Goal: Task Accomplishment & Management: Use online tool/utility

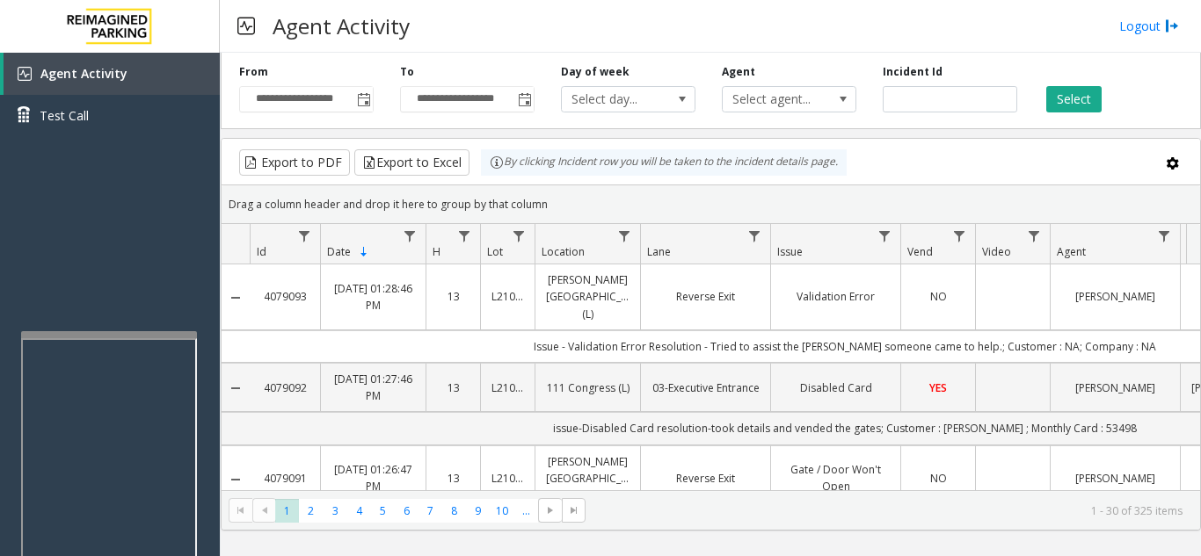
drag, startPoint x: 602, startPoint y: 38, endPoint x: 529, endPoint y: 15, distance: 76.5
click at [593, 35] on div "Agent Activity Logout" at bounding box center [710, 26] width 981 height 53
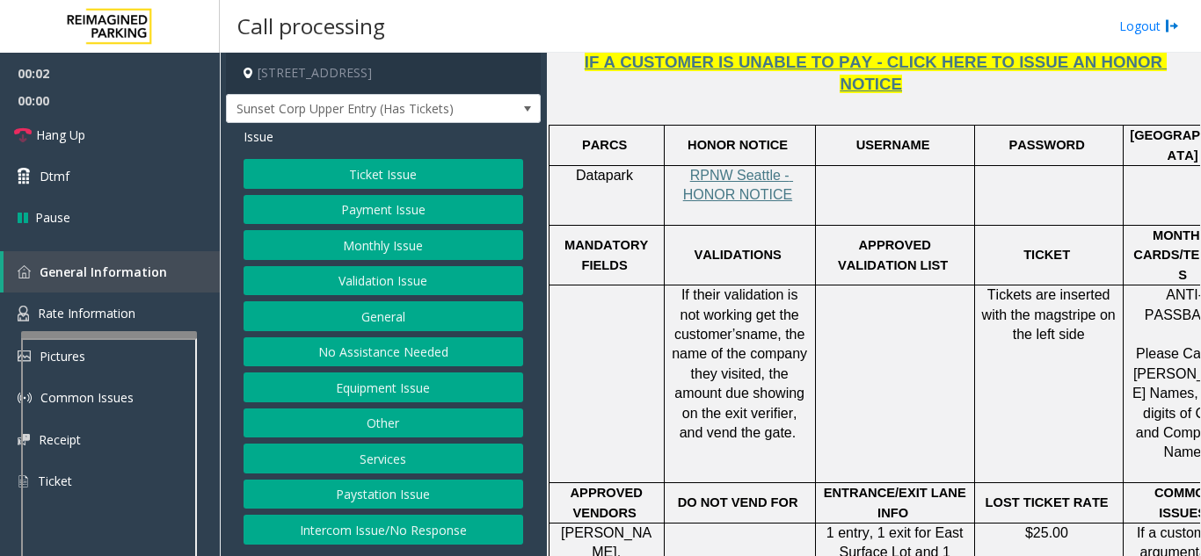
scroll to position [791, 0]
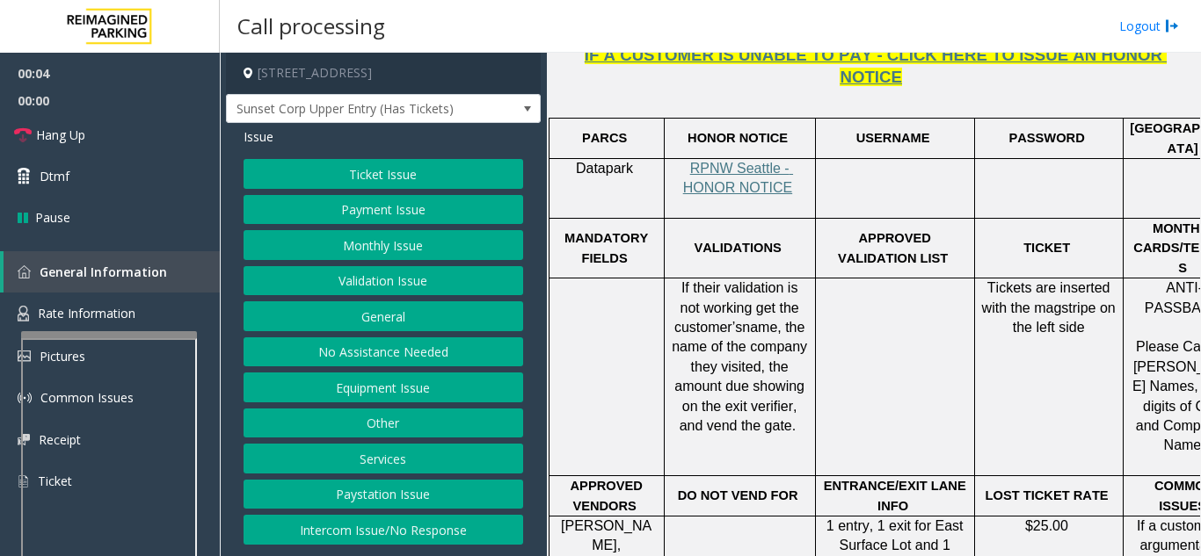
click at [377, 359] on button "No Assistance Needed" at bounding box center [383, 353] width 280 height 30
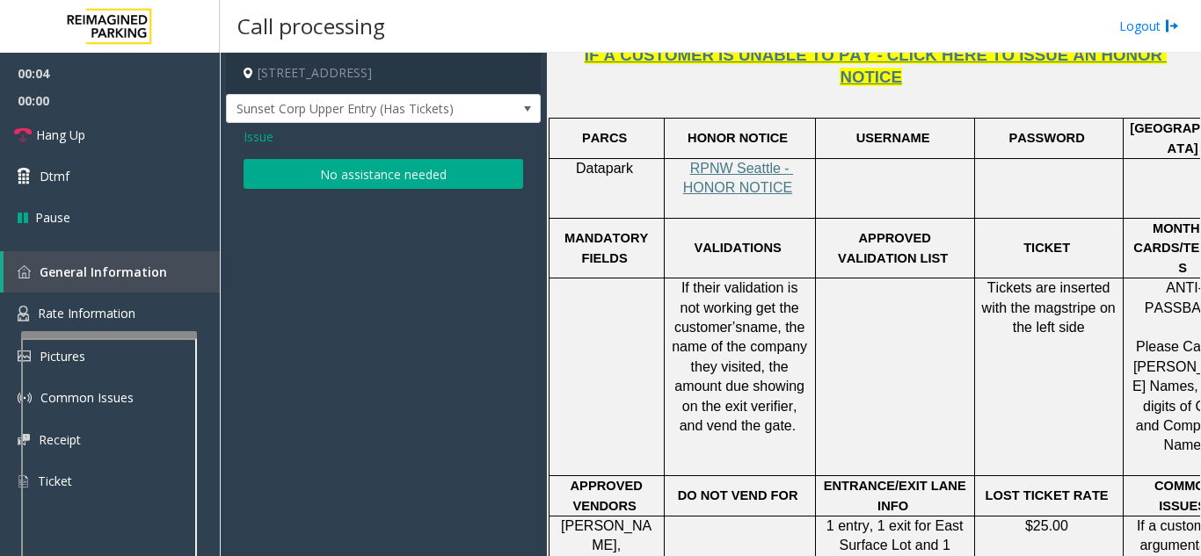
click at [333, 167] on button "No assistance needed" at bounding box center [383, 174] width 280 height 30
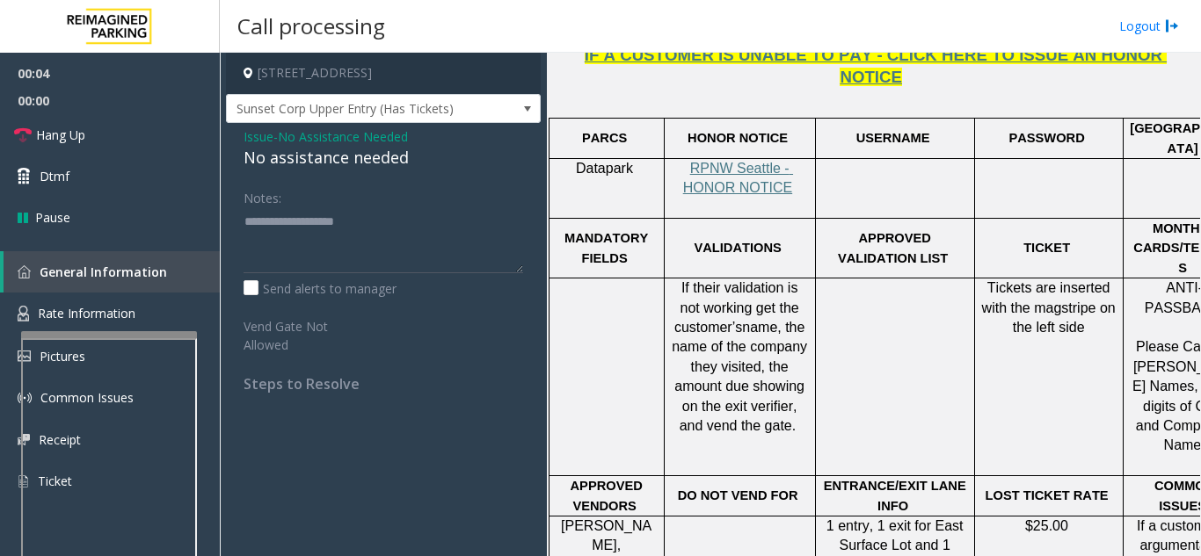
click at [320, 156] on div "No assistance needed" at bounding box center [383, 158] width 280 height 24
click at [327, 160] on div "No assistance needed" at bounding box center [383, 158] width 280 height 24
click at [360, 163] on div "No assistance needed" at bounding box center [383, 158] width 280 height 24
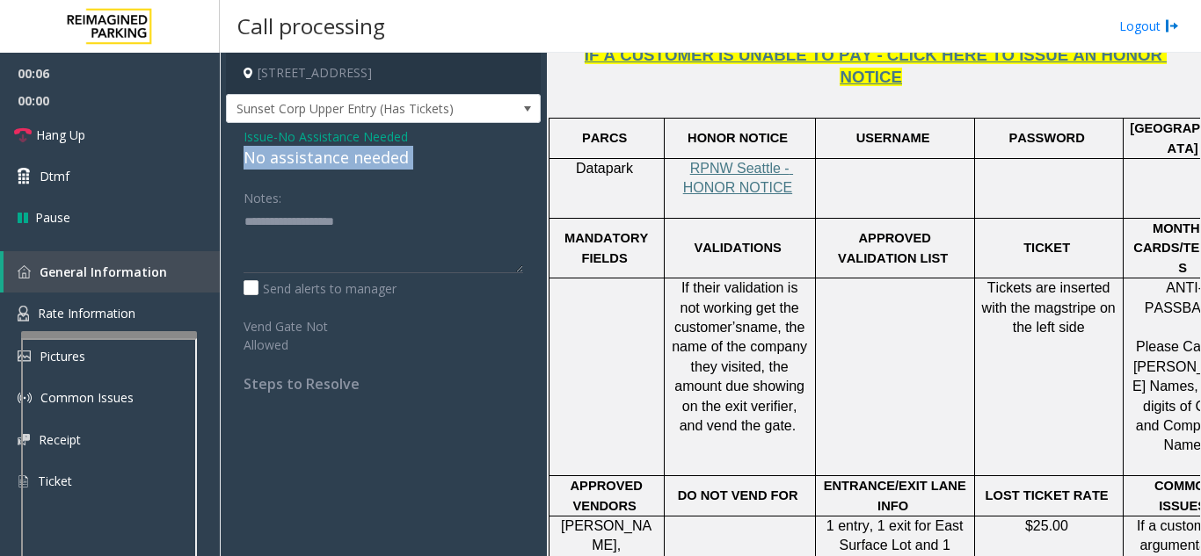
click at [360, 163] on div "No assistance needed" at bounding box center [383, 158] width 280 height 24
type textarea "**********"
click at [261, 145] on span "Issue" at bounding box center [258, 136] width 30 height 18
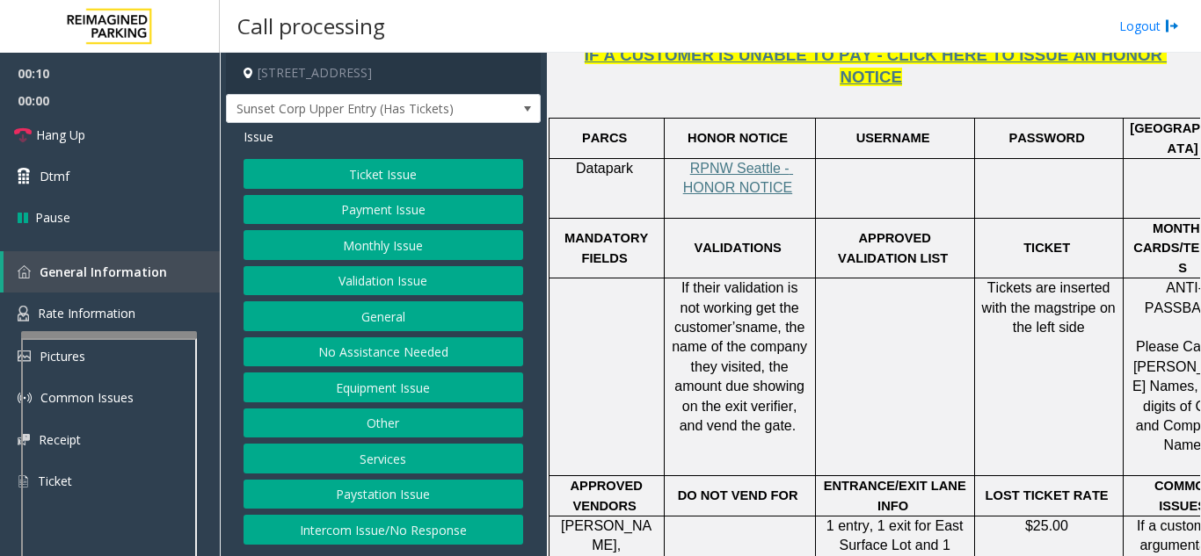
click at [404, 534] on button "Intercom Issue/No Response" at bounding box center [383, 530] width 280 height 30
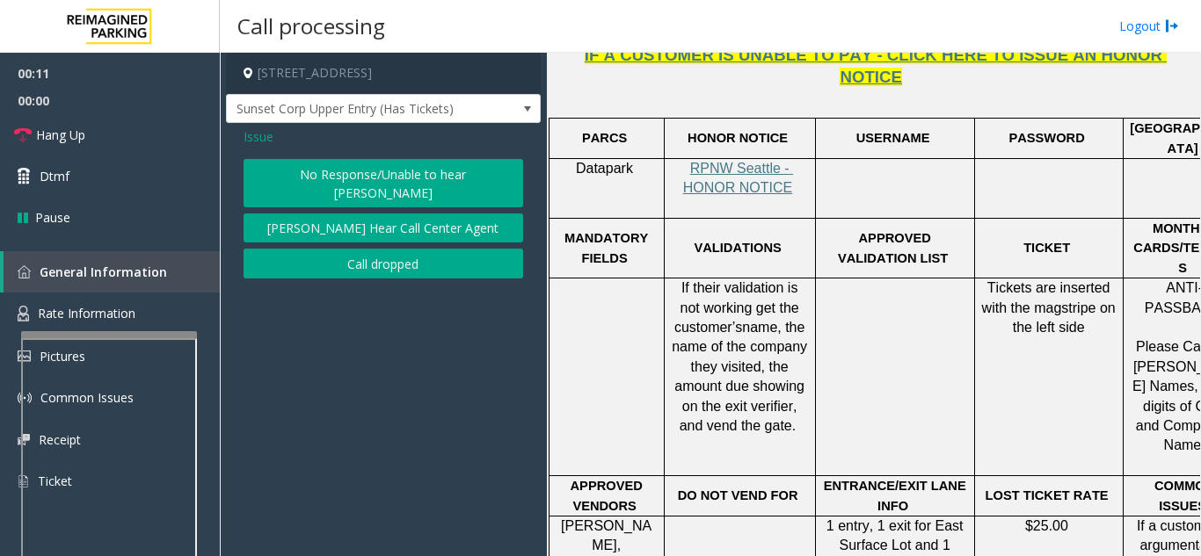
click at [378, 171] on button "No Response/Unable to hear [PERSON_NAME]" at bounding box center [383, 183] width 280 height 48
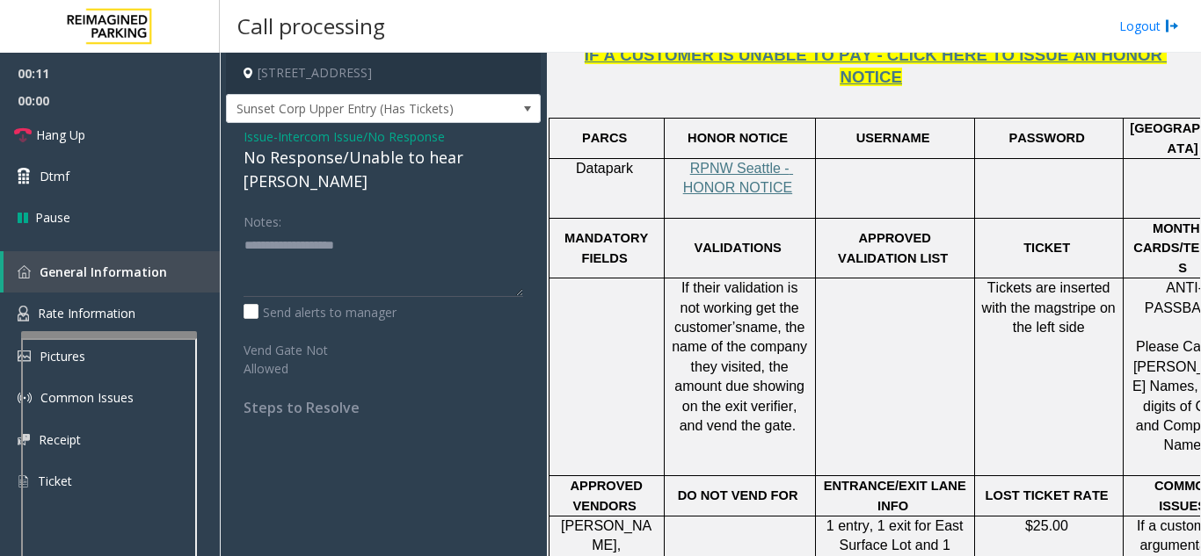
click at [360, 165] on div "No Response/Unable to hear [PERSON_NAME]" at bounding box center [383, 169] width 280 height 47
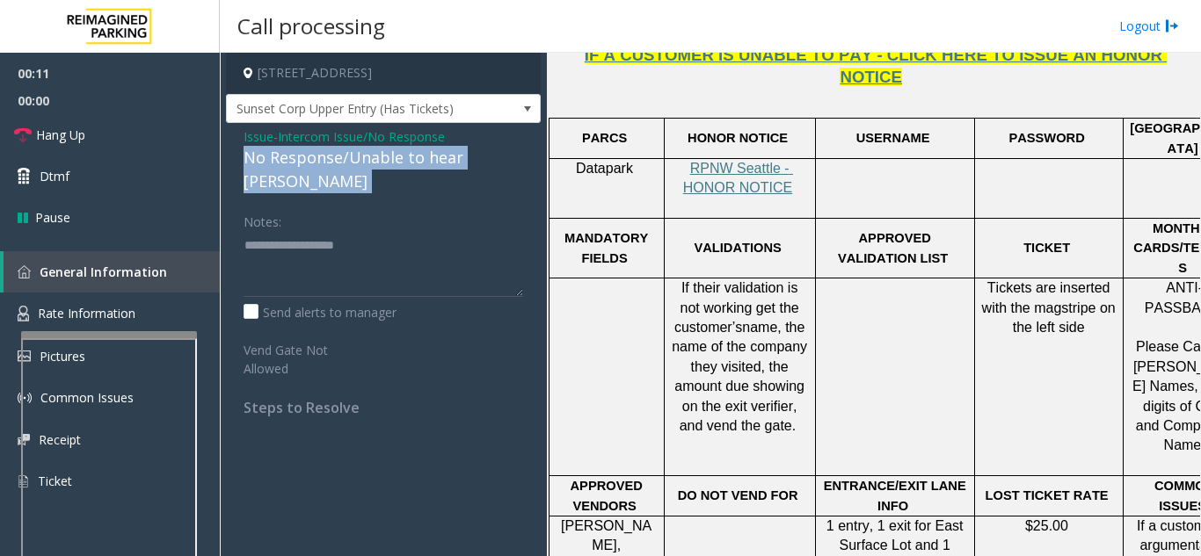
click at [360, 165] on div "No Response/Unable to hear [PERSON_NAME]" at bounding box center [383, 169] width 280 height 47
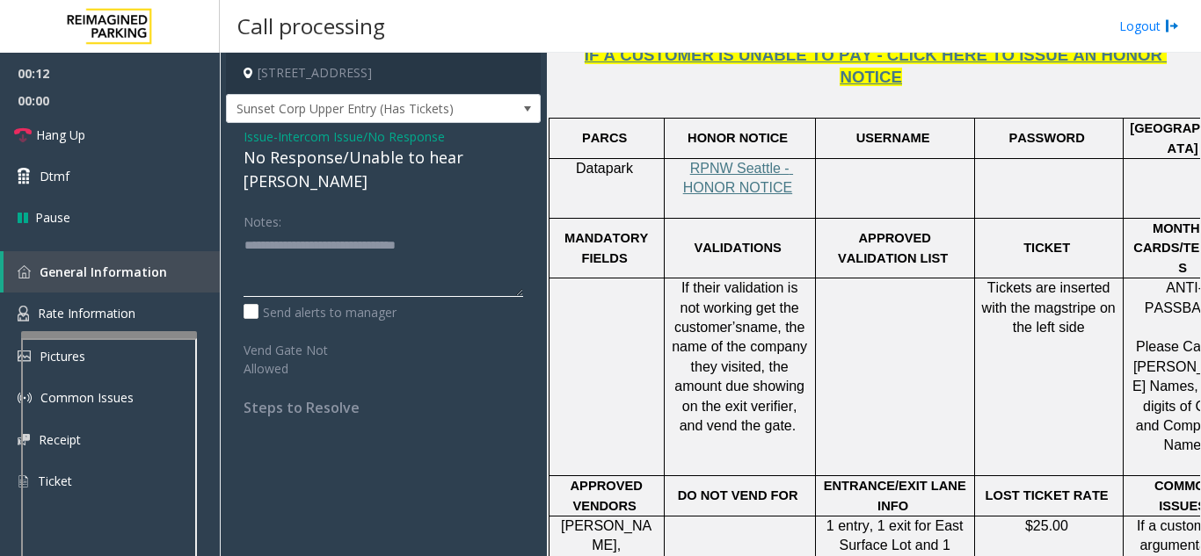
click at [488, 242] on textarea at bounding box center [383, 264] width 280 height 66
type textarea "**********"
click at [158, 124] on link "Hang Up" at bounding box center [110, 134] width 220 height 41
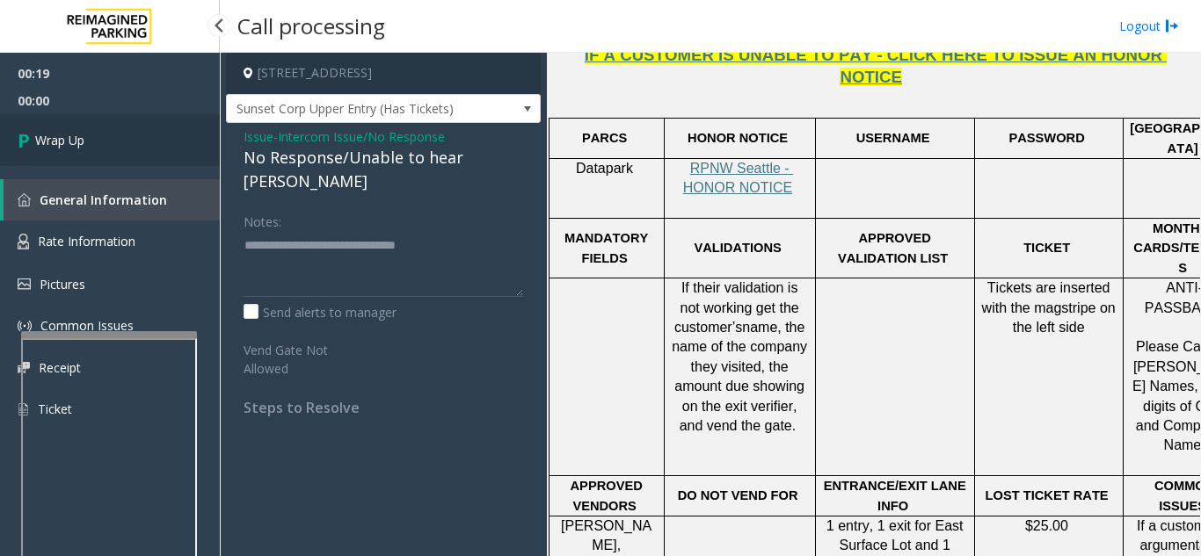
click at [140, 129] on link "Wrap Up" at bounding box center [110, 140] width 220 height 52
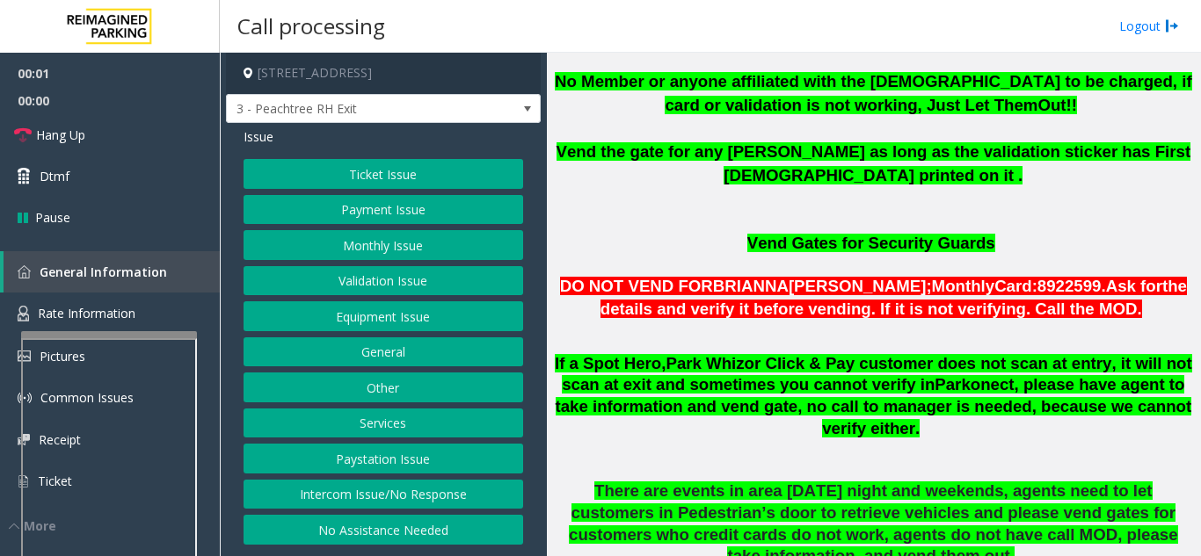
scroll to position [1319, 0]
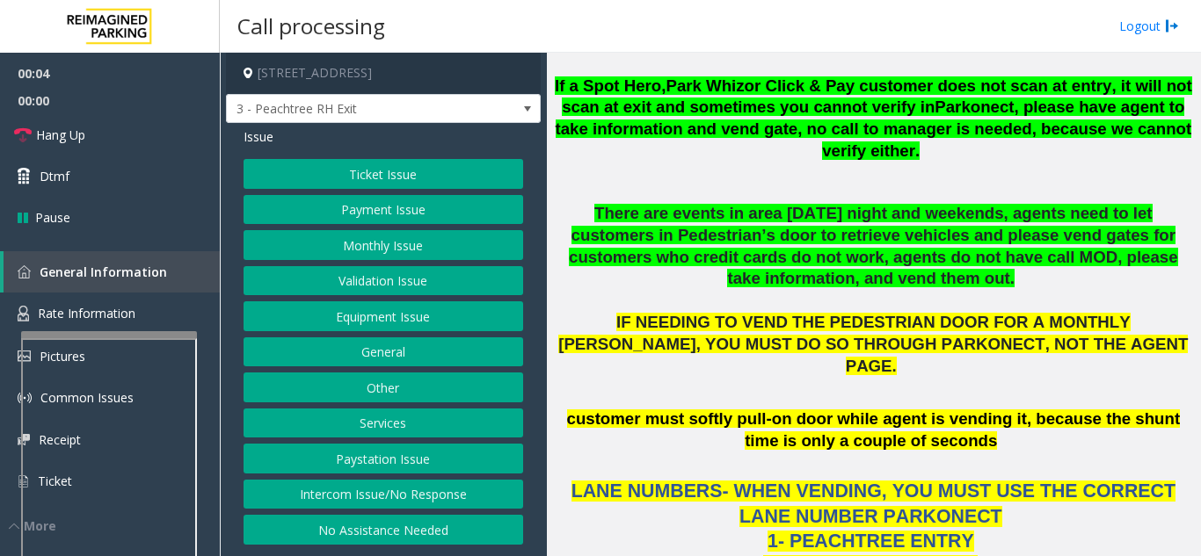
drag, startPoint x: 580, startPoint y: 503, endPoint x: 578, endPoint y: 519, distance: 16.0
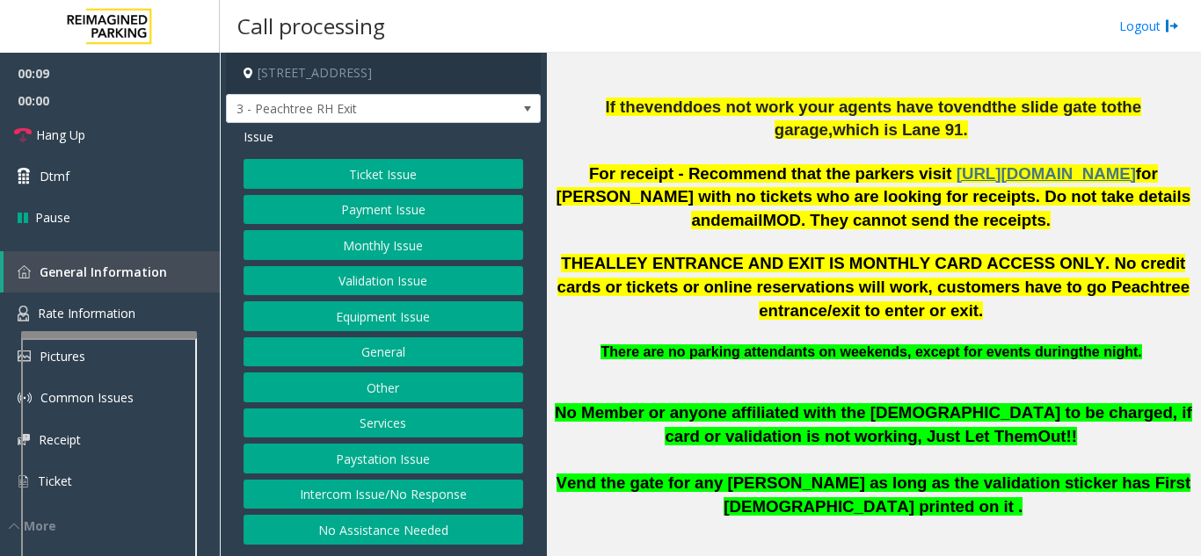
scroll to position [615, 0]
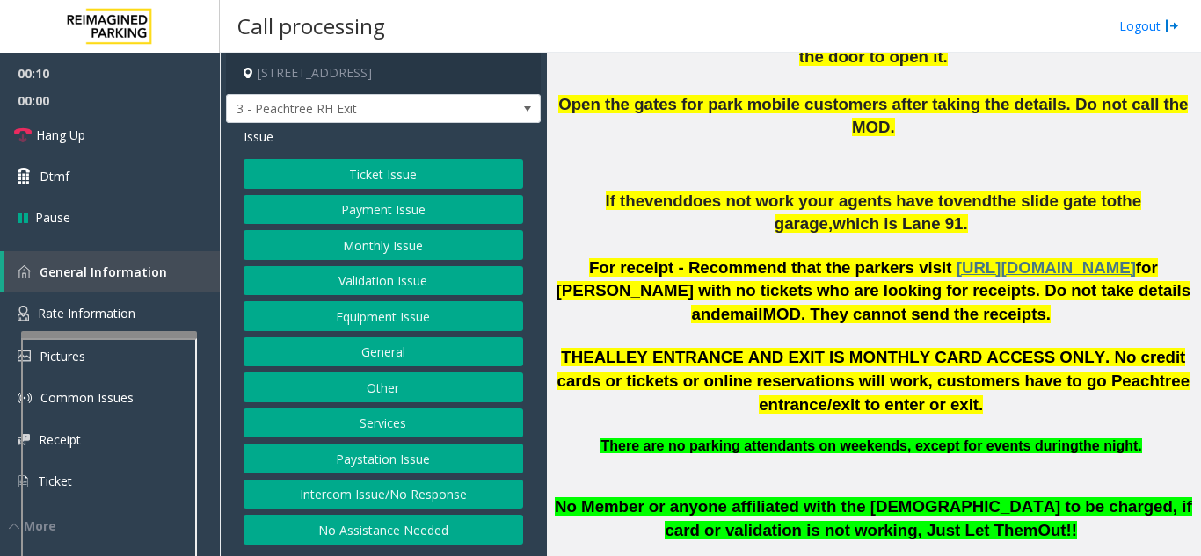
click at [408, 202] on button "Payment Issue" at bounding box center [383, 210] width 280 height 30
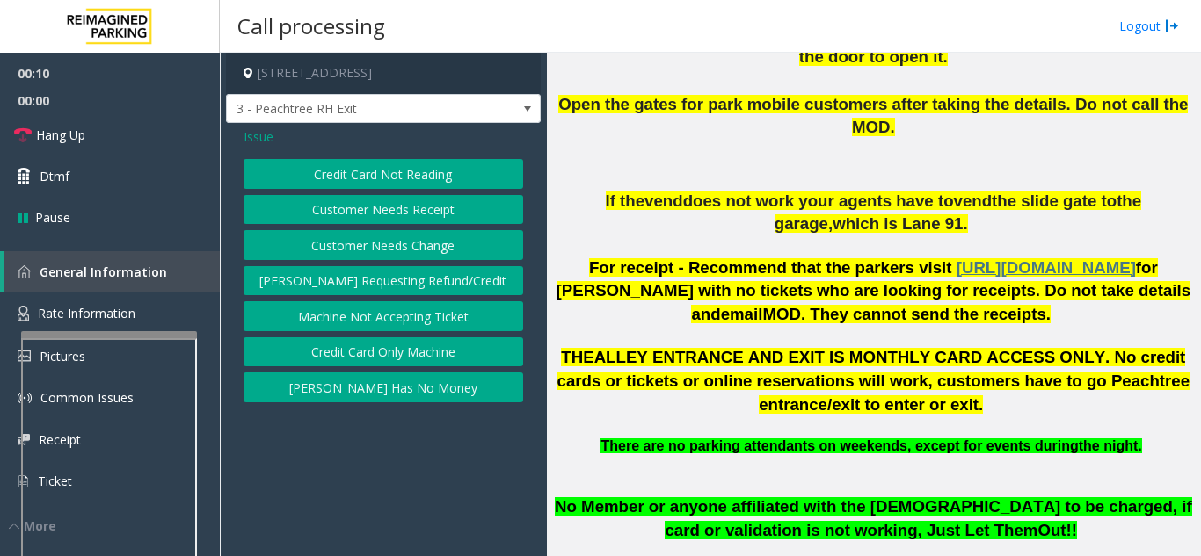
click at [412, 177] on button "Credit Card Not Reading" at bounding box center [383, 174] width 280 height 30
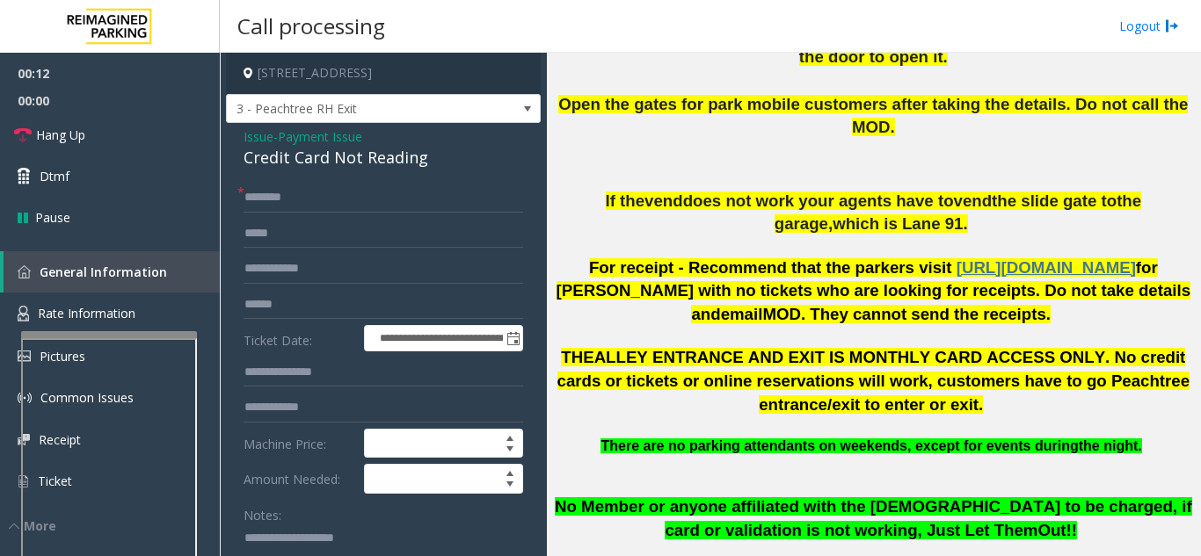
paste textarea "**********"
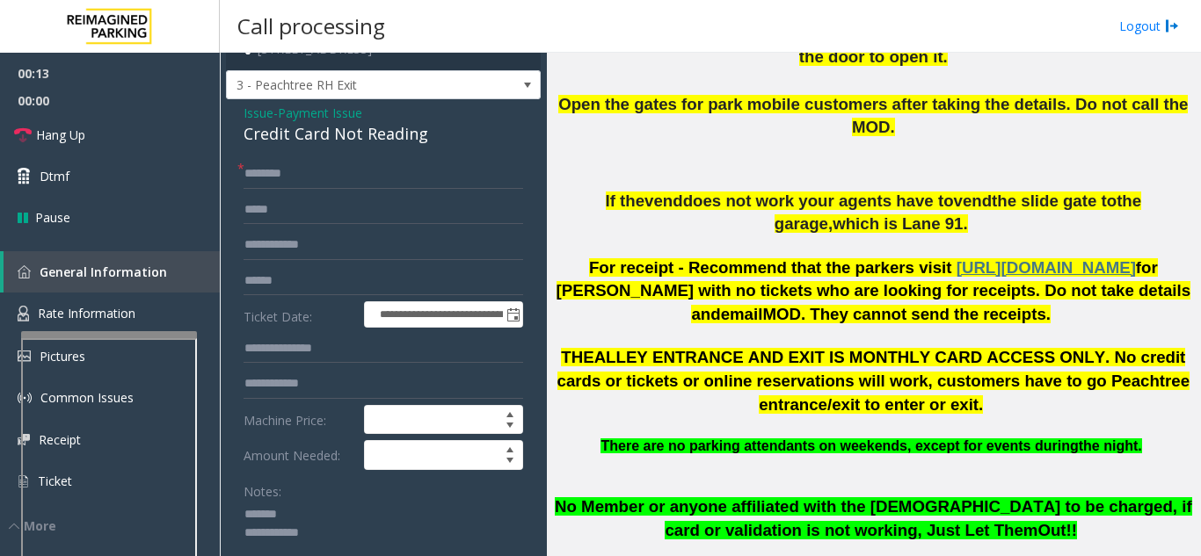
click at [340, 140] on div "Credit Card Not Reading" at bounding box center [383, 134] width 280 height 24
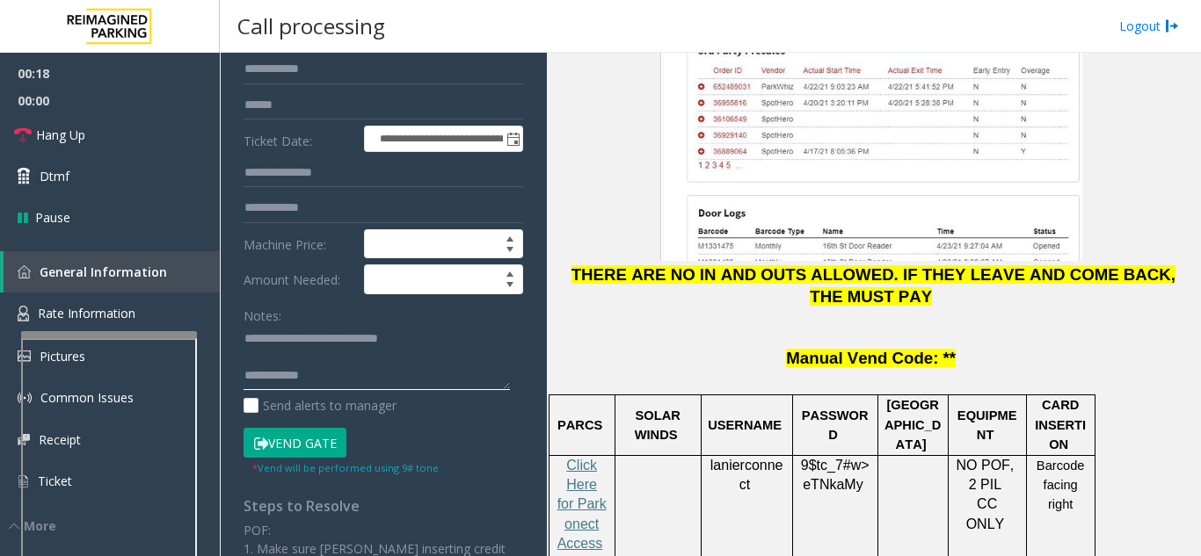
scroll to position [2461, 0]
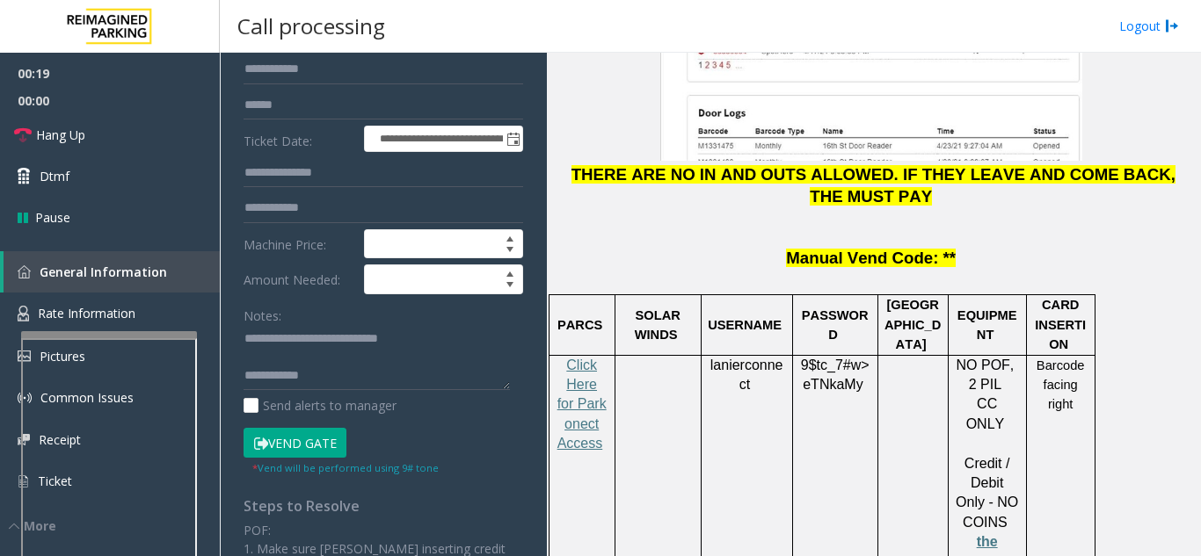
drag, startPoint x: 744, startPoint y: 483, endPoint x: 750, endPoint y: 509, distance: 27.1
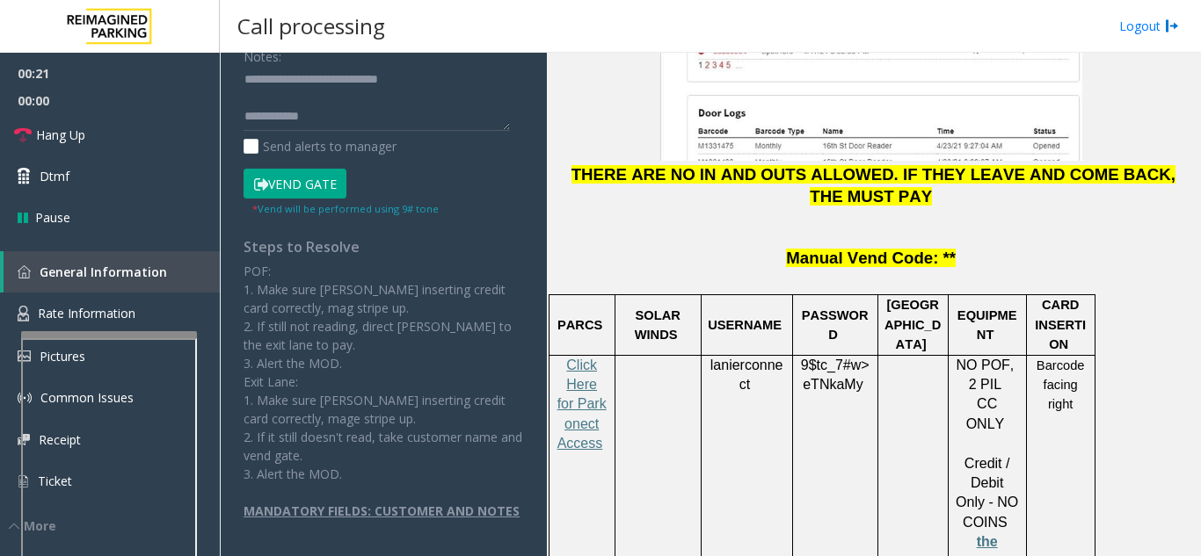
scroll to position [112, 0]
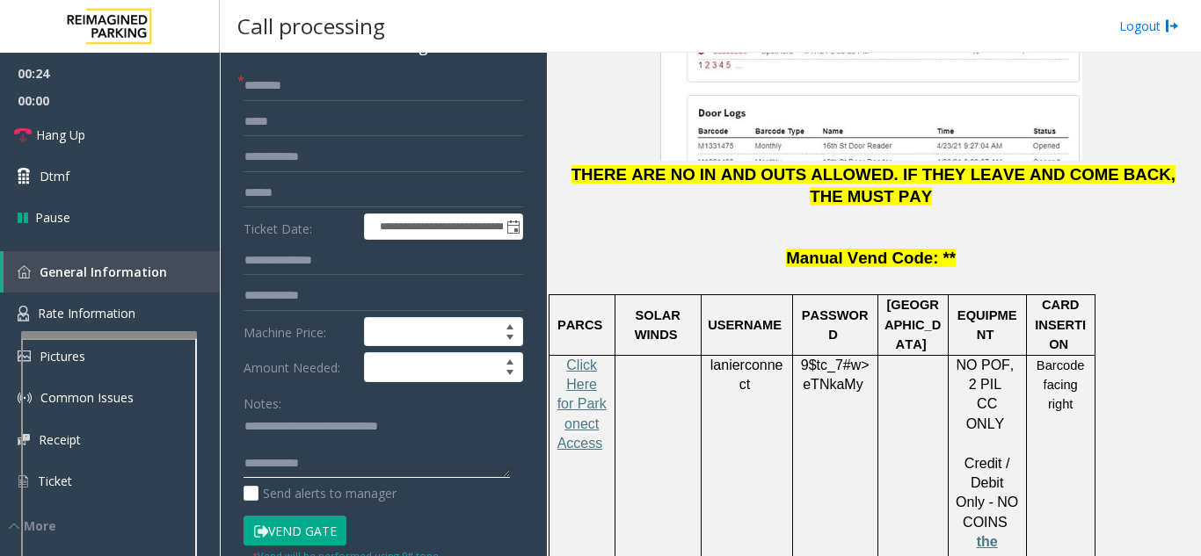
paste textarea "**********"
type textarea "**********"
click at [337, 96] on input "text" at bounding box center [383, 86] width 280 height 30
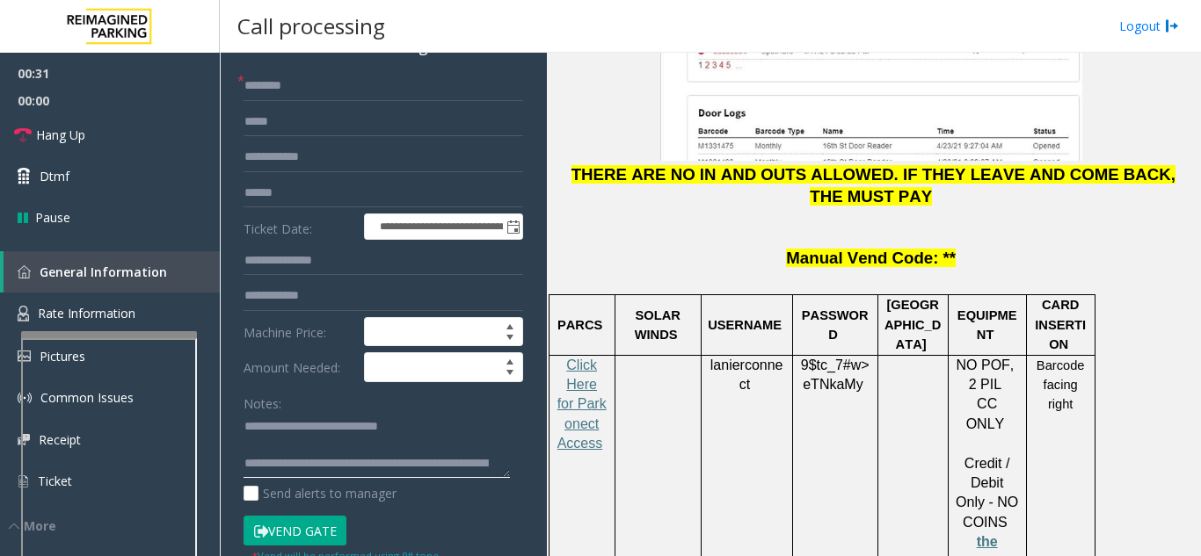
click at [341, 454] on textarea at bounding box center [376, 446] width 266 height 66
click at [361, 93] on input "text" at bounding box center [383, 86] width 280 height 30
drag, startPoint x: 691, startPoint y: 138, endPoint x: 621, endPoint y: 138, distance: 70.3
click at [605, 248] on p "Manual Vend Code: **" at bounding box center [873, 259] width 641 height 22
drag, startPoint x: 752, startPoint y: 25, endPoint x: 736, endPoint y: 60, distance: 37.8
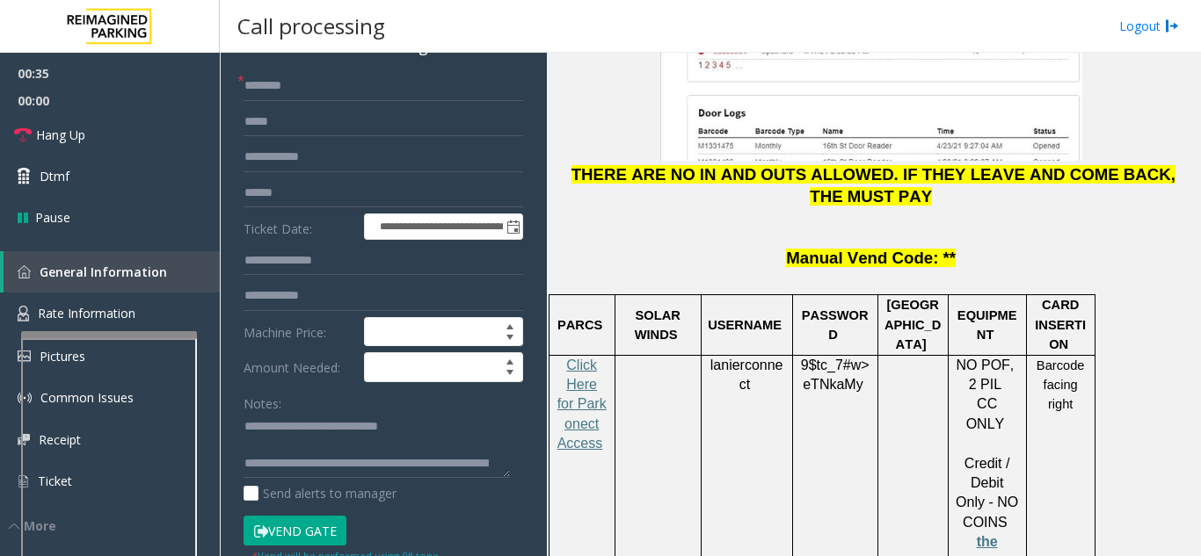
click at [732, 31] on div "Call processing Logout" at bounding box center [710, 26] width 981 height 53
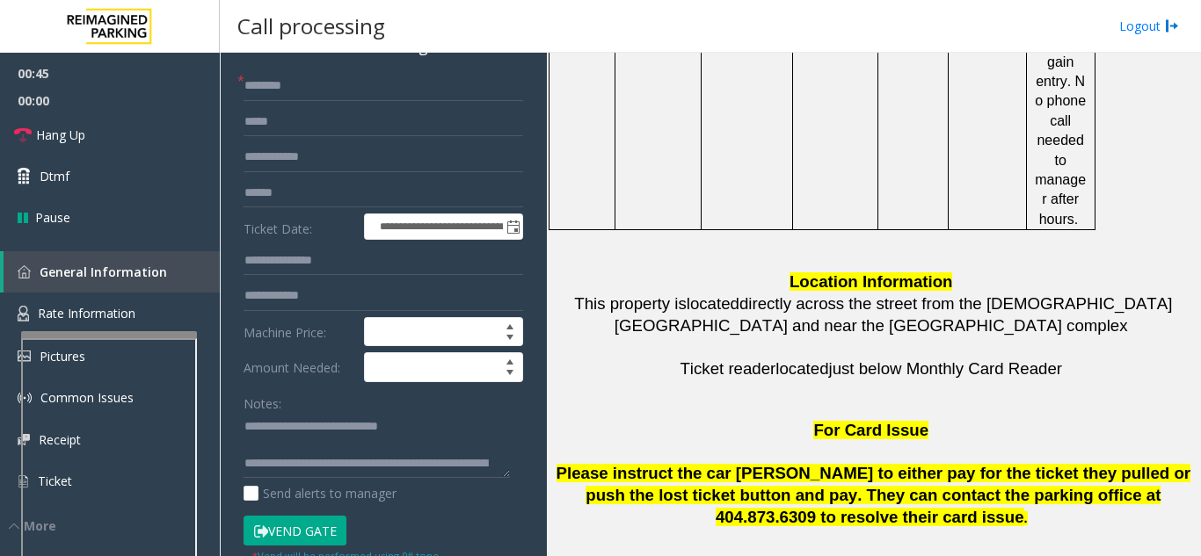
scroll to position [4868, 0]
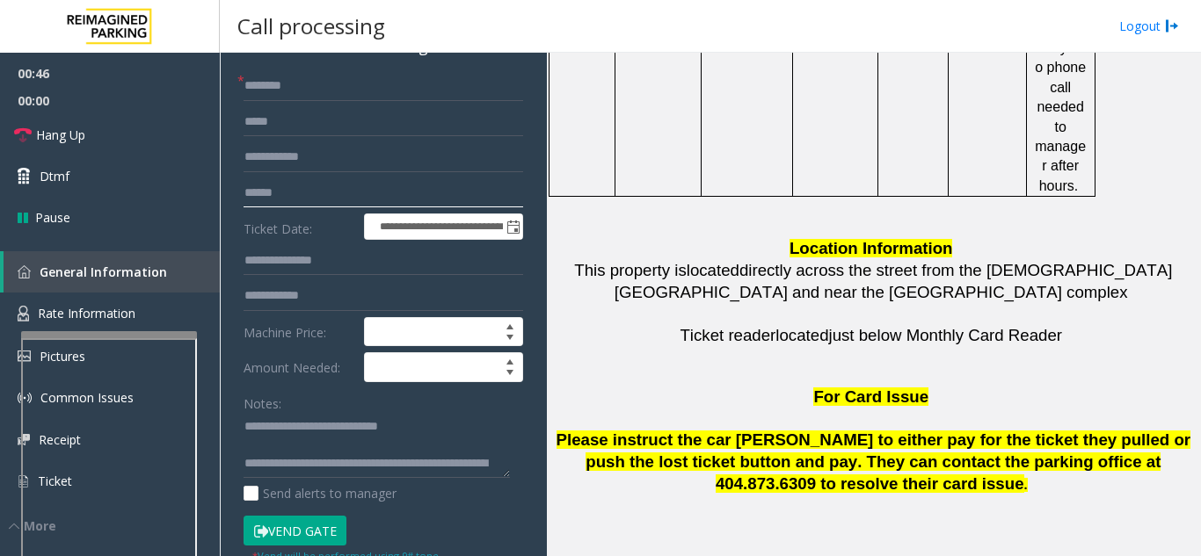
click at [424, 208] on input "text" at bounding box center [383, 193] width 280 height 30
type input "*****"
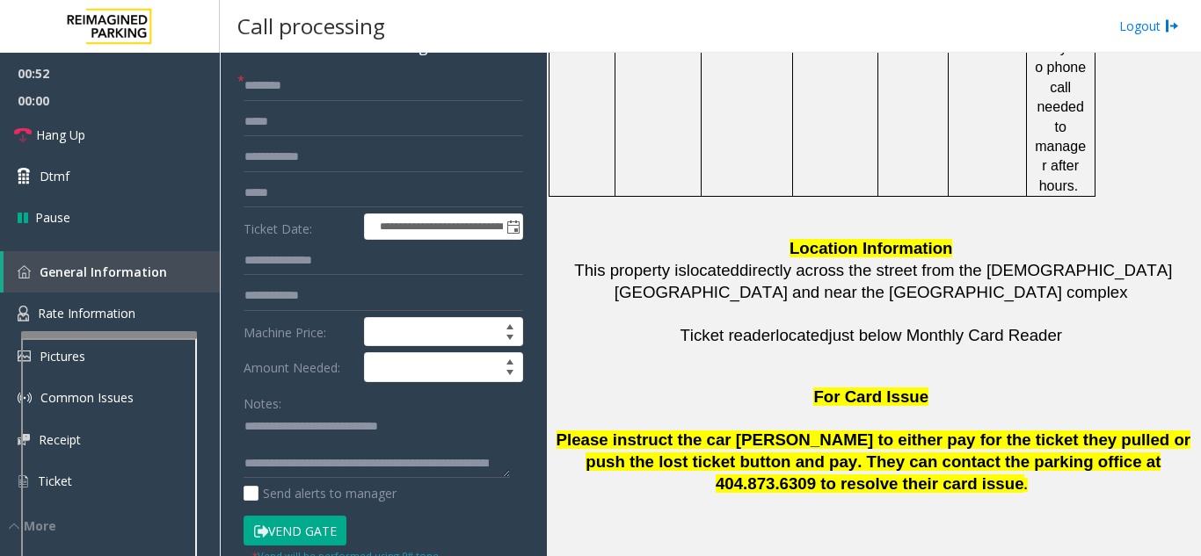
click at [328, 203] on input "*****" at bounding box center [383, 193] width 280 height 30
drag, startPoint x: 558, startPoint y: 335, endPoint x: 651, endPoint y: 413, distance: 121.7
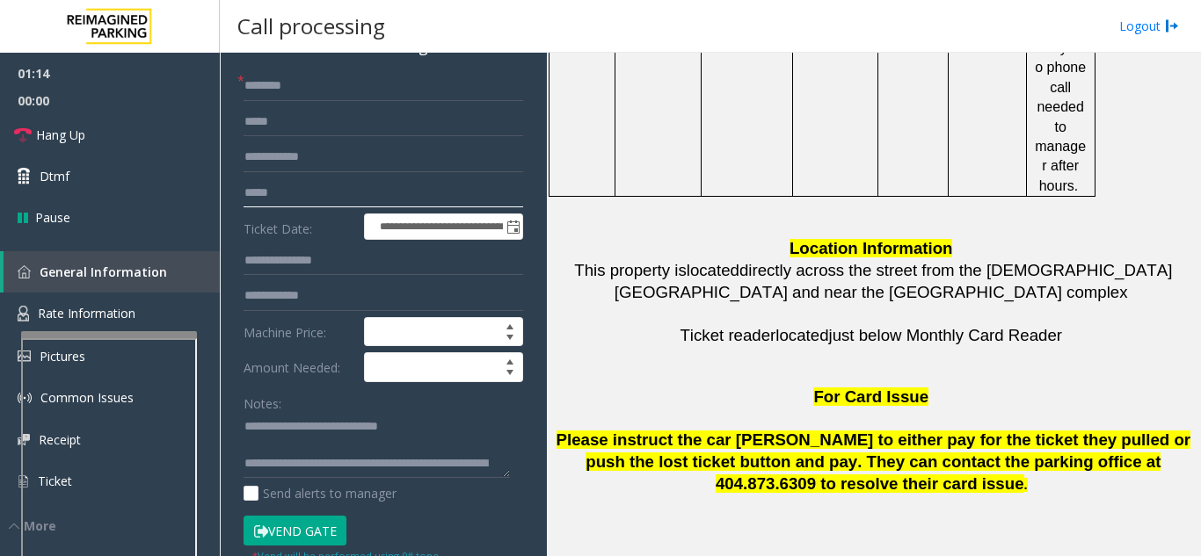
click at [338, 208] on input "*****" at bounding box center [383, 193] width 280 height 30
drag, startPoint x: 322, startPoint y: 476, endPoint x: 737, endPoint y: 598, distance: 432.3
click at [737, 556] on html "**********" at bounding box center [600, 278] width 1201 height 556
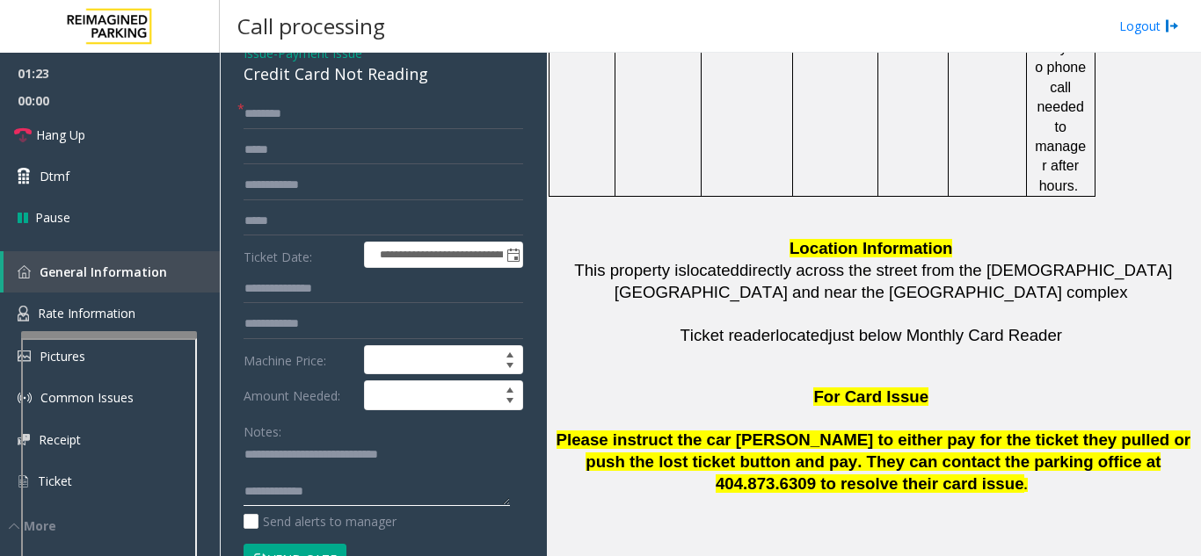
scroll to position [83, 0]
type textarea "**********"
click at [361, 237] on input "*****" at bounding box center [383, 222] width 280 height 30
click at [367, 233] on input "*****" at bounding box center [383, 222] width 280 height 30
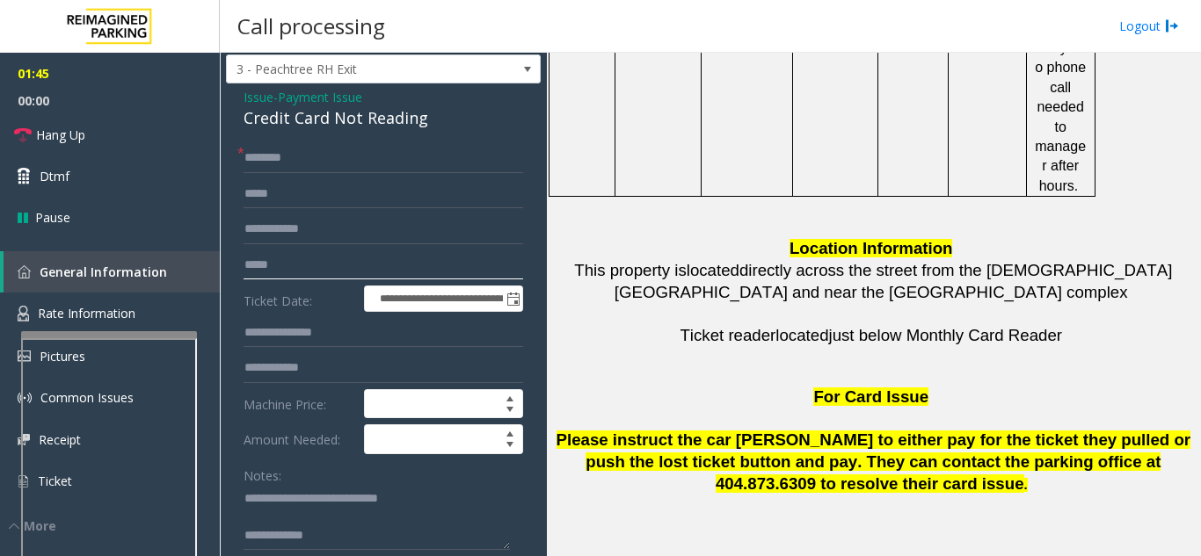
scroll to position [0, 0]
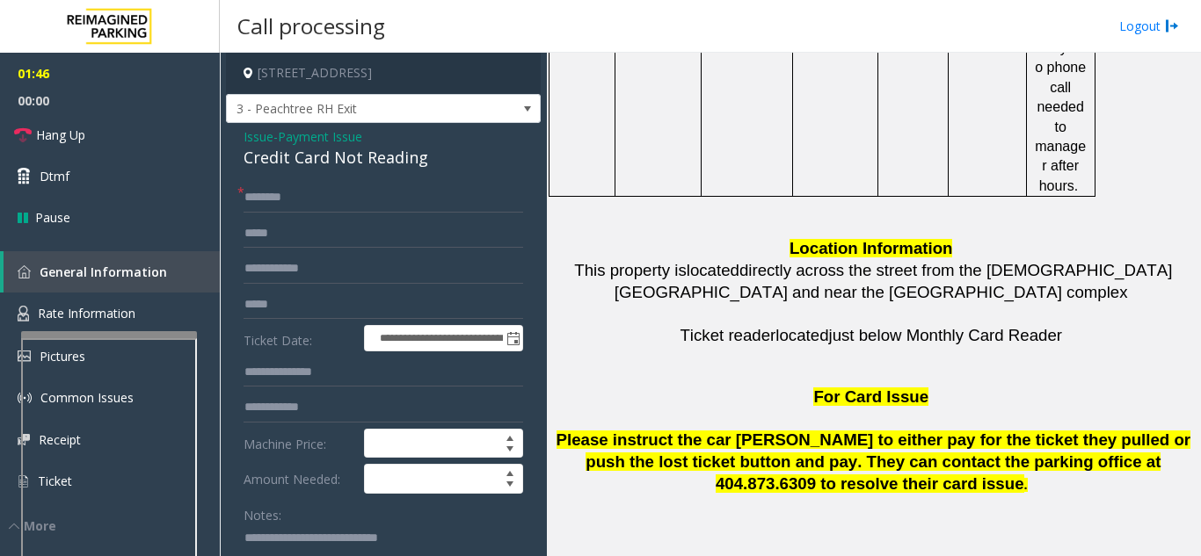
drag, startPoint x: 787, startPoint y: 236, endPoint x: 706, endPoint y: 238, distance: 80.9
click at [353, 320] on input "*****" at bounding box center [383, 305] width 280 height 30
drag, startPoint x: 563, startPoint y: 202, endPoint x: 954, endPoint y: 229, distance: 392.0
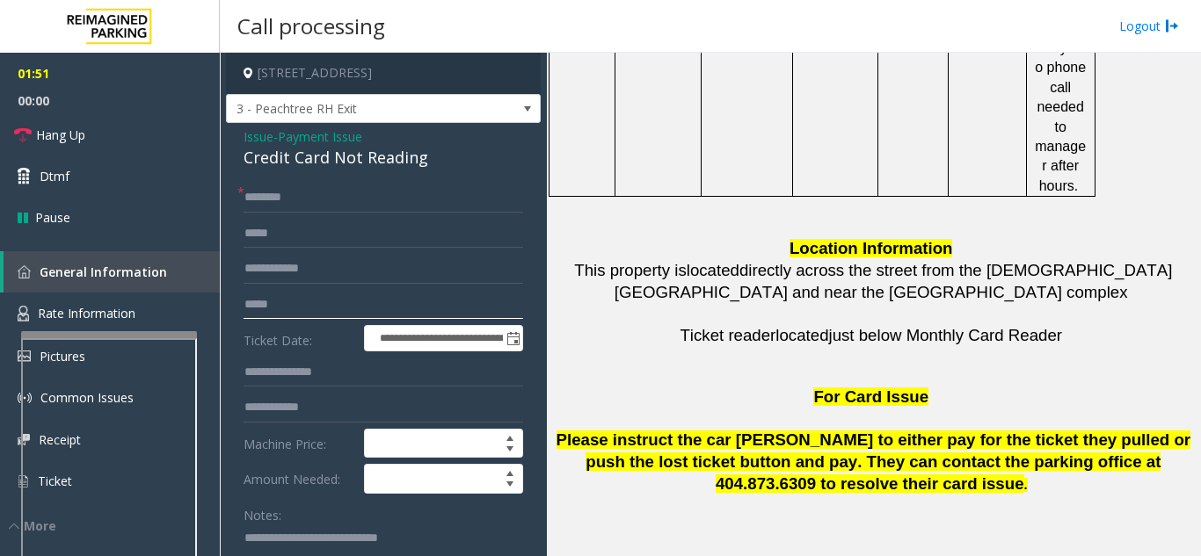
click at [302, 320] on input "*****" at bounding box center [383, 305] width 280 height 30
click at [152, 132] on link "Hang Up" at bounding box center [110, 134] width 220 height 41
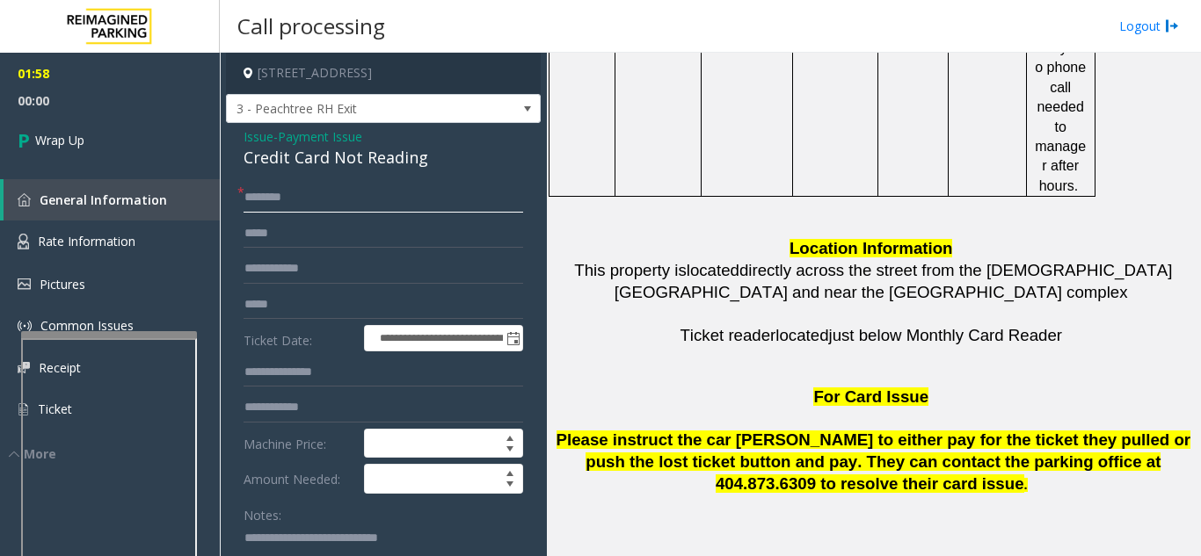
drag, startPoint x: 251, startPoint y: 200, endPoint x: 277, endPoint y: 206, distance: 26.9
click at [254, 201] on input "text" at bounding box center [383, 198] width 280 height 30
type input "**"
click at [318, 316] on input "*****" at bounding box center [383, 305] width 280 height 30
click at [181, 295] on app-root "**********" at bounding box center [600, 278] width 1201 height 556
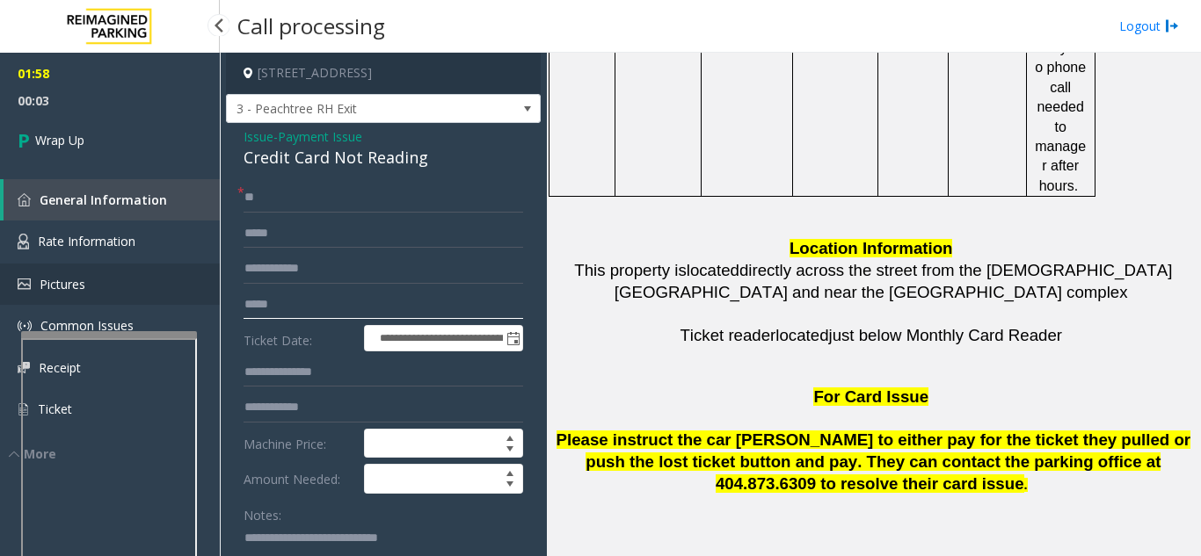
type input "*"
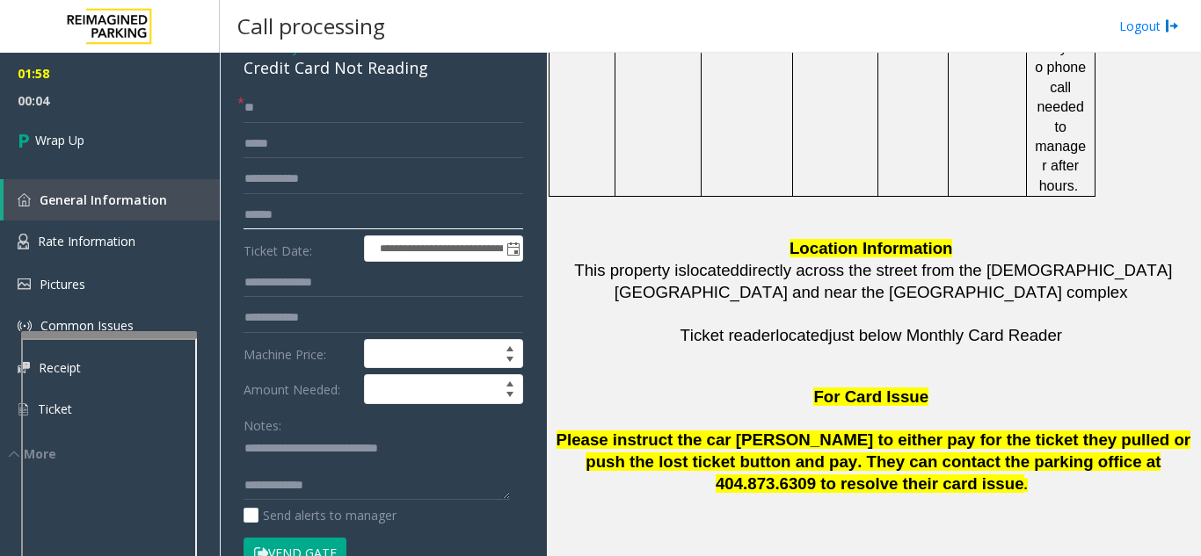
scroll to position [352, 0]
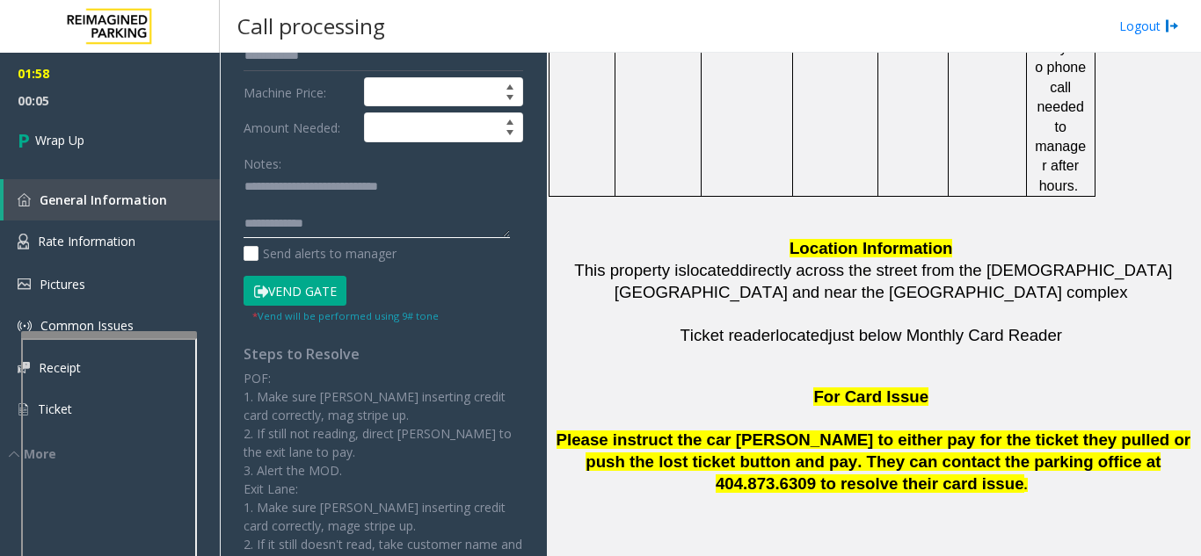
click at [374, 239] on textarea at bounding box center [376, 206] width 266 height 66
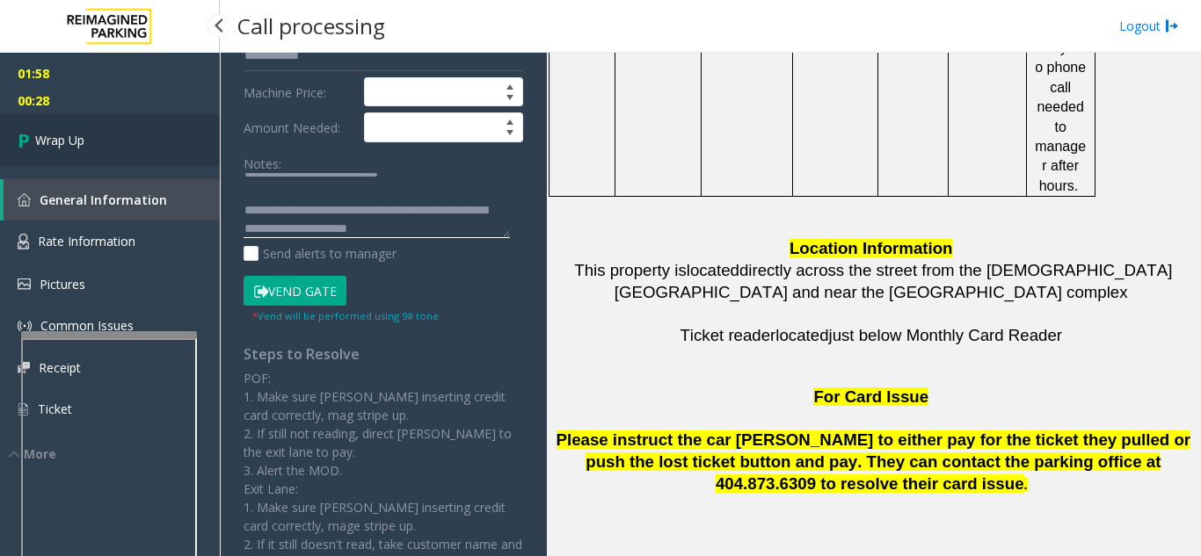
type textarea "**********"
click at [113, 158] on link "Wrap Up" at bounding box center [110, 140] width 220 height 52
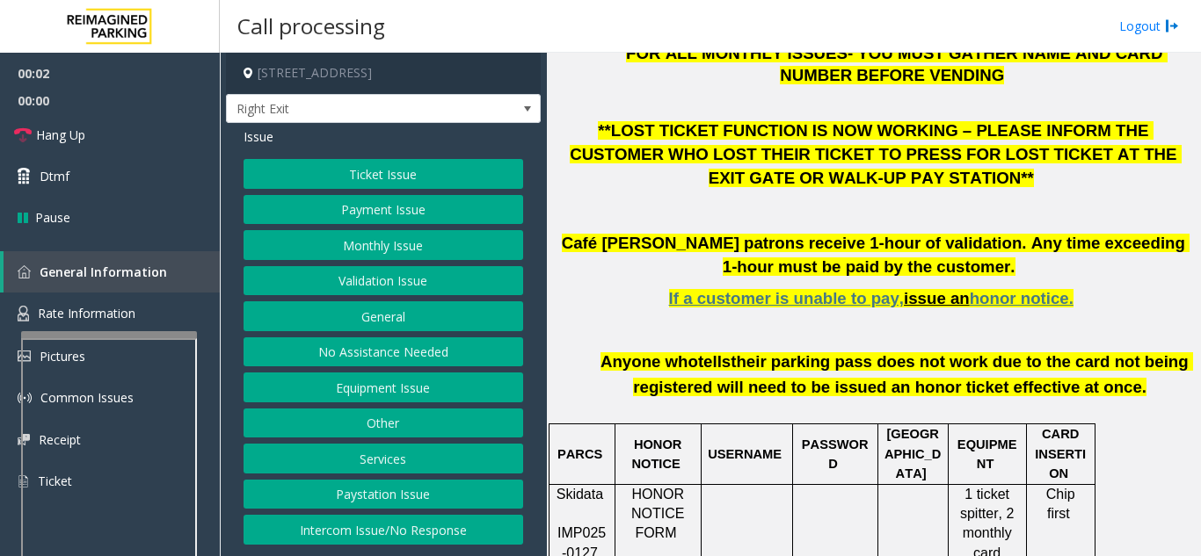
scroll to position [703, 0]
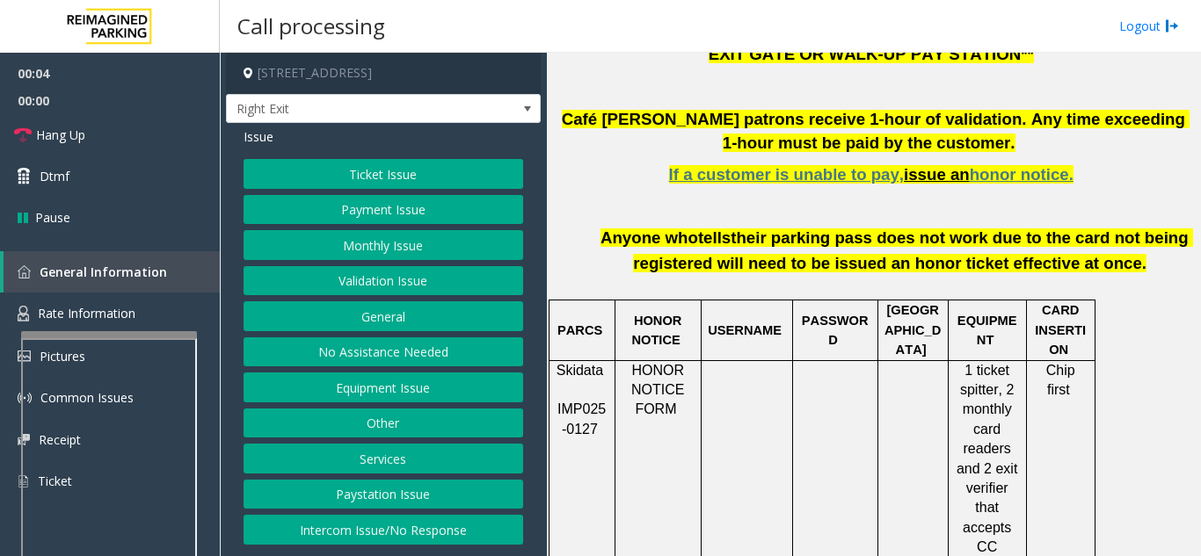
click at [391, 274] on button "Validation Issue" at bounding box center [383, 281] width 280 height 30
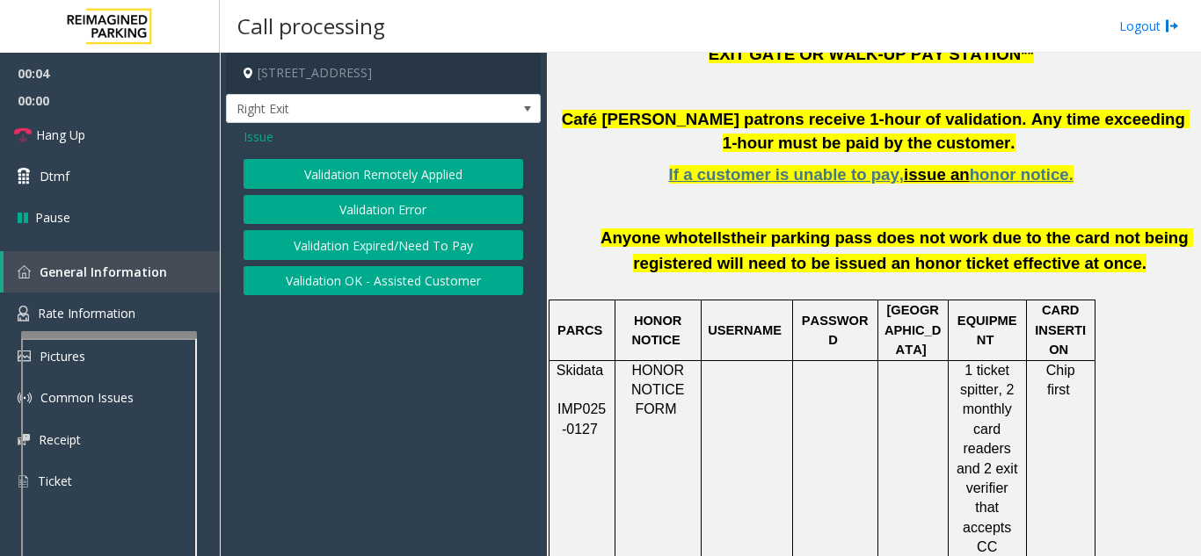
click at [375, 207] on button "Validation Error" at bounding box center [383, 210] width 280 height 30
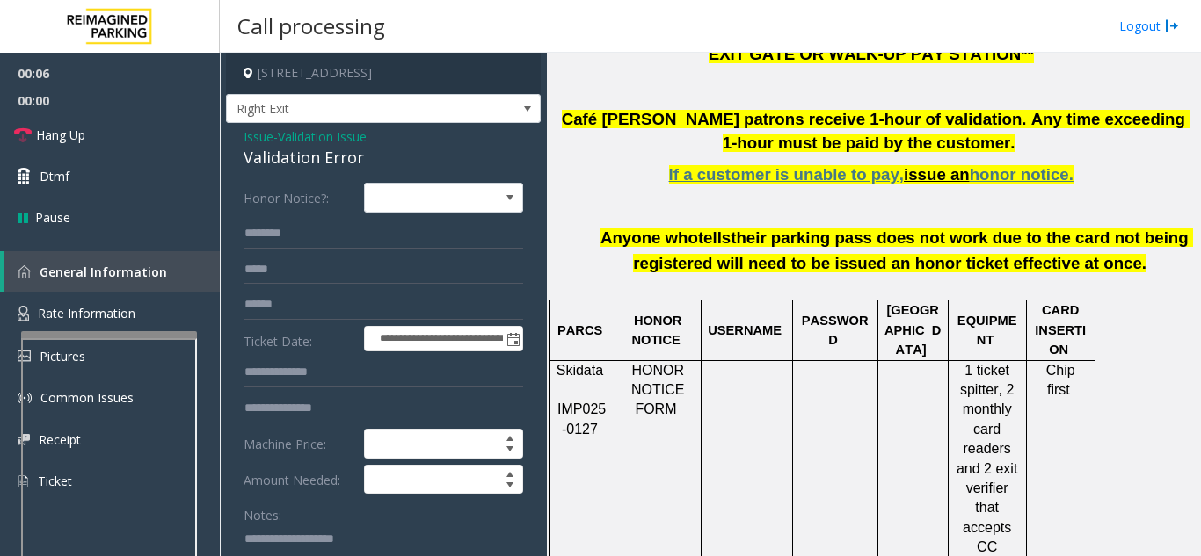
paste textarea "**********"
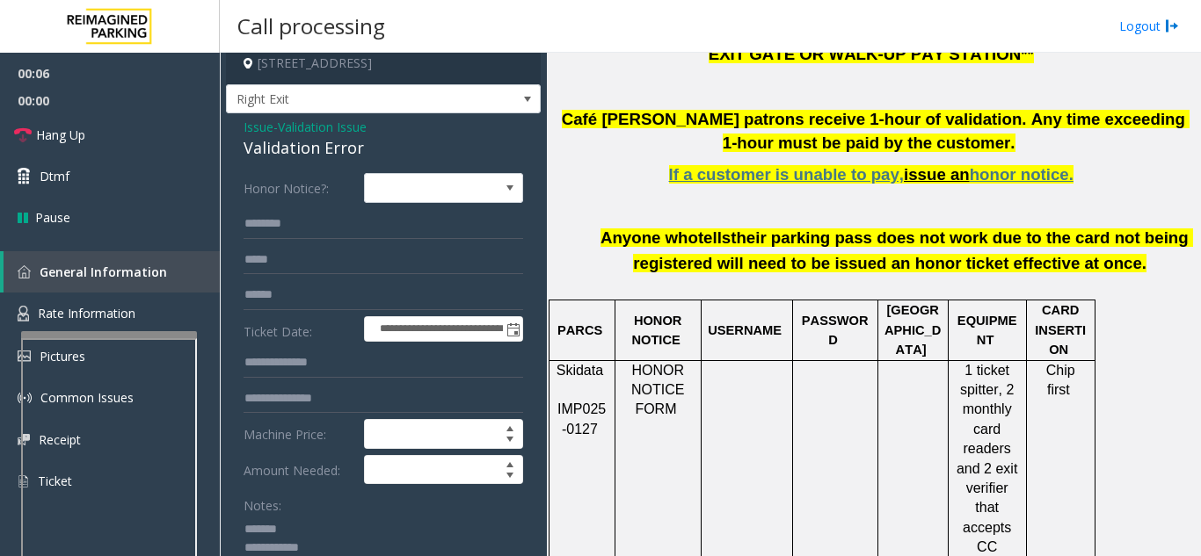
click at [298, 143] on div "Validation Error" at bounding box center [383, 148] width 280 height 24
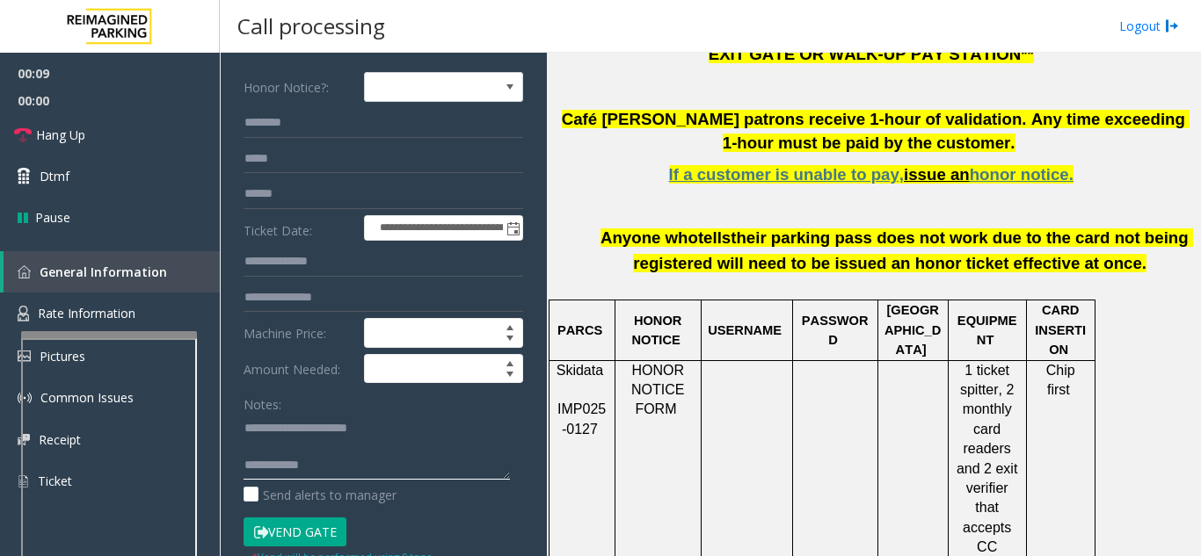
scroll to position [185, 0]
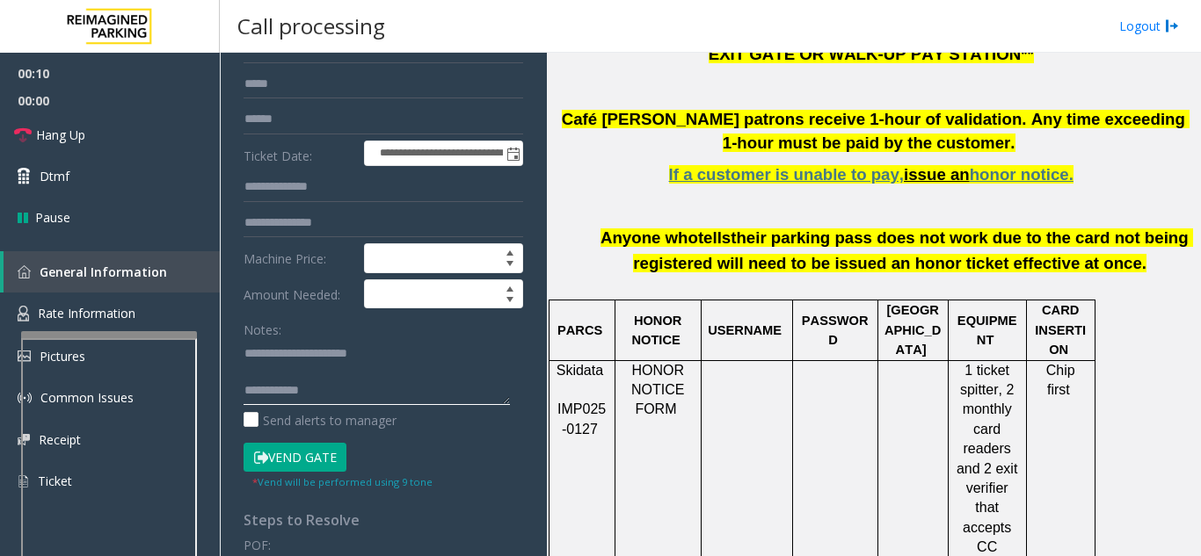
click at [339, 375] on textarea at bounding box center [376, 372] width 266 height 66
click at [401, 354] on textarea at bounding box center [376, 372] width 266 height 66
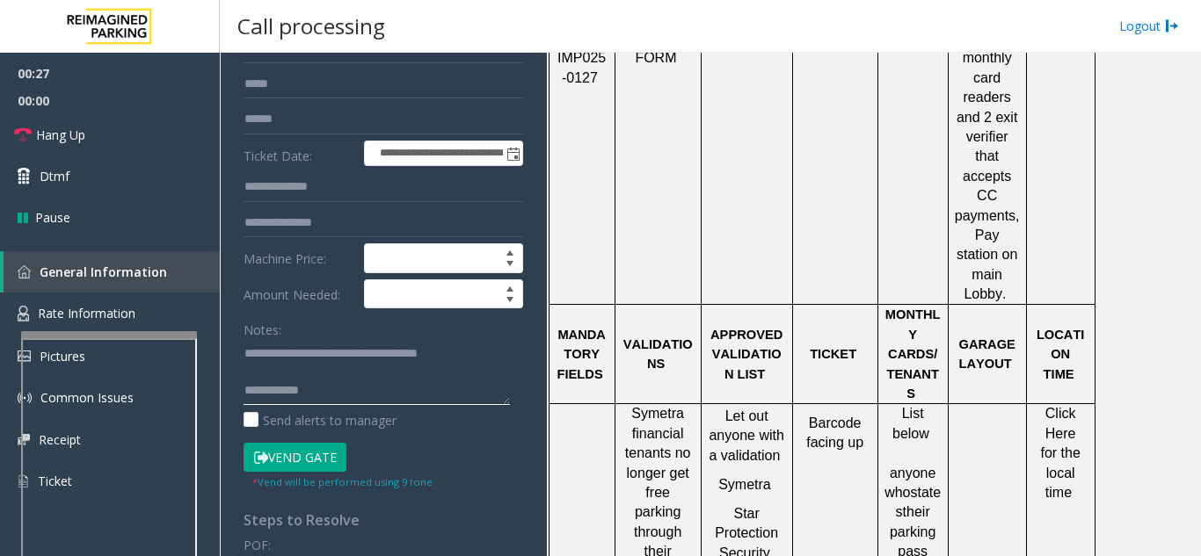
scroll to position [1319, 0]
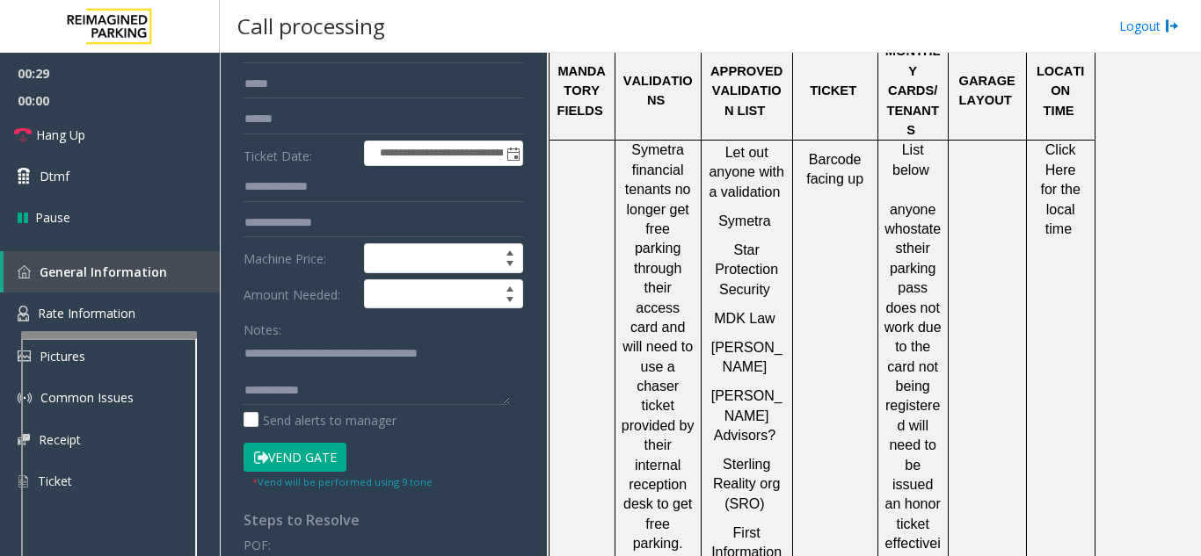
click at [1059, 142] on span "Click Here for the local time" at bounding box center [1062, 189] width 44 height 94
click at [389, 394] on textarea at bounding box center [376, 372] width 266 height 66
click at [393, 402] on textarea at bounding box center [376, 372] width 266 height 66
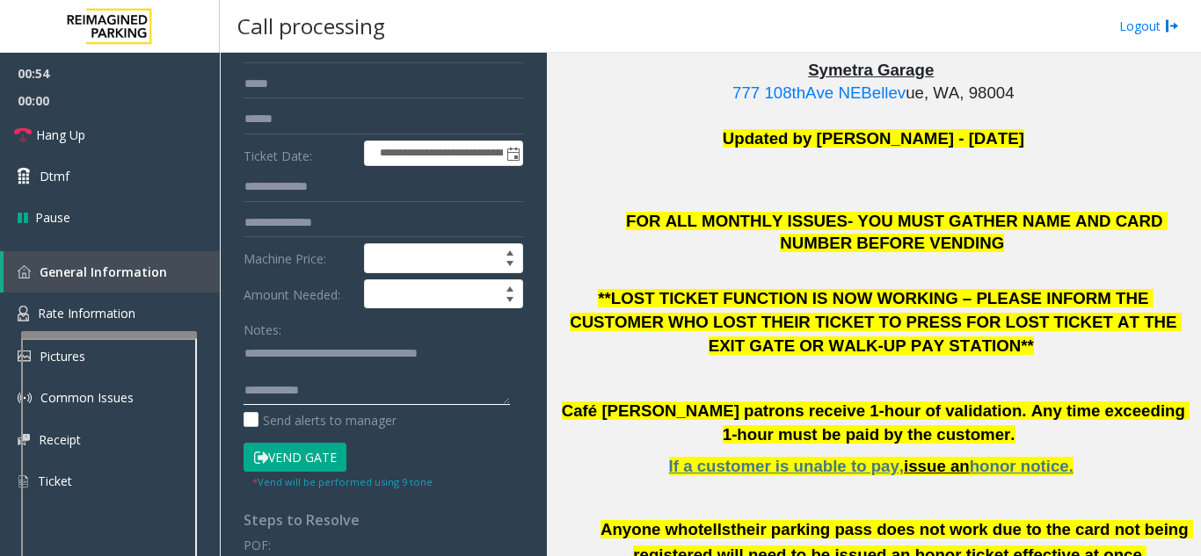
scroll to position [440, 0]
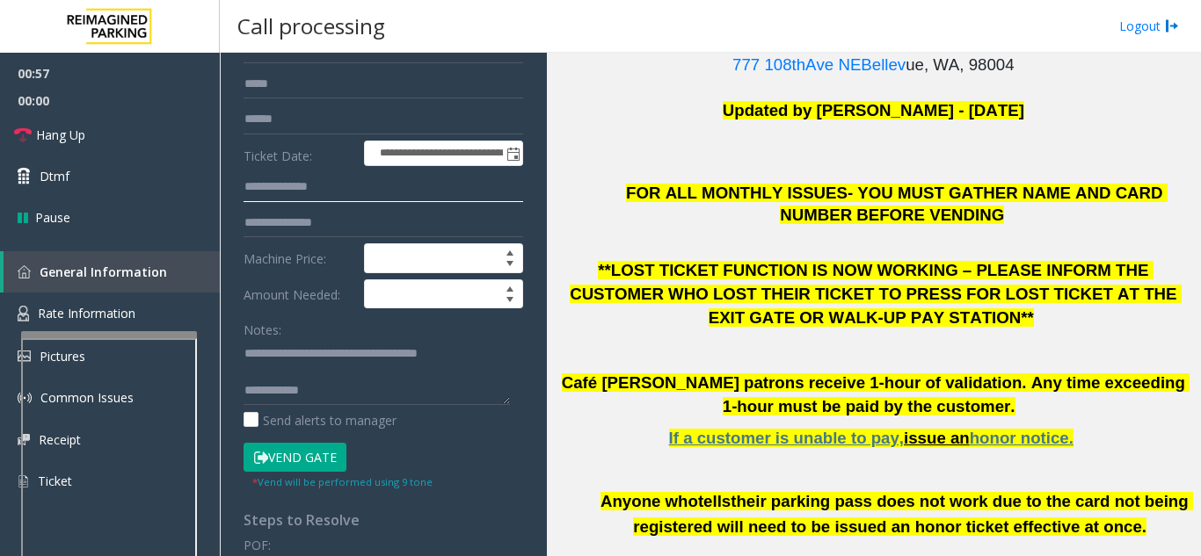
click at [305, 192] on input "text" at bounding box center [383, 187] width 280 height 30
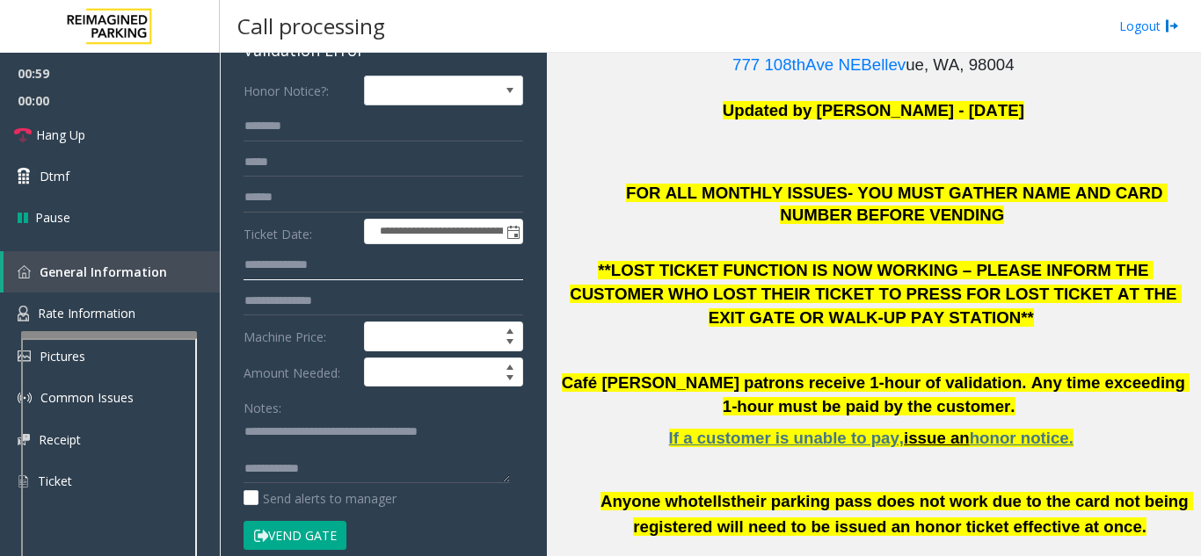
scroll to position [10, 0]
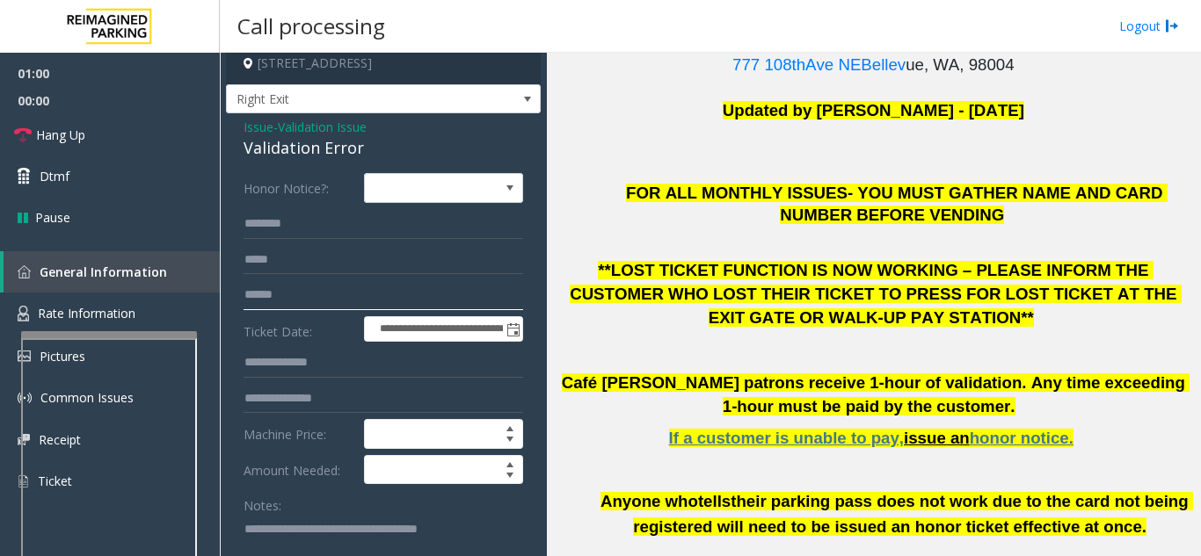
click at [318, 287] on input "text" at bounding box center [383, 295] width 280 height 30
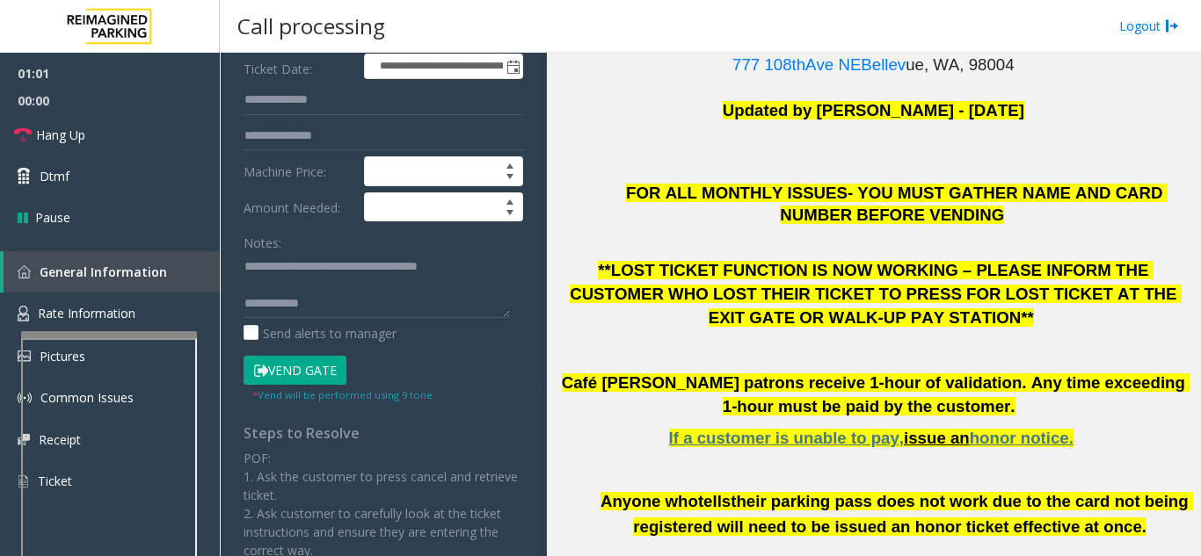
scroll to position [273, 0]
drag, startPoint x: 338, startPoint y: 287, endPoint x: 366, endPoint y: 296, distance: 29.5
click at [344, 288] on textarea at bounding box center [376, 284] width 266 height 66
click at [368, 299] on textarea at bounding box center [376, 284] width 266 height 66
paste textarea "**********"
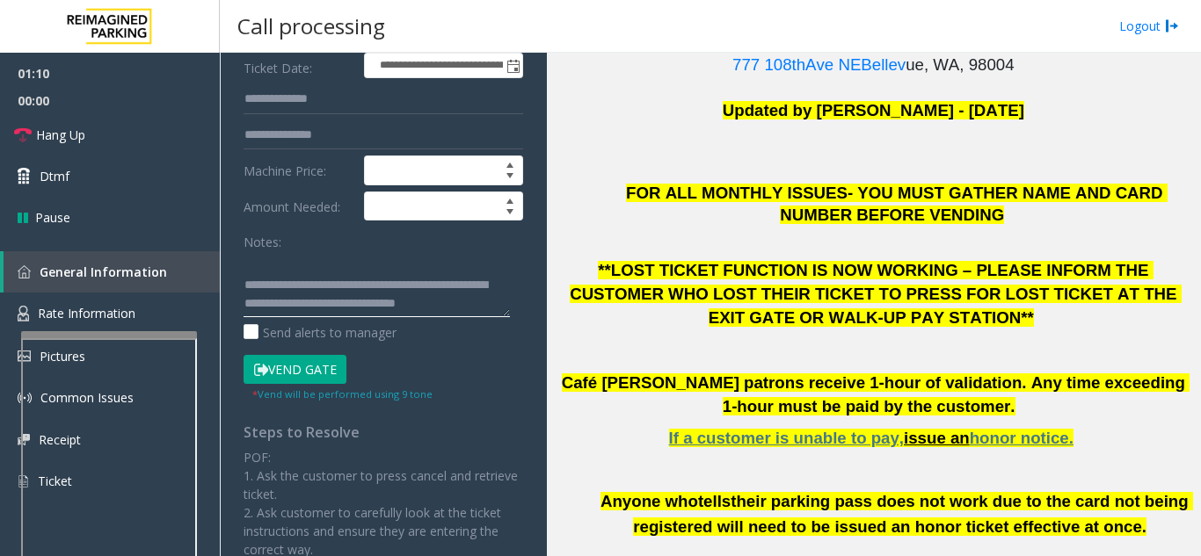
scroll to position [0, 0]
type textarea "**********"
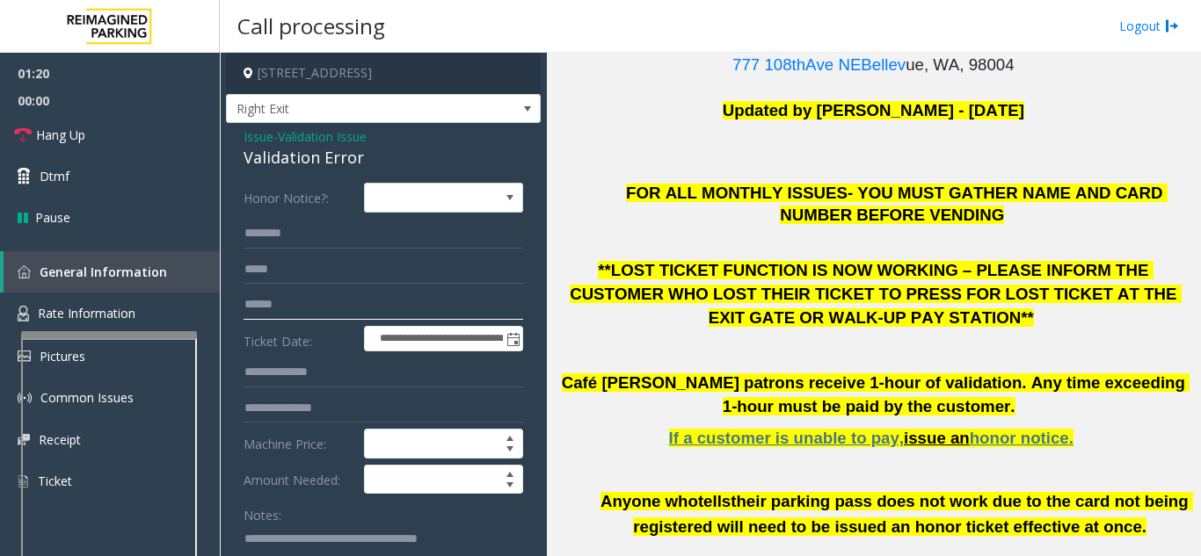
click at [307, 301] on input "text" at bounding box center [383, 305] width 280 height 30
drag, startPoint x: 338, startPoint y: 301, endPoint x: 318, endPoint y: 300, distance: 20.2
click at [318, 300] on input "text" at bounding box center [383, 305] width 280 height 30
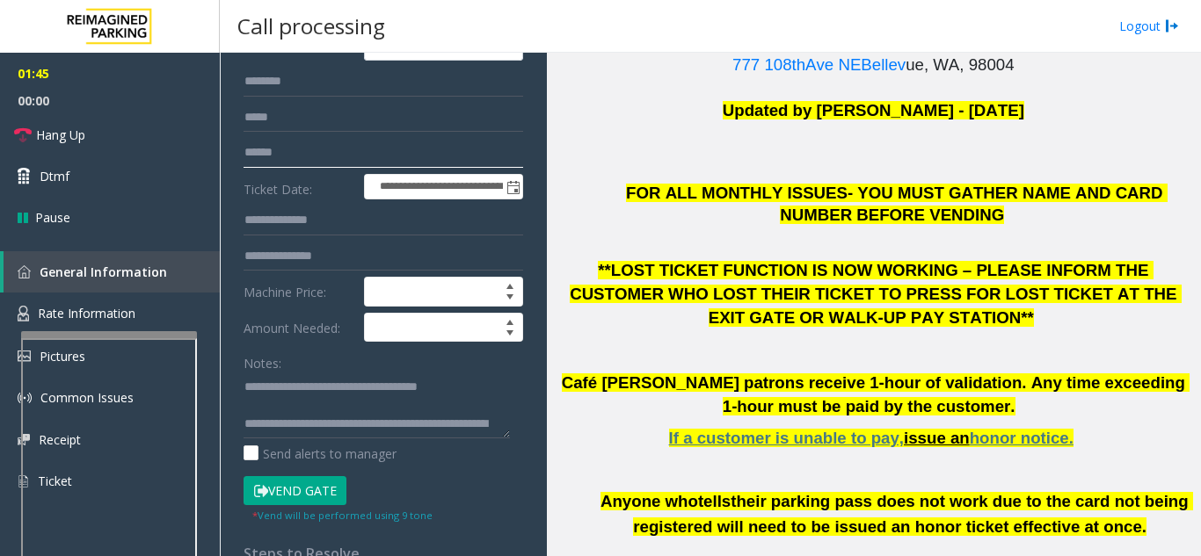
scroll to position [352, 0]
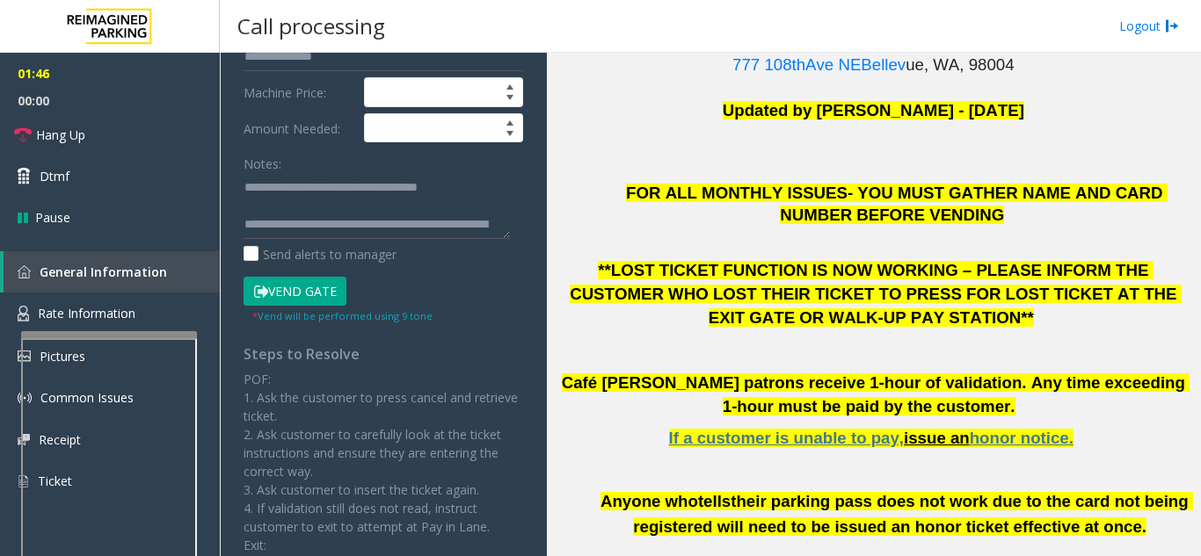
type input "******"
click at [301, 289] on button "Vend Gate" at bounding box center [294, 292] width 103 height 30
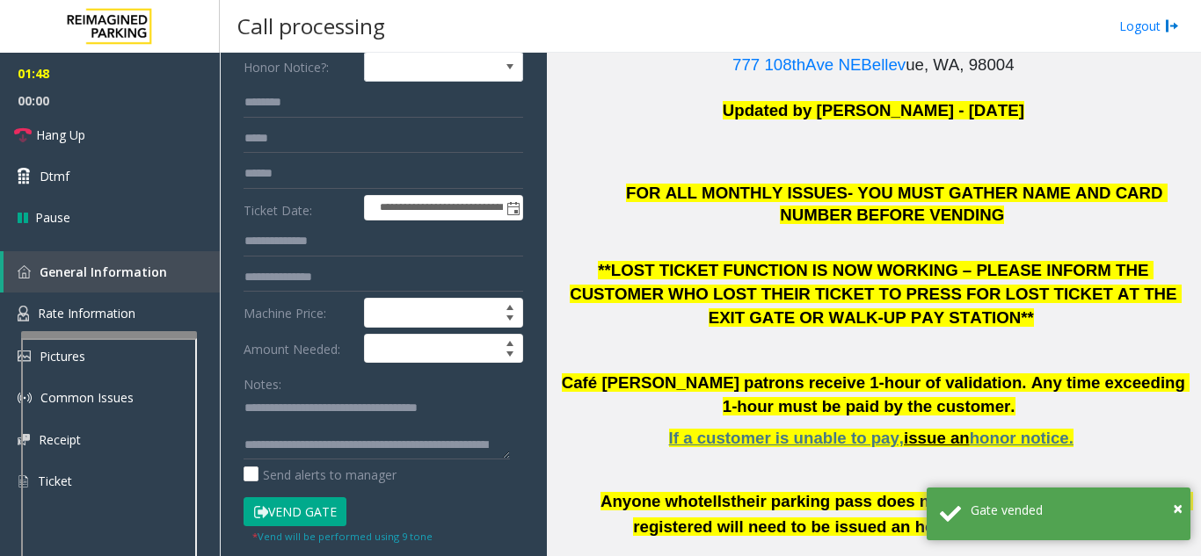
scroll to position [0, 0]
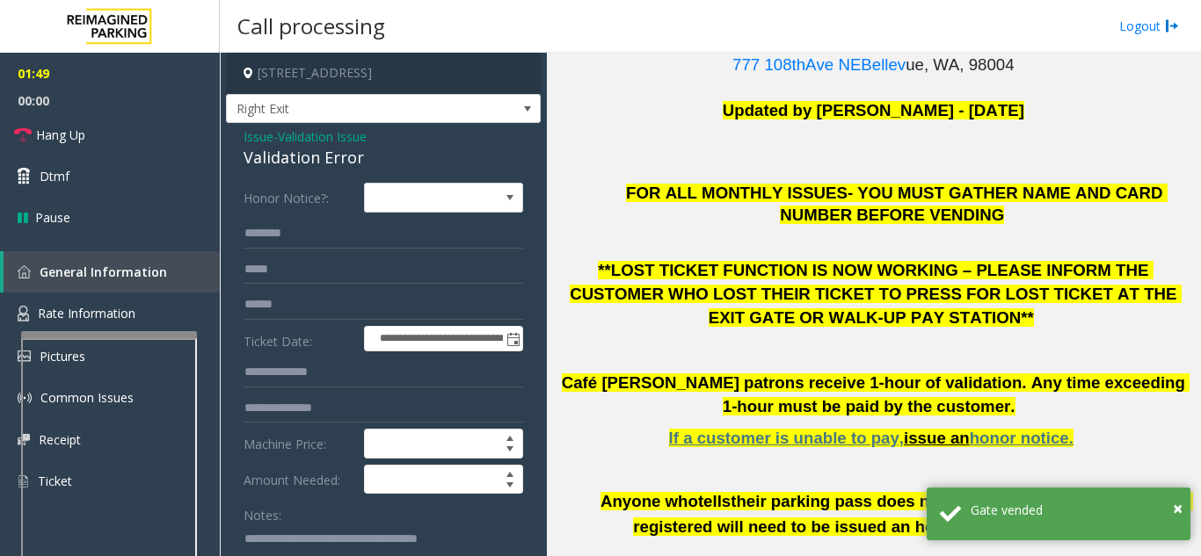
drag, startPoint x: 737, startPoint y: 362, endPoint x: 678, endPoint y: 417, distance: 80.9
click at [678, 428] on p "If a customer is unable to pay, issue an honor notice." at bounding box center [873, 439] width 641 height 22
drag, startPoint x: 594, startPoint y: 416, endPoint x: 571, endPoint y: 490, distance: 77.3
click at [571, 490] on div "FOR ALL MONTHLY ISSUES- YOU MUST GATHER NAME AND CARD NUMBER BEFORE VENDING **L…" at bounding box center [873, 362] width 641 height 358
click at [683, 498] on span "their parking pass does not work due to the card not being registered will need…" at bounding box center [913, 514] width 560 height 44
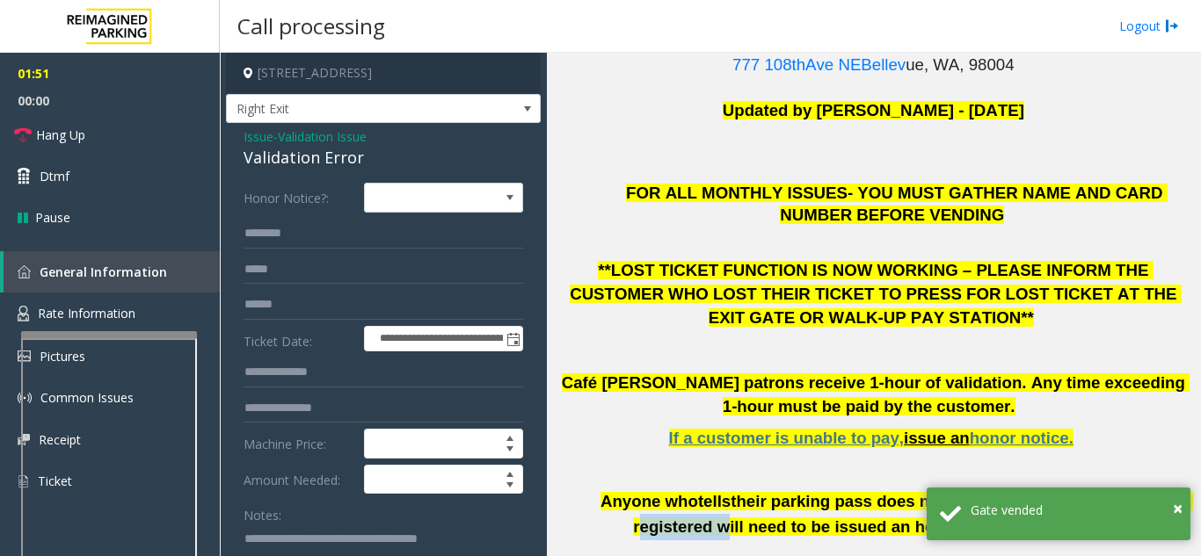
click at [683, 498] on span "their parking pass does not work due to the card not being registered will need…" at bounding box center [913, 514] width 560 height 44
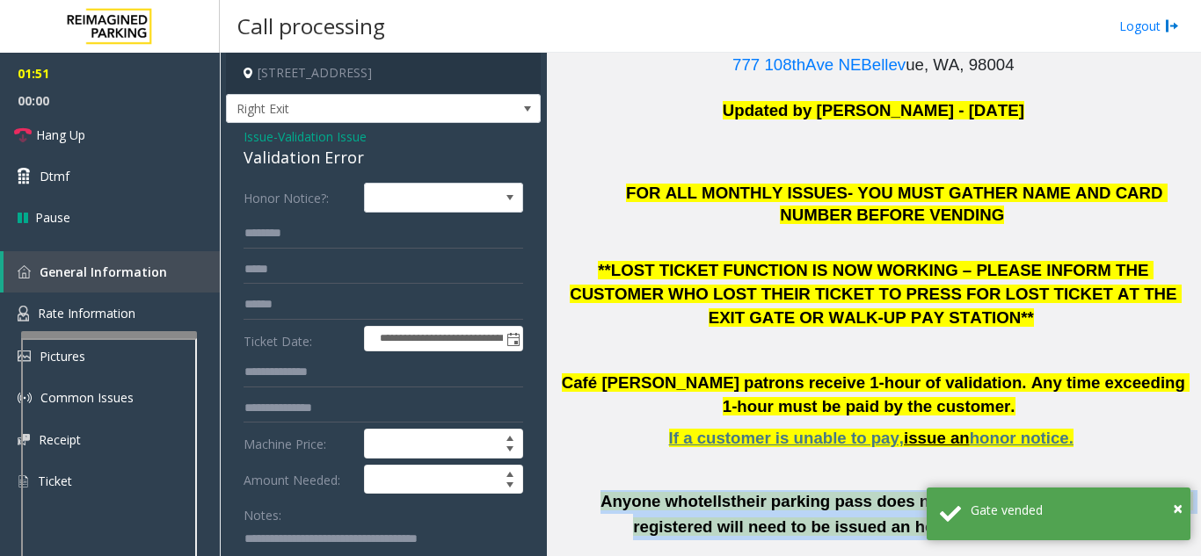
click at [683, 498] on span "their parking pass does not work due to the card not being registered will need…" at bounding box center [913, 514] width 560 height 44
click at [677, 492] on span "Anyone who" at bounding box center [649, 501] width 98 height 18
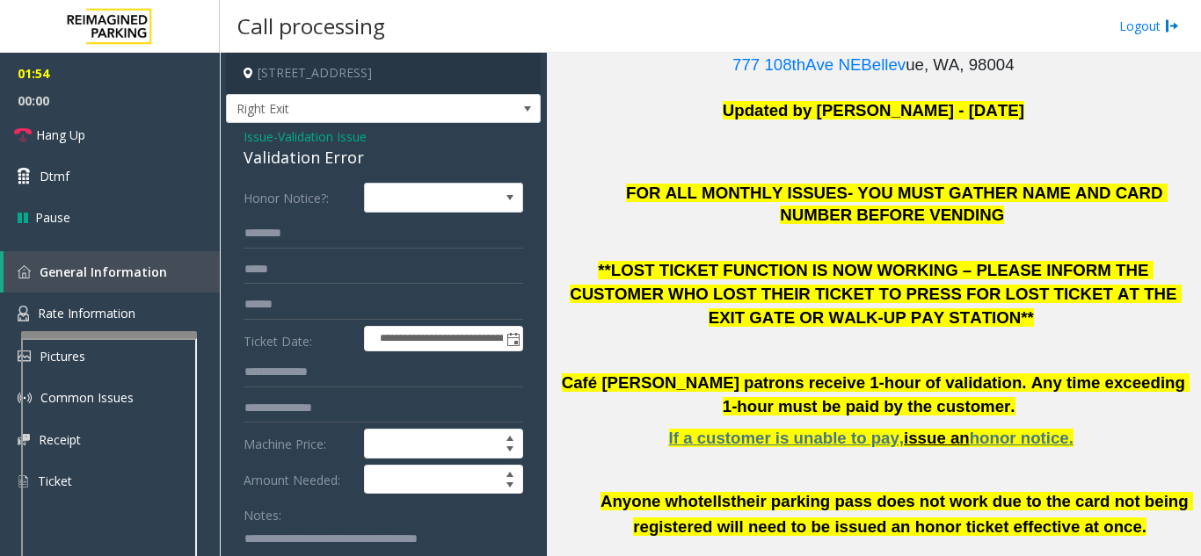
scroll to position [264, 0]
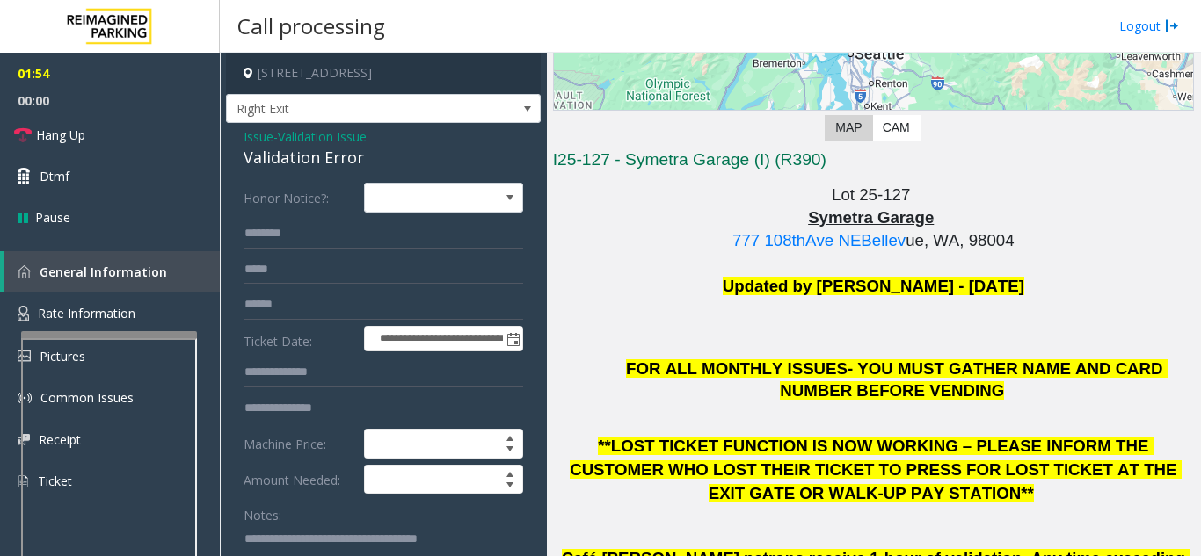
click at [795, 371] on span "FOR ALL MONTHLY ISSUES- YOU MUST GATHER NAME AND CARD NUMBER BEFORE VENDING" at bounding box center [896, 380] width 541 height 40
click at [794, 372] on span "FOR ALL MONTHLY ISSUES- YOU MUST GATHER NAME AND CARD NUMBER BEFORE VENDING" at bounding box center [896, 380] width 541 height 40
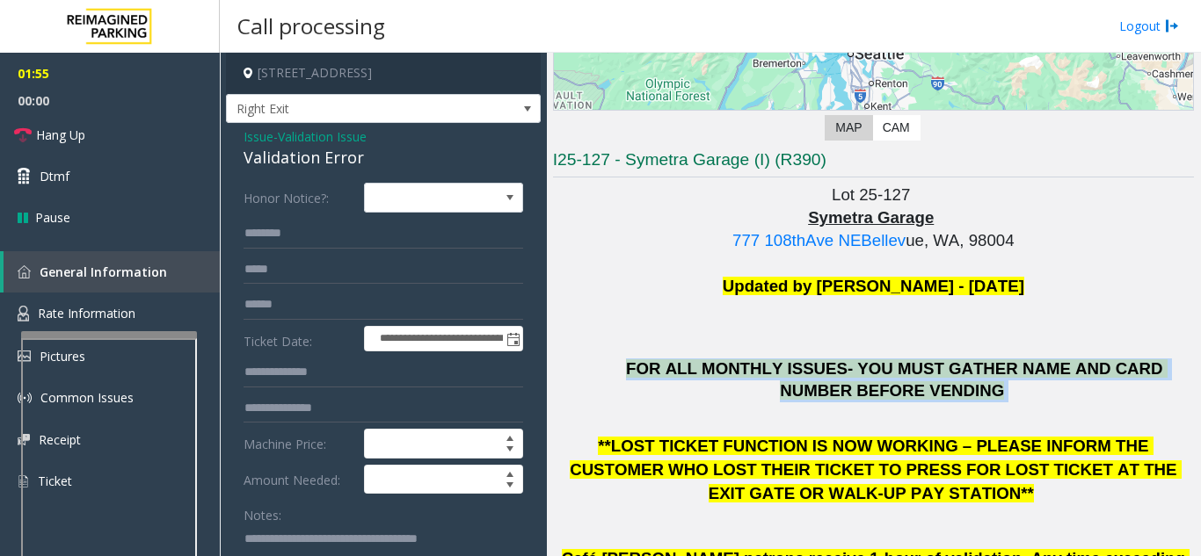
click at [794, 372] on span "FOR ALL MONTHLY ISSUES- YOU MUST GATHER NAME AND CARD NUMBER BEFORE VENDING" at bounding box center [896, 380] width 541 height 40
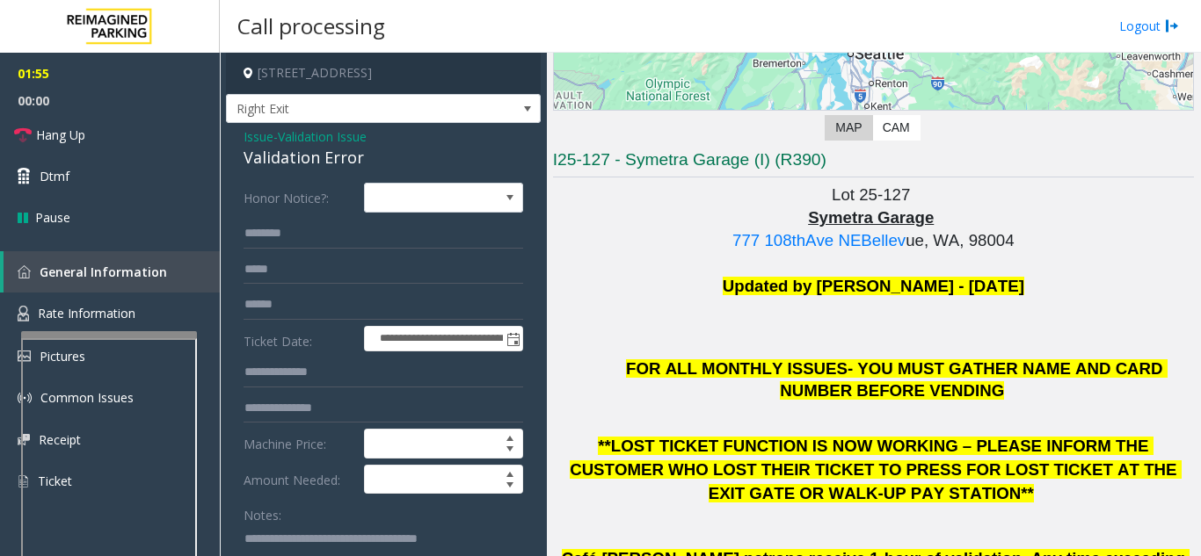
click at [787, 475] on span "**LOST TICKET FUNCTION IS NOW WORKING – PLEASE INFORM THE CUSTOMER WHO LOST THE…" at bounding box center [875, 469] width 611 height 65
click at [762, 447] on span "**LOST TICKET FUNCTION IS NOW WORKING – PLEASE INFORM THE CUSTOMER WHO LOST THE…" at bounding box center [875, 469] width 611 height 65
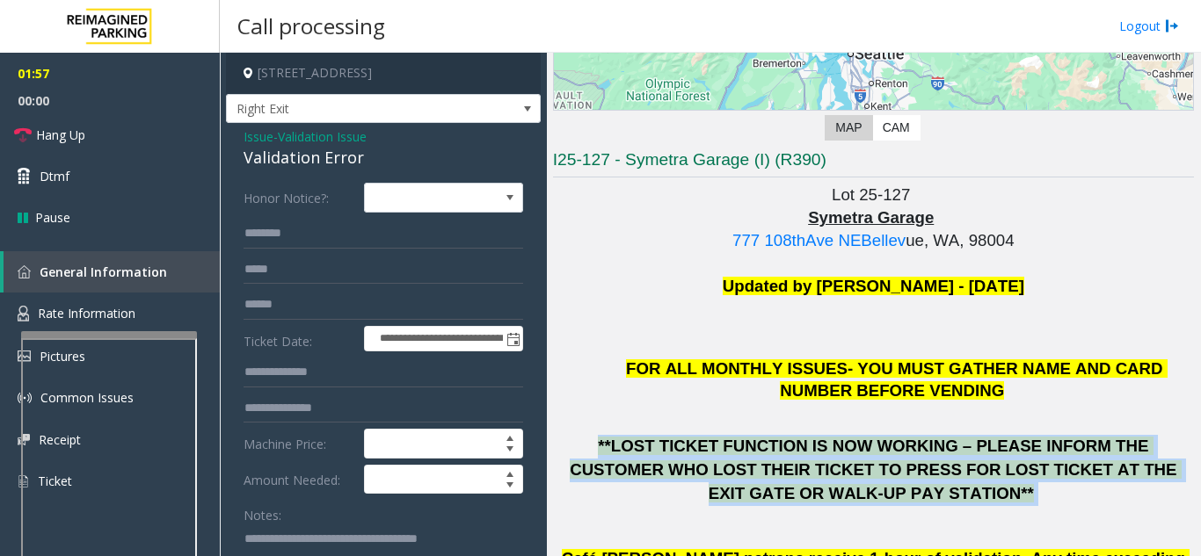
click at [762, 447] on span "**LOST TICKET FUNCTION IS NOW WORKING – PLEASE INFORM THE CUSTOMER WHO LOST THE…" at bounding box center [875, 469] width 611 height 65
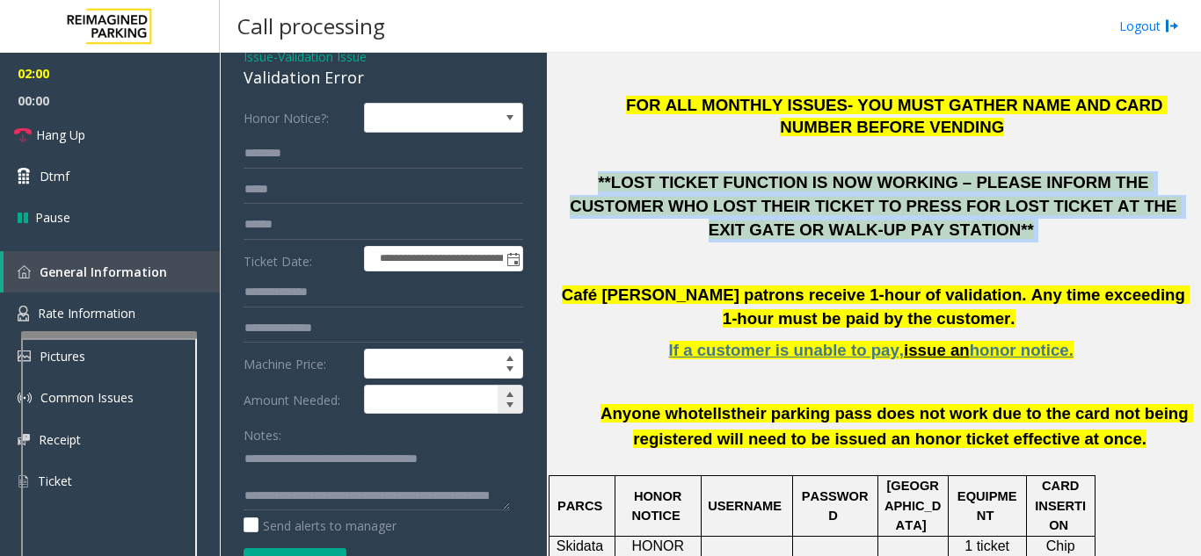
scroll to position [352, 0]
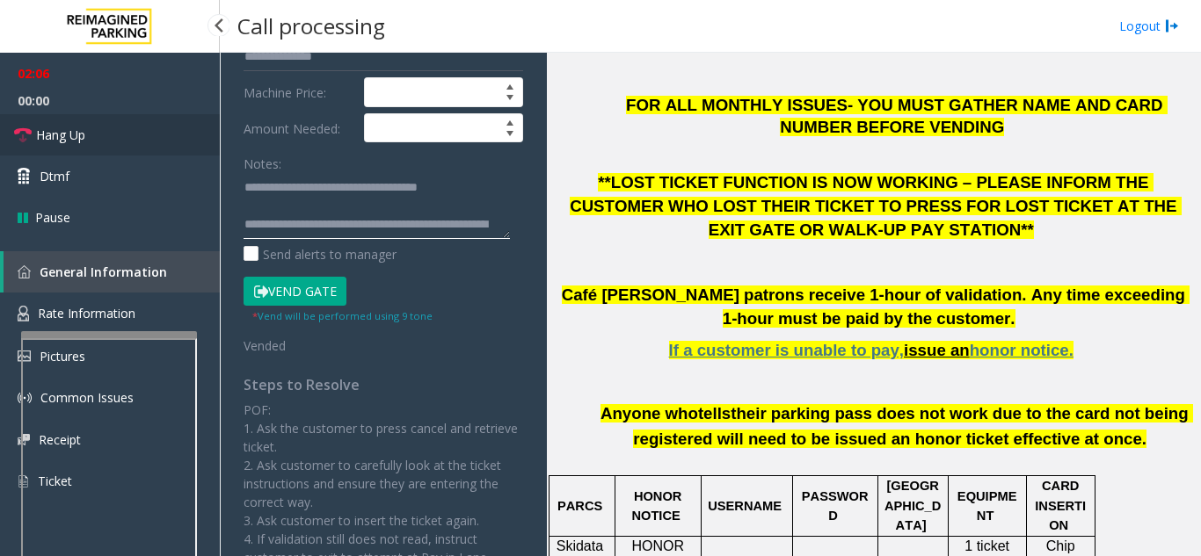
type textarea "**********"
click at [171, 141] on link "Hang Up" at bounding box center [110, 134] width 220 height 41
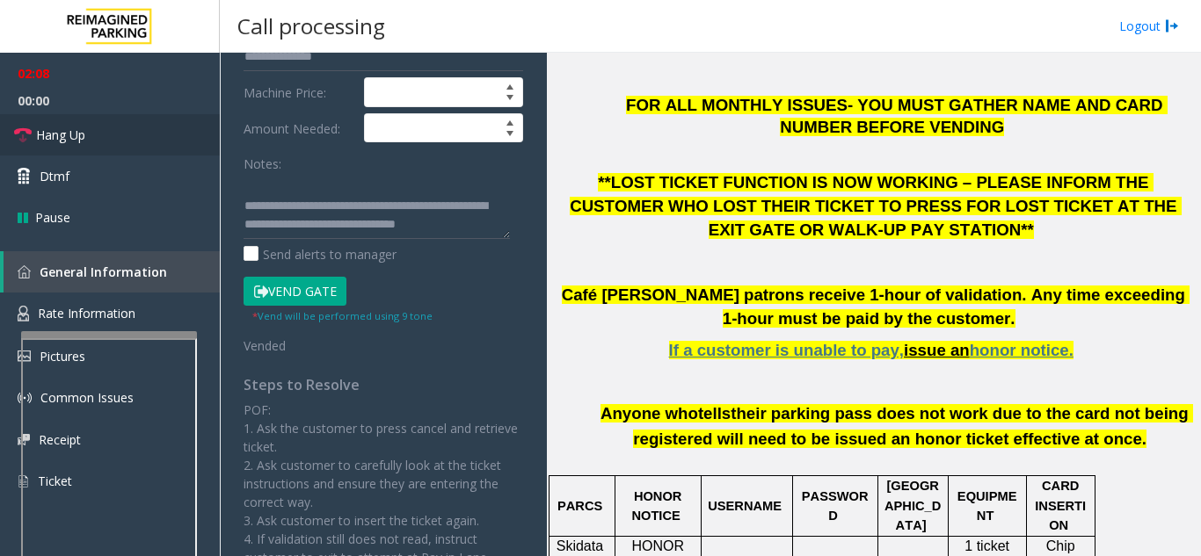
scroll to position [55, 0]
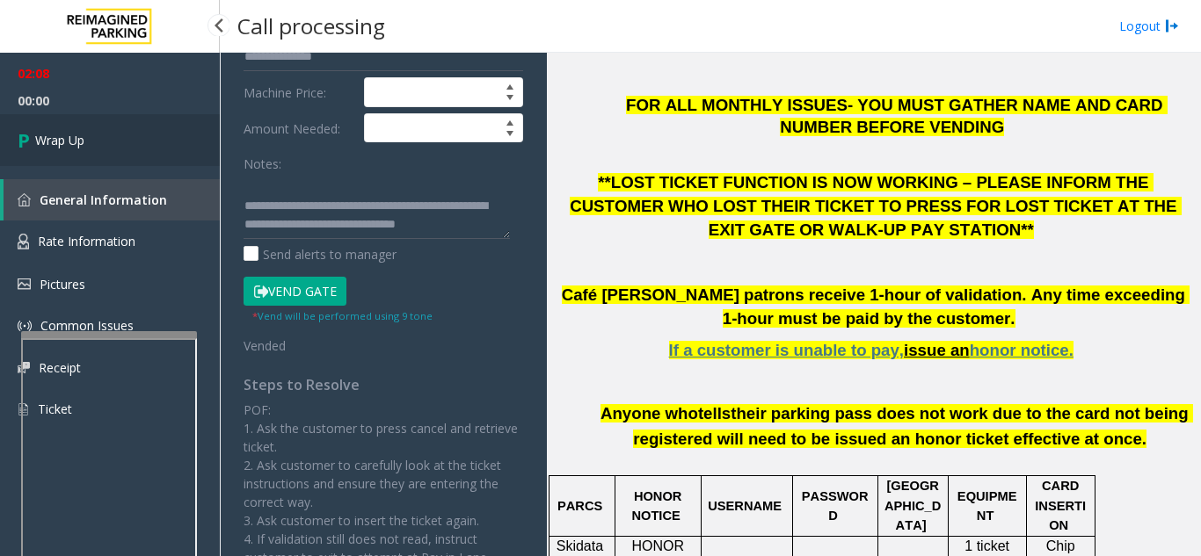
click at [137, 137] on link "Wrap Up" at bounding box center [110, 140] width 220 height 52
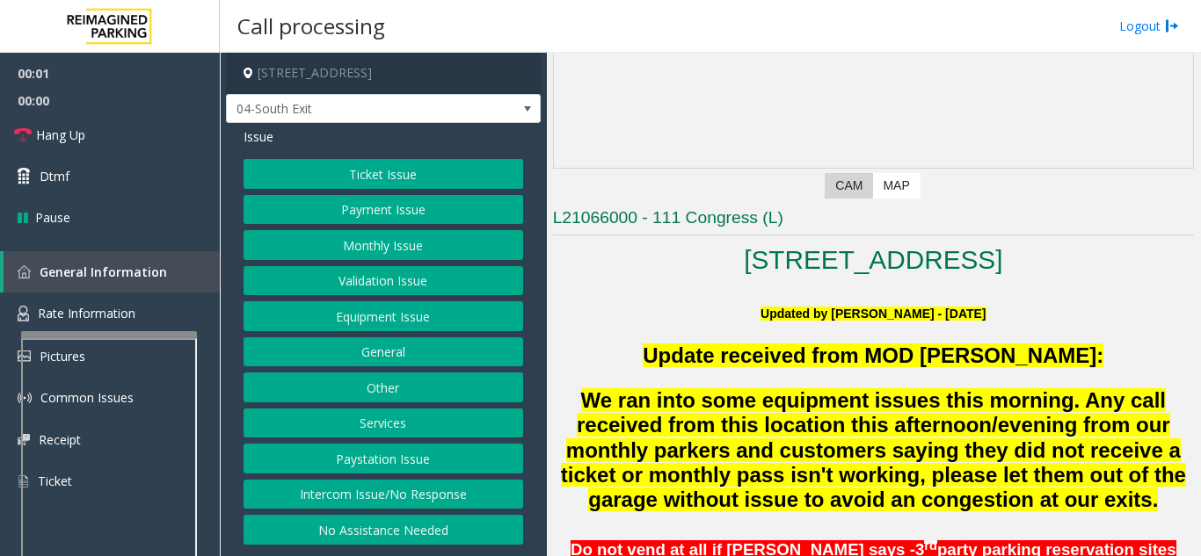
scroll to position [352, 0]
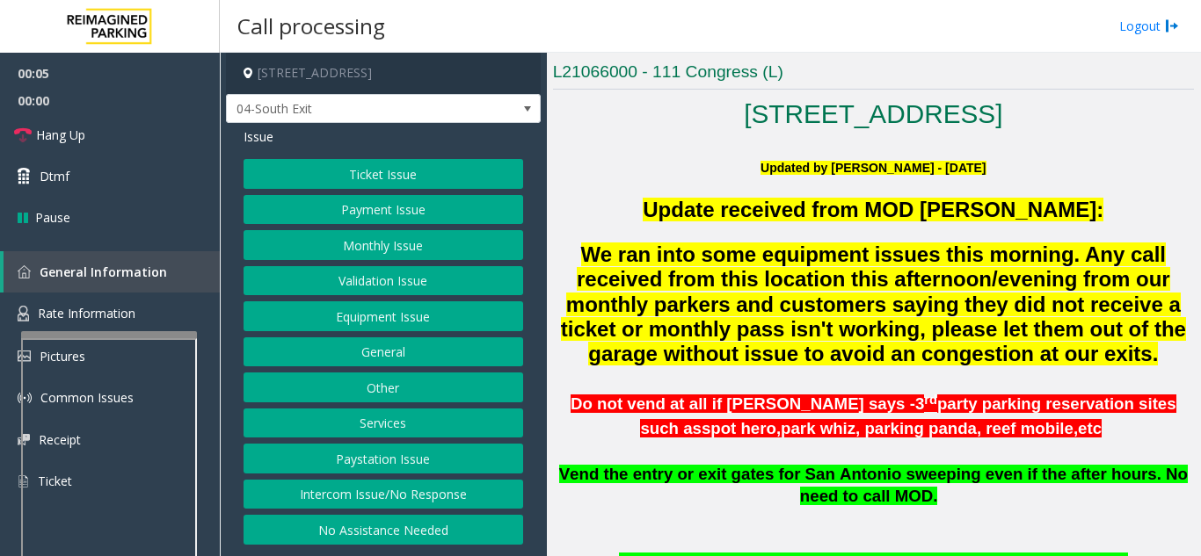
click at [372, 180] on button "Ticket Issue" at bounding box center [383, 174] width 280 height 30
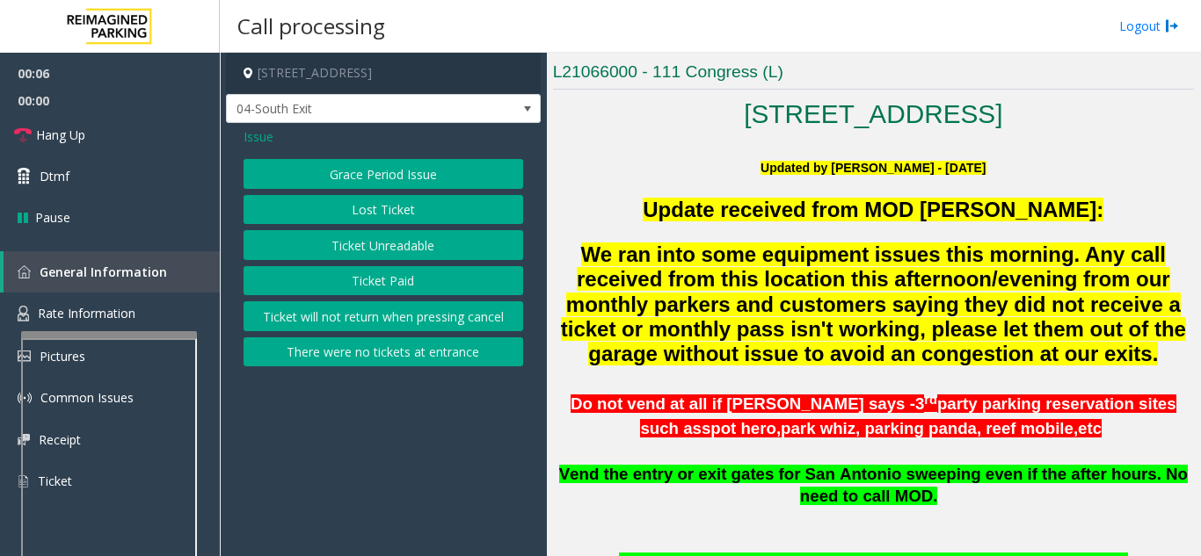
click at [410, 355] on button "There were no tickets at entrance" at bounding box center [383, 353] width 280 height 30
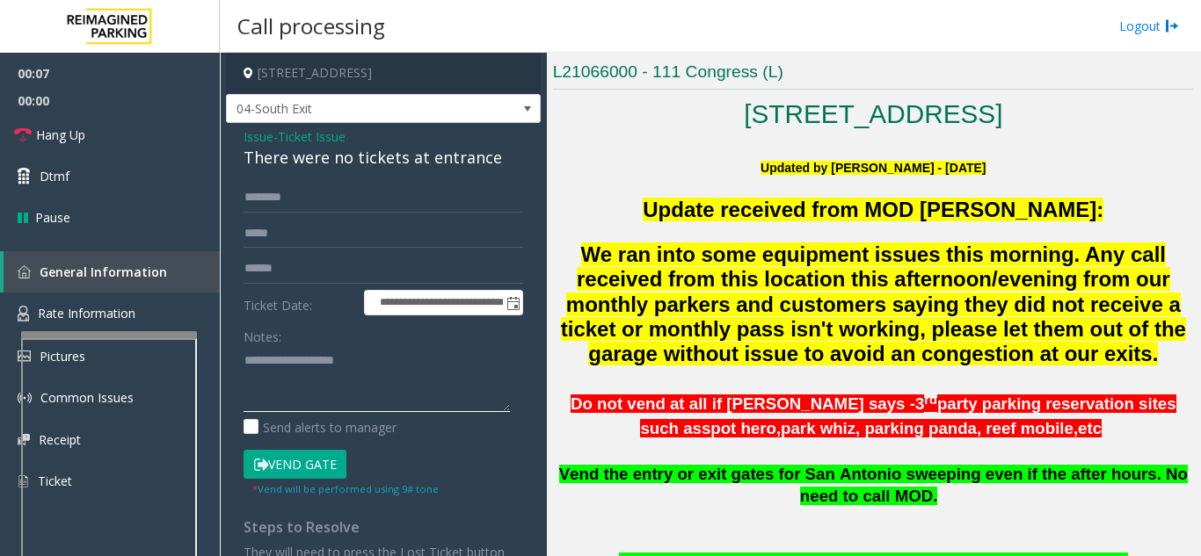
paste textarea "**********"
click at [313, 151] on div "There were no tickets at entrance" at bounding box center [383, 158] width 280 height 24
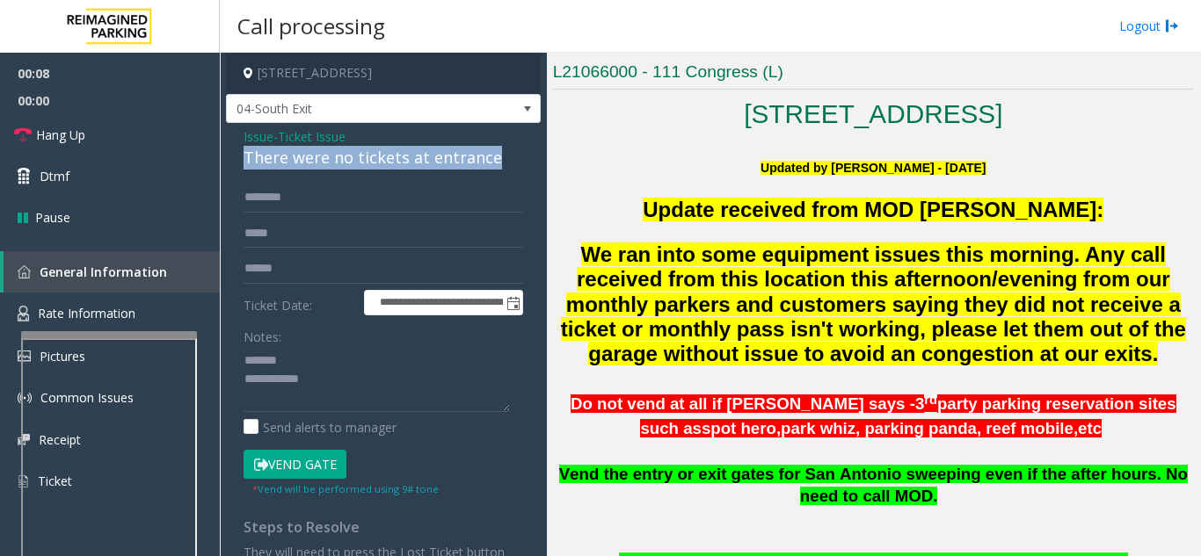
click at [313, 151] on div "There were no tickets at entrance" at bounding box center [383, 158] width 280 height 24
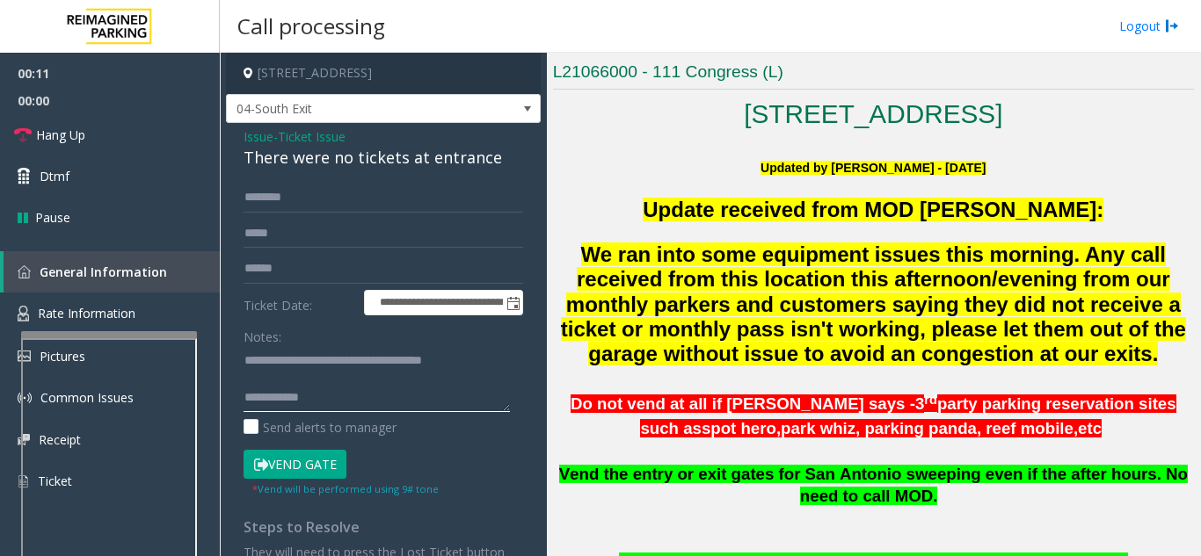
click at [386, 381] on textarea at bounding box center [376, 379] width 266 height 66
click at [270, 146] on div "There were no tickets at entrance" at bounding box center [383, 158] width 280 height 24
click at [268, 146] on div "There were no tickets at entrance" at bounding box center [383, 158] width 280 height 24
click at [341, 389] on textarea at bounding box center [376, 379] width 266 height 66
click at [342, 380] on textarea at bounding box center [376, 379] width 266 height 66
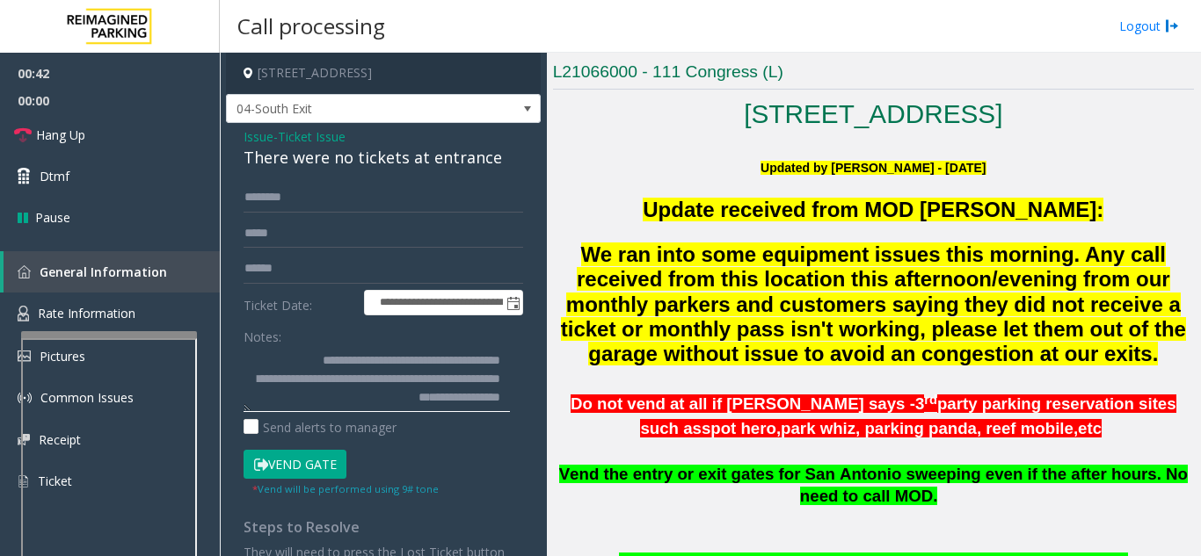
click at [388, 395] on textarea at bounding box center [376, 379] width 266 height 66
click at [435, 402] on textarea at bounding box center [376, 379] width 266 height 66
click at [476, 403] on textarea at bounding box center [376, 379] width 266 height 66
click at [511, 396] on div "**********" at bounding box center [383, 446] width 306 height 526
click at [498, 397] on textarea at bounding box center [376, 379] width 266 height 66
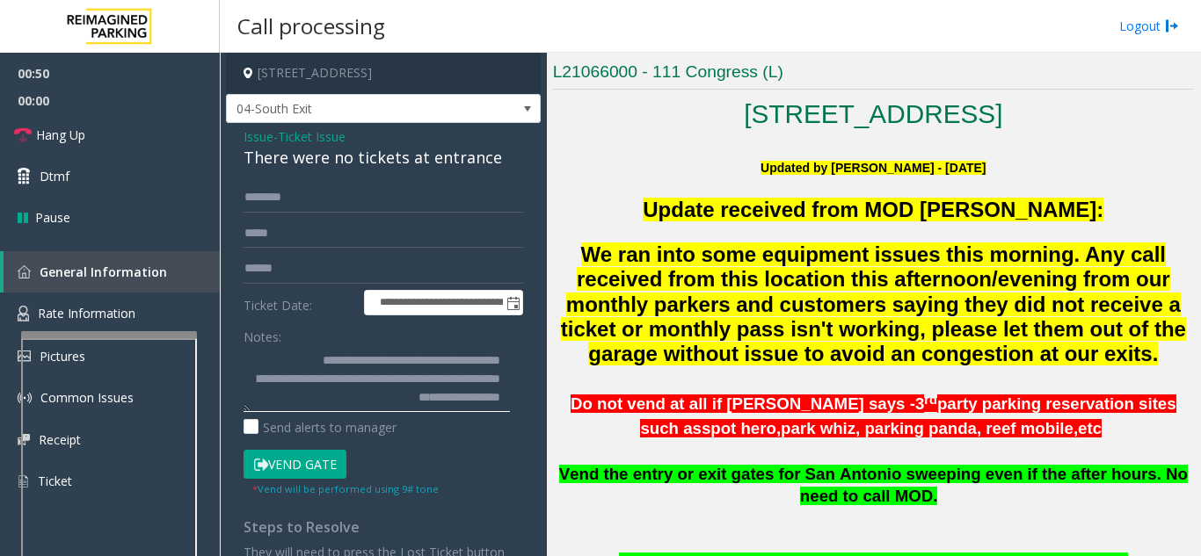
scroll to position [13, 0]
click at [295, 388] on textarea at bounding box center [376, 379] width 266 height 66
click at [351, 404] on textarea at bounding box center [376, 379] width 266 height 66
click at [247, 406] on textarea at bounding box center [376, 379] width 266 height 66
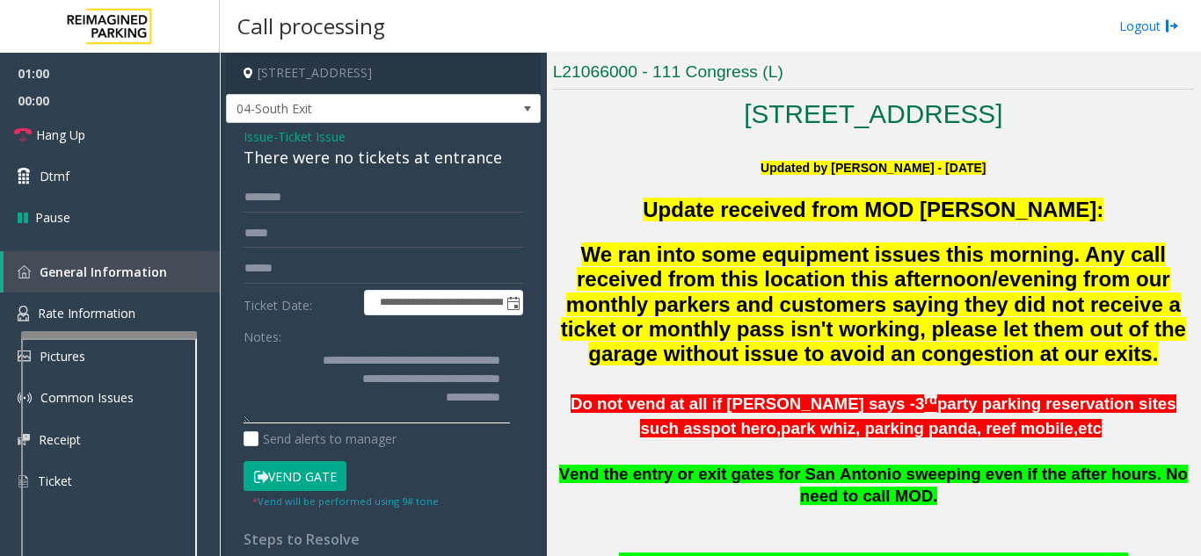
drag, startPoint x: 247, startPoint y: 406, endPoint x: 248, endPoint y: 418, distance: 11.5
click at [248, 418] on textarea at bounding box center [376, 384] width 266 height 77
drag, startPoint x: 398, startPoint y: 392, endPoint x: 425, endPoint y: 384, distance: 27.5
click at [307, 380] on textarea at bounding box center [376, 384] width 266 height 77
click at [425, 384] on textarea at bounding box center [376, 384] width 266 height 77
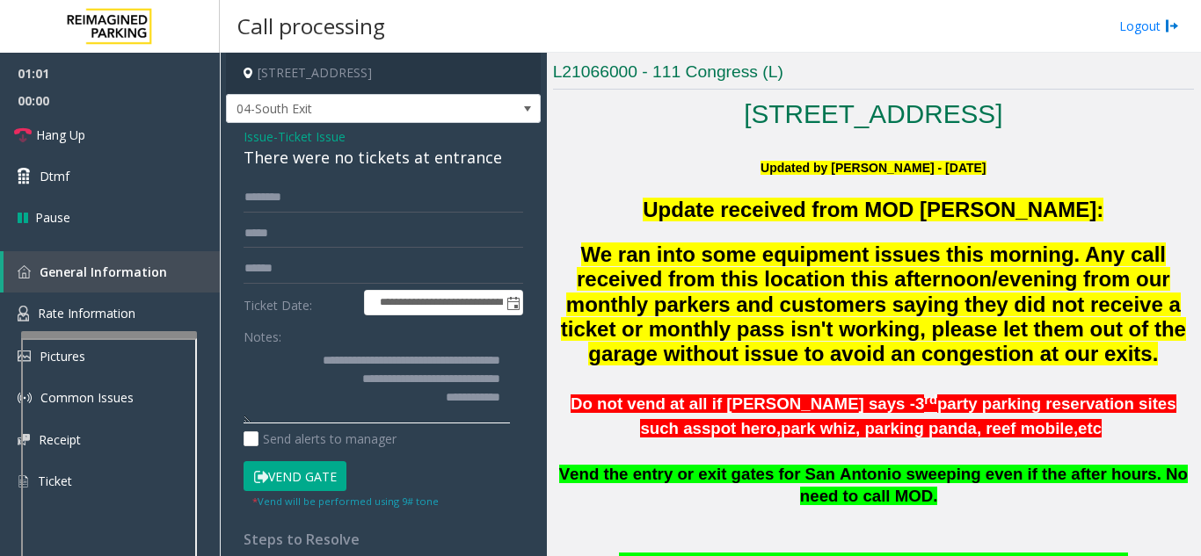
click at [408, 397] on textarea at bounding box center [376, 384] width 266 height 77
drag, startPoint x: 765, startPoint y: 326, endPoint x: 524, endPoint y: 339, distance: 241.2
click at [748, 332] on span "We ran into some equipment issues this morning. Any call received from this loc…" at bounding box center [873, 305] width 625 height 124
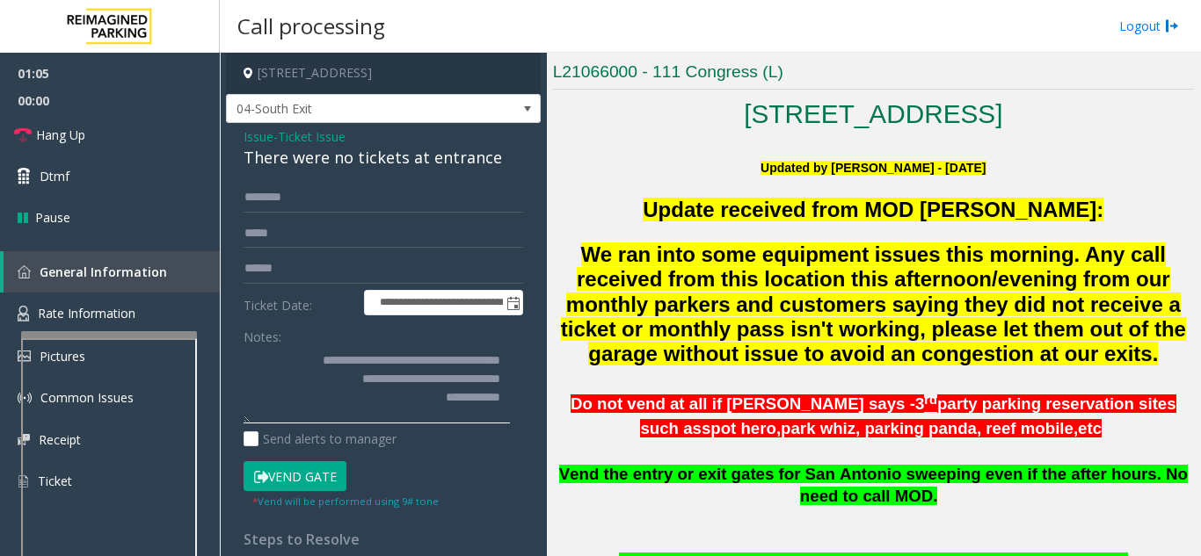
click at [500, 410] on textarea at bounding box center [376, 384] width 266 height 77
drag, startPoint x: 467, startPoint y: 395, endPoint x: 251, endPoint y: 354, distance: 220.0
click at [251, 354] on textarea at bounding box center [376, 384] width 266 height 77
click at [396, 410] on textarea at bounding box center [376, 384] width 266 height 77
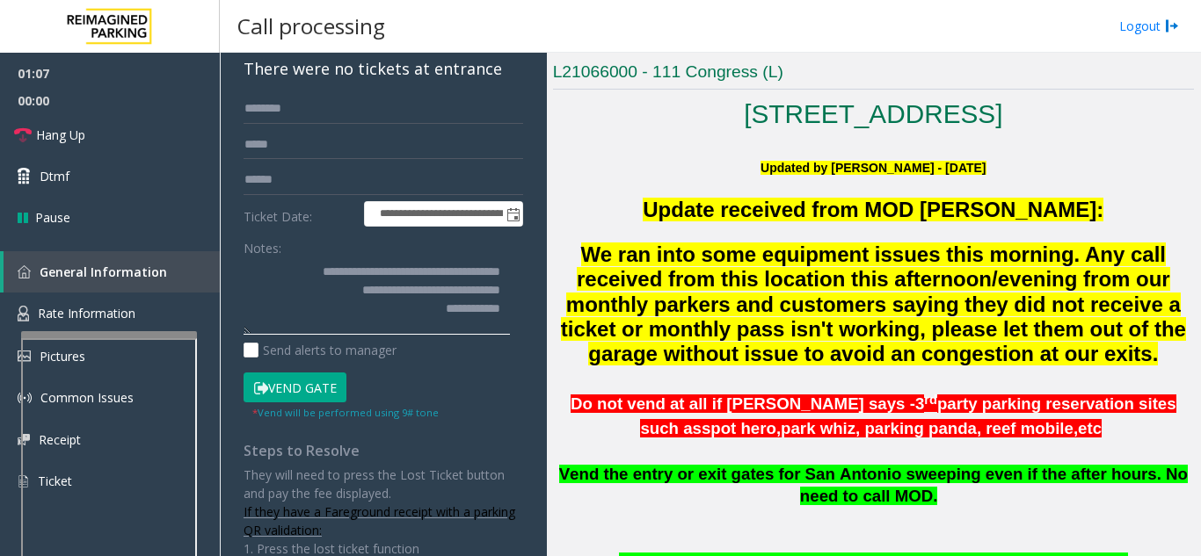
scroll to position [182, 0]
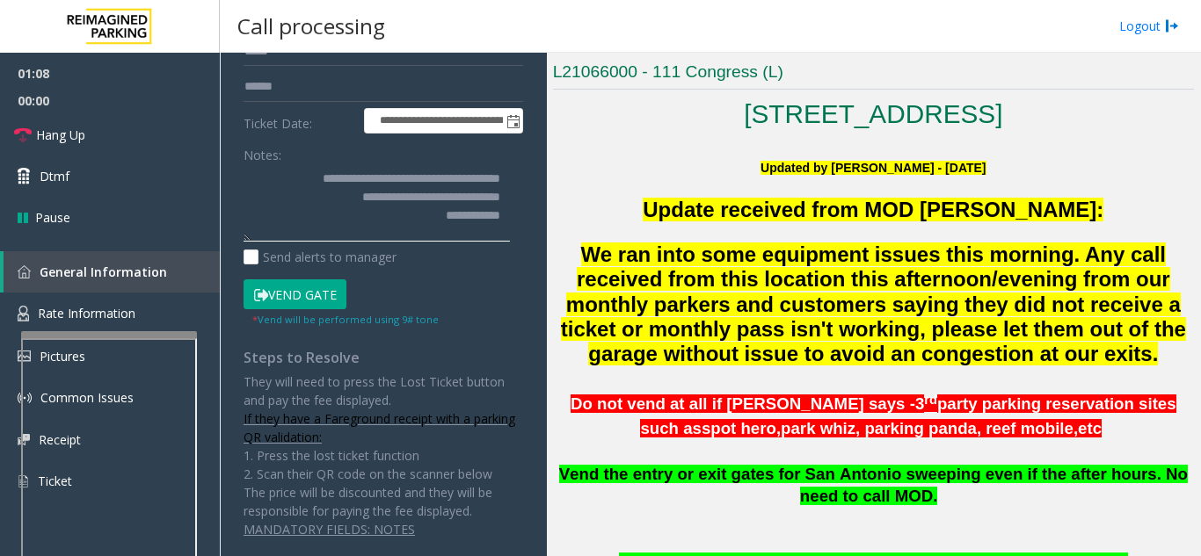
drag, startPoint x: 506, startPoint y: 224, endPoint x: 268, endPoint y: 147, distance: 250.5
click at [268, 147] on div "Notes:" at bounding box center [383, 191] width 280 height 102
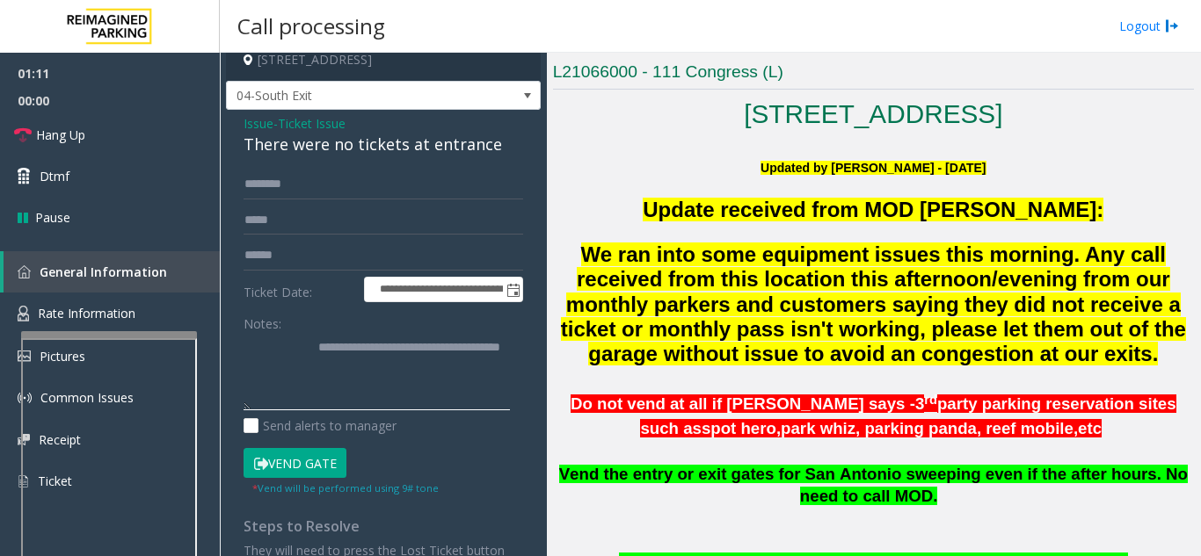
scroll to position [0, 0]
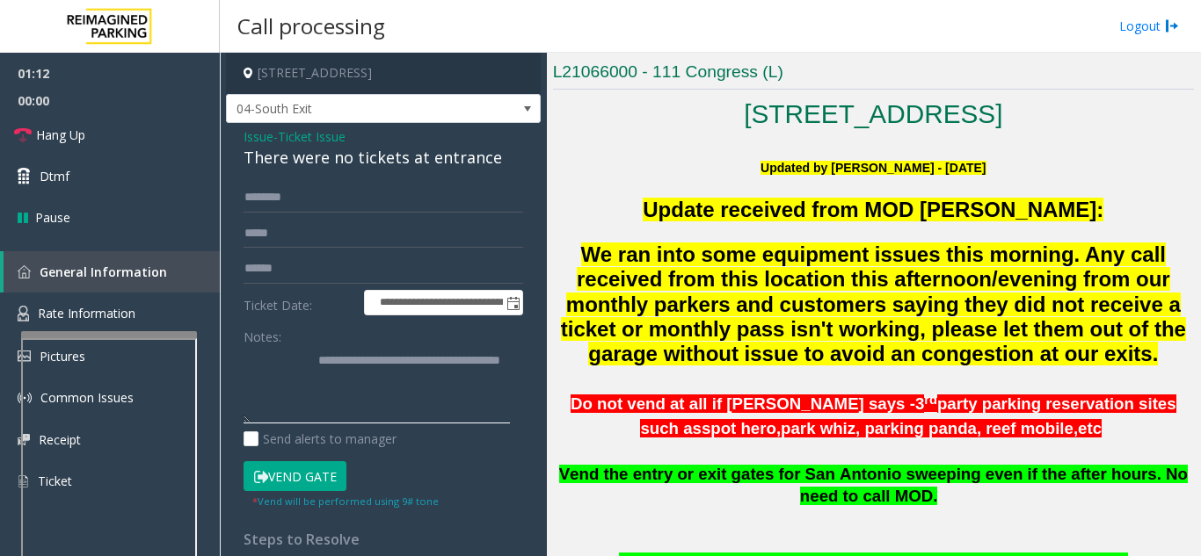
type textarea "**********"
click at [304, 268] on input "text" at bounding box center [383, 269] width 280 height 30
type input "*****"
click at [311, 204] on input "text" at bounding box center [383, 198] width 280 height 30
click at [496, 365] on textarea at bounding box center [376, 384] width 266 height 77
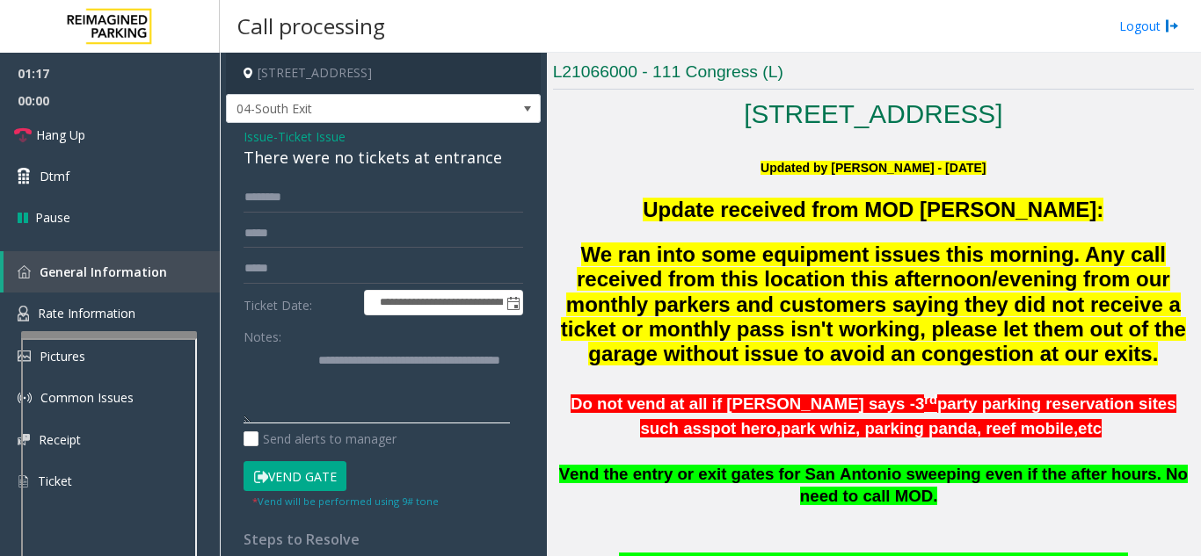
click at [496, 365] on textarea at bounding box center [376, 384] width 266 height 77
click at [253, 381] on textarea at bounding box center [376, 384] width 266 height 77
click at [255, 374] on textarea at bounding box center [376, 384] width 266 height 77
click at [251, 364] on textarea at bounding box center [376, 384] width 266 height 77
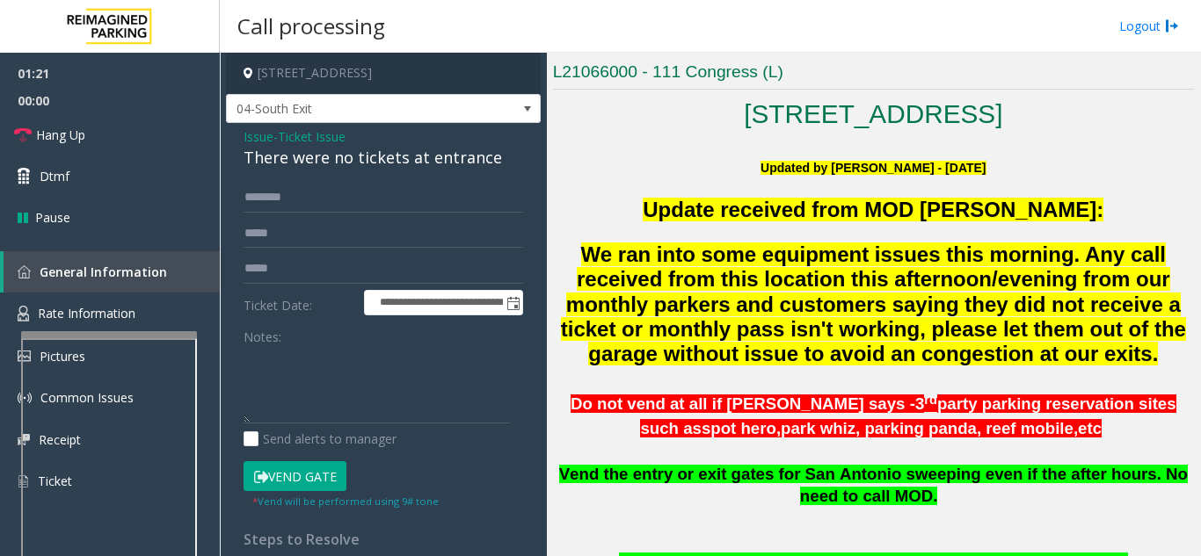
click at [253, 338] on label "Notes:" at bounding box center [262, 334] width 38 height 25
click at [256, 397] on textarea at bounding box center [376, 384] width 266 height 77
click at [256, 399] on textarea at bounding box center [376, 384] width 266 height 77
click at [252, 424] on textarea at bounding box center [376, 384] width 266 height 77
type textarea "**********"
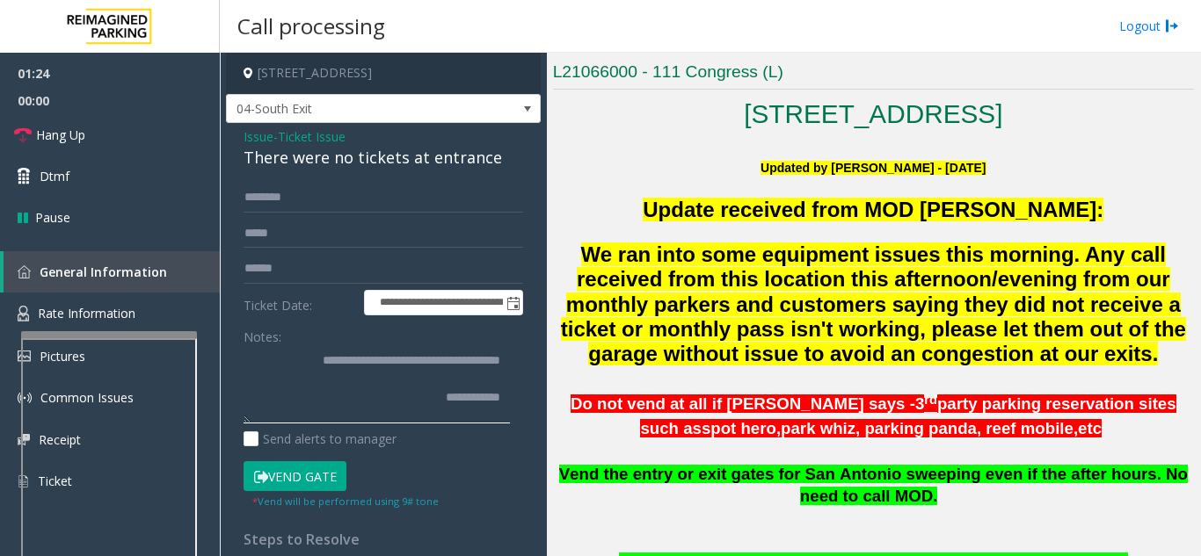
type textarea "**********"
click at [332, 208] on input "text" at bounding box center [383, 198] width 280 height 30
type input "******"
click at [305, 413] on textarea at bounding box center [376, 384] width 266 height 77
click at [266, 384] on textarea at bounding box center [376, 384] width 266 height 77
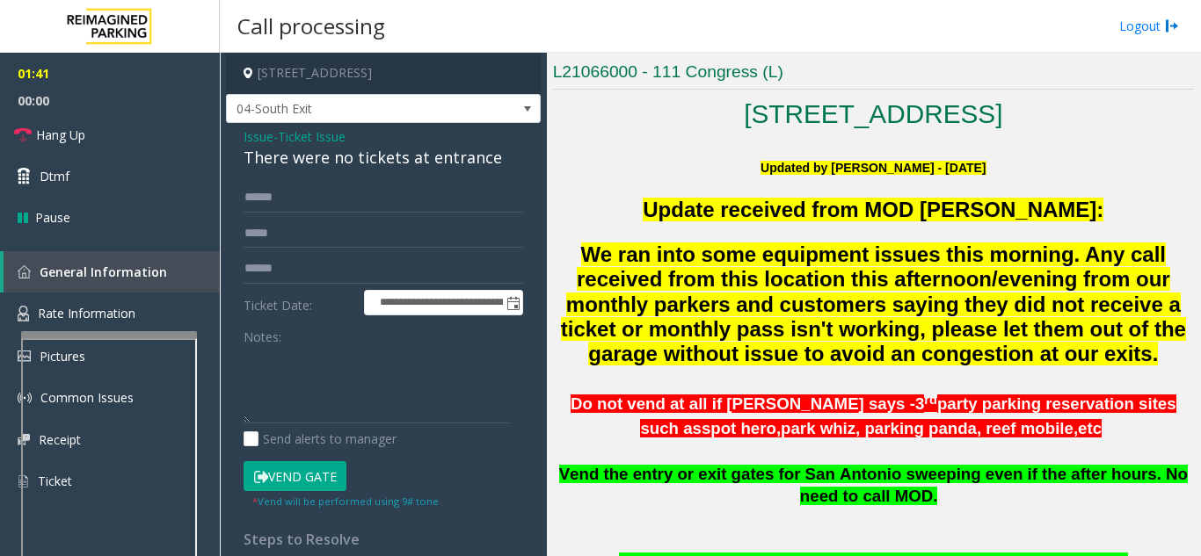
click at [243, 363] on div "**********" at bounding box center [383, 452] width 306 height 538
click at [252, 374] on textarea at bounding box center [376, 384] width 266 height 77
click at [247, 414] on textarea at bounding box center [376, 384] width 266 height 77
click at [247, 421] on textarea at bounding box center [376, 384] width 266 height 77
click at [265, 375] on textarea at bounding box center [376, 384] width 266 height 77
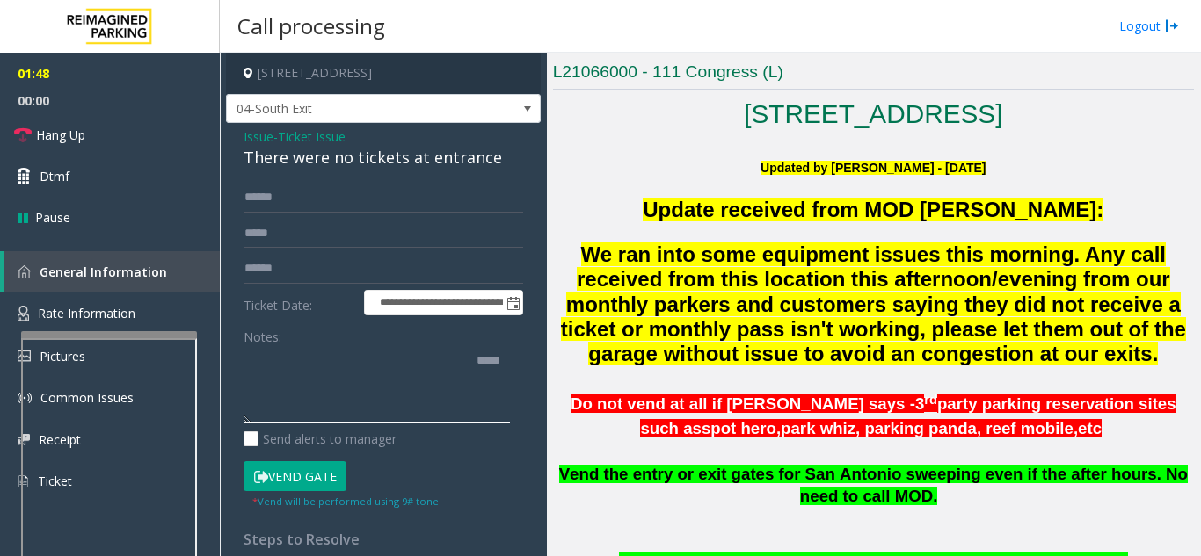
click at [499, 364] on textarea at bounding box center [376, 384] width 266 height 77
click at [290, 484] on button "Vend Gate" at bounding box center [294, 476] width 103 height 30
click at [505, 364] on textarea at bounding box center [376, 384] width 266 height 77
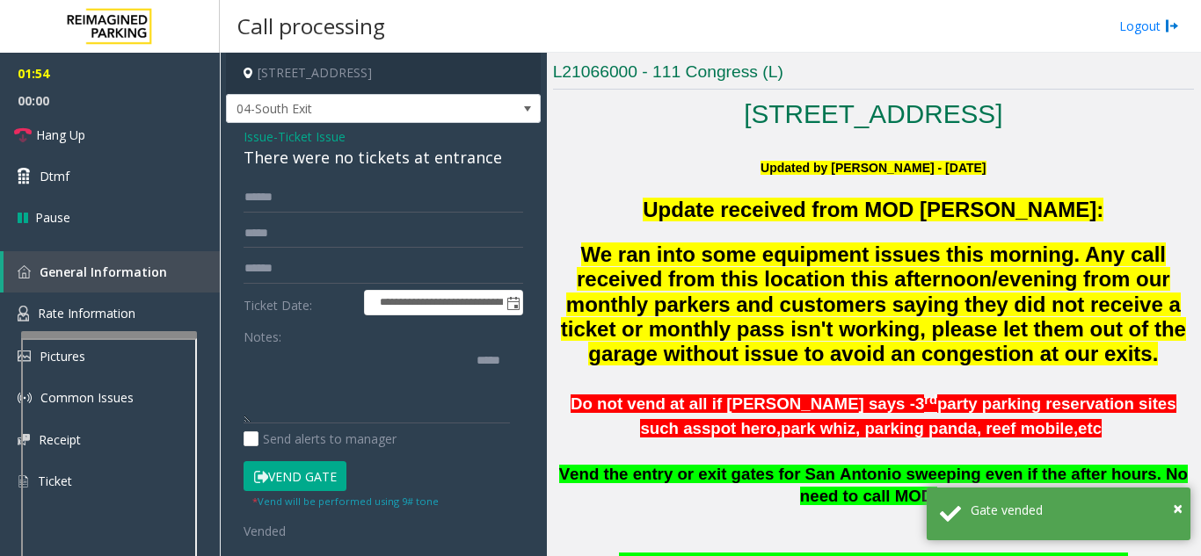
click at [509, 358] on div "**********" at bounding box center [383, 467] width 306 height 569
click at [146, 129] on link "Hang Up" at bounding box center [110, 134] width 220 height 41
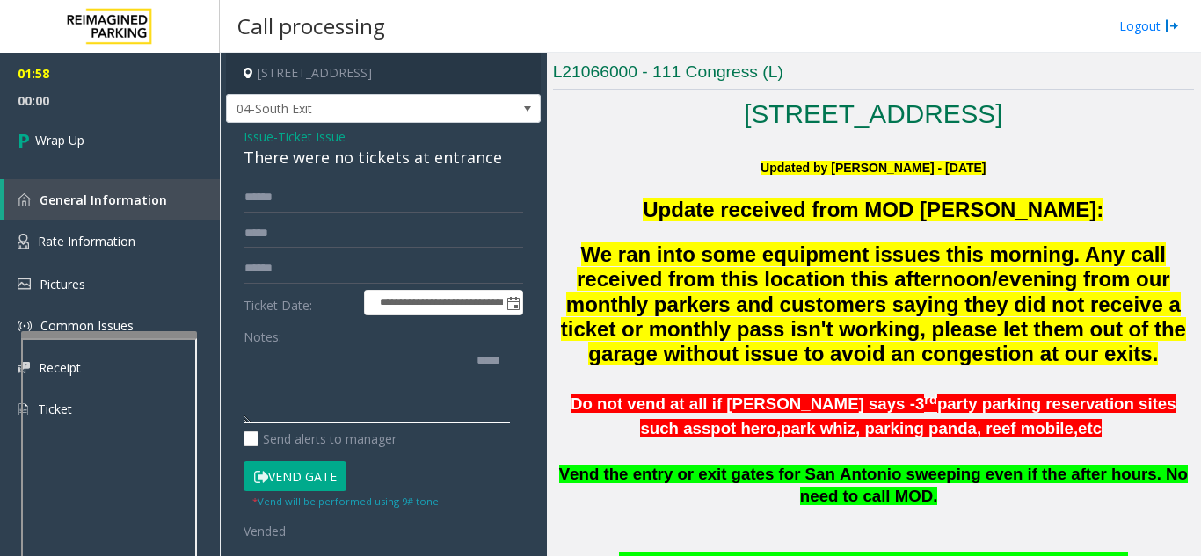
click at [504, 363] on textarea at bounding box center [376, 384] width 266 height 77
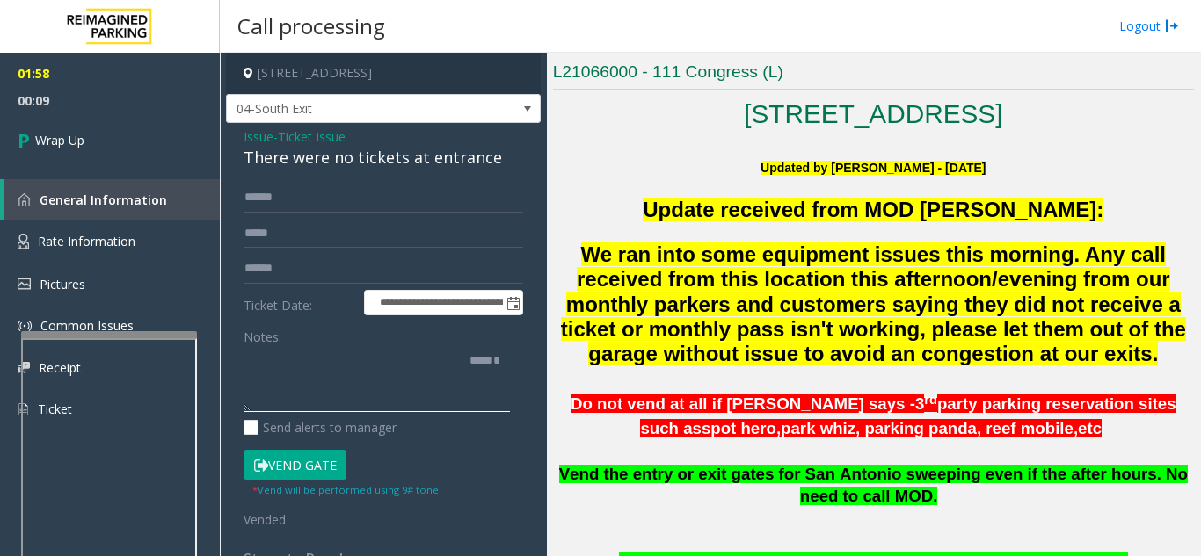
drag, startPoint x: 244, startPoint y: 420, endPoint x: 252, endPoint y: 409, distance: 13.9
click at [252, 409] on textarea at bounding box center [376, 379] width 266 height 66
click at [507, 373] on textarea at bounding box center [376, 379] width 266 height 66
drag, startPoint x: 505, startPoint y: 380, endPoint x: 446, endPoint y: 375, distance: 59.9
click at [446, 375] on textarea at bounding box center [376, 379] width 266 height 66
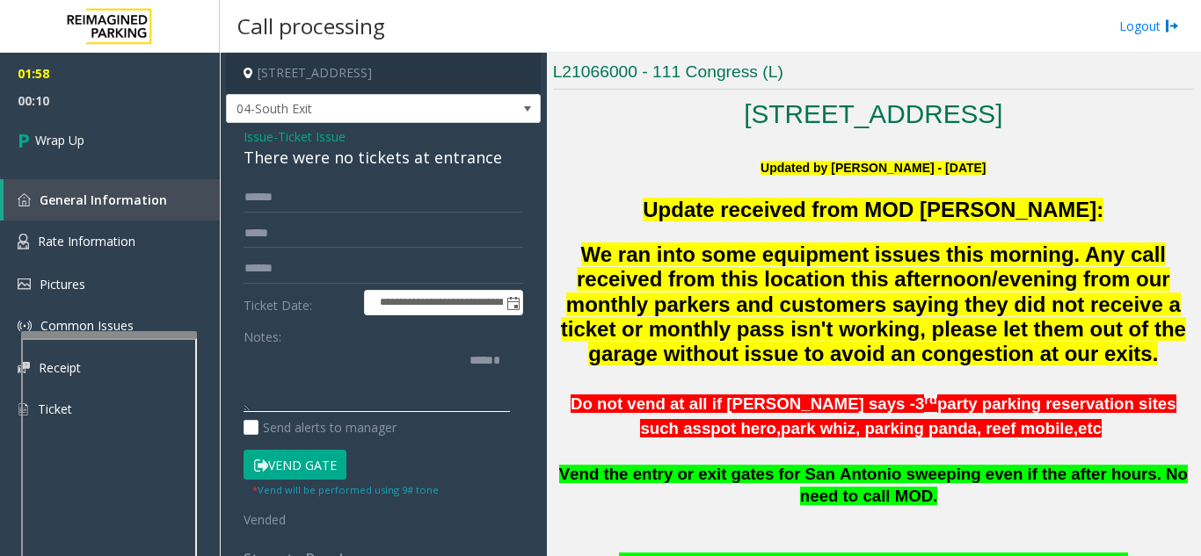
click at [484, 376] on textarea at bounding box center [376, 379] width 266 height 66
type textarea "*****"
click at [305, 274] on input "text" at bounding box center [383, 269] width 280 height 30
type input "*****"
drag, startPoint x: 425, startPoint y: 379, endPoint x: 471, endPoint y: 389, distance: 47.8
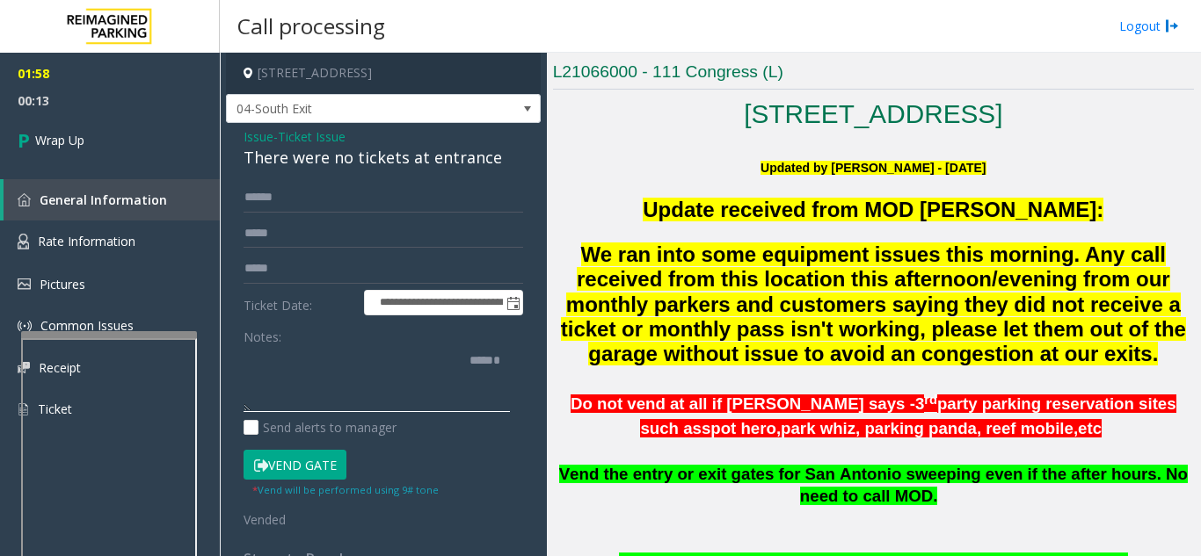
click at [425, 379] on textarea at bounding box center [376, 379] width 266 height 66
drag, startPoint x: 509, startPoint y: 381, endPoint x: 461, endPoint y: 380, distance: 48.4
click at [461, 380] on textarea at bounding box center [376, 379] width 266 height 66
type textarea "*"
click at [265, 373] on textarea at bounding box center [376, 379] width 266 height 66
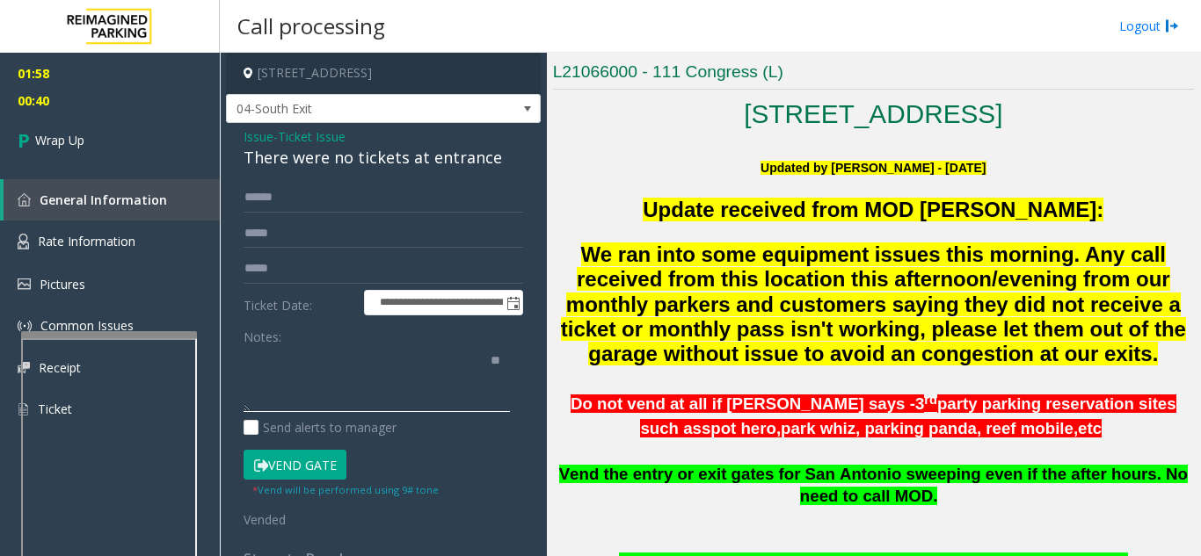
type textarea "*"
click at [313, 381] on textarea at bounding box center [376, 379] width 266 height 66
type textarea "*******"
click at [244, 404] on textarea at bounding box center [376, 379] width 266 height 66
click at [343, 159] on div "There were no tickets at entrance" at bounding box center [383, 158] width 280 height 24
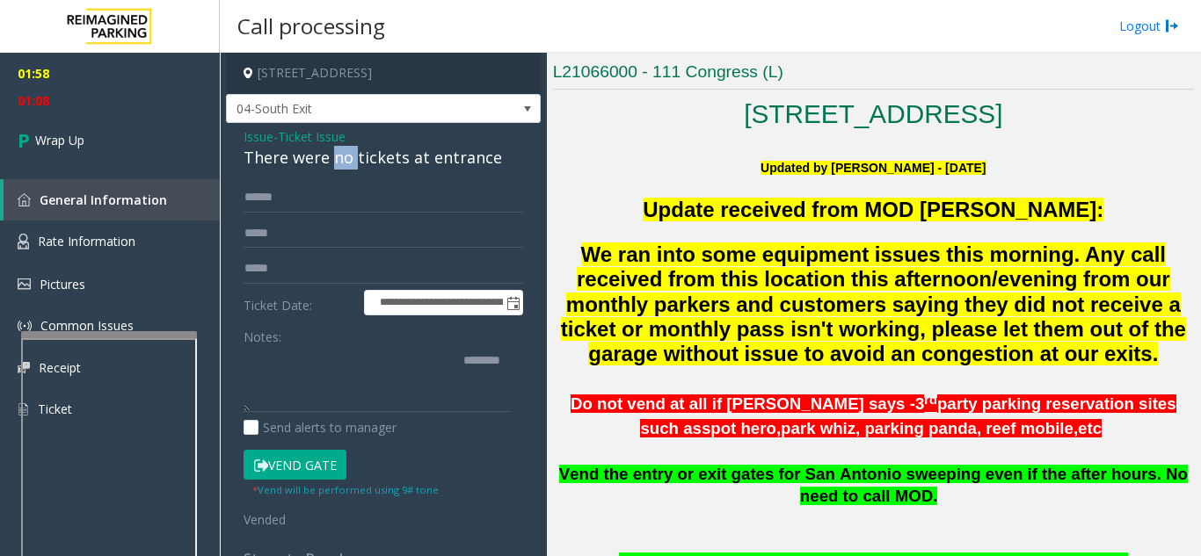
click at [343, 159] on div "There were no tickets at entrance" at bounding box center [383, 158] width 280 height 24
drag, startPoint x: 343, startPoint y: 159, endPoint x: 1170, endPoint y: 418, distance: 866.8
click at [344, 159] on div "There were no tickets at entrance" at bounding box center [383, 158] width 280 height 24
copy div "There were no tickets at entrance"
click at [468, 372] on textarea at bounding box center [376, 379] width 266 height 66
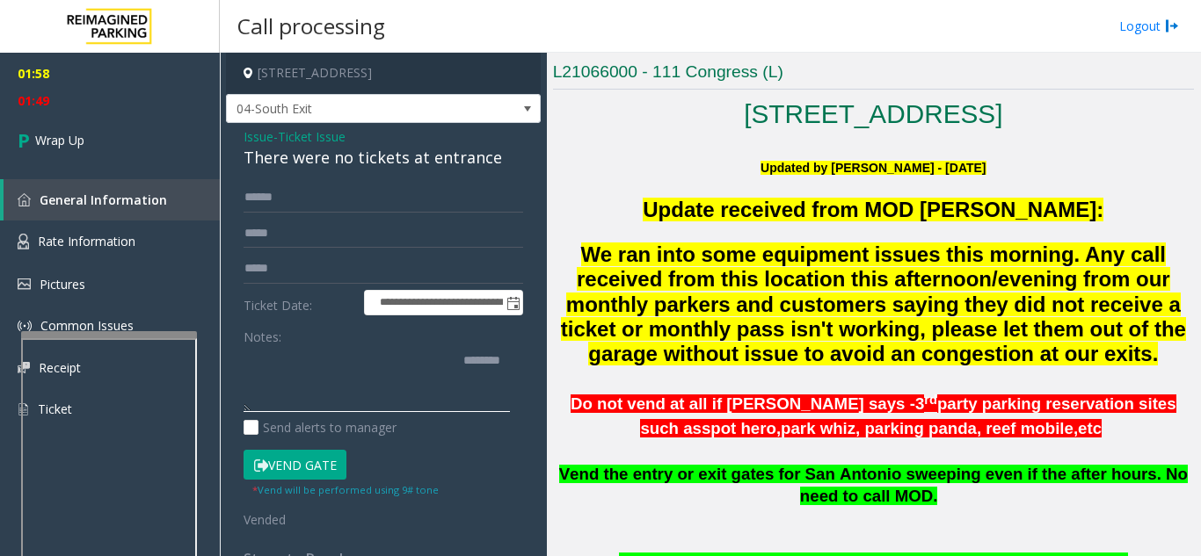
drag, startPoint x: 502, startPoint y: 361, endPoint x: 457, endPoint y: 365, distance: 45.0
click at [457, 365] on textarea at bounding box center [376, 379] width 266 height 66
paste textarea "**********"
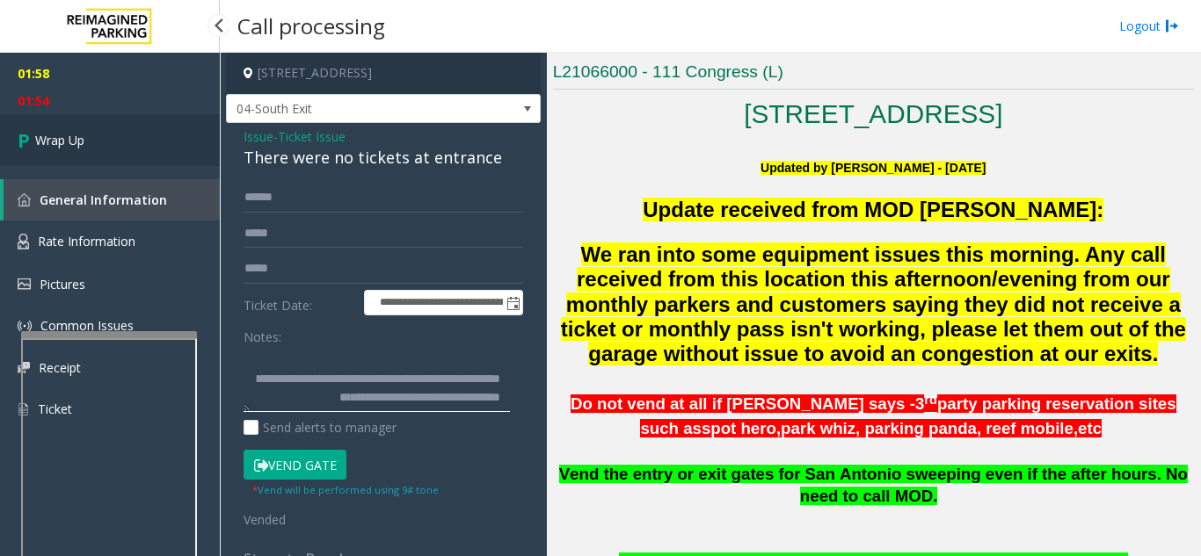
type textarea "**********"
click at [131, 143] on link "Wrap Up" at bounding box center [110, 140] width 220 height 52
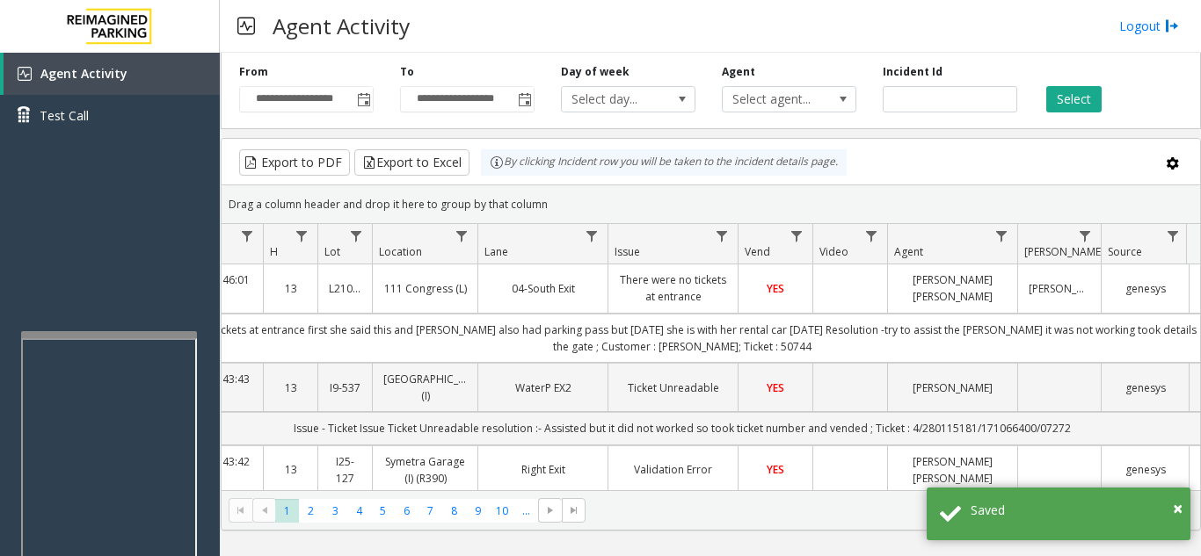
scroll to position [0, 252]
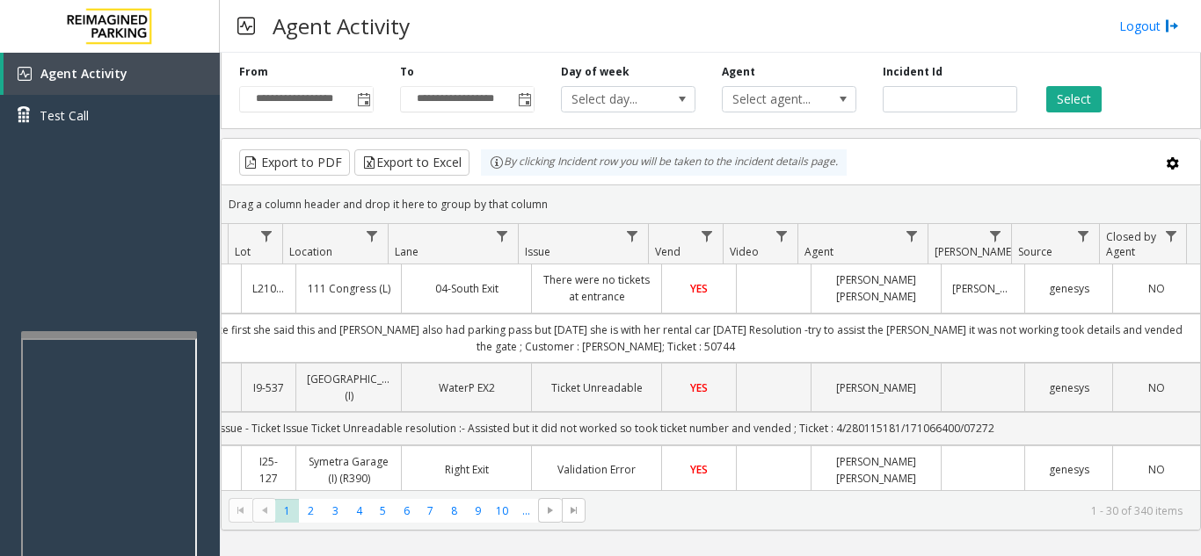
click at [593, 283] on link "There were no tickets at entrance" at bounding box center [596, 288] width 108 height 33
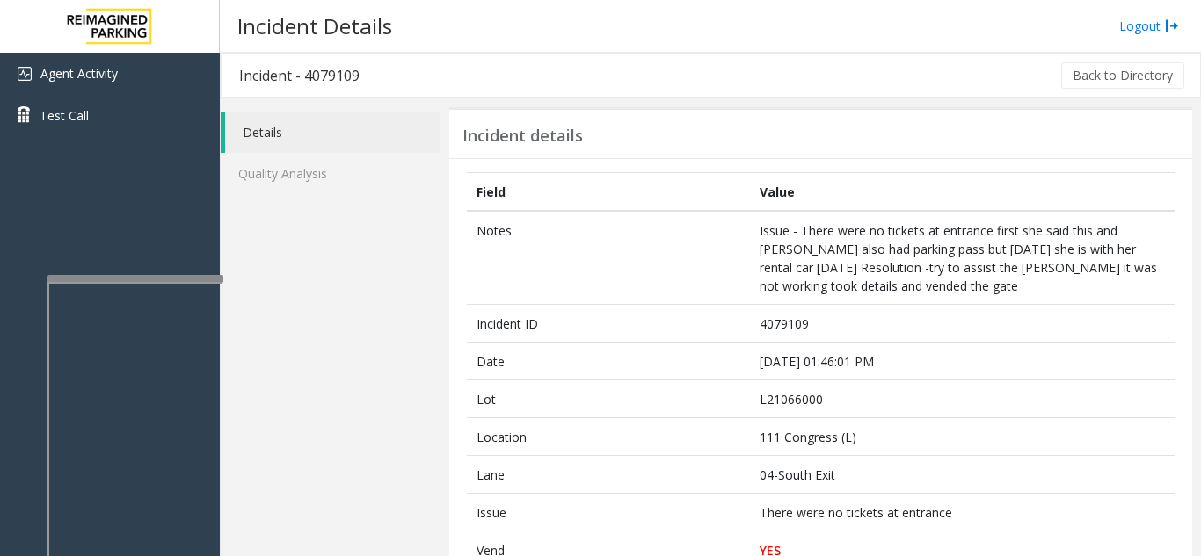
click at [139, 277] on div at bounding box center [135, 278] width 176 height 7
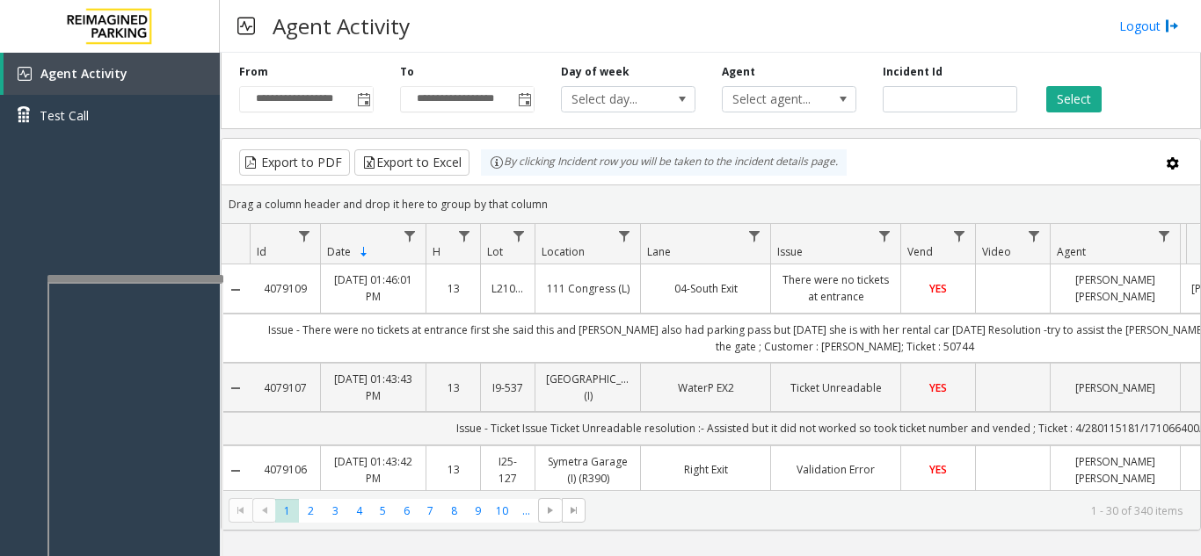
click at [563, 255] on span "Location" at bounding box center [562, 251] width 43 height 15
click at [505, 262] on th "Lot" at bounding box center [507, 244] width 54 height 40
click at [580, 249] on span "Location" at bounding box center [562, 250] width 43 height 15
click at [598, 258] on span "Sortable" at bounding box center [598, 251] width 14 height 14
click at [488, 262] on th "Lot" at bounding box center [507, 244] width 54 height 40
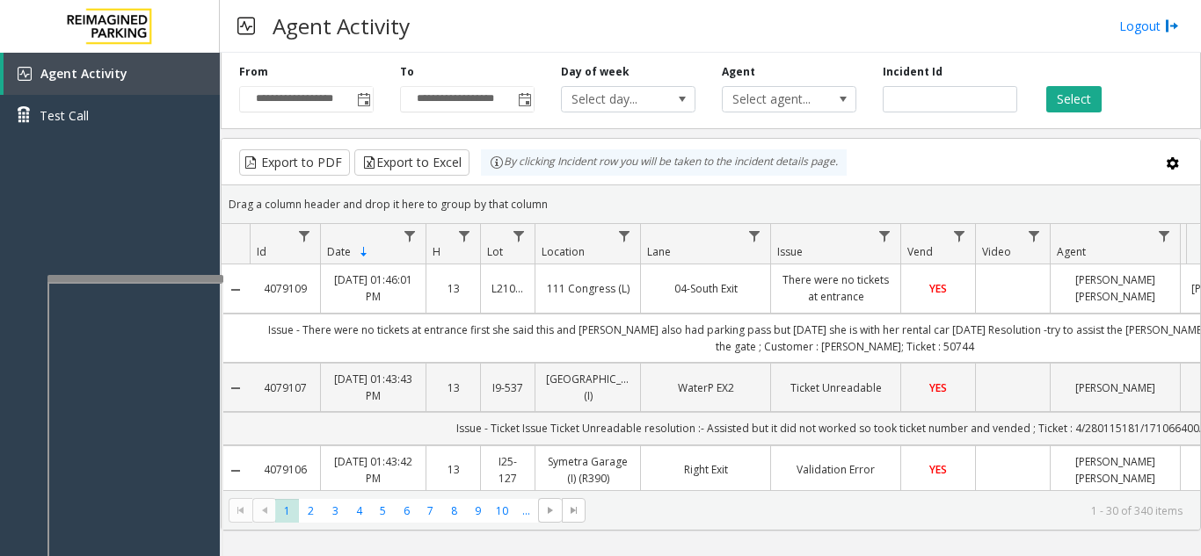
click at [691, 285] on link "04-South Exit" at bounding box center [705, 288] width 108 height 17
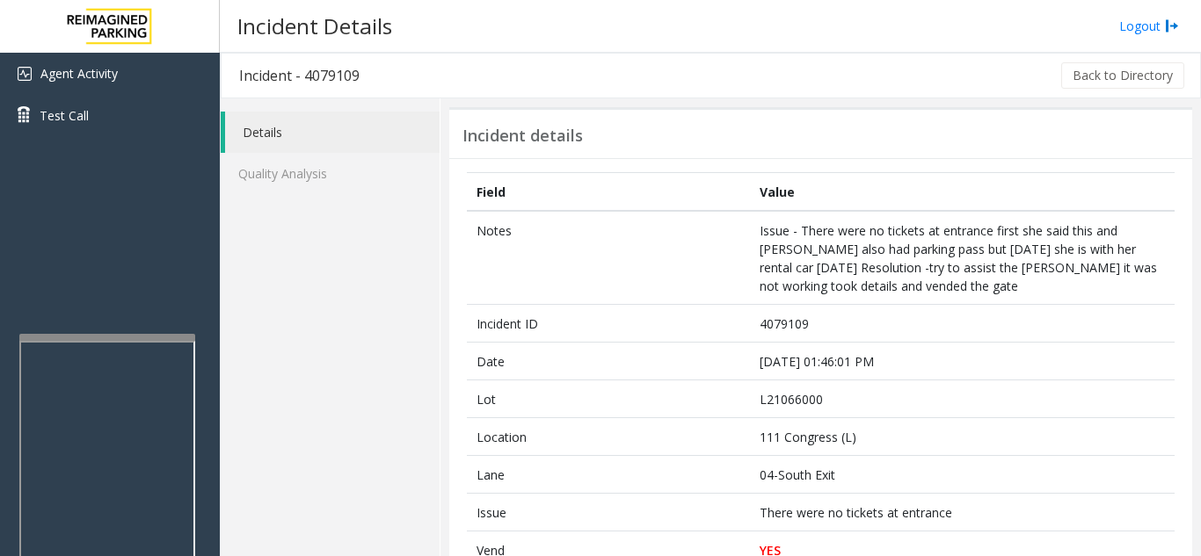
click at [105, 338] on div at bounding box center [107, 337] width 176 height 7
drag, startPoint x: 101, startPoint y: 275, endPoint x: 90, endPoint y: 278, distance: 11.7
click at [90, 278] on div "Agent Activity Test Call" at bounding box center [110, 331] width 220 height 556
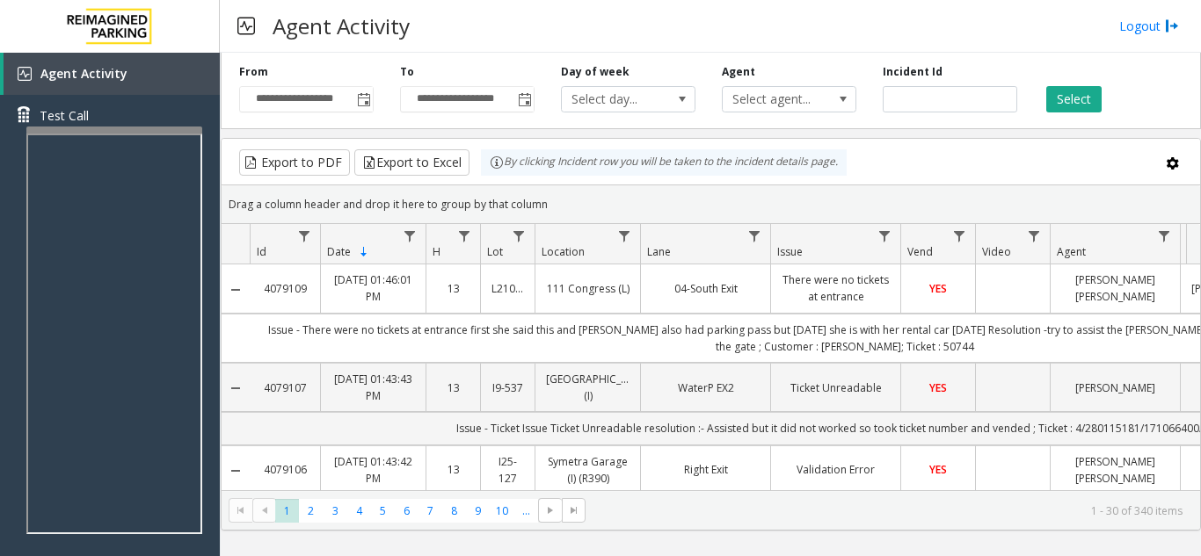
click at [803, 246] on span "Issue" at bounding box center [789, 251] width 25 height 15
click at [811, 239] on th "Issue 2 Sorted Ascending" at bounding box center [835, 244] width 130 height 40
click at [811, 246] on span "Sortable" at bounding box center [816, 251] width 14 height 14
click at [809, 259] on th "Issue 2 Sorted Descending" at bounding box center [835, 244] width 130 height 40
click at [813, 251] on span "Sortable" at bounding box center [816, 251] width 14 height 14
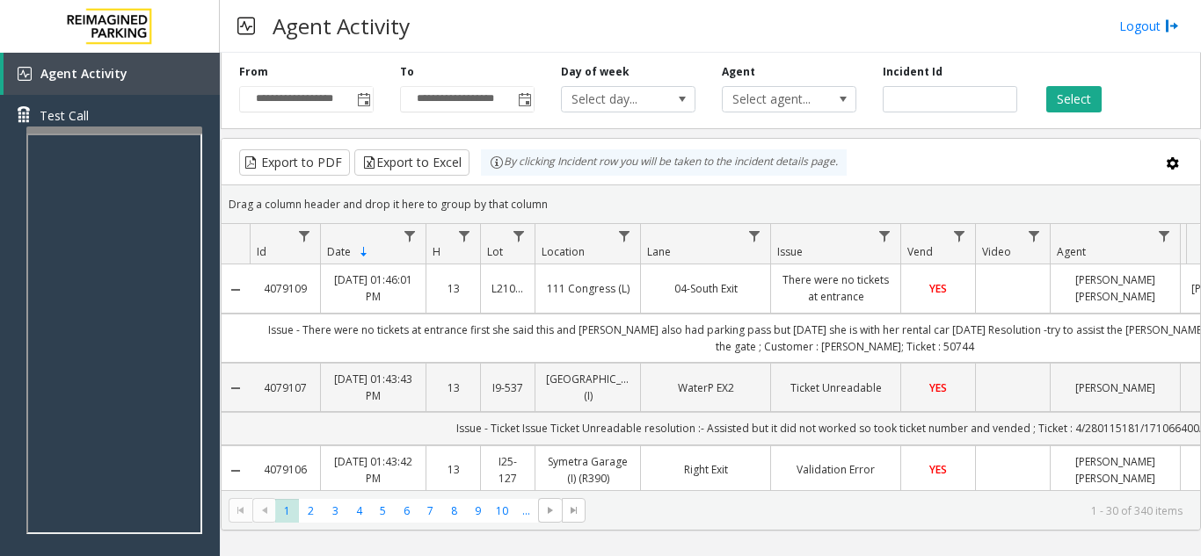
click at [524, 267] on td "L21066000" at bounding box center [507, 289] width 54 height 48
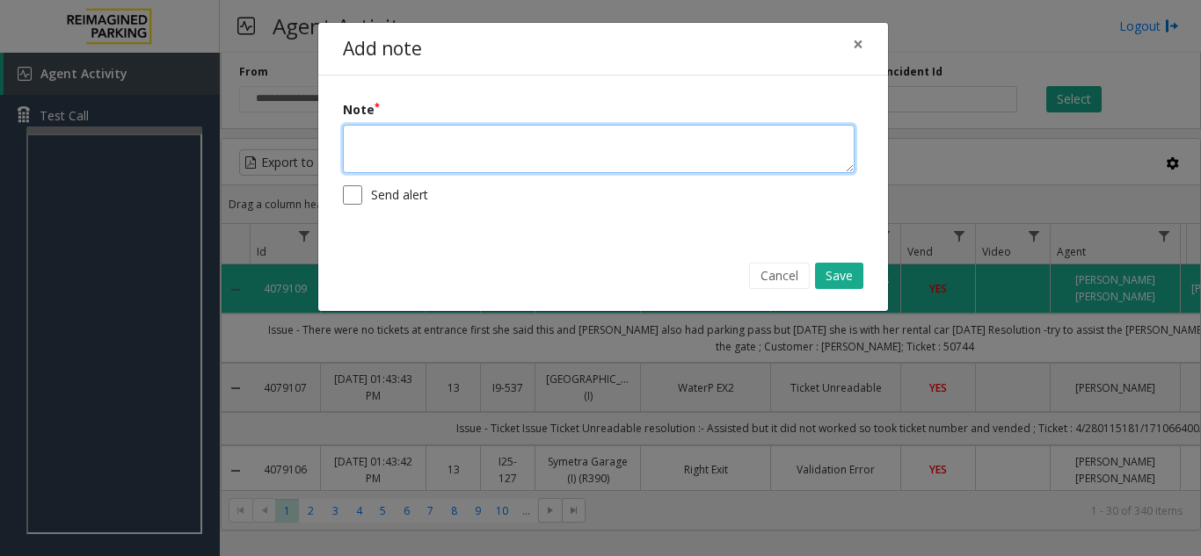
click at [503, 163] on textarea at bounding box center [599, 149] width 512 height 48
type textarea "**********"
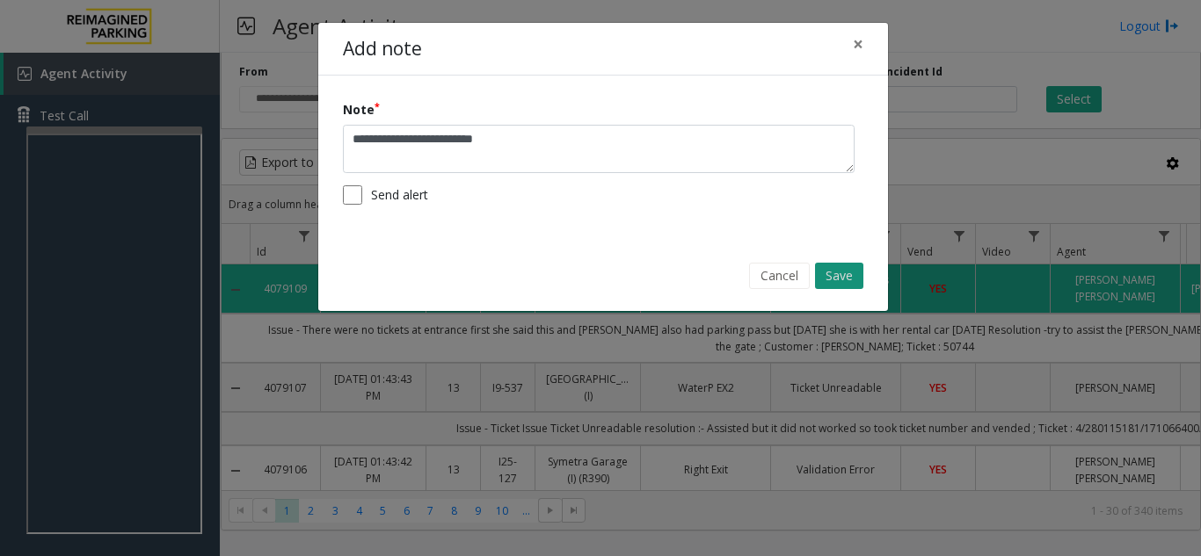
click at [851, 283] on button "Save" at bounding box center [839, 276] width 48 height 26
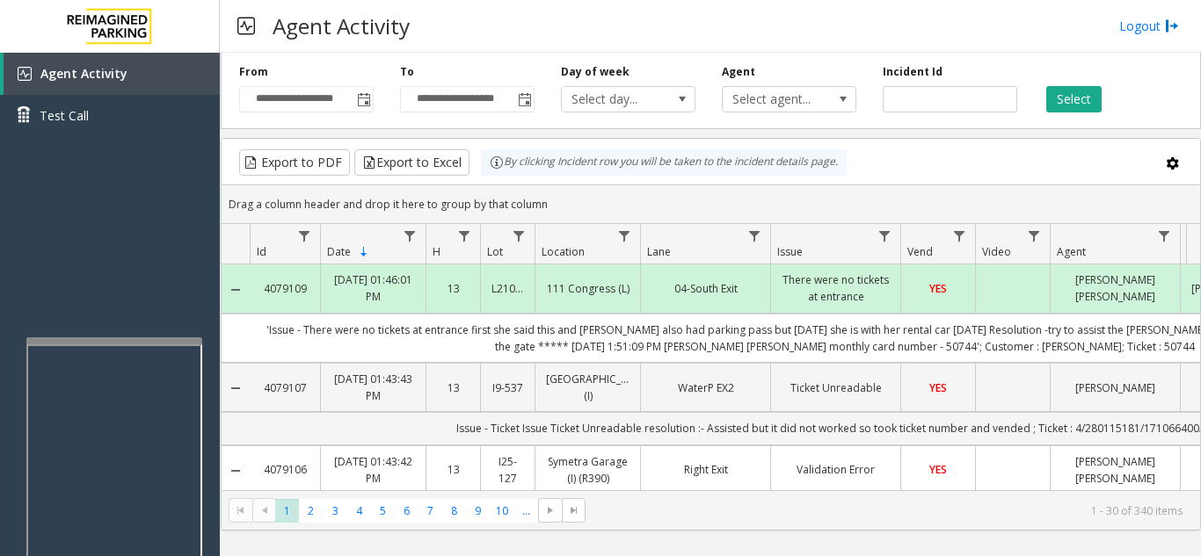
click at [105, 344] on div at bounding box center [114, 341] width 176 height 7
drag, startPoint x: 91, startPoint y: 303, endPoint x: 62, endPoint y: 299, distance: 30.2
drag, startPoint x: 62, startPoint y: 299, endPoint x: 90, endPoint y: 299, distance: 28.1
click at [78, 299] on div "Agent Activity Test Call" at bounding box center [110, 331] width 220 height 556
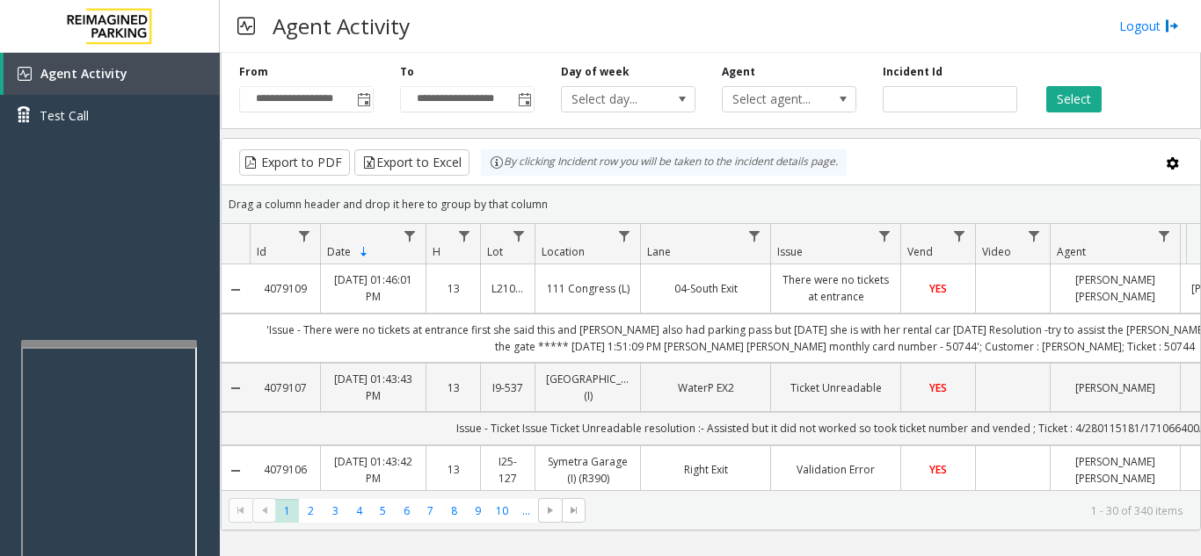
click at [112, 340] on div at bounding box center [109, 343] width 176 height 7
drag, startPoint x: 126, startPoint y: 309, endPoint x: 77, endPoint y: 306, distance: 48.5
click at [77, 306] on div "Agent Activity Test Call" at bounding box center [110, 331] width 220 height 556
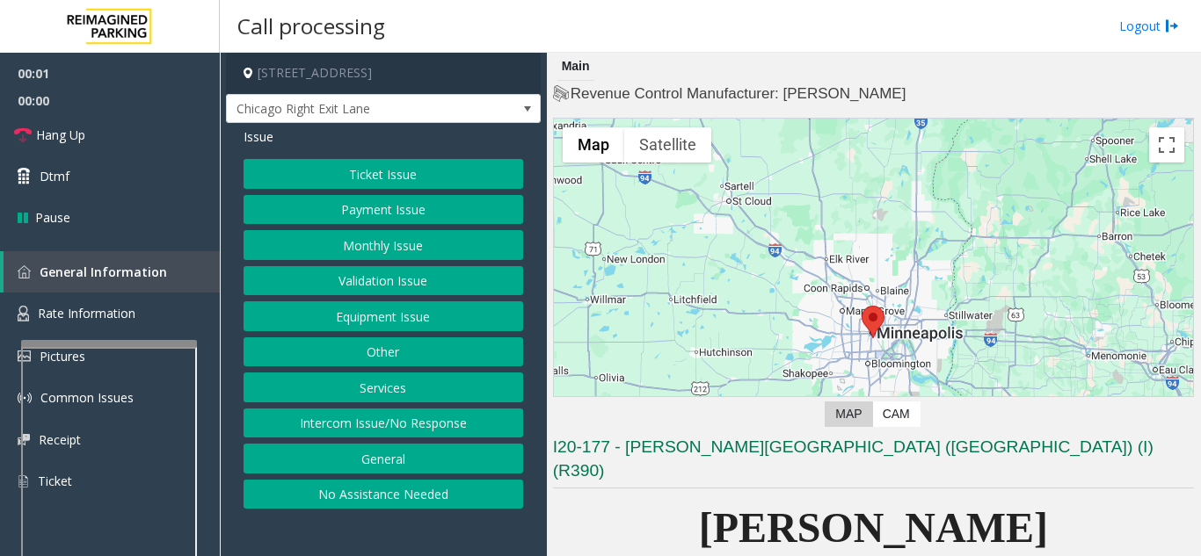
click at [371, 179] on button "Ticket Issue" at bounding box center [383, 174] width 280 height 30
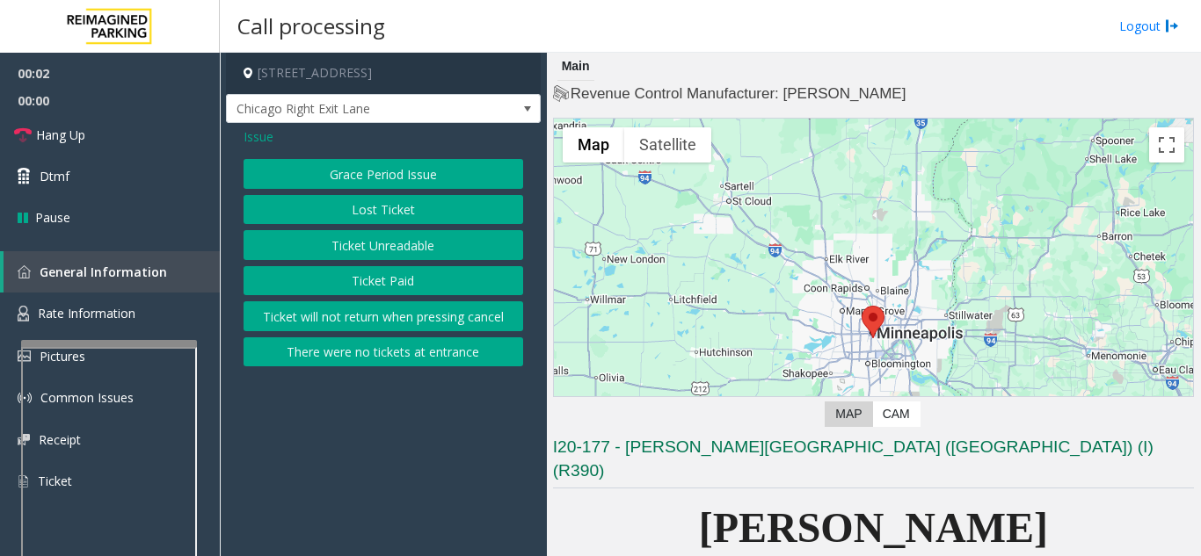
click at [255, 143] on span "Issue" at bounding box center [258, 136] width 30 height 18
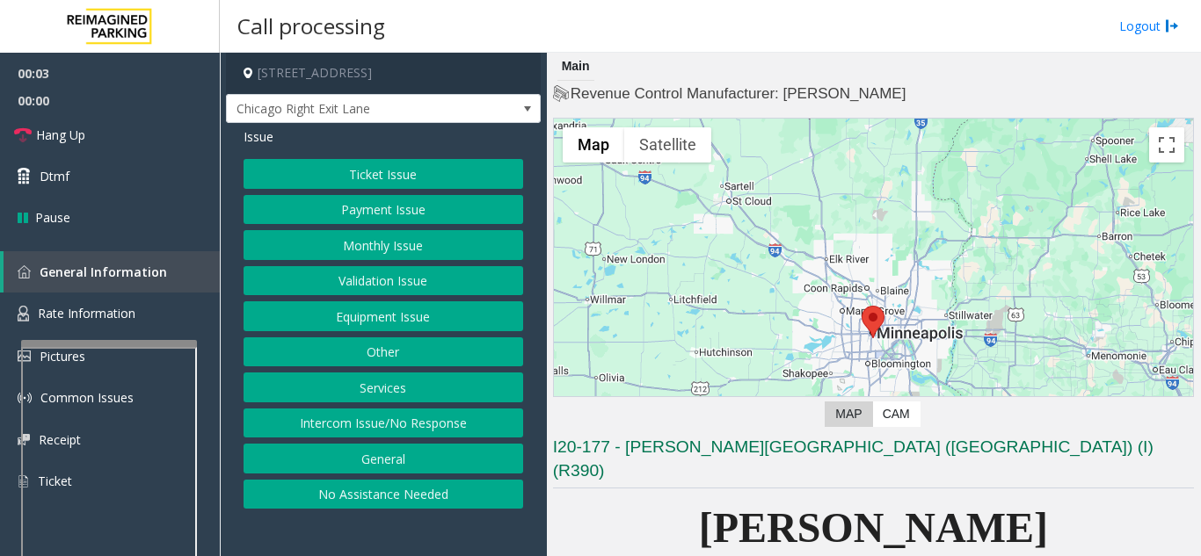
click at [345, 186] on button "Ticket Issue" at bounding box center [383, 174] width 280 height 30
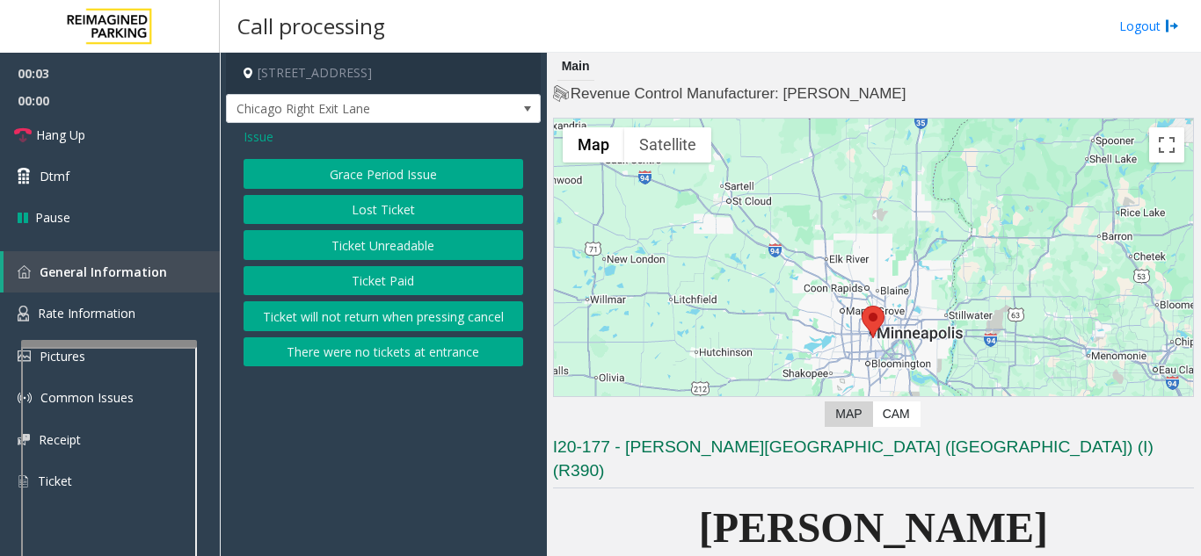
click at [359, 258] on button "Ticket Unreadable" at bounding box center [383, 245] width 280 height 30
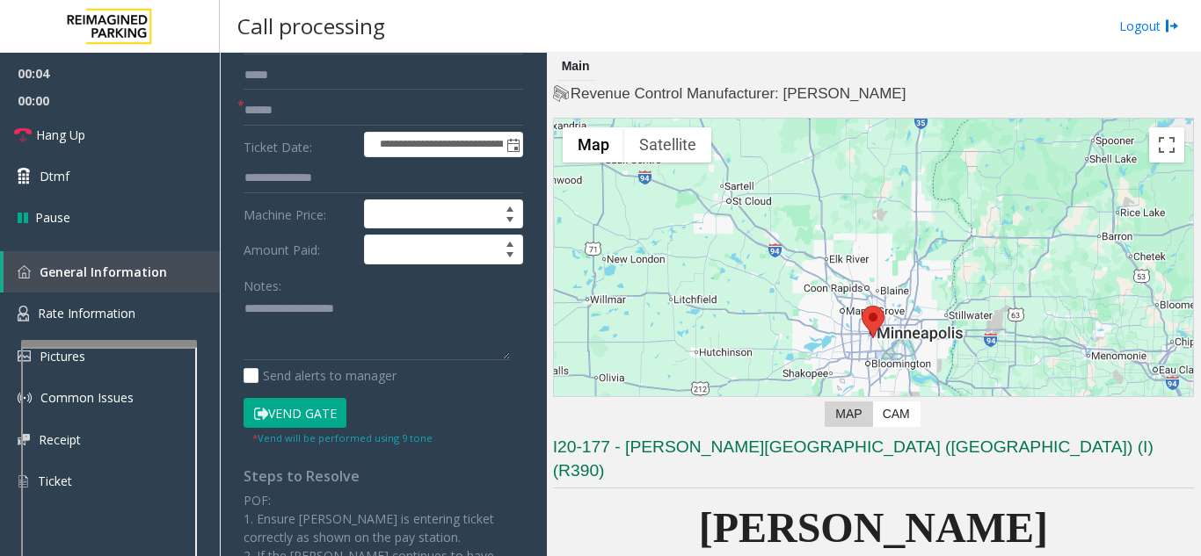
scroll to position [352, 0]
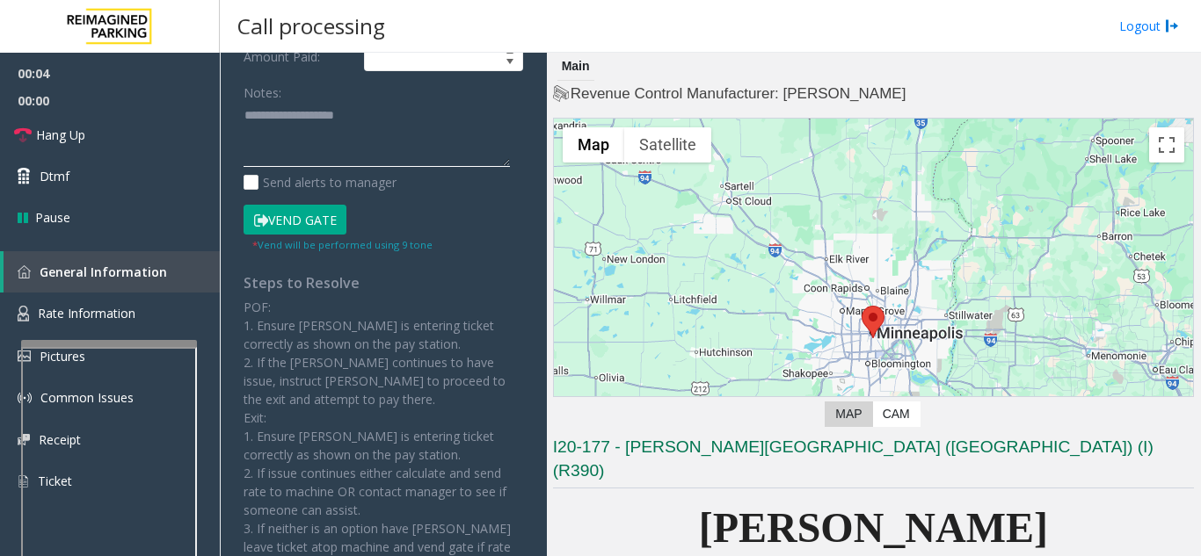
click at [328, 144] on textarea at bounding box center [376, 135] width 266 height 66
paste textarea "**********"
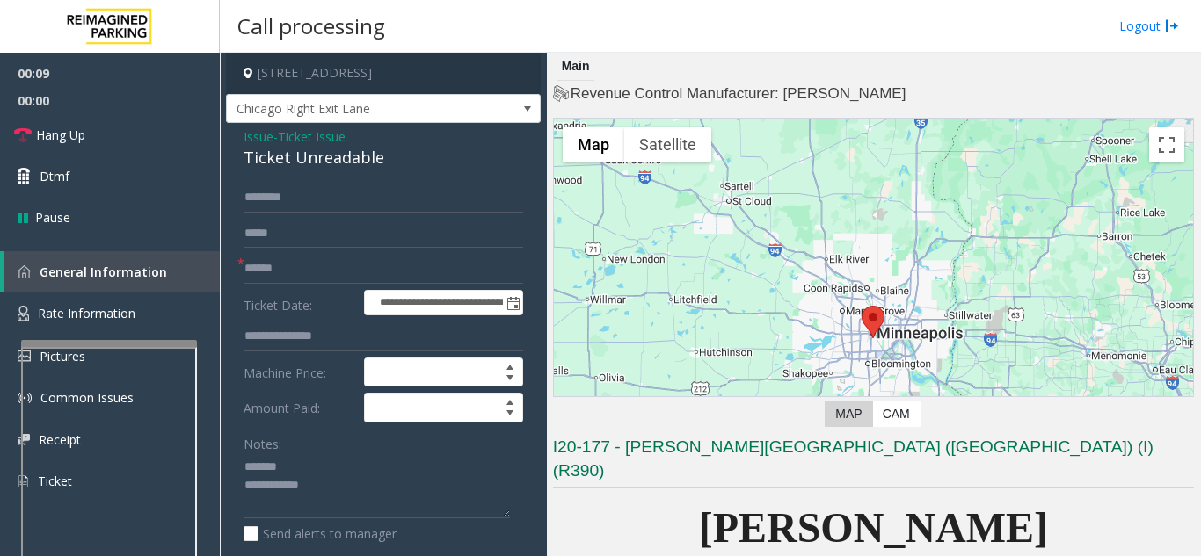
click at [312, 163] on div "Ticket Unreadable" at bounding box center [383, 158] width 280 height 24
click at [409, 509] on textarea at bounding box center [376, 487] width 266 height 66
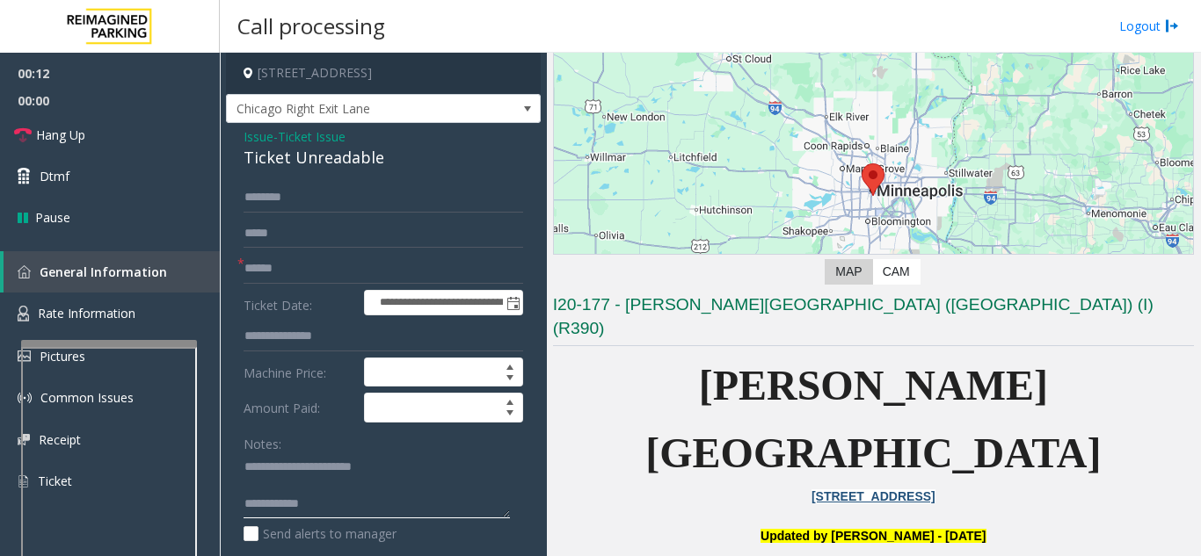
scroll to position [264, 0]
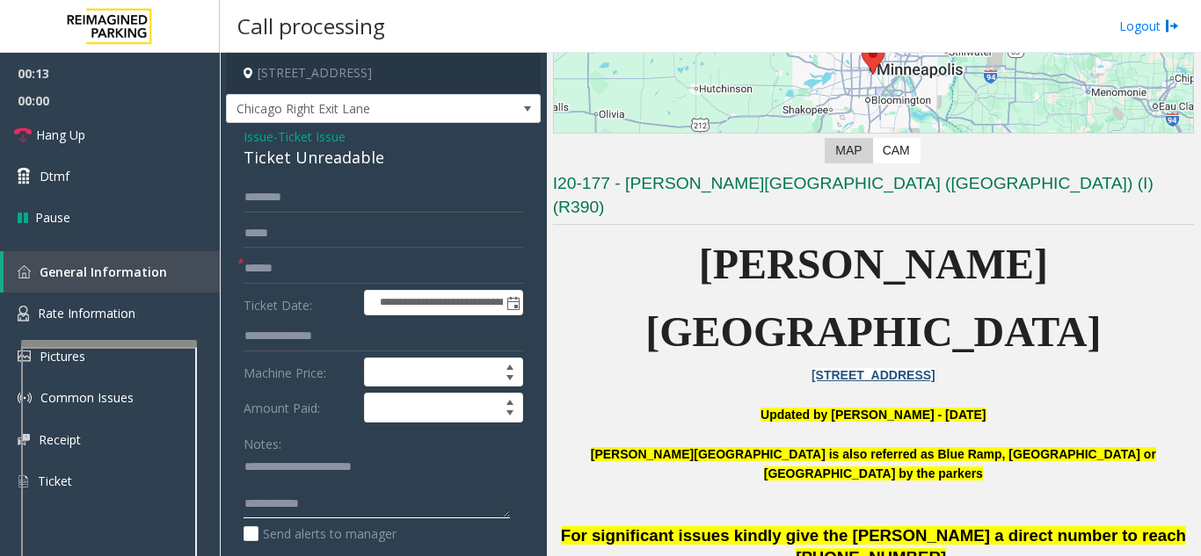
type textarea "**********"
click at [292, 268] on input "text" at bounding box center [383, 269] width 280 height 30
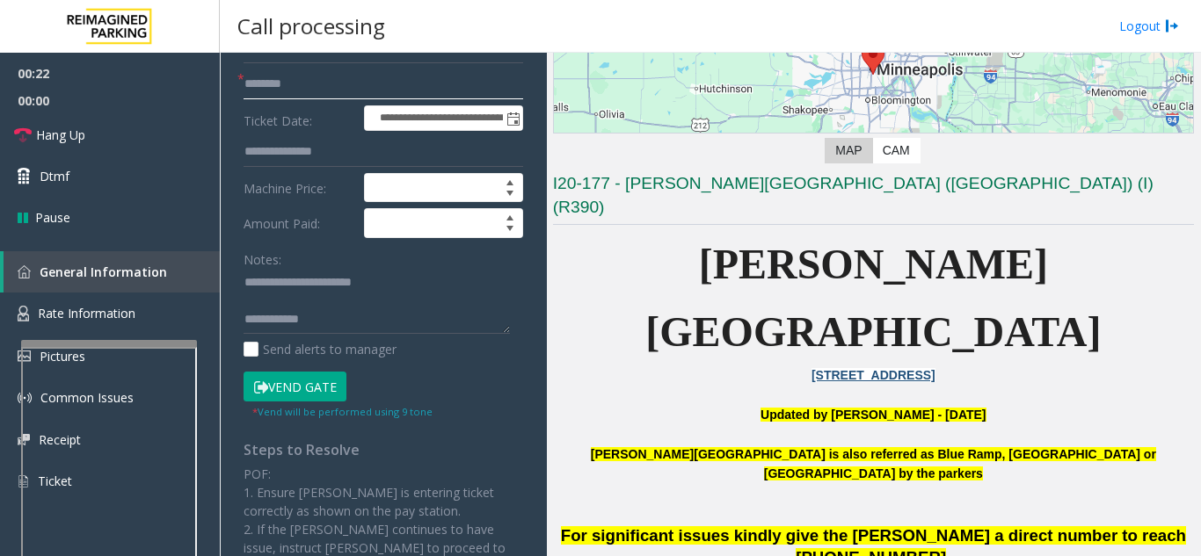
scroll to position [425, 0]
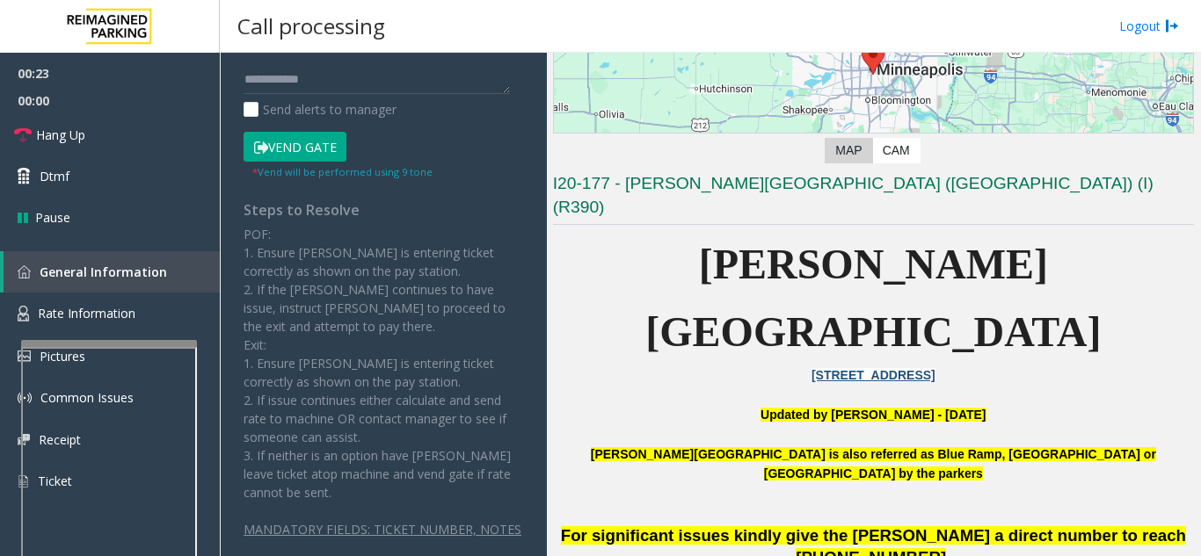
type input "********"
click at [288, 146] on button "Vend Gate" at bounding box center [294, 147] width 103 height 30
paste textarea "**********"
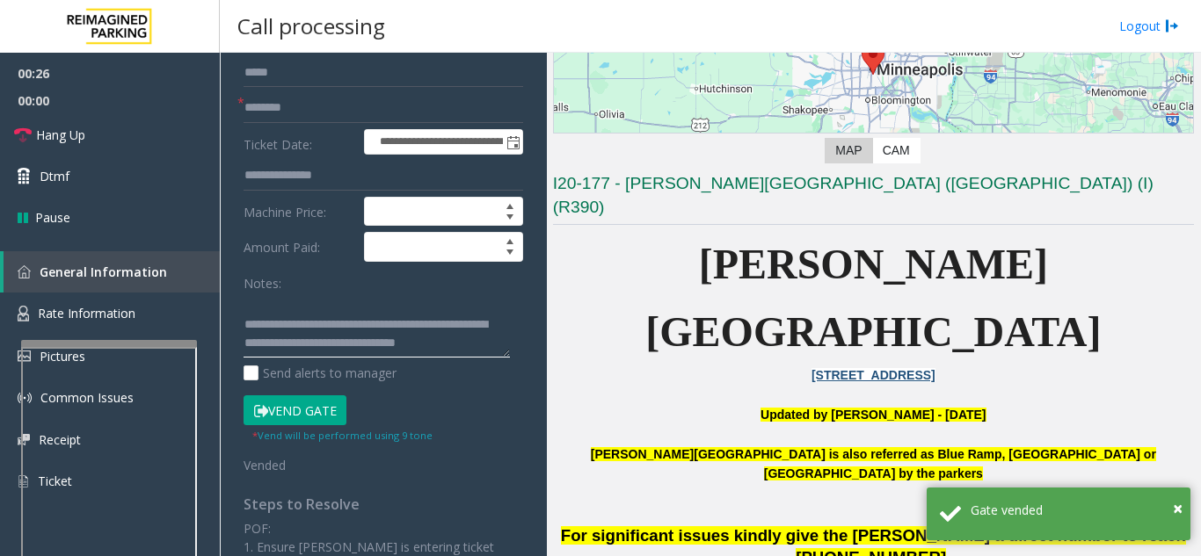
scroll to position [0, 0]
click at [303, 327] on textarea at bounding box center [376, 326] width 266 height 66
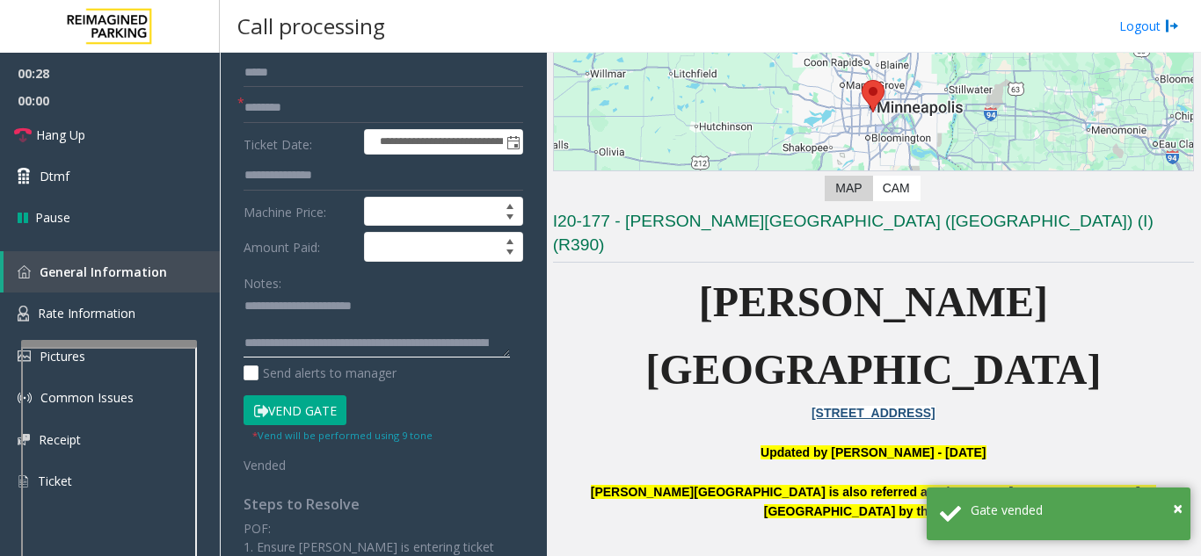
scroll to position [352, 0]
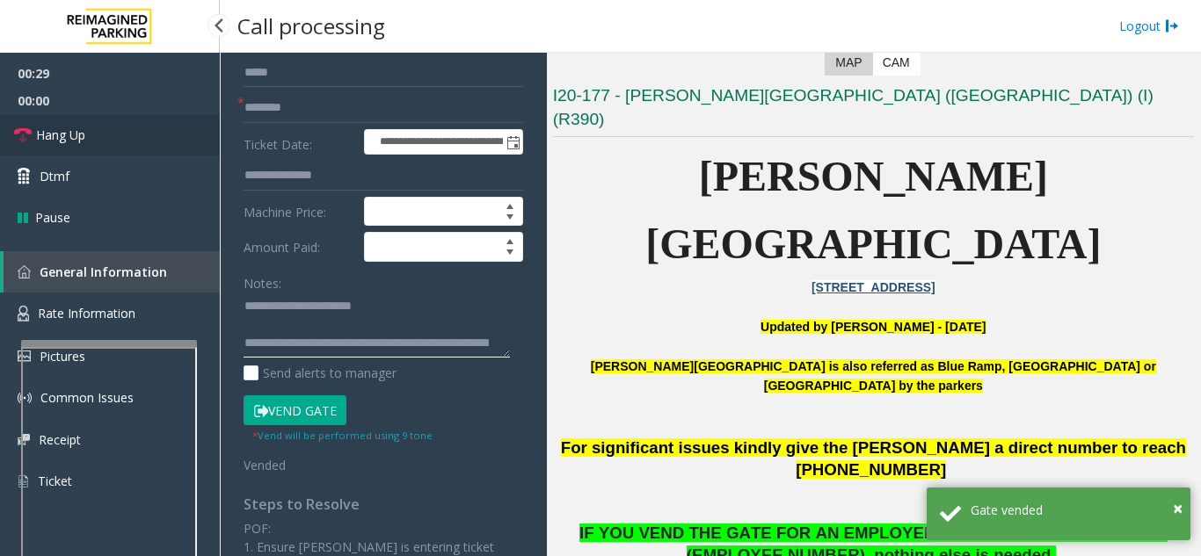
type textarea "**********"
click at [130, 115] on link "Hang Up" at bounding box center [110, 134] width 220 height 41
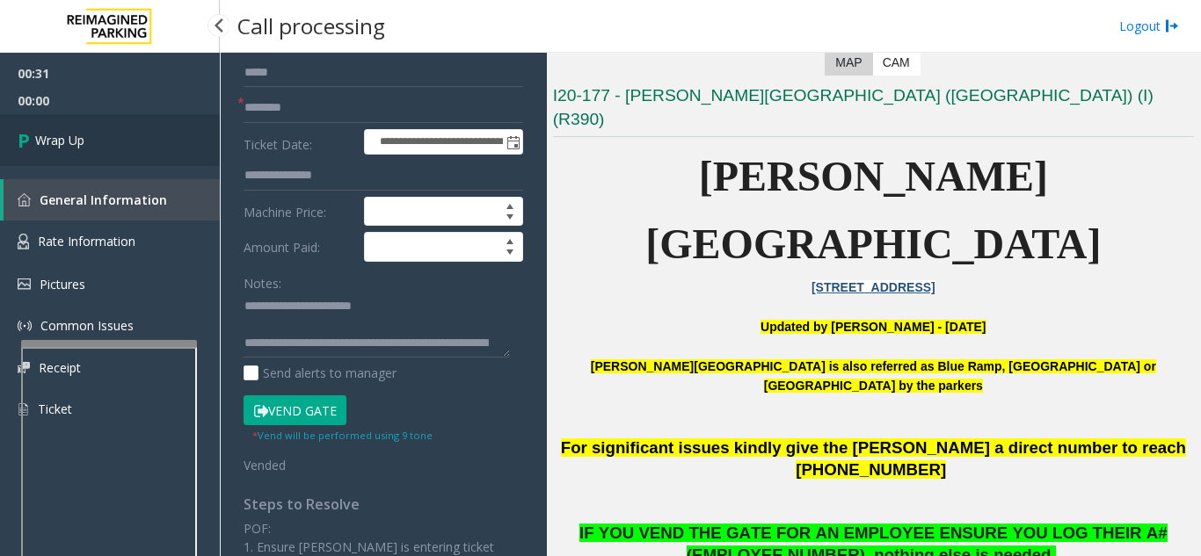
click at [120, 142] on link "Wrap Up" at bounding box center [110, 140] width 220 height 52
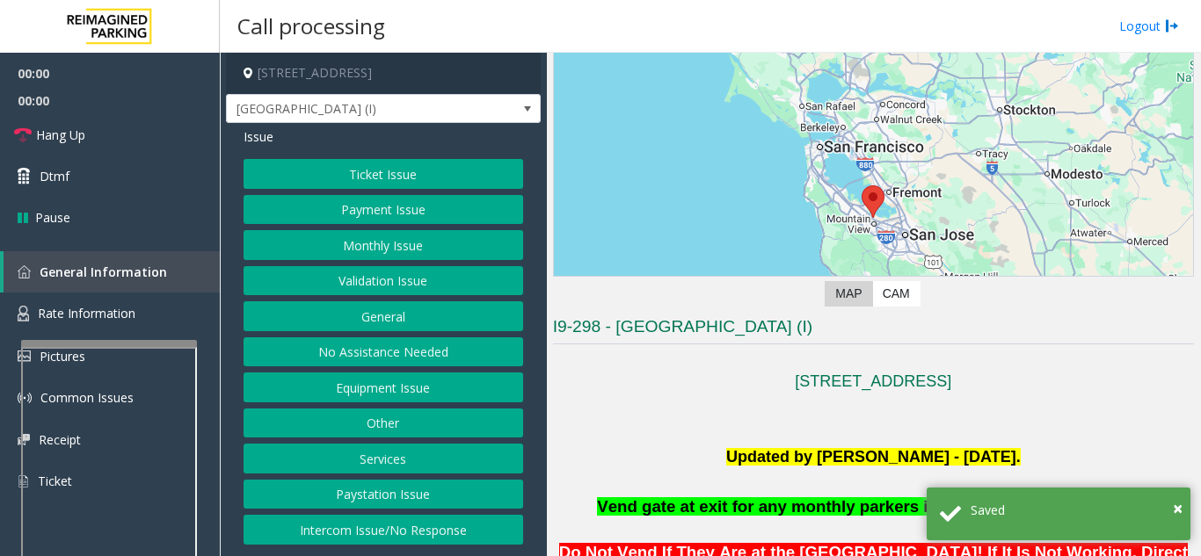
scroll to position [352, 0]
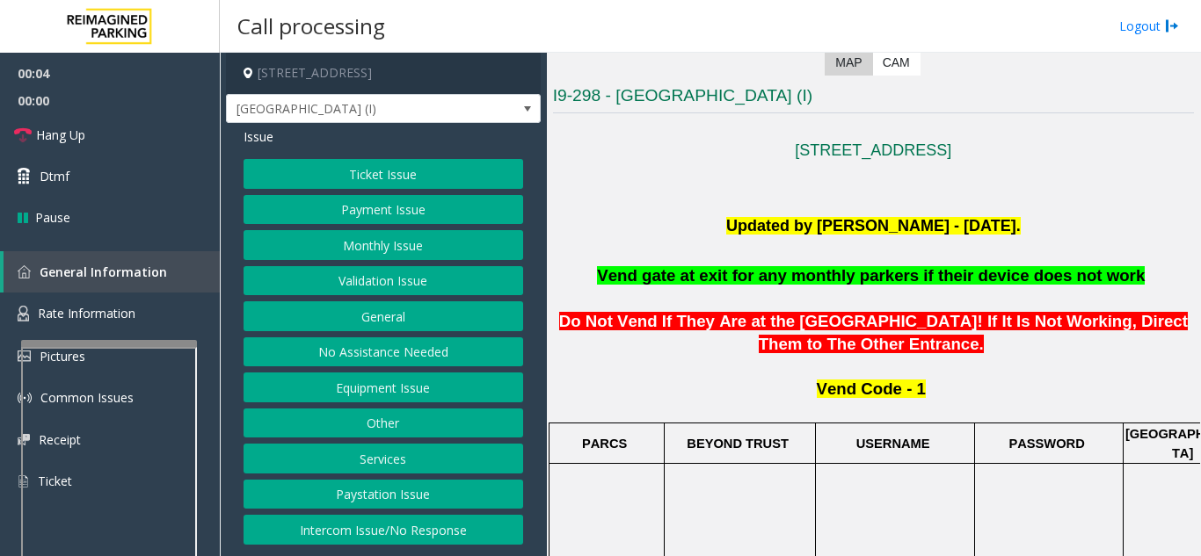
drag, startPoint x: 385, startPoint y: 537, endPoint x: 385, endPoint y: 423, distance: 114.3
click at [385, 537] on button "Intercom Issue/No Response" at bounding box center [383, 530] width 280 height 30
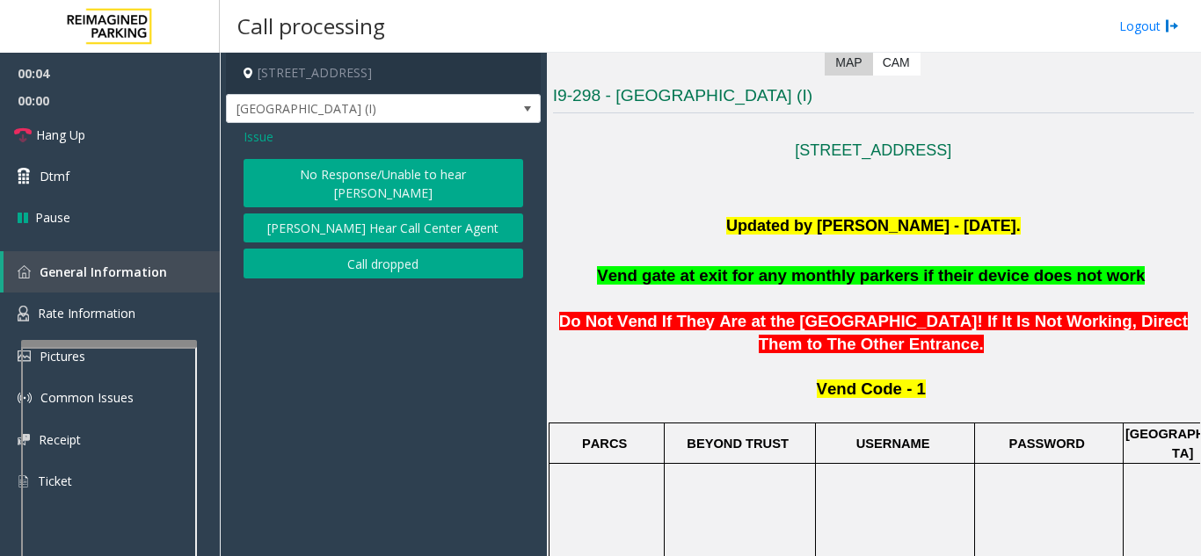
click at [354, 191] on div "No Response/Unable to hear parker Parker Cannot Hear Call Center Agent Call dro…" at bounding box center [383, 219] width 280 height 120
click at [352, 175] on button "No Response/Unable to hear [PERSON_NAME]" at bounding box center [383, 183] width 280 height 48
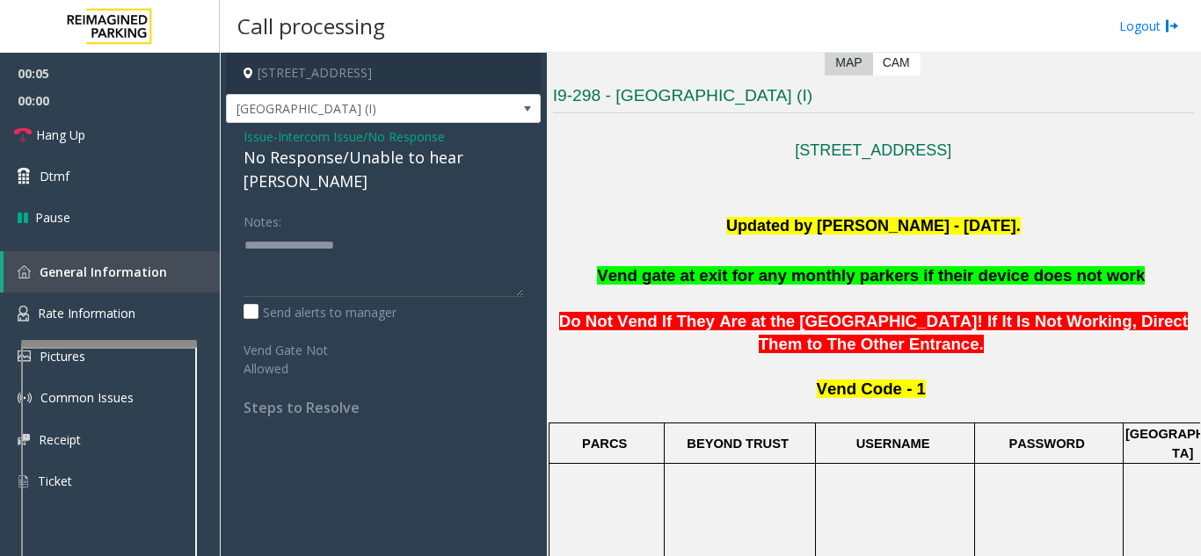
click at [351, 165] on div "No Response/Unable to hear [PERSON_NAME]" at bounding box center [383, 169] width 280 height 47
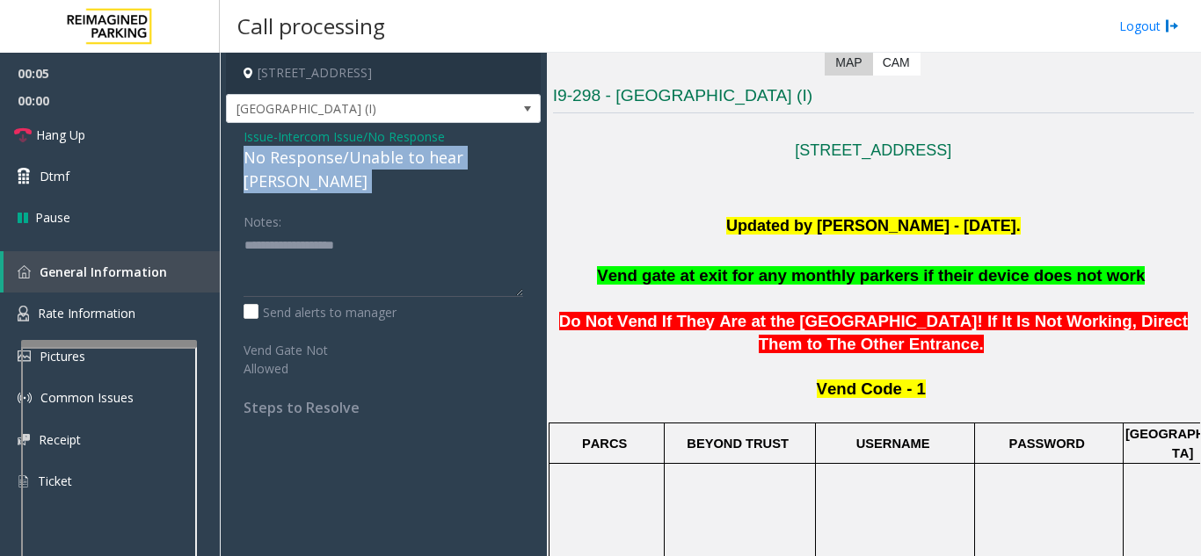
drag, startPoint x: 351, startPoint y: 165, endPoint x: 374, endPoint y: 158, distance: 23.9
click at [352, 165] on div "No Response/Unable to hear [PERSON_NAME]" at bounding box center [383, 169] width 280 height 47
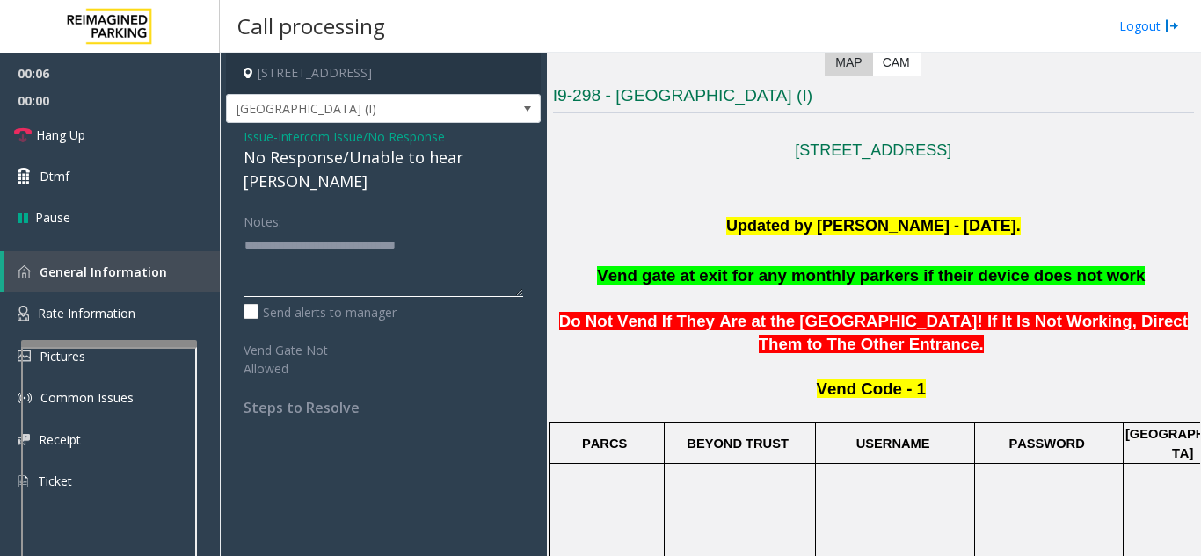
click at [450, 231] on textarea at bounding box center [383, 264] width 280 height 66
click at [428, 245] on textarea at bounding box center [383, 264] width 280 height 66
type textarea "**********"
click at [142, 121] on link "Hang Up" at bounding box center [110, 134] width 220 height 41
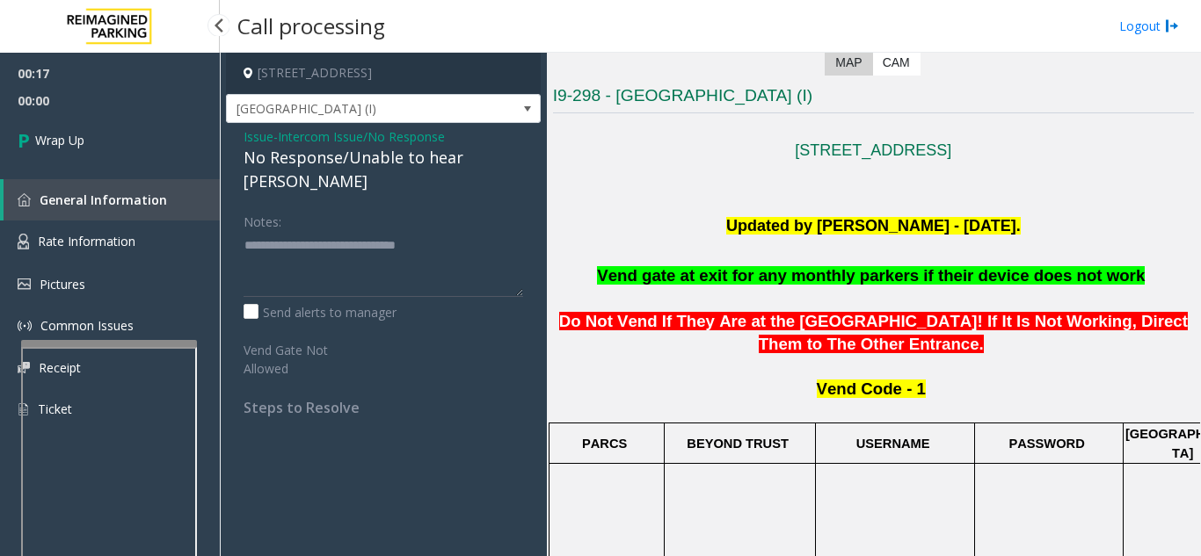
click at [117, 140] on link "Wrap Up" at bounding box center [110, 140] width 220 height 52
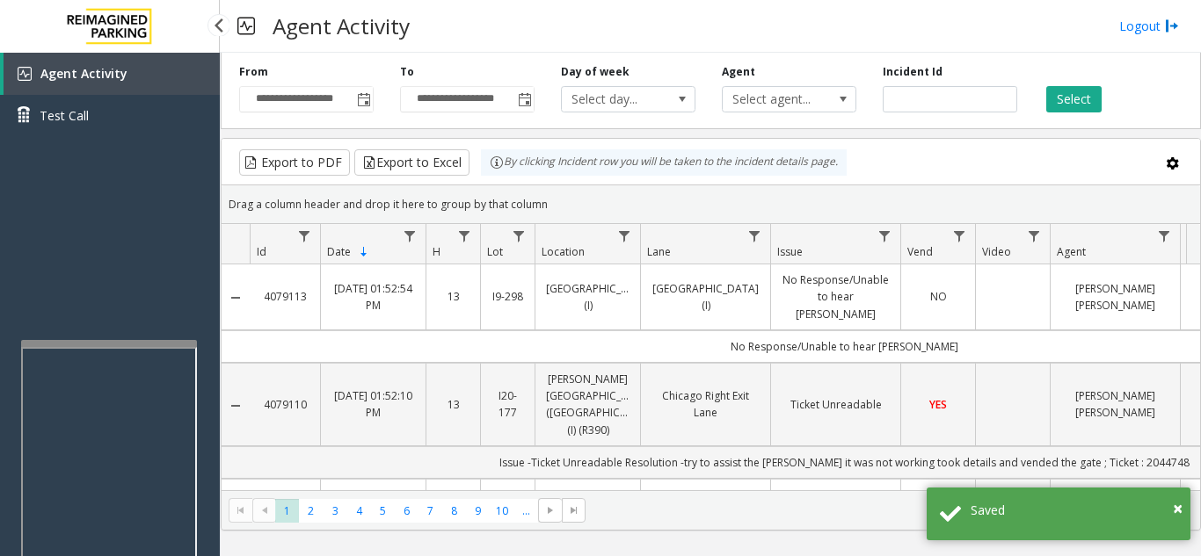
drag, startPoint x: 147, startPoint y: 259, endPoint x: 117, endPoint y: 284, distance: 38.7
click at [117, 284] on div "Agent Activity Test Call" at bounding box center [110, 331] width 220 height 556
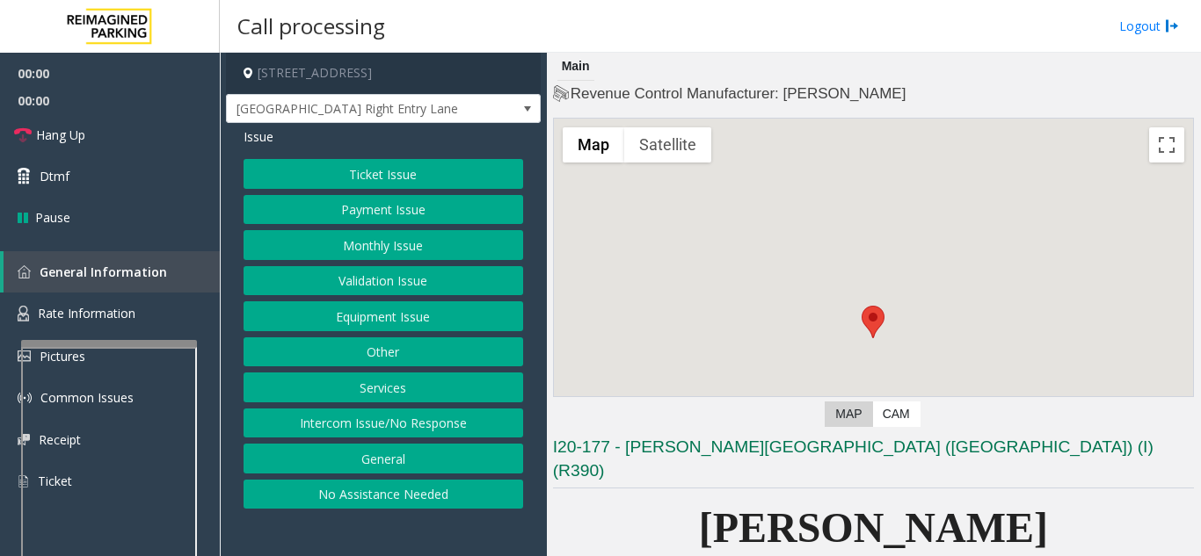
scroll to position [352, 0]
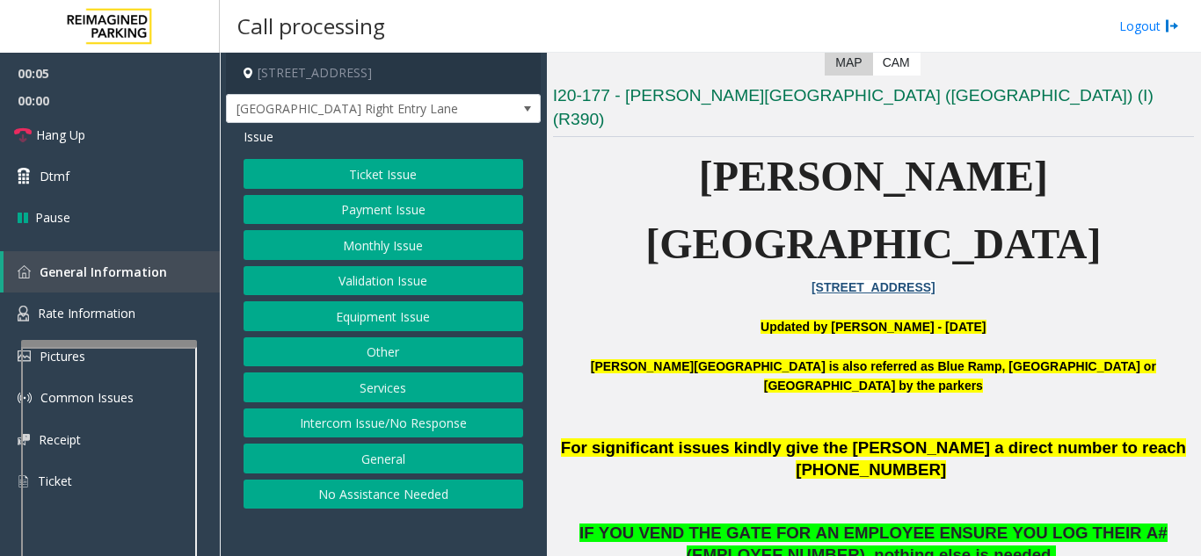
click at [408, 176] on button "Ticket Issue" at bounding box center [383, 174] width 280 height 30
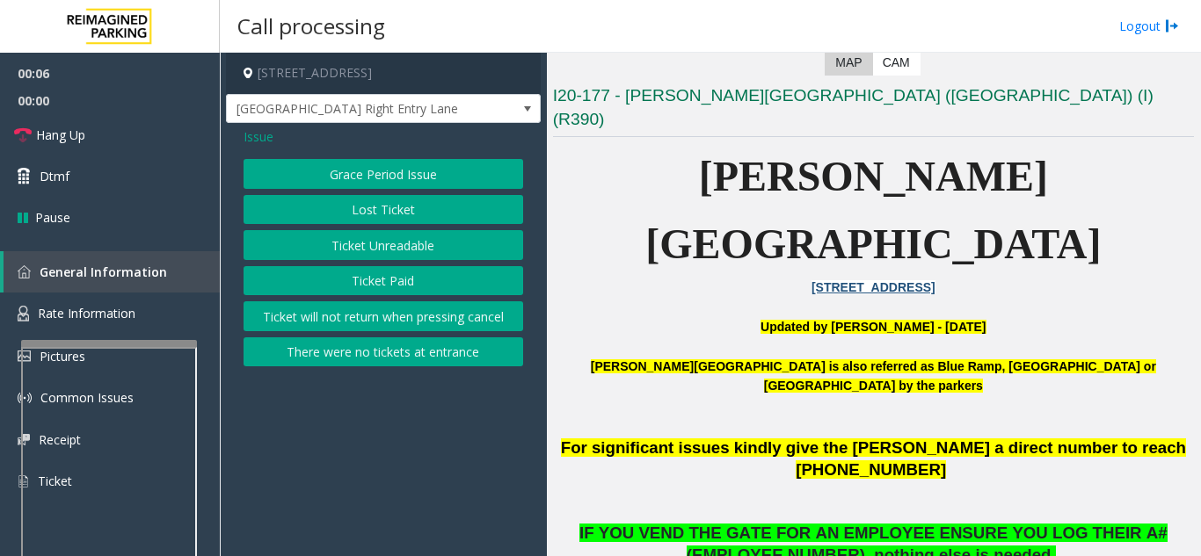
click at [252, 144] on span "Issue" at bounding box center [258, 136] width 30 height 18
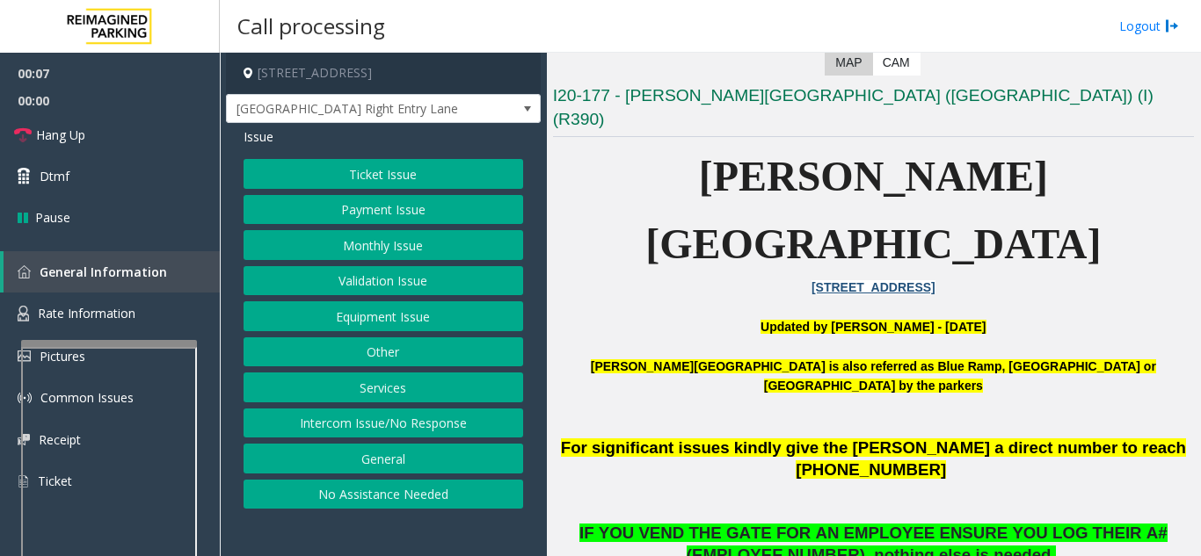
click at [351, 316] on button "Equipment Issue" at bounding box center [383, 317] width 280 height 30
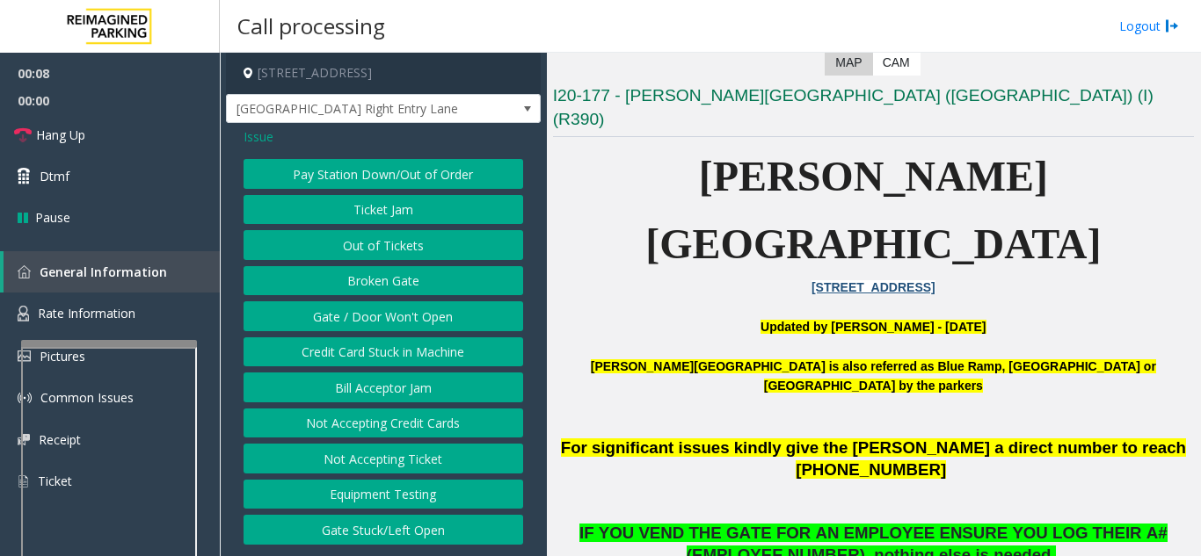
click at [352, 316] on button "Gate / Door Won't Open" at bounding box center [383, 317] width 280 height 30
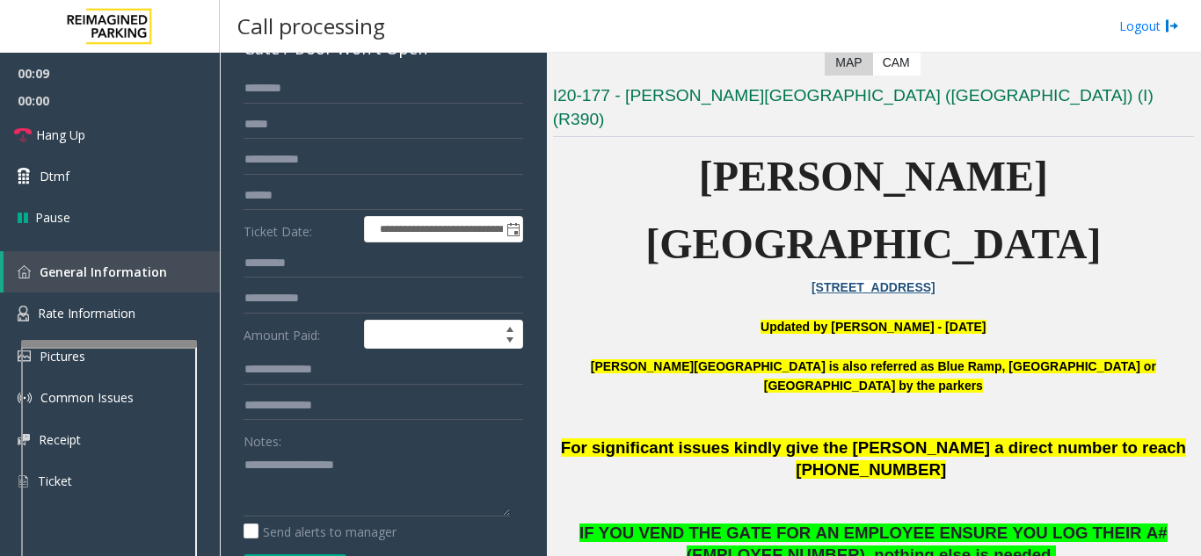
scroll to position [264, 0]
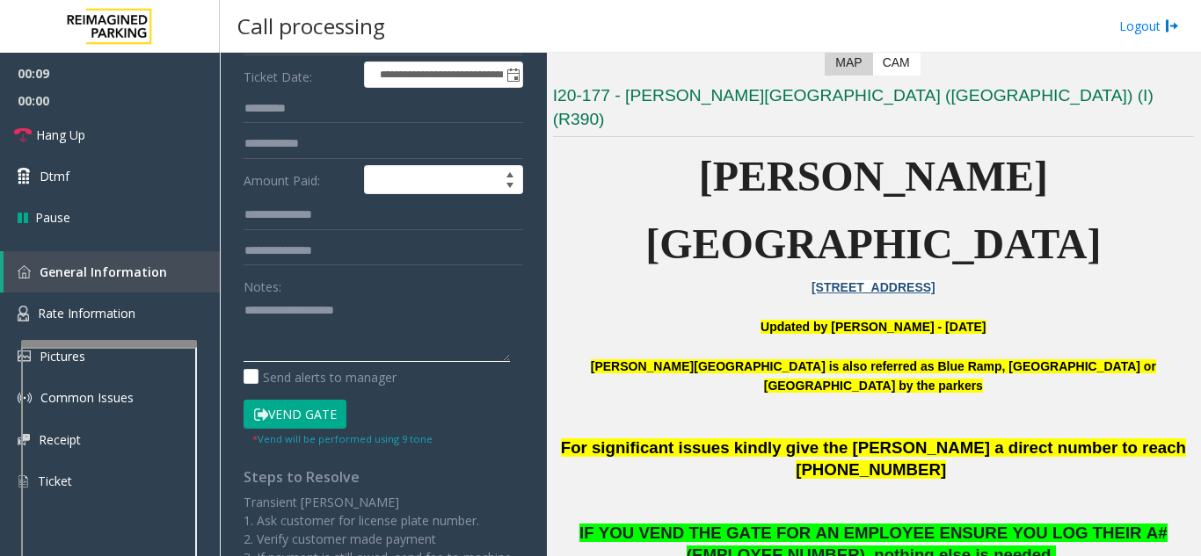
click at [316, 355] on textarea at bounding box center [376, 329] width 266 height 66
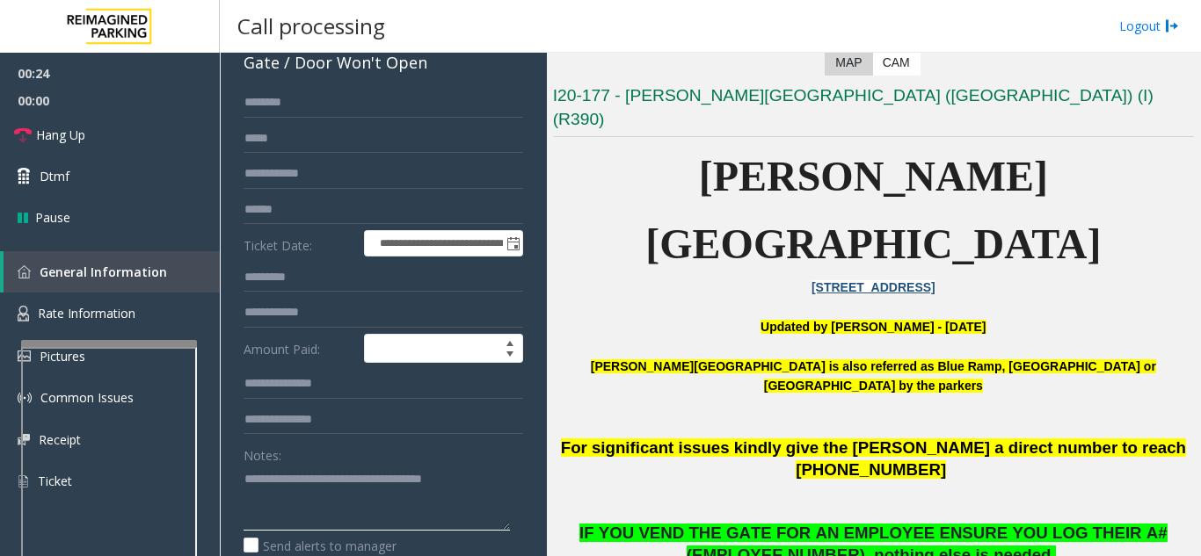
scroll to position [0, 0]
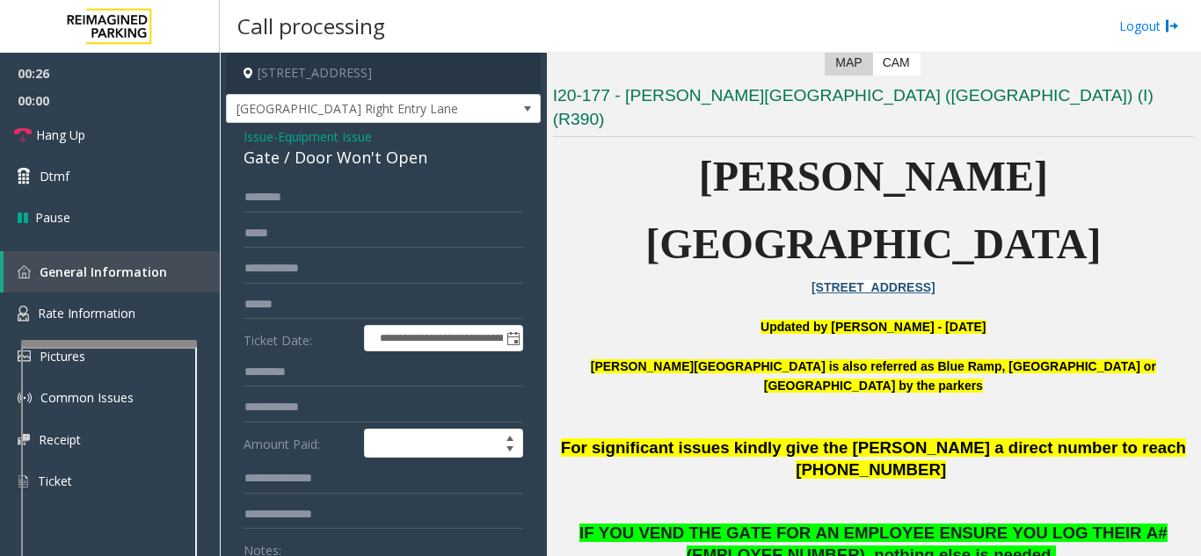
type textarea "**********"
click at [256, 146] on div "Gate / Door Won't Open" at bounding box center [383, 158] width 280 height 24
drag, startPoint x: 253, startPoint y: 133, endPoint x: 283, endPoint y: 155, distance: 37.1
click at [253, 134] on span "Issue" at bounding box center [258, 136] width 30 height 18
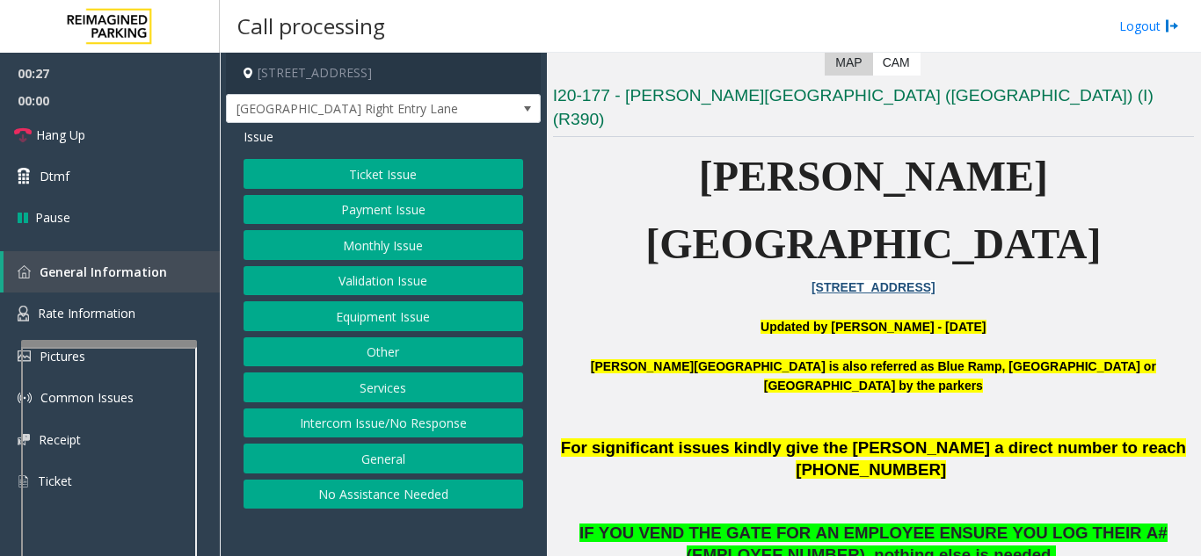
click at [385, 323] on button "Equipment Issue" at bounding box center [383, 317] width 280 height 30
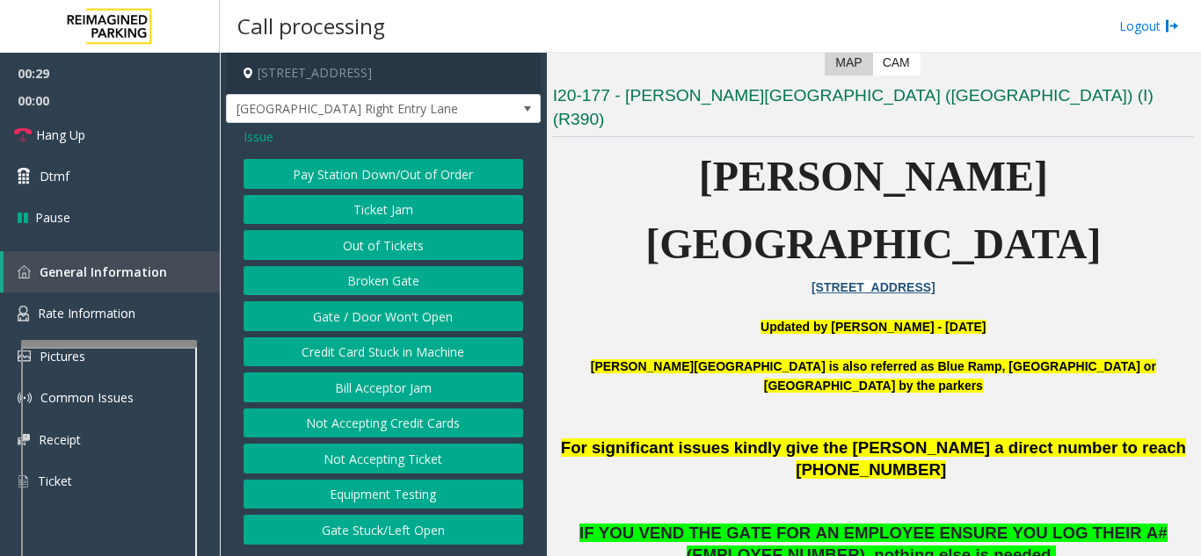
click at [386, 251] on button "Out of Tickets" at bounding box center [383, 245] width 280 height 30
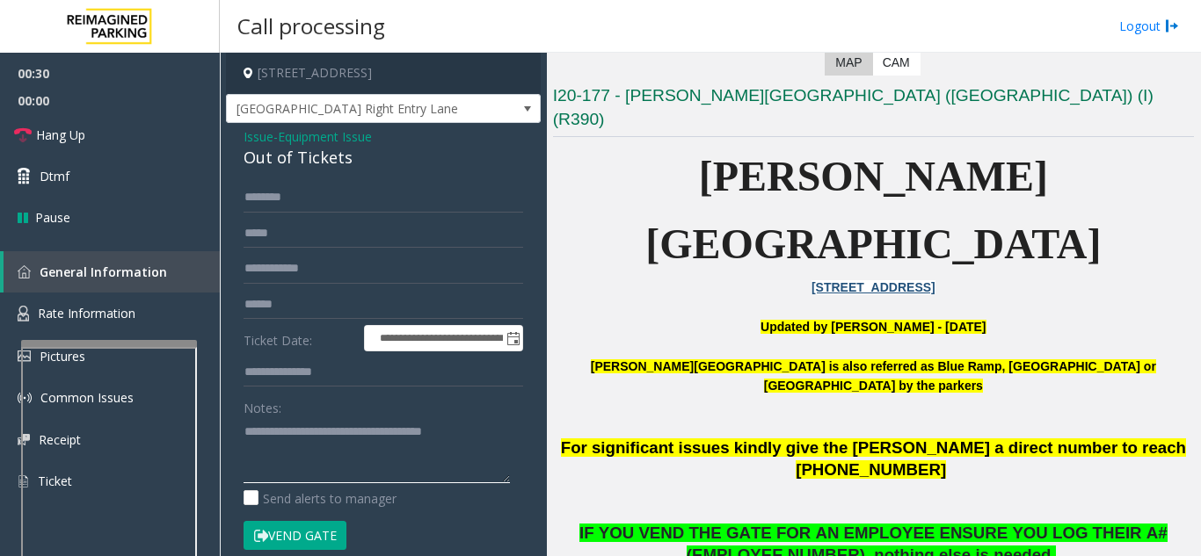
click at [380, 436] on textarea at bounding box center [376, 451] width 266 height 66
click at [380, 435] on textarea at bounding box center [376, 451] width 266 height 66
paste textarea "**********"
click at [323, 465] on textarea at bounding box center [376, 451] width 266 height 66
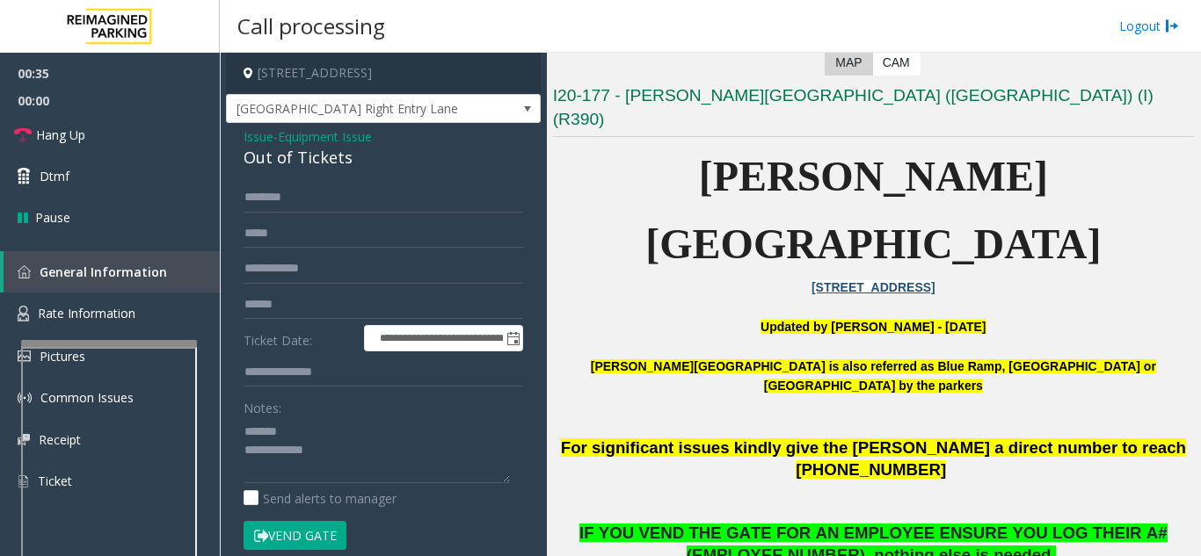
click at [292, 166] on div "Out of Tickets" at bounding box center [383, 158] width 280 height 24
click at [291, 166] on div "Out of Tickets" at bounding box center [383, 158] width 280 height 24
copy div "Out of Tickets"
paste textarea "**********"
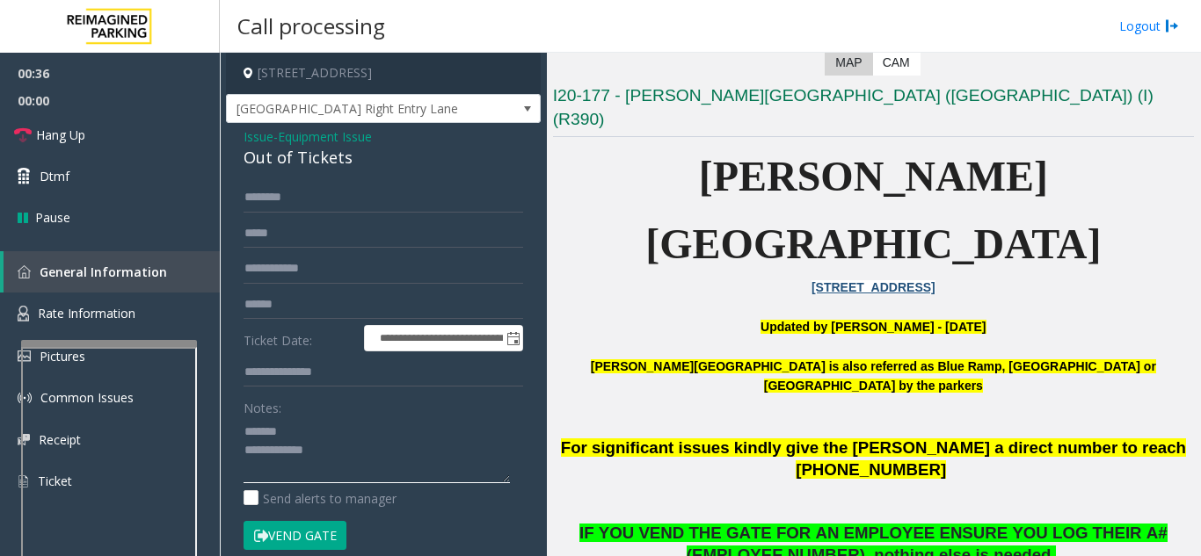
click at [317, 432] on textarea at bounding box center [376, 451] width 266 height 66
click at [368, 470] on textarea at bounding box center [376, 451] width 266 height 66
click at [297, 545] on button "Vend Gate" at bounding box center [294, 536] width 103 height 30
click at [437, 476] on textarea at bounding box center [376, 451] width 266 height 66
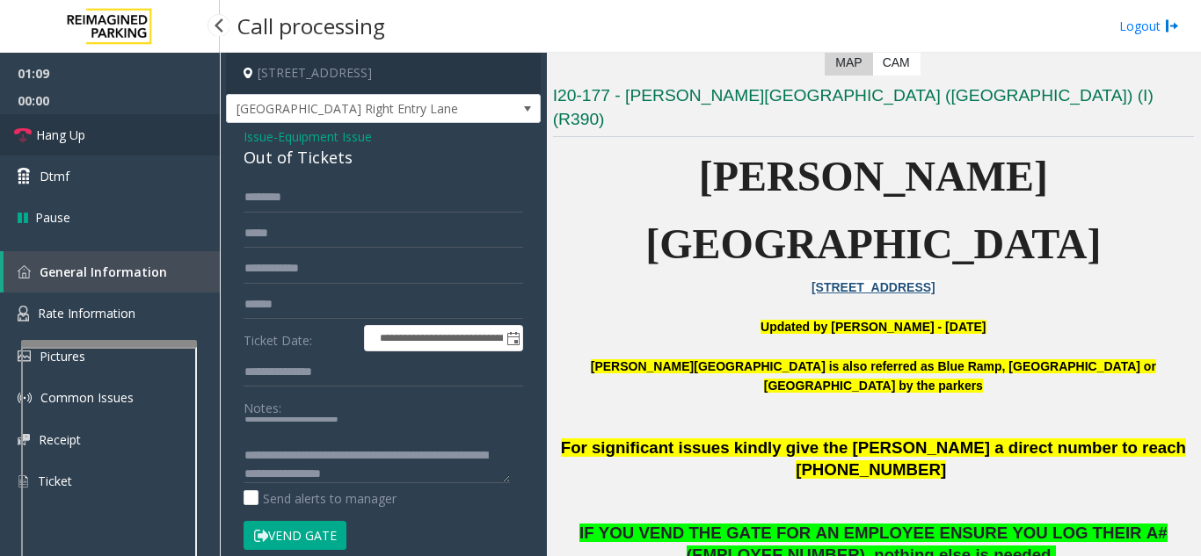
click at [120, 134] on link "Hang Up" at bounding box center [110, 134] width 220 height 41
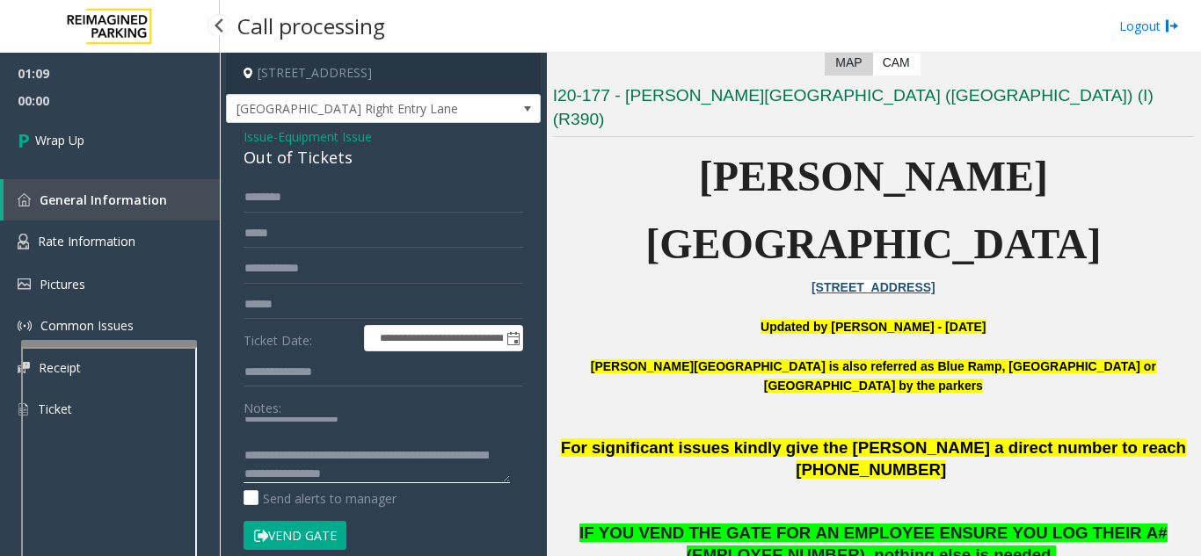
click at [448, 473] on textarea at bounding box center [376, 451] width 266 height 66
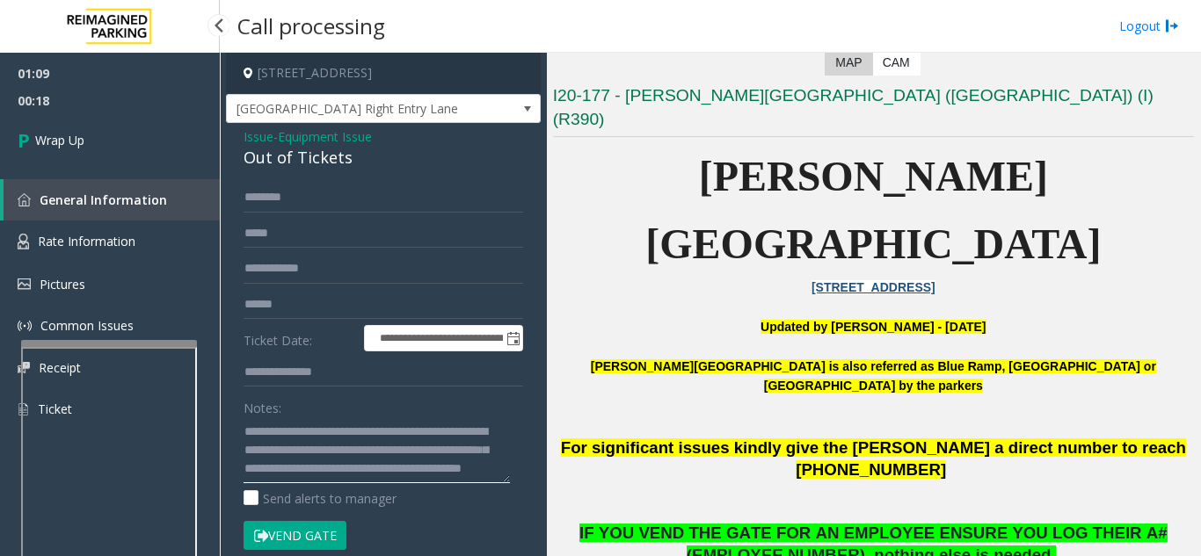
scroll to position [69, 0]
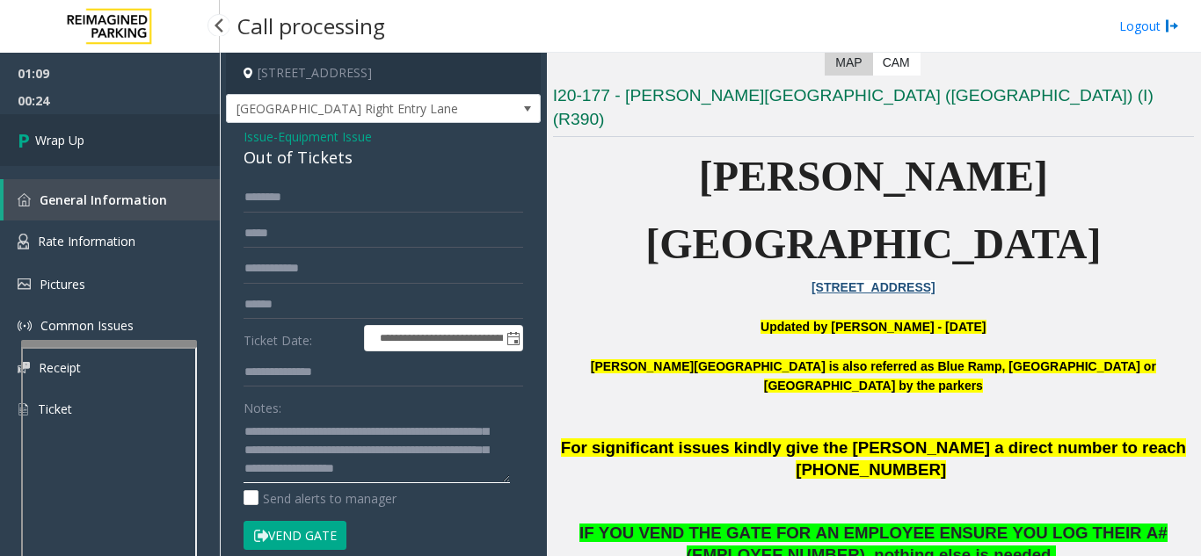
type textarea "**********"
click at [113, 136] on link "Wrap Up" at bounding box center [110, 140] width 220 height 52
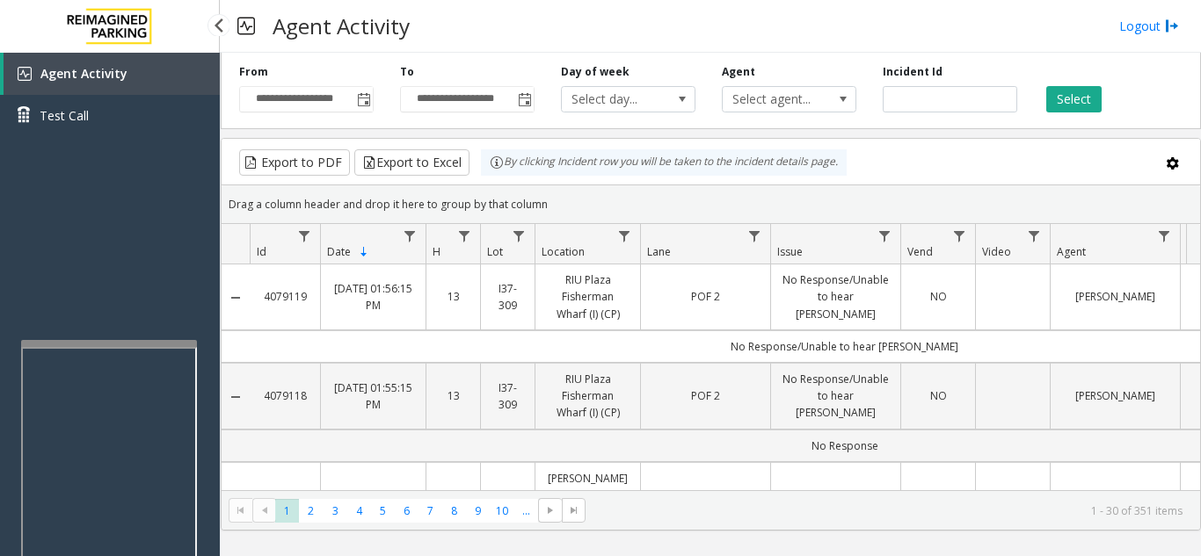
drag, startPoint x: 109, startPoint y: 185, endPoint x: 15, endPoint y: 216, distance: 99.0
click at [15, 216] on div "Agent Activity Test Call" at bounding box center [110, 331] width 220 height 556
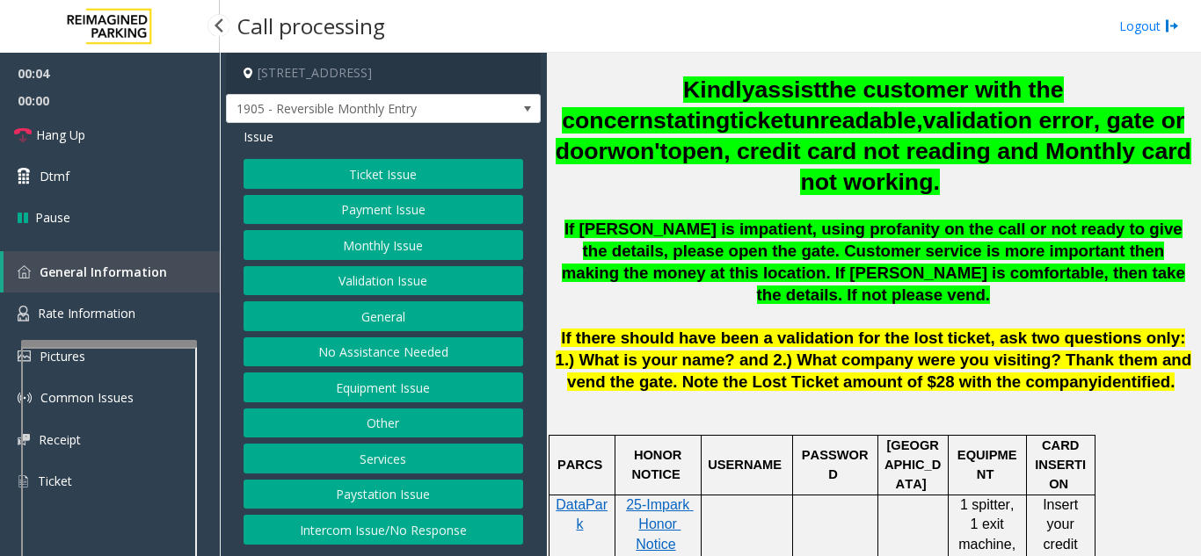
scroll to position [615, 0]
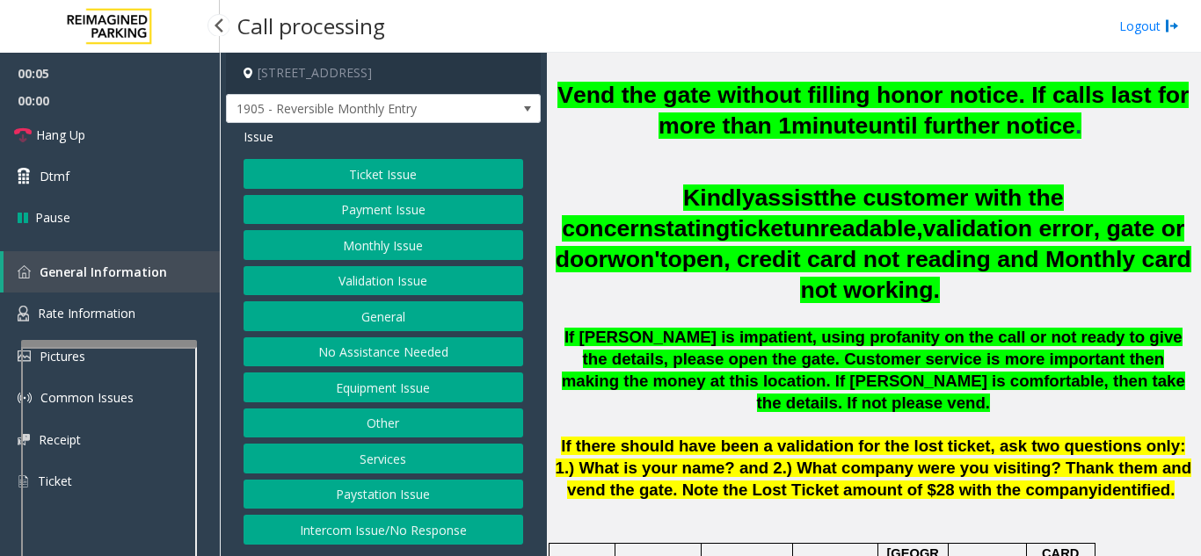
click at [723, 341] on span "If parker is impatient, using profanity on the call or not ready to give the de…" at bounding box center [873, 370] width 623 height 84
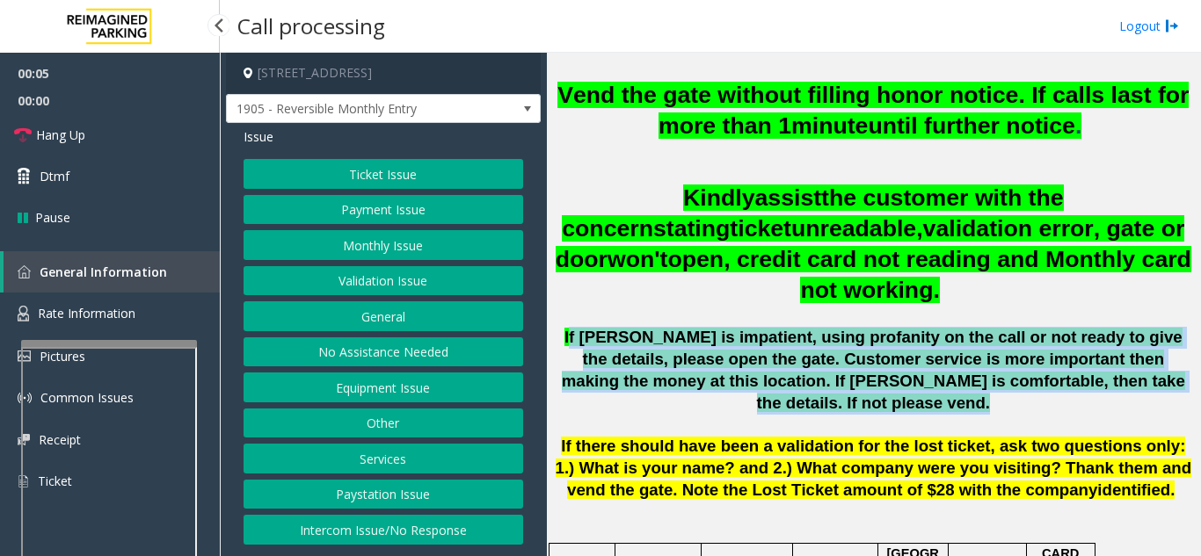
click at [723, 341] on span "If parker is impatient, using profanity on the call or not ready to give the de…" at bounding box center [873, 370] width 623 height 84
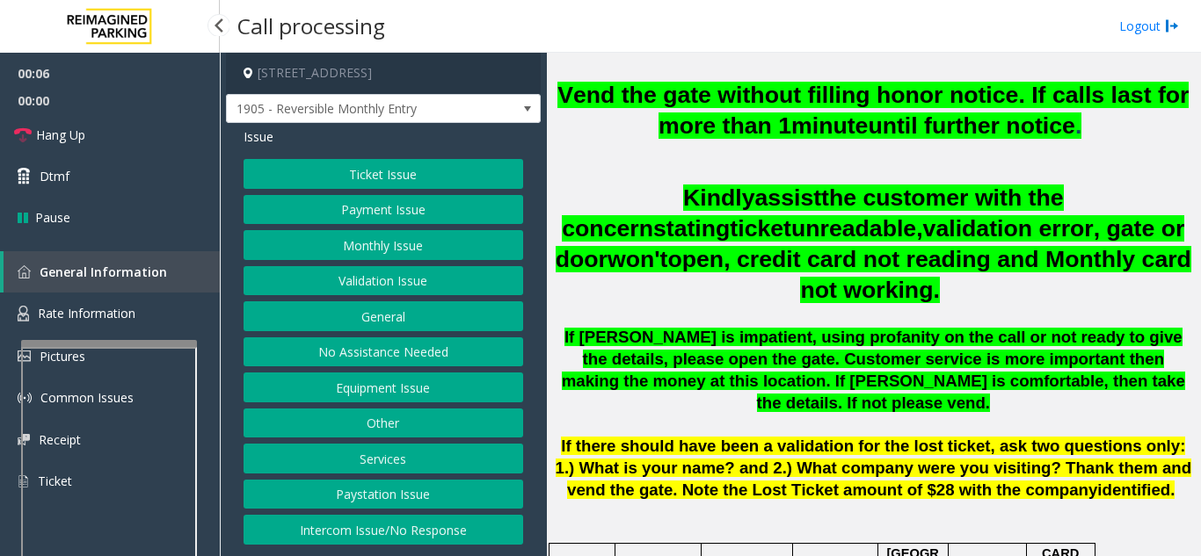
click at [748, 258] on span "open, credit card not reading and Monthly card not working." at bounding box center [928, 274] width 523 height 57
click at [423, 244] on button "Monthly Issue" at bounding box center [383, 245] width 280 height 30
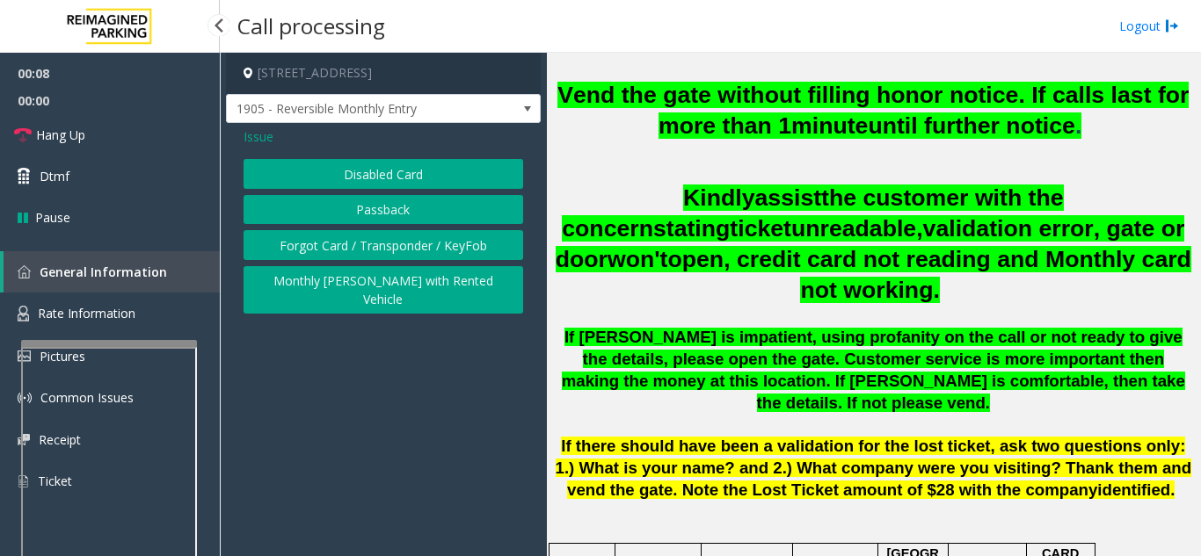
drag, startPoint x: 444, startPoint y: 414, endPoint x: 414, endPoint y: 419, distance: 30.3
click at [414, 419] on app-call-processing-form "929 108th Avenue Northeast, Bellevue, WA 1905 - Reversible Monthly Entry Issue …" at bounding box center [383, 305] width 327 height 504
drag, startPoint x: 680, startPoint y: 379, endPoint x: 679, endPoint y: 403, distance: 23.7
click at [679, 415] on p at bounding box center [873, 426] width 641 height 22
click at [694, 437] on span "If there should have been a validation for the lost ticket, ask two questions o…" at bounding box center [874, 468] width 636 height 62
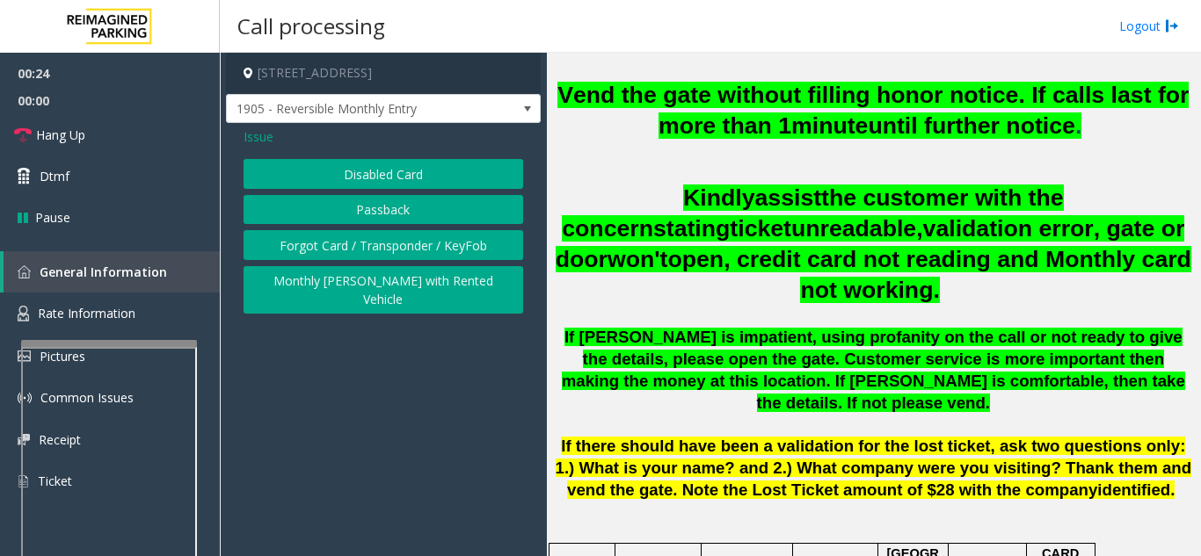
click at [256, 142] on span "Issue" at bounding box center [258, 136] width 30 height 18
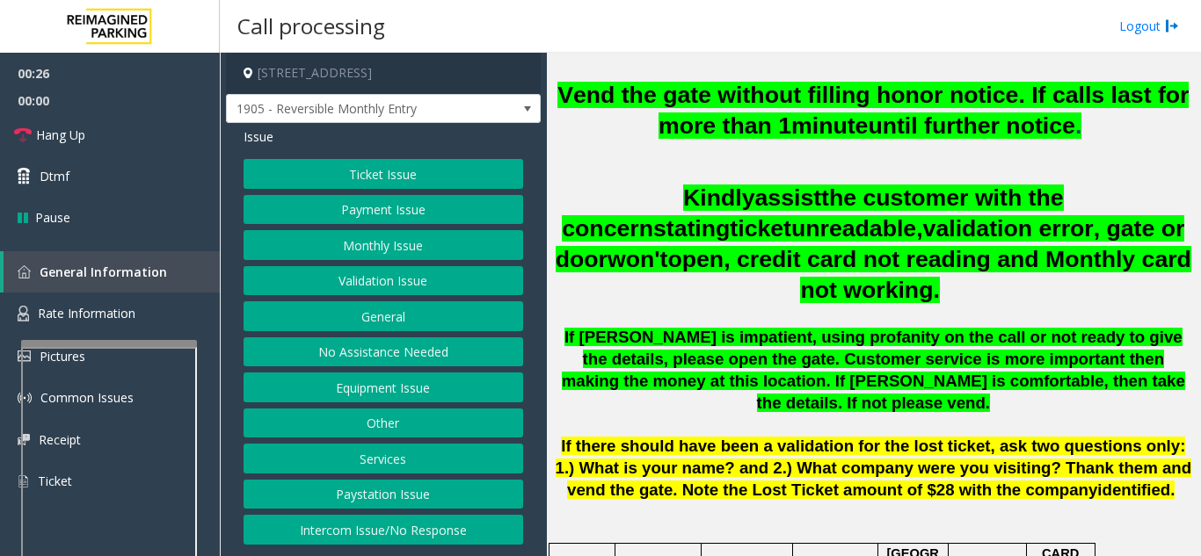
click at [739, 198] on span "the customer with the concern" at bounding box center [812, 213] width 501 height 57
click at [600, 479] on p "If there should have been a validation for the lost ticket, ask two questions o…" at bounding box center [873, 468] width 641 height 65
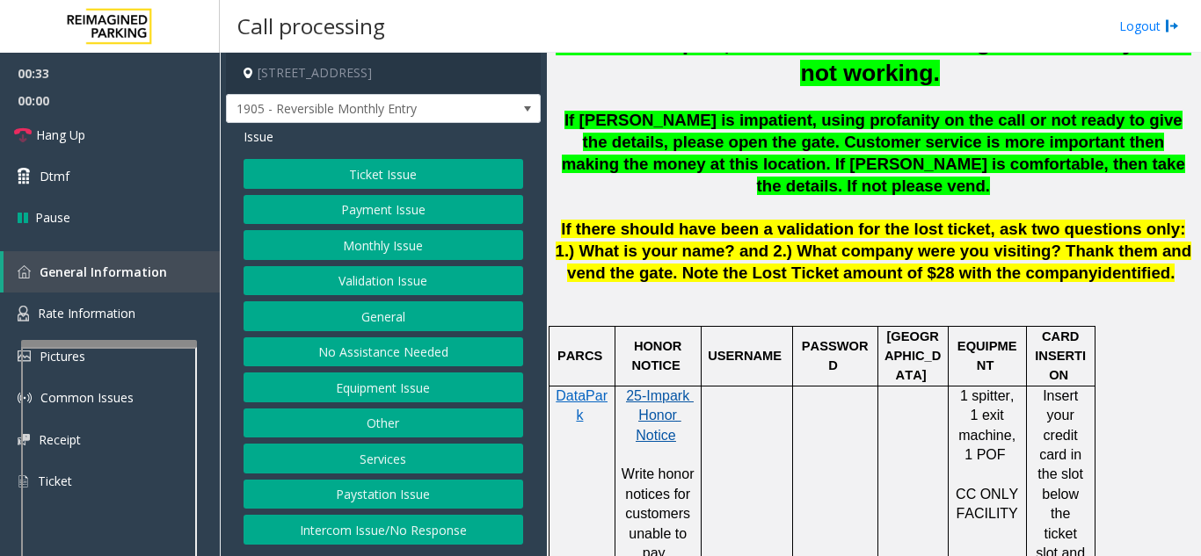
scroll to position [791, 0]
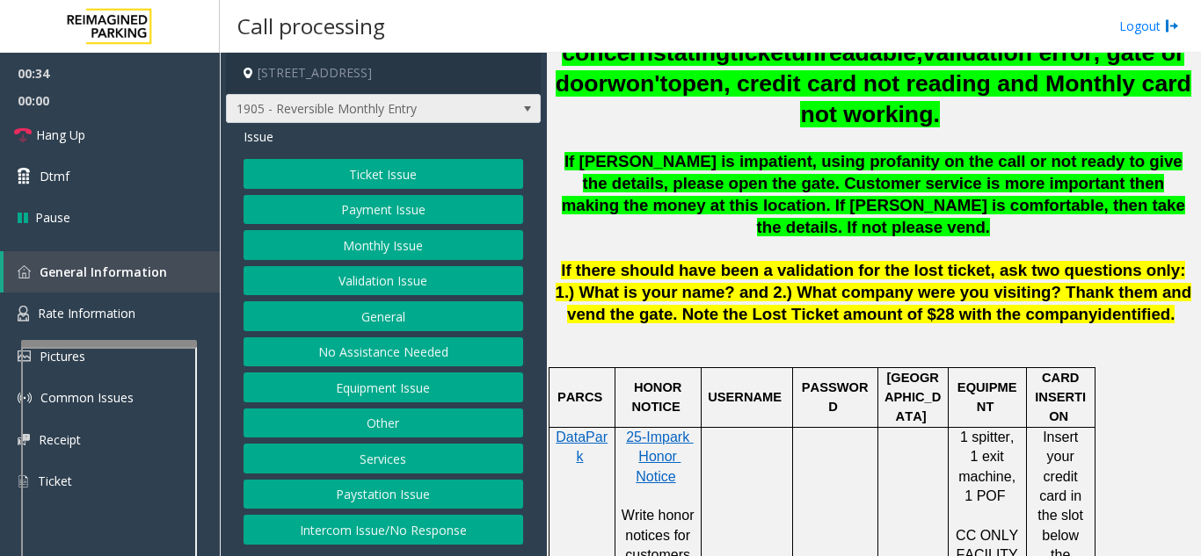
click at [405, 114] on span "1905 - Reversible Monthly Entry" at bounding box center [352, 109] width 251 height 28
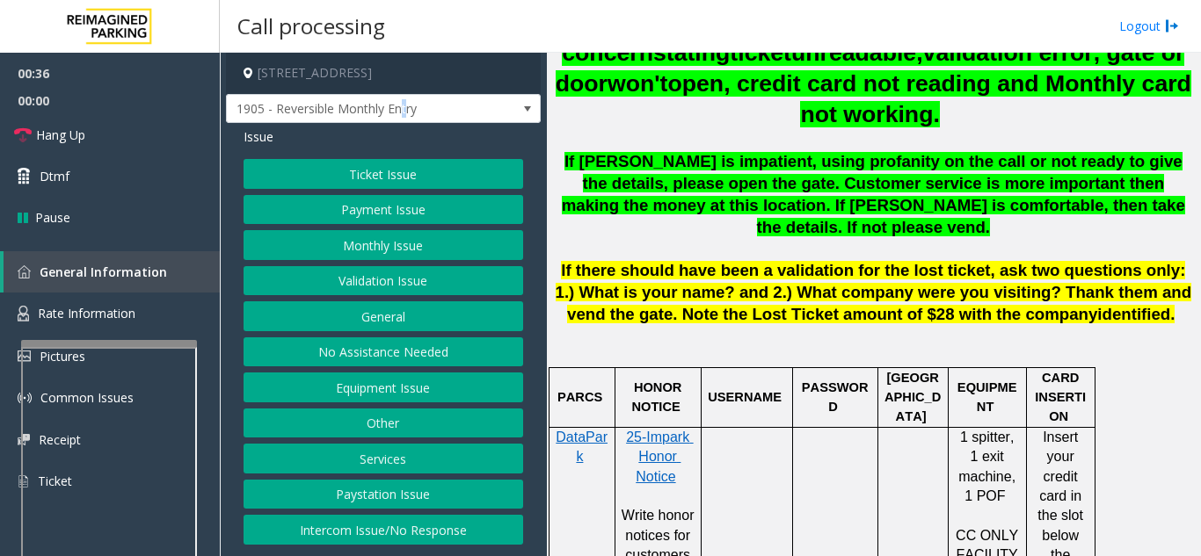
click at [400, 341] on button "No Assistance Needed" at bounding box center [383, 353] width 280 height 30
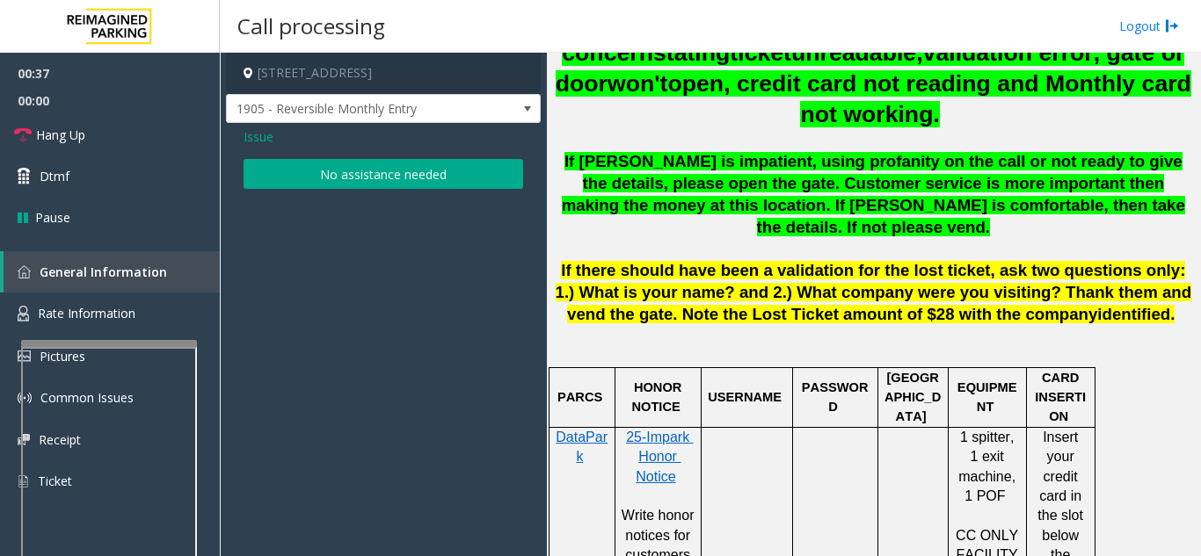
click at [256, 142] on span "Issue" at bounding box center [258, 136] width 30 height 18
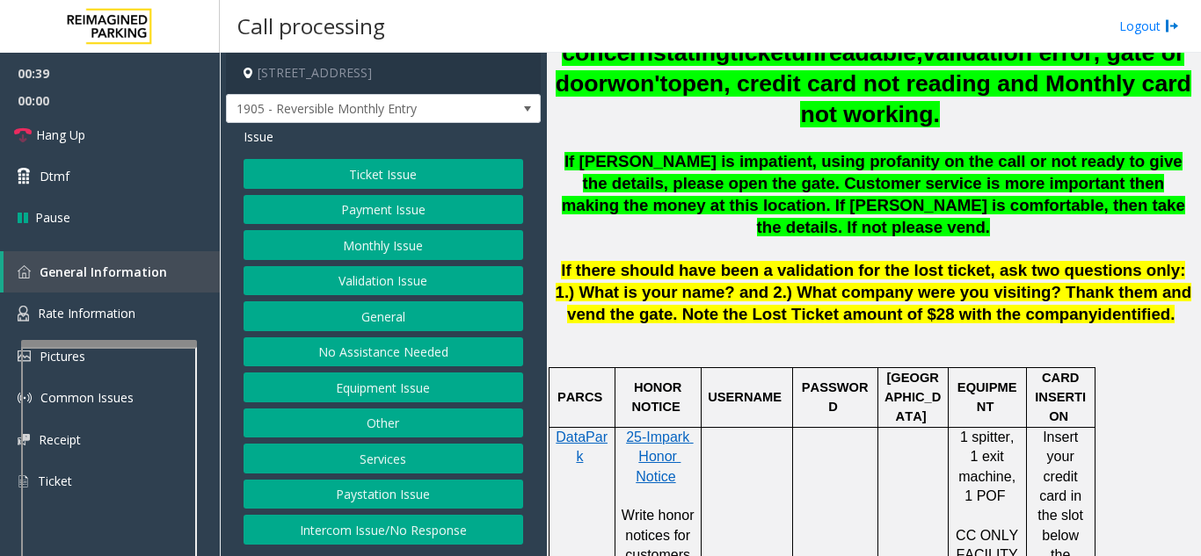
click at [452, 257] on button "Monthly Issue" at bounding box center [383, 245] width 280 height 30
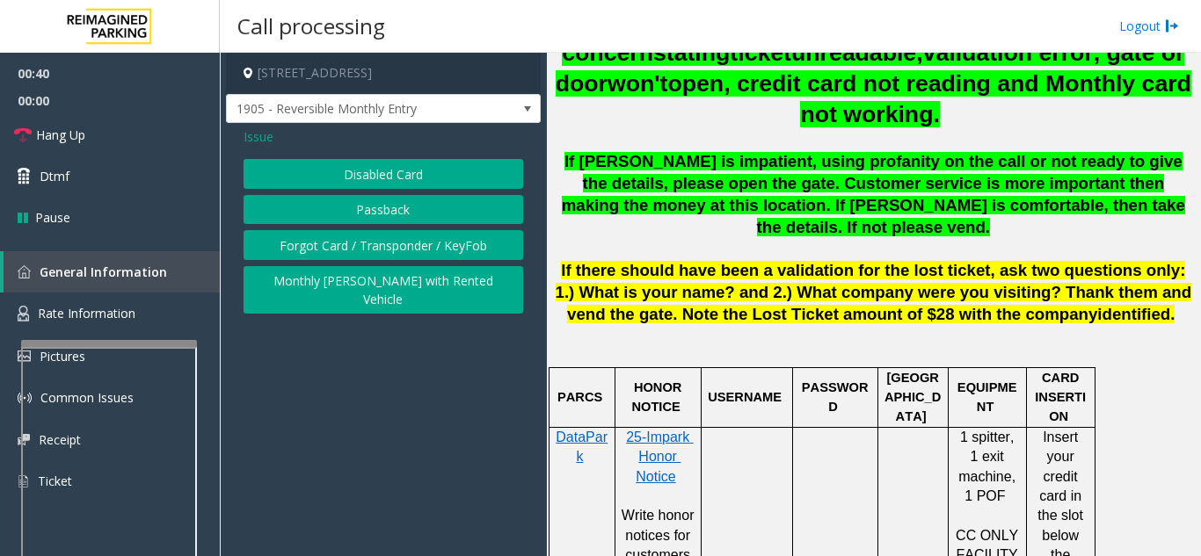
click at [389, 183] on button "Disabled Card" at bounding box center [383, 174] width 280 height 30
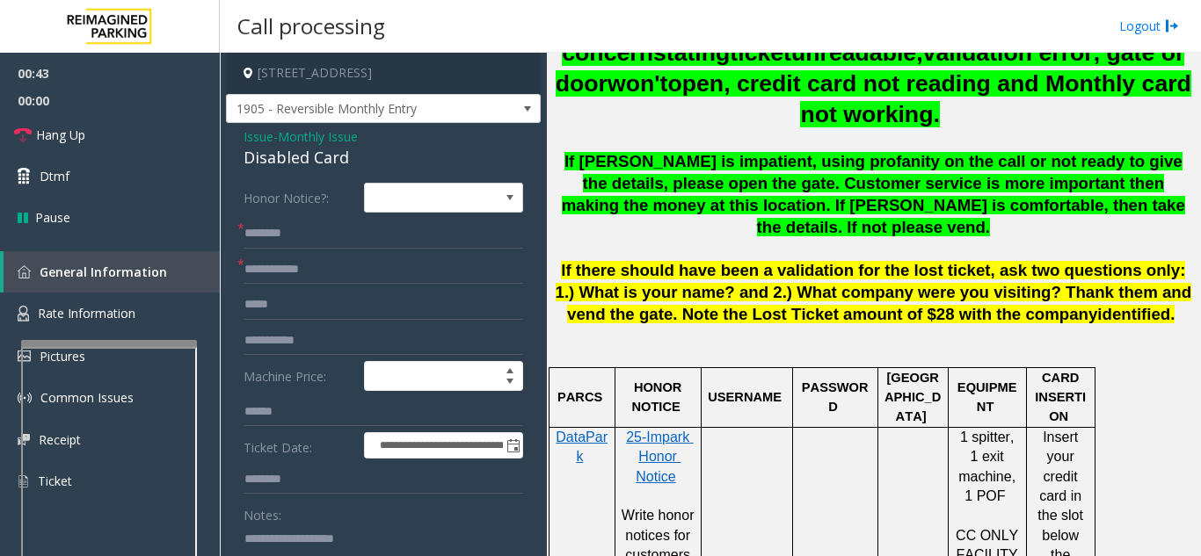
scroll to position [176, 0]
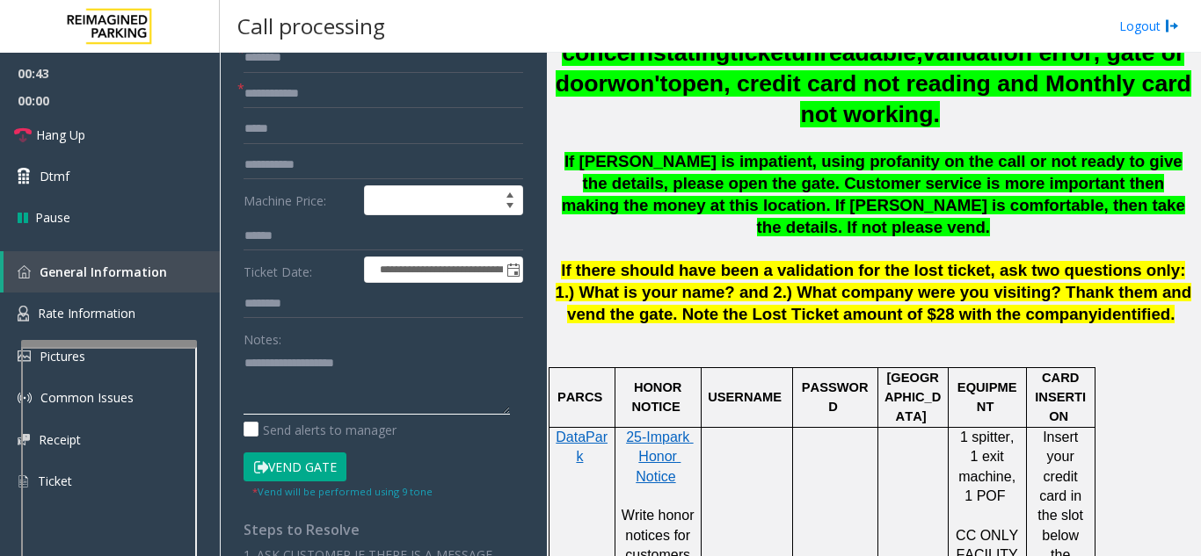
drag, startPoint x: 366, startPoint y: 387, endPoint x: 336, endPoint y: 388, distance: 29.9
click at [336, 388] on textarea at bounding box center [376, 382] width 266 height 66
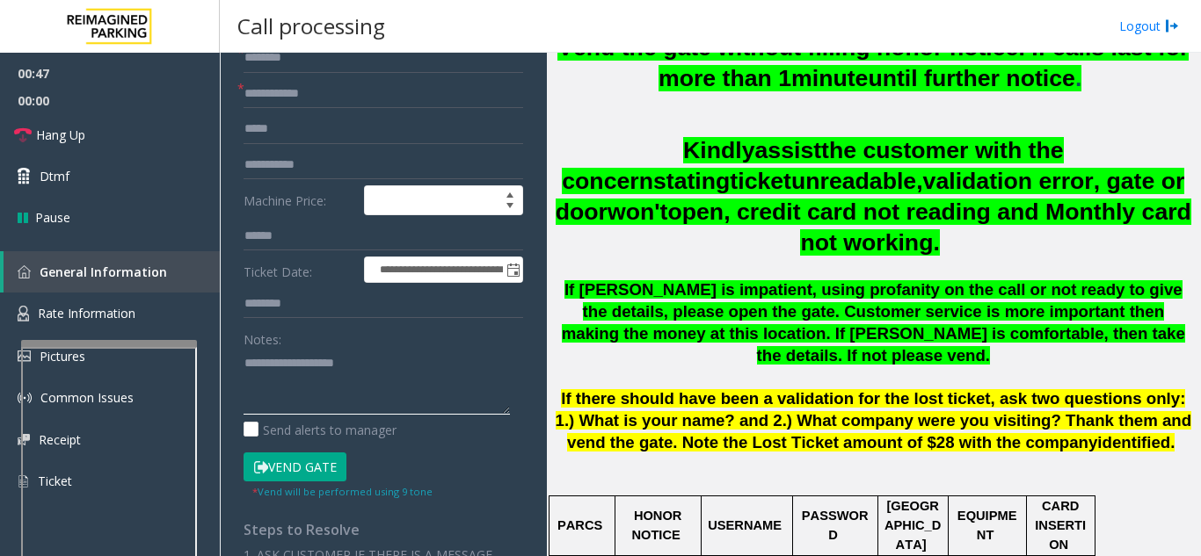
scroll to position [440, 0]
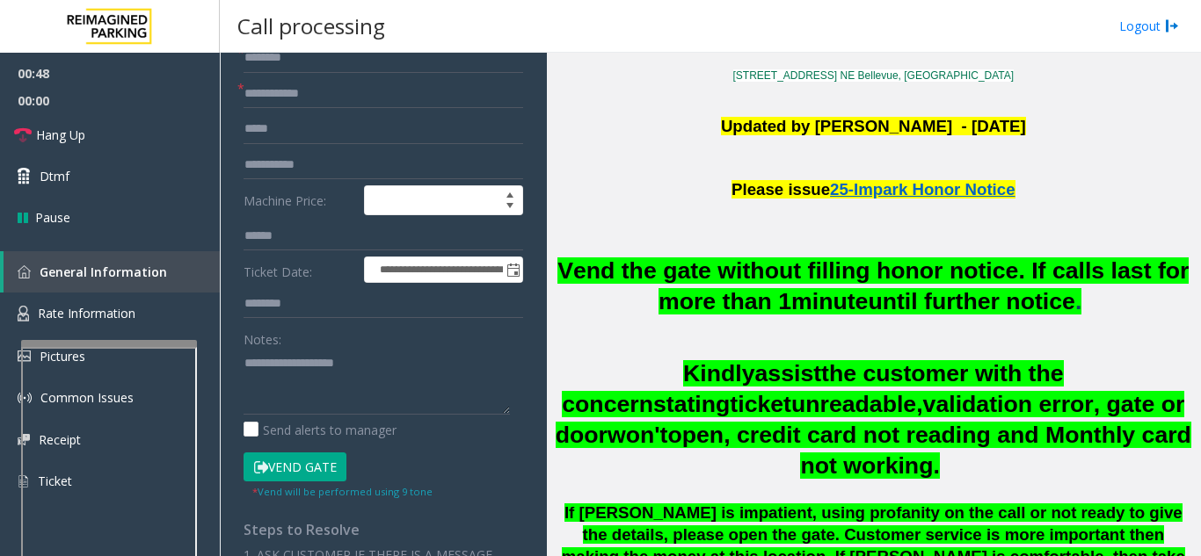
click at [716, 272] on span "Vend the gate without filling honor notice. If calls last for more than 1" at bounding box center [872, 286] width 631 height 57
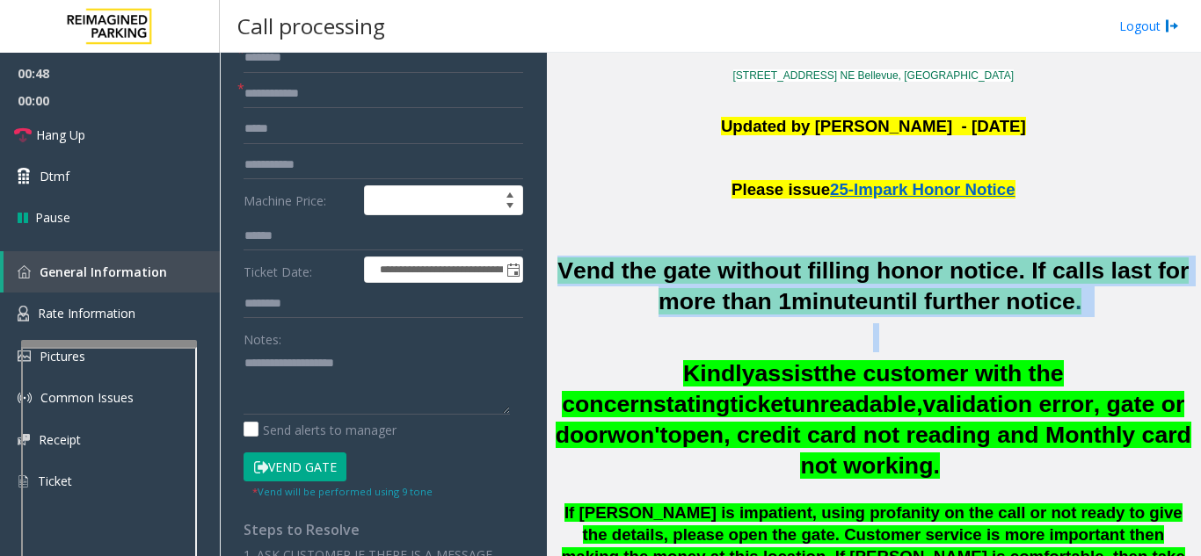
click at [716, 272] on span "Vend the gate without filling honor notice. If calls last for more than 1" at bounding box center [872, 286] width 631 height 57
drag, startPoint x: 724, startPoint y: 301, endPoint x: 634, endPoint y: 293, distance: 90.9
click at [723, 301] on span "Vend the gate without filling honor notice. If calls last for more than 1" at bounding box center [872, 286] width 631 height 57
click at [155, 120] on link "Hang Up" at bounding box center [110, 134] width 220 height 41
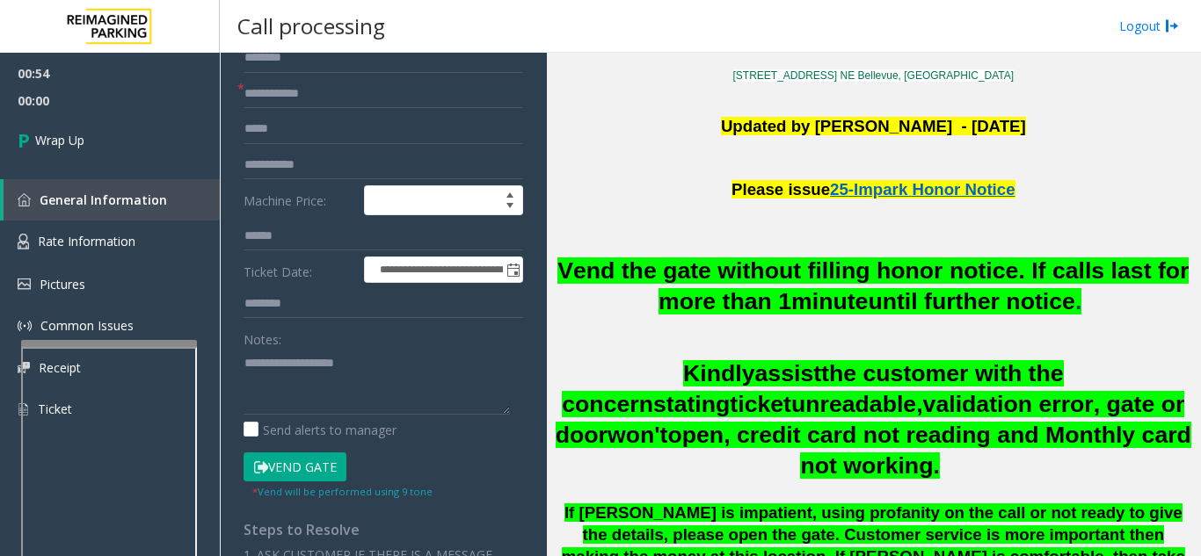
click at [329, 110] on form "**********" at bounding box center [383, 253] width 280 height 493
click at [338, 101] on input "text" at bounding box center [383, 94] width 280 height 30
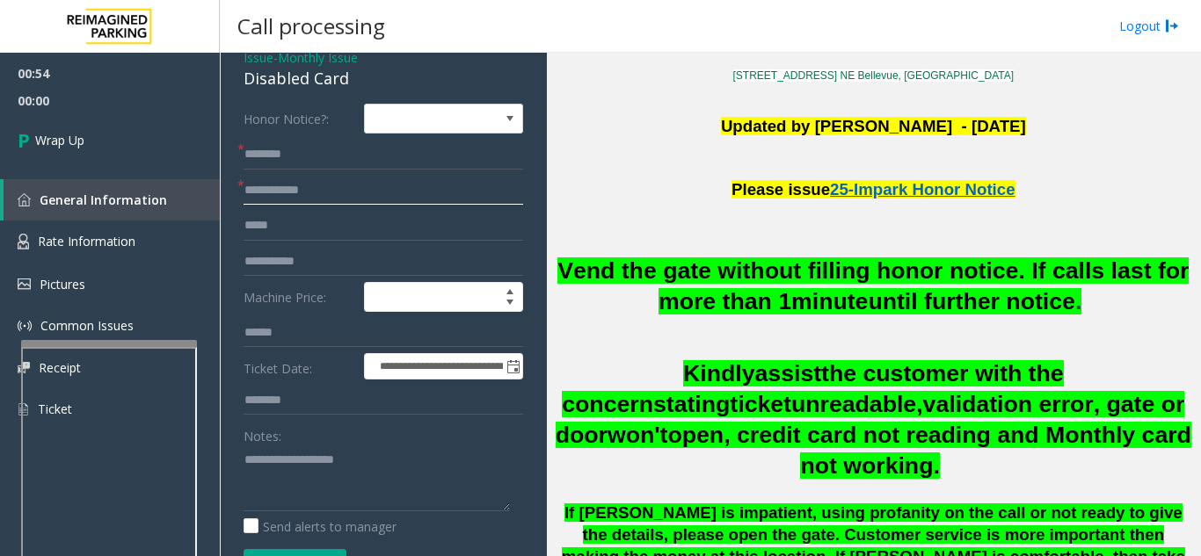
scroll to position [0, 0]
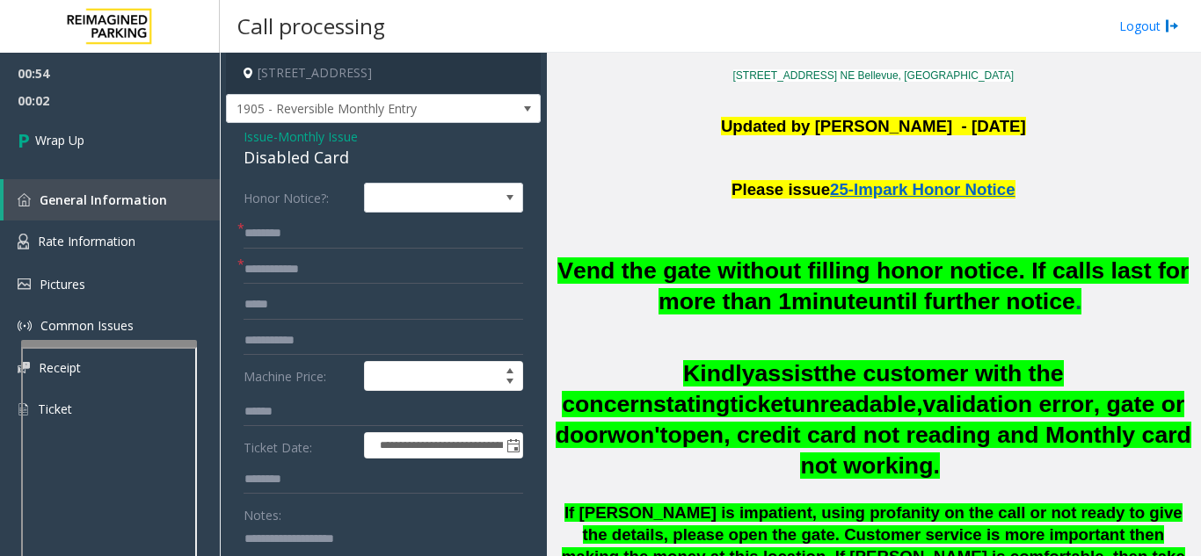
click at [258, 142] on span "Issue" at bounding box center [258, 136] width 30 height 18
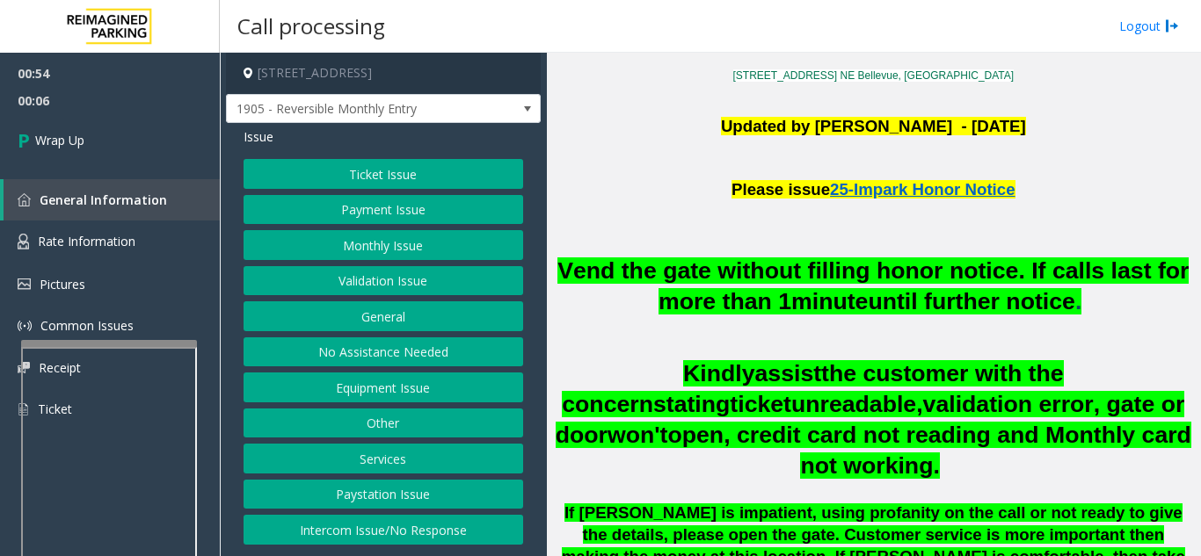
click at [365, 388] on button "Equipment Issue" at bounding box center [383, 388] width 280 height 30
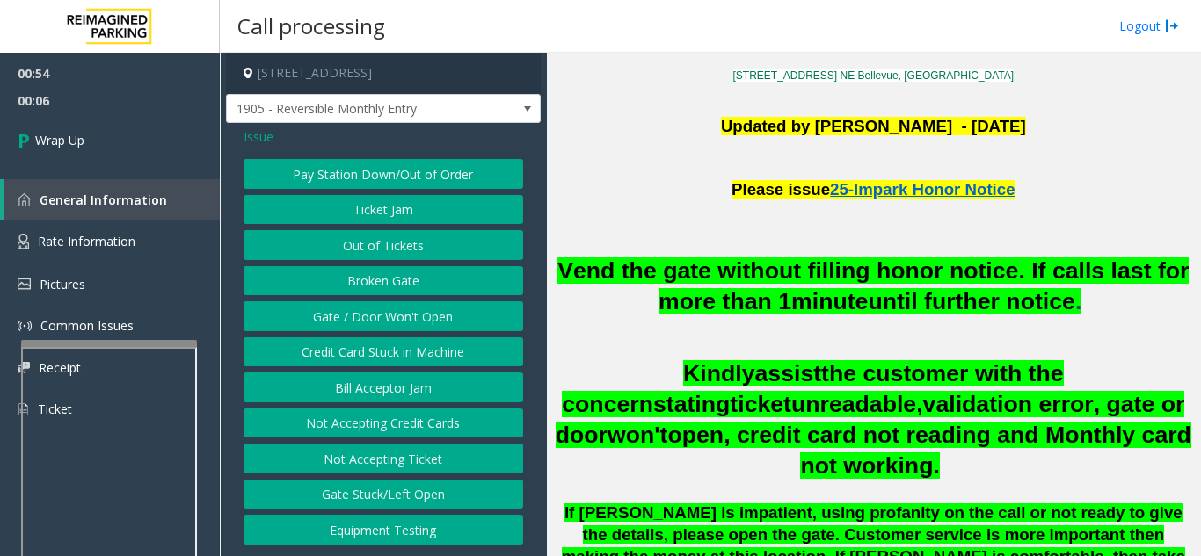
click at [371, 318] on button "Gate / Door Won't Open" at bounding box center [383, 317] width 280 height 30
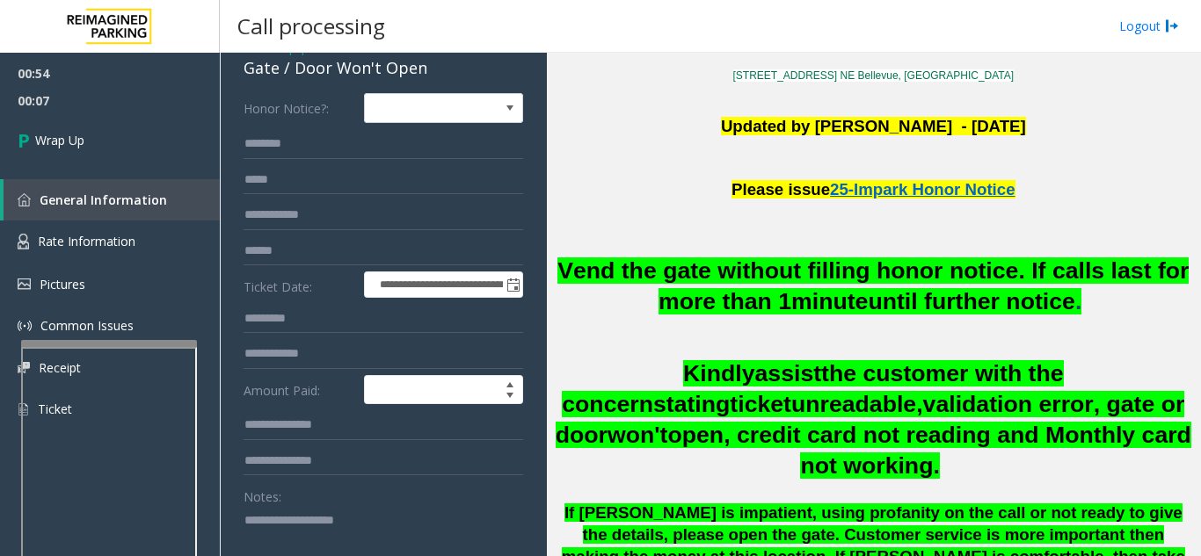
scroll to position [176, 0]
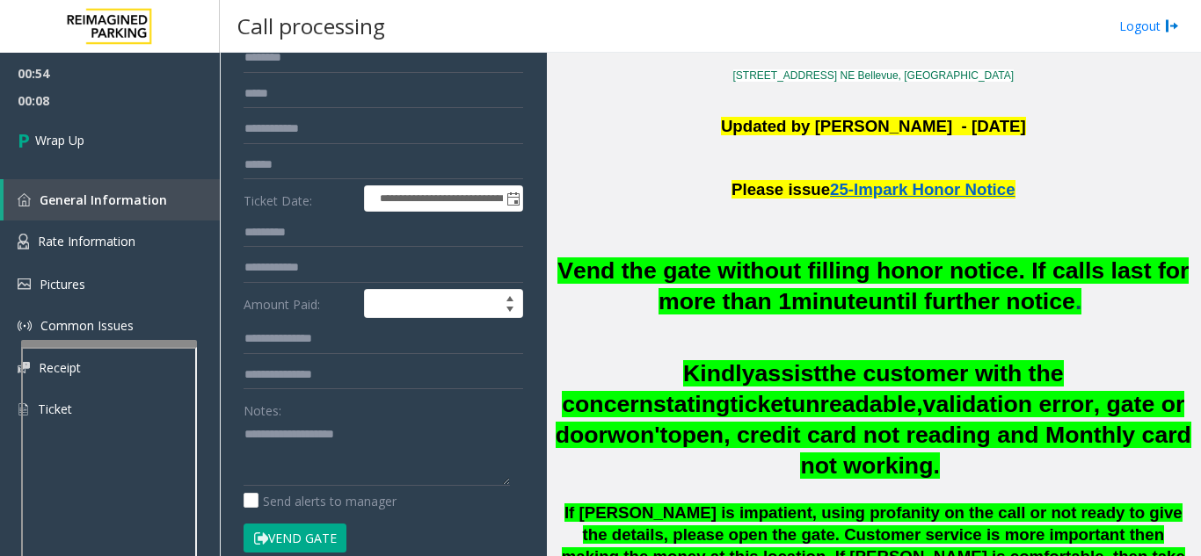
click at [375, 487] on div "Notes: Send alerts to manager" at bounding box center [383, 453] width 280 height 115
click at [375, 454] on textarea at bounding box center [376, 453] width 266 height 66
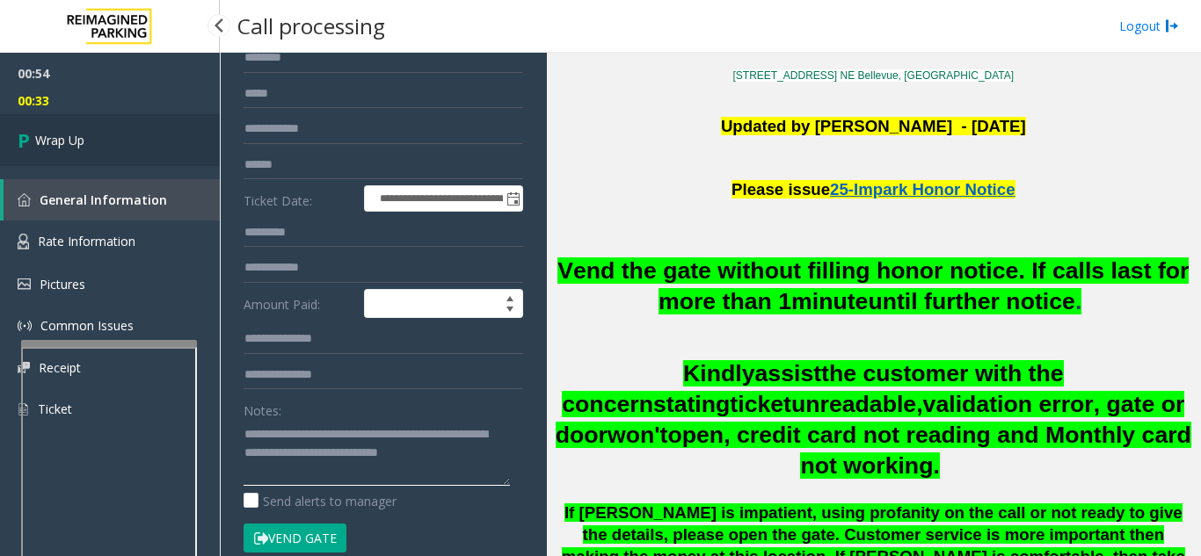
type textarea "**********"
click at [149, 152] on link "Wrap Up" at bounding box center [110, 140] width 220 height 52
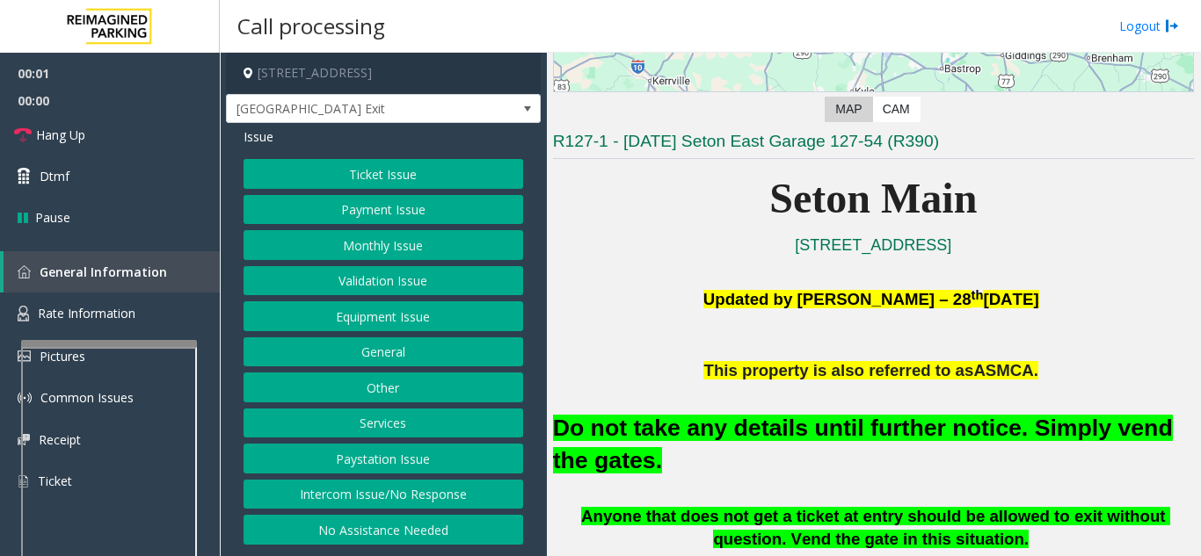
scroll to position [352, 0]
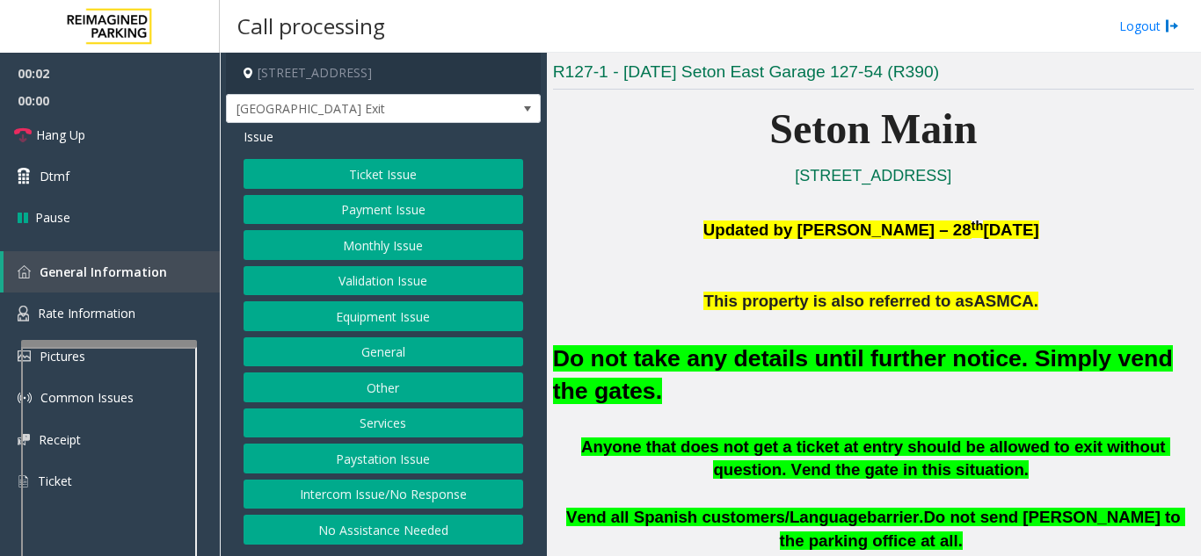
click at [381, 326] on button "Equipment Issue" at bounding box center [383, 317] width 280 height 30
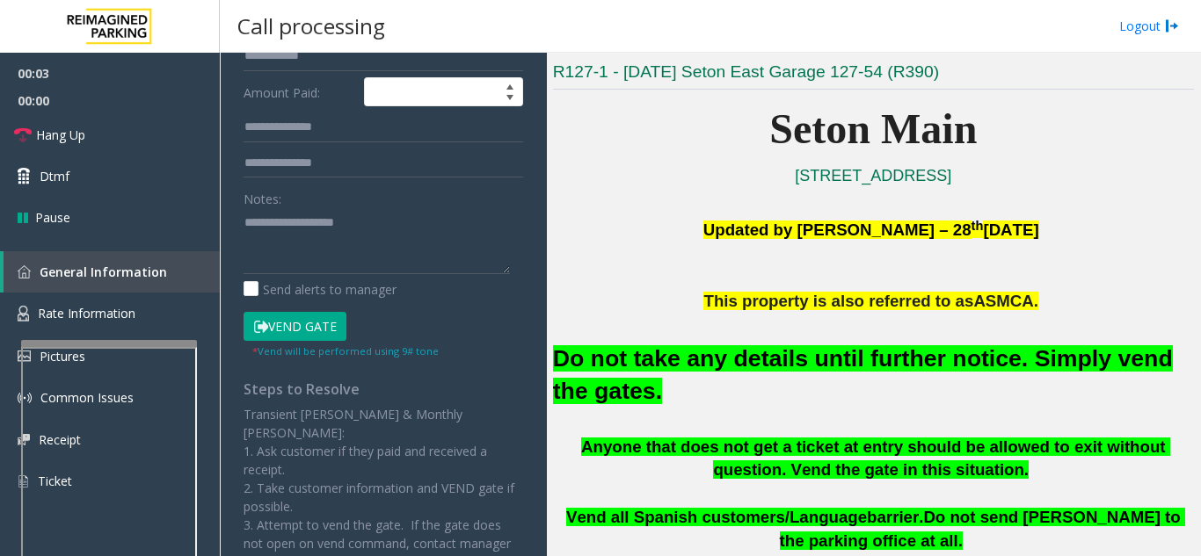
click at [307, 316] on button "Vend Gate" at bounding box center [294, 327] width 103 height 30
click at [617, 360] on font "Do not take any details until further notice. Simply vend the gates." at bounding box center [863, 374] width 620 height 59
click at [619, 360] on font "Do not take any details until further notice. Simply vend the gates." at bounding box center [863, 374] width 620 height 59
click at [650, 362] on font "Do not take any details until further notice. Simply vend the gates." at bounding box center [863, 374] width 620 height 59
click at [649, 358] on font "Do not take any details until further notice. Simply vend the gates." at bounding box center [863, 374] width 620 height 59
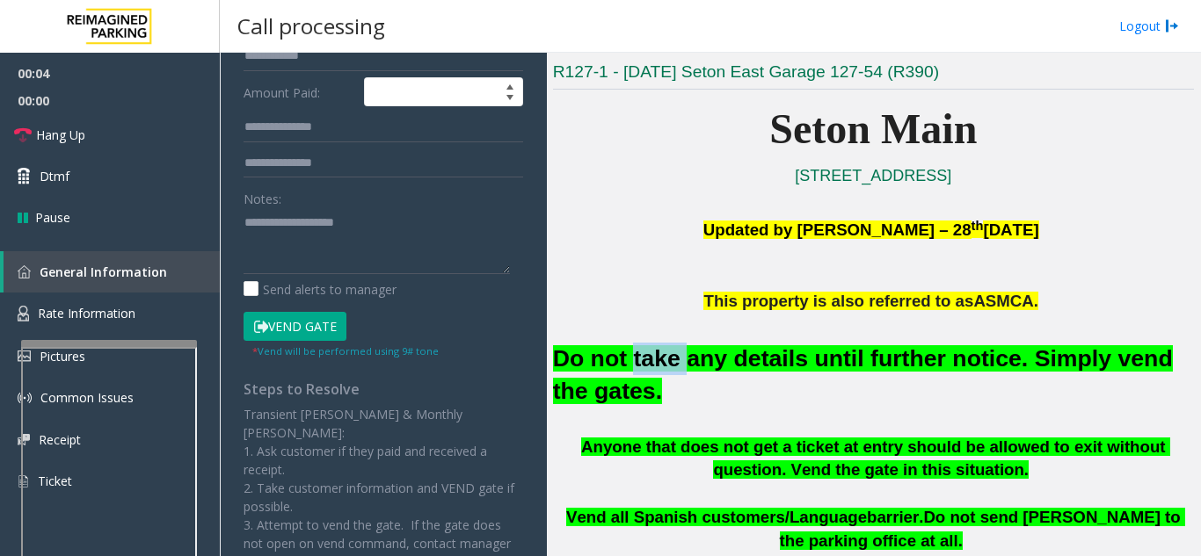
click at [649, 358] on font "Do not take any details until further notice. Simply vend the gates." at bounding box center [863, 374] width 620 height 59
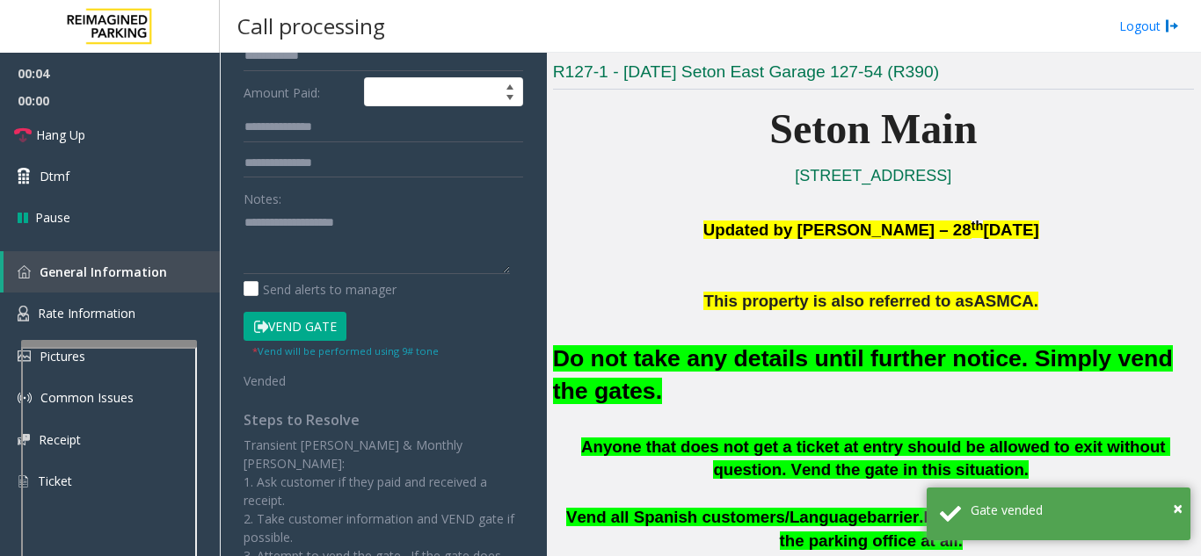
click at [708, 360] on font "Do not take any details until further notice. Simply vend the gates." at bounding box center [863, 374] width 620 height 59
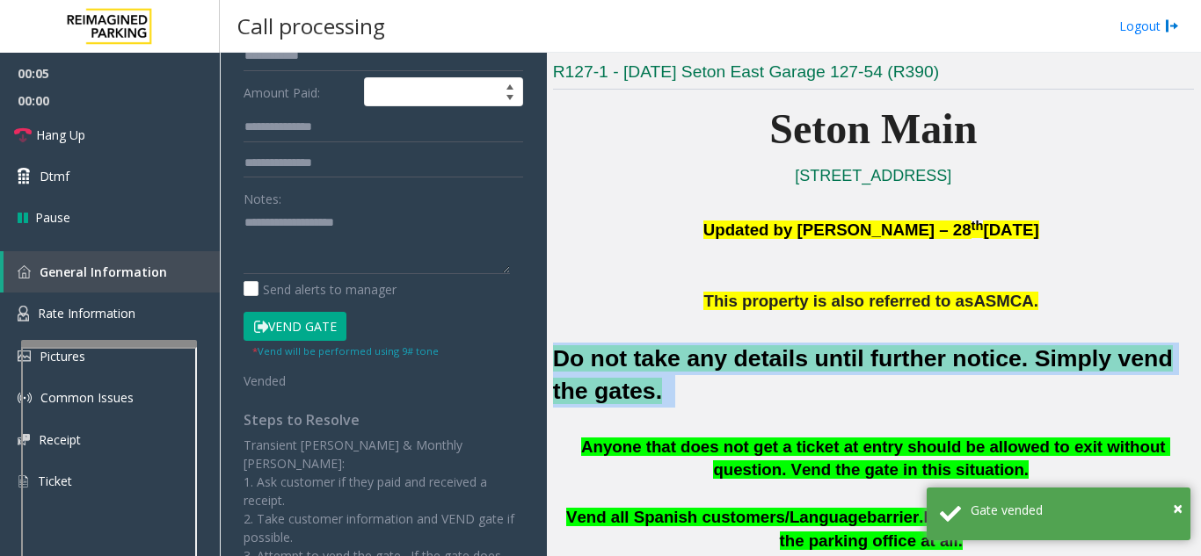
click at [708, 360] on font "Do not take any details until further notice. Simply vend the gates." at bounding box center [863, 374] width 620 height 59
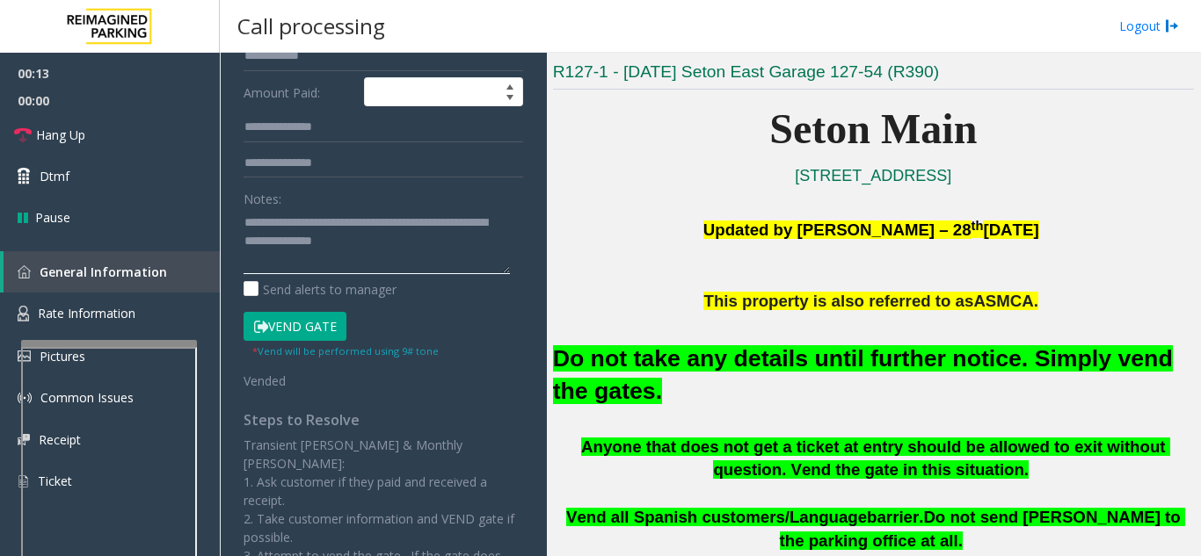
click at [423, 238] on textarea at bounding box center [376, 241] width 266 height 66
click at [393, 253] on textarea at bounding box center [376, 241] width 266 height 66
type textarea "**********"
click at [671, 355] on font "Do not take any details until further notice. Simply vend the gates." at bounding box center [863, 374] width 620 height 59
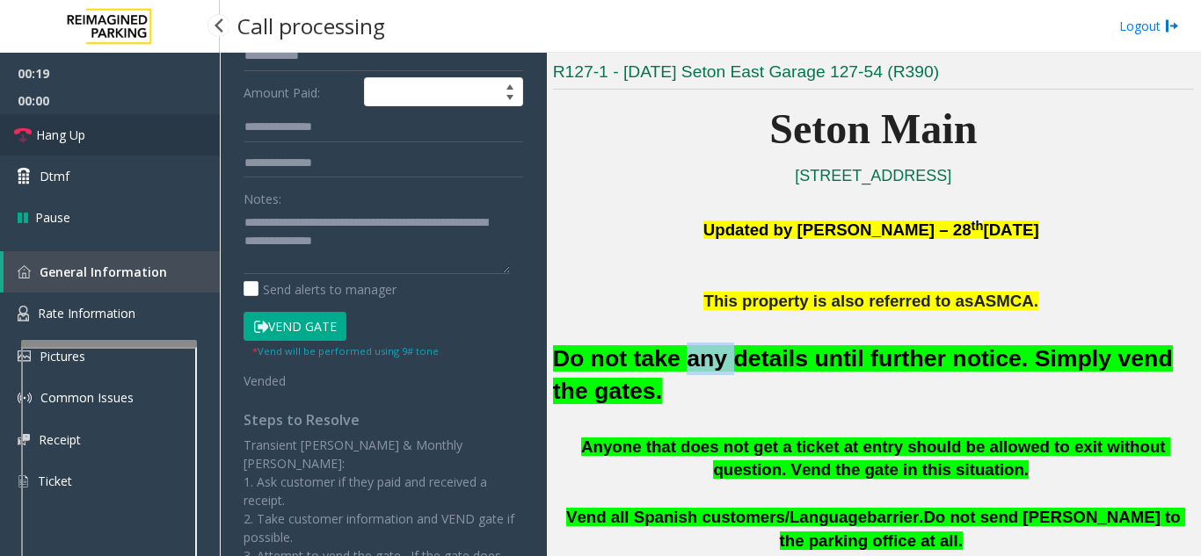
click at [151, 124] on link "Hang Up" at bounding box center [110, 134] width 220 height 41
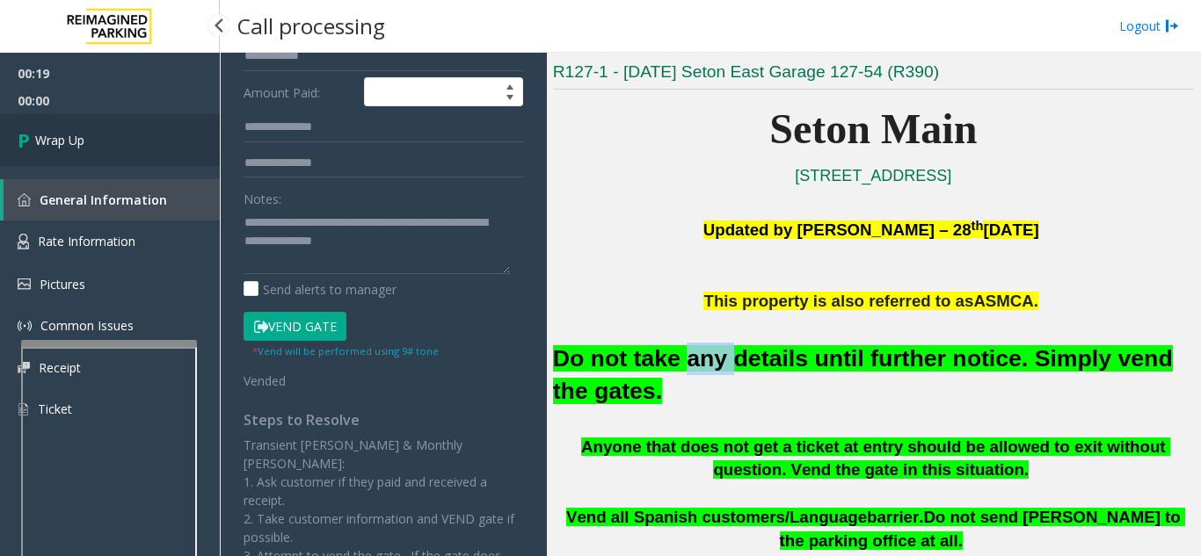
click at [151, 124] on link "Wrap Up" at bounding box center [110, 140] width 220 height 52
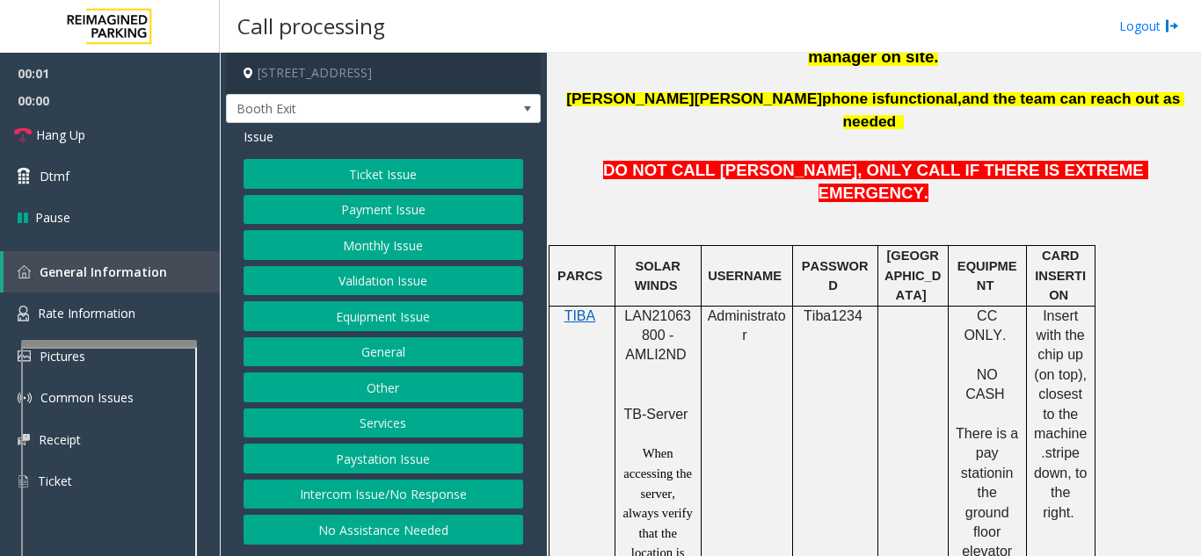
scroll to position [879, 0]
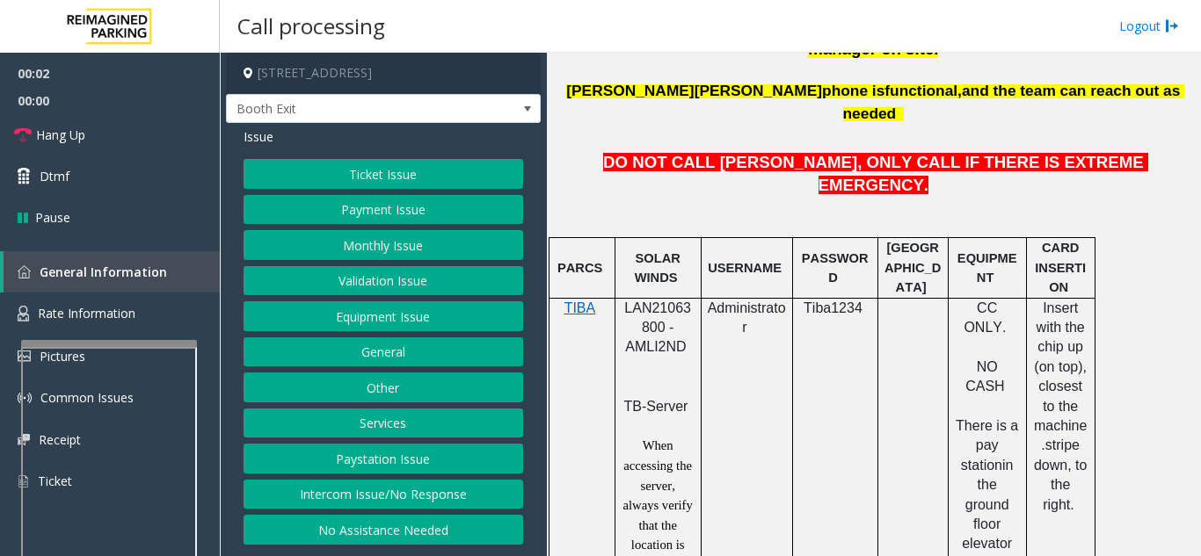
click at [655, 301] on span "LAN21063800 - AMLI2ND" at bounding box center [657, 328] width 67 height 54
copy span "LAN21063800"
click at [343, 248] on button "Monthly Issue" at bounding box center [383, 245] width 280 height 30
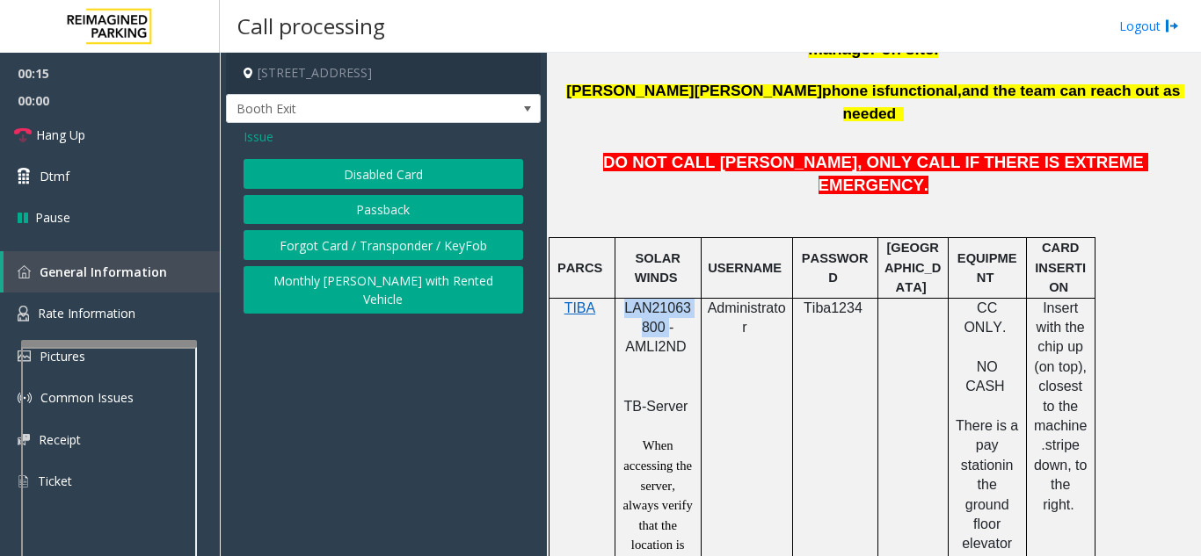
click at [336, 206] on button "Passback" at bounding box center [383, 210] width 280 height 30
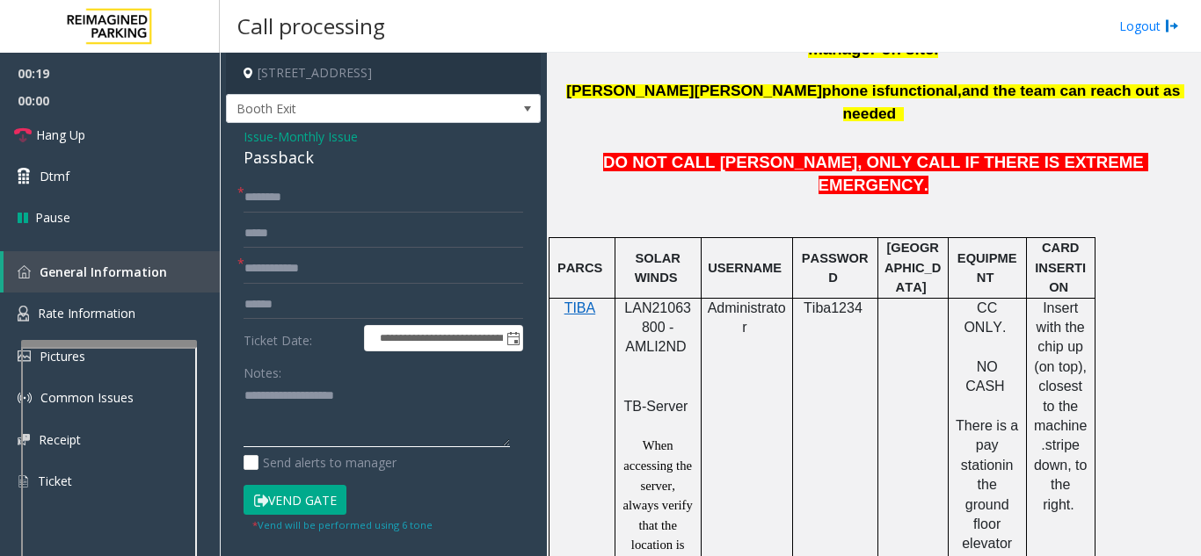
paste textarea "**********"
drag, startPoint x: 362, startPoint y: 421, endPoint x: 312, endPoint y: 359, distance: 80.0
click at [338, 396] on textarea at bounding box center [376, 415] width 266 height 66
click at [287, 160] on div "Passback" at bounding box center [383, 158] width 280 height 24
click at [287, 161] on div "Passback" at bounding box center [383, 158] width 280 height 24
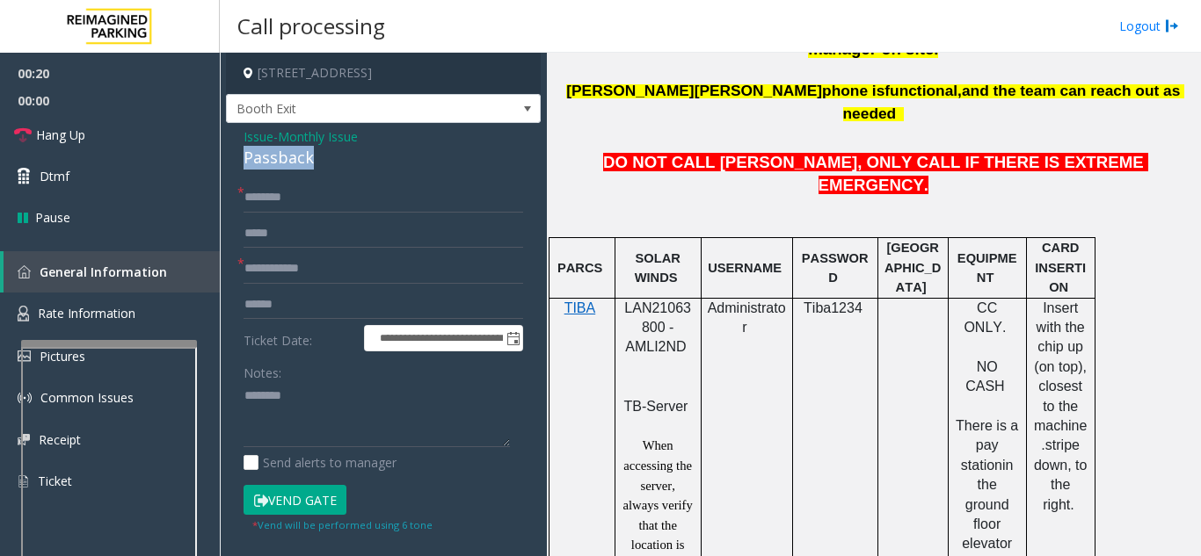
click at [287, 161] on div "Passback" at bounding box center [383, 158] width 280 height 24
click at [315, 401] on textarea at bounding box center [376, 415] width 266 height 66
click at [347, 418] on textarea at bounding box center [376, 415] width 266 height 66
click at [280, 163] on div "Passback" at bounding box center [383, 158] width 280 height 24
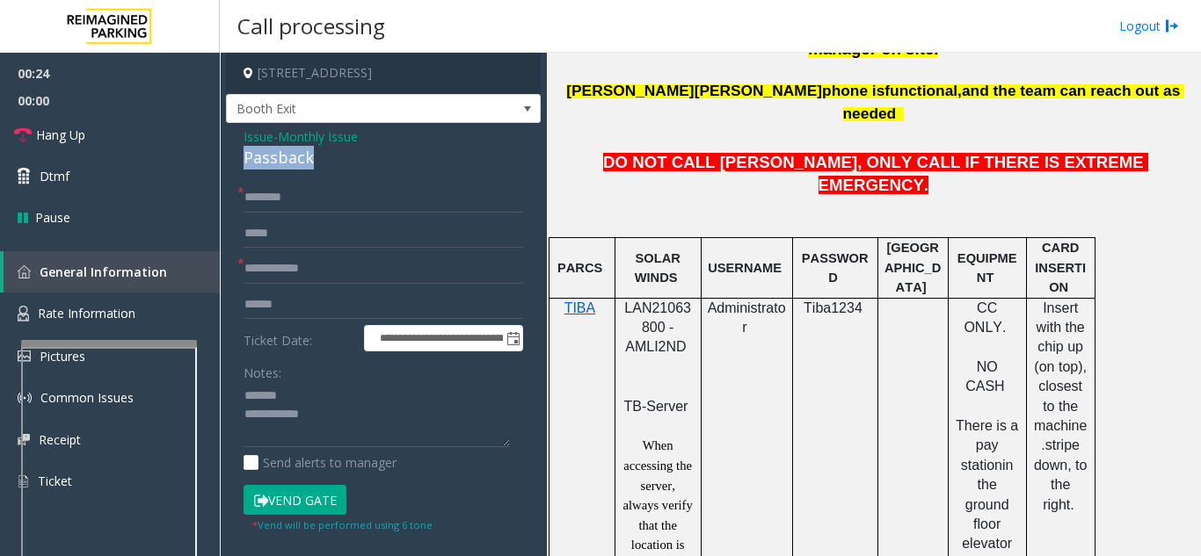
copy div "Passback"
click at [336, 402] on textarea at bounding box center [376, 415] width 266 height 66
paste textarea "********"
type textarea "**********"
click at [332, 195] on input "text" at bounding box center [383, 198] width 280 height 30
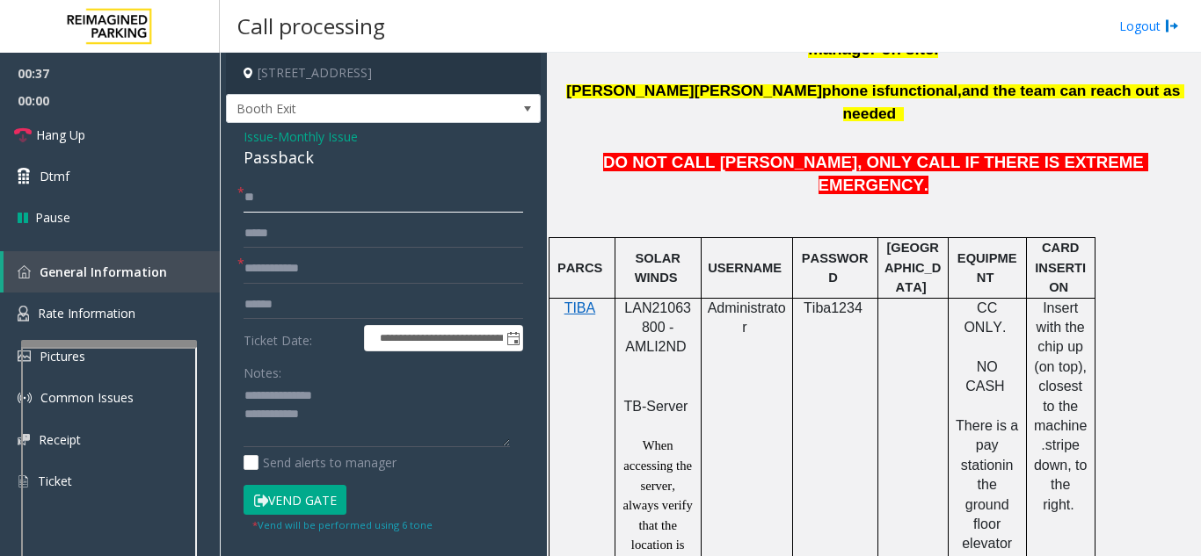
type input "*"
type input "******"
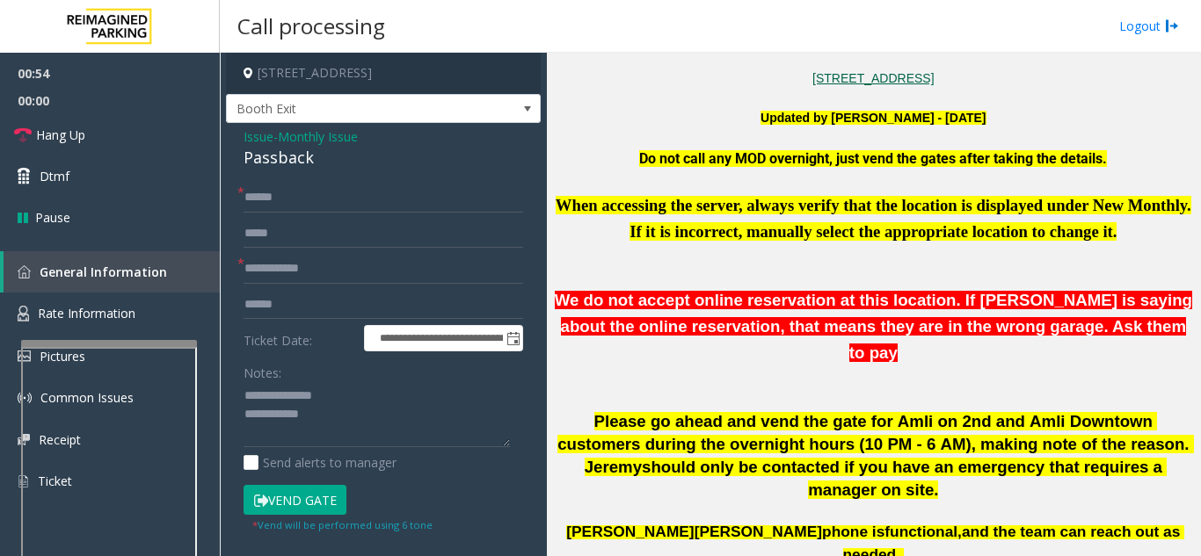
scroll to position [440, 0]
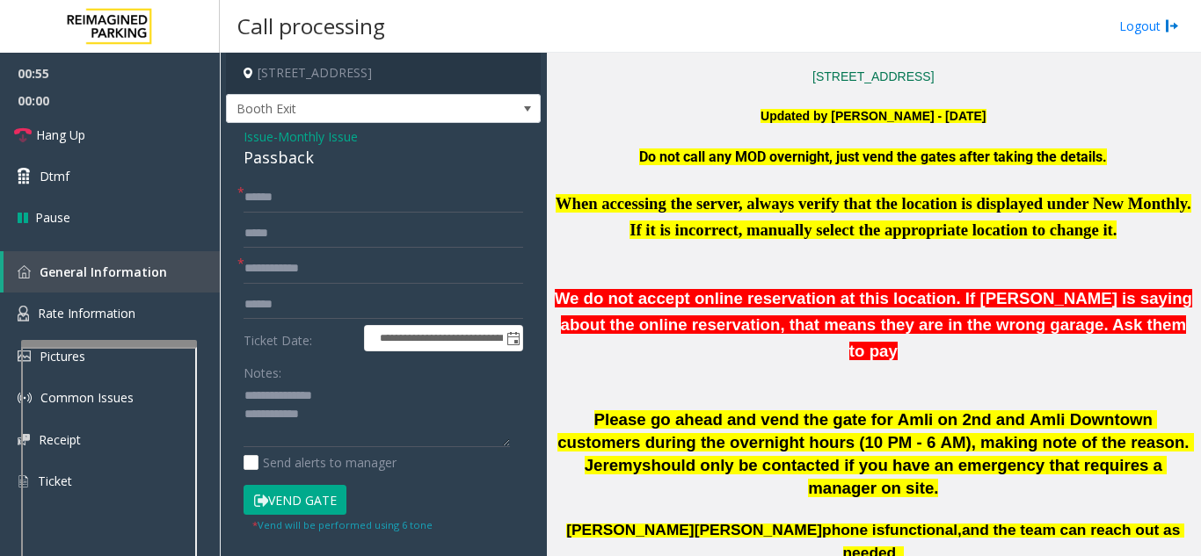
click at [1029, 226] on span "When accessing the server, always verify that the location is displayed under N…" at bounding box center [874, 216] width 636 height 45
click at [1029, 227] on span "When accessing the server, always verify that the location is displayed under N…" at bounding box center [874, 216] width 636 height 45
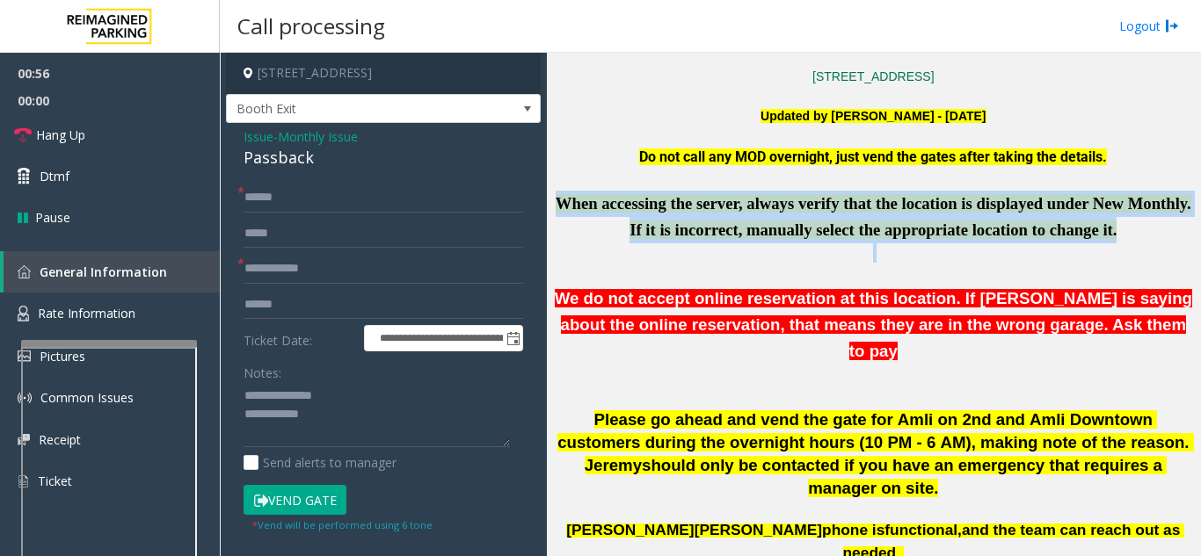
drag, startPoint x: 1029, startPoint y: 227, endPoint x: 874, endPoint y: 271, distance: 161.7
click at [1021, 233] on span "When accessing the server, always verify that the location is displayed under N…" at bounding box center [874, 216] width 636 height 45
click at [948, 246] on p at bounding box center [873, 252] width 641 height 19
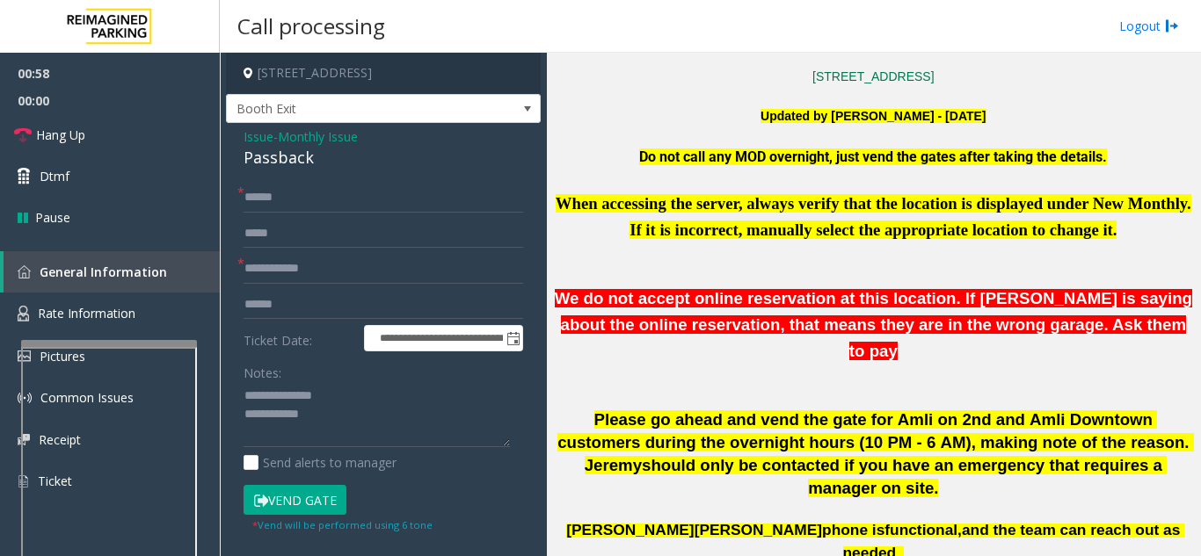
drag, startPoint x: 942, startPoint y: 232, endPoint x: 1017, endPoint y: 240, distance: 75.1
click at [964, 233] on span "When accessing the server, always verify that the location is displayed under N…" at bounding box center [874, 216] width 636 height 45
click at [892, 365] on p at bounding box center [873, 376] width 641 height 23
drag, startPoint x: 647, startPoint y: 234, endPoint x: 863, endPoint y: 242, distance: 216.4
click at [863, 242] on p "When accessing the server, always verify that the location is displayed under N…" at bounding box center [873, 217] width 641 height 53
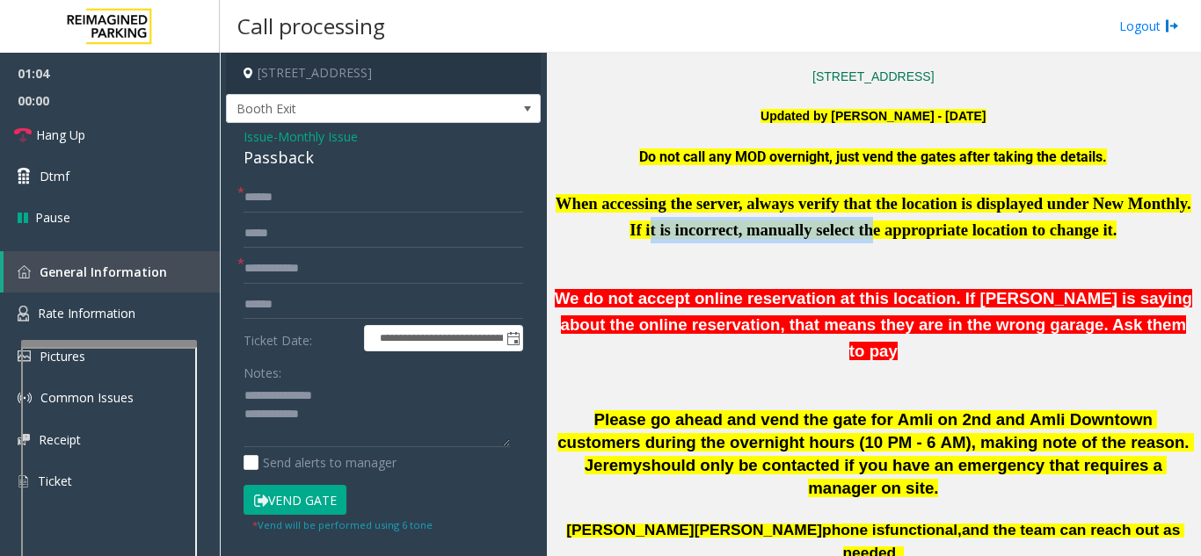
click at [860, 240] on p "When accessing the server, always verify that the location is displayed under N…" at bounding box center [873, 217] width 641 height 53
click at [461, 359] on div "Notes:" at bounding box center [383, 403] width 280 height 91
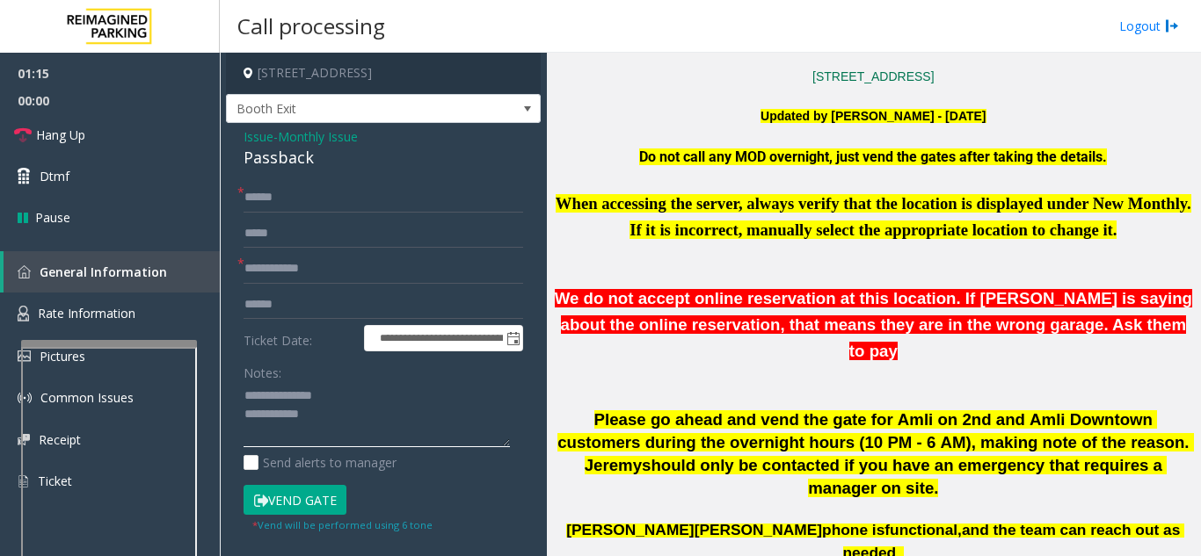
drag, startPoint x: 431, startPoint y: 398, endPoint x: 417, endPoint y: 408, distance: 17.1
click at [430, 398] on textarea at bounding box center [376, 415] width 266 height 66
click at [403, 418] on textarea at bounding box center [376, 415] width 266 height 66
click at [832, 456] on span "should only be contacted if you have an emergency that requires a manager on si…" at bounding box center [904, 476] width 525 height 41
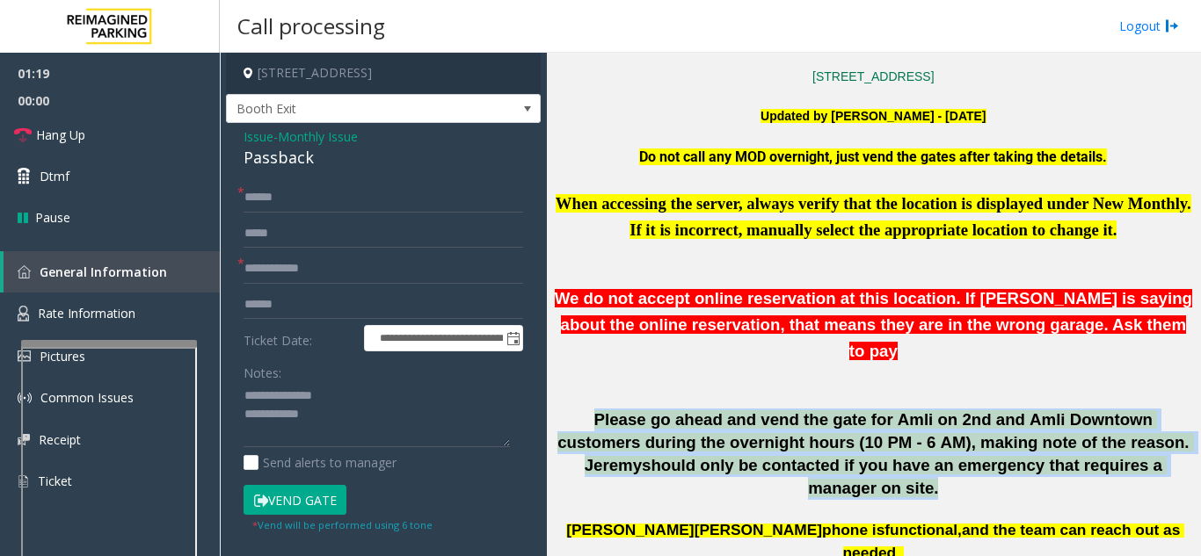
click at [832, 456] on span "should only be contacted if you have an emergency that requires a manager on si…" at bounding box center [904, 476] width 525 height 41
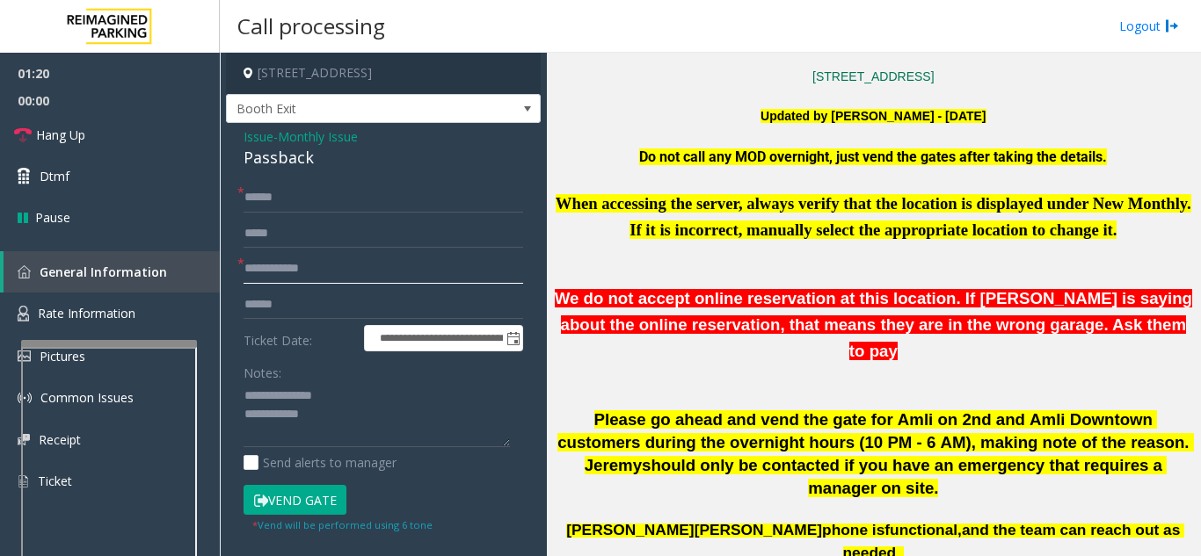
click at [400, 277] on input "text" at bounding box center [383, 269] width 280 height 30
type input "****"
click at [295, 200] on input "******" at bounding box center [383, 198] width 280 height 30
type input "******"
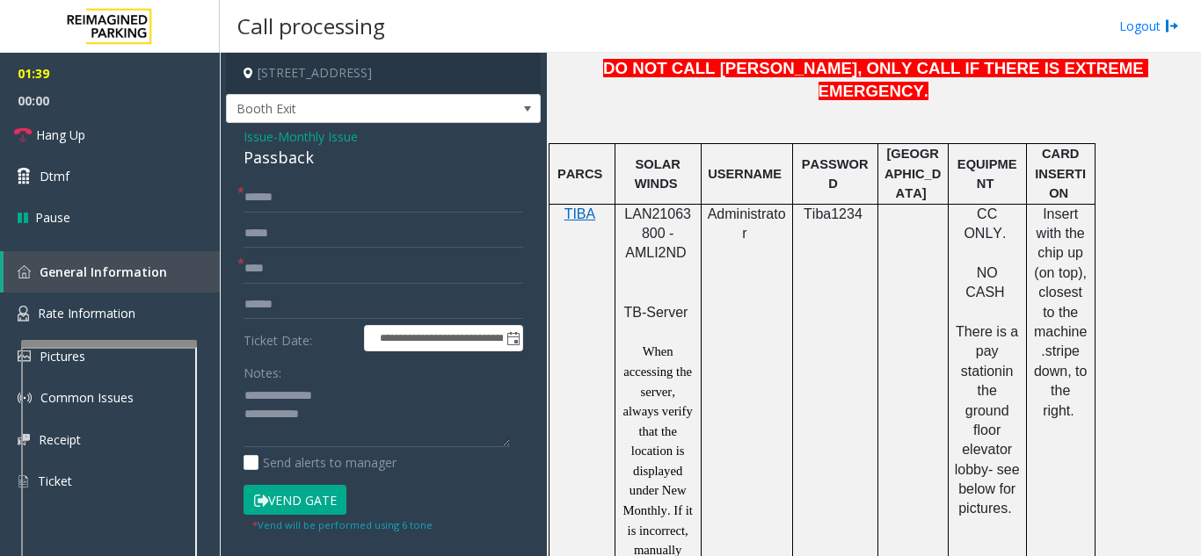
scroll to position [1055, 0]
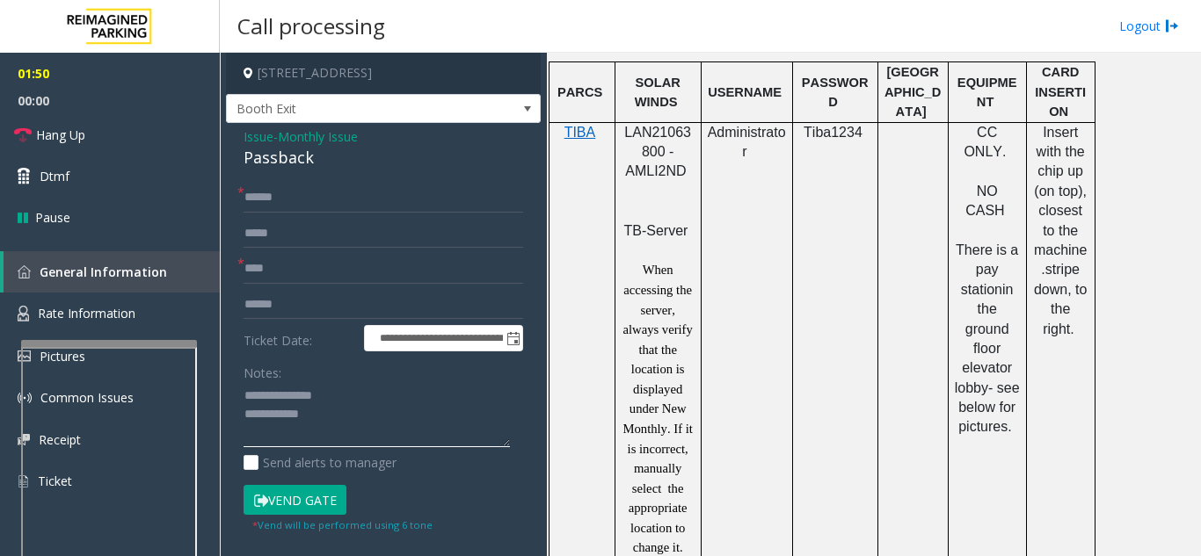
click at [365, 440] on textarea at bounding box center [376, 415] width 266 height 66
click at [374, 426] on textarea at bounding box center [376, 415] width 266 height 66
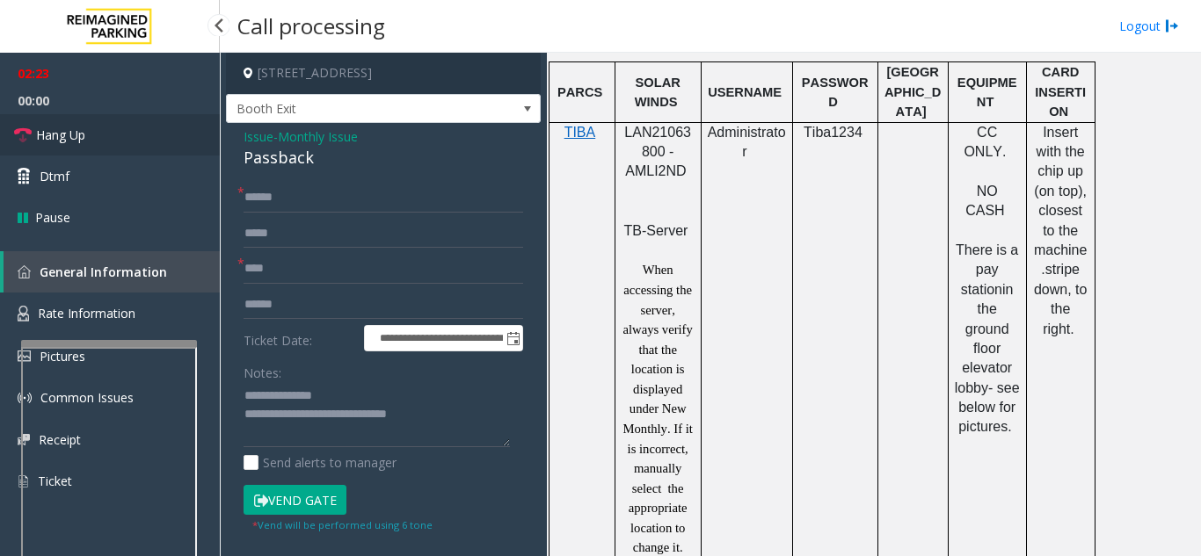
click at [118, 127] on link "Hang Up" at bounding box center [110, 134] width 220 height 41
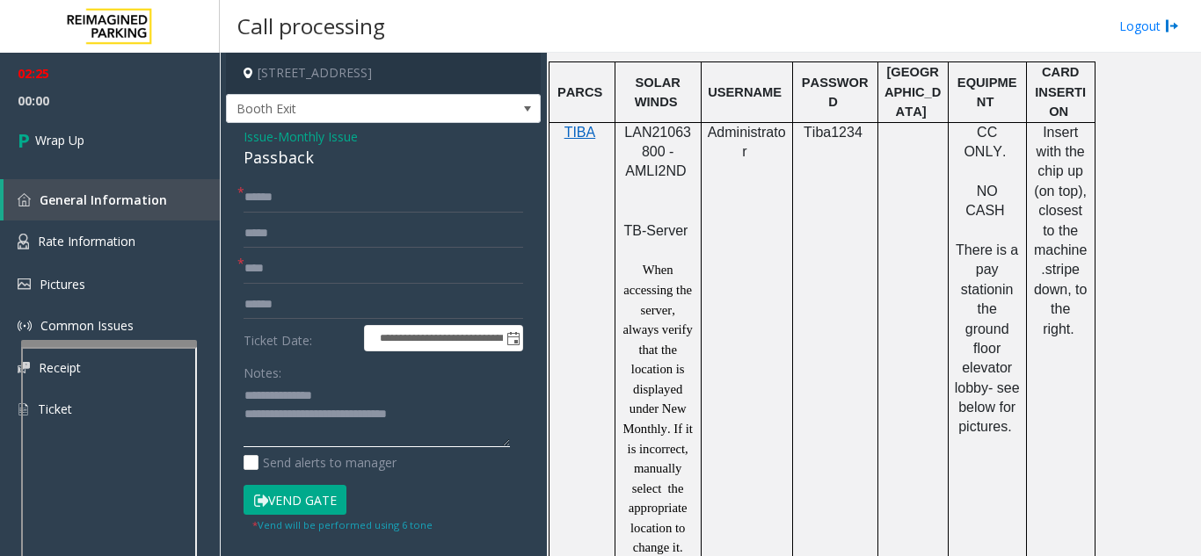
click at [460, 415] on textarea at bounding box center [376, 415] width 266 height 66
type textarea "**********"
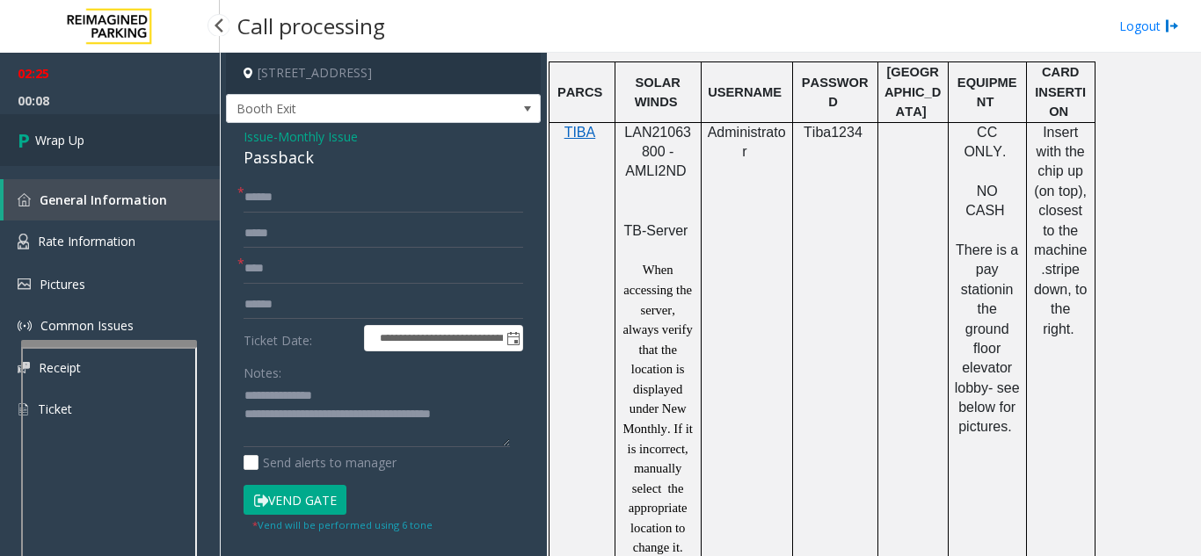
click at [163, 142] on link "Wrap Up" at bounding box center [110, 140] width 220 height 52
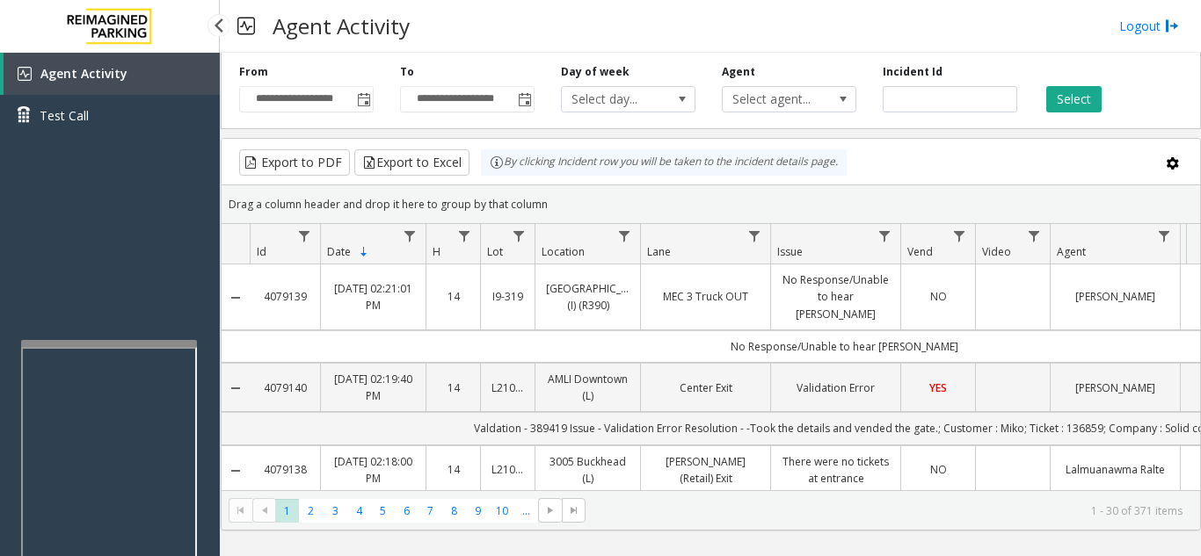
drag, startPoint x: 127, startPoint y: 308, endPoint x: 106, endPoint y: 312, distance: 20.7
drag, startPoint x: 106, startPoint y: 312, endPoint x: 84, endPoint y: 337, distance: 33.6
click at [76, 319] on div "Agent Activity Test Call" at bounding box center [110, 331] width 220 height 556
drag, startPoint x: 729, startPoint y: 24, endPoint x: 714, endPoint y: 31, distance: 16.5
drag, startPoint x: 714, startPoint y: 31, endPoint x: 612, endPoint y: 23, distance: 102.3
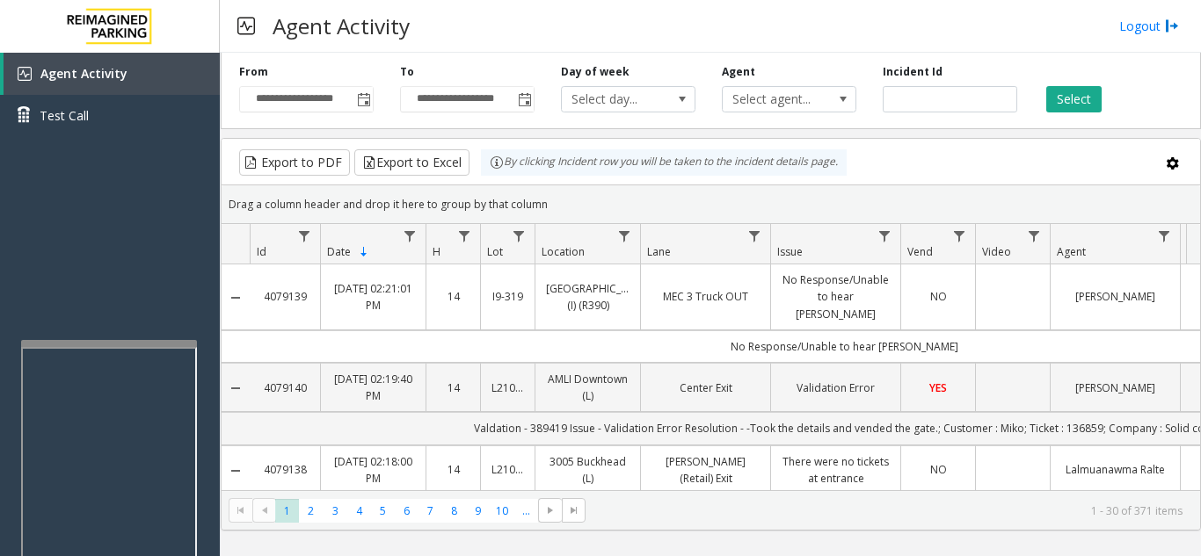
click at [656, 26] on div "Agent Activity Logout" at bounding box center [710, 26] width 981 height 53
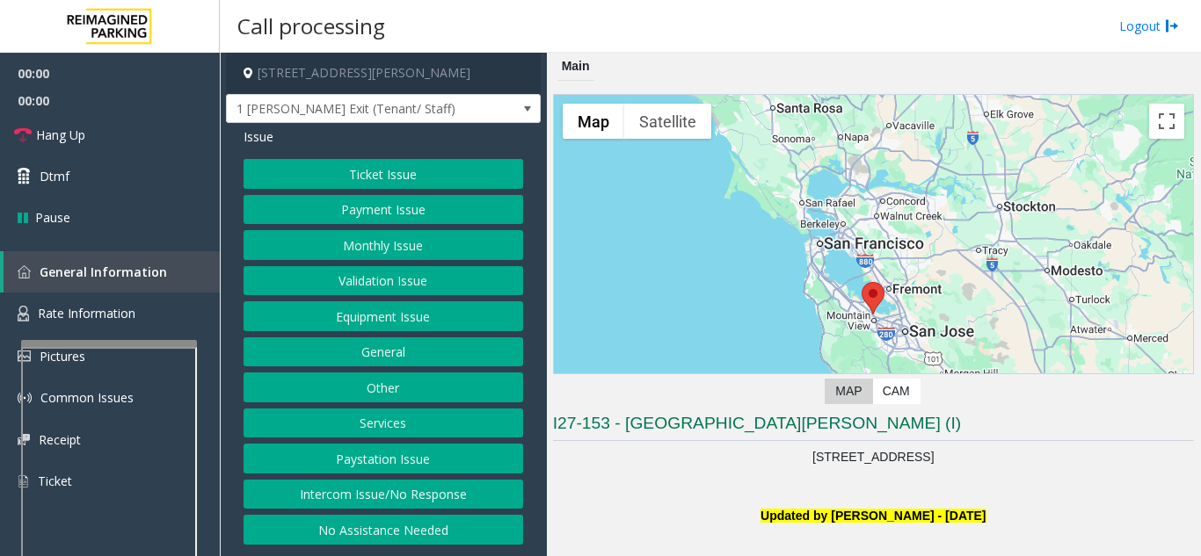
scroll to position [527, 0]
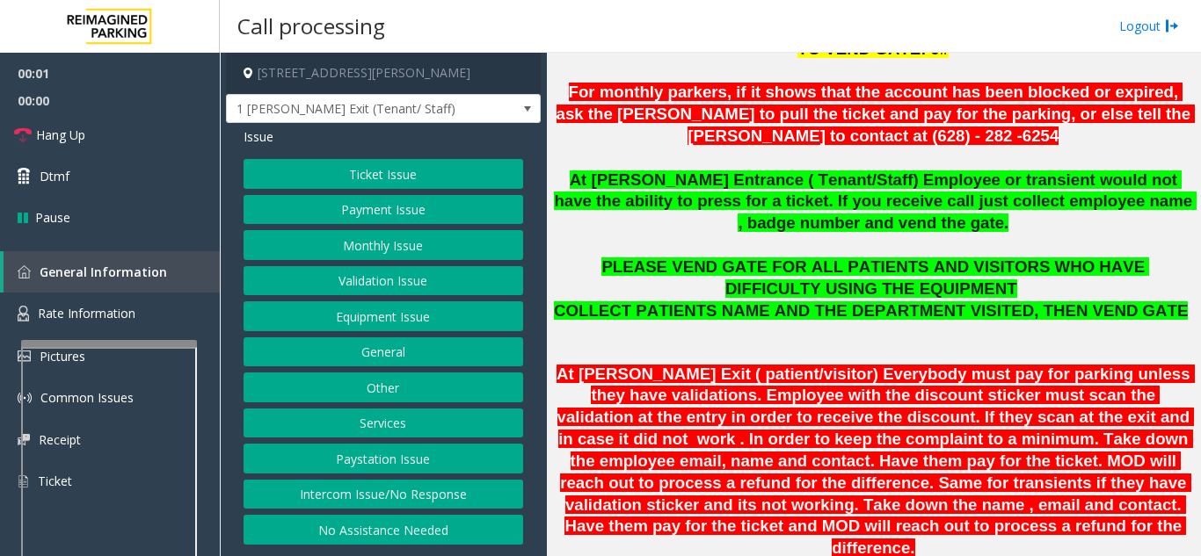
click at [874, 483] on span "At Shrader Exit ( patient/visitor) Everybody must pay for parking unless they h…" at bounding box center [875, 461] width 638 height 193
click at [871, 483] on span "At Shrader Exit ( patient/visitor) Everybody must pay for parking unless they h…" at bounding box center [875, 461] width 638 height 193
click at [780, 501] on span "At Shrader Exit ( patient/visitor) Everybody must pay for parking unless they h…" at bounding box center [875, 461] width 638 height 193
click at [786, 498] on span "At Shrader Exit ( patient/visitor) Everybody must pay for parking unless they h…" at bounding box center [875, 461] width 638 height 193
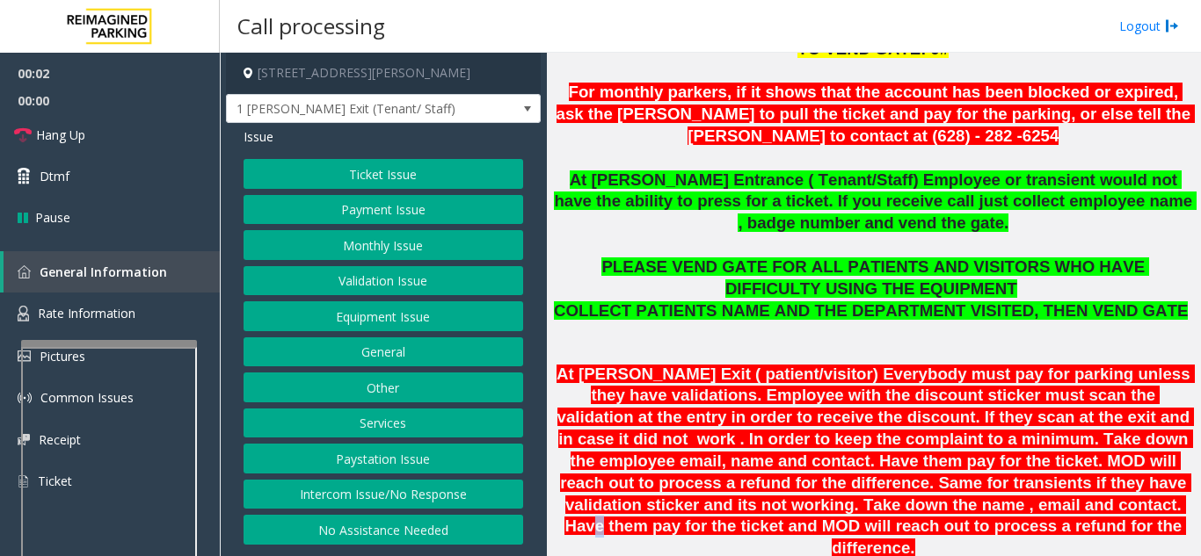
click at [786, 498] on span "At Shrader Exit ( patient/visitor) Everybody must pay for parking unless they h…" at bounding box center [875, 461] width 638 height 193
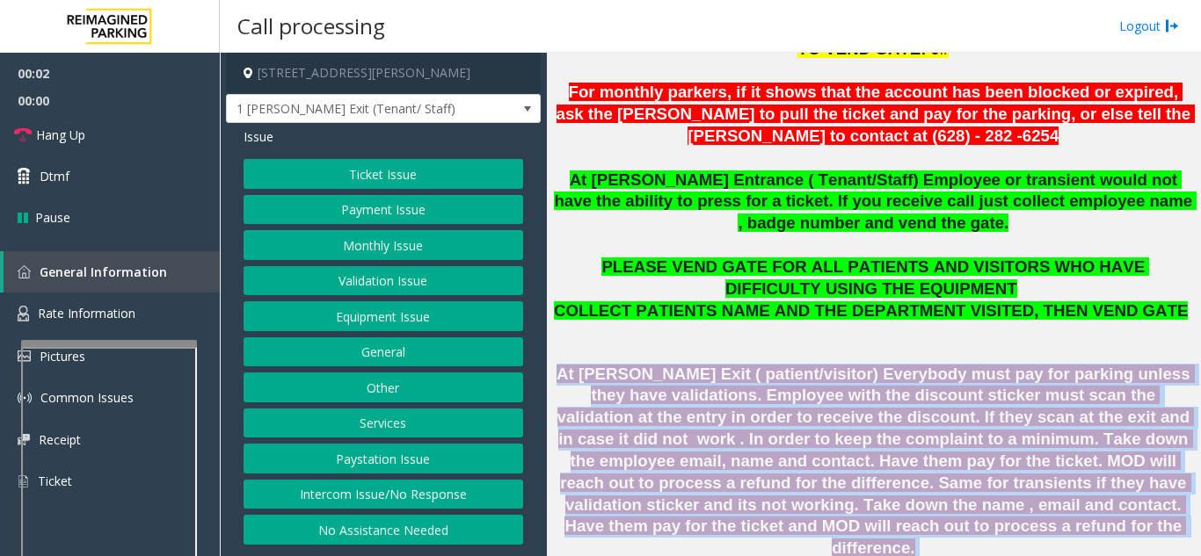
click at [786, 498] on span "At Shrader Exit ( patient/visitor) Everybody must pay for parking unless they h…" at bounding box center [875, 461] width 638 height 193
click at [745, 510] on span "At Shrader Exit ( patient/visitor) Everybody must pay for parking unless they h…" at bounding box center [875, 461] width 638 height 193
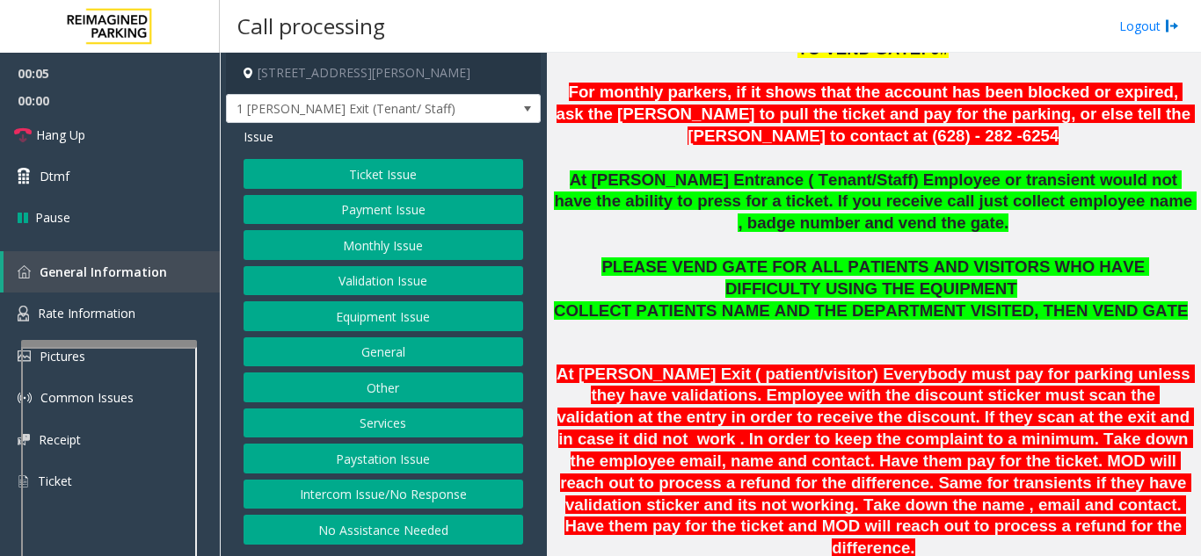
click at [410, 293] on button "Validation Issue" at bounding box center [383, 281] width 280 height 30
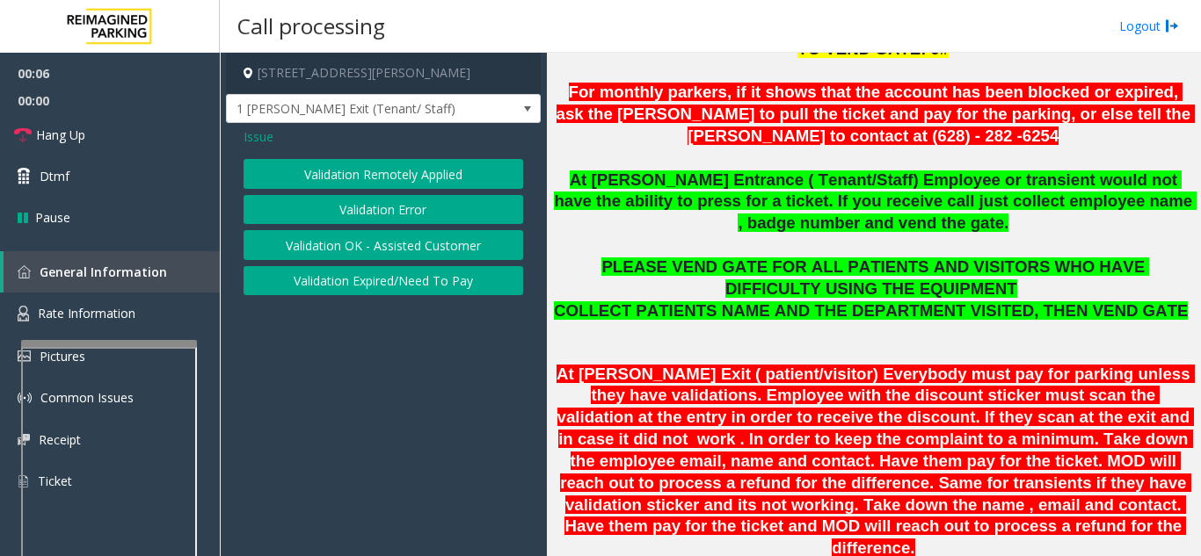
click at [249, 140] on span "Issue" at bounding box center [258, 136] width 30 height 18
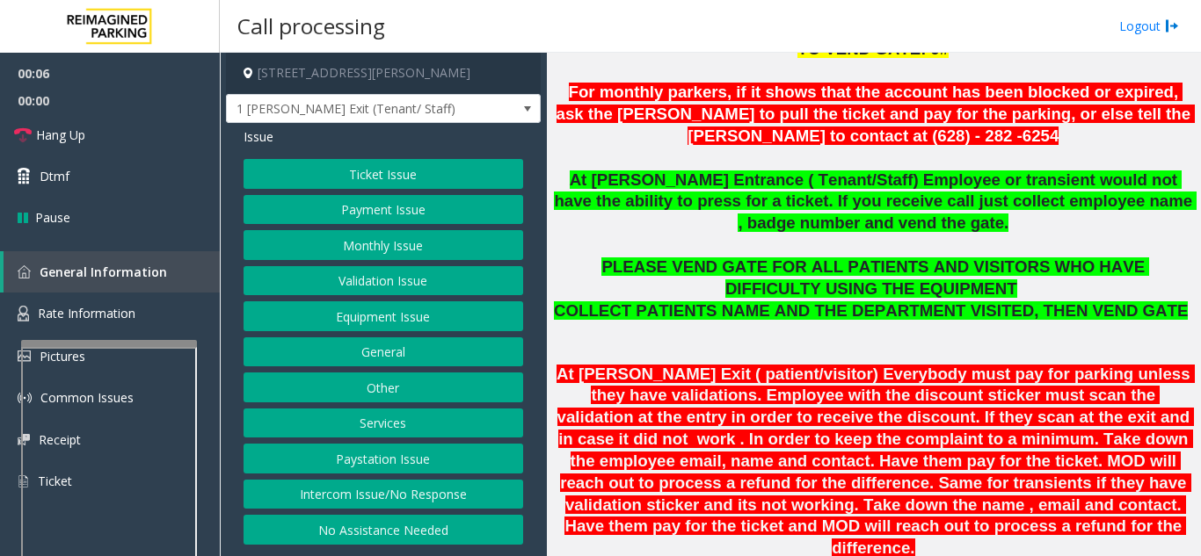
click at [347, 246] on button "Monthly Issue" at bounding box center [383, 245] width 280 height 30
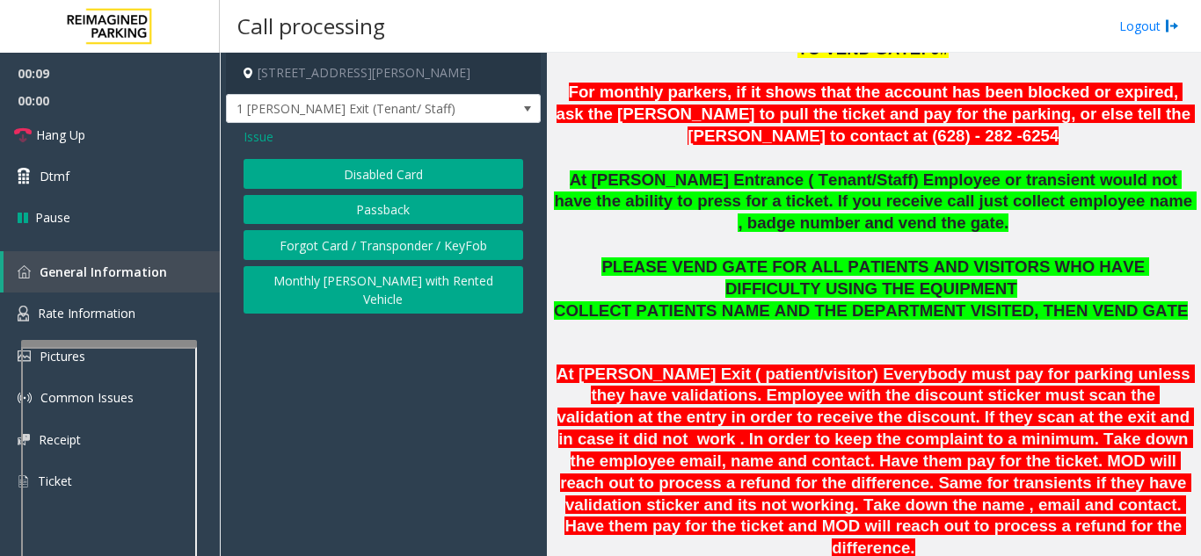
click at [382, 247] on button "Forgot Card / Transponder / KeyFob" at bounding box center [383, 245] width 280 height 30
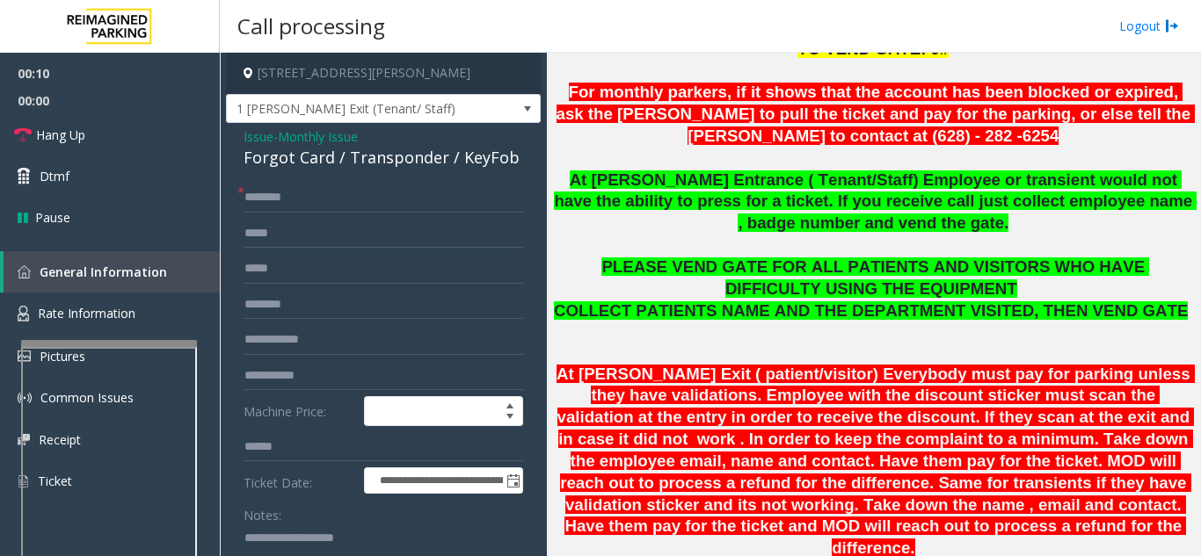
scroll to position [264, 0]
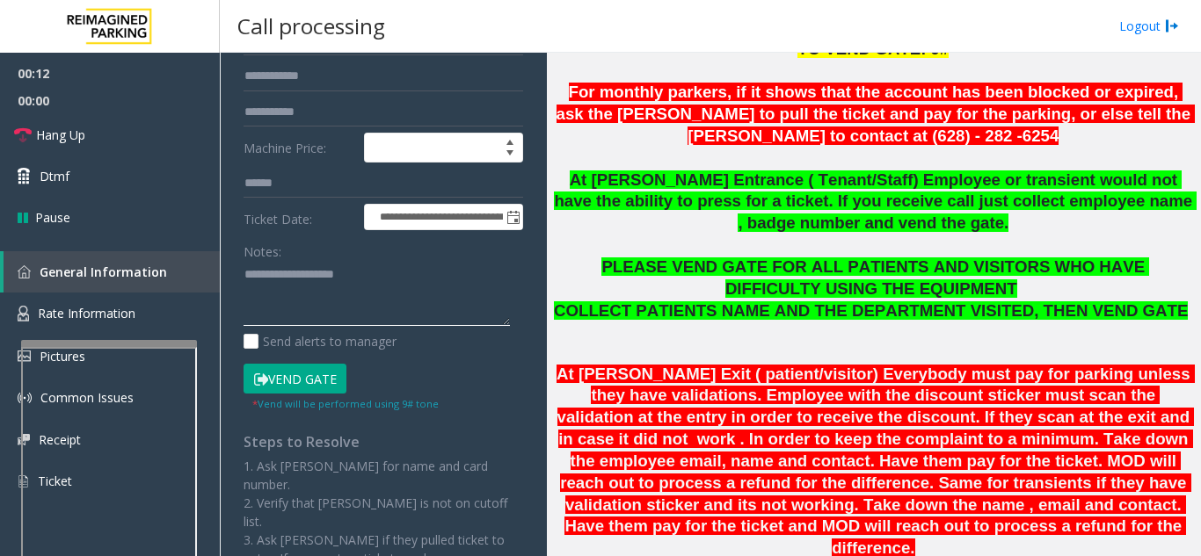
paste textarea "**********"
click at [311, 272] on textarea at bounding box center [376, 294] width 266 height 66
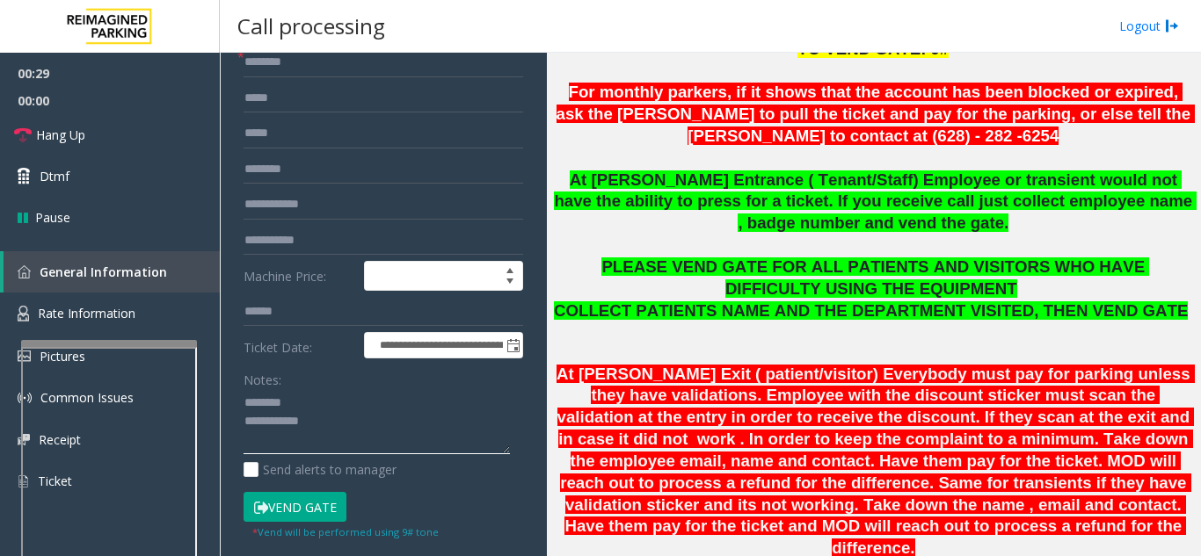
scroll to position [0, 0]
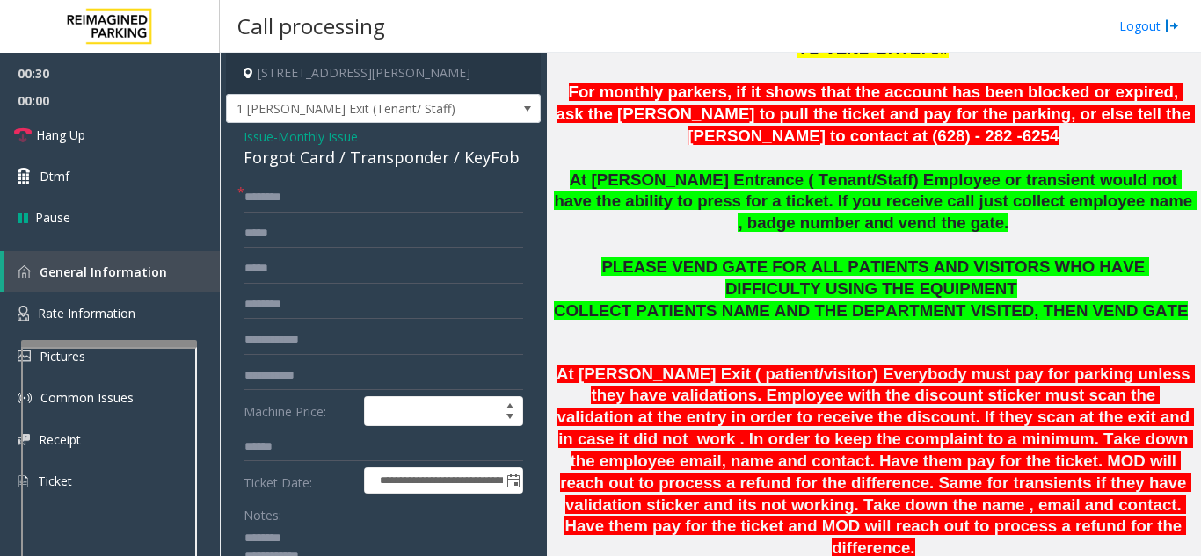
type textarea "**********"
drag, startPoint x: 782, startPoint y: 360, endPoint x: 719, endPoint y: 429, distance: 93.3
click at [719, 429] on span "At Shrader Exit ( patient/visitor) Everybody must pay for parking unless they h…" at bounding box center [875, 461] width 638 height 193
click at [325, 193] on input "text" at bounding box center [383, 198] width 280 height 30
click at [258, 133] on span "Issue" at bounding box center [258, 136] width 30 height 18
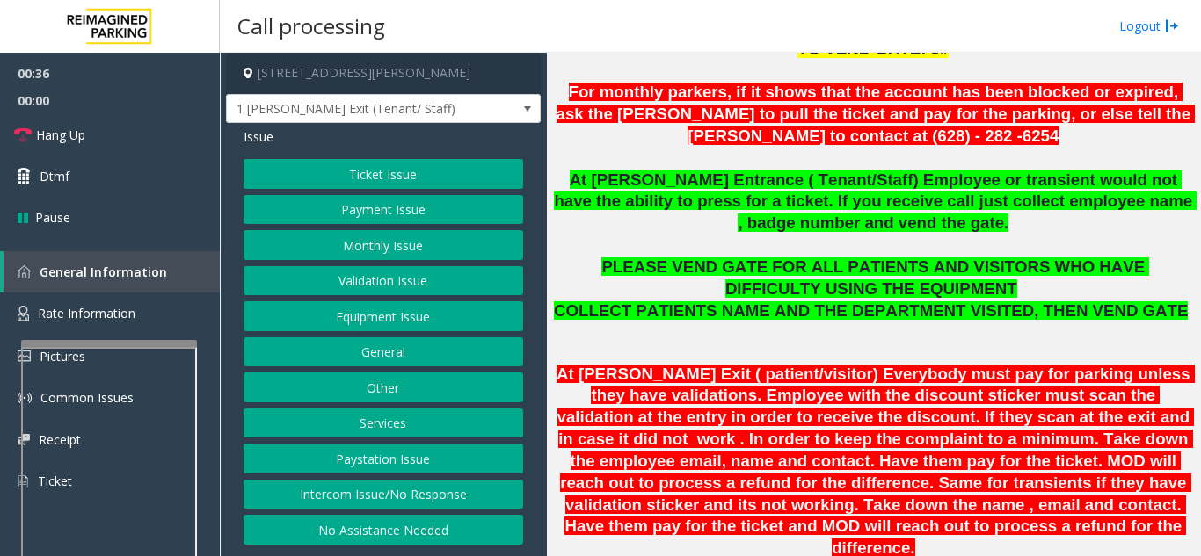
click at [377, 387] on button "Other" at bounding box center [383, 388] width 280 height 30
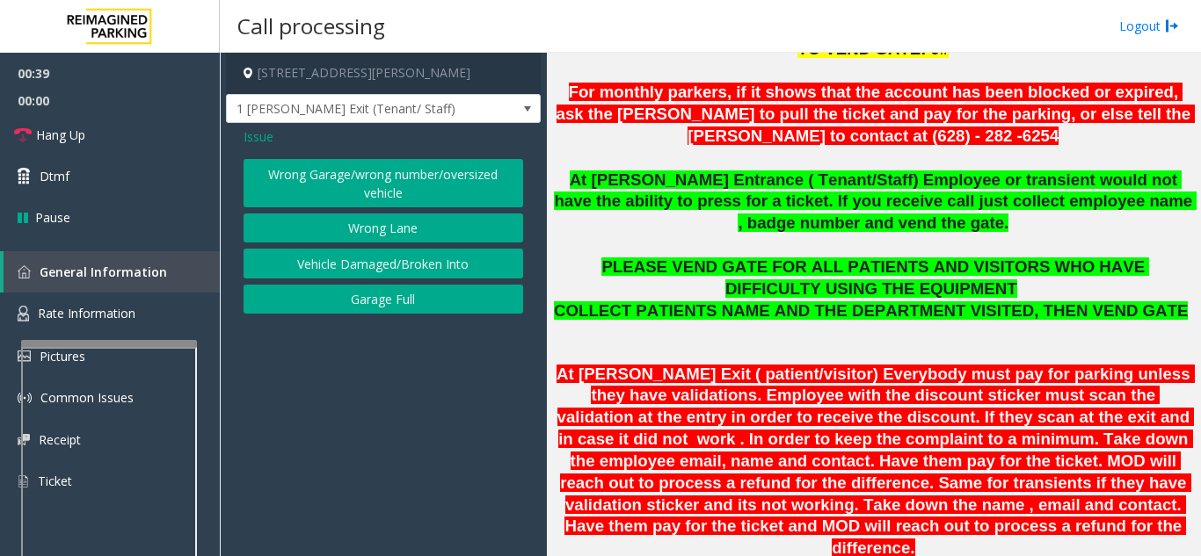
click at [423, 306] on button "Garage Full" at bounding box center [383, 300] width 280 height 30
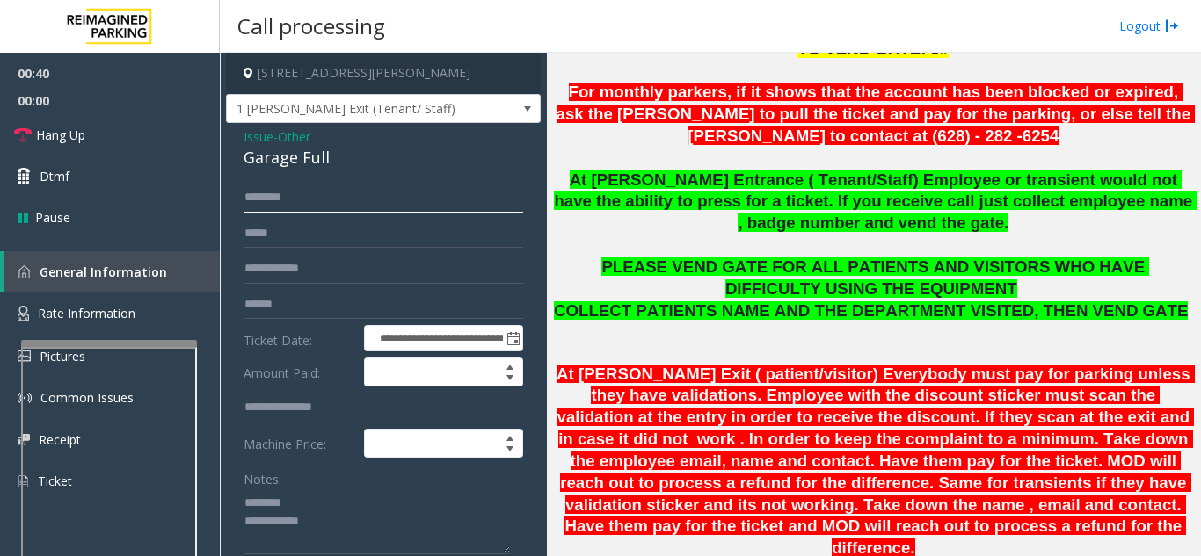
click at [302, 211] on input "text" at bounding box center [383, 198] width 280 height 30
type input "*****"
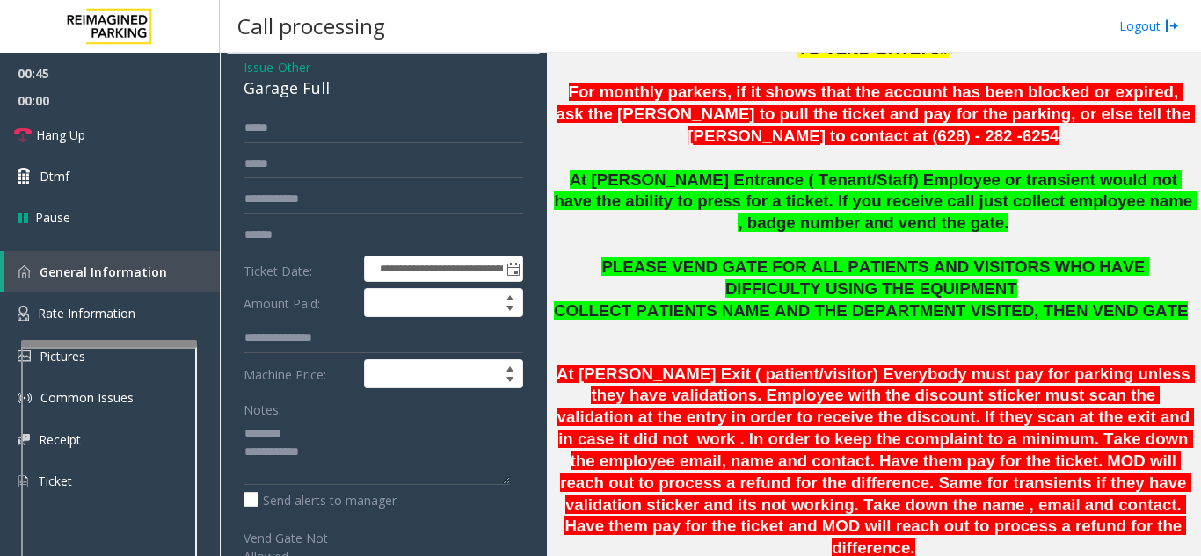
scroll to position [176, 0]
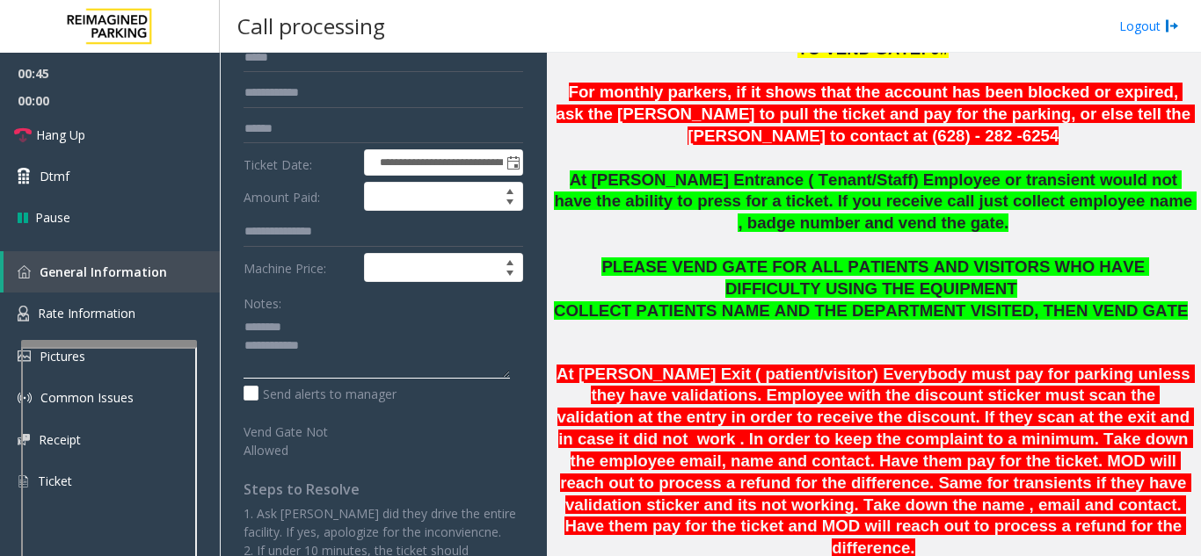
click at [337, 336] on textarea at bounding box center [376, 346] width 266 height 66
click at [362, 352] on textarea at bounding box center [376, 346] width 266 height 66
paste textarea "**********"
click at [383, 352] on textarea at bounding box center [376, 346] width 266 height 66
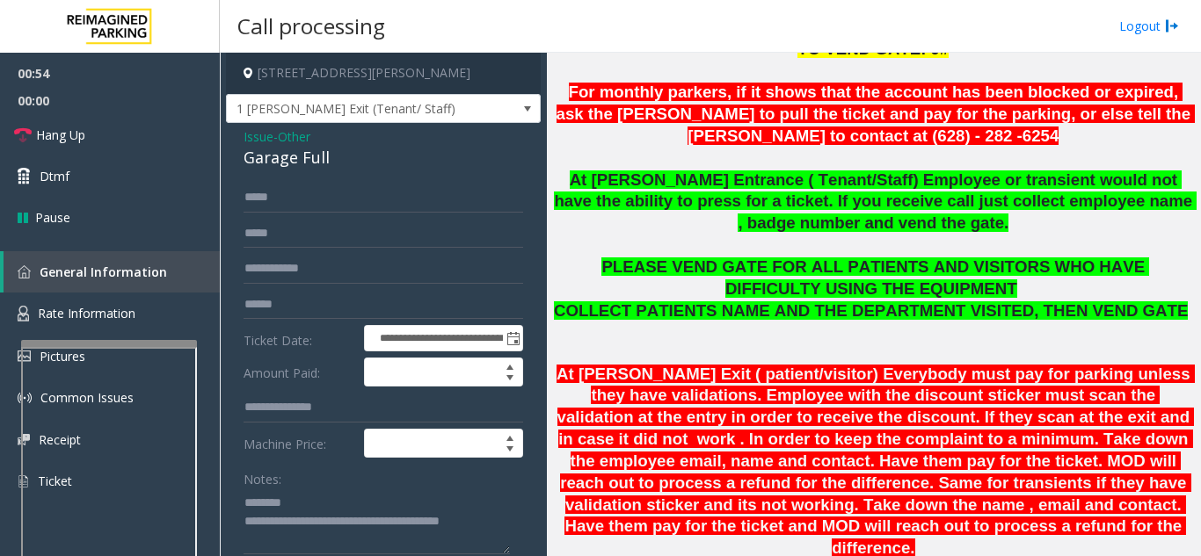
click at [292, 151] on div "Garage Full" at bounding box center [383, 158] width 280 height 24
copy div "Garage Full"
click at [310, 499] on textarea at bounding box center [376, 522] width 266 height 66
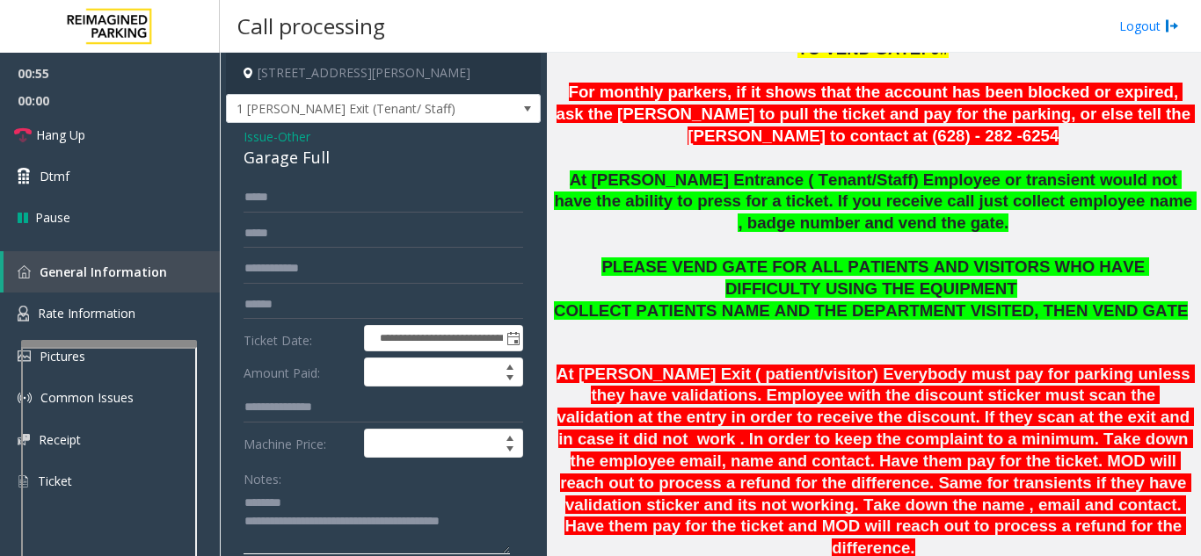
paste textarea "**********"
type textarea "**********"
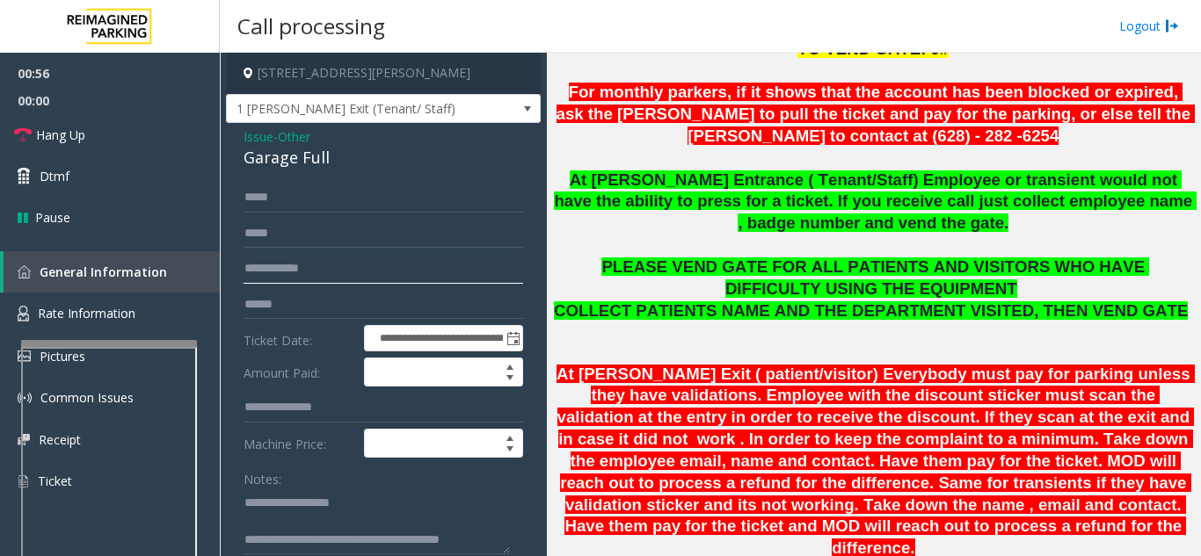
click at [324, 281] on input "text" at bounding box center [383, 269] width 280 height 30
type input "*****"
click at [251, 140] on span "Issue" at bounding box center [258, 136] width 30 height 18
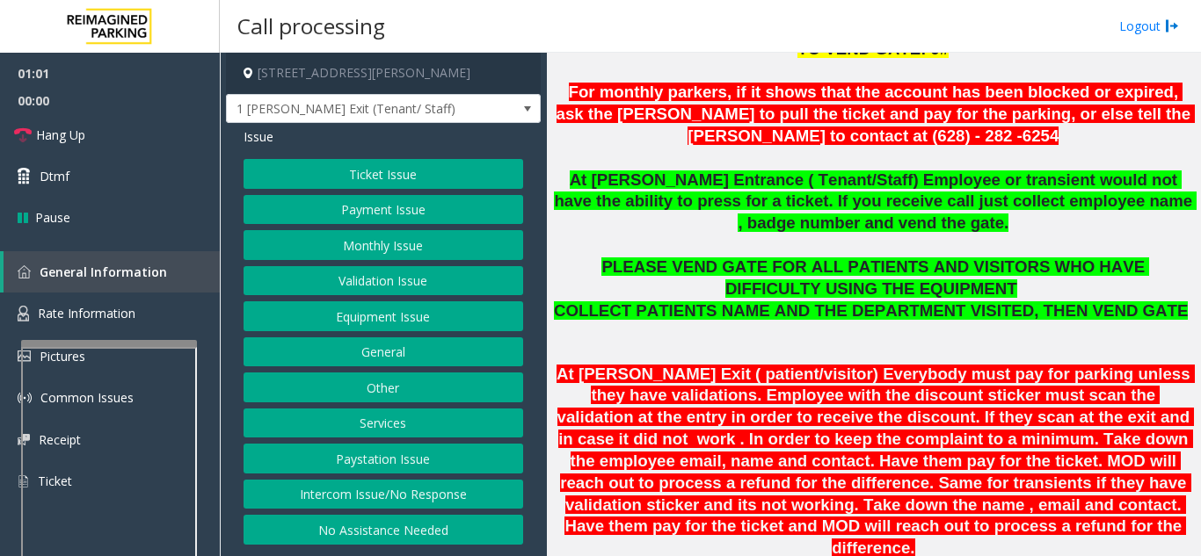
click at [341, 178] on button "Ticket Issue" at bounding box center [383, 174] width 280 height 30
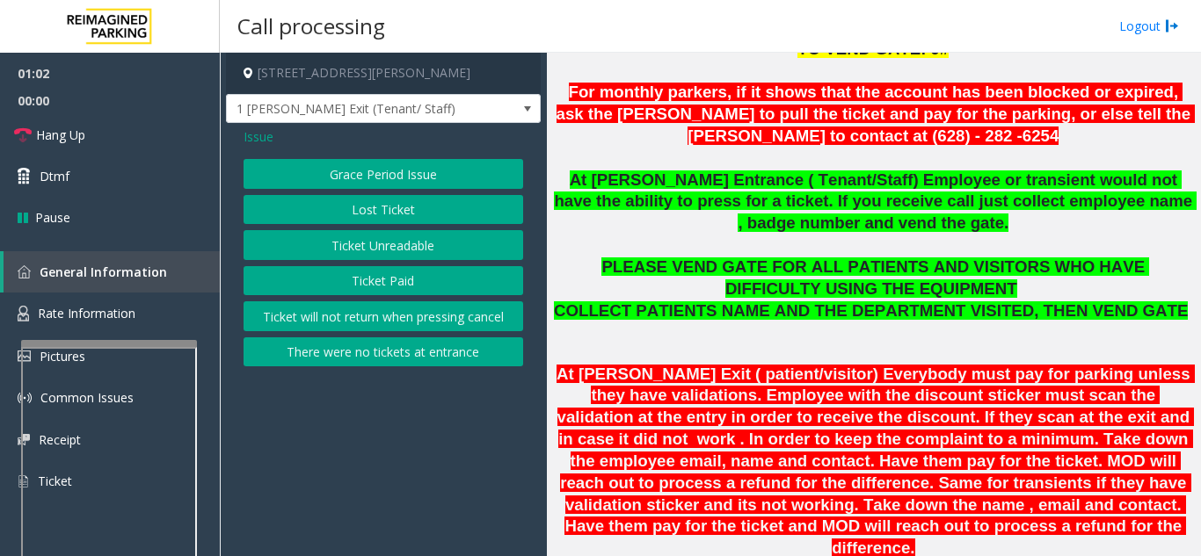
click at [347, 225] on div "Grace Period Issue Lost Ticket Ticket Unreadable Ticket Paid Ticket will not re…" at bounding box center [383, 262] width 280 height 207
click at [337, 250] on button "Ticket Unreadable" at bounding box center [383, 245] width 280 height 30
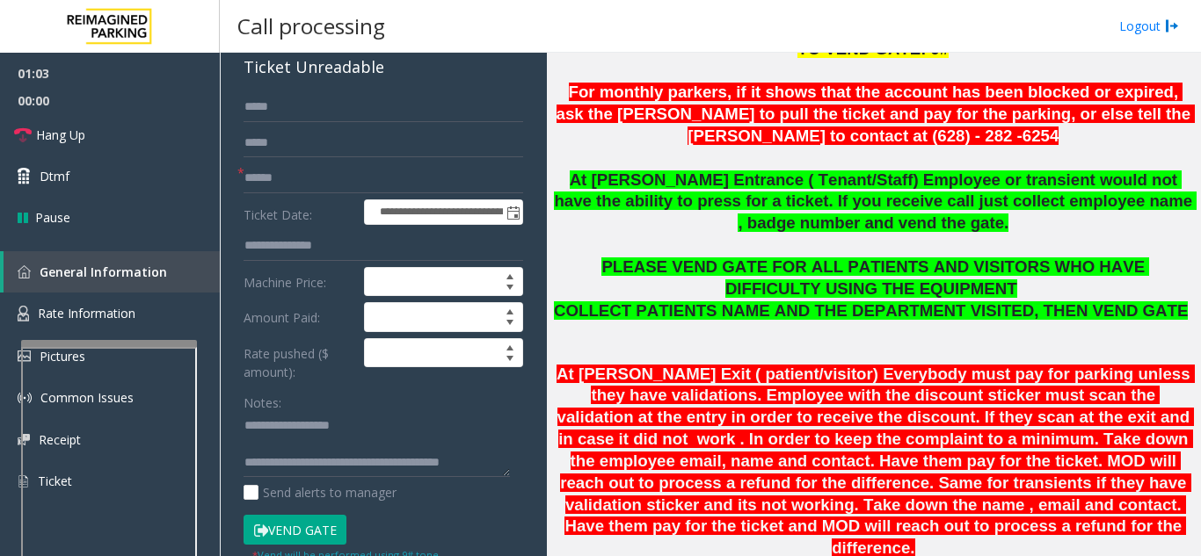
scroll to position [176, 0]
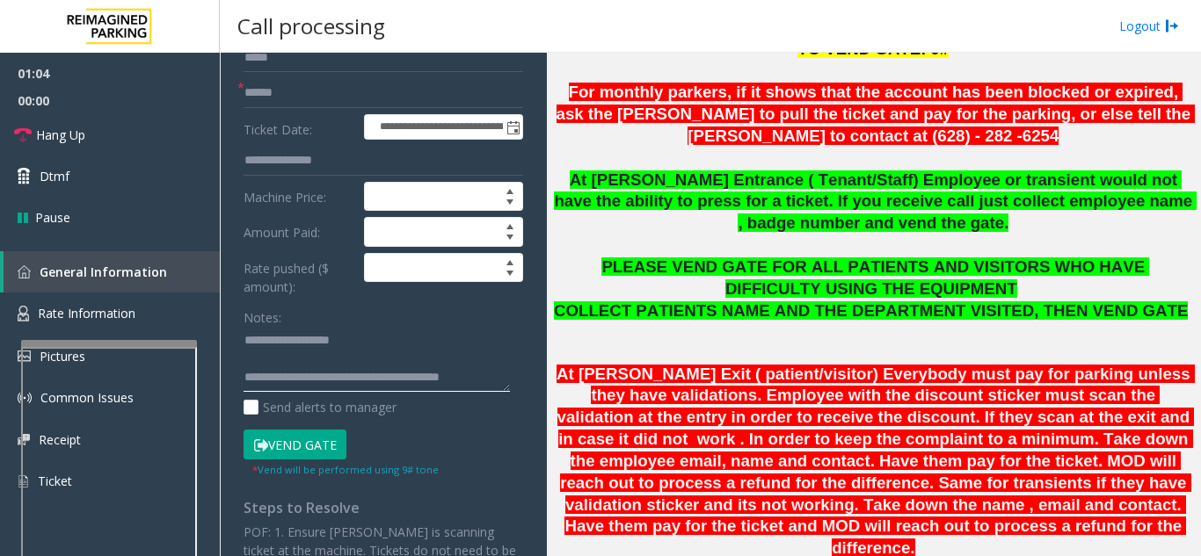
click at [399, 361] on textarea at bounding box center [376, 360] width 266 height 66
click at [405, 352] on textarea at bounding box center [376, 360] width 266 height 66
drag, startPoint x: 375, startPoint y: 326, endPoint x: 381, endPoint y: 345, distance: 19.5
click at [375, 327] on textarea at bounding box center [376, 360] width 266 height 66
click at [750, 318] on span "COLLECT PATIENTS NAME AND THE DEPARTMENT VISITED, THEN VEND GATE" at bounding box center [871, 311] width 634 height 18
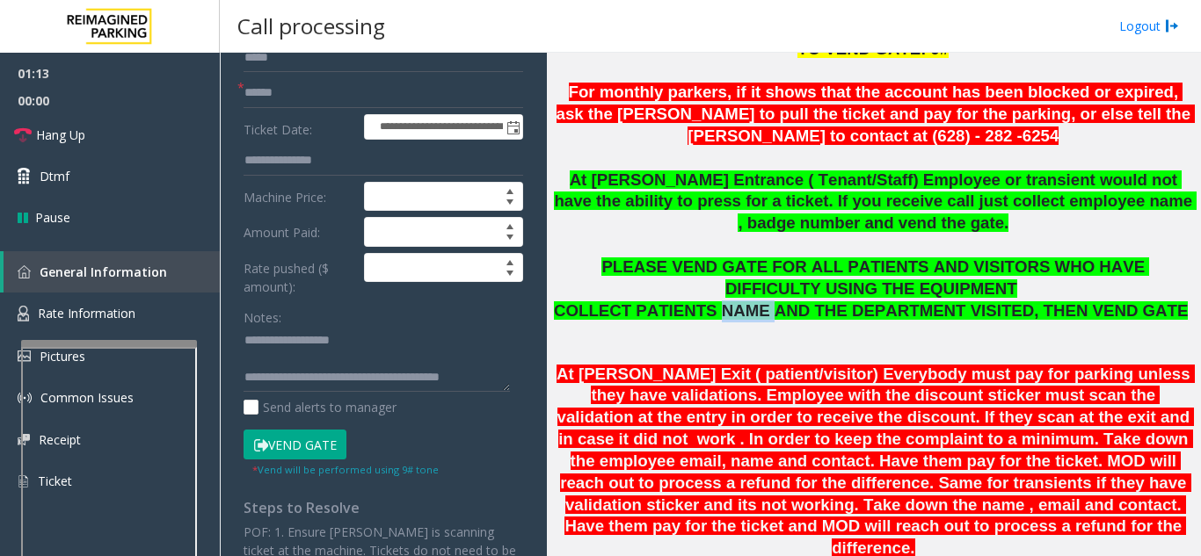
click at [750, 318] on span "COLLECT PATIENTS NAME AND THE DEPARTMENT VISITED, THEN VEND GATE" at bounding box center [871, 311] width 634 height 18
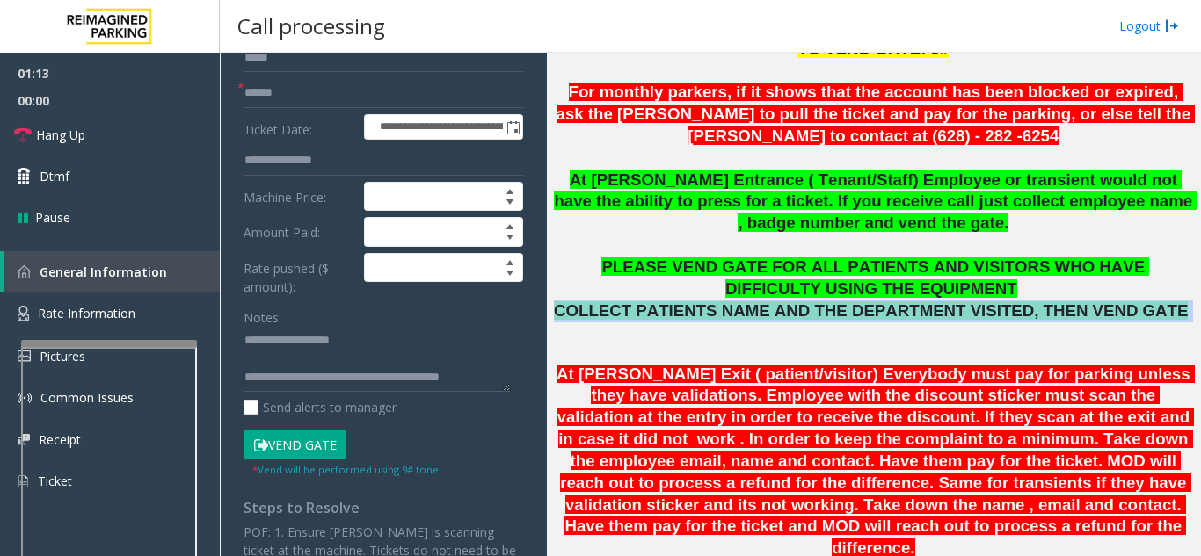
click at [750, 320] on span "COLLECT PATIENTS NAME AND THE DEPARTMENT VISITED, THEN VEND GATE" at bounding box center [871, 311] width 634 height 18
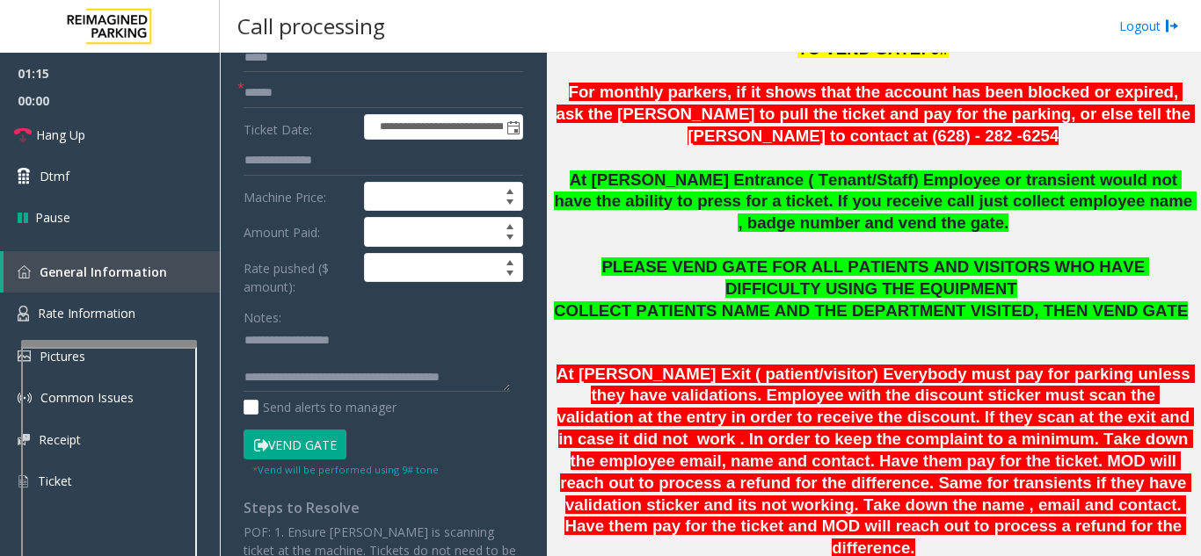
click at [752, 370] on span "At Shrader Exit ( patient/visitor) Everybody must pay for parking unless they h…" at bounding box center [875, 461] width 638 height 193
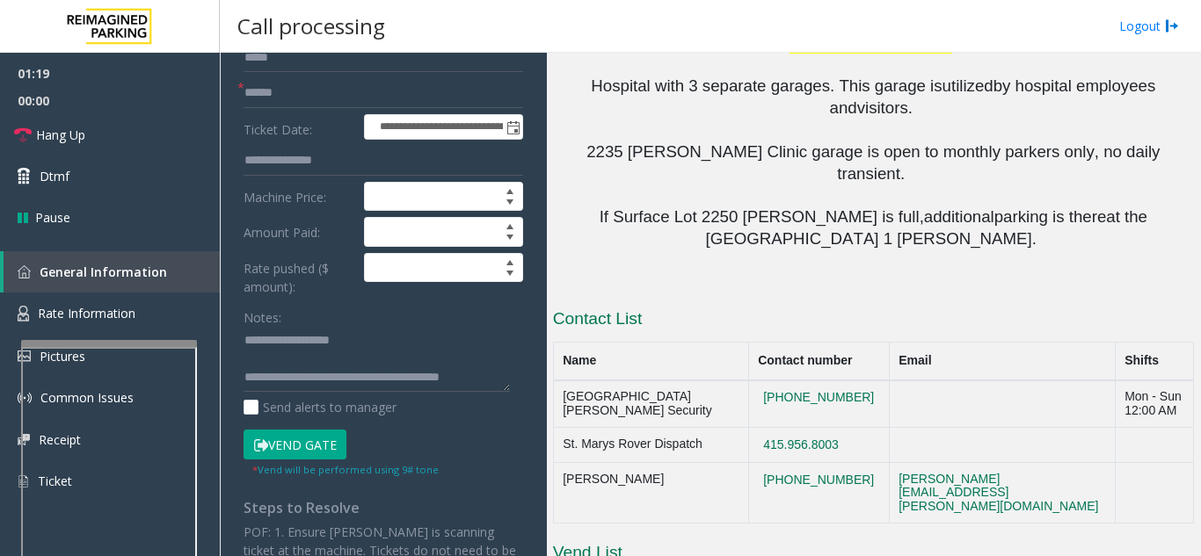
scroll to position [2083, 0]
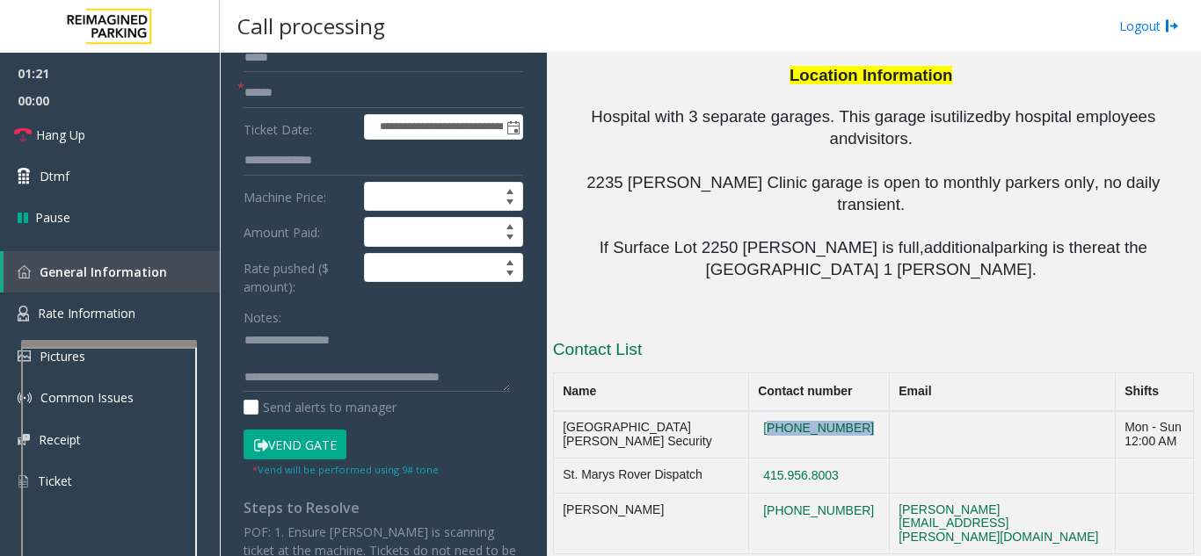
drag, startPoint x: 852, startPoint y: 195, endPoint x: 743, endPoint y: 185, distance: 109.4
click at [737, 411] on tr "St Mary Medical Center Security 415-750-5796 Mon - Sun 12:00 AM" at bounding box center [873, 434] width 640 height 47
drag, startPoint x: 839, startPoint y: 190, endPoint x: 729, endPoint y: 185, distance: 110.0
click at [729, 411] on tr "St Mary Medical Center Security 415-750-5796 Mon - Sun 12:00 AM" at bounding box center [873, 434] width 640 height 47
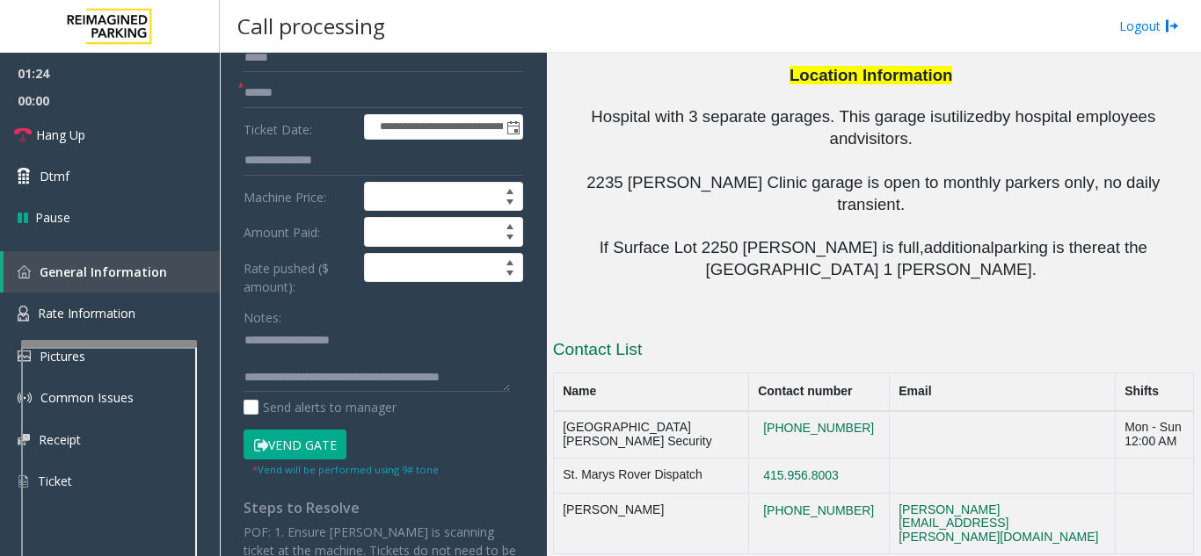
drag, startPoint x: 900, startPoint y: 235, endPoint x: 867, endPoint y: 239, distance: 33.7
click at [900, 459] on td at bounding box center [1002, 476] width 226 height 35
drag, startPoint x: 837, startPoint y: 241, endPoint x: 748, endPoint y: 324, distance: 121.9
click at [748, 459] on td "415.956.8003" at bounding box center [818, 476] width 141 height 35
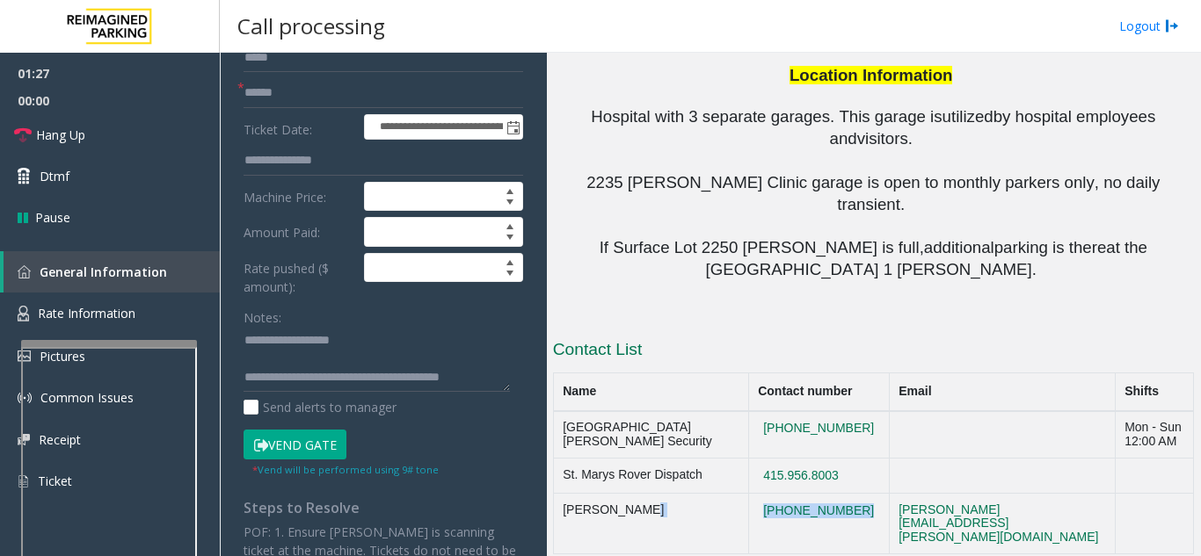
drag, startPoint x: 844, startPoint y: 277, endPoint x: 728, endPoint y: 268, distance: 116.4
click at [728, 494] on tr "Alan Giang 628-282-6254 alan.giang@reimaginedparking.com" at bounding box center [873, 524] width 640 height 61
copy tr "628-282-6254"
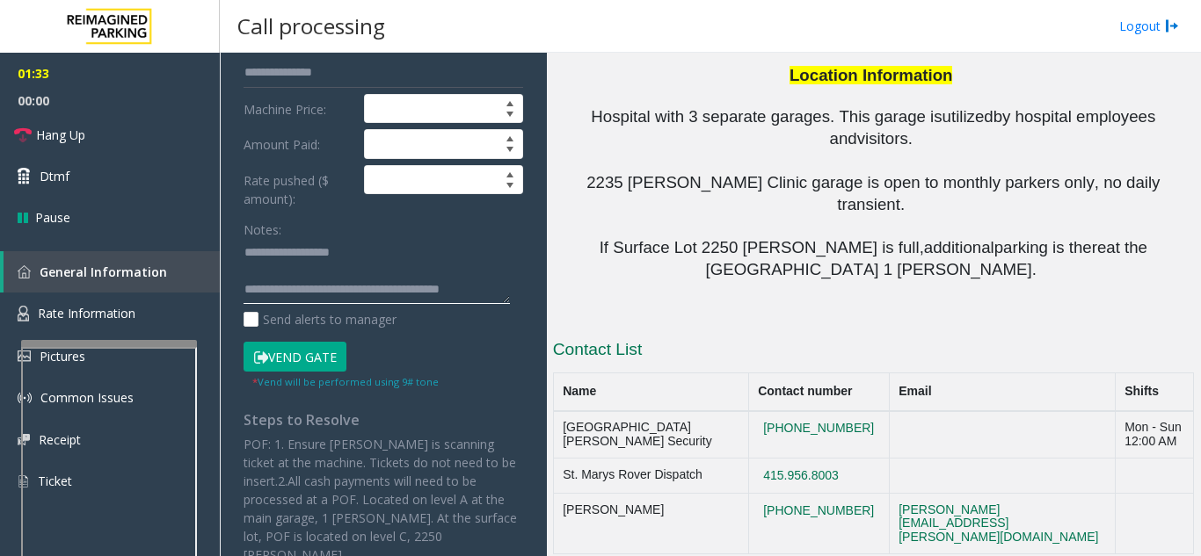
drag, startPoint x: 323, startPoint y: 290, endPoint x: 585, endPoint y: 338, distance: 265.3
click at [584, 338] on div "**********" at bounding box center [710, 305] width 980 height 504
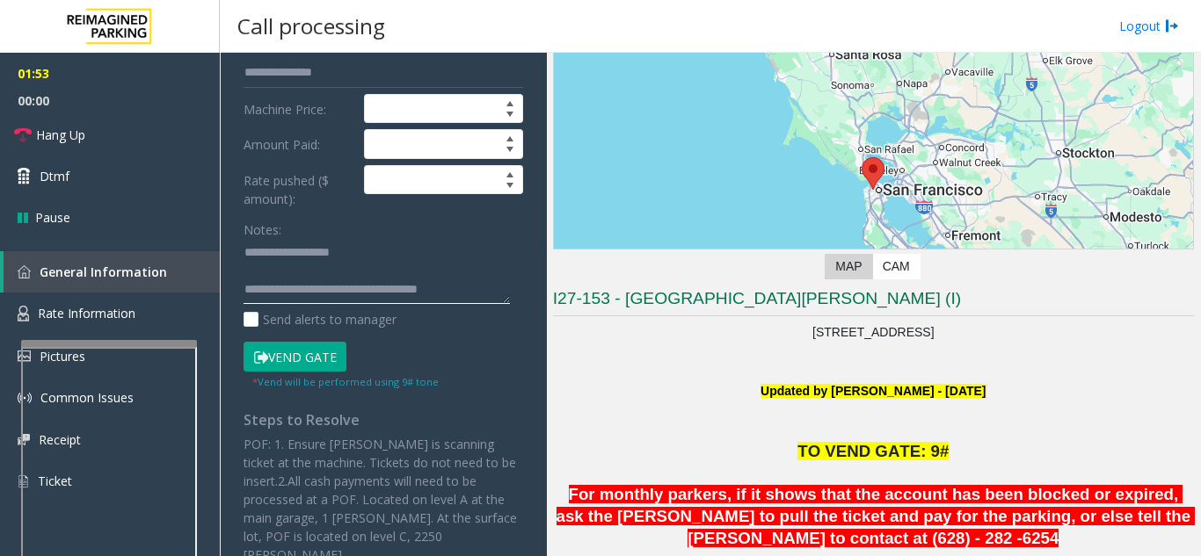
scroll to position [0, 0]
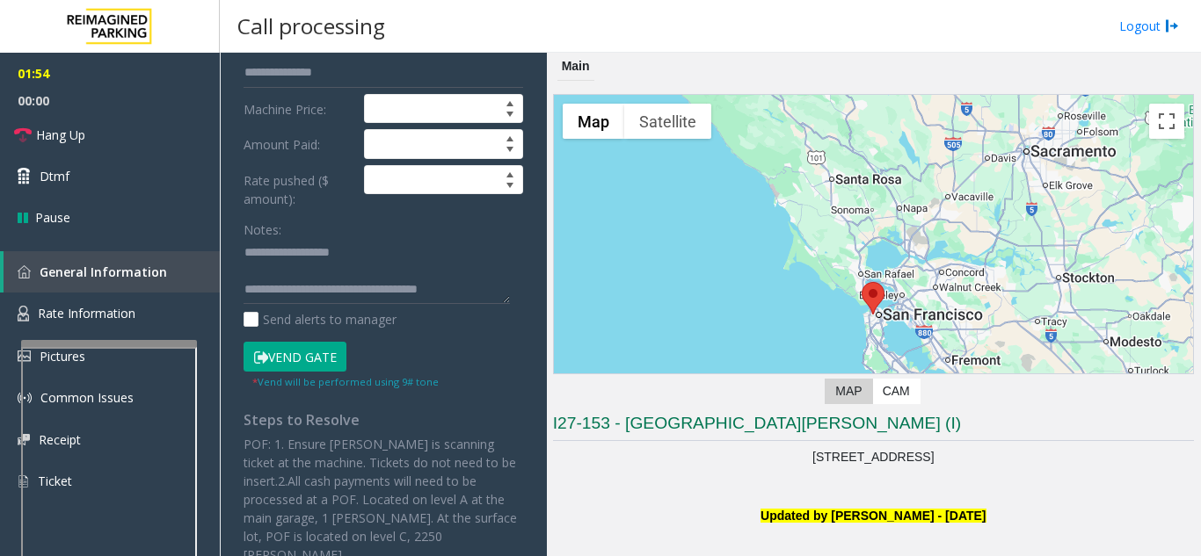
drag, startPoint x: 701, startPoint y: 498, endPoint x: 694, endPoint y: 509, distance: 12.7
drag, startPoint x: 694, startPoint y: 509, endPoint x: 672, endPoint y: 526, distance: 28.3
drag, startPoint x: 624, startPoint y: 478, endPoint x: 601, endPoint y: 497, distance: 29.4
click at [601, 497] on p at bounding box center [873, 496] width 641 height 19
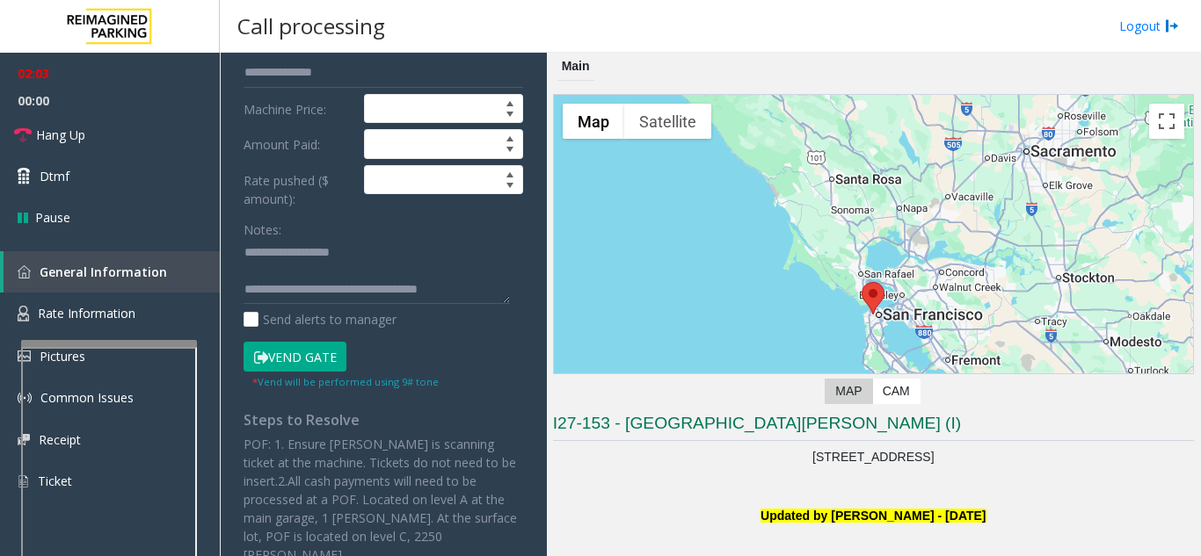
drag, startPoint x: 646, startPoint y: 483, endPoint x: 633, endPoint y: 490, distance: 14.9
click at [633, 490] on p at bounding box center [873, 496] width 641 height 19
drag, startPoint x: 750, startPoint y: 473, endPoint x: 673, endPoint y: 492, distance: 78.9
click at [673, 492] on p at bounding box center [873, 496] width 641 height 19
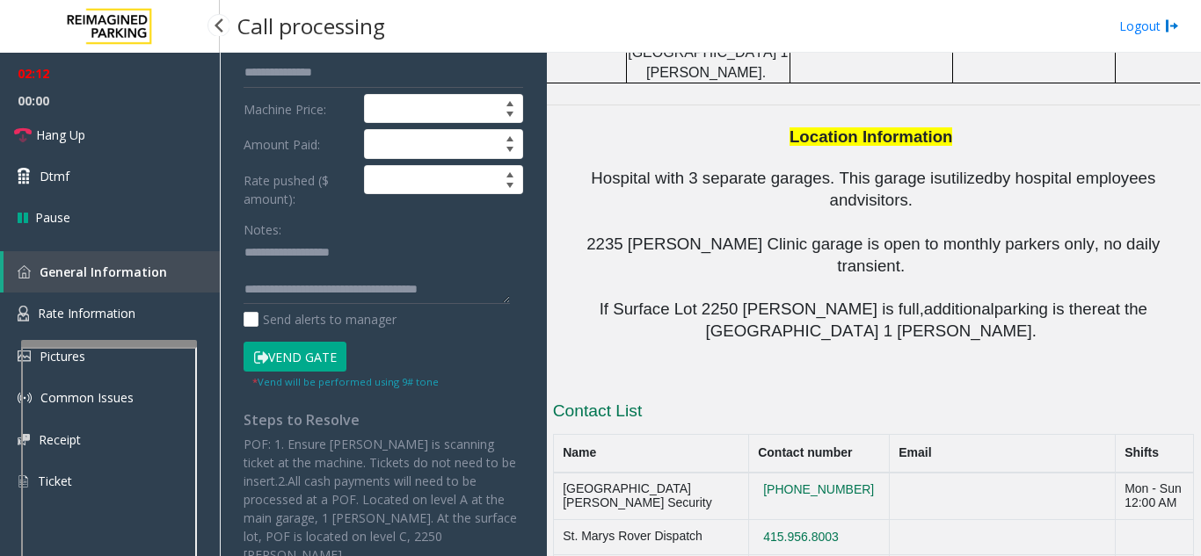
scroll to position [2171, 0]
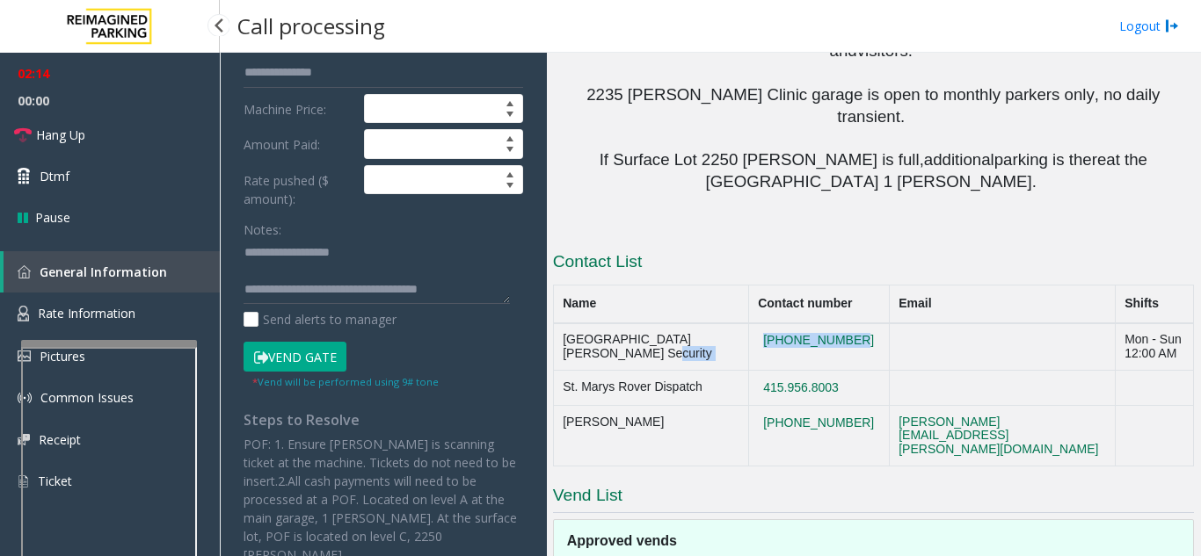
copy tr "415-750-5796"
drag, startPoint x: 836, startPoint y: 108, endPoint x: 563, endPoint y: 48, distance: 279.8
click at [698, 323] on tr "St Mary Medical Center Security 415-750-5796 Mon - Sun 12:00 AM" at bounding box center [873, 346] width 640 height 47
click at [490, 290] on textarea at bounding box center [376, 272] width 266 height 66
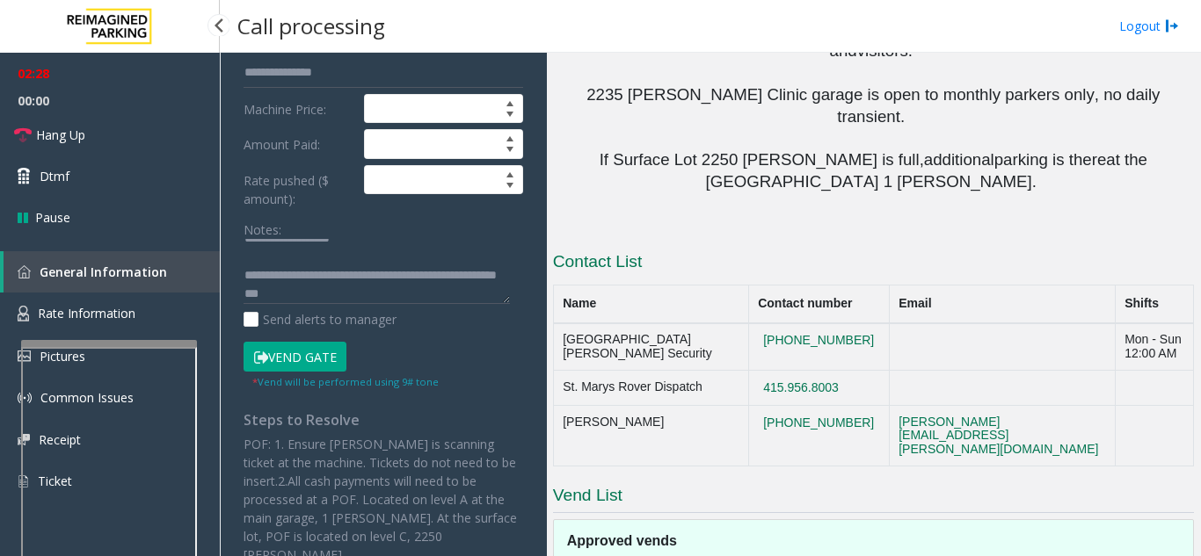
drag, startPoint x: 855, startPoint y: 150, endPoint x: 725, endPoint y: 148, distance: 130.1
click at [725, 371] on tr "St. Marys Rover Dispatch 415.956.8003" at bounding box center [873, 388] width 640 height 35
copy tr "415.956.8003"
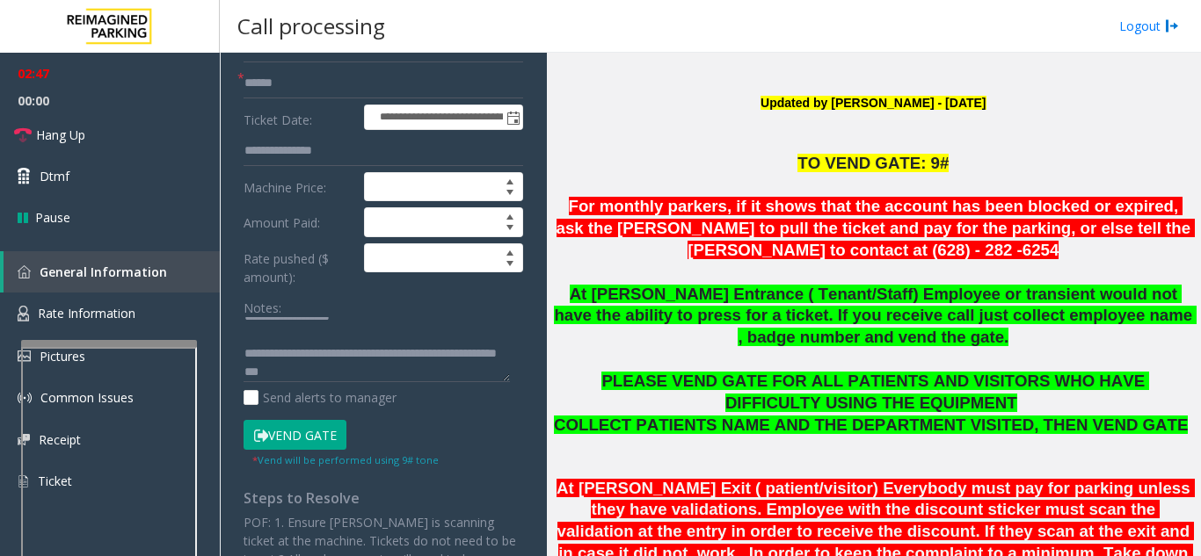
scroll to position [352, 0]
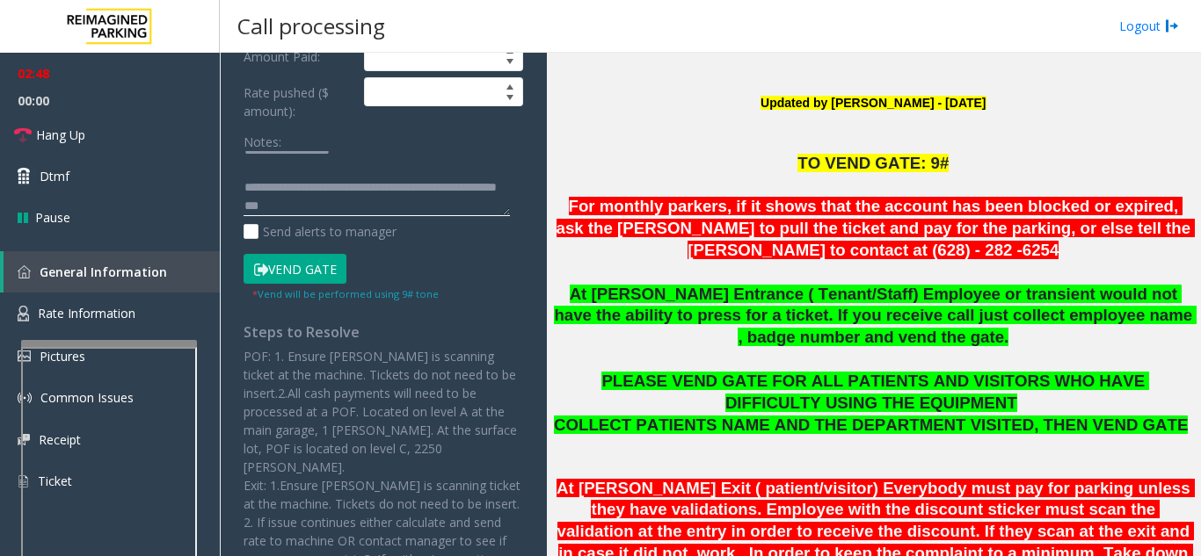
click at [406, 204] on textarea at bounding box center [376, 184] width 266 height 66
click at [396, 213] on textarea at bounding box center [376, 184] width 266 height 66
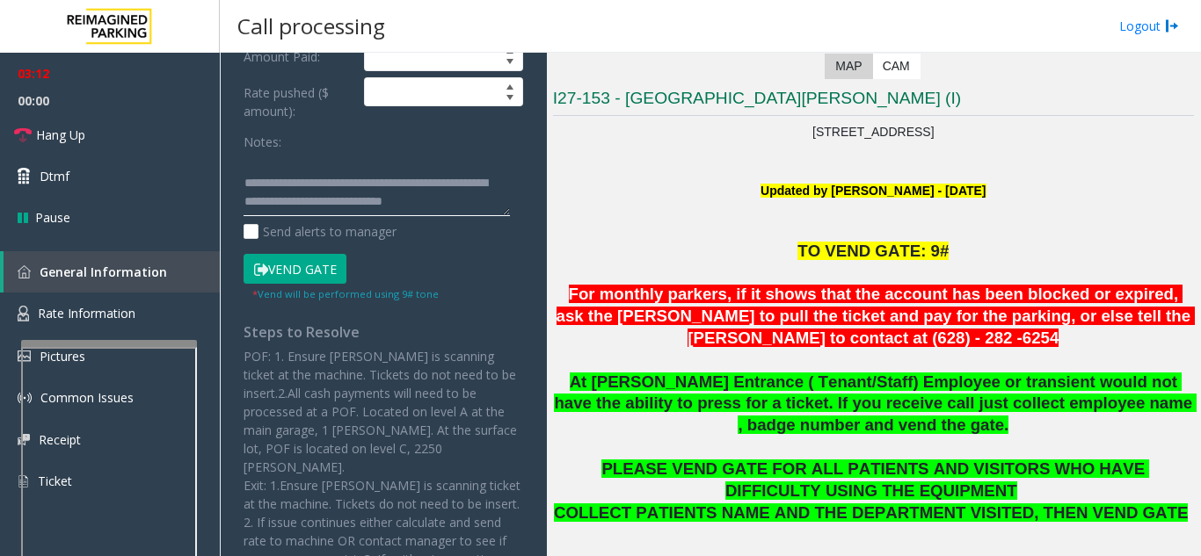
type textarea "**********"
click at [784, 292] on font "For monthly parkers, if it shows that the account has been blocked or expired, …" at bounding box center [875, 316] width 639 height 62
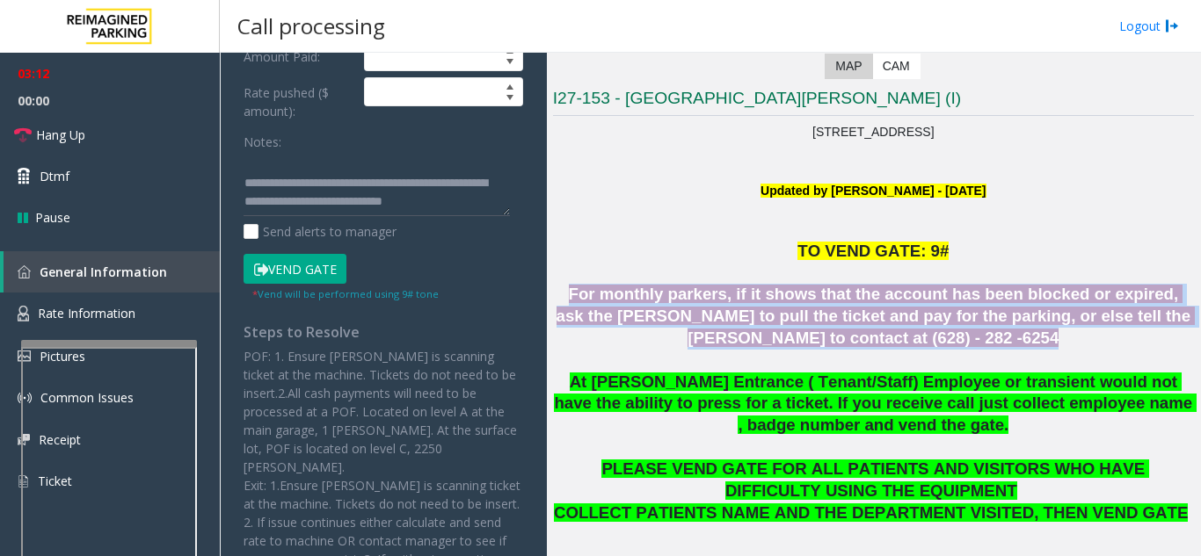
click at [784, 292] on font "For monthly parkers, if it shows that the account has been blocked or expired, …" at bounding box center [875, 316] width 639 height 62
click at [770, 362] on p at bounding box center [873, 361] width 641 height 22
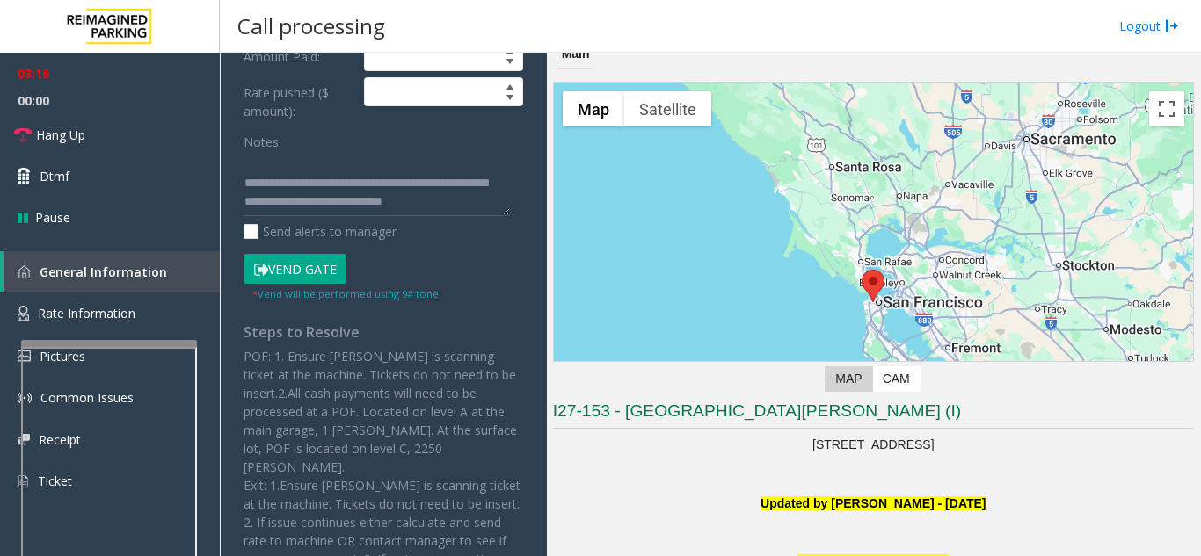
scroll to position [0, 0]
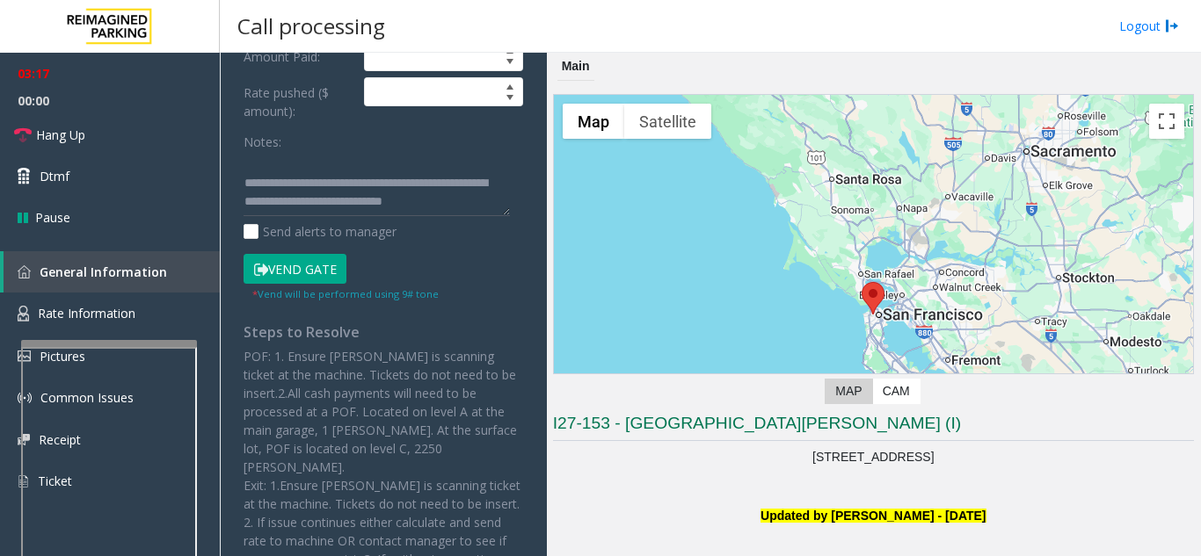
drag, startPoint x: 710, startPoint y: 458, endPoint x: 697, endPoint y: 495, distance: 39.2
click at [697, 495] on p at bounding box center [873, 496] width 641 height 19
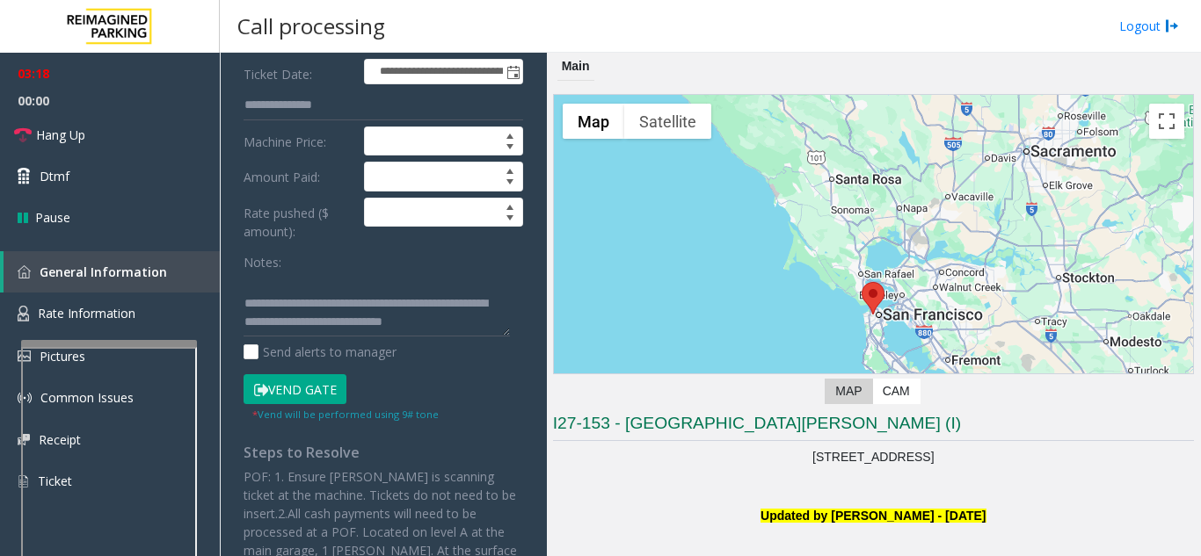
scroll to position [88, 0]
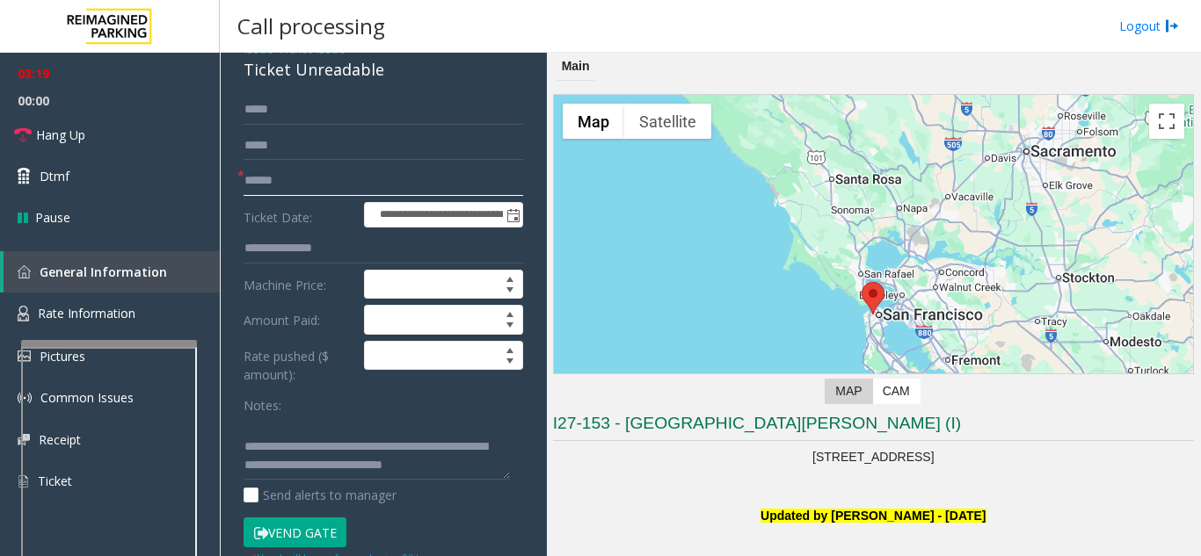
click at [313, 188] on input "text" at bounding box center [383, 181] width 280 height 30
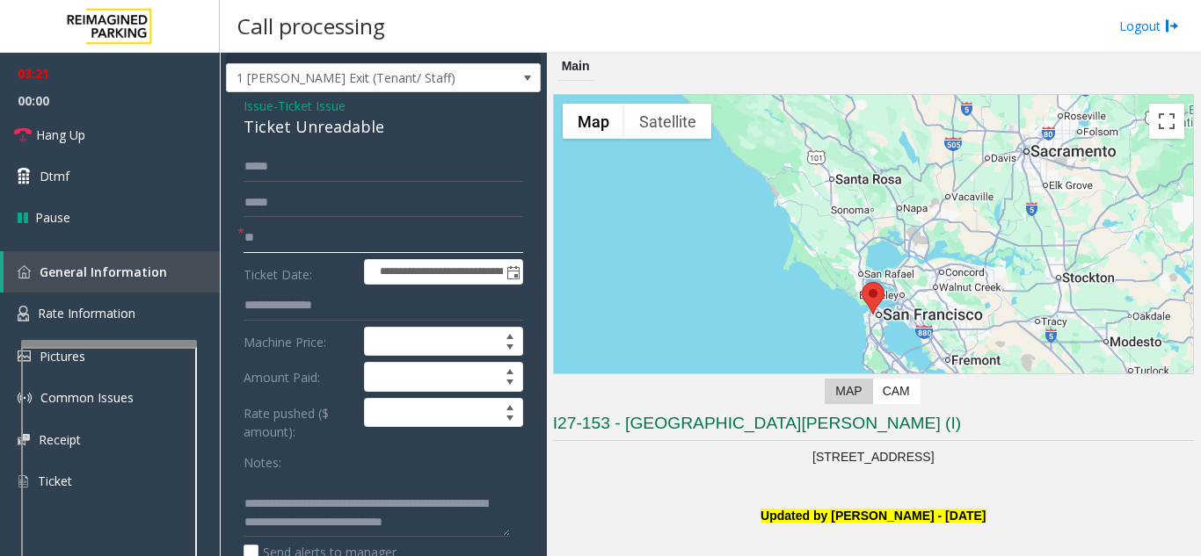
scroll to position [0, 0]
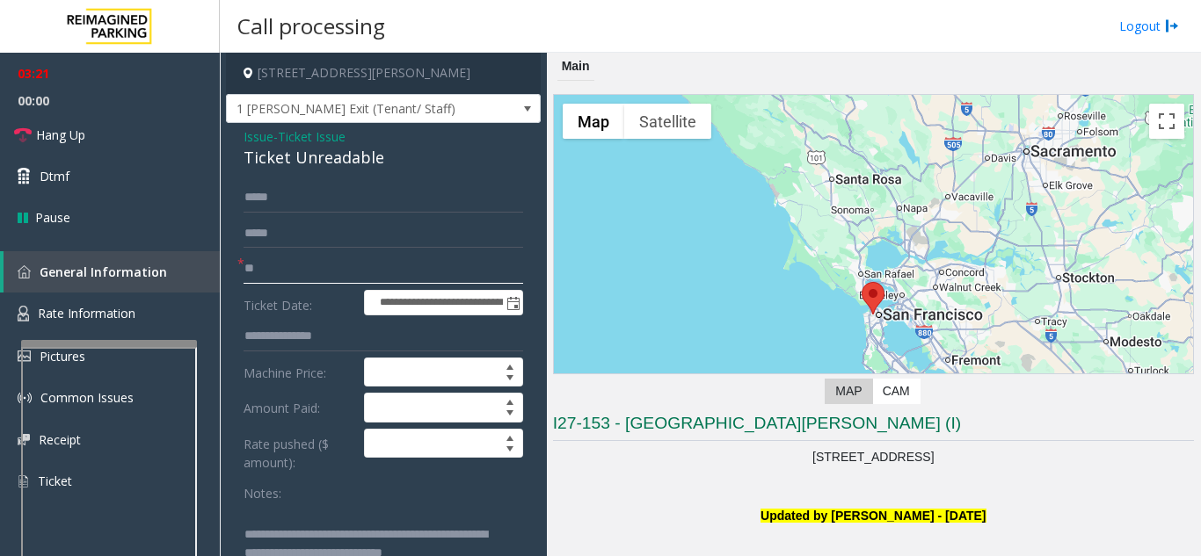
type input "**"
click at [253, 136] on span "Issue" at bounding box center [258, 136] width 30 height 18
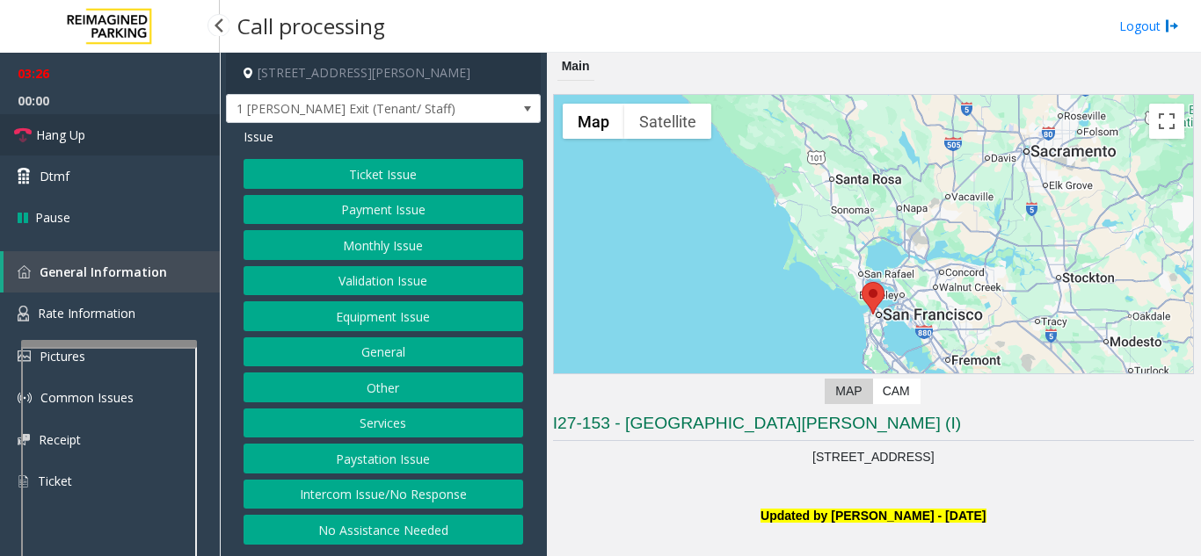
click at [159, 140] on link "Hang Up" at bounding box center [110, 134] width 220 height 41
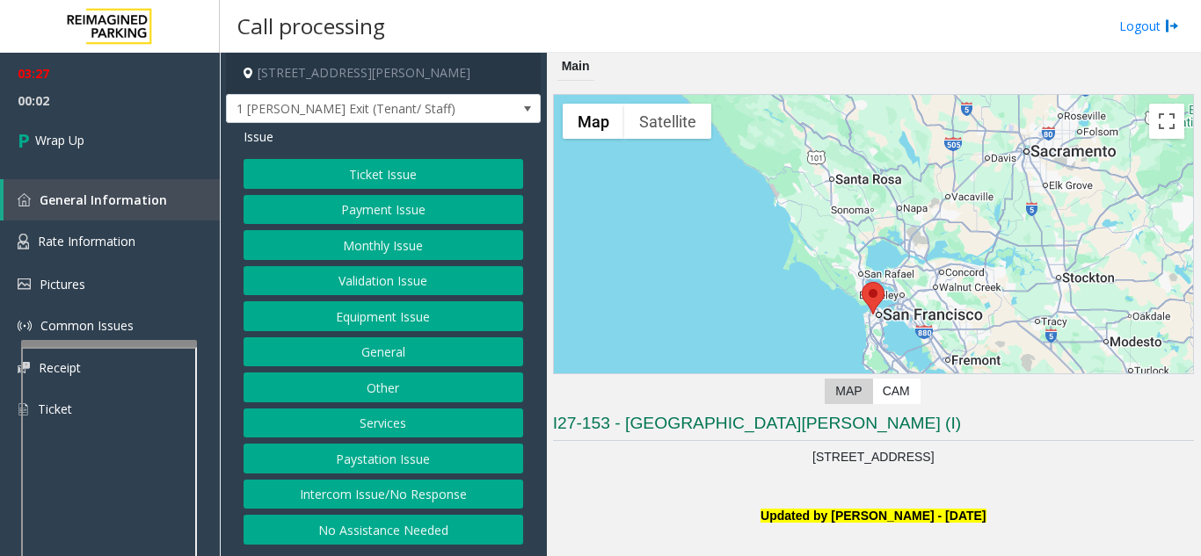
click at [397, 392] on button "Other" at bounding box center [383, 388] width 280 height 30
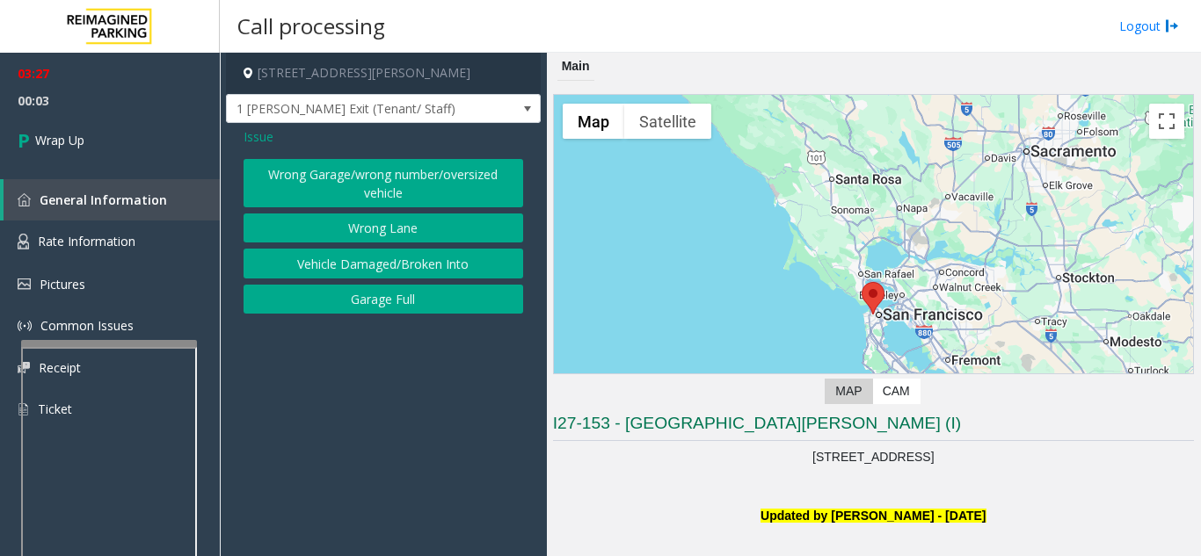
click at [375, 304] on button "Garage Full" at bounding box center [383, 300] width 280 height 30
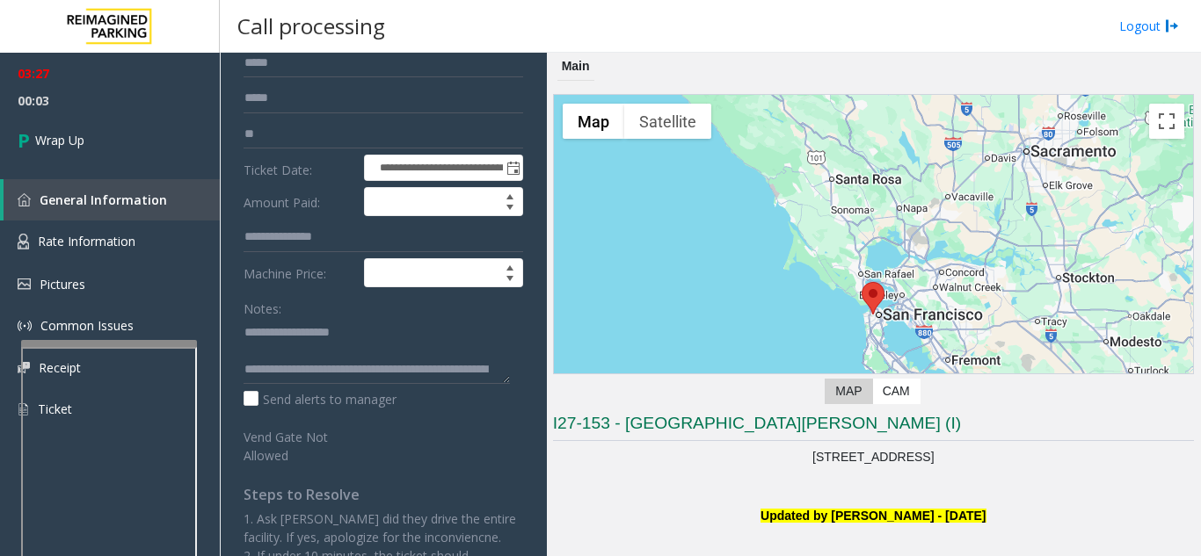
scroll to position [176, 0]
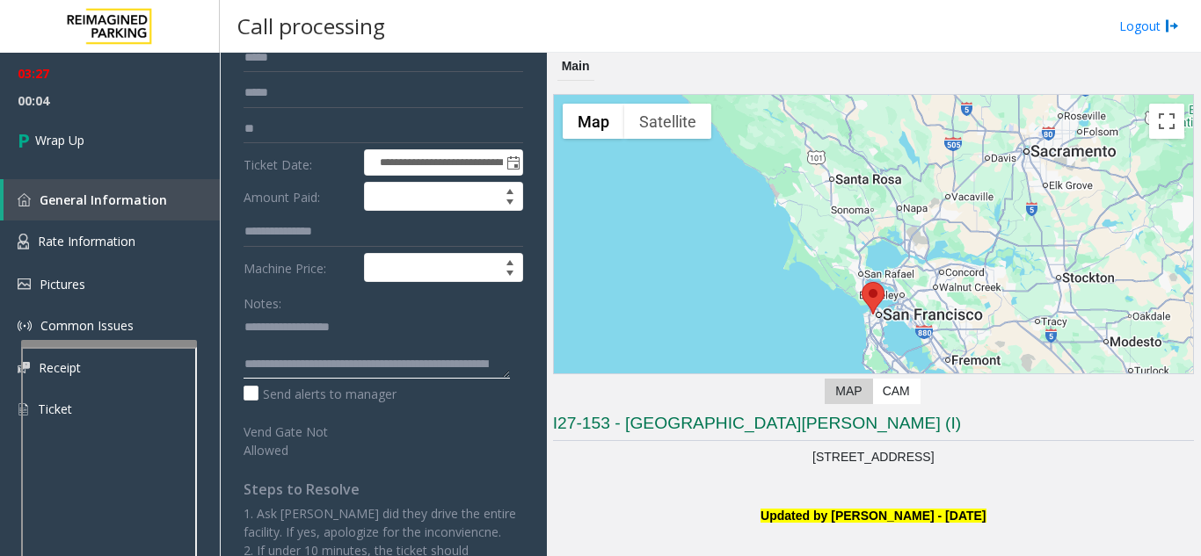
click at [342, 345] on textarea at bounding box center [376, 346] width 266 height 66
click at [361, 366] on textarea at bounding box center [376, 346] width 266 height 66
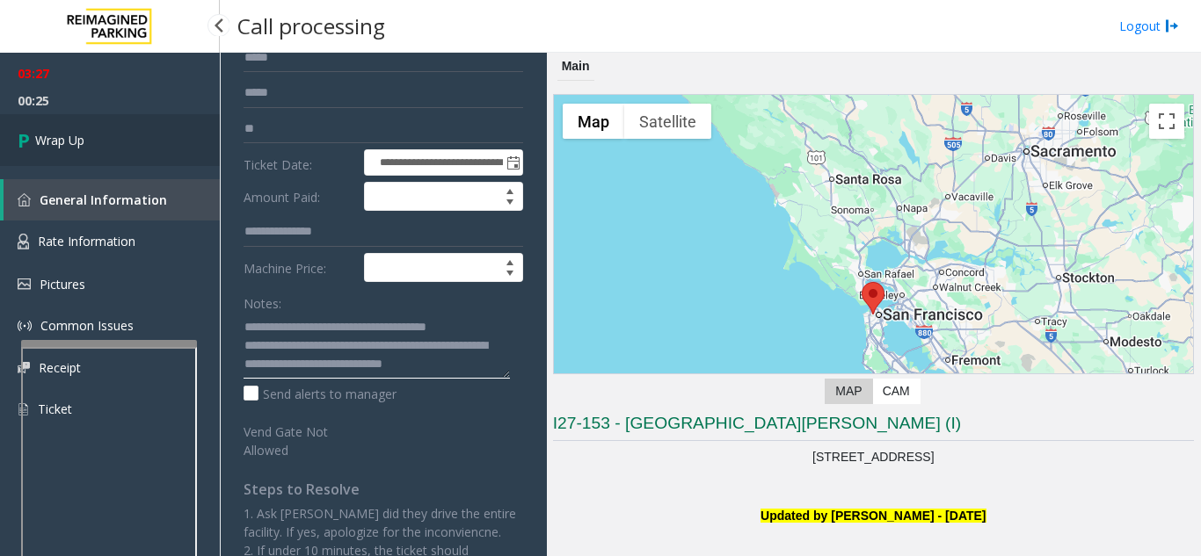
type textarea "**********"
click at [147, 151] on link "Wrap Up" at bounding box center [110, 140] width 220 height 52
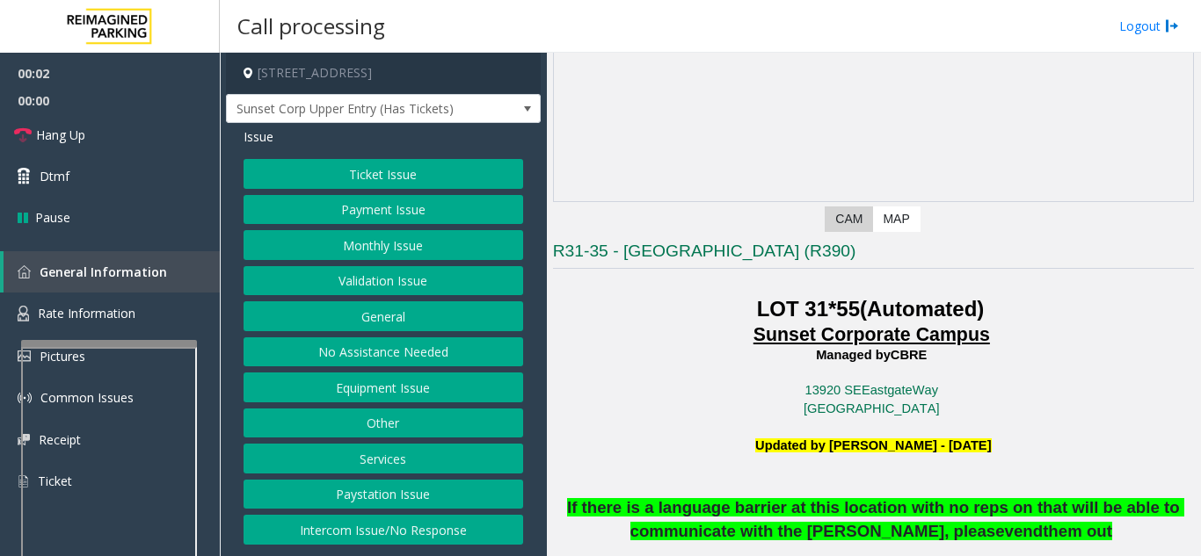
scroll to position [352, 0]
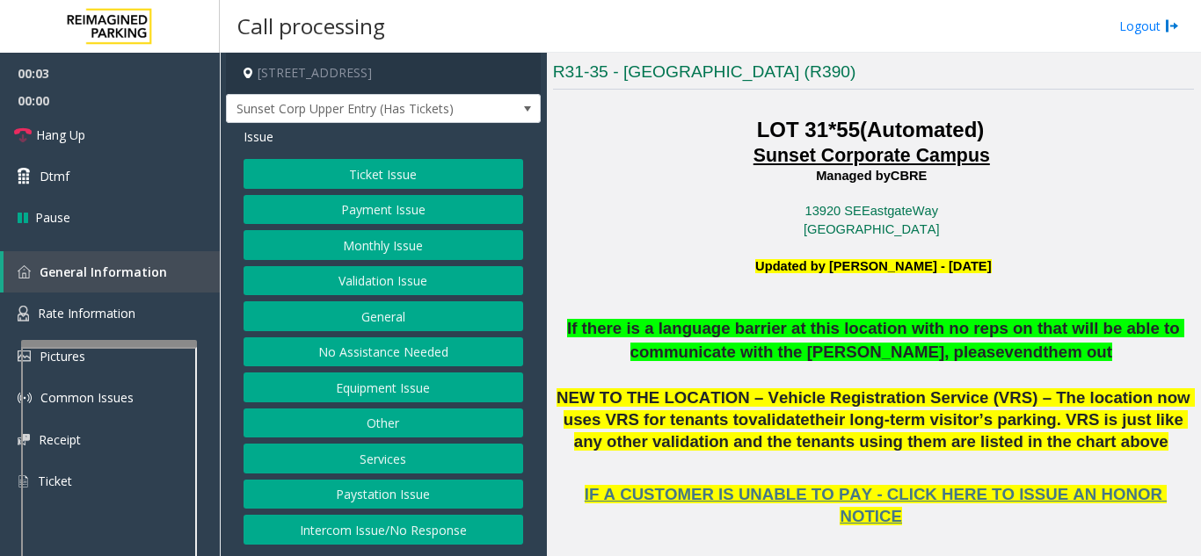
click at [714, 416] on span "their long-term visitor’s parking. VRS is just like any other validation and th…" at bounding box center [881, 430] width 614 height 40
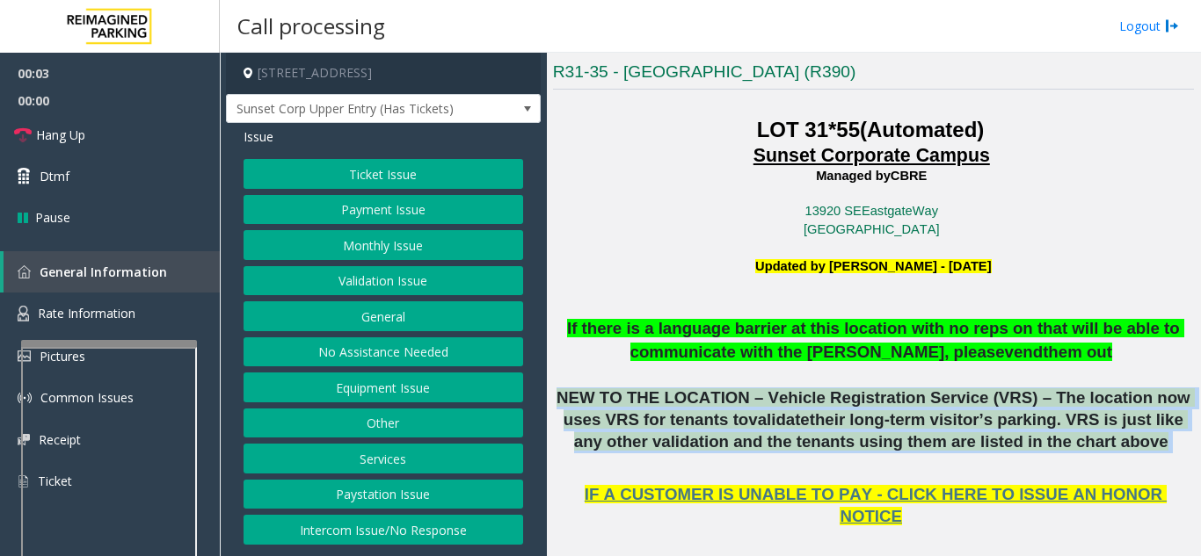
click at [714, 416] on span "their long-term visitor’s parking. VRS is just like any other validation and th…" at bounding box center [881, 430] width 614 height 40
click at [715, 442] on span "their long-term visitor’s parking. VRS is just like any other validation and th…" at bounding box center [881, 430] width 614 height 40
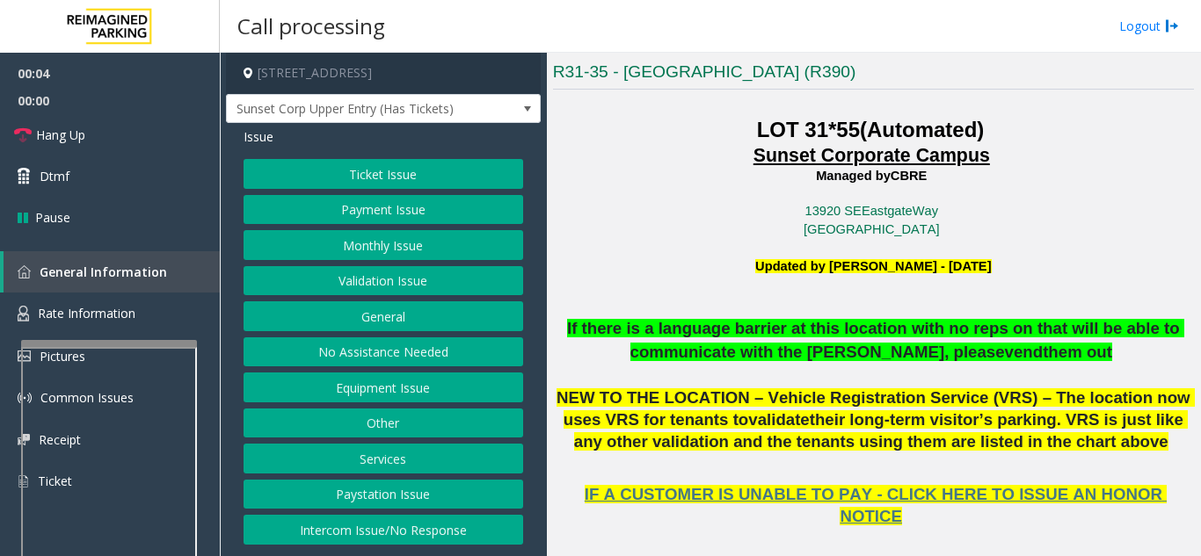
scroll to position [791, 0]
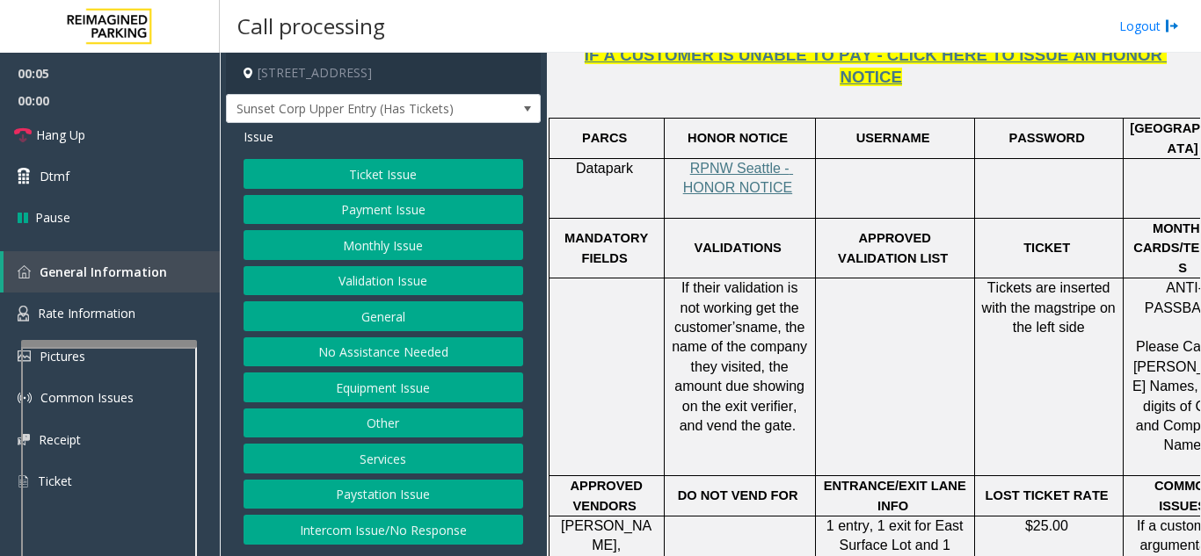
click at [733, 517] on p at bounding box center [740, 537] width 138 height 40
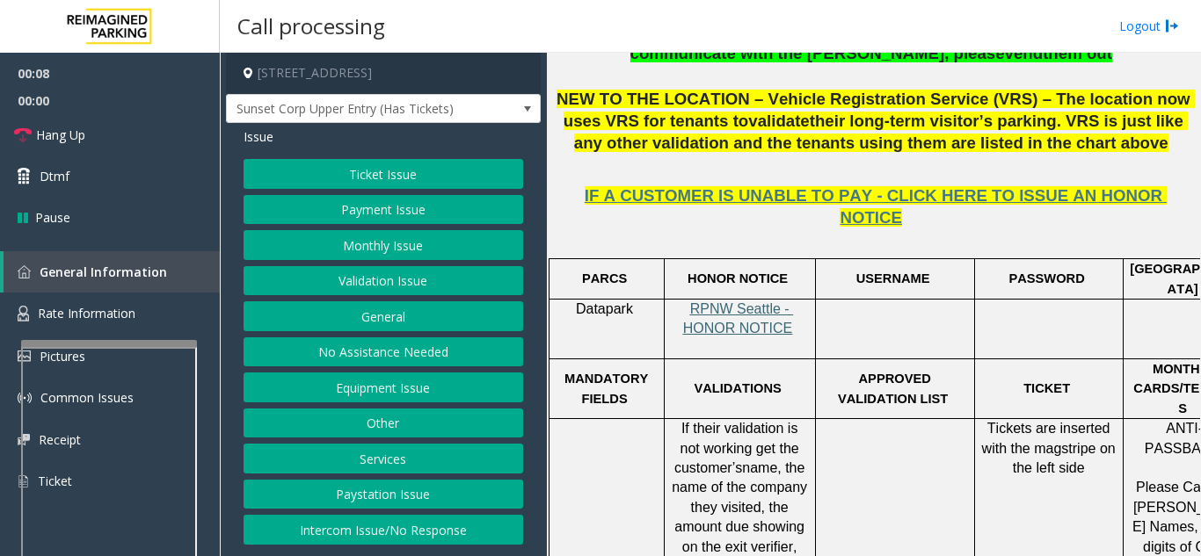
scroll to position [615, 0]
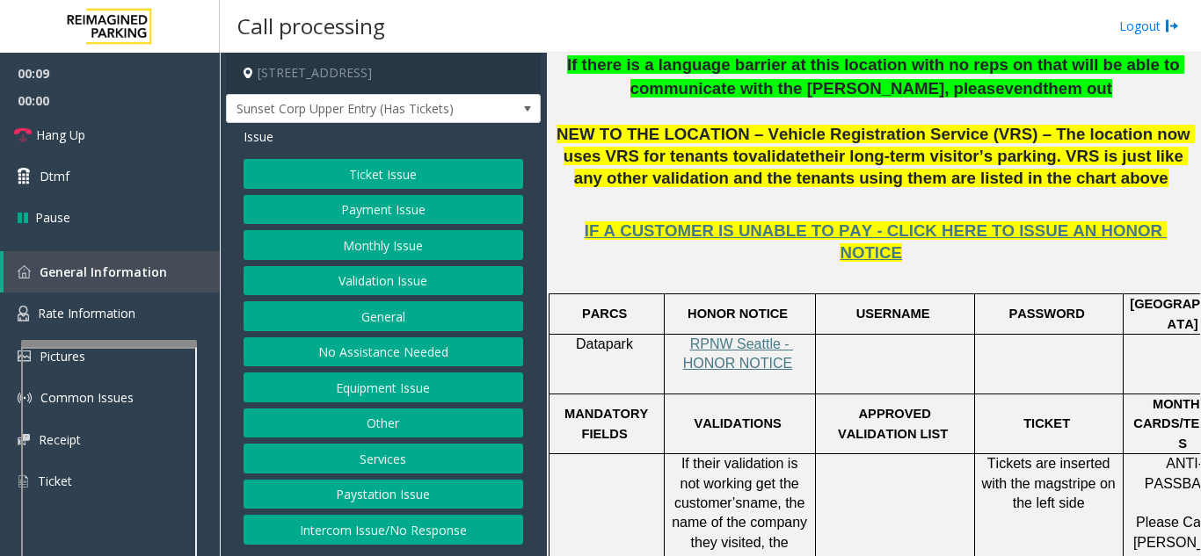
click at [704, 149] on span "their long-term visitor’s parking. VRS is just like any other validation and th…" at bounding box center [881, 167] width 614 height 40
click at [689, 133] on span "NEW TO THE LOCATION – Vehicle Registration Service (VRS) – The location now use…" at bounding box center [875, 145] width 638 height 40
click at [413, 393] on button "Equipment Issue" at bounding box center [383, 388] width 280 height 30
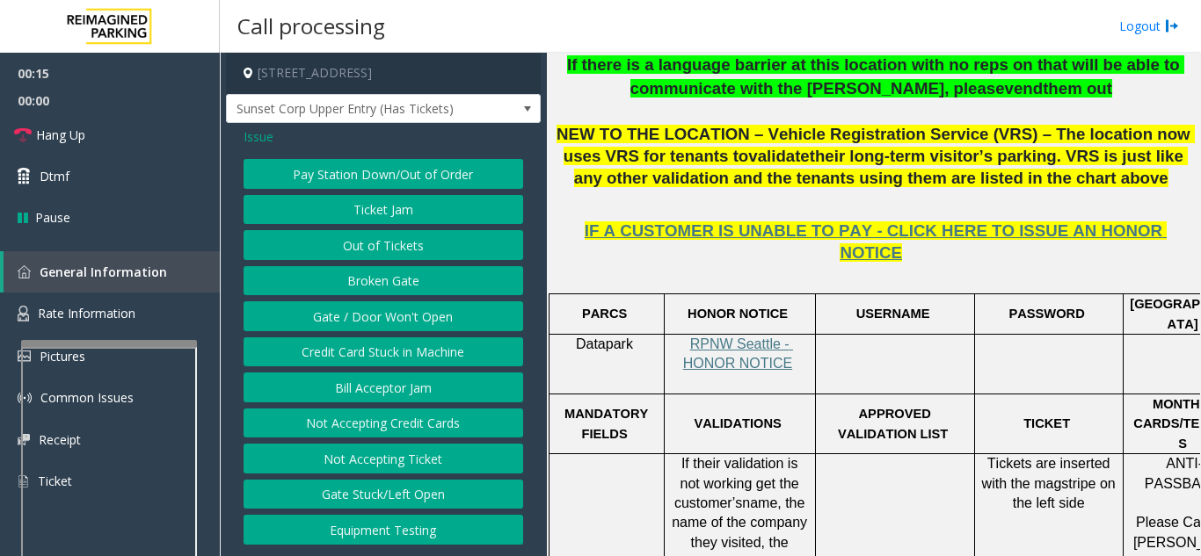
click at [416, 323] on button "Gate / Door Won't Open" at bounding box center [383, 317] width 280 height 30
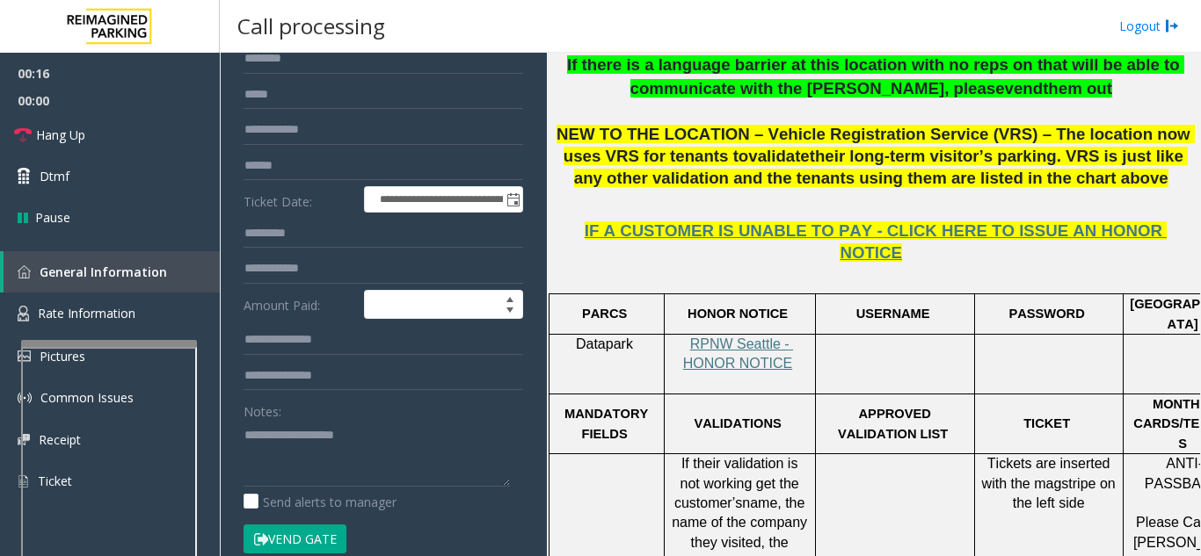
scroll to position [176, 0]
click at [409, 469] on textarea at bounding box center [376, 453] width 266 height 66
type textarea "**********"
click at [794, 147] on span "their long-term visitor’s parking. VRS is just like any other validation and th…" at bounding box center [881, 167] width 614 height 40
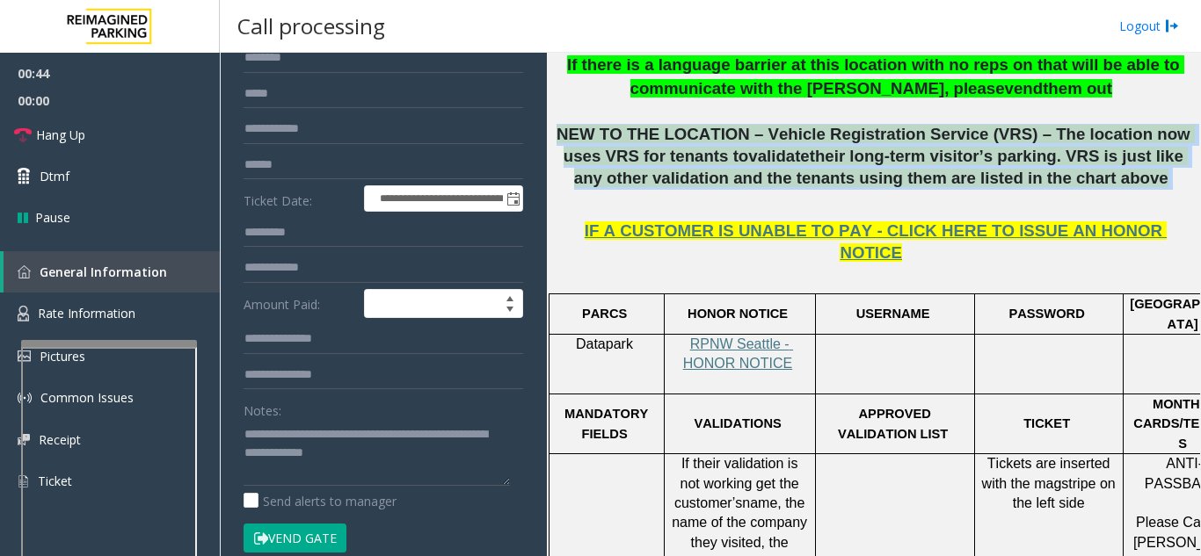
click at [794, 147] on span "their long-term visitor’s parking. VRS is just like any other validation and th…" at bounding box center [881, 167] width 614 height 40
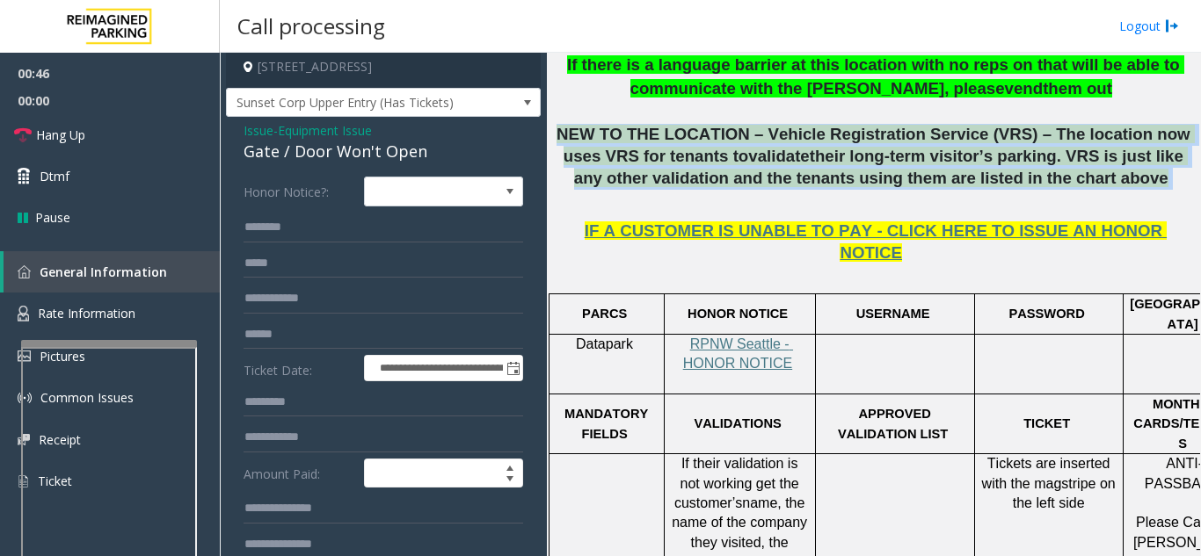
scroll to position [0, 0]
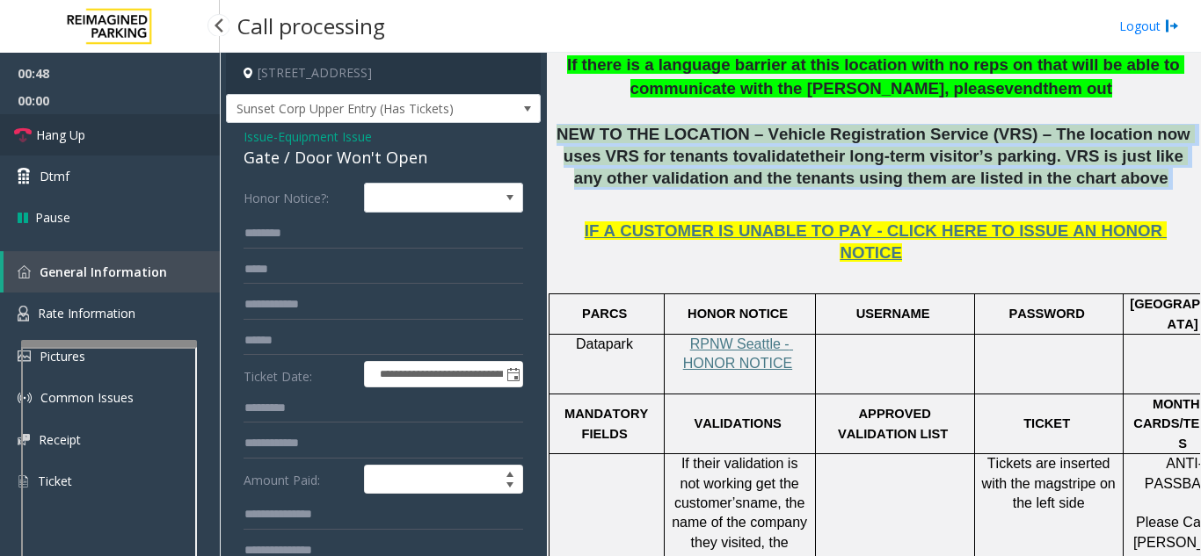
click at [89, 125] on link "Hang Up" at bounding box center [110, 134] width 220 height 41
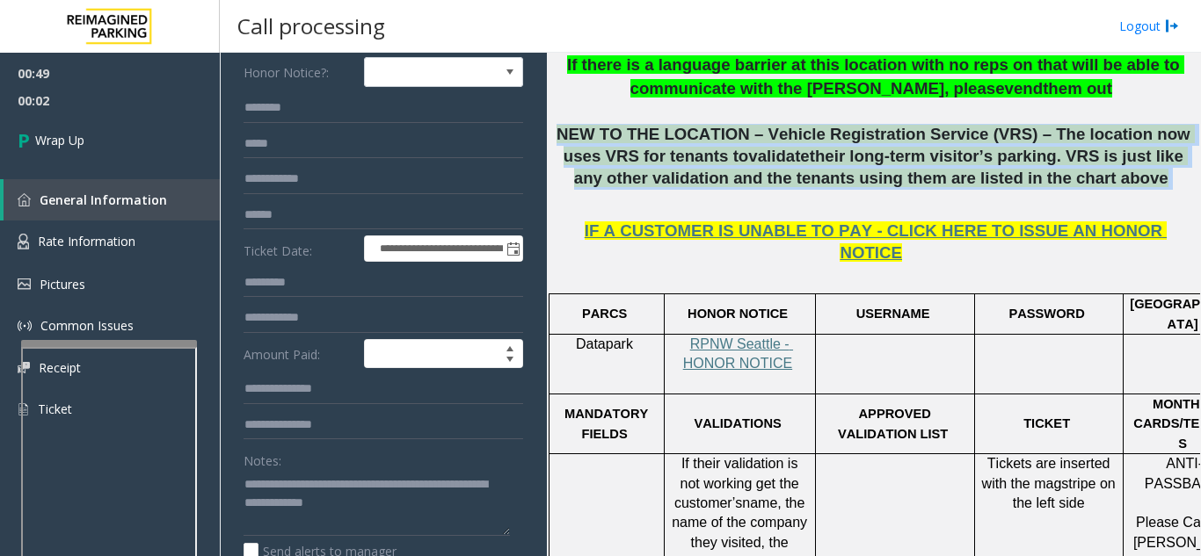
scroll to position [264, 0]
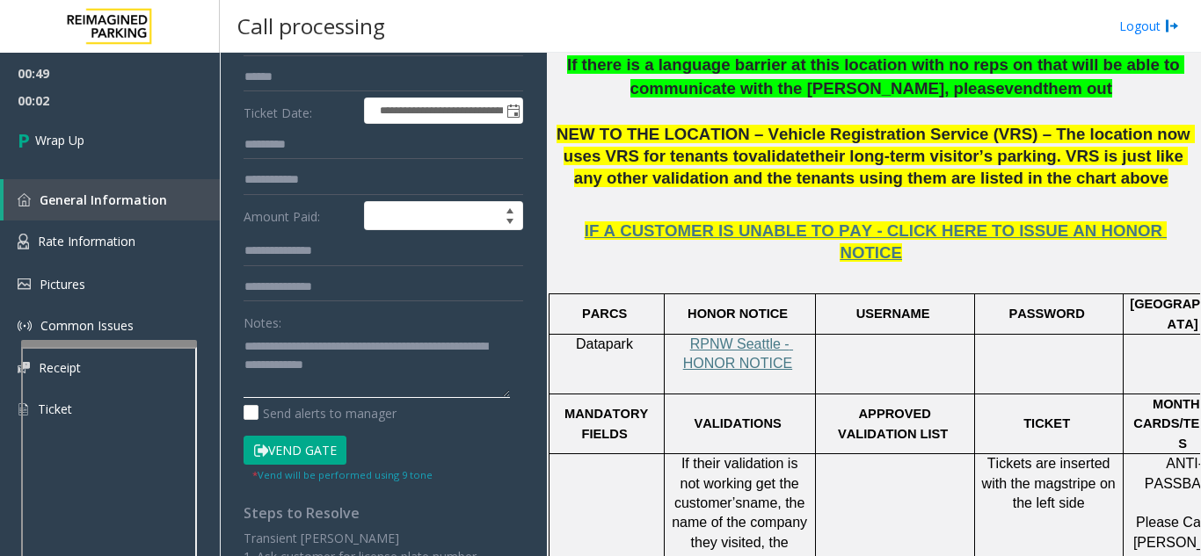
click at [429, 386] on textarea at bounding box center [376, 365] width 266 height 66
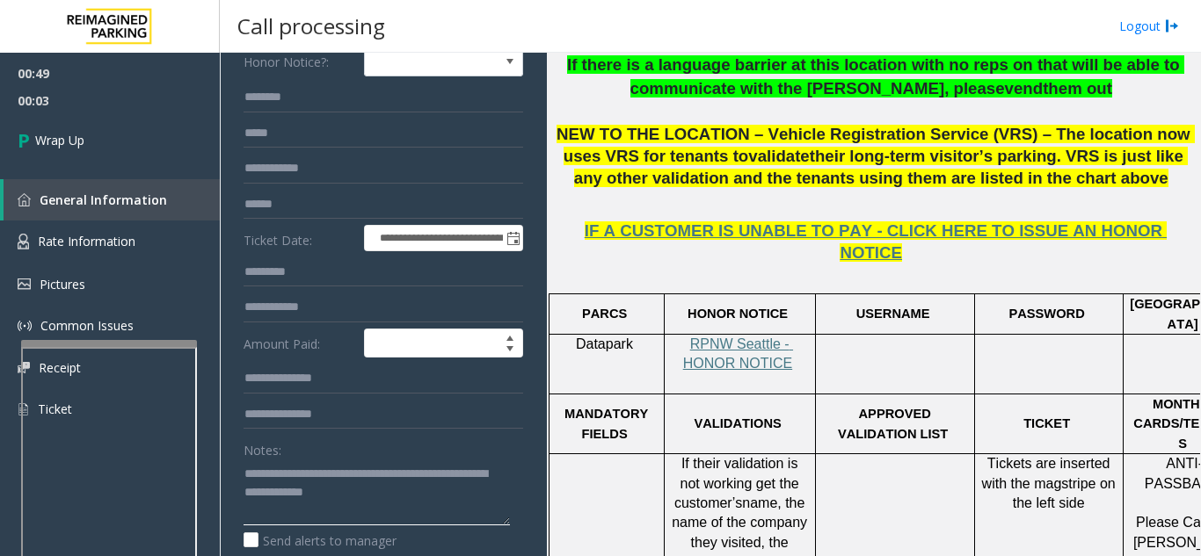
scroll to position [0, 0]
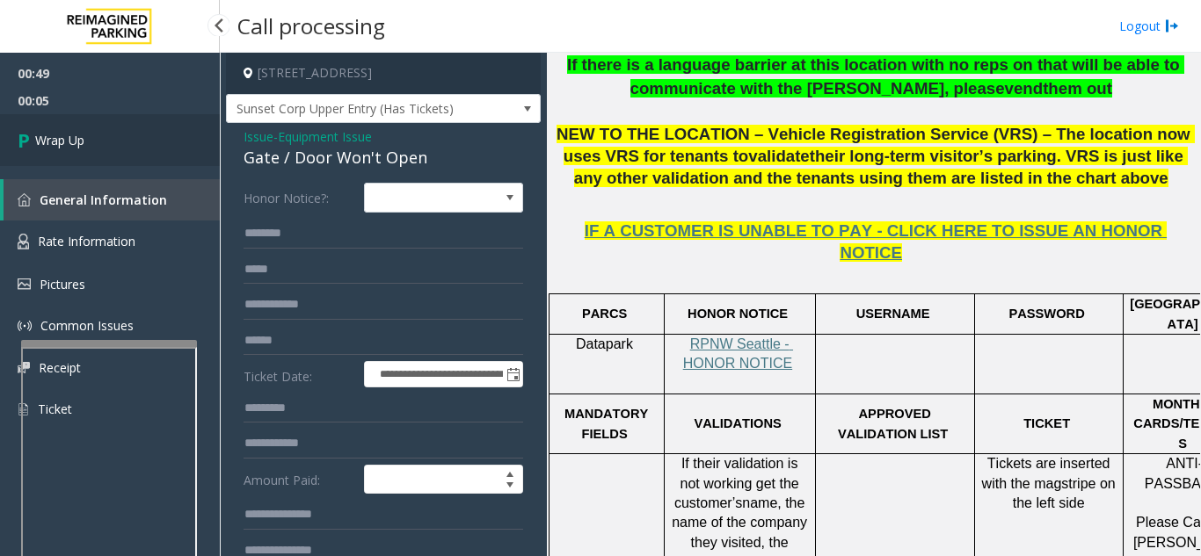
click at [168, 137] on link "Wrap Up" at bounding box center [110, 140] width 220 height 52
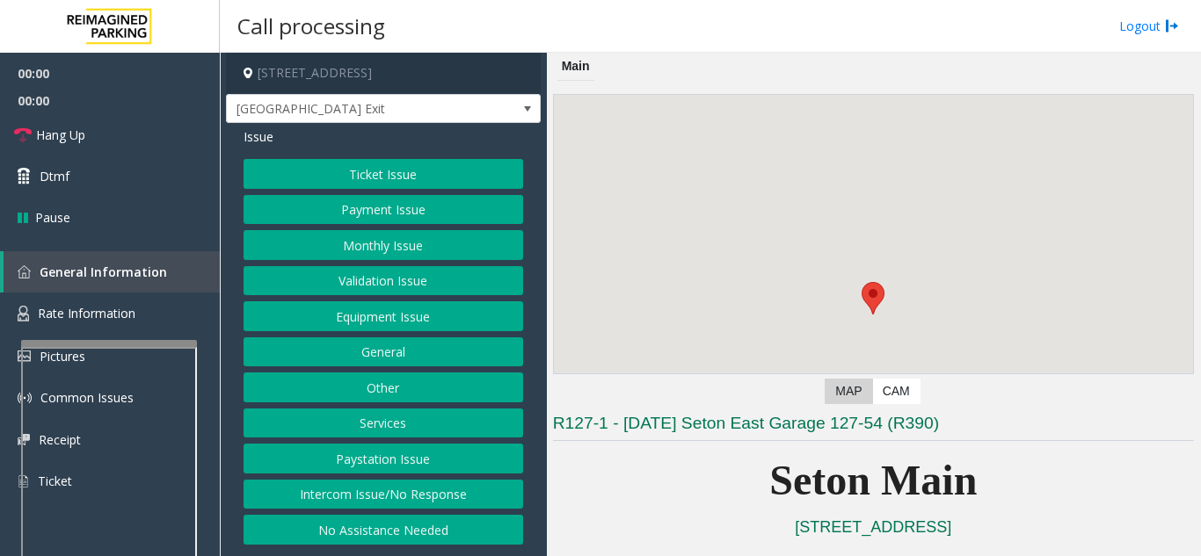
click at [384, 321] on button "Equipment Issue" at bounding box center [383, 317] width 280 height 30
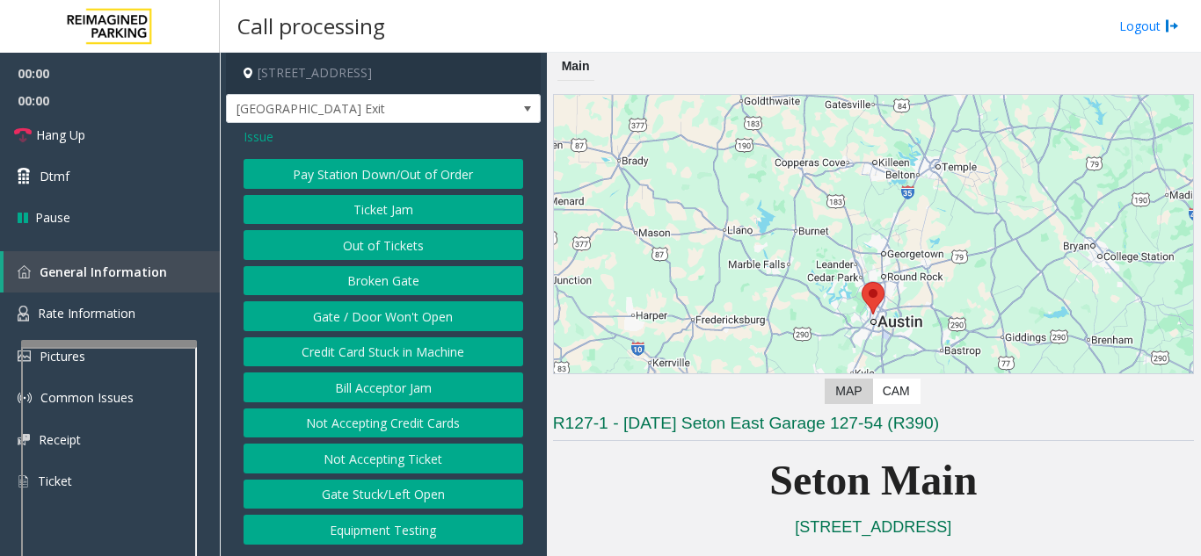
click at [384, 321] on button "Gate / Door Won't Open" at bounding box center [383, 317] width 280 height 30
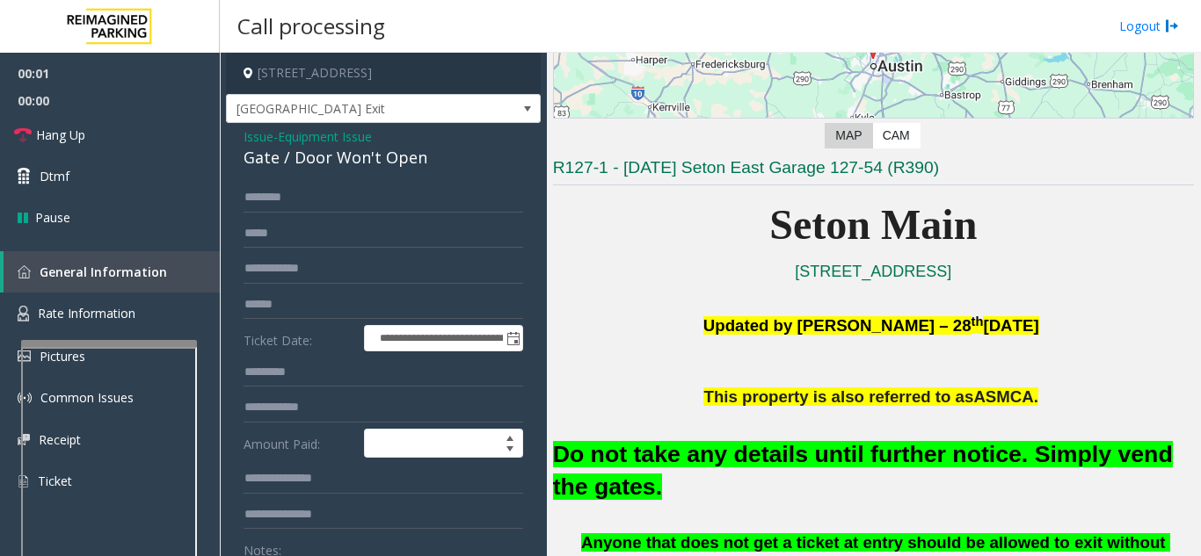
scroll to position [352, 0]
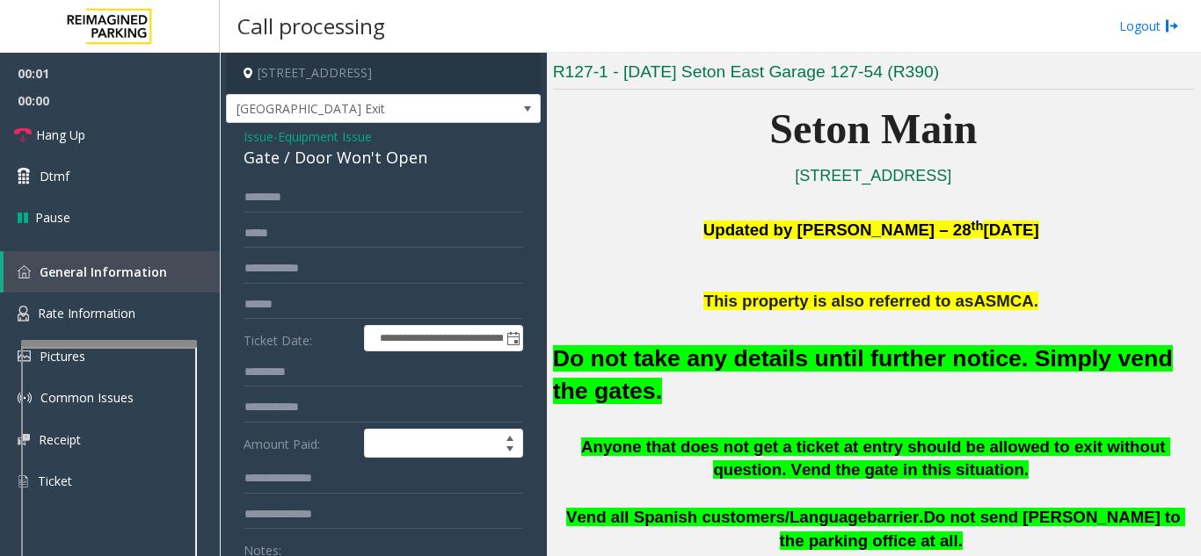
click at [724, 378] on h2 "Do not take any details until further notice. Simply vend the gates." at bounding box center [873, 375] width 641 height 65
click at [723, 365] on font "Do not take any details until further notice. Simply vend the gates." at bounding box center [863, 374] width 620 height 59
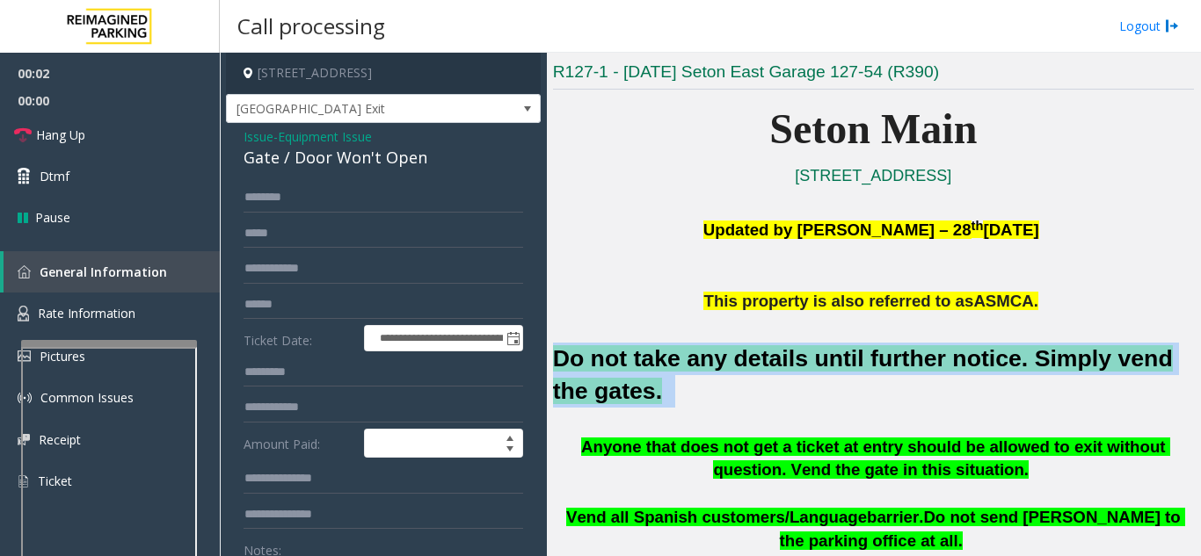
click at [723, 365] on font "Do not take any details until further notice. Simply vend the gates." at bounding box center [863, 374] width 620 height 59
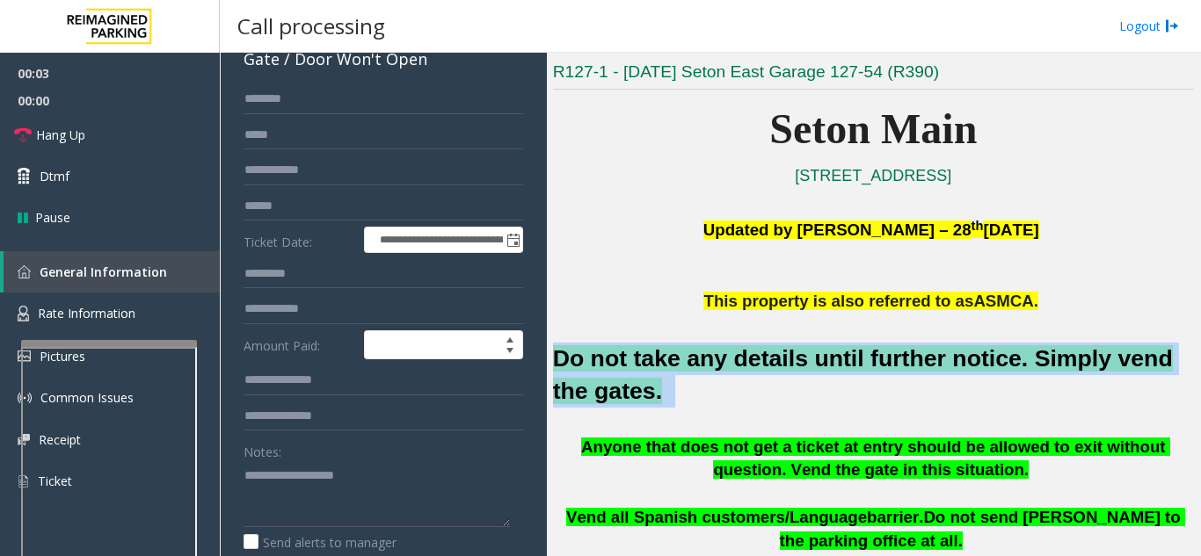
scroll to position [183, 0]
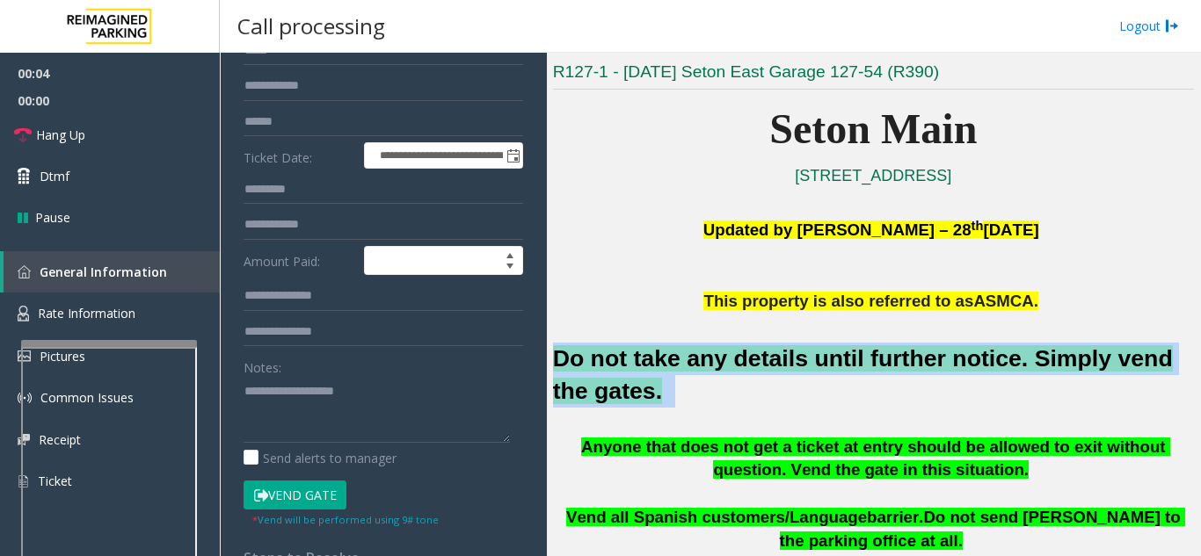
click at [599, 367] on font "Do not take any details until further notice. Simply vend the gates." at bounding box center [863, 374] width 620 height 59
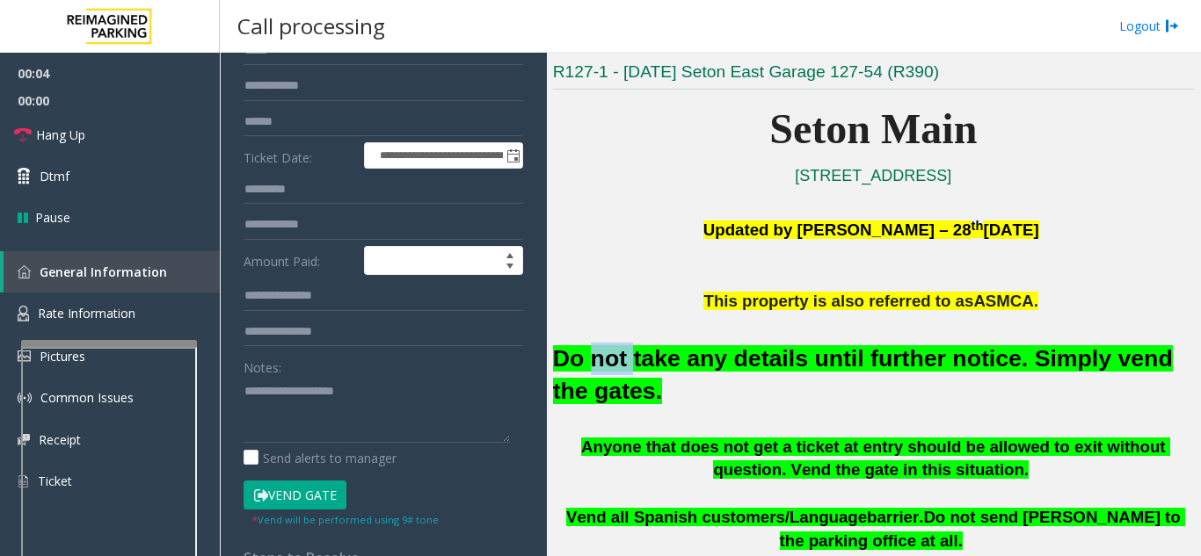
click at [599, 367] on font "Do not take any details until further notice. Simply vend the gates." at bounding box center [863, 374] width 620 height 59
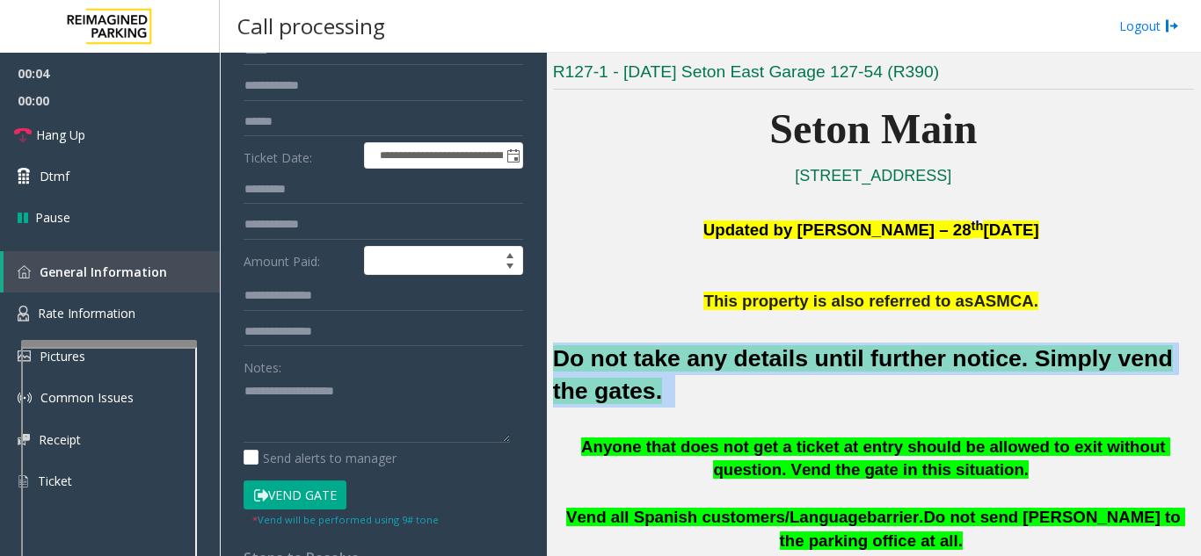
click at [600, 367] on font "Do not take any details until further notice. Simply vend the gates." at bounding box center [863, 374] width 620 height 59
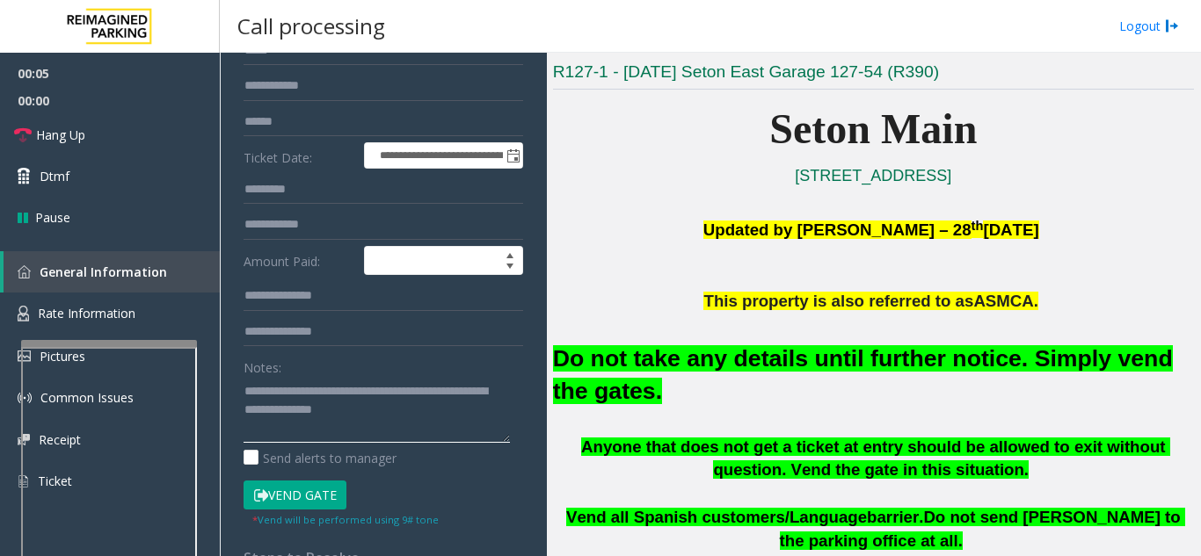
type textarea "**********"
click at [302, 491] on button "Vend Gate" at bounding box center [294, 496] width 103 height 30
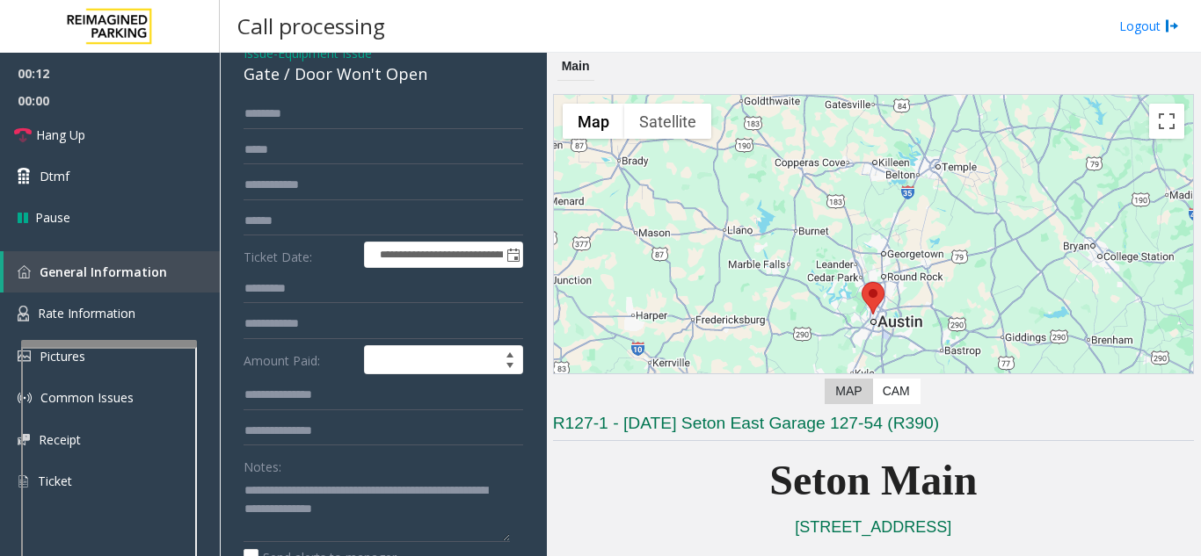
scroll to position [0, 0]
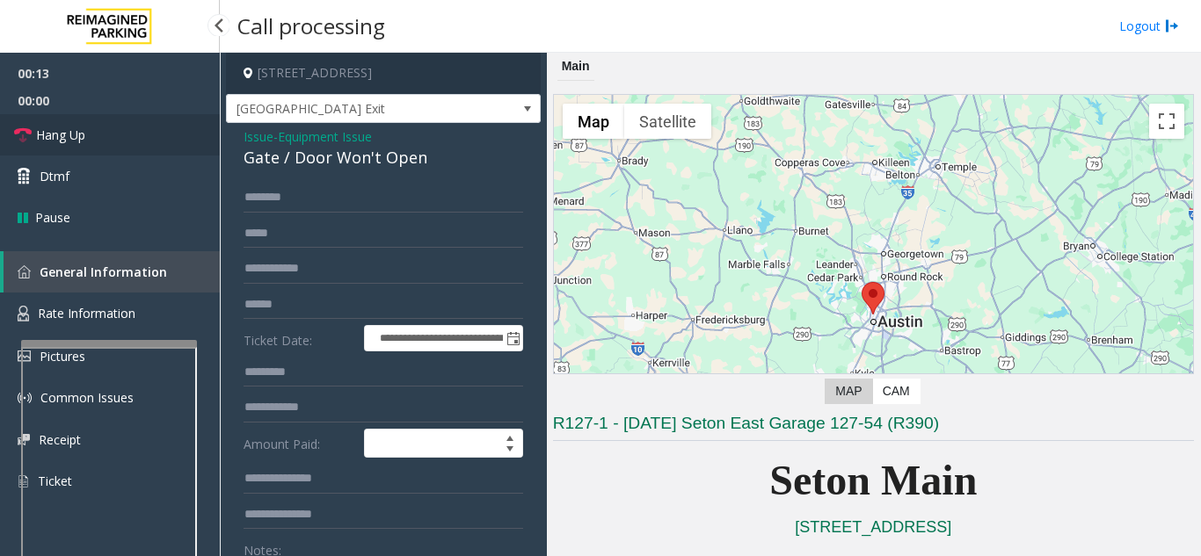
click at [171, 139] on link "Hang Up" at bounding box center [110, 134] width 220 height 41
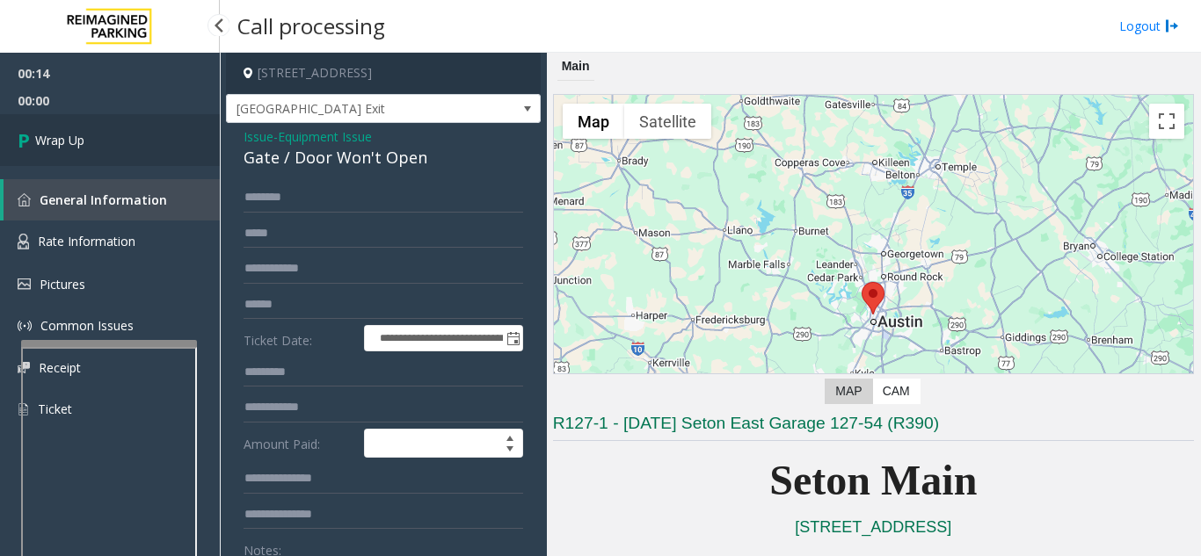
click at [161, 139] on link "Wrap Up" at bounding box center [110, 140] width 220 height 52
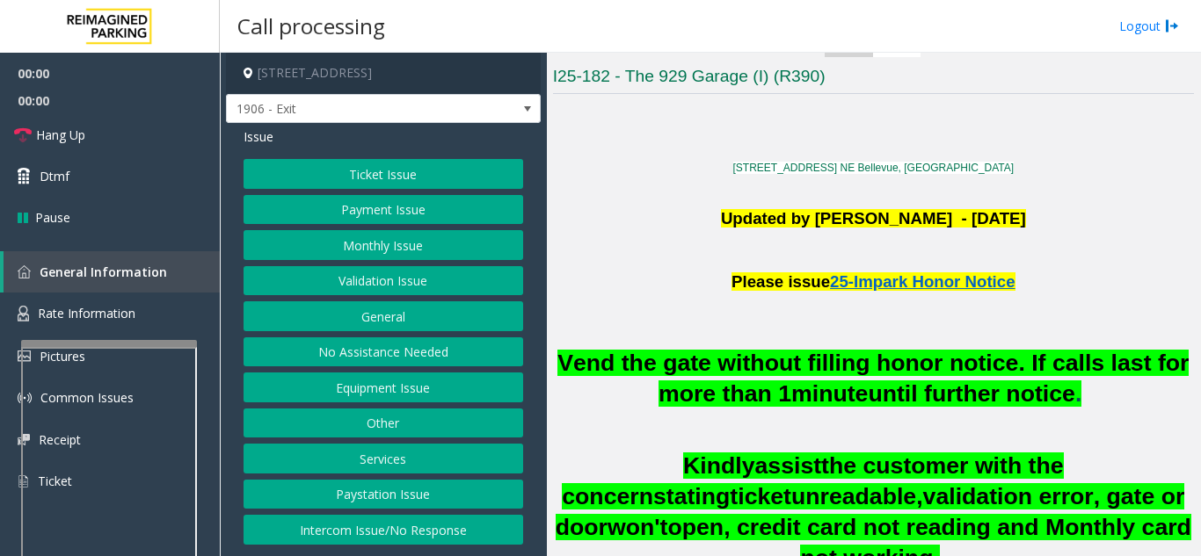
scroll to position [615, 0]
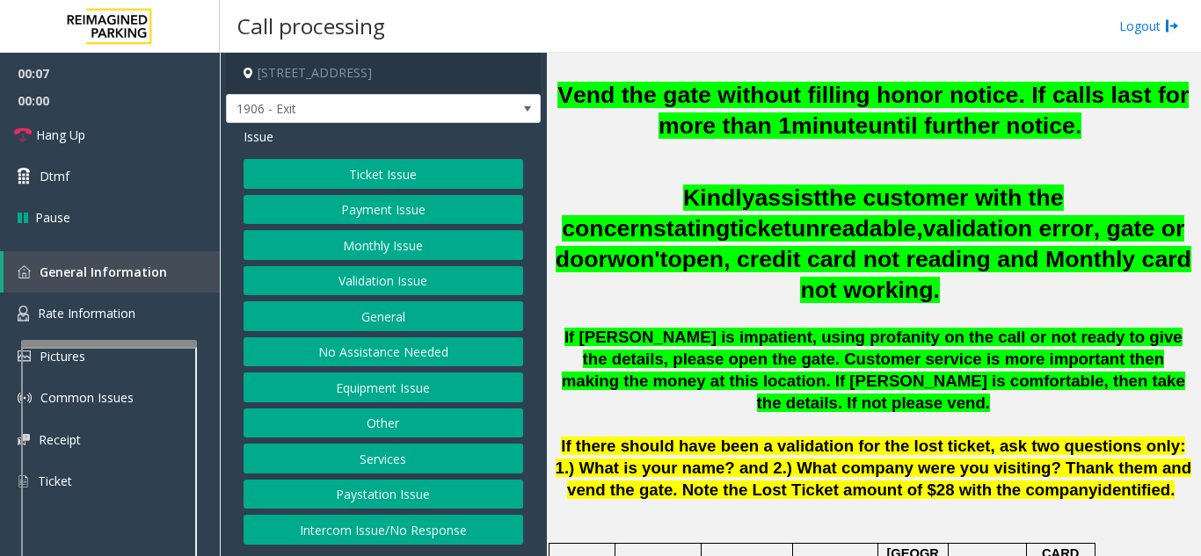
click at [423, 180] on button "Ticket Issue" at bounding box center [383, 174] width 280 height 30
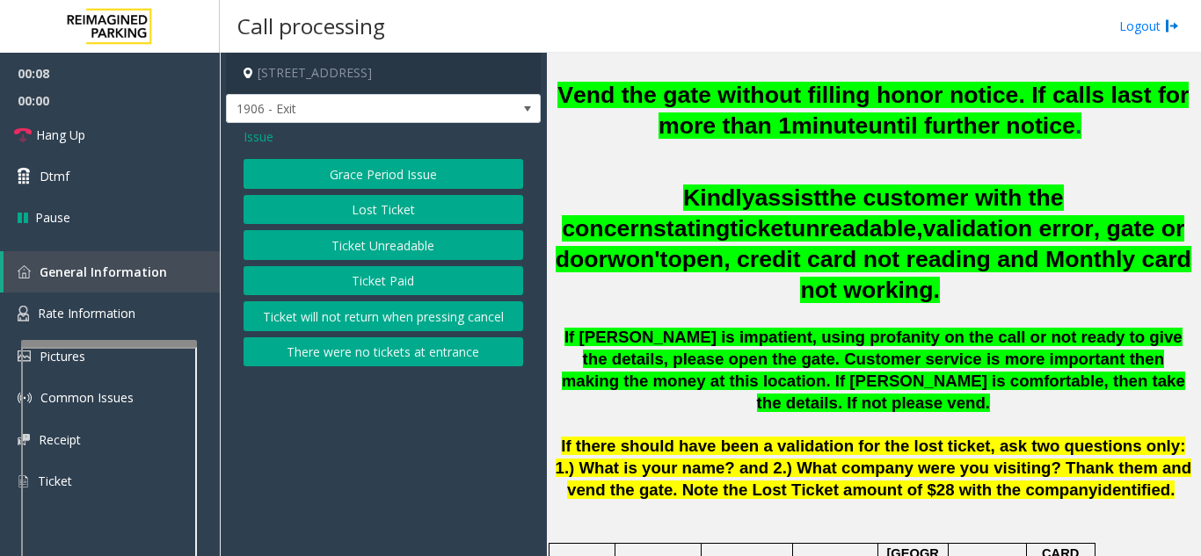
click at [365, 253] on button "Ticket Unreadable" at bounding box center [383, 245] width 280 height 30
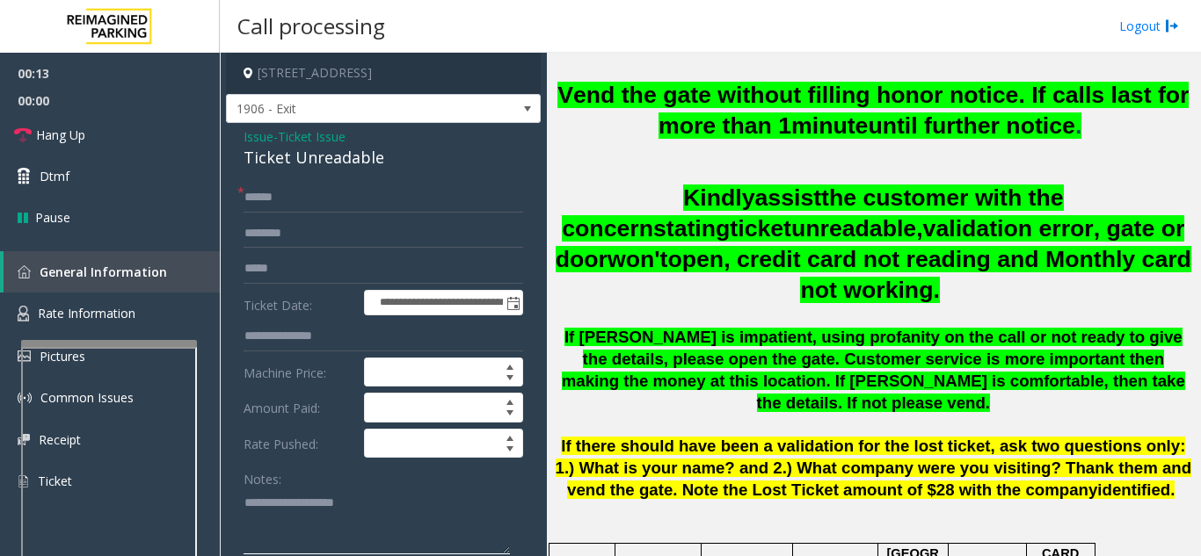
paste textarea "**********"
click at [343, 522] on textarea at bounding box center [376, 522] width 266 height 66
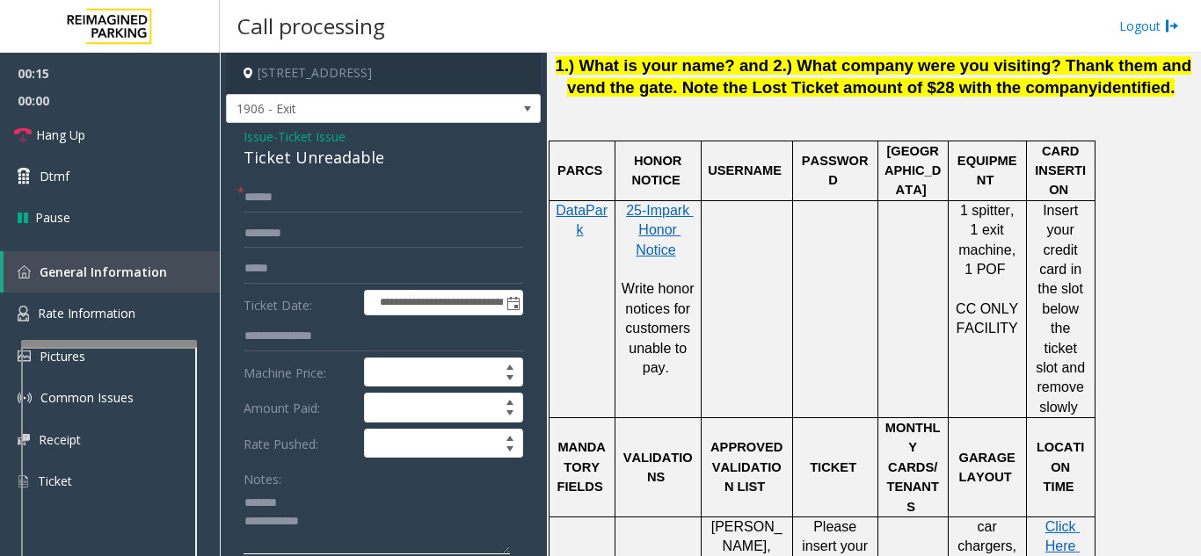
scroll to position [1231, 0]
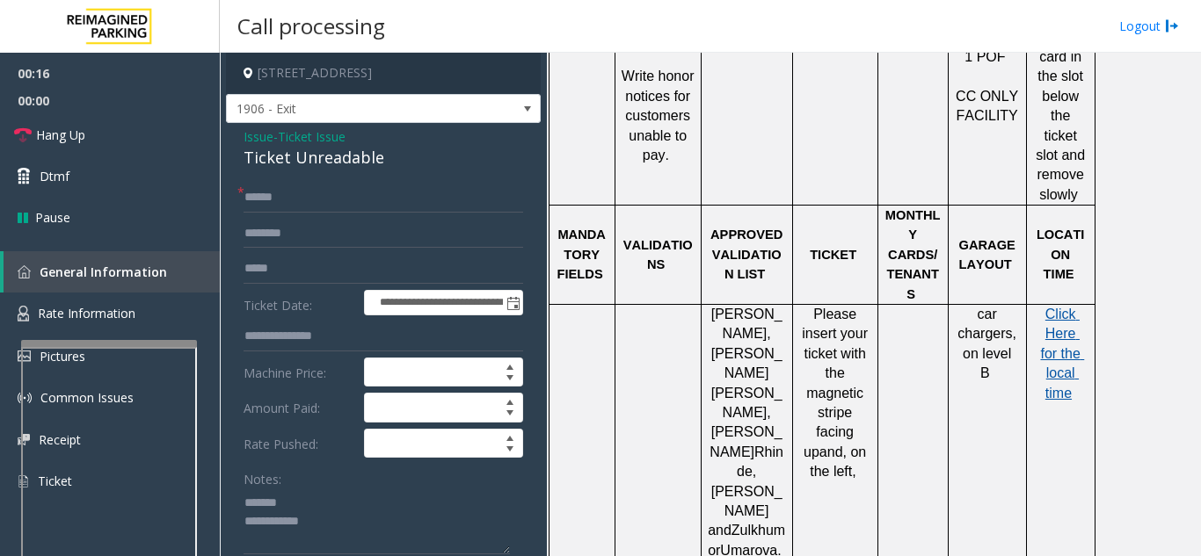
click at [1061, 307] on span "Click Here for the local time" at bounding box center [1062, 354] width 44 height 94
click at [287, 160] on div "Ticket Unreadable" at bounding box center [383, 158] width 280 height 24
copy div "Ticket Unreadable"
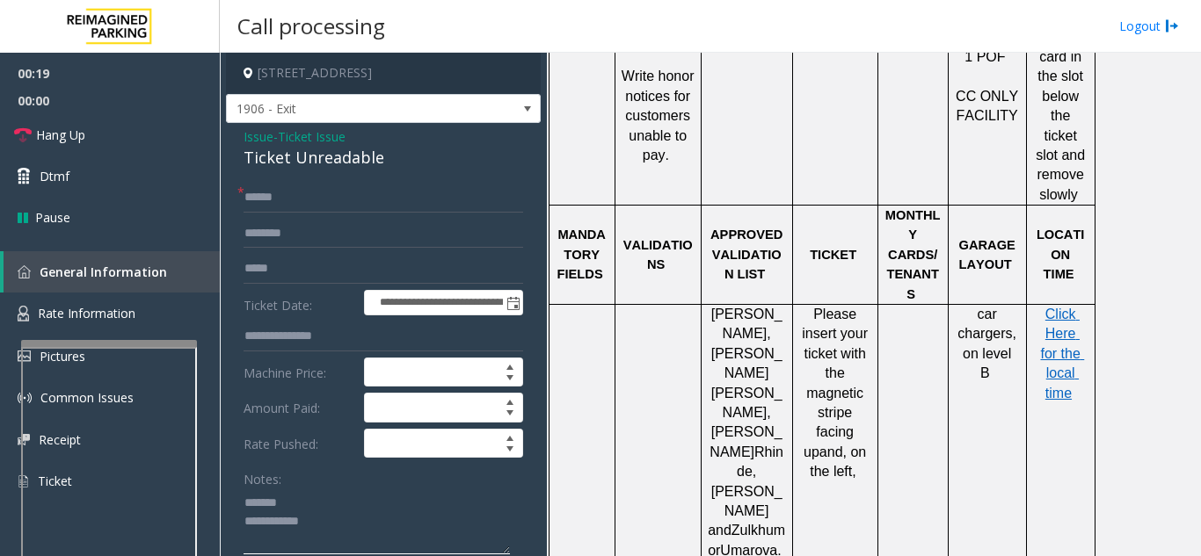
click at [304, 496] on textarea at bounding box center [376, 522] width 266 height 66
paste textarea "**********"
type textarea "**********"
click at [294, 154] on div "Ticket Unreadable" at bounding box center [383, 158] width 280 height 24
click at [294, 152] on div "Ticket Unreadable" at bounding box center [383, 158] width 280 height 24
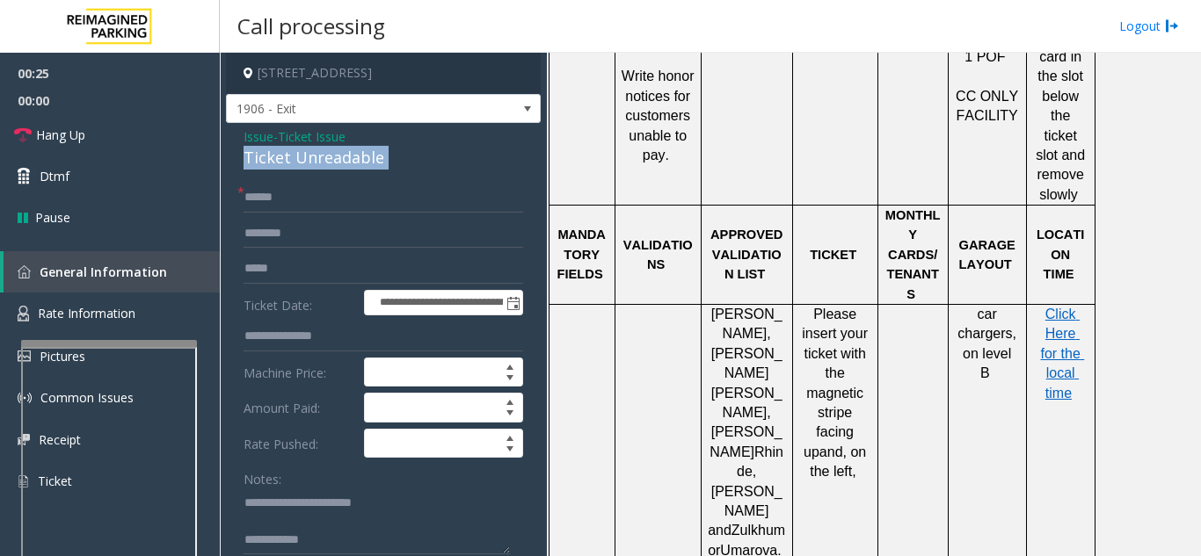
click at [294, 152] on div "Ticket Unreadable" at bounding box center [383, 158] width 280 height 24
copy div "Ticket Unreadable"
click at [350, 549] on textarea at bounding box center [376, 522] width 266 height 66
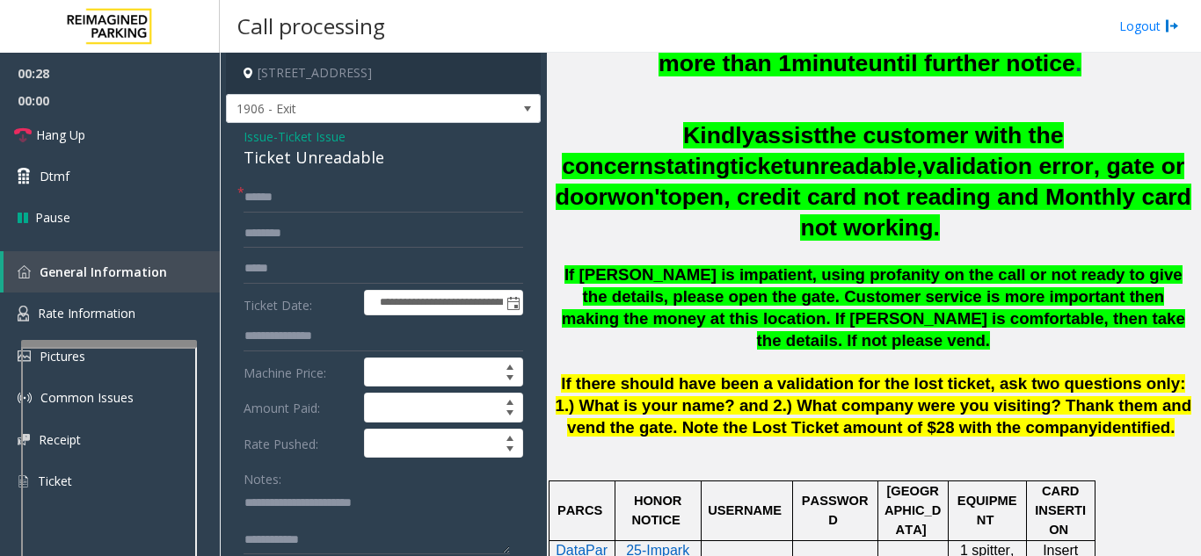
scroll to position [527, 0]
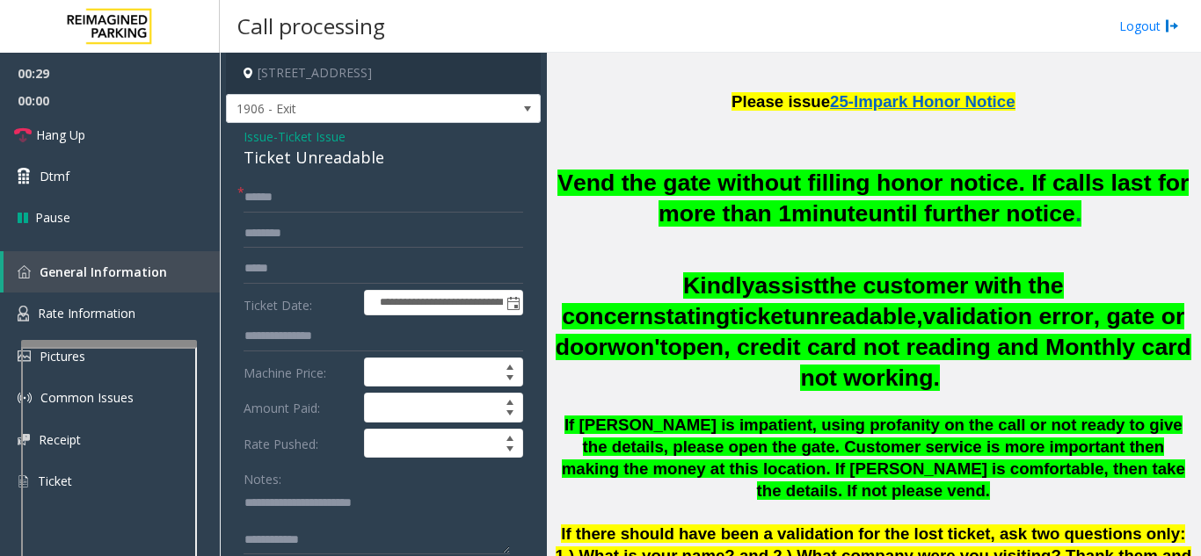
drag, startPoint x: 723, startPoint y: 290, endPoint x: 693, endPoint y: 316, distance: 39.9
click at [791, 316] on span "unreadable," at bounding box center [857, 316] width 132 height 26
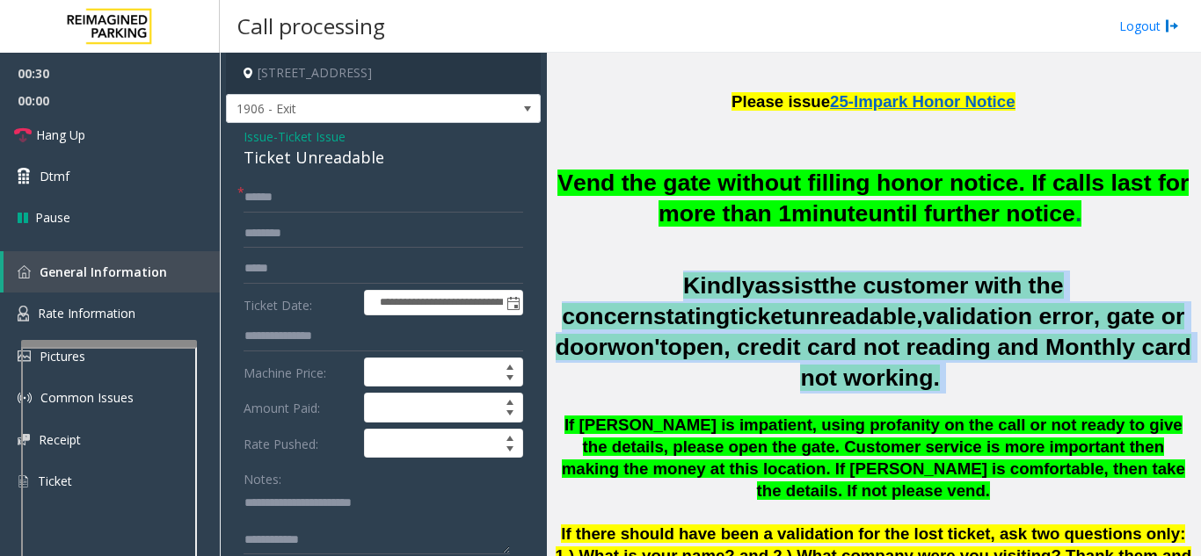
click at [791, 316] on span "unreadable," at bounding box center [857, 316] width 132 height 26
click at [647, 367] on p "Kindly assist the customer with the concern stating ticket unreadable, validati…" at bounding box center [873, 332] width 641 height 123
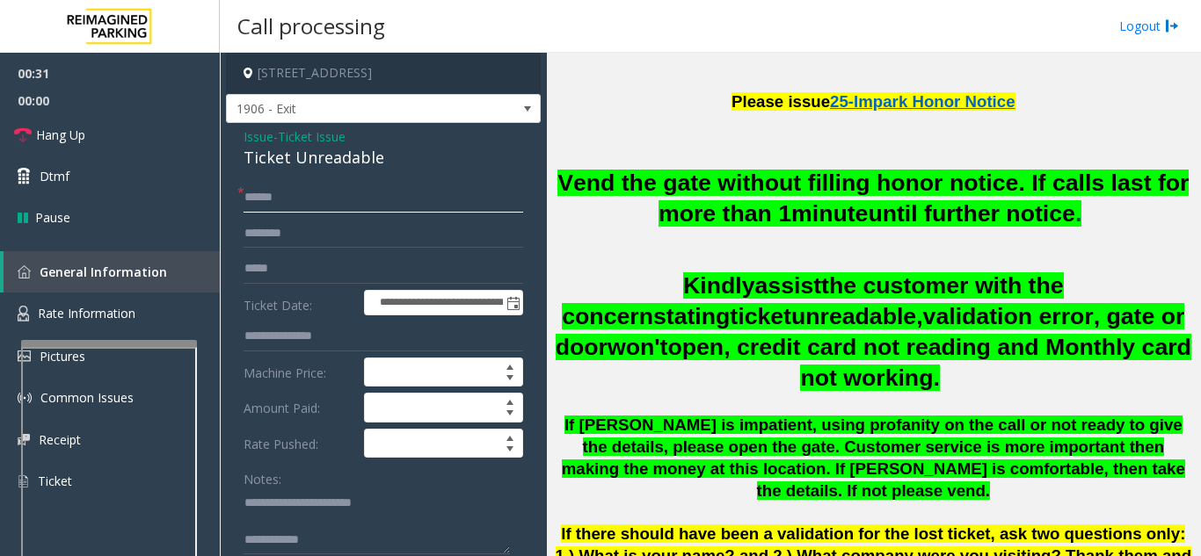
click at [323, 194] on input "text" at bounding box center [383, 198] width 280 height 30
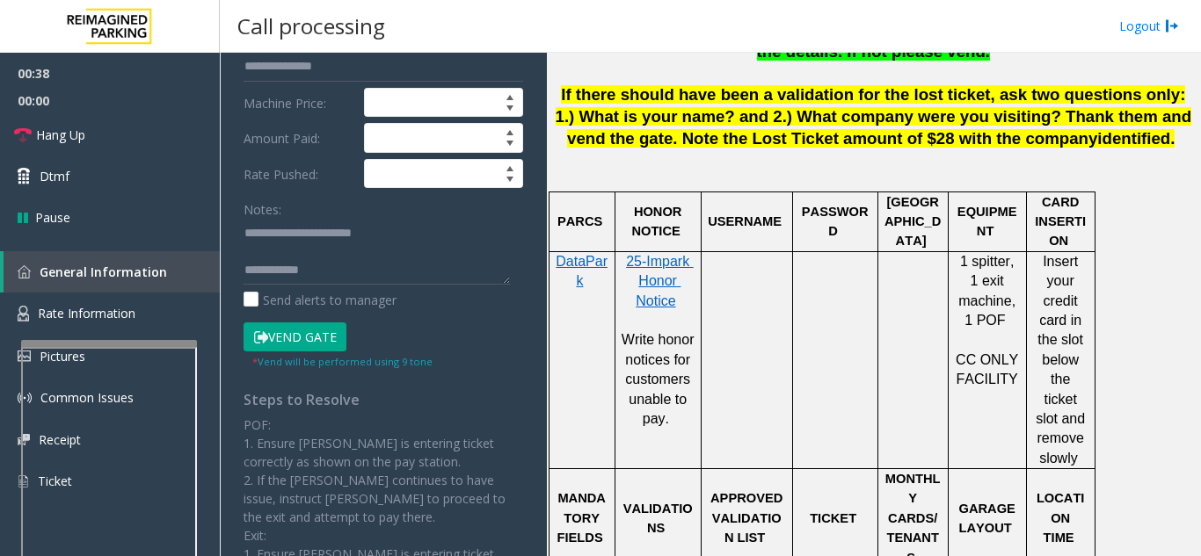
scroll to position [352, 0]
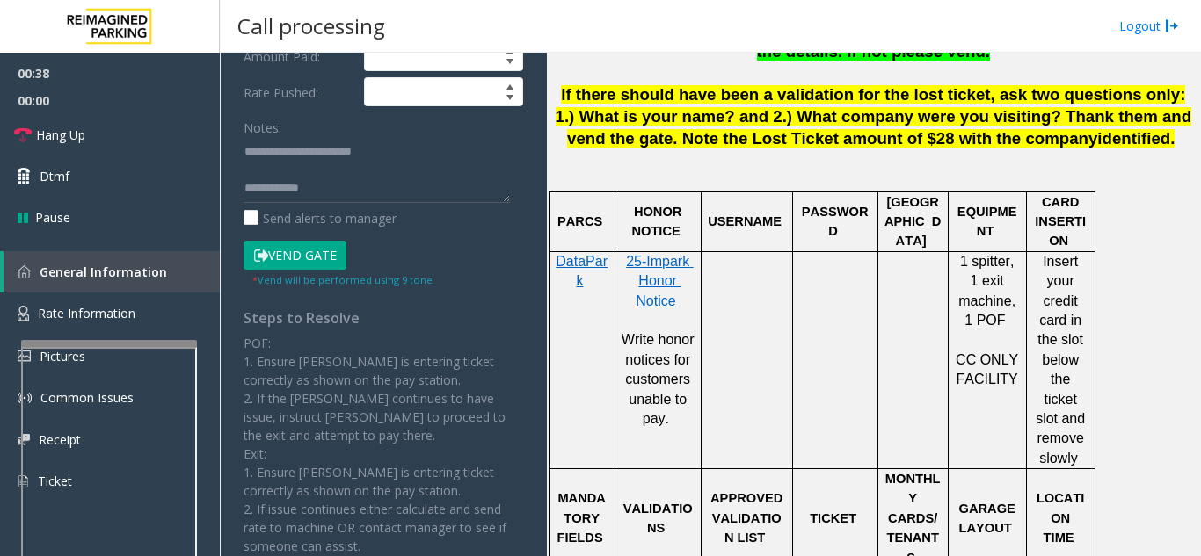
type input "******"
click at [314, 271] on div "* Vend will be performed using 9 tone" at bounding box center [342, 279] width 180 height 18
click at [314, 251] on button "Vend Gate" at bounding box center [294, 256] width 103 height 30
click at [348, 198] on textarea at bounding box center [376, 170] width 266 height 66
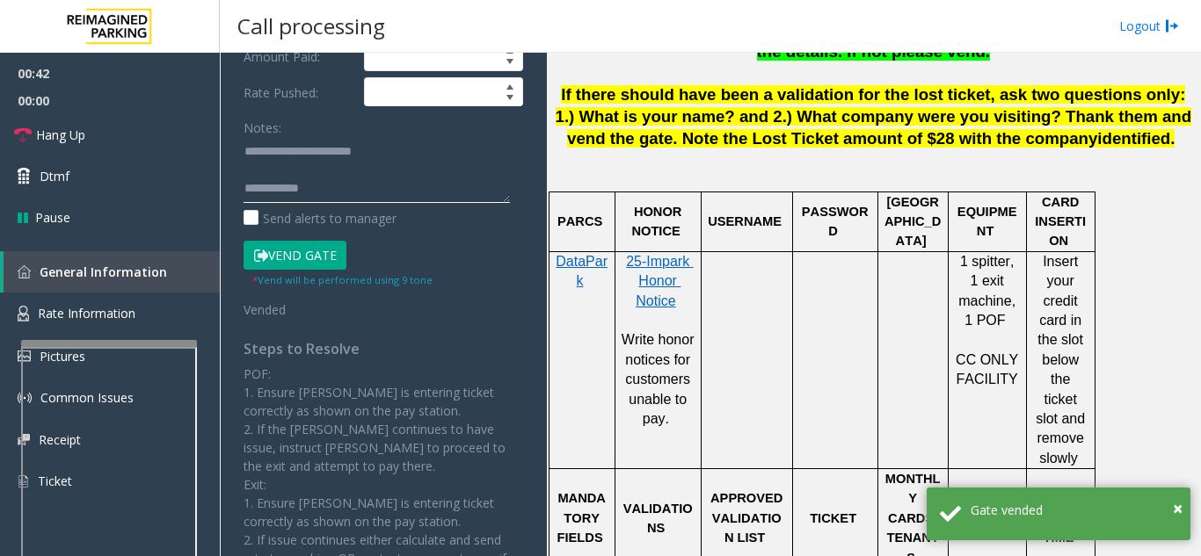
click at [349, 193] on textarea at bounding box center [376, 170] width 266 height 66
paste textarea "**********"
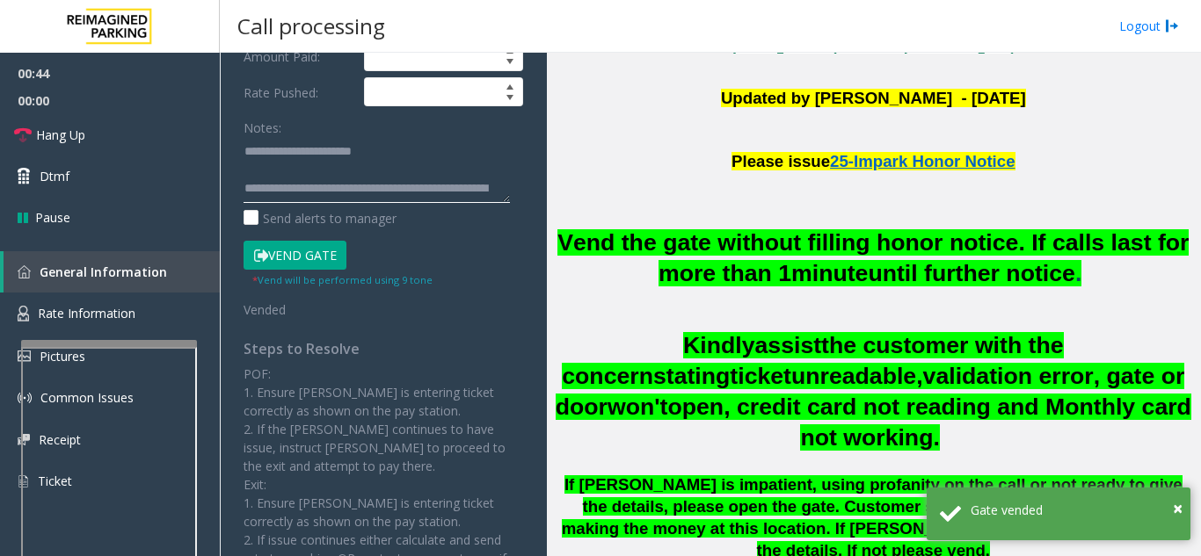
scroll to position [440, 0]
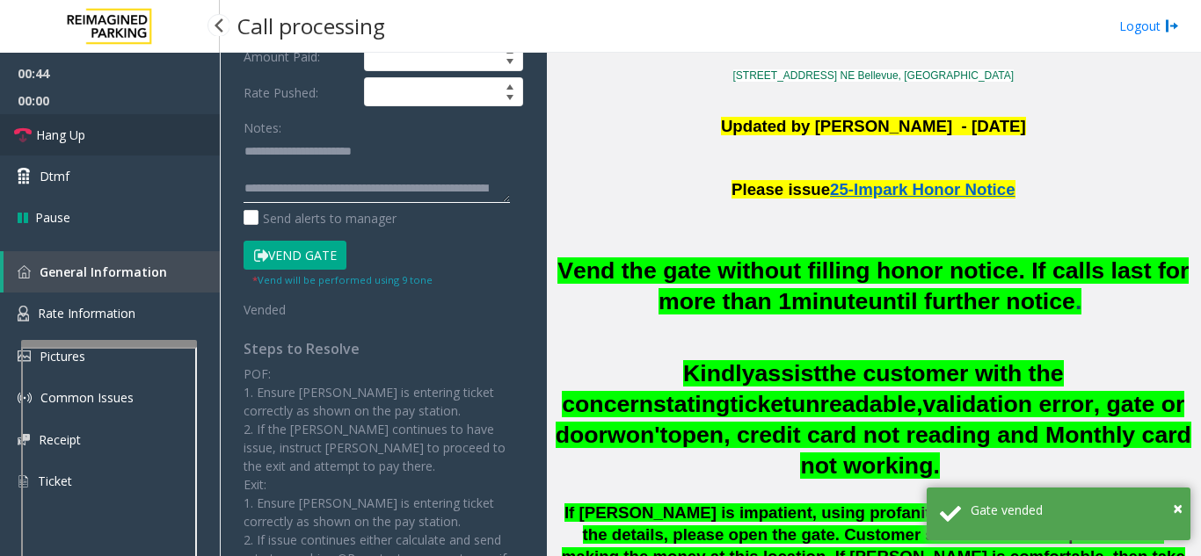
type textarea "**********"
click at [121, 141] on link "Hang Up" at bounding box center [110, 134] width 220 height 41
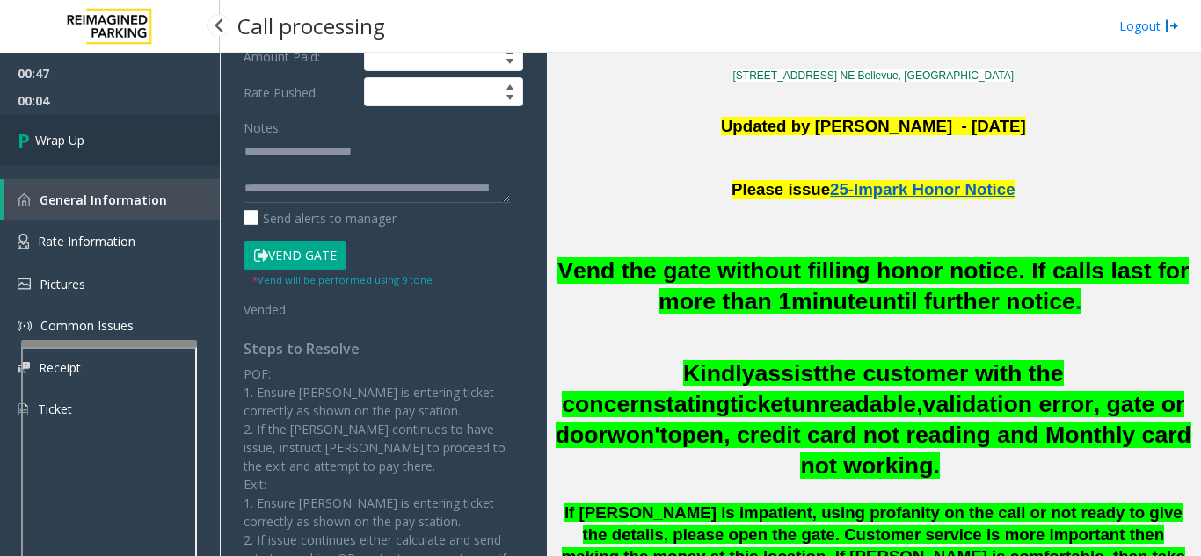
click at [132, 128] on link "Wrap Up" at bounding box center [110, 140] width 220 height 52
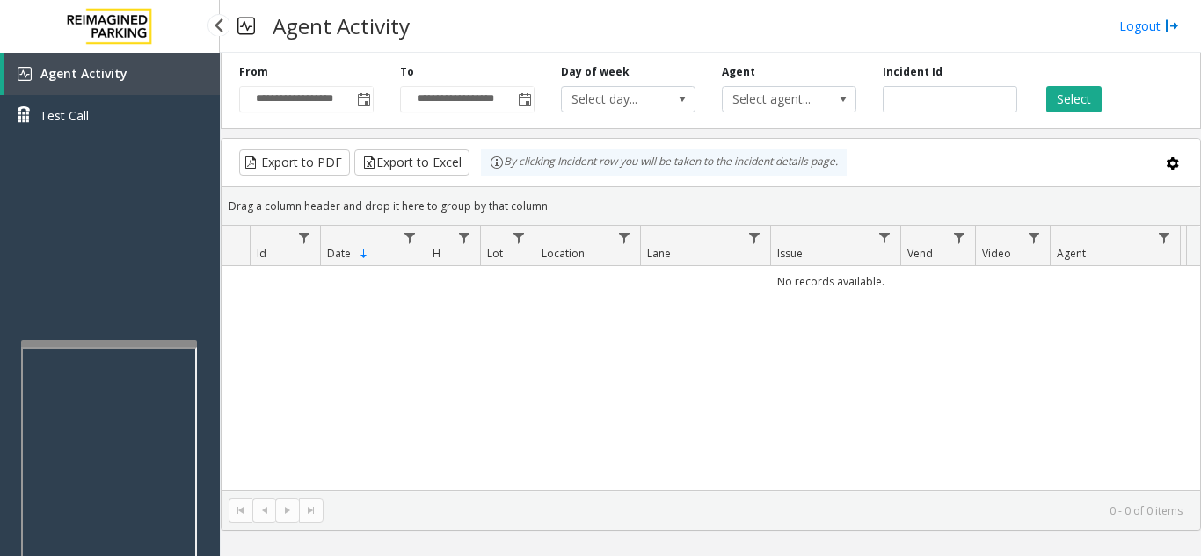
drag, startPoint x: 580, startPoint y: 440, endPoint x: 524, endPoint y: 407, distance: 65.4
click at [488, 463] on div "No records available." at bounding box center [711, 378] width 978 height 224
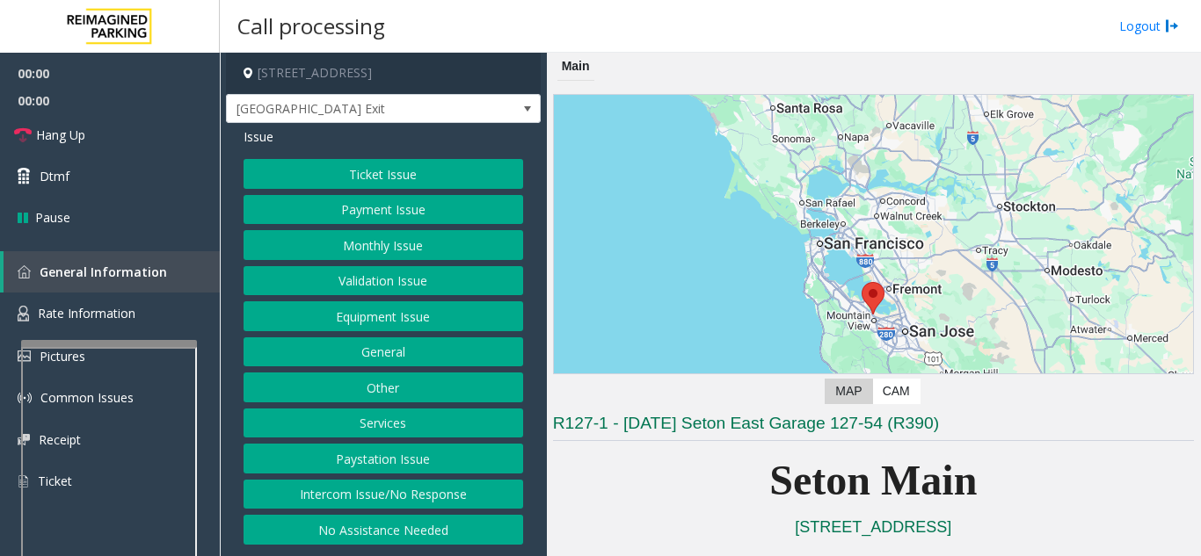
click at [421, 314] on button "Equipment Issue" at bounding box center [383, 317] width 280 height 30
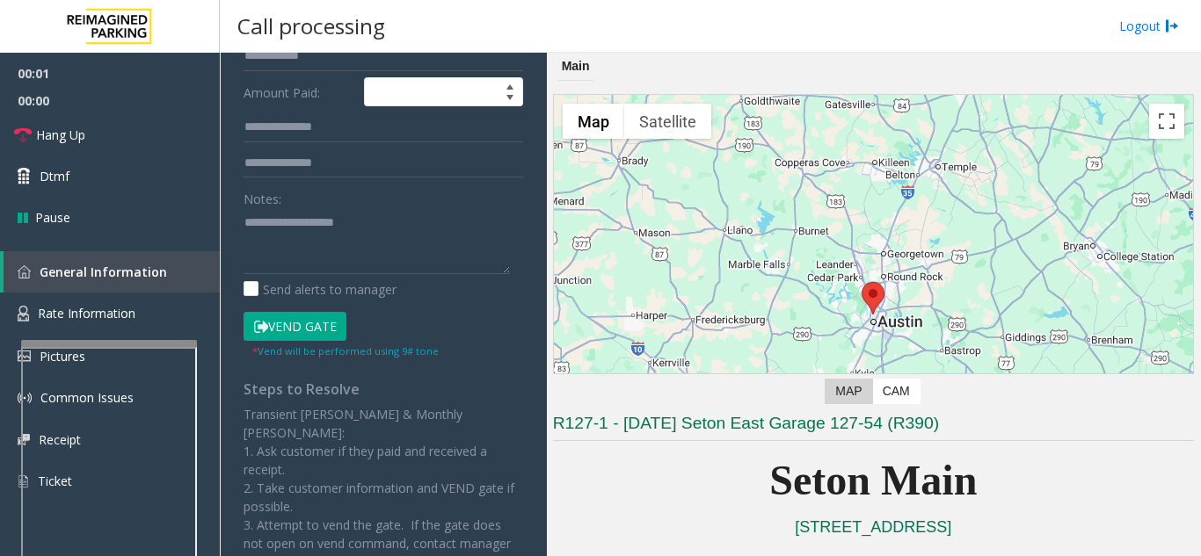
scroll to position [352, 0]
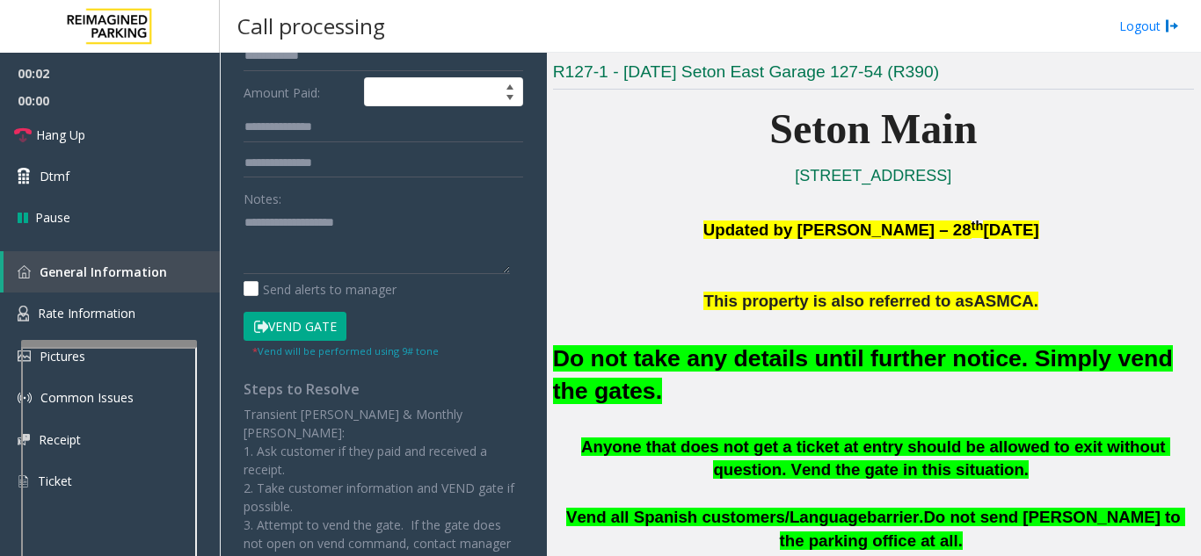
click at [756, 355] on font "Do not take any details until further notice. Simply vend the gates." at bounding box center [863, 374] width 620 height 59
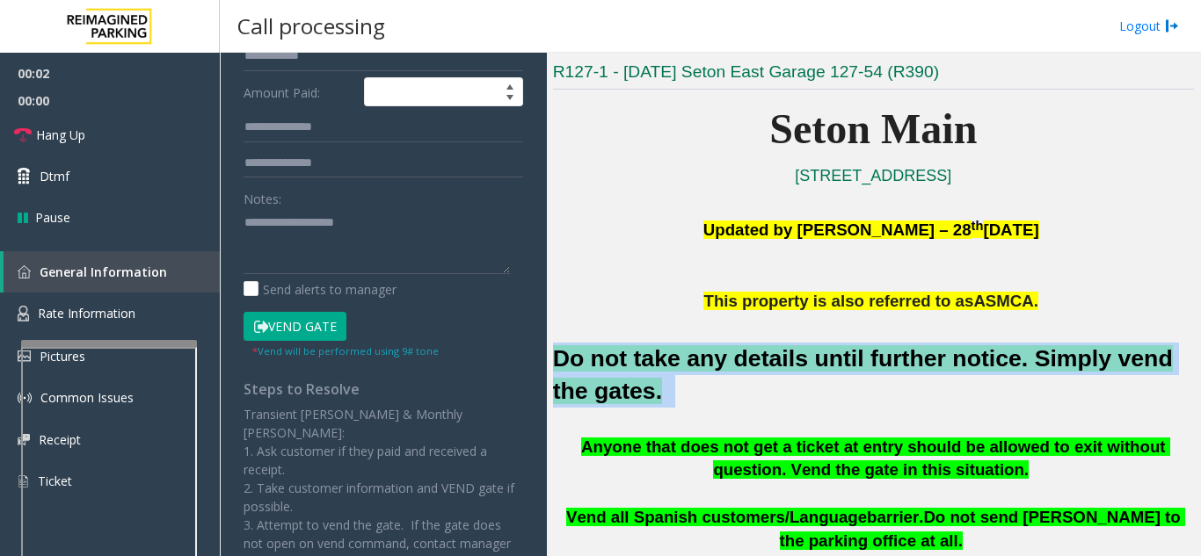
click at [756, 355] on font "Do not take any details until further notice. Simply vend the gates." at bounding box center [863, 374] width 620 height 59
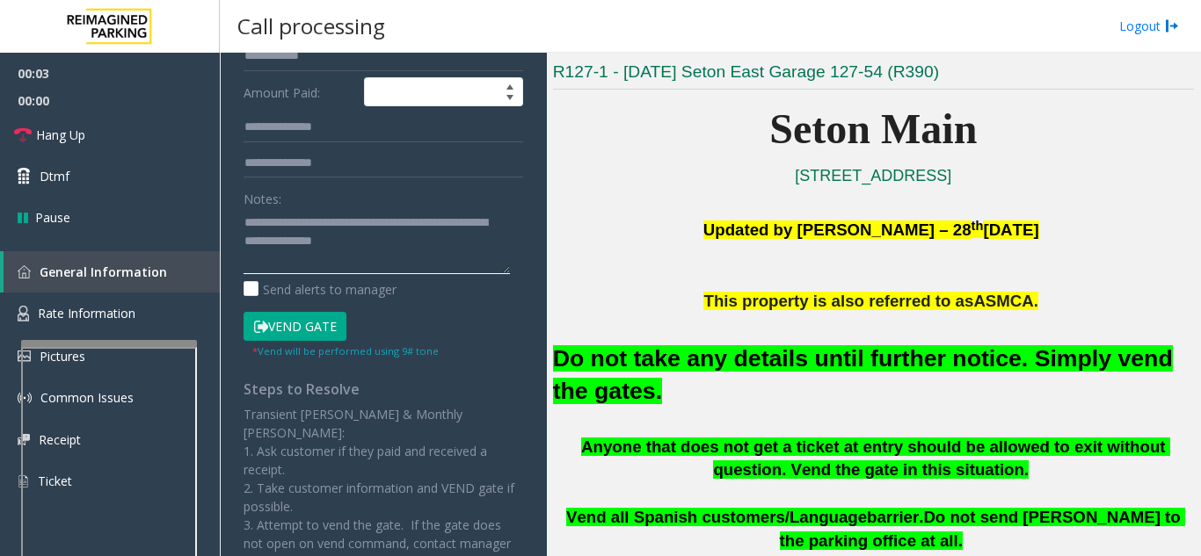
type textarea "**********"
click at [314, 327] on button "Vend Gate" at bounding box center [294, 327] width 103 height 30
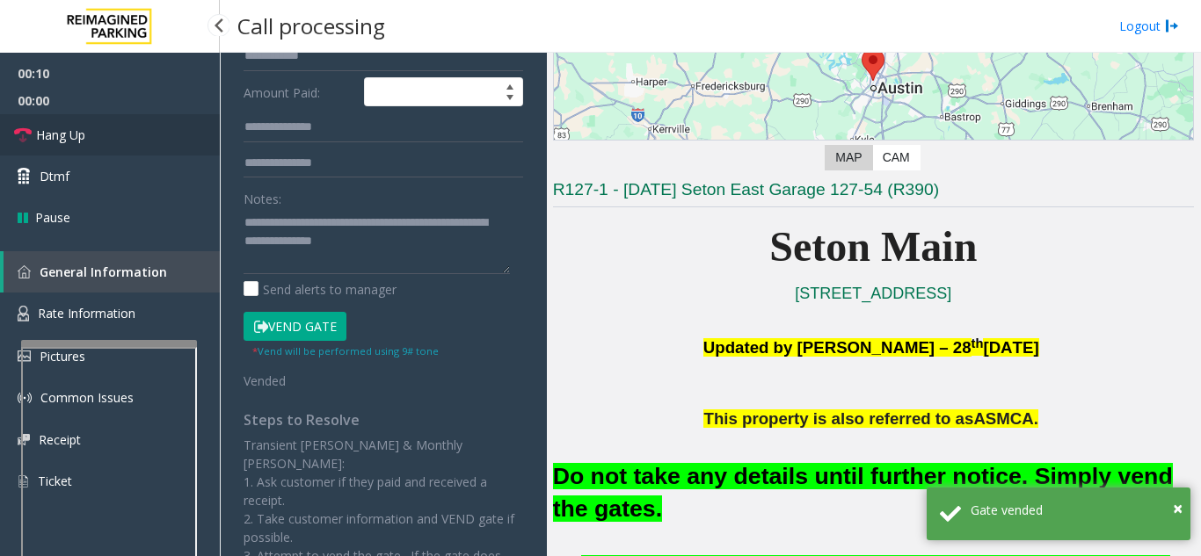
scroll to position [88, 0]
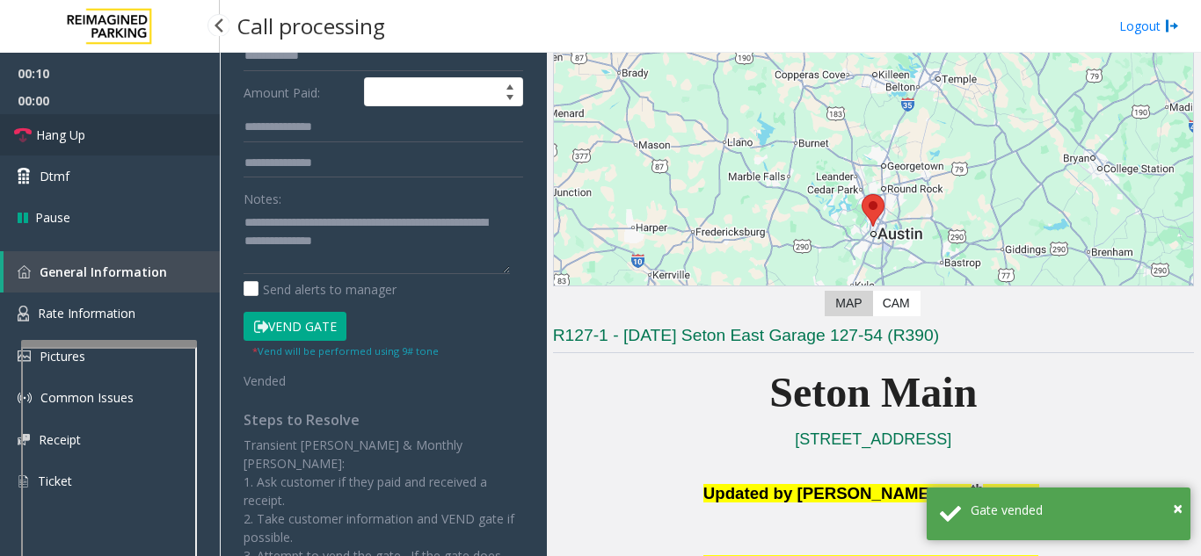
click at [118, 149] on link "Hang Up" at bounding box center [110, 134] width 220 height 41
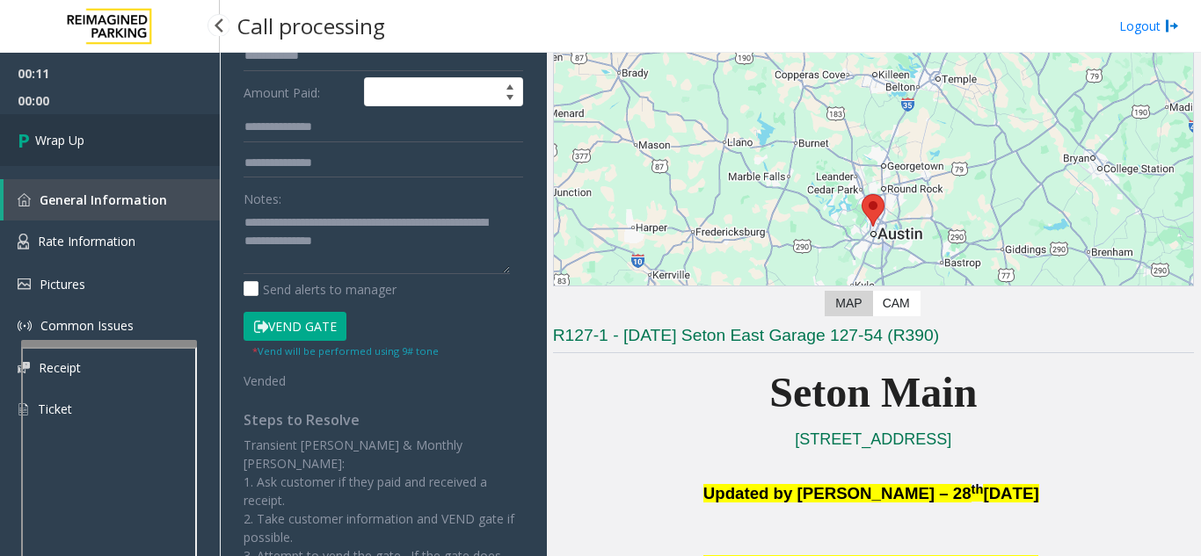
click at [152, 153] on link "Wrap Up" at bounding box center [110, 140] width 220 height 52
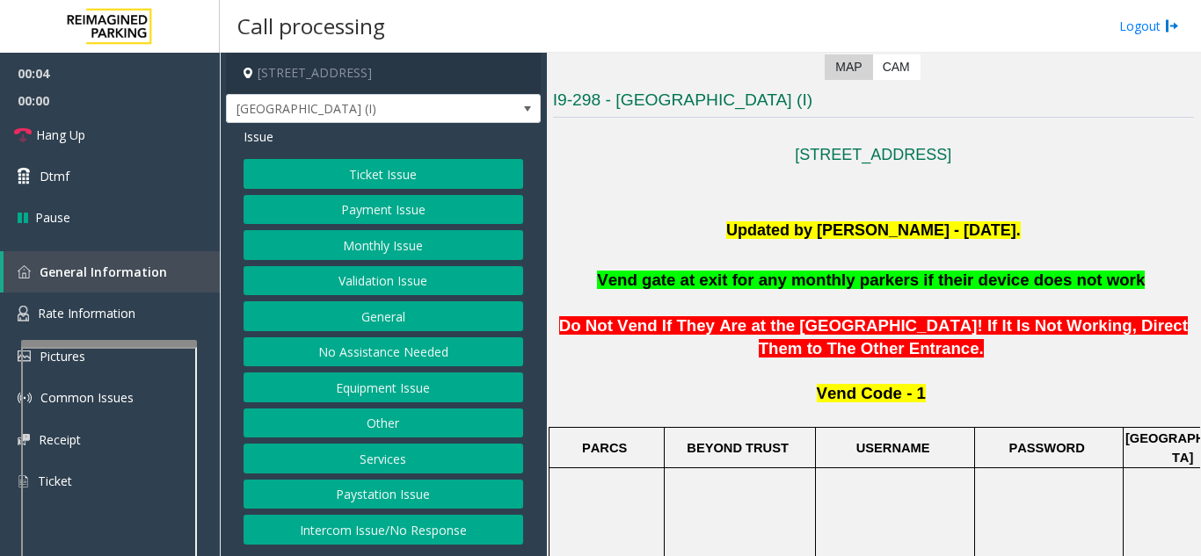
scroll to position [264, 0]
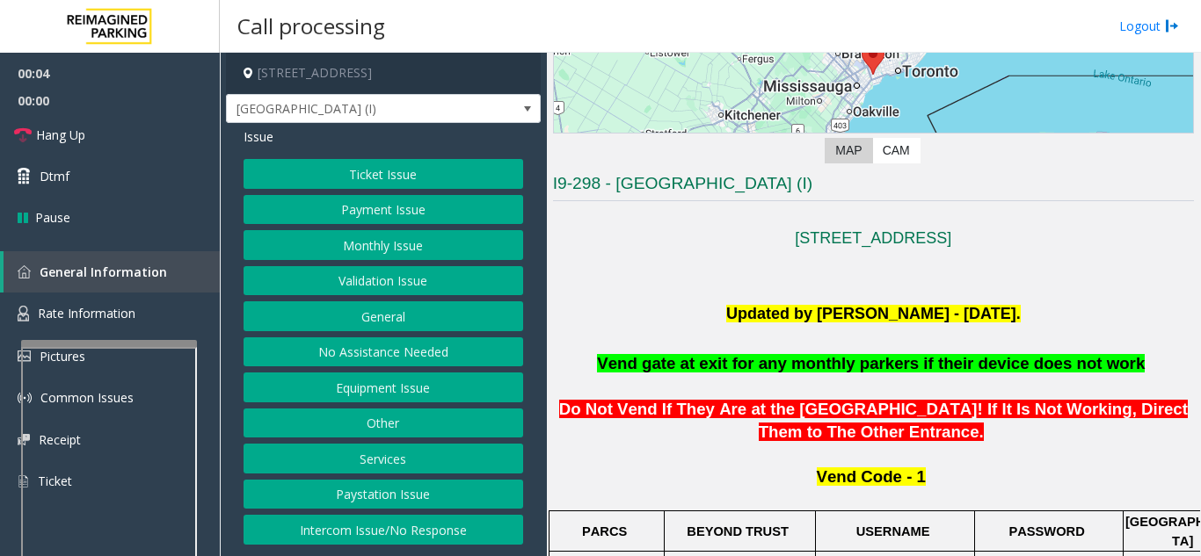
drag, startPoint x: 628, startPoint y: 292, endPoint x: 611, endPoint y: 299, distance: 18.9
drag, startPoint x: 611, startPoint y: 299, endPoint x: 336, endPoint y: 251, distance: 279.3
click at [336, 251] on button "Monthly Issue" at bounding box center [383, 245] width 280 height 30
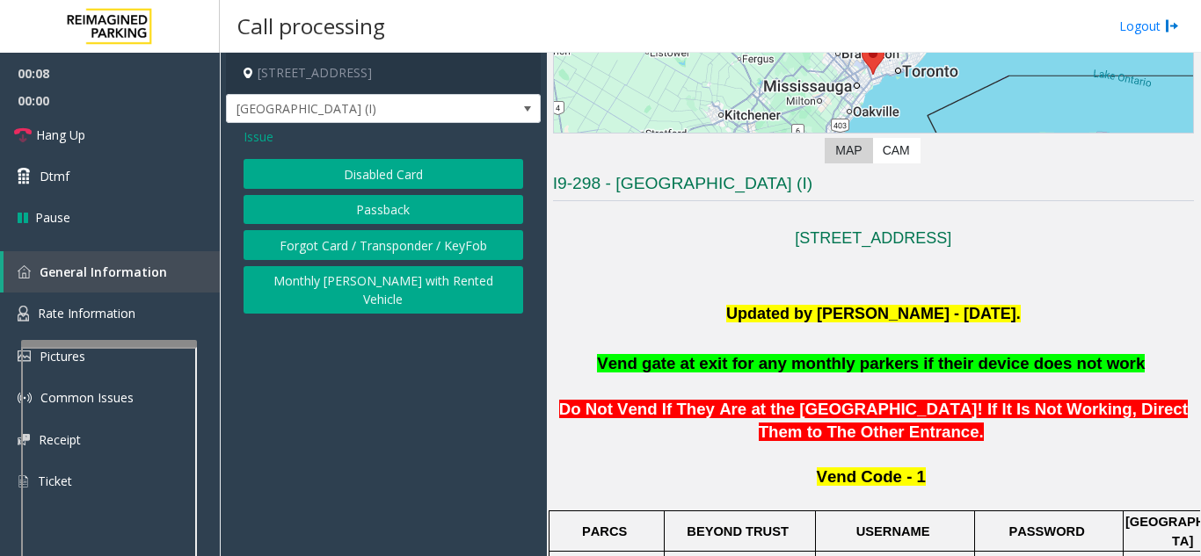
click at [329, 240] on button "Forgot Card / Transponder / KeyFob" at bounding box center [383, 245] width 280 height 30
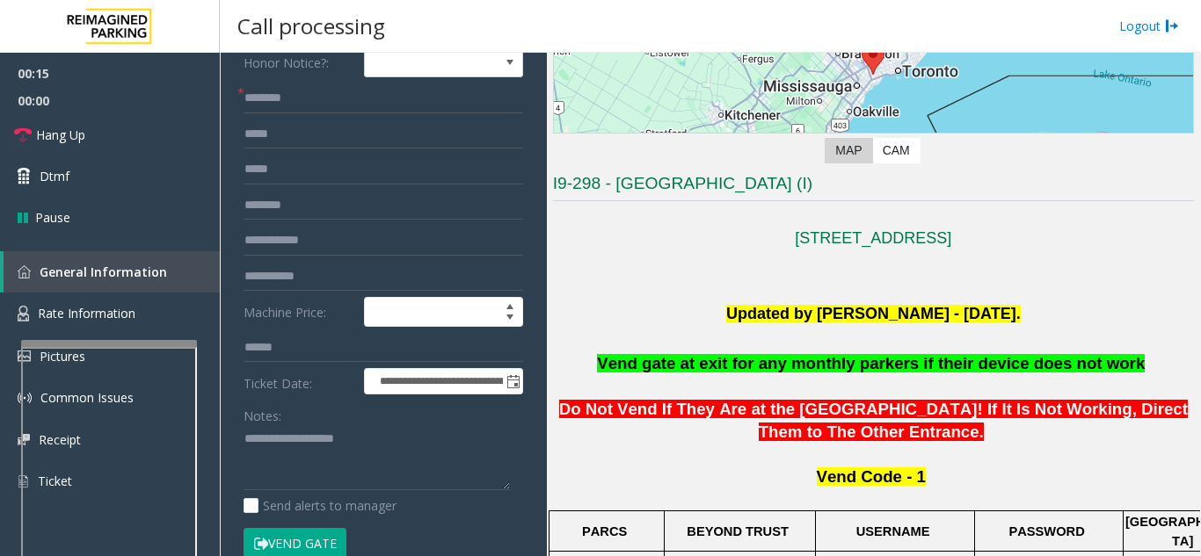
scroll to position [176, 0]
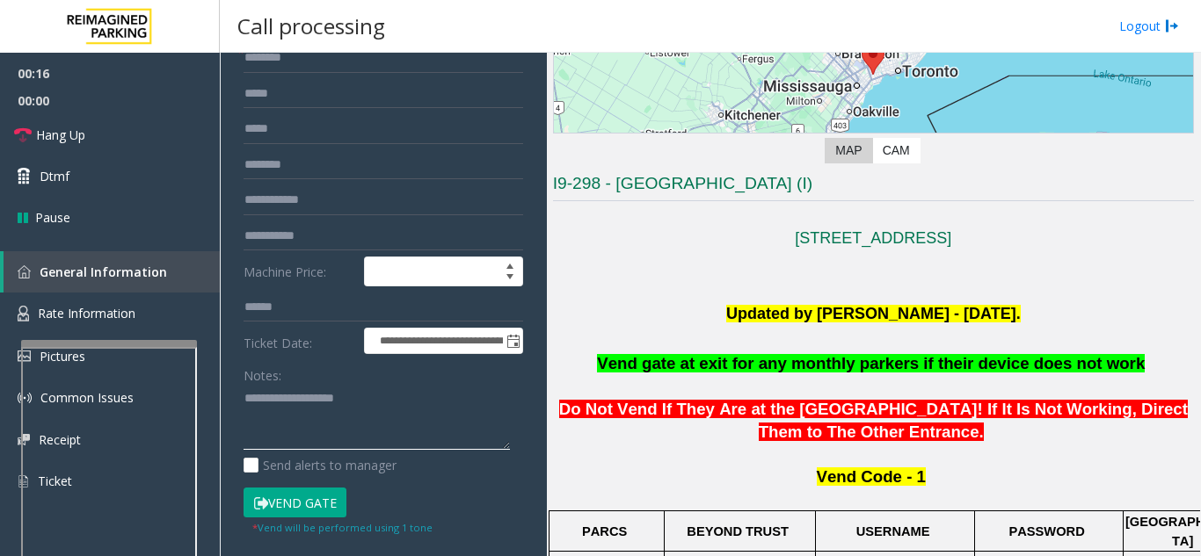
drag, startPoint x: 348, startPoint y: 454, endPoint x: 299, endPoint y: 389, distance: 81.6
paste textarea "**********"
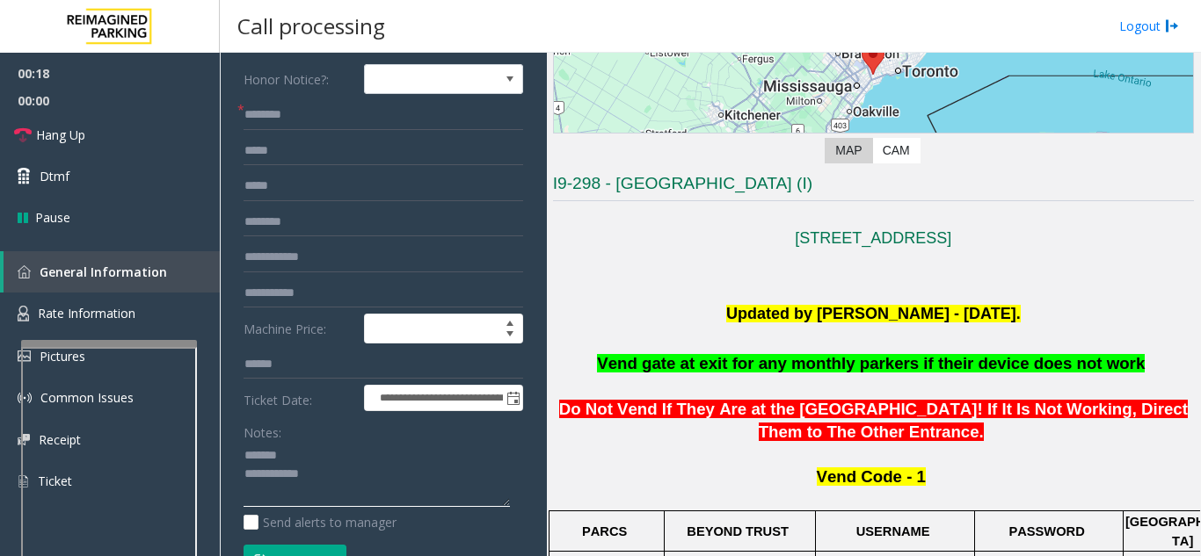
scroll to position [88, 0]
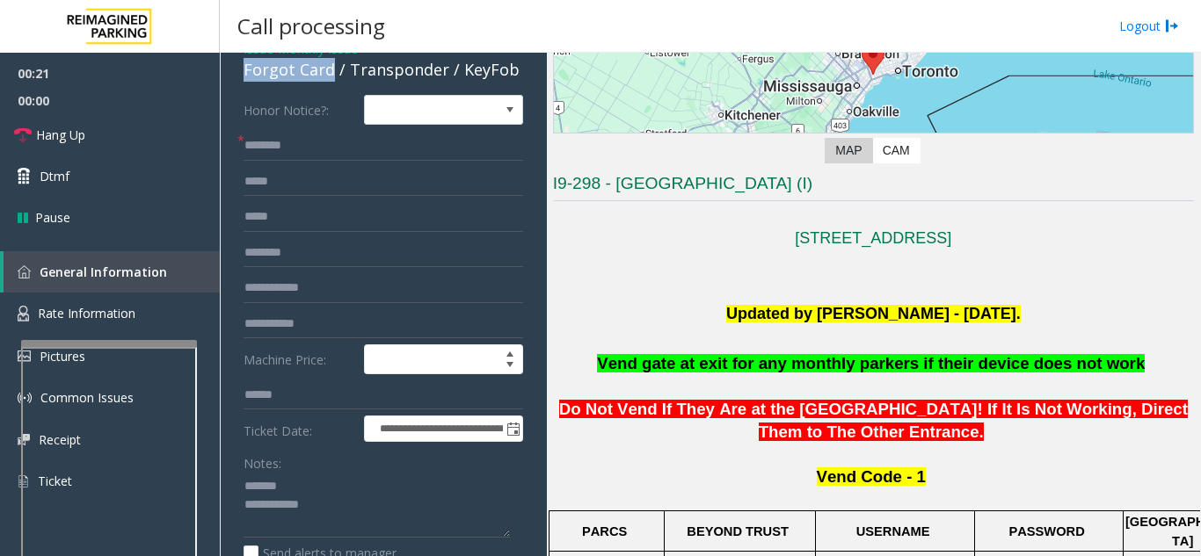
drag, startPoint x: 231, startPoint y: 82, endPoint x: 316, endPoint y: 75, distance: 84.7
click at [328, 74] on div "**********" at bounding box center [383, 499] width 315 height 928
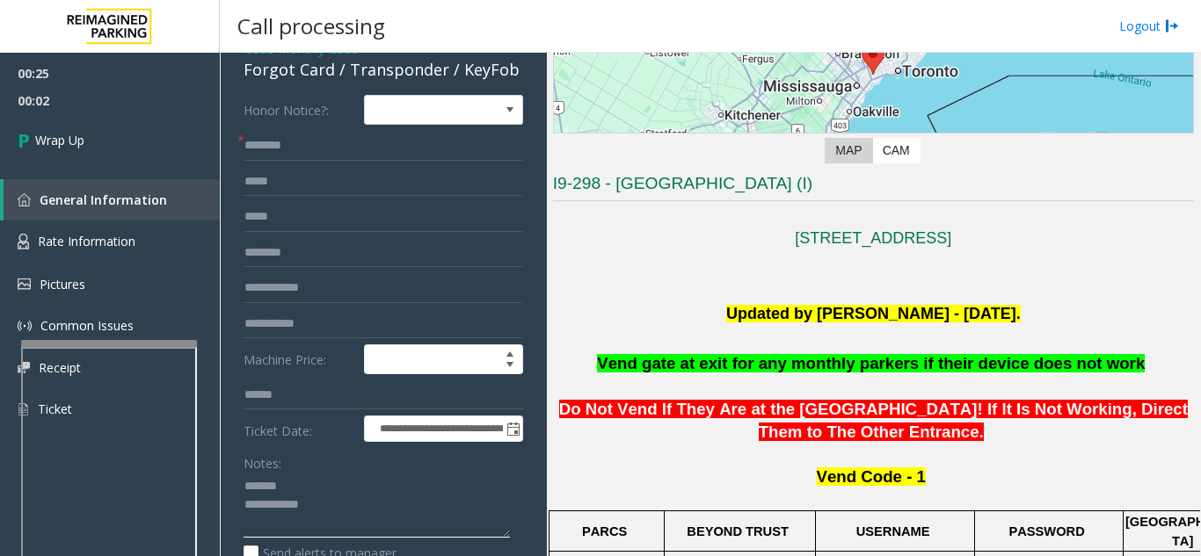
click at [324, 488] on textarea at bounding box center [376, 506] width 266 height 66
drag, startPoint x: 251, startPoint y: 69, endPoint x: 239, endPoint y: 72, distance: 12.0
click at [247, 68] on div "Forgot Card / Transponder / KeyFob" at bounding box center [383, 70] width 280 height 24
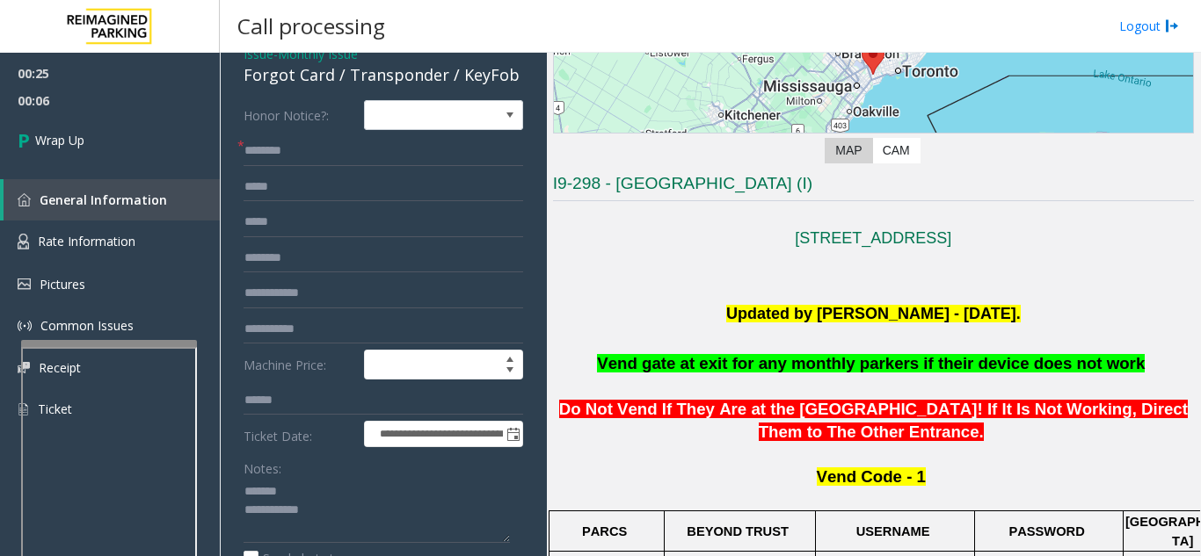
click at [297, 74] on div "Forgot Card / Transponder / KeyFob" at bounding box center [383, 75] width 280 height 24
click at [284, 76] on div "Forgot Card / Transponder / KeyFob" at bounding box center [383, 75] width 280 height 24
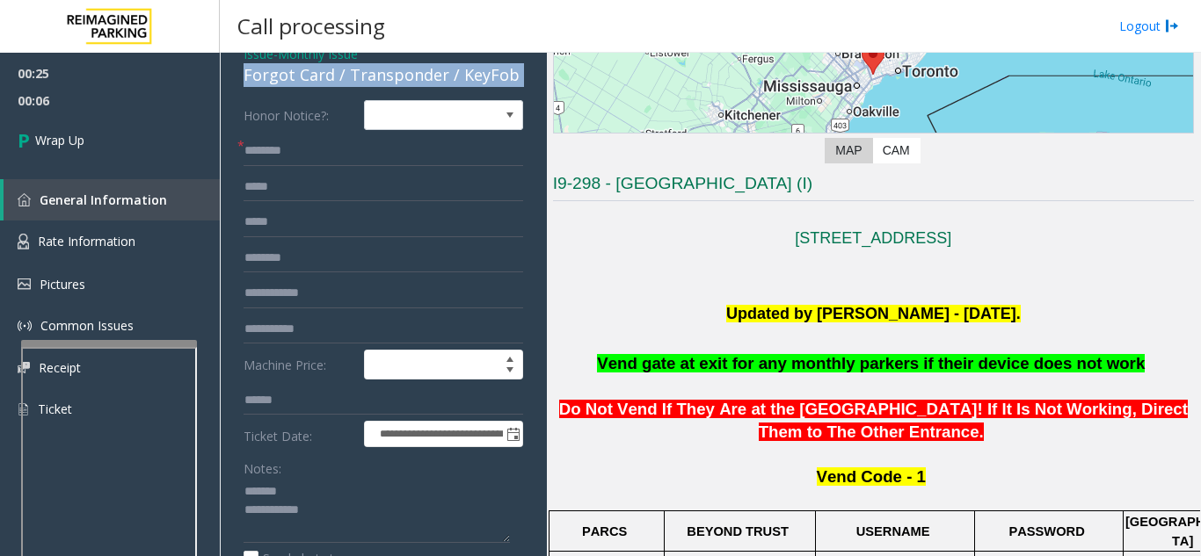
click at [284, 76] on div "Forgot Card / Transponder / KeyFob" at bounding box center [383, 75] width 280 height 24
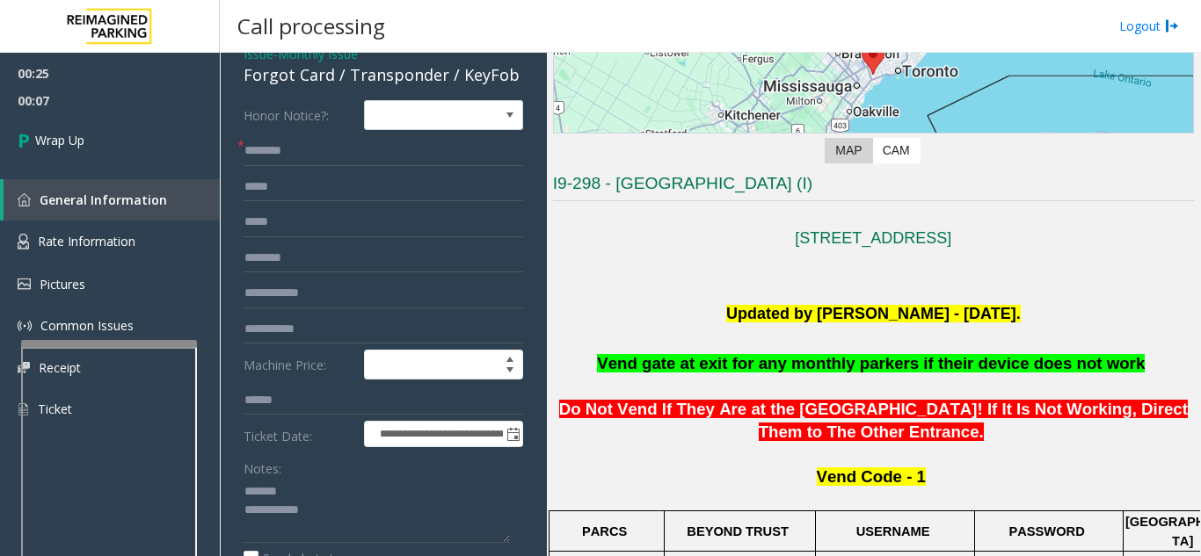
click at [291, 88] on div "**********" at bounding box center [383, 504] width 315 height 928
drag, startPoint x: 236, startPoint y: 76, endPoint x: 328, endPoint y: 94, distance: 93.1
click at [330, 84] on div "**********" at bounding box center [383, 504] width 315 height 928
copy div "Forgot Card"
paste textarea "**********"
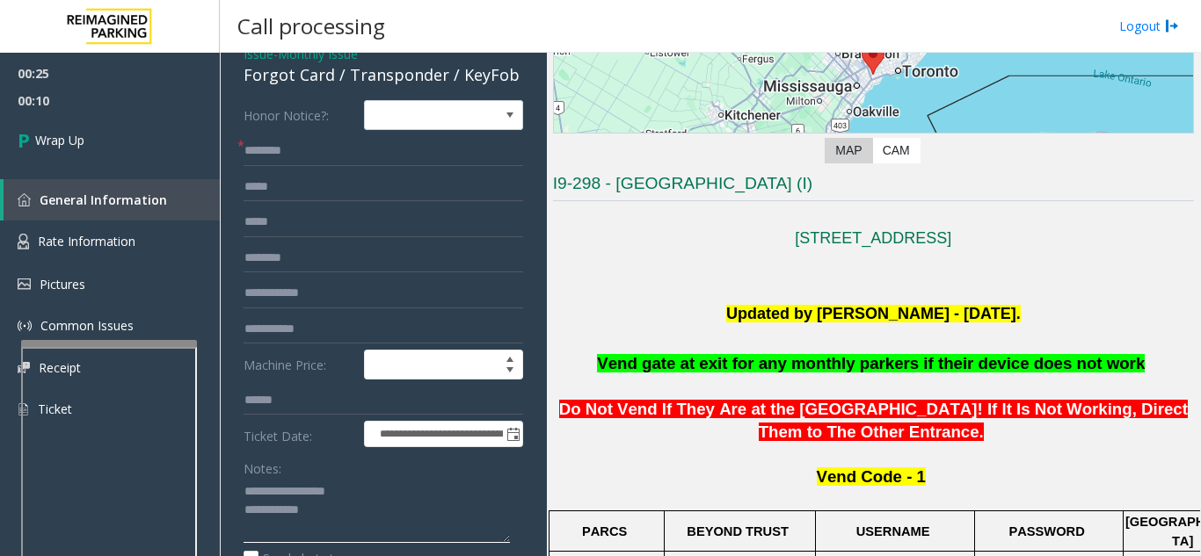
click at [352, 490] on textarea at bounding box center [376, 511] width 266 height 66
click at [374, 516] on textarea at bounding box center [376, 511] width 266 height 66
type textarea "**********"
click at [350, 154] on input "text" at bounding box center [383, 151] width 280 height 30
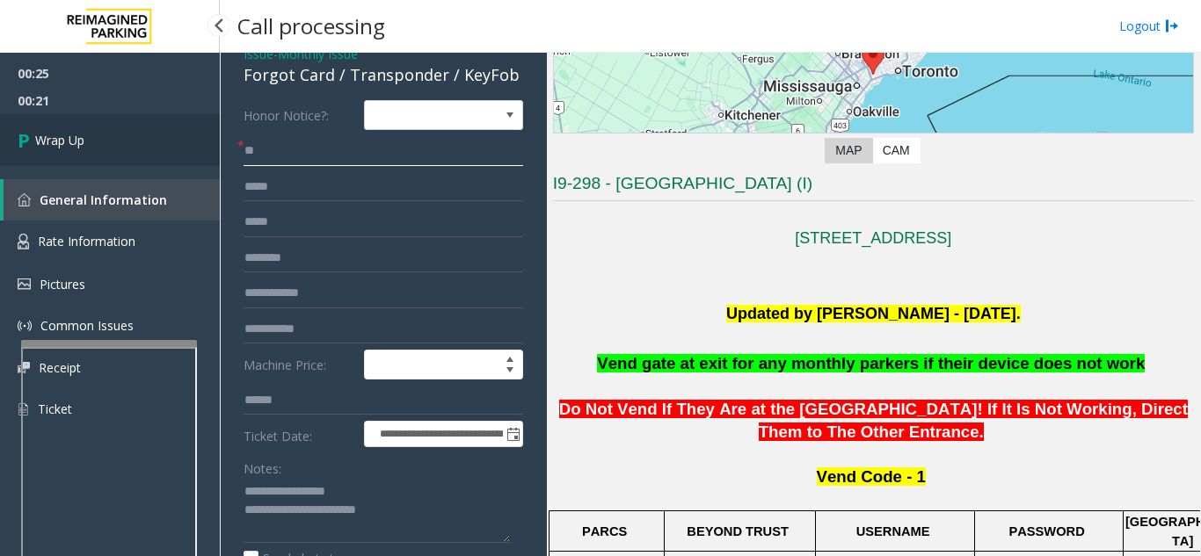
type input "**"
click at [120, 118] on link "Wrap Up" at bounding box center [110, 140] width 220 height 52
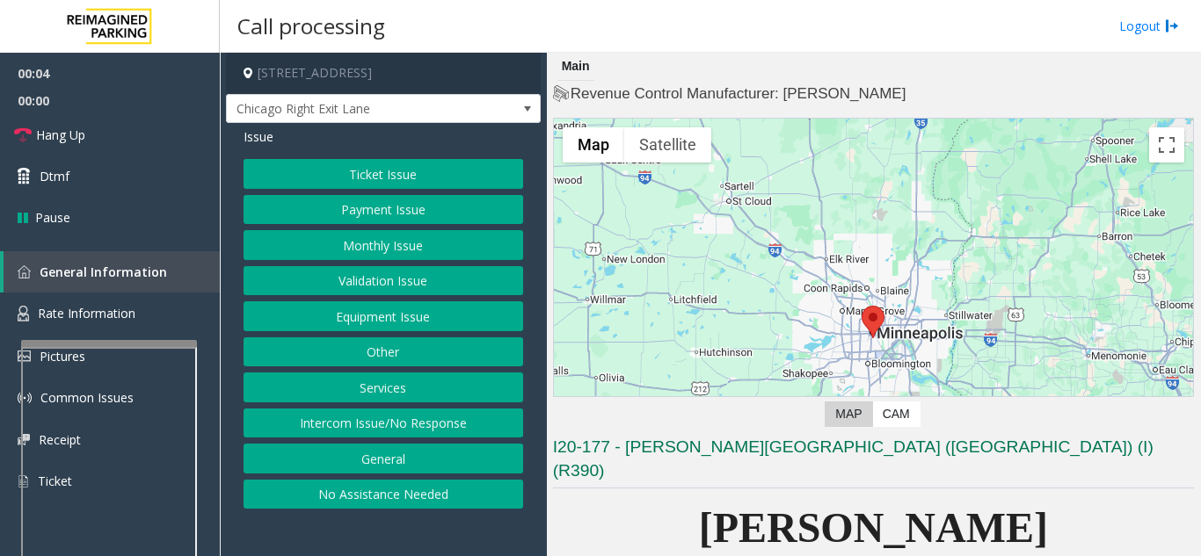
drag, startPoint x: 443, startPoint y: 531, endPoint x: 414, endPoint y: 529, distance: 29.1
drag, startPoint x: 414, startPoint y: 529, endPoint x: 478, endPoint y: 513, distance: 66.1
click at [414, 529] on app-call-processing-form "[STREET_ADDRESS] Right Exit Lane Issue Ticket Issue Payment Issue Monthly Issue…" at bounding box center [383, 305] width 327 height 504
drag, startPoint x: 367, startPoint y: 164, endPoint x: 366, endPoint y: 173, distance: 9.0
click at [366, 173] on button "Ticket Issue" at bounding box center [383, 174] width 280 height 30
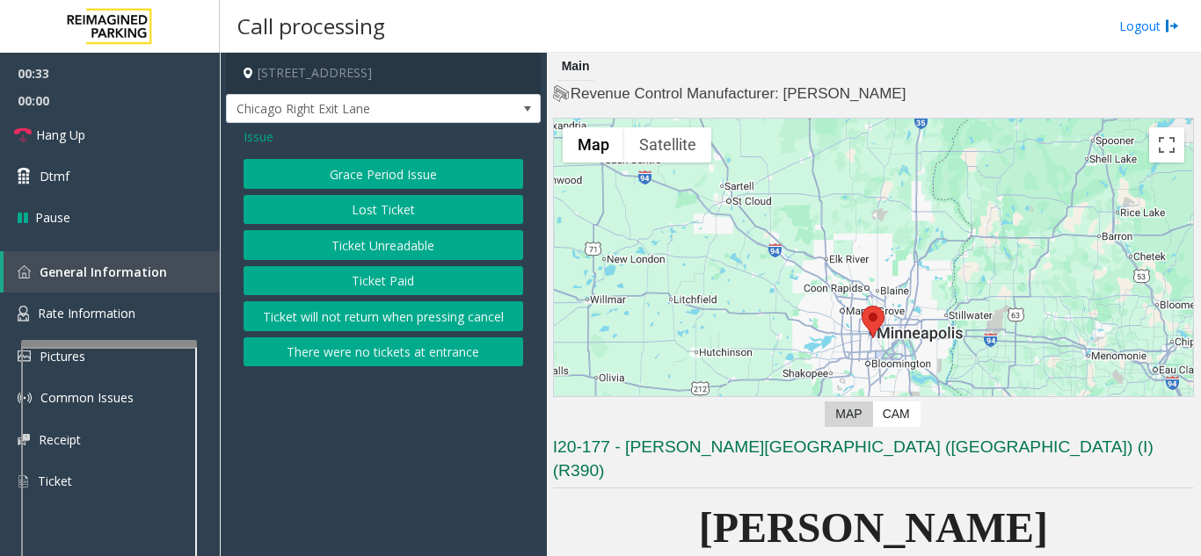
drag, startPoint x: 418, startPoint y: 468, endPoint x: 421, endPoint y: 454, distance: 13.6
click at [419, 461] on app-call-processing-form "800 East 28th Street, Minneapolis, MN Chicago Right Exit Lane Issue Grace Perio…" at bounding box center [383, 305] width 327 height 504
drag, startPoint x: 434, startPoint y: 446, endPoint x: 425, endPoint y: 446, distance: 9.7
drag, startPoint x: 425, startPoint y: 446, endPoint x: 419, endPoint y: 435, distance: 11.8
click at [419, 435] on app-call-processing-form "800 East 28th Street, Minneapolis, MN Chicago Right Exit Lane Issue Grace Perio…" at bounding box center [383, 305] width 327 height 504
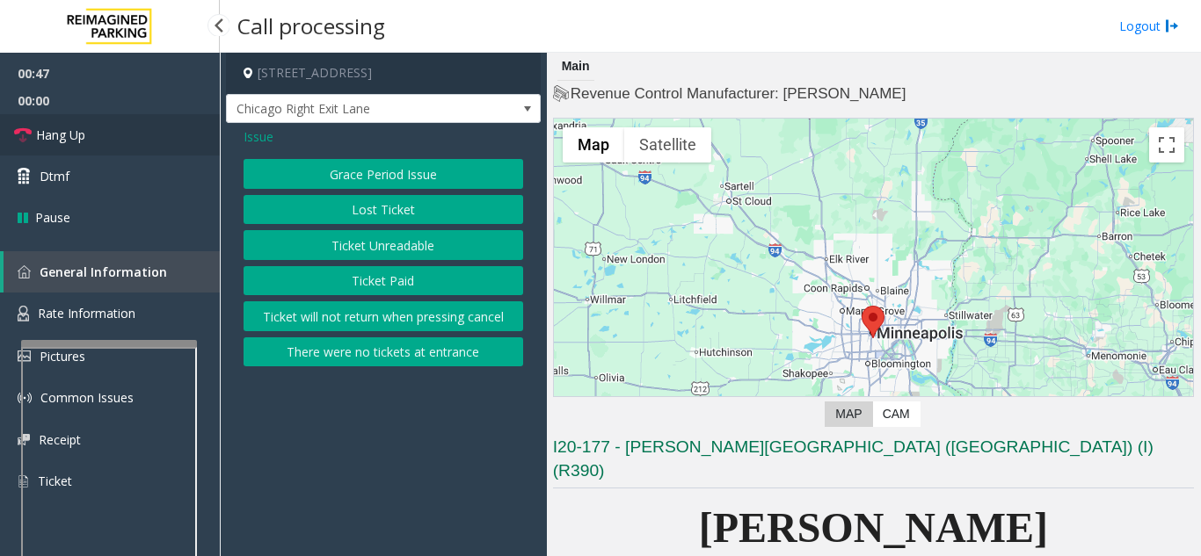
click at [107, 148] on link "Hang Up" at bounding box center [110, 134] width 220 height 41
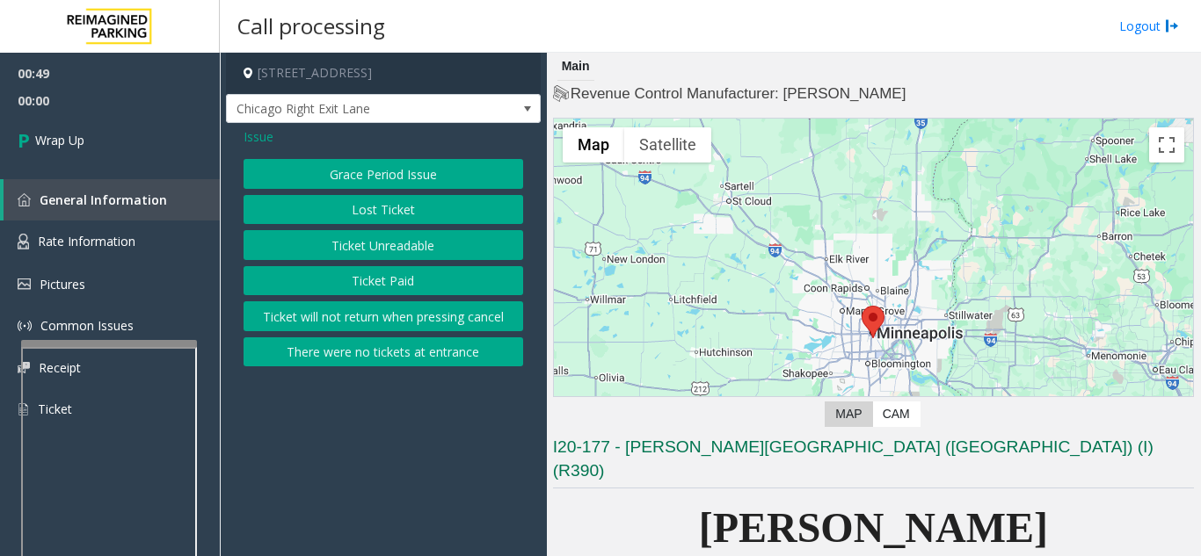
drag, startPoint x: 396, startPoint y: 447, endPoint x: 354, endPoint y: 458, distance: 42.9
click at [352, 463] on app-call-processing-form "800 East 28th Street, Minneapolis, MN Chicago Right Exit Lane Issue Grace Perio…" at bounding box center [383, 305] width 327 height 504
drag, startPoint x: 256, startPoint y: 134, endPoint x: 265, endPoint y: 145, distance: 15.0
click at [259, 138] on span "Issue" at bounding box center [258, 136] width 30 height 18
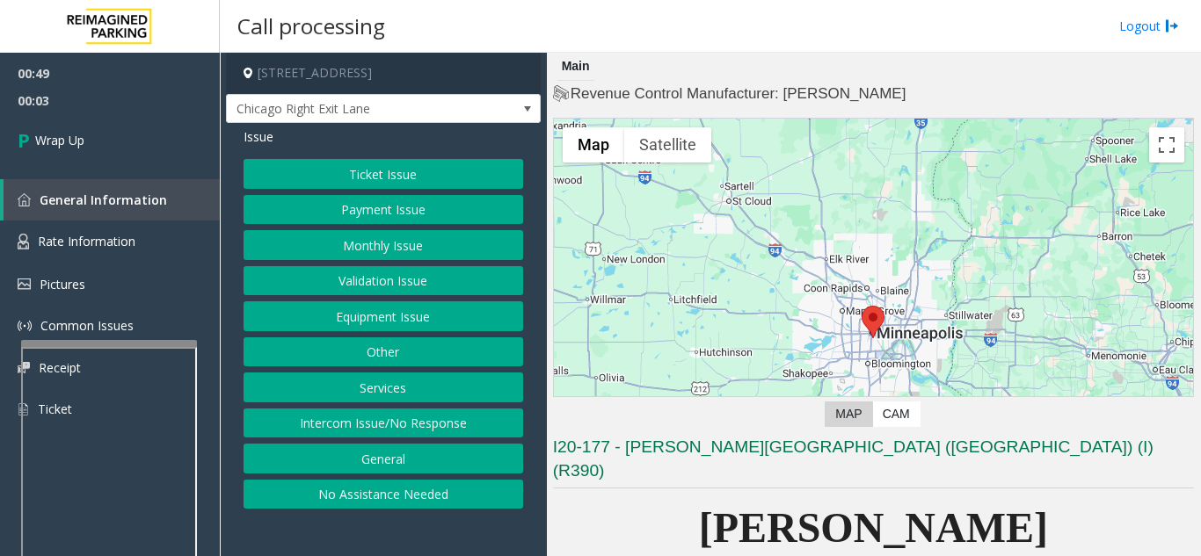
click at [345, 318] on button "Equipment Issue" at bounding box center [383, 317] width 280 height 30
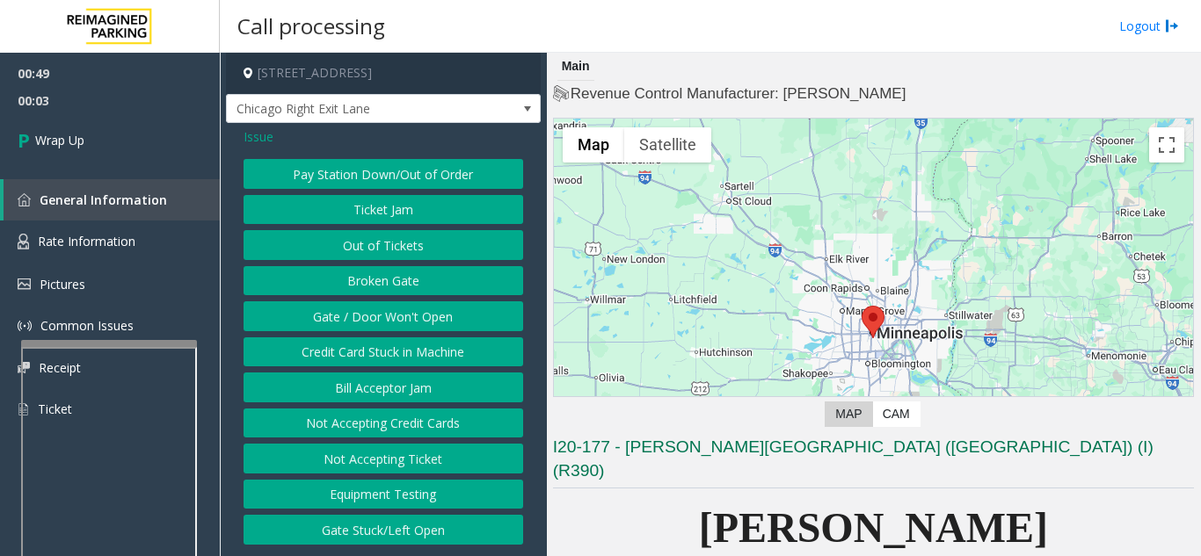
click at [345, 318] on button "Gate / Door Won't Open" at bounding box center [383, 317] width 280 height 30
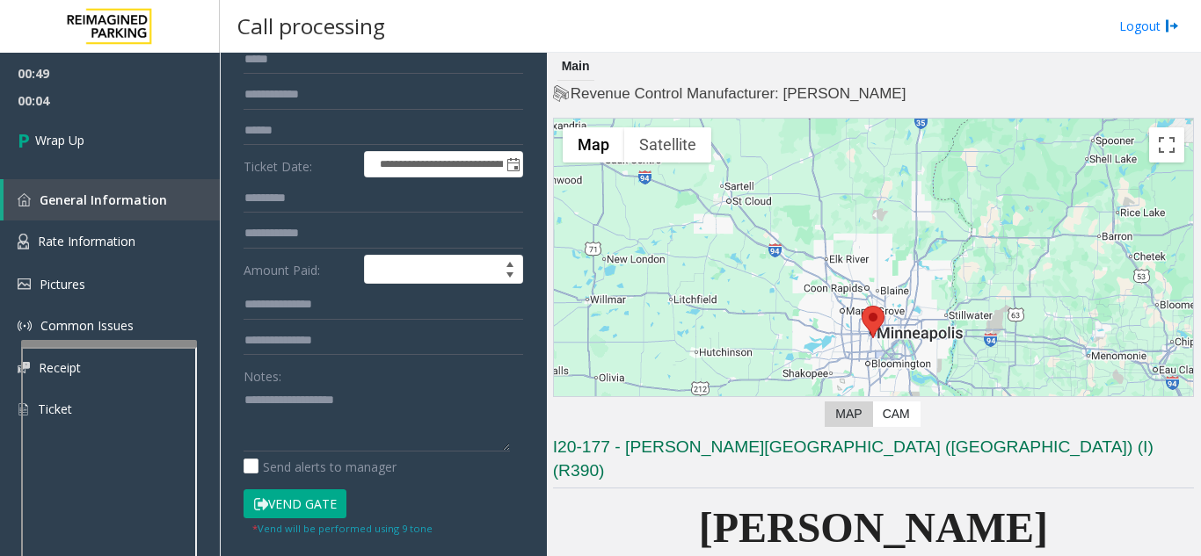
scroll to position [176, 0]
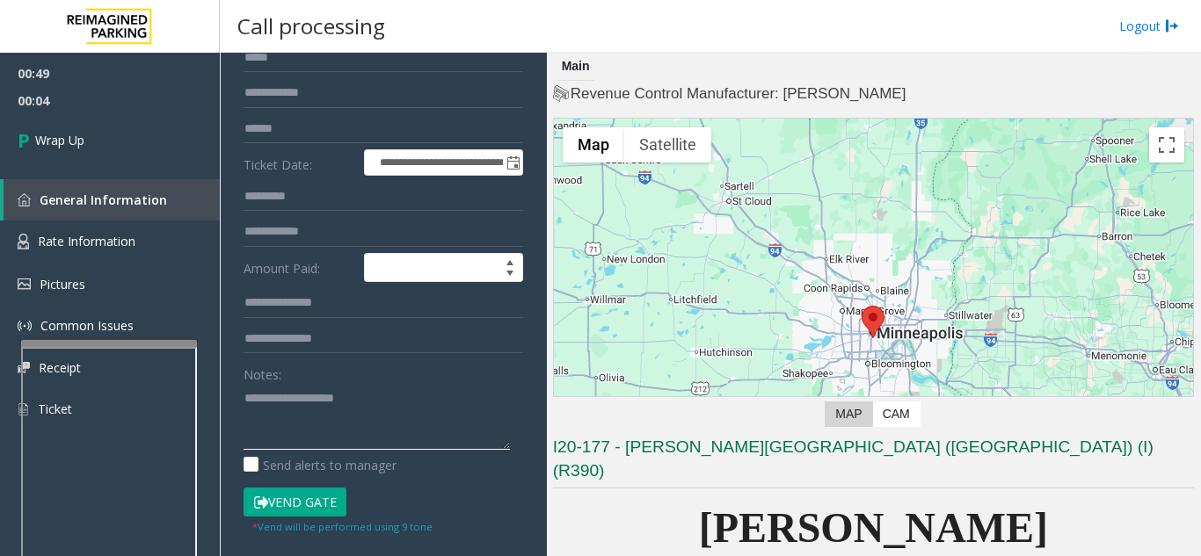
click at [349, 443] on textarea at bounding box center [376, 417] width 266 height 66
drag, startPoint x: 260, startPoint y: 429, endPoint x: 279, endPoint y: 435, distance: 19.5
click at [279, 435] on textarea at bounding box center [376, 417] width 266 height 66
click at [280, 425] on textarea at bounding box center [376, 417] width 266 height 66
drag, startPoint x: 464, startPoint y: 428, endPoint x: 454, endPoint y: 423, distance: 11.8
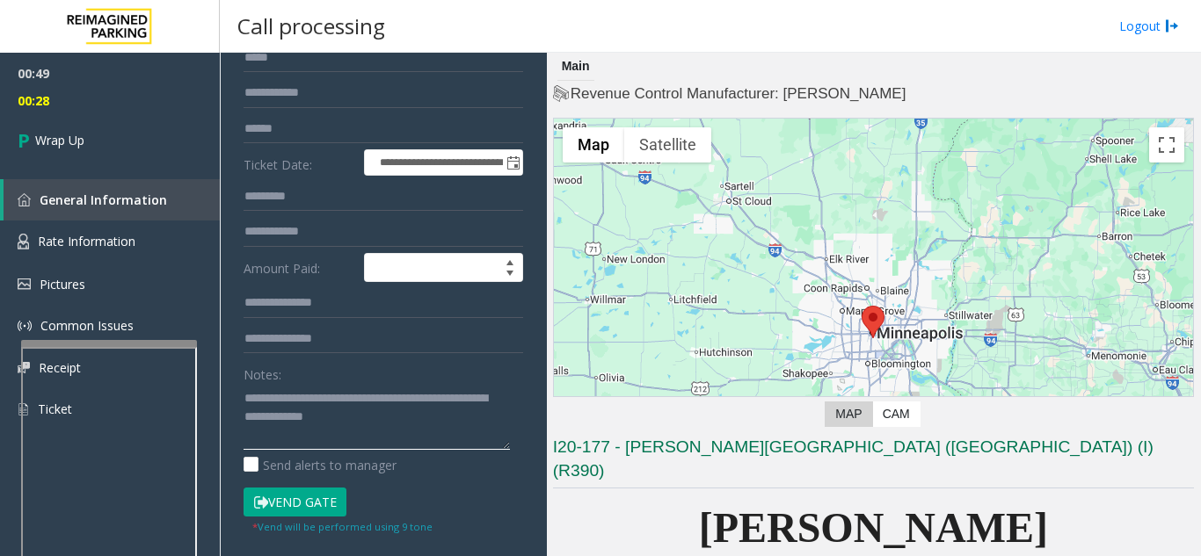
click at [464, 425] on textarea at bounding box center [376, 417] width 266 height 66
type textarea "**********"
click at [149, 166] on div "00:49 00:43 Wrap Up General Information Rate Information Pictures Common Issues…" at bounding box center [110, 249] width 220 height 392
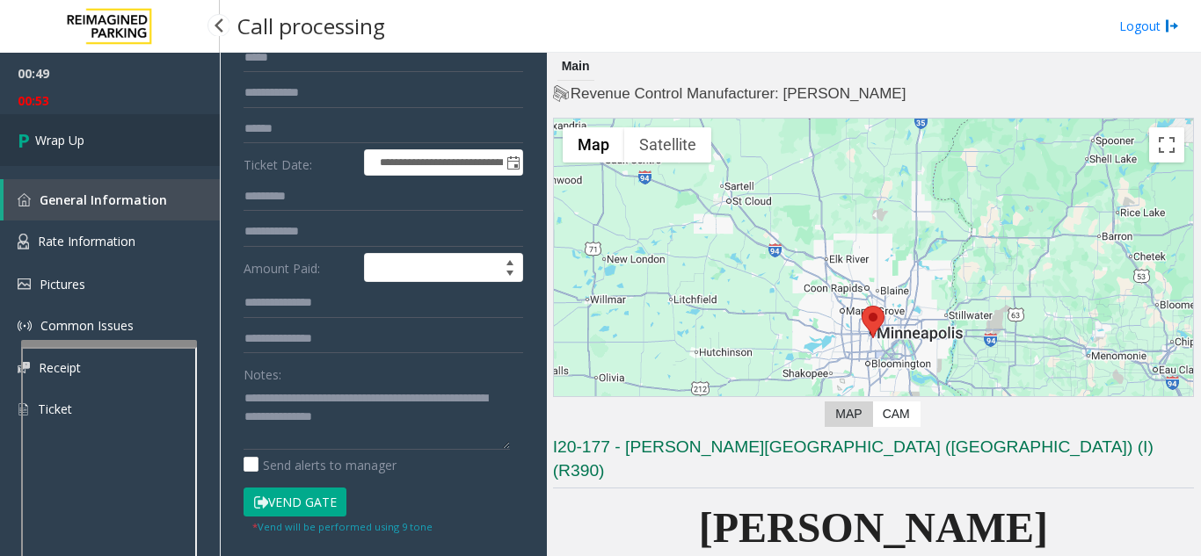
click at [154, 134] on link "Wrap Up" at bounding box center [110, 140] width 220 height 52
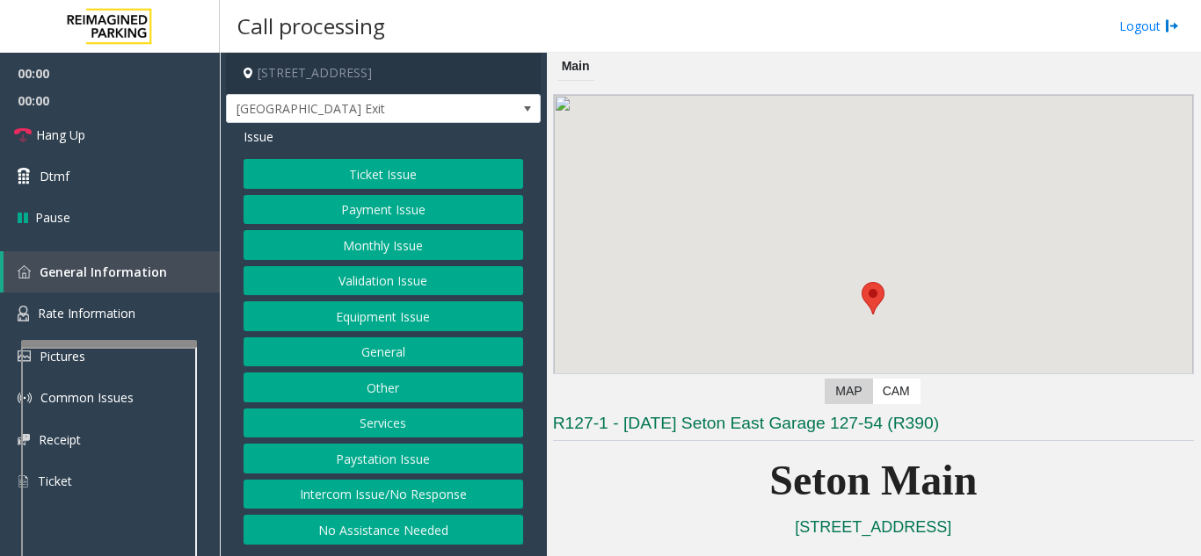
click at [381, 264] on div "Ticket Issue Payment Issue Monthly Issue Validation Issue Equipment Issue Gener…" at bounding box center [383, 352] width 280 height 386
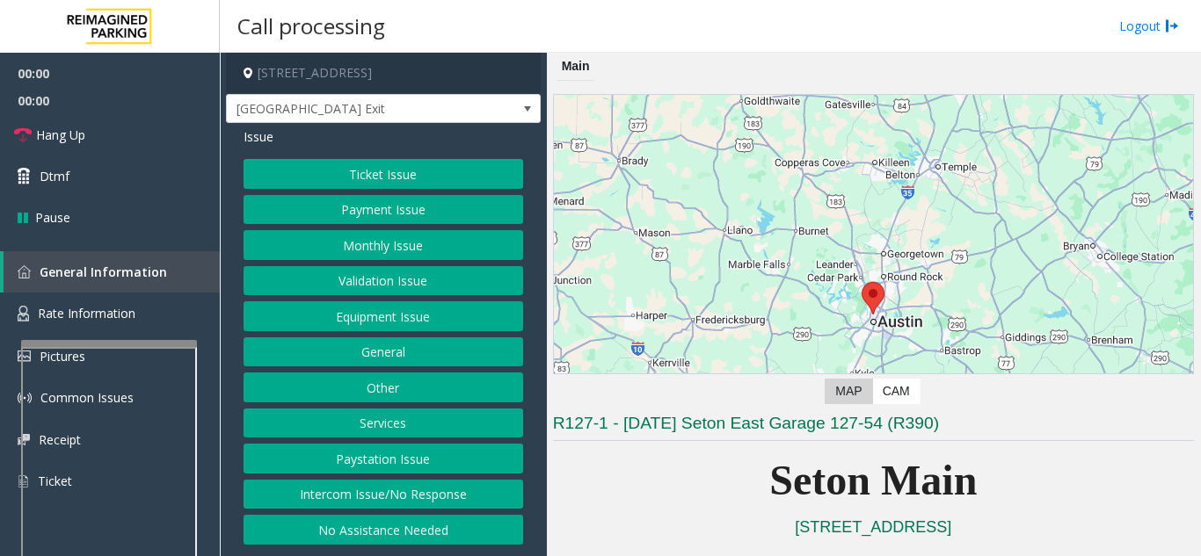
click at [378, 264] on div "Ticket Issue Payment Issue Monthly Issue Validation Issue Equipment Issue Gener…" at bounding box center [383, 352] width 280 height 386
click at [376, 268] on button "Validation Issue" at bounding box center [383, 281] width 280 height 30
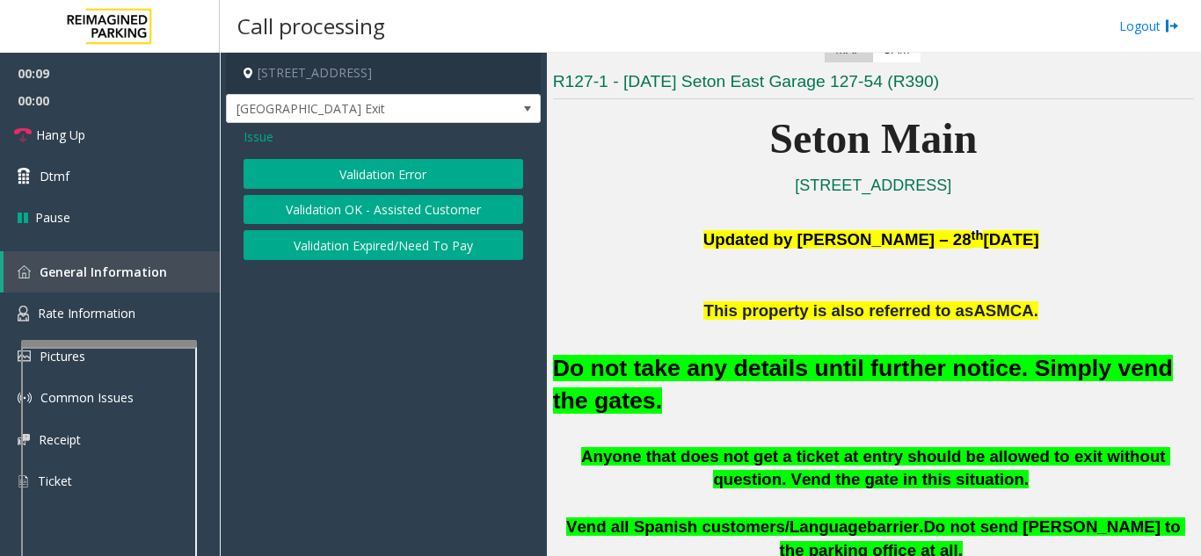
scroll to position [352, 0]
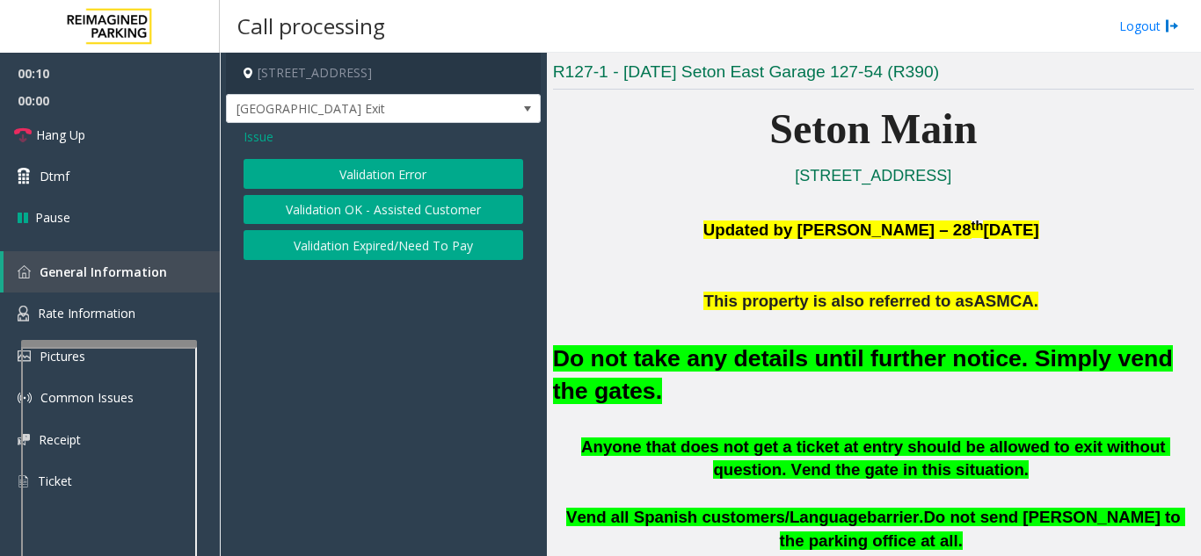
click at [309, 185] on button "Validation Error" at bounding box center [383, 174] width 280 height 30
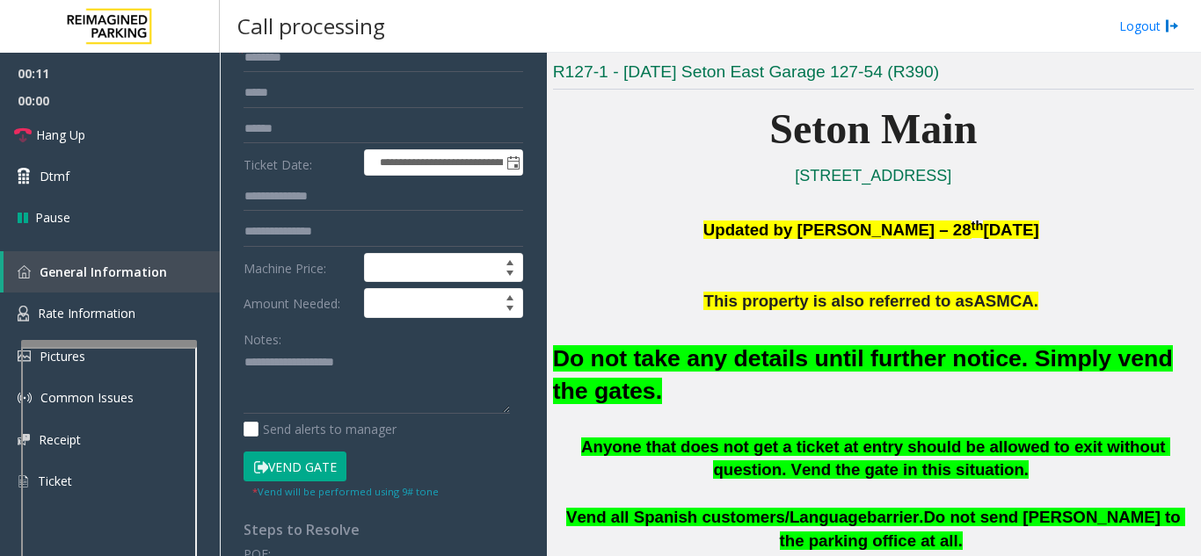
click at [335, 473] on button "Vend Gate" at bounding box center [294, 467] width 103 height 30
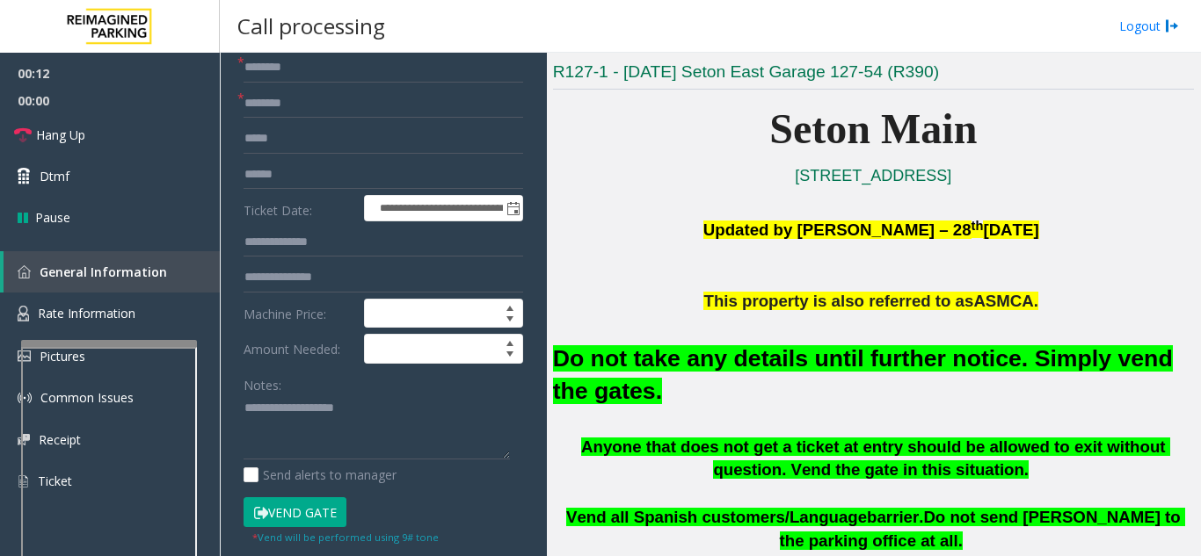
click at [725, 341] on div "Do not take any details until further notice. Simply vend the gates." at bounding box center [873, 374] width 641 height 122
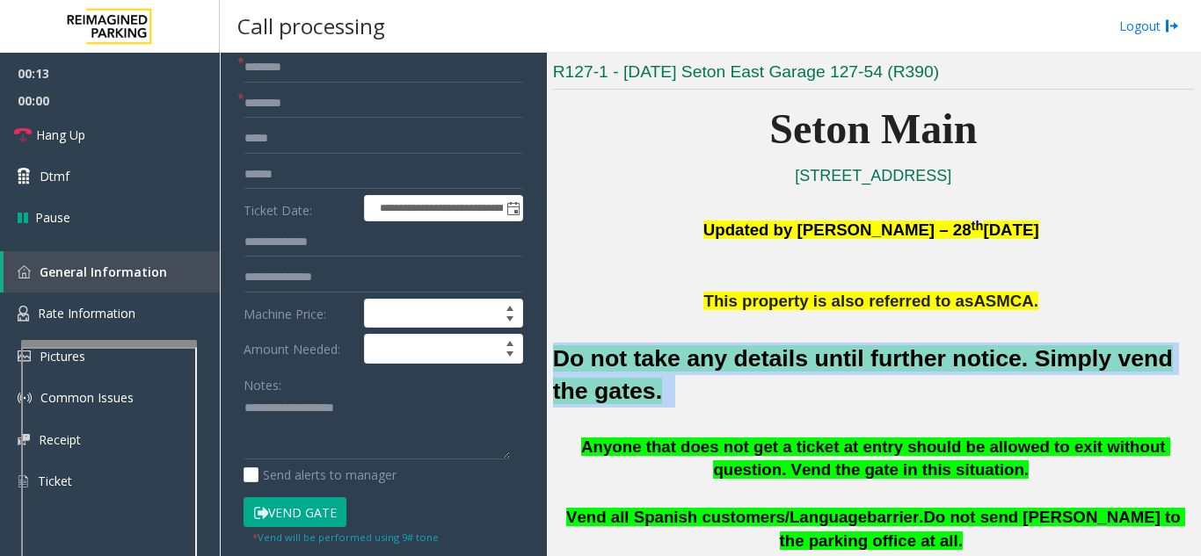
click at [725, 340] on div "Do not take any details until further notice. Simply vend the gates." at bounding box center [873, 374] width 641 height 122
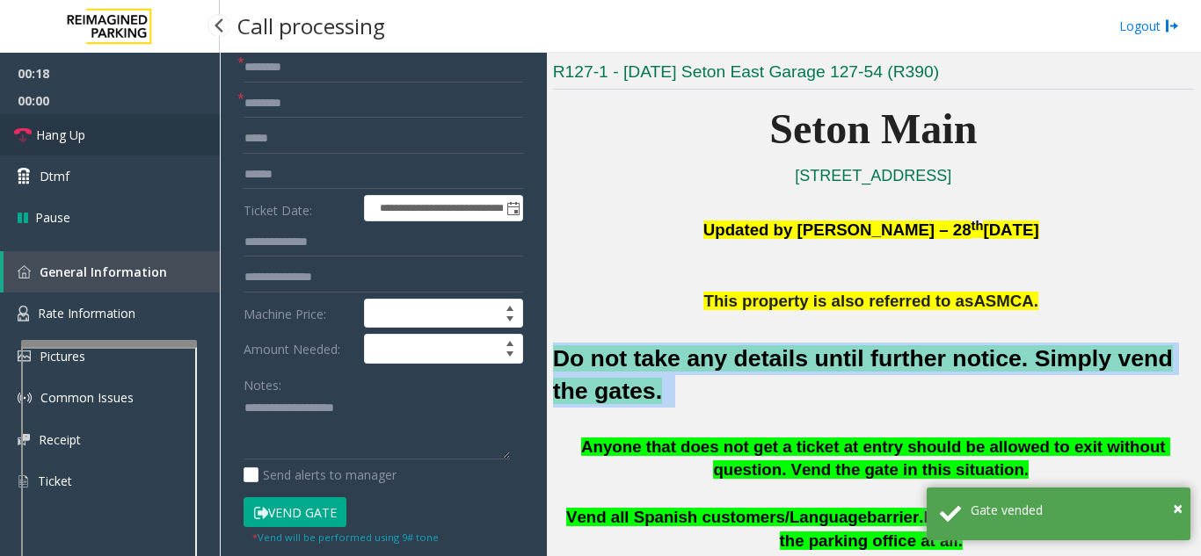
drag, startPoint x: 79, startPoint y: 134, endPoint x: 93, endPoint y: 130, distance: 14.7
click at [80, 134] on span "Hang Up" at bounding box center [60, 135] width 49 height 18
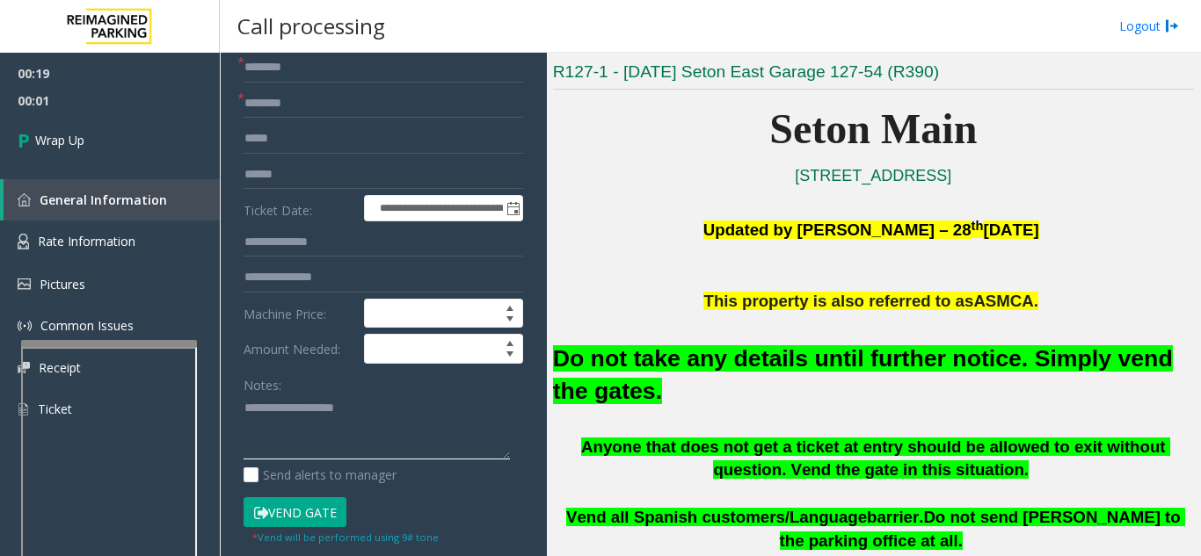
click at [397, 424] on textarea at bounding box center [376, 428] width 266 height 66
paste textarea "**********"
click at [424, 427] on textarea at bounding box center [376, 428] width 266 height 66
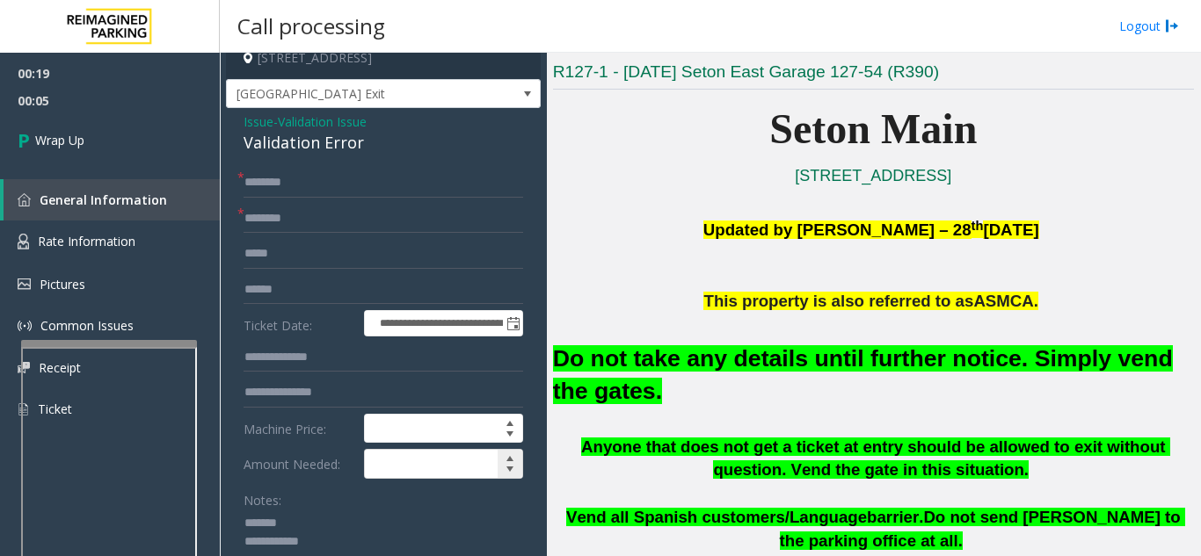
scroll to position [0, 0]
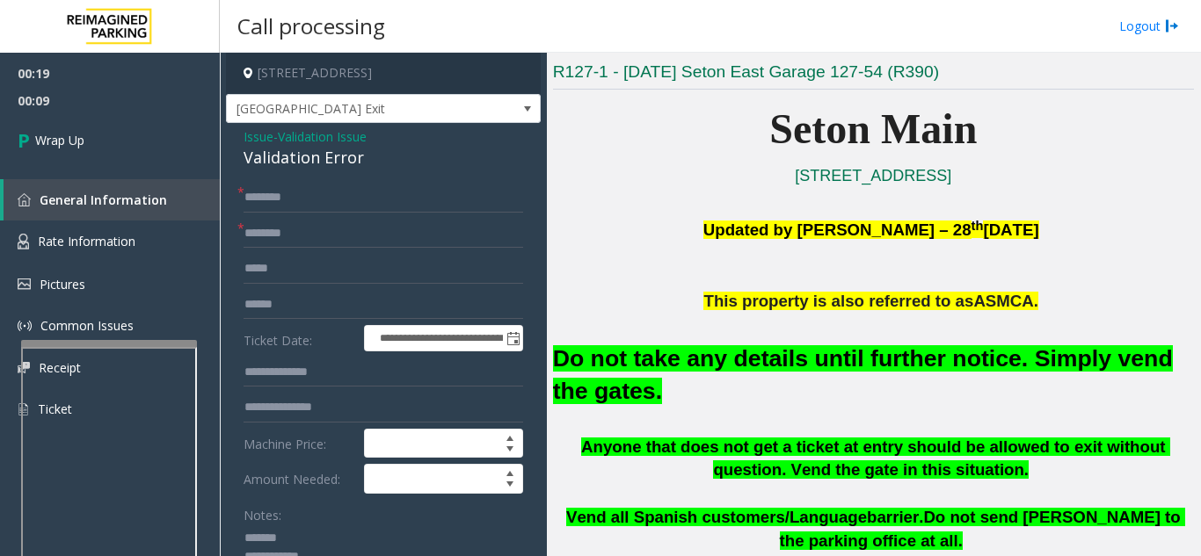
click at [641, 131] on p "Seton Main" at bounding box center [873, 130] width 641 height 68
click at [641, 132] on p "Seton Main" at bounding box center [873, 130] width 641 height 68
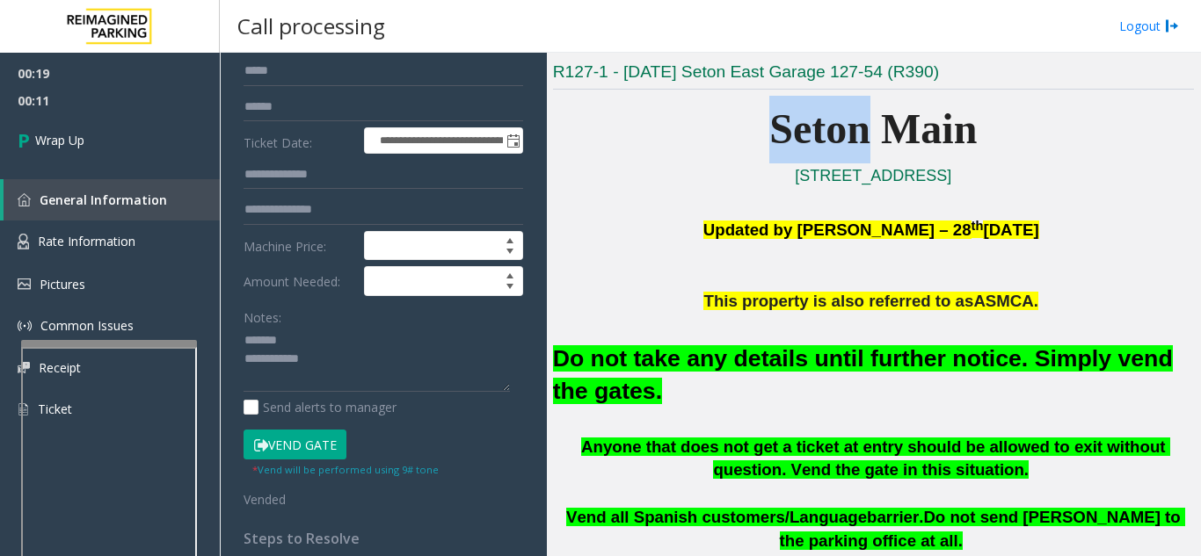
scroll to position [440, 0]
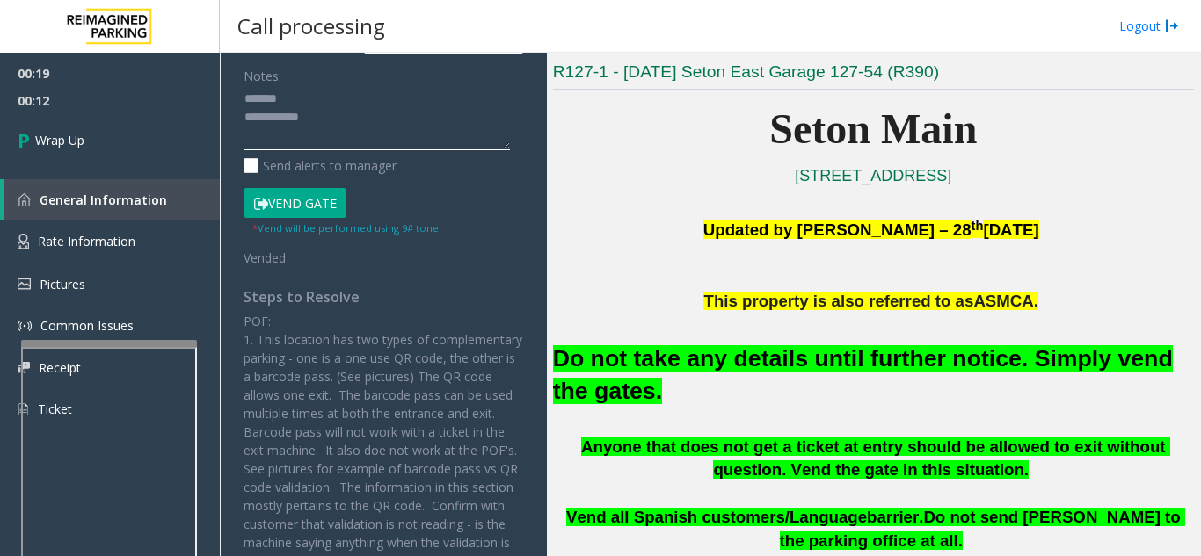
click at [326, 119] on textarea at bounding box center [376, 118] width 266 height 66
click at [381, 136] on textarea at bounding box center [376, 118] width 266 height 66
paste textarea "**********"
click at [422, 99] on textarea at bounding box center [376, 118] width 266 height 66
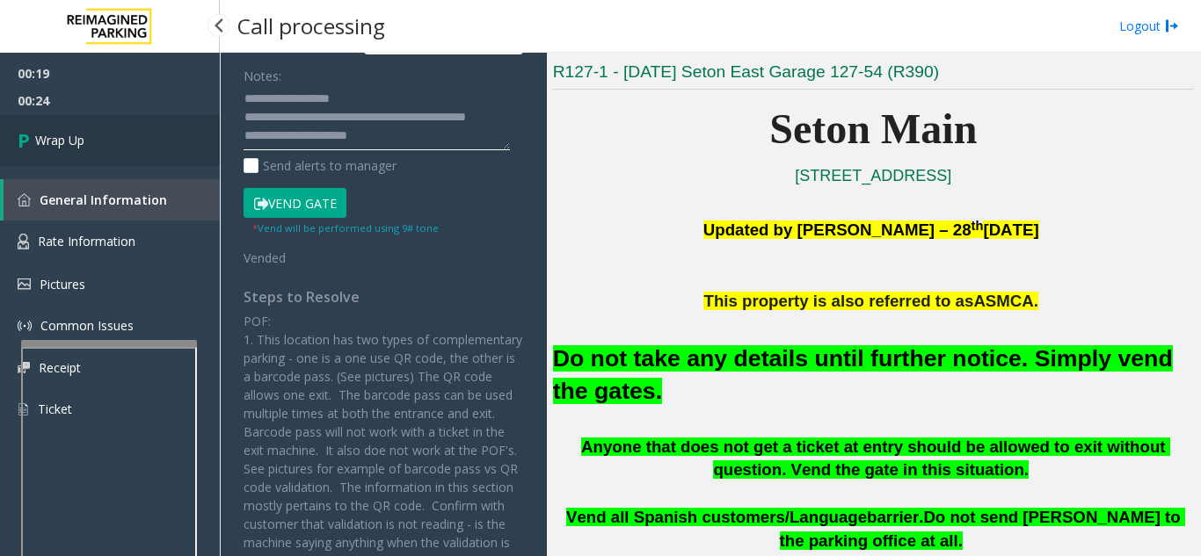
type textarea "**********"
click at [199, 127] on link "Wrap Up" at bounding box center [110, 140] width 220 height 52
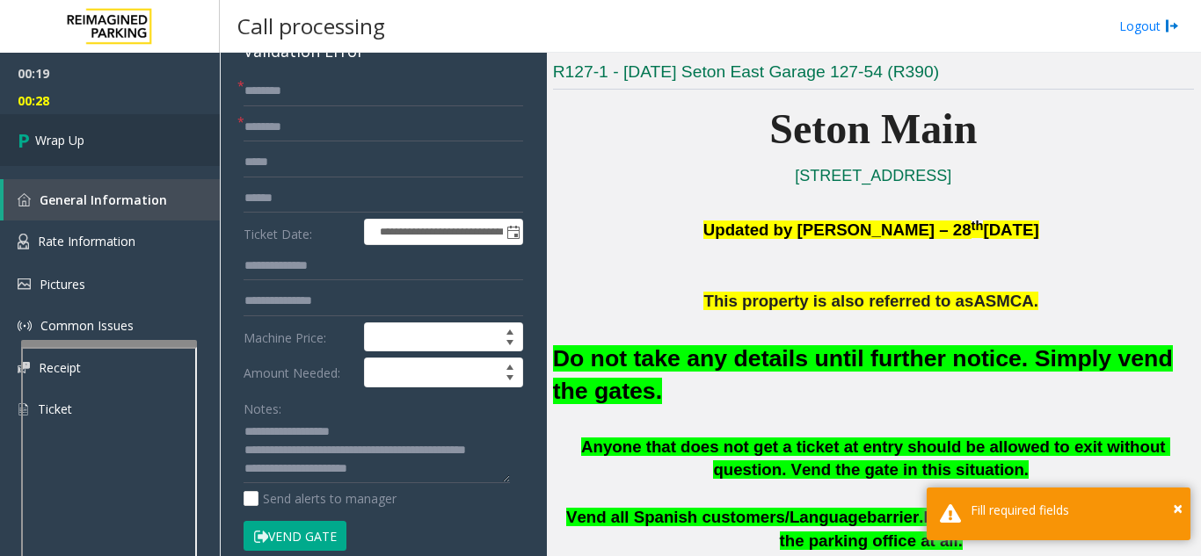
scroll to position [0, 0]
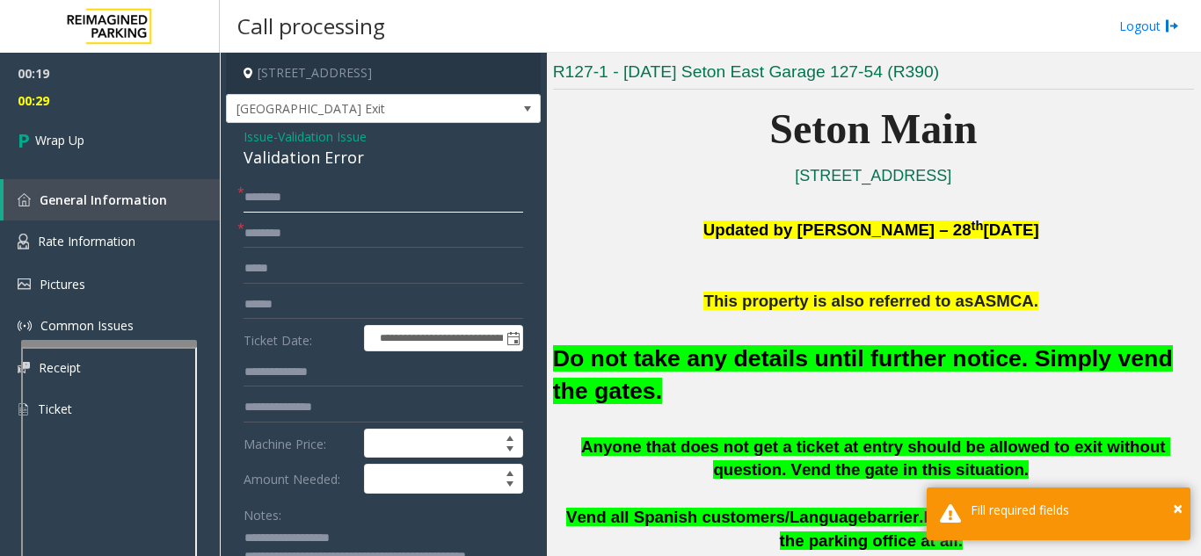
click at [331, 207] on input "text" at bounding box center [383, 198] width 280 height 30
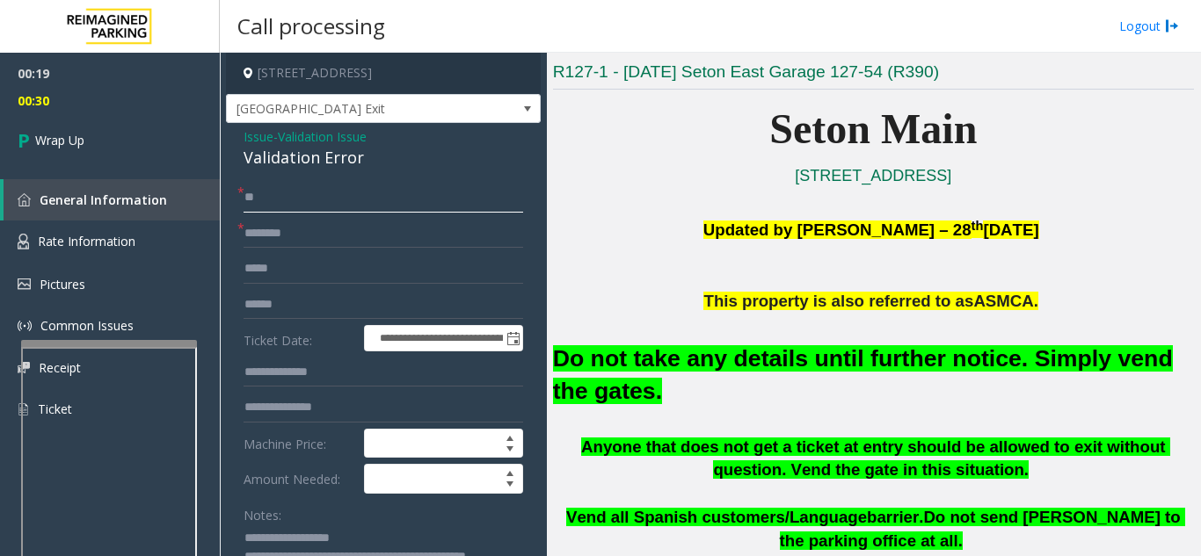
type input "**"
drag, startPoint x: 320, startPoint y: 214, endPoint x: 263, endPoint y: 219, distance: 57.4
click at [318, 216] on form "**********" at bounding box center [383, 445] width 280 height 524
click at [279, 252] on form "**********" at bounding box center [383, 445] width 280 height 524
click at [156, 114] on ul "00:19 00:36 Wrap Up" at bounding box center [110, 109] width 220 height 113
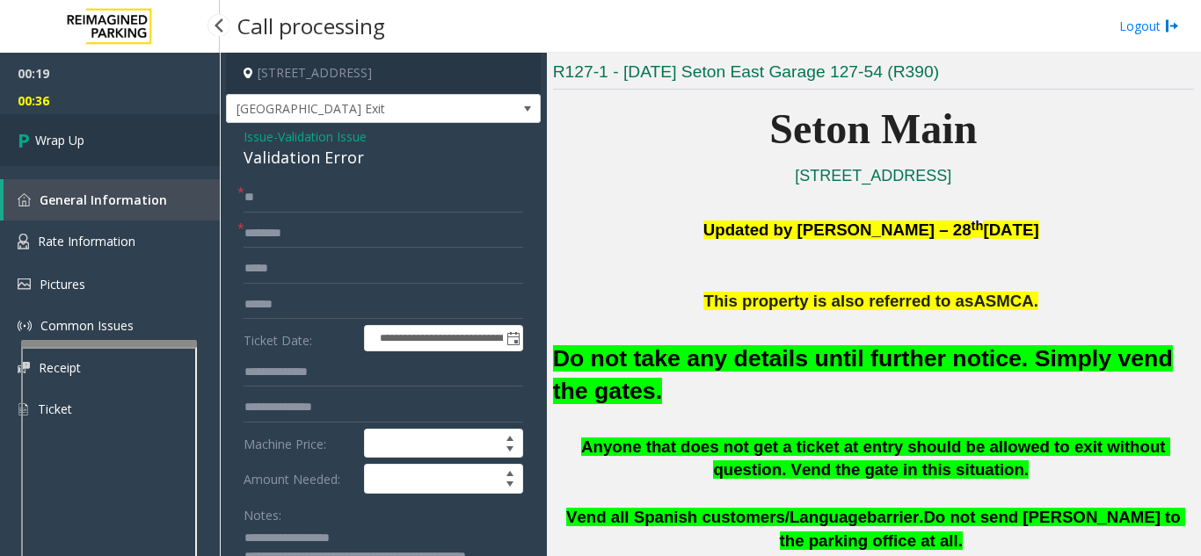
click at [161, 149] on link "Wrap Up" at bounding box center [110, 140] width 220 height 52
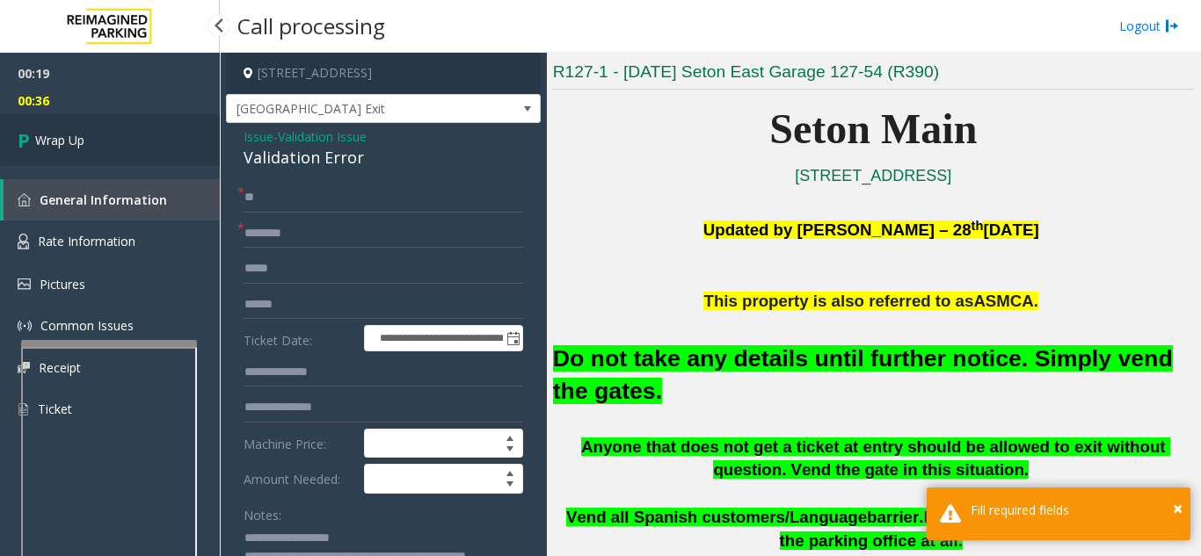
click at [161, 149] on link "Wrap Up" at bounding box center [110, 140] width 220 height 52
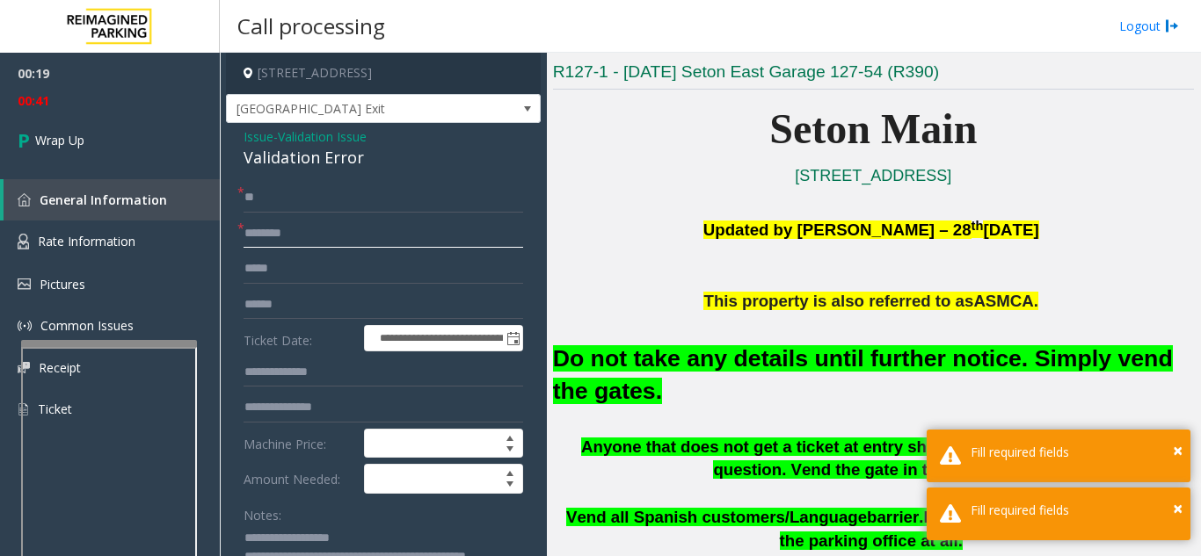
click at [346, 236] on input "text" at bounding box center [383, 234] width 280 height 30
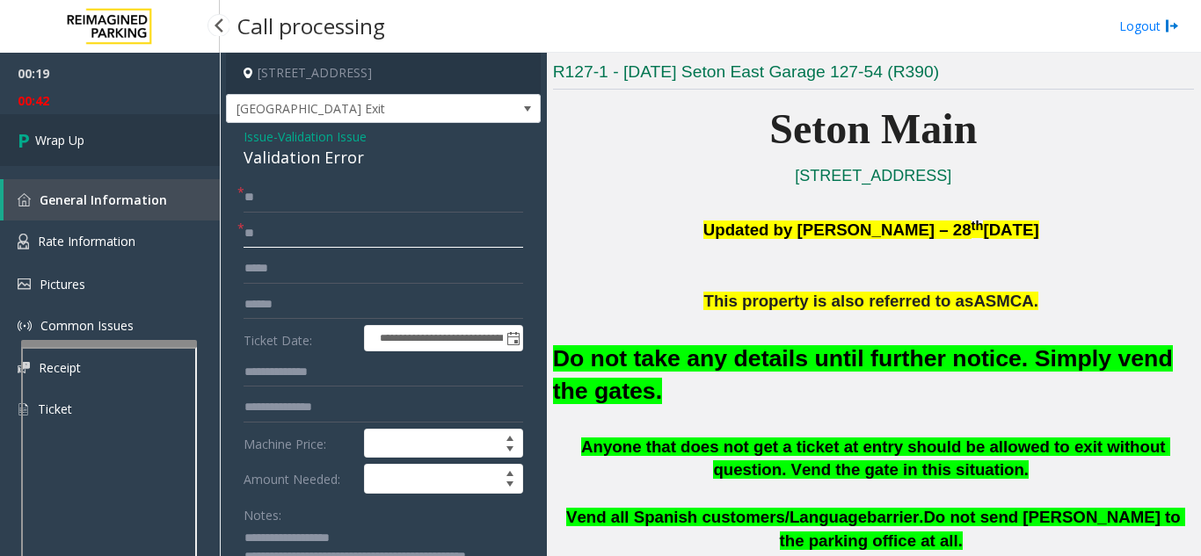
type input "**"
click at [128, 153] on link "Wrap Up" at bounding box center [110, 140] width 220 height 52
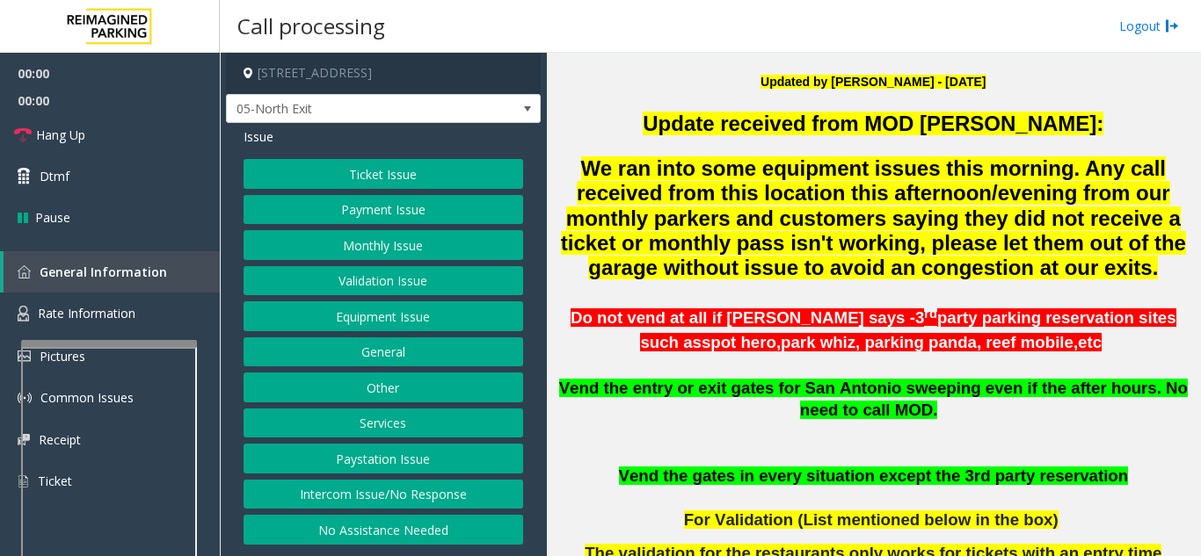
scroll to position [440, 0]
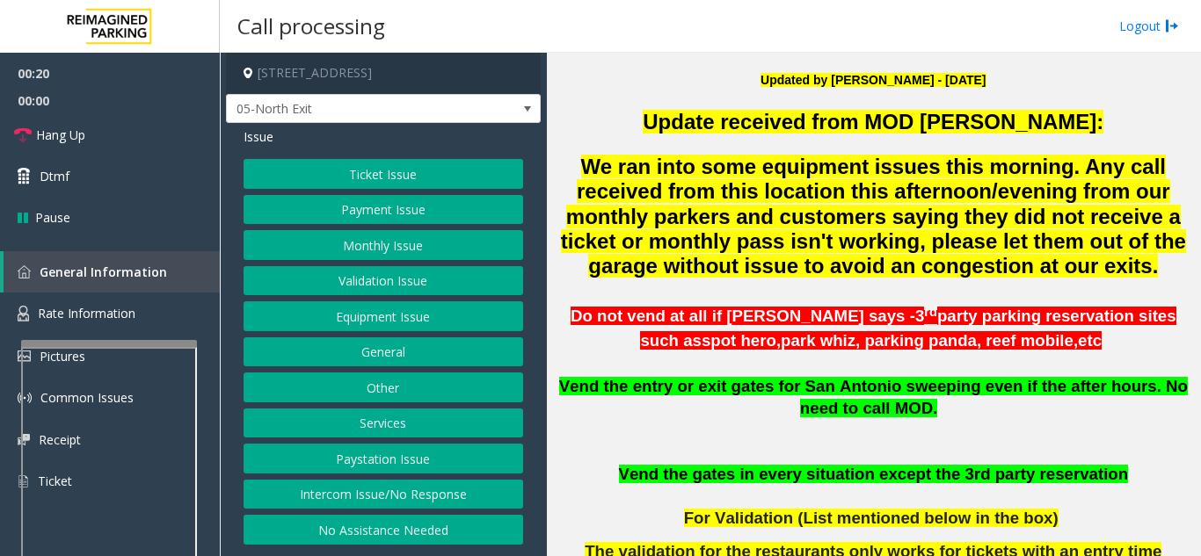
click at [824, 220] on span "We ran into some equipment issues this morning. Any call received from this loc…" at bounding box center [873, 217] width 625 height 124
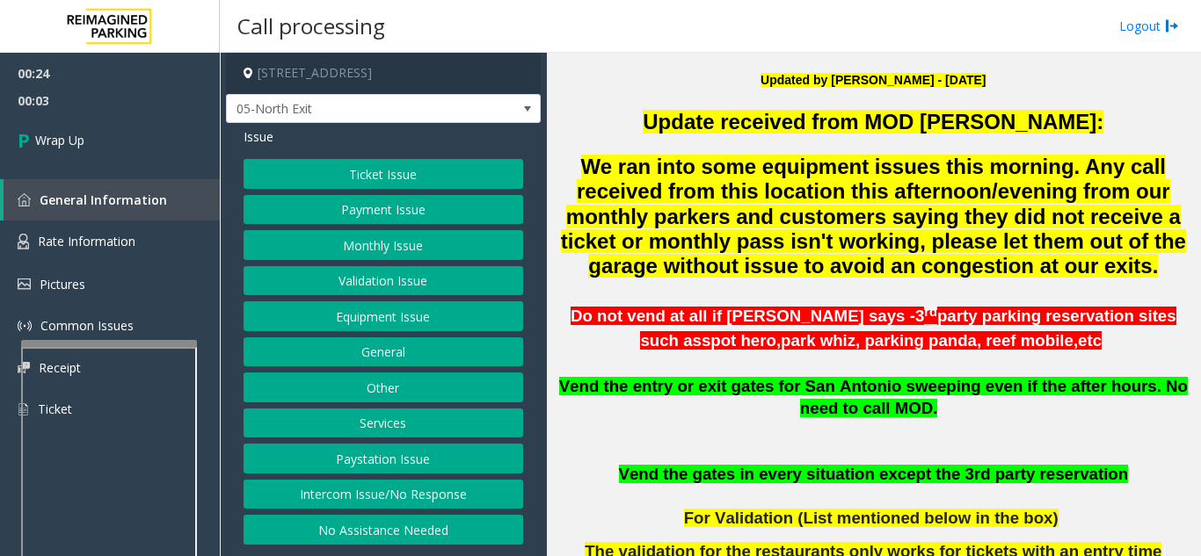
drag, startPoint x: 415, startPoint y: 251, endPoint x: 410, endPoint y: 238, distance: 13.4
click at [410, 238] on button "Monthly Issue" at bounding box center [383, 245] width 280 height 30
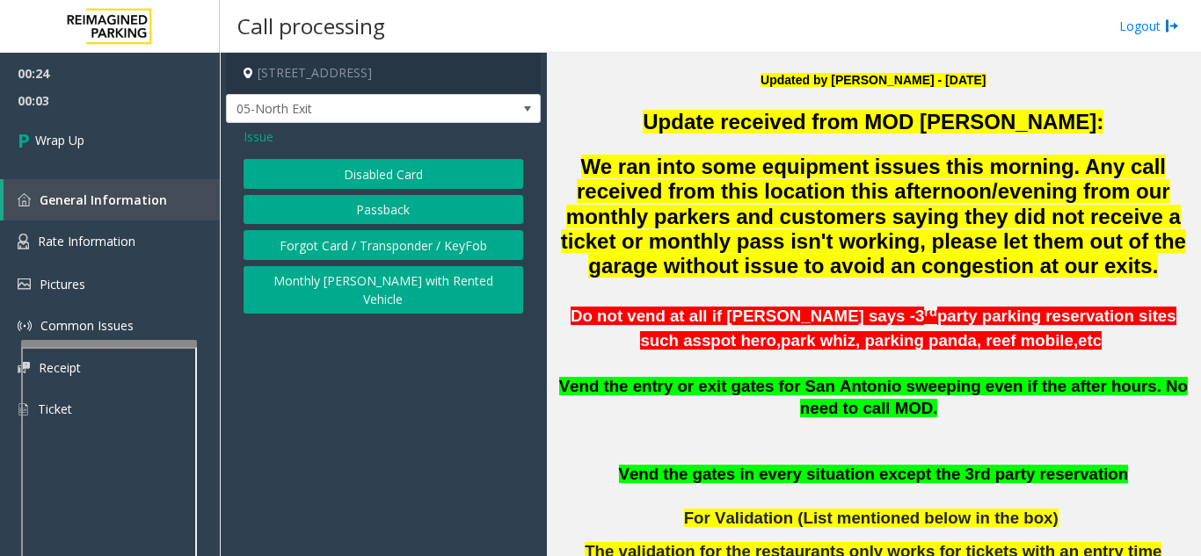
drag, startPoint x: 401, startPoint y: 181, endPoint x: 449, endPoint y: 367, distance: 192.5
click at [404, 200] on div "Disabled Card Passback Forgot Card / Transponder / KeyFob Monthly [PERSON_NAME]…" at bounding box center [383, 236] width 280 height 155
click at [423, 436] on app-call-processing-form "111 Congress Avenue, Austin, TX 05-North Exit Issue Disabled Card Passback Forg…" at bounding box center [383, 305] width 327 height 504
click at [360, 490] on app-call-processing-form "111 Congress Avenue, Austin, TX 05-North Exit Issue Disabled Card Passback Forg…" at bounding box center [383, 305] width 327 height 504
click at [343, 505] on app-call-processing-form "111 Congress Avenue, Austin, TX 05-North Exit Issue Disabled Card Passback Forg…" at bounding box center [383, 305] width 327 height 504
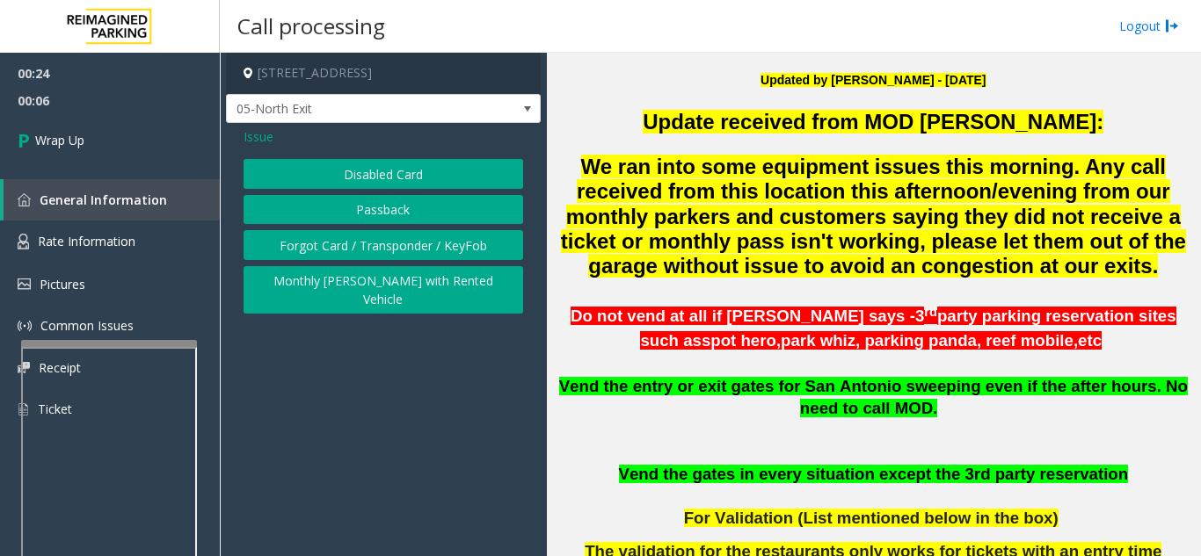
click at [345, 501] on app-call-processing-form "111 Congress Avenue, Austin, TX 05-North Exit Issue Disabled Card Passback Forg…" at bounding box center [383, 305] width 327 height 504
drag, startPoint x: 345, startPoint y: 184, endPoint x: 356, endPoint y: 212, distance: 30.4
click at [348, 192] on div "Disabled Card Passback Forgot Card / Transponder / KeyFob Monthly [PERSON_NAME]…" at bounding box center [383, 236] width 280 height 155
click at [366, 168] on button "Disabled Card" at bounding box center [383, 174] width 280 height 30
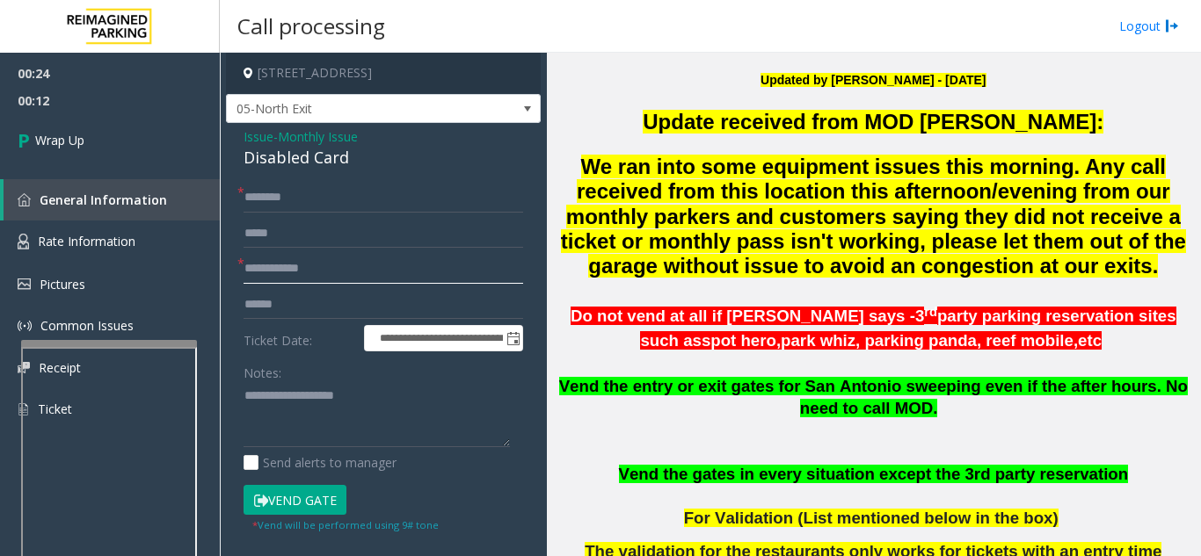
click at [366, 273] on input "text" at bounding box center [383, 269] width 280 height 30
click at [338, 340] on label "Ticket Date:" at bounding box center [299, 338] width 120 height 26
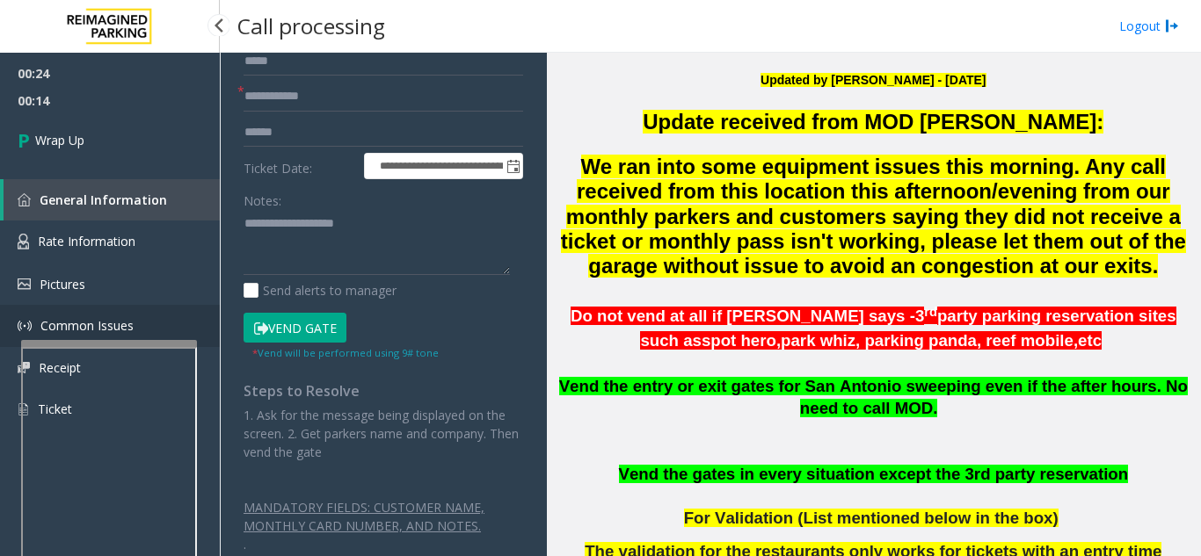
scroll to position [187, 0]
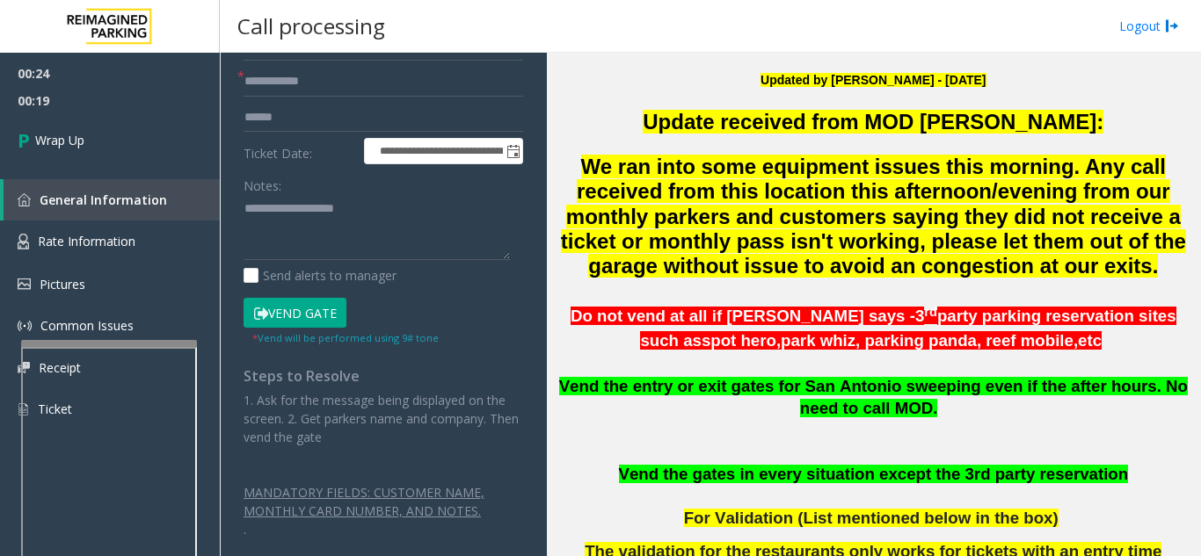
drag, startPoint x: 351, startPoint y: 420, endPoint x: 369, endPoint y: 392, distance: 33.6
click at [360, 411] on p "1. Ask for the message being displayed on the screen. 2. Get parkers name and c…" at bounding box center [383, 418] width 280 height 55
click at [356, 197] on textarea at bounding box center [376, 228] width 266 height 66
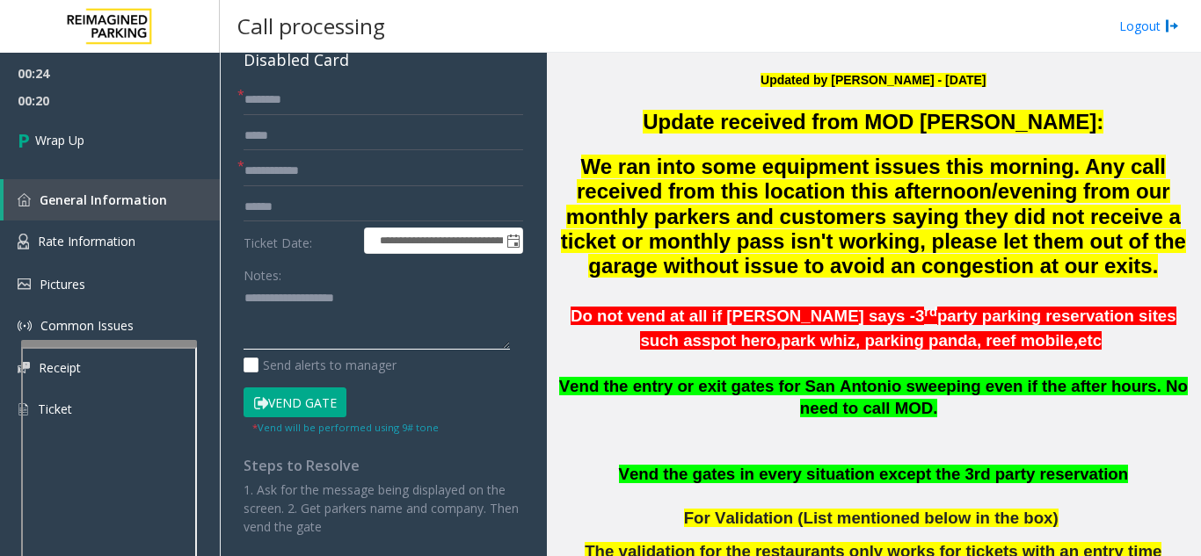
scroll to position [0, 0]
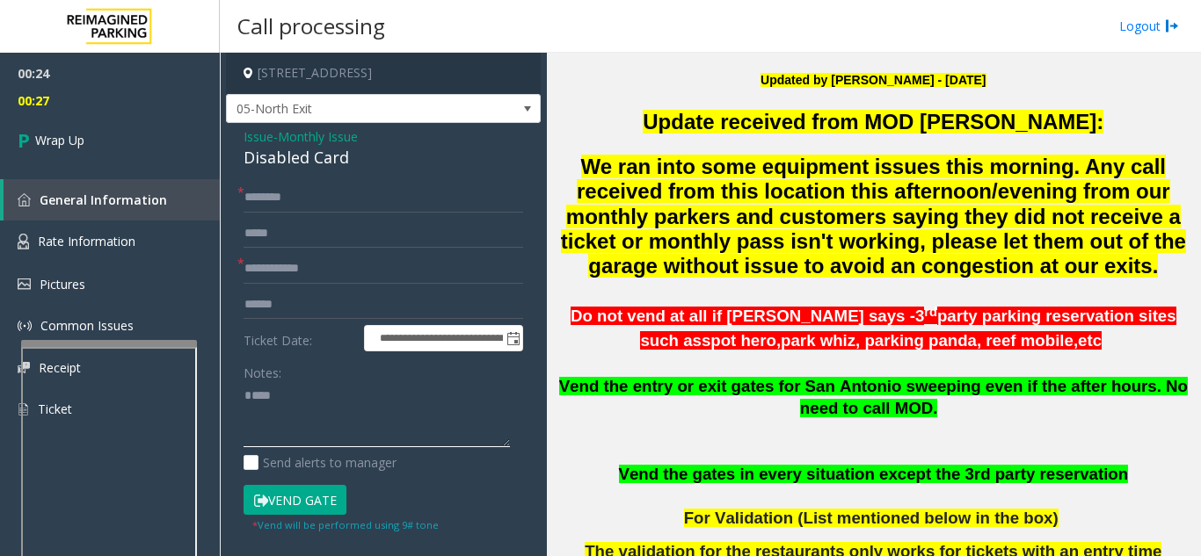
click at [350, 384] on textarea at bounding box center [376, 415] width 266 height 66
type textarea "***** ****"
click at [352, 422] on textarea at bounding box center [376, 415] width 266 height 66
click at [343, 273] on input "text" at bounding box center [383, 269] width 280 height 30
type input "*******"
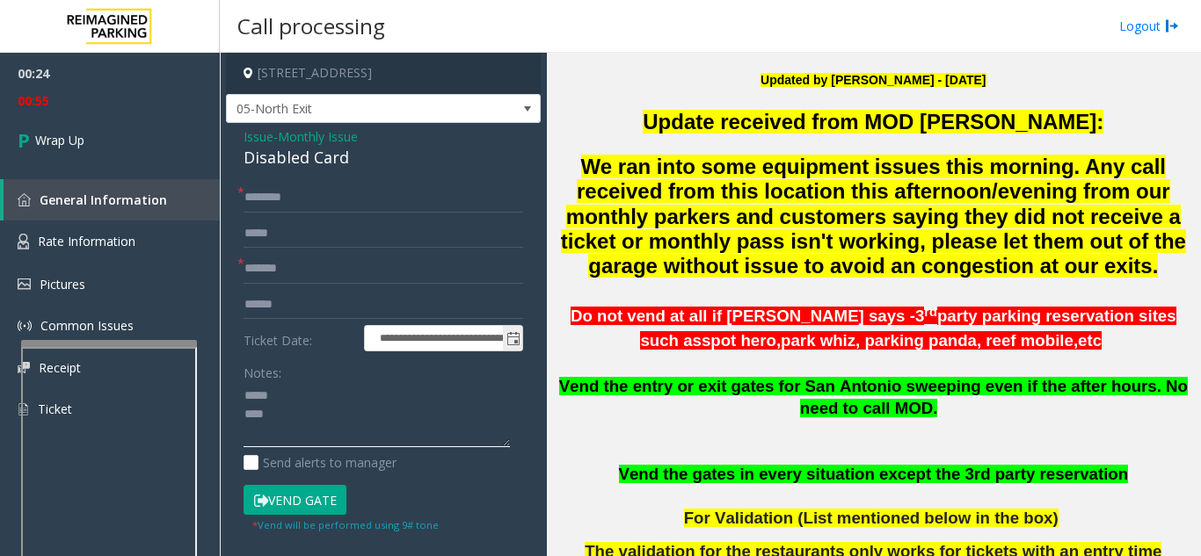
drag, startPoint x: 376, startPoint y: 411, endPoint x: 360, endPoint y: 341, distance: 72.3
click at [377, 397] on textarea at bounding box center [376, 415] width 266 height 66
click at [296, 159] on div "Disabled Card" at bounding box center [383, 158] width 280 height 24
drag, startPoint x: 296, startPoint y: 159, endPoint x: 348, endPoint y: 342, distance: 190.0
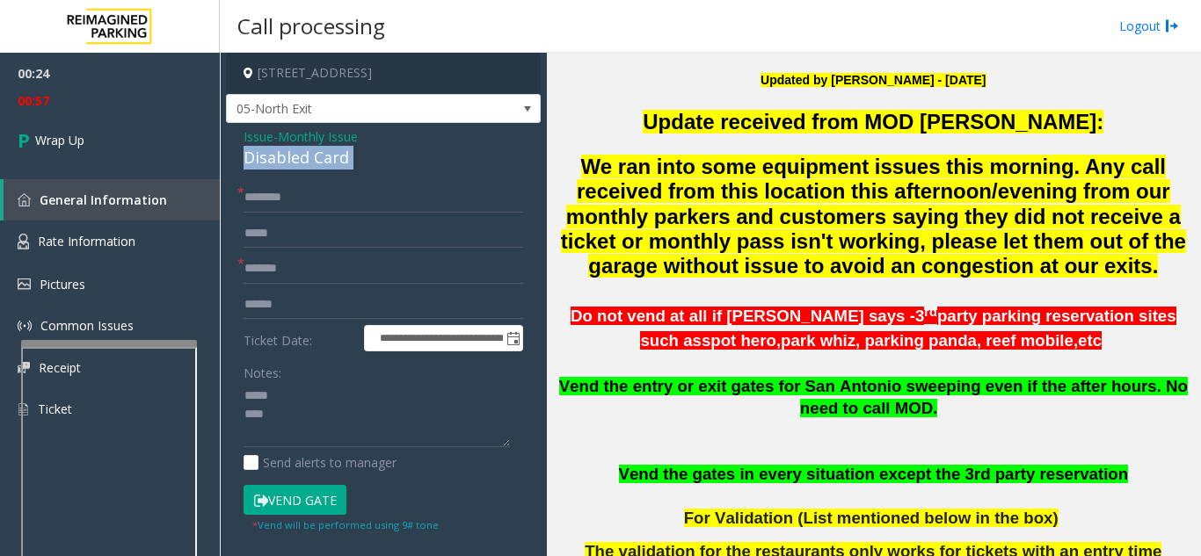
click at [302, 156] on div "Disabled Card" at bounding box center [383, 158] width 280 height 24
click at [225, 367] on app-call-processing-form "**********" at bounding box center [383, 305] width 327 height 504
click at [335, 413] on textarea at bounding box center [376, 415] width 266 height 66
click at [309, 153] on div "Disabled Card" at bounding box center [383, 158] width 280 height 24
click at [310, 153] on div "Disabled Card" at bounding box center [383, 158] width 280 height 24
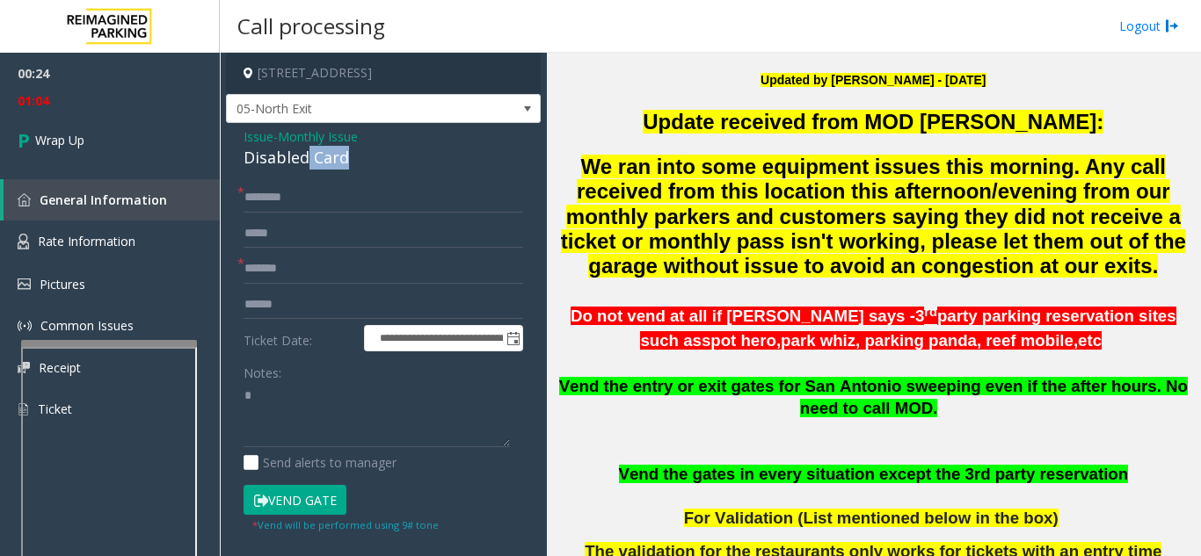
click at [310, 153] on div "Disabled Card" at bounding box center [383, 158] width 280 height 24
type textarea "**"
click at [294, 403] on textarea at bounding box center [376, 415] width 266 height 66
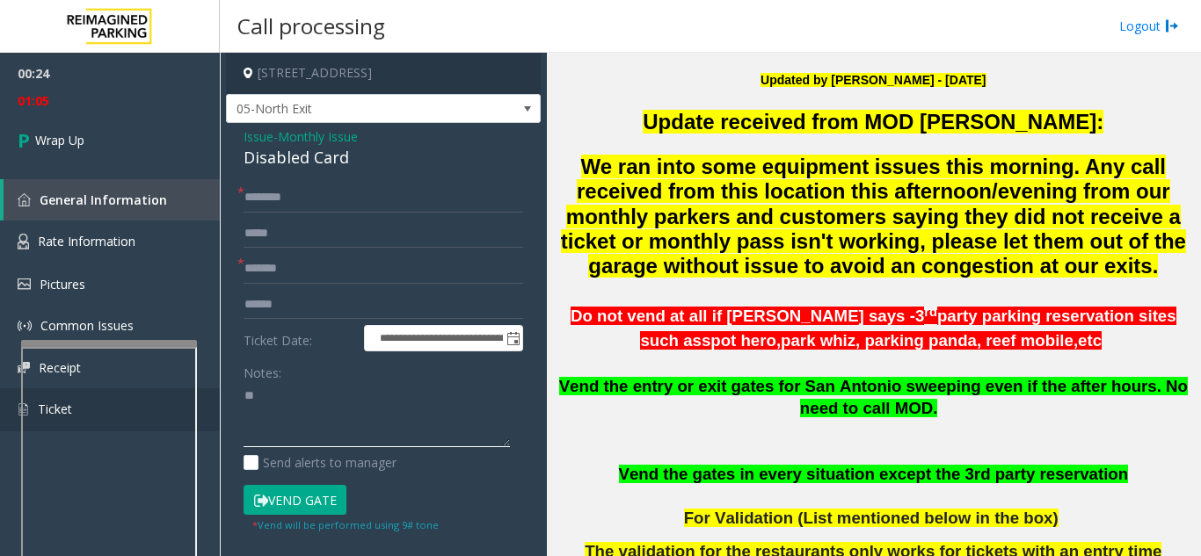
drag, startPoint x: 293, startPoint y: 410, endPoint x: 207, endPoint y: 392, distance: 87.9
click at [207, 392] on app-root "**********" at bounding box center [600, 278] width 1201 height 556
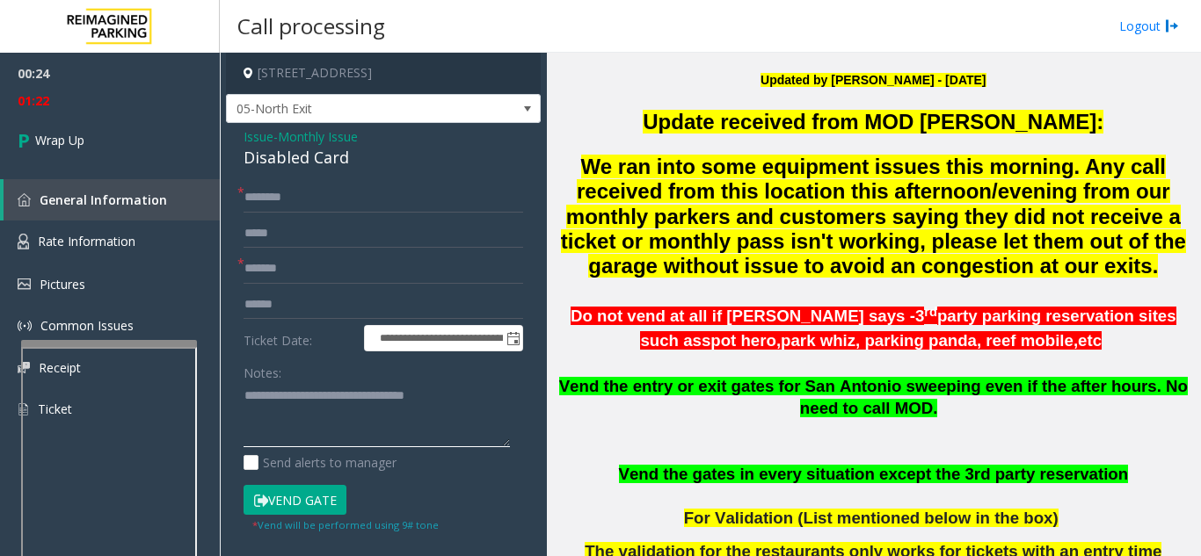
click at [341, 408] on textarea at bounding box center [376, 415] width 266 height 66
click at [512, 409] on div "**********" at bounding box center [383, 454] width 306 height 543
click at [511, 399] on div "**********" at bounding box center [383, 454] width 306 height 543
click at [468, 389] on textarea at bounding box center [376, 415] width 266 height 66
click at [325, 413] on textarea at bounding box center [376, 415] width 266 height 66
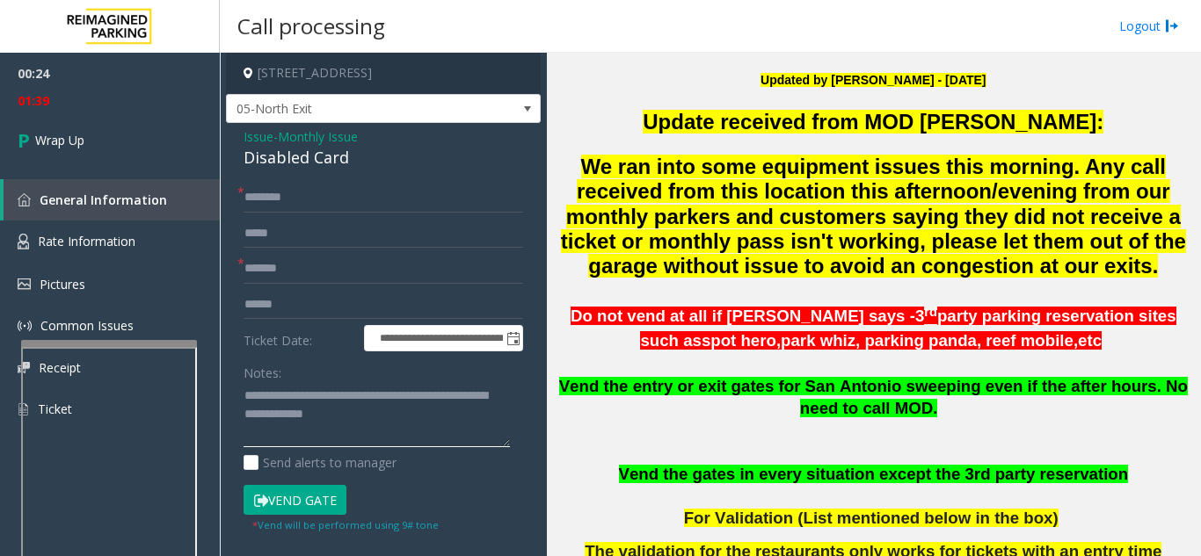
type textarea "**********"
click at [326, 189] on input "text" at bounding box center [383, 198] width 280 height 30
type input "**"
click at [370, 487] on div "Vend Gate" at bounding box center [311, 500] width 144 height 30
click at [415, 416] on textarea at bounding box center [376, 415] width 266 height 66
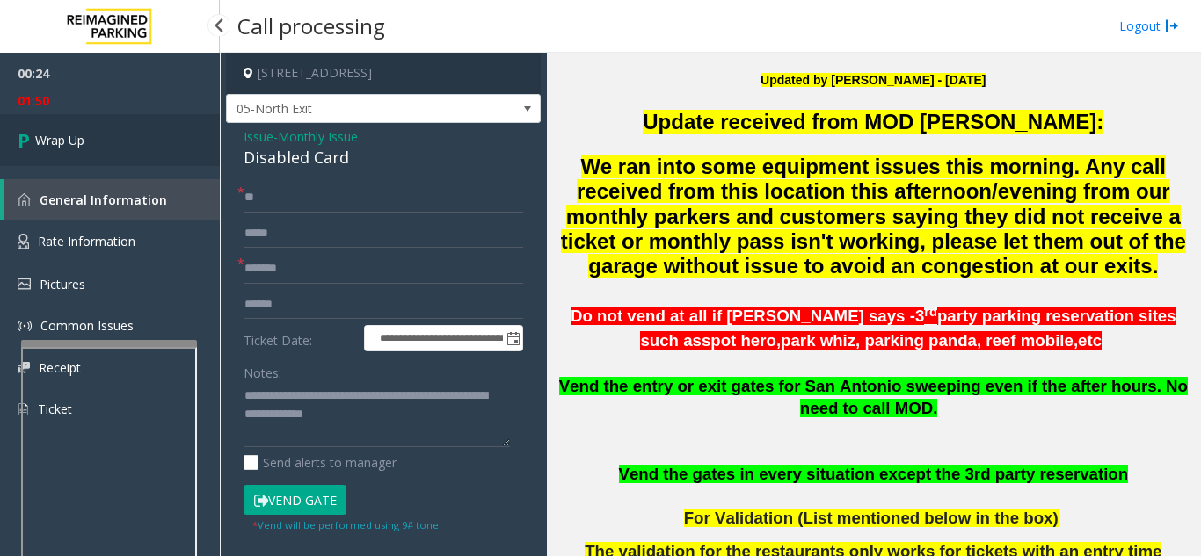
click at [181, 139] on link "Wrap Up" at bounding box center [110, 140] width 220 height 52
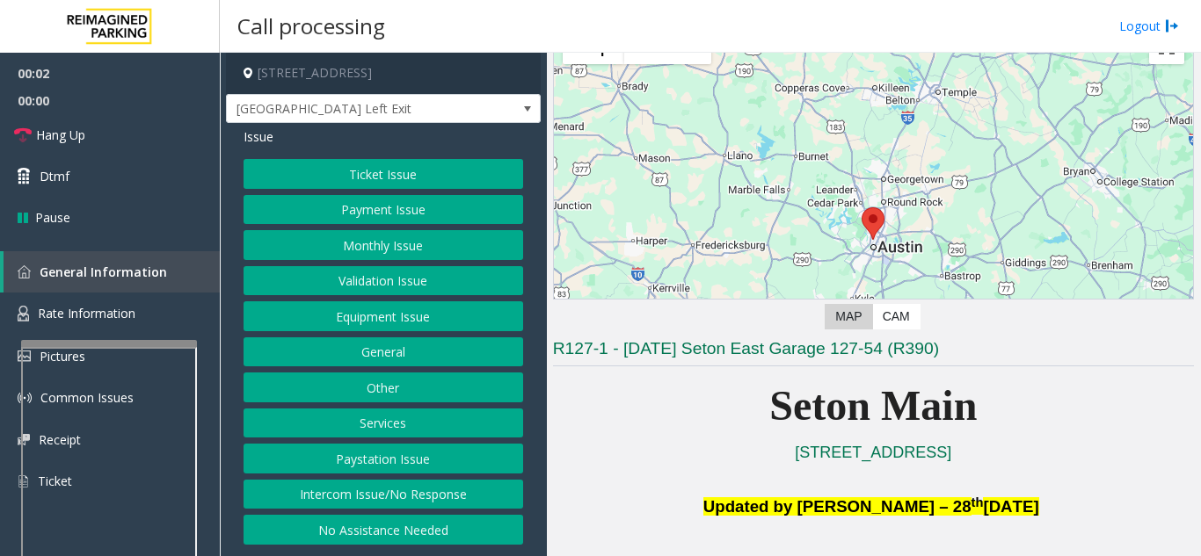
scroll to position [176, 0]
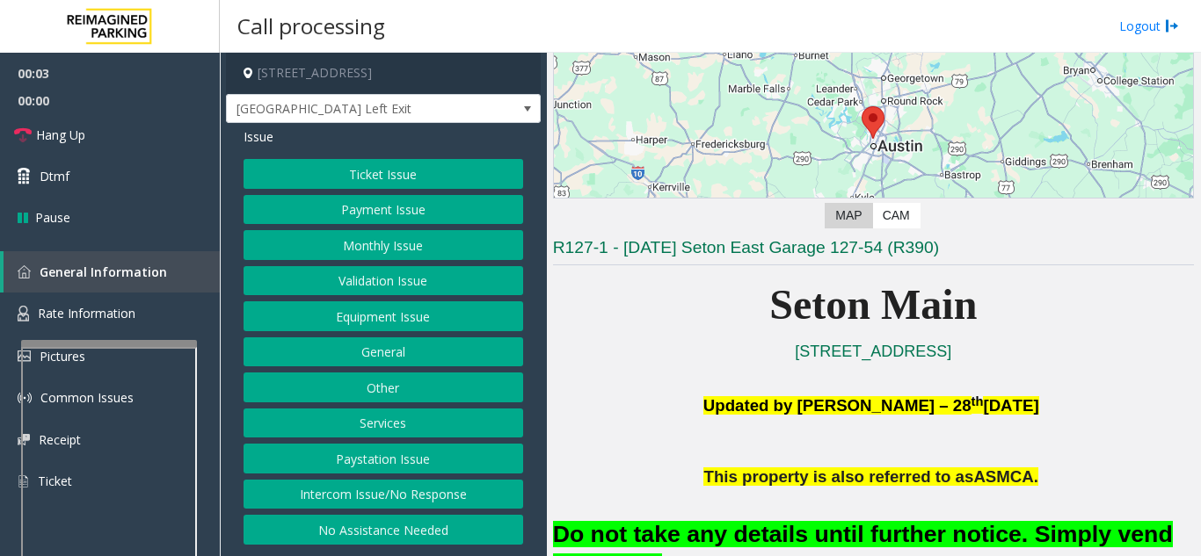
click at [379, 308] on button "Equipment Issue" at bounding box center [383, 317] width 280 height 30
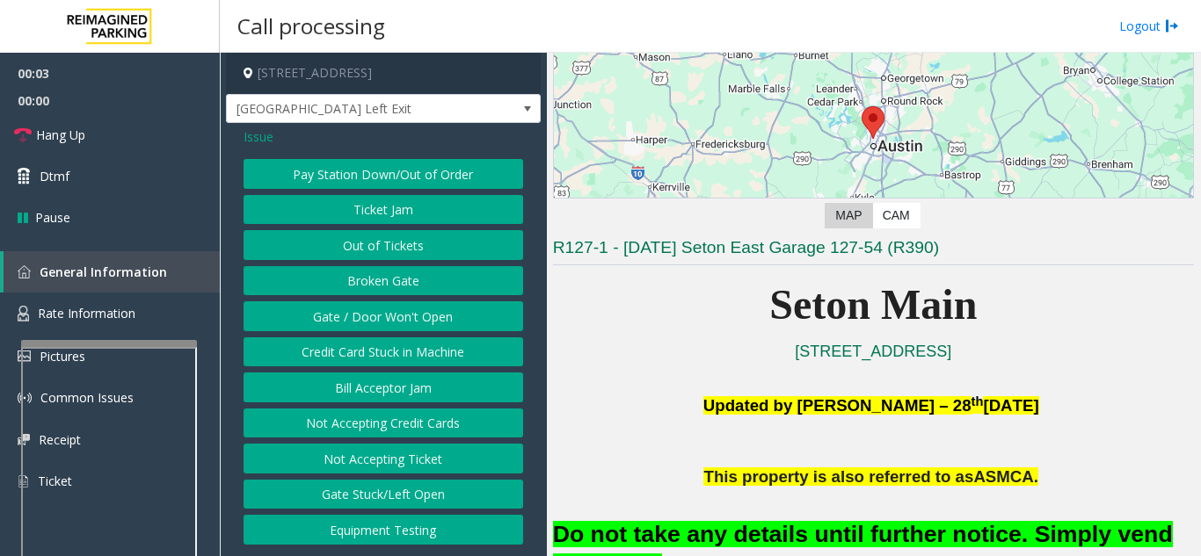
click at [379, 306] on button "Gate / Door Won't Open" at bounding box center [383, 317] width 280 height 30
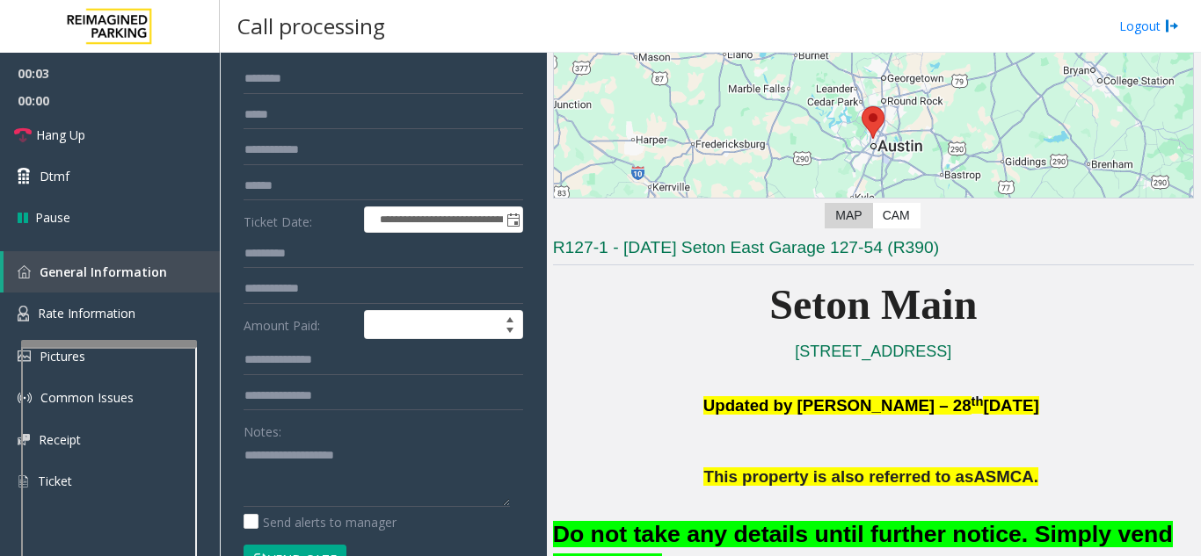
scroll to position [264, 0]
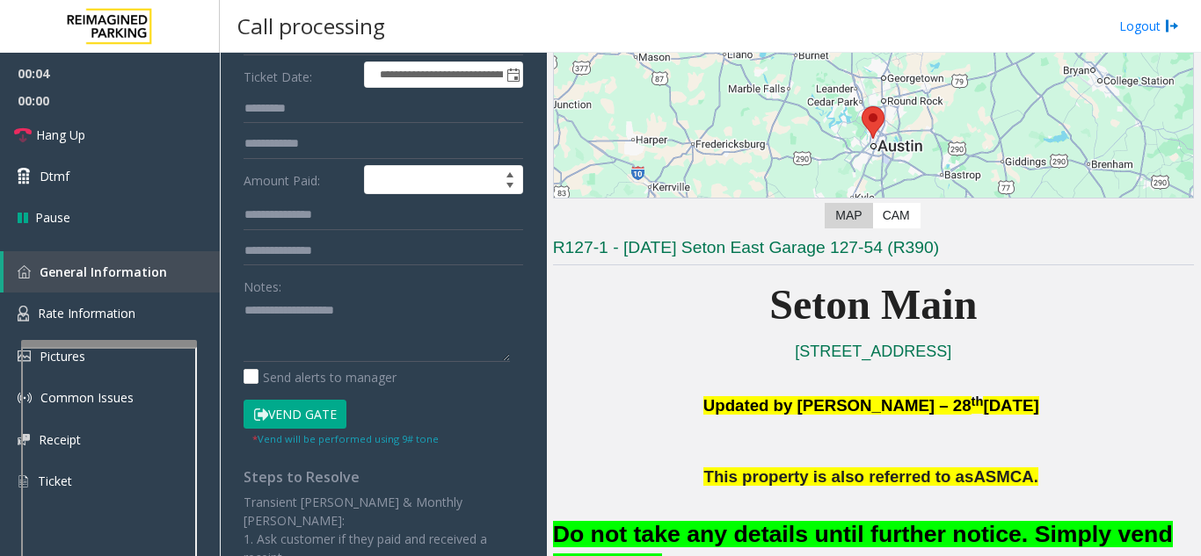
click at [309, 410] on button "Vend Gate" at bounding box center [294, 415] width 103 height 30
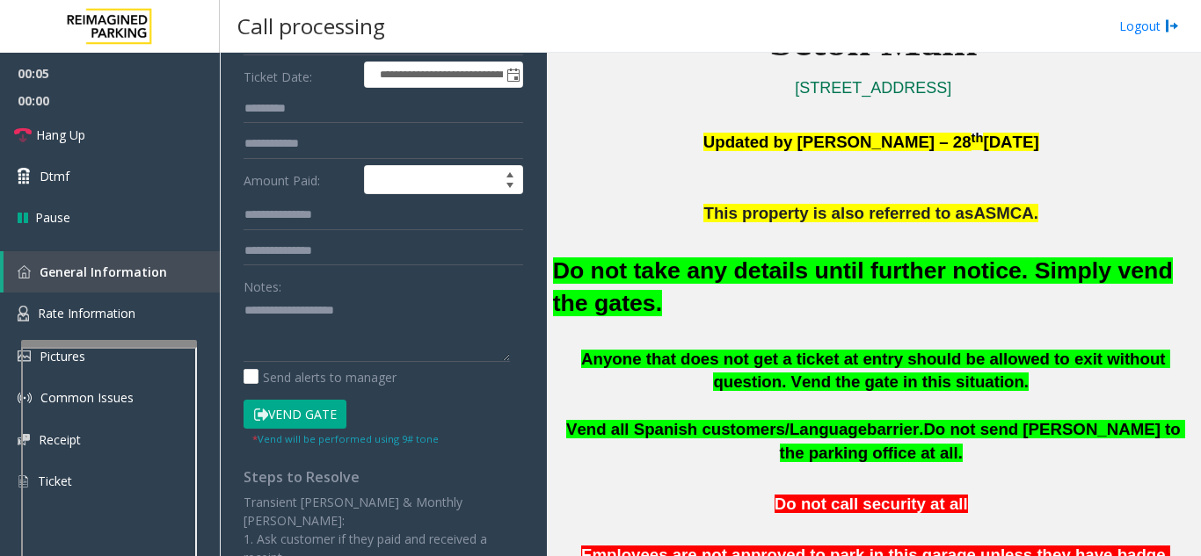
click at [790, 285] on h2 "Do not take any details until further notice. Simply vend the gates." at bounding box center [873, 287] width 641 height 65
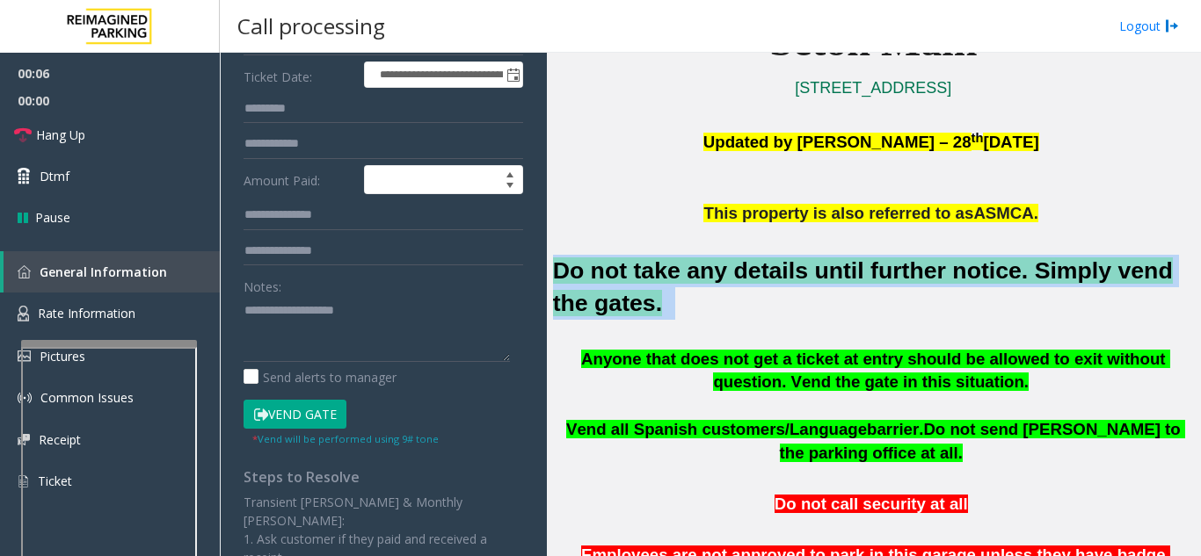
click at [790, 285] on h2 "Do not take any details until further notice. Simply vend the gates." at bounding box center [873, 287] width 641 height 65
drag, startPoint x: 790, startPoint y: 285, endPoint x: 801, endPoint y: 282, distance: 10.9
click at [790, 284] on h2 "Do not take any details until further notice. Simply vend the gates." at bounding box center [873, 287] width 641 height 65
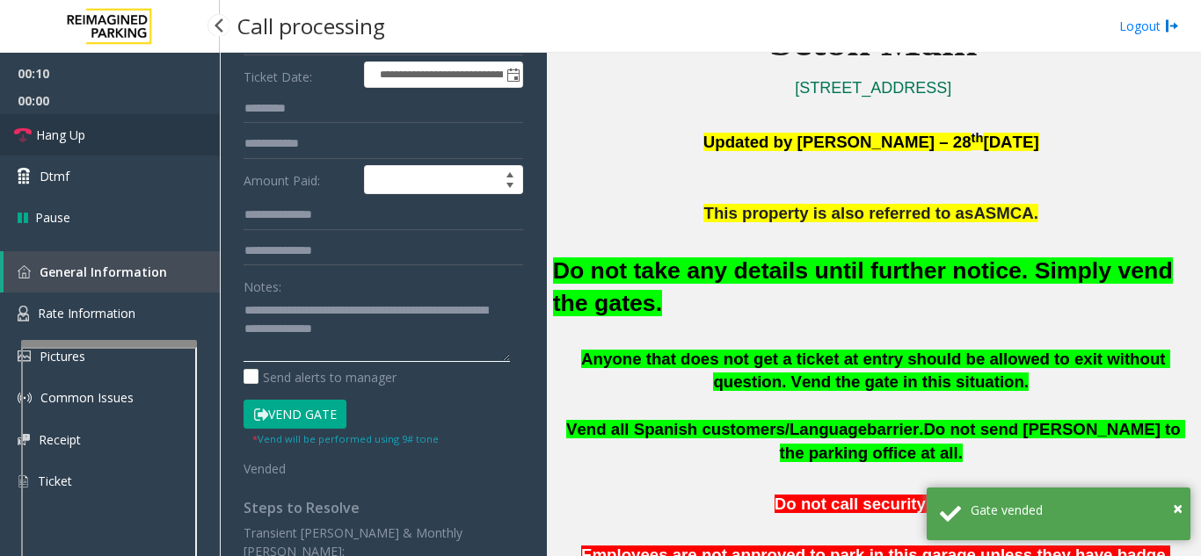
type textarea "**********"
click at [116, 126] on link "Hang Up" at bounding box center [110, 134] width 220 height 41
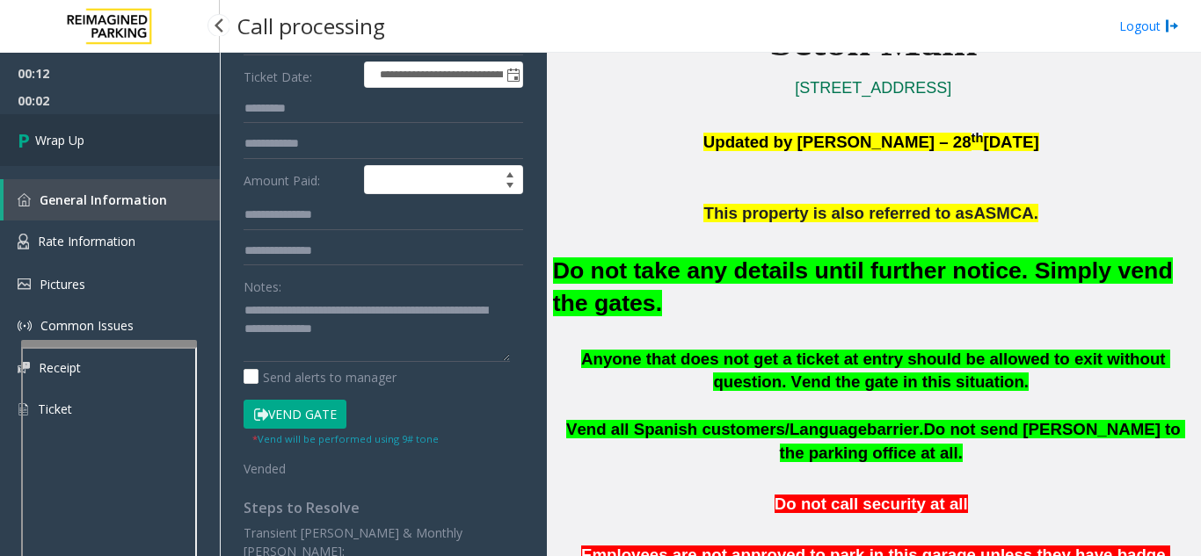
click at [128, 136] on link "Wrap Up" at bounding box center [110, 140] width 220 height 52
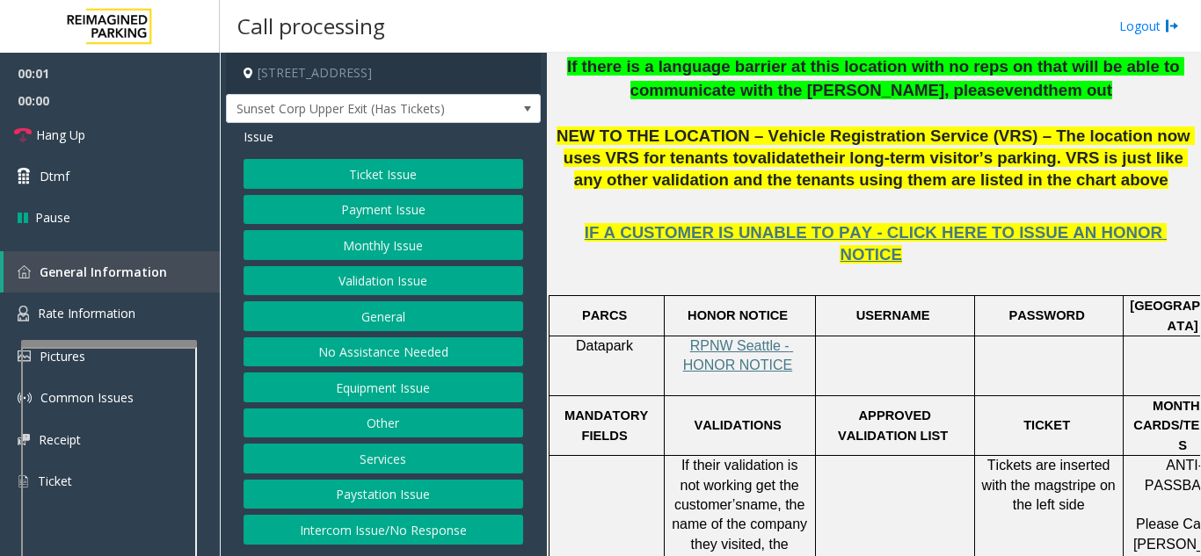
scroll to position [615, 0]
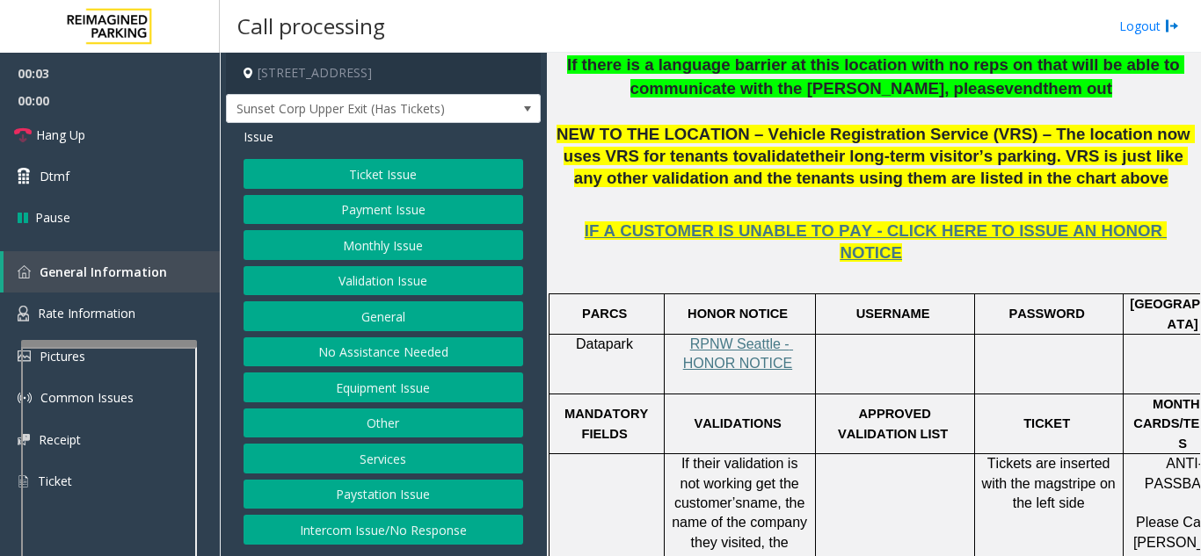
drag, startPoint x: 817, startPoint y: 345, endPoint x: 704, endPoint y: 403, distance: 127.0
click at [704, 403] on td "VALIDATIONS" at bounding box center [739, 425] width 151 height 60
click at [363, 178] on button "Ticket Issue" at bounding box center [383, 174] width 280 height 30
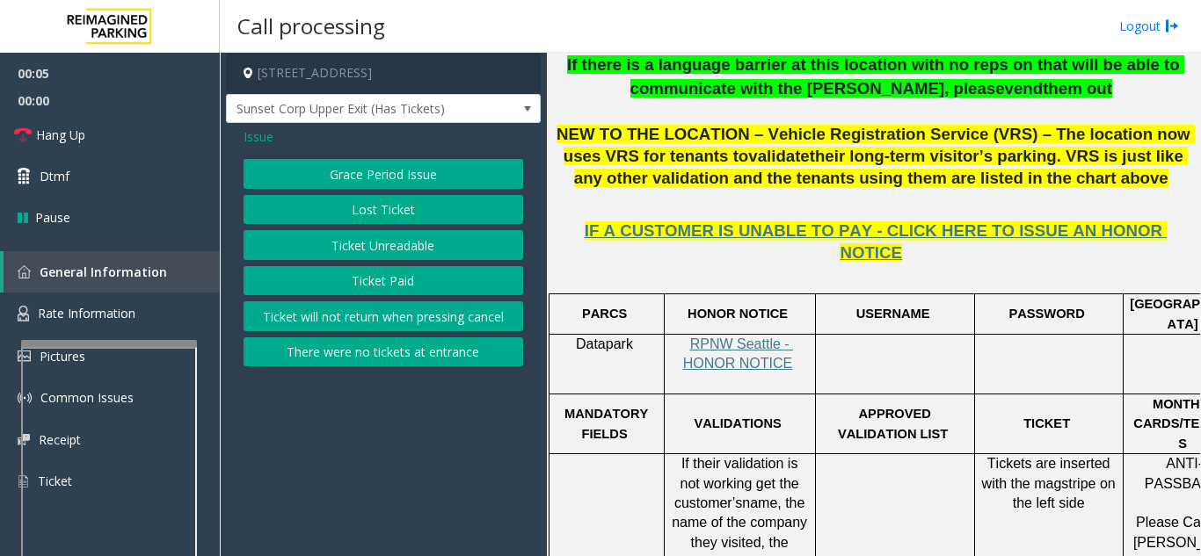
click at [361, 214] on button "Lost Ticket" at bounding box center [383, 210] width 280 height 30
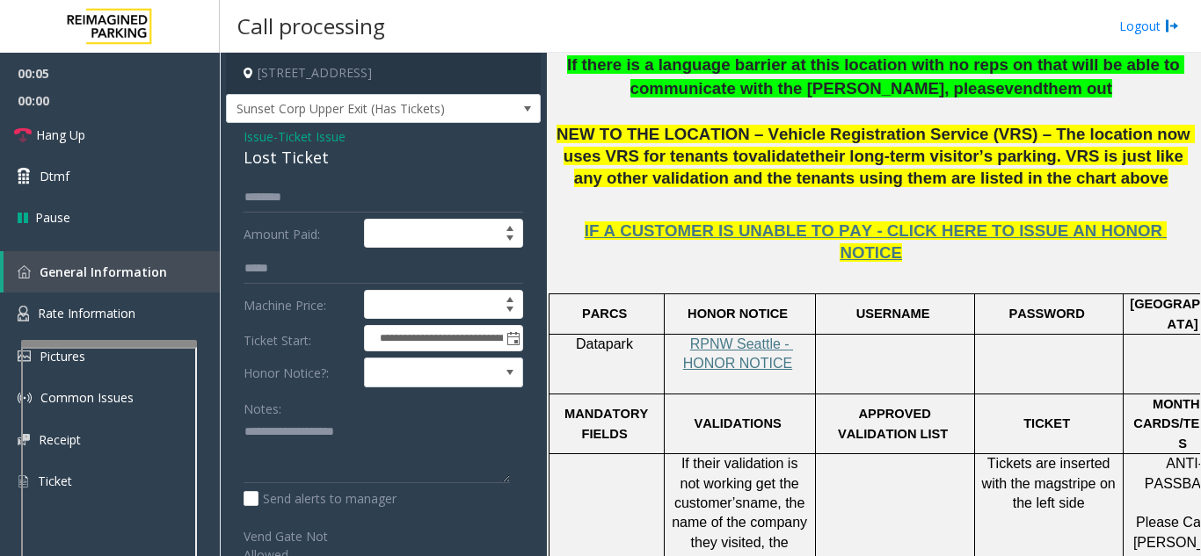
click at [318, 164] on div "Lost Ticket" at bounding box center [383, 158] width 280 height 24
click at [328, 146] on span "Ticket Issue" at bounding box center [312, 136] width 68 height 18
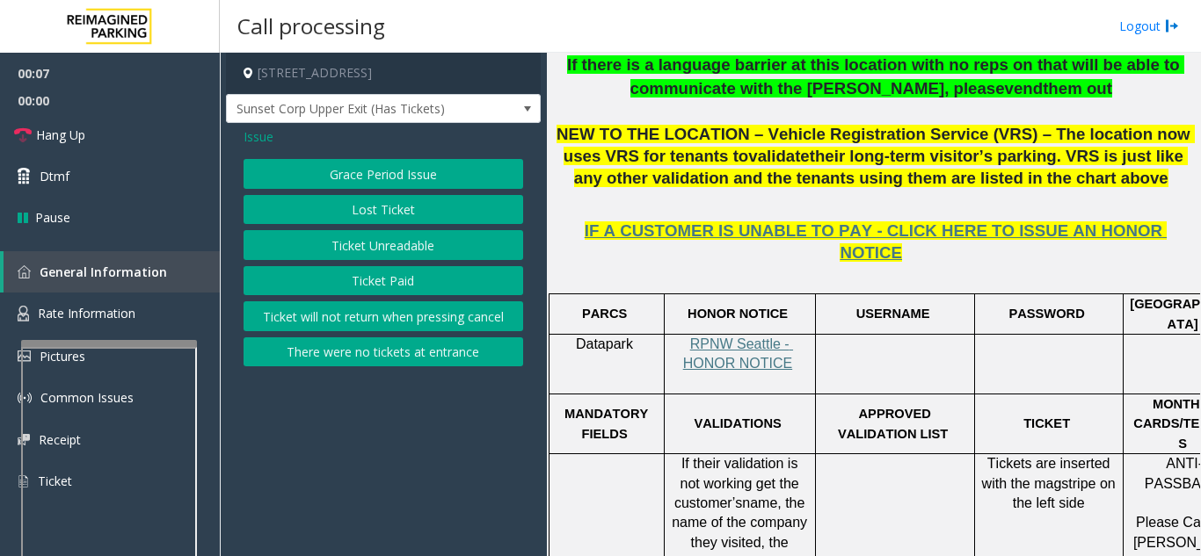
click at [360, 293] on button "Ticket Paid" at bounding box center [383, 281] width 280 height 30
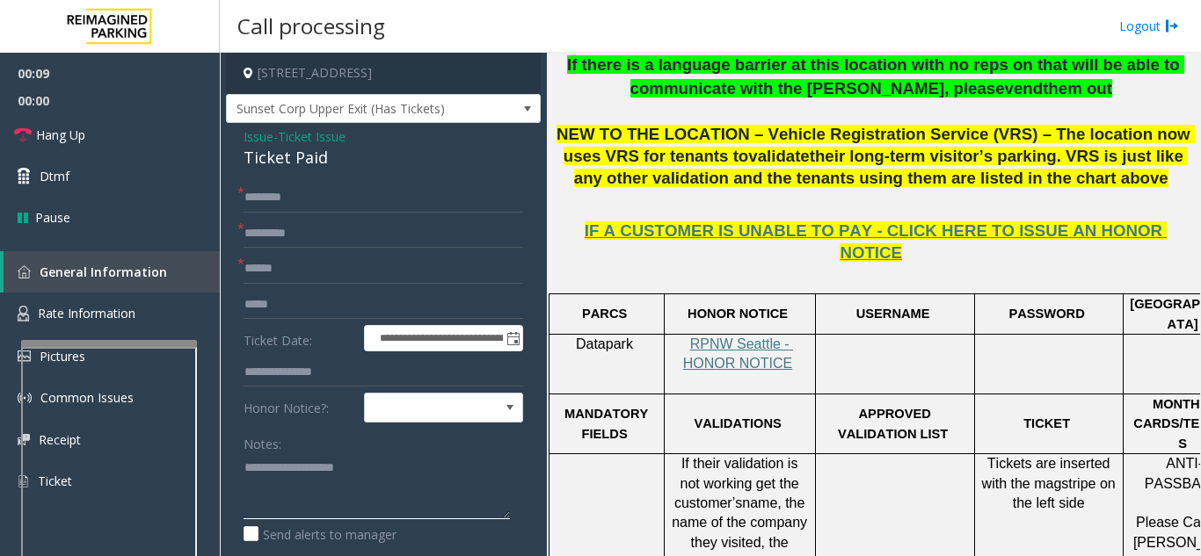
paste textarea "**********"
click at [292, 170] on div "Ticket Paid" at bounding box center [383, 158] width 280 height 24
click at [291, 170] on div "Ticket Paid" at bounding box center [383, 158] width 280 height 24
click at [290, 170] on div "Ticket Paid" at bounding box center [383, 158] width 280 height 24
click at [272, 170] on div "Ticket Paid" at bounding box center [383, 158] width 280 height 24
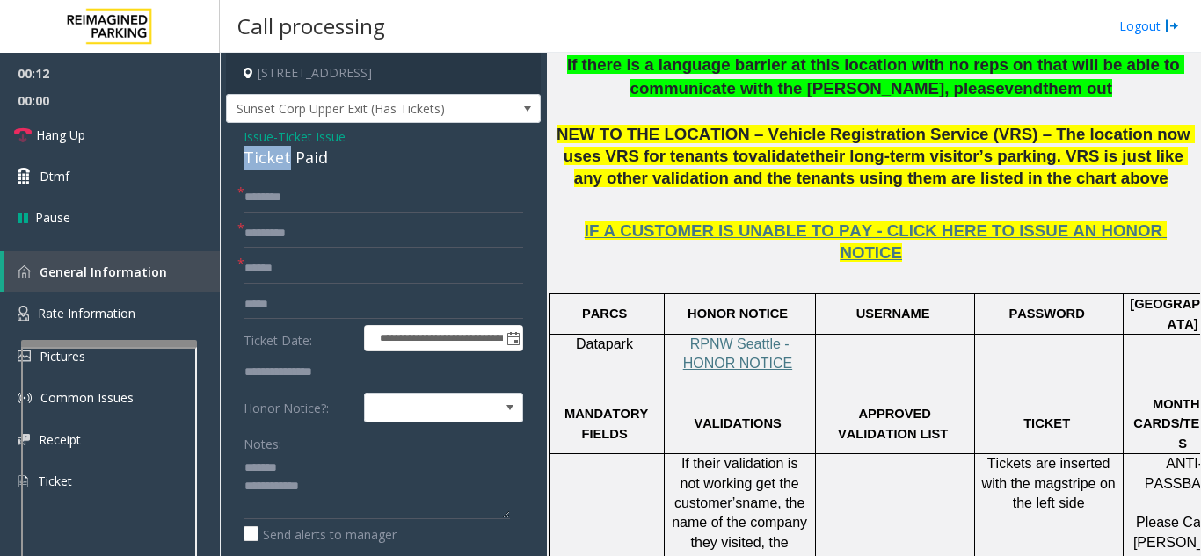
click at [273, 170] on div "Ticket Paid" at bounding box center [383, 158] width 280 height 24
click at [320, 509] on textarea at bounding box center [376, 487] width 266 height 66
type textarea "**********"
click at [293, 284] on input "text" at bounding box center [383, 269] width 280 height 30
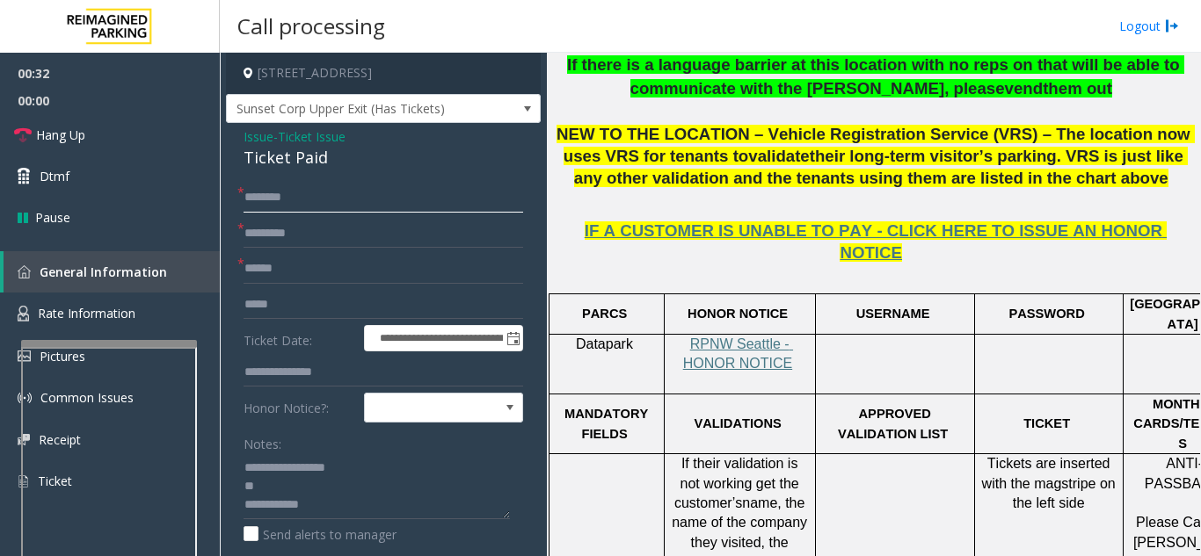
click at [320, 213] on input "text" at bounding box center [383, 198] width 280 height 30
click at [329, 249] on input "text" at bounding box center [383, 234] width 280 height 30
type input "**"
click at [324, 284] on input "text" at bounding box center [383, 269] width 280 height 30
click at [367, 284] on input "**" at bounding box center [383, 269] width 280 height 30
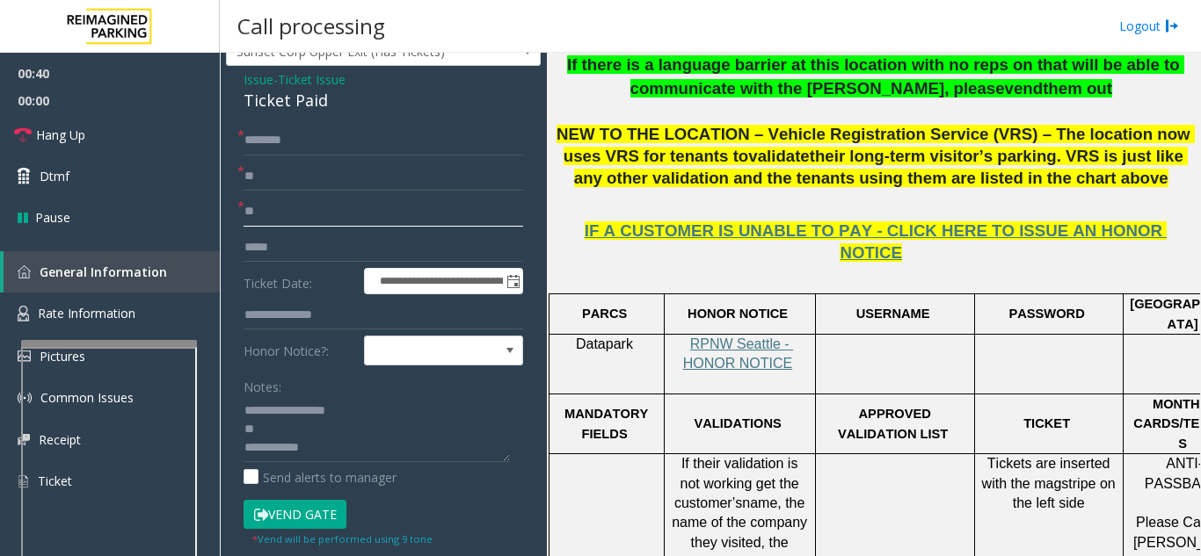
scroll to position [88, 0]
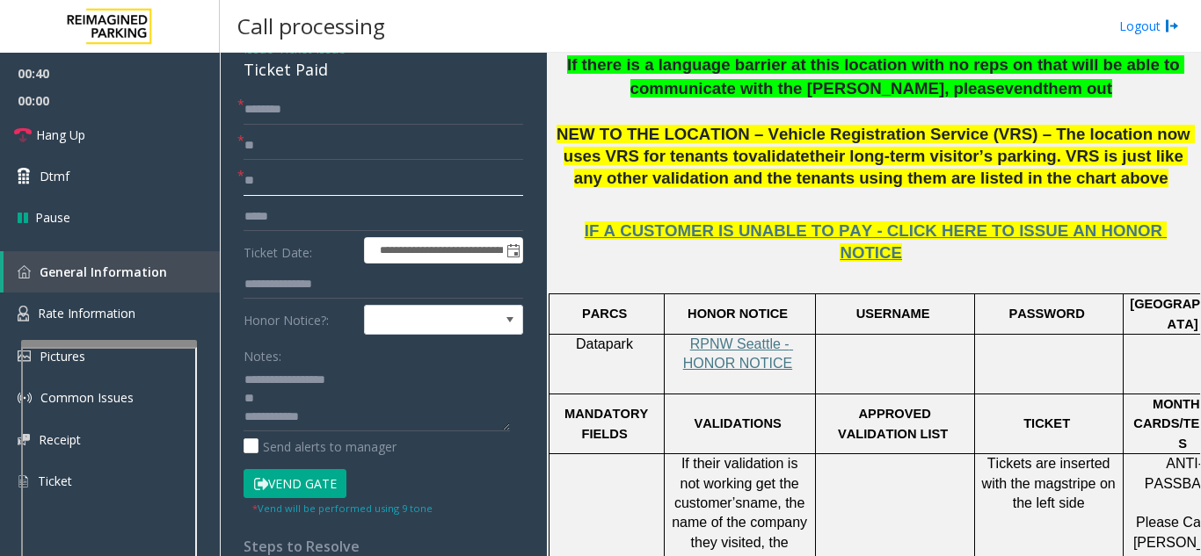
type input "**"
click at [375, 432] on textarea at bounding box center [376, 399] width 266 height 66
type textarea "**********"
click at [289, 498] on button "Vend Gate" at bounding box center [294, 484] width 103 height 30
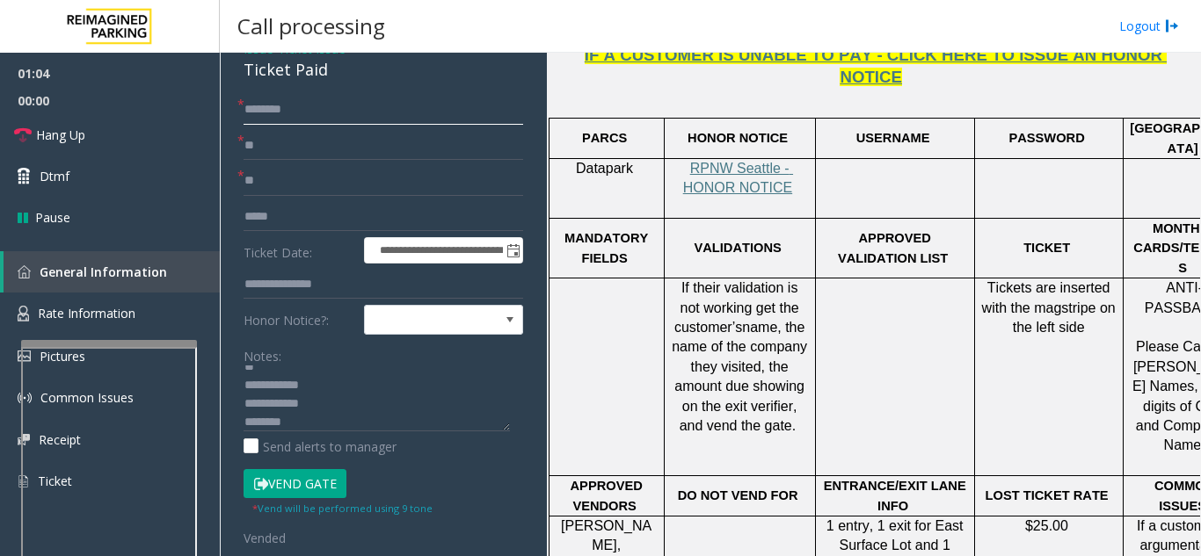
scroll to position [433, 0]
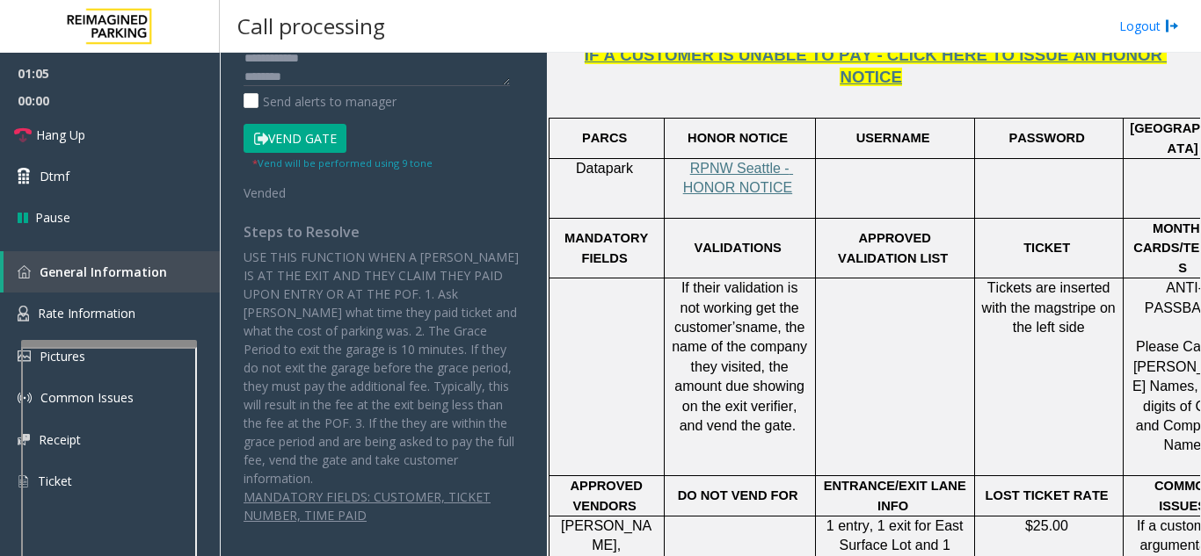
click at [346, 355] on p "USE THIS FUNCTION WHEN A PARKER IS AT THE EXIT AND THEY CLAIM THEY PAID UPON EN…" at bounding box center [383, 368] width 280 height 240
click at [348, 352] on p "USE THIS FUNCTION WHEN A PARKER IS AT THE EXIT AND THEY CLAIM THEY PAID UPON EN…" at bounding box center [383, 368] width 280 height 240
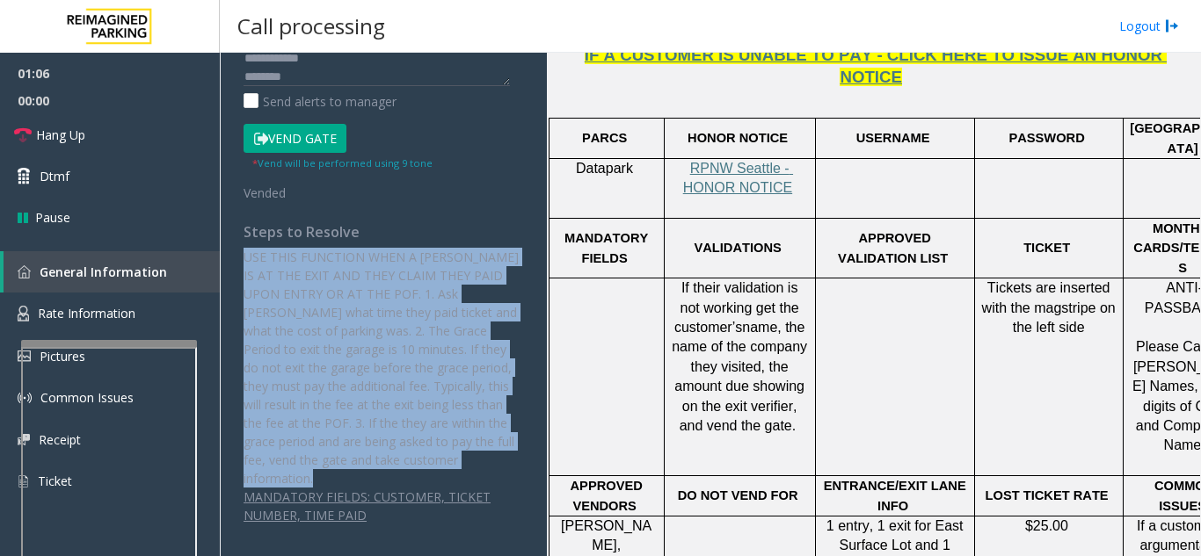
click at [348, 352] on p "USE THIS FUNCTION WHEN A PARKER IS AT THE EXIT AND THEY CLAIM THEY PAID UPON EN…" at bounding box center [383, 368] width 280 height 240
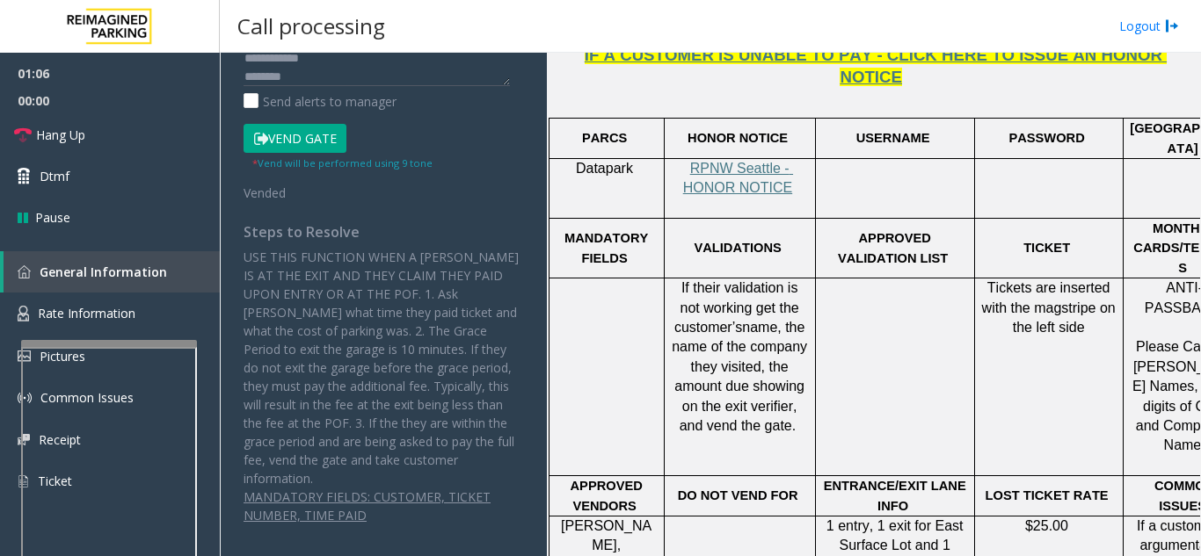
click at [407, 489] on u "MANDATORY FIELDS: CUSTOMER, TICKET NUMBER, TIME PAID" at bounding box center [366, 506] width 247 height 35
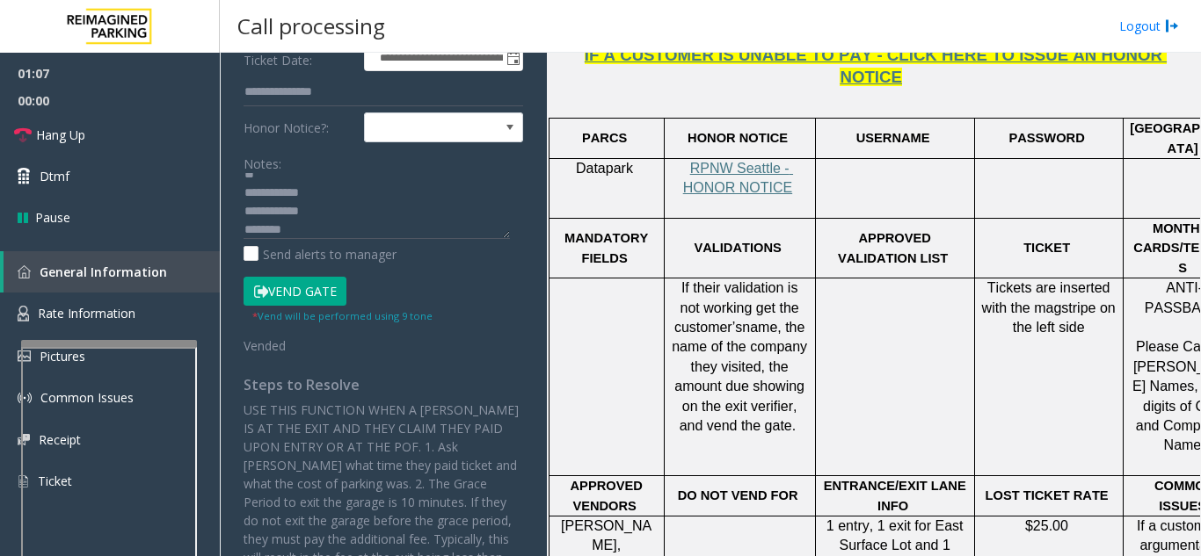
scroll to position [82, 0]
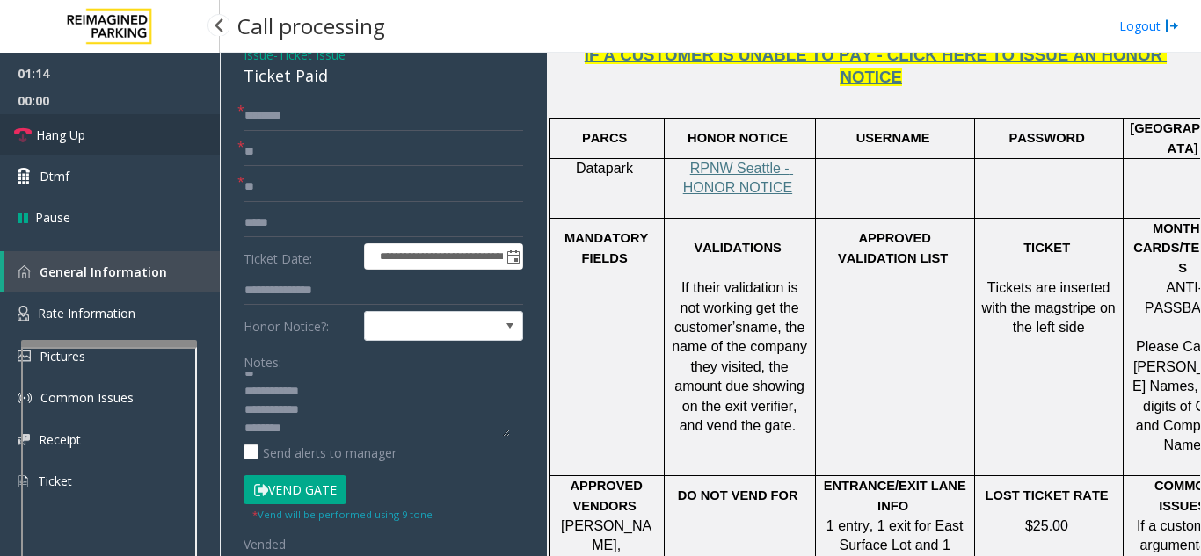
click at [146, 132] on link "Hang Up" at bounding box center [110, 134] width 220 height 41
click at [304, 123] on input "text" at bounding box center [383, 116] width 280 height 30
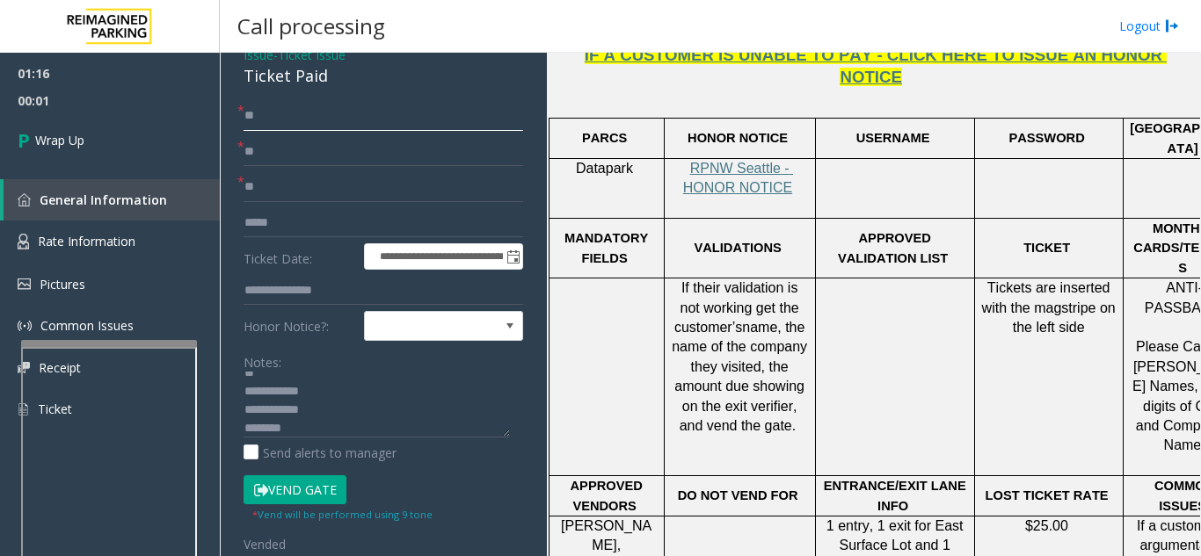
type input "**"
click at [359, 427] on textarea at bounding box center [376, 405] width 266 height 66
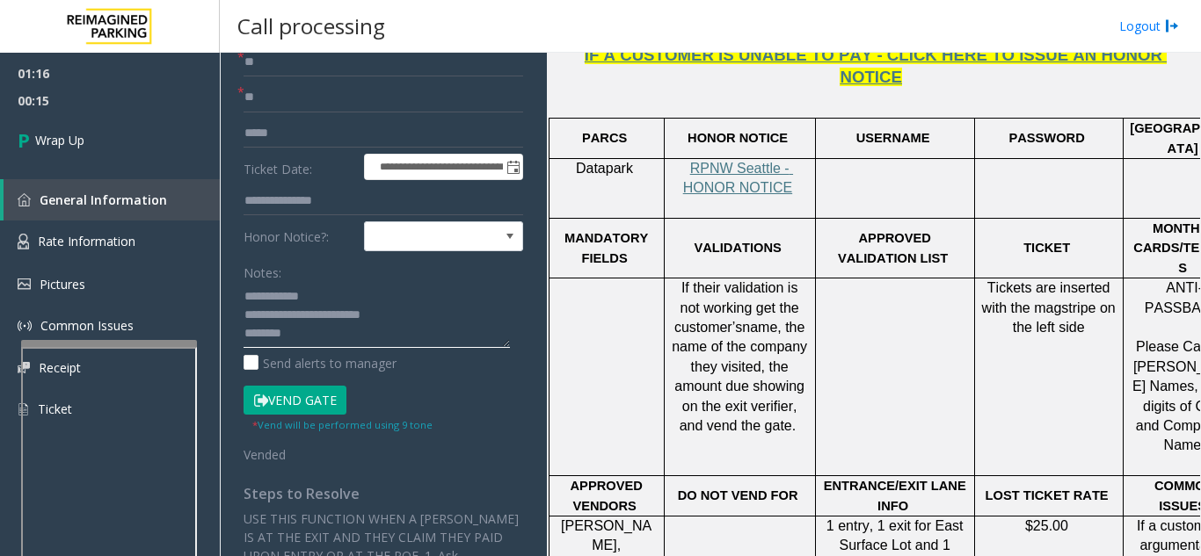
scroll to position [176, 0]
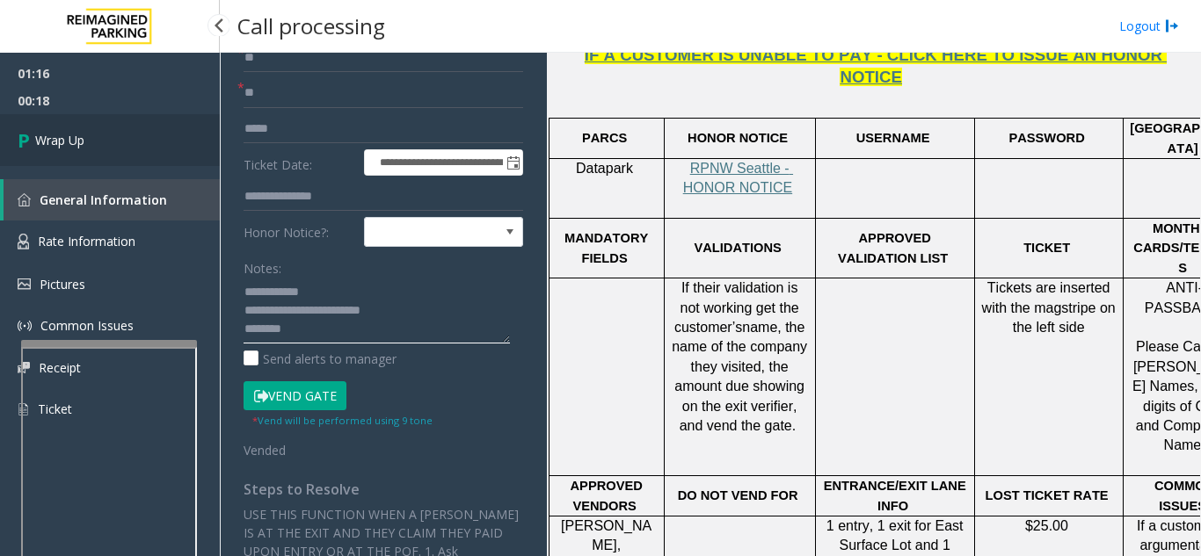
type textarea "**********"
click at [59, 144] on span "Wrap Up" at bounding box center [59, 140] width 49 height 18
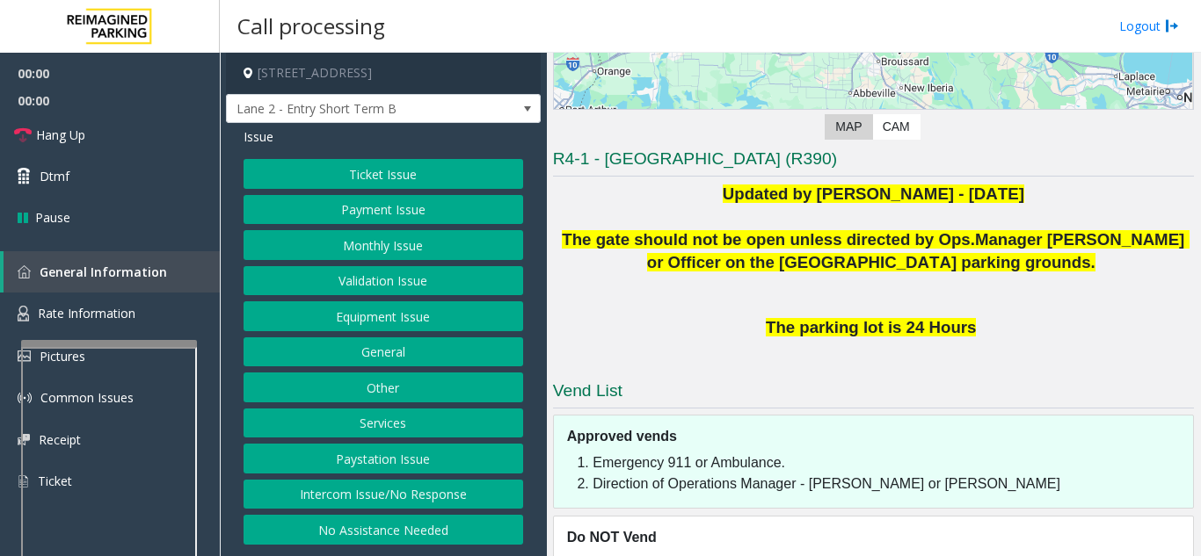
scroll to position [336, 0]
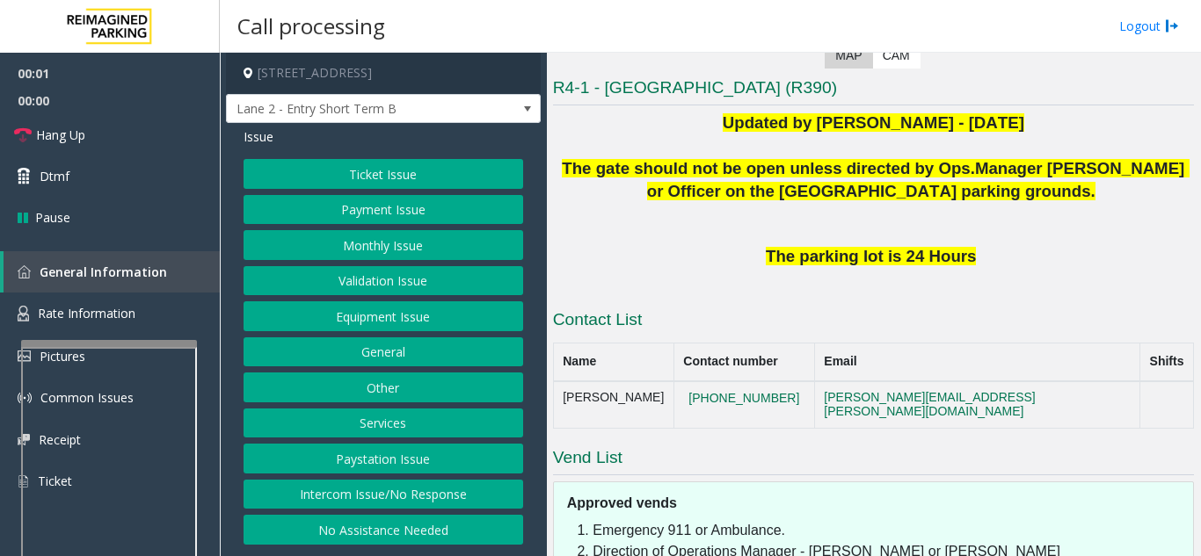
drag, startPoint x: 759, startPoint y: 236, endPoint x: 723, endPoint y: 243, distance: 37.6
drag, startPoint x: 723, startPoint y: 243, endPoint x: 671, endPoint y: 236, distance: 52.2
click at [682, 229] on p at bounding box center [873, 224] width 641 height 42
click at [408, 504] on button "Intercom Issue/No Response" at bounding box center [383, 495] width 280 height 30
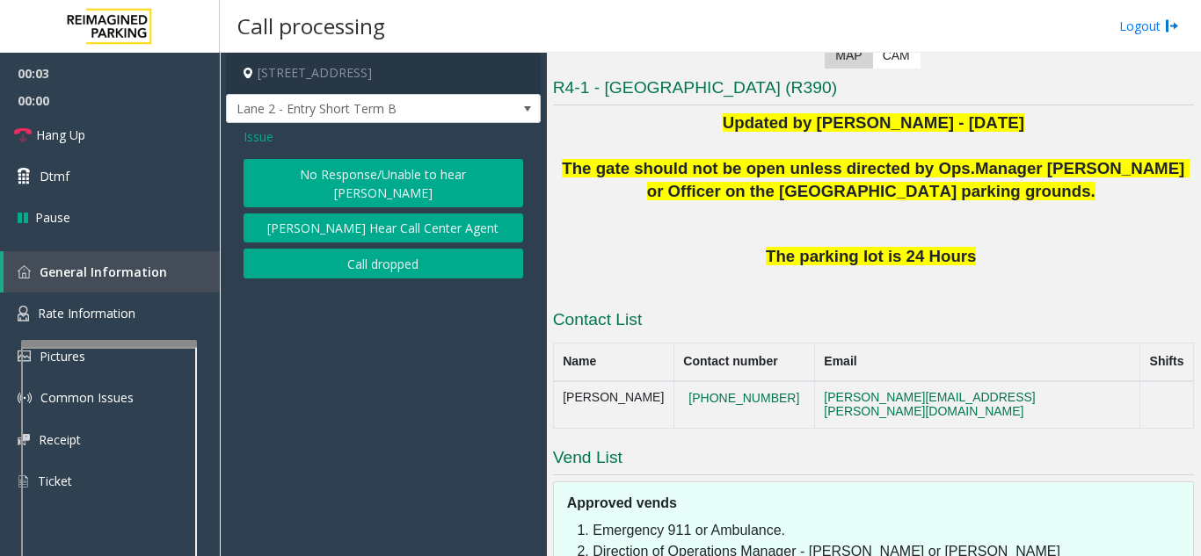
click at [399, 172] on button "No Response/Unable to hear [PERSON_NAME]" at bounding box center [383, 183] width 280 height 48
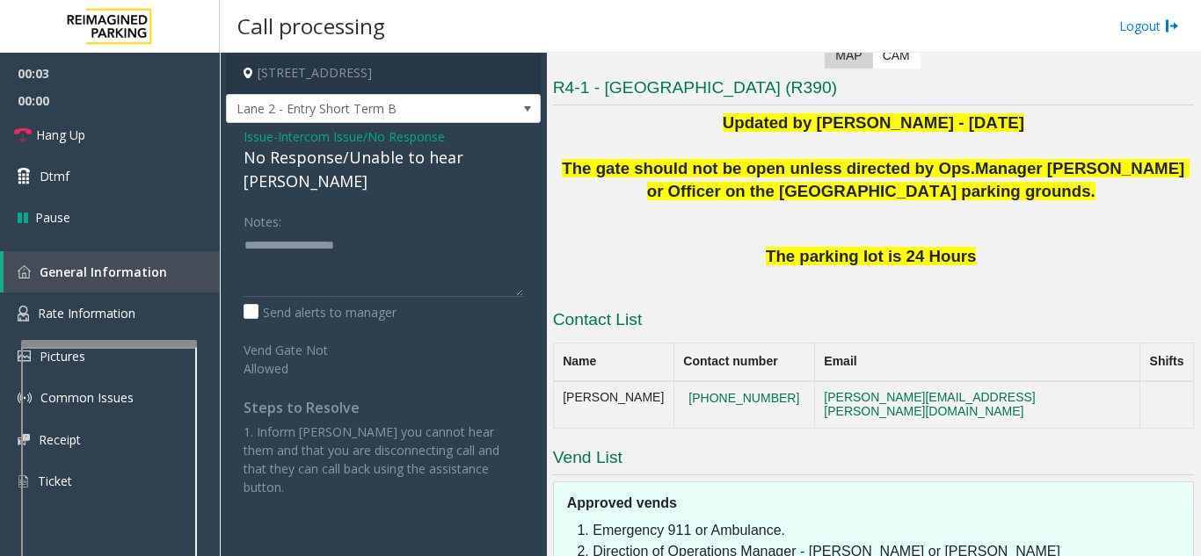
click at [386, 163] on div "No Response/Unable to hear [PERSON_NAME]" at bounding box center [383, 169] width 280 height 47
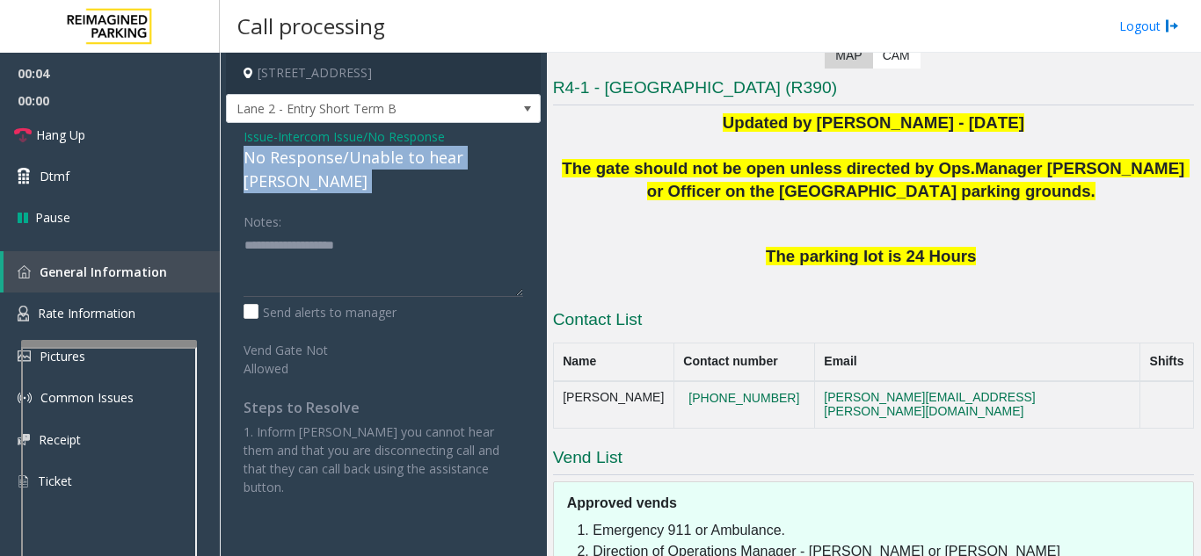
click at [386, 163] on div "No Response/Unable to hear [PERSON_NAME]" at bounding box center [383, 169] width 280 height 47
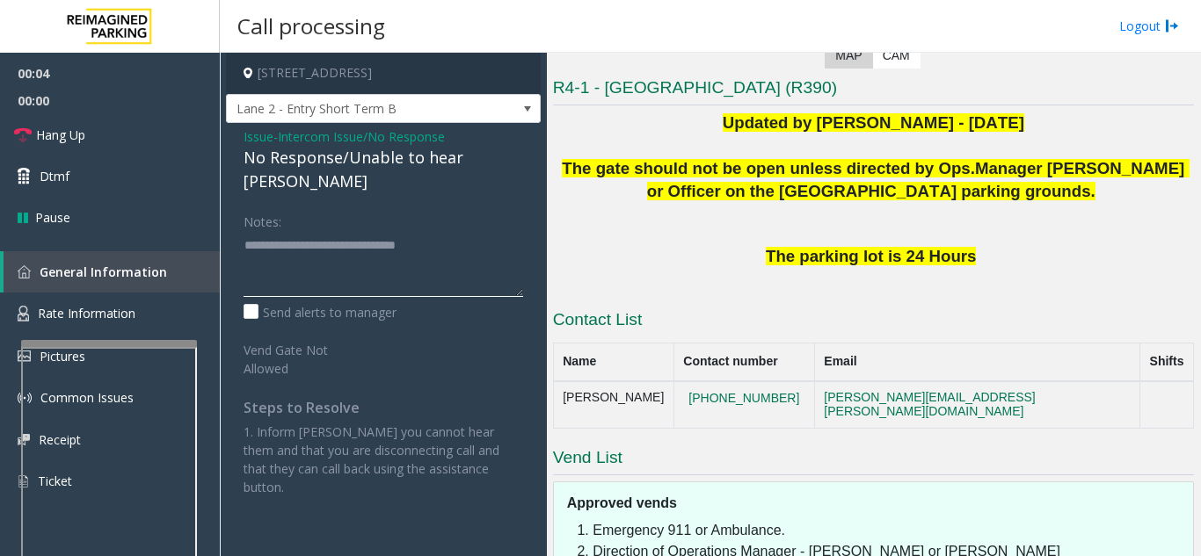
click at [497, 244] on textarea at bounding box center [383, 264] width 280 height 66
type textarea "**********"
click at [704, 163] on span "The gate should not be open unless directed by Ops." at bounding box center [768, 168] width 413 height 18
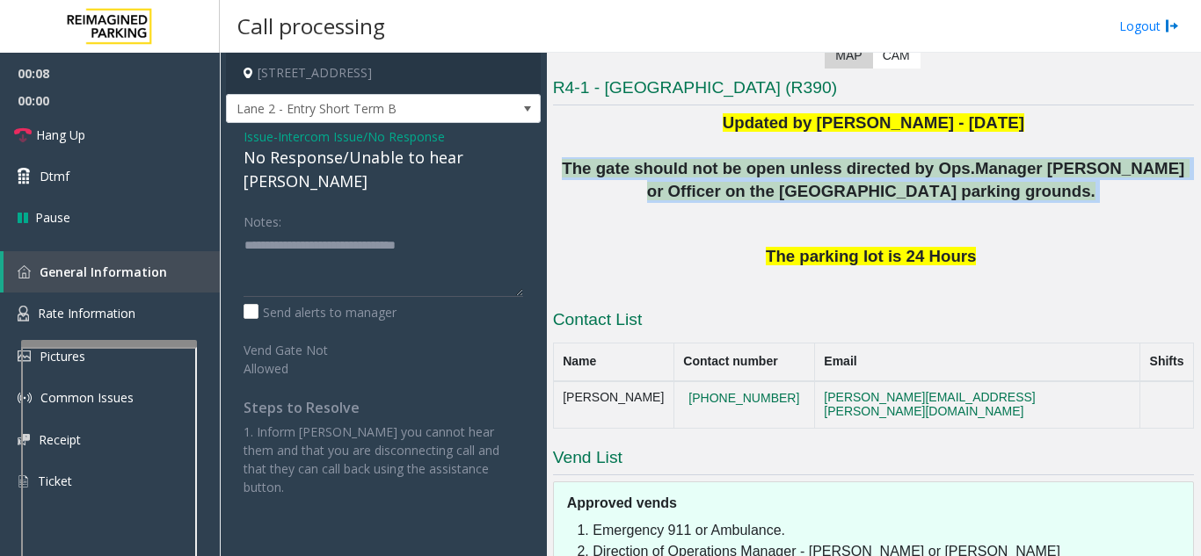
click at [704, 163] on span "The gate should not be open unless directed by Ops." at bounding box center [768, 168] width 413 height 18
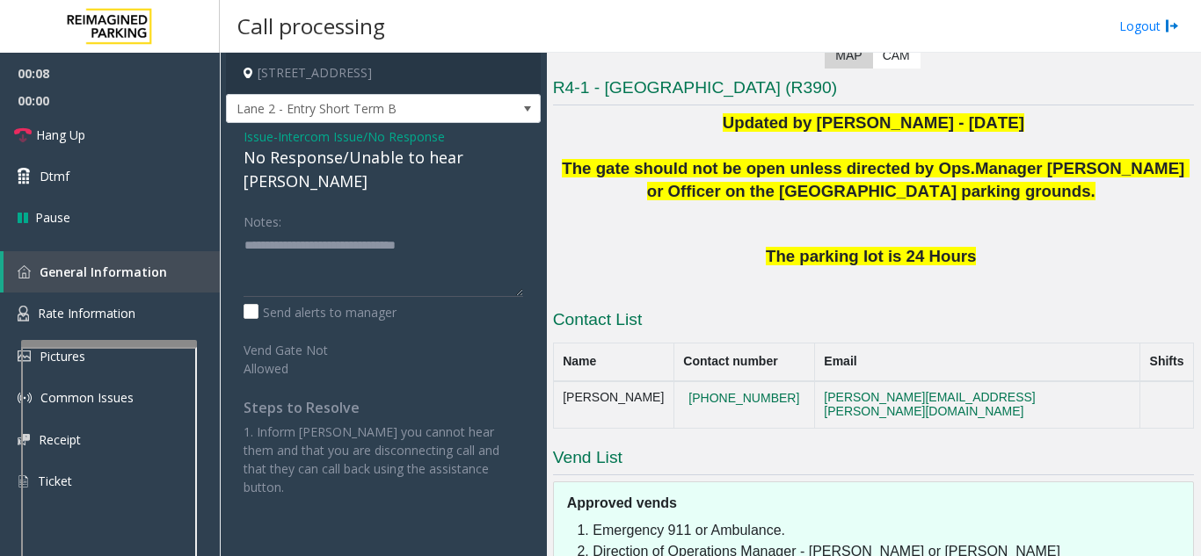
click at [690, 240] on p at bounding box center [873, 224] width 641 height 42
click at [131, 115] on link "Hang Up" at bounding box center [110, 134] width 220 height 41
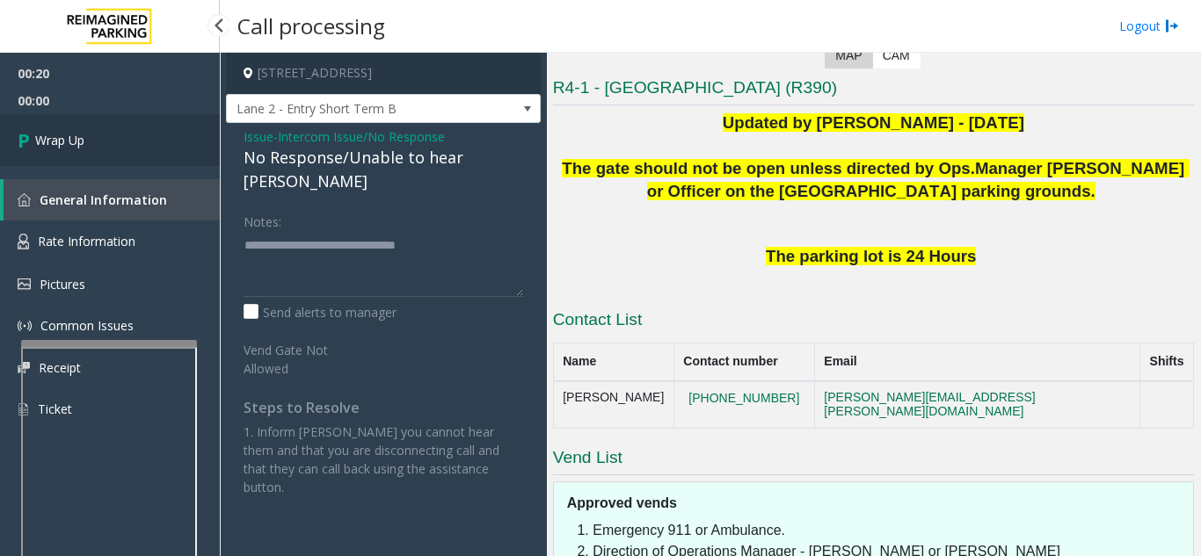
drag, startPoint x: 156, startPoint y: 142, endPoint x: 145, endPoint y: 135, distance: 12.7
click at [156, 142] on link "Wrap Up" at bounding box center [110, 140] width 220 height 52
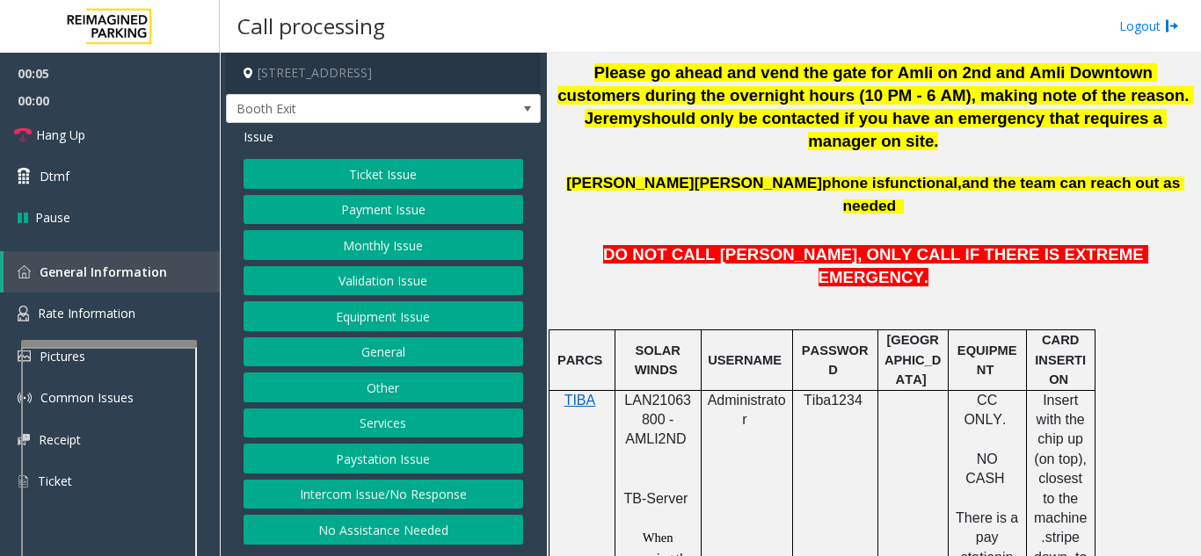
scroll to position [967, 0]
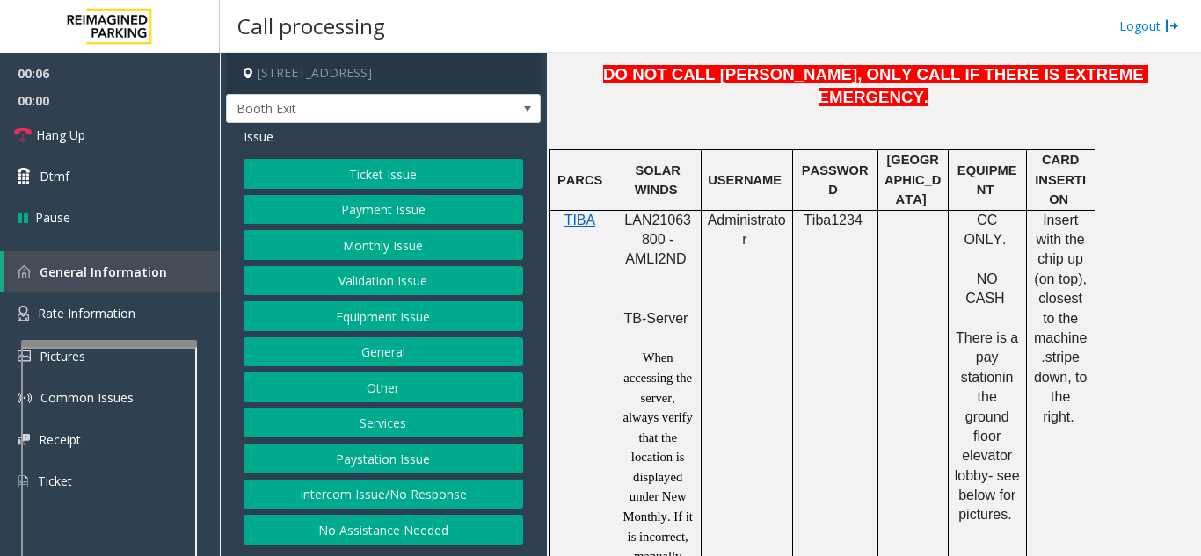
click at [643, 211] on p "LAN21063800 - AMLI2ND" at bounding box center [657, 250] width 73 height 79
click at [367, 271] on button "Validation Issue" at bounding box center [383, 281] width 280 height 30
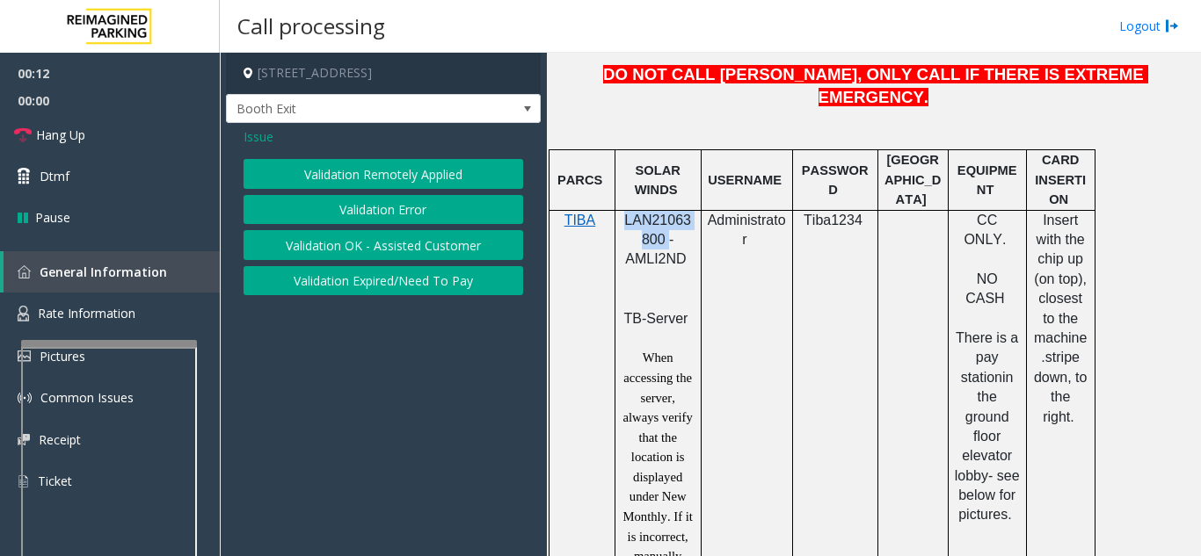
click at [320, 215] on button "Validation Error" at bounding box center [383, 210] width 280 height 30
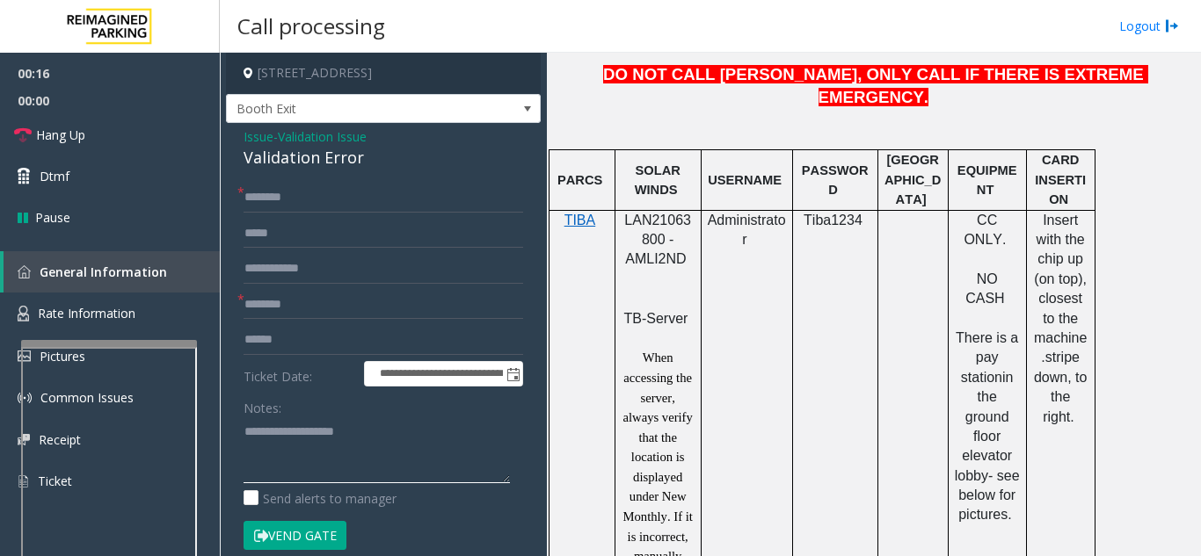
paste textarea "**********"
type textarea "**********"
click at [329, 309] on input "text" at bounding box center [383, 305] width 280 height 30
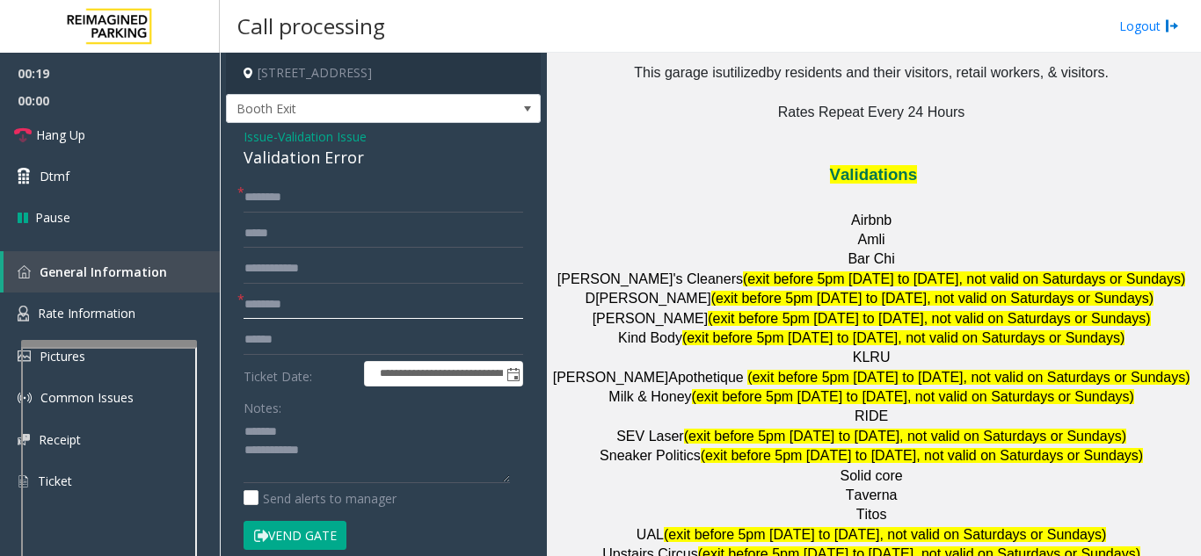
scroll to position [2198, 0]
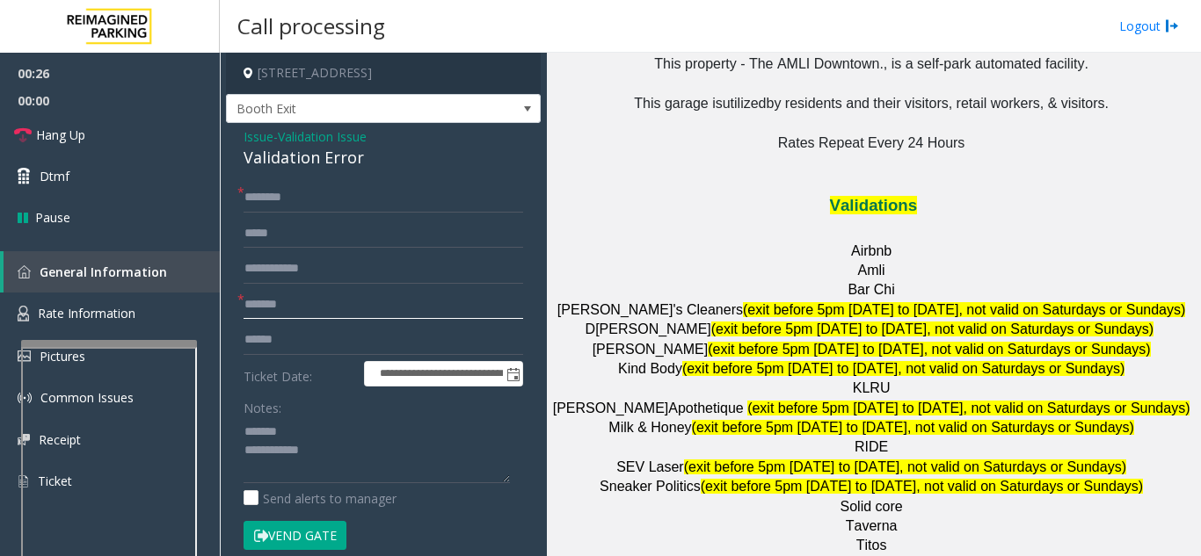
type input "*******"
click at [285, 198] on input "text" at bounding box center [383, 198] width 280 height 30
type input "********"
click at [328, 333] on input "text" at bounding box center [383, 340] width 280 height 30
click at [349, 453] on textarea at bounding box center [376, 451] width 266 height 66
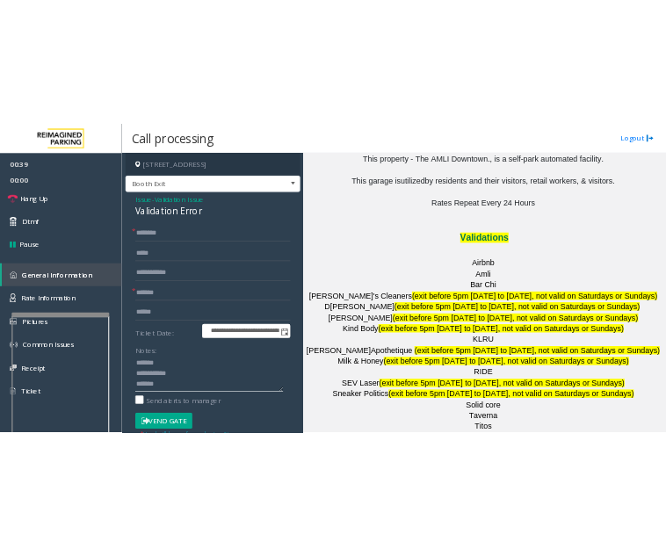
scroll to position [13, 0]
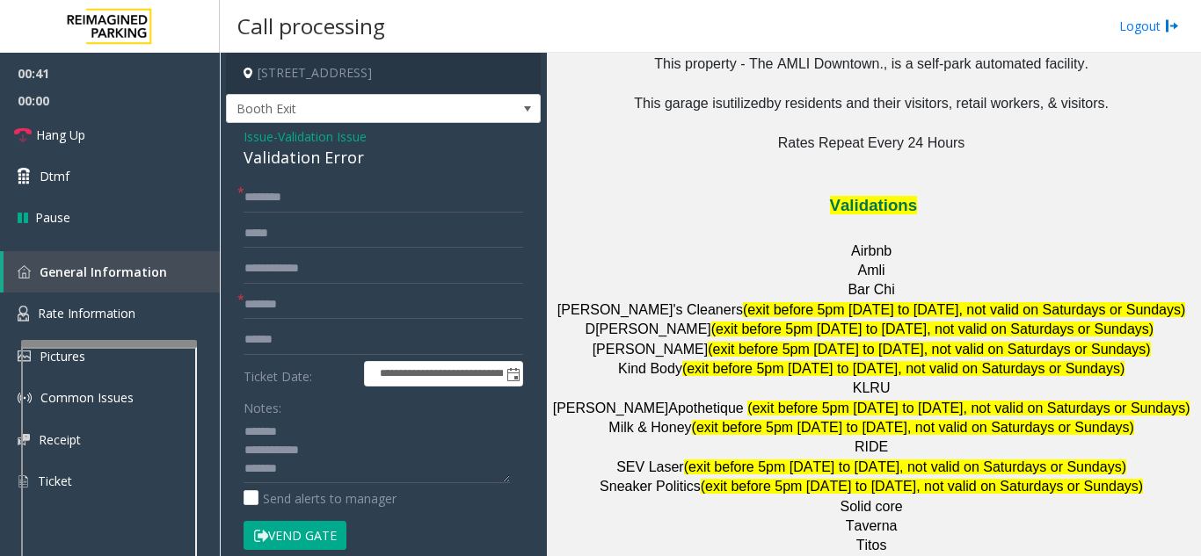
click at [281, 155] on div "Validation Error" at bounding box center [383, 158] width 280 height 24
drag, startPoint x: 281, startPoint y: 155, endPoint x: 301, endPoint y: 167, distance: 22.9
click at [289, 159] on div "Validation Error" at bounding box center [383, 158] width 280 height 24
type textarea "**********"
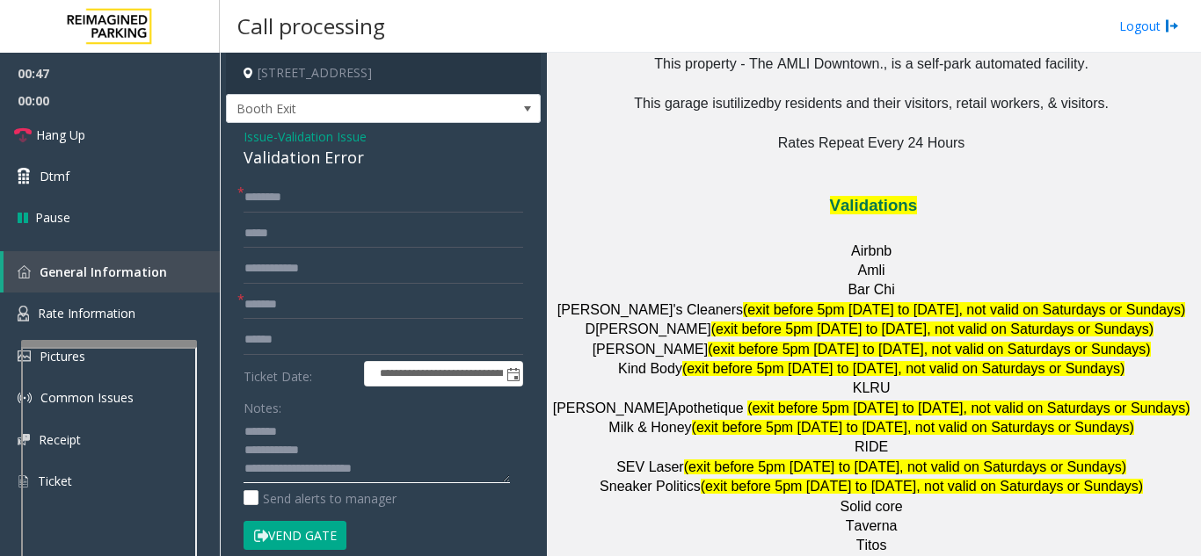
click at [353, 475] on textarea at bounding box center [376, 451] width 266 height 66
click at [418, 463] on textarea at bounding box center [376, 451] width 266 height 66
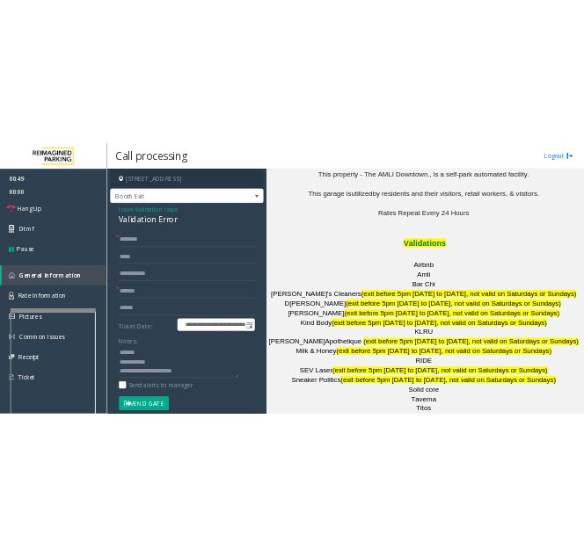
scroll to position [2368, 0]
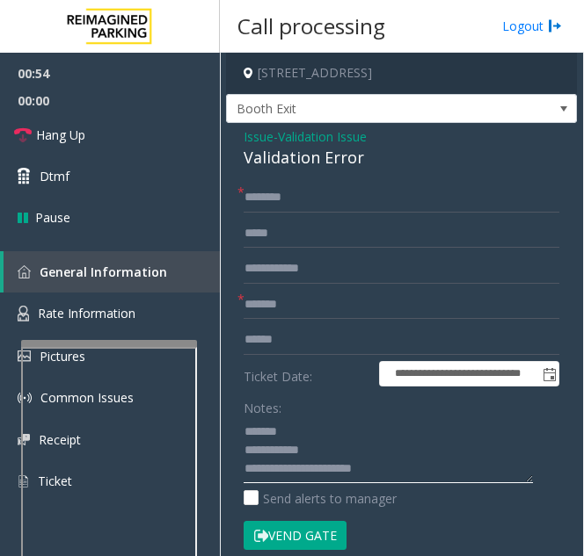
drag, startPoint x: 352, startPoint y: 460, endPoint x: 374, endPoint y: 462, distance: 23.0
click at [351, 461] on textarea at bounding box center [387, 451] width 289 height 66
click at [454, 470] on textarea at bounding box center [387, 451] width 289 height 66
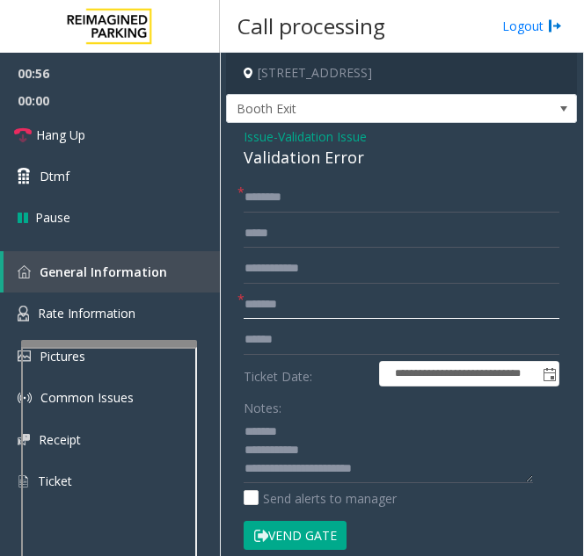
click at [319, 291] on input "*******" at bounding box center [401, 305] width 316 height 30
type input "*******"
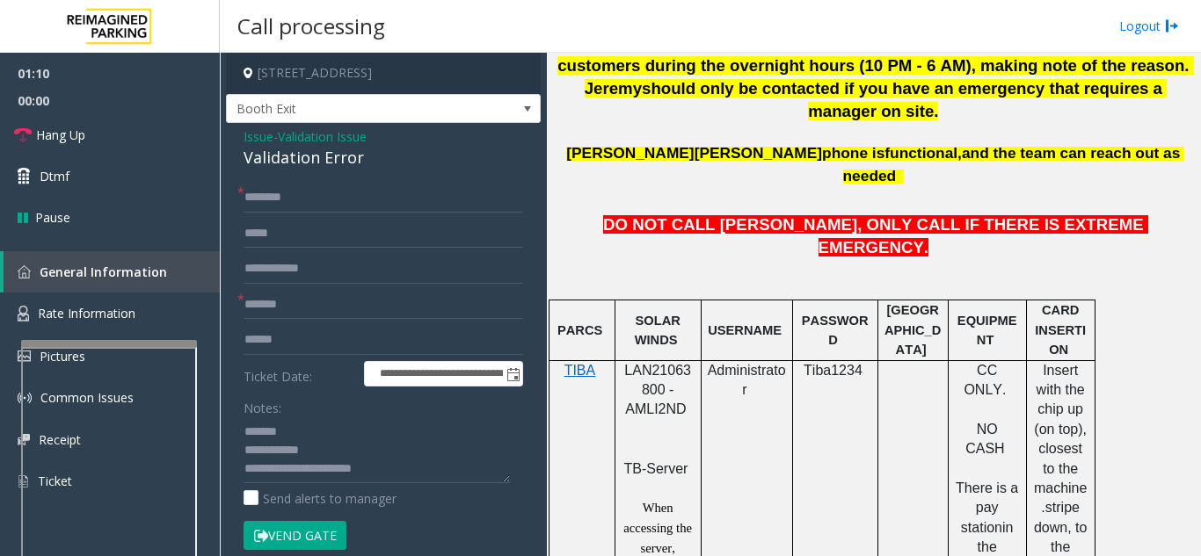
scroll to position [603, 0]
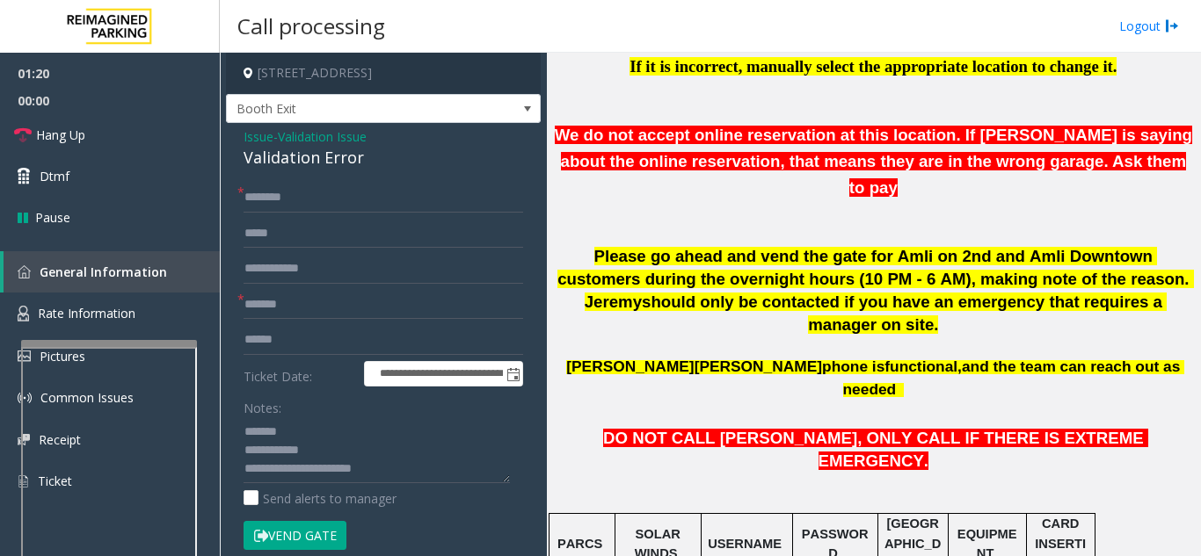
click at [321, 533] on button "Vend Gate" at bounding box center [294, 536] width 103 height 30
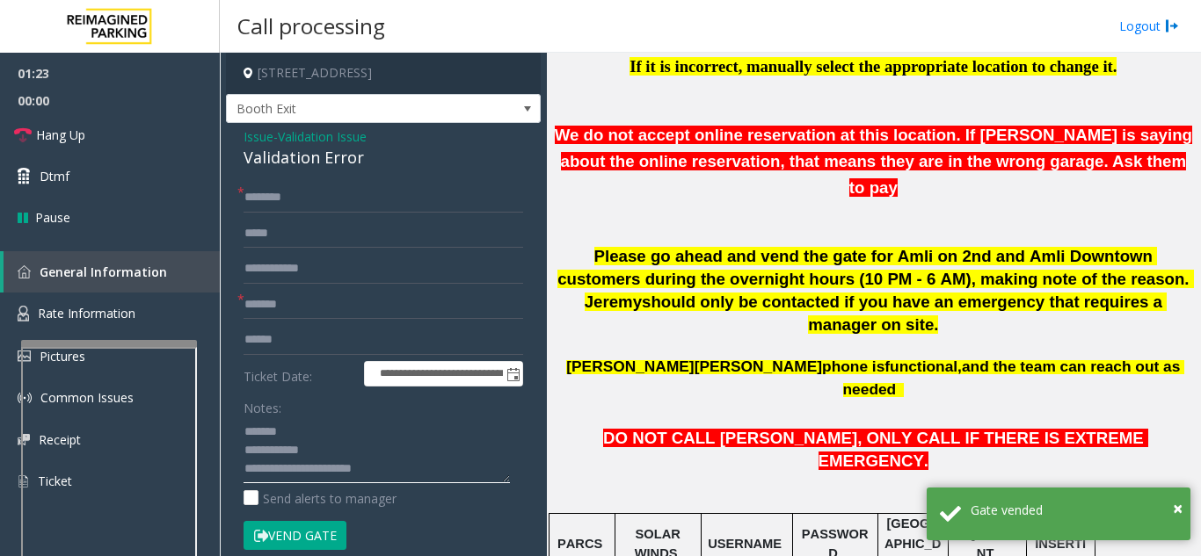
scroll to position [37, 0]
drag, startPoint x: 281, startPoint y: 477, endPoint x: 193, endPoint y: 481, distance: 88.0
click at [170, 133] on app-root "**********" at bounding box center [600, 278] width 1201 height 556
click at [294, 463] on textarea at bounding box center [376, 451] width 266 height 66
click at [282, 440] on textarea at bounding box center [376, 451] width 266 height 66
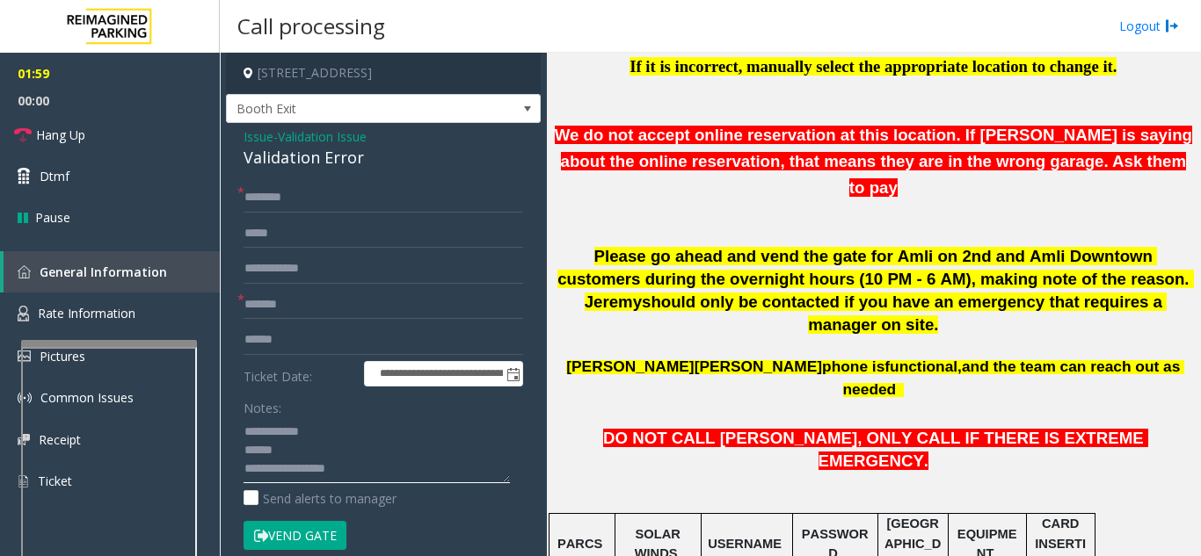
click at [384, 455] on textarea at bounding box center [376, 451] width 266 height 66
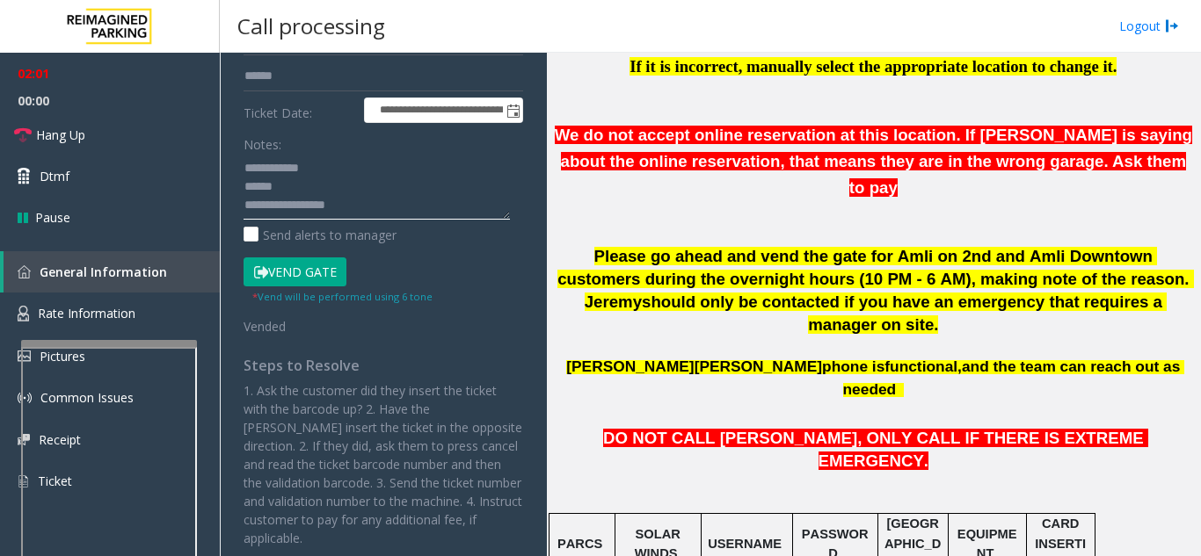
scroll to position [0, 0]
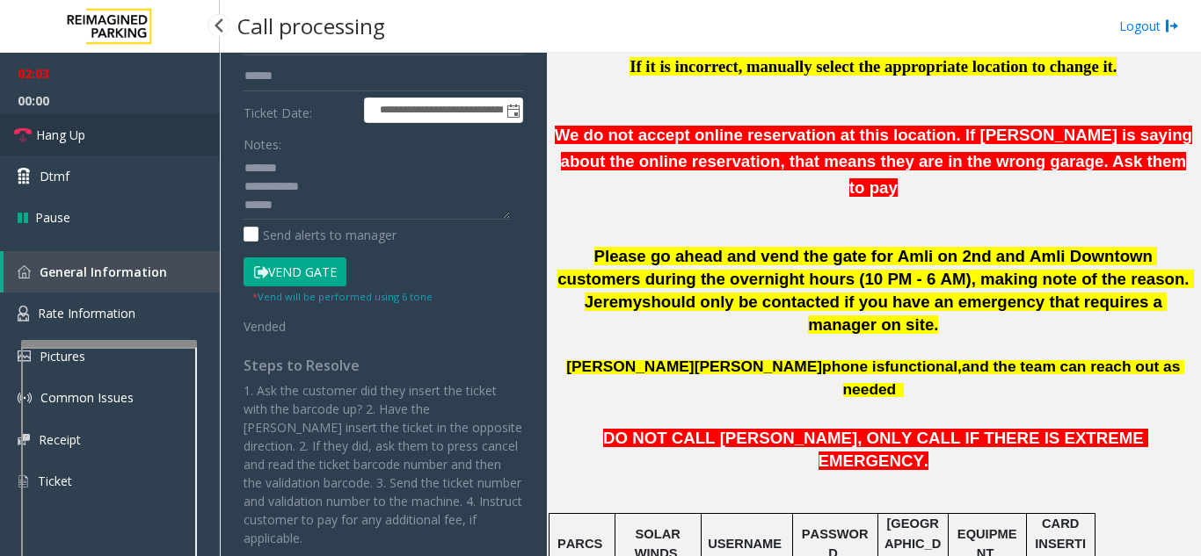
click at [156, 146] on link "Hang Up" at bounding box center [110, 134] width 220 height 41
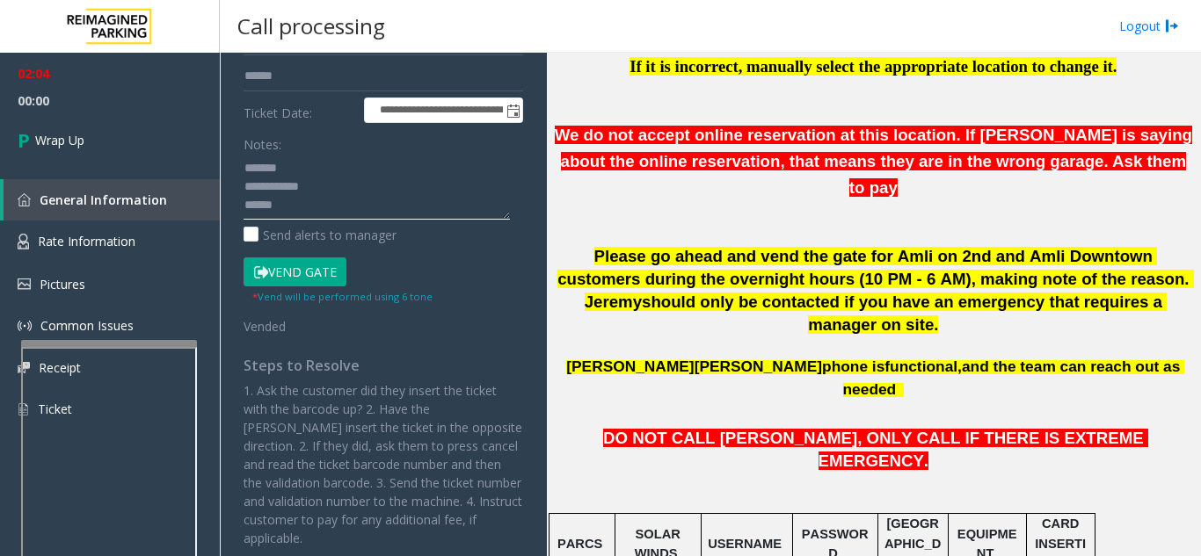
drag, startPoint x: 336, startPoint y: 187, endPoint x: 1135, endPoint y: 185, distance: 799.0
click at [338, 180] on textarea at bounding box center [376, 187] width 266 height 66
click at [346, 212] on textarea at bounding box center [376, 187] width 266 height 66
click at [351, 192] on textarea at bounding box center [376, 187] width 266 height 66
paste textarea "**********"
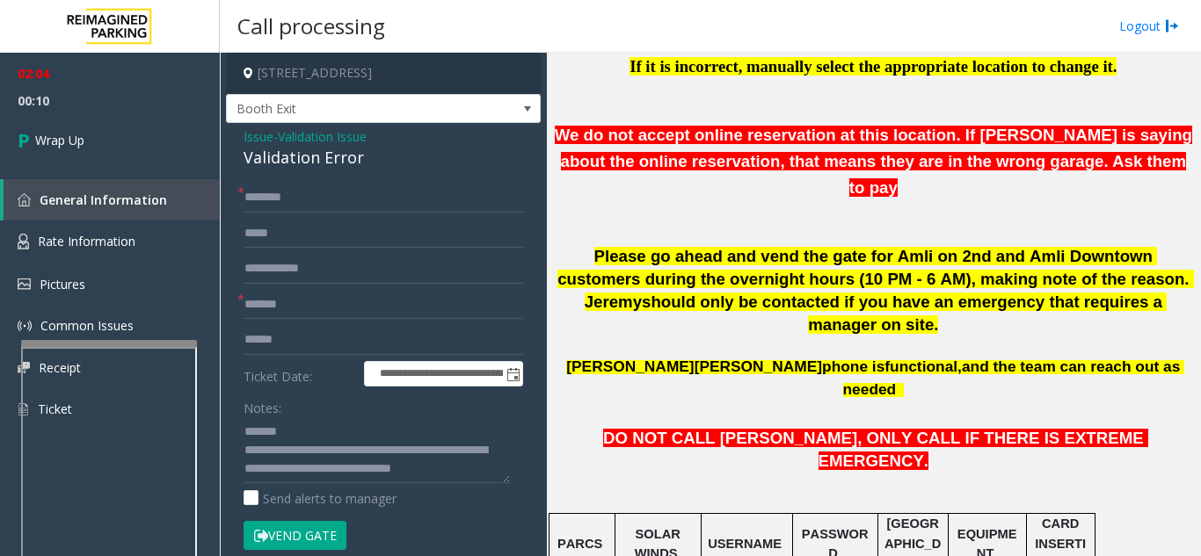
click at [330, 164] on div "Validation Error" at bounding box center [383, 158] width 280 height 24
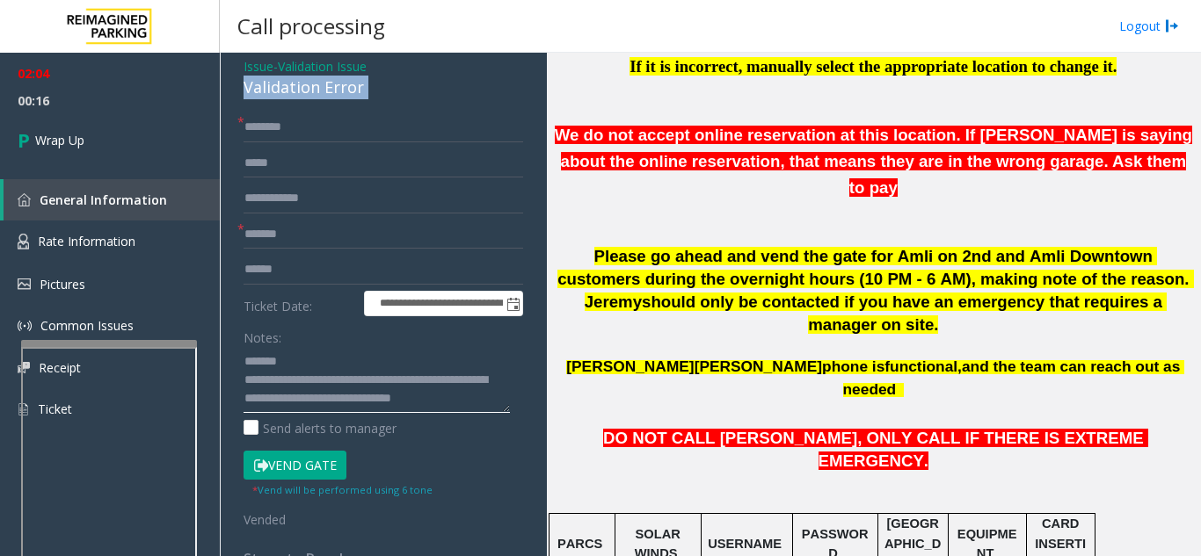
scroll to position [346, 0]
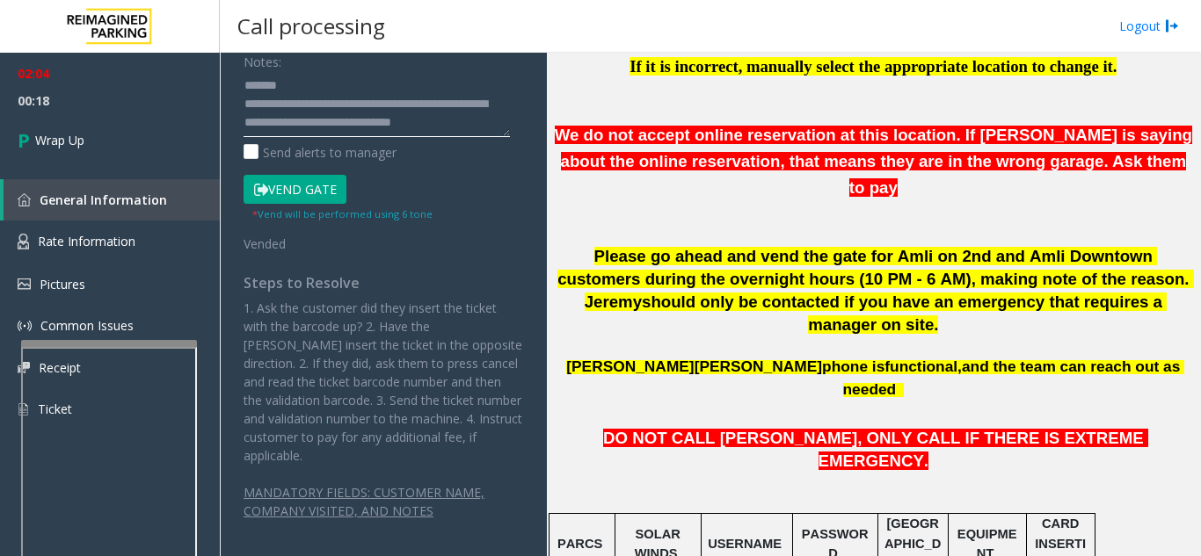
paste textarea "**********"
click at [329, 84] on textarea at bounding box center [376, 104] width 266 height 66
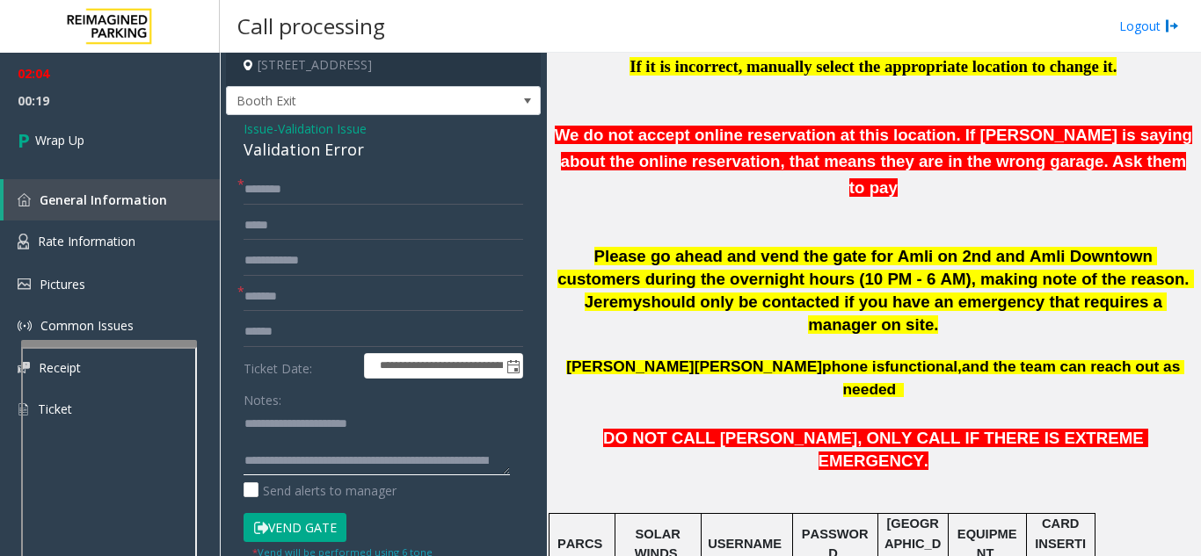
scroll to position [0, 0]
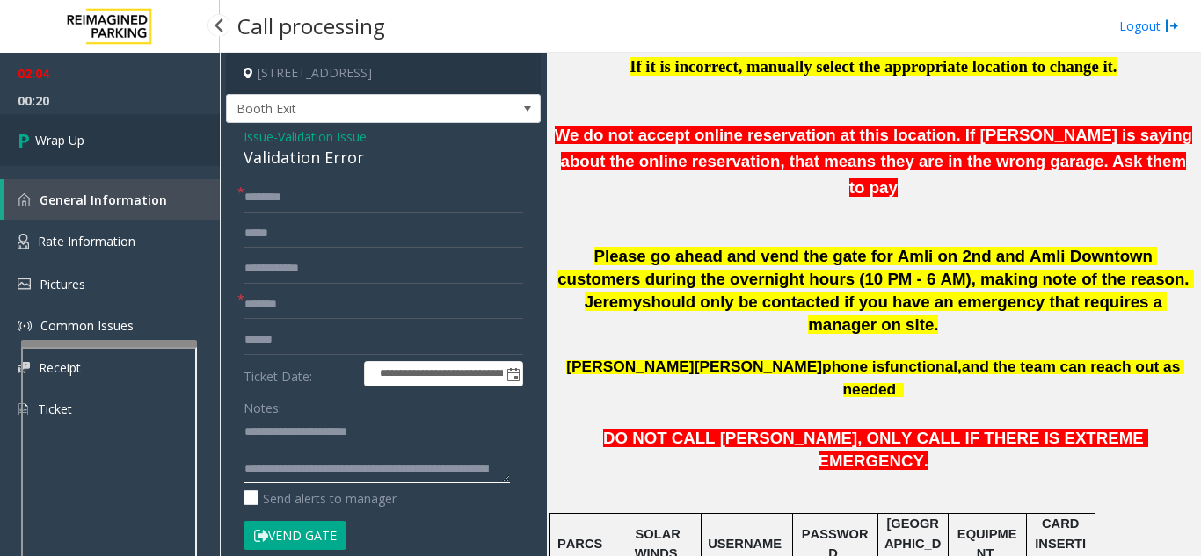
type textarea "**********"
drag, startPoint x: 131, startPoint y: 120, endPoint x: 166, endPoint y: 128, distance: 36.0
click at [131, 120] on link "Wrap Up" at bounding box center [110, 140] width 220 height 52
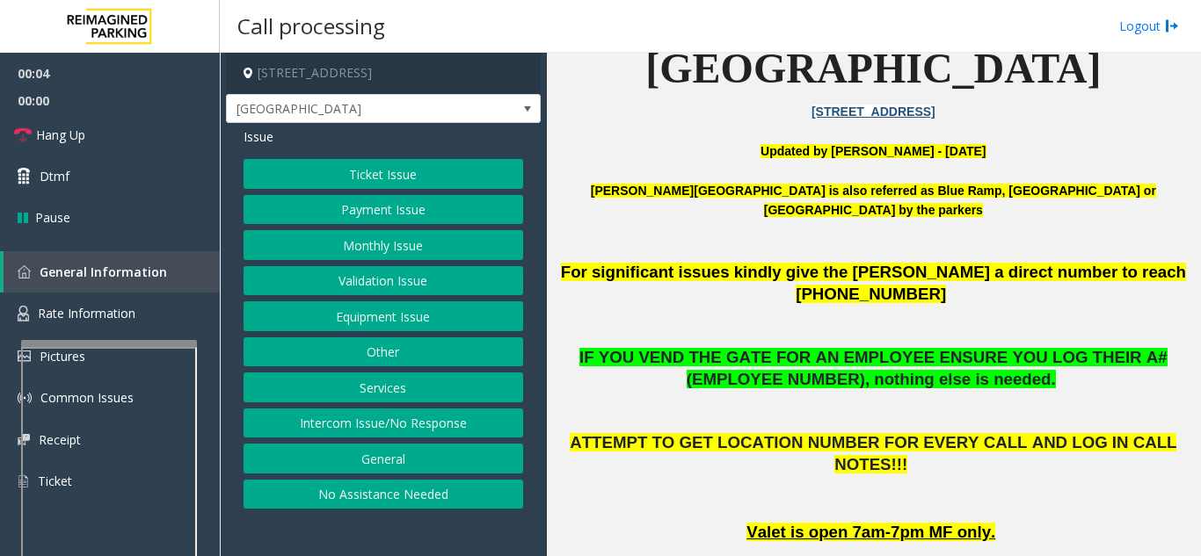
scroll to position [264, 0]
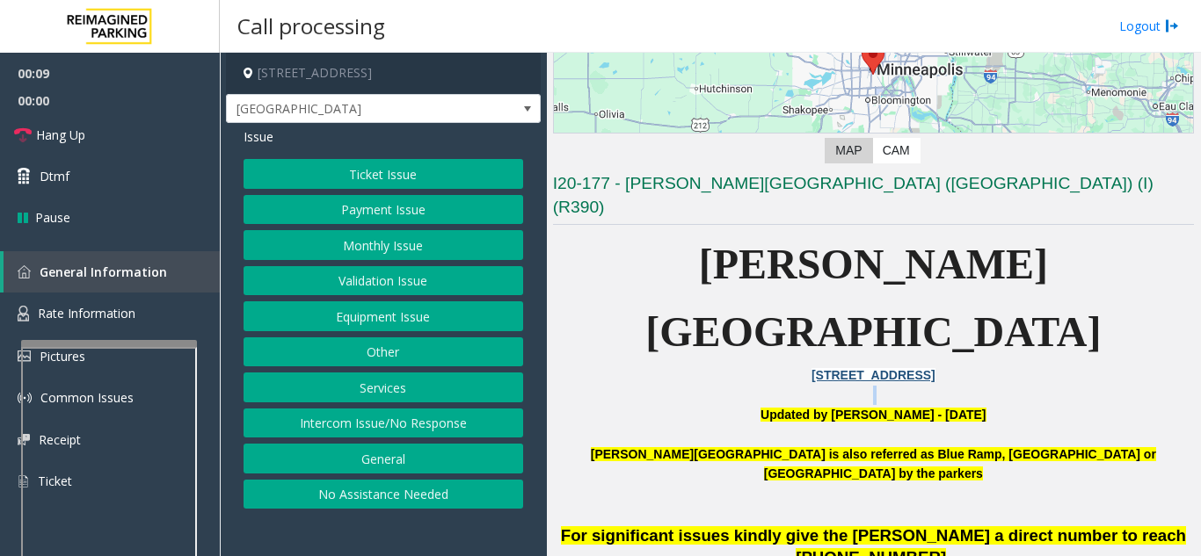
drag, startPoint x: 736, startPoint y: 308, endPoint x: 614, endPoint y: 328, distance: 123.8
click at [360, 272] on button "Validation Issue" at bounding box center [383, 281] width 280 height 30
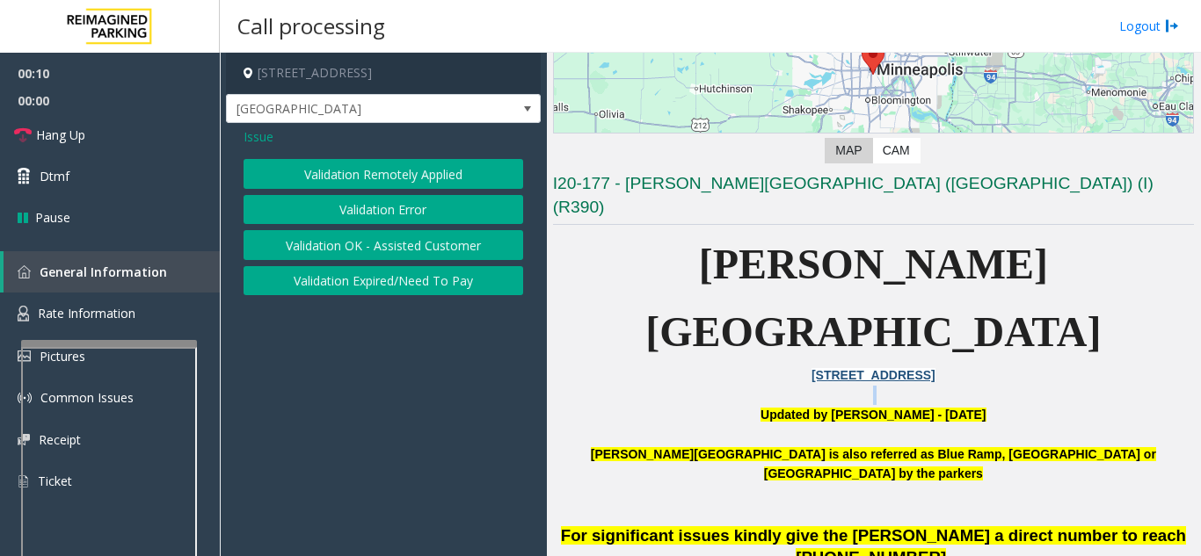
click at [351, 207] on button "Validation Error" at bounding box center [383, 210] width 280 height 30
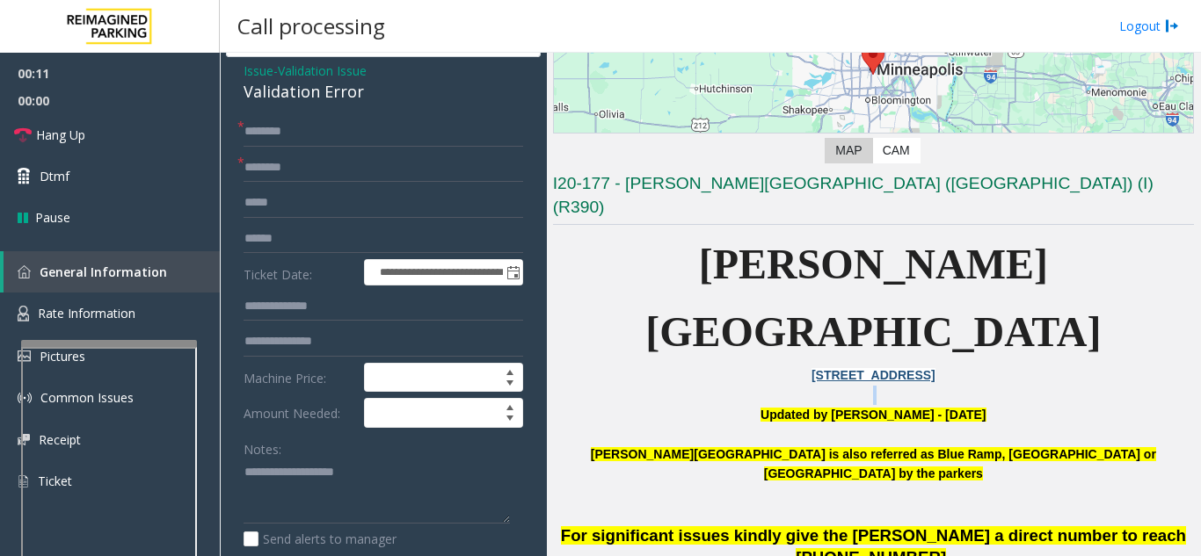
scroll to position [176, 0]
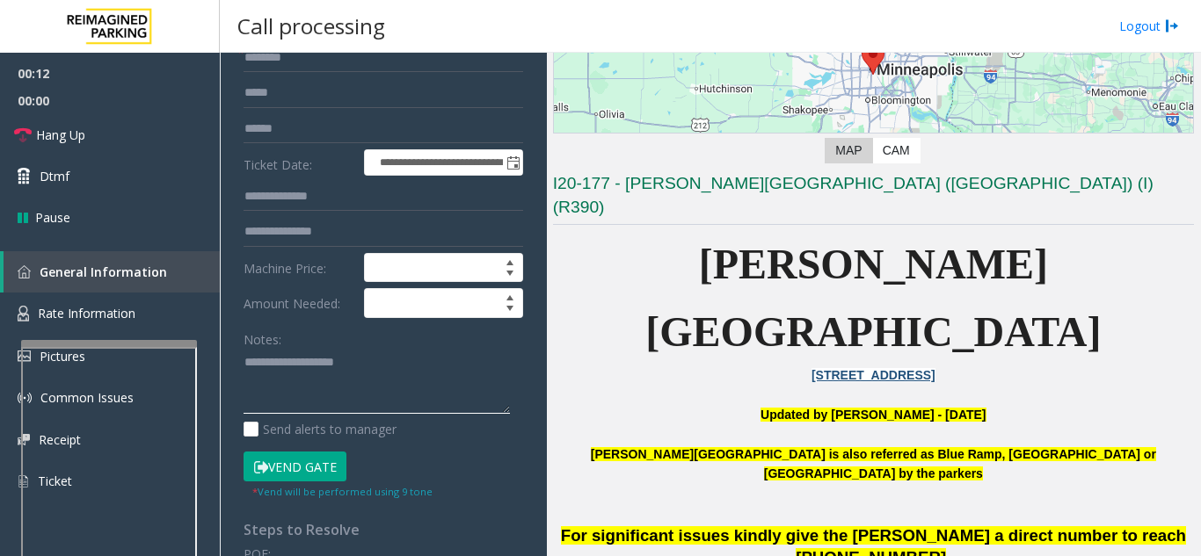
paste textarea "**********"
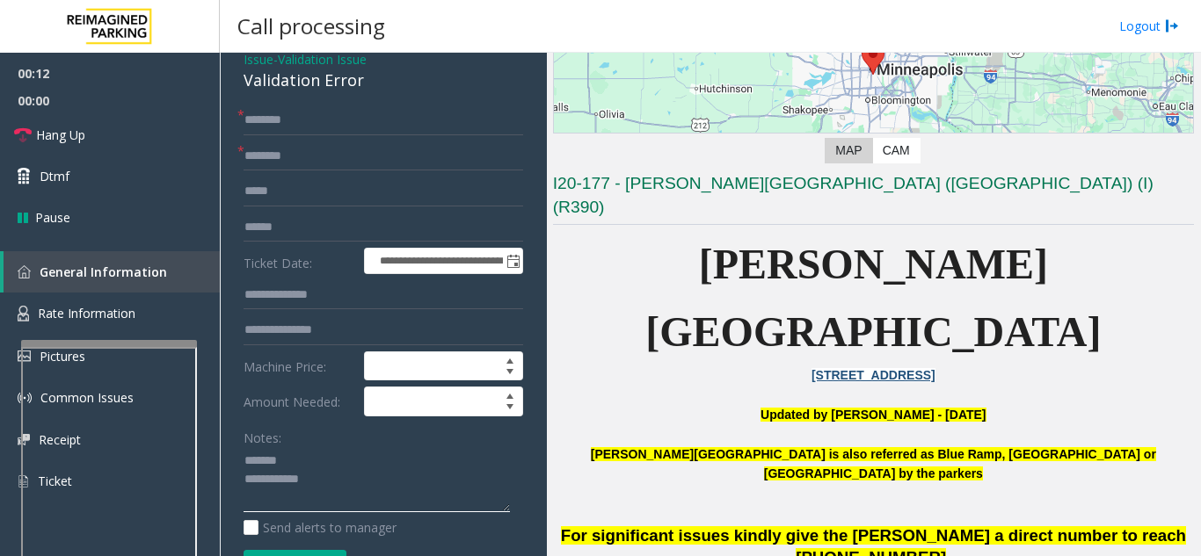
scroll to position [0, 0]
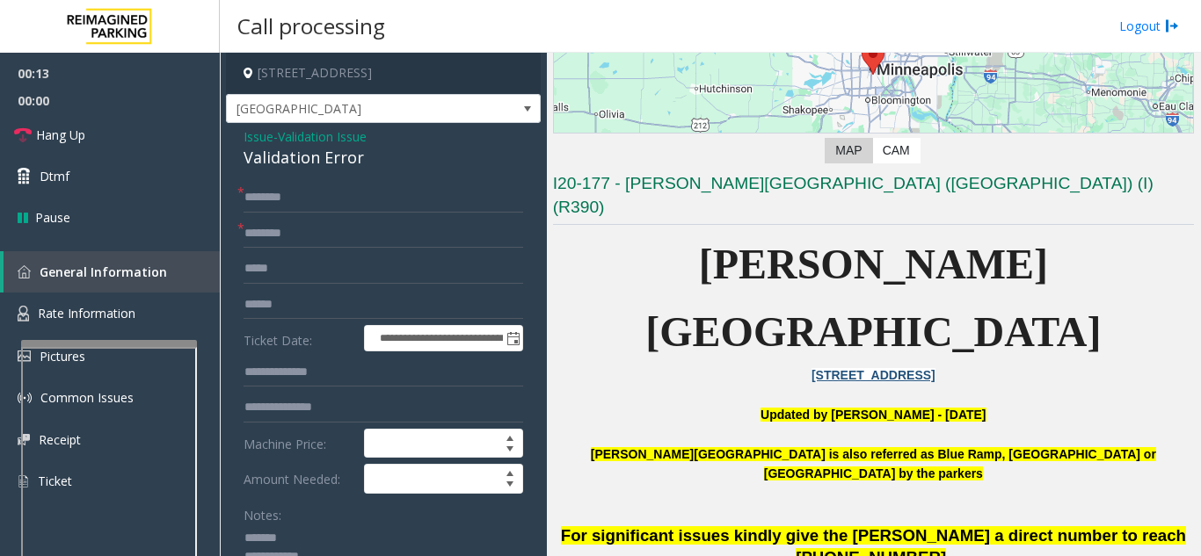
type textarea "**********"
click at [750, 246] on span "[PERSON_NAME][GEOGRAPHIC_DATA]" at bounding box center [872, 298] width 455 height 114
click at [724, 241] on span "[PERSON_NAME][GEOGRAPHIC_DATA]" at bounding box center [872, 298] width 455 height 114
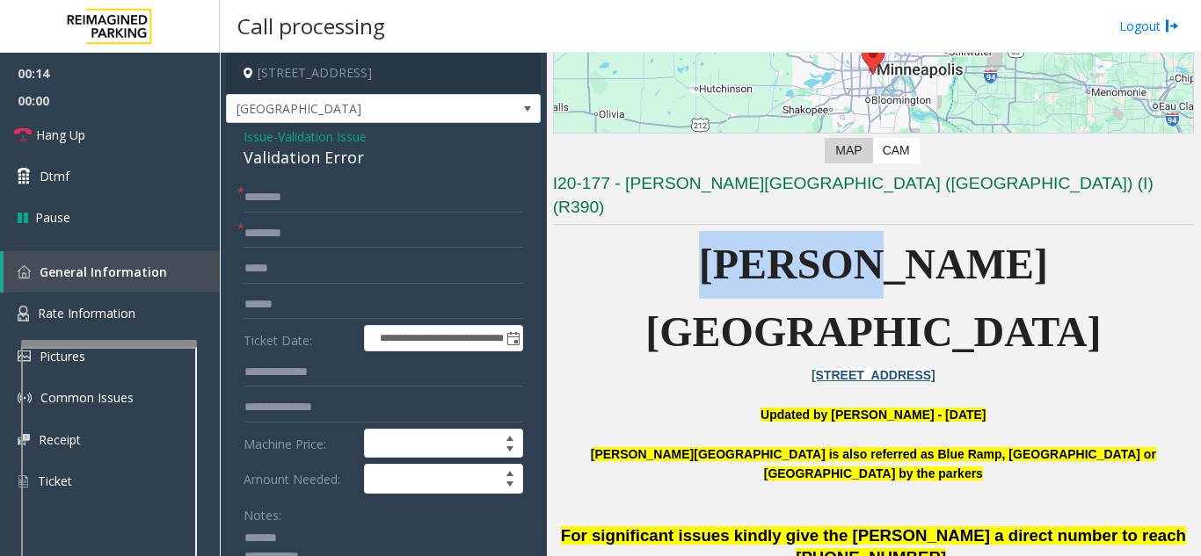
click at [724, 241] on span "[PERSON_NAME][GEOGRAPHIC_DATA]" at bounding box center [872, 298] width 455 height 114
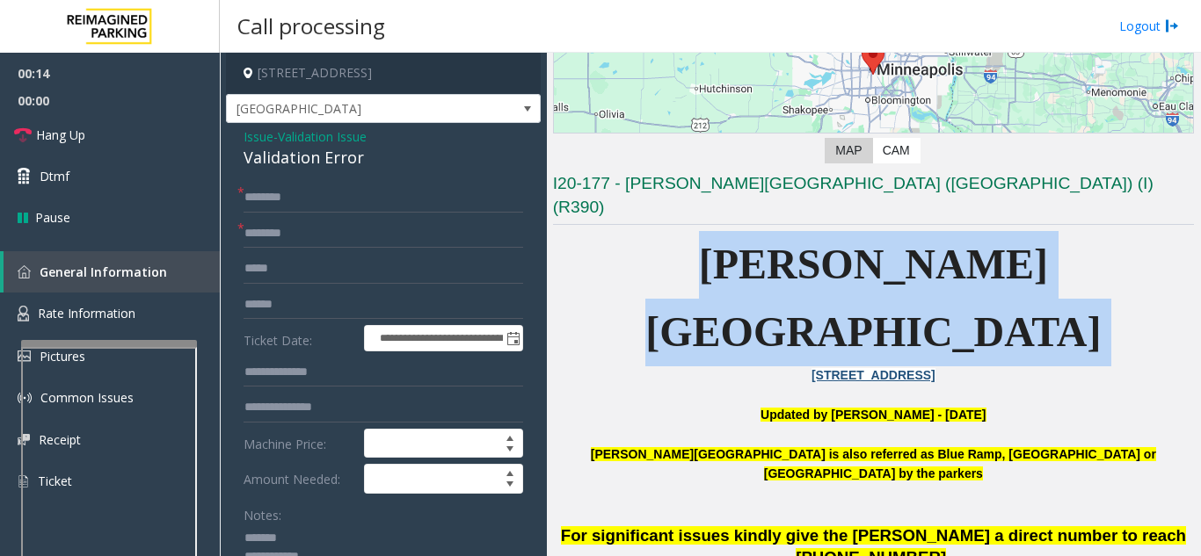
click at [724, 241] on span "[PERSON_NAME][GEOGRAPHIC_DATA]" at bounding box center [872, 298] width 455 height 114
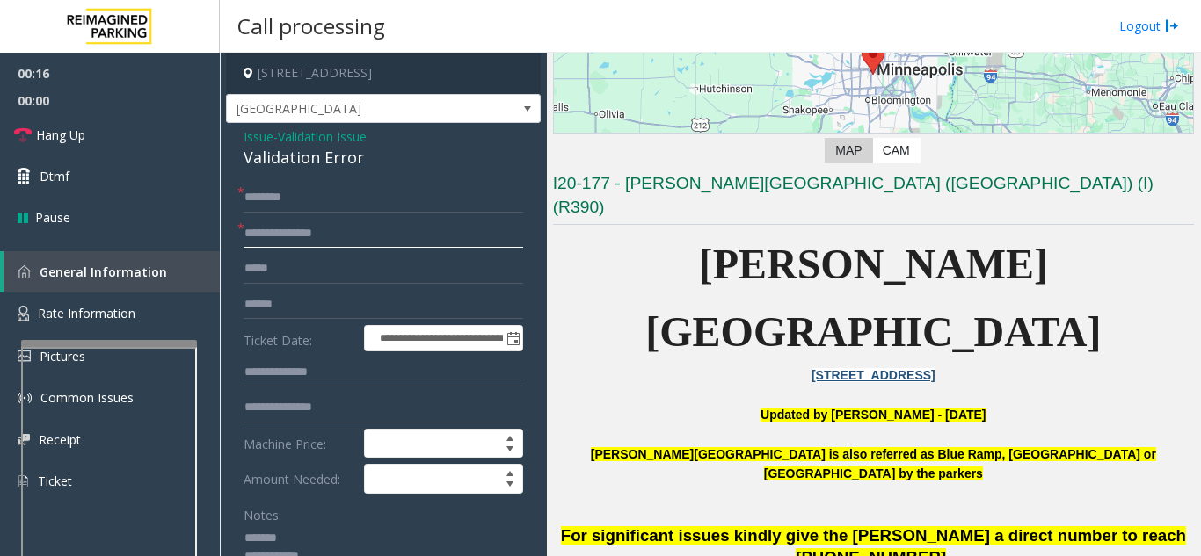
type input "**********"
click at [313, 193] on input "text" at bounding box center [383, 198] width 280 height 30
click at [315, 306] on input "text" at bounding box center [383, 305] width 280 height 30
click at [364, 260] on input "text" at bounding box center [383, 269] width 280 height 30
type input "**"
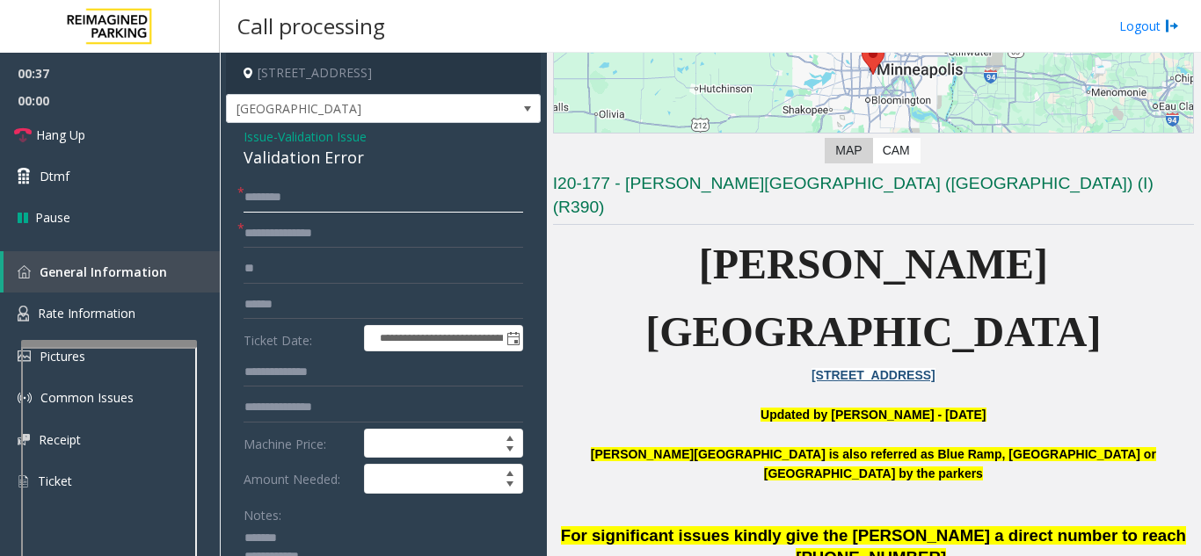
click at [416, 202] on input "text" at bounding box center [383, 198] width 280 height 30
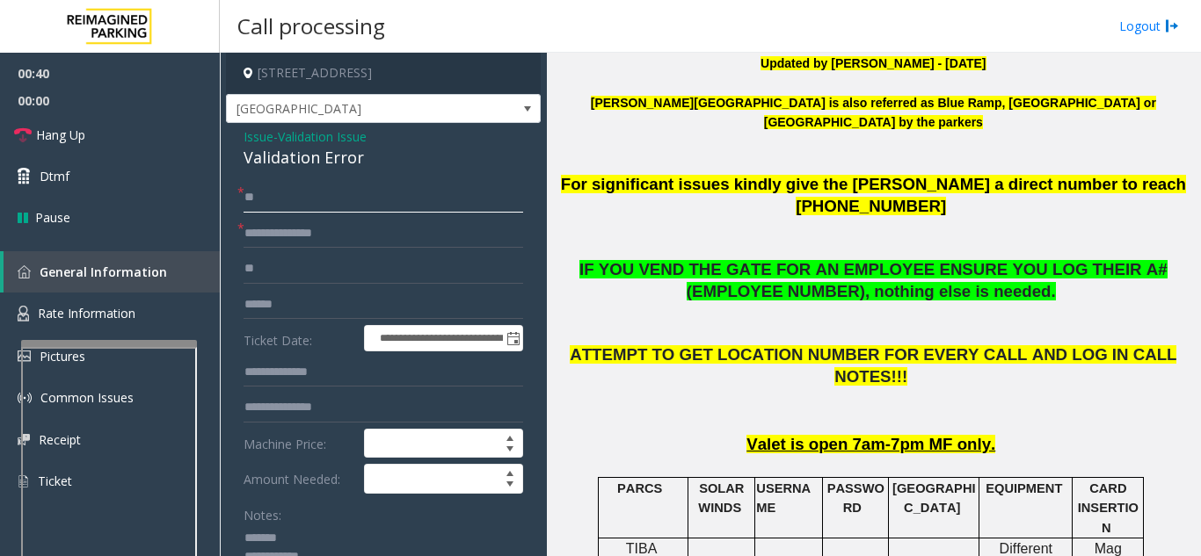
scroll to position [352, 0]
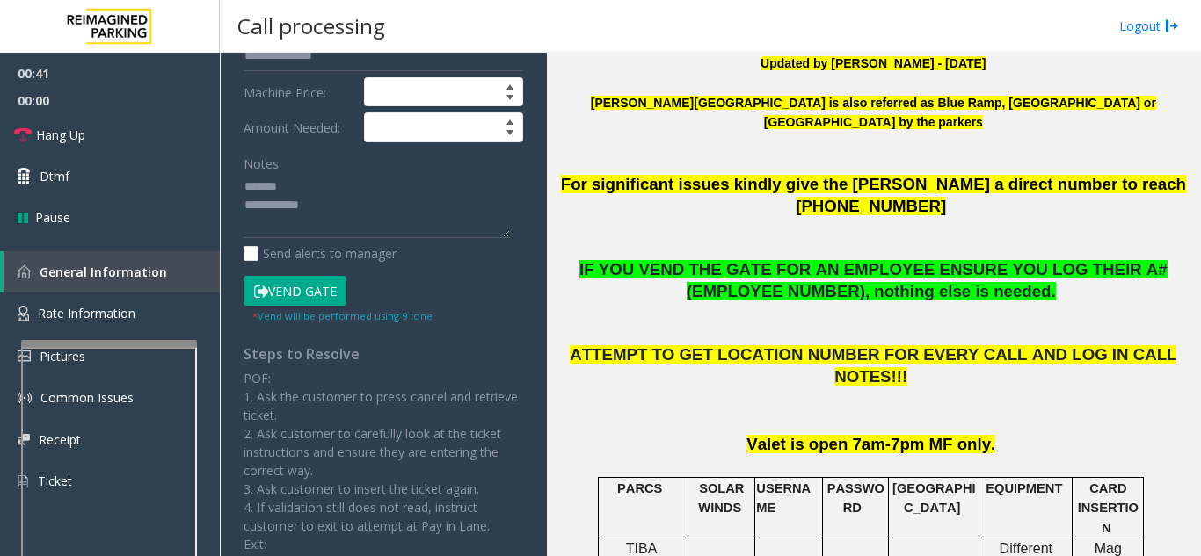
type input "**"
click at [303, 278] on button "Vend Gate" at bounding box center [294, 291] width 103 height 30
click at [389, 213] on textarea at bounding box center [376, 206] width 266 height 66
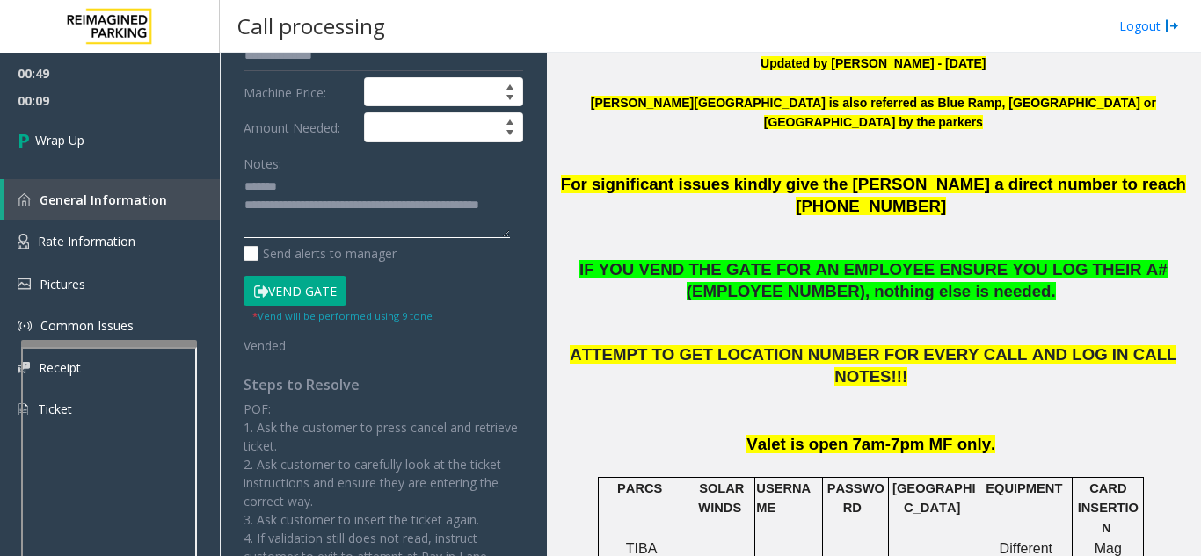
scroll to position [14, 0]
click at [367, 207] on textarea at bounding box center [376, 206] width 266 height 66
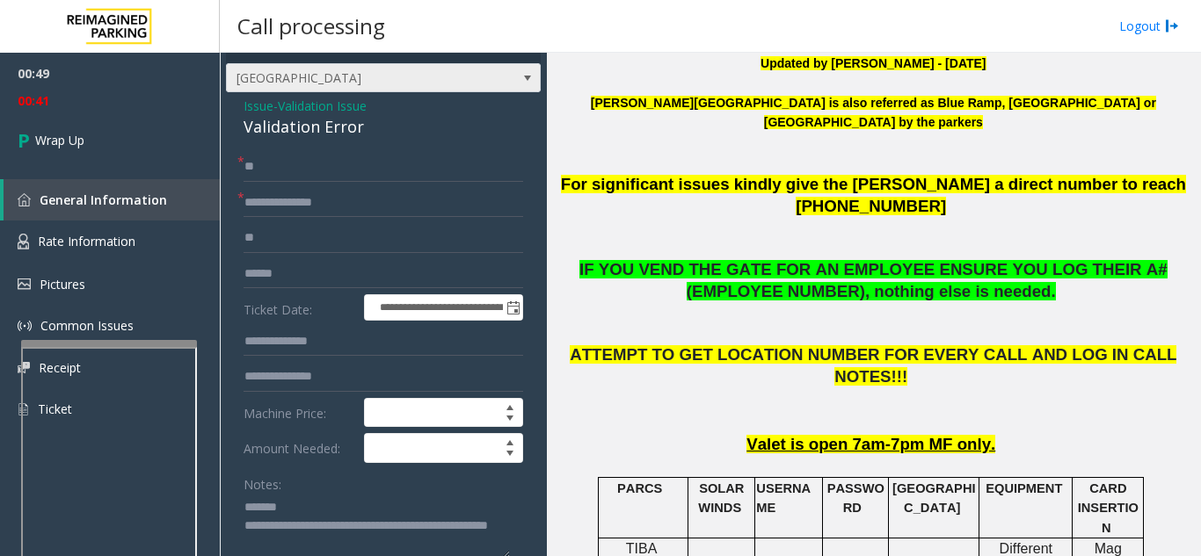
scroll to position [0, 0]
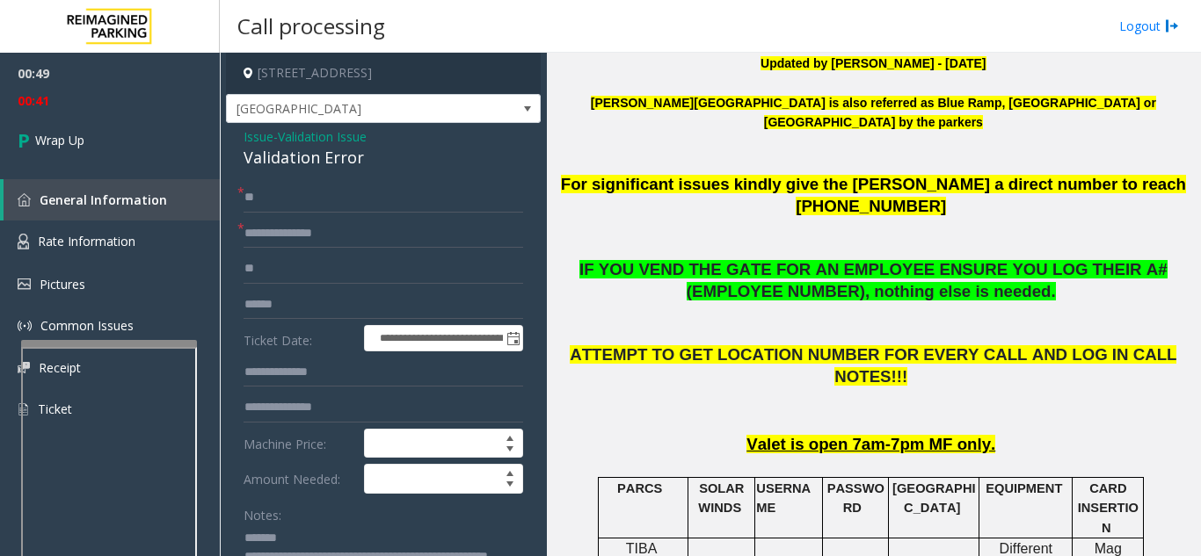
click at [299, 150] on div "Validation Error" at bounding box center [383, 158] width 280 height 24
click at [298, 150] on div "Validation Error" at bounding box center [383, 158] width 280 height 24
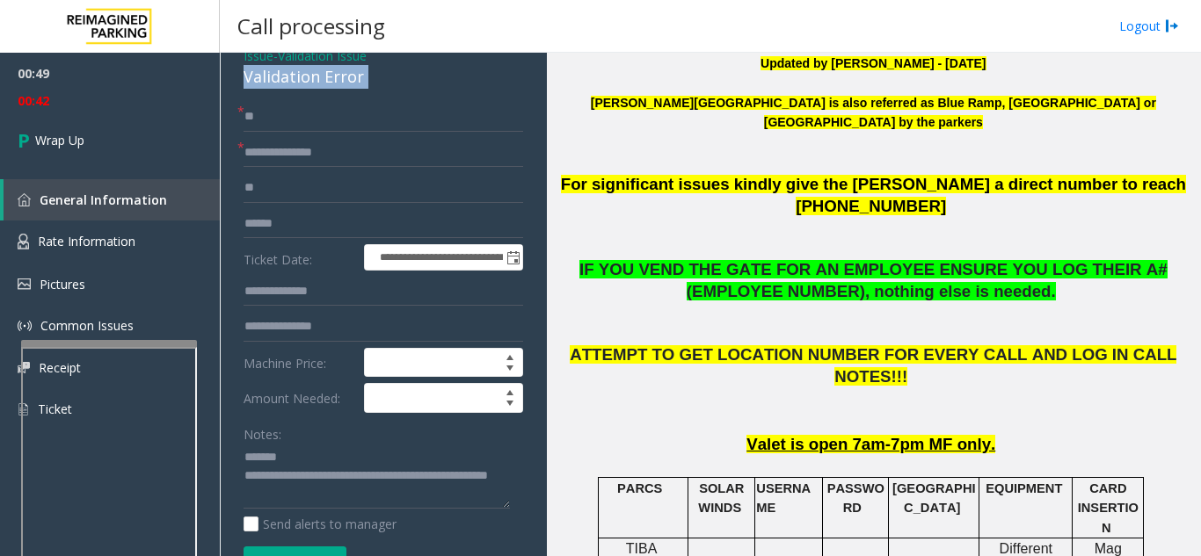
scroll to position [176, 0]
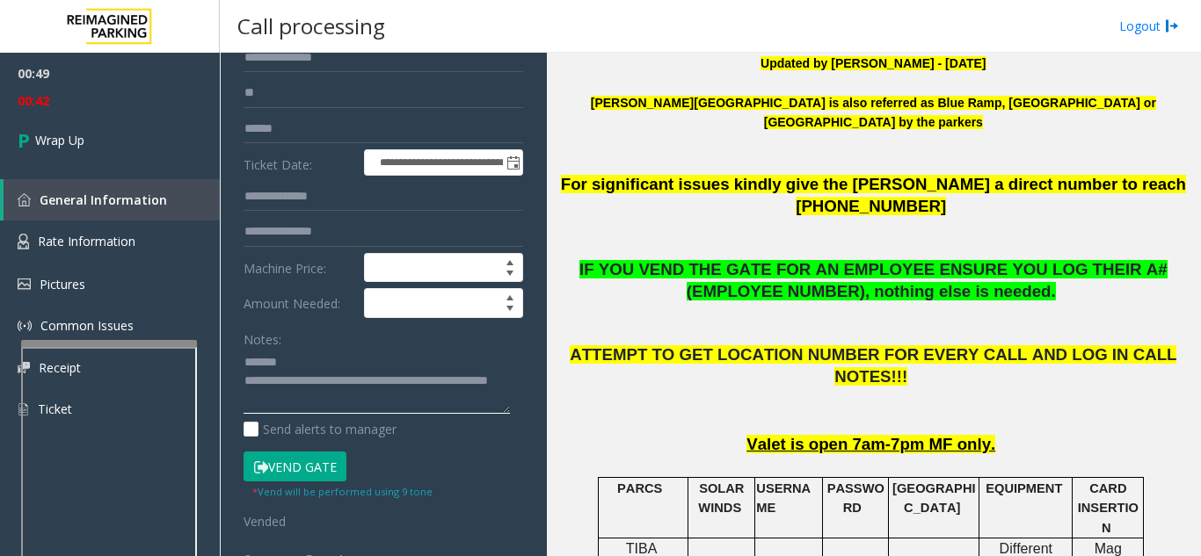
paste textarea "**********"
click at [329, 373] on textarea at bounding box center [376, 382] width 266 height 66
click at [350, 365] on textarea at bounding box center [376, 382] width 266 height 66
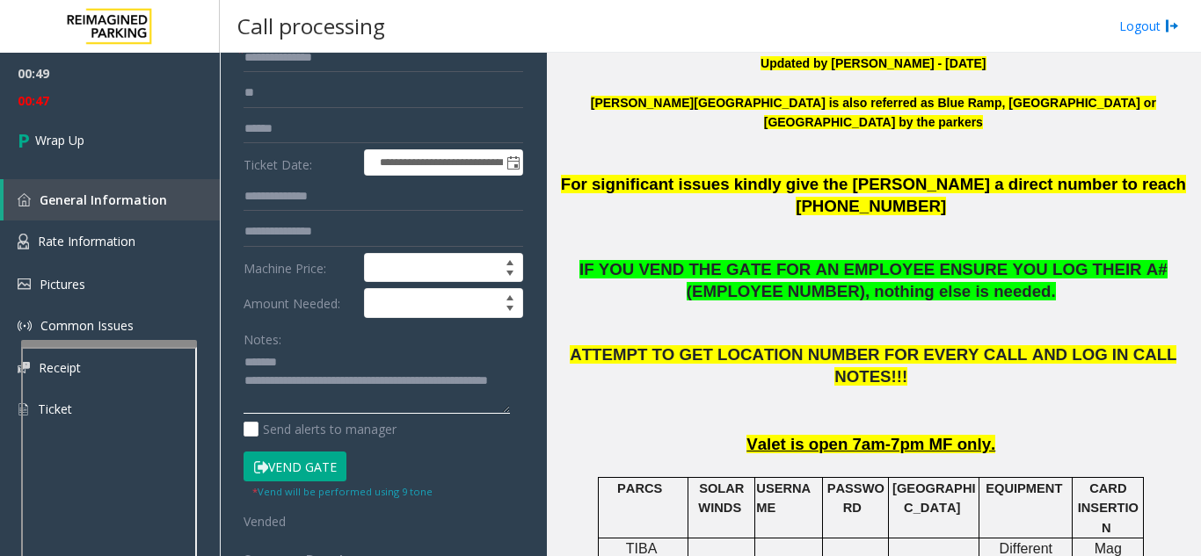
click at [334, 370] on textarea at bounding box center [376, 382] width 266 height 66
paste textarea "**********"
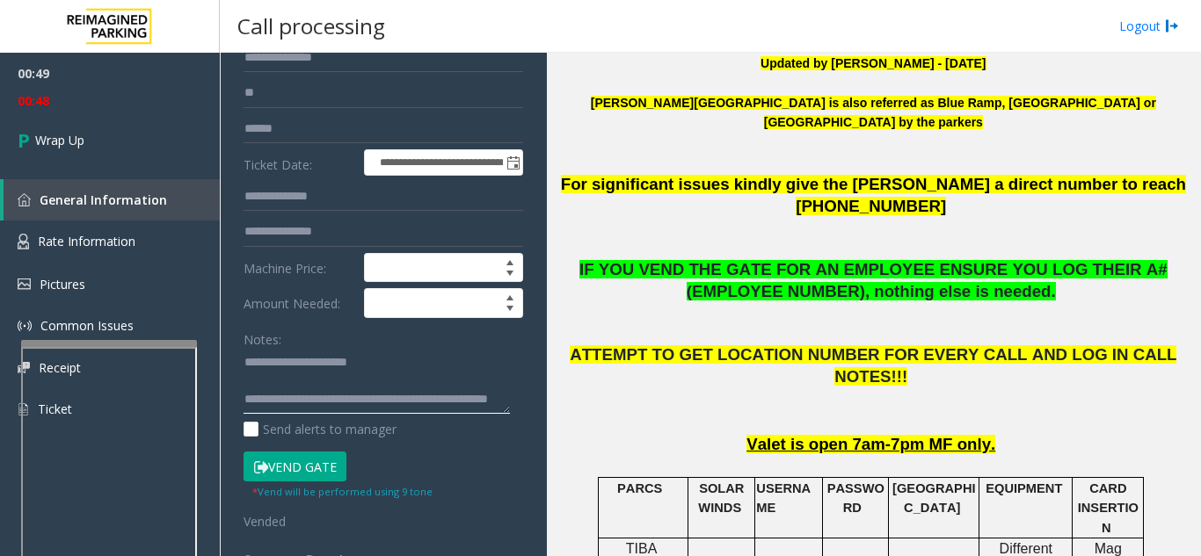
scroll to position [37, 0]
click at [382, 386] on textarea at bounding box center [376, 382] width 266 height 66
click at [376, 384] on textarea at bounding box center [376, 382] width 266 height 66
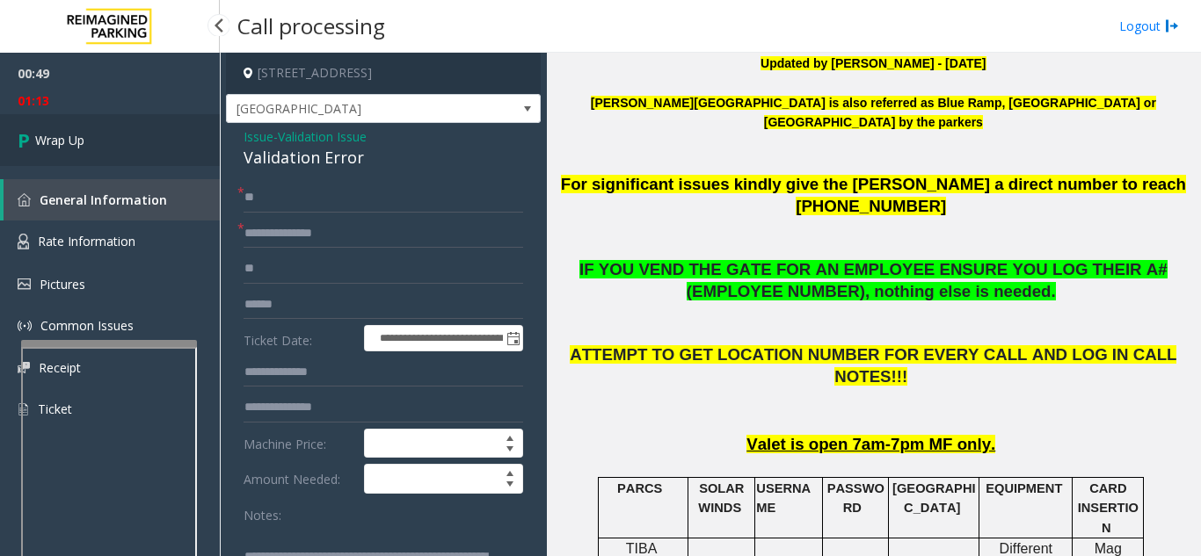
type textarea "**********"
click at [91, 123] on link "Wrap Up" at bounding box center [110, 140] width 220 height 52
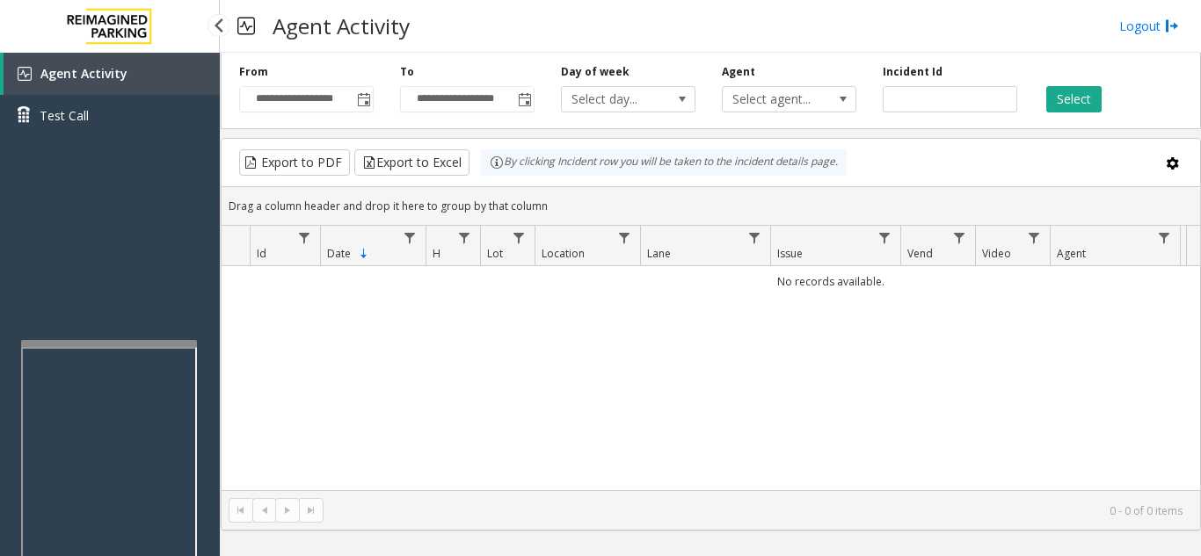
click at [105, 241] on div "Agent Activity Test Call" at bounding box center [110, 331] width 220 height 556
drag, startPoint x: 67, startPoint y: 304, endPoint x: 52, endPoint y: 298, distance: 16.2
drag, startPoint x: 52, startPoint y: 298, endPoint x: 32, endPoint y: 297, distance: 20.2
click at [32, 297] on div "Agent Activity Test Call" at bounding box center [110, 331] width 220 height 556
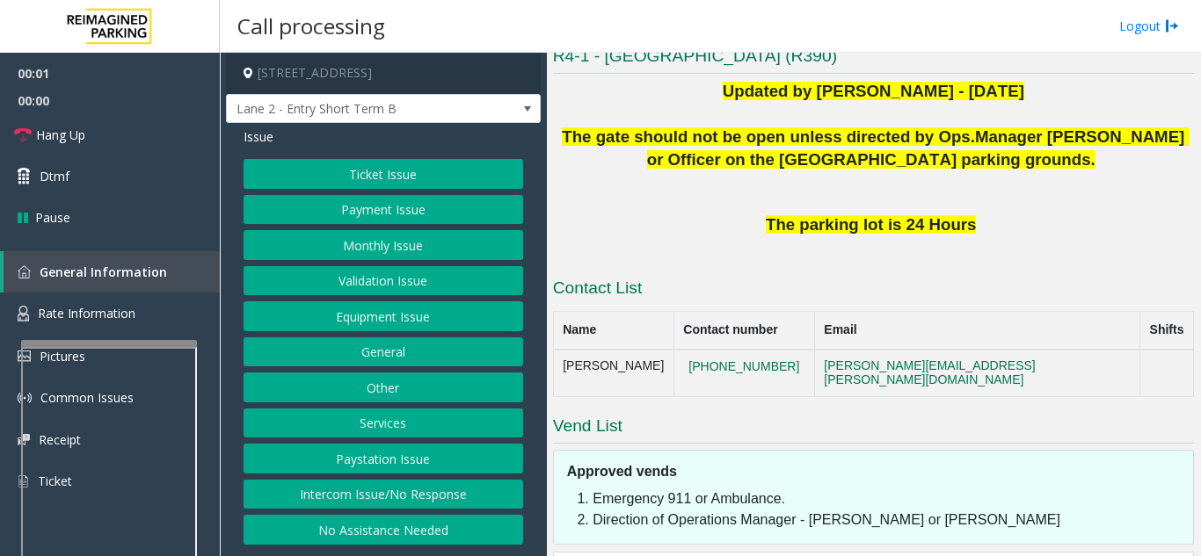
scroll to position [462, 0]
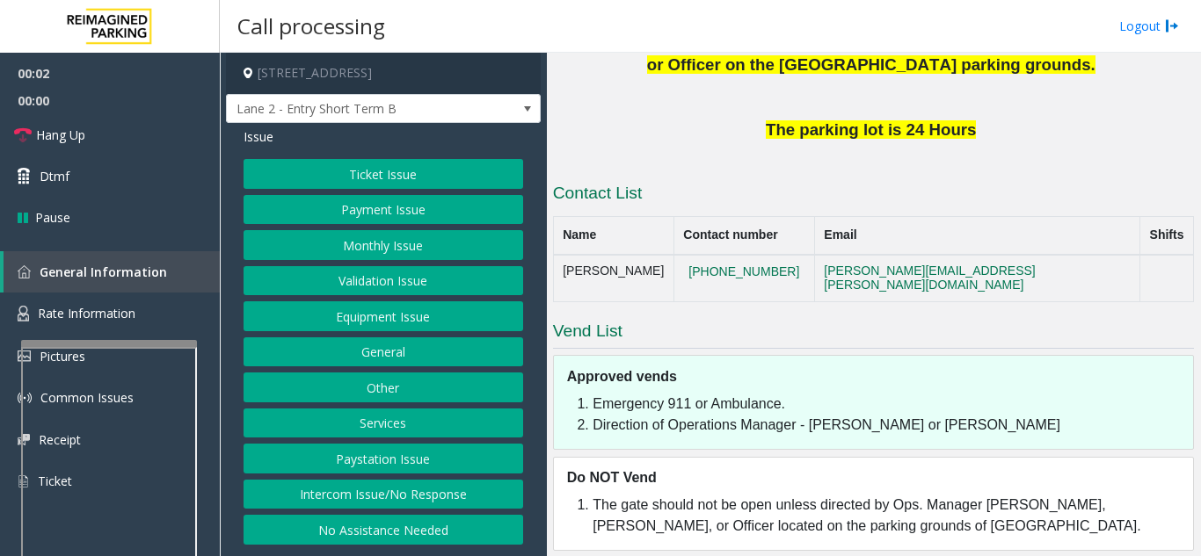
click at [390, 488] on button "Intercom Issue/No Response" at bounding box center [383, 495] width 280 height 30
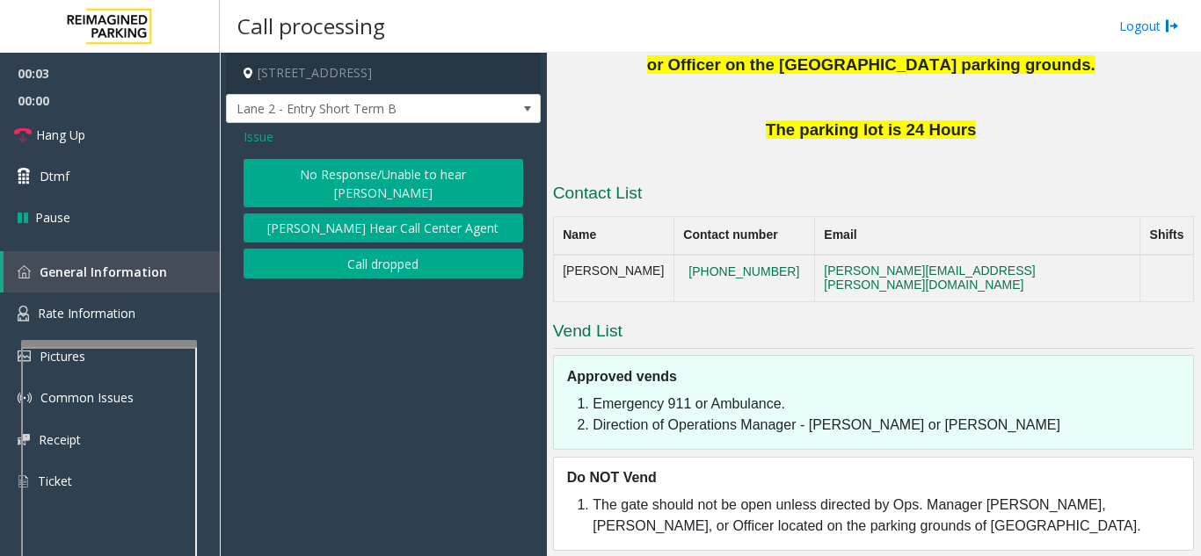
click at [323, 166] on button "No Response/Unable to hear [PERSON_NAME]" at bounding box center [383, 183] width 280 height 48
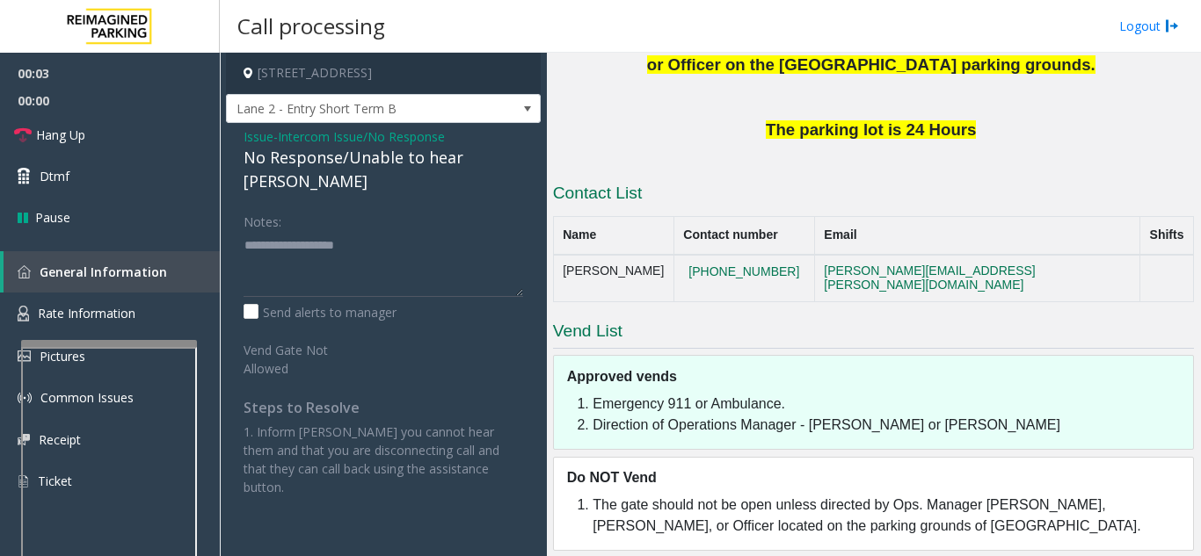
click at [313, 154] on div "No Response/Unable to hear [PERSON_NAME]" at bounding box center [383, 169] width 280 height 47
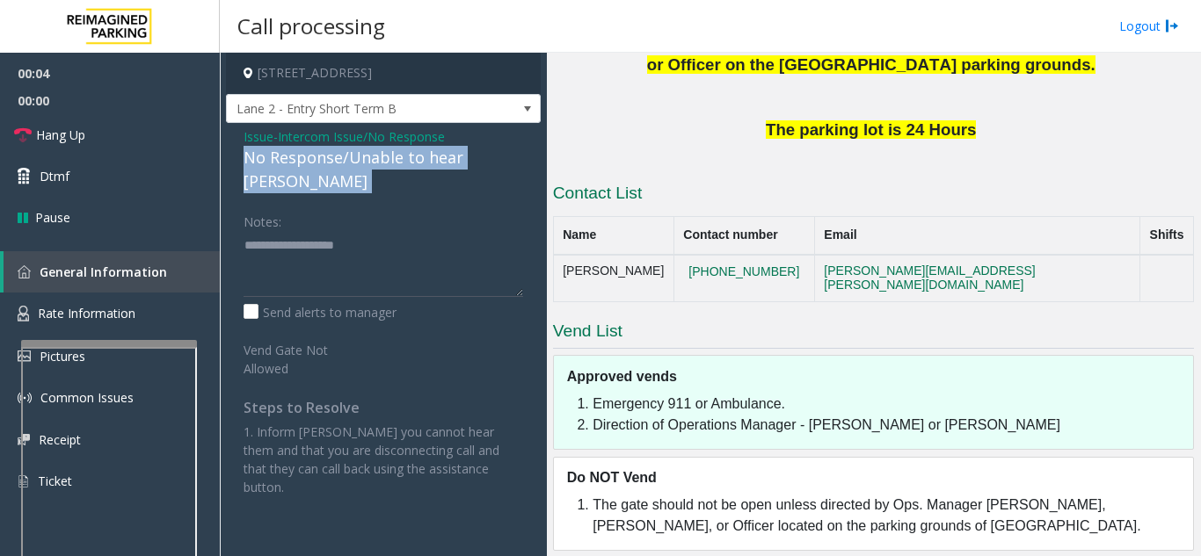
drag, startPoint x: 313, startPoint y: 154, endPoint x: 351, endPoint y: 170, distance: 41.0
click at [321, 158] on div "No Response/Unable to hear [PERSON_NAME]" at bounding box center [383, 169] width 280 height 47
click at [351, 170] on div "No Response/Unable to hear [PERSON_NAME]" at bounding box center [383, 169] width 280 height 47
drag, startPoint x: 348, startPoint y: 163, endPoint x: 356, endPoint y: 207, distance: 43.8
click at [356, 207] on div "Issue - Intercom Issue/No Response No Response/Unable to hear [PERSON_NAME] Not…" at bounding box center [383, 318] width 315 height 391
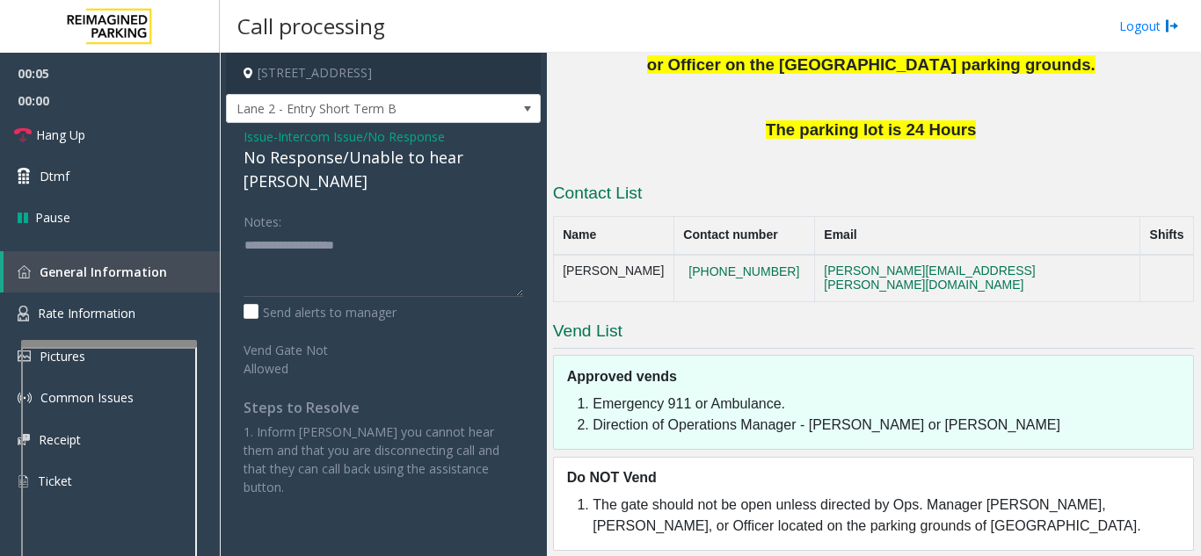
click at [339, 163] on div "No Response/Unable to hear [PERSON_NAME]" at bounding box center [383, 169] width 280 height 47
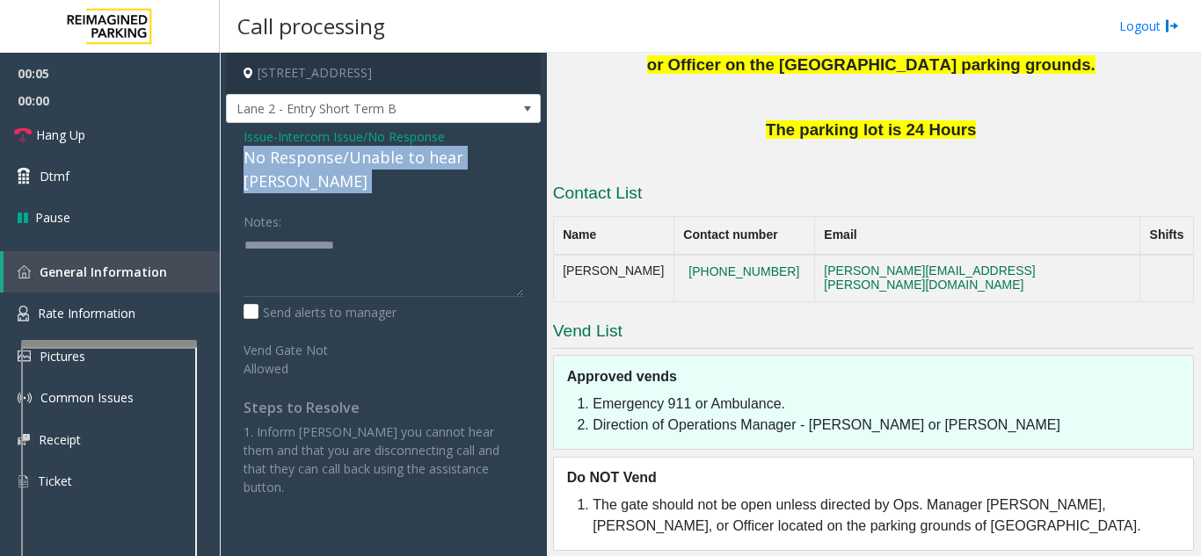
click at [339, 163] on div "No Response/Unable to hear [PERSON_NAME]" at bounding box center [383, 169] width 280 height 47
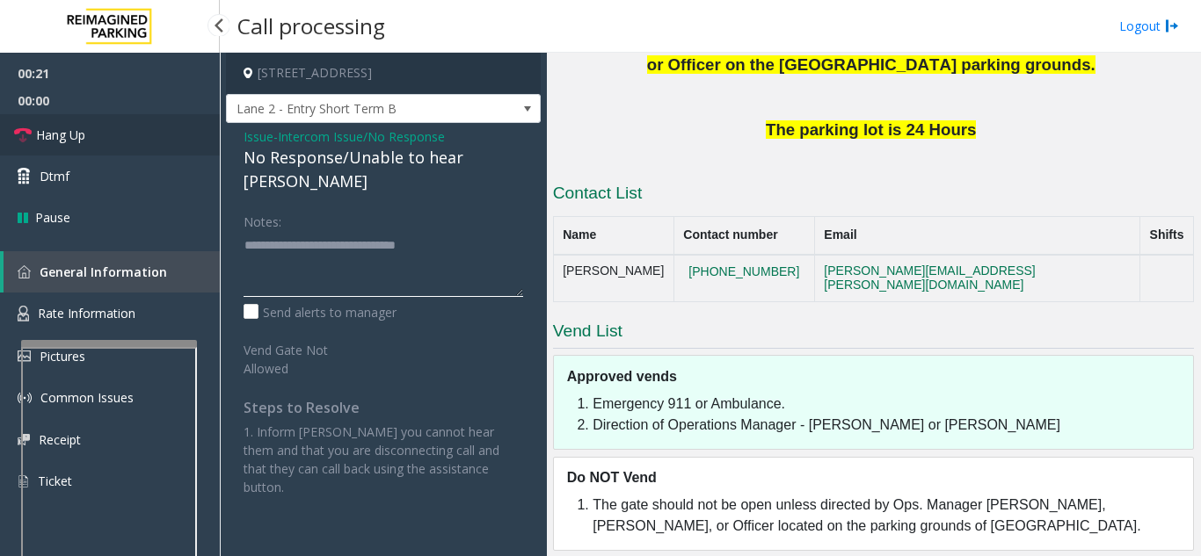
type textarea "**********"
click at [147, 136] on link "Hang Up" at bounding box center [110, 134] width 220 height 41
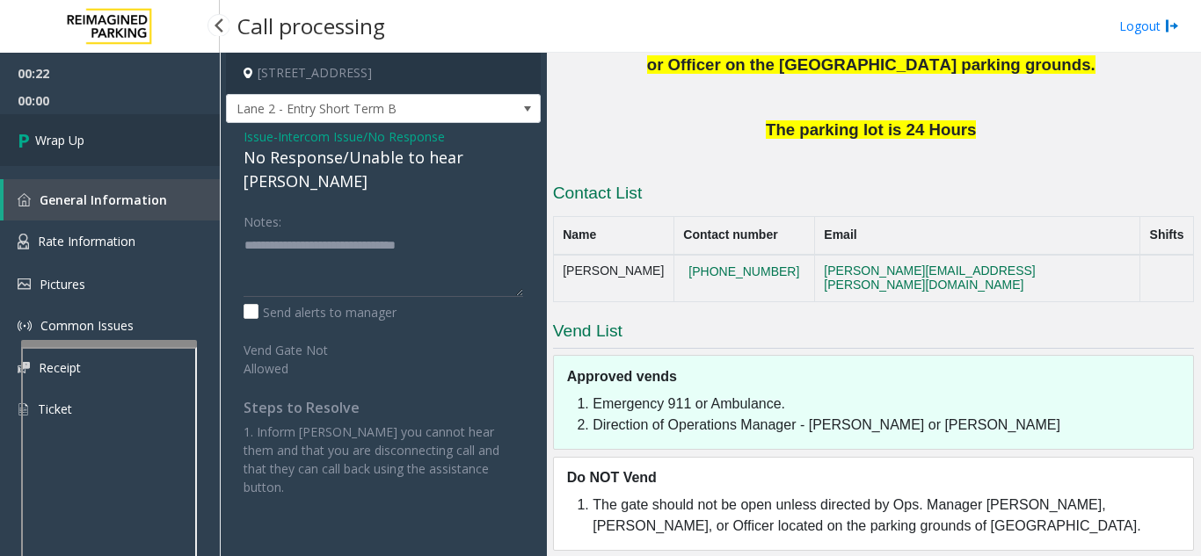
click at [143, 138] on link "Wrap Up" at bounding box center [110, 140] width 220 height 52
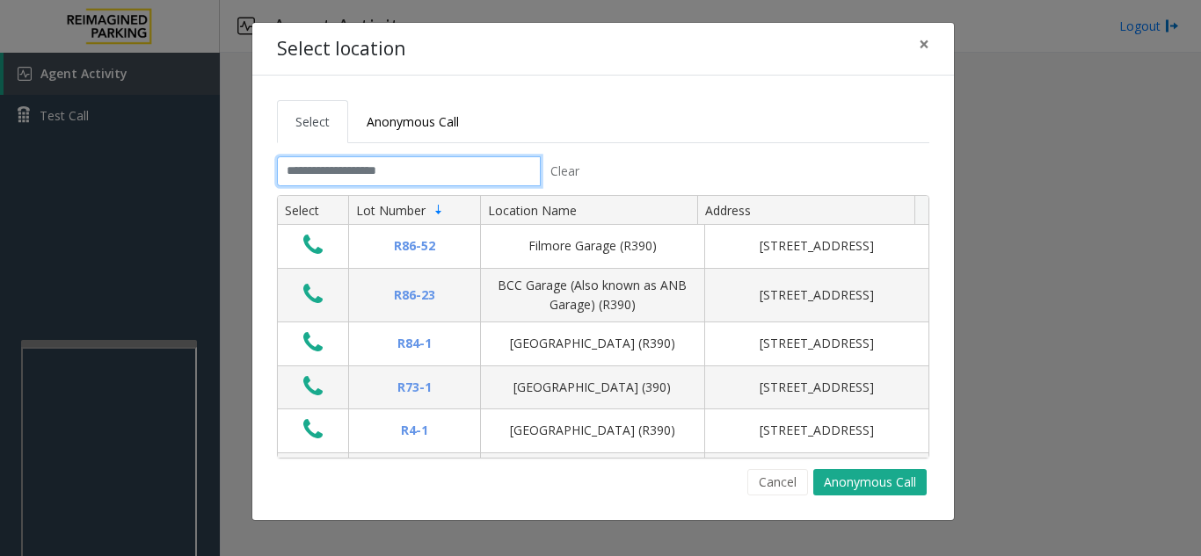
click at [410, 165] on input "text" at bounding box center [409, 171] width 264 height 30
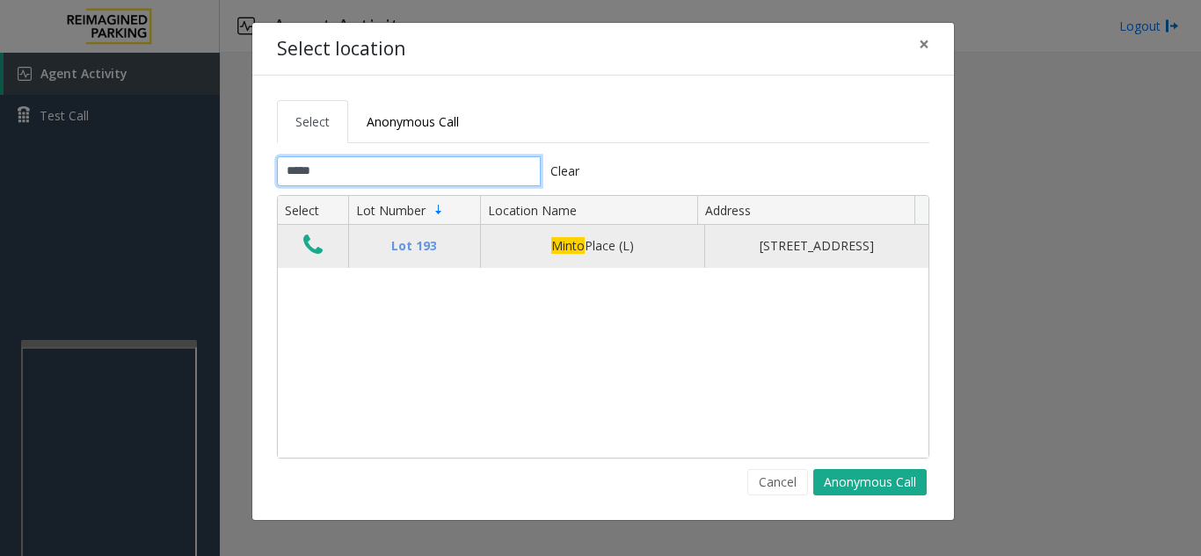
type input "*****"
click at [314, 258] on icon "Data table" at bounding box center [312, 245] width 19 height 25
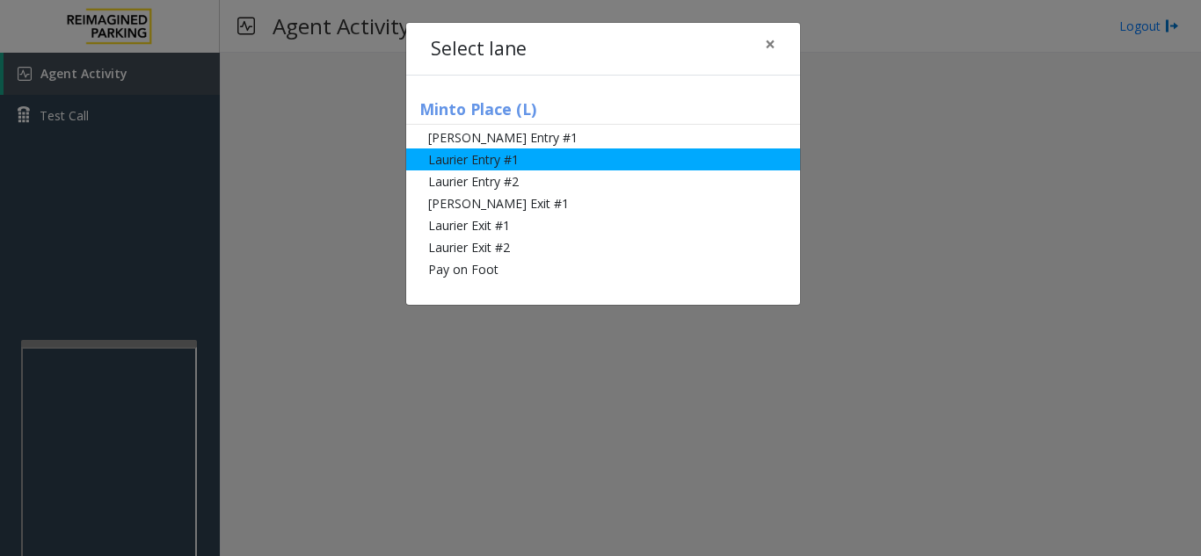
click at [480, 161] on li "Laurier Entry #1" at bounding box center [603, 160] width 394 height 22
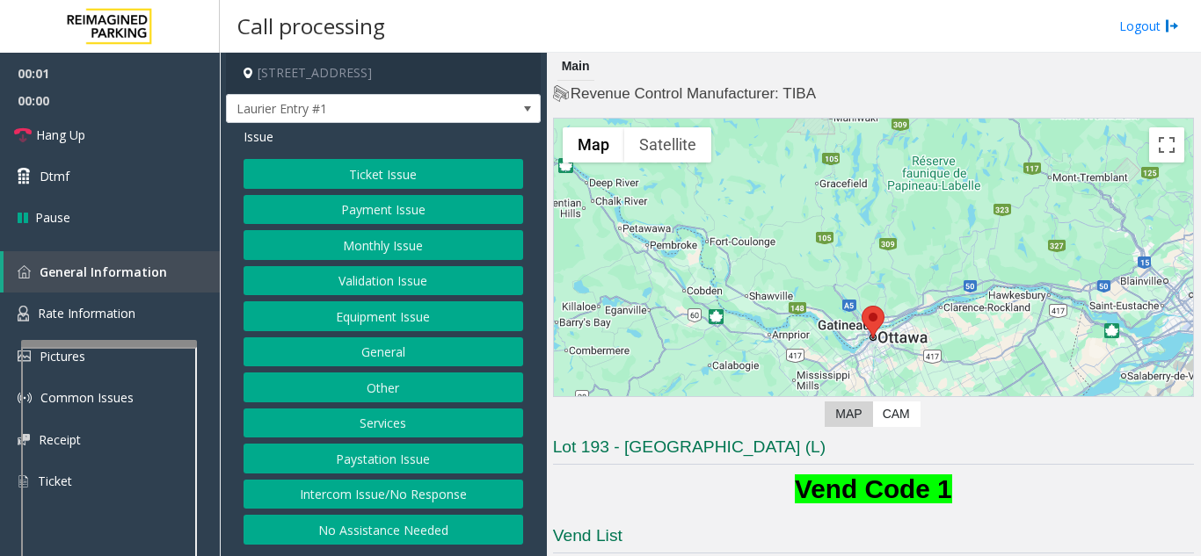
click at [360, 185] on button "Ticket Issue" at bounding box center [383, 174] width 280 height 30
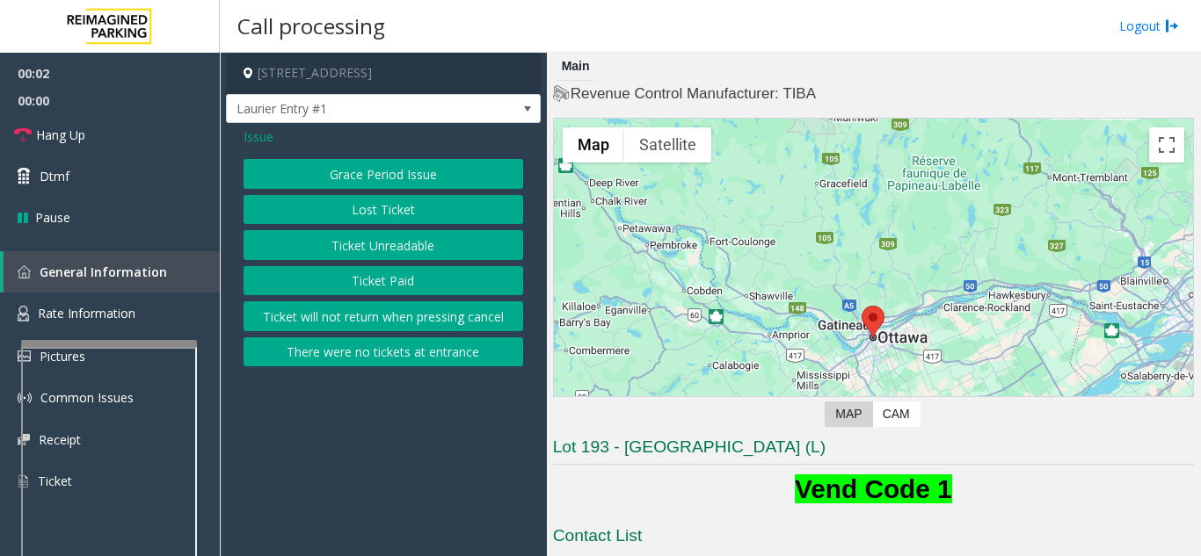
click at [371, 283] on button "Ticket Paid" at bounding box center [383, 281] width 280 height 30
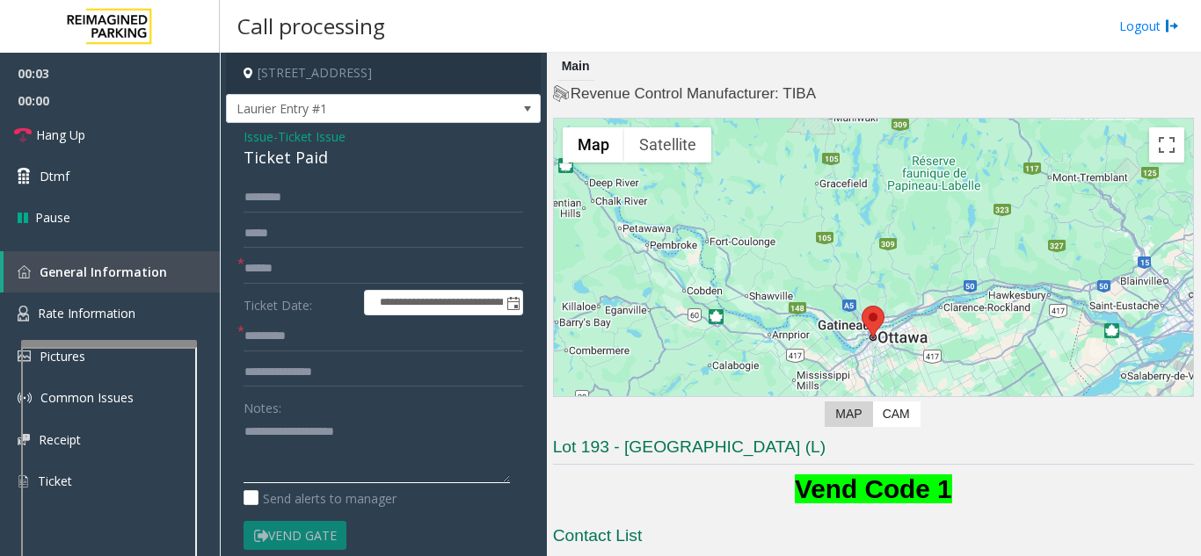
paste textarea "**********"
click at [352, 433] on textarea at bounding box center [376, 451] width 266 height 66
click at [360, 451] on textarea at bounding box center [376, 451] width 266 height 66
click at [292, 475] on textarea at bounding box center [376, 451] width 266 height 66
type textarea "**********"
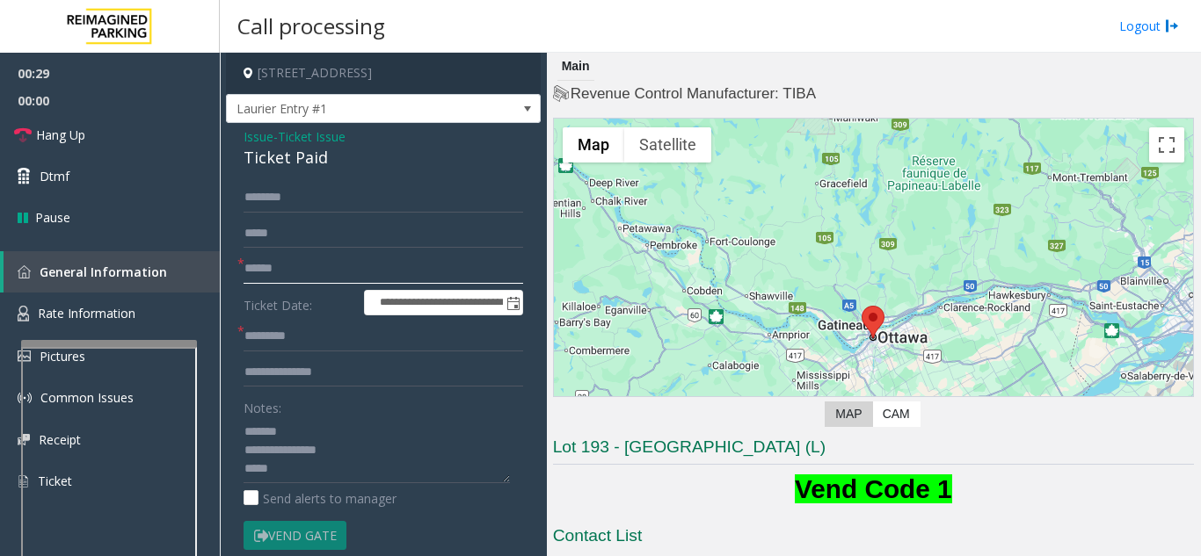
click at [265, 268] on input "text" at bounding box center [383, 269] width 280 height 30
click at [308, 353] on form "**********" at bounding box center [383, 385] width 280 height 404
click at [328, 340] on input "text" at bounding box center [383, 337] width 280 height 30
type input "**"
click at [326, 195] on input "text" at bounding box center [383, 198] width 280 height 30
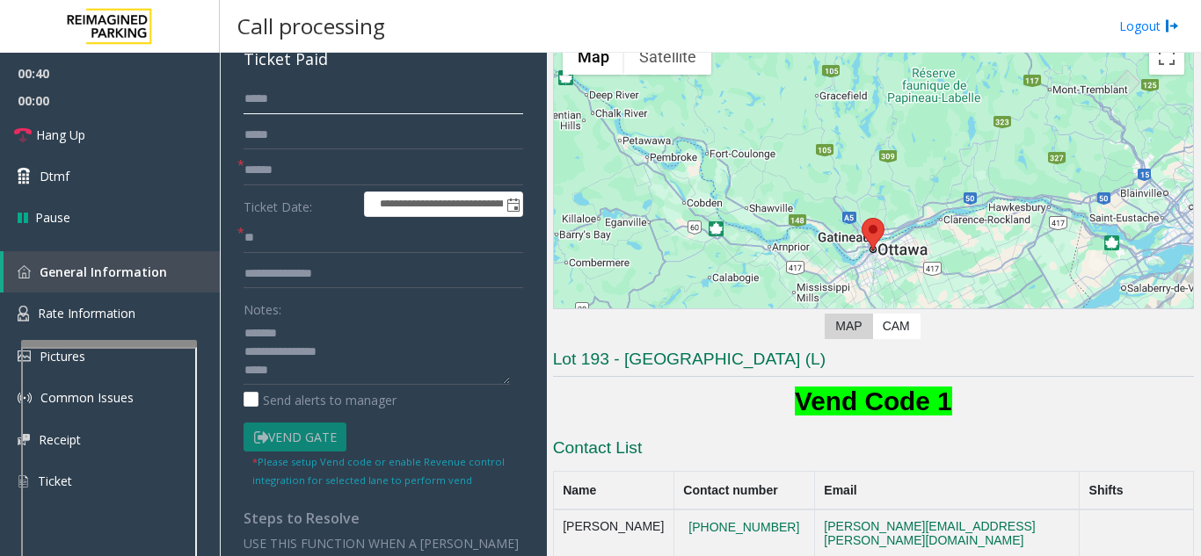
scroll to position [264, 0]
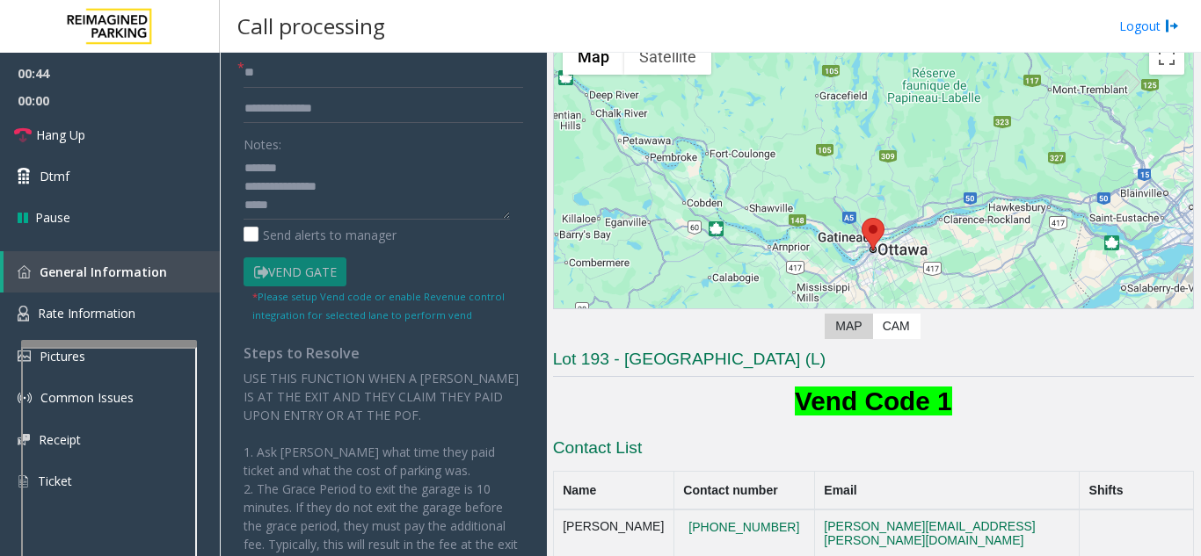
type input "*****"
drag, startPoint x: 309, startPoint y: 168, endPoint x: 687, endPoint y: 163, distance: 378.0
click at [352, 175] on textarea at bounding box center [376, 187] width 266 height 66
click at [296, 171] on textarea at bounding box center [376, 187] width 266 height 66
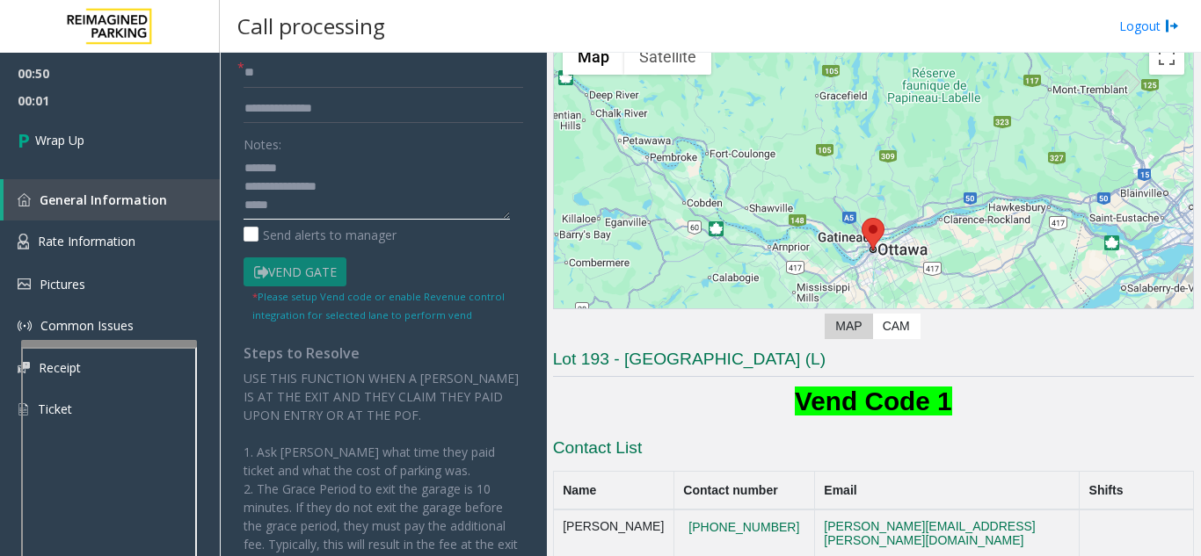
click at [348, 203] on textarea at bounding box center [376, 187] width 266 height 66
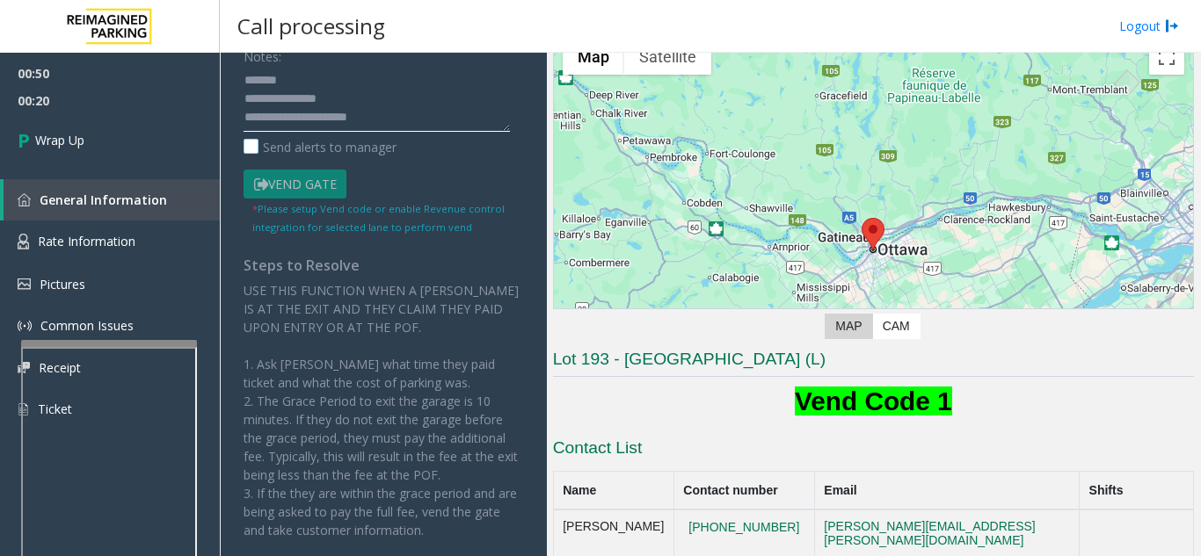
scroll to position [13, 0]
click at [304, 106] on textarea at bounding box center [376, 99] width 266 height 66
drag, startPoint x: 388, startPoint y: 106, endPoint x: 322, endPoint y: 118, distance: 66.9
click at [322, 118] on textarea at bounding box center [376, 99] width 266 height 66
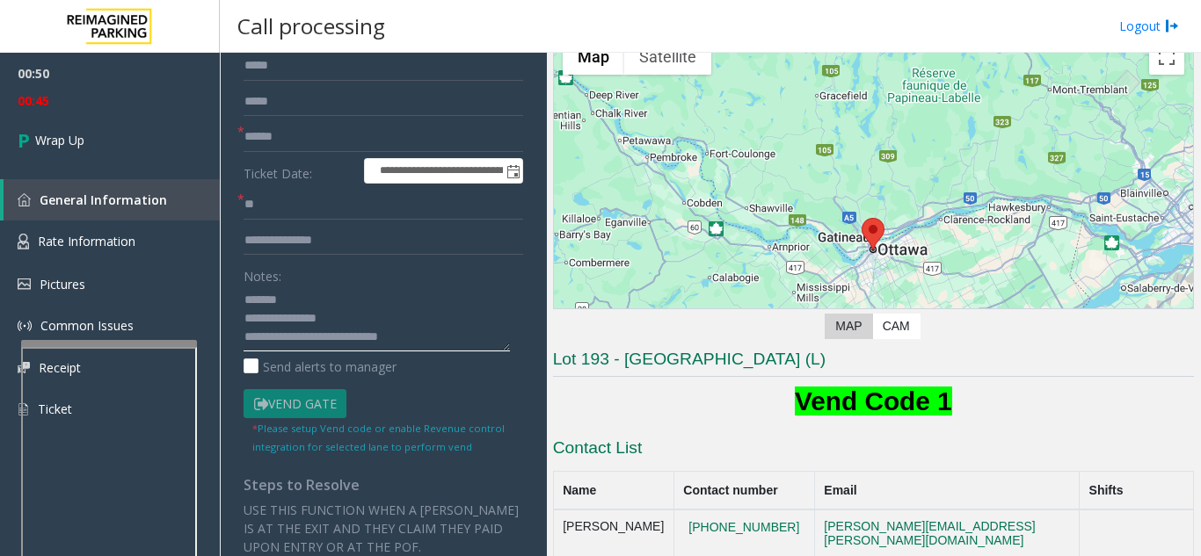
scroll to position [163, 0]
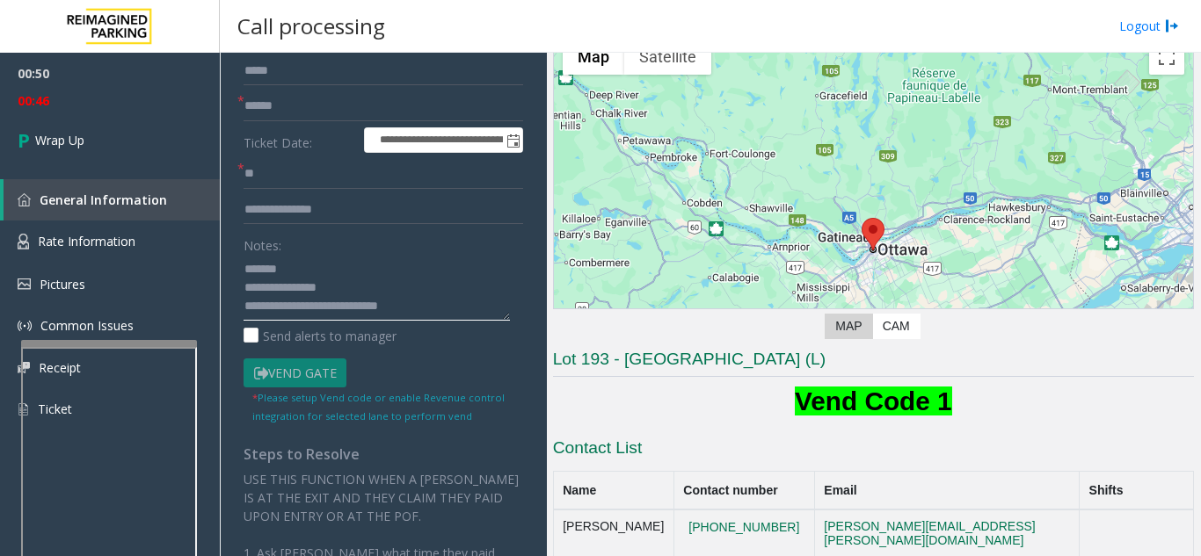
click at [442, 301] on textarea at bounding box center [376, 288] width 266 height 66
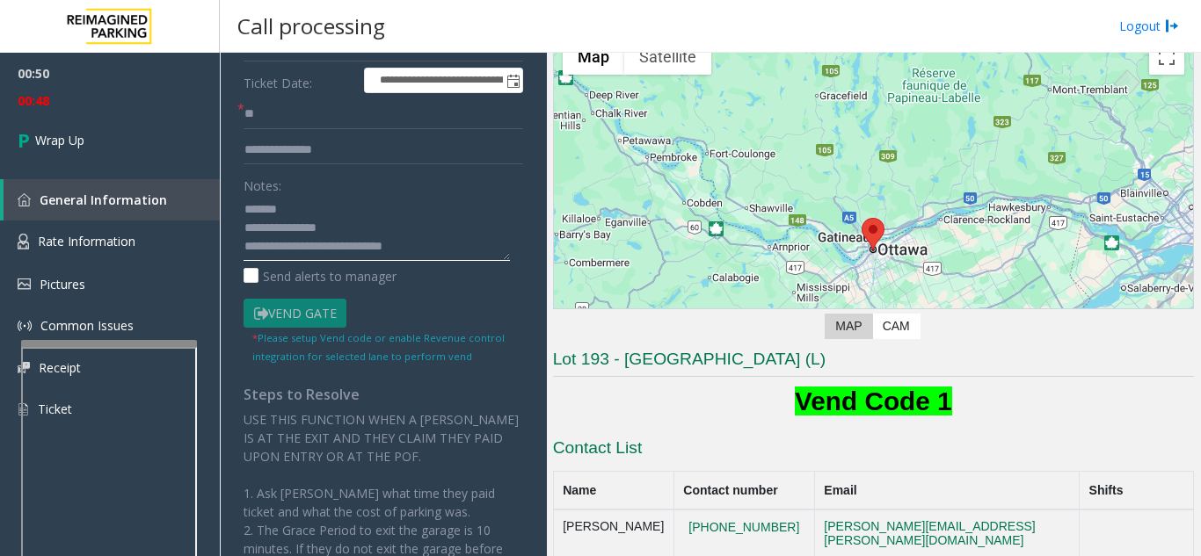
scroll to position [251, 0]
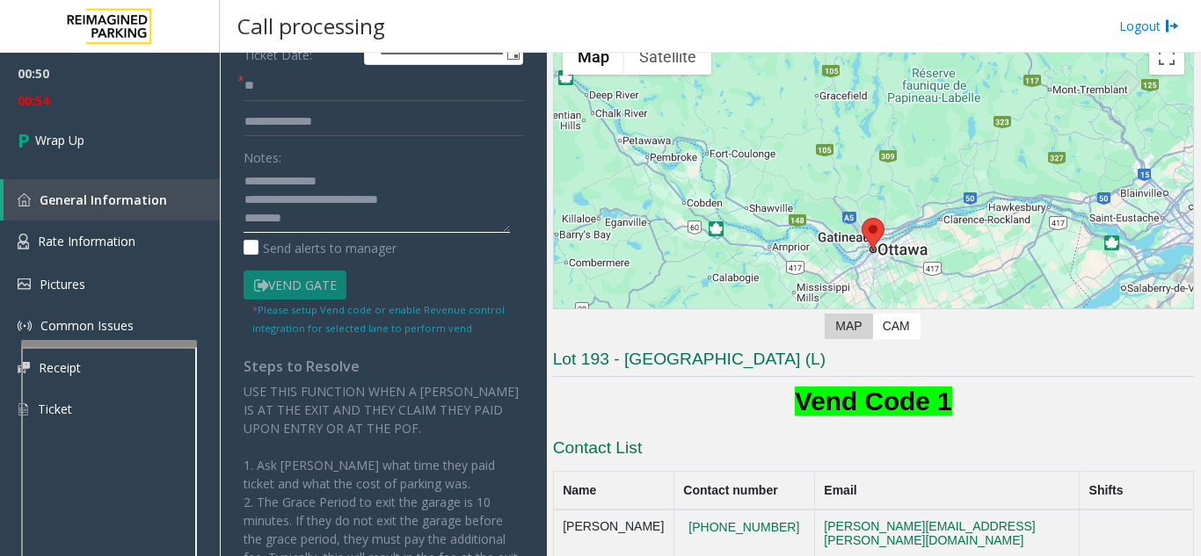
click at [324, 224] on textarea at bounding box center [376, 200] width 266 height 66
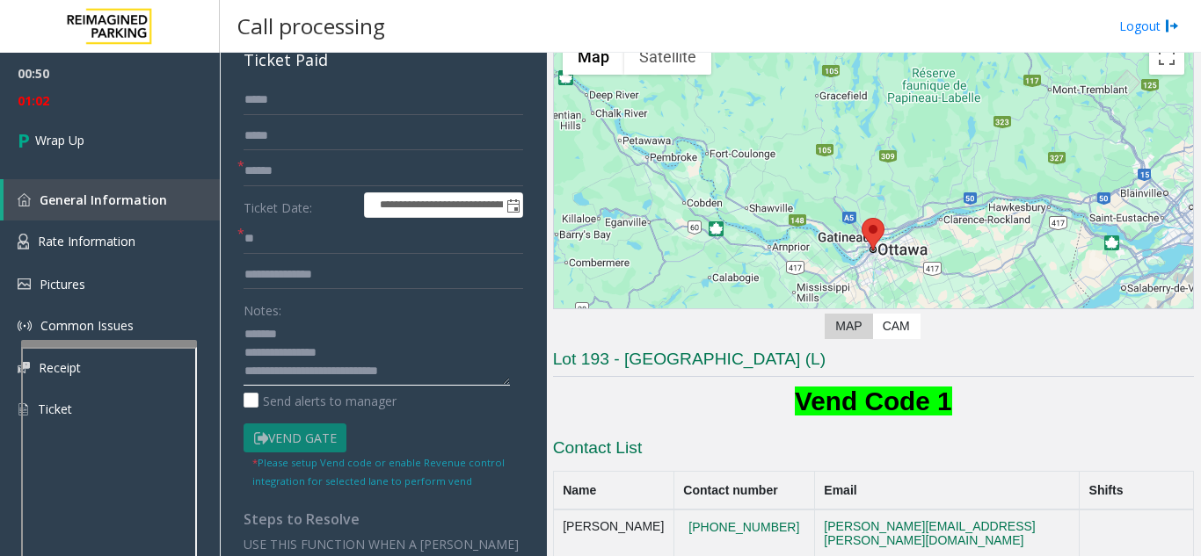
scroll to position [0, 0]
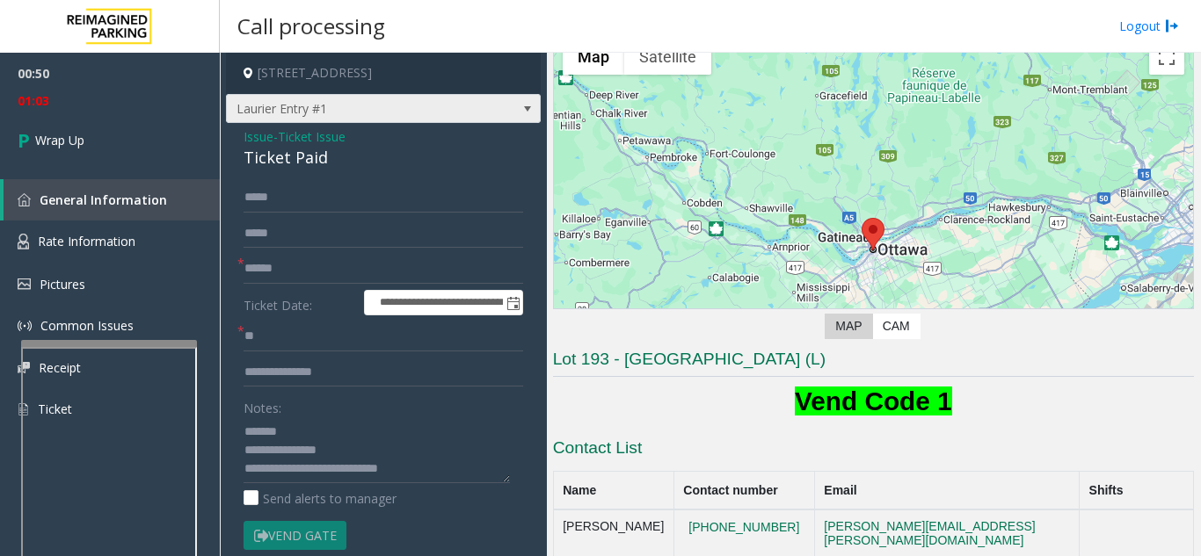
click at [243, 113] on span "Laurier Entry #1" at bounding box center [352, 109] width 251 height 28
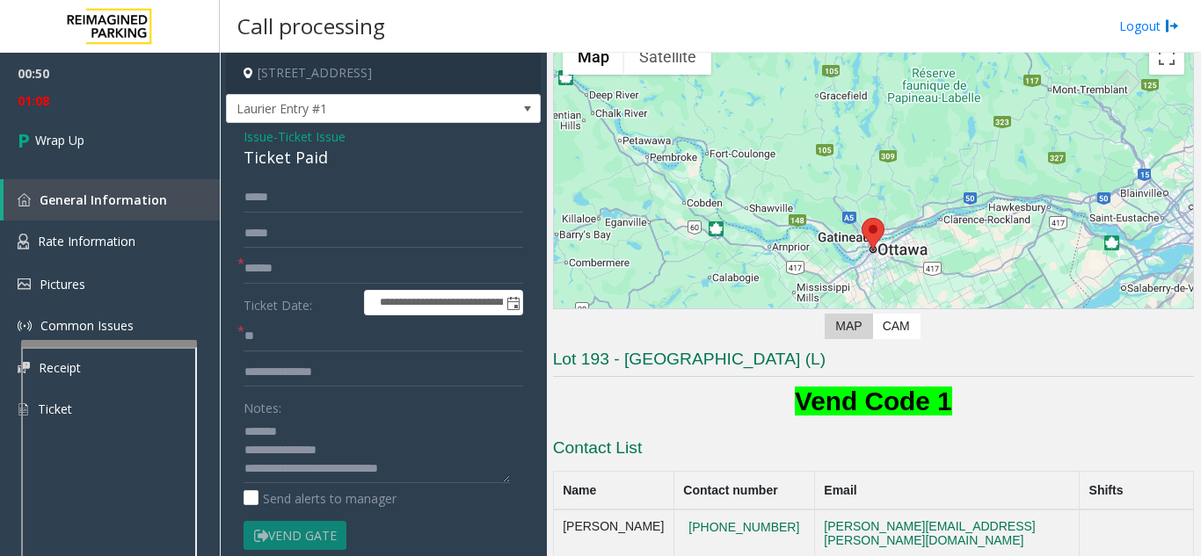
click at [341, 397] on div "Notes:" at bounding box center [383, 438] width 280 height 91
drag, startPoint x: 187, startPoint y: 403, endPoint x: 468, endPoint y: 257, distance: 316.1
click at [468, 257] on input "text" at bounding box center [383, 269] width 280 height 30
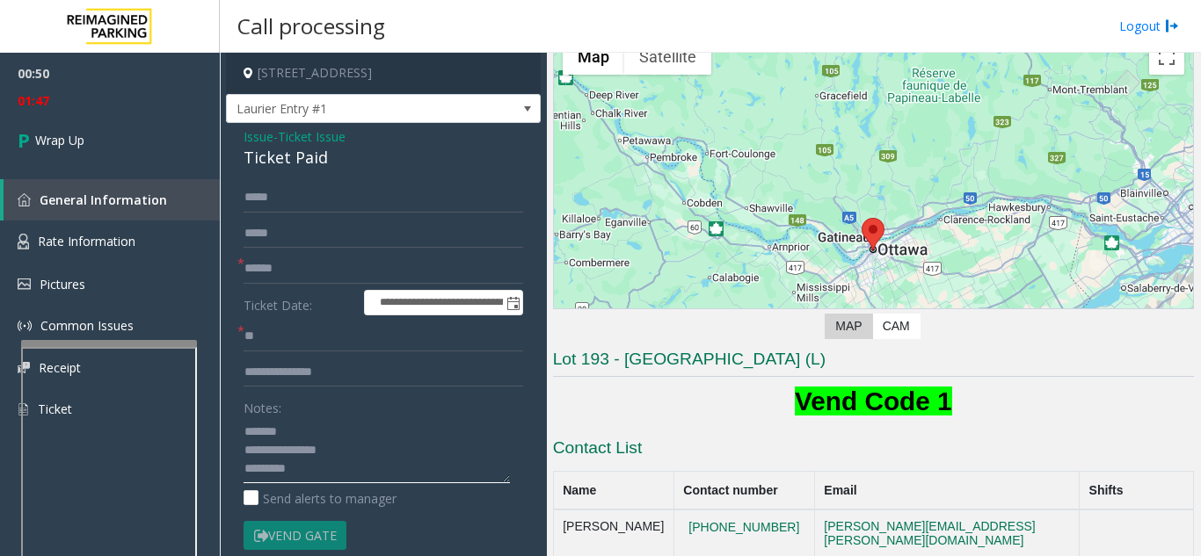
click at [328, 426] on textarea at bounding box center [376, 451] width 266 height 66
click at [272, 162] on div "Ticket Paid" at bounding box center [383, 158] width 280 height 24
click at [274, 162] on div "Ticket Paid" at bounding box center [383, 158] width 280 height 24
paste textarea "**********"
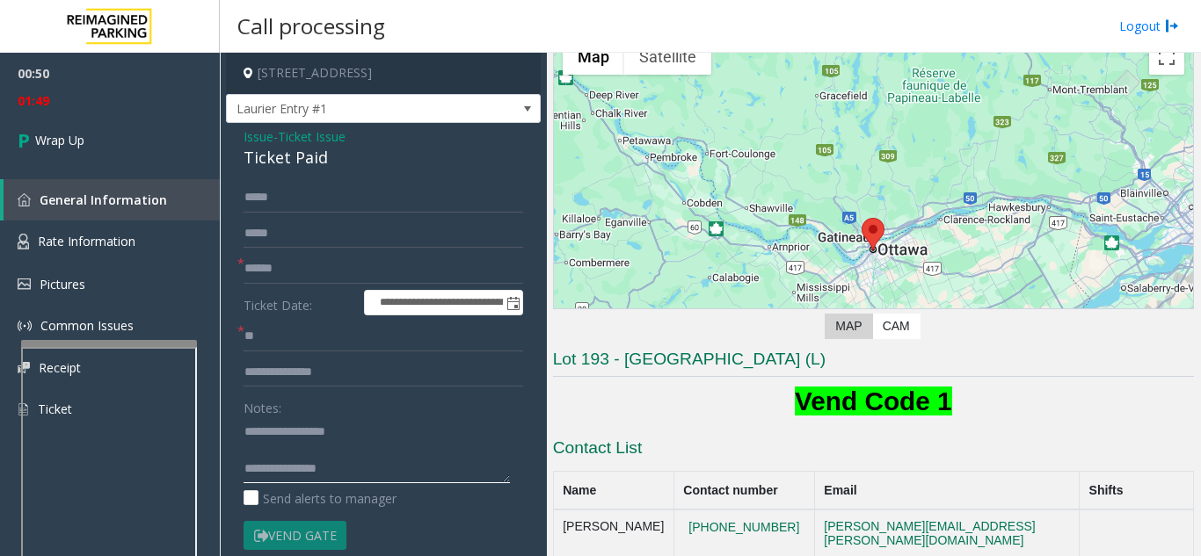
click at [309, 430] on textarea at bounding box center [376, 451] width 266 height 66
click at [387, 473] on textarea at bounding box center [376, 451] width 266 height 66
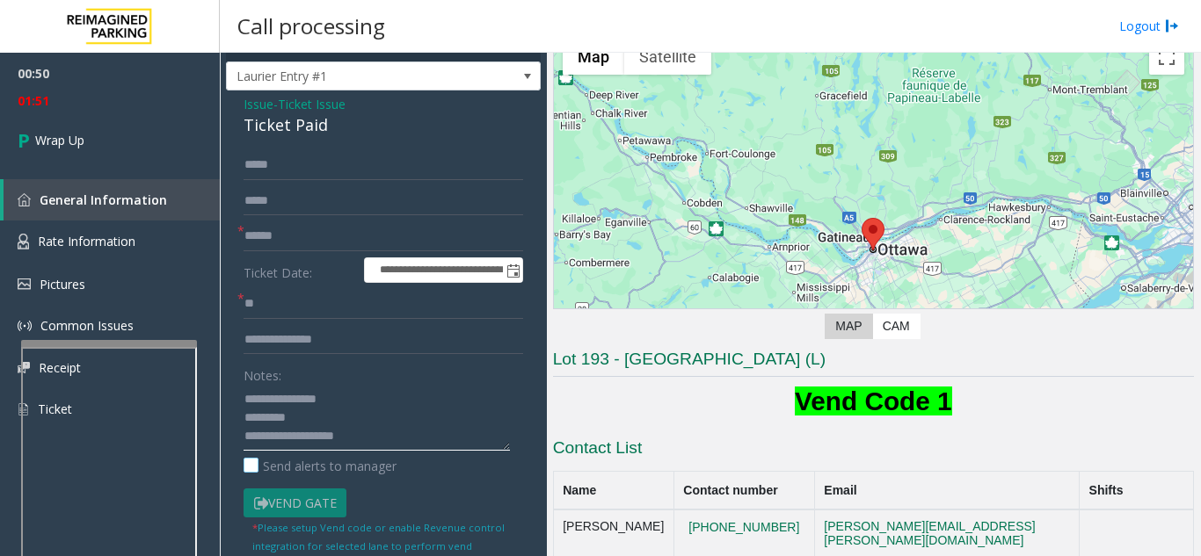
scroll to position [88, 0]
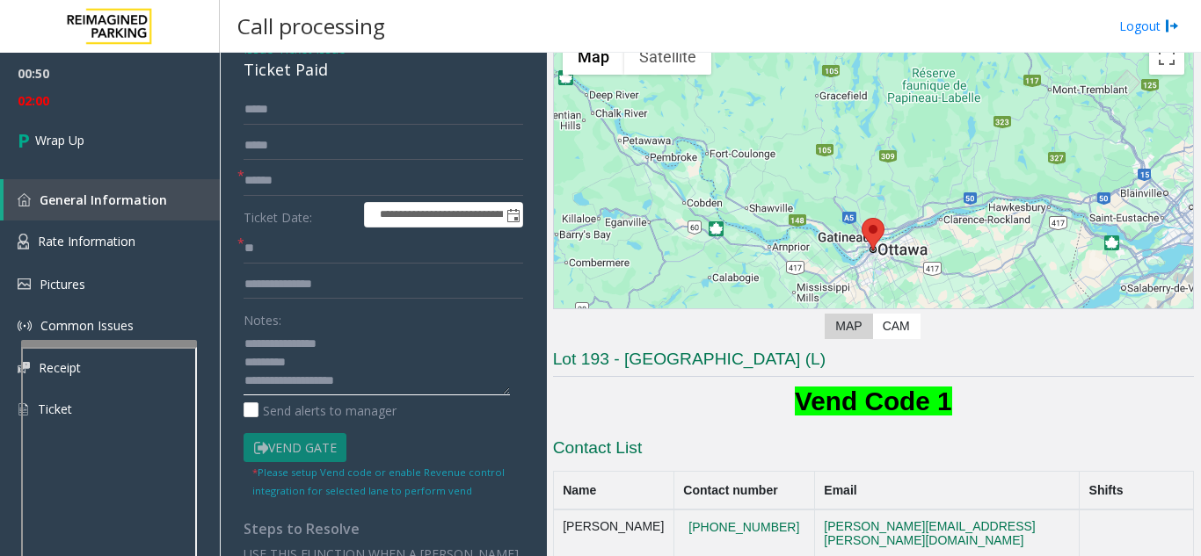
click at [391, 380] on textarea at bounding box center [376, 363] width 266 height 66
paste textarea "**********"
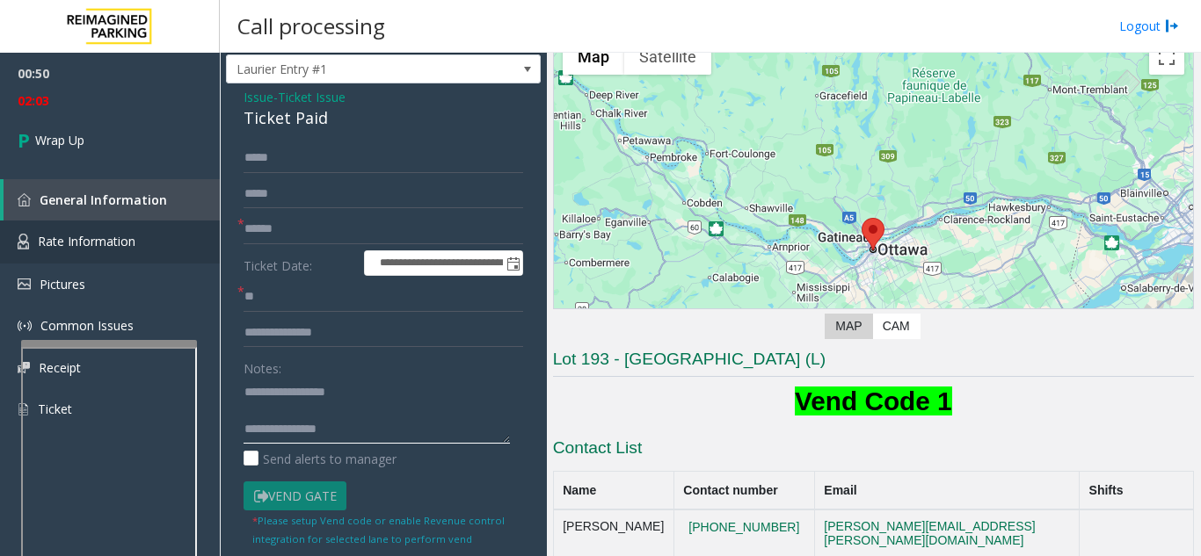
scroll to position [0, 0]
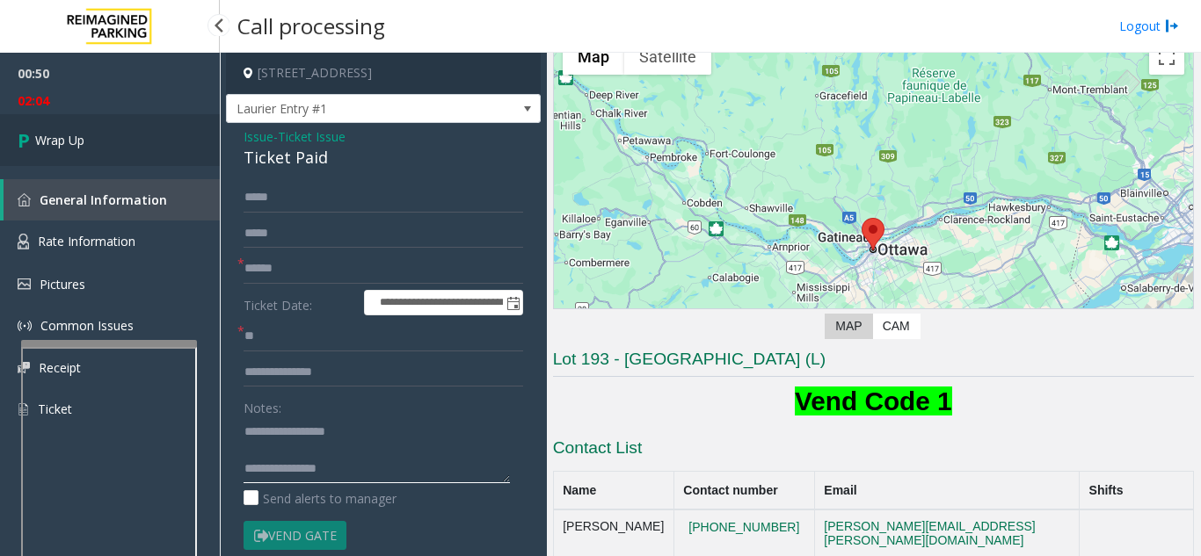
type textarea "**********"
click at [113, 133] on link "Wrap Up" at bounding box center [110, 140] width 220 height 52
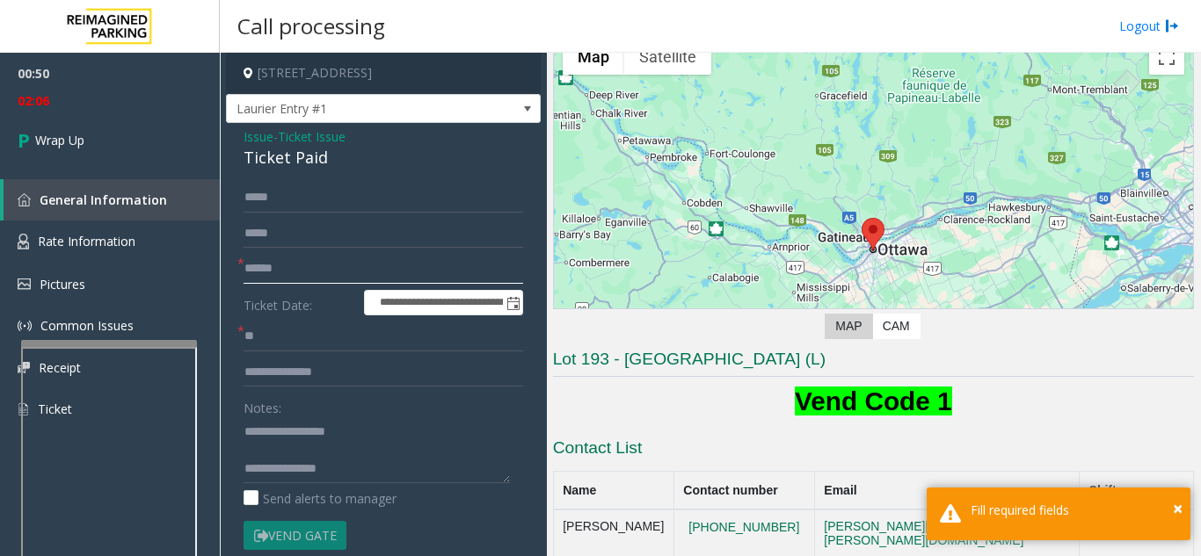
click at [298, 271] on input "text" at bounding box center [383, 269] width 280 height 30
type input "**"
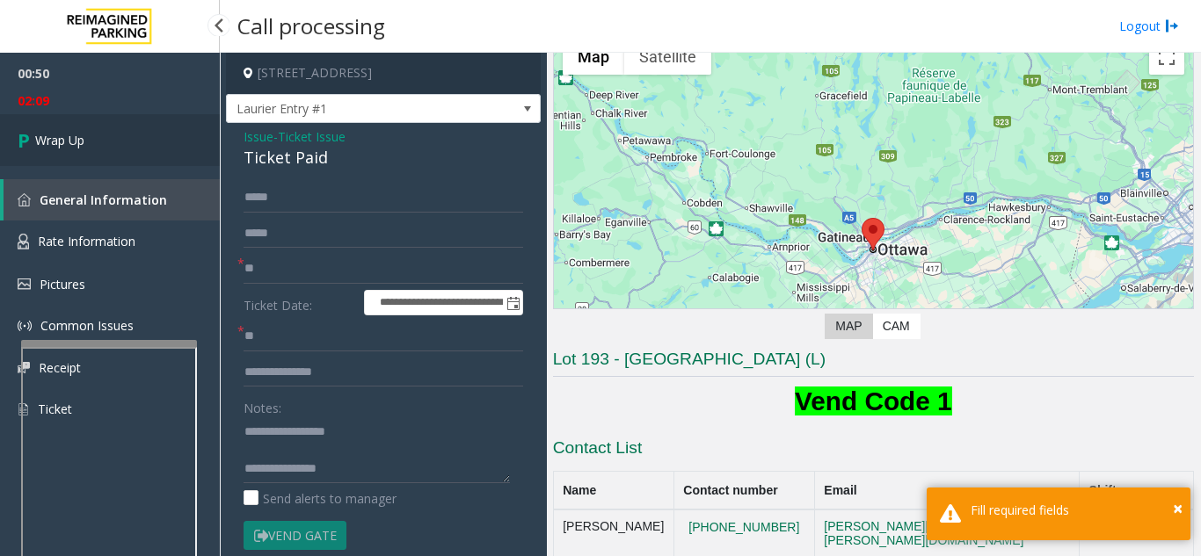
click at [127, 151] on link "Wrap Up" at bounding box center [110, 140] width 220 height 52
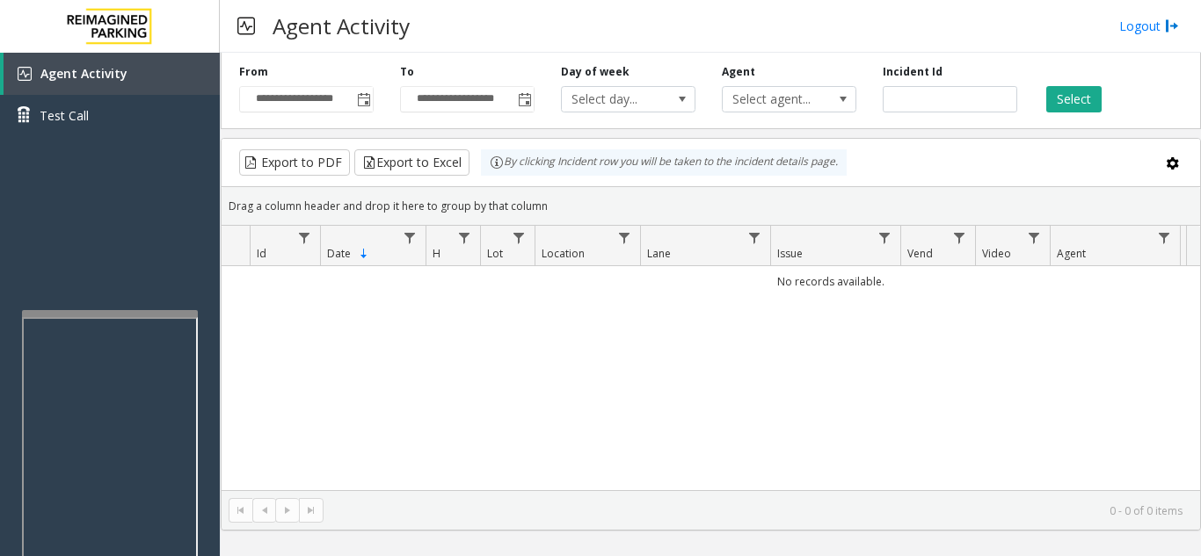
click at [98, 313] on div at bounding box center [110, 313] width 176 height 7
drag, startPoint x: 96, startPoint y: 294, endPoint x: 87, endPoint y: 283, distance: 14.4
click at [84, 288] on div "Agent Activity Test Call" at bounding box center [110, 331] width 220 height 556
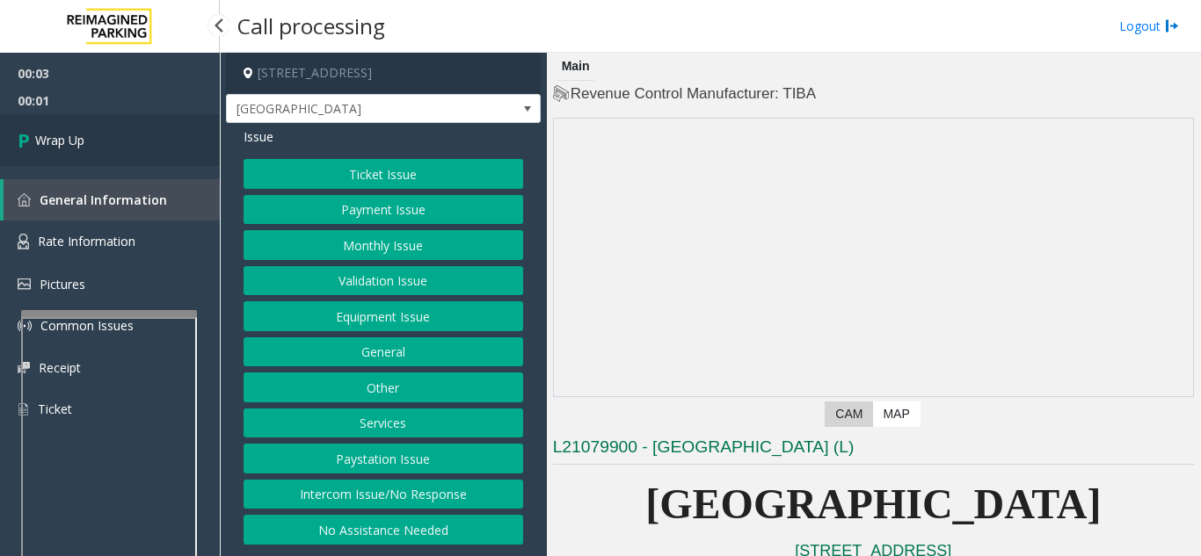
click at [176, 142] on link "Wrap Up" at bounding box center [110, 140] width 220 height 52
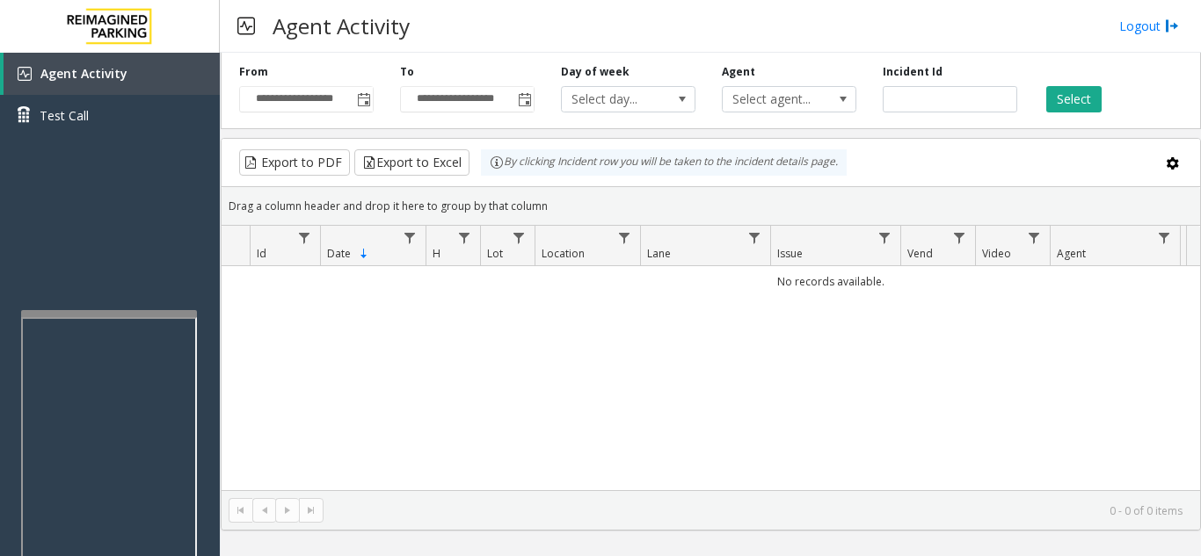
drag, startPoint x: 319, startPoint y: 397, endPoint x: 295, endPoint y: 402, distance: 24.1
drag, startPoint x: 295, startPoint y: 402, endPoint x: 297, endPoint y: 378, distance: 23.8
click at [293, 409] on div "No records available." at bounding box center [711, 378] width 978 height 224
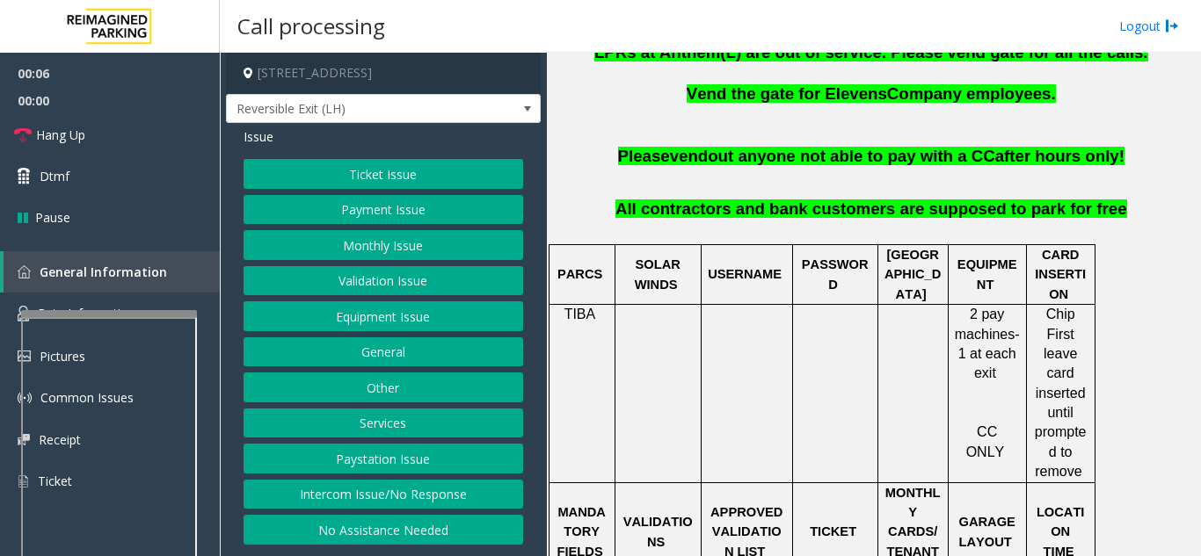
scroll to position [12, 0]
click at [384, 251] on button "Monthly Issue" at bounding box center [383, 245] width 280 height 30
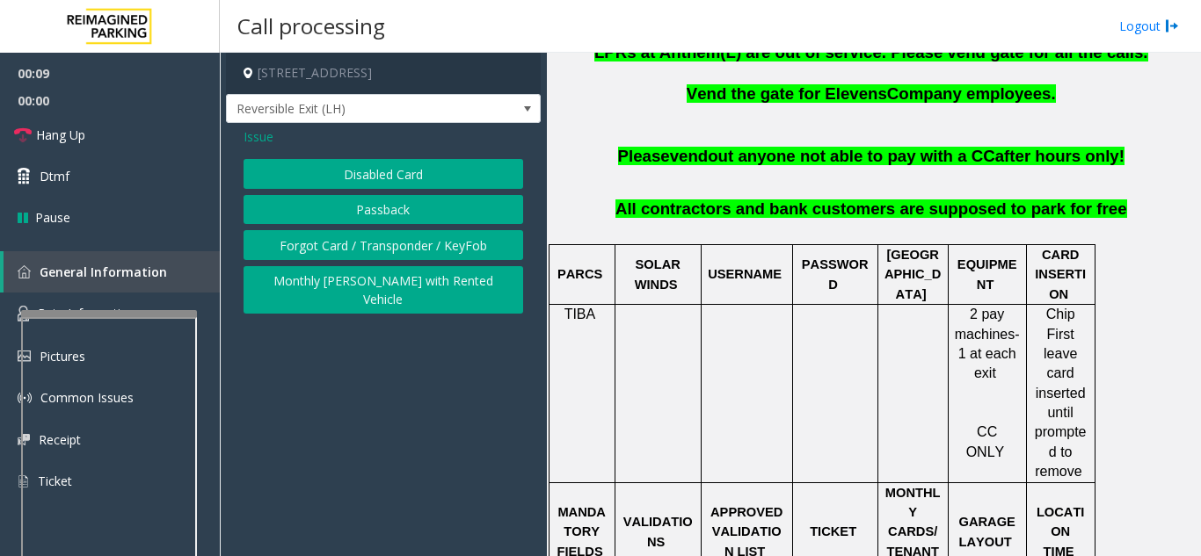
scroll to position [0, 0]
drag, startPoint x: 370, startPoint y: 195, endPoint x: 367, endPoint y: 456, distance: 261.1
click at [379, 233] on div "Disabled Card Passback Forgot Card / Transponder / KeyFob Monthly [PERSON_NAME]…" at bounding box center [383, 236] width 280 height 155
click at [344, 189] on button "Disabled Card" at bounding box center [383, 174] width 280 height 30
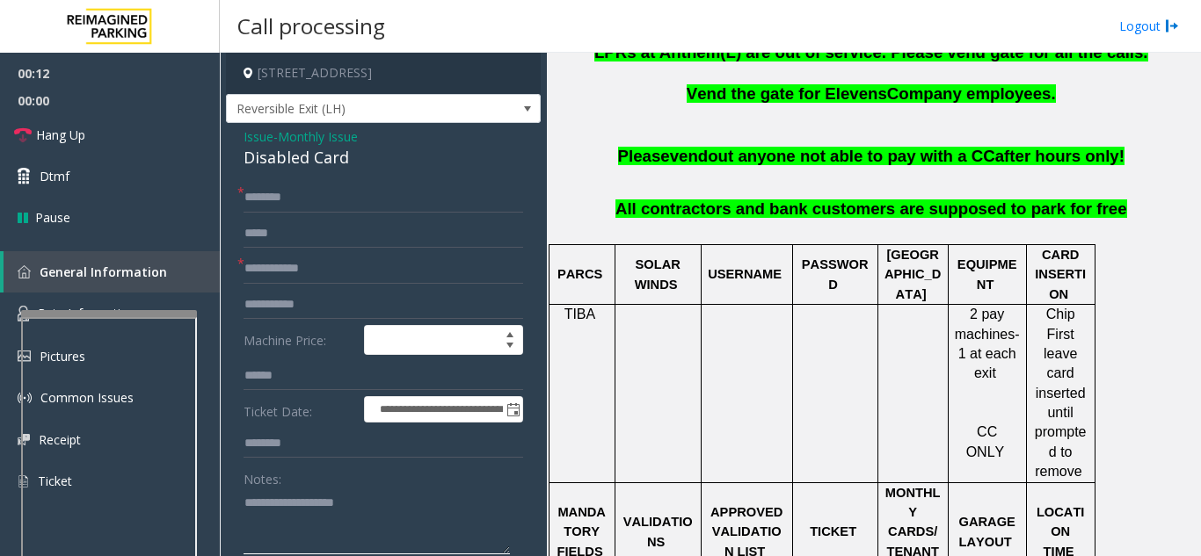
paste textarea "**********"
click at [273, 170] on div "Disabled Card" at bounding box center [383, 158] width 280 height 24
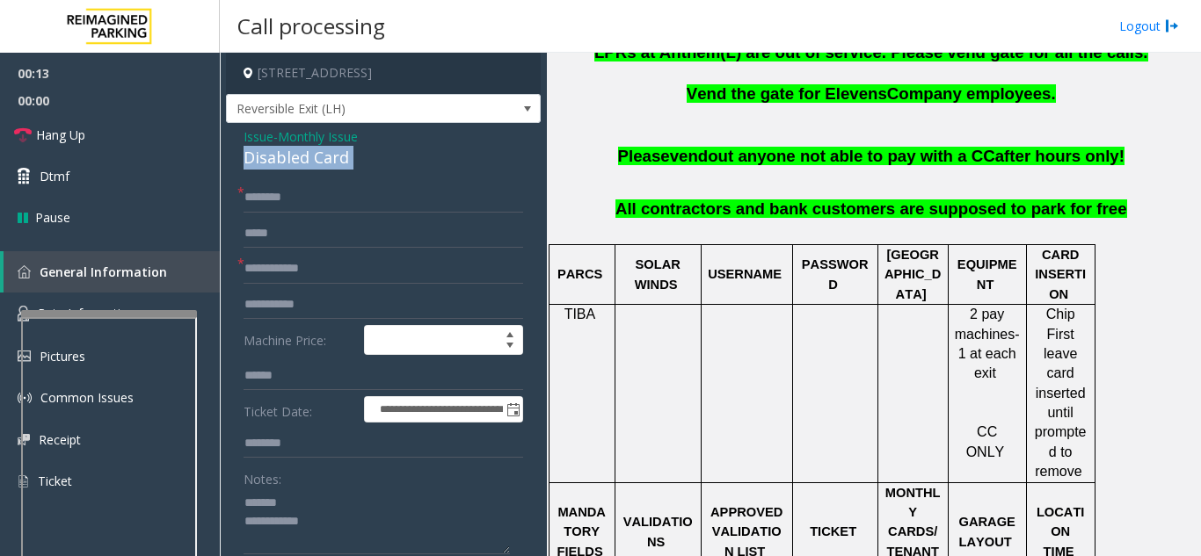
drag, startPoint x: 273, startPoint y: 171, endPoint x: 293, endPoint y: 174, distance: 19.7
click at [274, 170] on div "Disabled Card" at bounding box center [383, 158] width 280 height 24
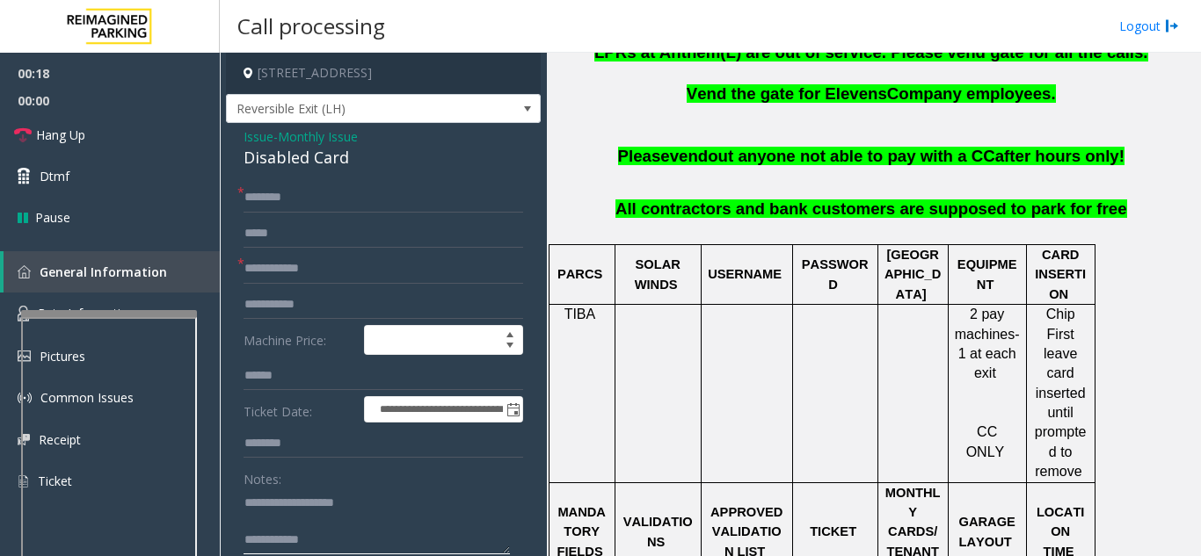
paste textarea "**********"
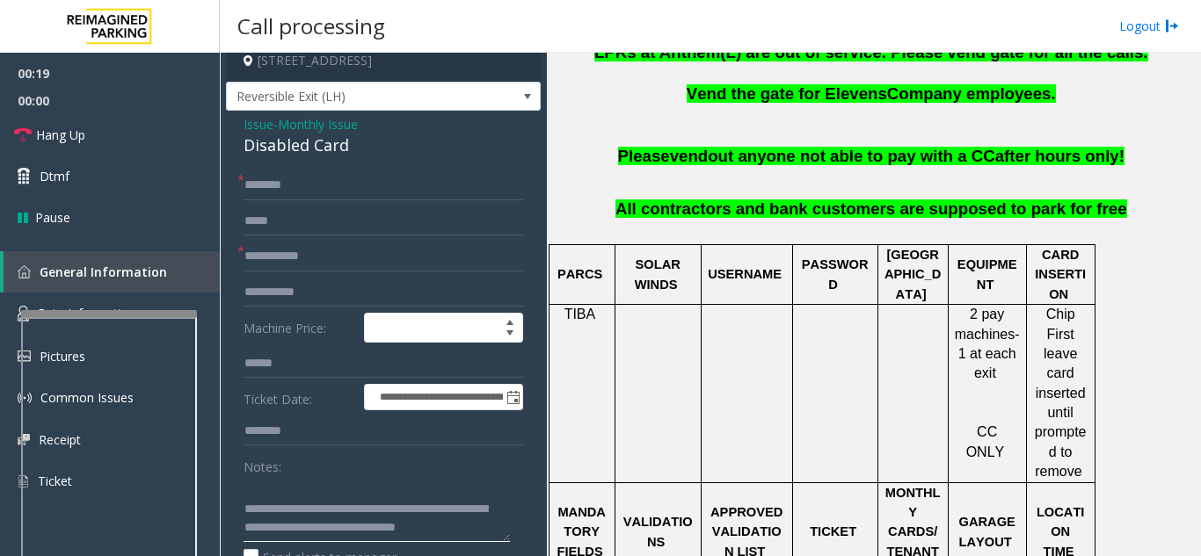
type textarea "**********"
drag, startPoint x: 326, startPoint y: 270, endPoint x: 548, endPoint y: 304, distance: 224.1
click at [330, 272] on input "text" at bounding box center [383, 257] width 280 height 30
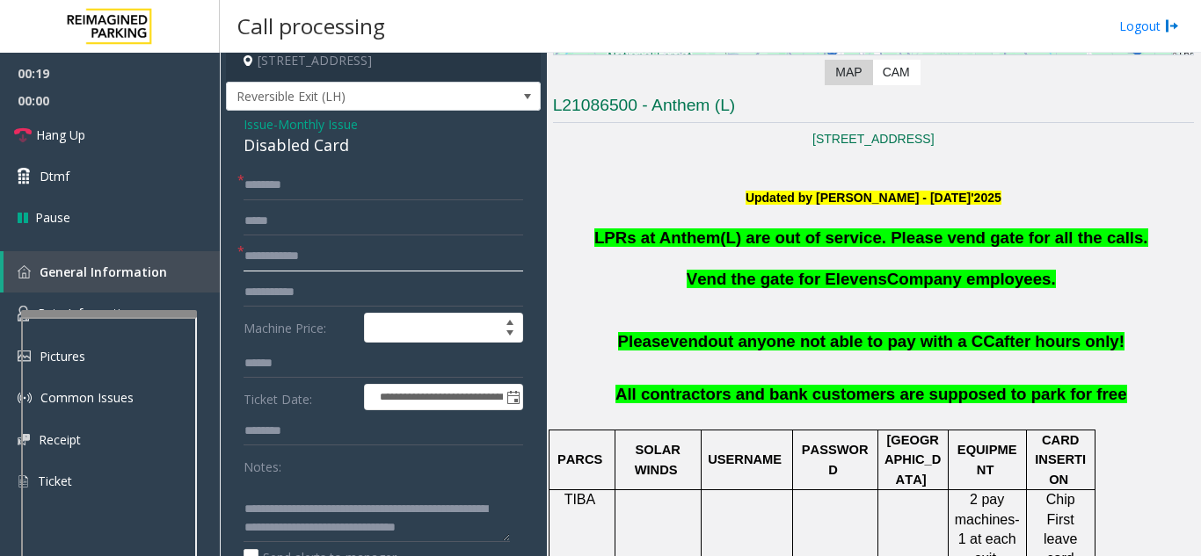
scroll to position [176, 0]
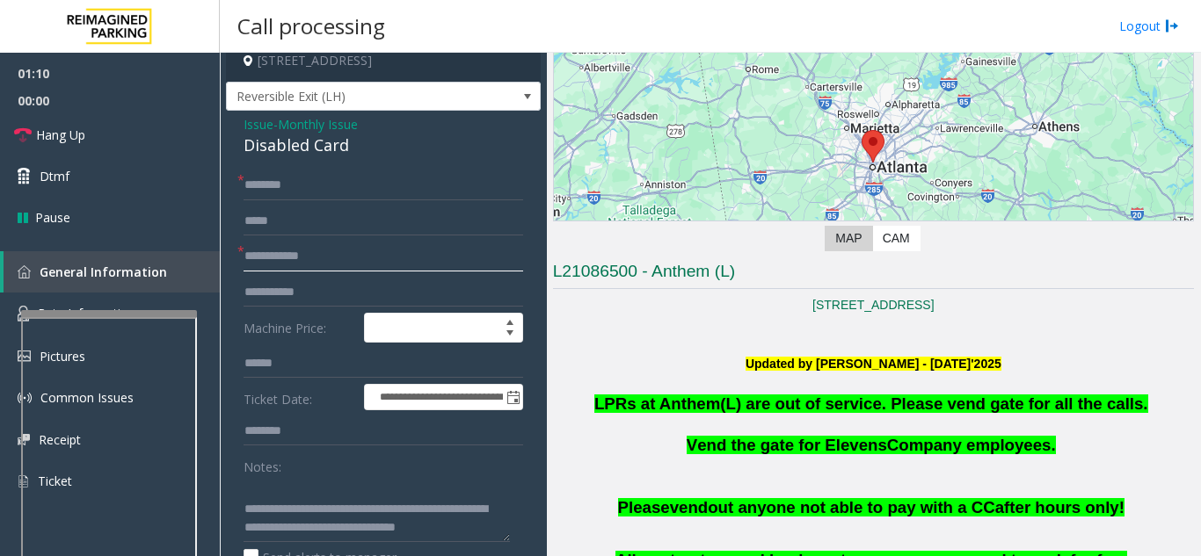
type input "*"
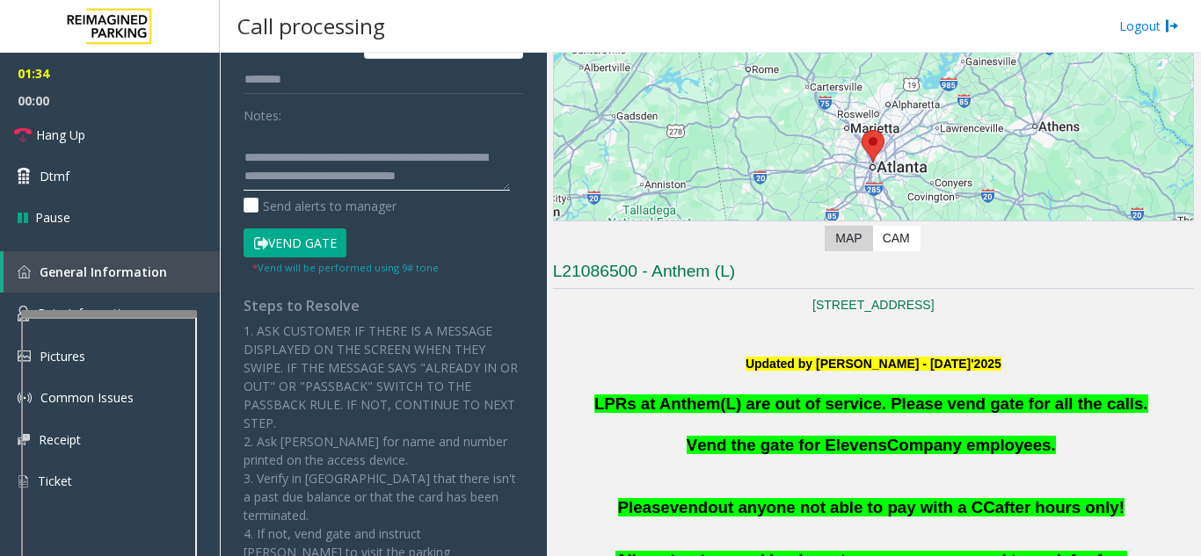
scroll to position [55, 0]
drag, startPoint x: 316, startPoint y: 141, endPoint x: 434, endPoint y: 216, distance: 140.0
click at [434, 215] on div "Notes: Send alerts to manager" at bounding box center [383, 157] width 280 height 115
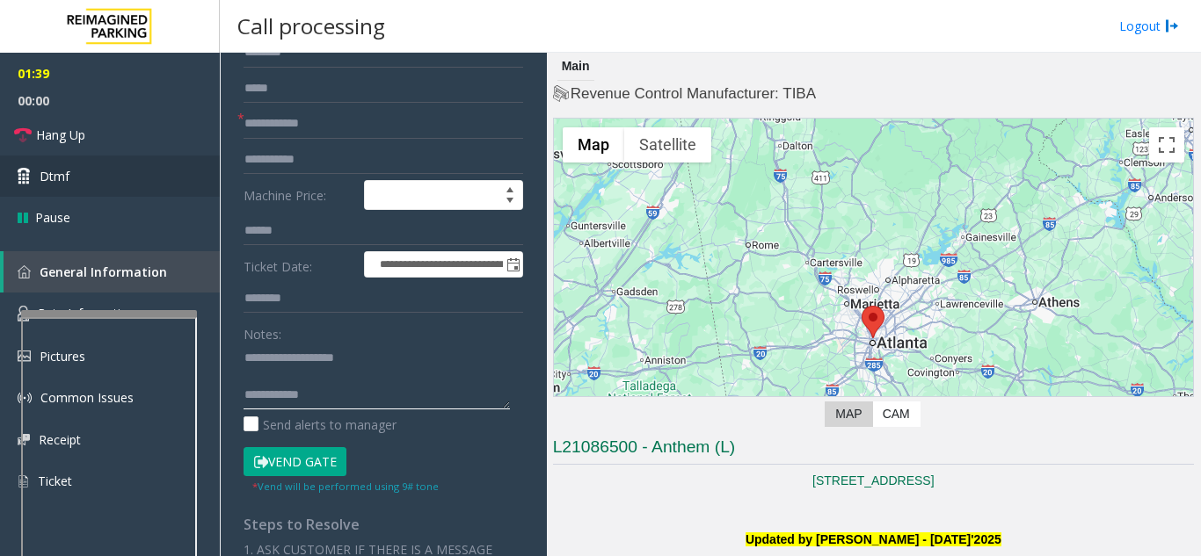
scroll to position [0, 0]
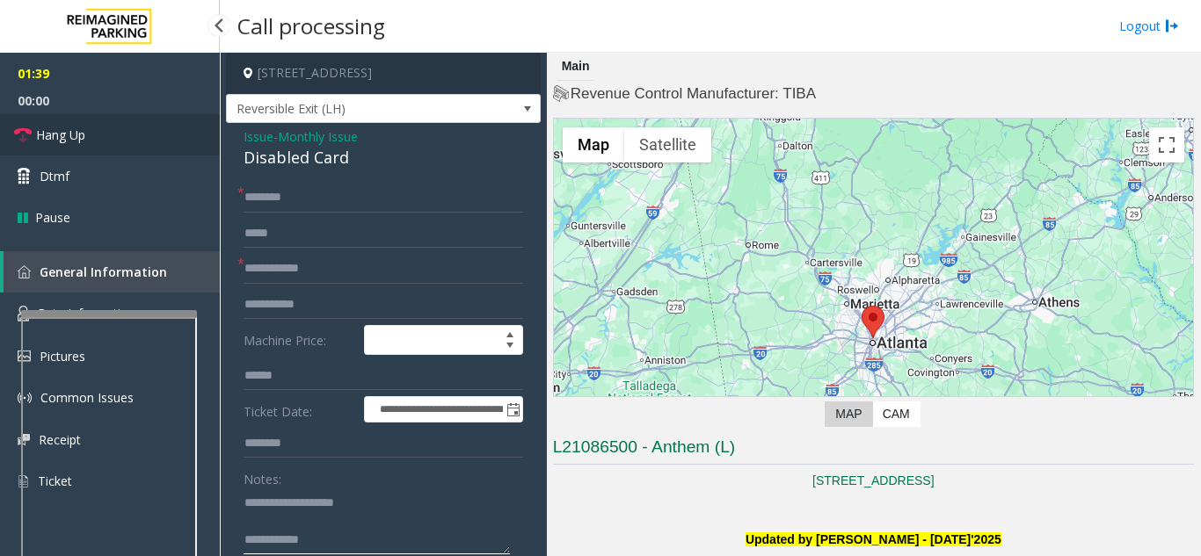
type textarea "**********"
click at [136, 147] on link "Hang Up" at bounding box center [110, 134] width 220 height 41
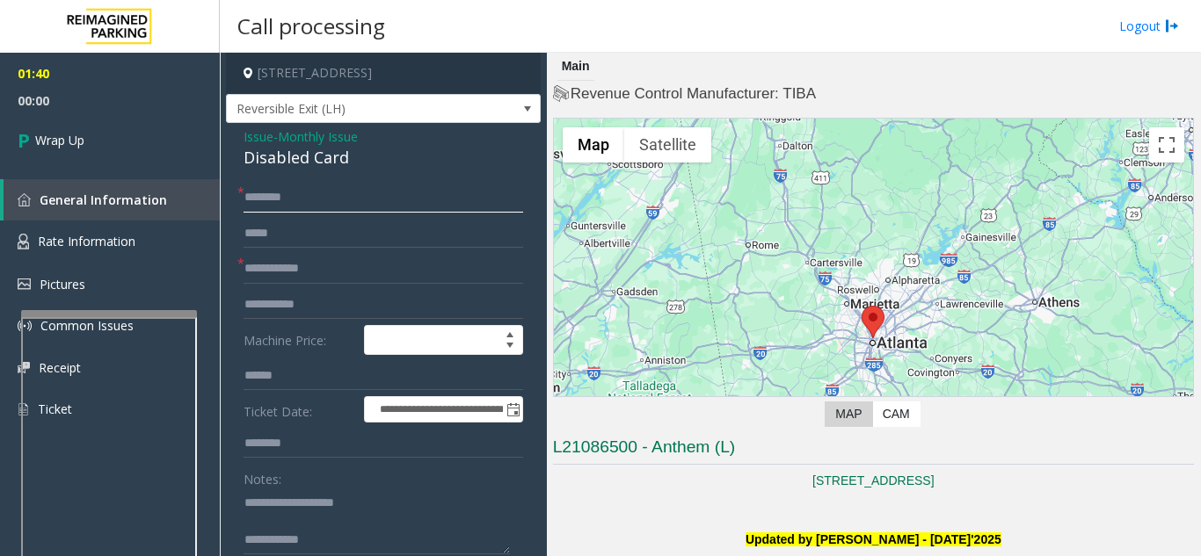
click at [351, 200] on input "text" at bounding box center [383, 198] width 280 height 30
type input "**"
click at [331, 275] on input "*" at bounding box center [383, 269] width 280 height 30
type input "**"
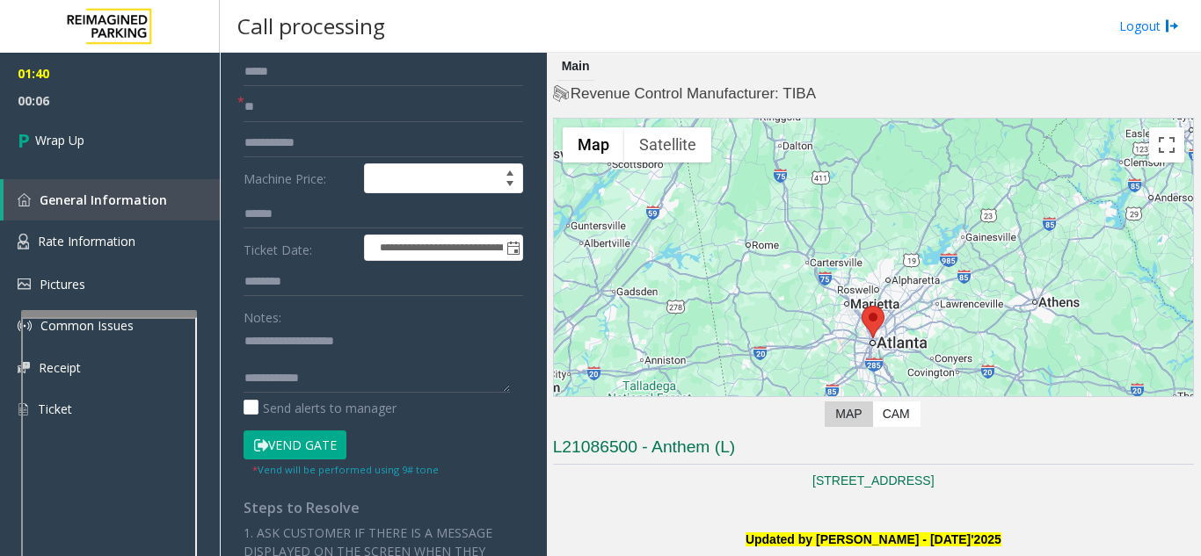
scroll to position [176, 0]
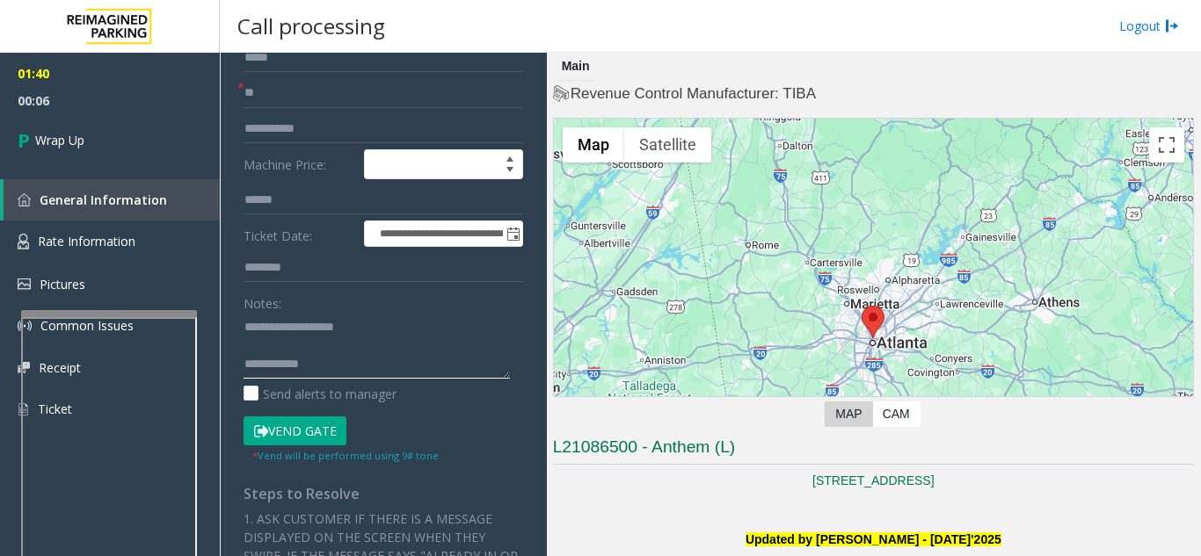
paste textarea "**********"
drag, startPoint x: 331, startPoint y: 381, endPoint x: 232, endPoint y: 315, distance: 119.2
click at [327, 379] on textarea at bounding box center [376, 346] width 266 height 66
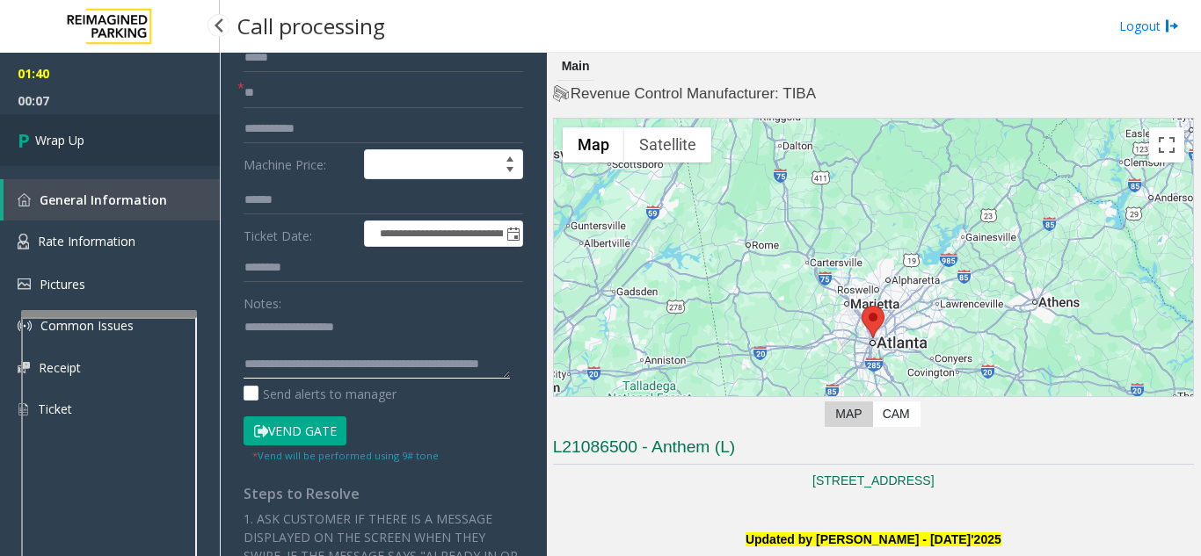
type textarea "**********"
click at [134, 124] on link "Wrap Up" at bounding box center [110, 140] width 220 height 52
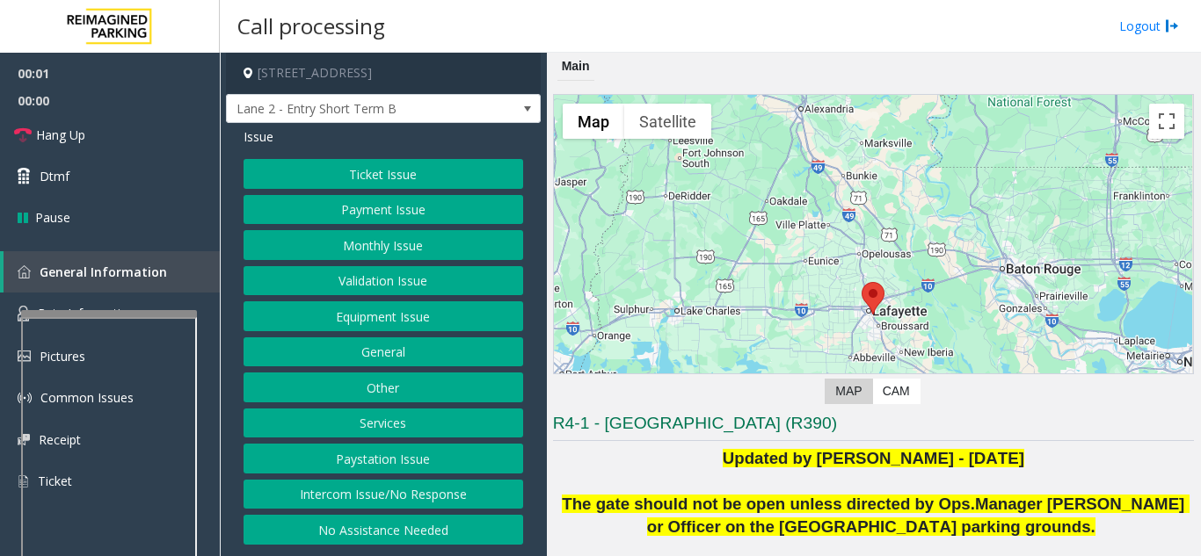
scroll to position [352, 0]
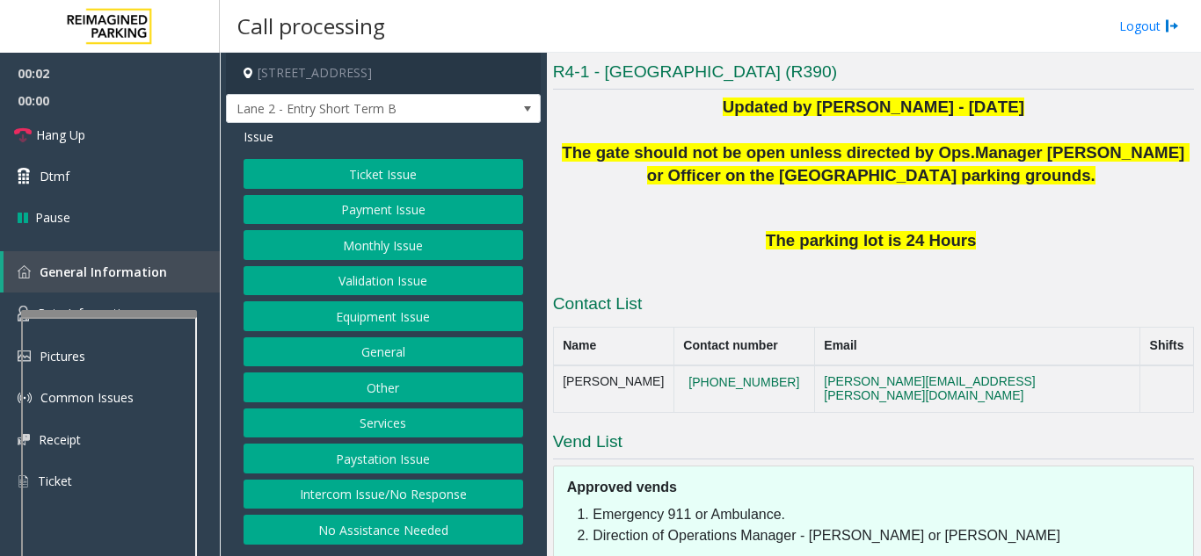
drag, startPoint x: 460, startPoint y: 492, endPoint x: 465, endPoint y: 476, distance: 17.5
click at [462, 491] on button "Intercom Issue/No Response" at bounding box center [383, 495] width 280 height 30
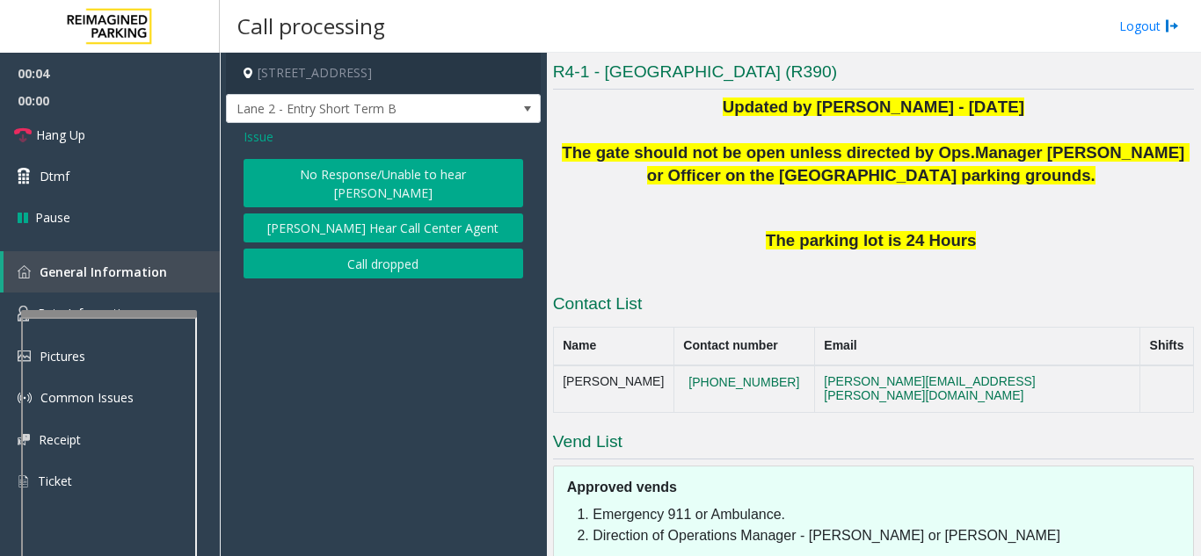
click at [345, 171] on button "No Response/Unable to hear [PERSON_NAME]" at bounding box center [383, 183] width 280 height 48
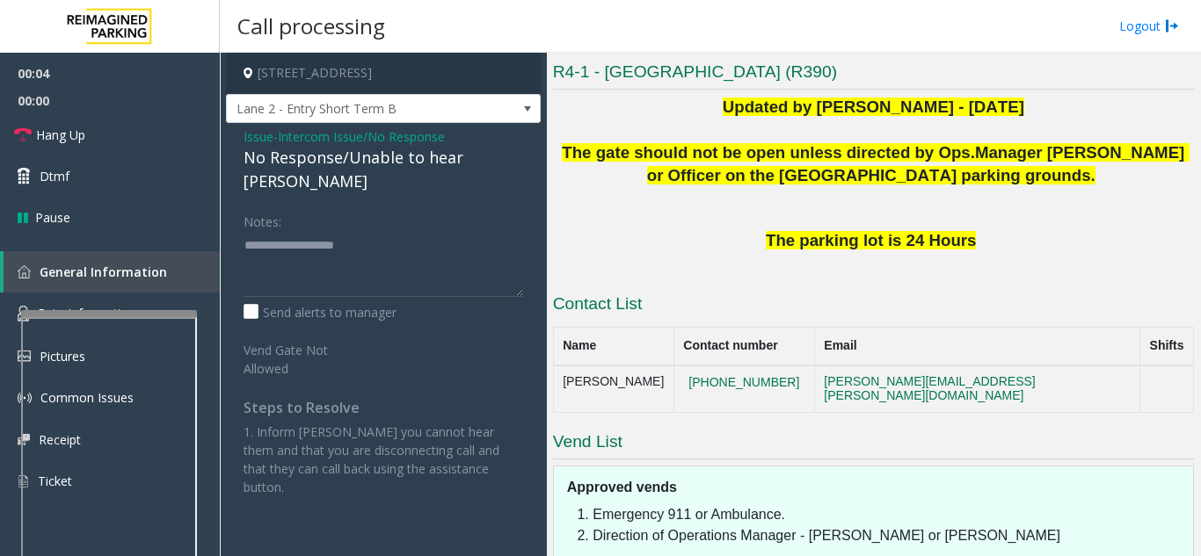
click at [343, 162] on div "No Response/Unable to hear [PERSON_NAME]" at bounding box center [383, 169] width 280 height 47
click at [344, 162] on div "No Response/Unable to hear [PERSON_NAME]" at bounding box center [383, 169] width 280 height 47
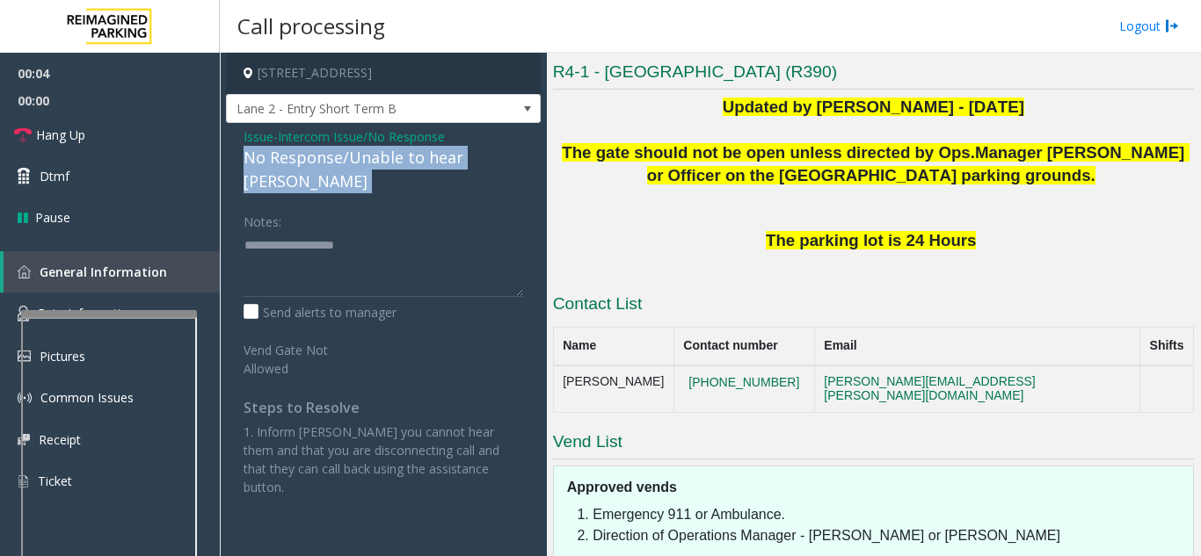
drag, startPoint x: 344, startPoint y: 162, endPoint x: 450, endPoint y: 178, distance: 107.5
click at [360, 167] on div "No Response/Unable to hear [PERSON_NAME]" at bounding box center [383, 169] width 280 height 47
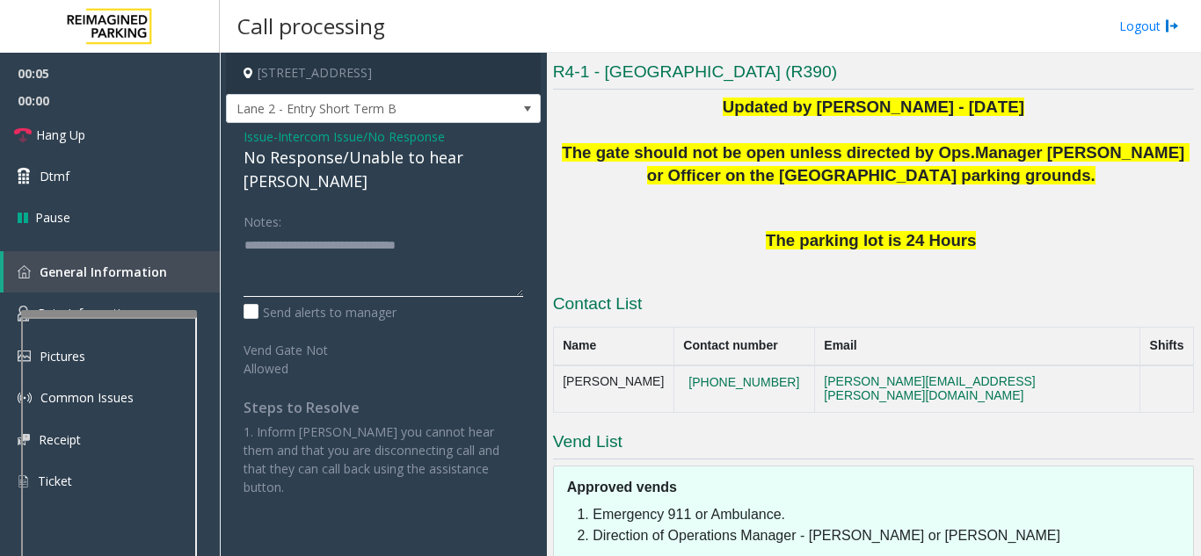
click at [511, 231] on textarea at bounding box center [383, 264] width 280 height 66
type textarea "**********"
click at [93, 149] on link "Hang Up" at bounding box center [110, 134] width 220 height 41
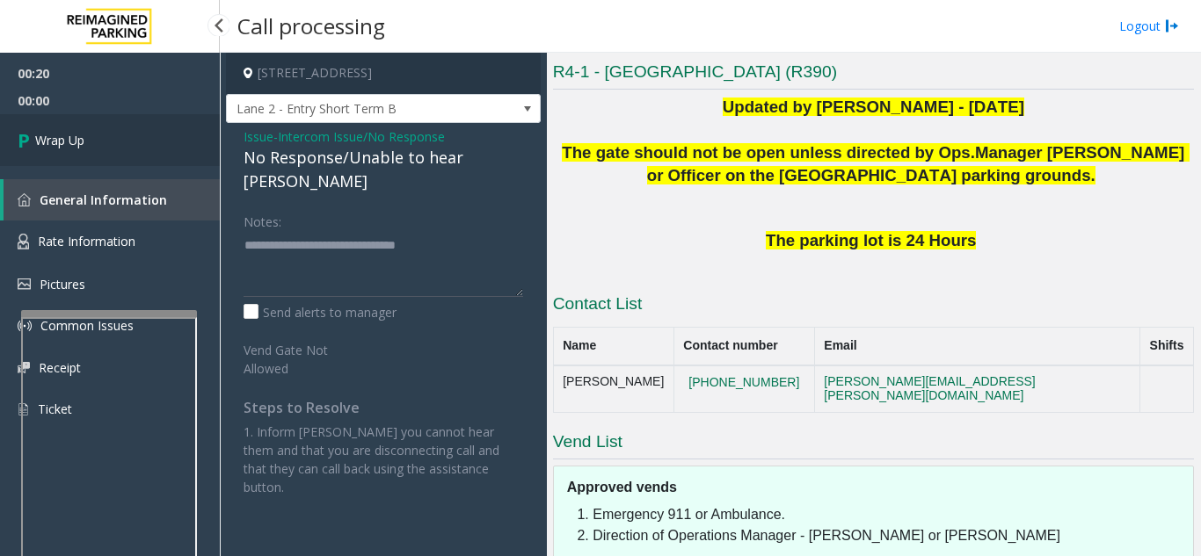
click at [137, 130] on link "Wrap Up" at bounding box center [110, 140] width 220 height 52
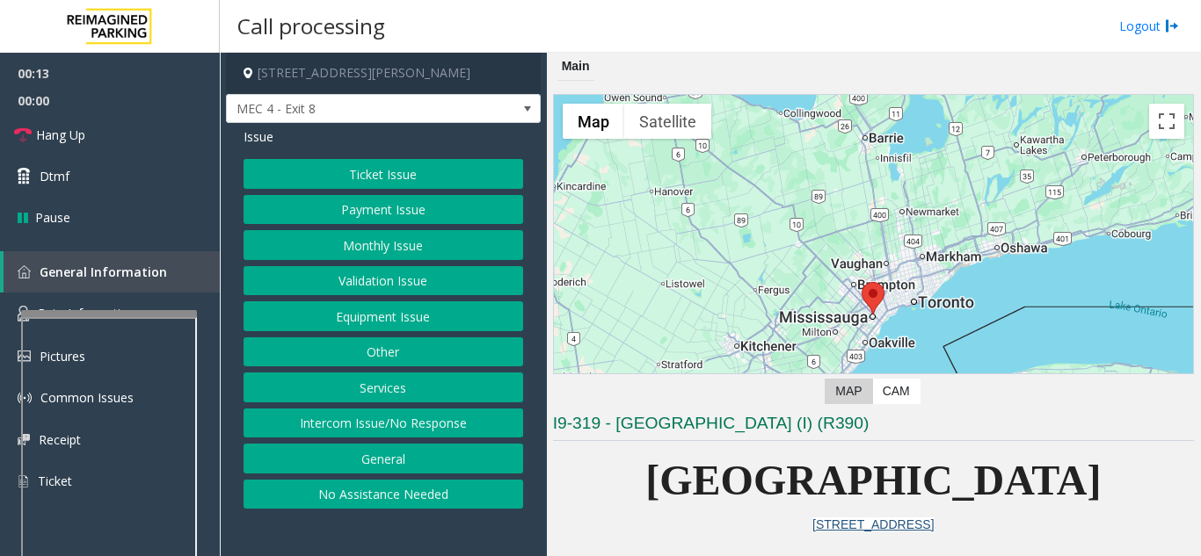
click at [402, 231] on button "Monthly Issue" at bounding box center [383, 245] width 280 height 30
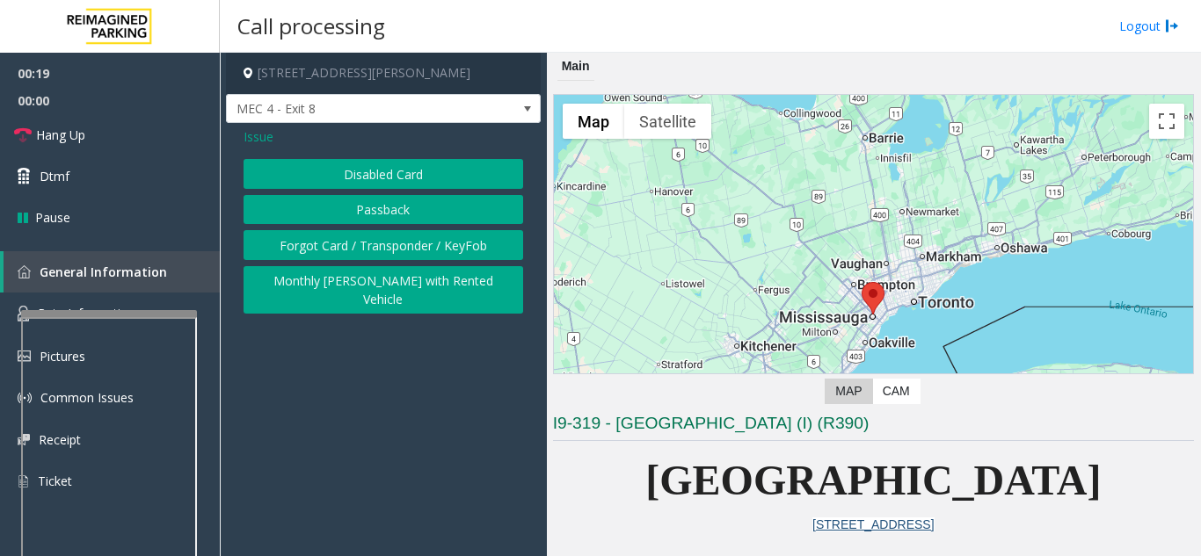
click at [345, 200] on button "Passback" at bounding box center [383, 210] width 280 height 30
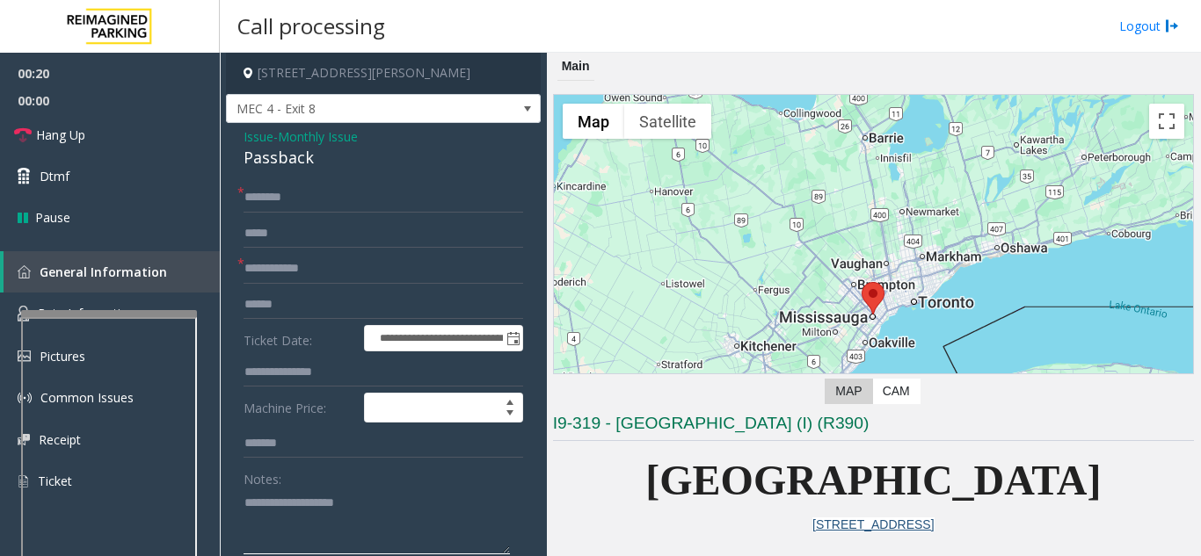
drag, startPoint x: 302, startPoint y: 500, endPoint x: 312, endPoint y: 482, distance: 20.8
drag, startPoint x: 312, startPoint y: 482, endPoint x: 350, endPoint y: 527, distance: 58.6
paste textarea "**********"
type textarea "**********"
click at [298, 259] on input "text" at bounding box center [383, 269] width 280 height 30
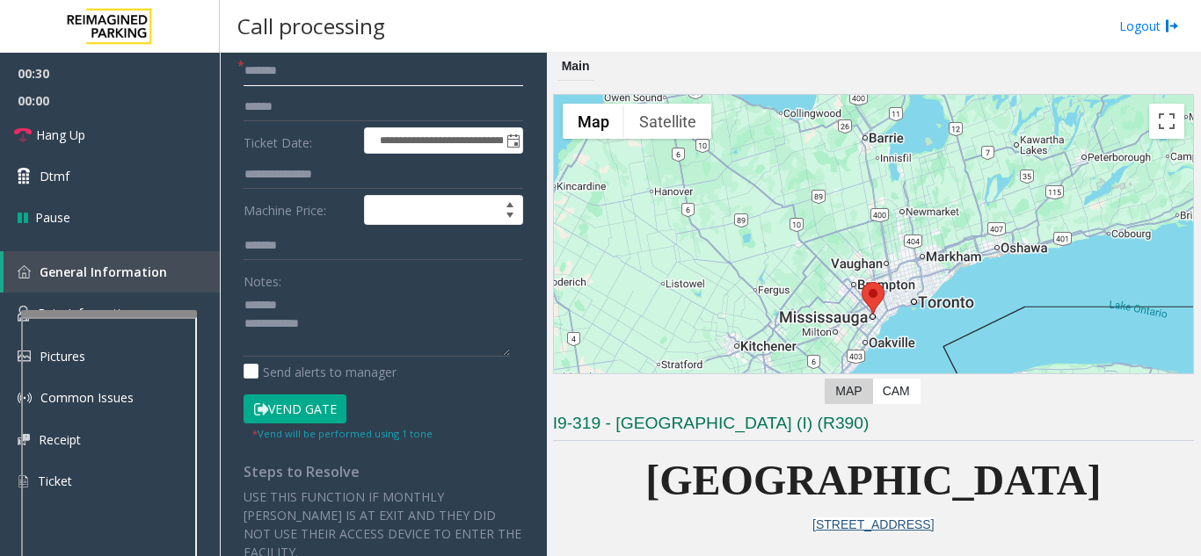
scroll to position [352, 0]
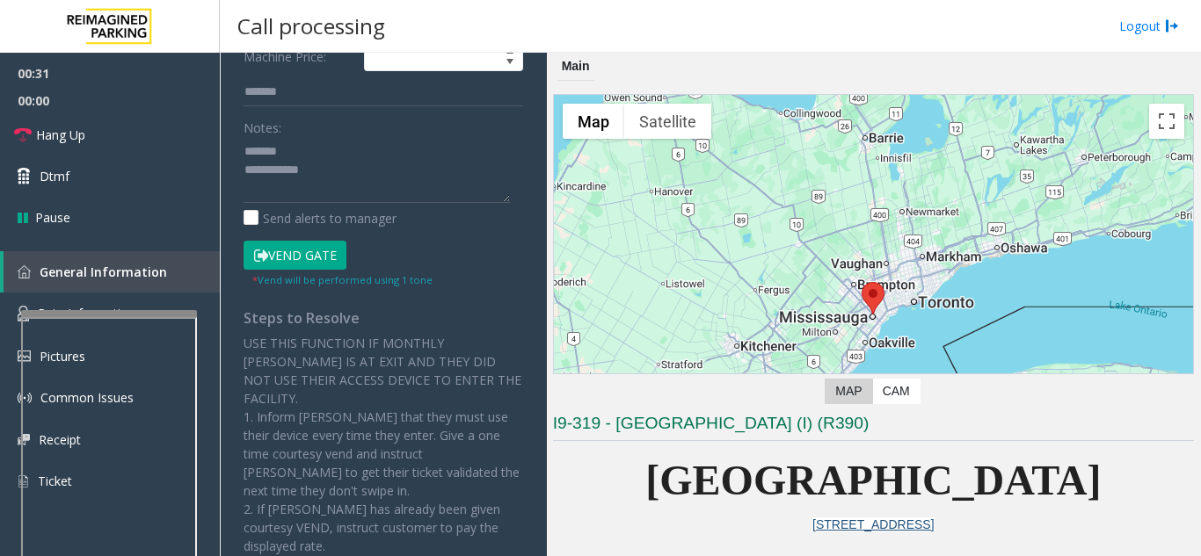
type input "*******"
paste textarea "**********"
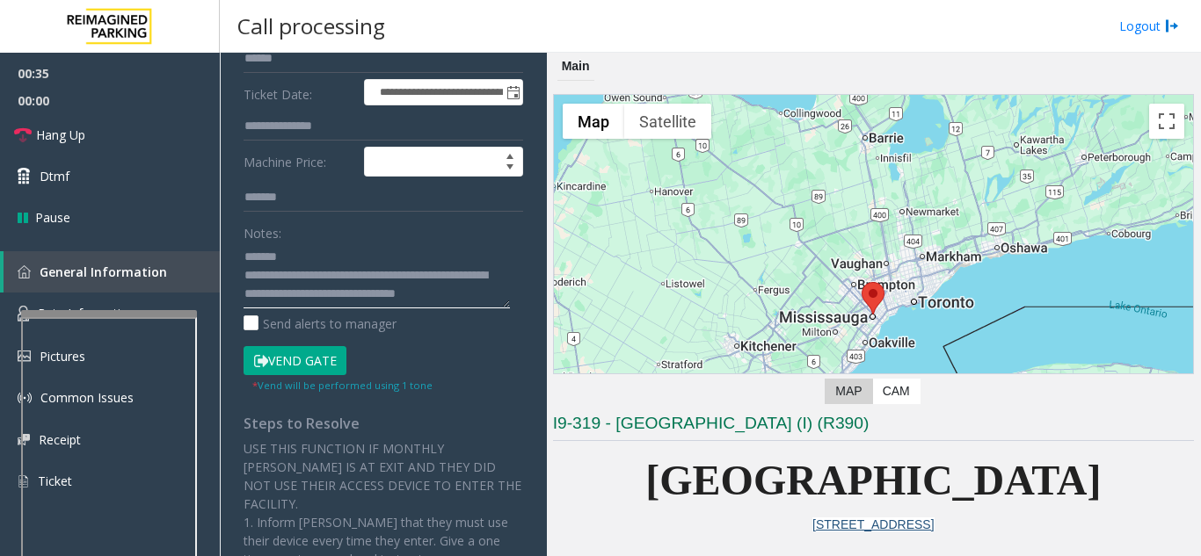
scroll to position [88, 0]
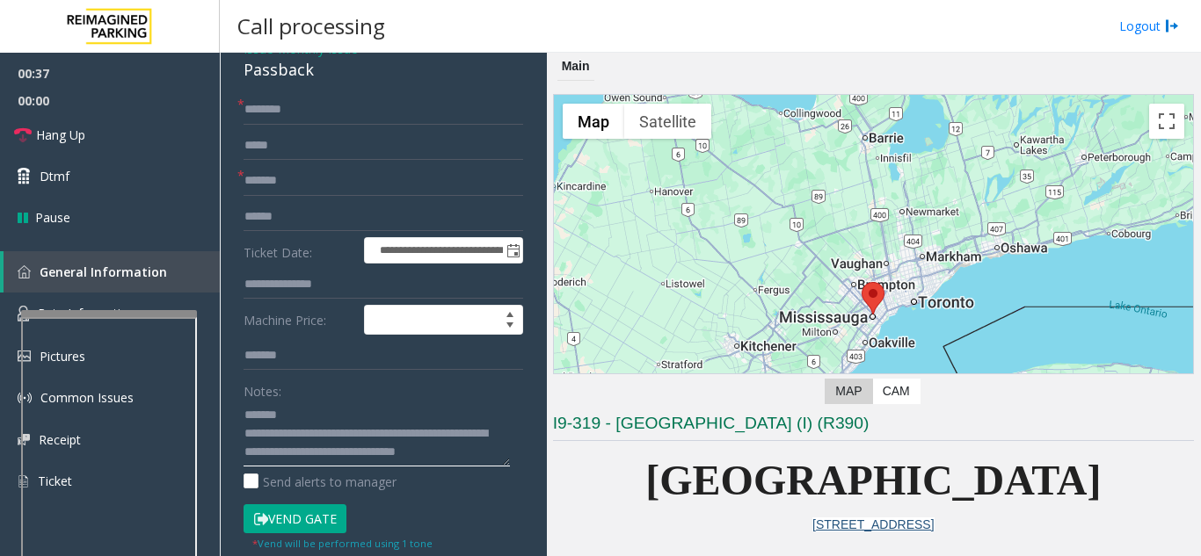
type textarea "**********"
click at [300, 524] on button "Vend Gate" at bounding box center [294, 520] width 103 height 30
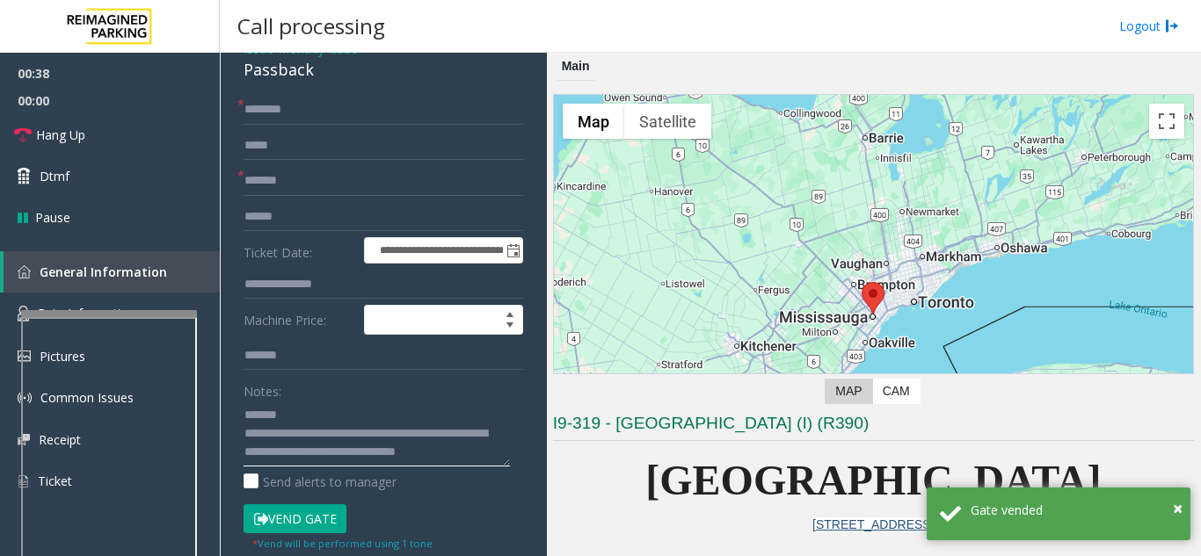
click at [304, 406] on textarea at bounding box center [376, 434] width 266 height 66
click at [297, 131] on input "text" at bounding box center [383, 146] width 280 height 30
click at [297, 121] on input "text" at bounding box center [383, 110] width 280 height 30
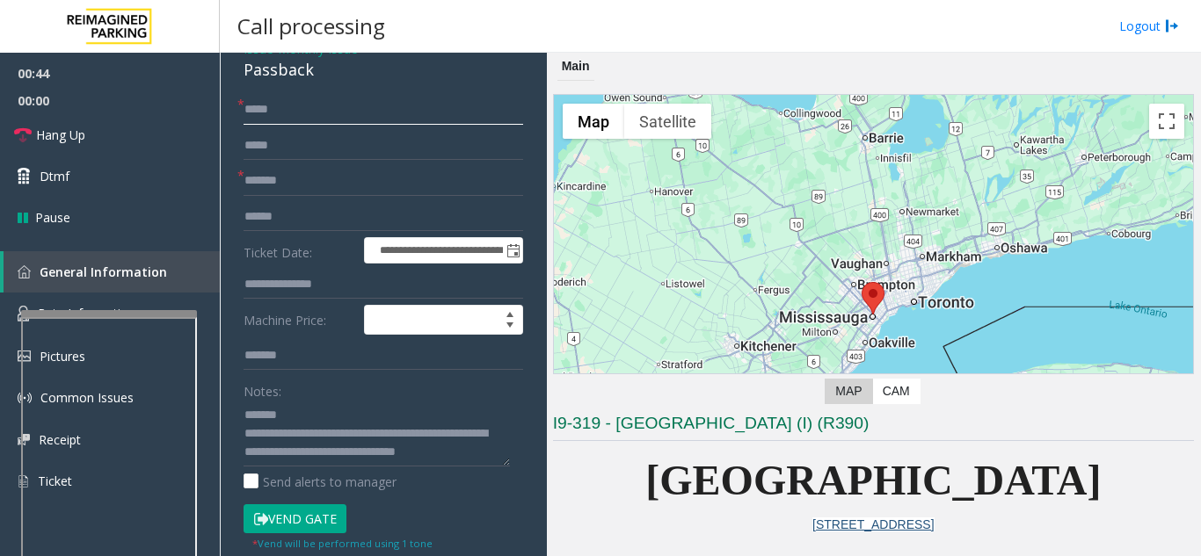
type input "*****"
click at [251, 75] on div "Passback" at bounding box center [383, 70] width 280 height 24
click at [252, 76] on div "Passback" at bounding box center [383, 70] width 280 height 24
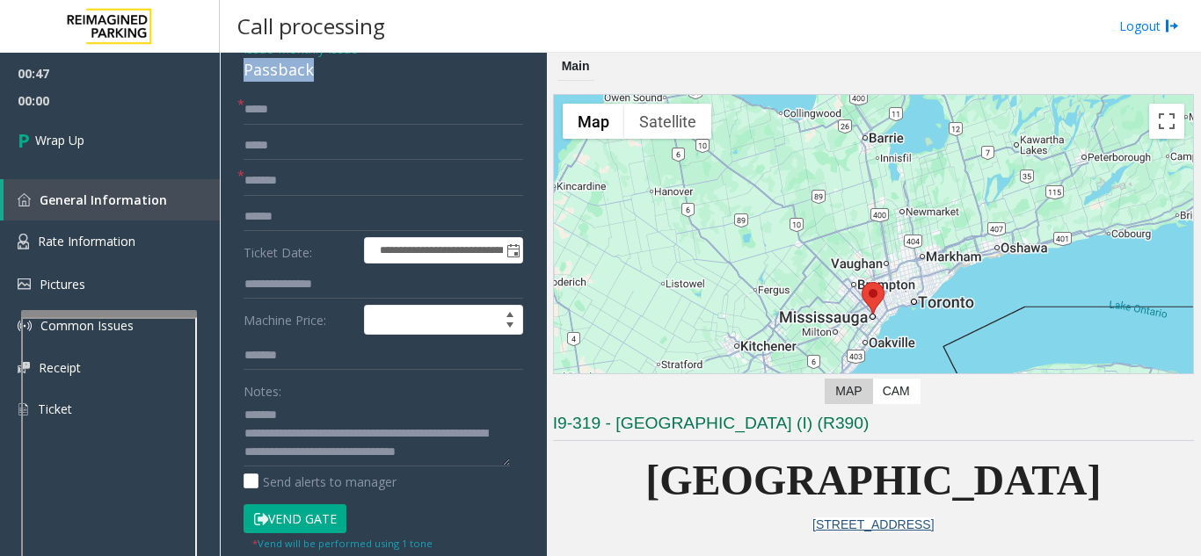
copy div "Passback"
click at [323, 421] on textarea at bounding box center [376, 434] width 266 height 66
paste textarea "********"
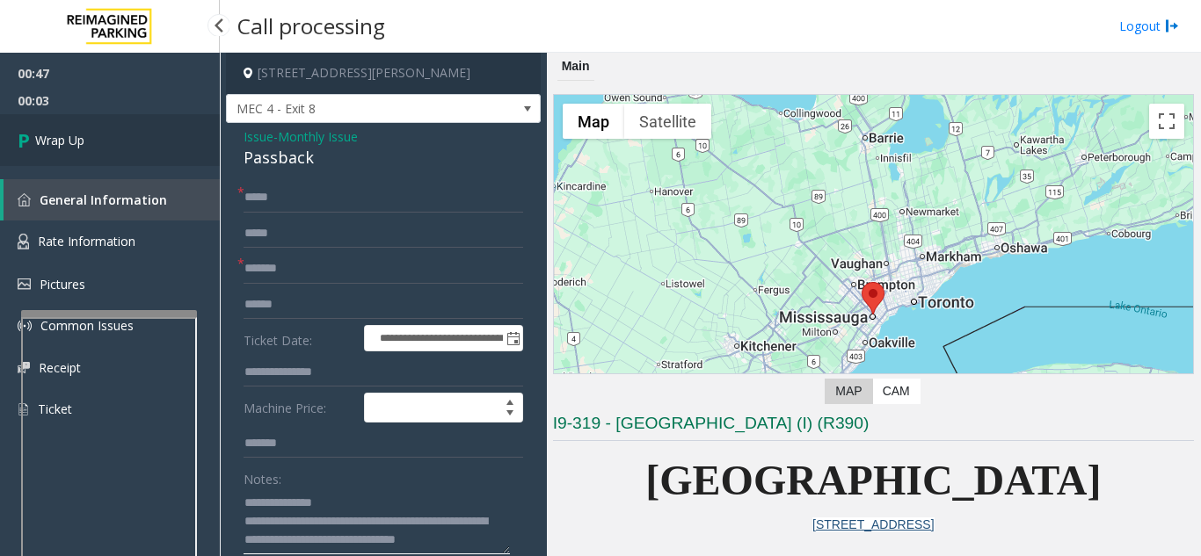
type textarea "**********"
click at [107, 131] on link "Wrap Up" at bounding box center [110, 140] width 220 height 52
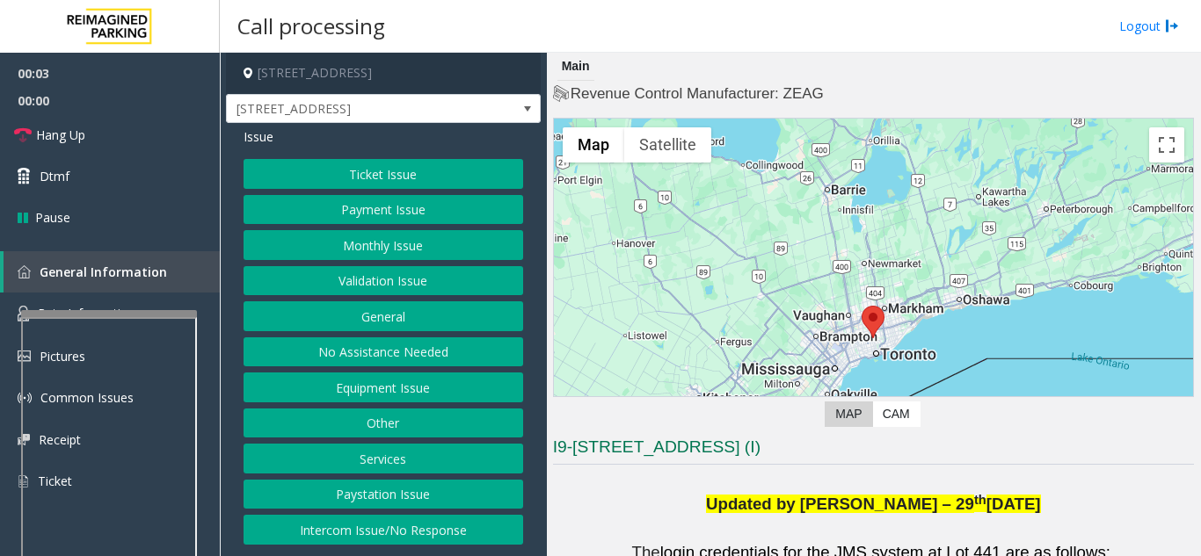
scroll to position [440, 0]
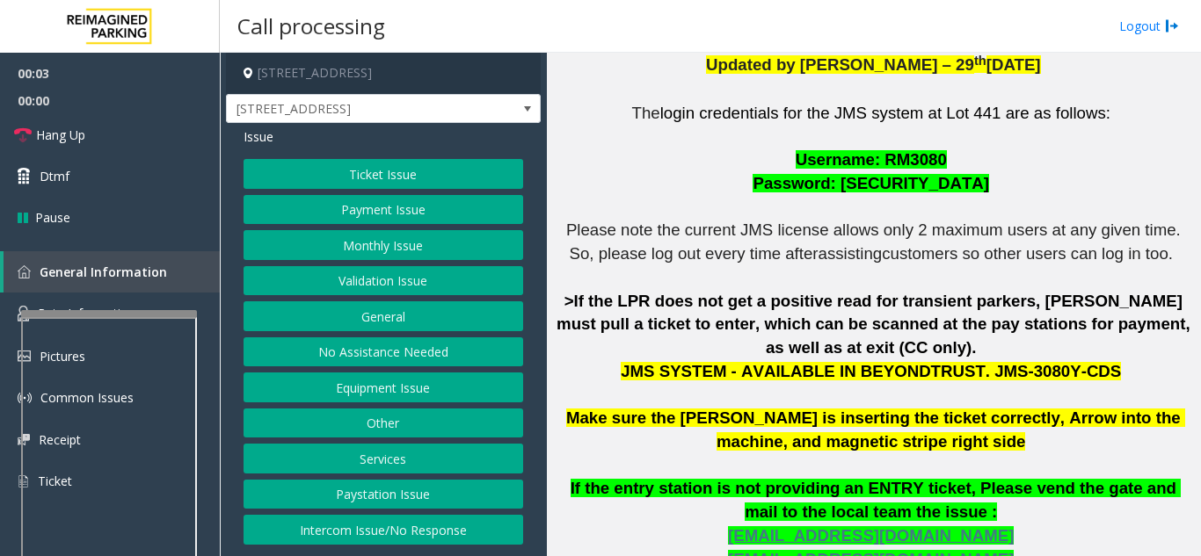
drag, startPoint x: 635, startPoint y: 480, endPoint x: 569, endPoint y: 440, distance: 76.9
click at [633, 480] on p "The login credentials for the JMS system at Lot 441 are as follows: Username: R…" at bounding box center [873, 395] width 641 height 587
click at [352, 178] on button "Ticket Issue" at bounding box center [383, 174] width 280 height 30
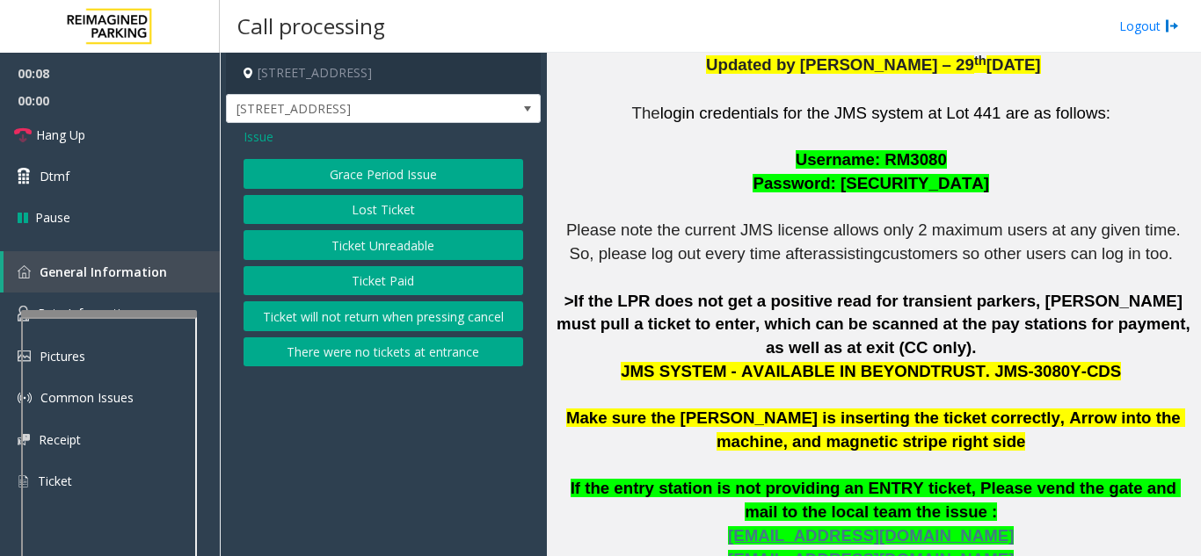
click at [390, 281] on button "Ticket Paid" at bounding box center [383, 281] width 280 height 30
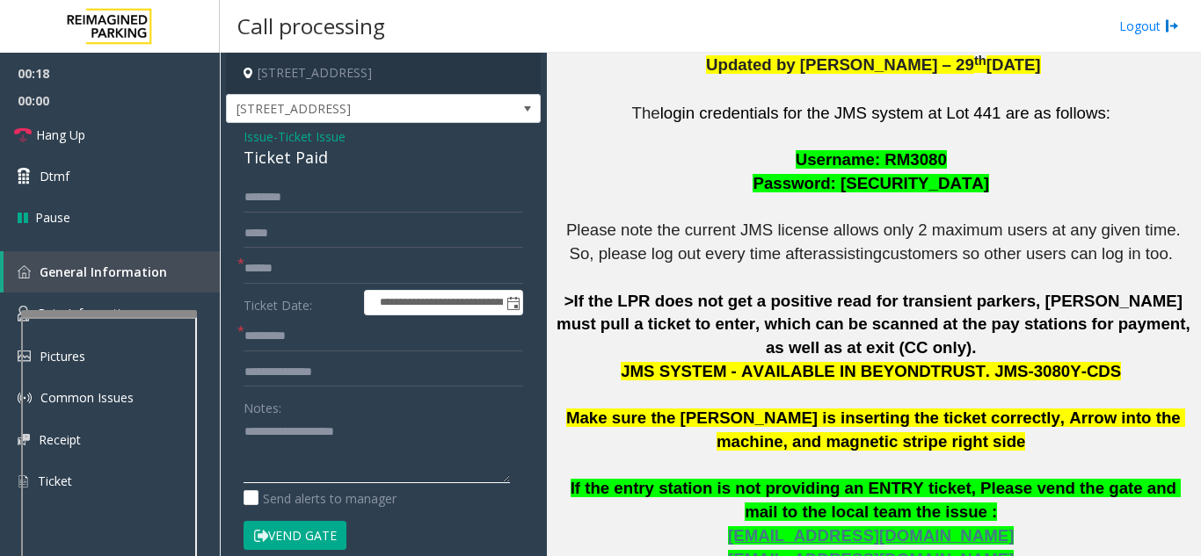
drag, startPoint x: 377, startPoint y: 459, endPoint x: 338, endPoint y: 439, distance: 43.6
click at [338, 439] on textarea at bounding box center [376, 451] width 266 height 66
drag, startPoint x: 339, startPoint y: 439, endPoint x: 344, endPoint y: 425, distance: 14.7
paste textarea "********"
type textarea "********"
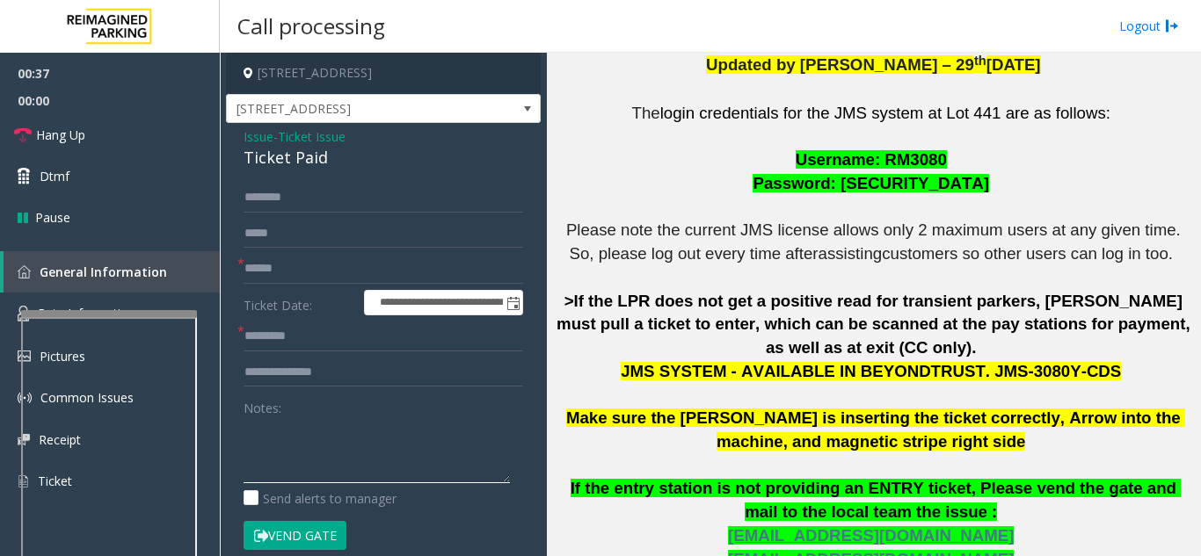
drag, startPoint x: 311, startPoint y: 463, endPoint x: 299, endPoint y: 459, distance: 13.1
paste textarea "**********"
click at [314, 281] on input "text" at bounding box center [383, 269] width 280 height 30
click at [287, 172] on div "**********" at bounding box center [383, 543] width 315 height 840
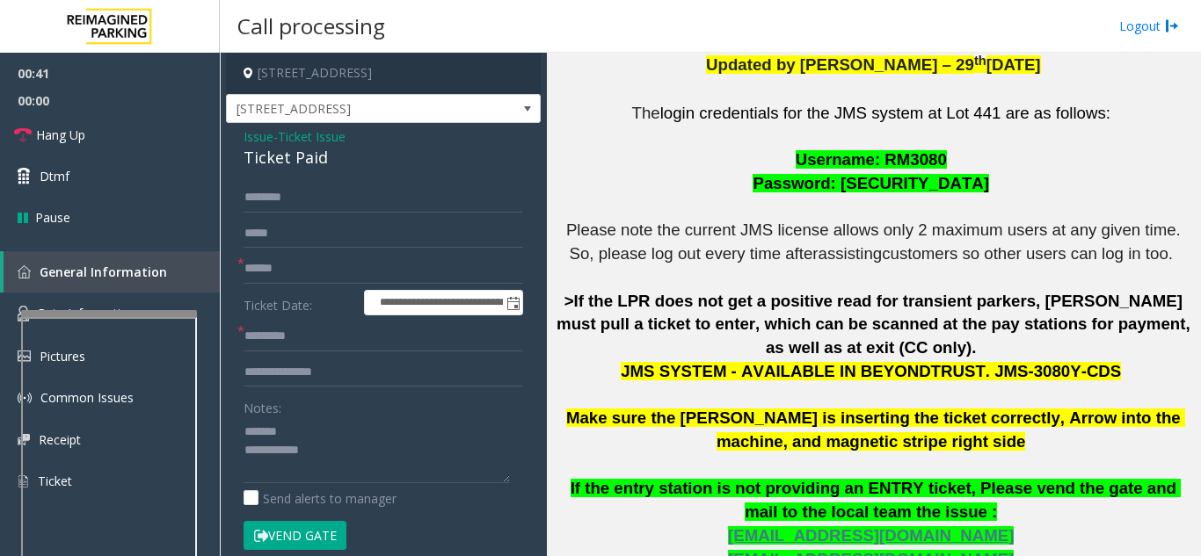
click at [287, 172] on div "**********" at bounding box center [383, 543] width 315 height 840
click at [302, 161] on div "Ticket Paid" at bounding box center [383, 158] width 280 height 24
click at [386, 465] on textarea at bounding box center [376, 451] width 266 height 66
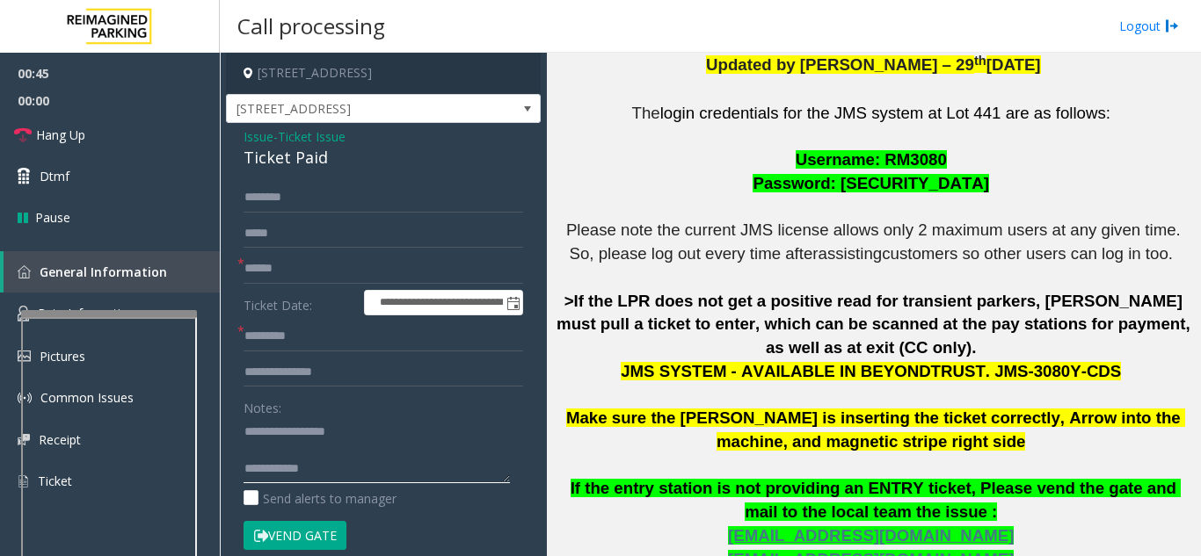
click at [323, 451] on textarea at bounding box center [376, 451] width 266 height 66
click at [326, 461] on textarea at bounding box center [376, 451] width 266 height 66
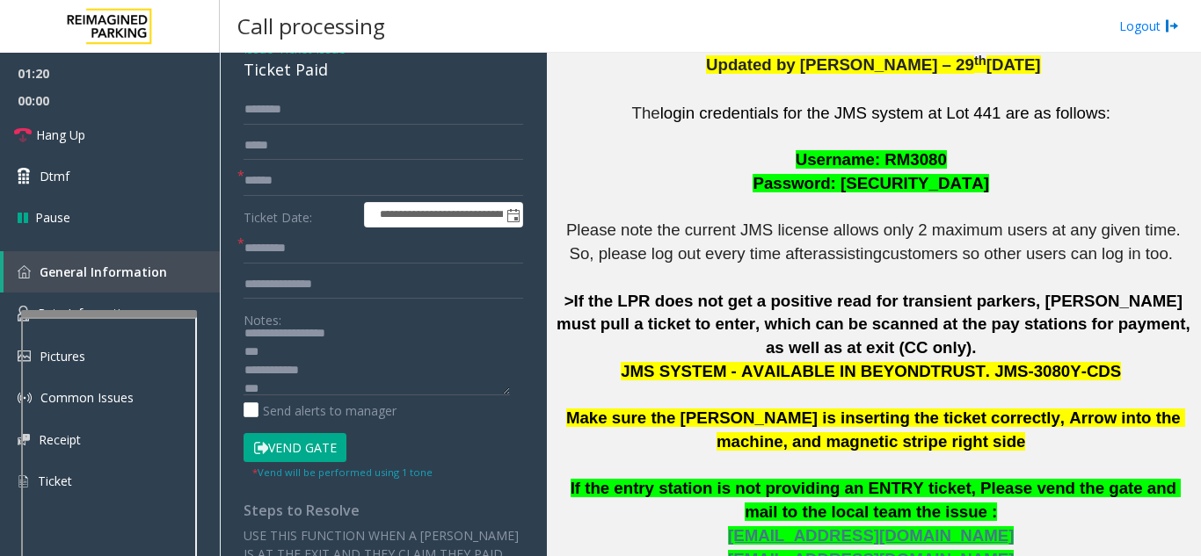
scroll to position [0, 0]
click at [349, 367] on textarea at bounding box center [376, 363] width 266 height 66
click at [352, 379] on textarea at bounding box center [376, 363] width 266 height 66
type textarea "**********"
click at [333, 441] on button "Vend Gate" at bounding box center [294, 448] width 103 height 30
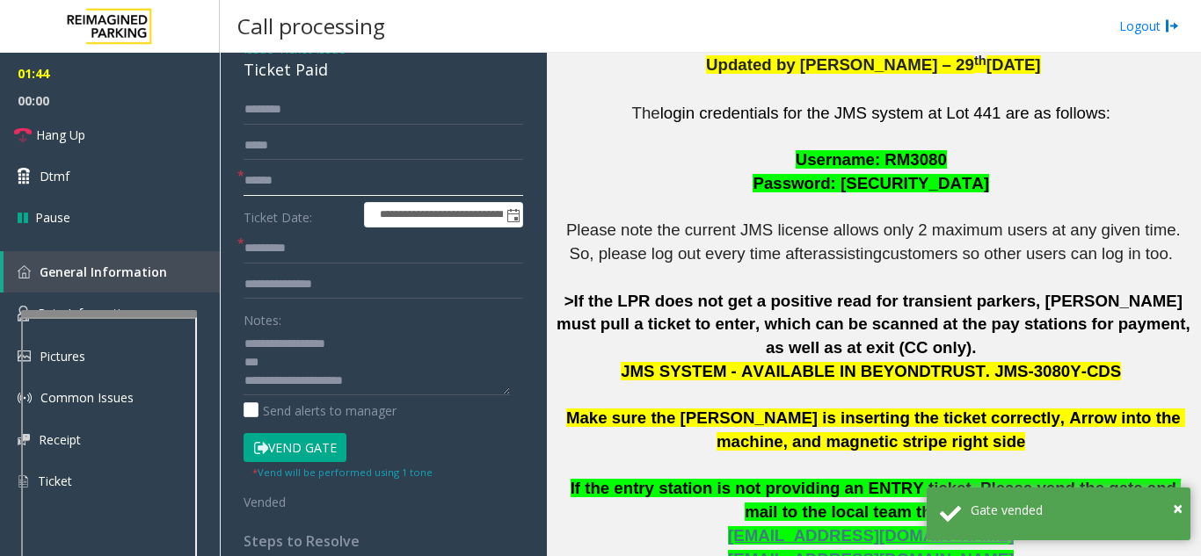
click at [253, 189] on input "text" at bounding box center [383, 181] width 280 height 30
type input "**"
click at [272, 258] on input "text" at bounding box center [383, 249] width 280 height 30
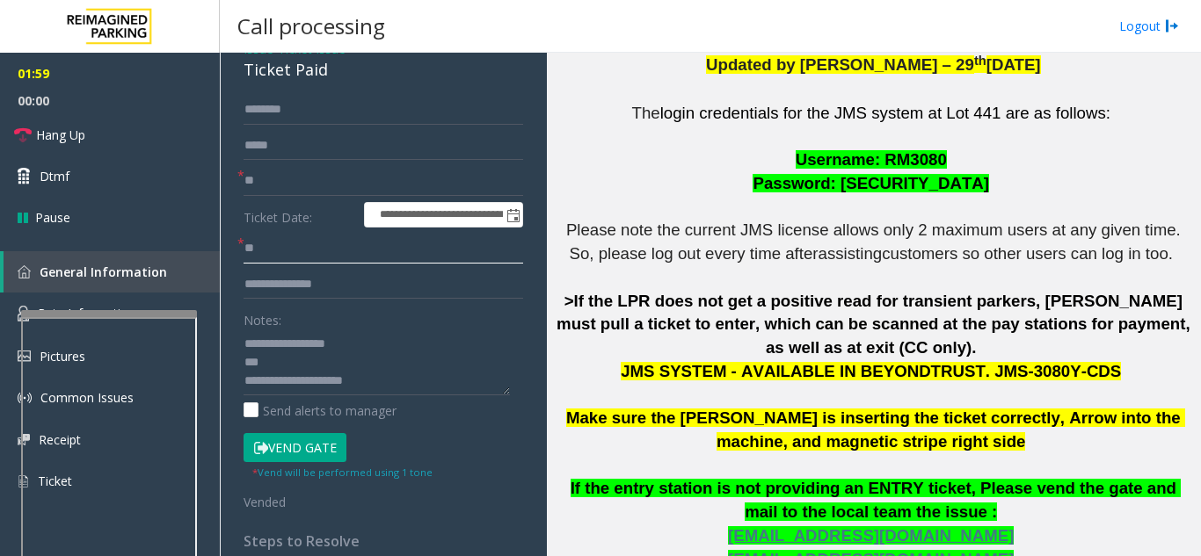
scroll to position [37, 0]
type input "**"
click at [318, 389] on textarea at bounding box center [376, 363] width 266 height 66
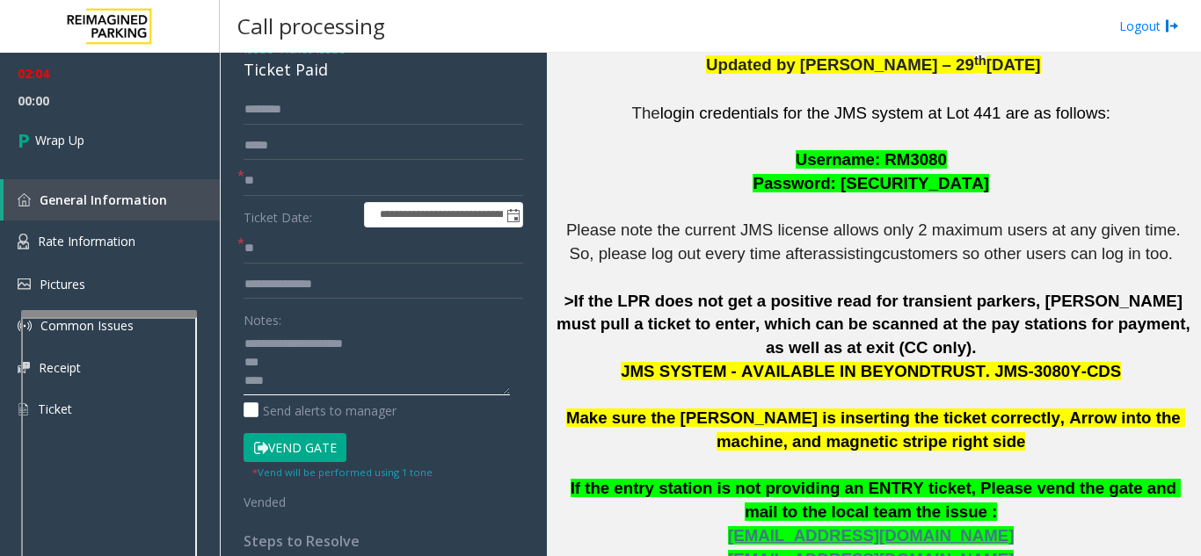
scroll to position [0, 0]
click at [317, 345] on textarea at bounding box center [376, 363] width 266 height 66
click at [316, 356] on textarea at bounding box center [376, 363] width 266 height 66
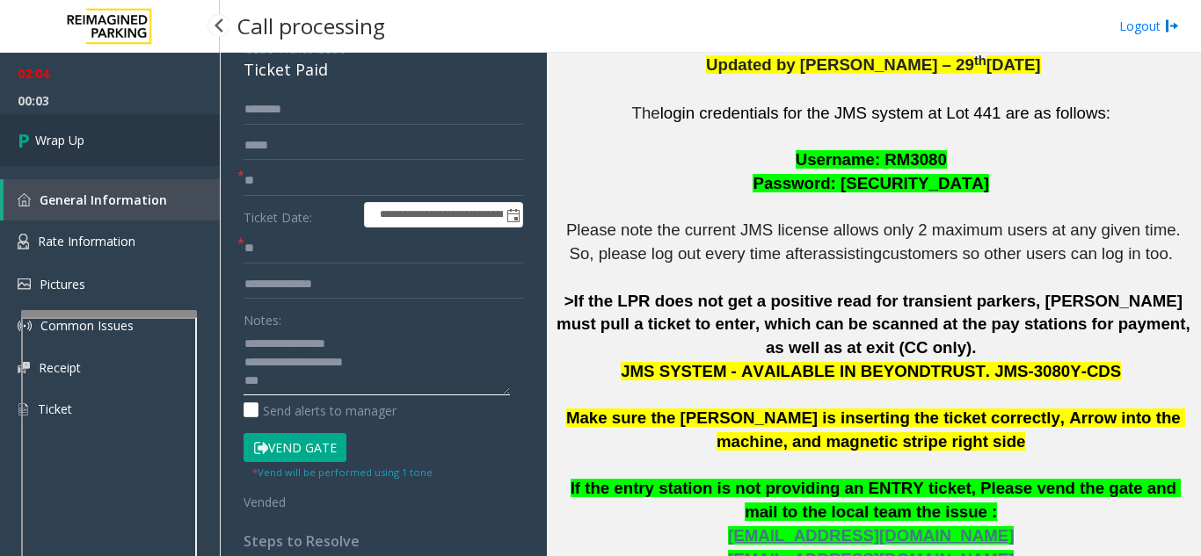
type textarea "**********"
click at [171, 134] on link "Wrap Up" at bounding box center [110, 140] width 220 height 52
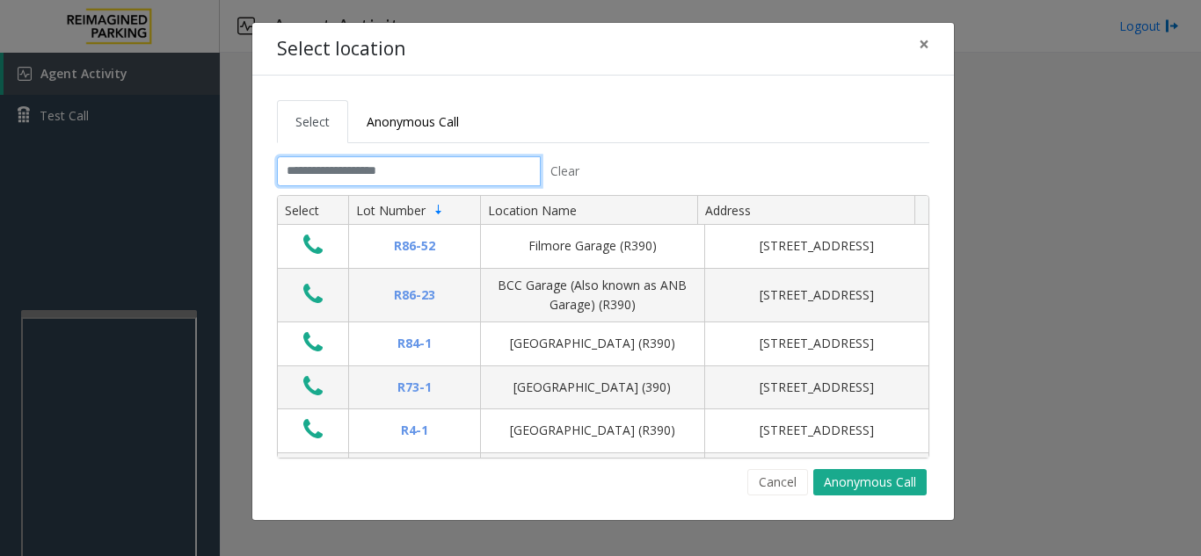
click at [449, 183] on input "text" at bounding box center [409, 171] width 264 height 30
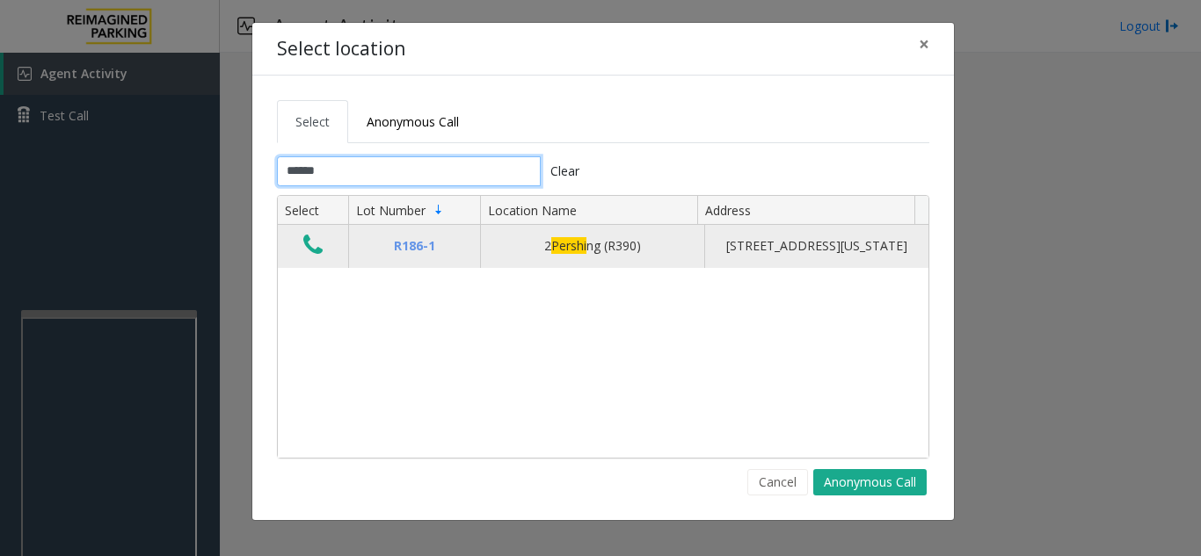
type input "******"
click at [329, 258] on td "Data table" at bounding box center [313, 246] width 70 height 42
drag, startPoint x: 291, startPoint y: 242, endPoint x: 305, endPoint y: 251, distance: 17.1
click at [292, 242] on td "Data table" at bounding box center [313, 246] width 70 height 42
click at [307, 251] on icon "Data table" at bounding box center [312, 245] width 19 height 25
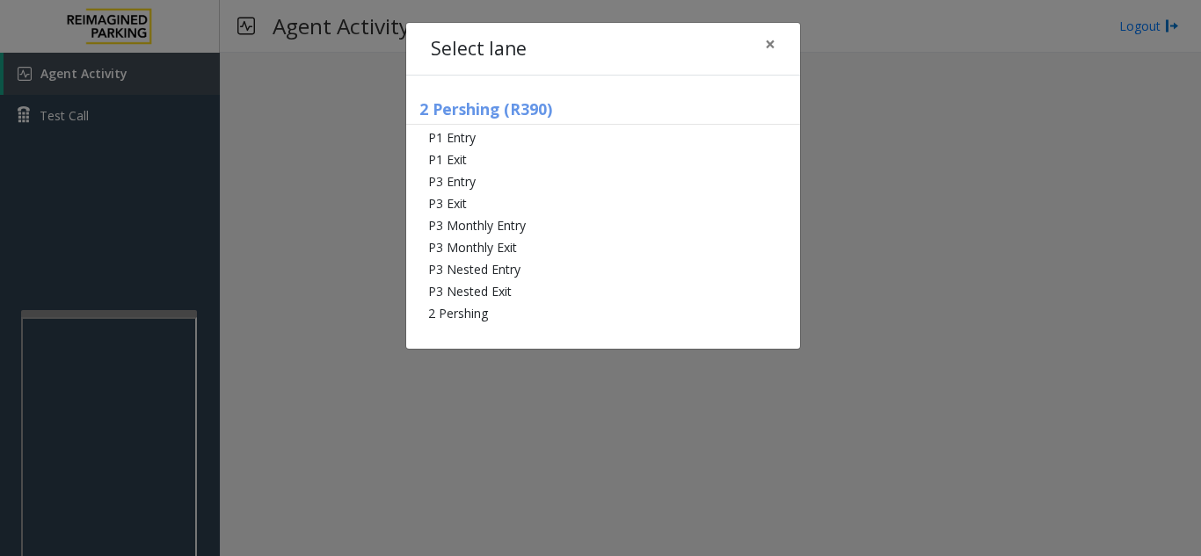
click at [530, 324] on div "2 Pershing (R390) P1 Entry P1 Exit P3 Entry P3 Exit P3 Monthly Entry P3 Monthly…" at bounding box center [603, 212] width 394 height 273
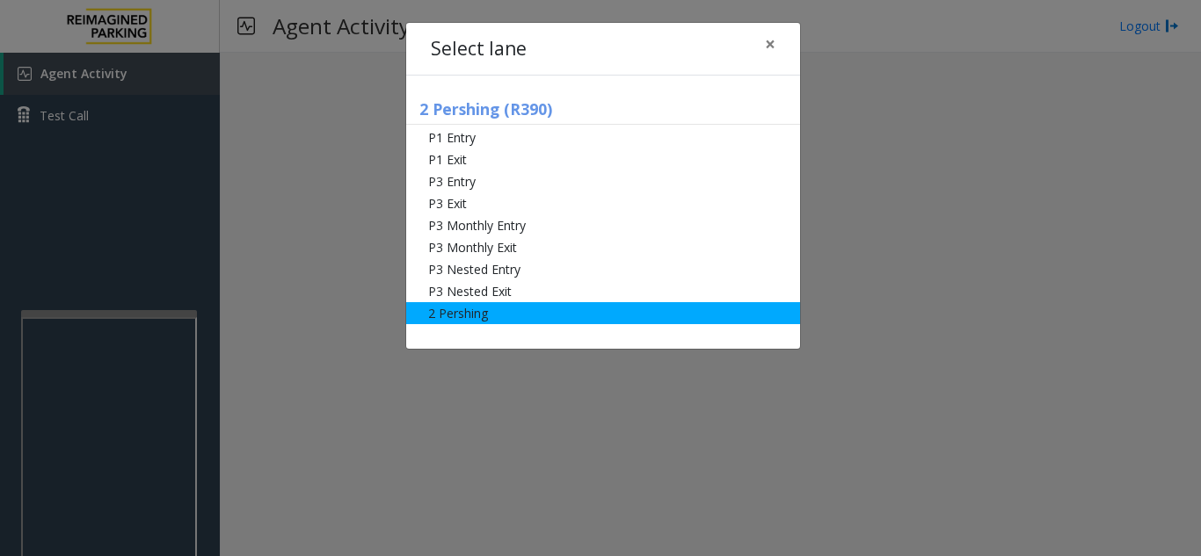
click at [534, 320] on li "2 Pershing" at bounding box center [603, 313] width 394 height 22
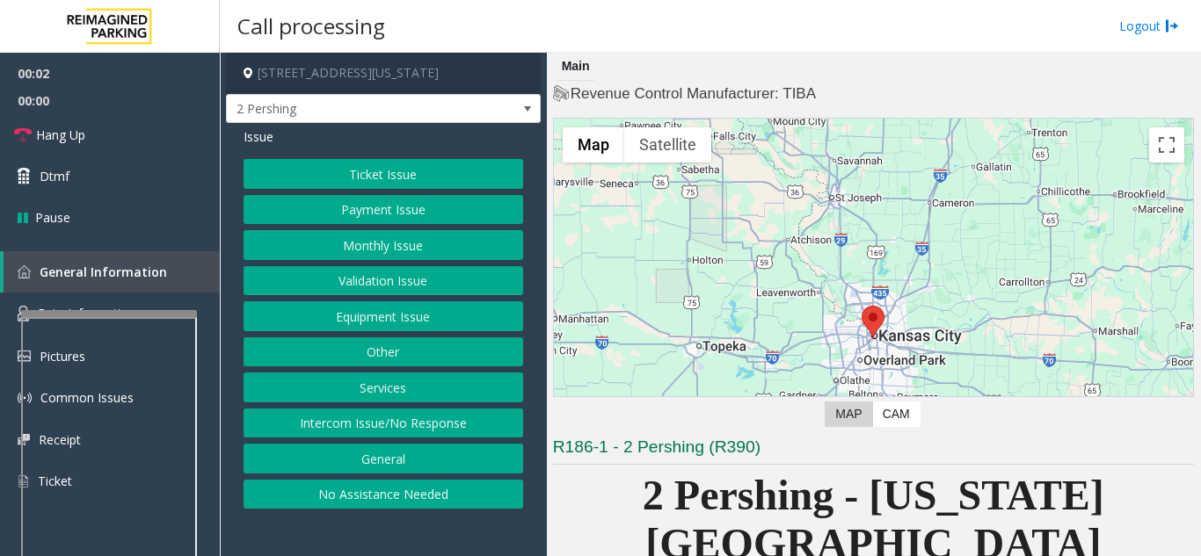
click at [344, 236] on button "Monthly Issue" at bounding box center [383, 245] width 280 height 30
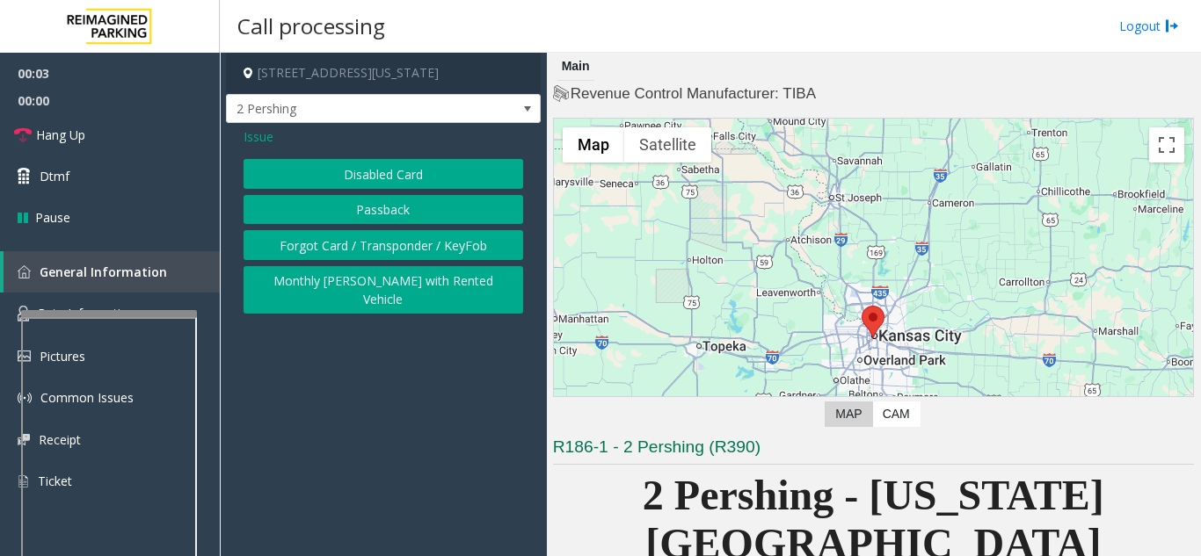
click at [332, 177] on button "Disabled Card" at bounding box center [383, 174] width 280 height 30
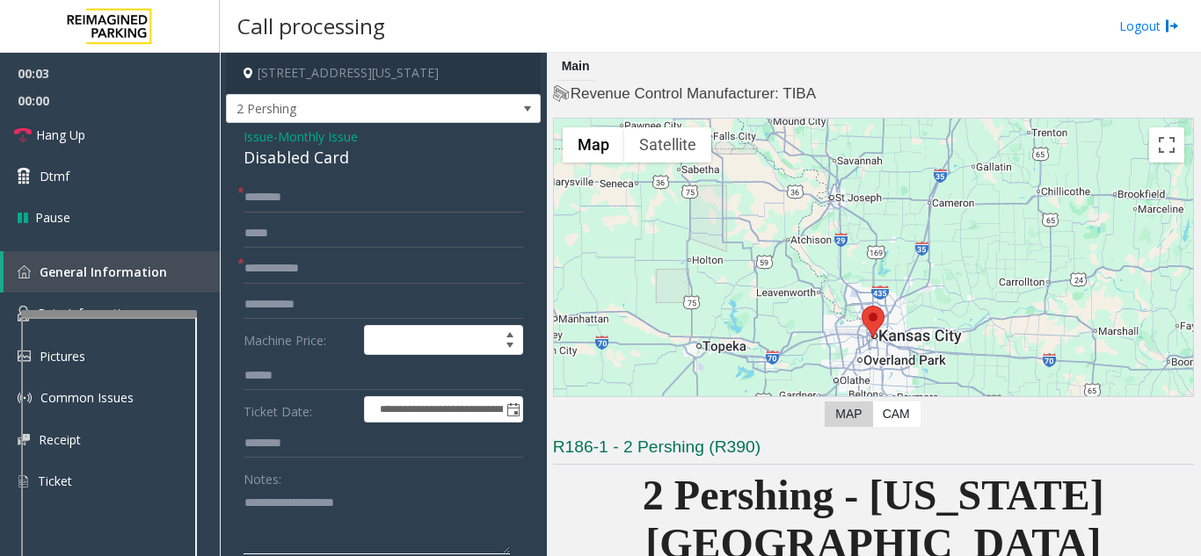
click at [358, 502] on textarea at bounding box center [376, 522] width 266 height 66
paste textarea "**********"
type textarea "**********"
click at [284, 246] on input "text" at bounding box center [383, 234] width 280 height 30
click at [272, 236] on input "**********" at bounding box center [383, 234] width 280 height 30
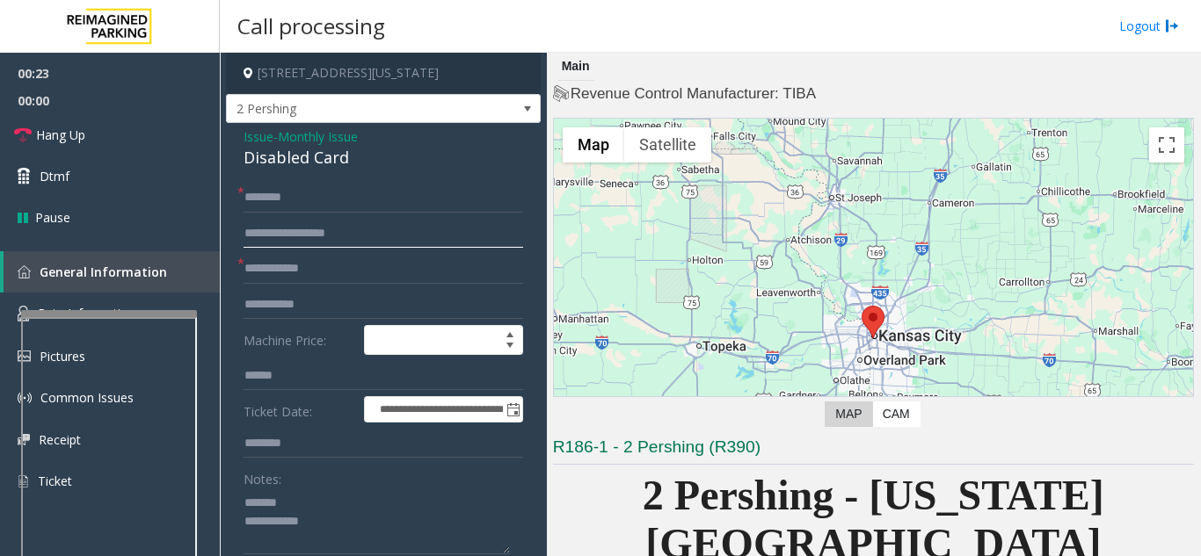
click at [272, 236] on input "**********" at bounding box center [383, 234] width 280 height 30
type input "**"
click at [377, 275] on input "**********" at bounding box center [383, 269] width 280 height 30
type input "**********"
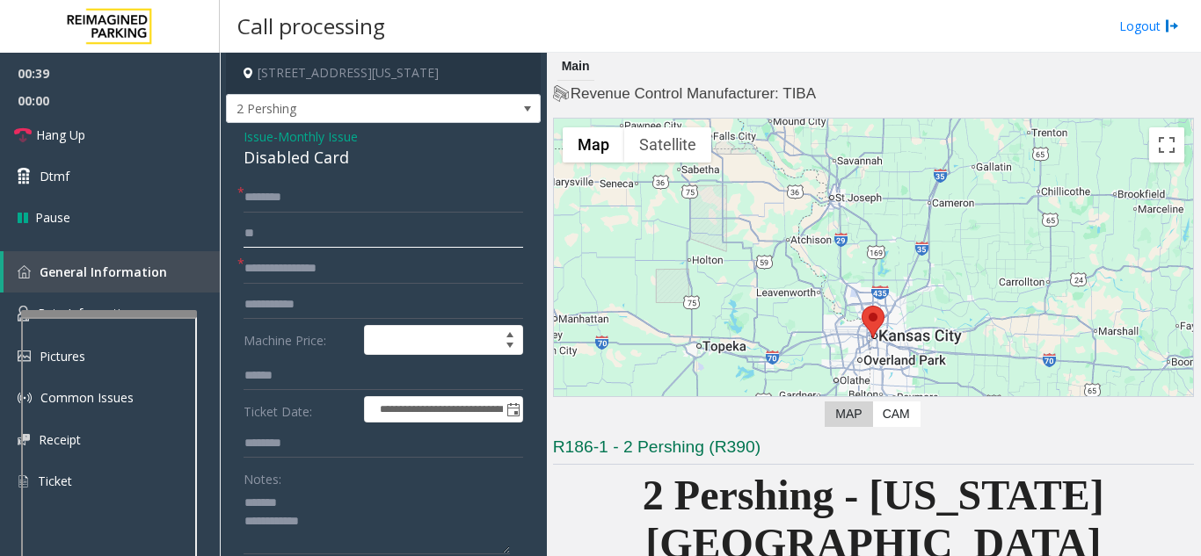
drag, startPoint x: 351, startPoint y: 231, endPoint x: 238, endPoint y: 232, distance: 112.5
click at [356, 204] on input "text" at bounding box center [383, 198] width 280 height 30
drag, startPoint x: 330, startPoint y: 202, endPoint x: 302, endPoint y: 194, distance: 29.2
click at [302, 194] on input "text" at bounding box center [383, 198] width 280 height 30
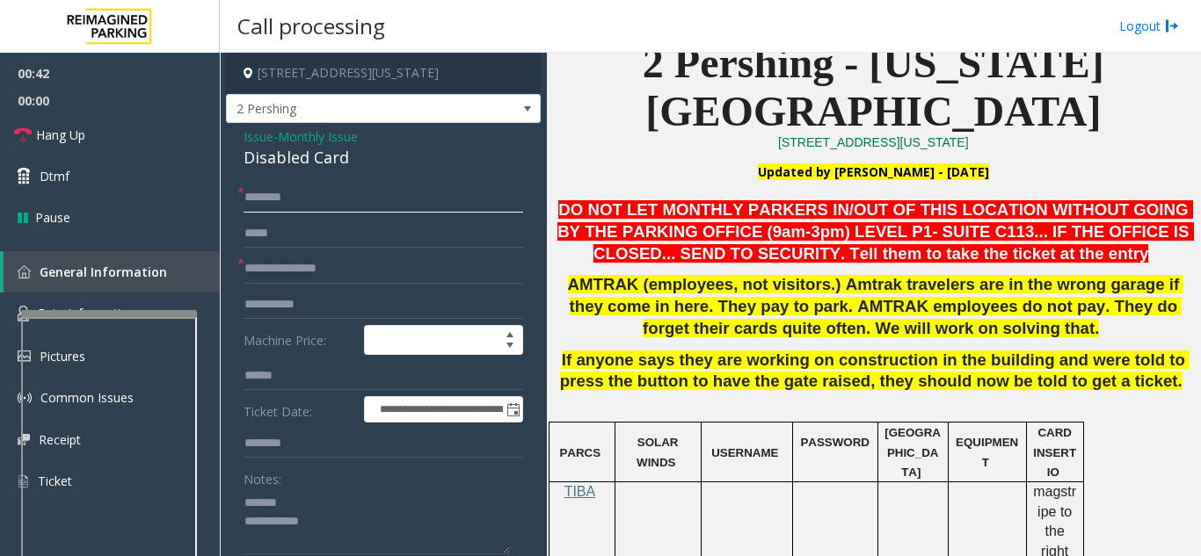
scroll to position [527, 0]
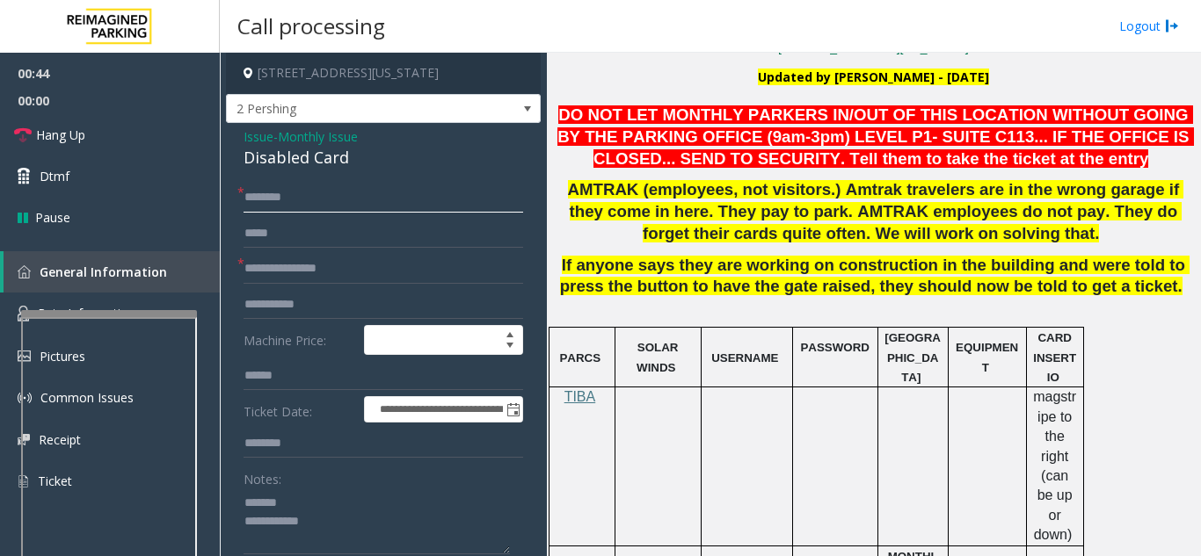
drag, startPoint x: 342, startPoint y: 193, endPoint x: 327, endPoint y: 196, distance: 15.2
drag, startPoint x: 327, startPoint y: 196, endPoint x: 317, endPoint y: 193, distance: 10.0
click at [317, 193] on input "text" at bounding box center [383, 198] width 280 height 30
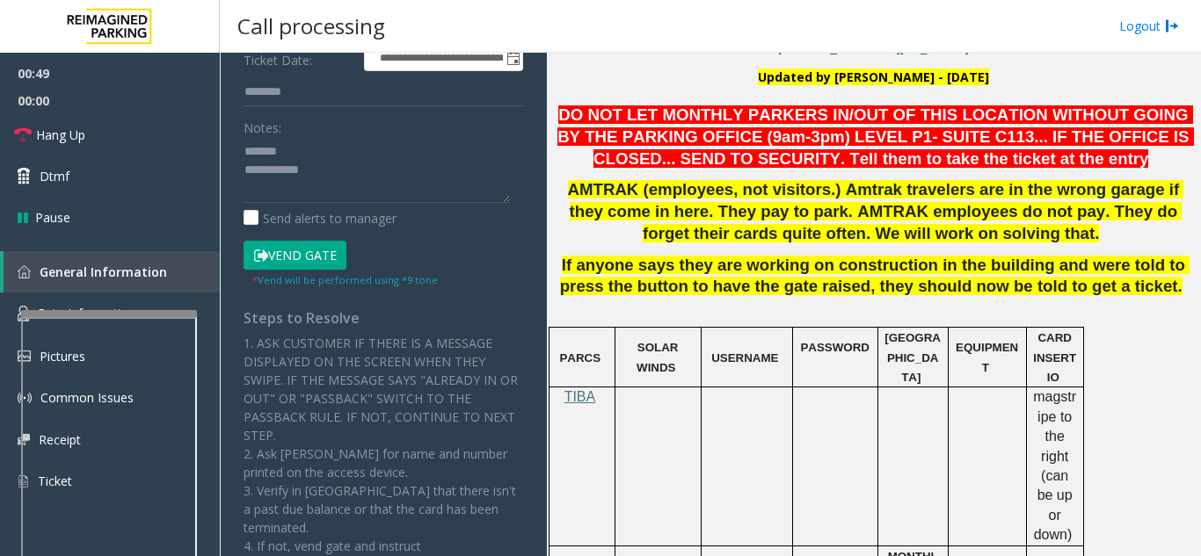
type input "*****"
click at [299, 239] on form "**********" at bounding box center [383, 59] width 280 height 457
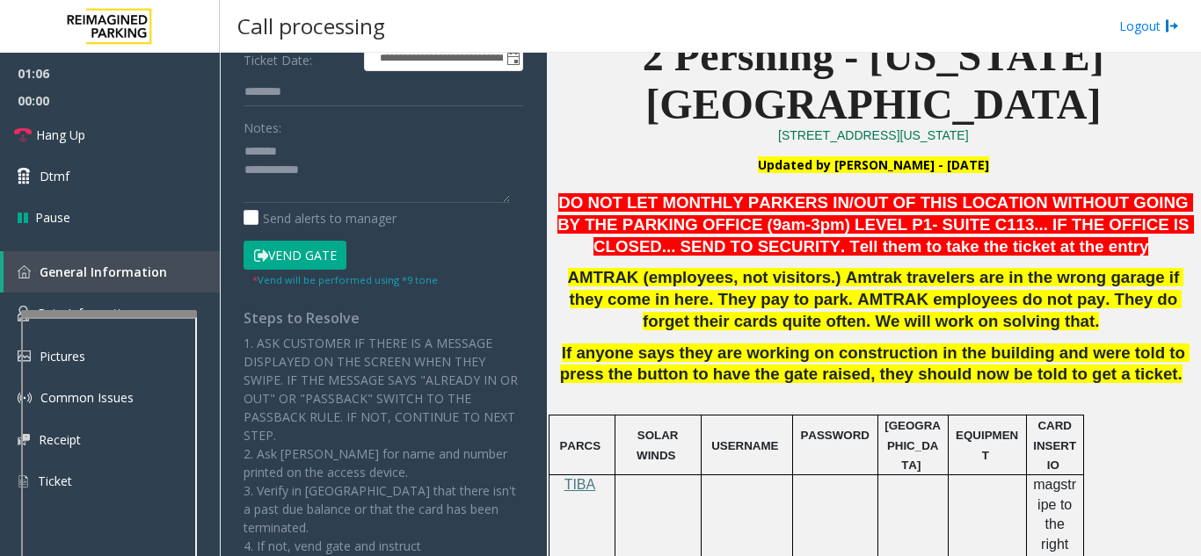
click at [292, 251] on button "Vend Gate" at bounding box center [294, 256] width 103 height 30
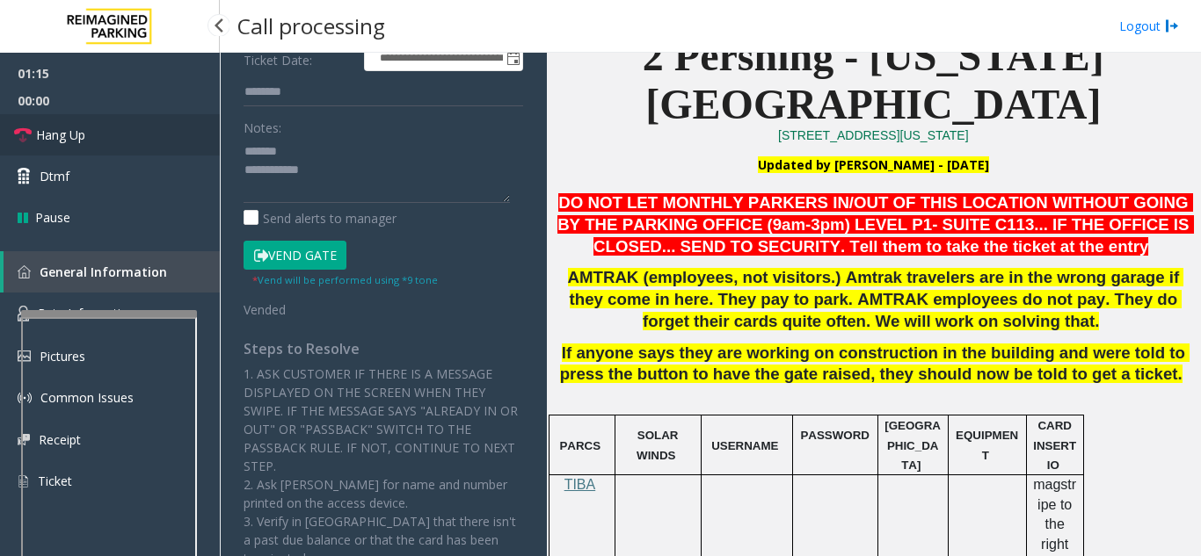
click at [127, 134] on link "Hang Up" at bounding box center [110, 134] width 220 height 41
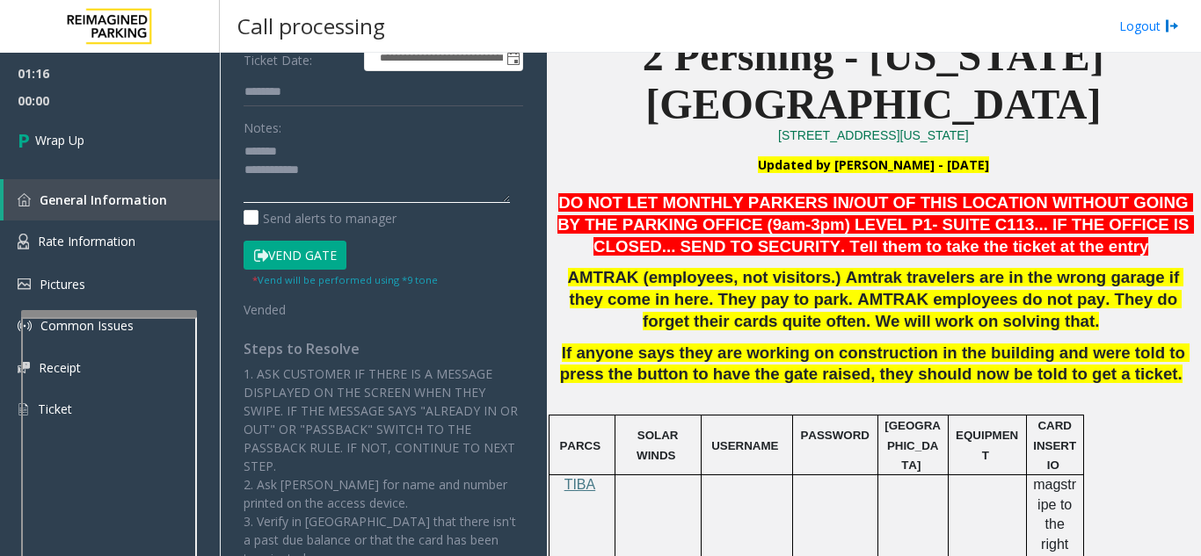
click at [358, 178] on textarea at bounding box center [376, 170] width 266 height 66
paste textarea "**********"
click at [360, 171] on textarea at bounding box center [376, 170] width 266 height 66
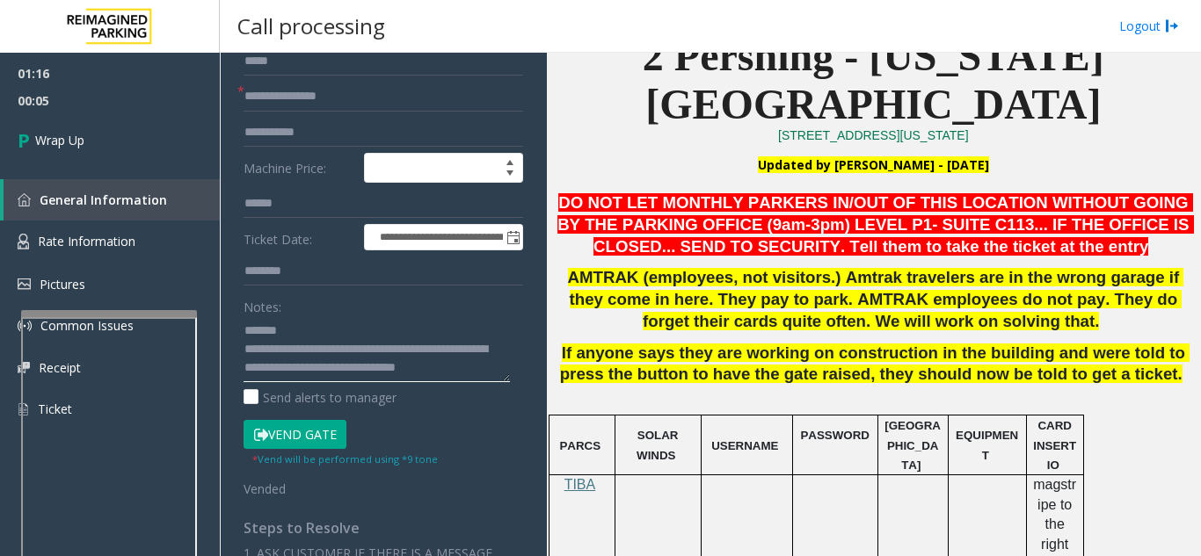
scroll to position [0, 0]
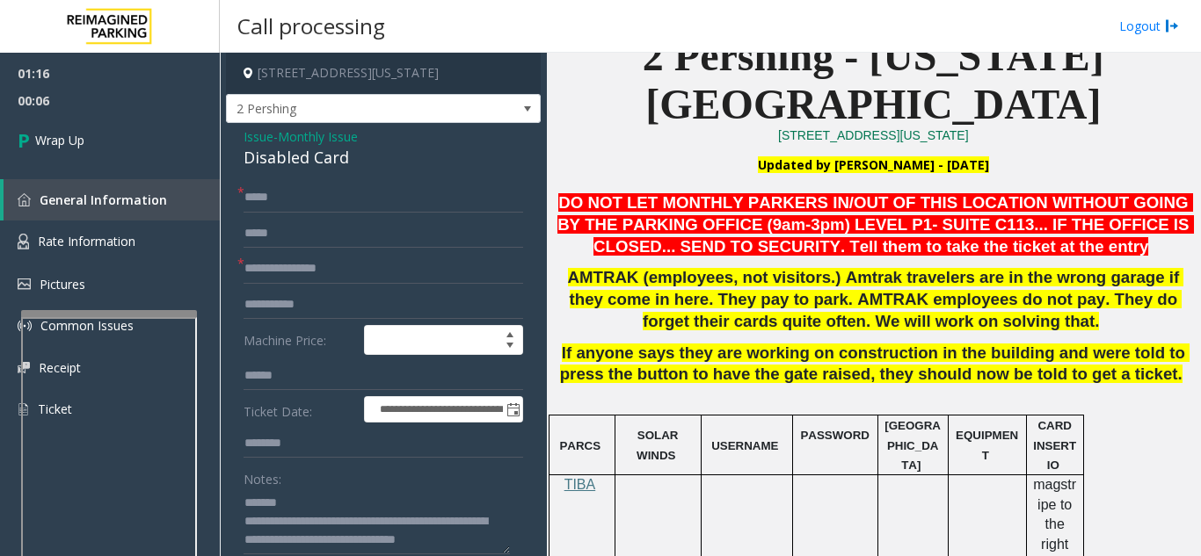
click at [315, 153] on div "Disabled Card" at bounding box center [383, 158] width 280 height 24
copy div "Disabled Card"
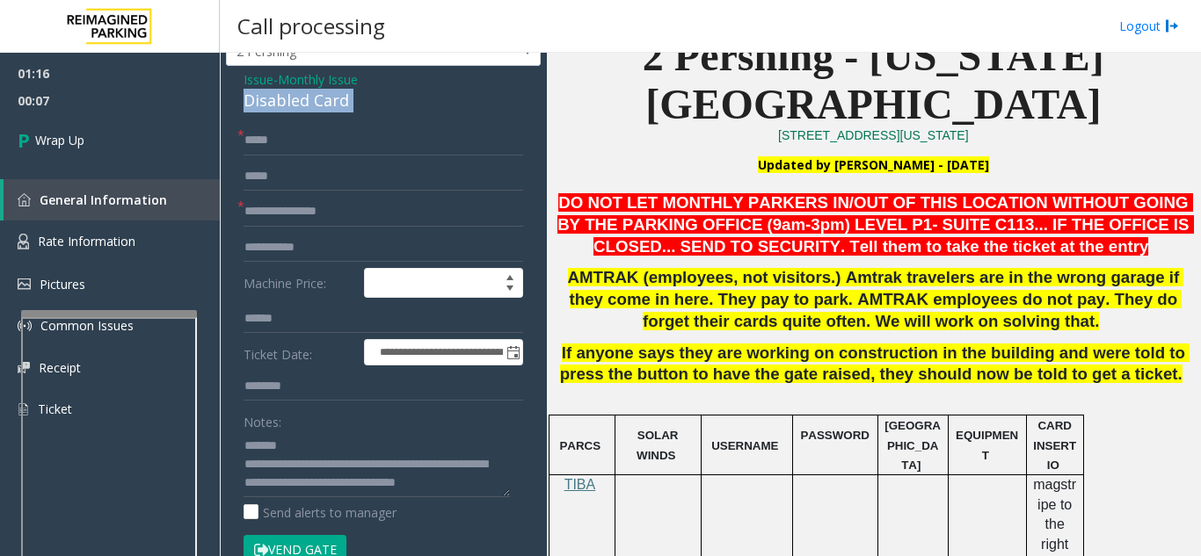
scroll to position [88, 0]
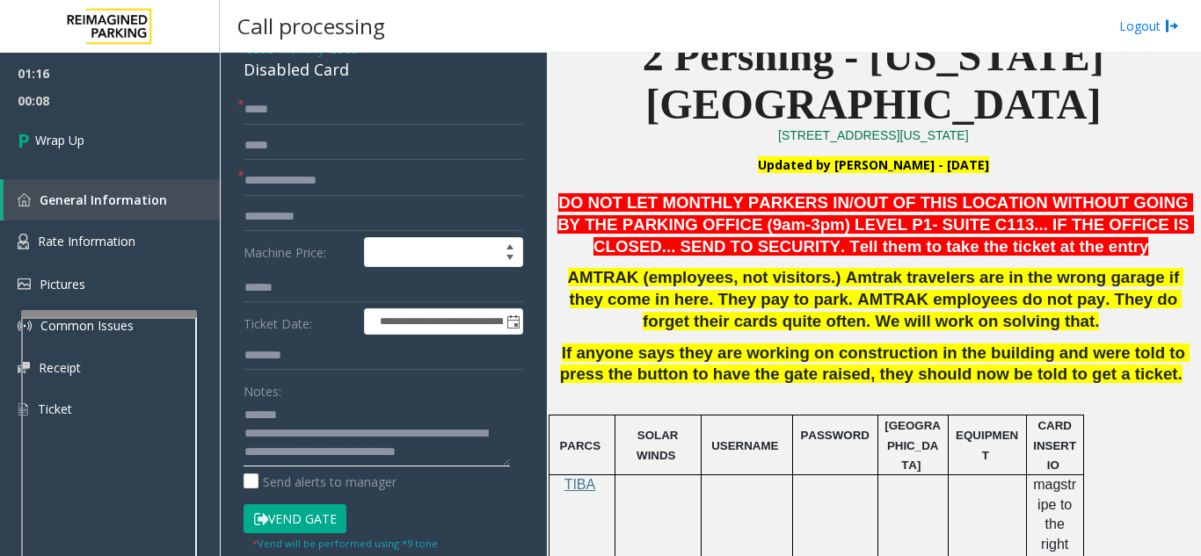
paste textarea "**********"
click at [317, 416] on textarea at bounding box center [376, 434] width 266 height 66
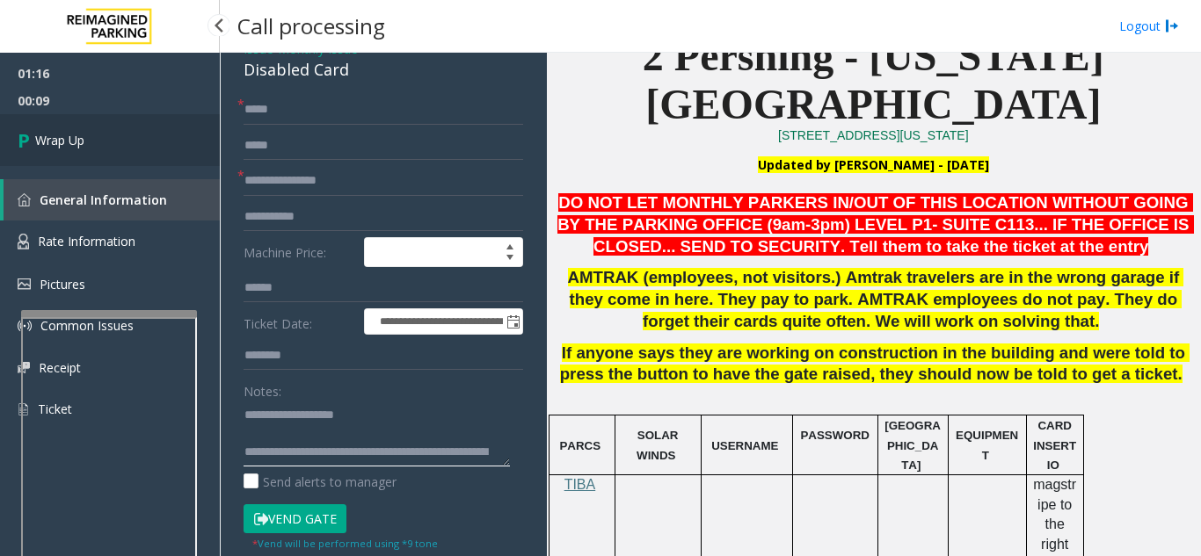
type textarea "**********"
click at [172, 144] on link "Wrap Up" at bounding box center [110, 140] width 220 height 52
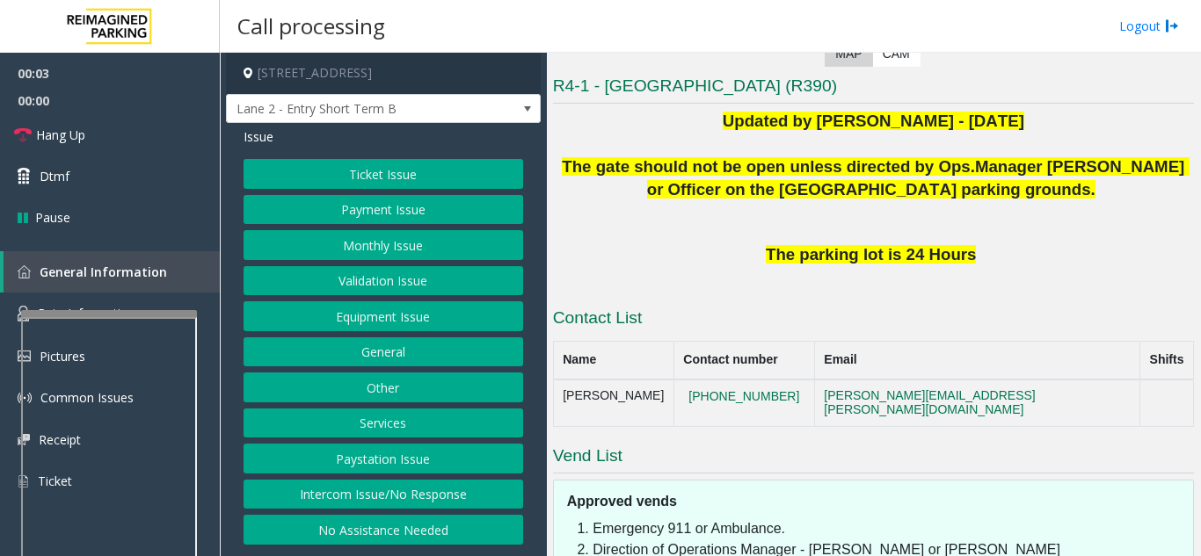
scroll to position [352, 0]
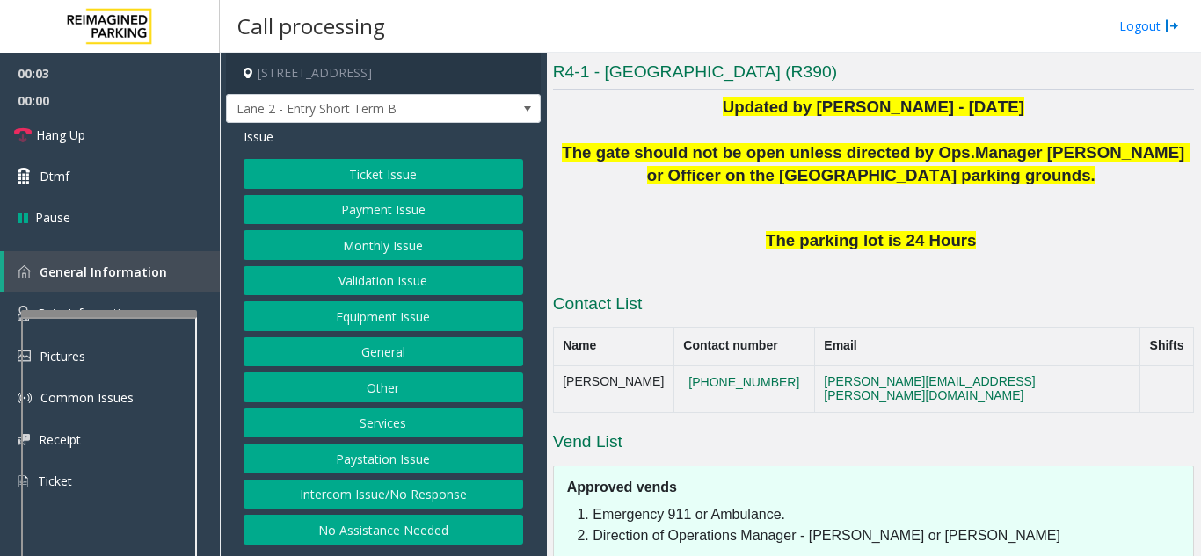
drag, startPoint x: 440, startPoint y: 490, endPoint x: 440, endPoint y: 475, distance: 15.8
click at [440, 490] on button "Intercom Issue/No Response" at bounding box center [383, 495] width 280 height 30
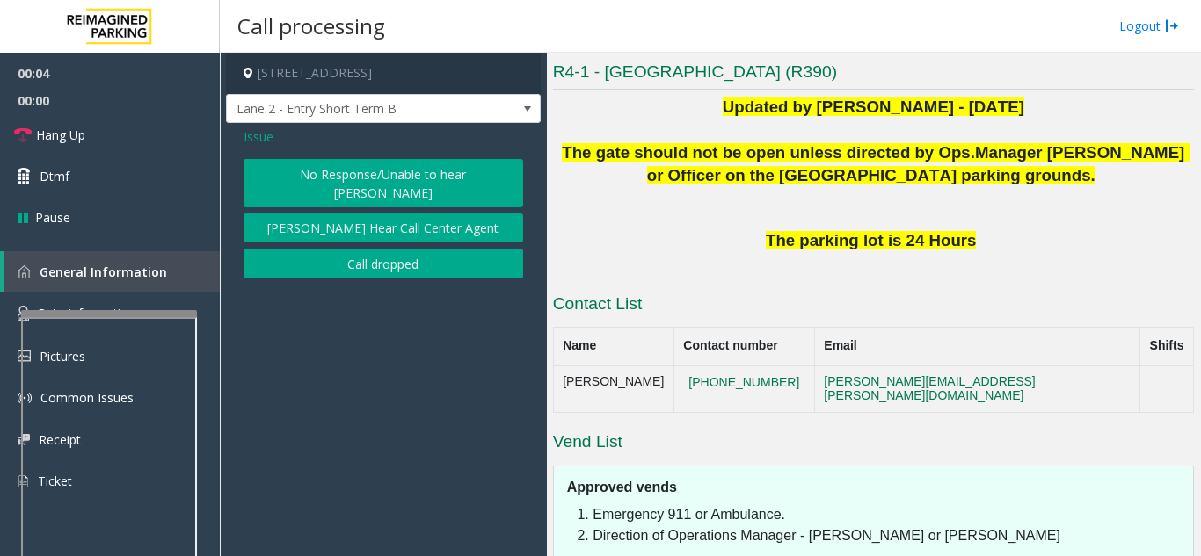
click at [396, 180] on button "No Response/Unable to hear [PERSON_NAME]" at bounding box center [383, 183] width 280 height 48
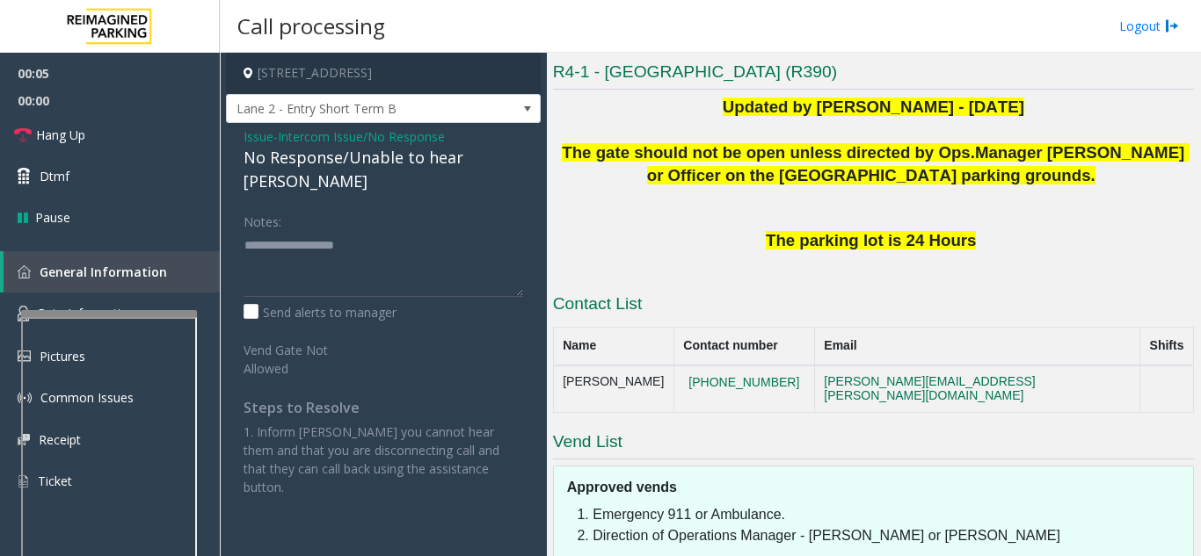
click at [381, 173] on div "Issue - Intercom Issue/No Response No Response/Unable to hear [PERSON_NAME] Not…" at bounding box center [383, 318] width 315 height 391
click at [389, 158] on div "No Response/Unable to hear [PERSON_NAME]" at bounding box center [383, 169] width 280 height 47
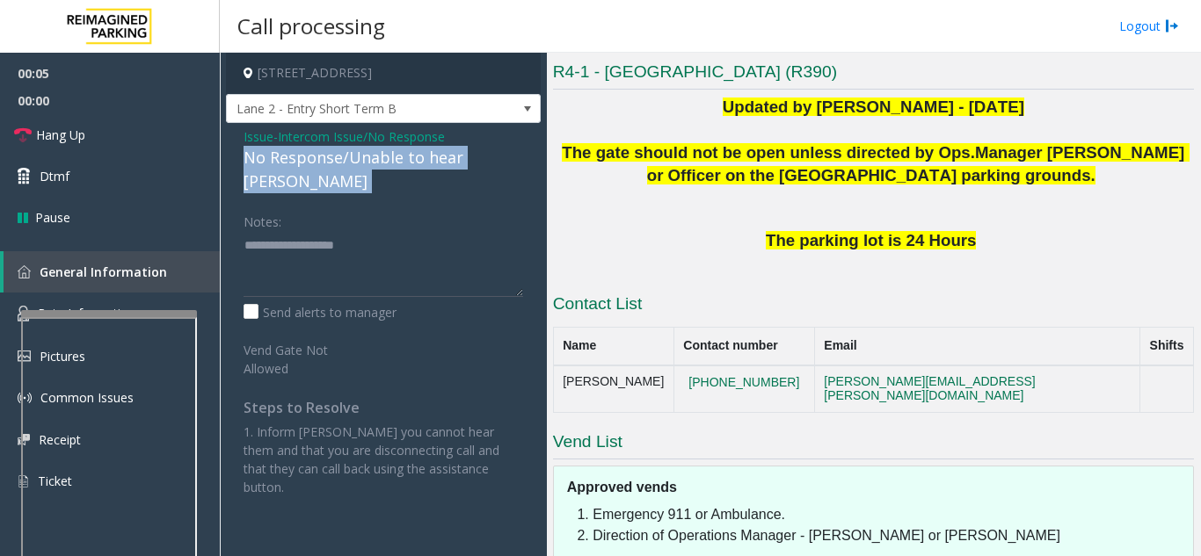
click at [389, 158] on div "No Response/Unable to hear [PERSON_NAME]" at bounding box center [383, 169] width 280 height 47
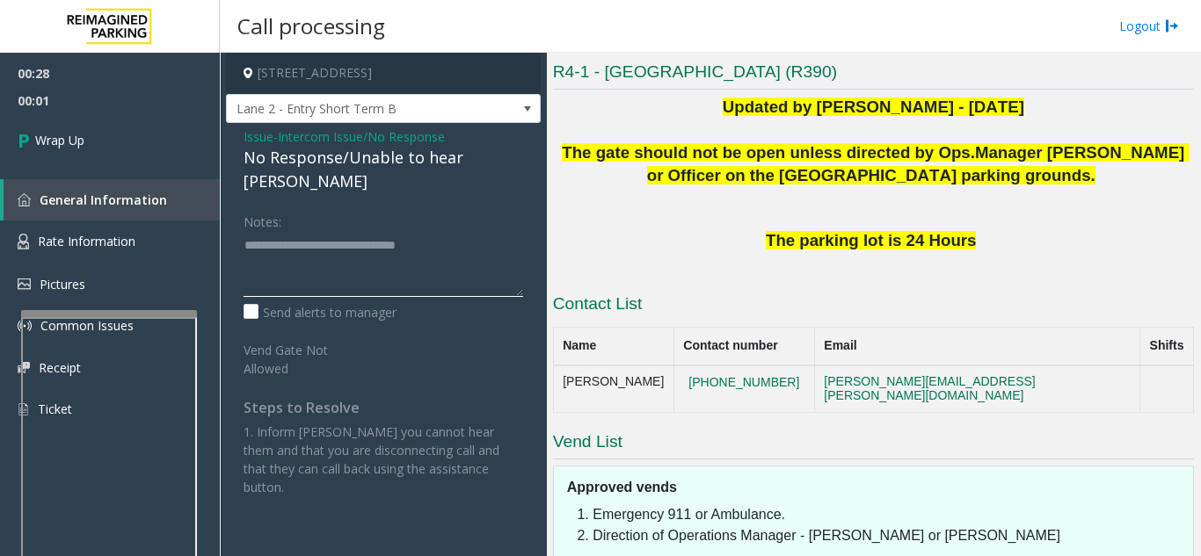
click at [396, 256] on textarea at bounding box center [383, 264] width 280 height 66
click at [469, 242] on textarea at bounding box center [383, 264] width 280 height 66
type textarea "**********"
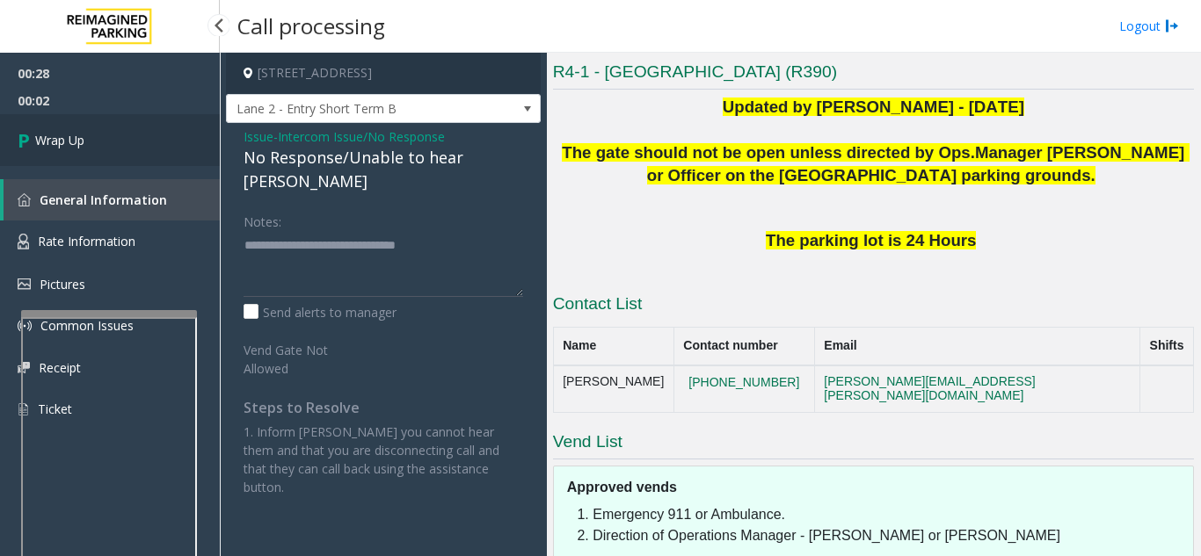
click at [164, 137] on link "Wrap Up" at bounding box center [110, 140] width 220 height 52
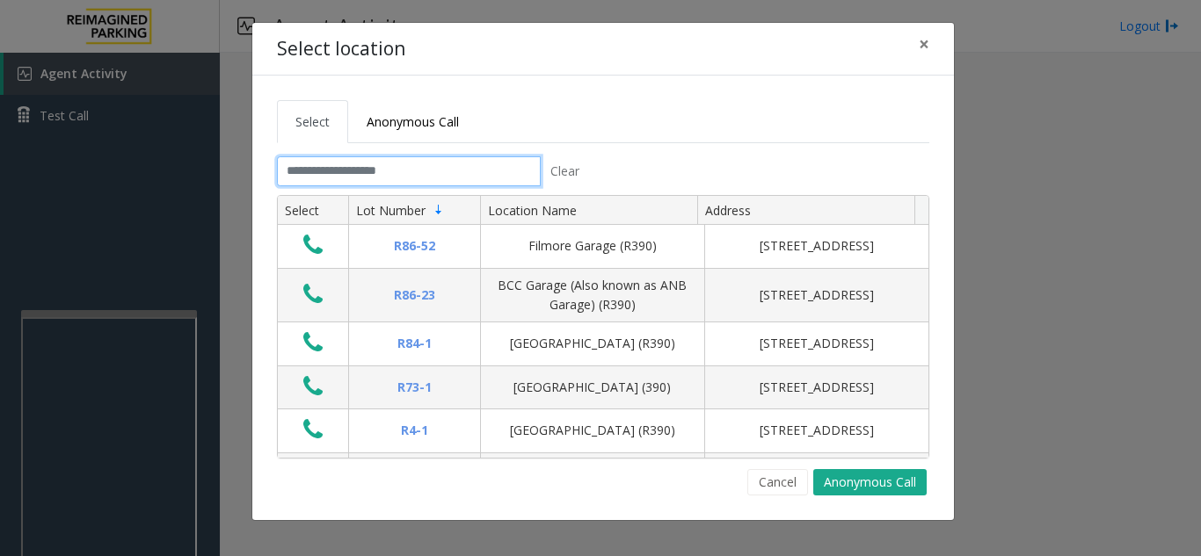
drag, startPoint x: 404, startPoint y: 183, endPoint x: 413, endPoint y: 200, distance: 18.9
click at [411, 198] on tab "Clear Select Lot Number Location Name Address R86-[GEOGRAPHIC_DATA][STREET_ADDR…" at bounding box center [603, 325] width 652 height 339
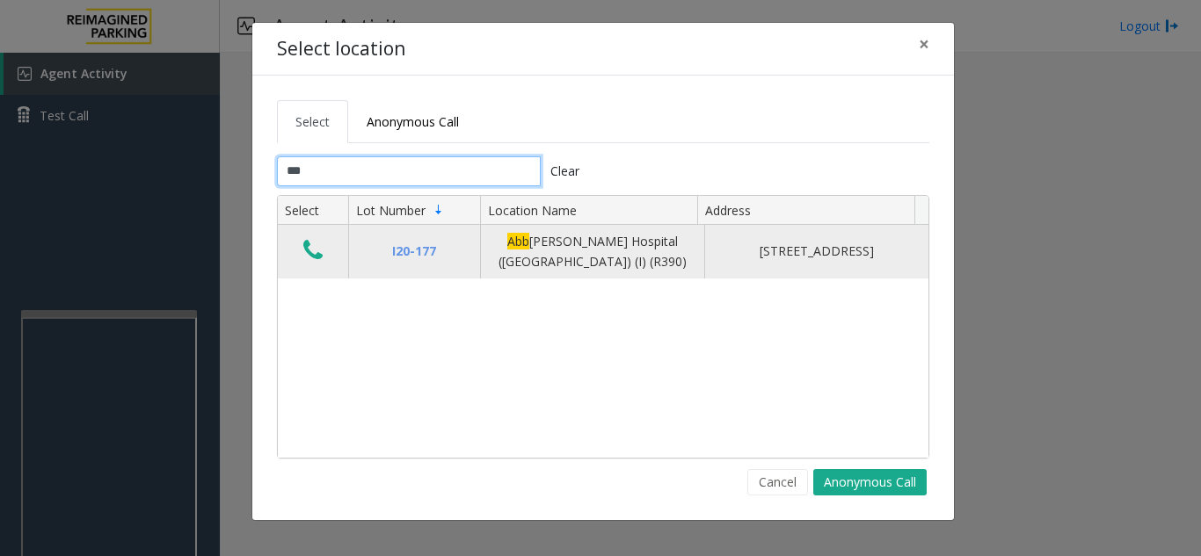
type input "***"
click at [313, 253] on icon "Data table" at bounding box center [312, 250] width 19 height 25
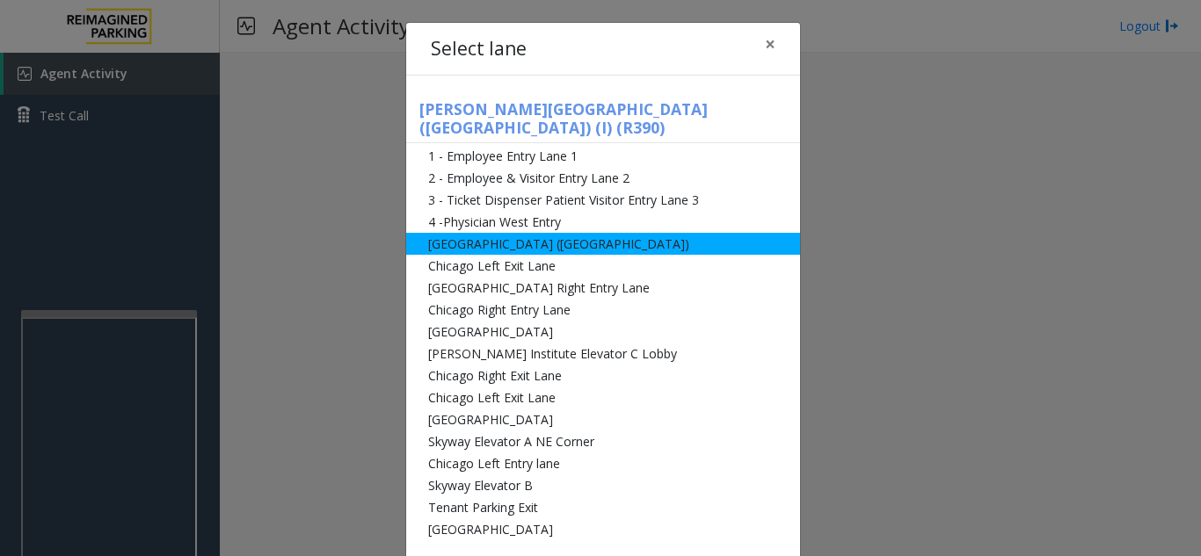
click at [556, 233] on li "[GEOGRAPHIC_DATA] ([GEOGRAPHIC_DATA])" at bounding box center [603, 244] width 394 height 22
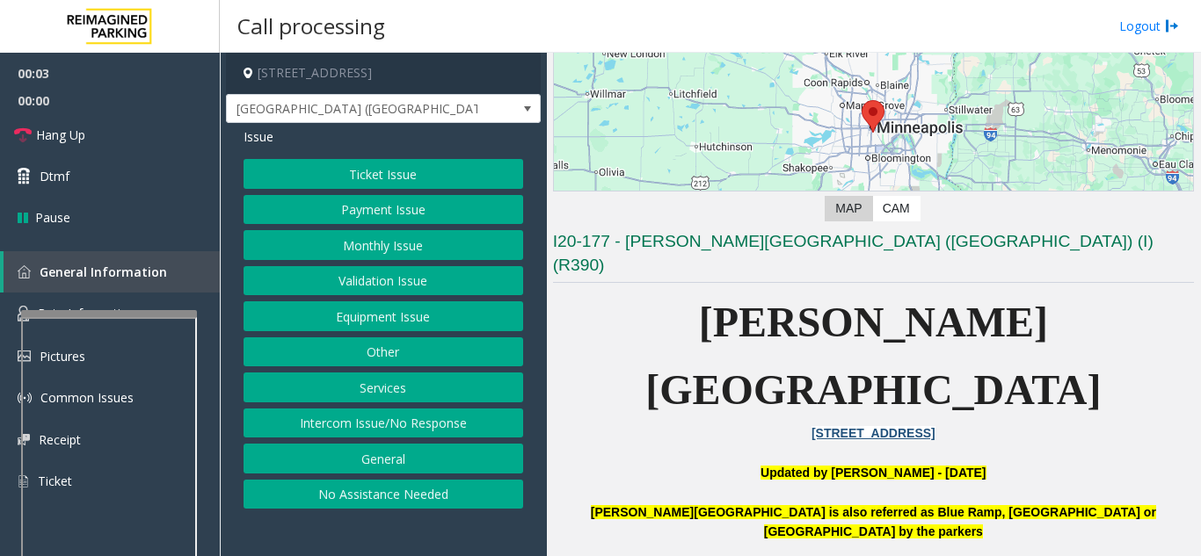
scroll to position [440, 0]
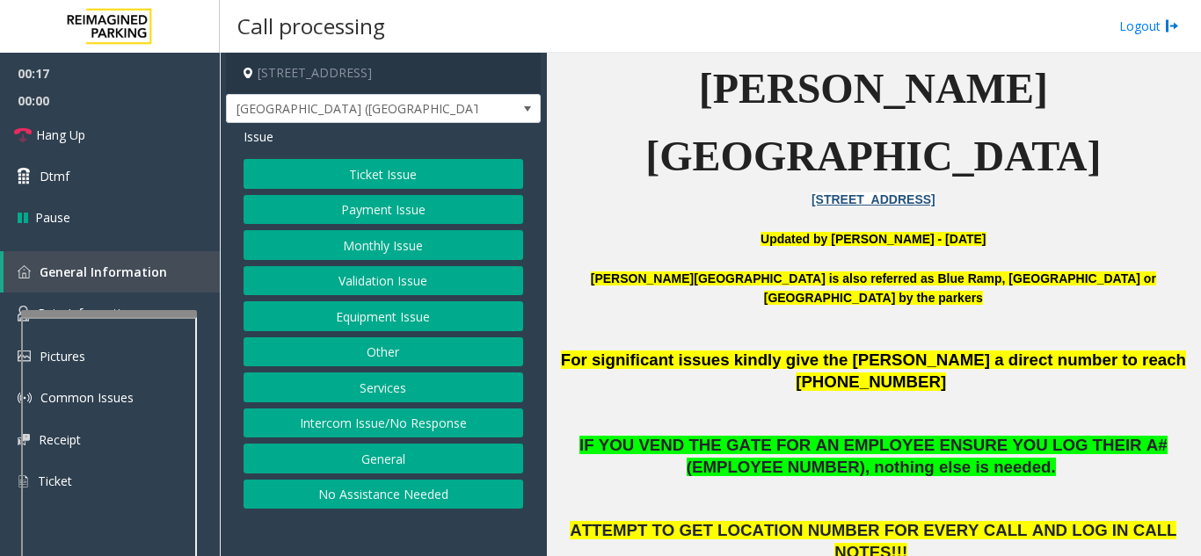
click at [972, 37] on div "Call processing Logout" at bounding box center [710, 26] width 981 height 53
click at [766, 272] on b "[PERSON_NAME][GEOGRAPHIC_DATA] is also referred as Blue Ramp, [GEOGRAPHIC_DATA]…" at bounding box center [873, 288] width 565 height 33
drag, startPoint x: 766, startPoint y: 193, endPoint x: 734, endPoint y: 225, distance: 45.4
click at [734, 328] on p at bounding box center [873, 337] width 641 height 19
click at [352, 183] on button "Ticket Issue" at bounding box center [383, 174] width 280 height 30
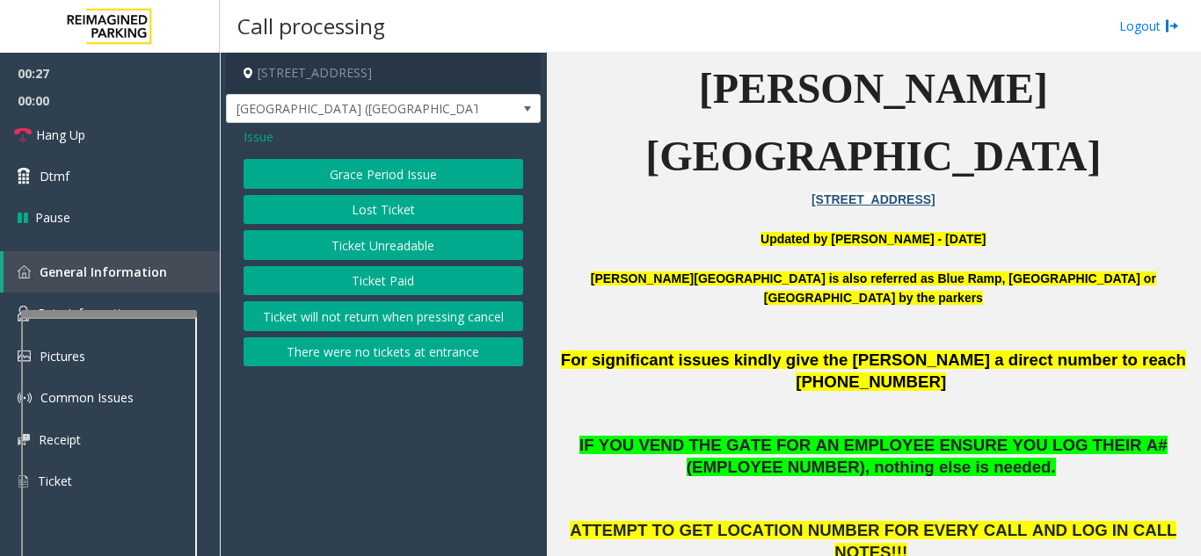
click at [379, 243] on button "Ticket Unreadable" at bounding box center [383, 245] width 280 height 30
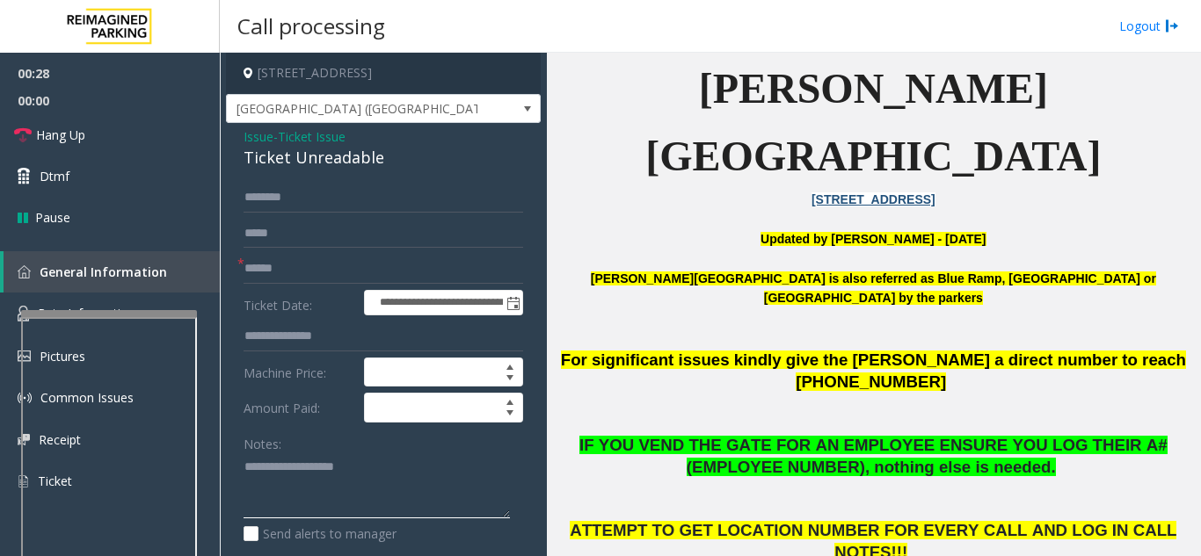
click at [356, 476] on textarea at bounding box center [376, 487] width 266 height 66
drag, startPoint x: 534, startPoint y: 424, endPoint x: 397, endPoint y: 476, distance: 145.8
paste textarea "**********"
click at [309, 161] on div "Ticket Unreadable" at bounding box center [383, 158] width 280 height 24
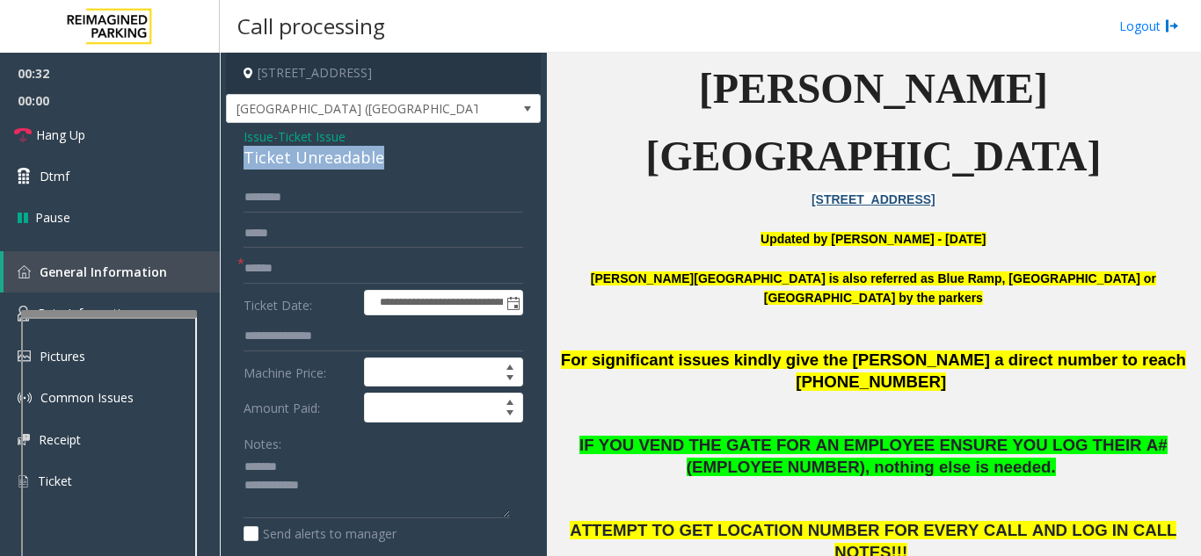
click at [309, 161] on div "Ticket Unreadable" at bounding box center [383, 158] width 280 height 24
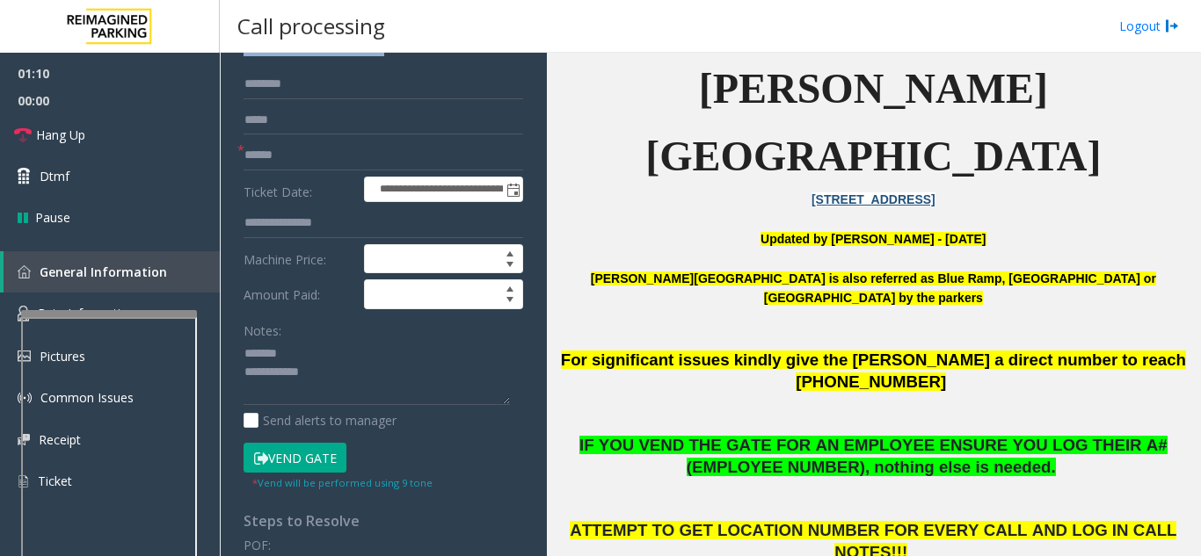
scroll to position [12, 0]
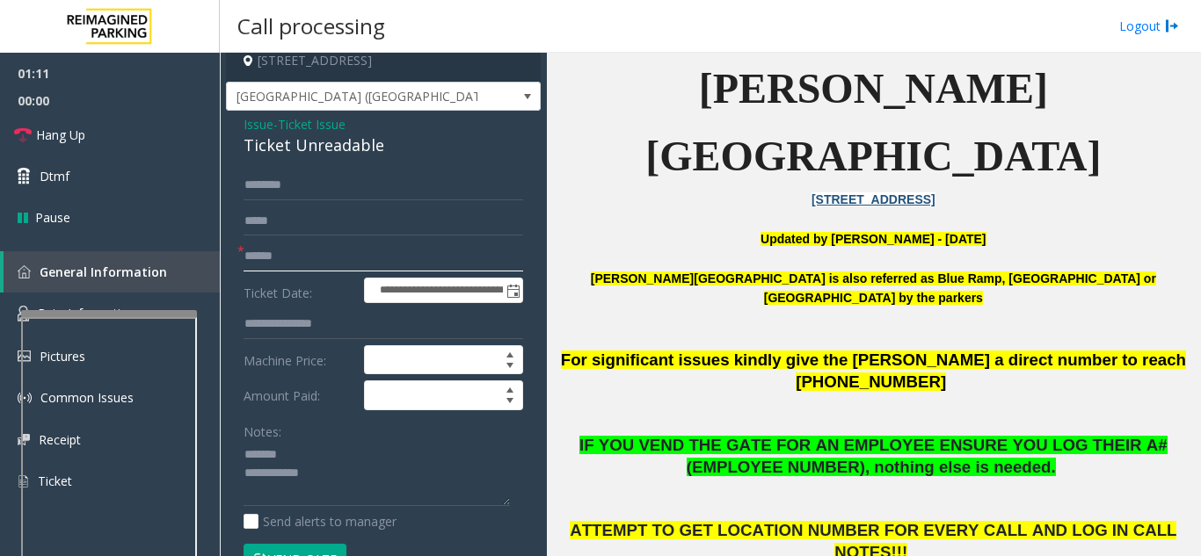
click at [301, 246] on input "text" at bounding box center [383, 257] width 280 height 30
drag, startPoint x: 754, startPoint y: 308, endPoint x: 635, endPoint y: 335, distance: 122.6
click at [635, 435] on p "IF YOU VEND THE GATE FOR AN EMPLOYEE ENSURE YOU LOG THEIR A# (EMPLOYEE NUMBER),…" at bounding box center [873, 457] width 641 height 44
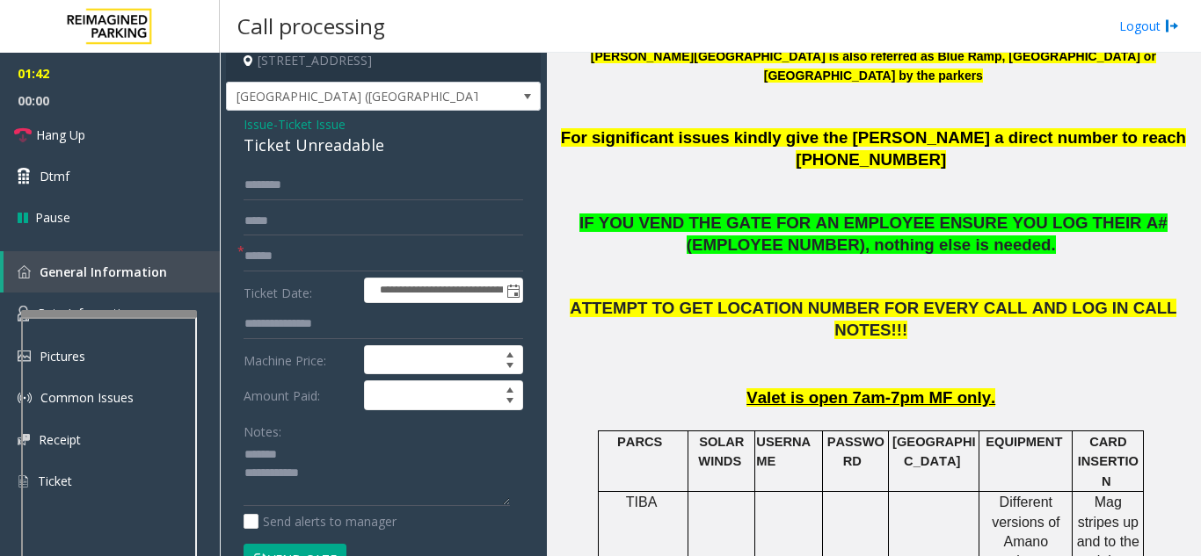
scroll to position [791, 0]
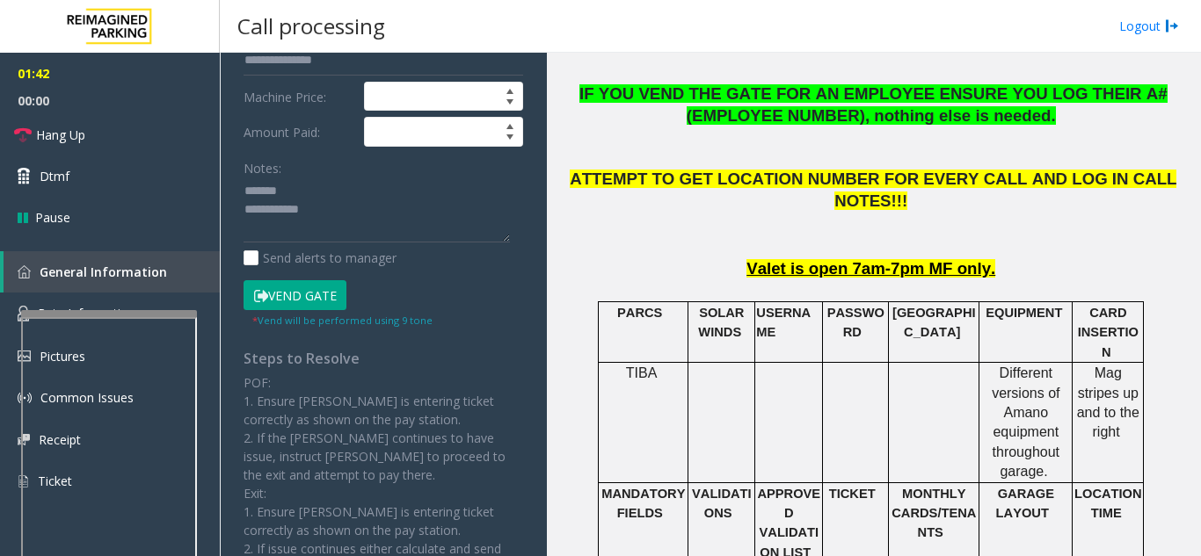
click at [299, 289] on button "Vend Gate" at bounding box center [294, 295] width 103 height 30
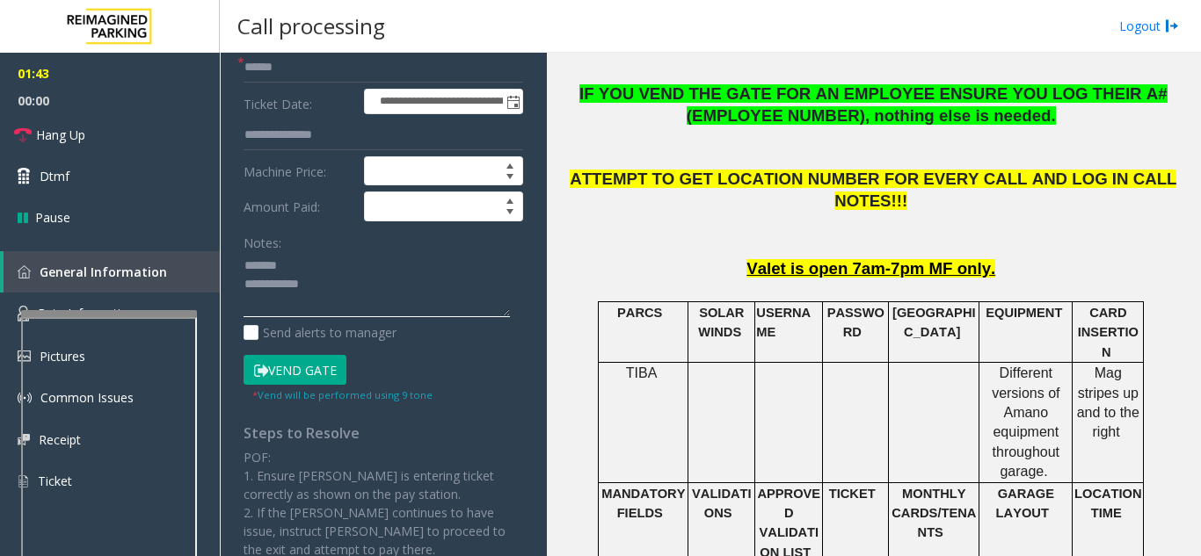
click at [303, 302] on textarea at bounding box center [376, 285] width 266 height 66
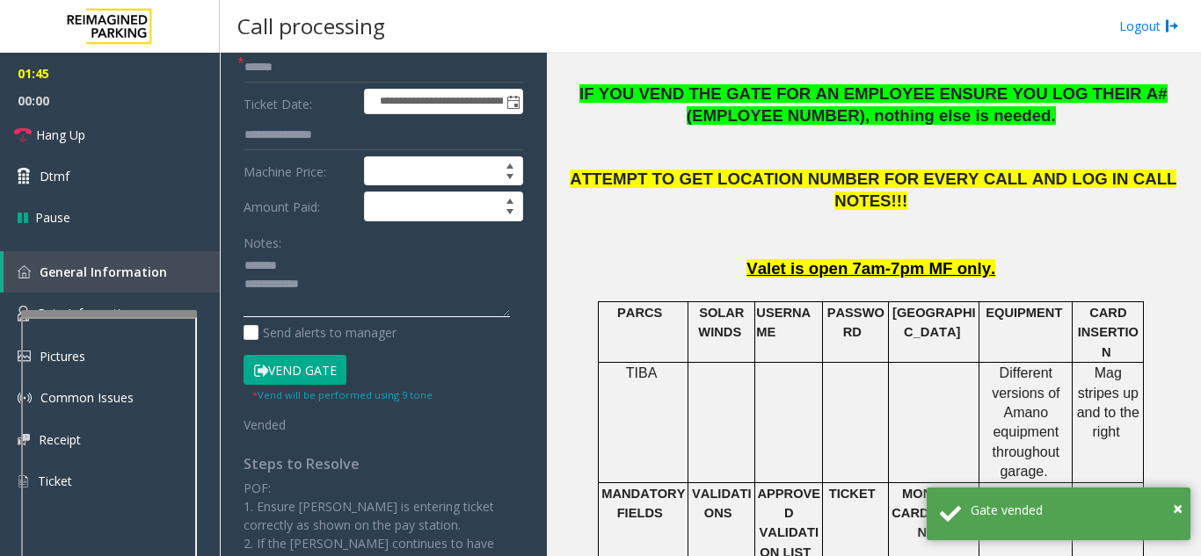
drag, startPoint x: 418, startPoint y: 308, endPoint x: 286, endPoint y: 292, distance: 133.7
click at [286, 292] on textarea at bounding box center [376, 285] width 266 height 66
click at [354, 294] on textarea at bounding box center [376, 285] width 266 height 66
drag, startPoint x: 411, startPoint y: 319, endPoint x: 250, endPoint y: 283, distance: 165.7
click at [238, 280] on div "**********" at bounding box center [383, 387] width 306 height 811
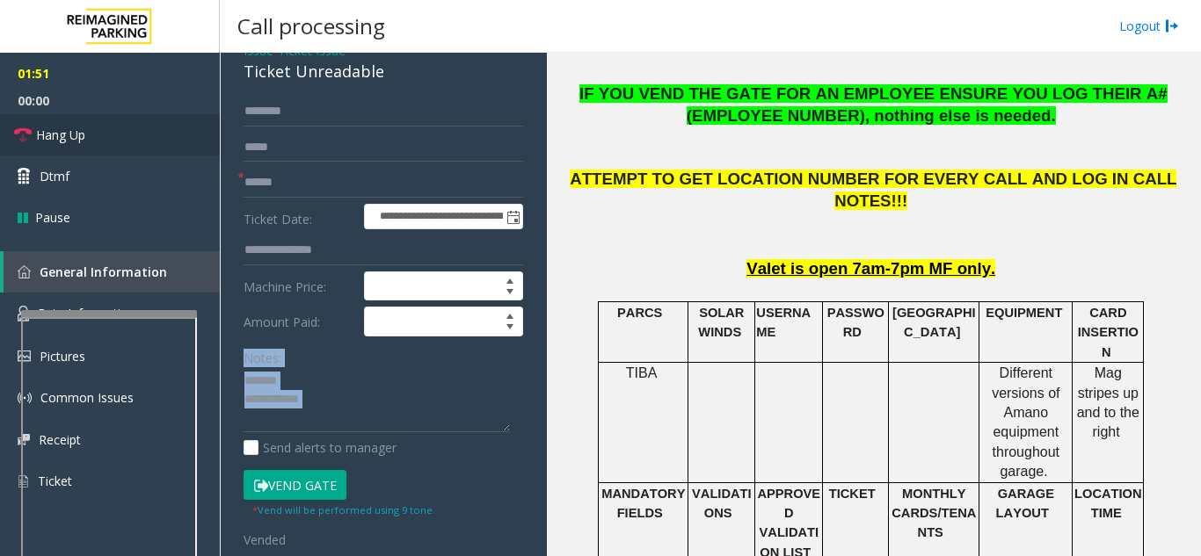
scroll to position [0, 0]
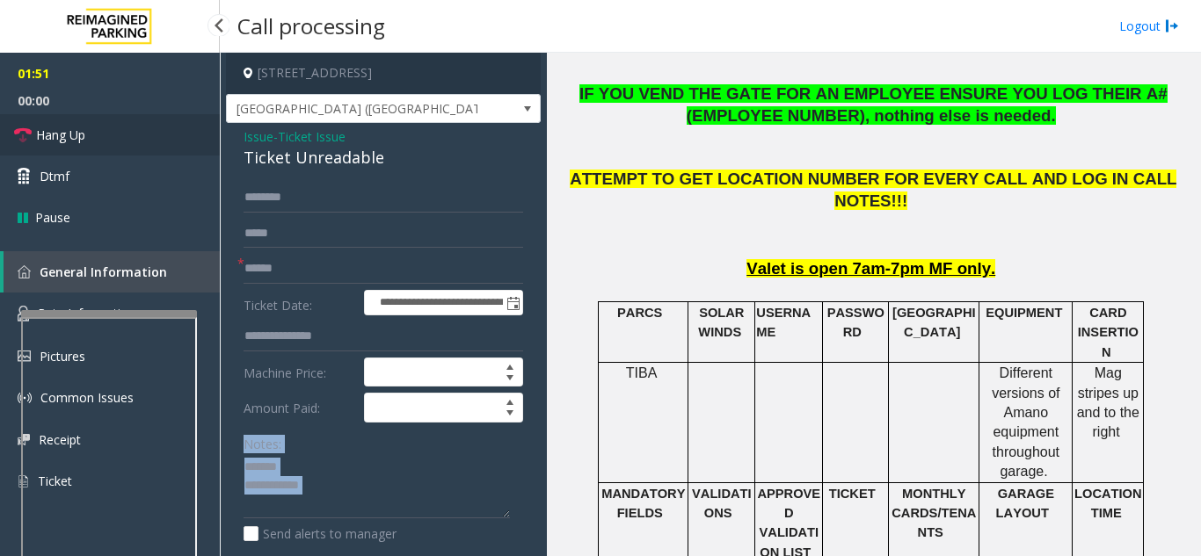
click at [136, 140] on link "Hang Up" at bounding box center [110, 134] width 220 height 41
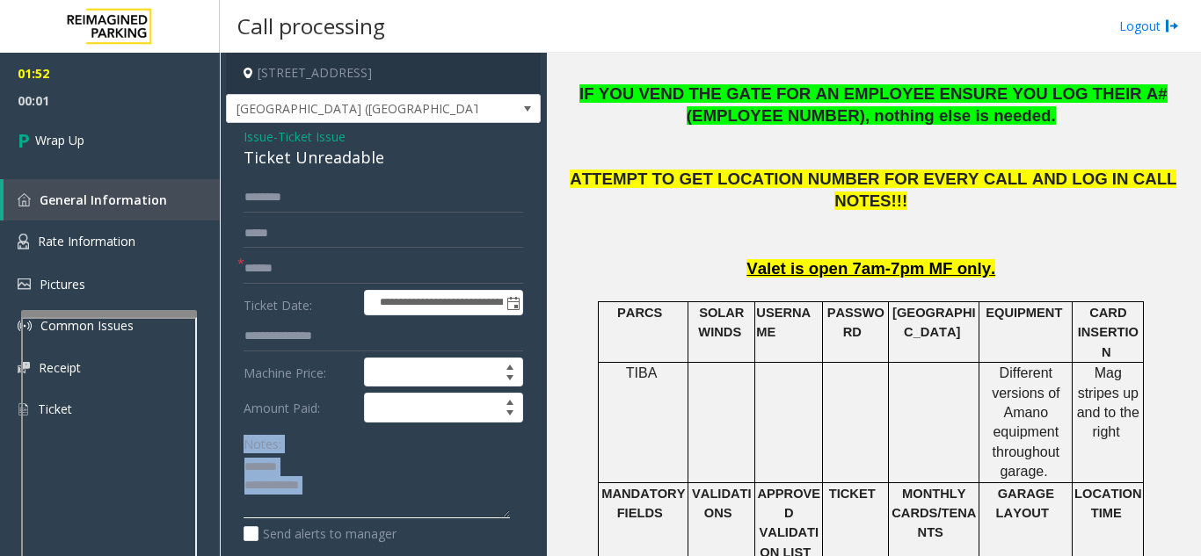
click at [391, 480] on textarea at bounding box center [376, 487] width 266 height 66
click at [309, 172] on div "**********" at bounding box center [383, 567] width 315 height 889
click at [323, 158] on div "Ticket Unreadable" at bounding box center [383, 158] width 280 height 24
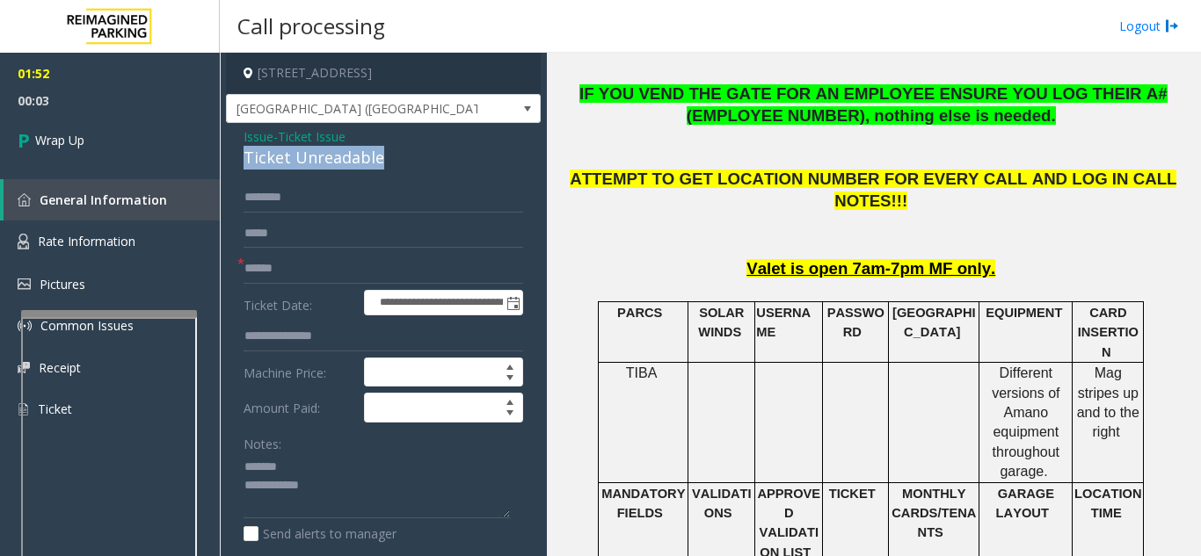
click at [323, 158] on div "Ticket Unreadable" at bounding box center [383, 158] width 280 height 24
copy div "Ticket Unreadable"
click at [342, 461] on textarea at bounding box center [376, 487] width 266 height 66
paste textarea "**********"
click at [410, 504] on textarea at bounding box center [376, 487] width 266 height 66
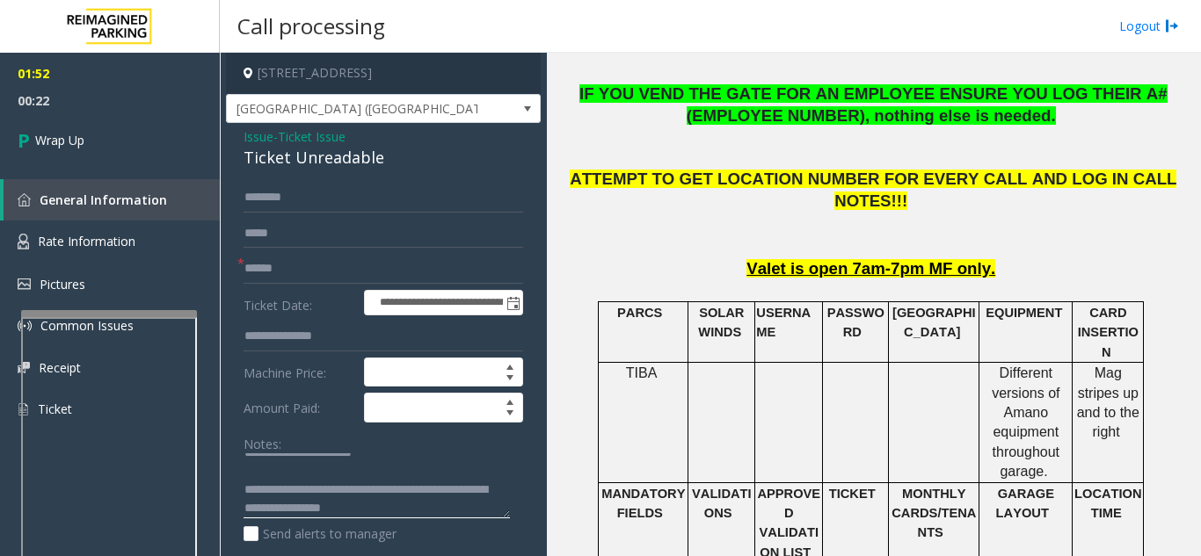
scroll to position [33, 0]
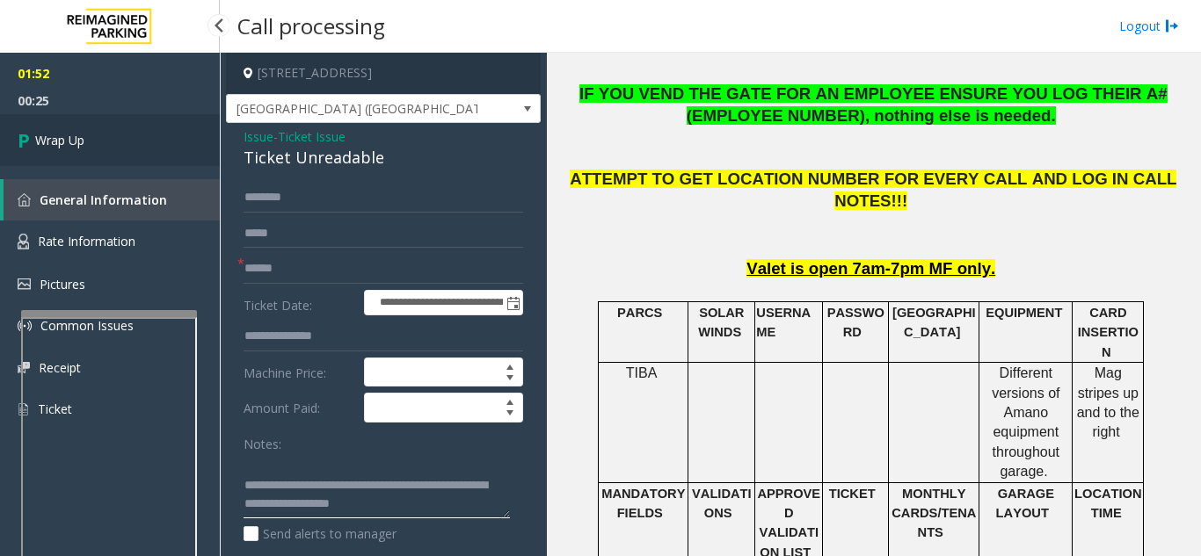
type textarea "**********"
drag, startPoint x: 164, startPoint y: 128, endPoint x: 159, endPoint y: 141, distance: 13.4
click at [164, 129] on link "Wrap Up" at bounding box center [110, 140] width 220 height 52
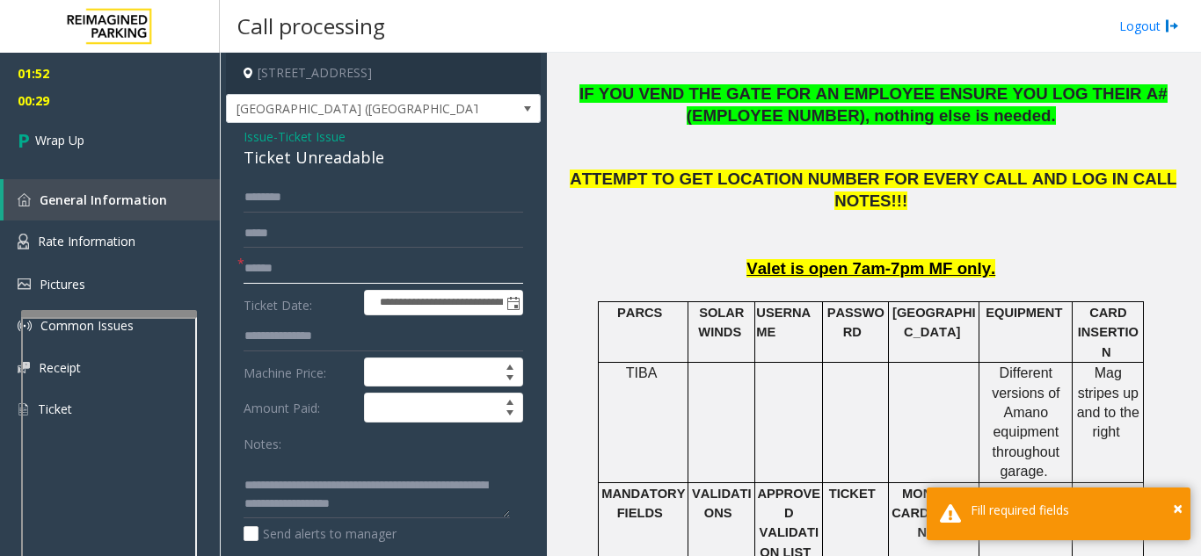
click at [378, 273] on input "text" at bounding box center [383, 269] width 280 height 30
type input "**"
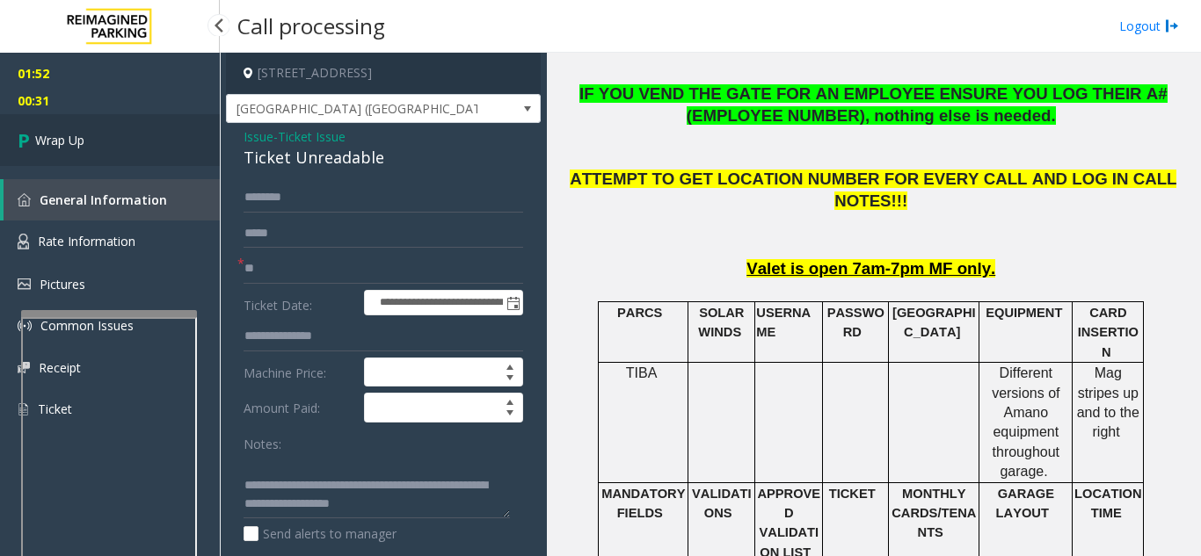
click at [134, 148] on link "Wrap Up" at bounding box center [110, 140] width 220 height 52
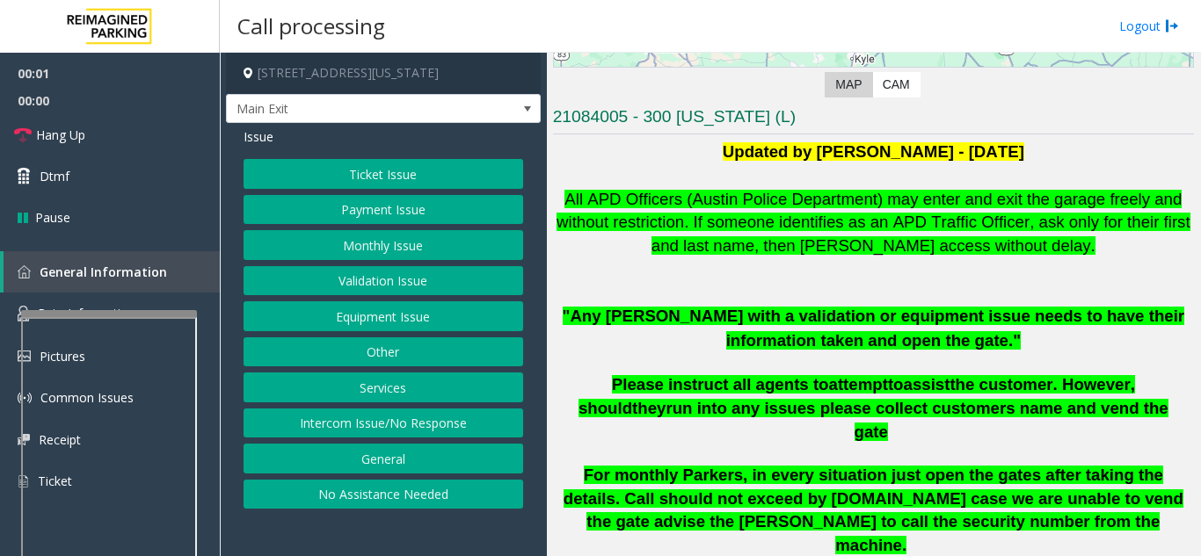
scroll to position [176, 0]
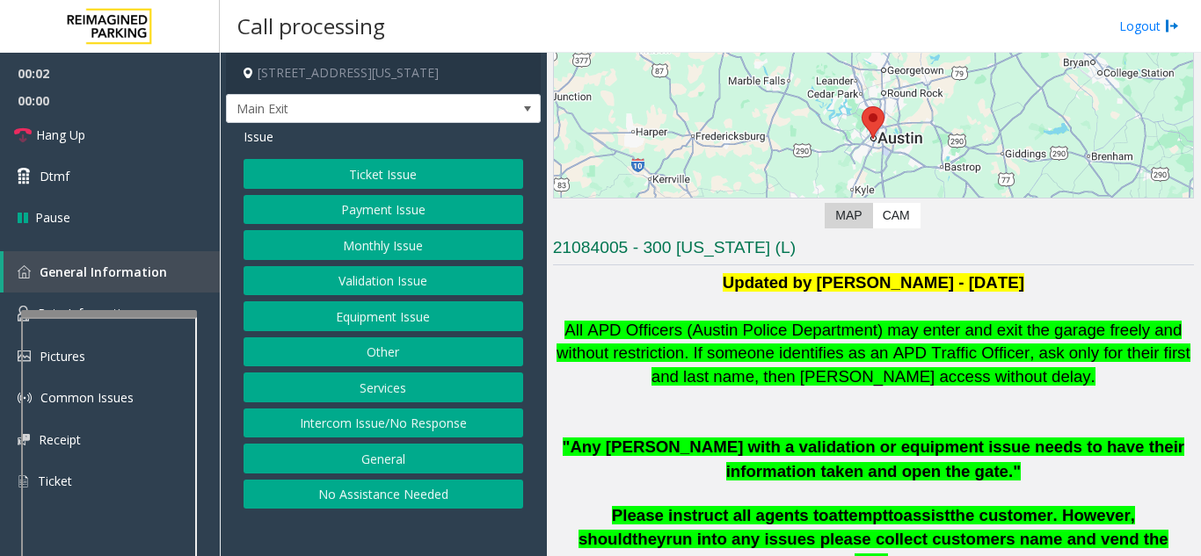
drag, startPoint x: 717, startPoint y: 368, endPoint x: 702, endPoint y: 371, distance: 15.2
drag, startPoint x: 702, startPoint y: 371, endPoint x: 678, endPoint y: 376, distance: 25.2
click at [678, 376] on p "All APD Officers (Austin Police Department) may enter and exit the garage freel…" at bounding box center [873, 354] width 641 height 70
click at [114, 331] on div at bounding box center [108, 334] width 176 height 7
click at [117, 311] on span "Rate Information" at bounding box center [87, 313] width 98 height 17
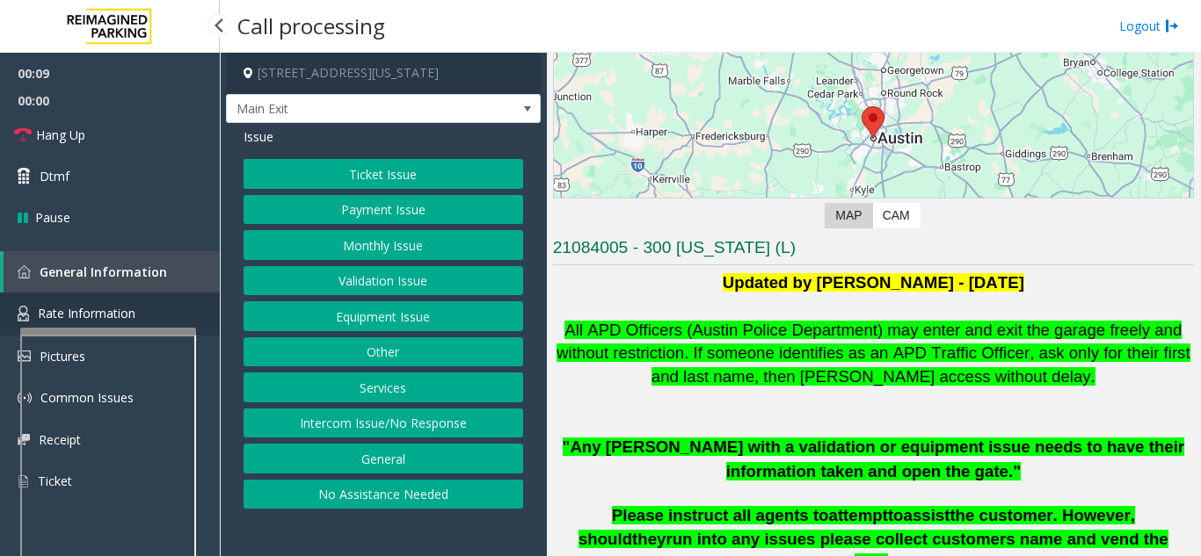
scroll to position [79, 0]
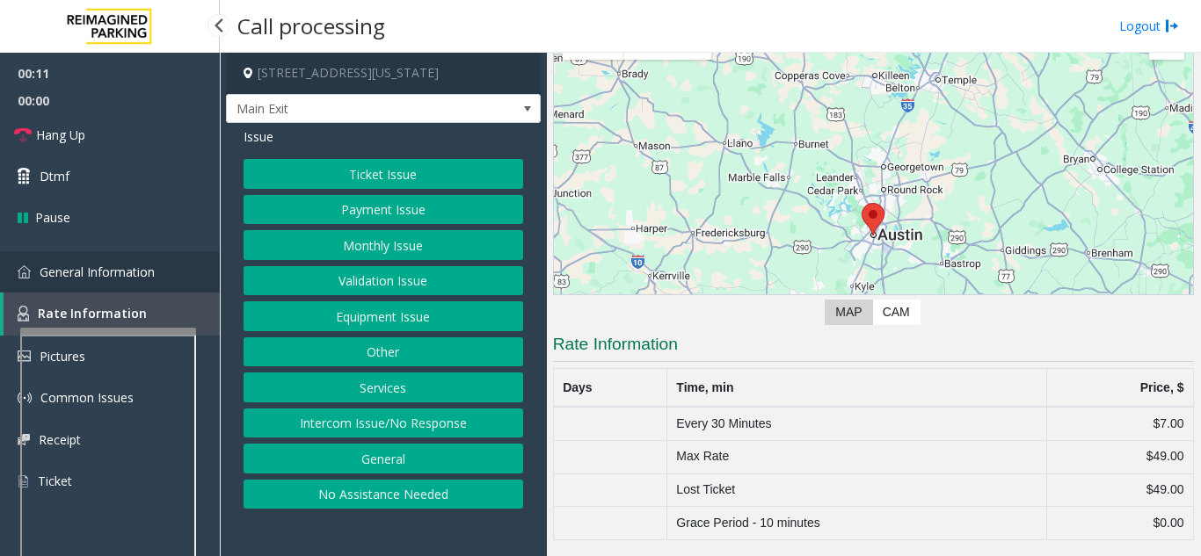
click at [135, 291] on link "General Information" at bounding box center [110, 271] width 220 height 41
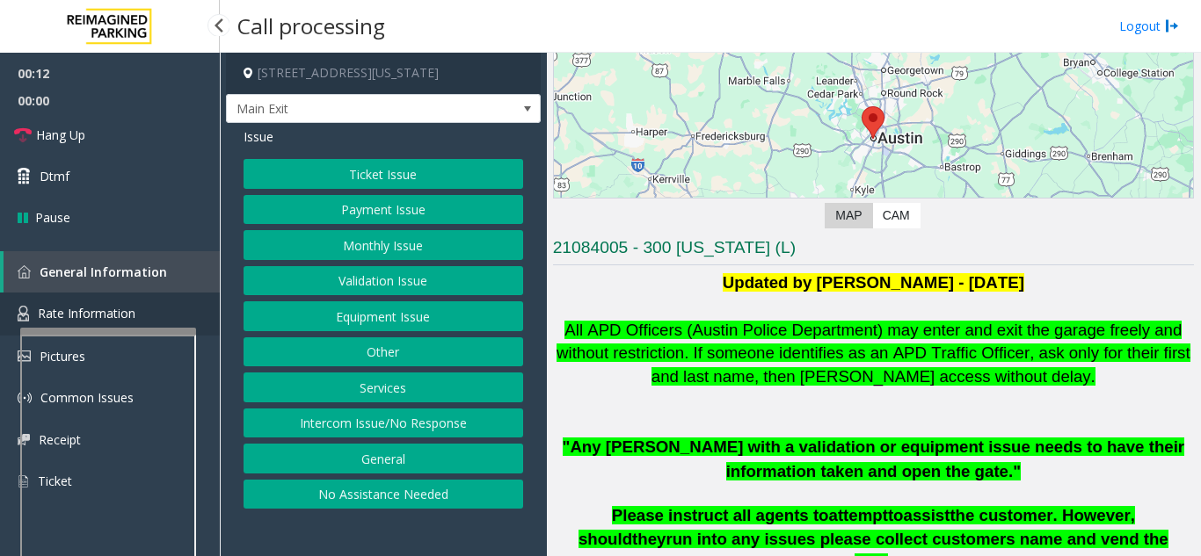
click at [145, 307] on link "Rate Information" at bounding box center [110, 314] width 220 height 43
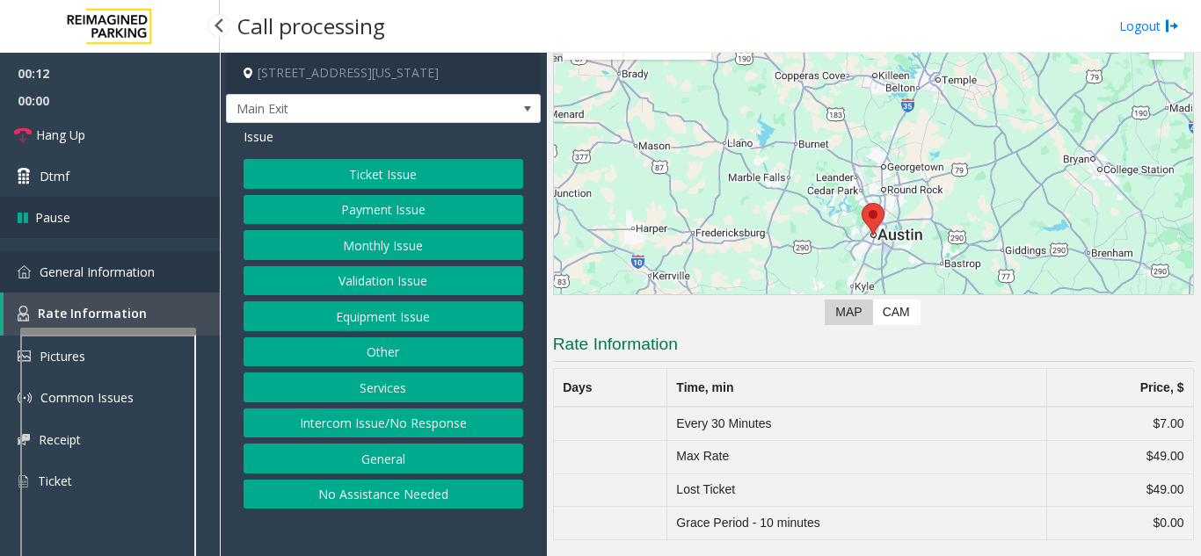
drag, startPoint x: 144, startPoint y: 274, endPoint x: 188, endPoint y: 236, distance: 58.5
click at [145, 274] on span "General Information" at bounding box center [97, 272] width 115 height 17
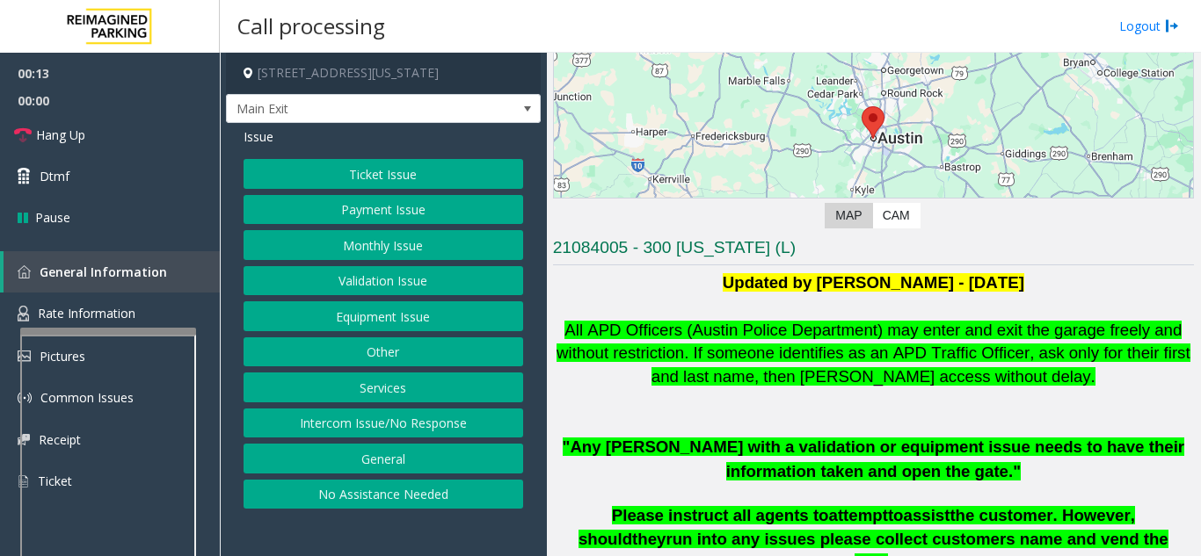
click at [340, 212] on button "Payment Issue" at bounding box center [383, 210] width 280 height 30
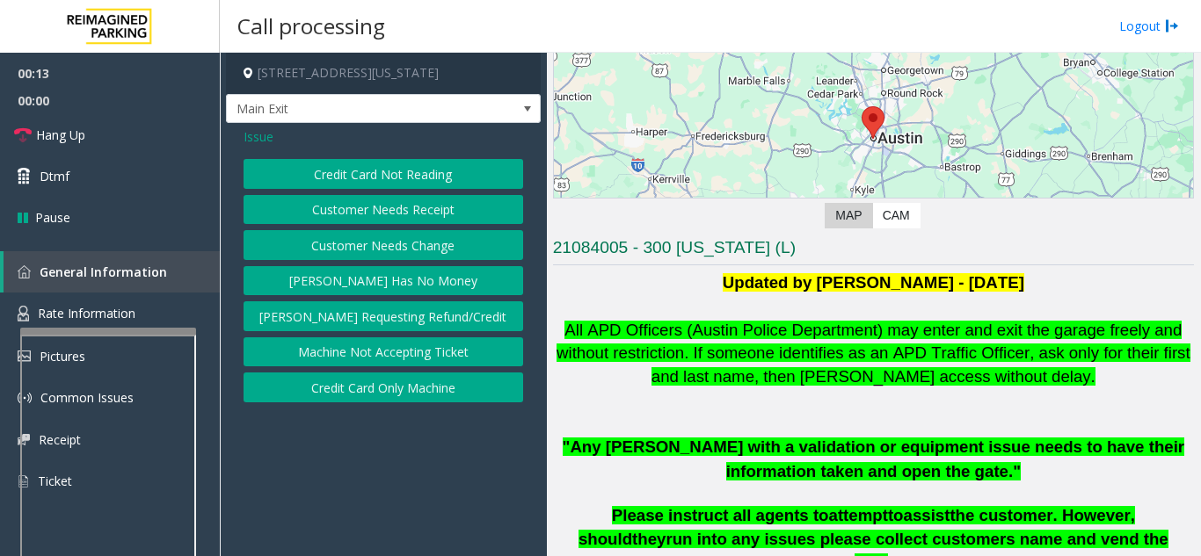
click at [361, 178] on button "Credit Card Not Reading" at bounding box center [383, 174] width 280 height 30
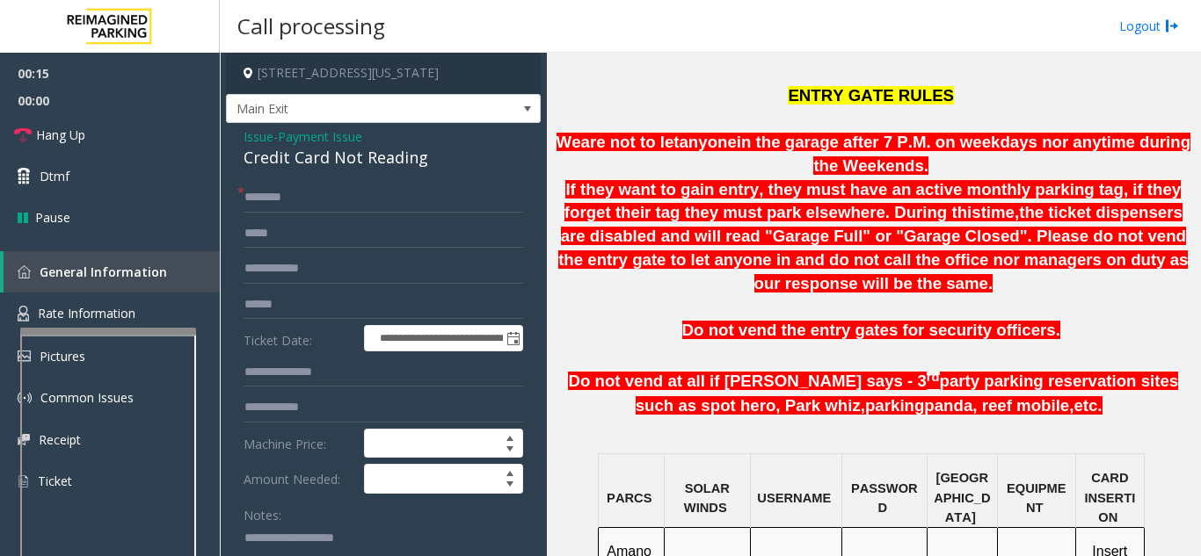
scroll to position [1055, 0]
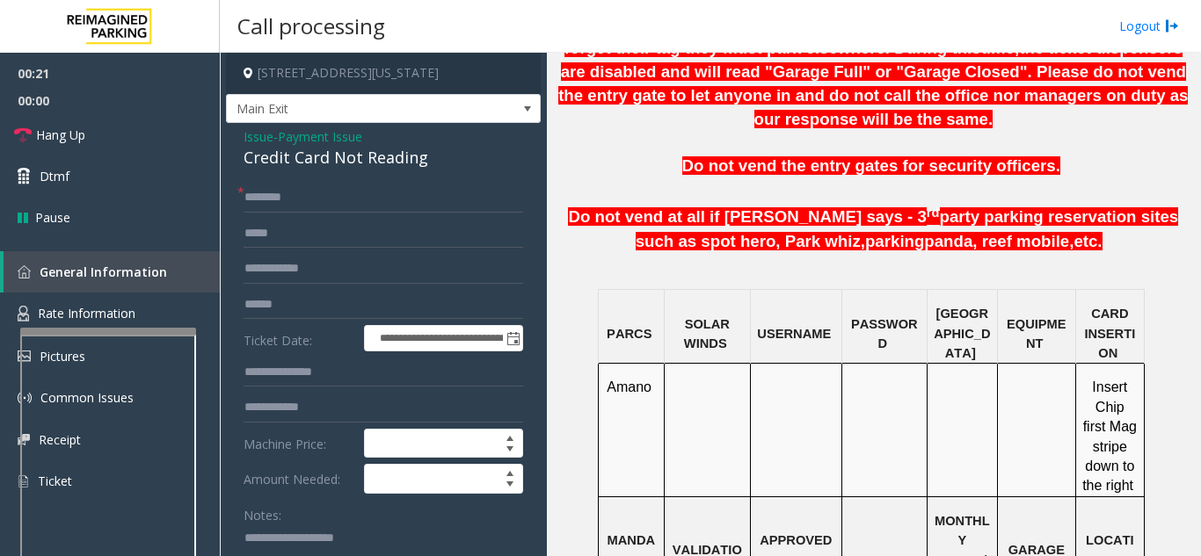
paste textarea "**********"
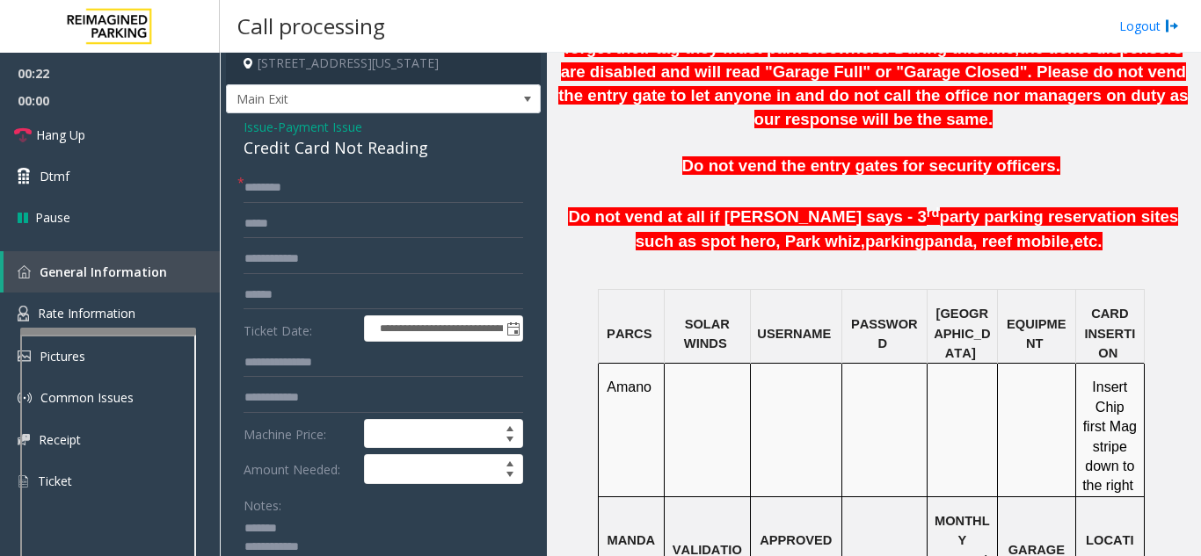
click at [339, 142] on div "Credit Card Not Reading" at bounding box center [383, 148] width 280 height 24
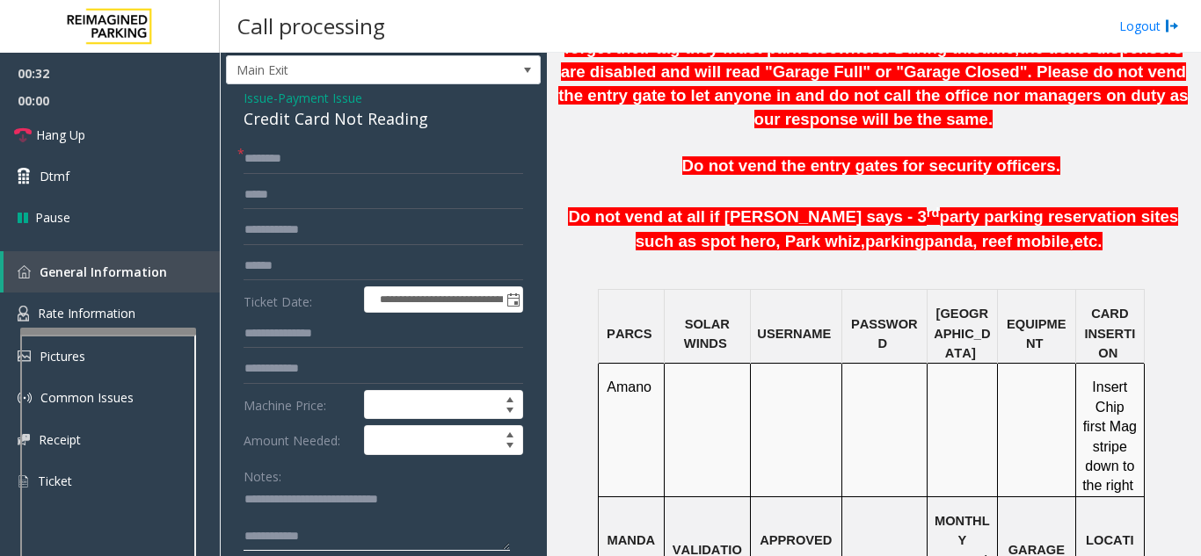
paste textarea "**********"
type textarea "**********"
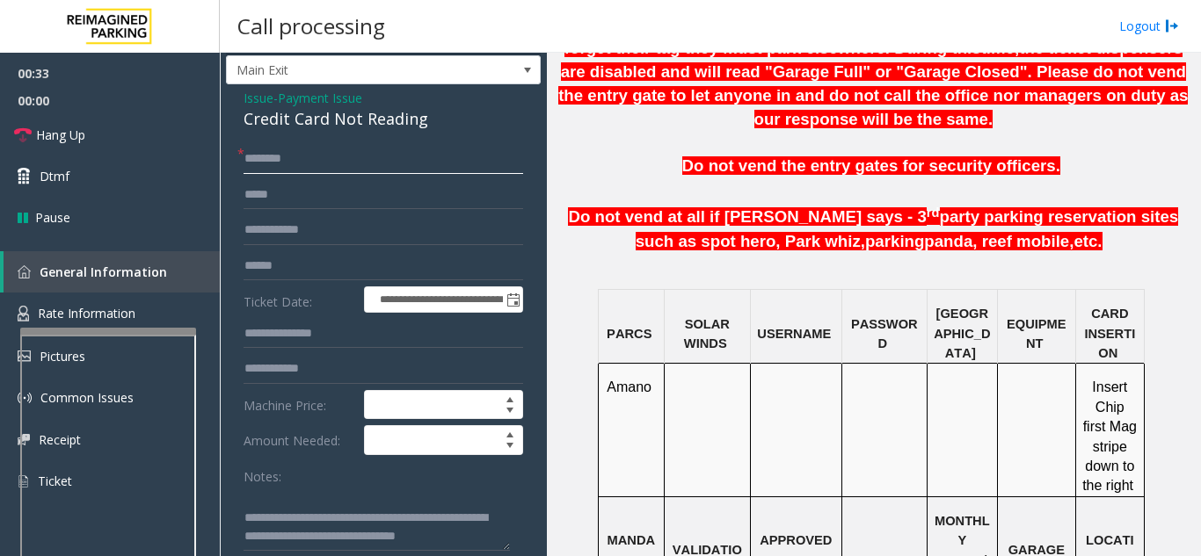
click at [309, 173] on input "text" at bounding box center [383, 159] width 280 height 30
drag, startPoint x: 693, startPoint y: 356, endPoint x: 675, endPoint y: 388, distance: 36.2
drag, startPoint x: 675, startPoint y: 388, endPoint x: 651, endPoint y: 372, distance: 28.5
click at [674, 389] on td at bounding box center [707, 430] width 86 height 133
click at [379, 157] on input "text" at bounding box center [383, 159] width 280 height 30
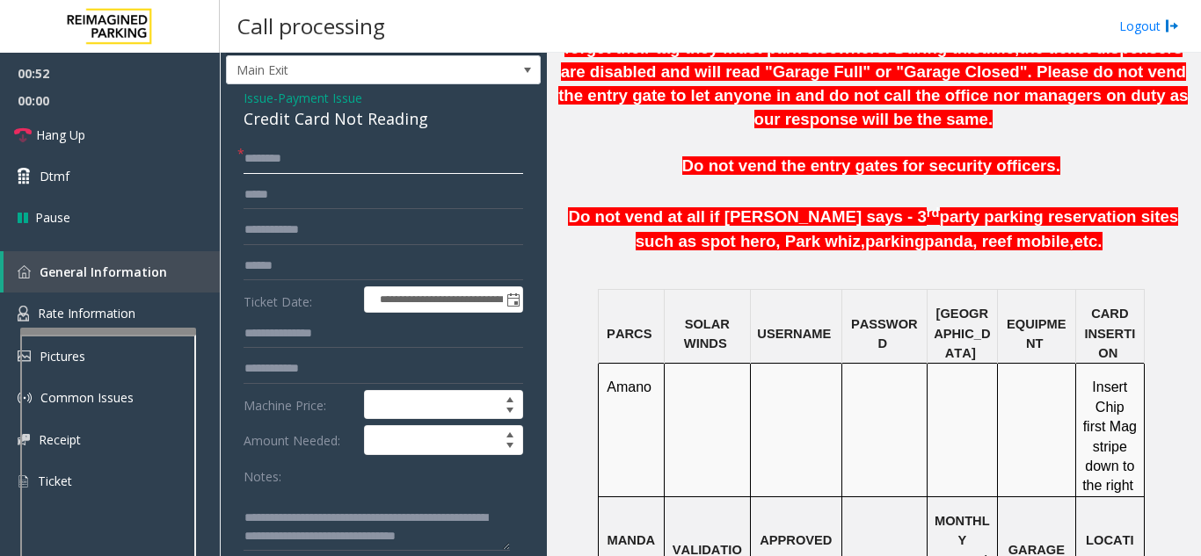
click at [329, 164] on input "text" at bounding box center [383, 159] width 280 height 30
click at [299, 259] on input "text" at bounding box center [383, 266] width 280 height 30
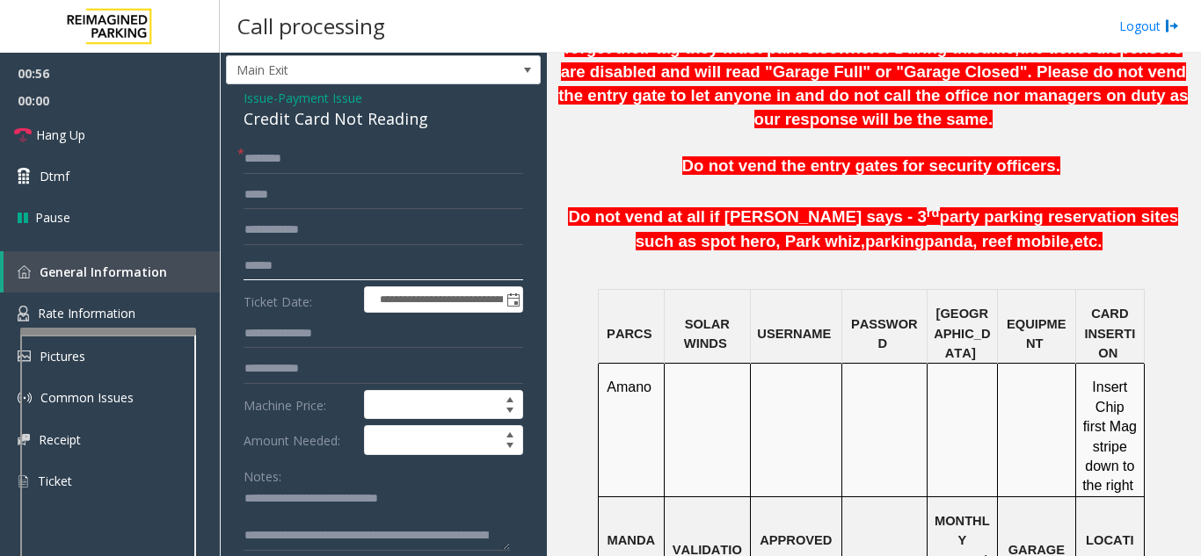
scroll to position [0, 0]
click at [299, 521] on textarea at bounding box center [376, 519] width 266 height 66
click at [297, 155] on input "text" at bounding box center [383, 159] width 280 height 30
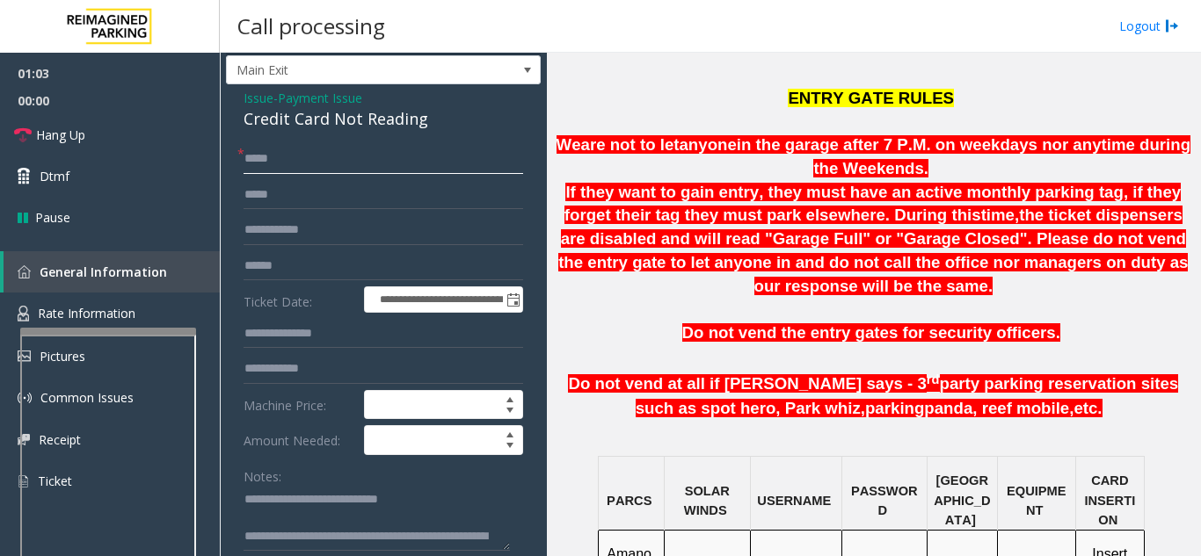
scroll to position [703, 0]
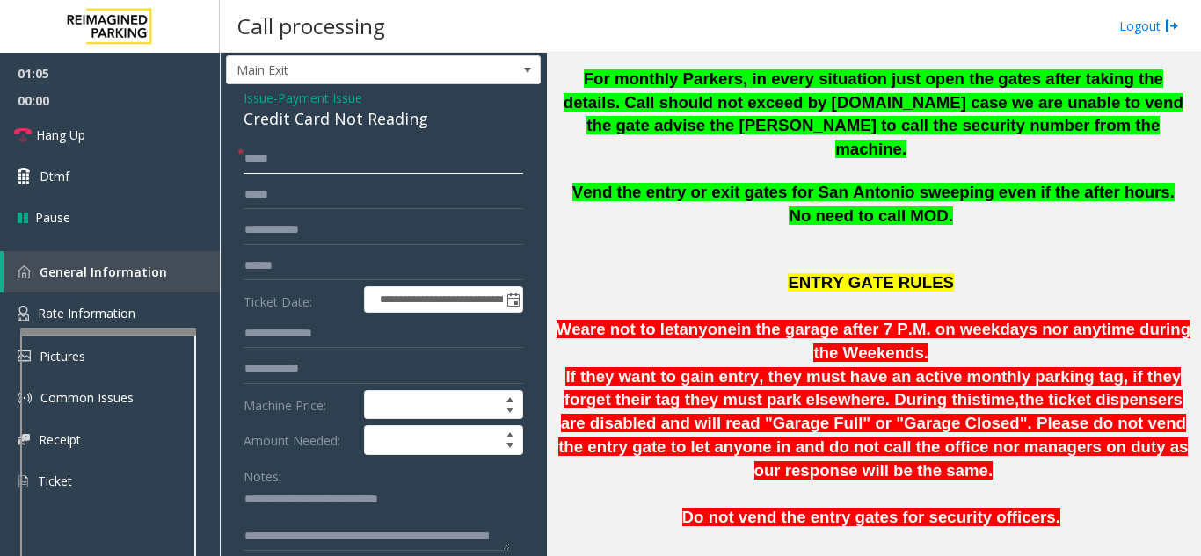
type input "*****"
click at [303, 281] on form "**********" at bounding box center [383, 390] width 280 height 493
click at [307, 264] on input "text" at bounding box center [383, 266] width 280 height 30
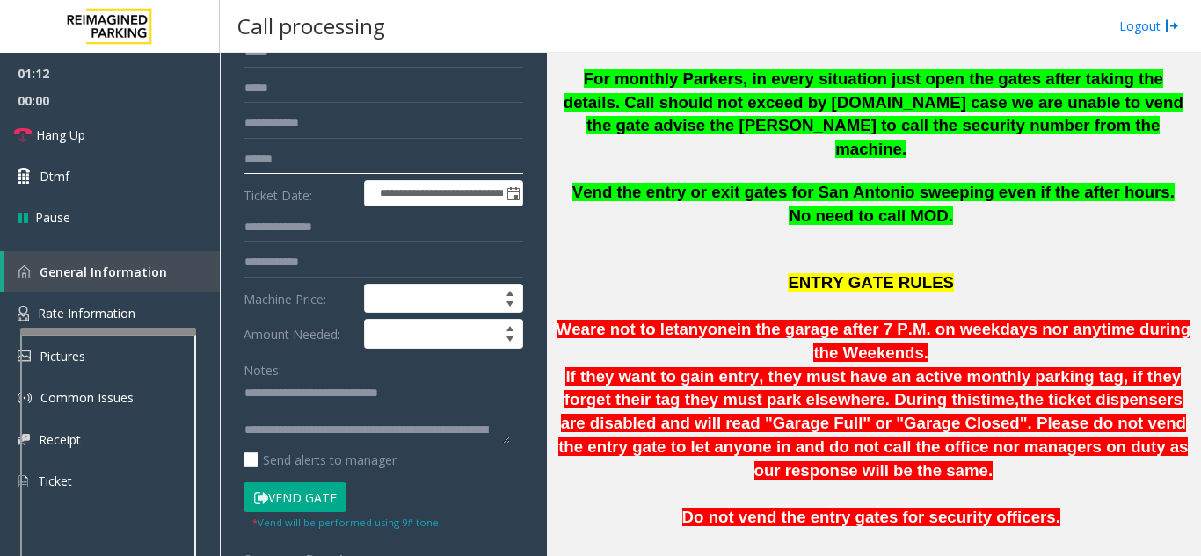
scroll to position [256, 0]
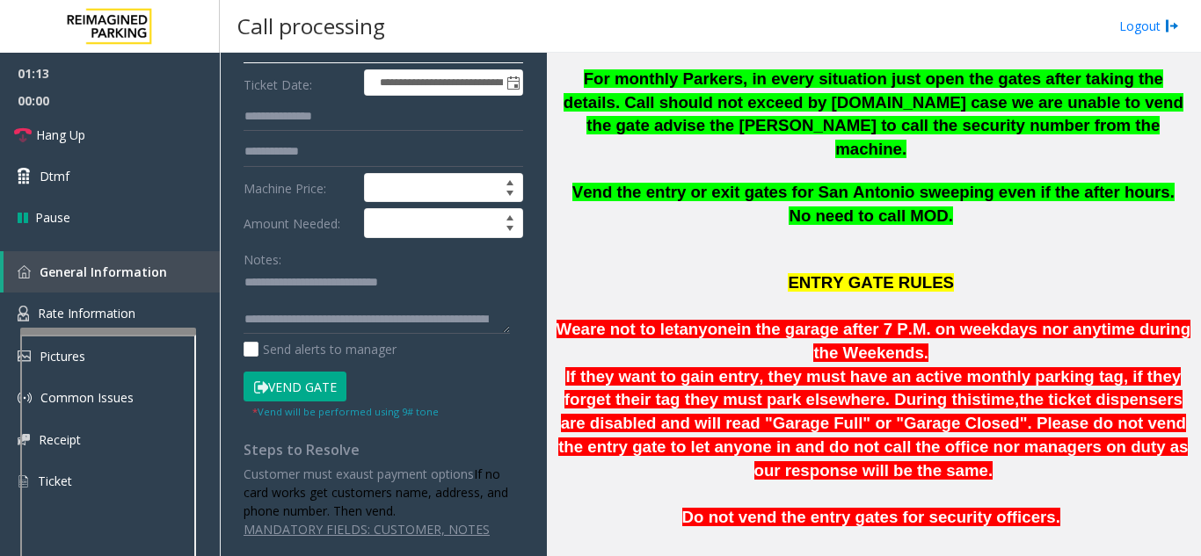
type input "******"
click at [316, 389] on button "Vend Gate" at bounding box center [294, 387] width 103 height 30
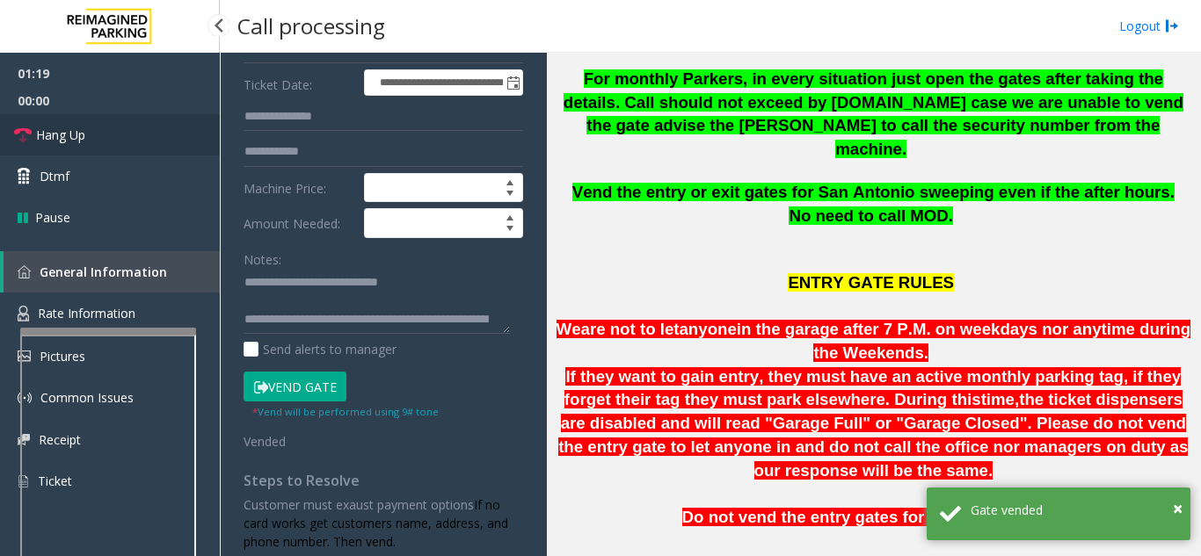
click at [105, 133] on link "Hang Up" at bounding box center [110, 134] width 220 height 41
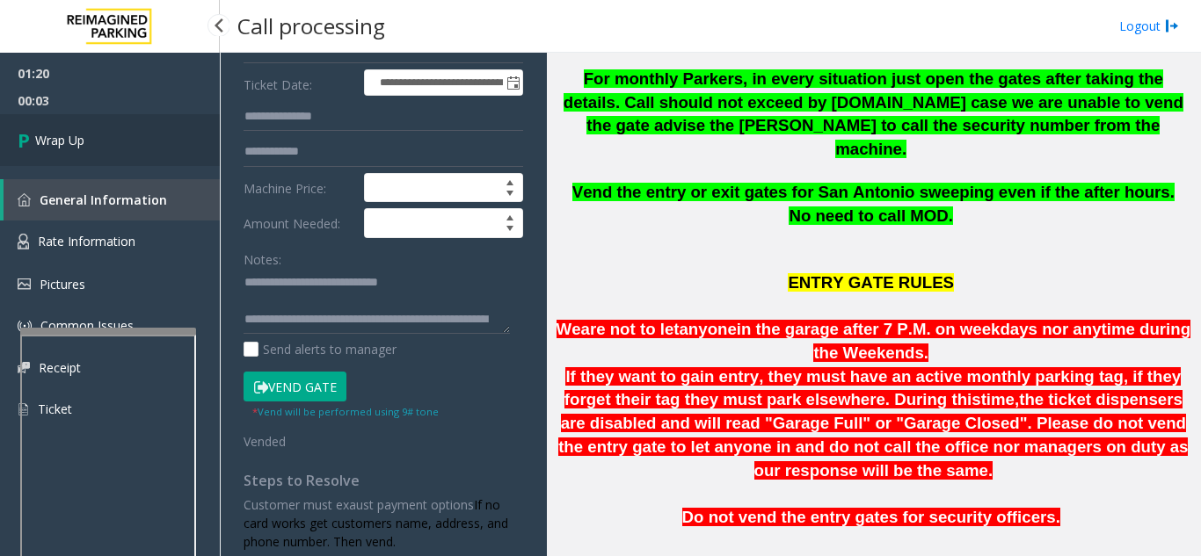
click at [105, 135] on link "Wrap Up" at bounding box center [110, 140] width 220 height 52
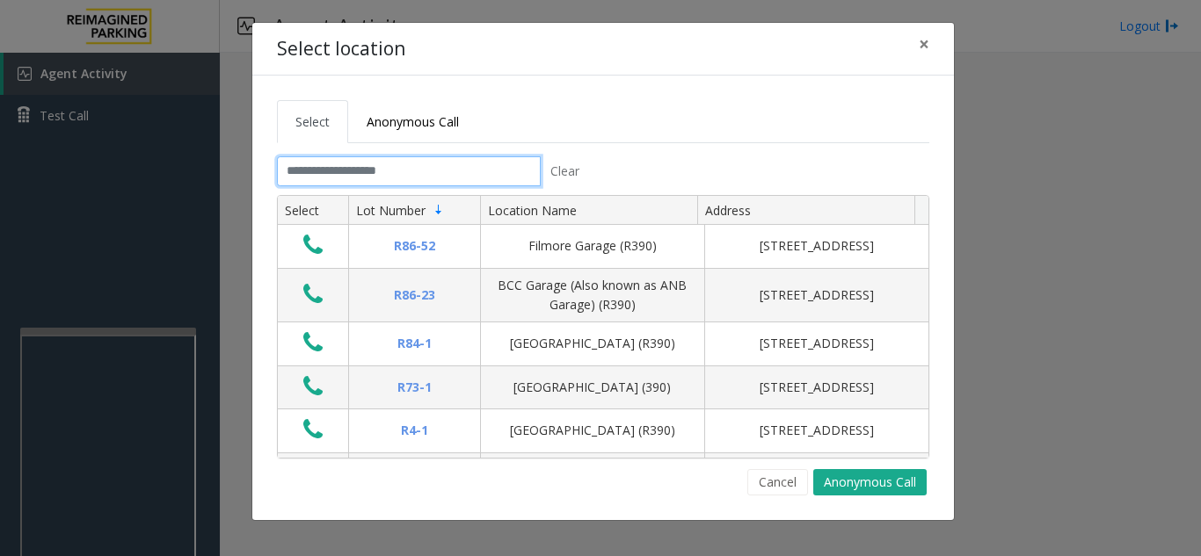
click at [465, 173] on input "text" at bounding box center [409, 171] width 264 height 30
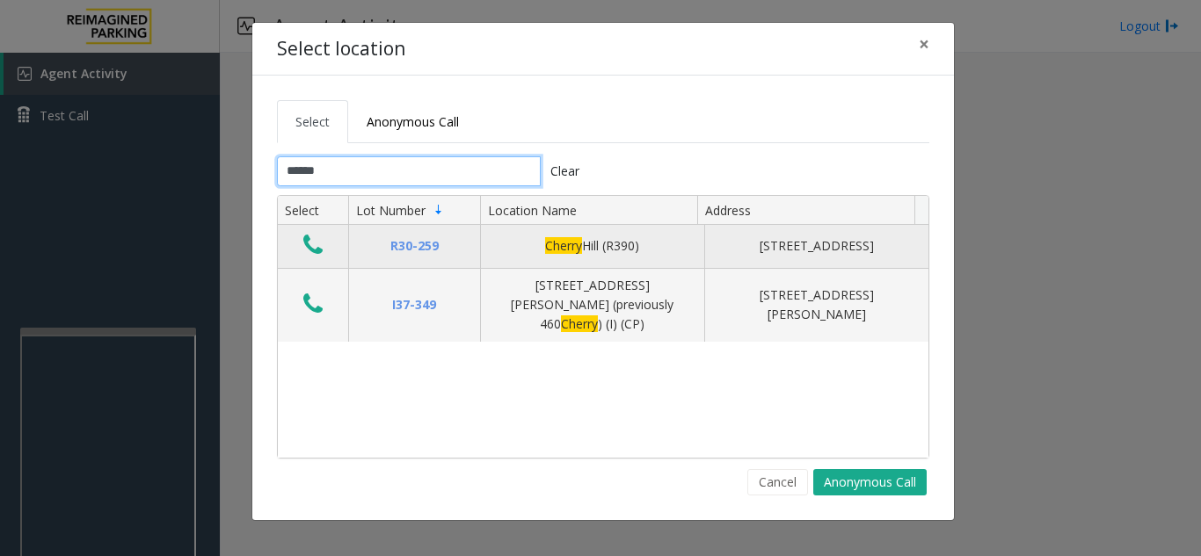
type input "******"
click at [316, 240] on icon "Data table" at bounding box center [312, 245] width 19 height 25
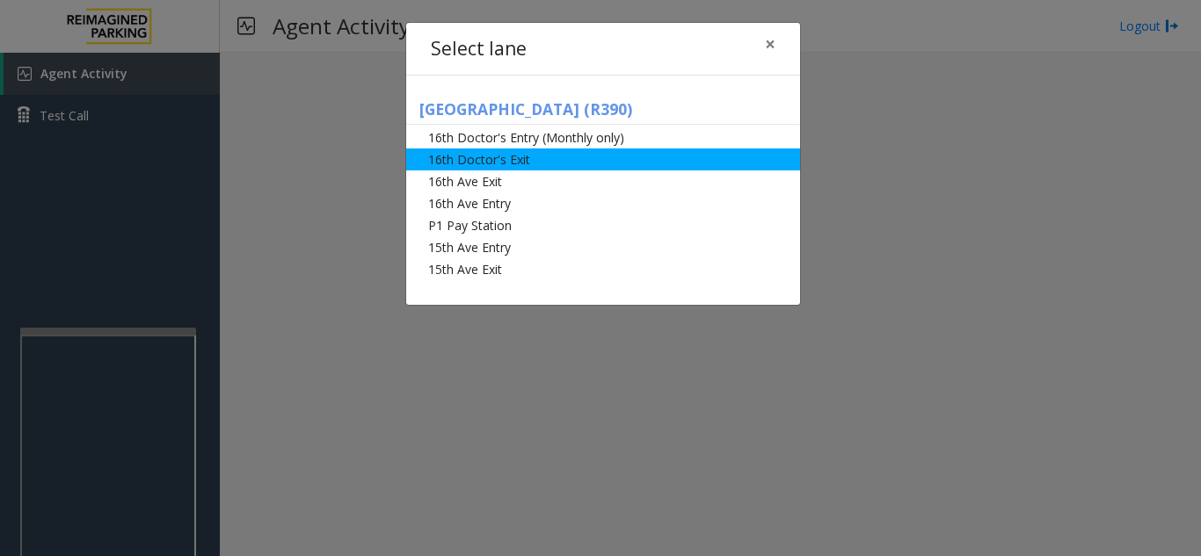
drag, startPoint x: 528, startPoint y: 140, endPoint x: 504, endPoint y: 158, distance: 30.8
click at [528, 140] on li "16th Doctor's Entry (Monthly only)" at bounding box center [603, 138] width 394 height 22
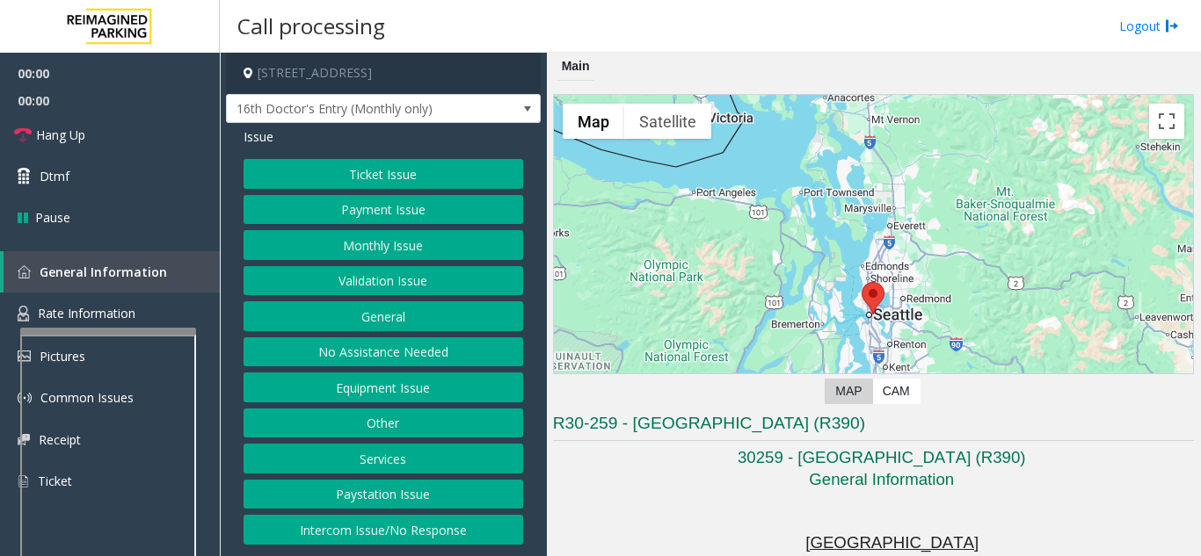
click at [367, 245] on button "Monthly Issue" at bounding box center [383, 245] width 280 height 30
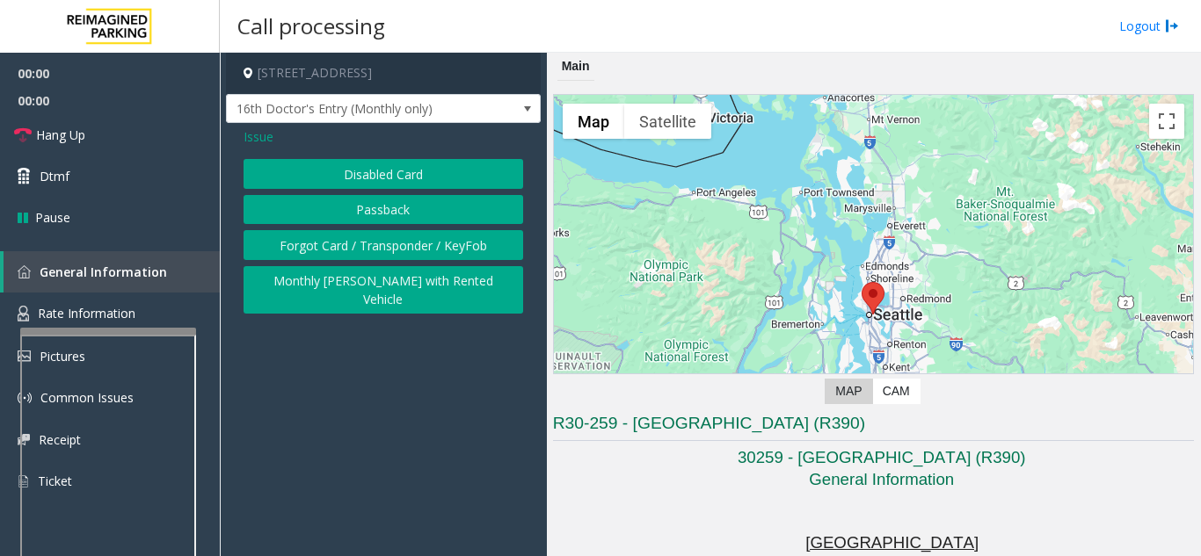
click at [352, 173] on button "Disabled Card" at bounding box center [383, 174] width 280 height 30
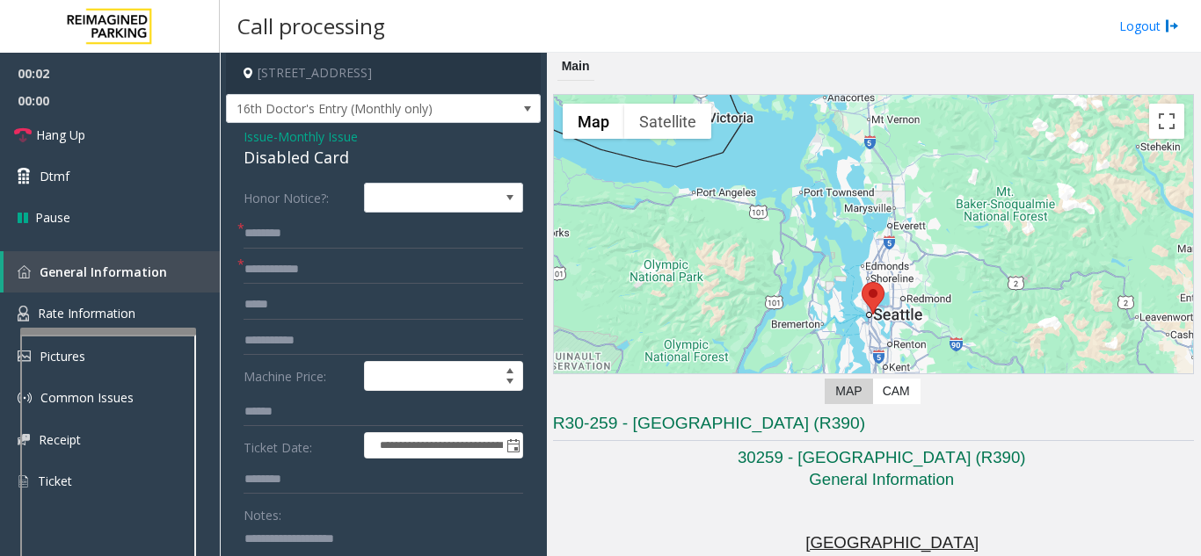
paste textarea "**********"
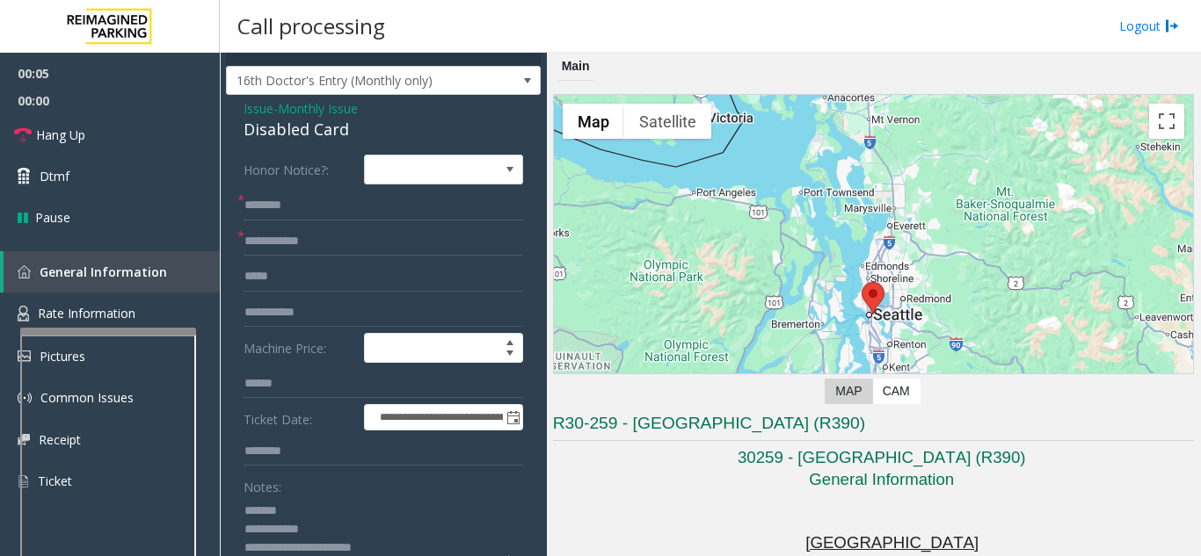
click at [323, 131] on div "Disabled Card" at bounding box center [383, 130] width 280 height 24
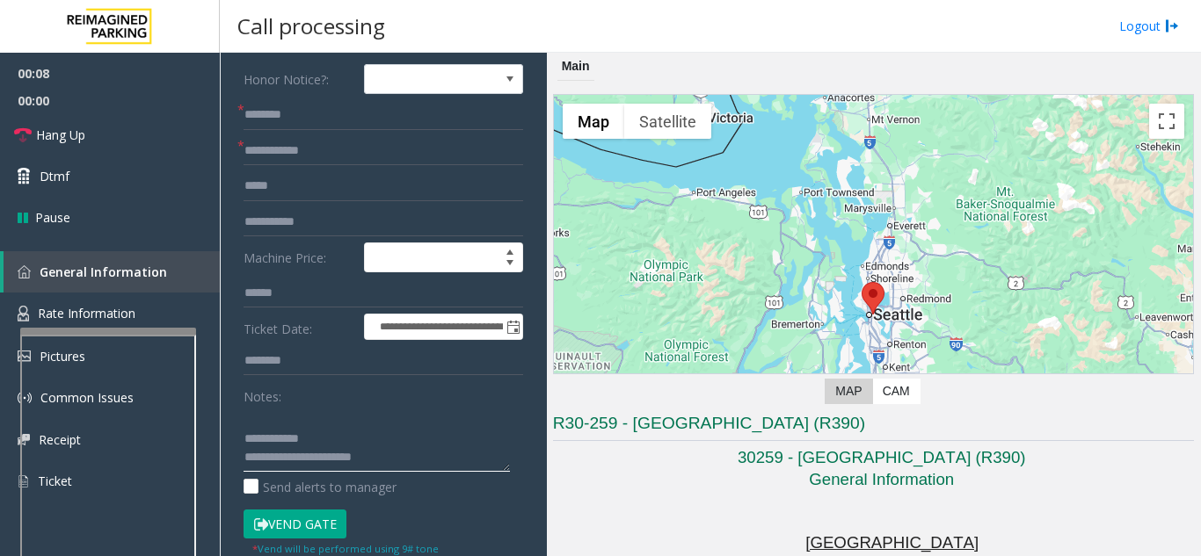
drag, startPoint x: 374, startPoint y: 548, endPoint x: 284, endPoint y: 524, distance: 92.7
click at [278, 538] on form "**********" at bounding box center [383, 310] width 280 height 493
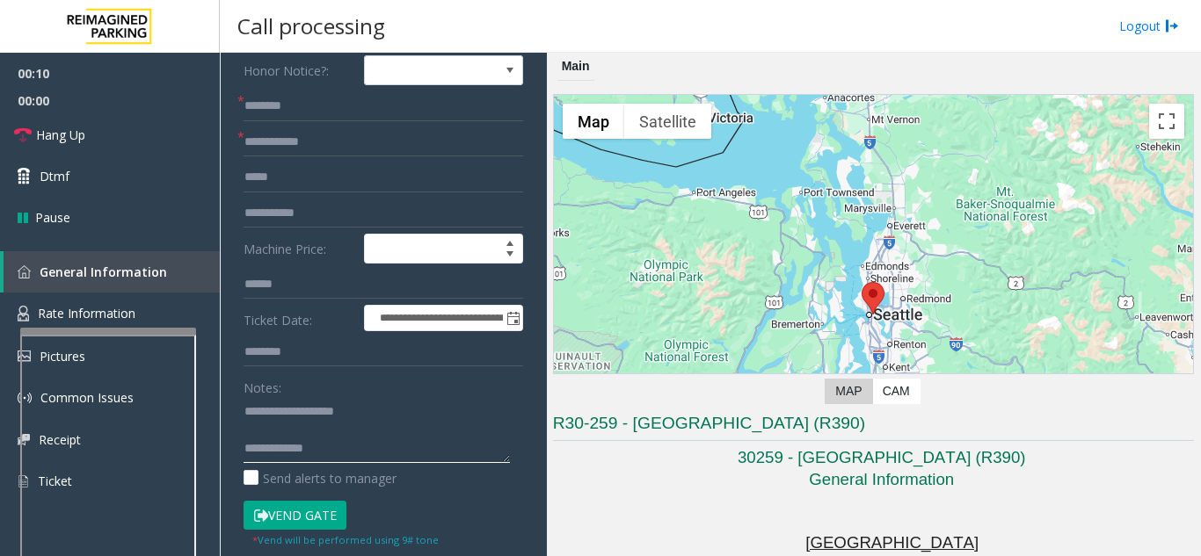
scroll to position [13, 0]
type textarea "**********"
click at [403, 112] on input "text" at bounding box center [383, 106] width 280 height 30
type input "**"
drag, startPoint x: 327, startPoint y: 110, endPoint x: 91, endPoint y: 86, distance: 237.6
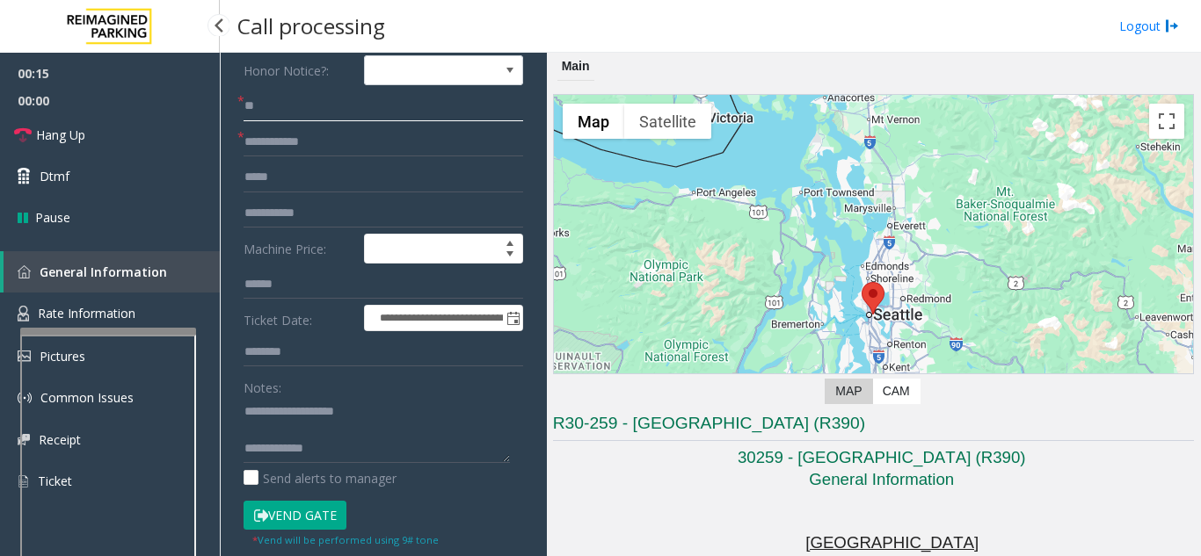
click at [91, 86] on app-root "**********" at bounding box center [600, 278] width 1201 height 556
type input "*****"
click at [331, 522] on button "Vend Gate" at bounding box center [294, 516] width 103 height 30
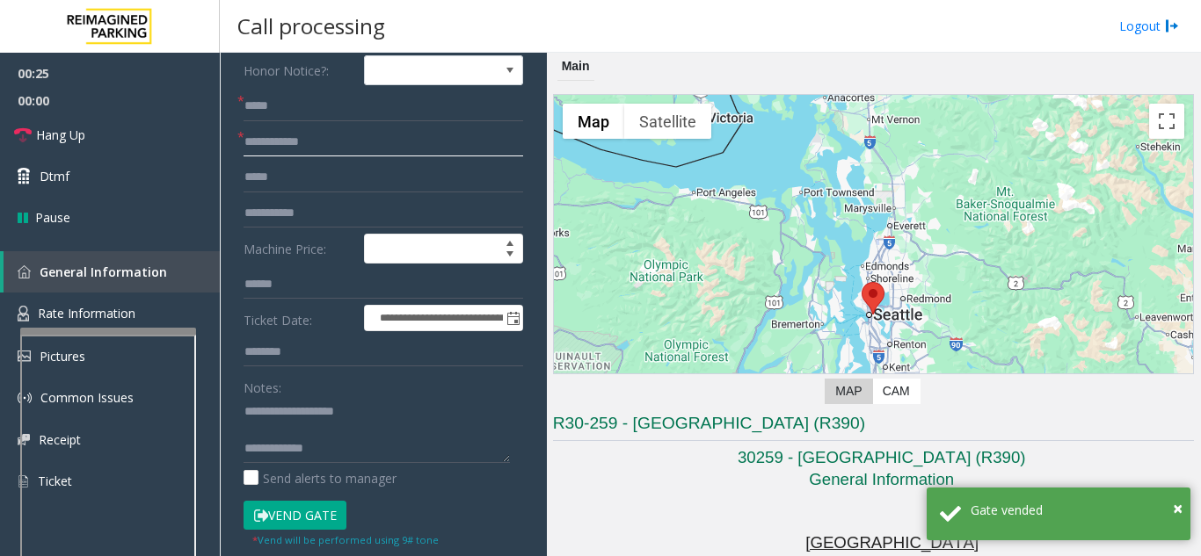
drag, startPoint x: 344, startPoint y: 143, endPoint x: 336, endPoint y: 197, distance: 54.2
click at [344, 149] on input "text" at bounding box center [383, 142] width 280 height 30
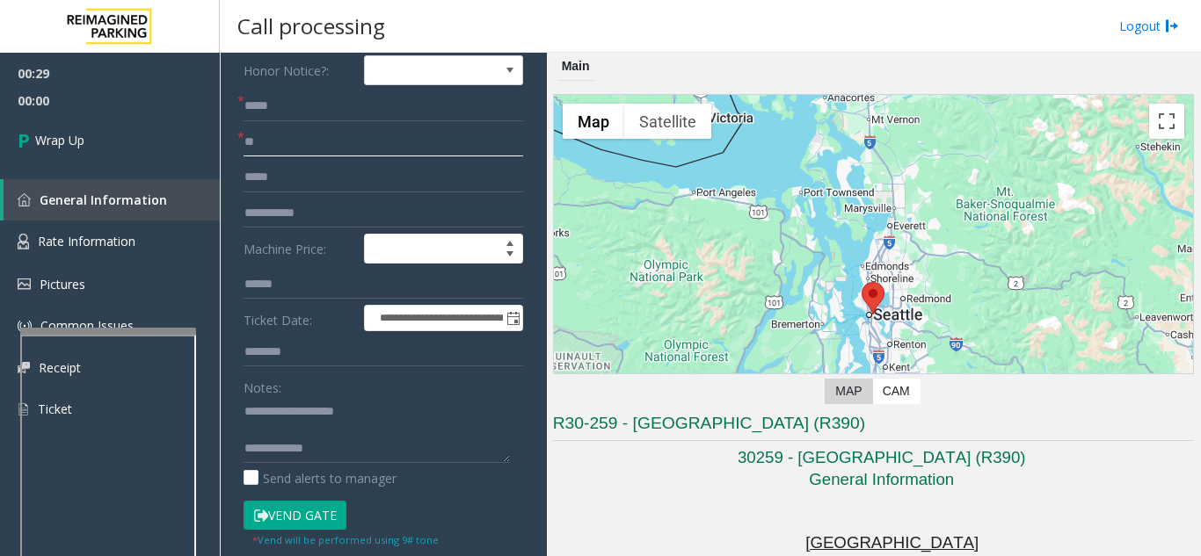
type input "**"
paste textarea "**********"
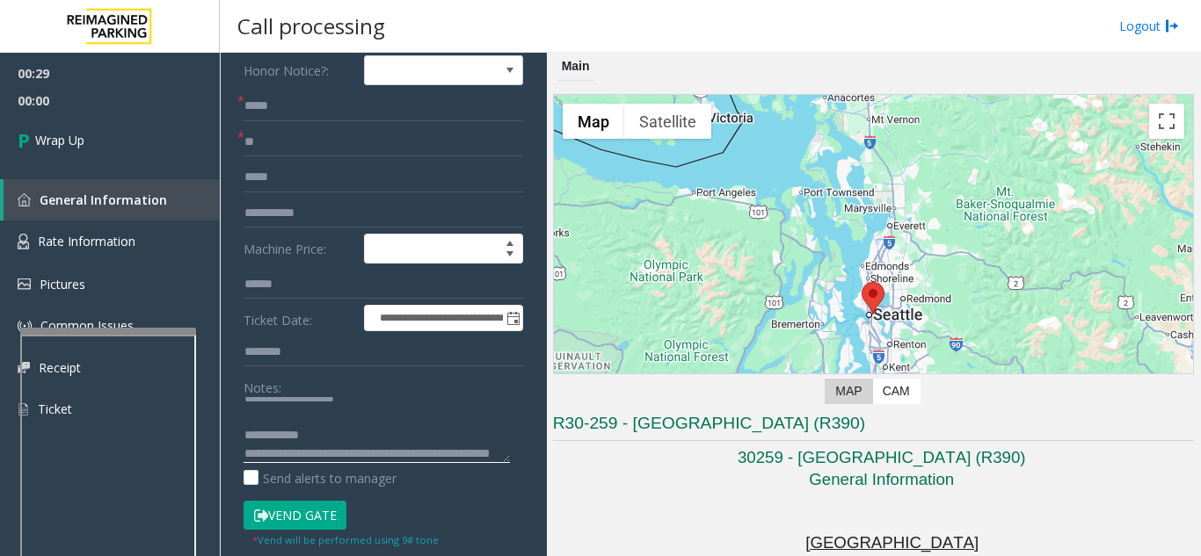
click at [418, 445] on textarea at bounding box center [376, 430] width 266 height 66
drag, startPoint x: 374, startPoint y: 440, endPoint x: 456, endPoint y: 432, distance: 83.0
click at [380, 441] on textarea at bounding box center [376, 430] width 266 height 66
paste textarea "**********"
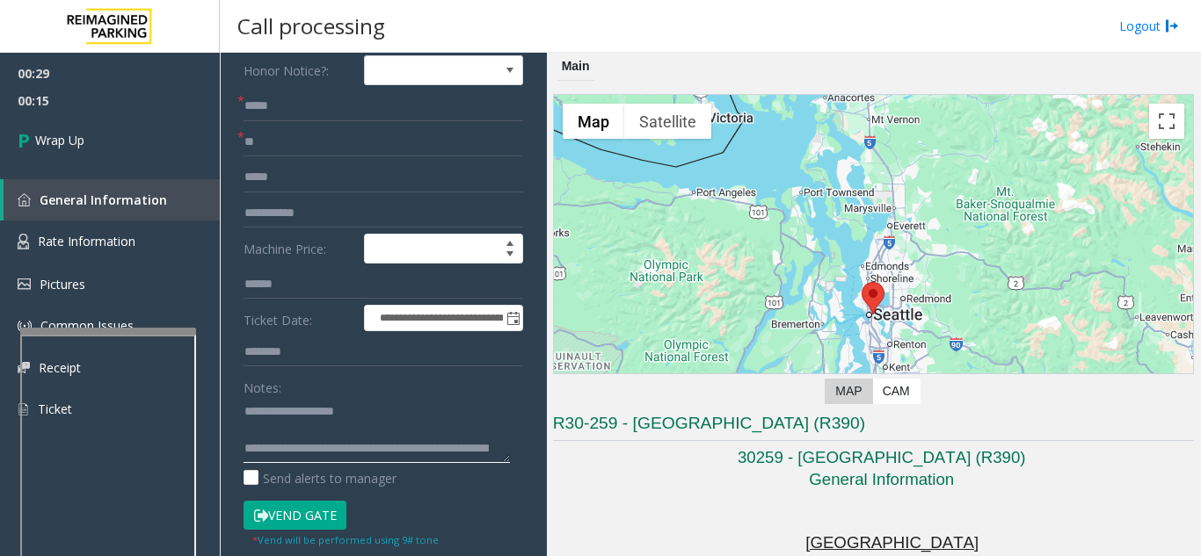
scroll to position [50, 0]
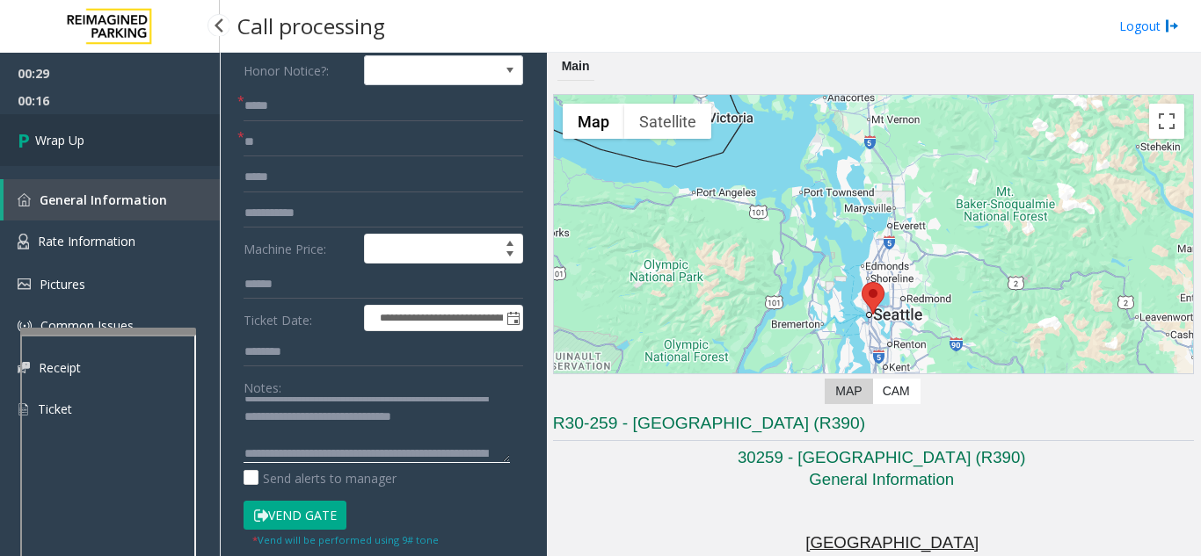
type textarea "**********"
click at [130, 147] on link "Wrap Up" at bounding box center [110, 140] width 220 height 52
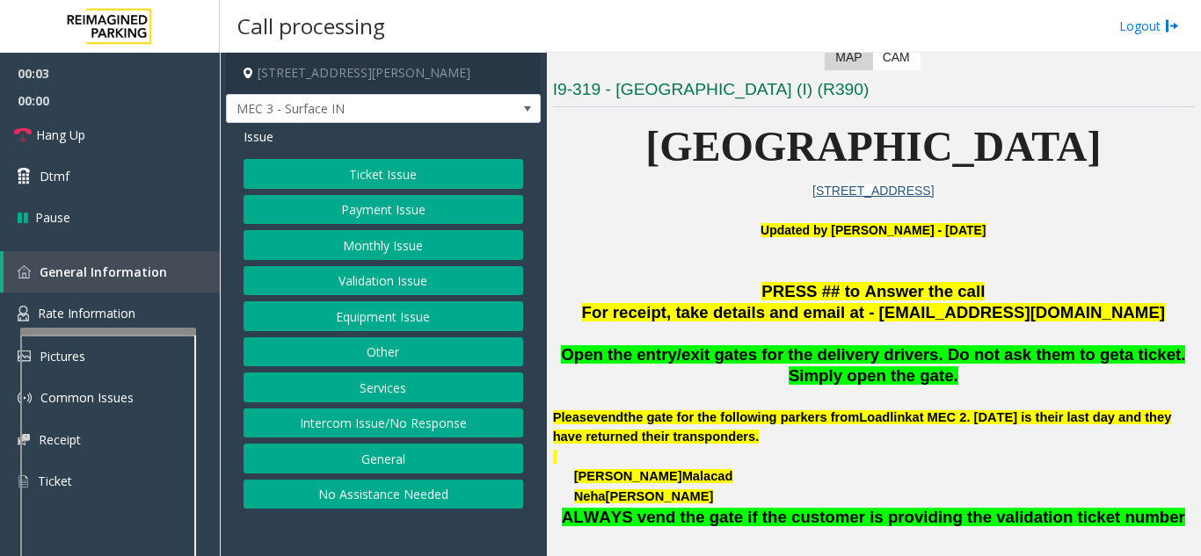
scroll to position [352, 0]
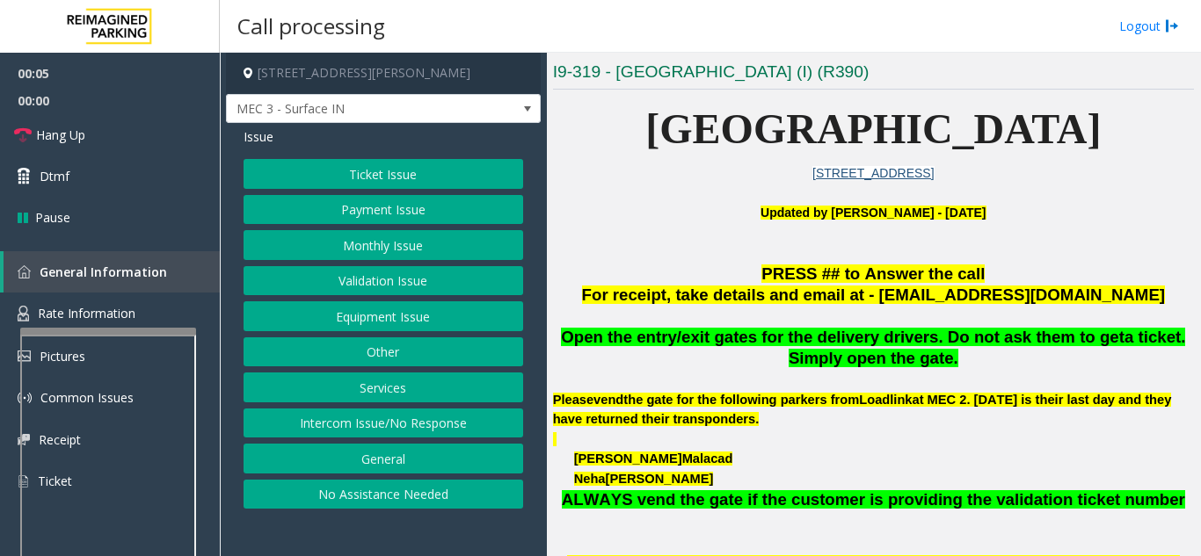
click at [374, 303] on div "Ticket Issue Payment Issue Monthly Issue Validation Issue Equipment Issue Other…" at bounding box center [383, 334] width 280 height 350
click at [358, 317] on button "Equipment Issue" at bounding box center [383, 317] width 280 height 30
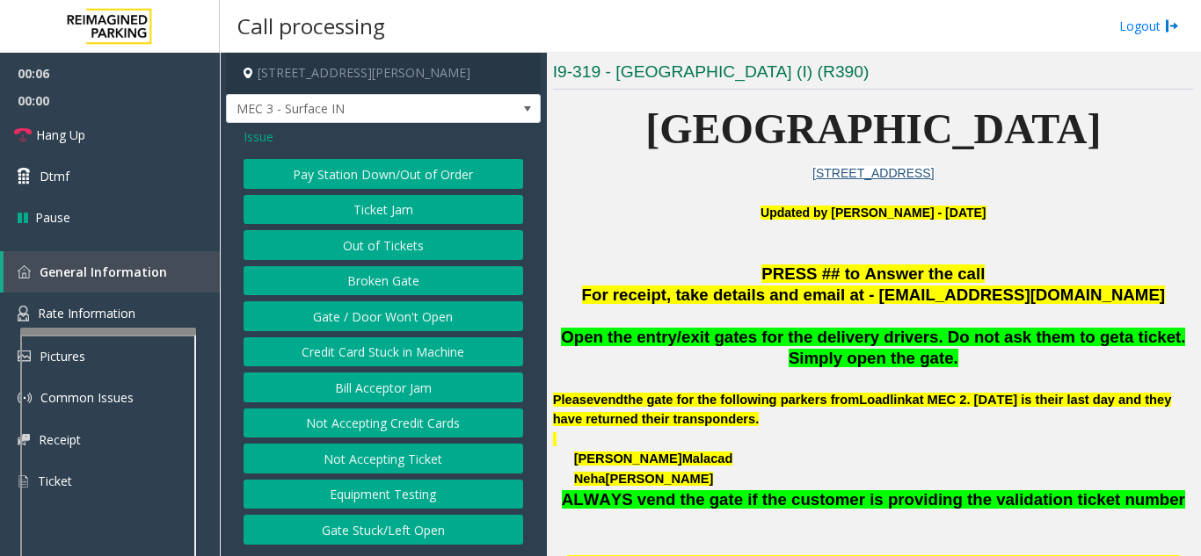
click at [359, 316] on button "Gate / Door Won't Open" at bounding box center [383, 317] width 280 height 30
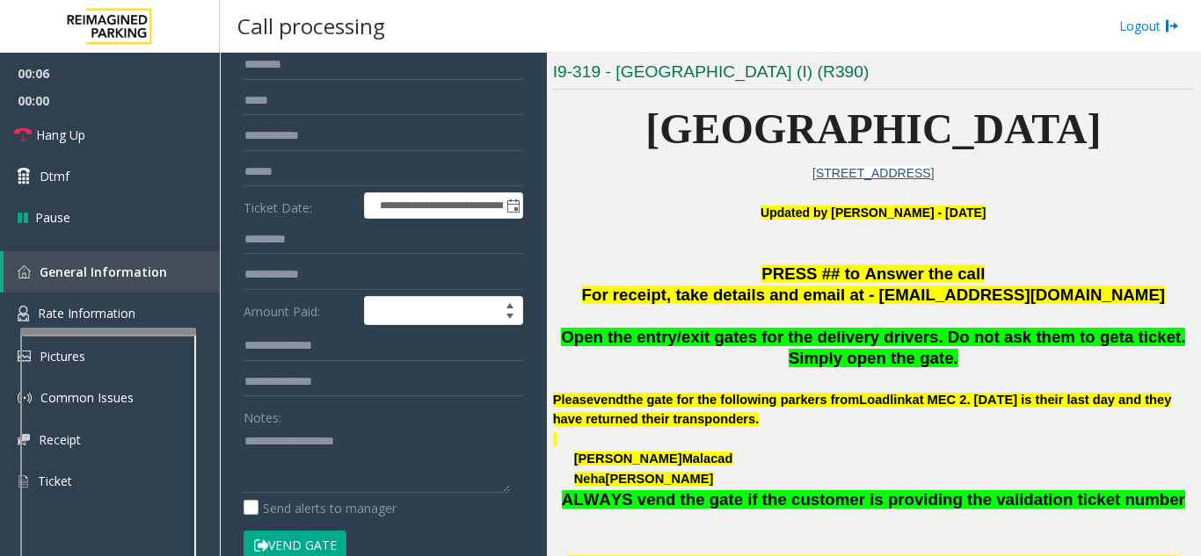
scroll to position [264, 0]
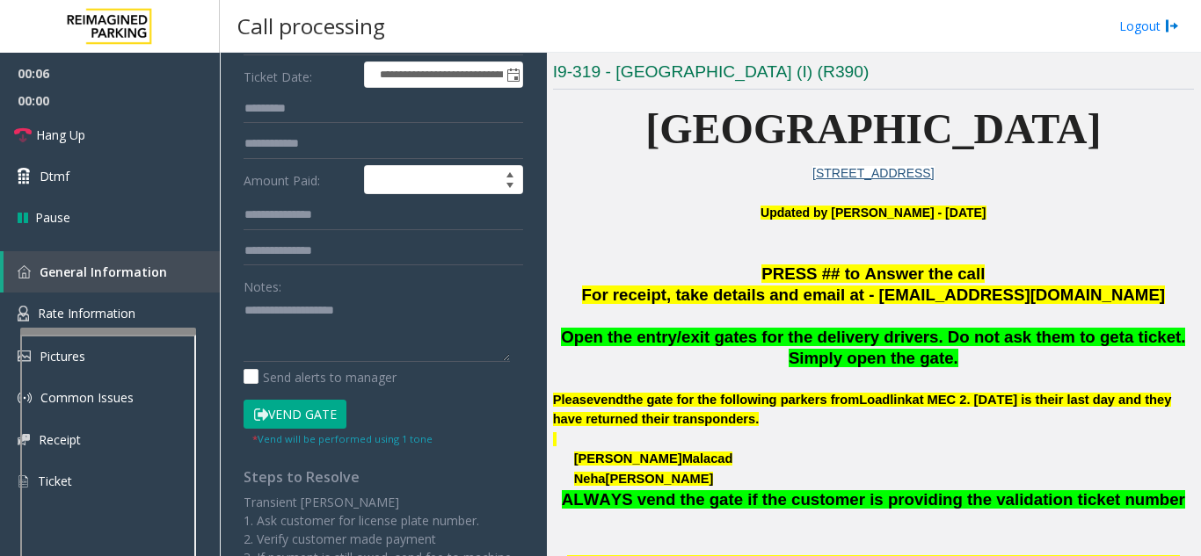
click at [306, 411] on button "Vend Gate" at bounding box center [294, 415] width 103 height 30
click at [363, 355] on textarea at bounding box center [376, 329] width 266 height 66
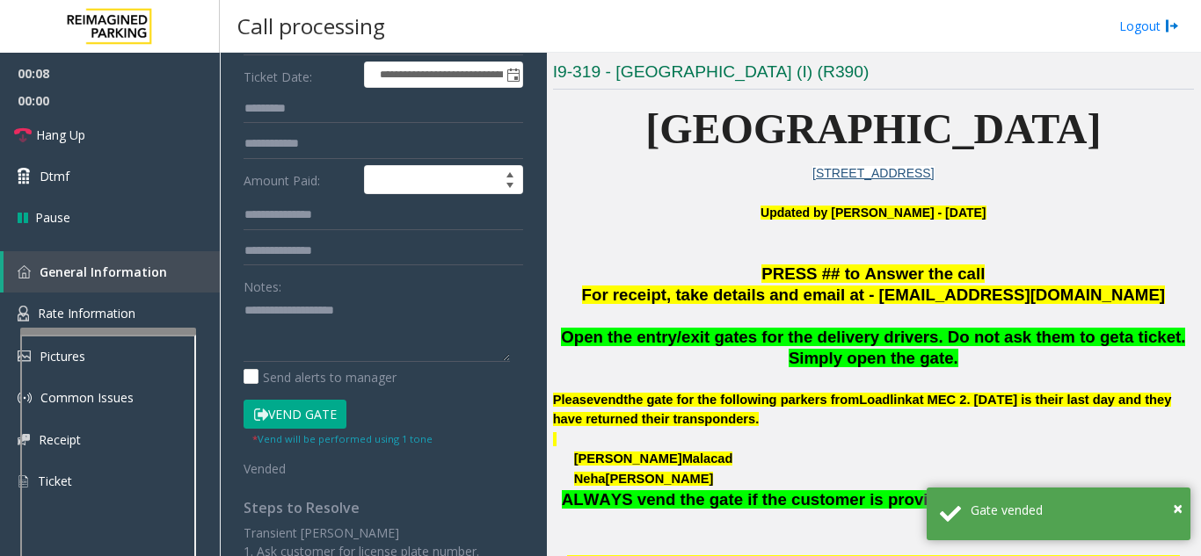
click at [808, 342] on span "Open the entry/exit gates for the delivery drivers. Do not ask them to get" at bounding box center [842, 337] width 563 height 18
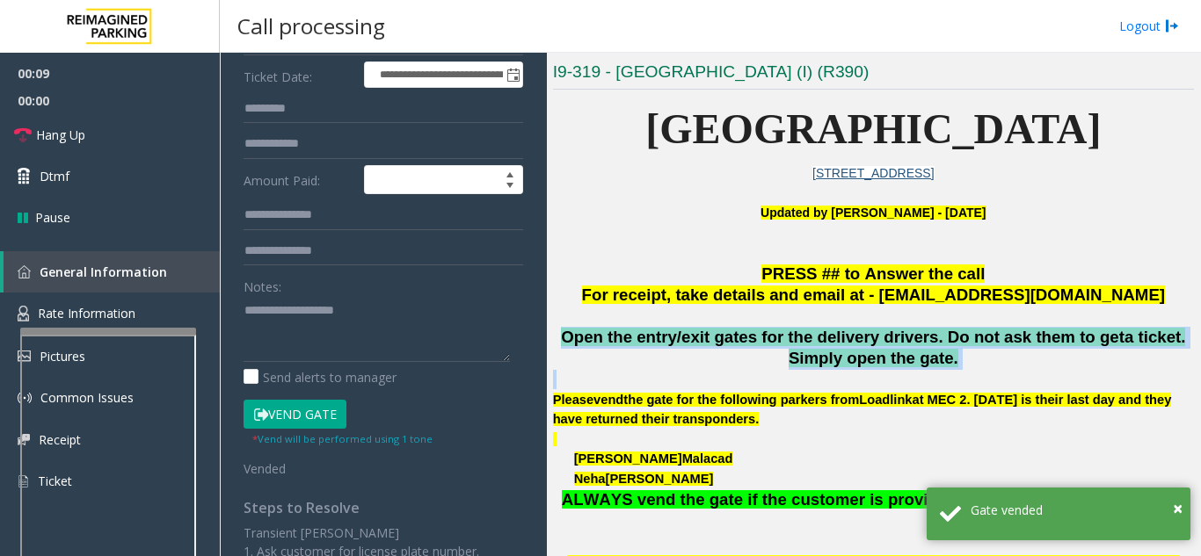
click at [808, 342] on span "Open the entry/exit gates for the delivery drivers. Do not ask them to get" at bounding box center [842, 337] width 563 height 18
copy span "Open the entry/exit gates for the delivery drivers. Do not ask them to get a ti…"
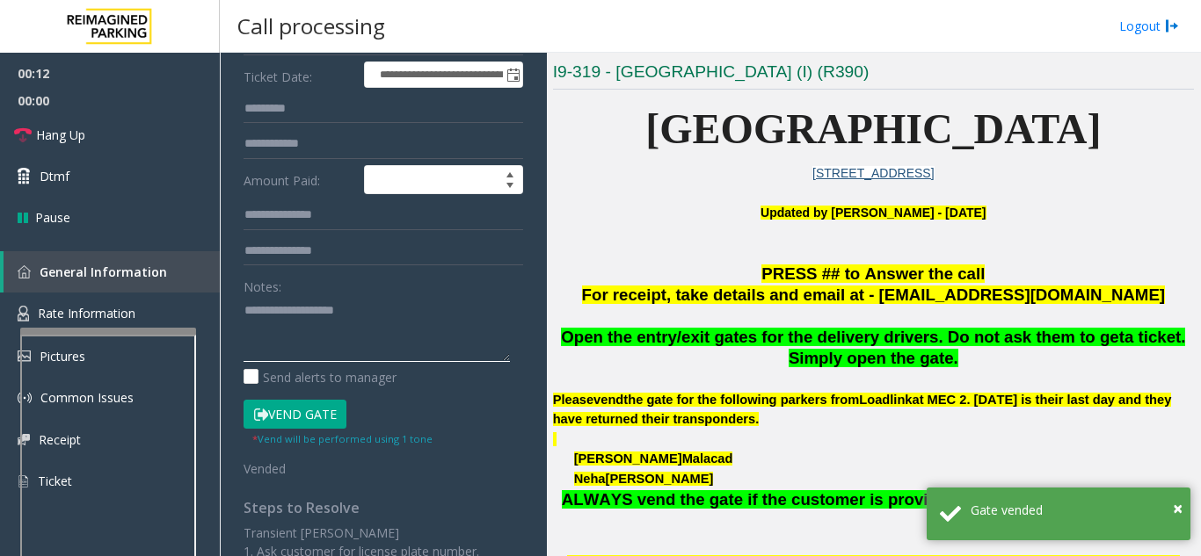
paste textarea "**********"
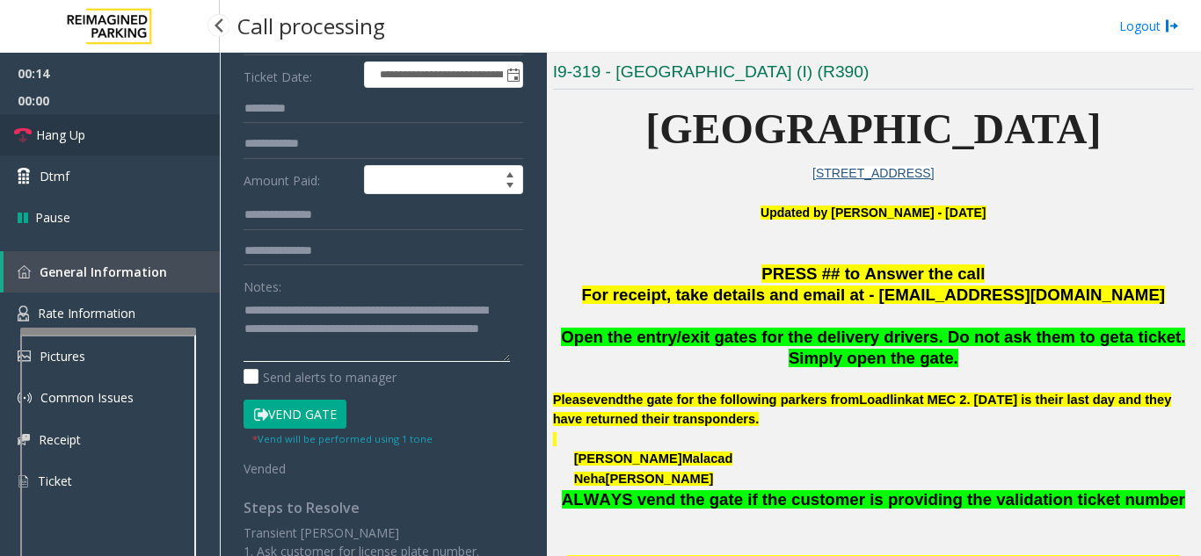
type textarea "**********"
click at [94, 138] on link "Hang Up" at bounding box center [110, 134] width 220 height 41
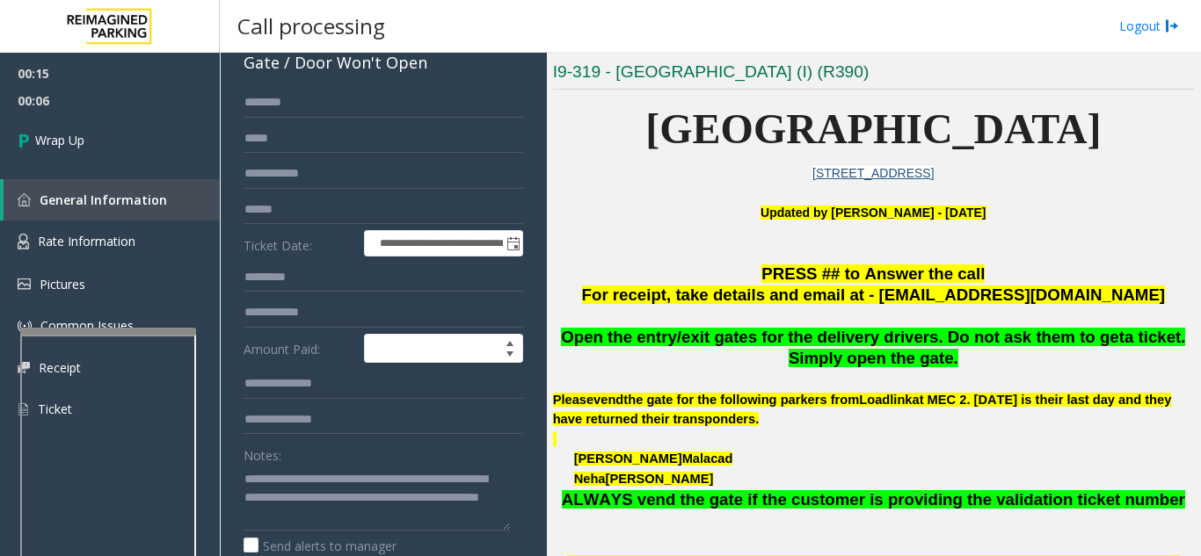
scroll to position [0, 0]
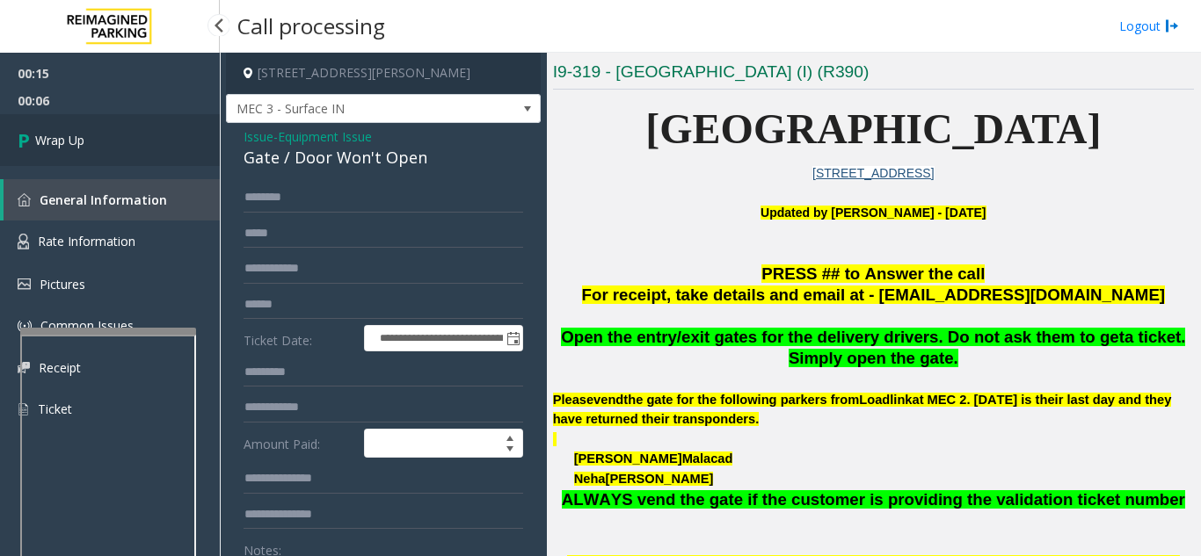
click at [174, 139] on link "Wrap Up" at bounding box center [110, 140] width 220 height 52
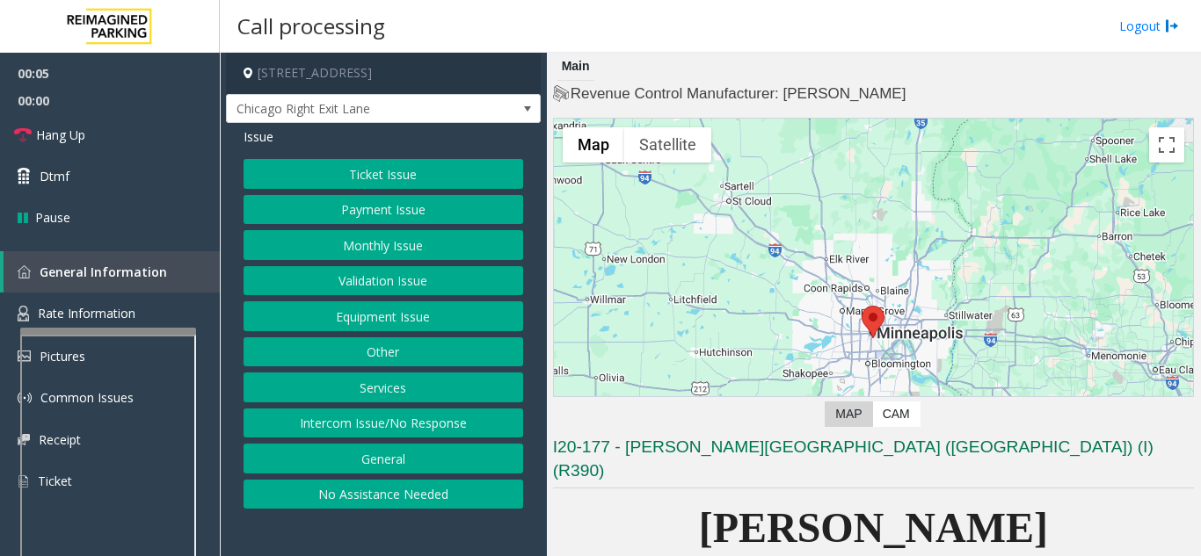
click at [377, 525] on app-call-processing-form "[STREET_ADDRESS] Right Exit Lane Issue Ticket Issue Payment Issue Monthly Issue…" at bounding box center [383, 305] width 327 height 504
drag, startPoint x: 377, startPoint y: 525, endPoint x: 314, endPoint y: 182, distance: 348.6
click at [314, 182] on button "Ticket Issue" at bounding box center [383, 174] width 280 height 30
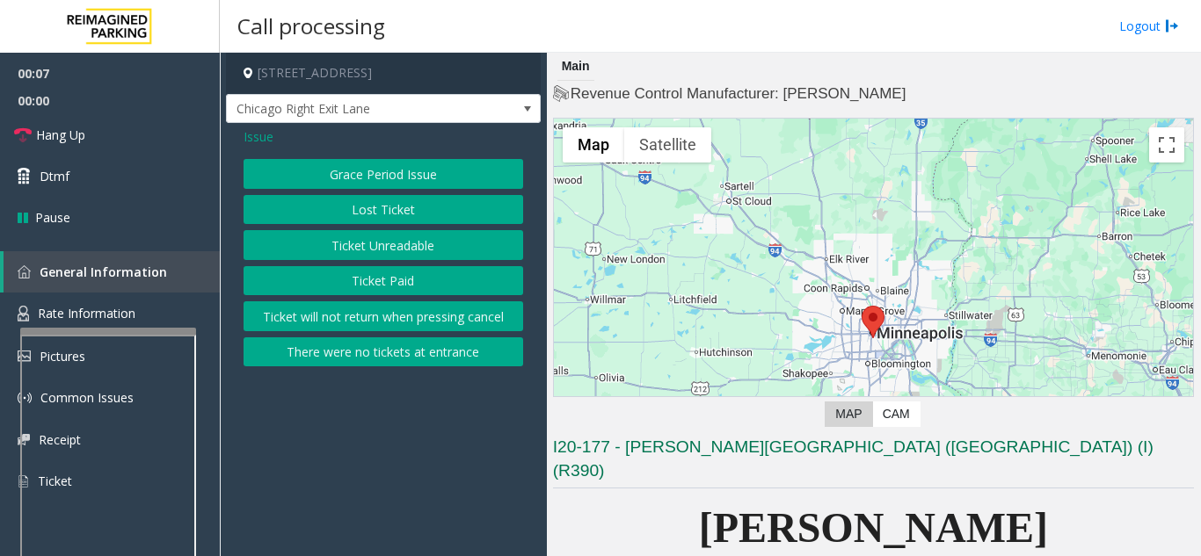
click at [269, 144] on span "Issue" at bounding box center [258, 136] width 30 height 18
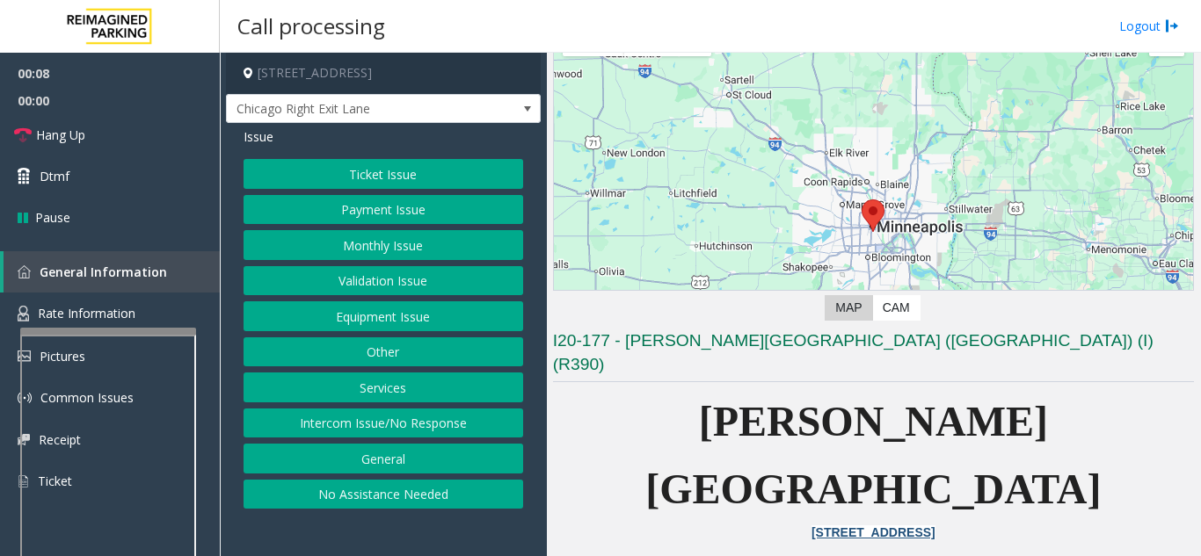
scroll to position [264, 0]
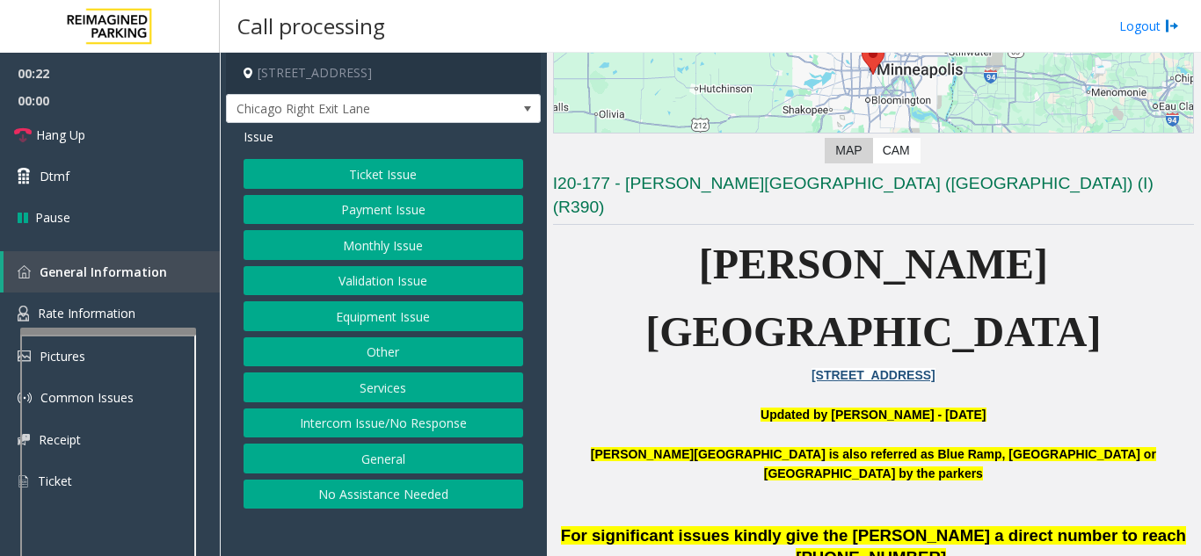
drag, startPoint x: 427, startPoint y: 426, endPoint x: 390, endPoint y: 323, distance: 110.1
click at [427, 426] on button "Intercom Issue/No Response" at bounding box center [383, 424] width 280 height 30
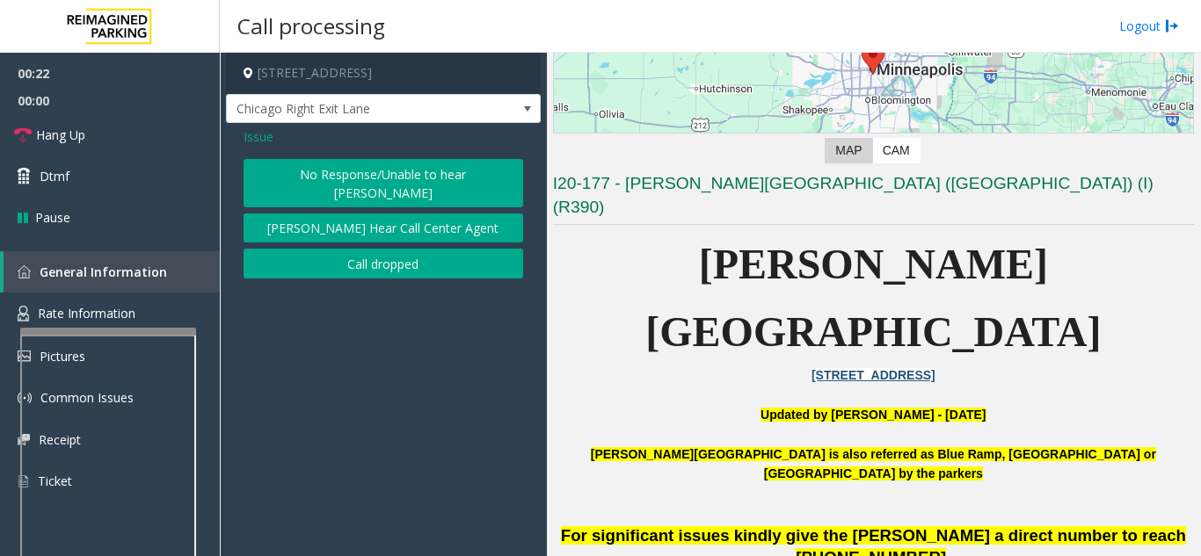
click at [361, 185] on button "No Response/Unable to hear [PERSON_NAME]" at bounding box center [383, 183] width 280 height 48
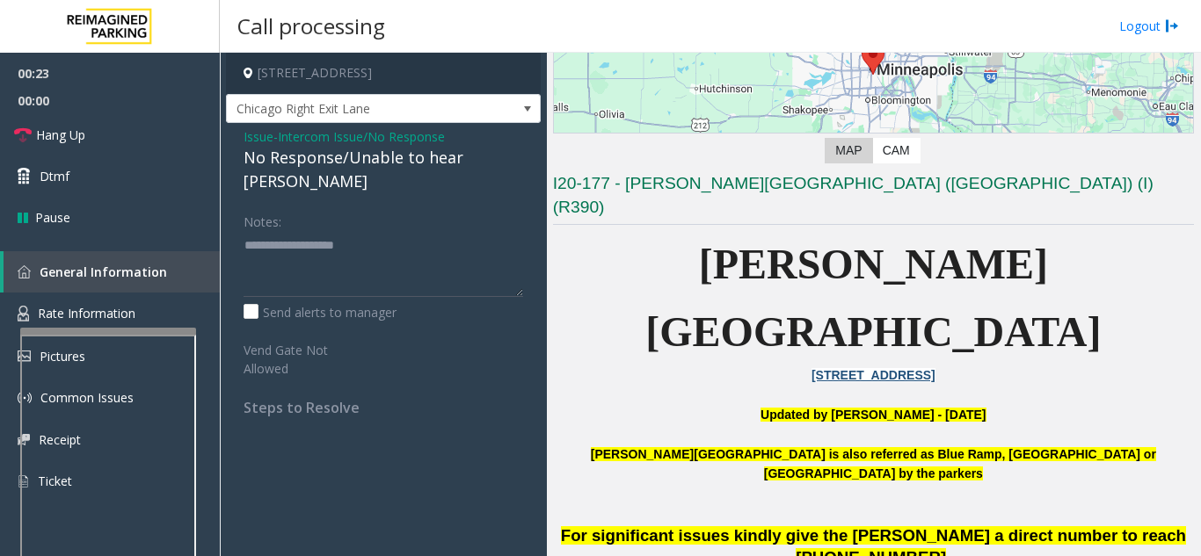
click at [356, 171] on div "Issue - Intercom Issue/No Response No Response/Unable to hear [PERSON_NAME] Not…" at bounding box center [383, 278] width 315 height 311
click at [356, 170] on div "No Response/Unable to hear [PERSON_NAME]" at bounding box center [383, 169] width 280 height 47
click at [356, 168] on div "No Response/Unable to hear [PERSON_NAME]" at bounding box center [383, 169] width 280 height 47
click at [357, 167] on div "No Response/Unable to hear [PERSON_NAME]" at bounding box center [383, 169] width 280 height 47
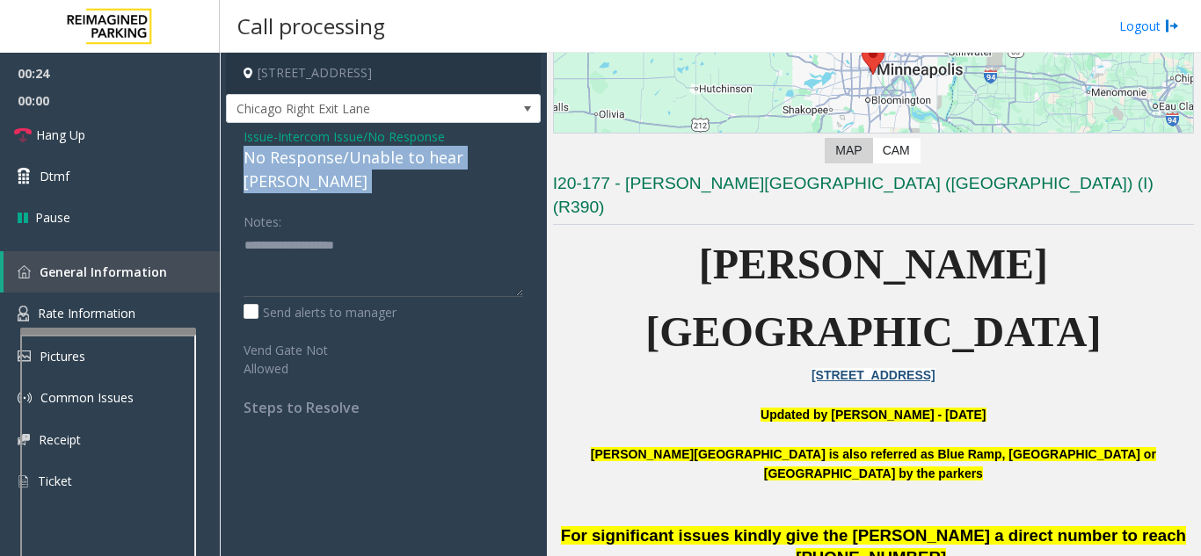
click at [357, 167] on div "No Response/Unable to hear [PERSON_NAME]" at bounding box center [383, 169] width 280 height 47
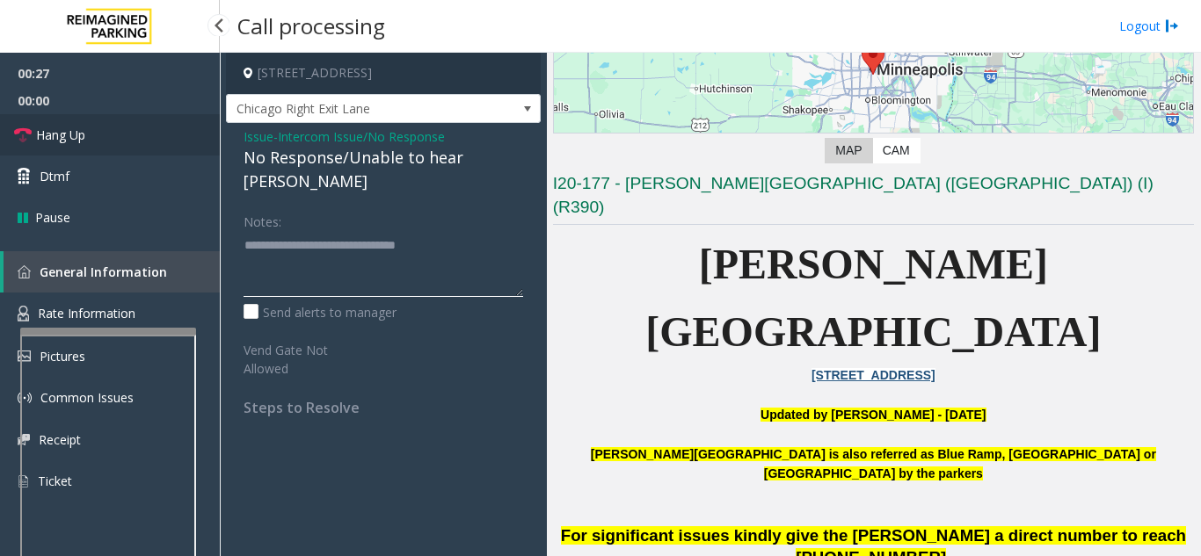
type textarea "**********"
click at [120, 120] on link "Hang Up" at bounding box center [110, 134] width 220 height 41
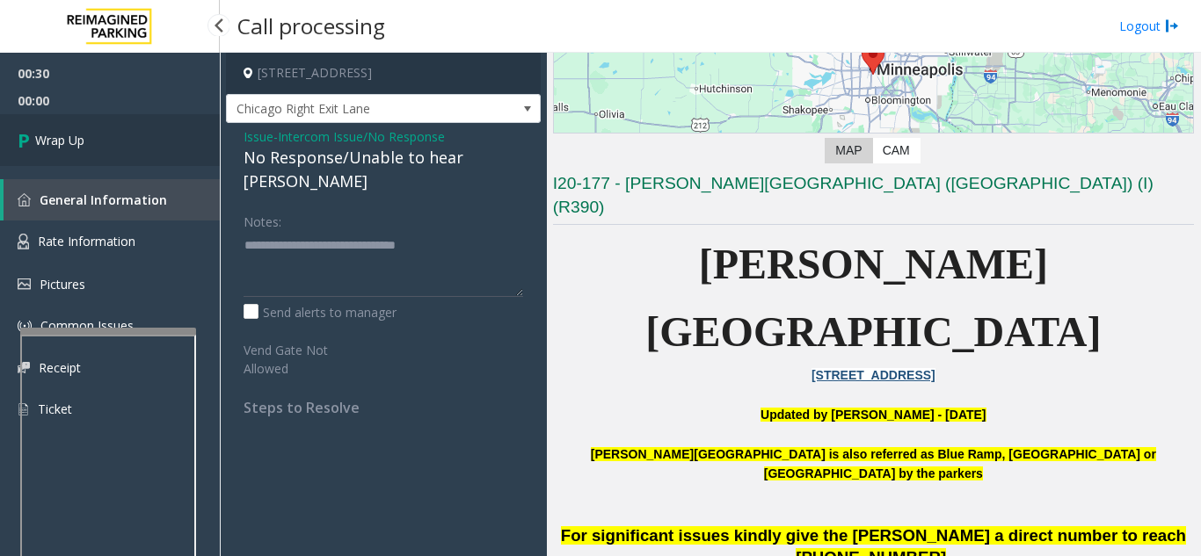
click at [134, 142] on link "Wrap Up" at bounding box center [110, 140] width 220 height 52
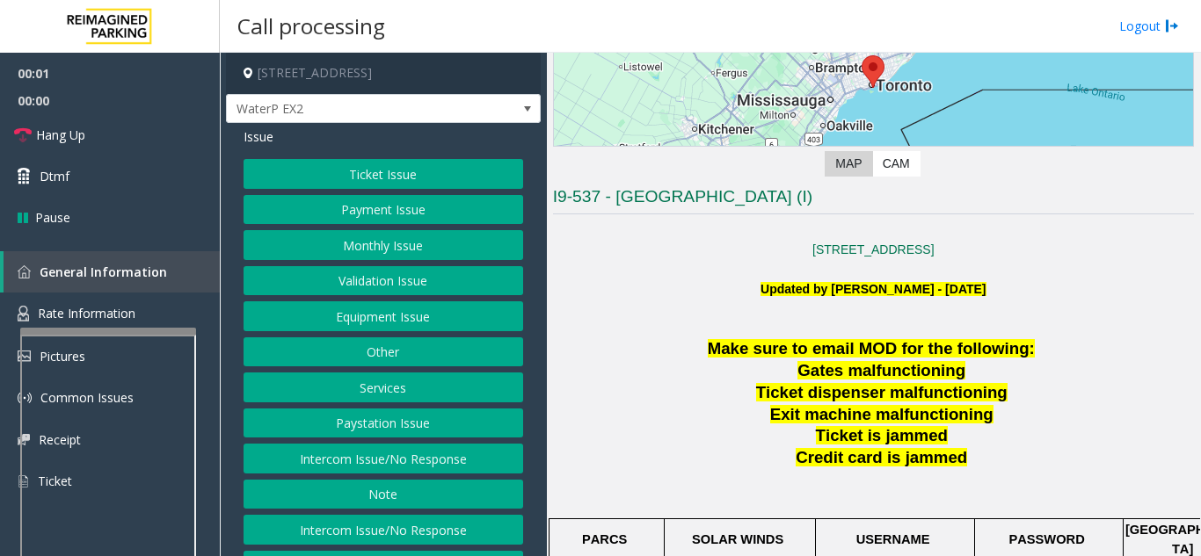
scroll to position [352, 0]
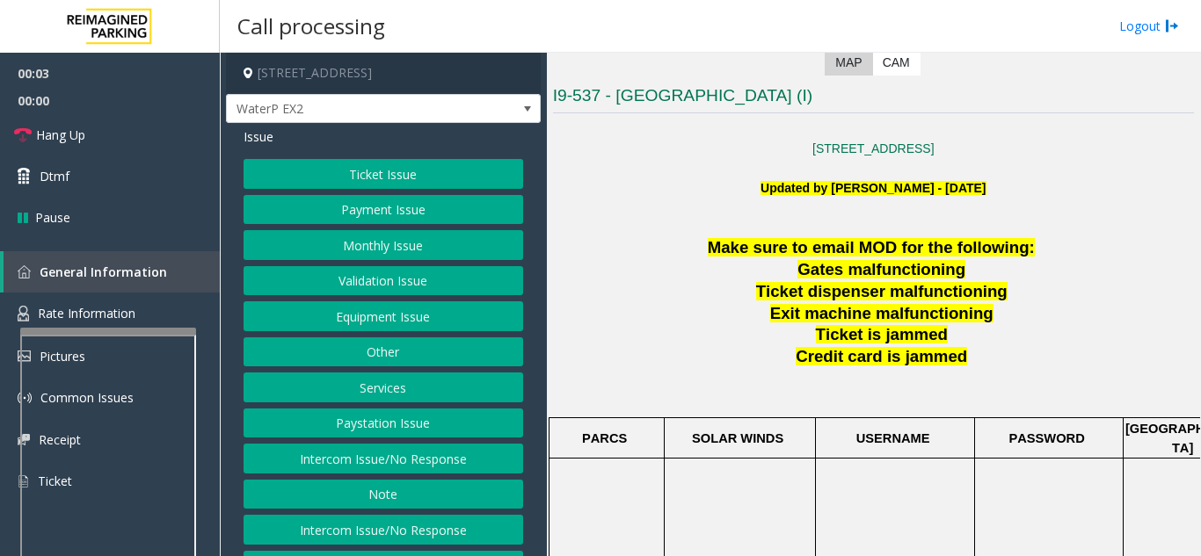
click at [826, 318] on span "Exit machine malfunctioning" at bounding box center [881, 313] width 223 height 18
click at [826, 319] on span "Exit machine malfunctioning" at bounding box center [881, 313] width 223 height 18
click at [744, 356] on p "Credit card is jammed" at bounding box center [884, 357] width 620 height 22
drag, startPoint x: 733, startPoint y: 404, endPoint x: 708, endPoint y: 447, distance: 48.8
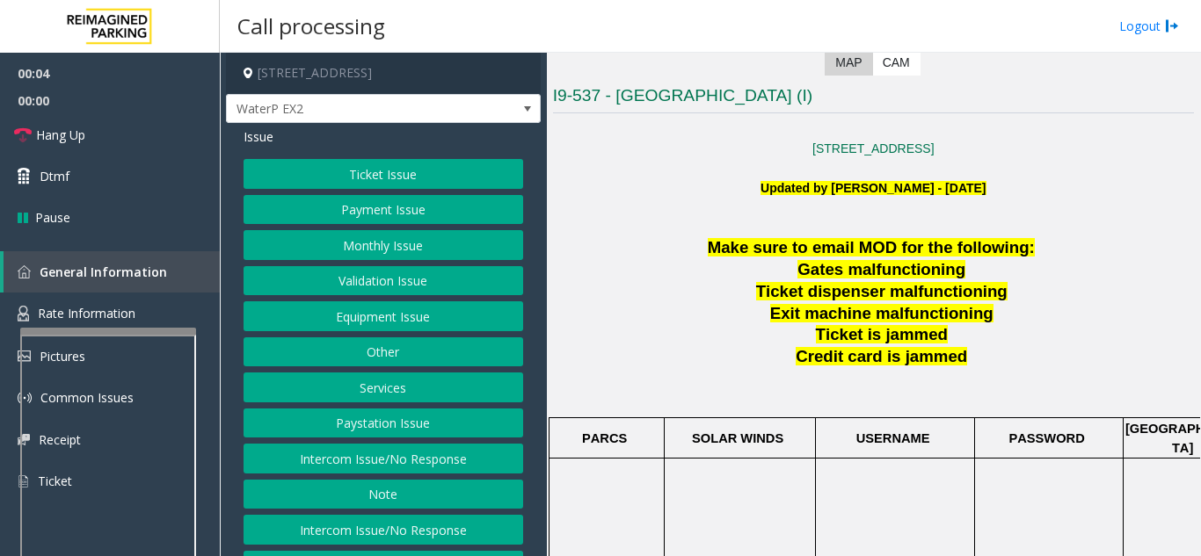
click at [708, 459] on td at bounding box center [739, 529] width 151 height 140
click at [713, 437] on span "SOLAR WINDS" at bounding box center [737, 439] width 91 height 14
click at [640, 459] on td at bounding box center [606, 529] width 115 height 140
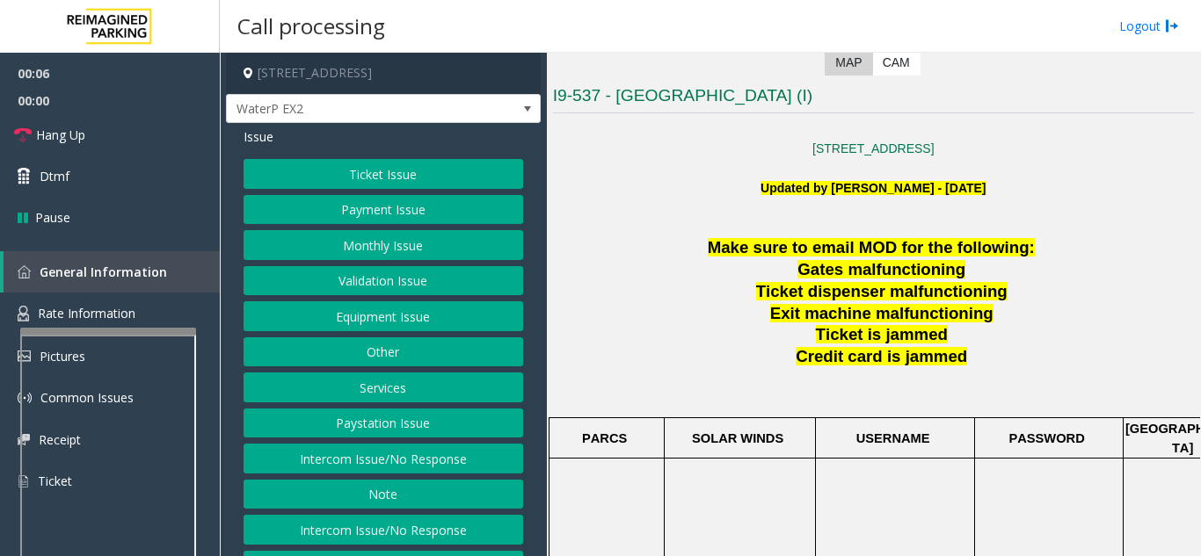
click at [680, 392] on p at bounding box center [873, 388] width 641 height 40
drag, startPoint x: 667, startPoint y: 345, endPoint x: 641, endPoint y: 383, distance: 46.1
click at [641, 383] on p at bounding box center [873, 388] width 641 height 40
drag, startPoint x: 691, startPoint y: 351, endPoint x: 686, endPoint y: 360, distance: 11.0
click at [686, 361] on p "Credit card is jammed" at bounding box center [884, 357] width 620 height 22
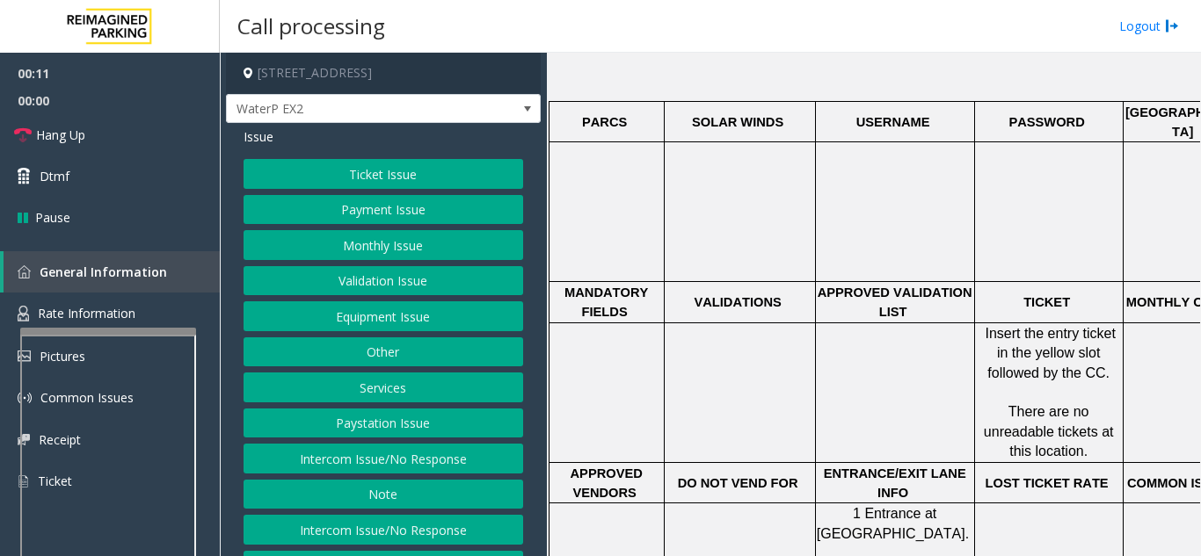
scroll to position [791, 0]
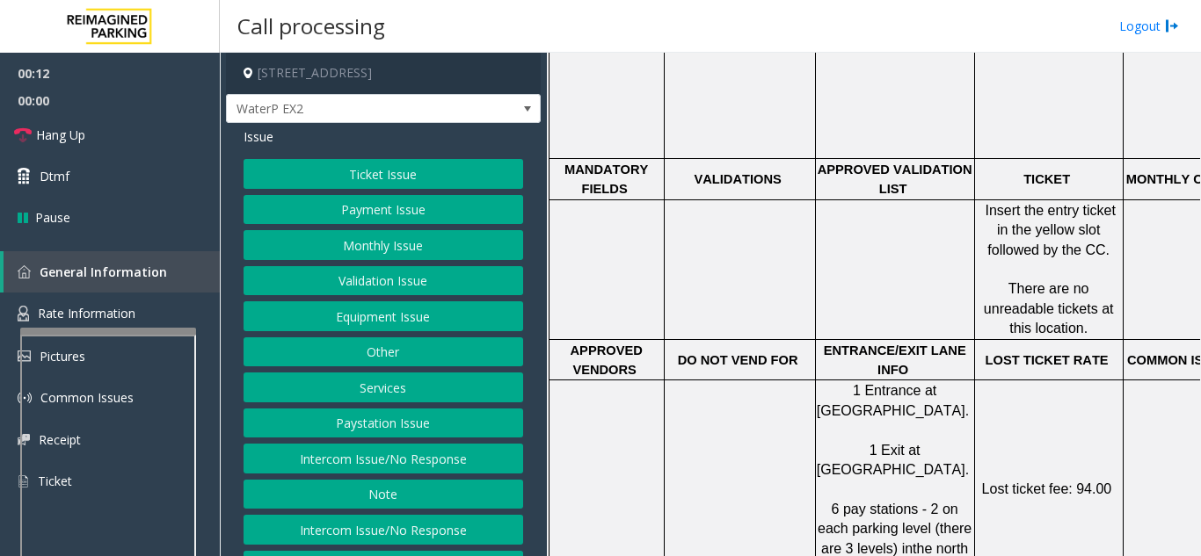
click at [873, 480] on p "6 pay stations - 2 on each parking level (there are 3 levels) in the north and …" at bounding box center [895, 539] width 156 height 118
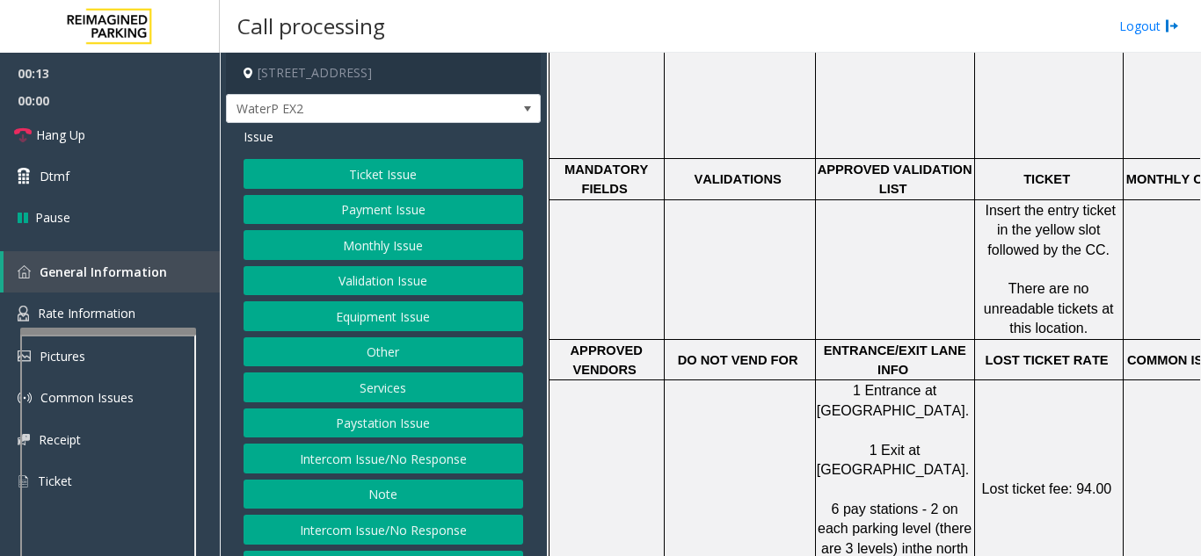
click at [769, 482] on td at bounding box center [739, 490] width 151 height 218
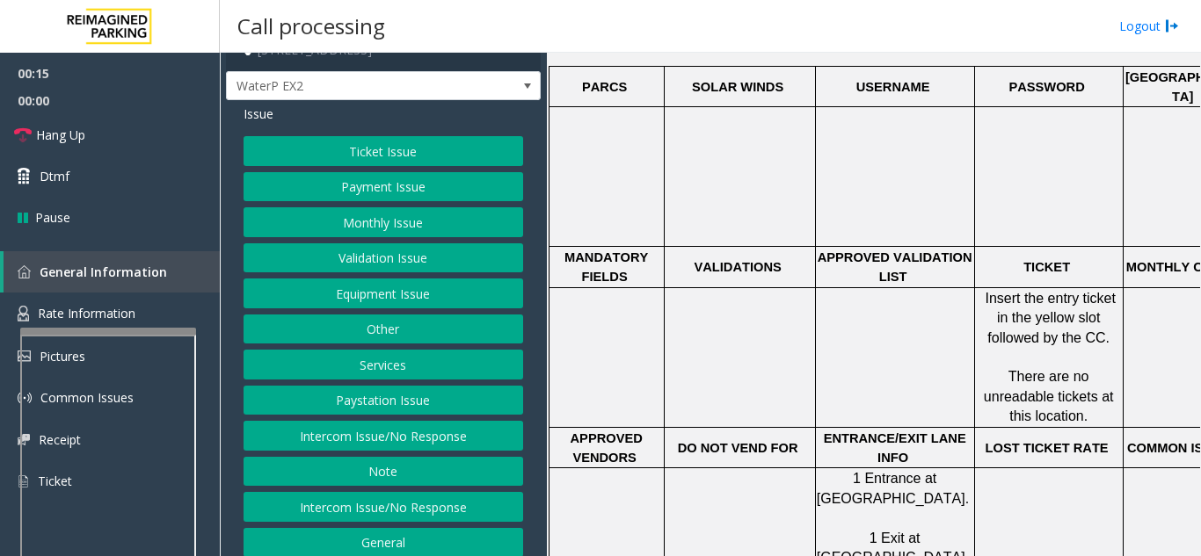
scroll to position [0, 0]
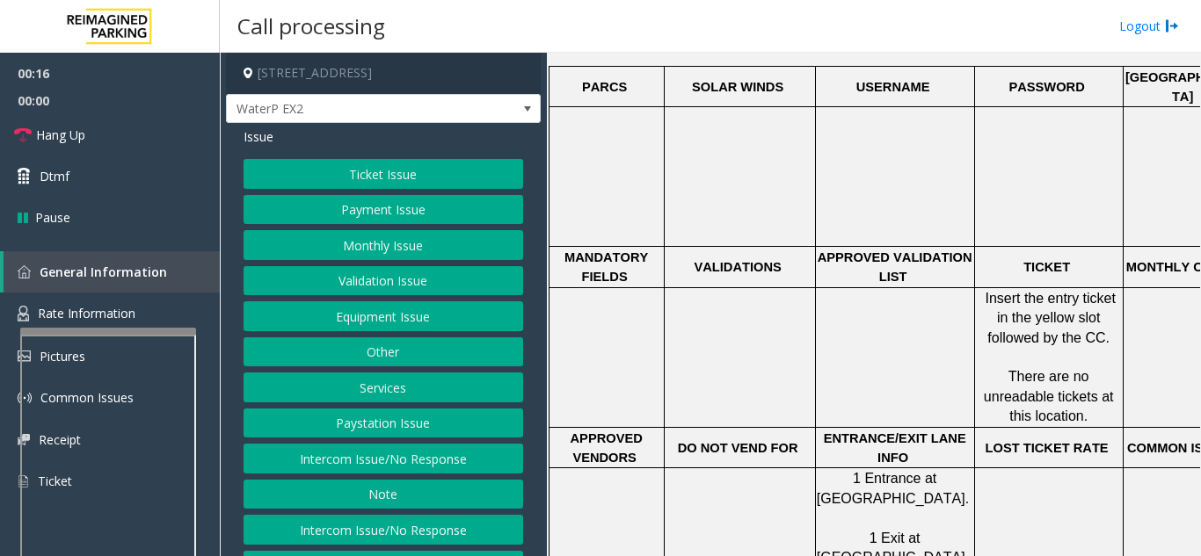
click at [420, 257] on button "Monthly Issue" at bounding box center [383, 245] width 280 height 30
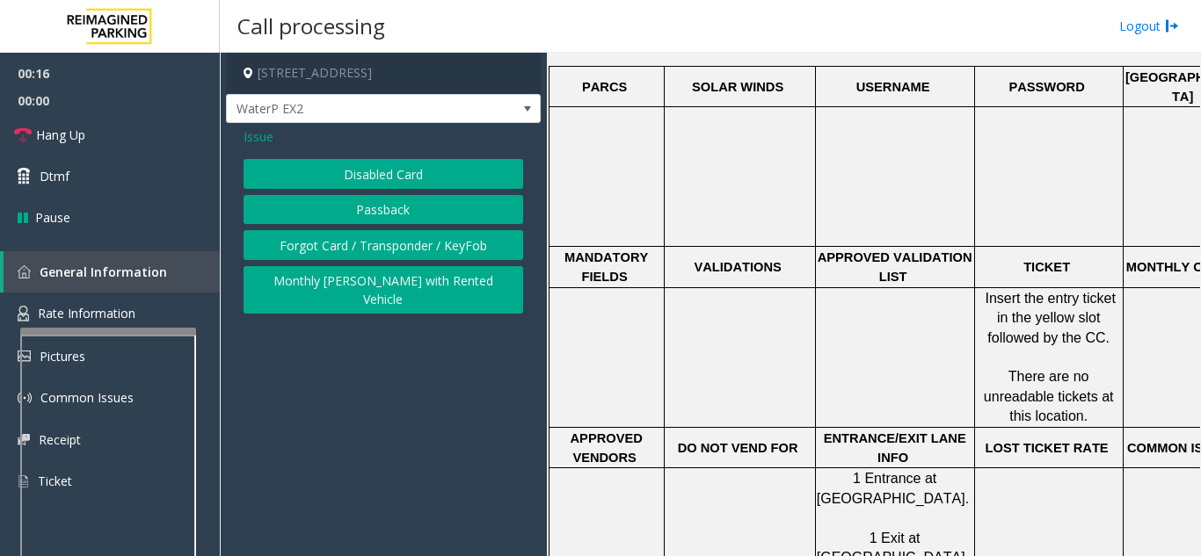
click at [413, 184] on button "Disabled Card" at bounding box center [383, 174] width 280 height 30
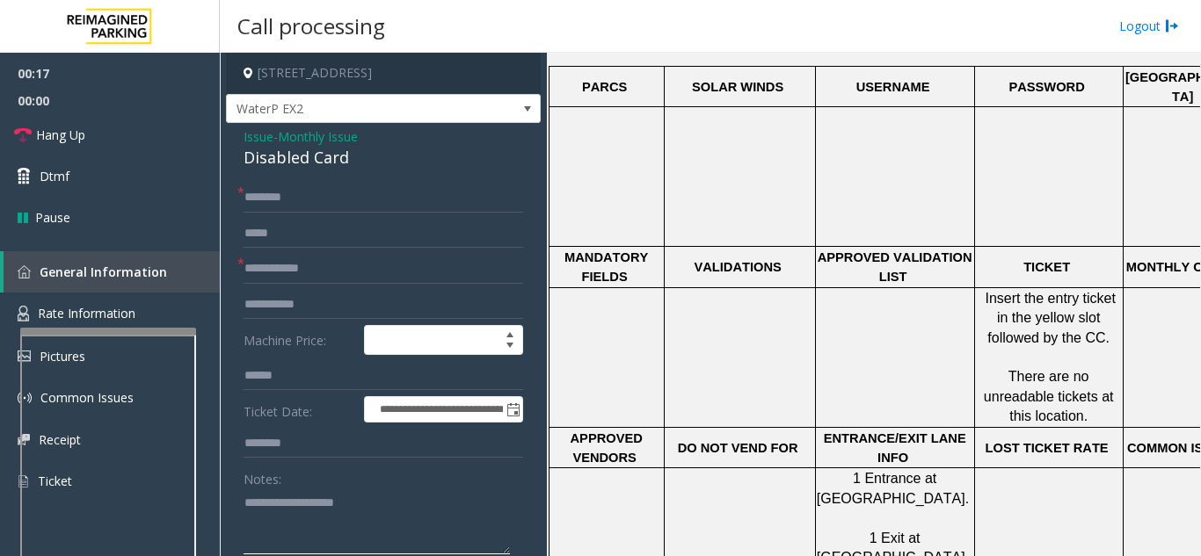
click at [386, 518] on textarea at bounding box center [376, 522] width 266 height 66
click at [344, 534] on textarea at bounding box center [376, 522] width 266 height 66
paste textarea "**********"
click at [297, 153] on div "Disabled Card" at bounding box center [383, 158] width 280 height 24
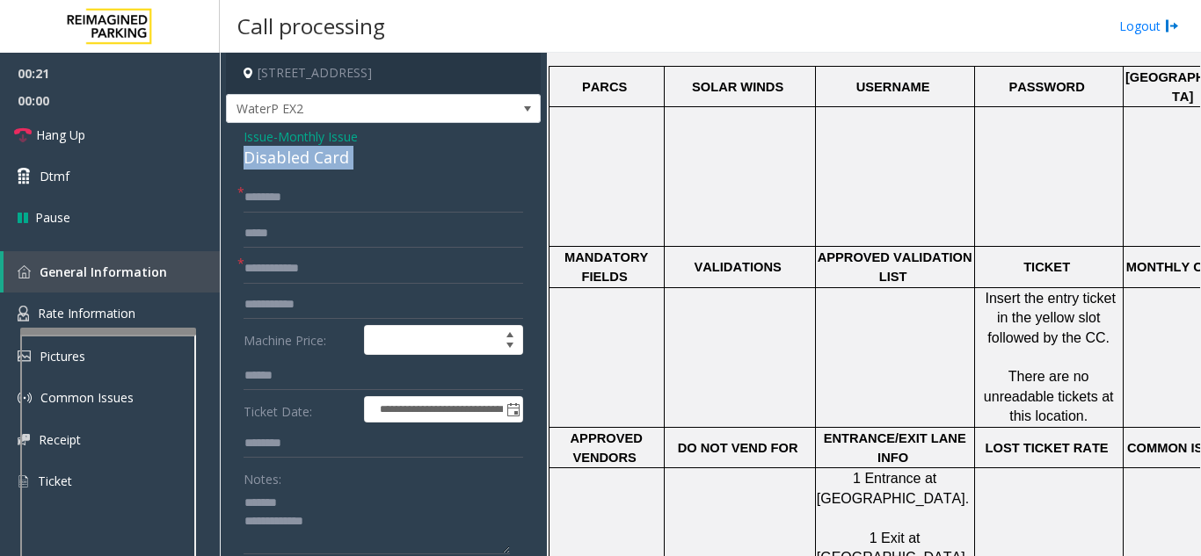
click at [297, 153] on div "Disabled Card" at bounding box center [383, 158] width 280 height 24
copy div "Disabled Card"
paste textarea "**********"
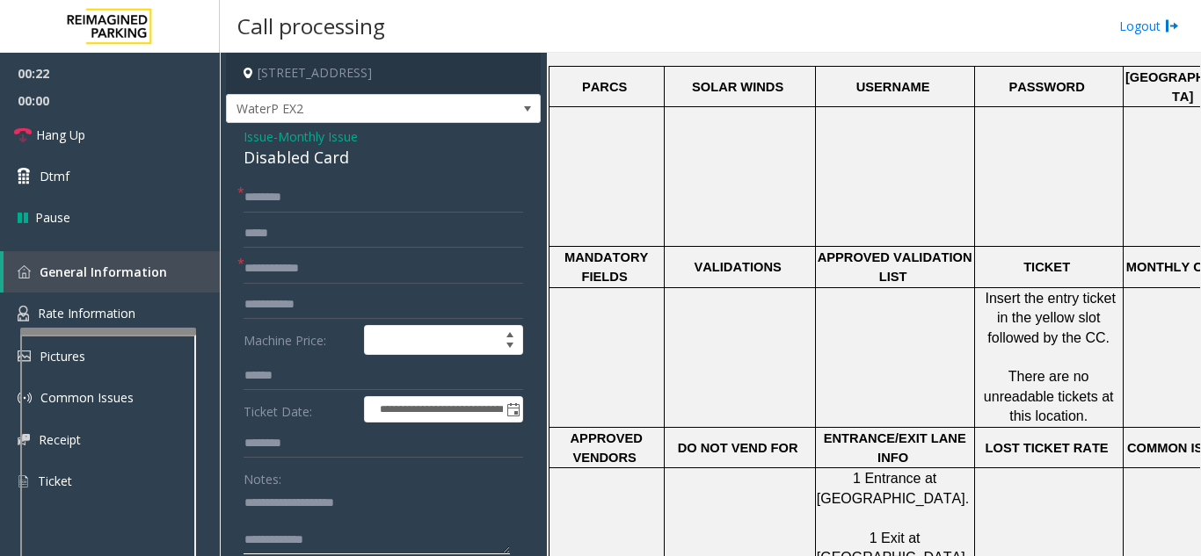
click at [312, 508] on textarea at bounding box center [376, 522] width 266 height 66
click at [372, 540] on textarea at bounding box center [376, 522] width 266 height 66
paste textarea "**********"
type textarea "**********"
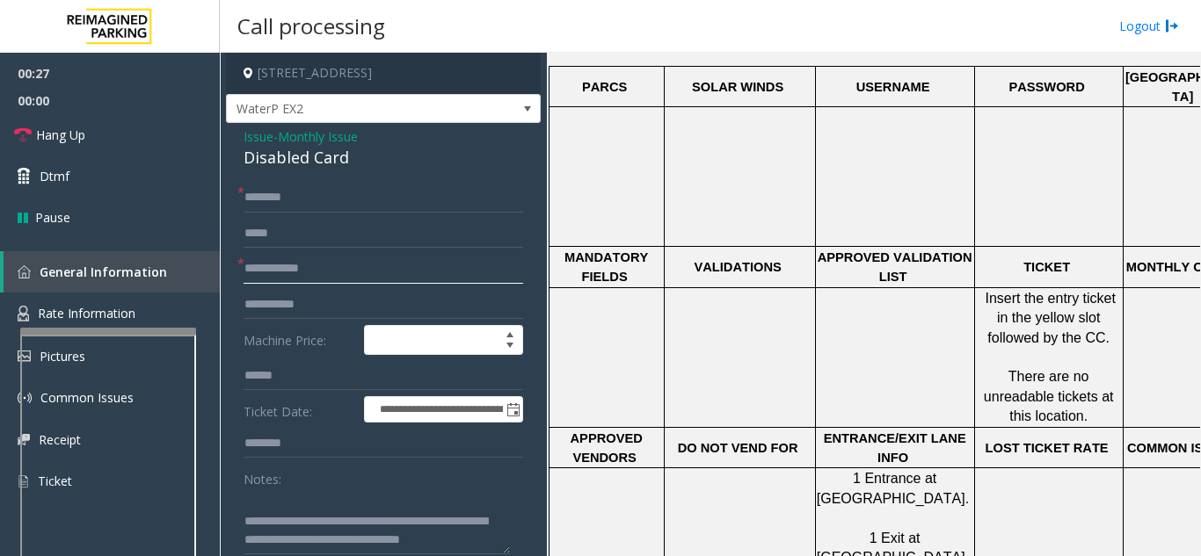
click at [330, 259] on input "text" at bounding box center [383, 269] width 280 height 30
click at [320, 211] on input "text" at bounding box center [383, 198] width 280 height 30
type input "*"
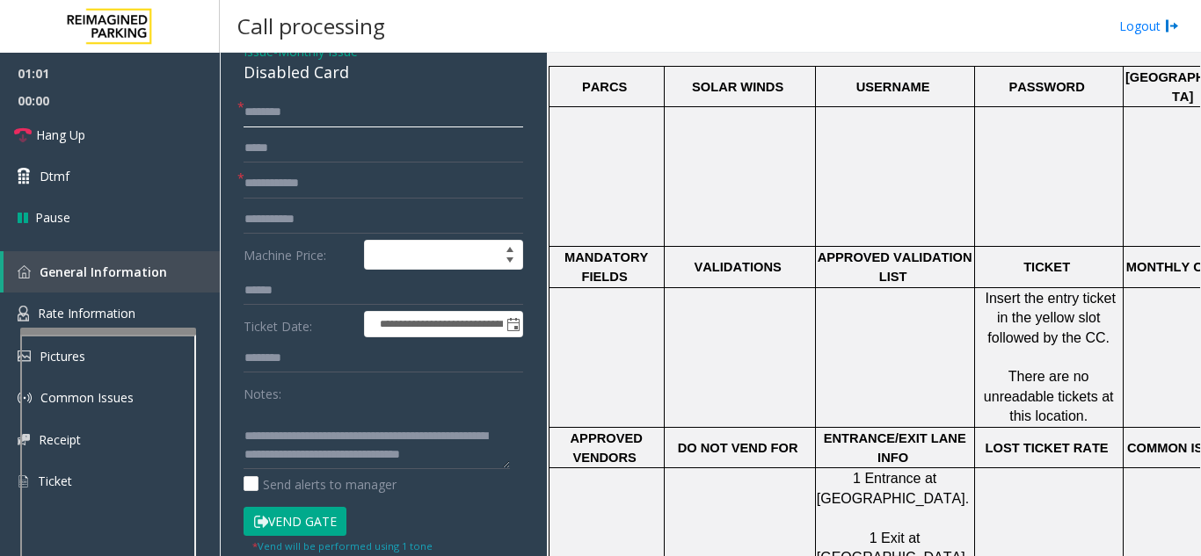
scroll to position [176, 0]
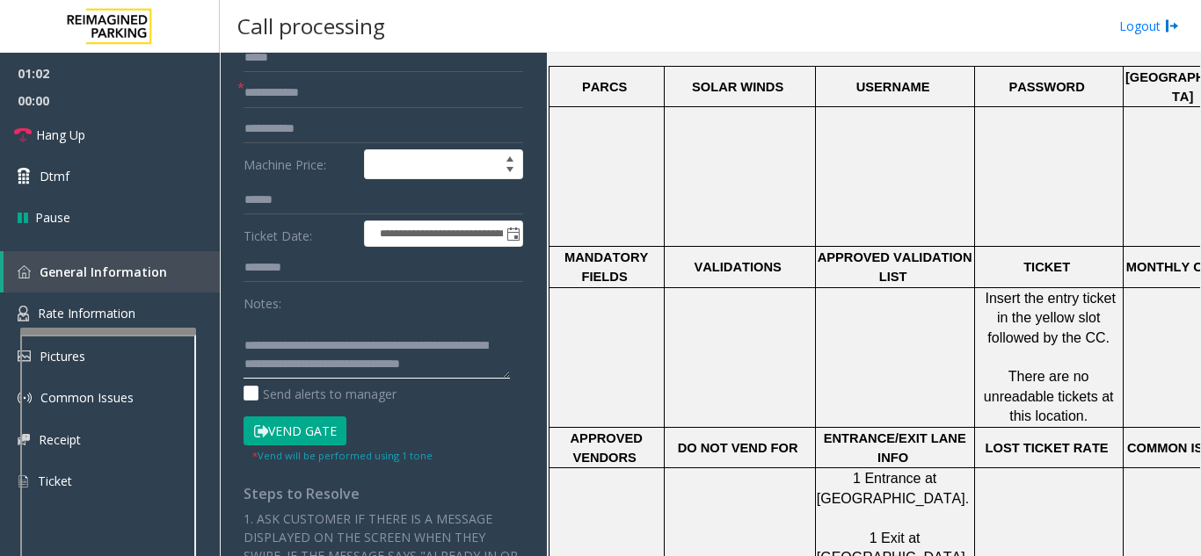
click at [322, 320] on textarea at bounding box center [376, 346] width 266 height 66
drag, startPoint x: 312, startPoint y: 317, endPoint x: 452, endPoint y: 400, distance: 162.4
click at [452, 400] on div "Notes: Send alerts to manager" at bounding box center [383, 345] width 280 height 115
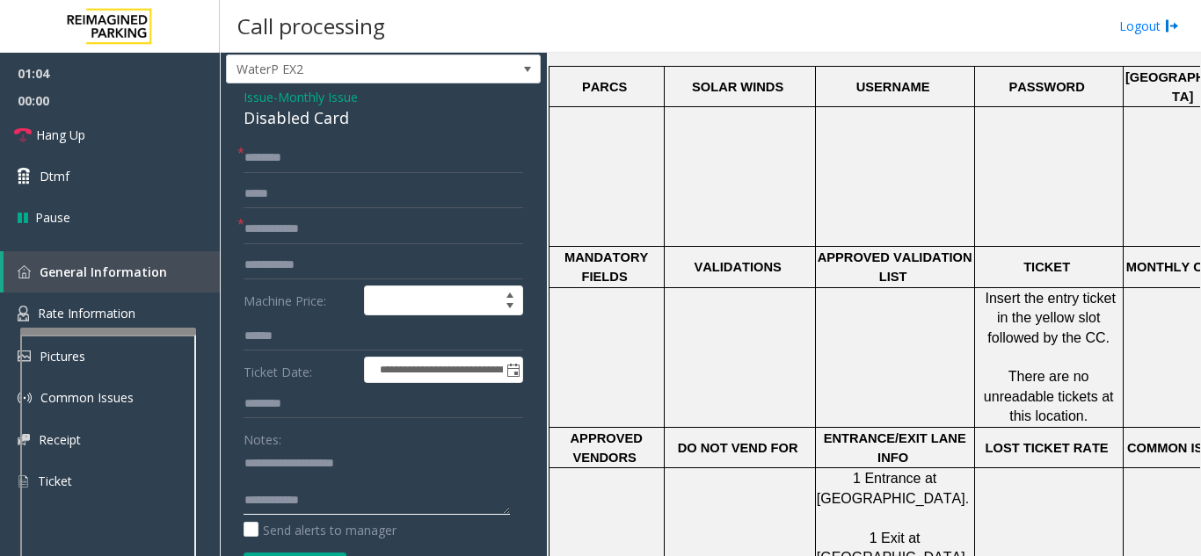
scroll to position [0, 0]
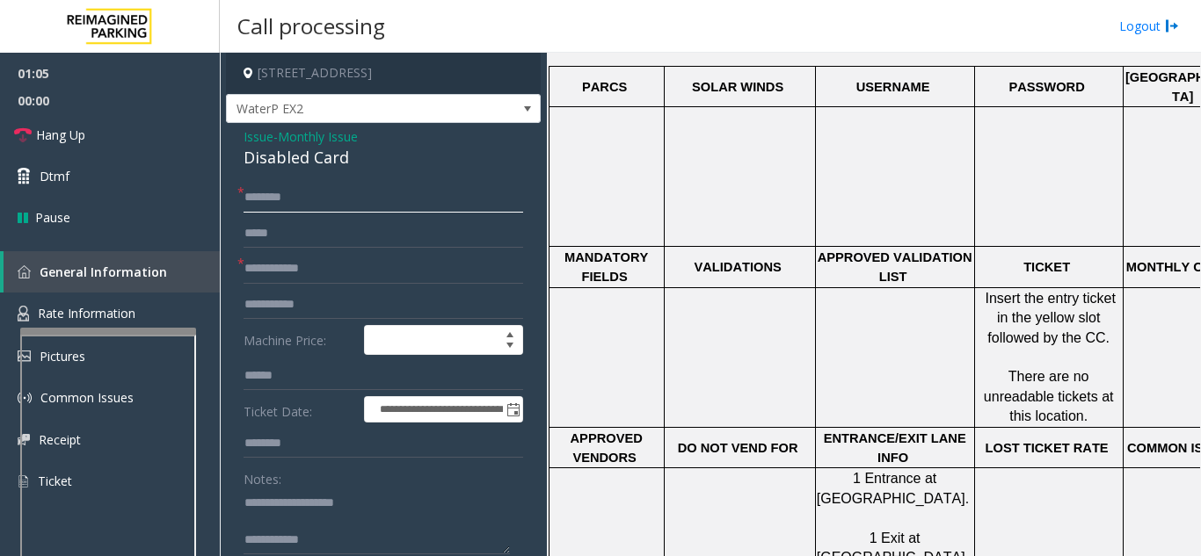
click at [345, 193] on input "text" at bounding box center [383, 198] width 280 height 30
click at [348, 189] on input "text" at bounding box center [383, 198] width 280 height 30
drag, startPoint x: 762, startPoint y: 316, endPoint x: 689, endPoint y: 354, distance: 82.6
click at [689, 354] on td at bounding box center [739, 357] width 151 height 140
click at [398, 539] on textarea at bounding box center [376, 522] width 266 height 66
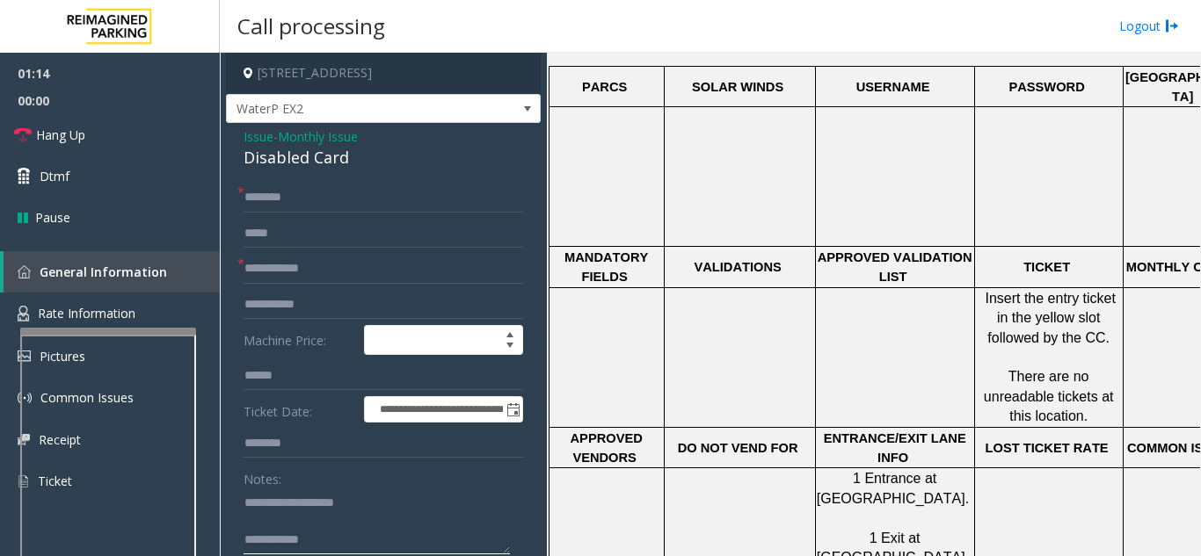
paste textarea "**********"
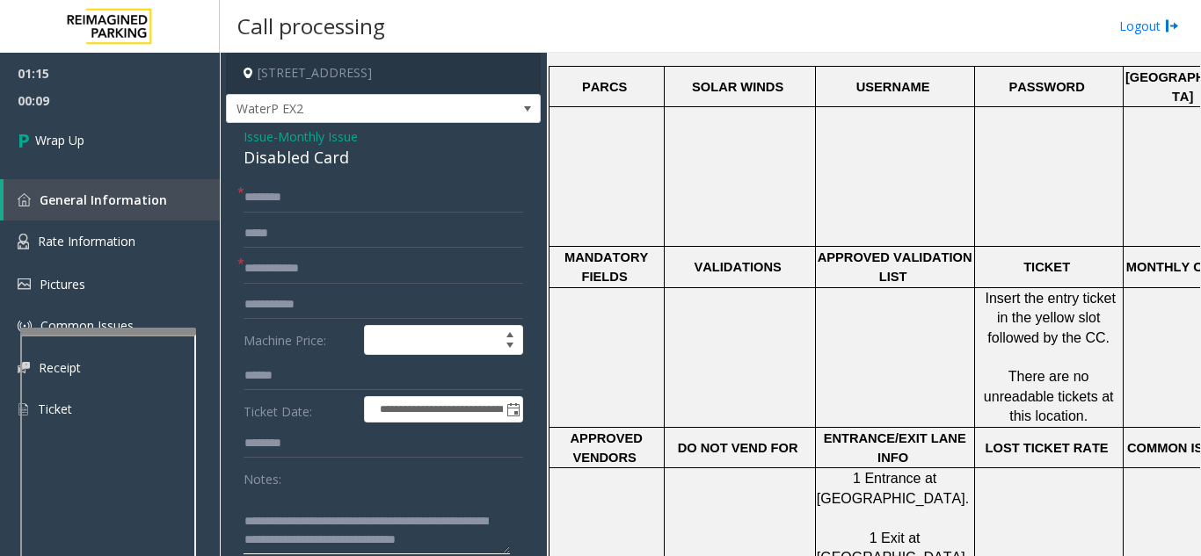
scroll to position [22, 0]
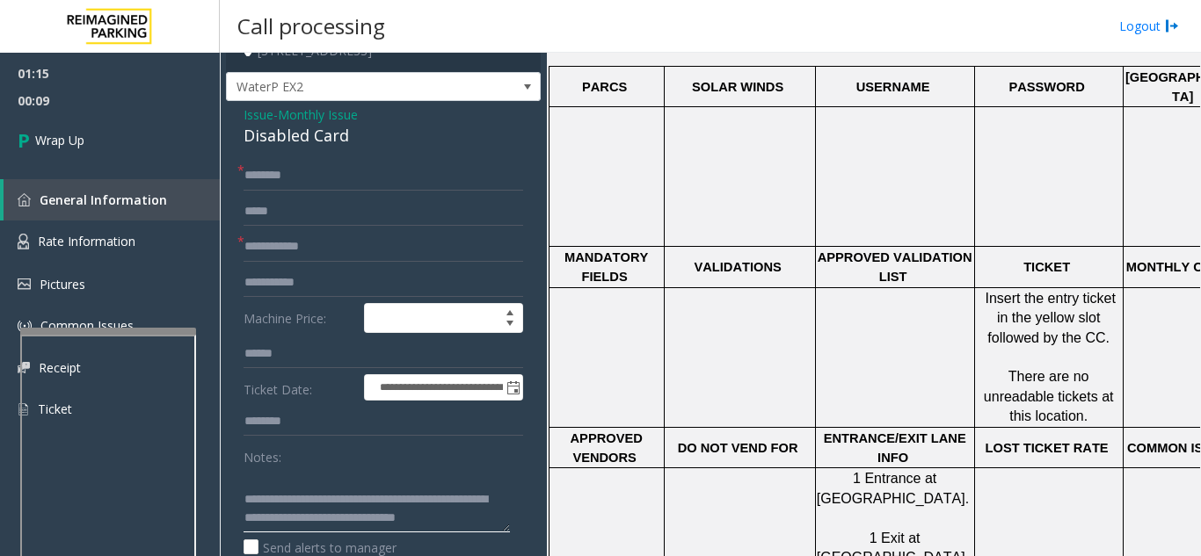
drag, startPoint x: 315, startPoint y: 492, endPoint x: 418, endPoint y: 541, distance: 114.0
click at [415, 541] on div "Notes: Send alerts to manager" at bounding box center [383, 499] width 280 height 115
paste textarea "**********"
click at [388, 519] on textarea at bounding box center [376, 500] width 266 height 66
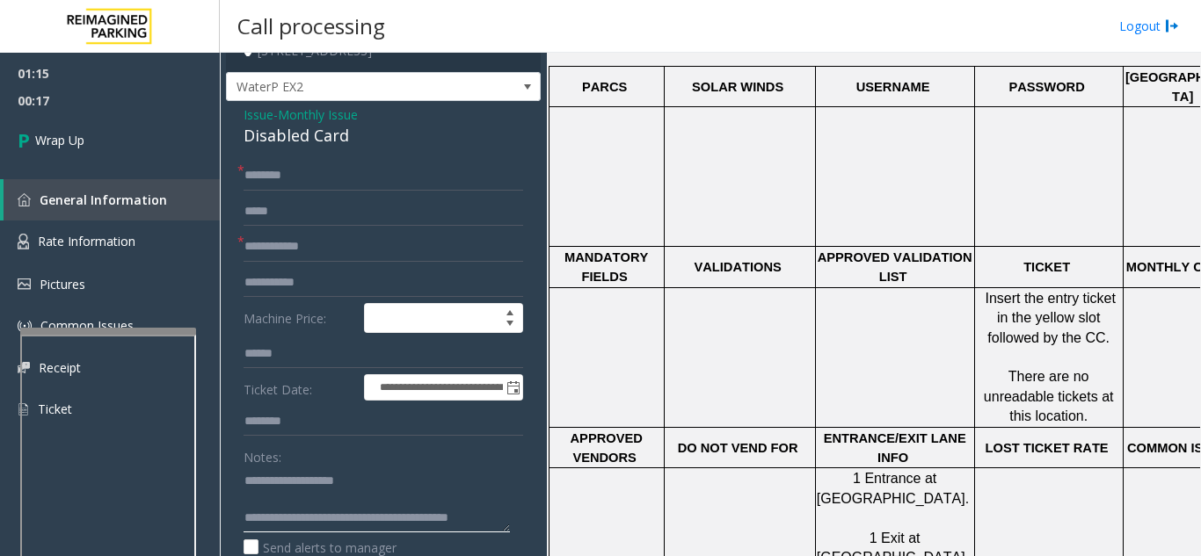
type textarea "**********"
click at [296, 169] on input "text" at bounding box center [383, 176] width 280 height 30
type input "**"
click at [366, 251] on input "*" at bounding box center [383, 247] width 280 height 30
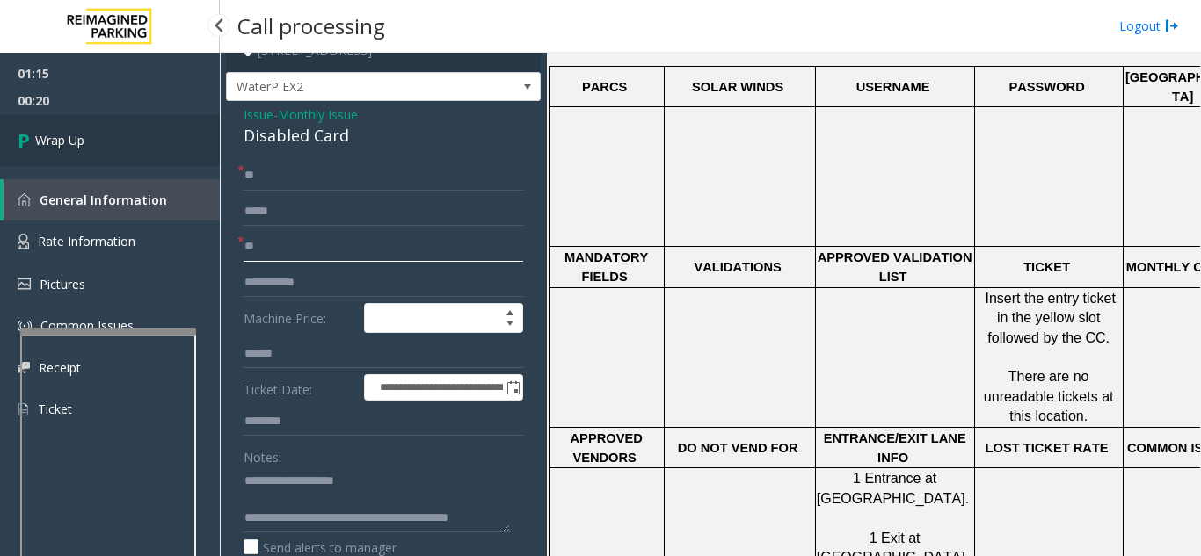
type input "**"
click at [171, 145] on link "Wrap Up" at bounding box center [110, 140] width 220 height 52
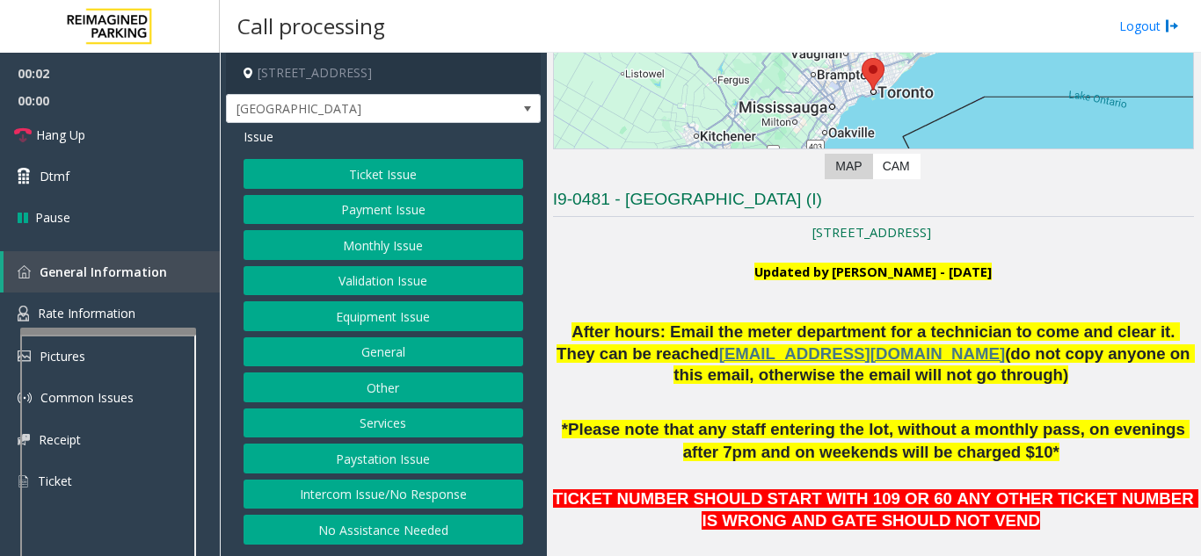
scroll to position [527, 0]
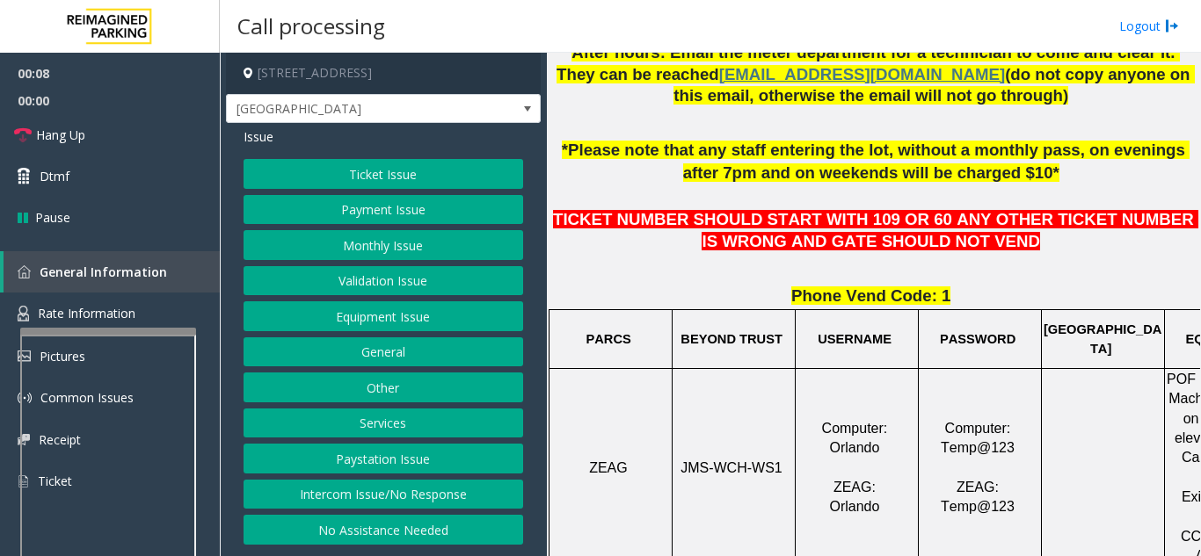
click at [388, 217] on button "Payment Issue" at bounding box center [383, 210] width 280 height 30
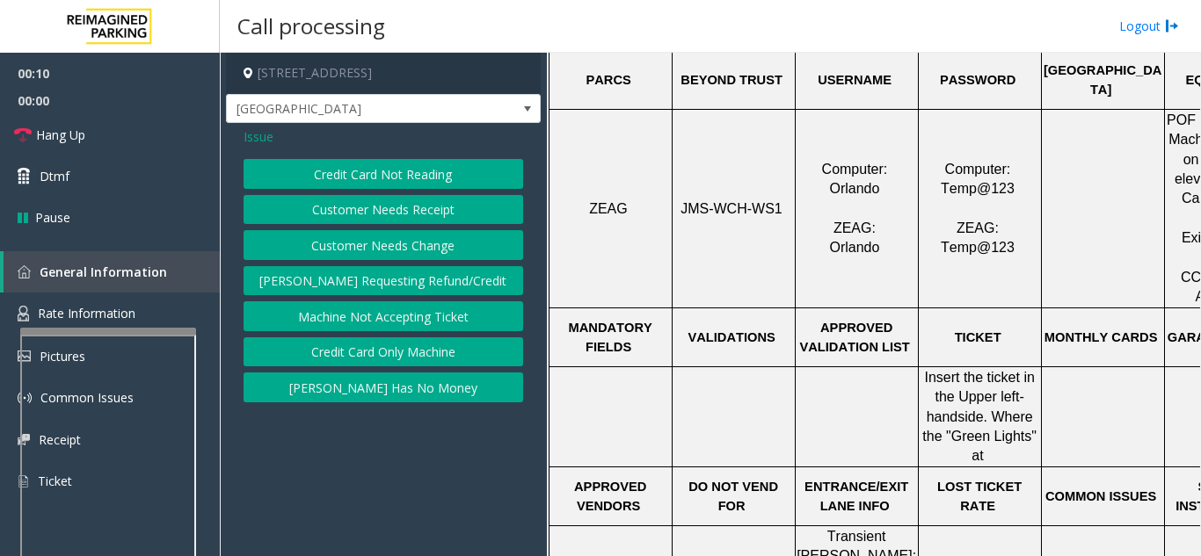
scroll to position [967, 0]
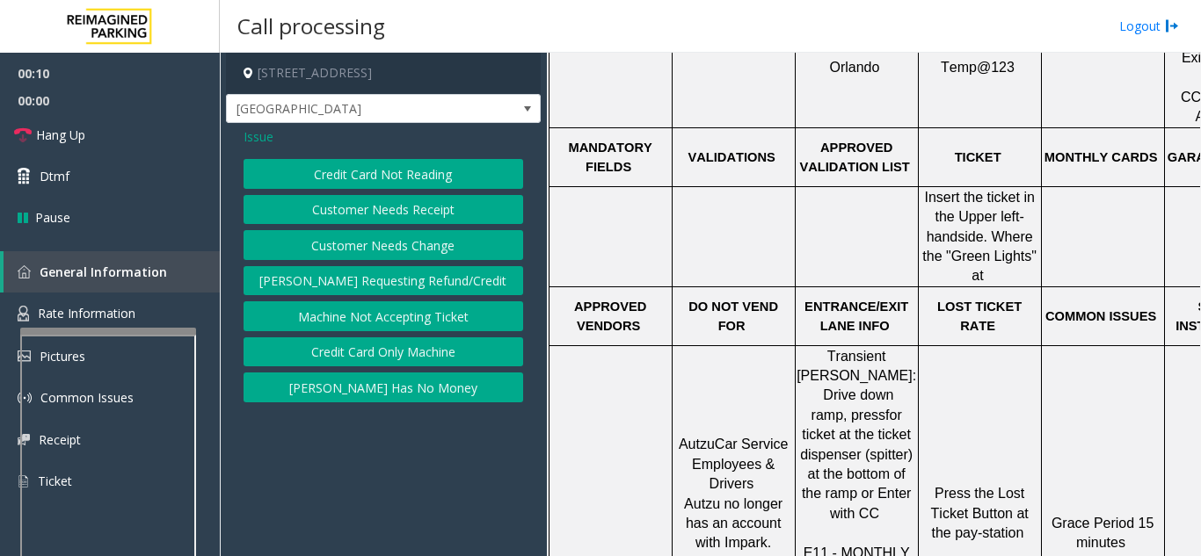
drag, startPoint x: 677, startPoint y: 363, endPoint x: 747, endPoint y: 356, distance: 70.7
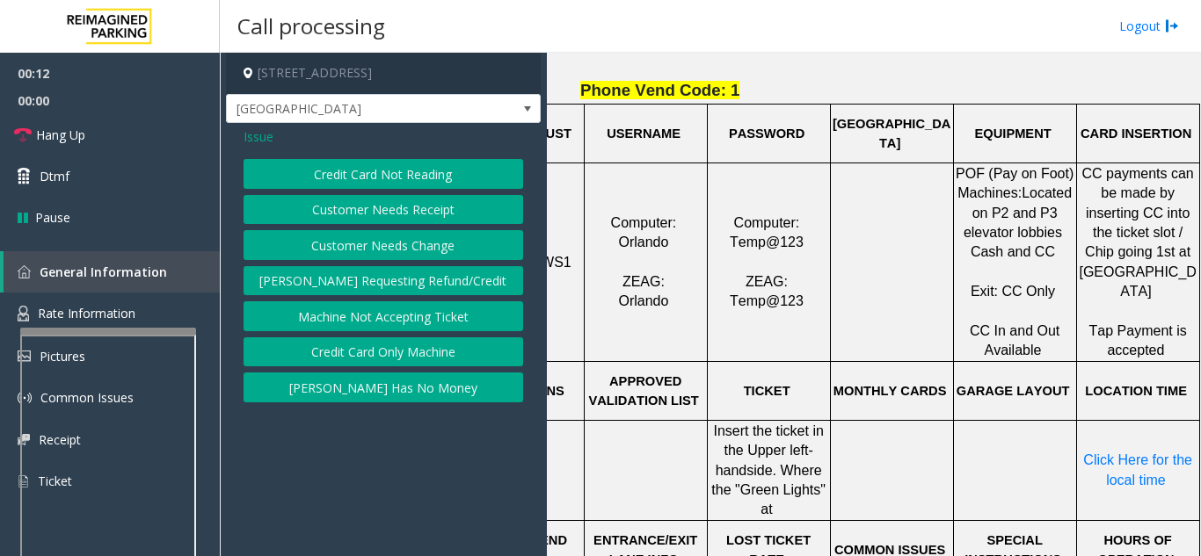
scroll to position [703, 224]
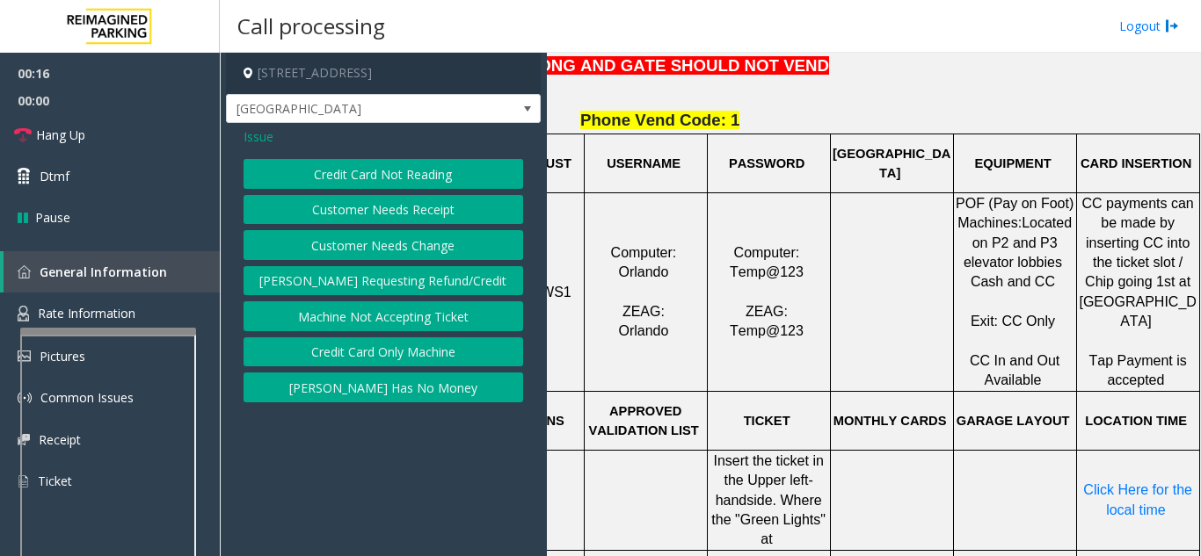
click at [735, 484] on span "Insert the ticket in the Upper left-hand" at bounding box center [770, 481] width 114 height 54
click at [736, 484] on span "Insert the ticket in the Upper left-hand" at bounding box center [770, 481] width 114 height 54
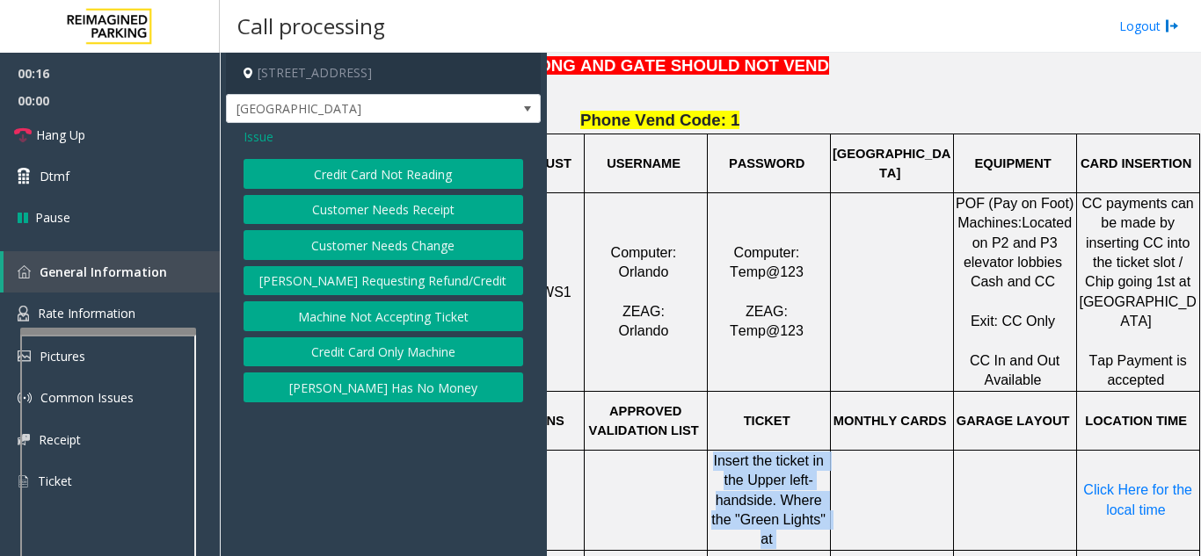
click at [736, 484] on span "Insert the ticket in the Upper left-hand" at bounding box center [770, 481] width 114 height 54
click at [723, 500] on span "side. Where the "Green Lights" at" at bounding box center [770, 520] width 118 height 54
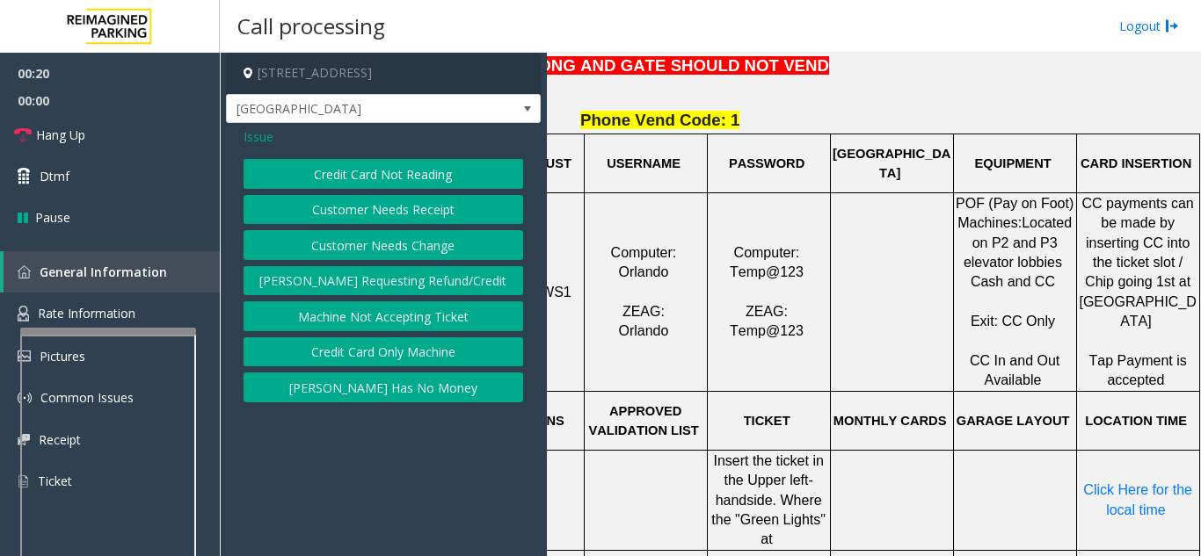
click at [262, 143] on span "Issue" at bounding box center [258, 136] width 30 height 18
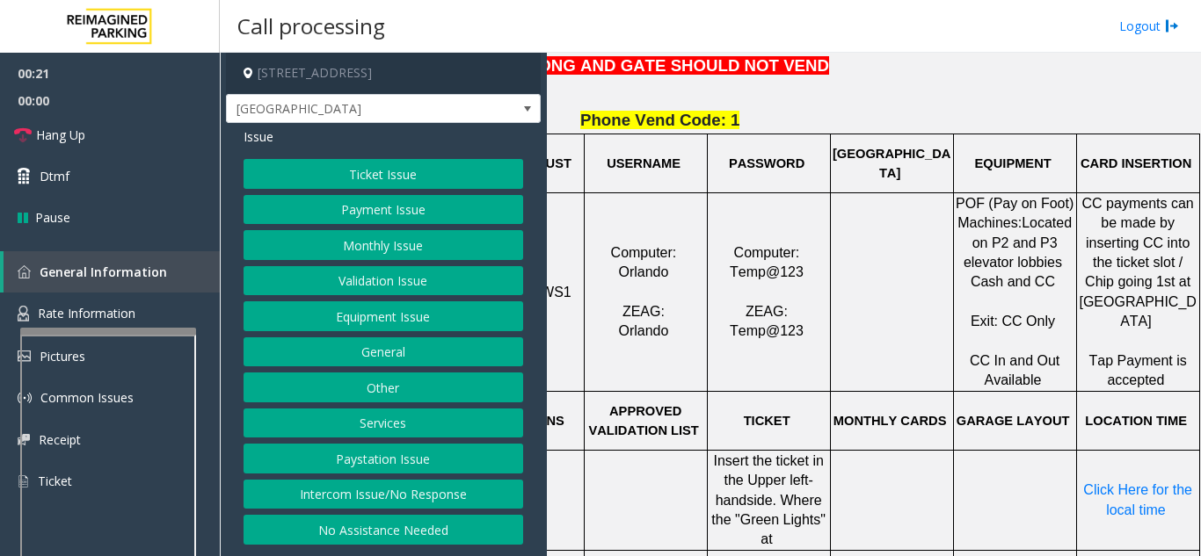
click at [372, 287] on button "Validation Issue" at bounding box center [383, 281] width 280 height 30
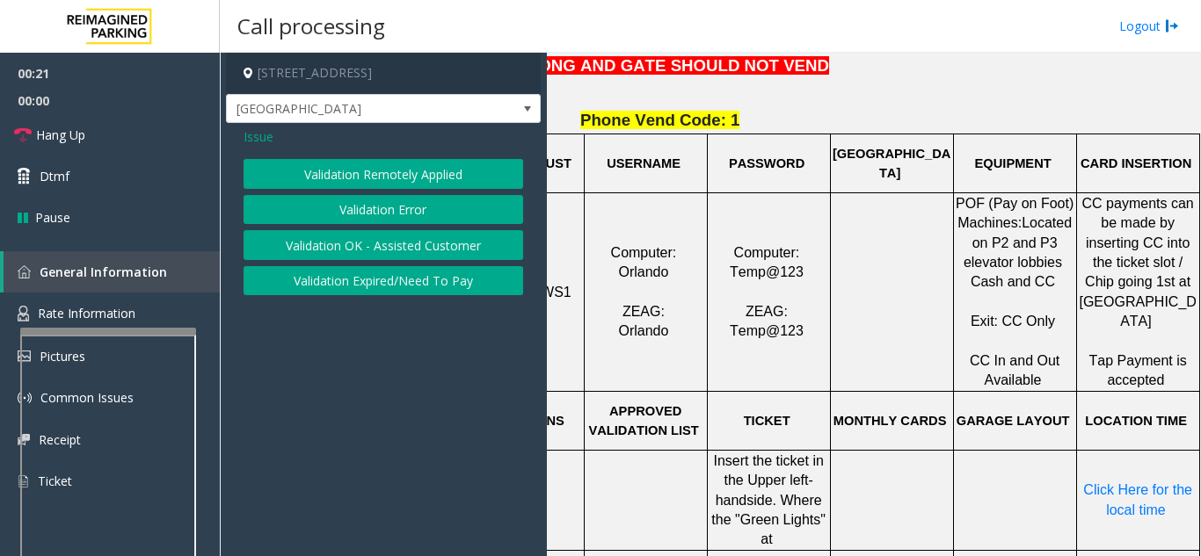
click at [368, 202] on button "Validation Error" at bounding box center [383, 210] width 280 height 30
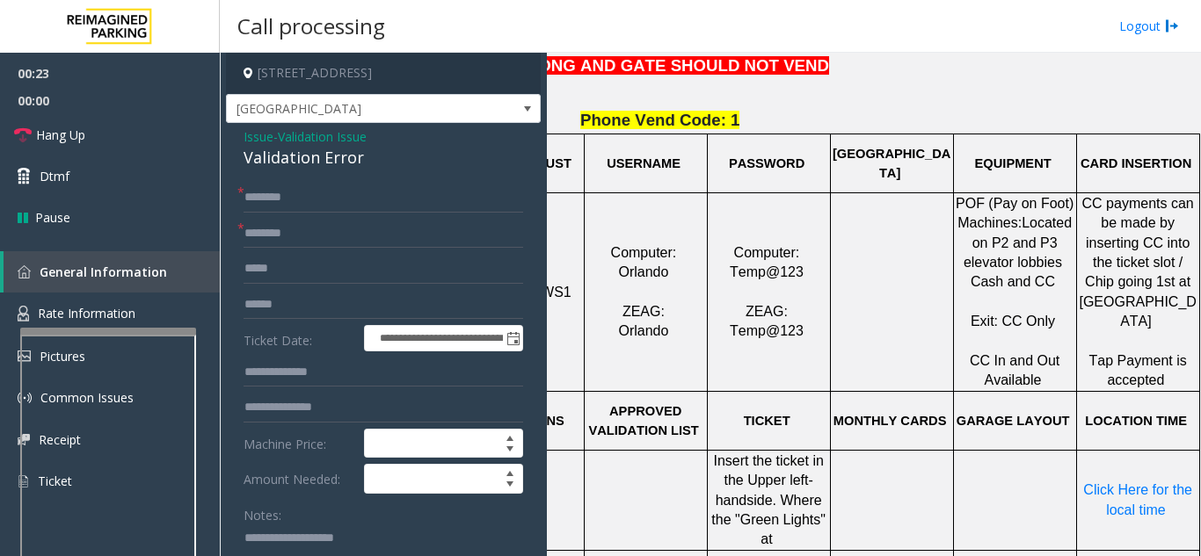
paste textarea "**********"
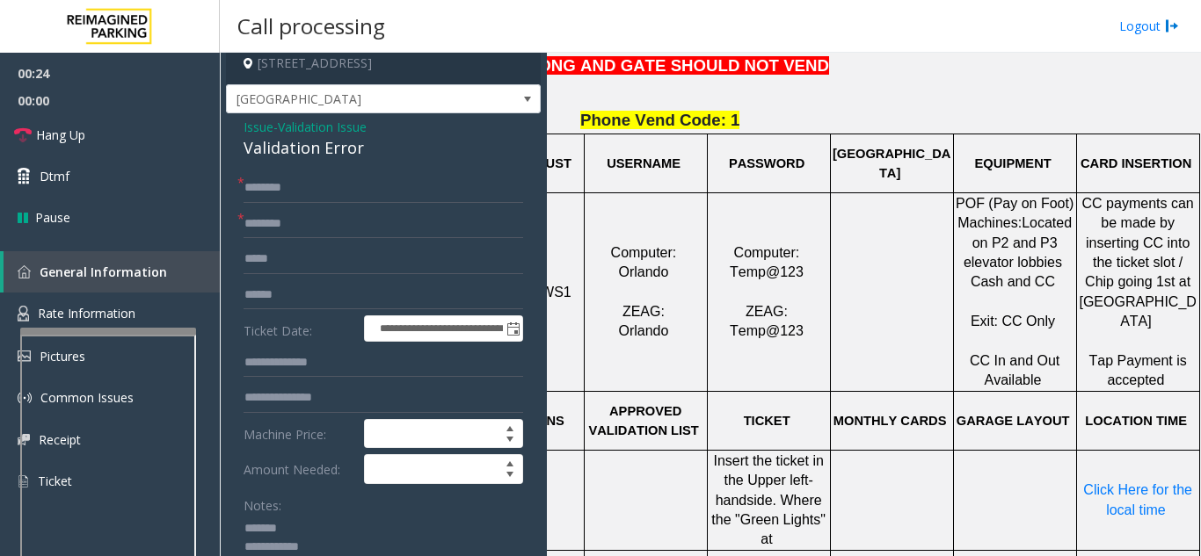
click at [294, 158] on div "Validation Error" at bounding box center [383, 148] width 280 height 24
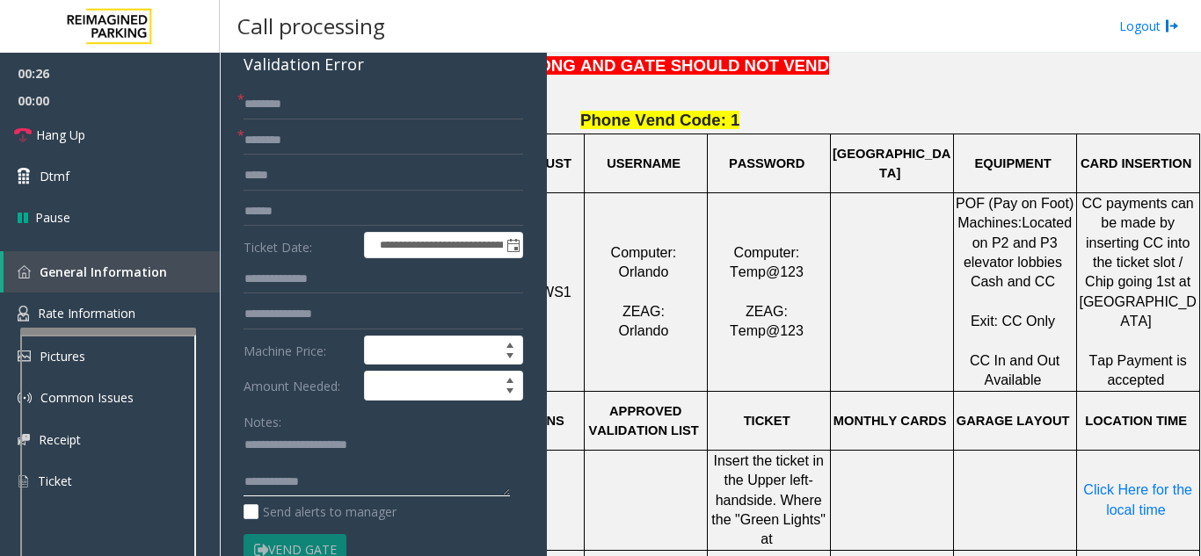
scroll to position [185, 0]
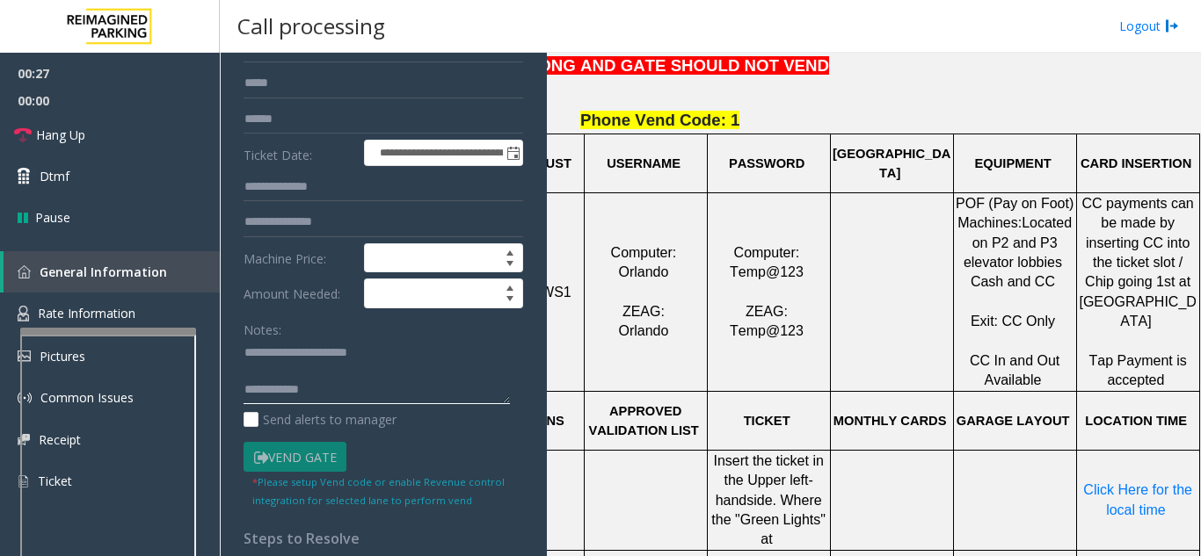
drag, startPoint x: 386, startPoint y: 393, endPoint x: 396, endPoint y: 390, distance: 10.9
click at [387, 393] on textarea at bounding box center [376, 372] width 266 height 66
paste textarea "**********"
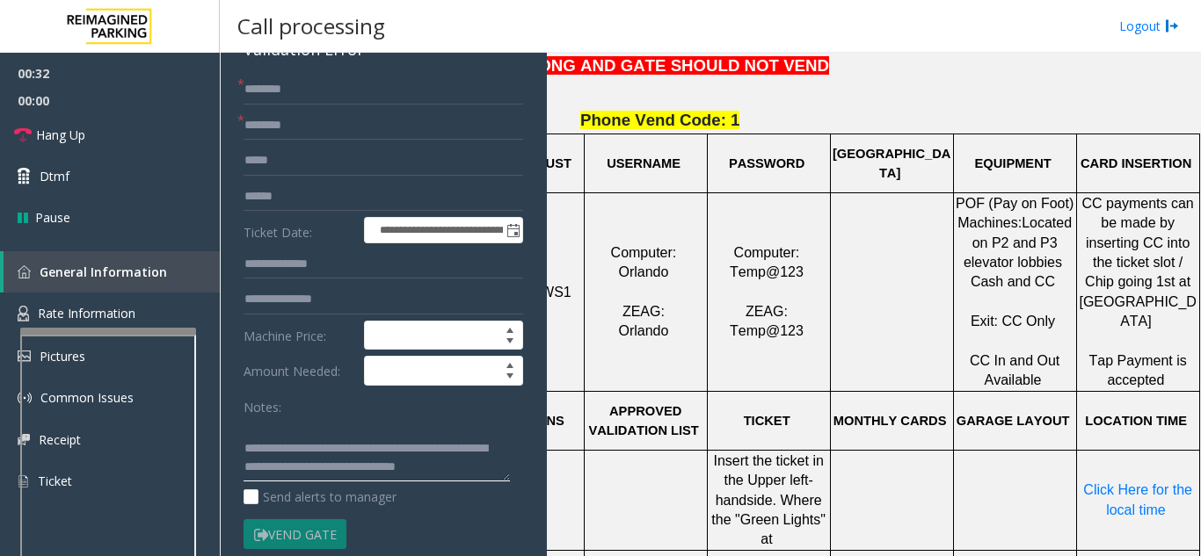
scroll to position [0, 0]
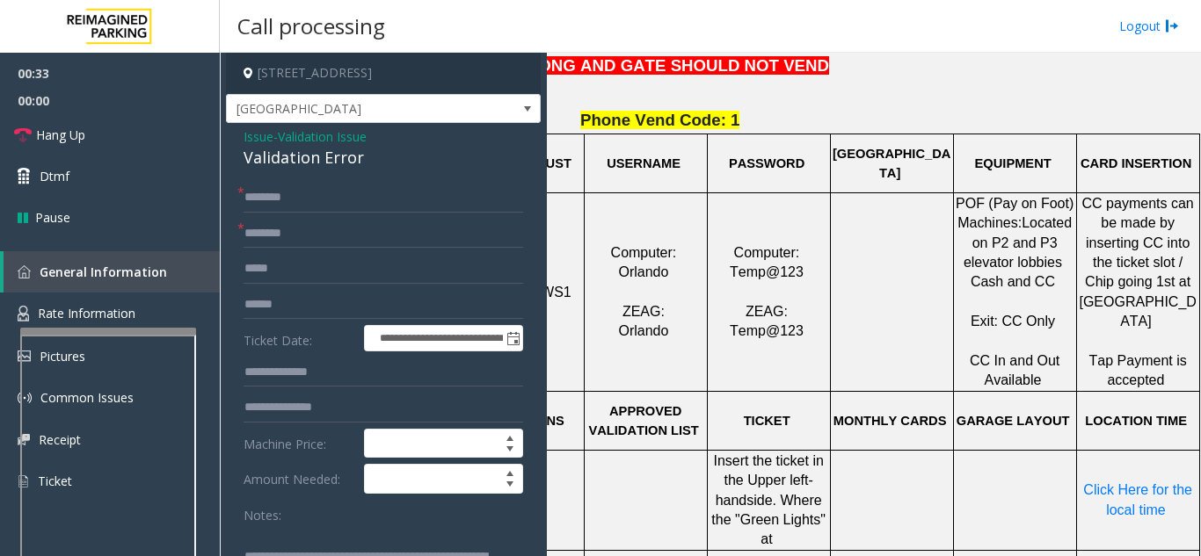
type textarea "**********"
drag, startPoint x: 349, startPoint y: 237, endPoint x: 889, endPoint y: 293, distance: 542.5
click at [356, 232] on input "text" at bounding box center [383, 234] width 280 height 30
drag, startPoint x: 878, startPoint y: 334, endPoint x: 846, endPoint y: 326, distance: 32.6
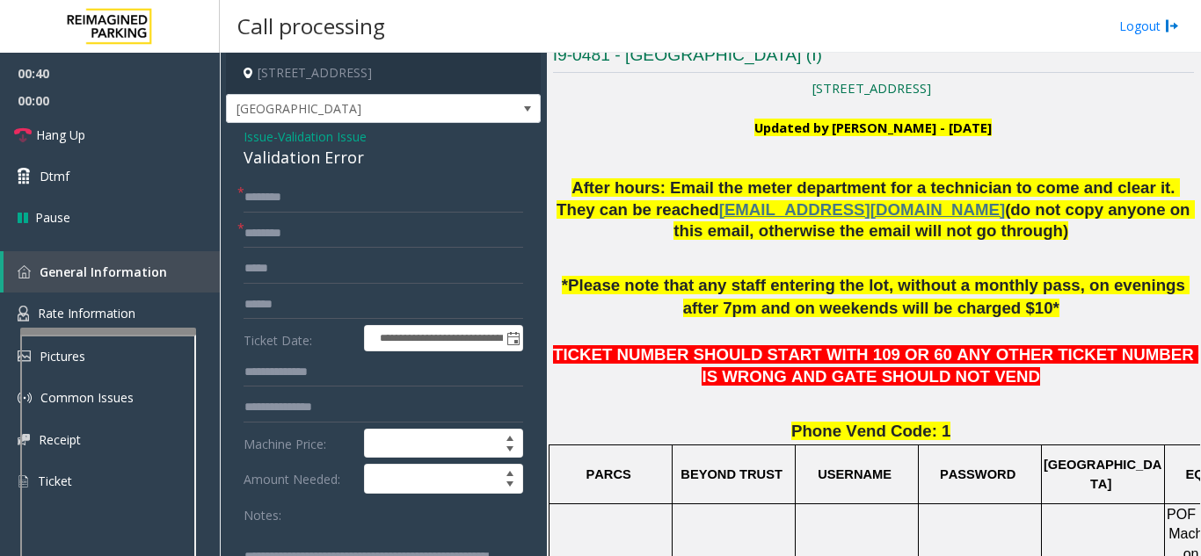
scroll to position [176, 0]
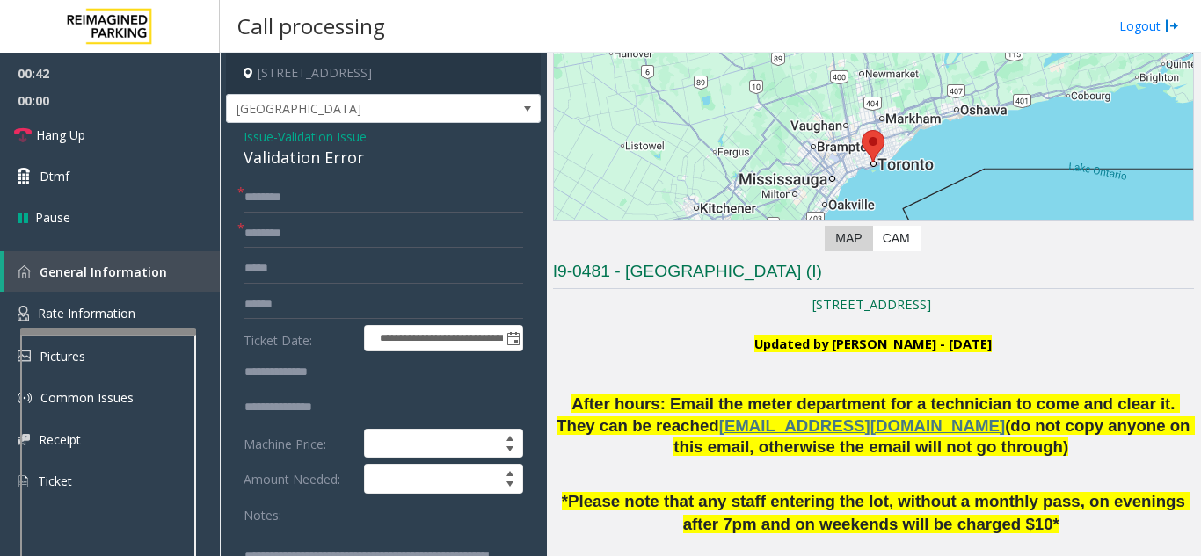
drag, startPoint x: 628, startPoint y: 271, endPoint x: 821, endPoint y: 270, distance: 192.5
click at [821, 270] on h3 "I9-0481 - [GEOGRAPHIC_DATA] (I)" at bounding box center [873, 274] width 641 height 29
type input "**********"
click at [395, 200] on input "text" at bounding box center [383, 198] width 280 height 30
click at [317, 301] on input "text" at bounding box center [383, 305] width 280 height 30
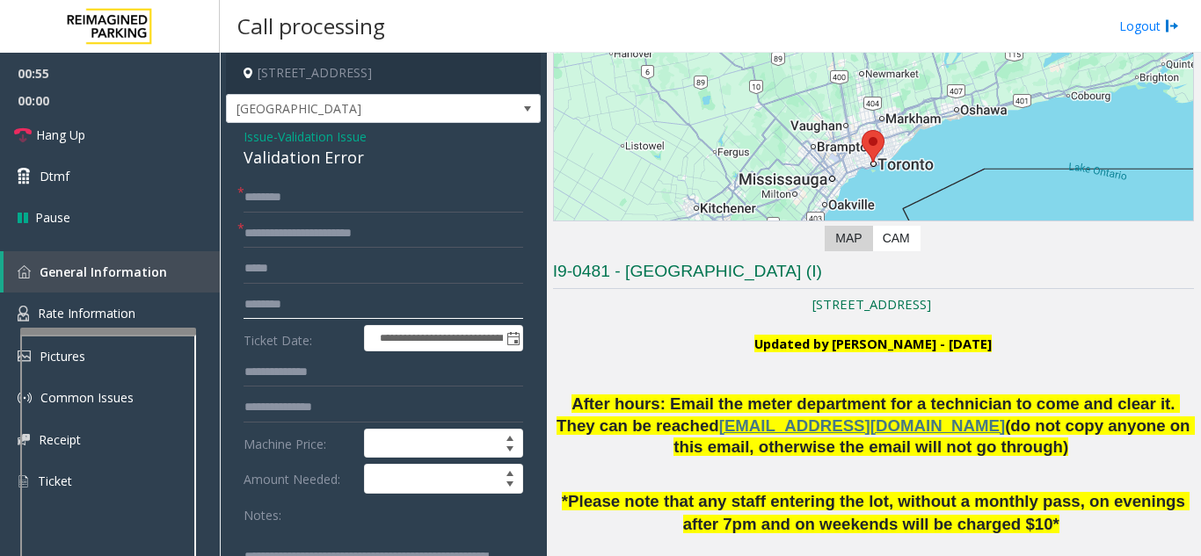
type input "********"
drag, startPoint x: 688, startPoint y: 409, endPoint x: 659, endPoint y: 384, distance: 38.0
click at [659, 384] on p at bounding box center [873, 383] width 641 height 19
click at [326, 308] on input "********" at bounding box center [383, 305] width 280 height 30
click at [361, 200] on input "text" at bounding box center [383, 198] width 280 height 30
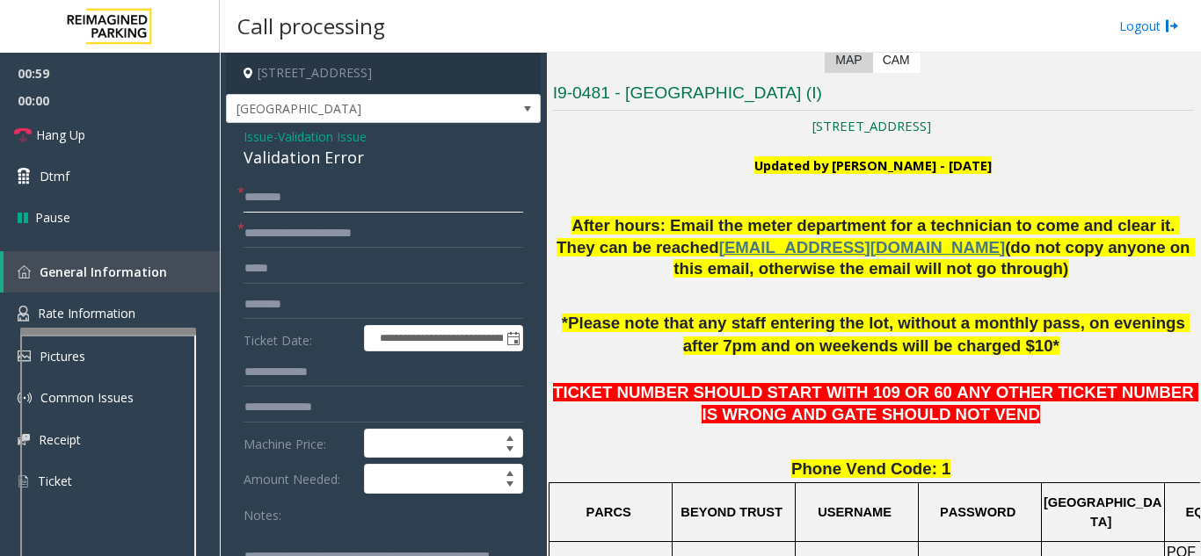
scroll to position [527, 0]
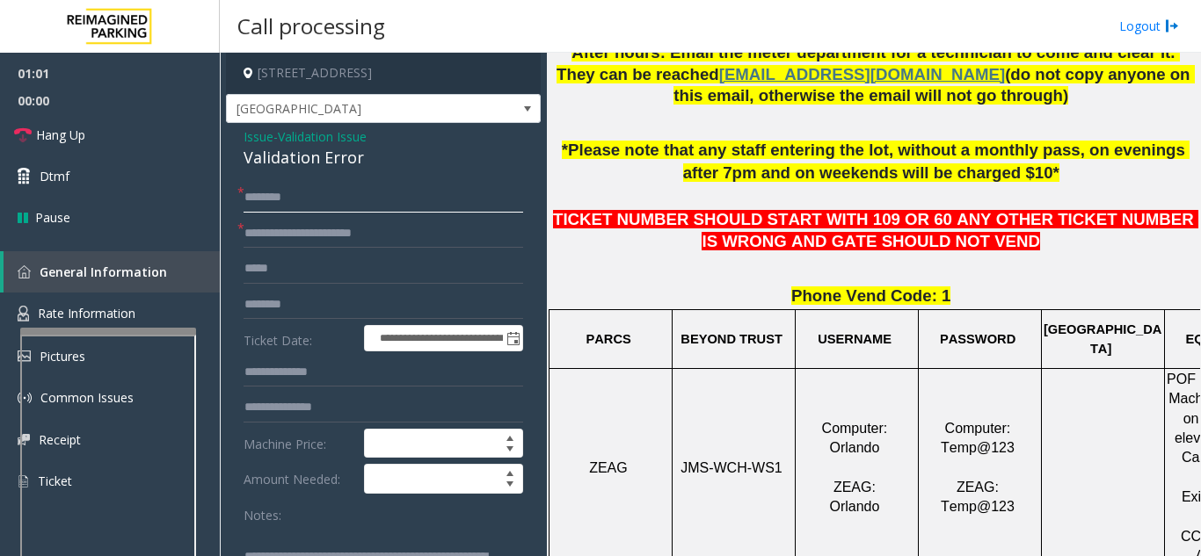
click at [325, 202] on input "text" at bounding box center [383, 198] width 280 height 30
type input "******"
drag, startPoint x: 275, startPoint y: 204, endPoint x: 159, endPoint y: 201, distance: 116.1
click at [159, 201] on app-root "**********" at bounding box center [600, 278] width 1201 height 556
type input "******"
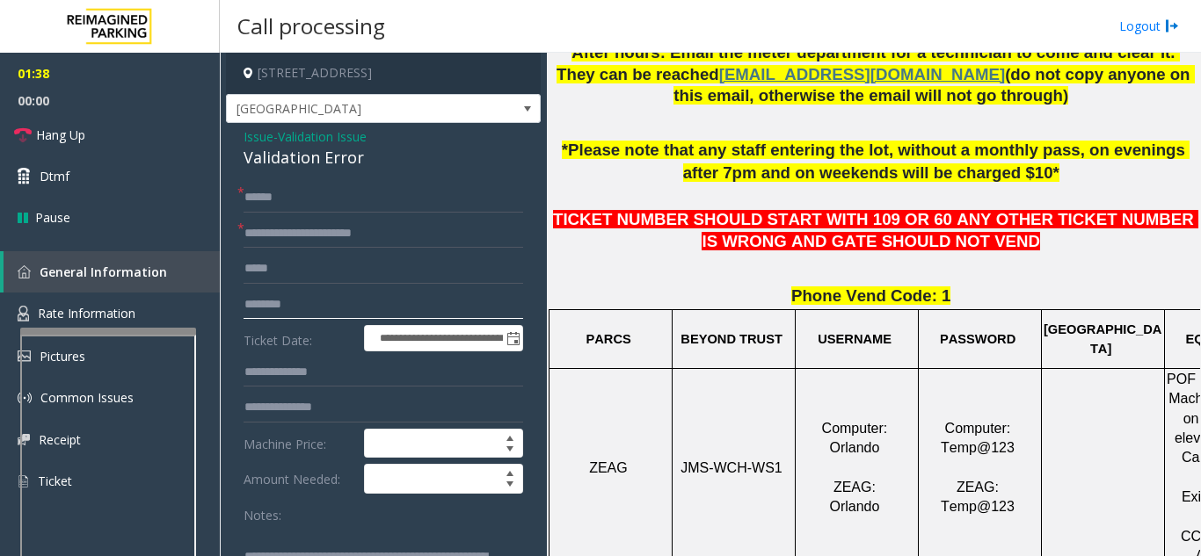
click at [333, 311] on input "********" at bounding box center [383, 305] width 280 height 30
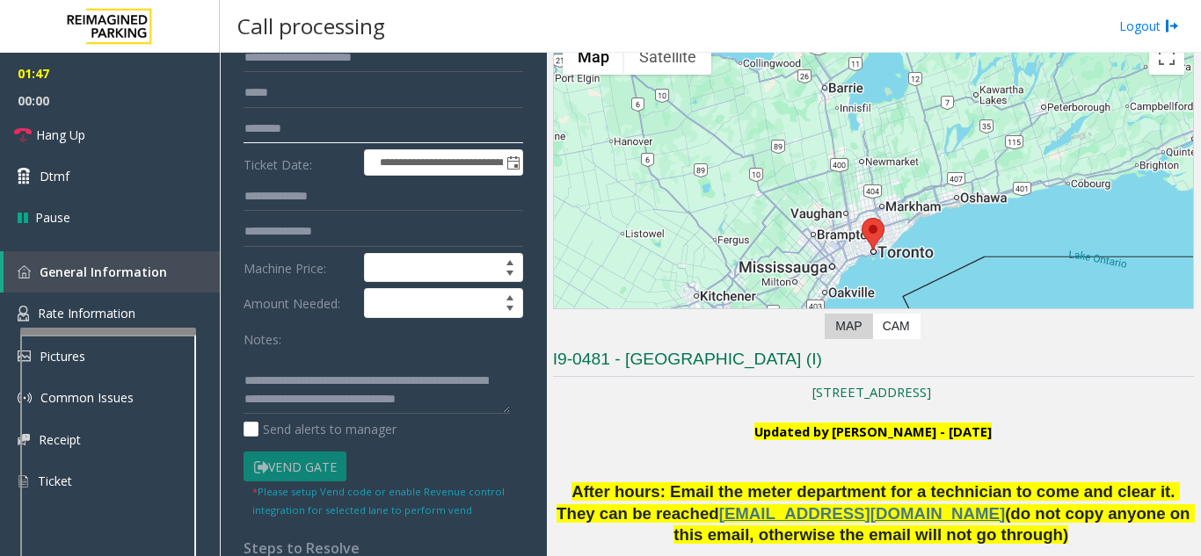
scroll to position [0, 0]
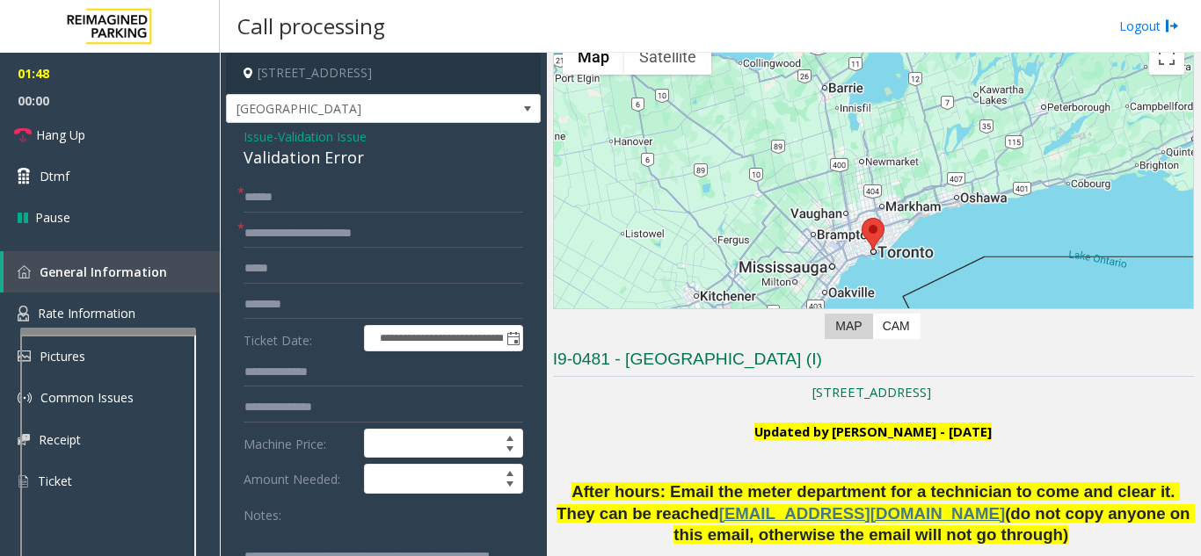
click at [418, 233] on input "**********" at bounding box center [383, 234] width 280 height 30
click at [375, 203] on input "******" at bounding box center [383, 198] width 280 height 30
click at [423, 234] on input "**********" at bounding box center [383, 234] width 280 height 30
click at [347, 311] on input "********" at bounding box center [383, 305] width 280 height 30
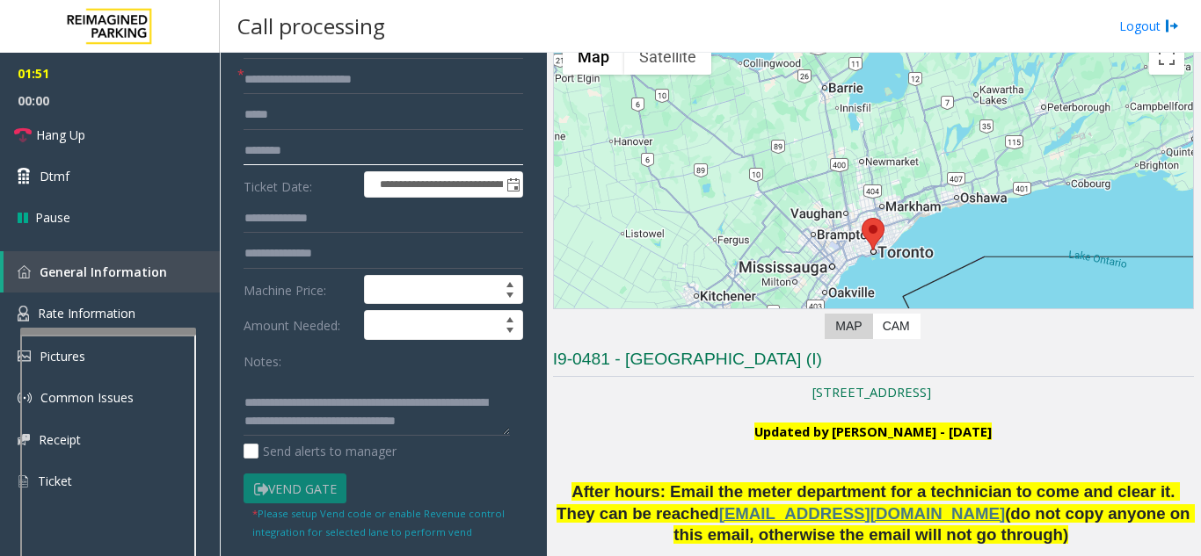
scroll to position [352, 0]
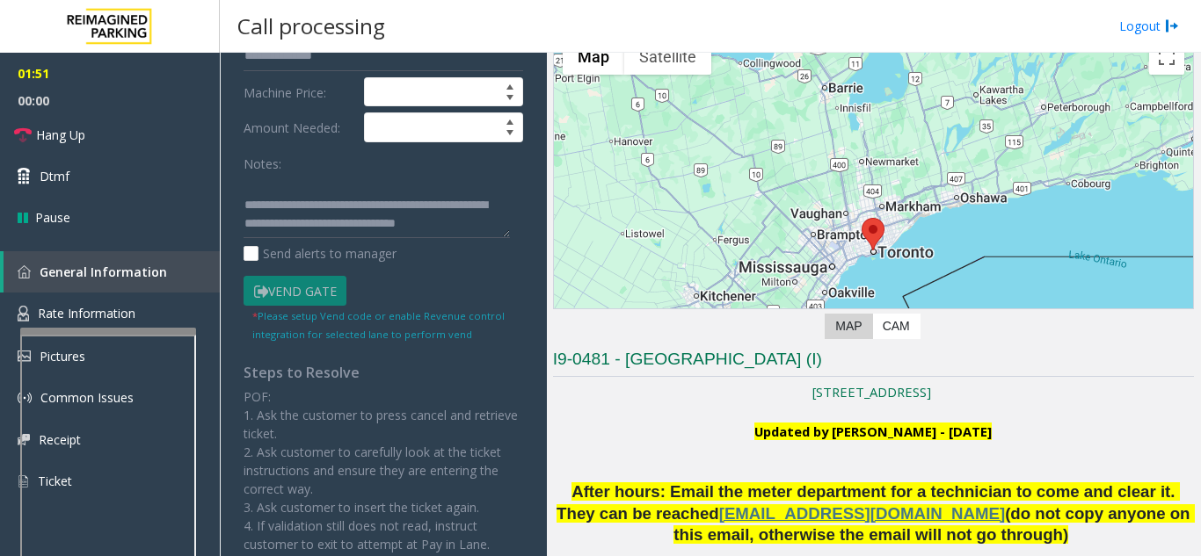
drag, startPoint x: 716, startPoint y: 381, endPoint x: 706, endPoint y: 389, distance: 12.5
drag, startPoint x: 706, startPoint y: 389, endPoint x: 664, endPoint y: 418, distance: 51.2
click at [664, 418] on p at bounding box center [873, 412] width 641 height 19
click at [139, 120] on link "Hang Up" at bounding box center [110, 134] width 220 height 41
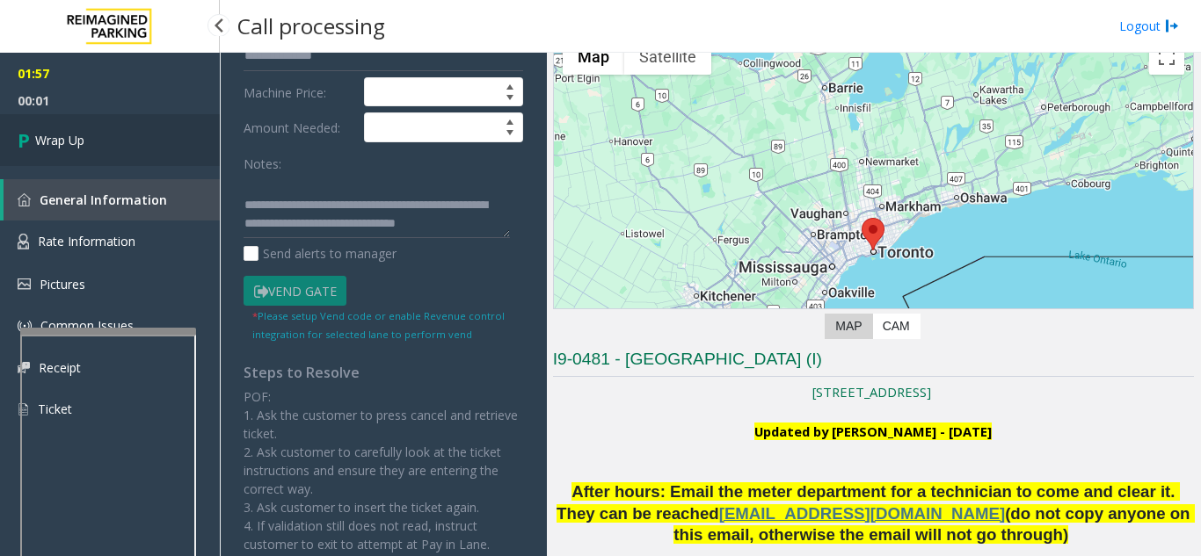
click at [140, 124] on link "Wrap Up" at bounding box center [110, 140] width 220 height 52
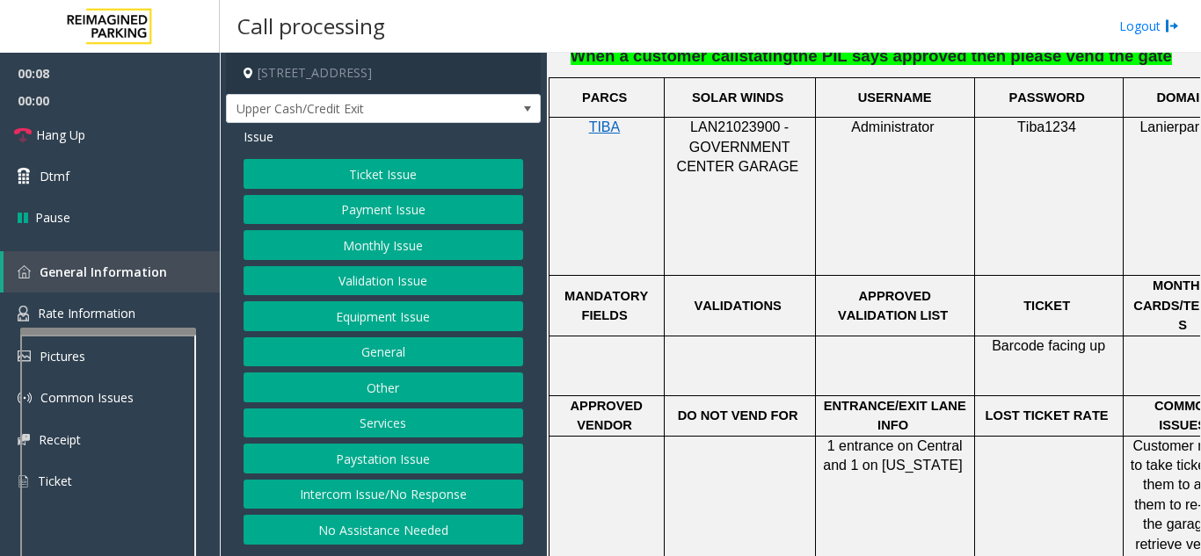
scroll to position [1231, 324]
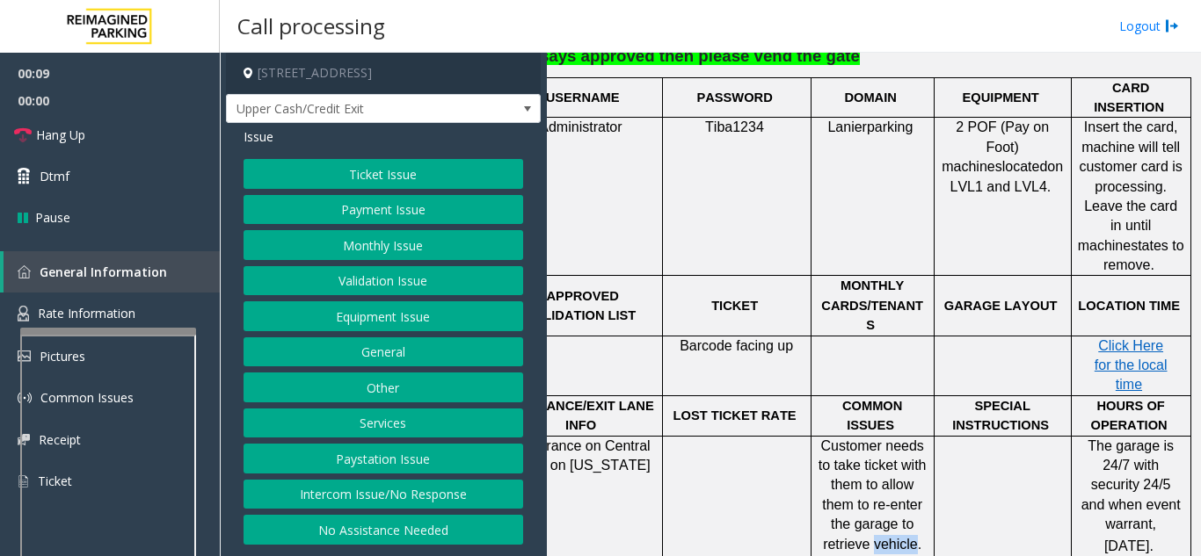
click at [862, 440] on span "Customer needs to take ticket with them to allow them to re-enter the garage to…" at bounding box center [872, 525] width 108 height 172
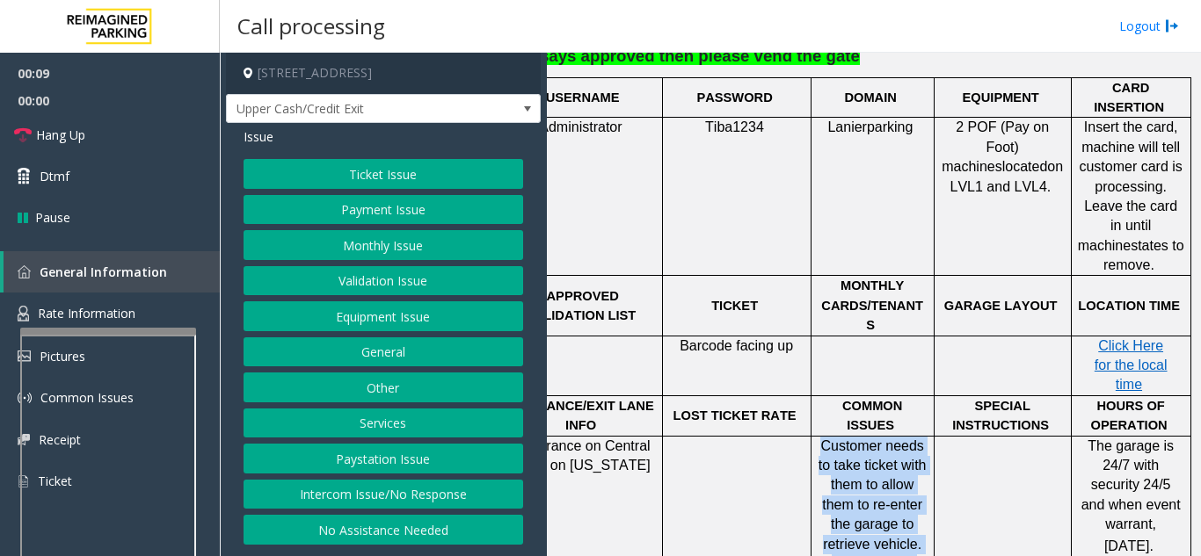
click at [862, 440] on span "Customer needs to take ticket with them to allow them to re-enter the garage to…" at bounding box center [872, 525] width 108 height 172
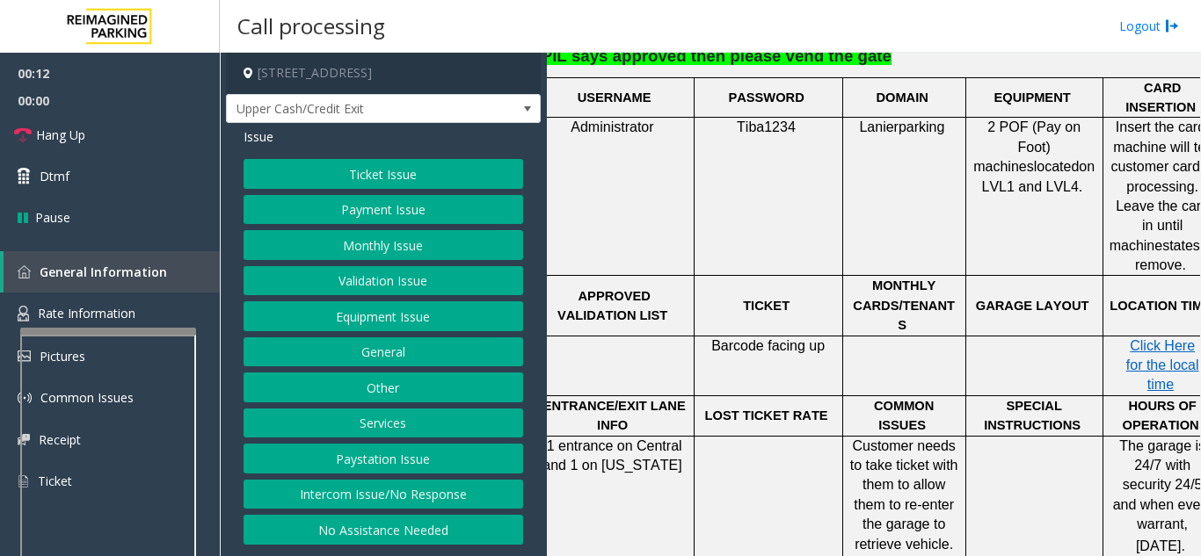
scroll to position [1231, 214]
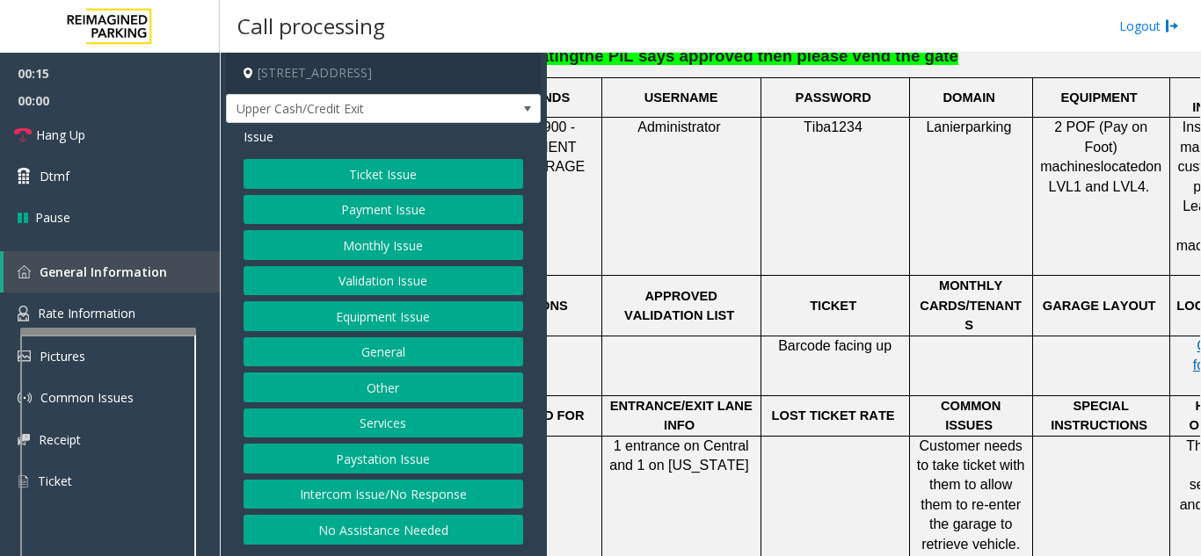
click at [420, 180] on button "Ticket Issue" at bounding box center [383, 174] width 280 height 30
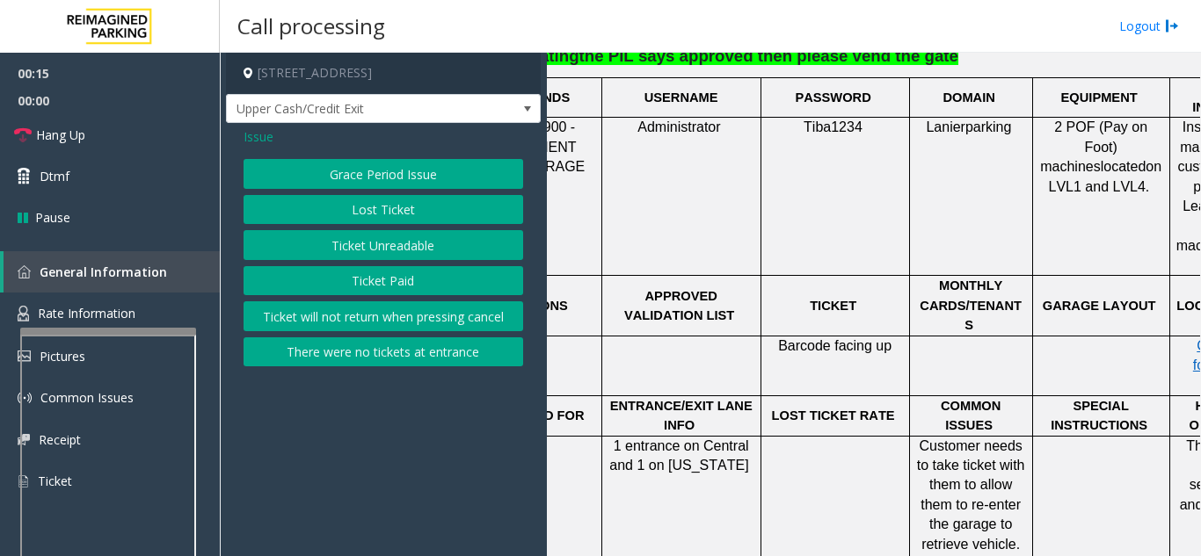
click at [418, 249] on button "Ticket Unreadable" at bounding box center [383, 245] width 280 height 30
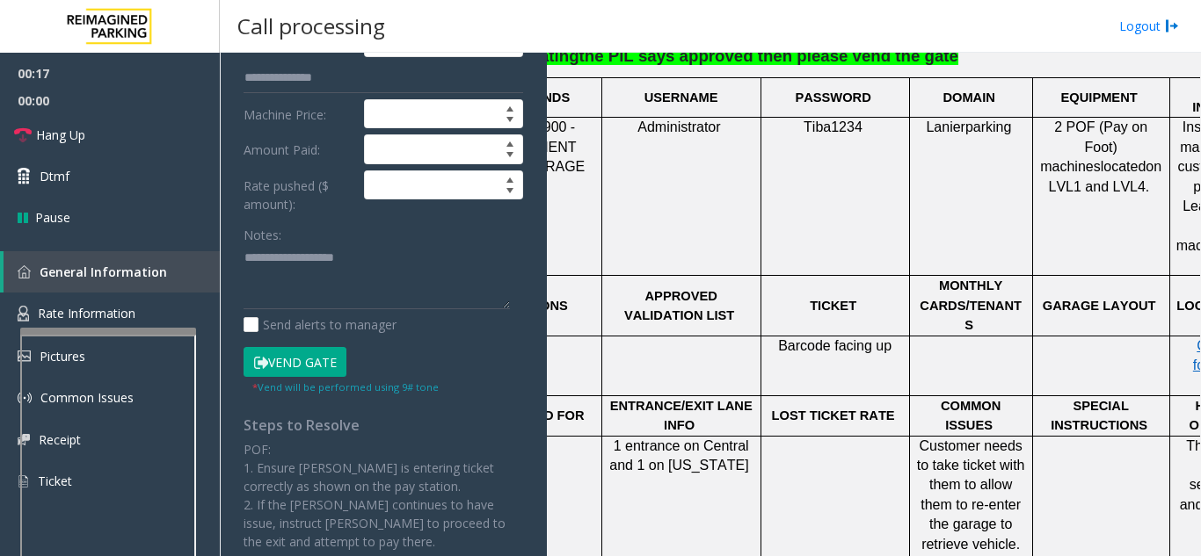
scroll to position [352, 0]
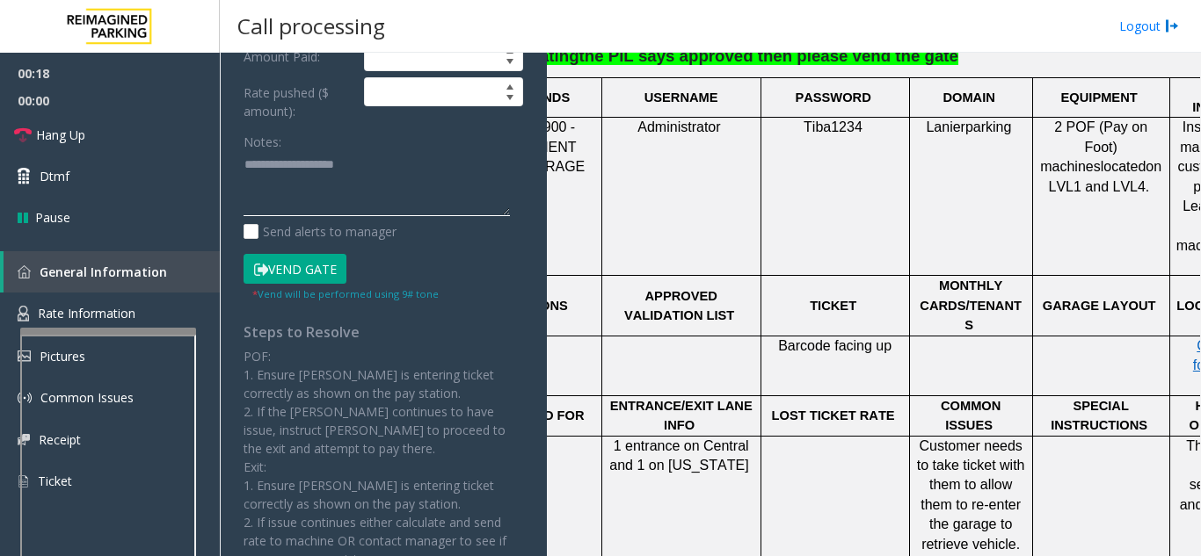
paste textarea "**********"
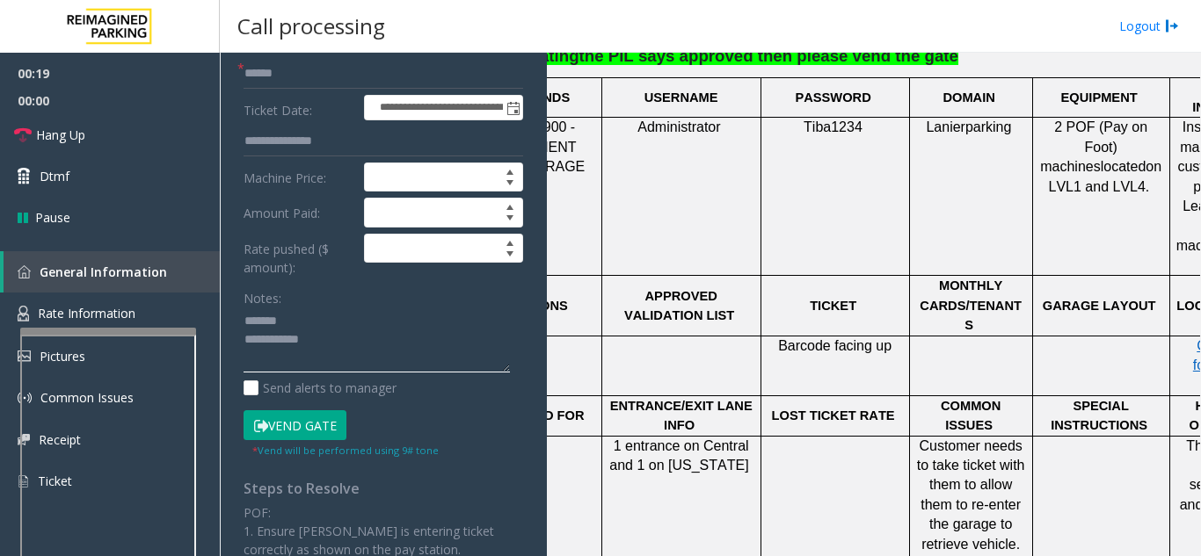
scroll to position [0, 0]
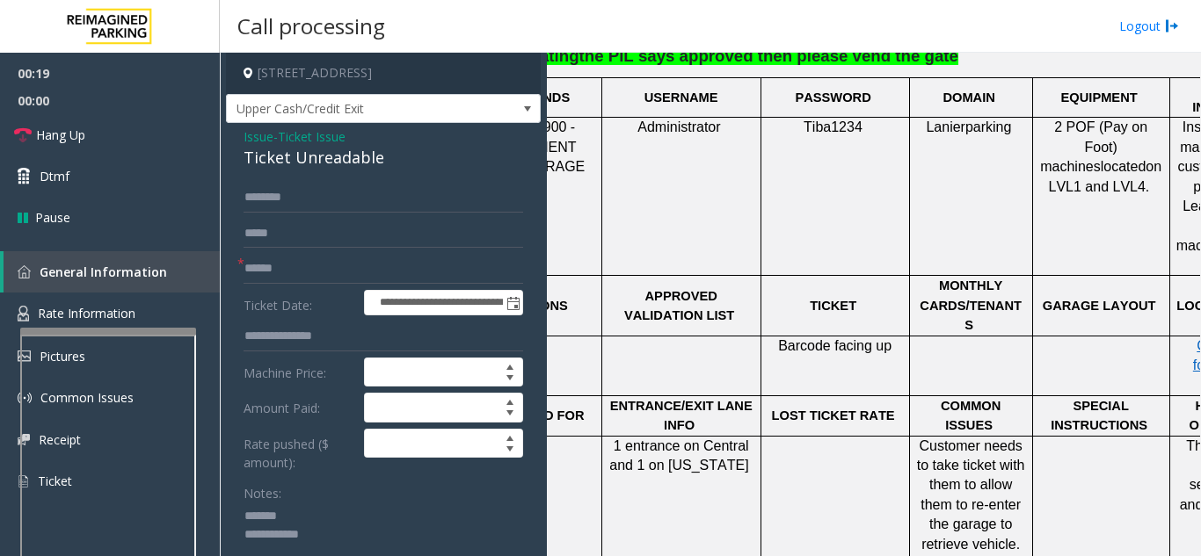
click at [283, 162] on div "Ticket Unreadable" at bounding box center [383, 158] width 280 height 24
click at [389, 543] on textarea at bounding box center [376, 536] width 266 height 66
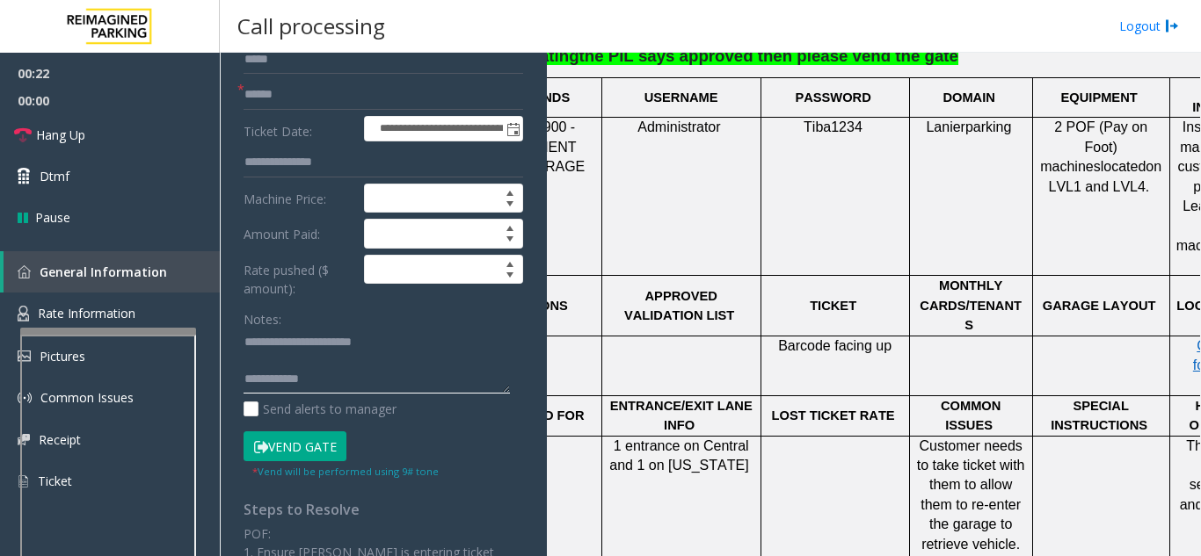
scroll to position [176, 0]
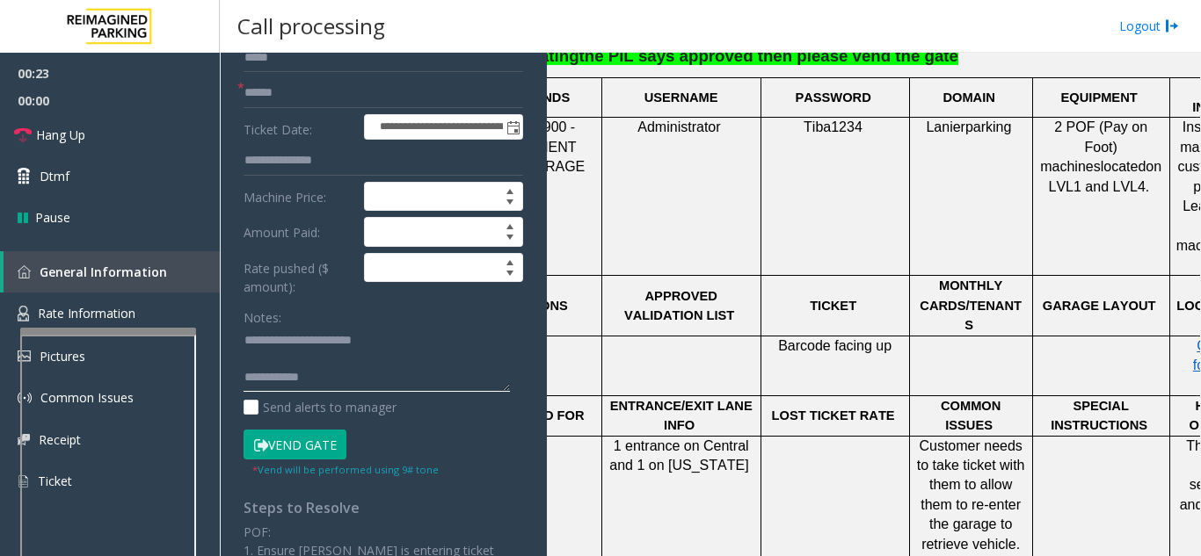
click at [374, 382] on textarea at bounding box center [376, 360] width 266 height 66
type textarea "**********"
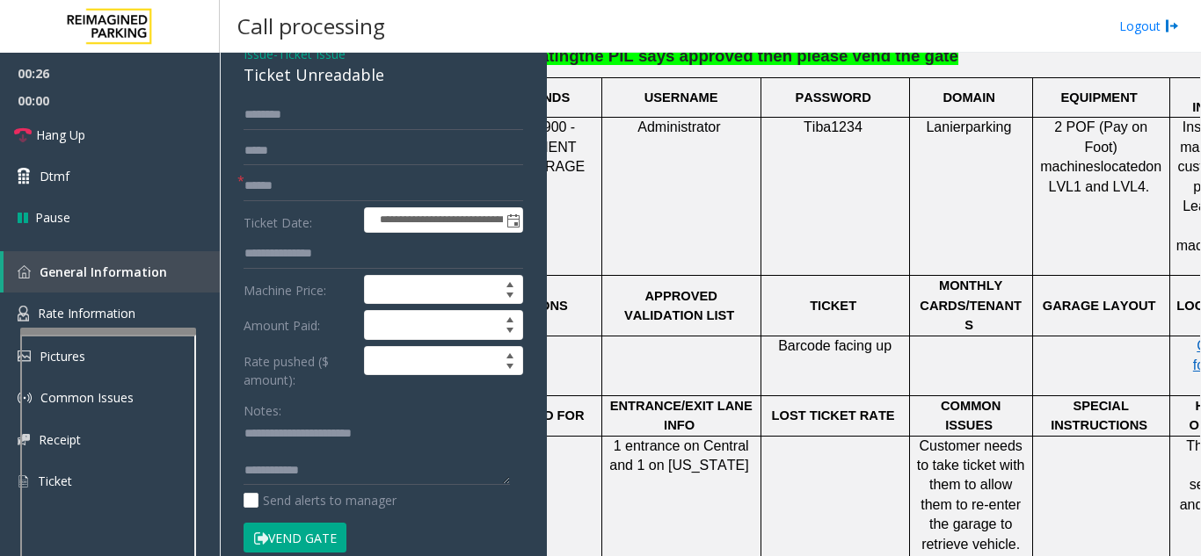
scroll to position [0, 0]
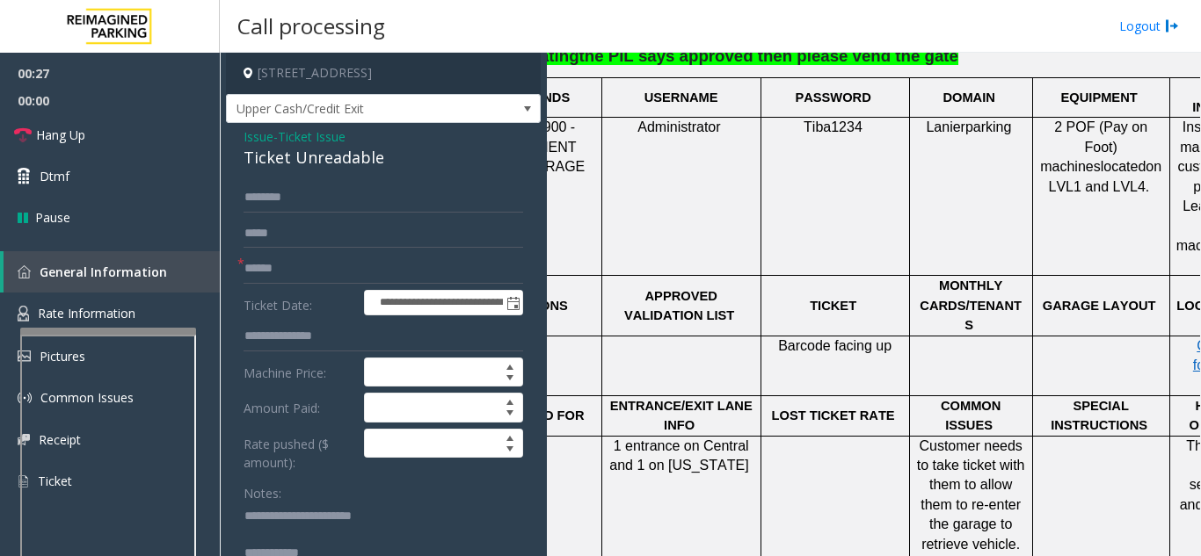
click at [260, 138] on span "Issue" at bounding box center [258, 136] width 30 height 18
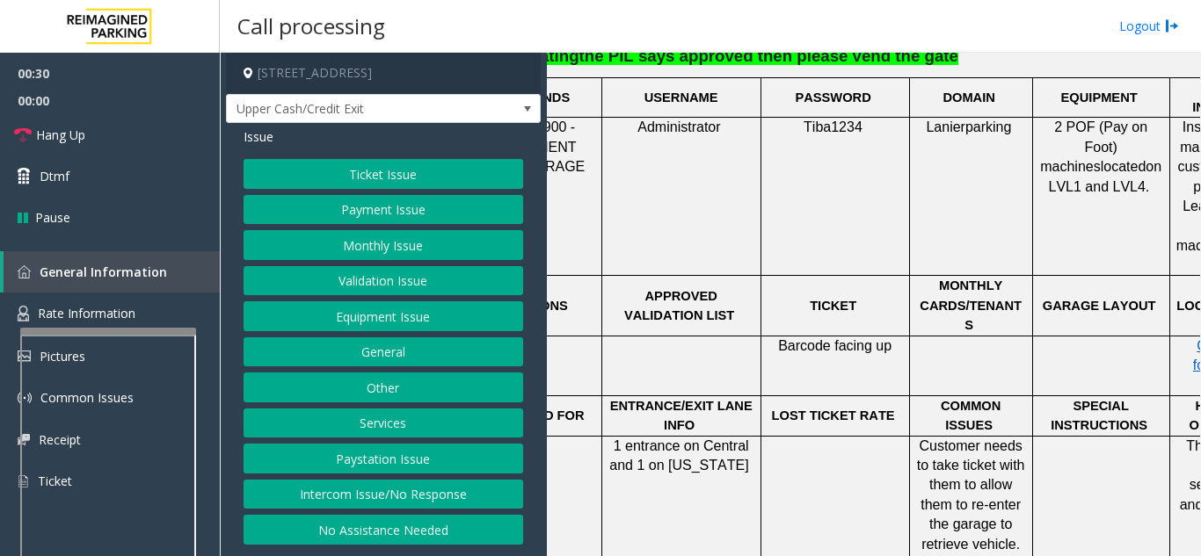
click at [374, 307] on button "Equipment Issue" at bounding box center [383, 317] width 280 height 30
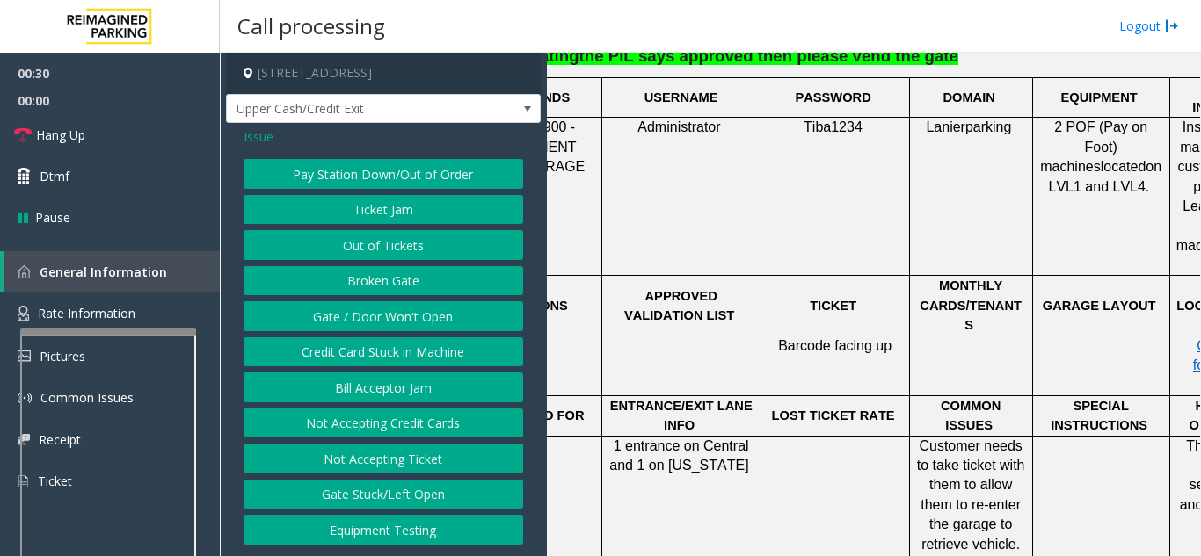
click at [377, 317] on button "Gate / Door Won't Open" at bounding box center [383, 317] width 280 height 30
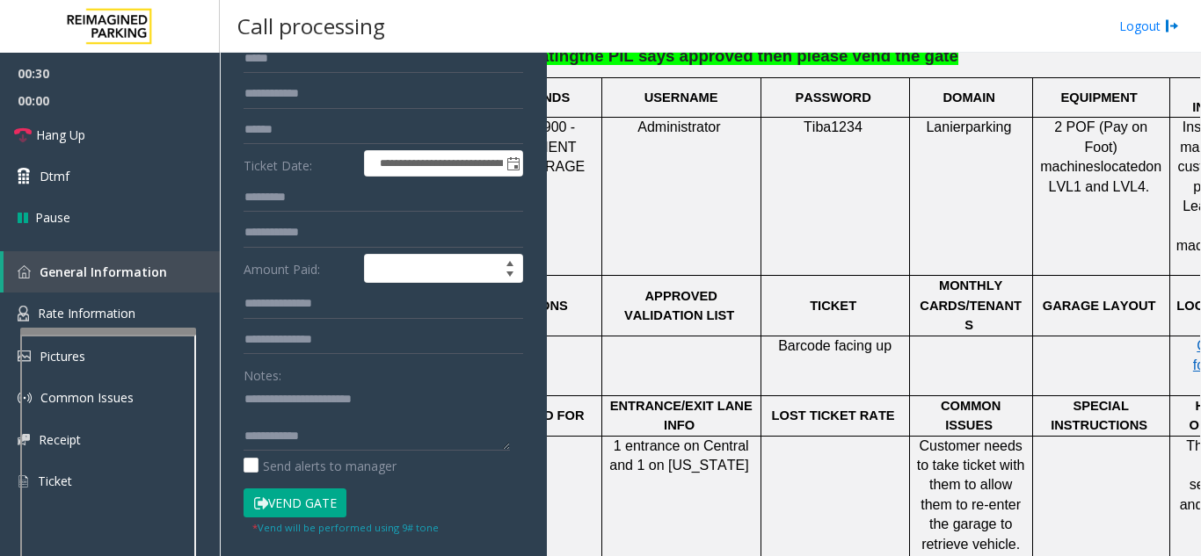
scroll to position [176, 0]
click at [343, 414] on textarea at bounding box center [376, 417] width 266 height 66
drag, startPoint x: 316, startPoint y: 403, endPoint x: 454, endPoint y: 405, distance: 138.9
click at [451, 408] on textarea at bounding box center [376, 417] width 266 height 66
click at [315, 403] on textarea at bounding box center [376, 417] width 266 height 66
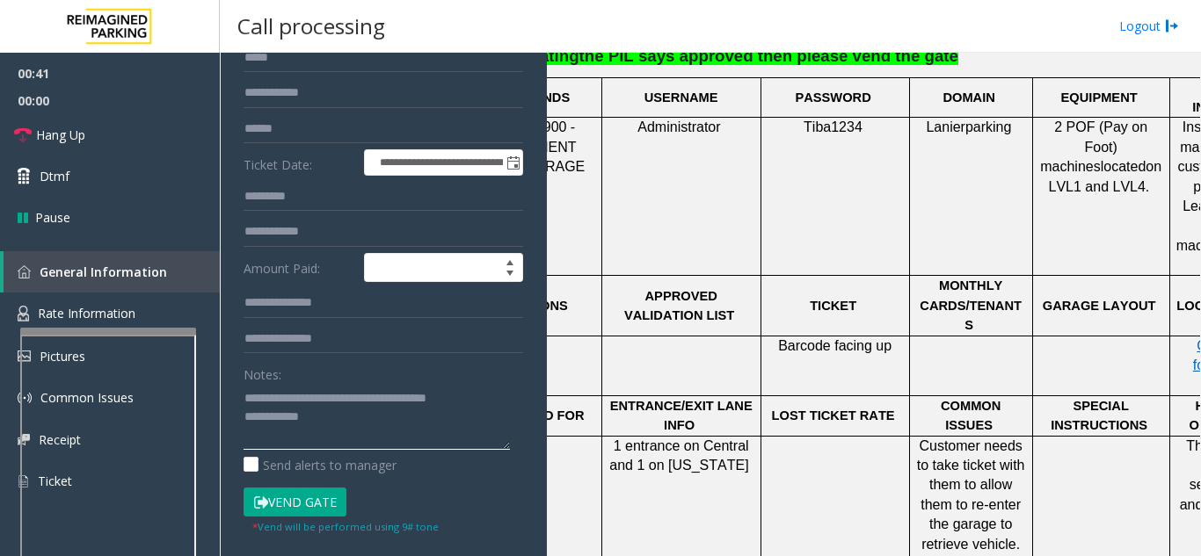
click at [354, 437] on textarea at bounding box center [376, 417] width 266 height 66
paste textarea "**********"
click at [357, 431] on textarea at bounding box center [376, 417] width 266 height 66
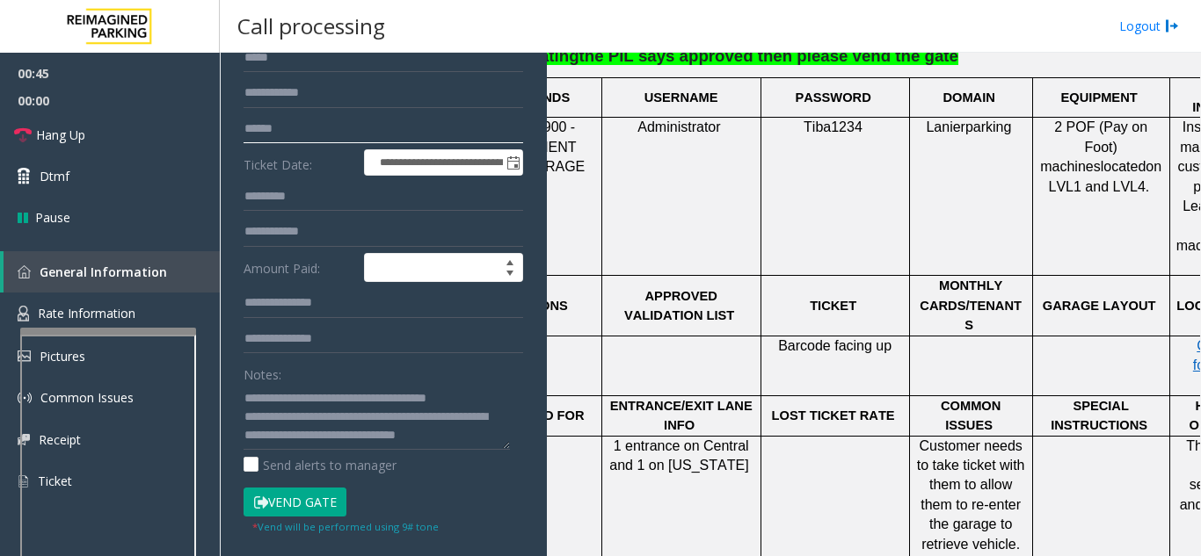
click at [320, 124] on input "text" at bounding box center [383, 129] width 280 height 30
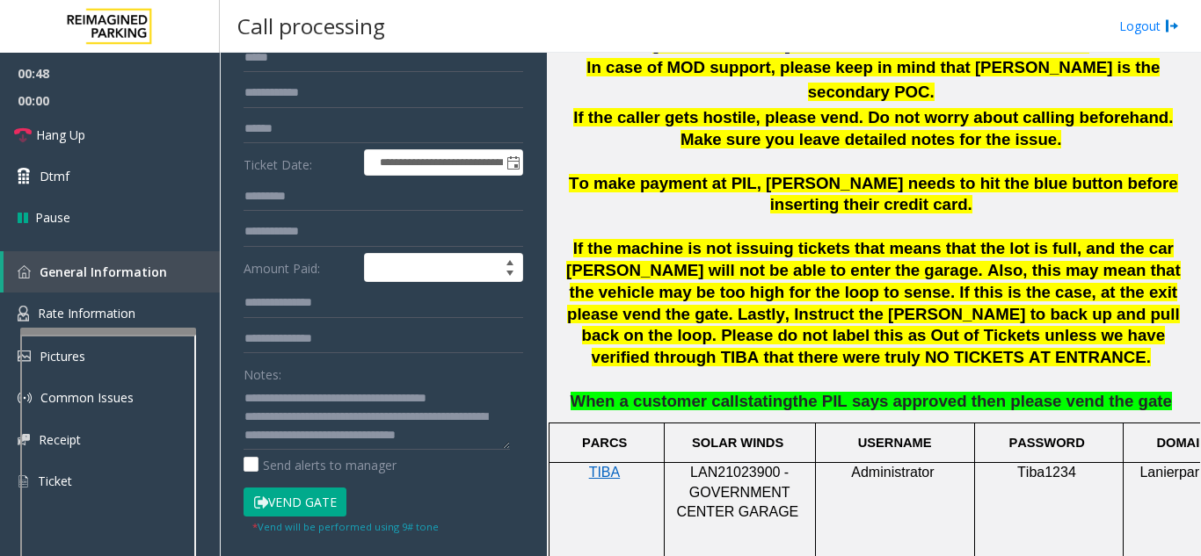
scroll to position [887, 0]
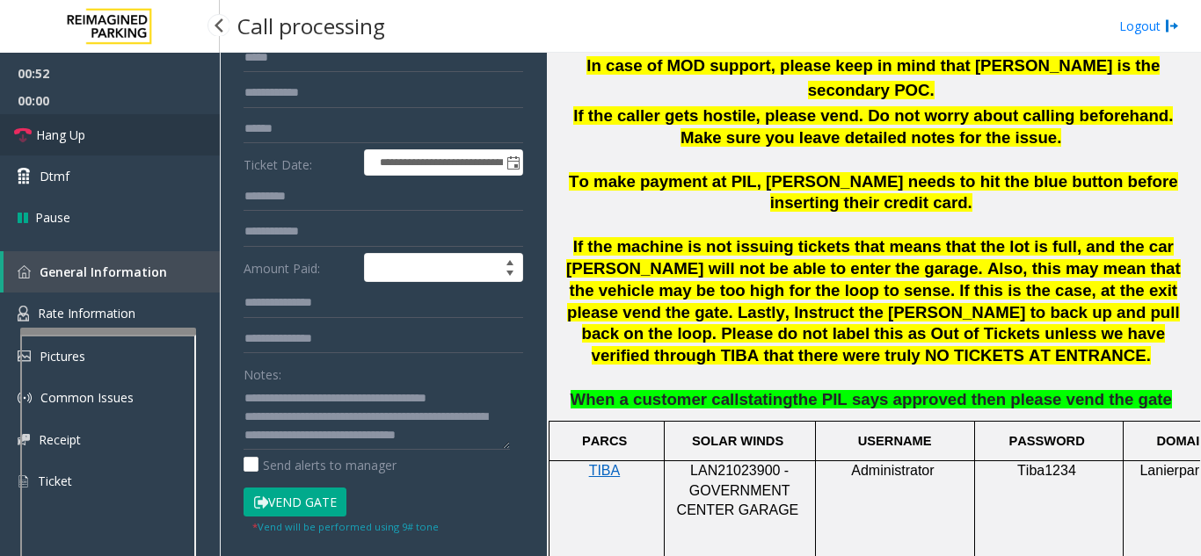
click at [207, 125] on link "Hang Up" at bounding box center [110, 134] width 220 height 41
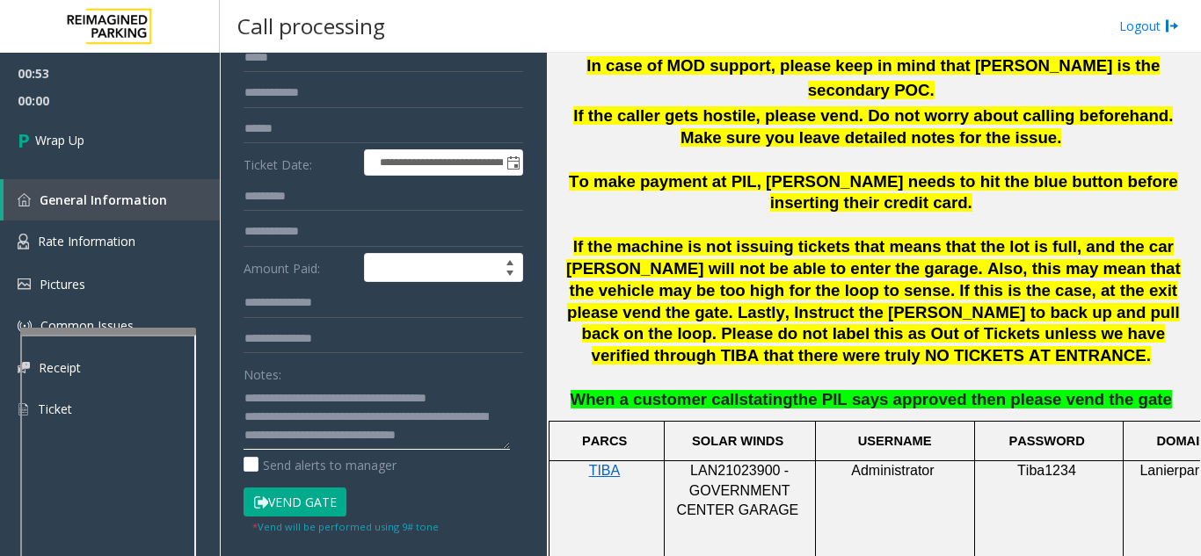
drag, startPoint x: 305, startPoint y: 407, endPoint x: 370, endPoint y: 422, distance: 66.7
click at [370, 422] on textarea at bounding box center [376, 417] width 266 height 66
click at [336, 413] on textarea at bounding box center [376, 417] width 266 height 66
click at [317, 427] on textarea at bounding box center [376, 417] width 266 height 66
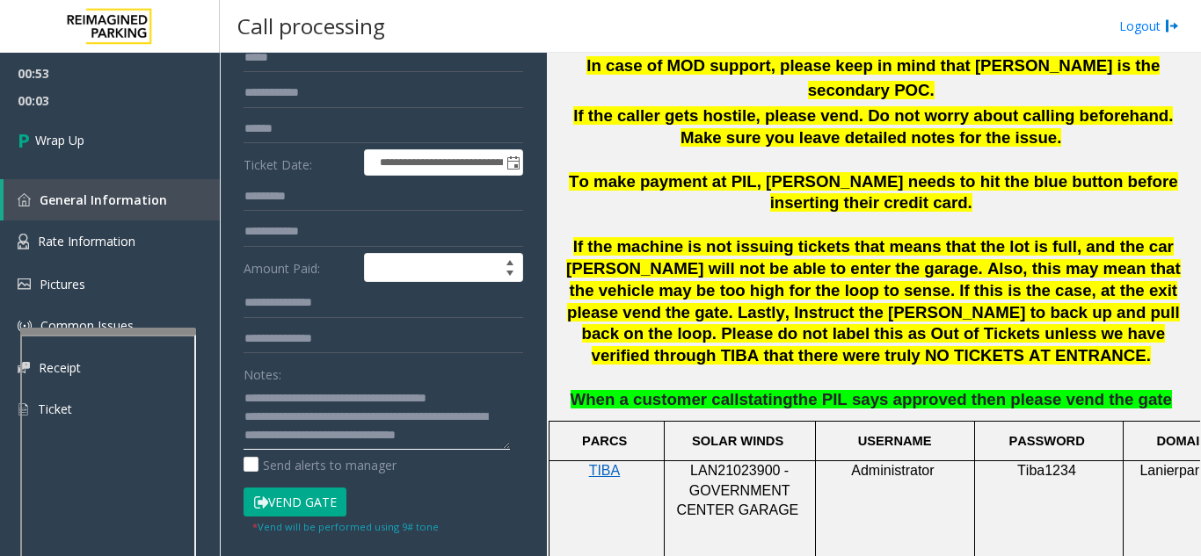
drag, startPoint x: 316, startPoint y: 425, endPoint x: 533, endPoint y: 487, distance: 224.8
click at [533, 487] on app-call-processing-form "**********" at bounding box center [383, 305] width 327 height 504
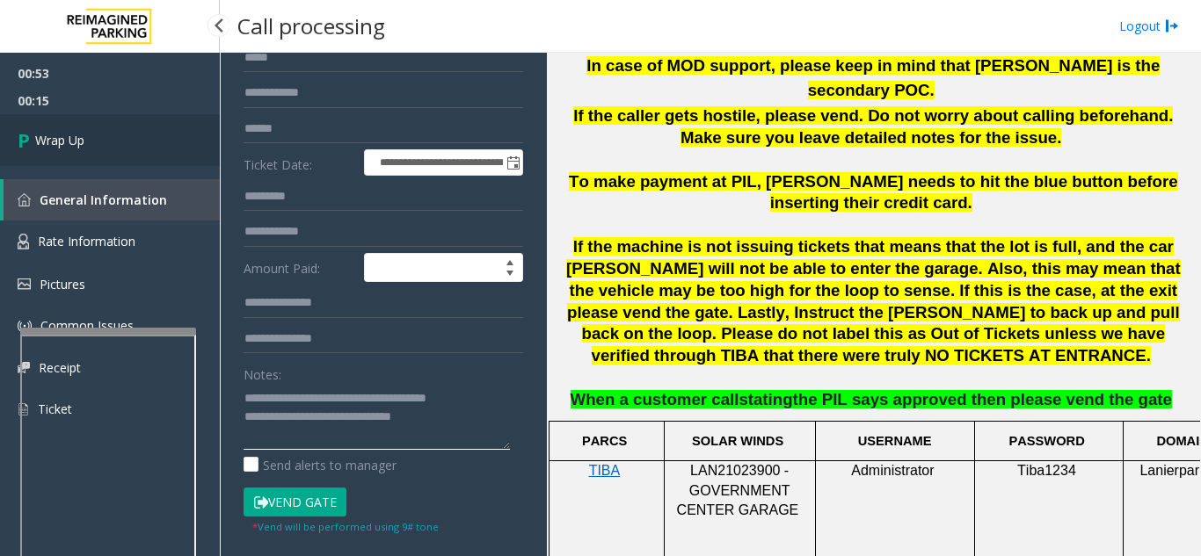
type textarea "**********"
click at [76, 146] on span "Wrap Up" at bounding box center [59, 140] width 49 height 18
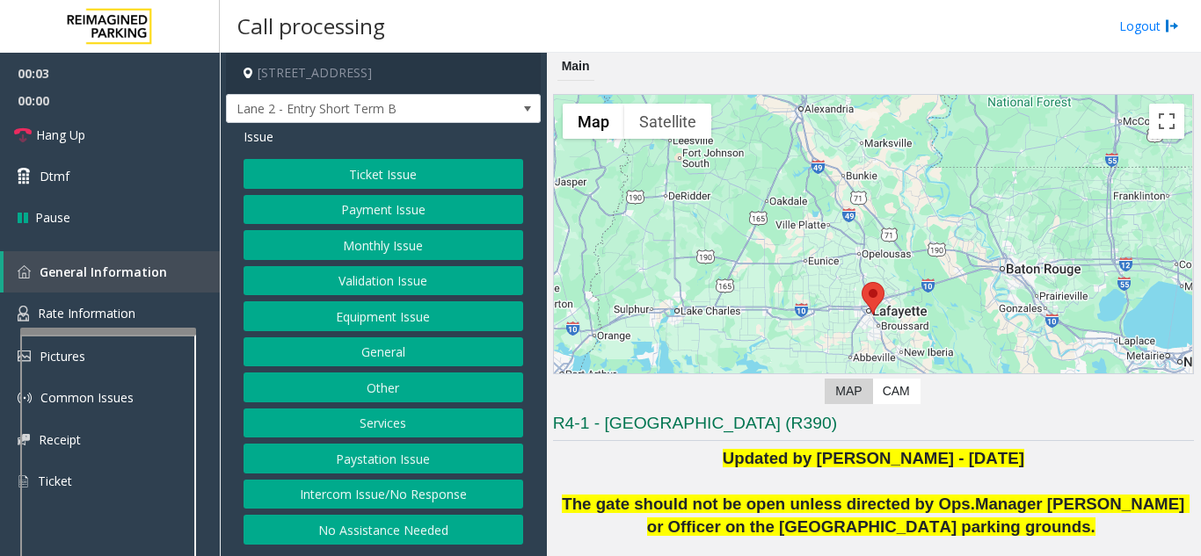
click at [341, 494] on button "Intercom Issue/No Response" at bounding box center [383, 495] width 280 height 30
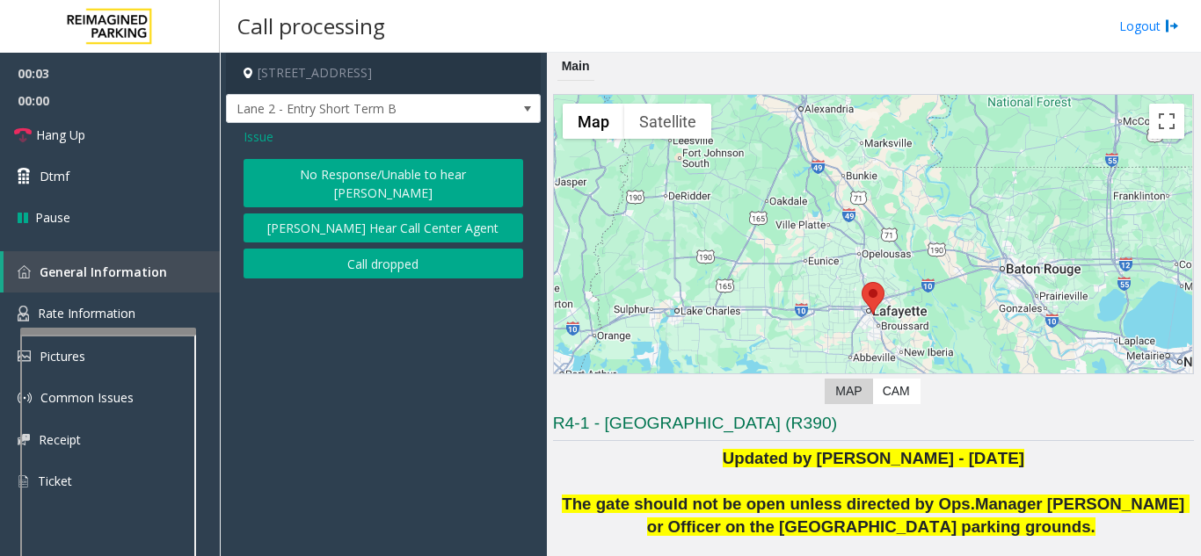
click at [396, 160] on button "No Response/Unable to hear [PERSON_NAME]" at bounding box center [383, 183] width 280 height 48
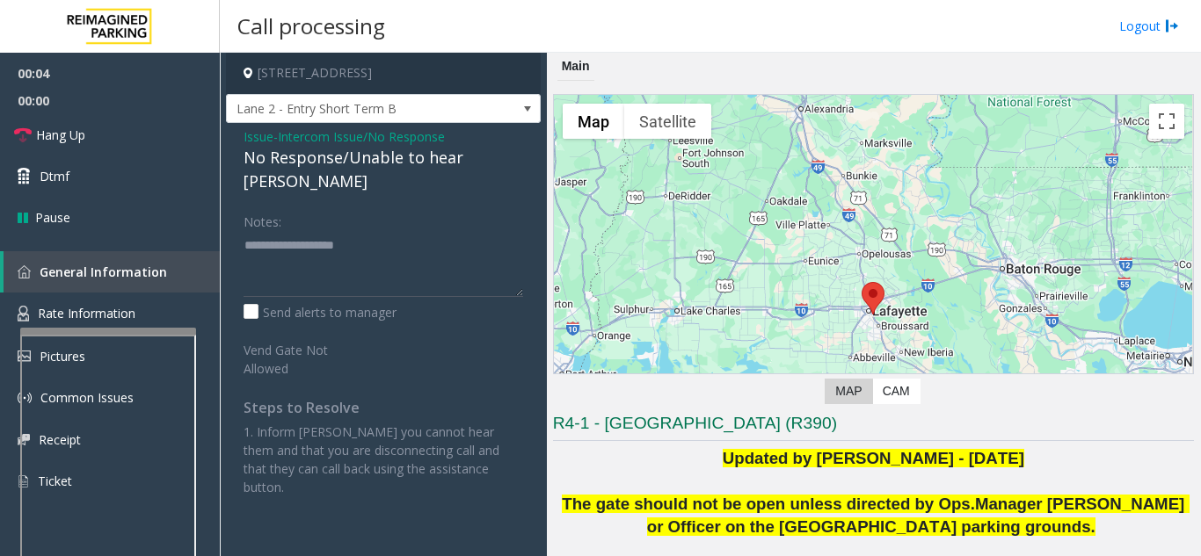
click at [381, 171] on div "Issue - Intercom Issue/No Response No Response/Unable to hear [PERSON_NAME] Not…" at bounding box center [383, 318] width 315 height 391
click at [380, 164] on div "No Response/Unable to hear [PERSON_NAME]" at bounding box center [383, 169] width 280 height 47
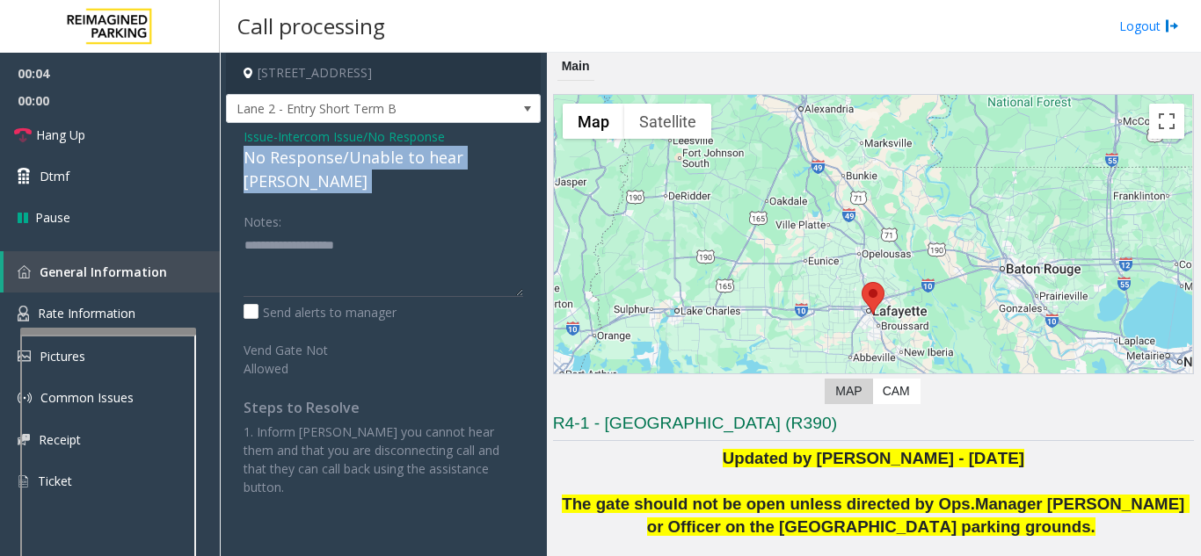
click at [380, 164] on div "No Response/Unable to hear [PERSON_NAME]" at bounding box center [383, 169] width 280 height 47
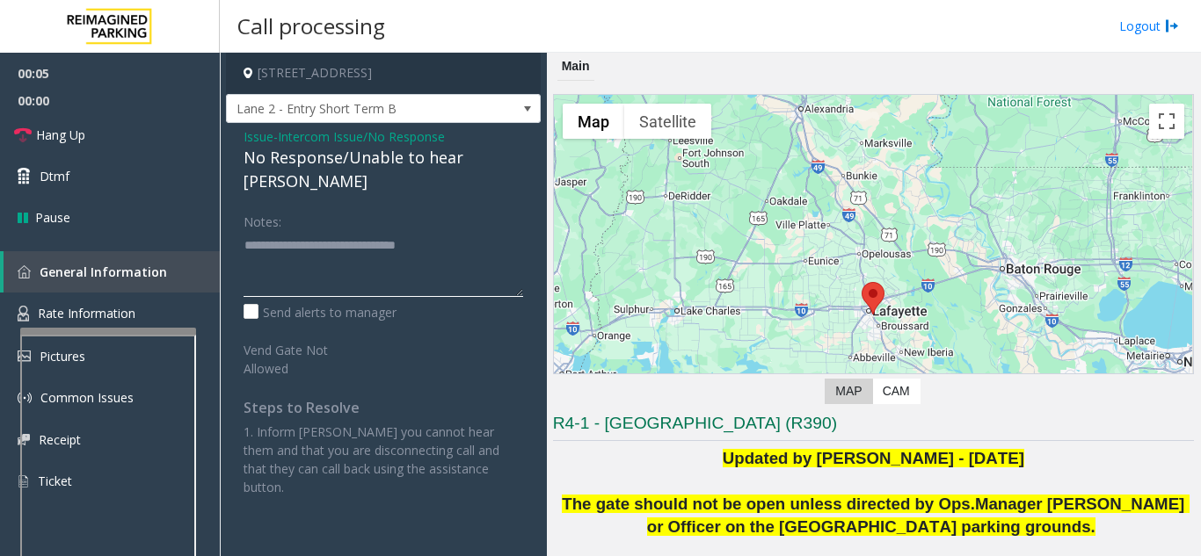
click at [491, 231] on textarea at bounding box center [383, 264] width 280 height 66
click at [418, 231] on textarea at bounding box center [383, 264] width 280 height 66
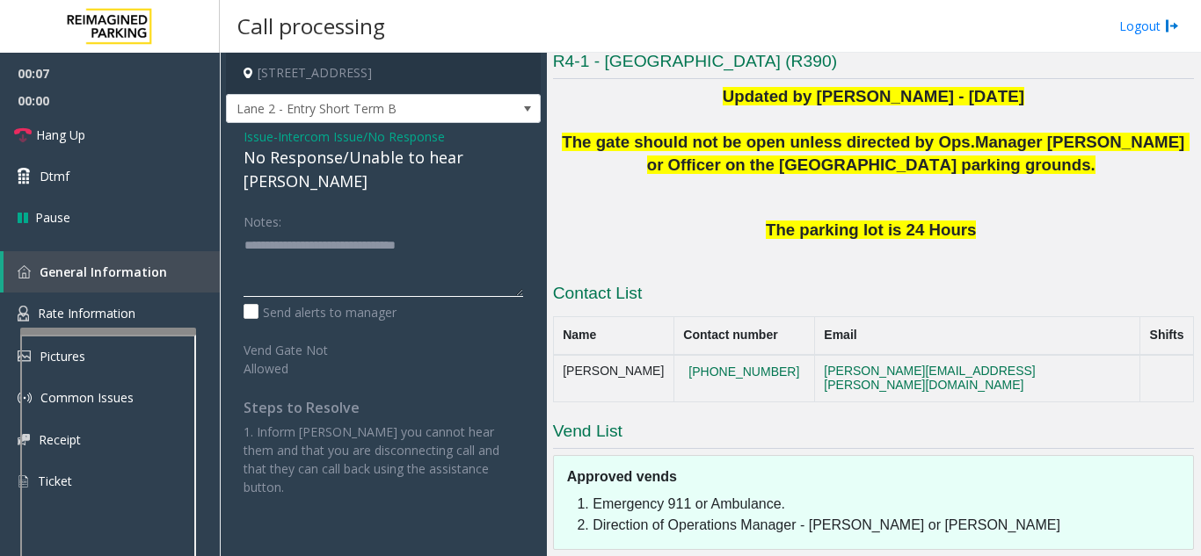
scroll to position [440, 0]
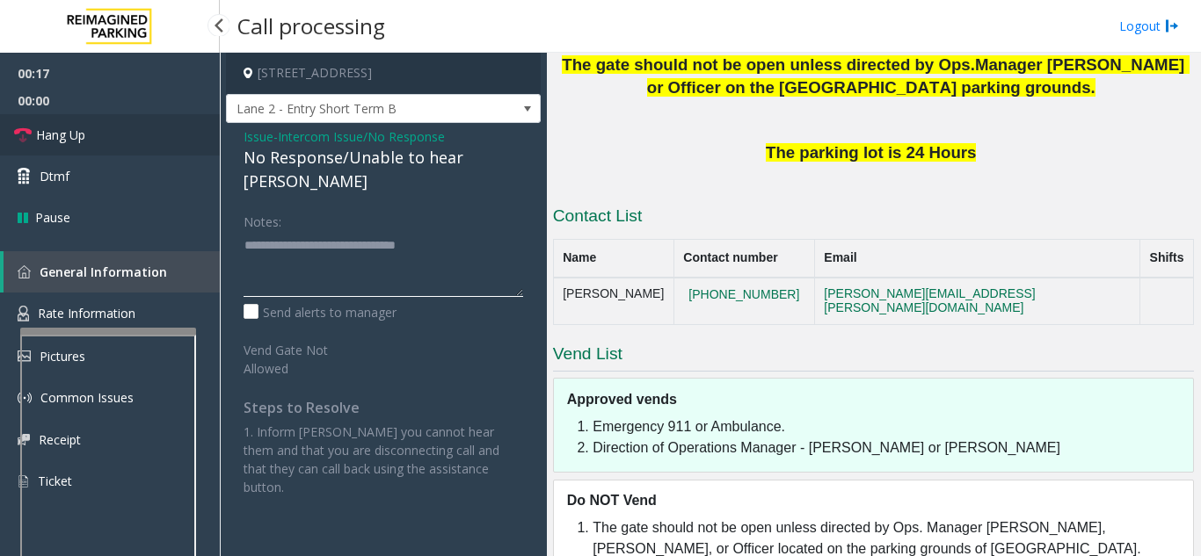
type textarea "**********"
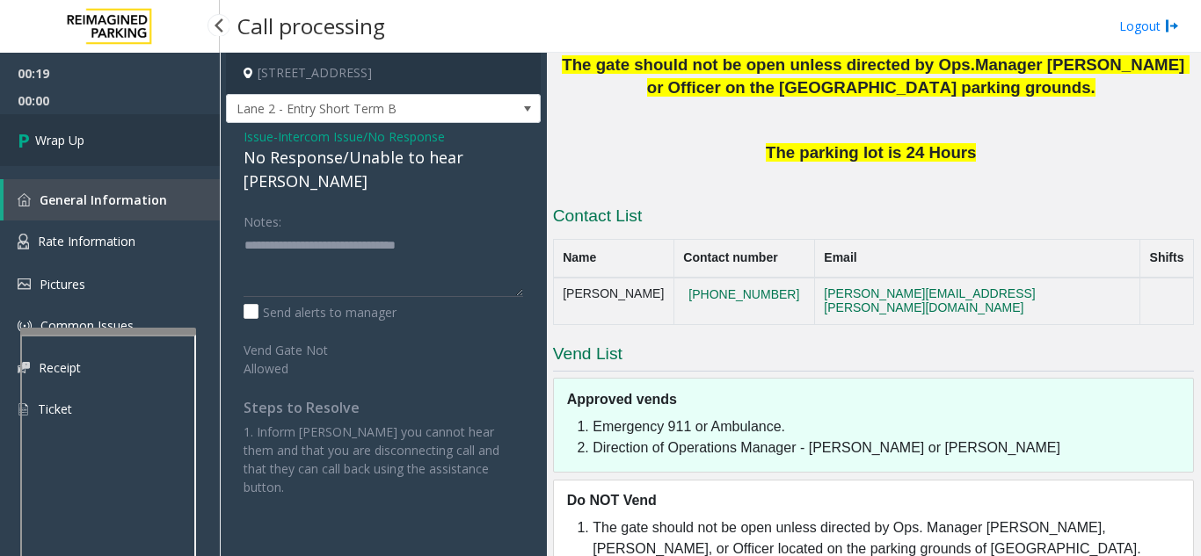
click at [131, 134] on link "Wrap Up" at bounding box center [110, 140] width 220 height 52
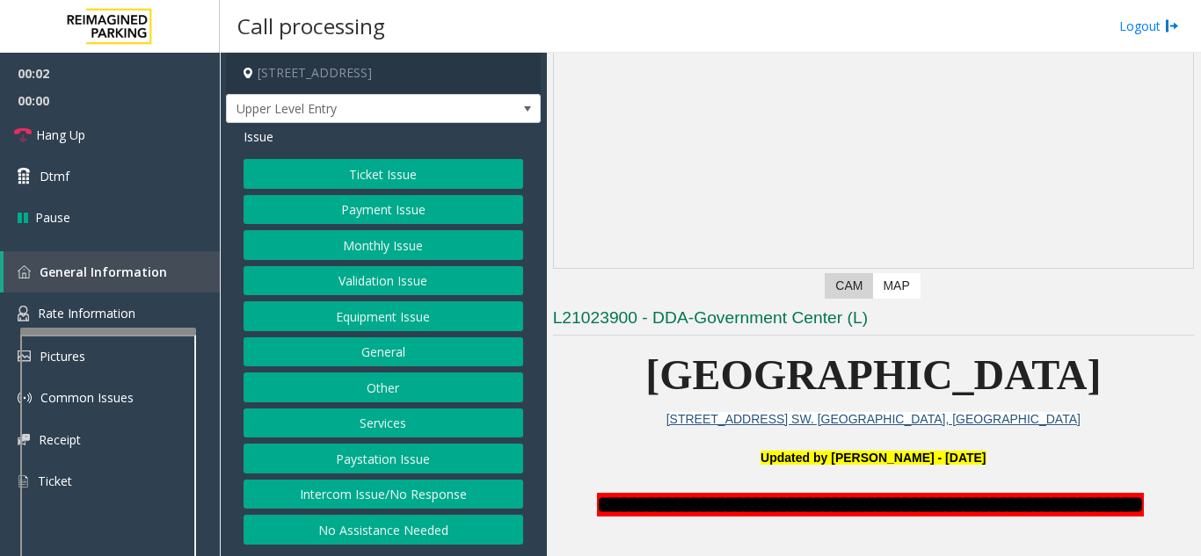
scroll to position [440, 0]
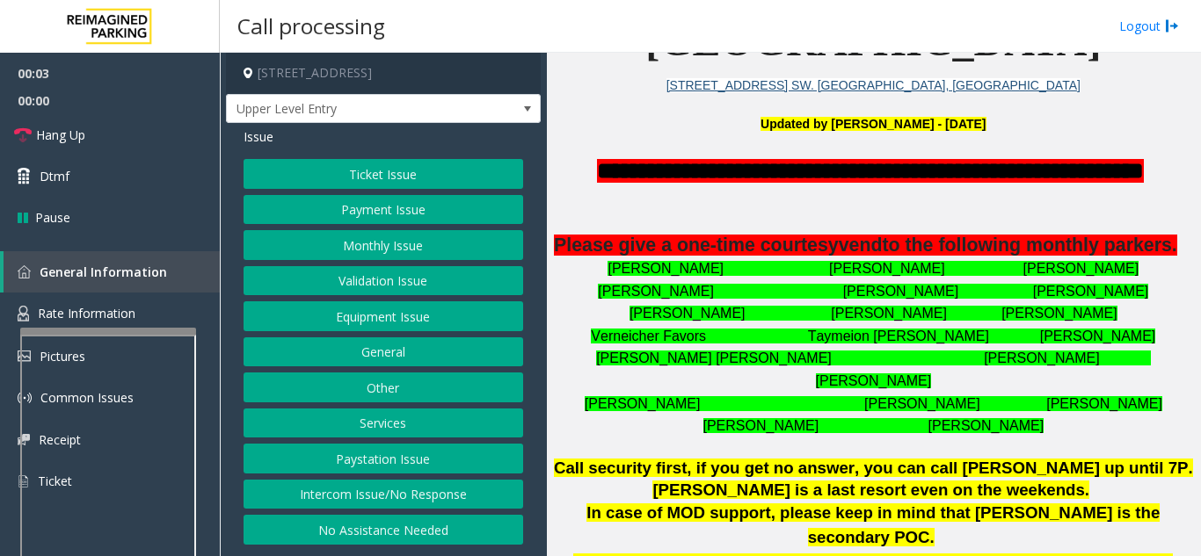
click at [404, 495] on button "Intercom Issue/No Response" at bounding box center [383, 495] width 280 height 30
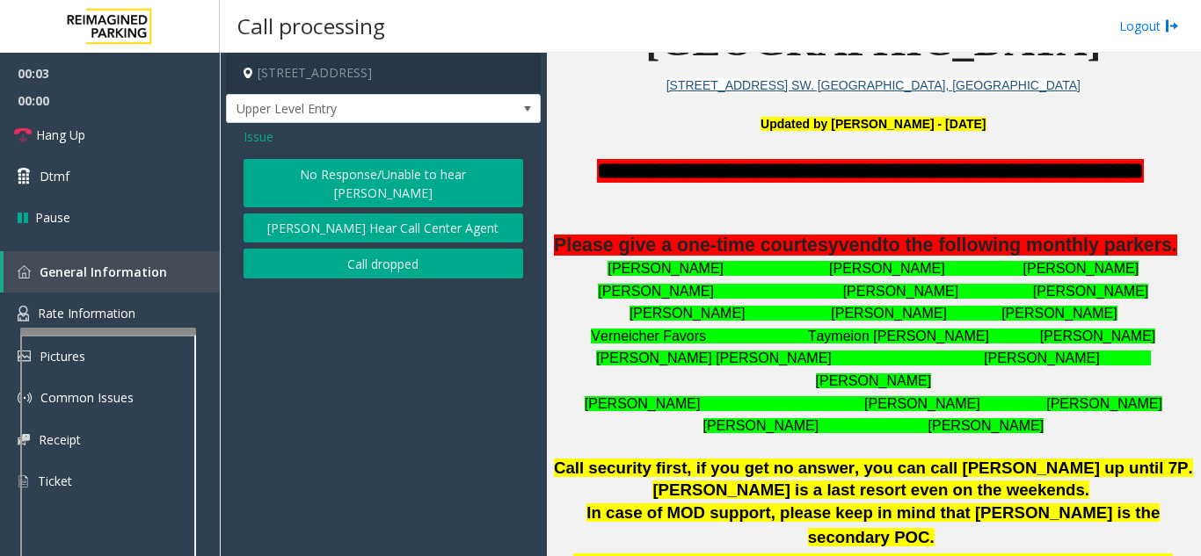
click at [326, 175] on button "No Response/Unable to hear [PERSON_NAME]" at bounding box center [383, 183] width 280 height 48
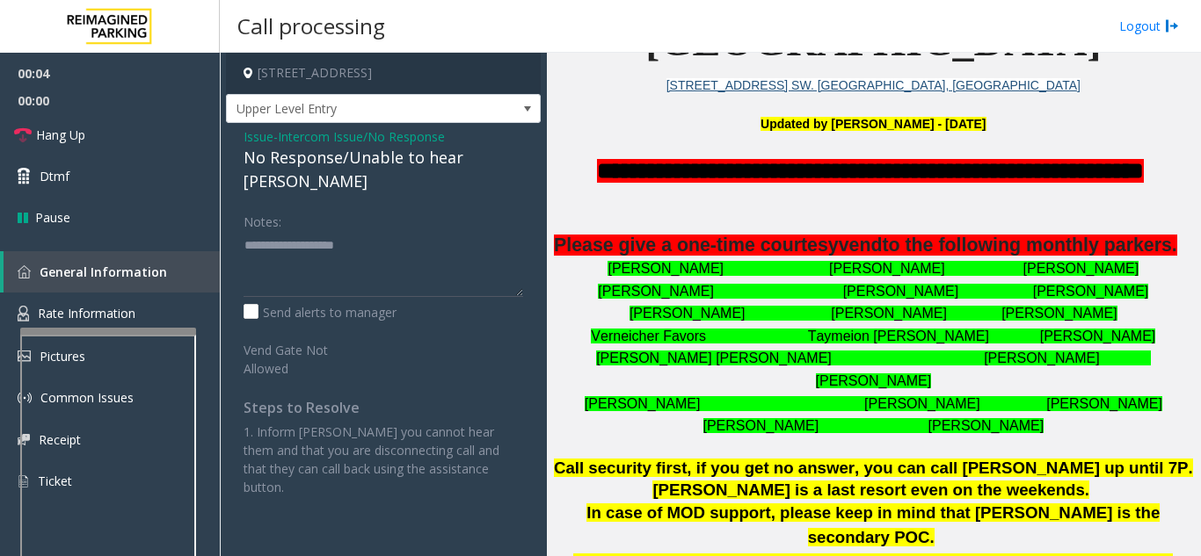
click at [312, 160] on div "No Response/Unable to hear [PERSON_NAME]" at bounding box center [383, 169] width 280 height 47
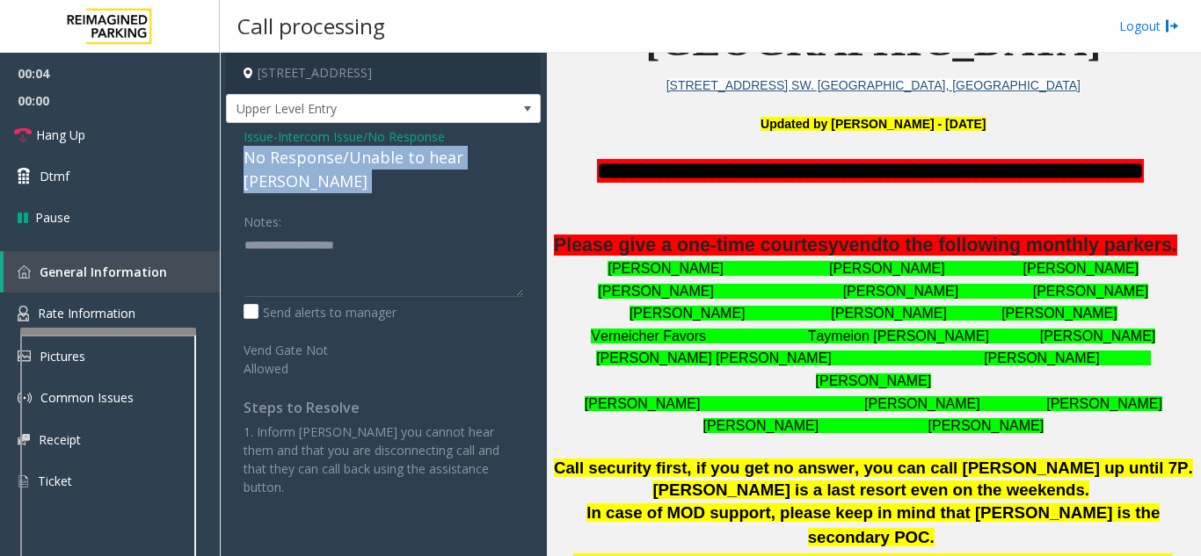
click at [312, 160] on div "No Response/Unable to hear [PERSON_NAME]" at bounding box center [383, 169] width 280 height 47
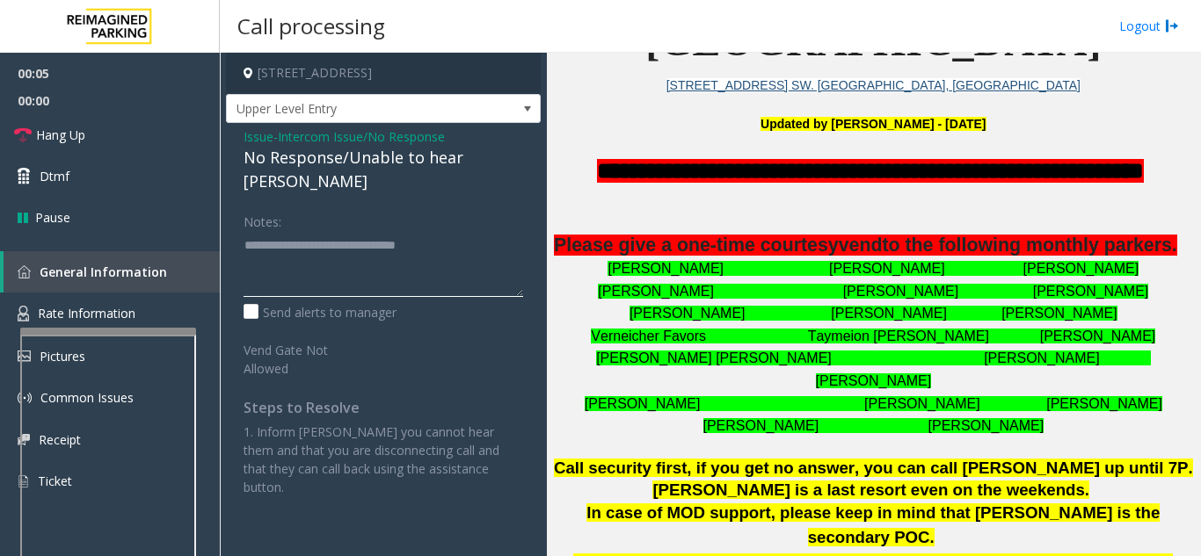
click at [414, 231] on textarea at bounding box center [383, 264] width 280 height 66
type textarea "**********"
click at [569, 218] on p at bounding box center [873, 223] width 641 height 23
click at [624, 241] on span "Please give a one-time courtesy" at bounding box center [696, 245] width 285 height 21
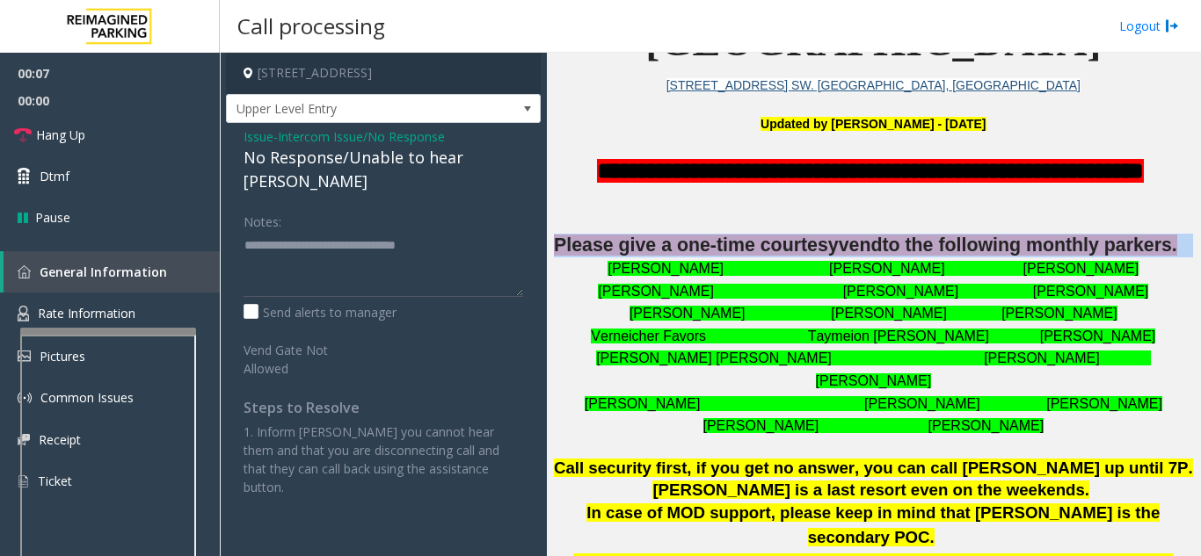
click at [624, 241] on span "Please give a one-time courtesy" at bounding box center [696, 245] width 285 height 21
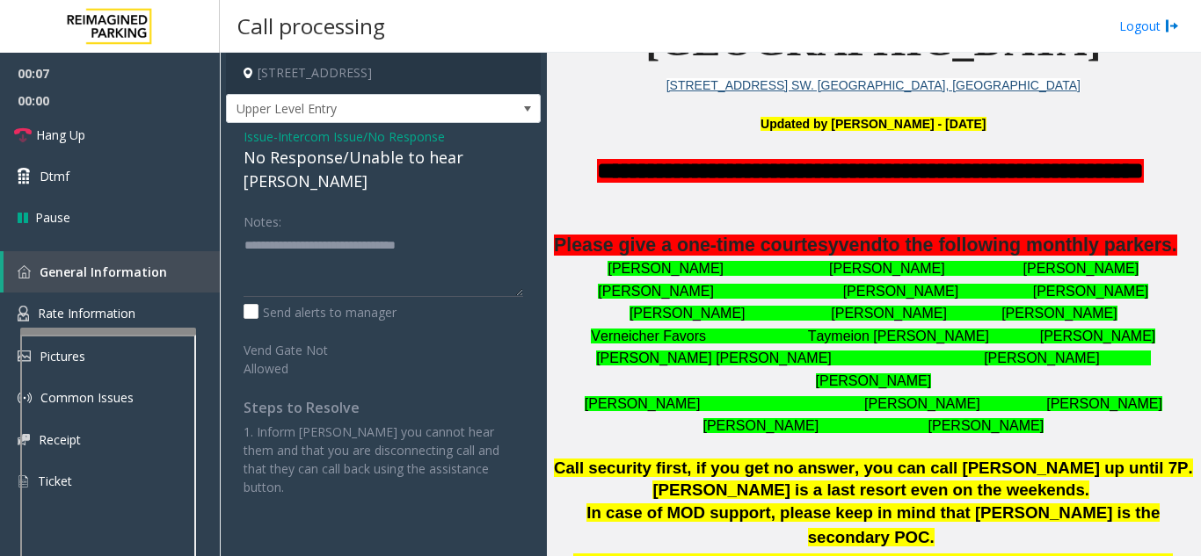
click at [679, 299] on font "[PERSON_NAME] [PERSON_NAME] [PERSON_NAME]" at bounding box center [873, 291] width 550 height 15
click at [672, 258] on p "Please give a one-time courtesy vend to the following monthly parkers." at bounding box center [873, 246] width 641 height 24
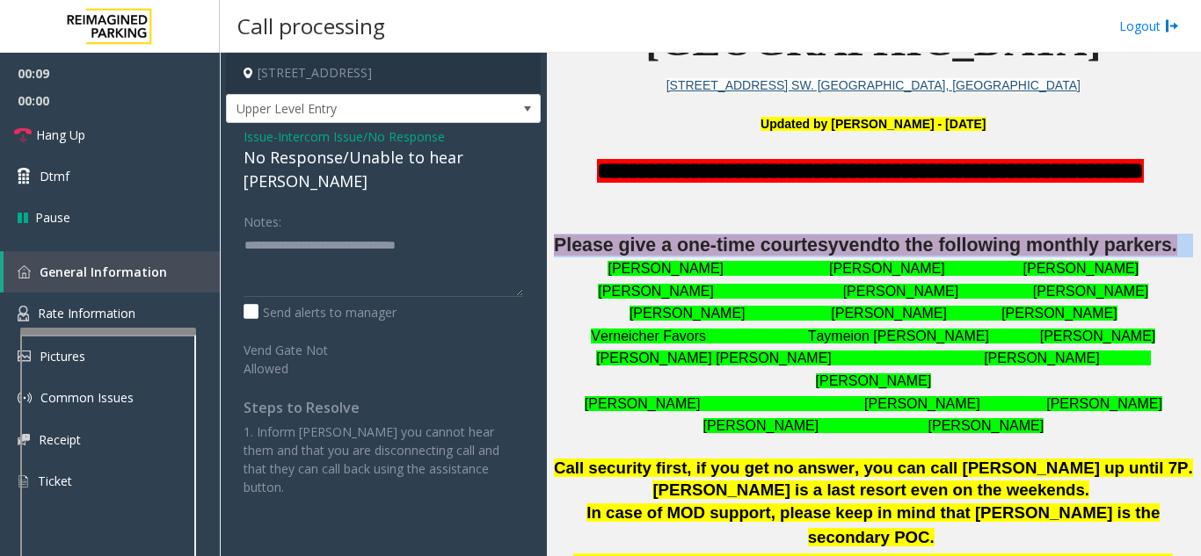
click at [672, 258] on p "Please give a one-time courtesy vend to the following monthly parkers." at bounding box center [873, 246] width 641 height 24
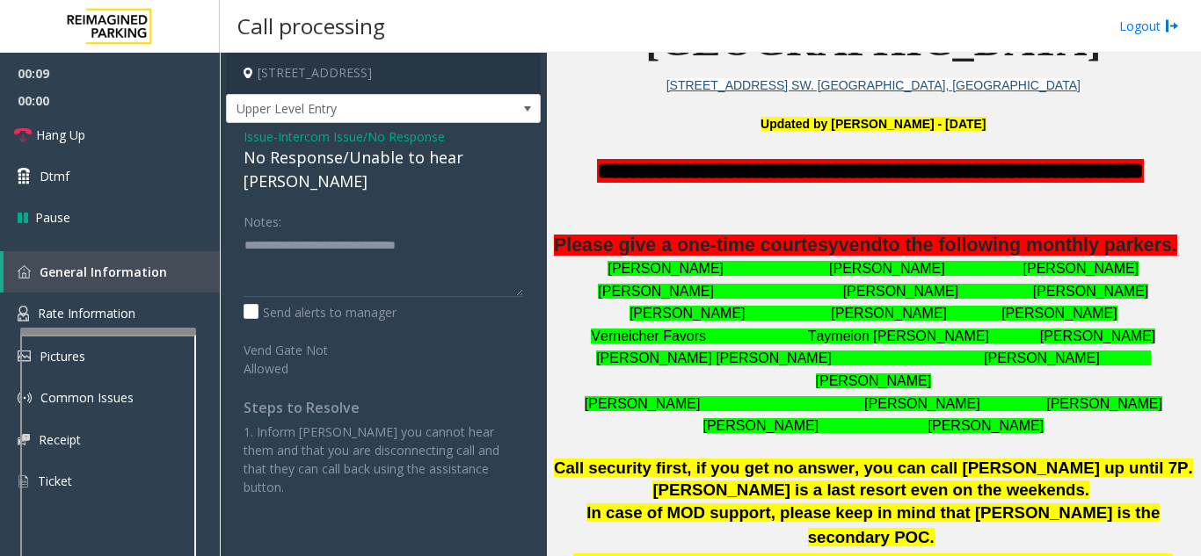
click at [736, 276] on font "[PERSON_NAME] [PERSON_NAME] [PERSON_NAME]" at bounding box center [872, 268] width 531 height 15
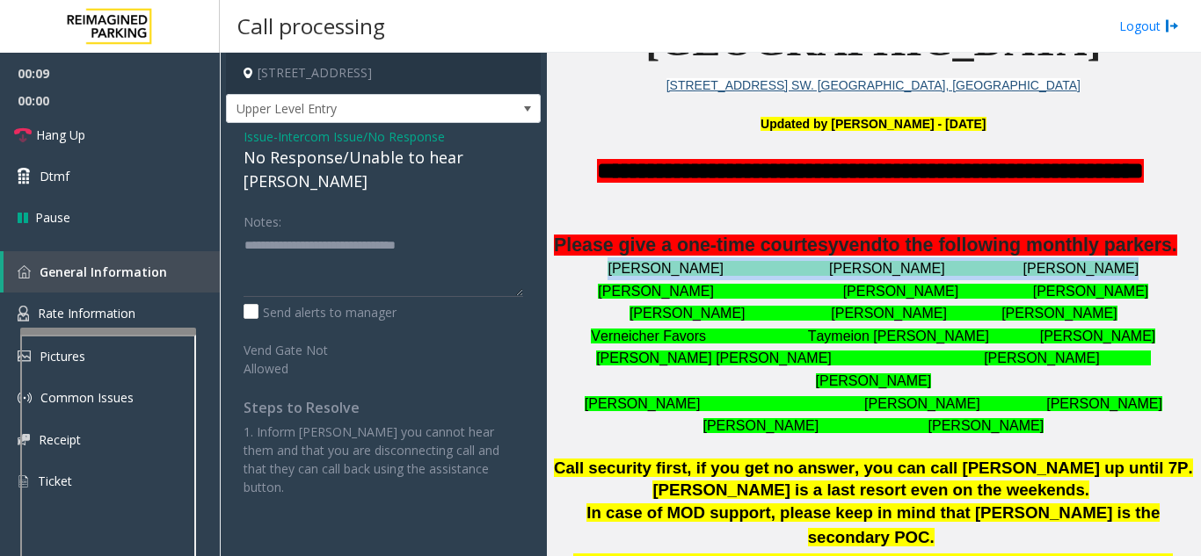
click at [736, 276] on font "[PERSON_NAME] [PERSON_NAME] [PERSON_NAME]" at bounding box center [872, 268] width 531 height 15
click at [737, 276] on font "[PERSON_NAME] [PERSON_NAME] [PERSON_NAME]" at bounding box center [872, 268] width 531 height 15
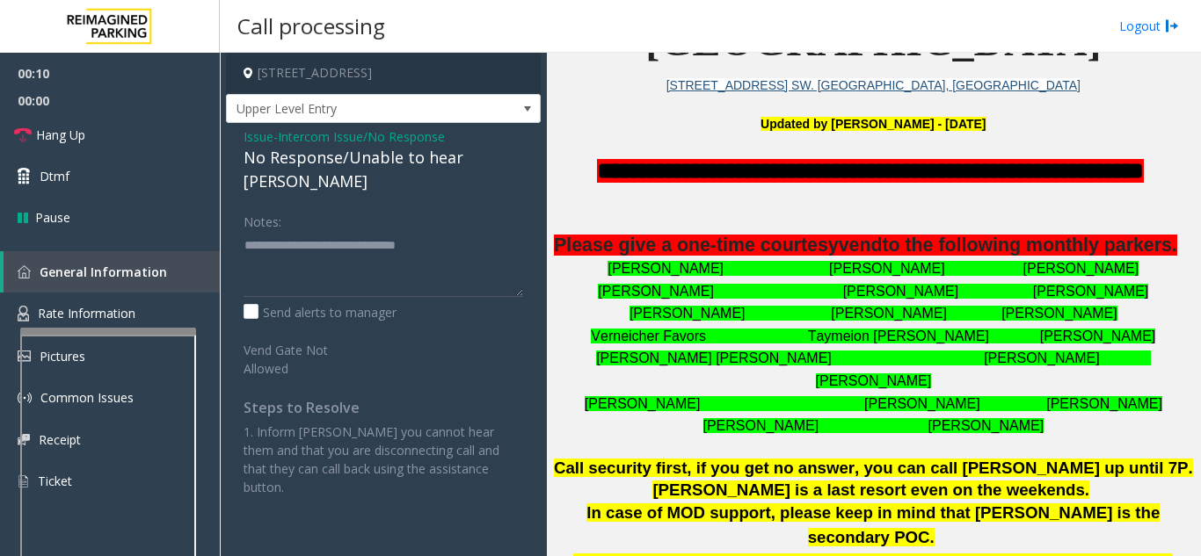
click at [755, 344] on font "Verneicher Favors Taymeion [PERSON_NAME] [PERSON_NAME]" at bounding box center [873, 336] width 564 height 15
click at [783, 344] on font "Verneicher Favors Taymeion [PERSON_NAME] [PERSON_NAME]" at bounding box center [873, 336] width 564 height 15
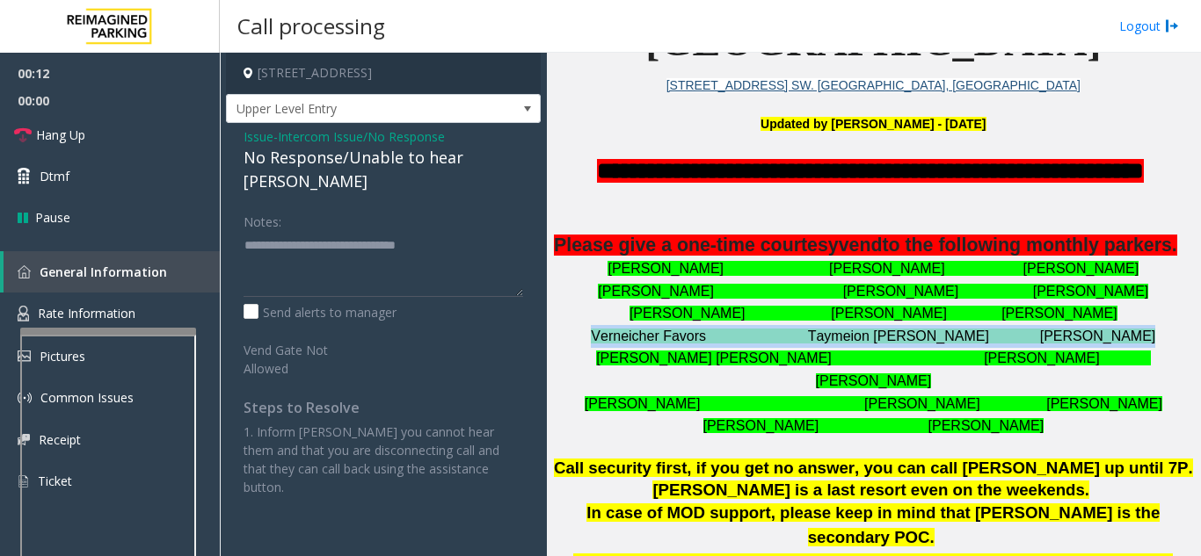
click at [783, 344] on font "Verneicher Favors Taymeion [PERSON_NAME] [PERSON_NAME]" at bounding box center [873, 336] width 564 height 15
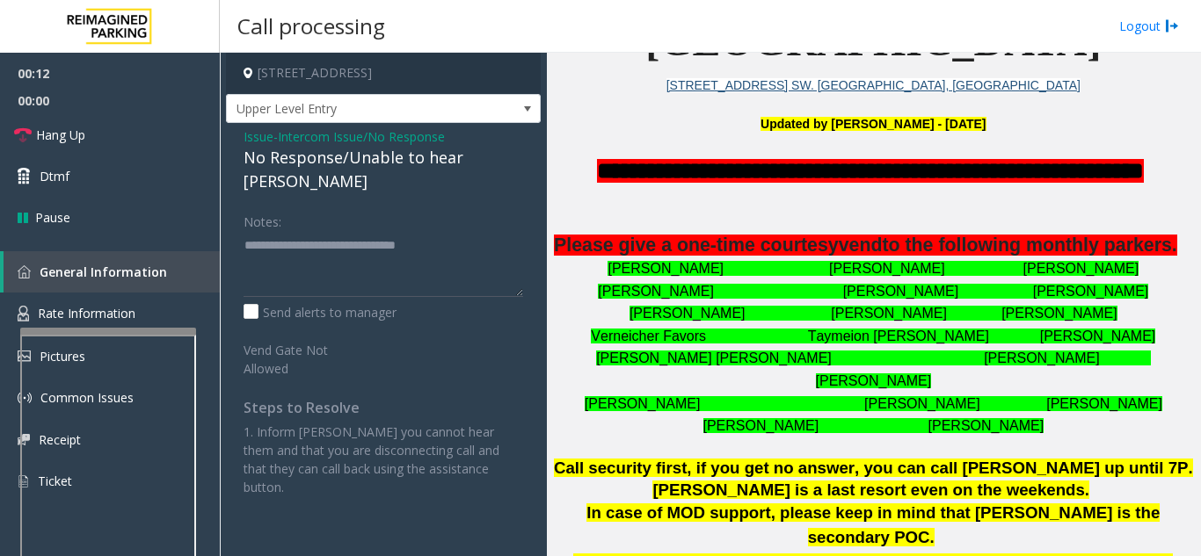
drag, startPoint x: 778, startPoint y: 427, endPoint x: 745, endPoint y: 417, distance: 34.2
click at [778, 428] on font "[PERSON_NAME] [PERSON_NAME]" at bounding box center [873, 425] width 341 height 15
click at [123, 129] on link "Hang Up" at bounding box center [110, 134] width 220 height 41
click at [109, 127] on link "Hang Up" at bounding box center [110, 134] width 220 height 41
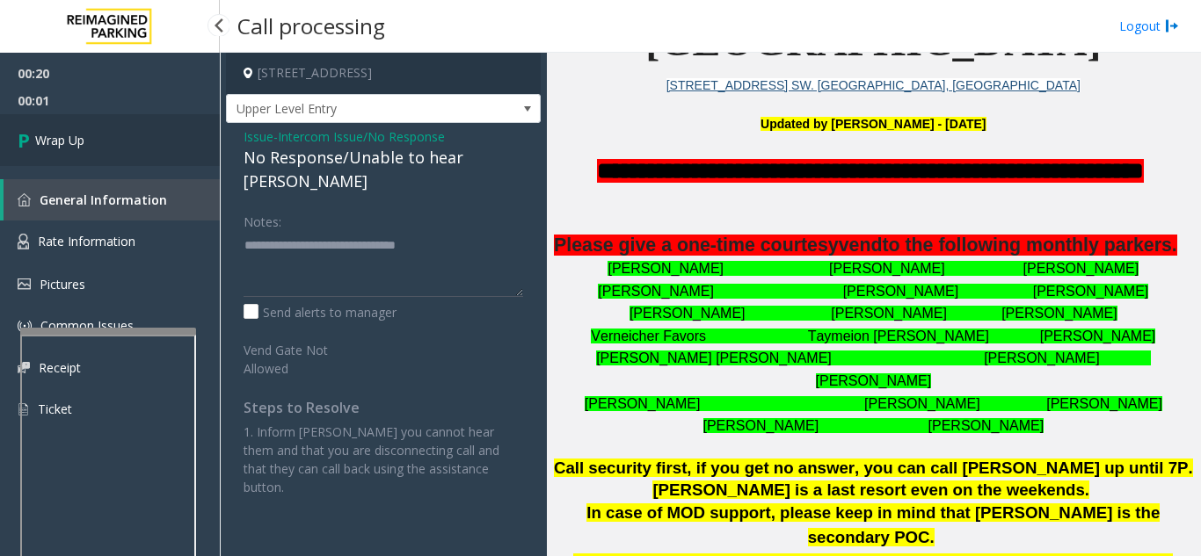
click at [112, 148] on link "Wrap Up" at bounding box center [110, 140] width 220 height 52
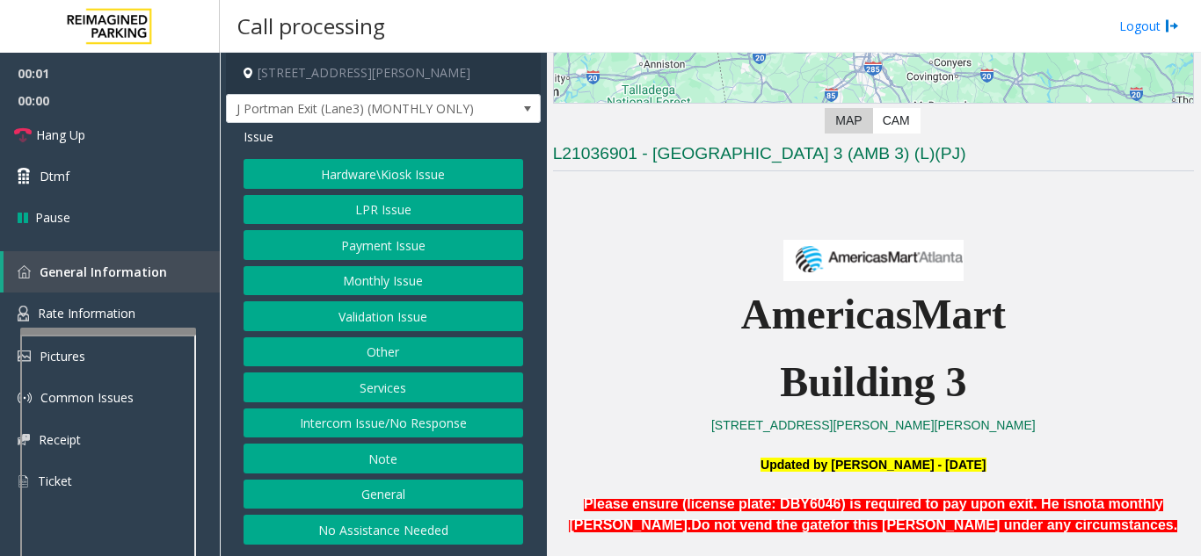
scroll to position [440, 0]
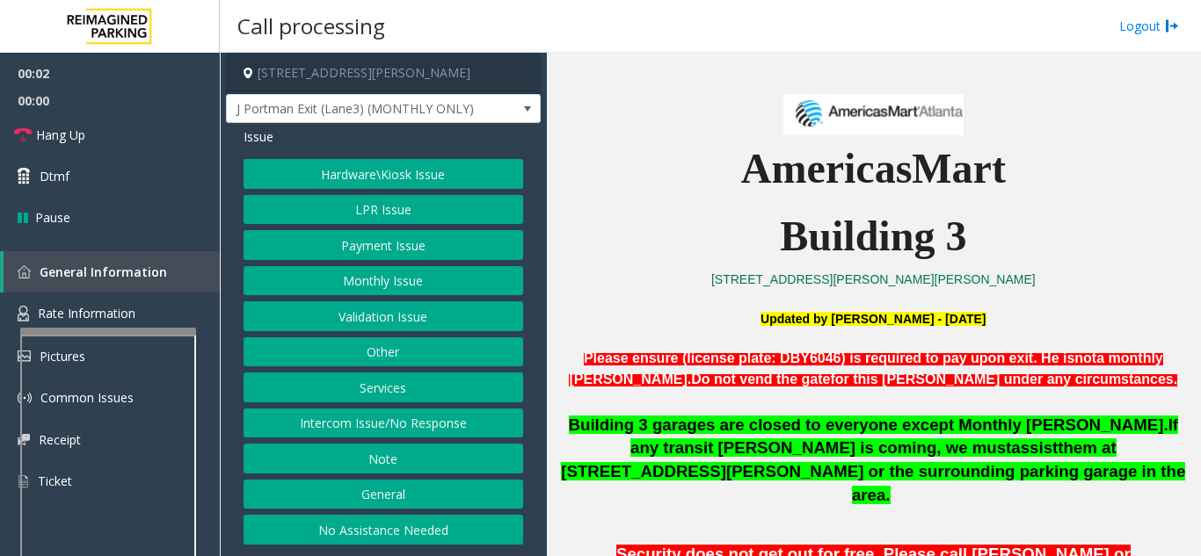
click at [834, 432] on span "Building 3 garages are closed to everyone except Monthly [PERSON_NAME]." at bounding box center [868, 425] width 599 height 18
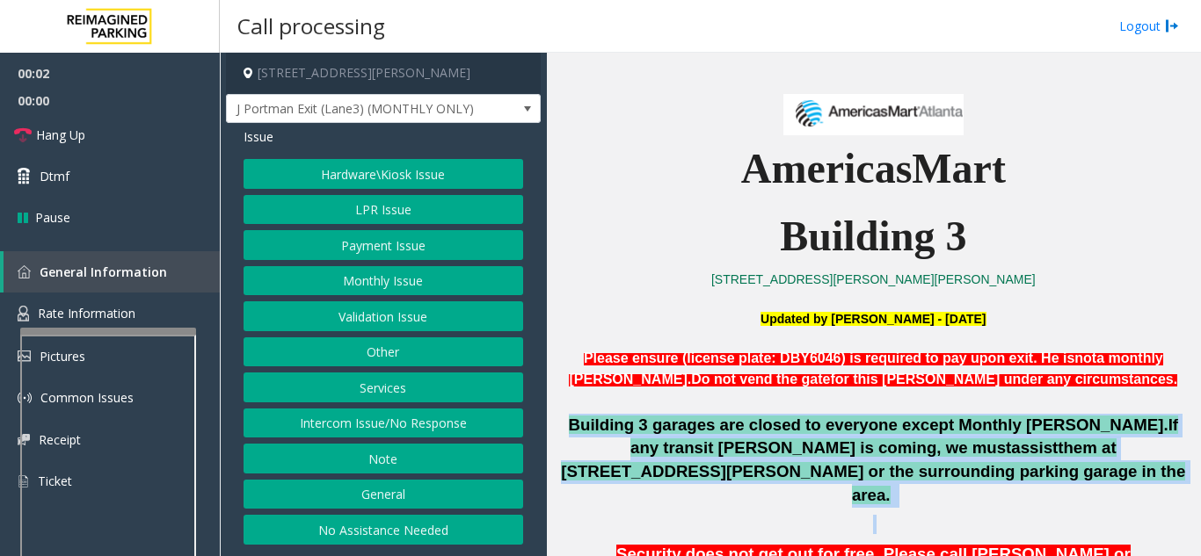
click at [834, 432] on span "Building 3 garages are closed to everyone except Monthly [PERSON_NAME]." at bounding box center [868, 425] width 599 height 18
click at [828, 453] on span "them at [STREET_ADDRESS][PERSON_NAME] or the surrounding parking garage in the …" at bounding box center [873, 471] width 624 height 65
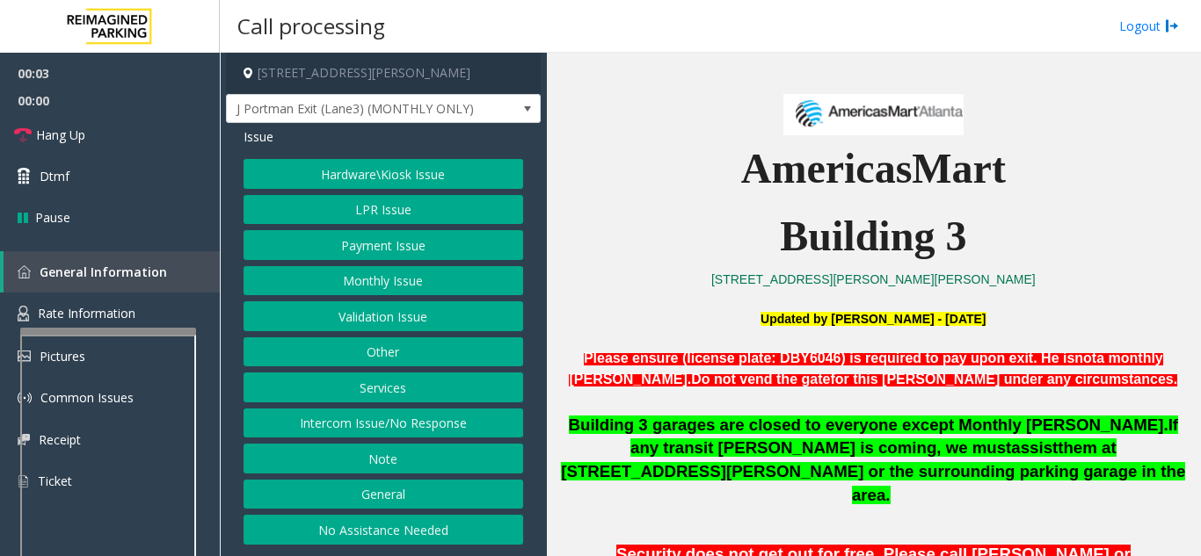
scroll to position [967, 0]
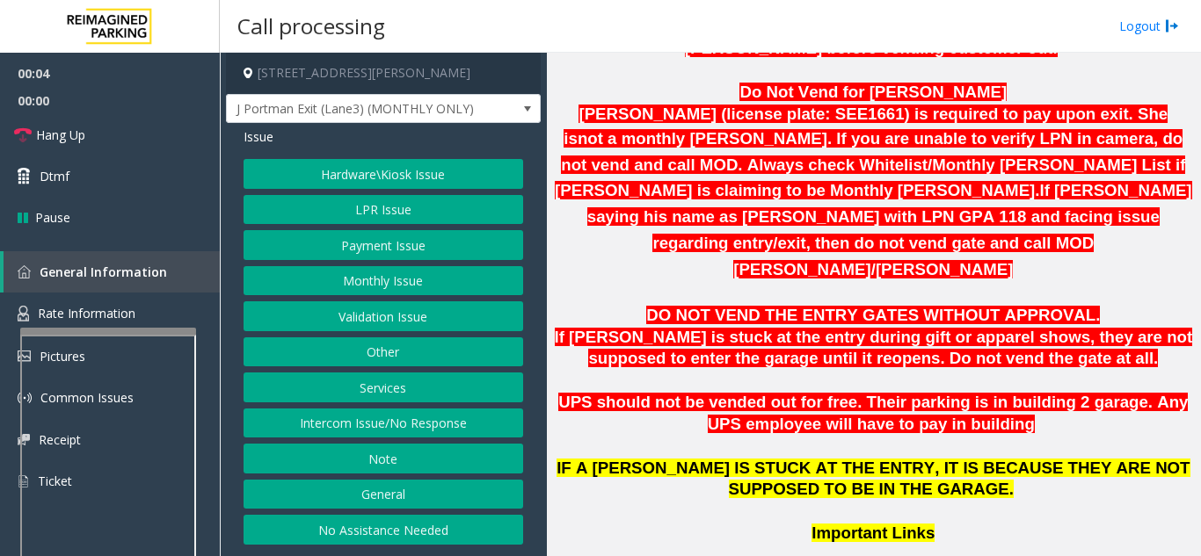
click at [385, 217] on button "LPR Issue" at bounding box center [383, 210] width 280 height 30
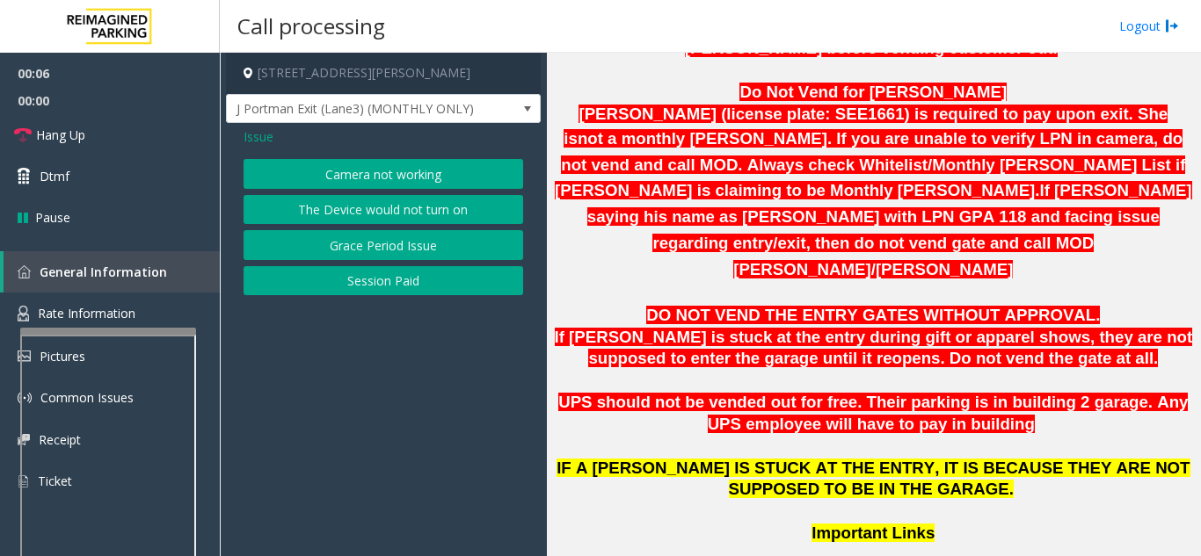
click at [360, 187] on button "Camera not working" at bounding box center [383, 174] width 280 height 30
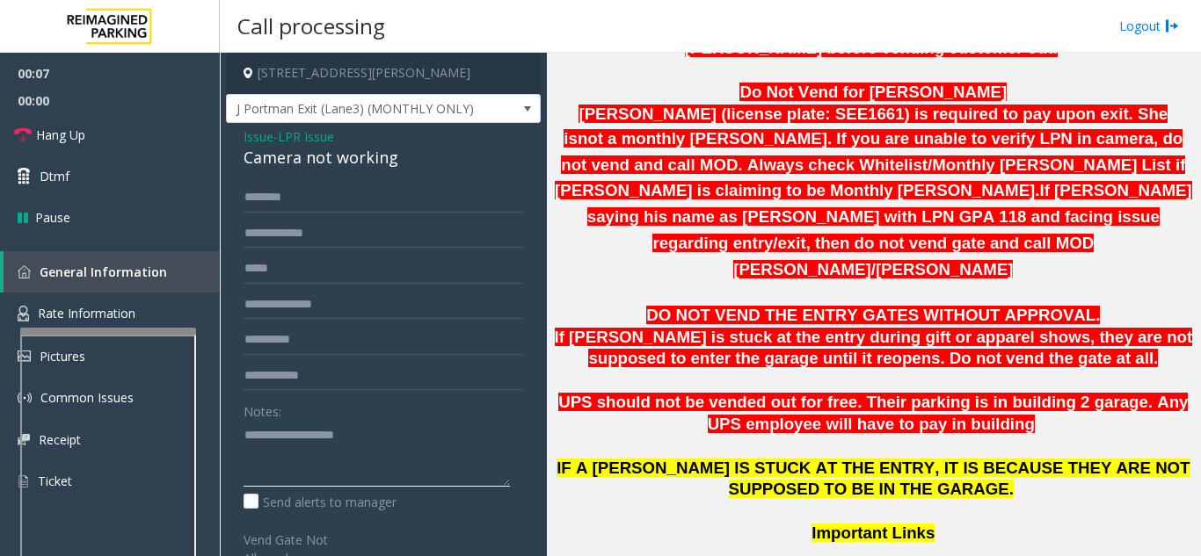
paste textarea "**********"
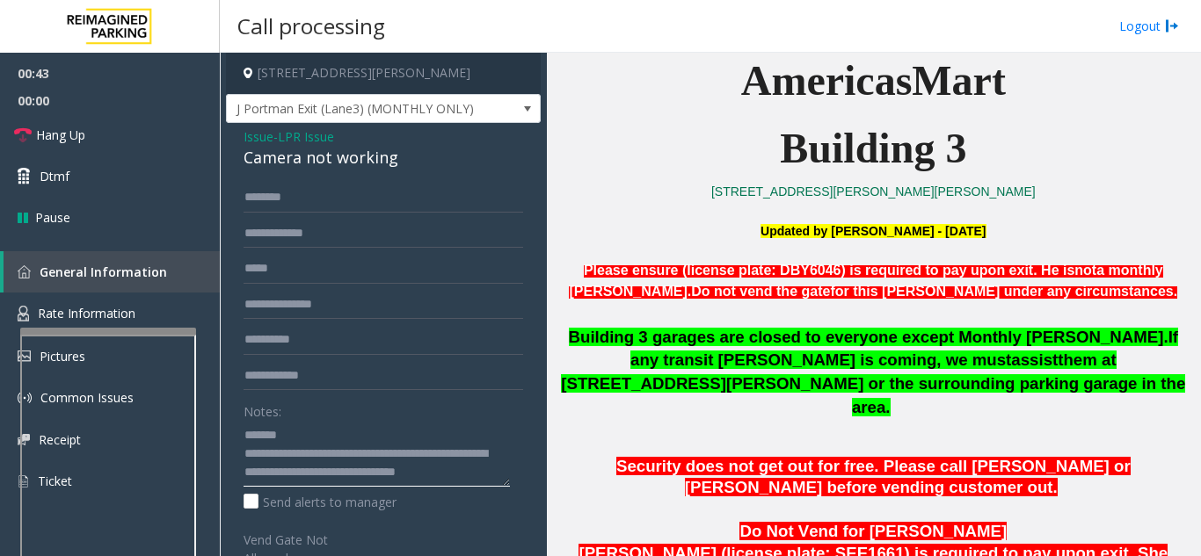
scroll to position [0, 0]
click at [308, 437] on textarea at bounding box center [376, 454] width 266 height 66
click at [305, 157] on div "Camera not working" at bounding box center [383, 158] width 280 height 24
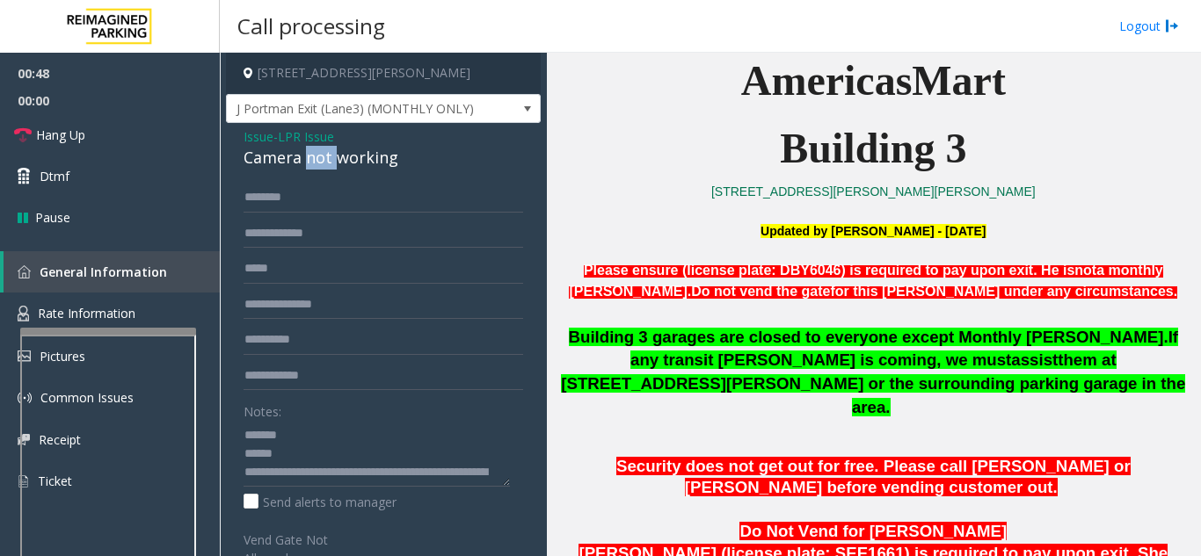
click at [305, 157] on div "Camera not working" at bounding box center [383, 158] width 280 height 24
copy div "Camera not working"
click at [325, 435] on textarea at bounding box center [376, 454] width 266 height 66
paste textarea "**********"
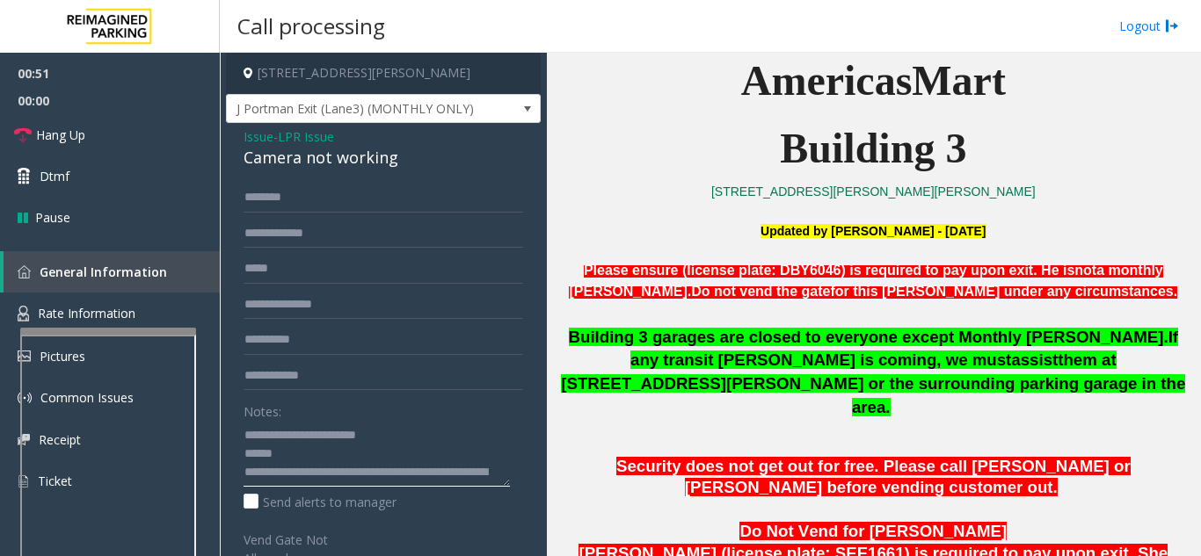
click at [310, 456] on textarea at bounding box center [376, 454] width 266 height 66
click at [616, 457] on span "Security does not get out for free. Please call [PERSON_NAME] or [PERSON_NAME] …" at bounding box center [873, 477] width 514 height 40
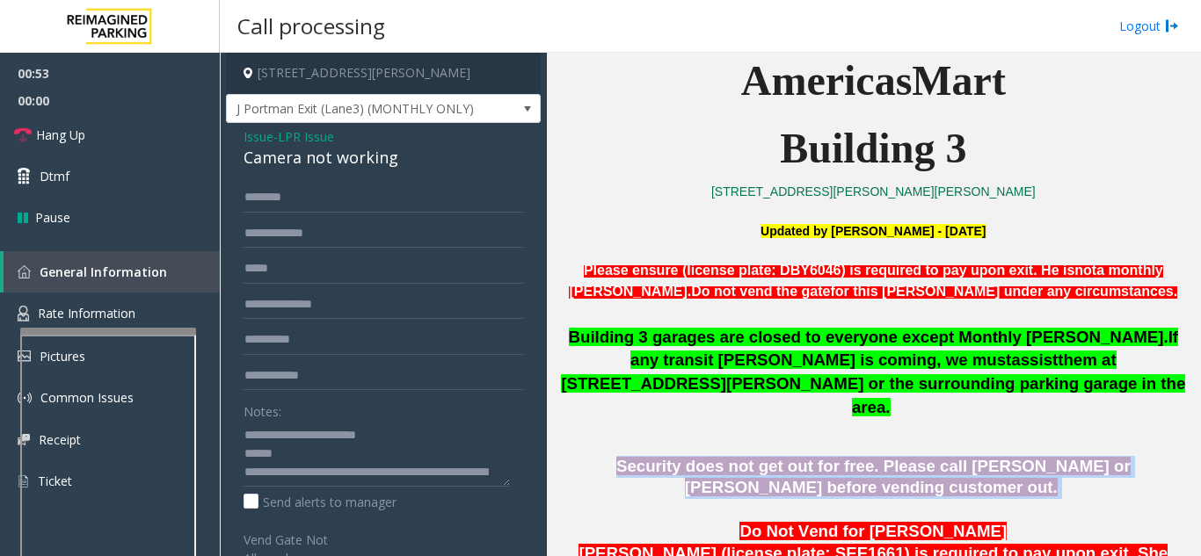
click at [616, 457] on span "Security does not get out for free. Please call [PERSON_NAME] or [PERSON_NAME] …" at bounding box center [873, 477] width 514 height 40
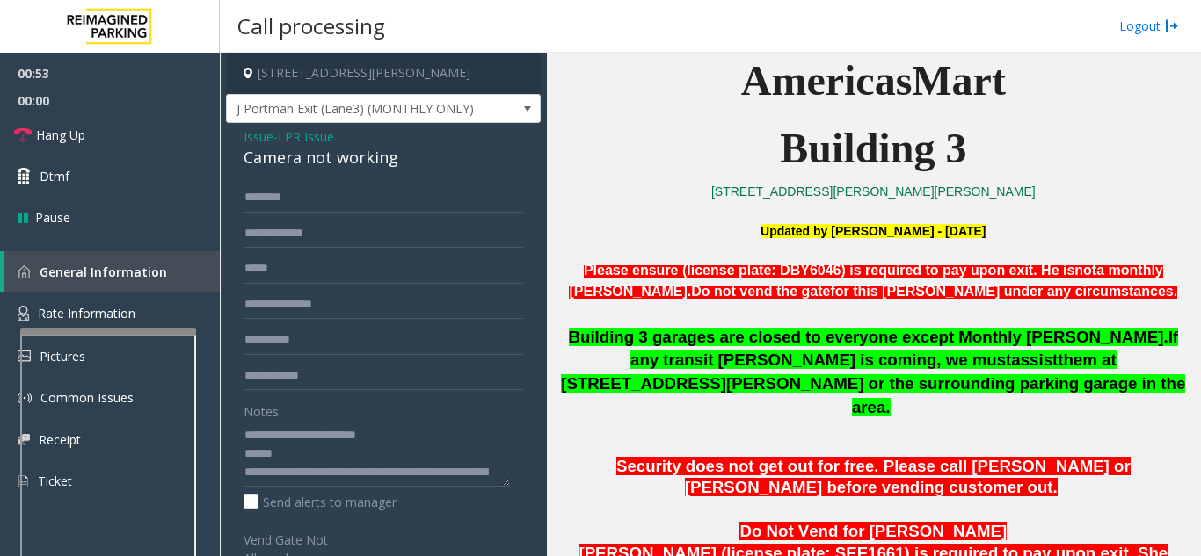
click at [601, 544] on span "[PERSON_NAME] (license plate: SEE1661) is required to pay upon exit. She is" at bounding box center [865, 565] width 604 height 43
click at [612, 544] on span "[PERSON_NAME] (license plate: SEE1661) is required to pay upon exit. She is" at bounding box center [865, 565] width 604 height 43
click at [635, 544] on span "[PERSON_NAME] (license plate: SEE1661) is required to pay upon exit. She is" at bounding box center [865, 565] width 604 height 43
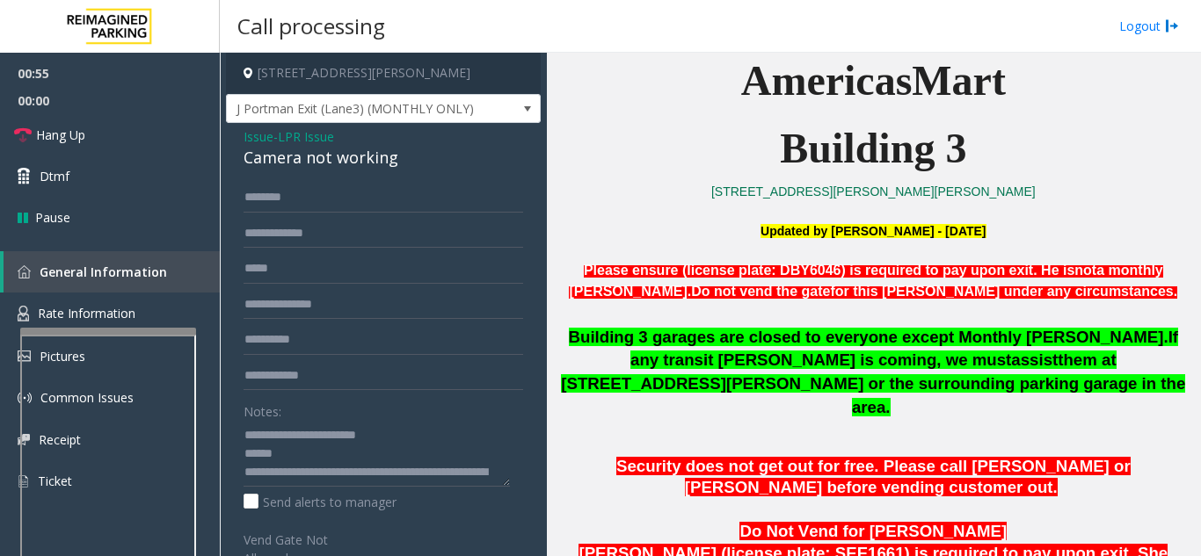
click at [698, 544] on span "[PERSON_NAME] (license plate: SEE1661) is required to pay upon exit. She is" at bounding box center [865, 565] width 604 height 43
click at [852, 499] on p at bounding box center [873, 510] width 644 height 22
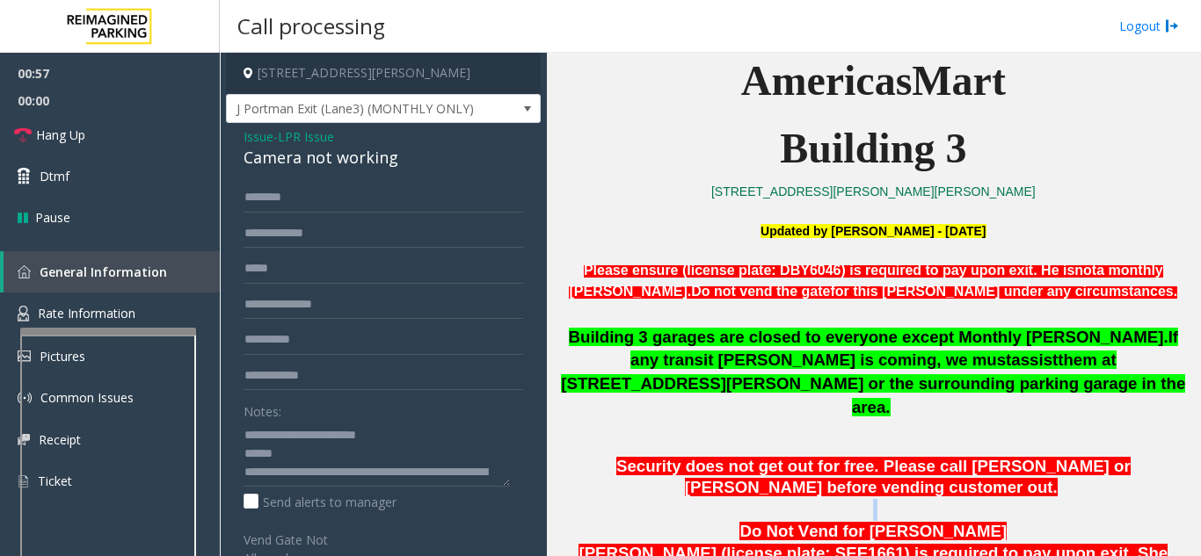
click at [852, 499] on p at bounding box center [873, 510] width 644 height 22
click at [878, 457] on span "Security does not get out for free. Please call [PERSON_NAME] or [PERSON_NAME] …" at bounding box center [873, 477] width 514 height 40
click at [317, 455] on textarea at bounding box center [376, 454] width 266 height 66
click at [306, 454] on textarea at bounding box center [376, 454] width 266 height 66
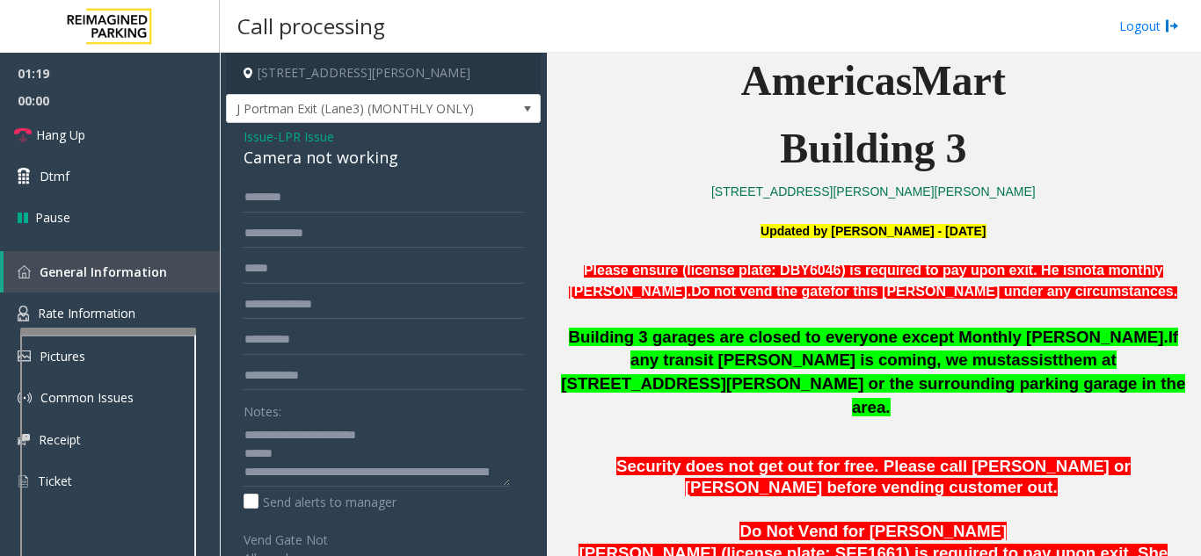
click at [661, 457] on span "Security does not get out for free. Please call [PERSON_NAME] or [PERSON_NAME] …" at bounding box center [873, 477] width 514 height 40
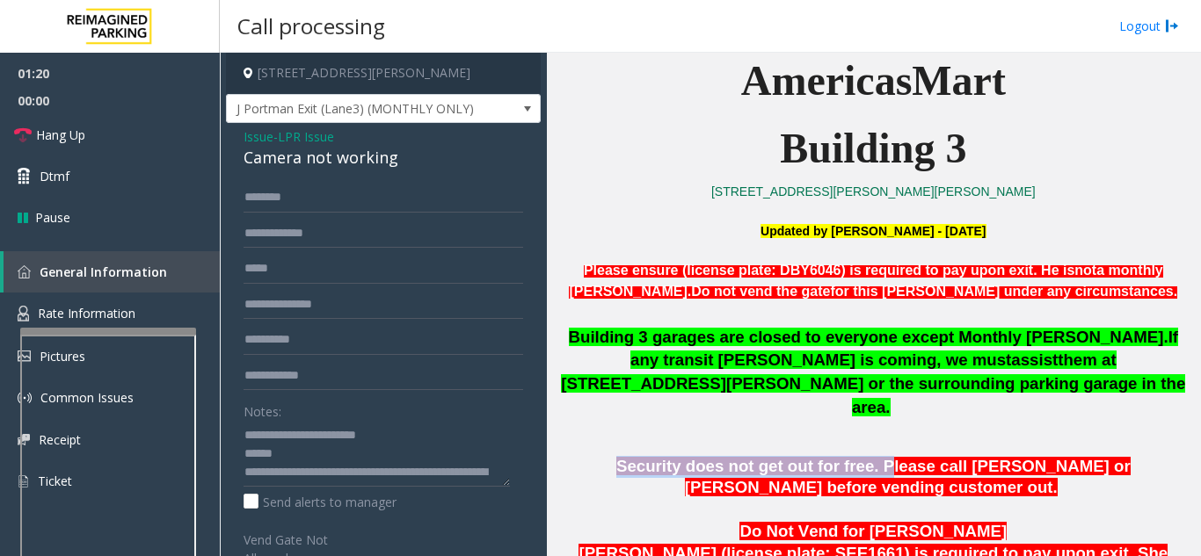
drag, startPoint x: 549, startPoint y: 447, endPoint x: 791, endPoint y: 443, distance: 241.8
click at [791, 443] on div "Main Revenue Control Manufacturer: [PERSON_NAME] ← Move left → Move right ↑ Mov…" at bounding box center [873, 305] width 653 height 504
drag, startPoint x: 765, startPoint y: 445, endPoint x: 460, endPoint y: 409, distance: 307.1
click at [764, 457] on span "Security does not get out for free. Please call [PERSON_NAME] or [PERSON_NAME] …" at bounding box center [873, 477] width 514 height 40
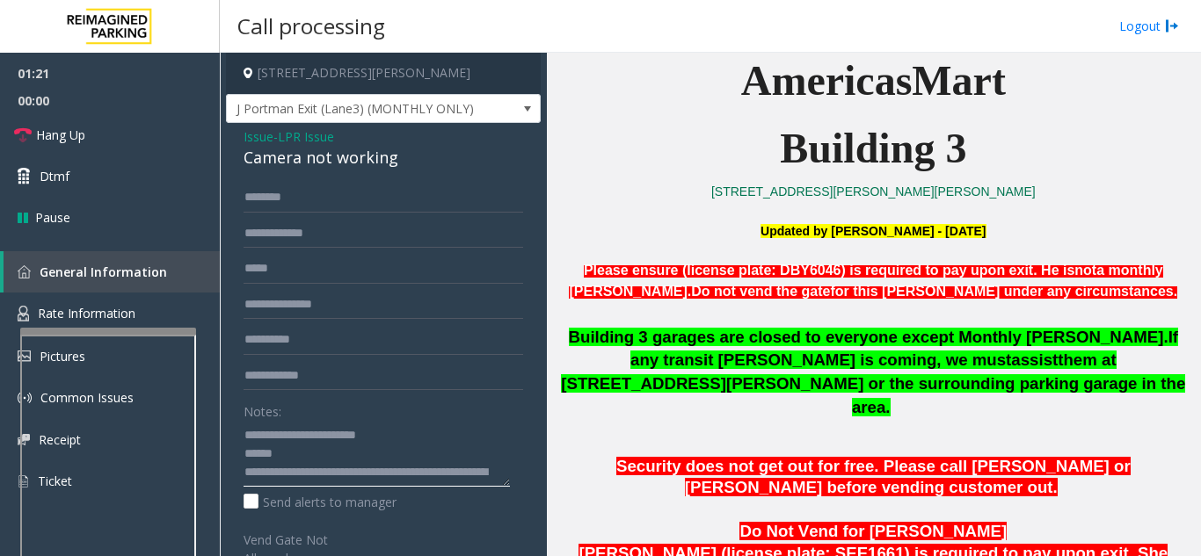
click at [324, 463] on textarea at bounding box center [376, 454] width 266 height 66
click at [313, 443] on textarea at bounding box center [376, 454] width 266 height 66
click at [319, 458] on textarea at bounding box center [376, 454] width 266 height 66
click at [288, 485] on textarea at bounding box center [376, 454] width 266 height 66
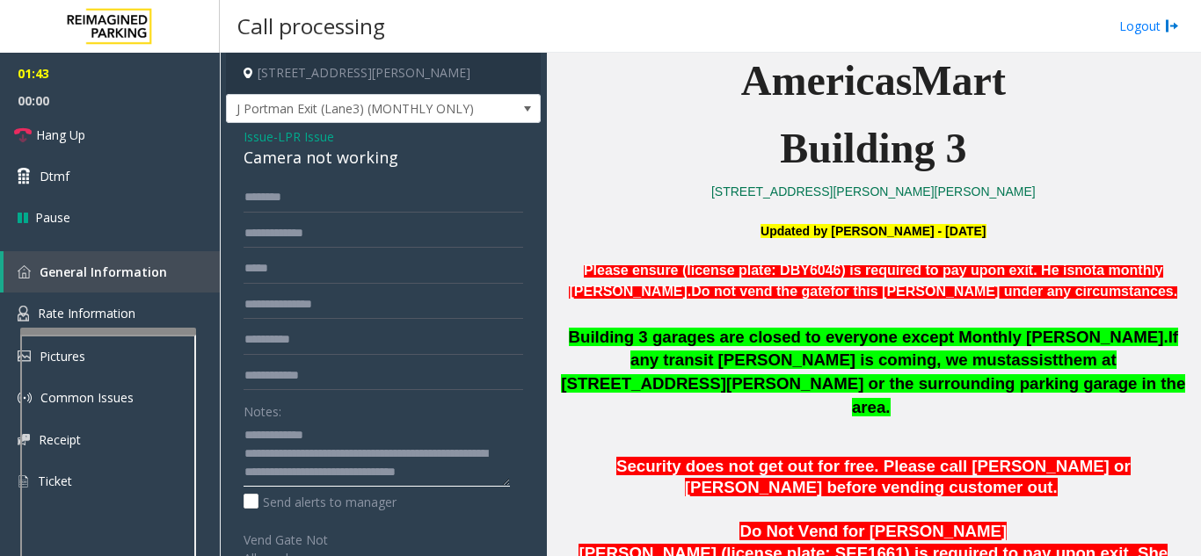
click at [288, 475] on textarea at bounding box center [376, 454] width 266 height 66
click at [342, 456] on textarea at bounding box center [376, 454] width 266 height 66
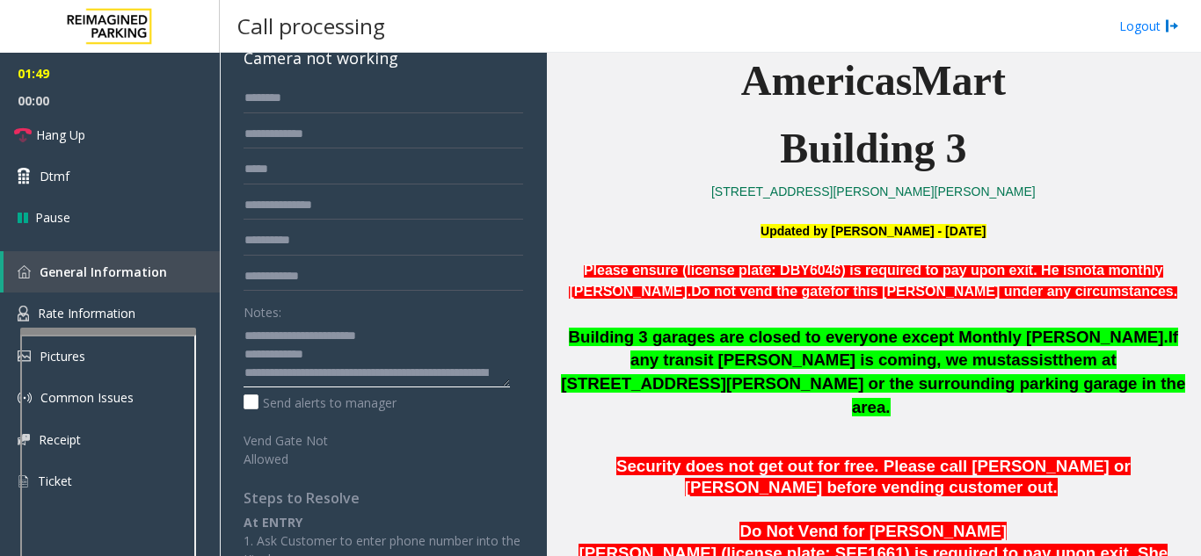
scroll to position [295, 0]
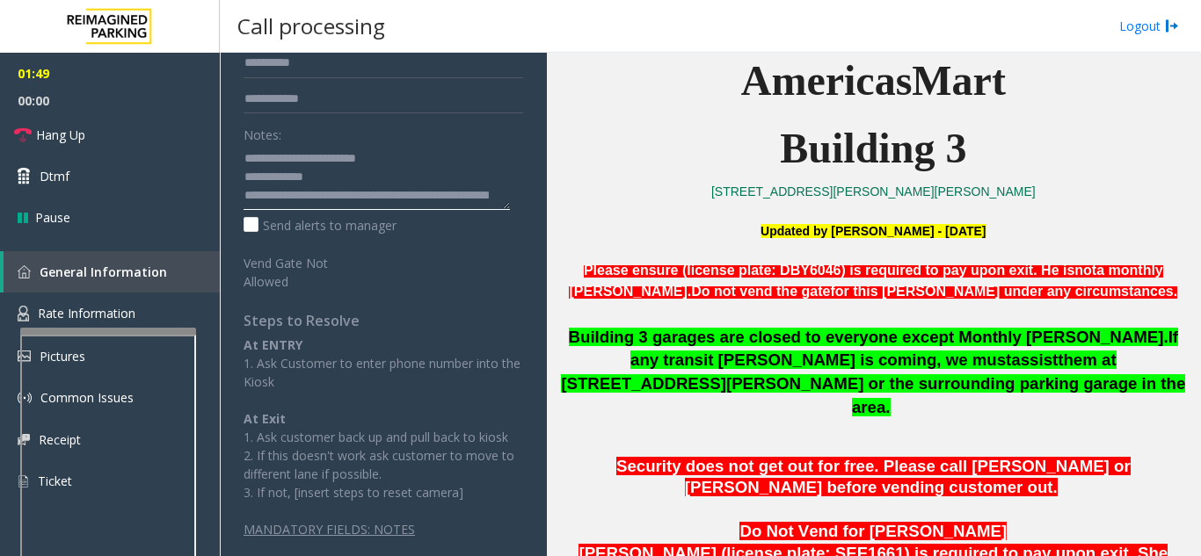
type textarea "**********"
click at [122, 119] on link "Hang Up" at bounding box center [110, 134] width 220 height 41
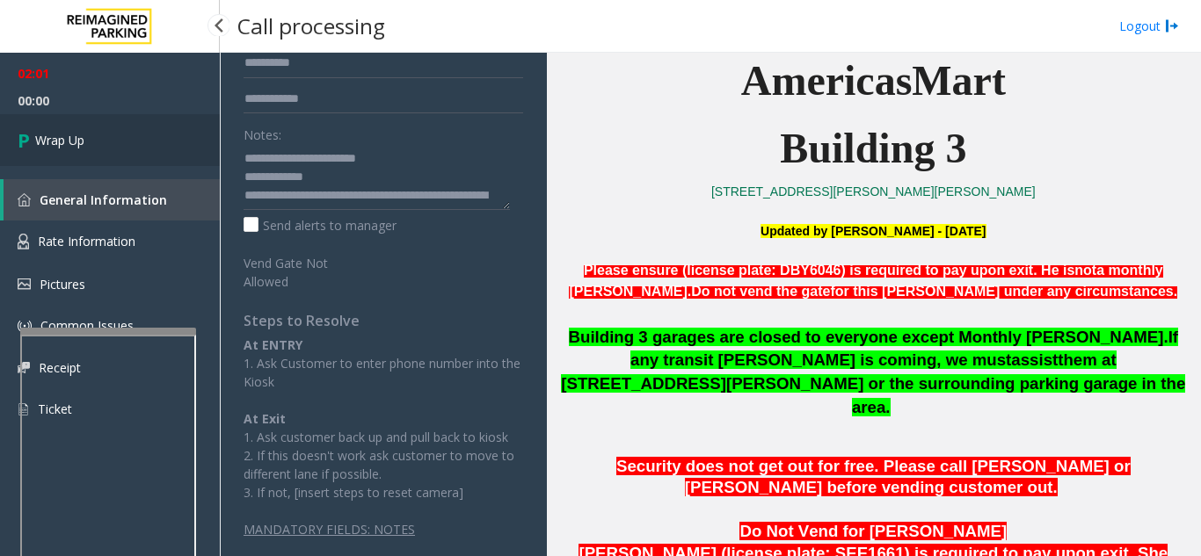
click at [118, 144] on link "Wrap Up" at bounding box center [110, 140] width 220 height 52
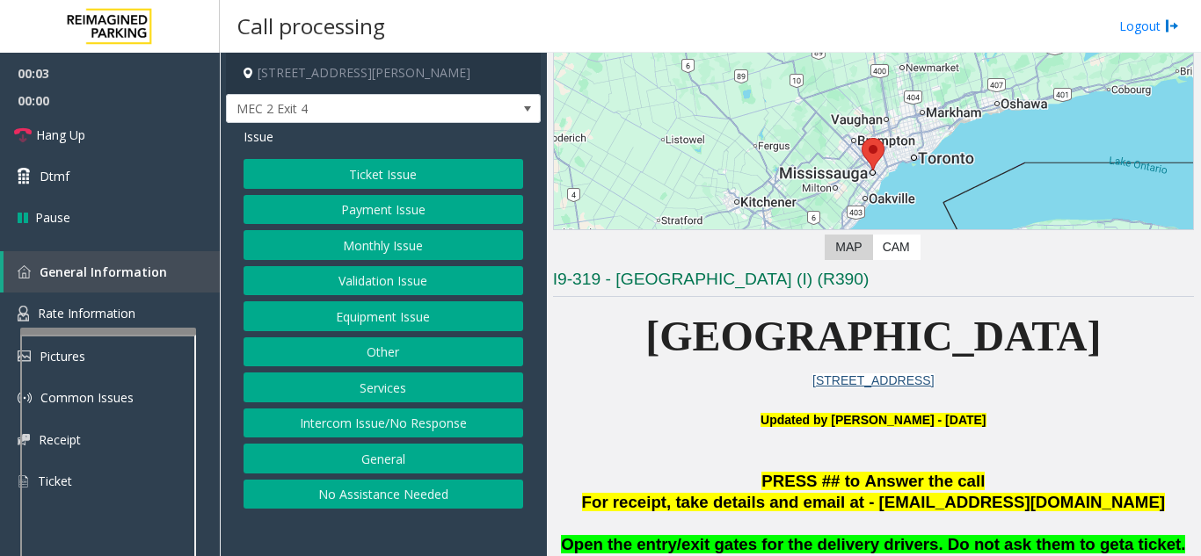
scroll to position [440, 0]
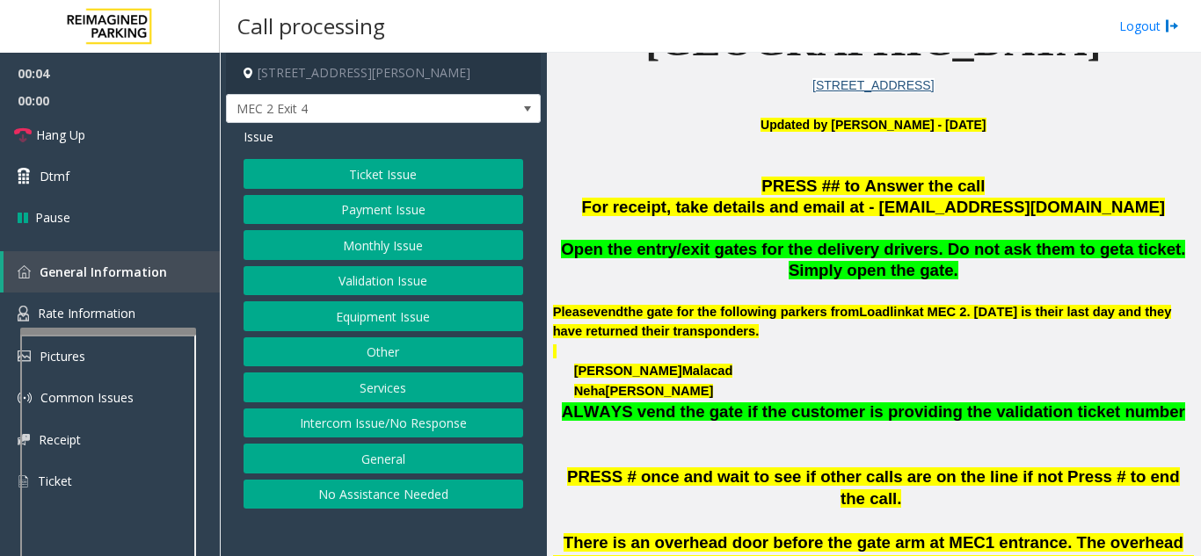
drag, startPoint x: 439, startPoint y: 540, endPoint x: 423, endPoint y: 532, distance: 17.7
click at [428, 538] on app-call-processing-form "1 [PERSON_NAME][GEOGRAPHIC_DATA], [GEOGRAPHIC_DATA], [GEOGRAPHIC_DATA] MEC 2 Ex…" at bounding box center [383, 305] width 327 height 504
drag, startPoint x: 425, startPoint y: 188, endPoint x: 413, endPoint y: 263, distance: 75.7
click at [425, 189] on div "Ticket Issue Payment Issue Monthly Issue Validation Issue Equipment Issue Other…" at bounding box center [383, 334] width 280 height 350
click at [395, 177] on button "Ticket Issue" at bounding box center [383, 174] width 280 height 30
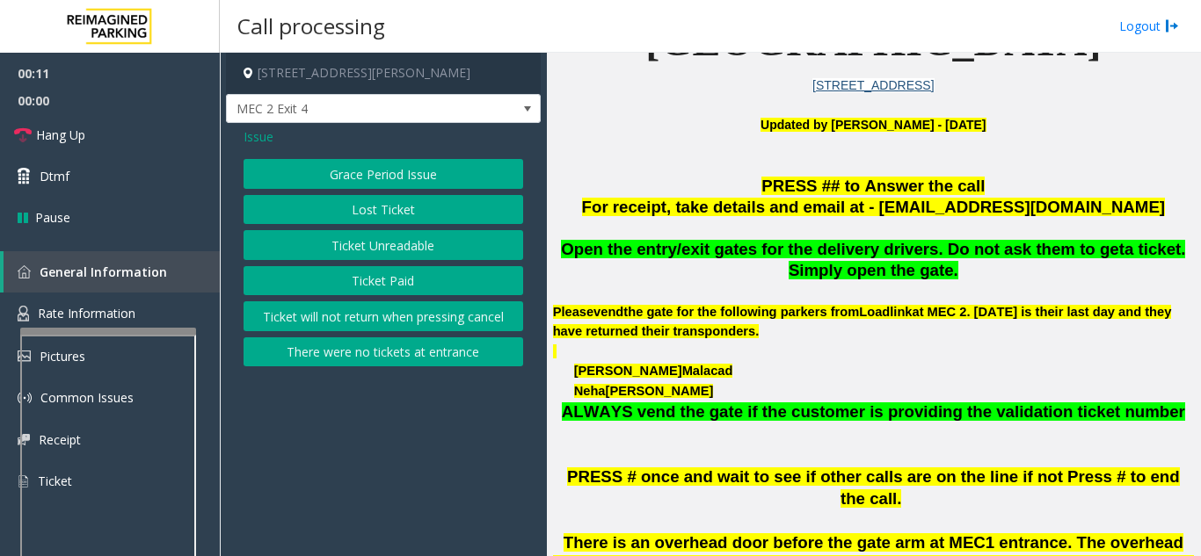
click at [372, 248] on button "Ticket Unreadable" at bounding box center [383, 245] width 280 height 30
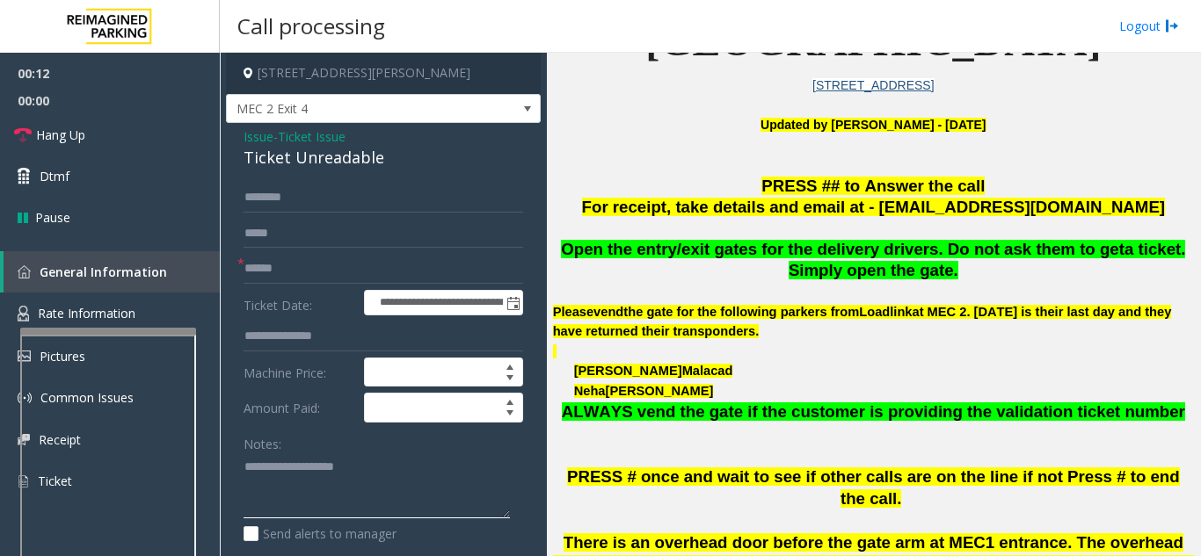
paste textarea "**********"
click at [308, 163] on div "Ticket Unreadable" at bounding box center [383, 158] width 280 height 24
click at [306, 162] on div "Ticket Unreadable" at bounding box center [383, 158] width 280 height 24
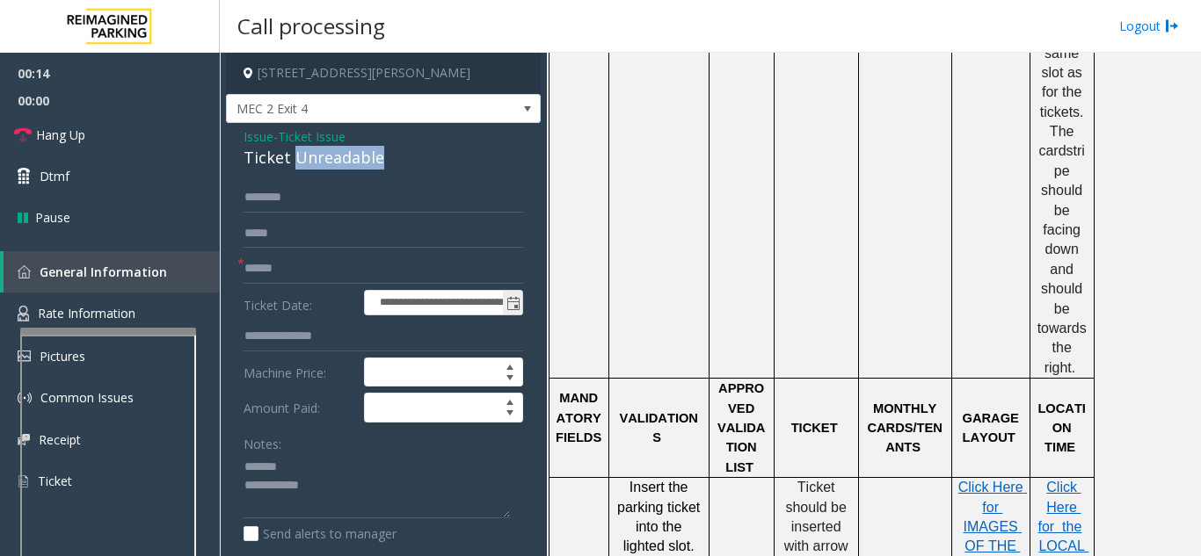
scroll to position [1406, 0]
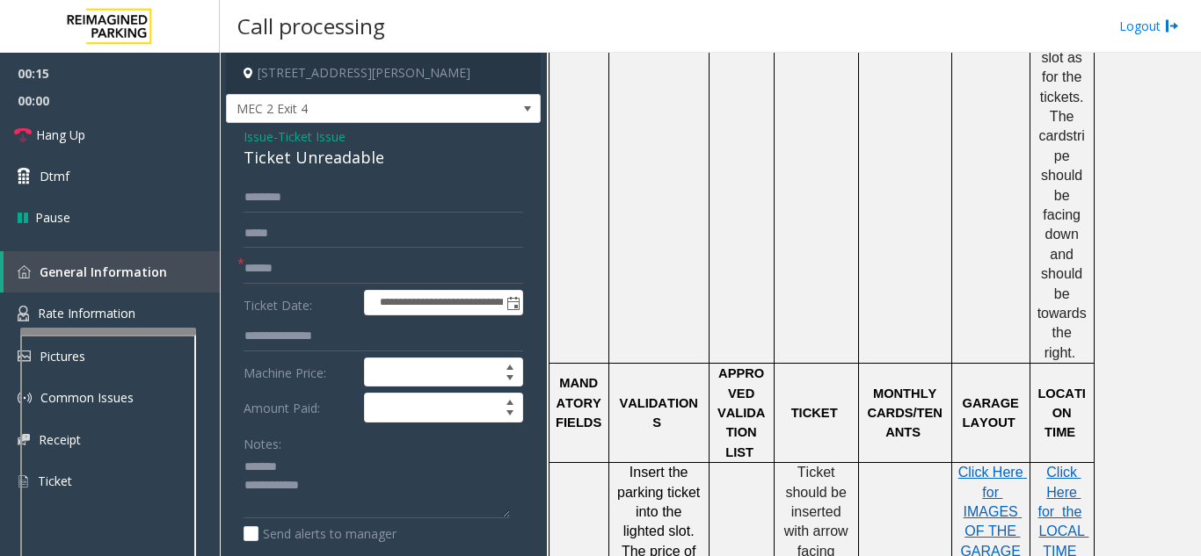
click at [242, 161] on div "**********" at bounding box center [383, 552] width 315 height 858
drag, startPoint x: 229, startPoint y: 149, endPoint x: 346, endPoint y: 154, distance: 117.0
click at [390, 144] on div "**********" at bounding box center [383, 552] width 315 height 858
click at [333, 158] on div "Ticket Unreadable" at bounding box center [383, 158] width 280 height 24
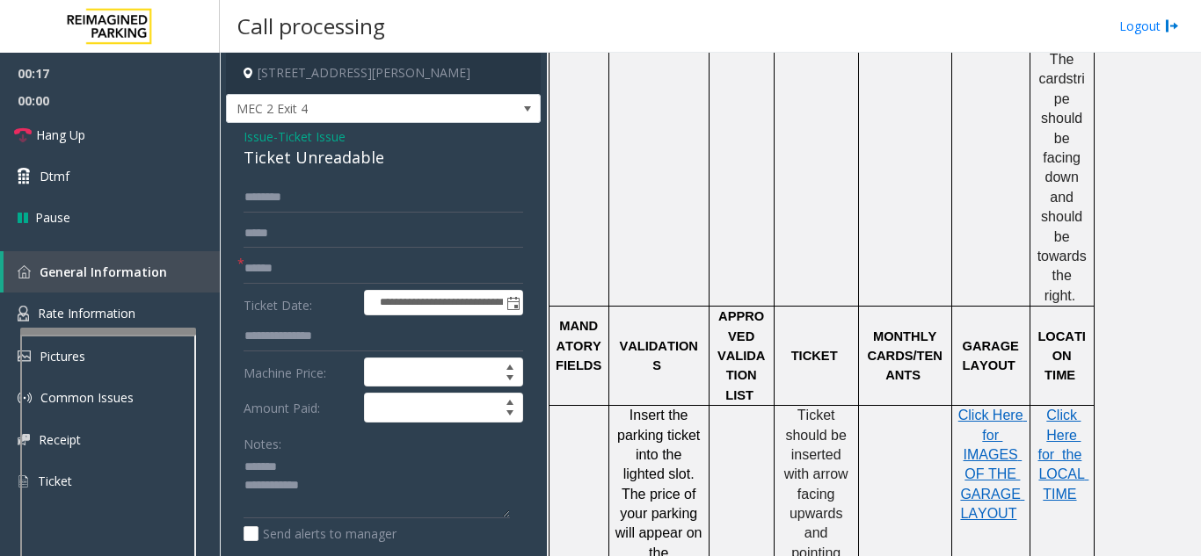
scroll to position [1494, 0]
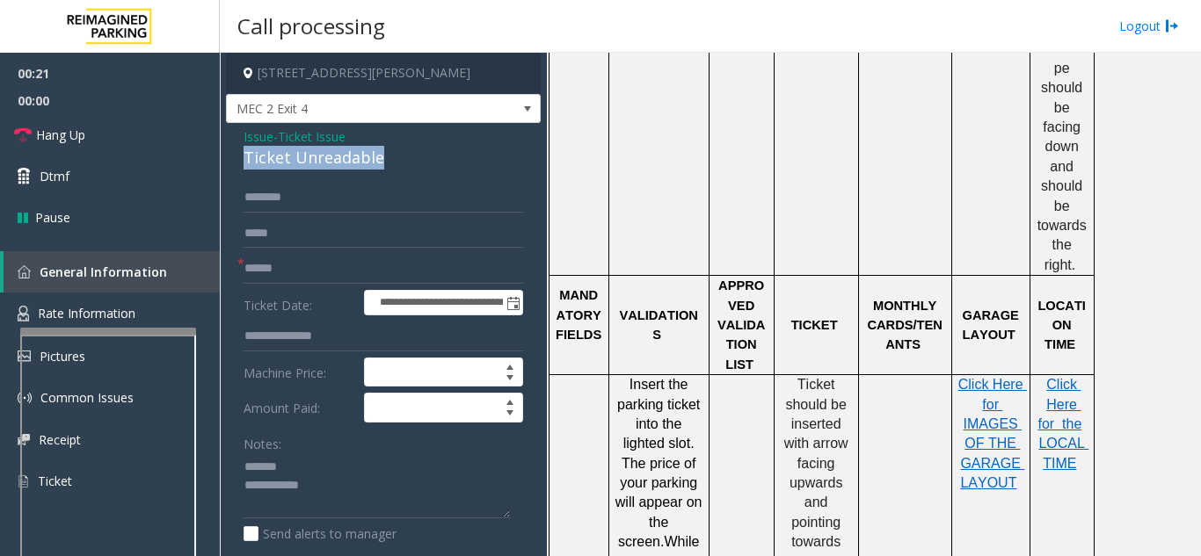
drag, startPoint x: 236, startPoint y: 151, endPoint x: 364, endPoint y: 163, distance: 128.0
click at [410, 158] on div "**********" at bounding box center [383, 552] width 315 height 858
click at [469, 508] on textarea at bounding box center [376, 487] width 266 height 66
paste textarea "**********"
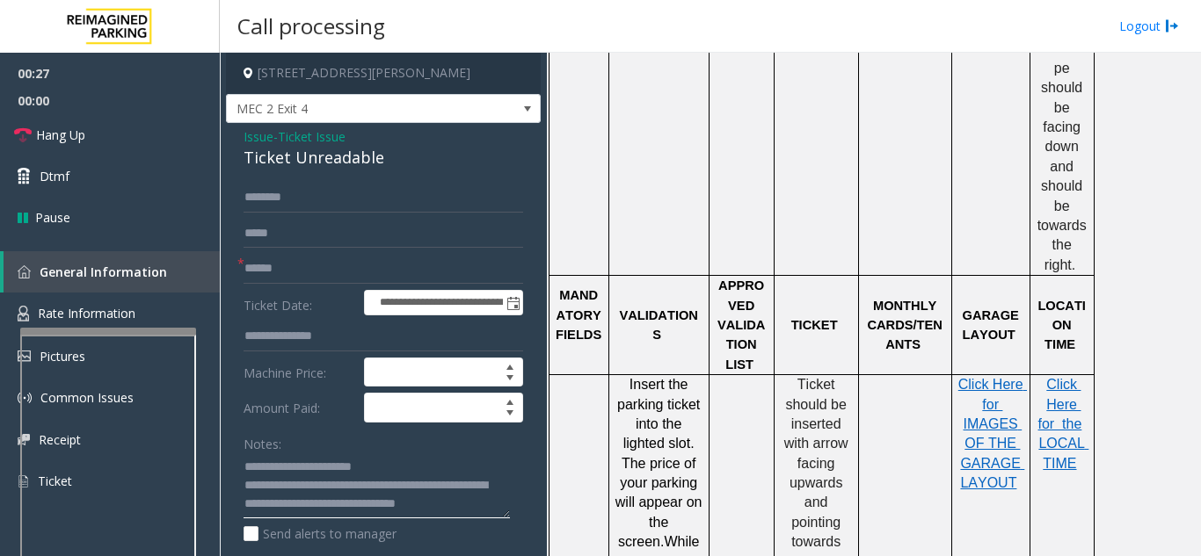
scroll to position [33, 0]
type textarea "**********"
click at [318, 272] on input "text" at bounding box center [383, 269] width 280 height 30
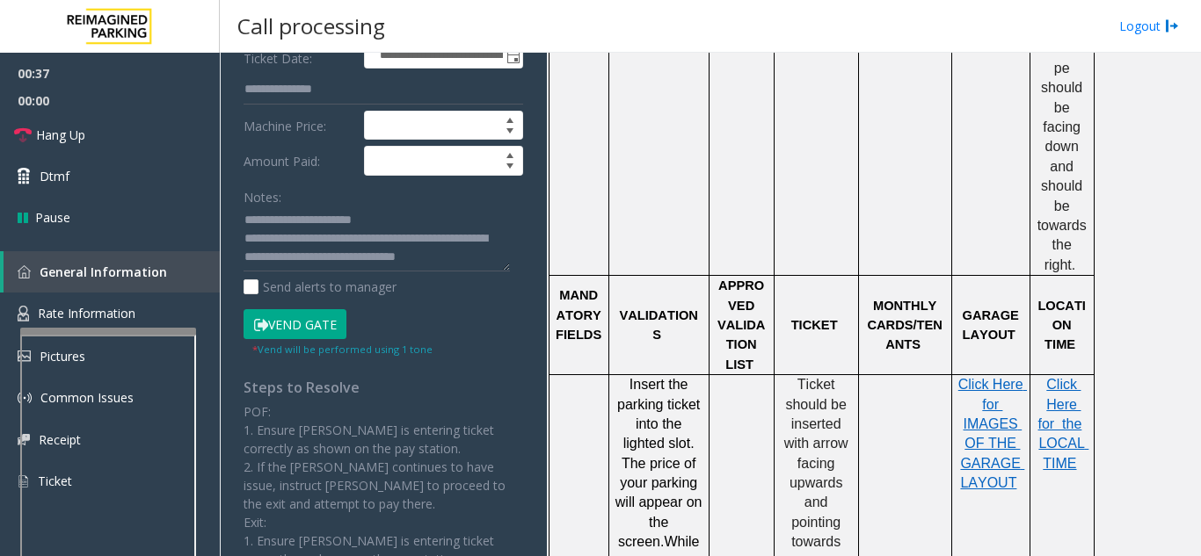
scroll to position [425, 0]
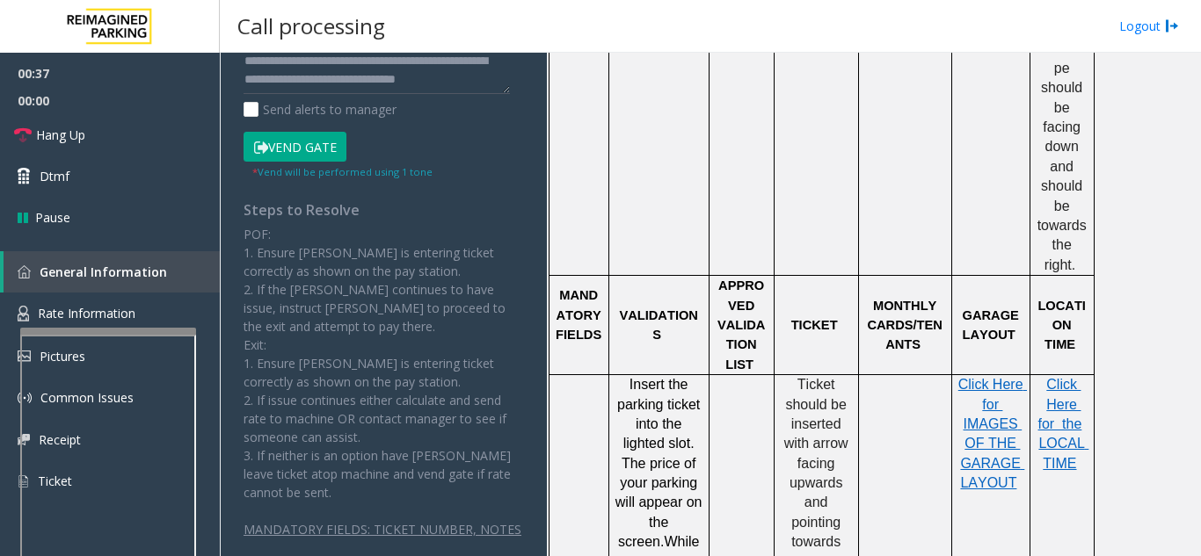
type input "********"
drag, startPoint x: 293, startPoint y: 128, endPoint x: 302, endPoint y: 146, distance: 19.7
click at [302, 146] on button "Vend Gate" at bounding box center [294, 147] width 103 height 30
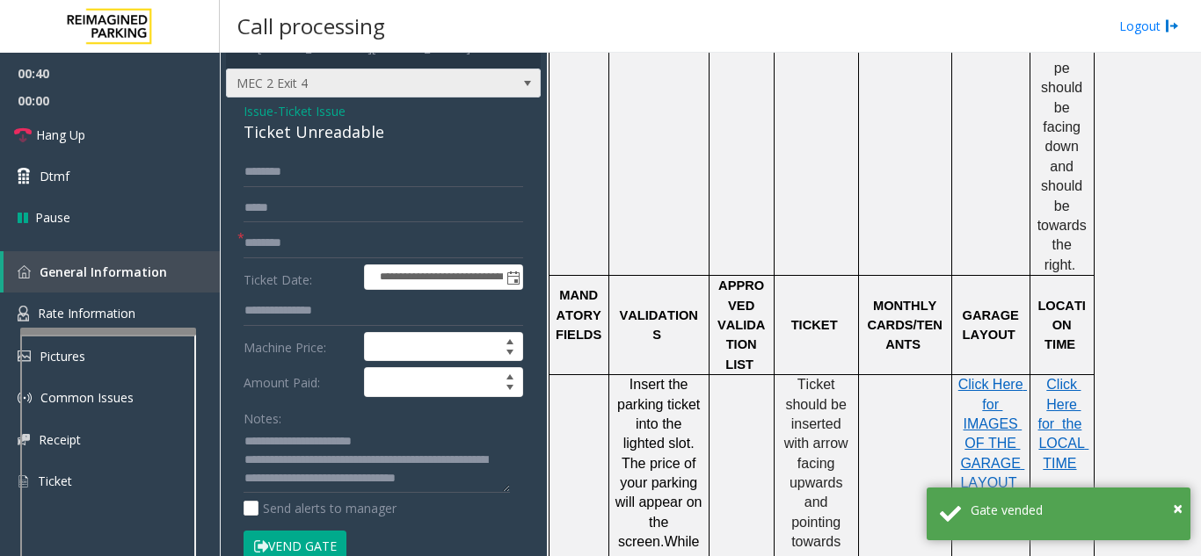
scroll to position [0, 0]
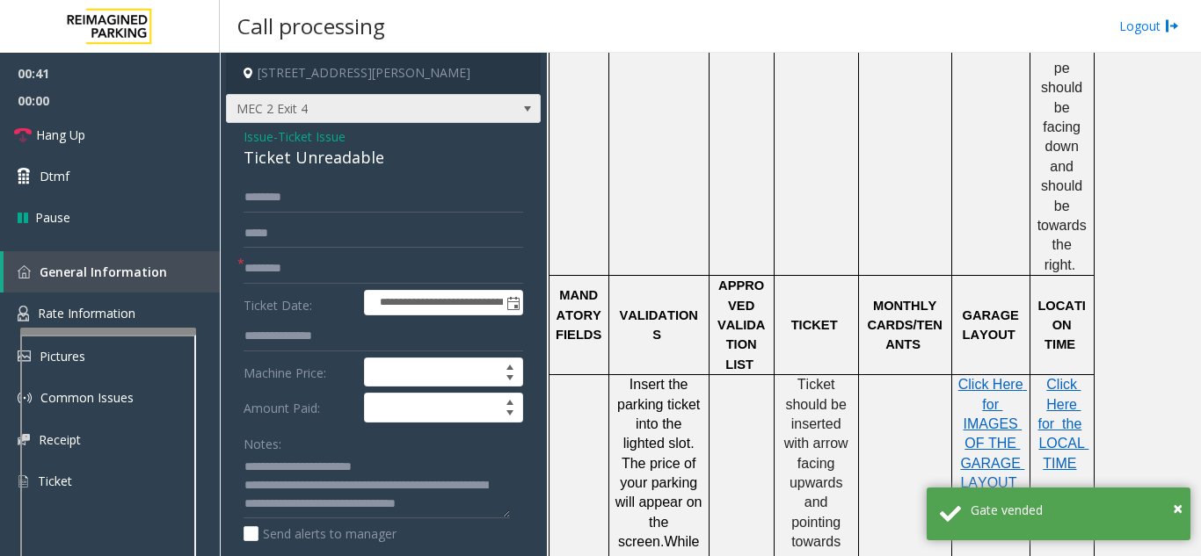
click at [310, 115] on span "MEC 2 Exit 4" at bounding box center [352, 109] width 251 height 28
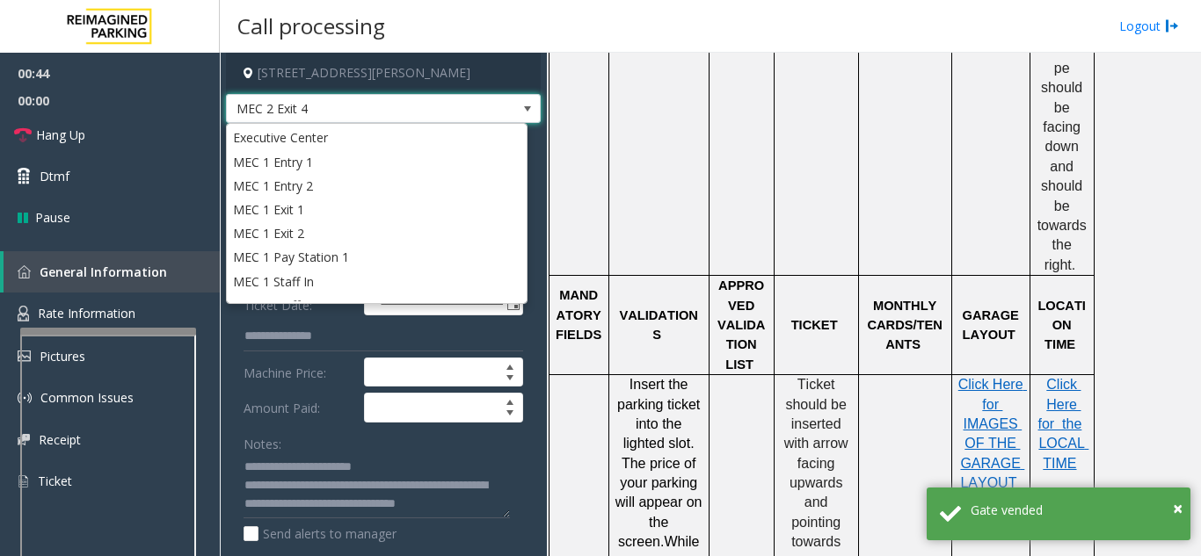
click at [280, 361] on label "Machine Price:" at bounding box center [299, 373] width 120 height 30
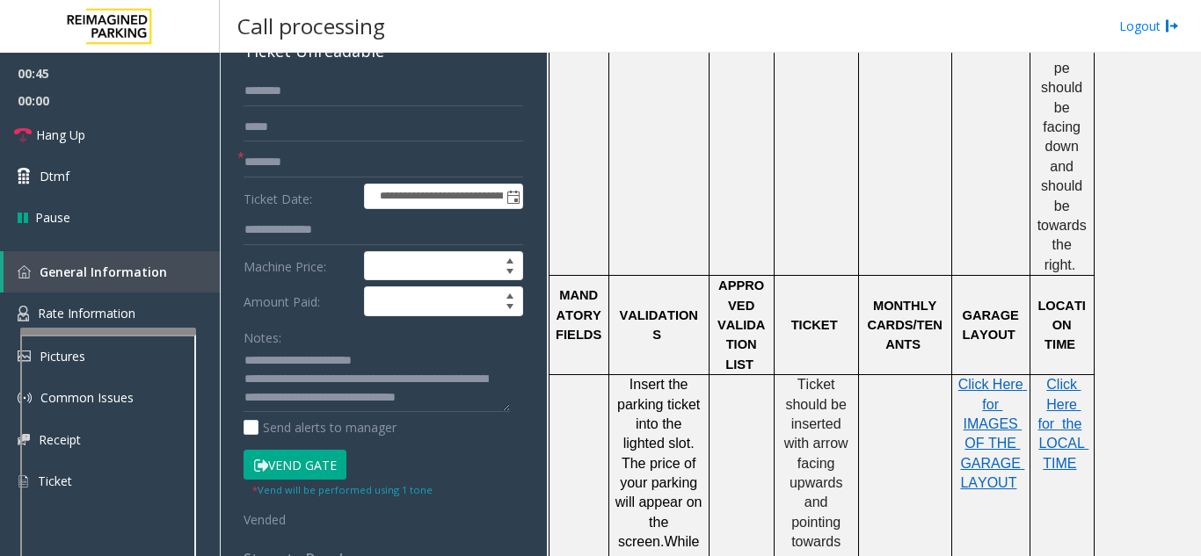
scroll to position [264, 0]
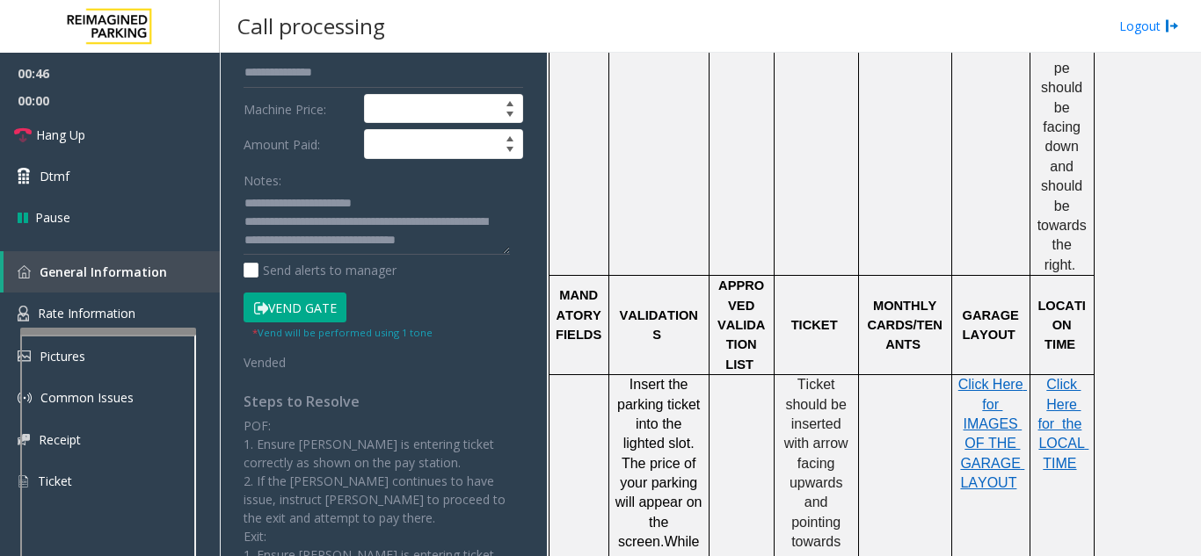
click at [304, 300] on button "Vend Gate" at bounding box center [294, 308] width 103 height 30
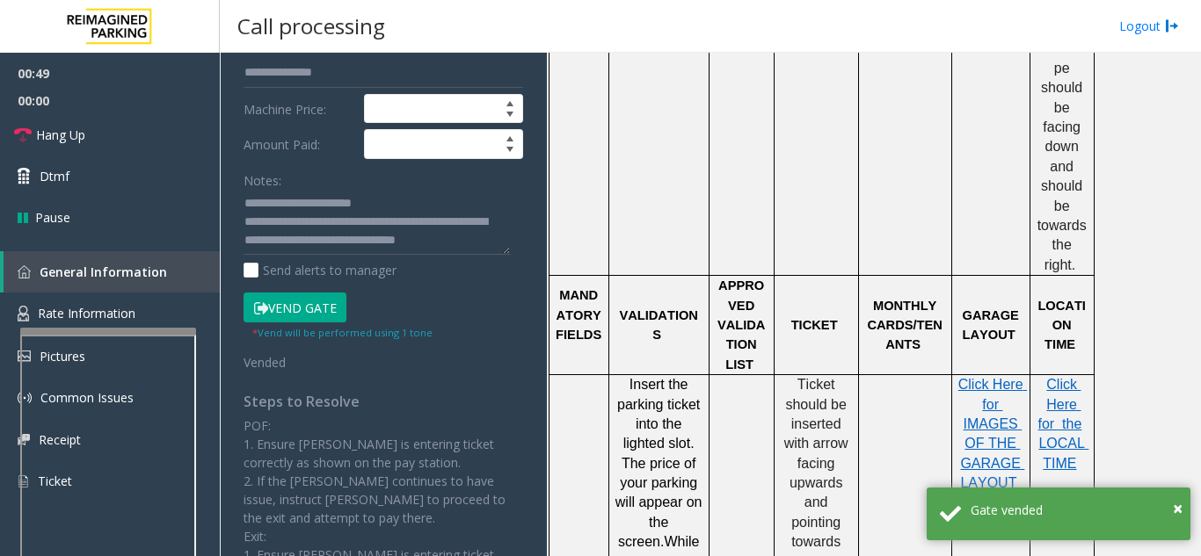
click at [683, 381] on span "Insert the parking ticket into the lighted slot. The price of your parking will…" at bounding box center [660, 463] width 91 height 172
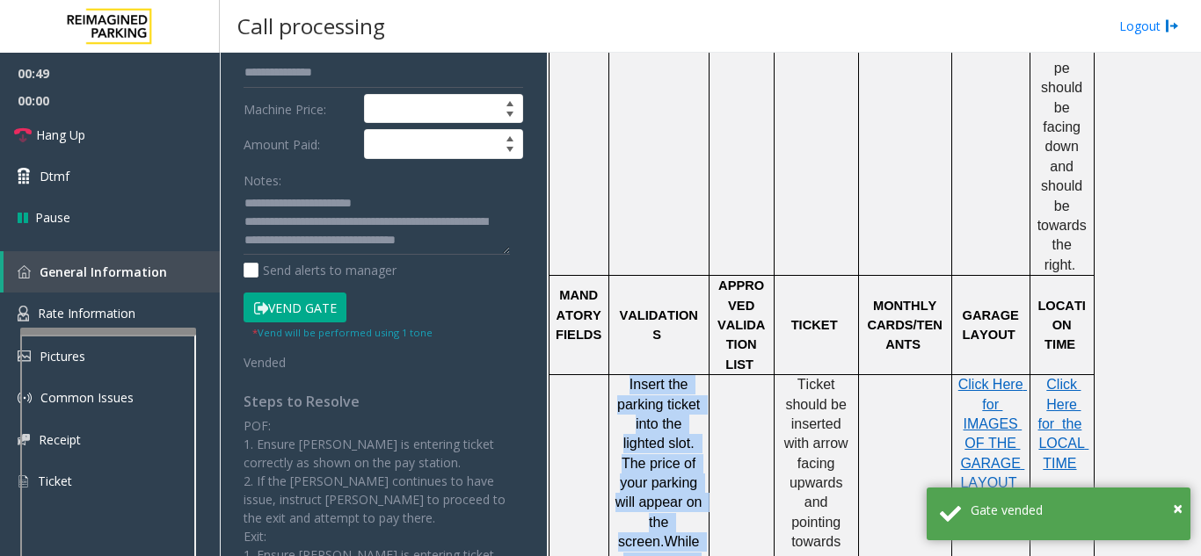
click at [683, 381] on span "Insert the parking ticket into the lighted slot. The price of your parking will…" at bounding box center [660, 463] width 91 height 172
click at [122, 136] on link "Hang Up" at bounding box center [110, 134] width 220 height 41
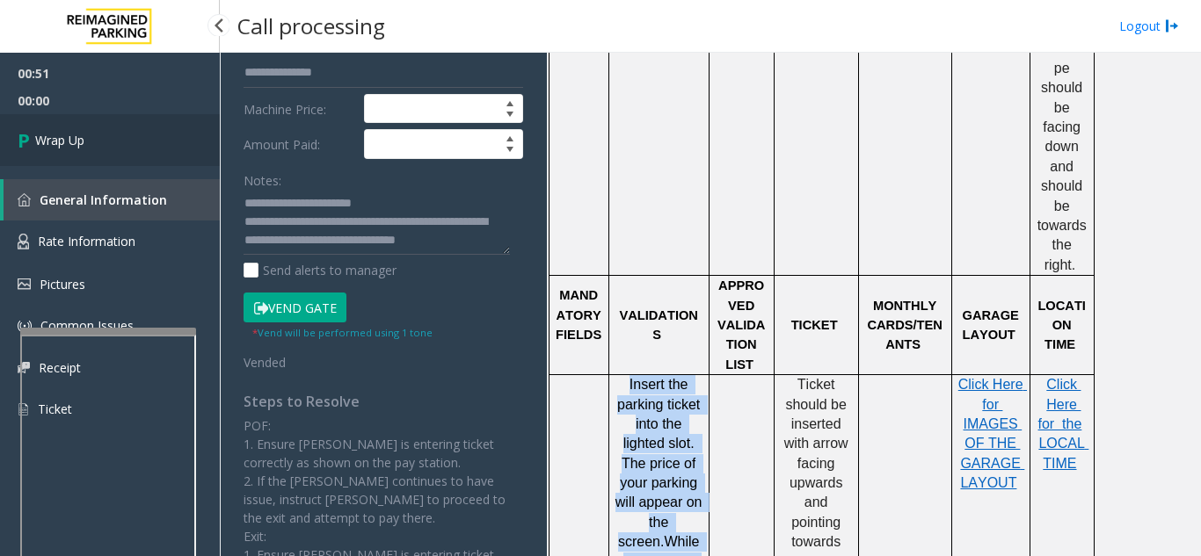
click at [139, 134] on link "Wrap Up" at bounding box center [110, 140] width 220 height 52
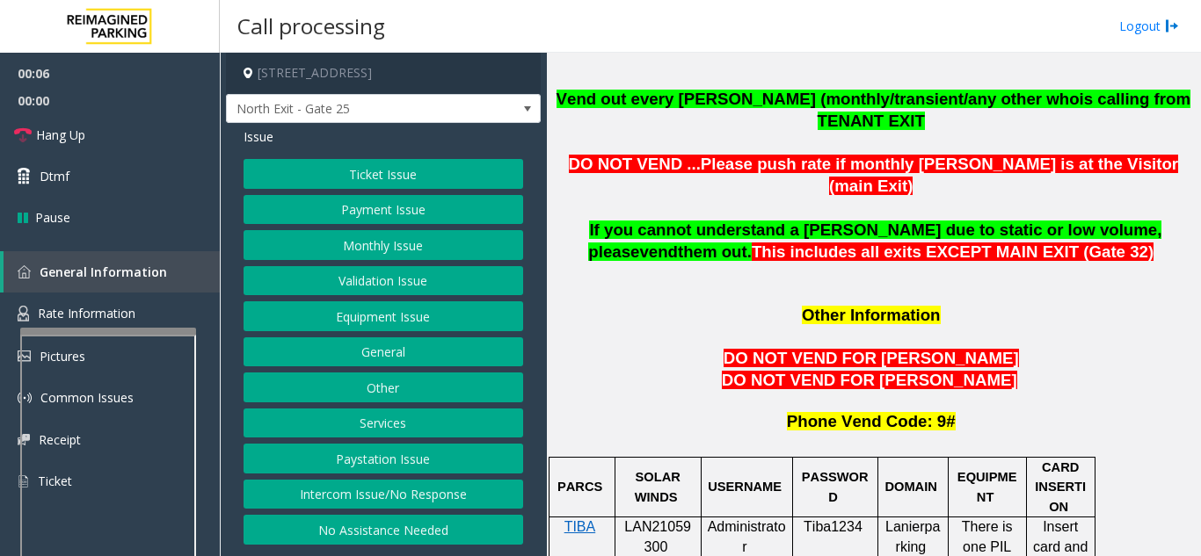
scroll to position [1670, 0]
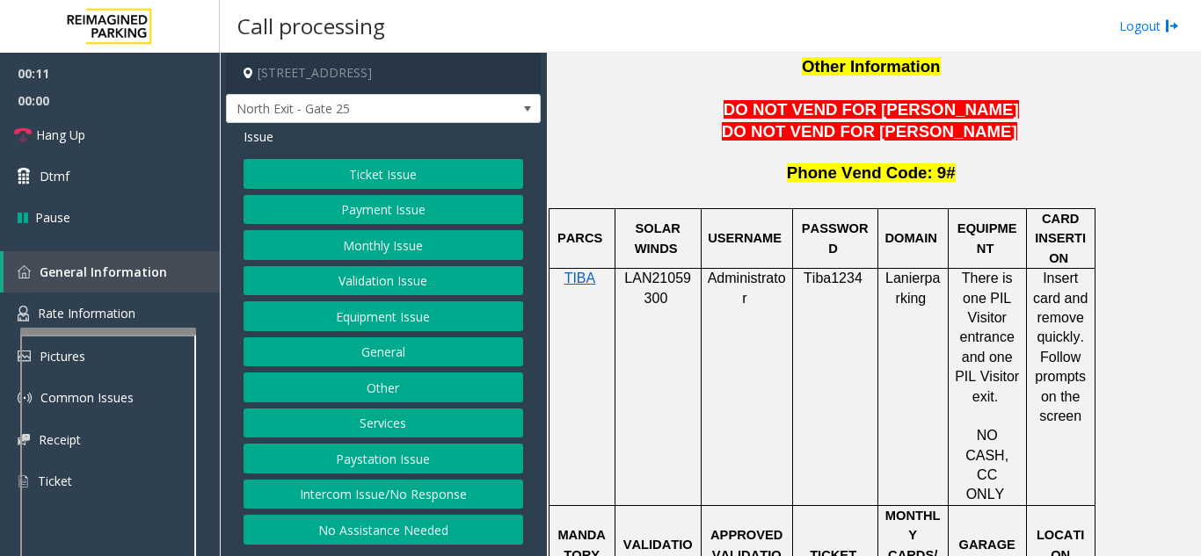
click at [389, 237] on button "Monthly Issue" at bounding box center [383, 245] width 280 height 30
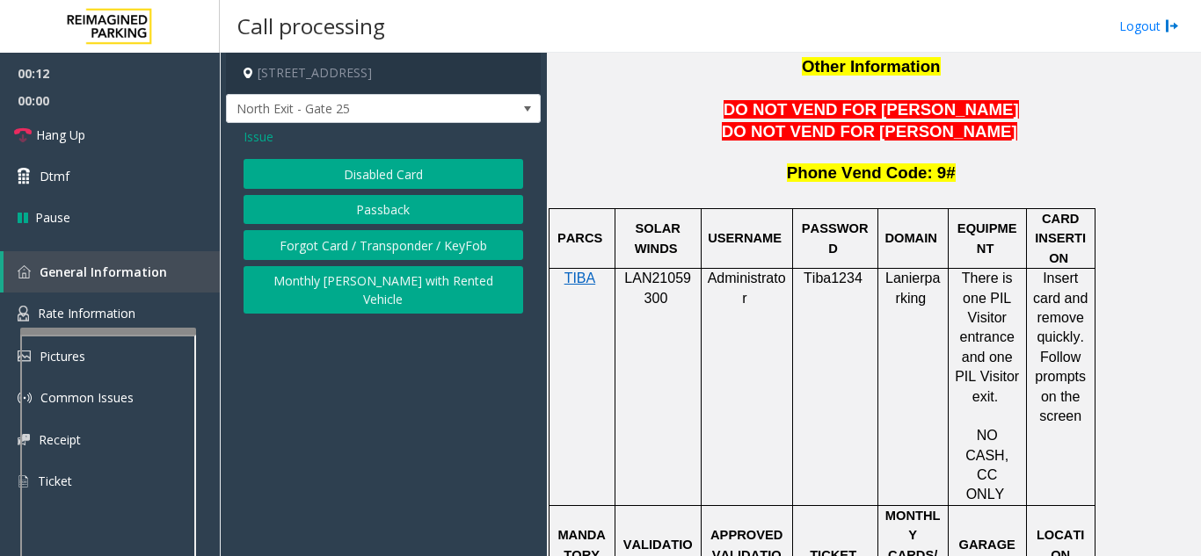
click at [394, 210] on button "Passback" at bounding box center [383, 210] width 280 height 30
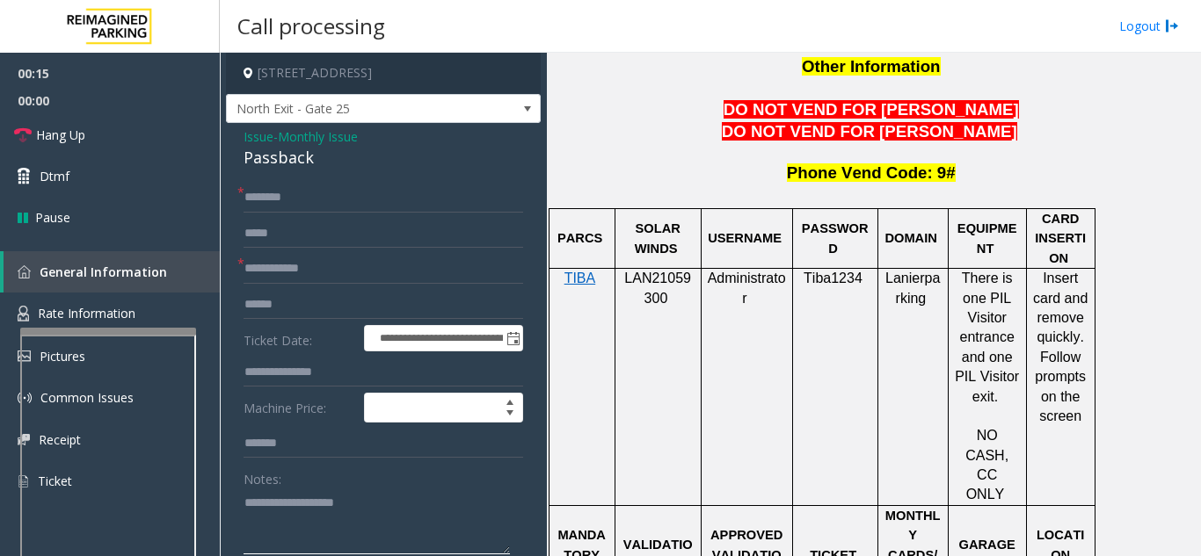
drag, startPoint x: 396, startPoint y: 502, endPoint x: 392, endPoint y: 475, distance: 27.5
drag, startPoint x: 392, startPoint y: 475, endPoint x: 832, endPoint y: 246, distance: 495.4
click at [832, 269] on td "Tiba1234" at bounding box center [834, 387] width 85 height 237
click at [656, 271] on span "LAN21059300" at bounding box center [657, 288] width 67 height 34
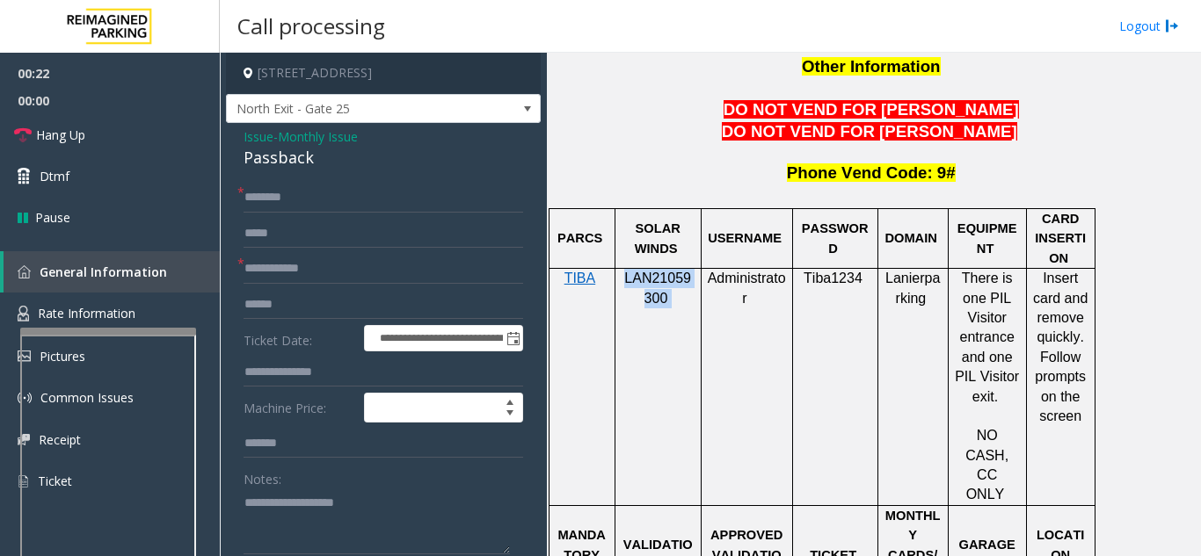
click at [656, 271] on span "LAN21059300" at bounding box center [657, 288] width 67 height 34
copy p "LAN21059300"
click at [447, 534] on textarea at bounding box center [376, 522] width 266 height 66
drag, startPoint x: 320, startPoint y: 509, endPoint x: 323, endPoint y: 489, distance: 20.4
paste textarea "**********"
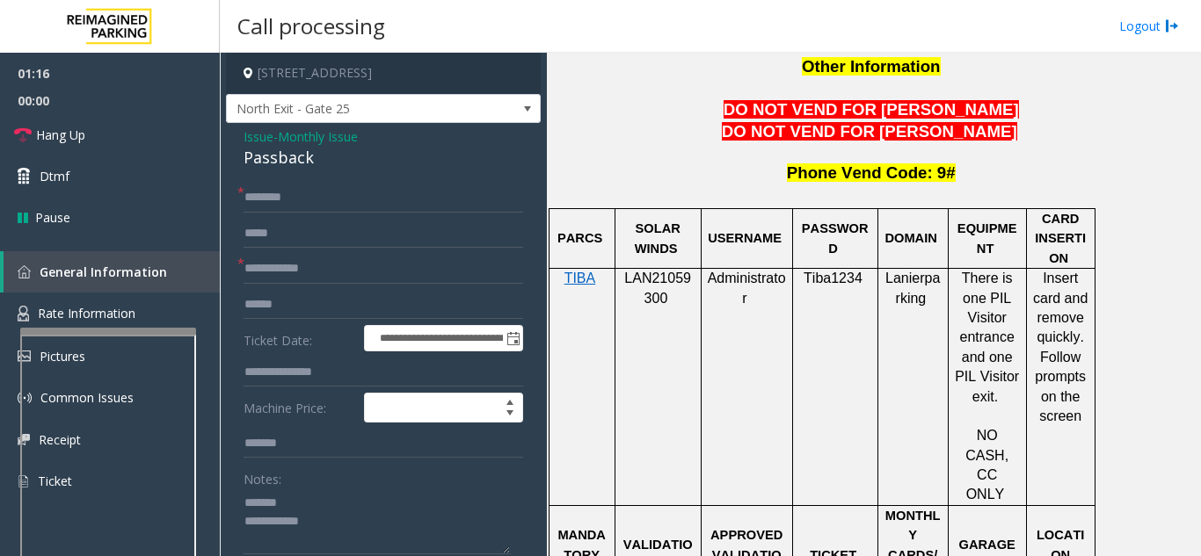
click at [268, 172] on div "**********" at bounding box center [383, 542] width 315 height 838
click at [294, 186] on input "text" at bounding box center [383, 198] width 280 height 30
click at [284, 170] on div "Passback" at bounding box center [383, 158] width 280 height 24
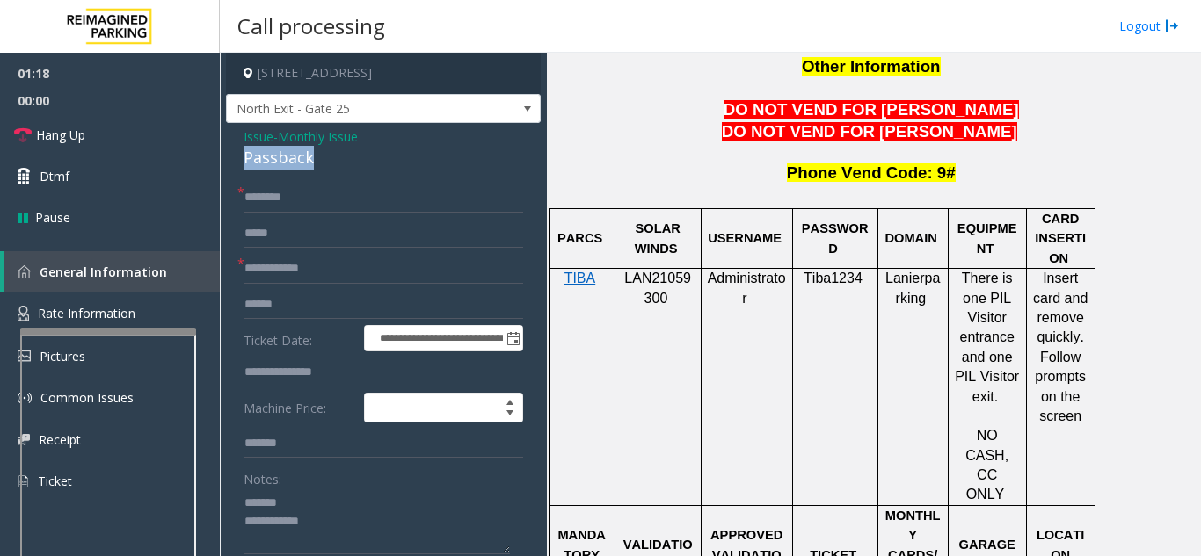
click at [284, 170] on div "Passback" at bounding box center [383, 158] width 280 height 24
click at [344, 518] on textarea at bounding box center [376, 522] width 266 height 66
click at [360, 531] on textarea at bounding box center [376, 522] width 266 height 66
click at [352, 551] on textarea at bounding box center [376, 522] width 266 height 66
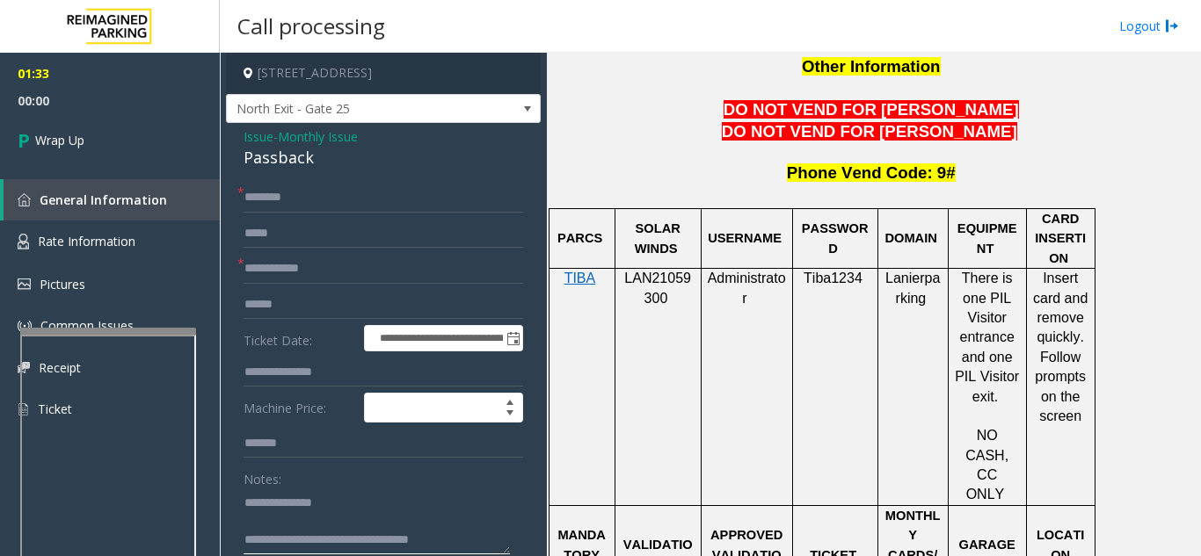
type textarea "**********"
click at [330, 195] on input "text" at bounding box center [383, 198] width 280 height 30
type input "*******"
drag, startPoint x: 286, startPoint y: 272, endPoint x: 299, endPoint y: 276, distance: 13.6
click at [291, 272] on input "text" at bounding box center [383, 269] width 280 height 30
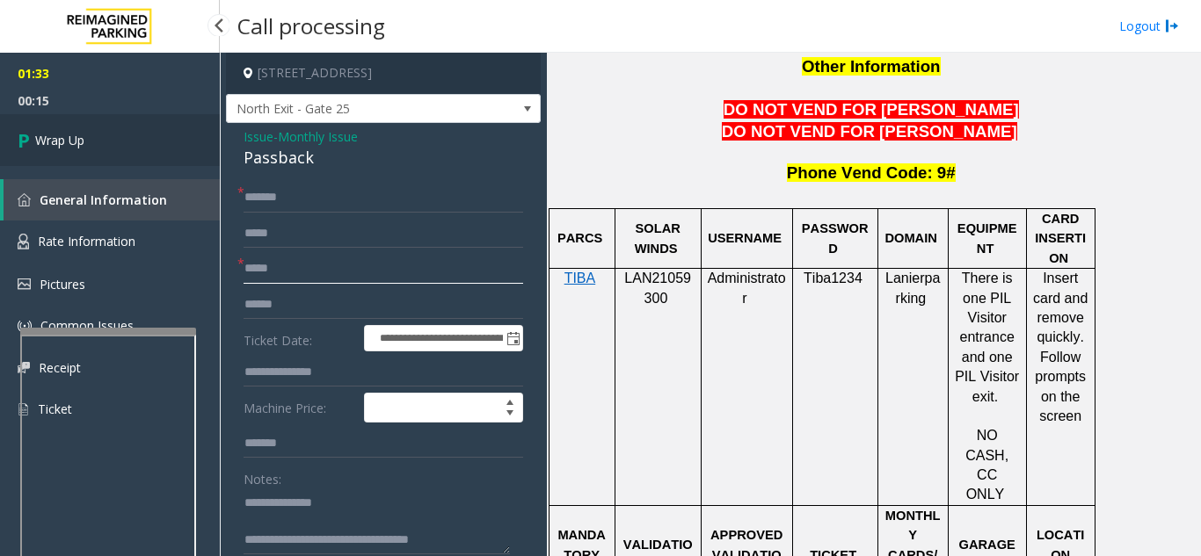
type input "*****"
click at [115, 125] on link "Wrap Up" at bounding box center [110, 140] width 220 height 52
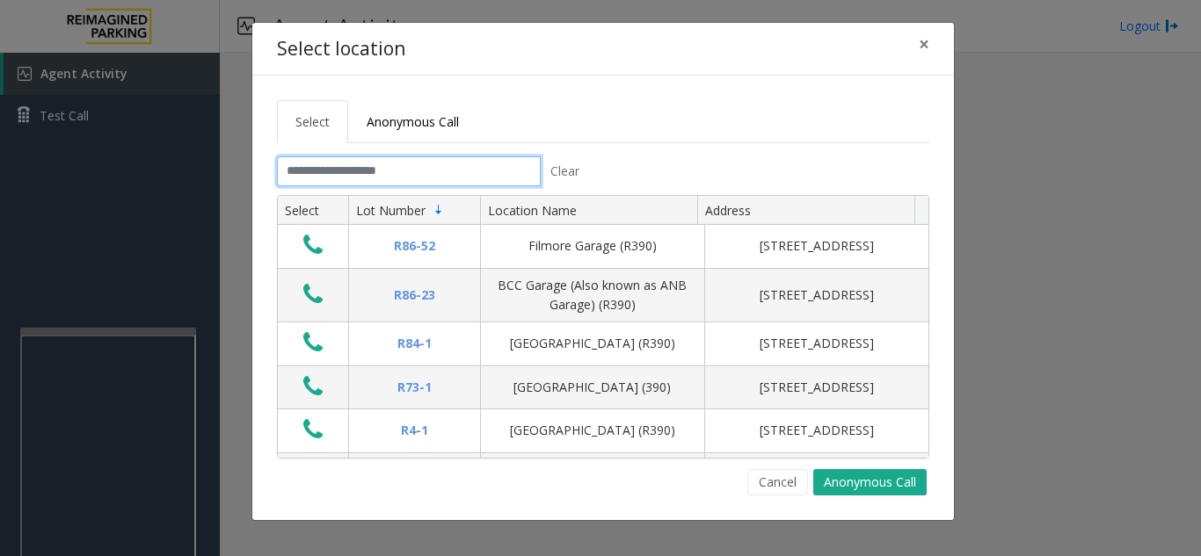
click at [429, 170] on input "text" at bounding box center [409, 171] width 264 height 30
click at [778, 486] on button "Cancel" at bounding box center [777, 482] width 61 height 26
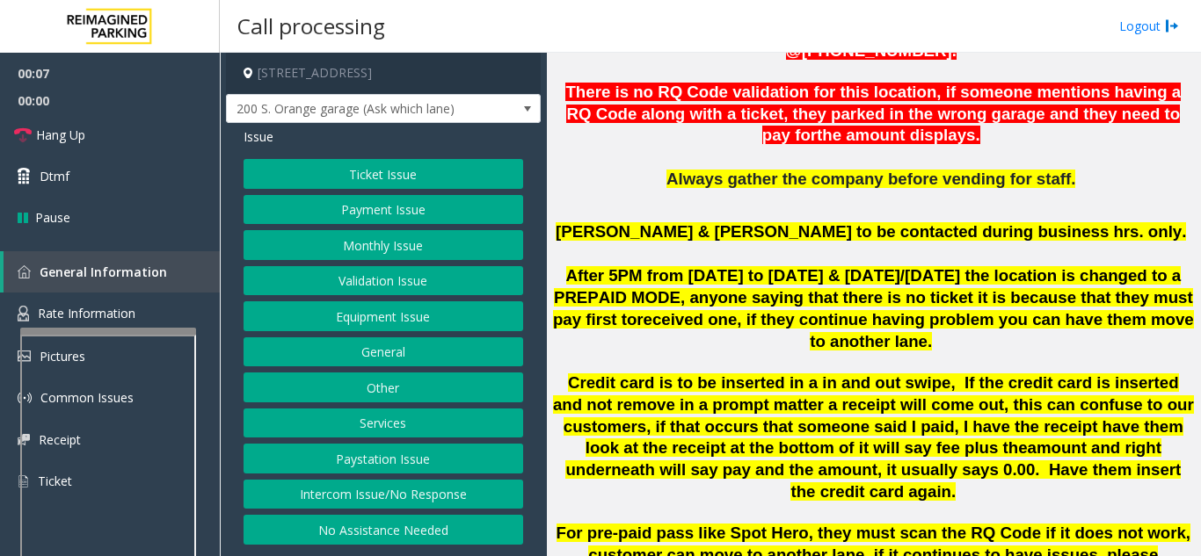
scroll to position [703, 0]
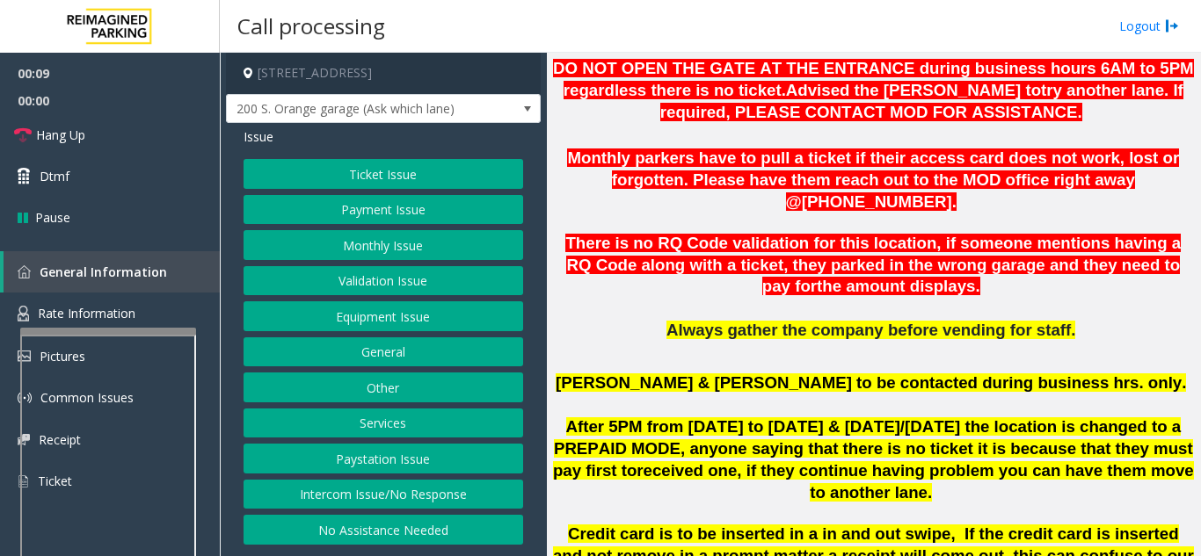
drag, startPoint x: 410, startPoint y: 532, endPoint x: 408, endPoint y: 477, distance: 54.6
click at [410, 532] on button "No Assistance Needed" at bounding box center [383, 530] width 280 height 30
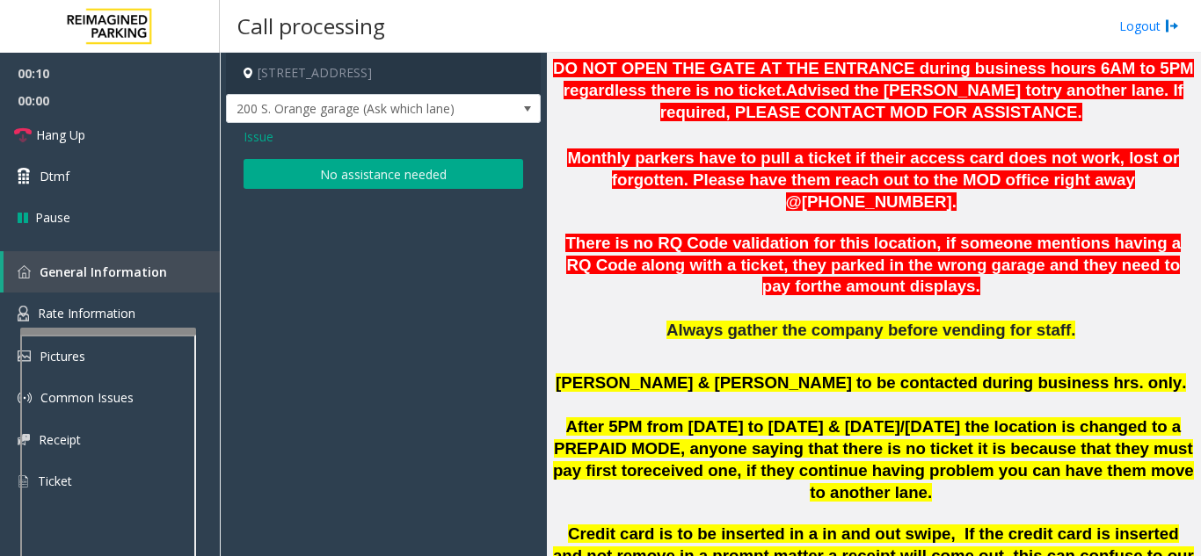
click at [375, 180] on button "No assistance needed" at bounding box center [383, 174] width 280 height 30
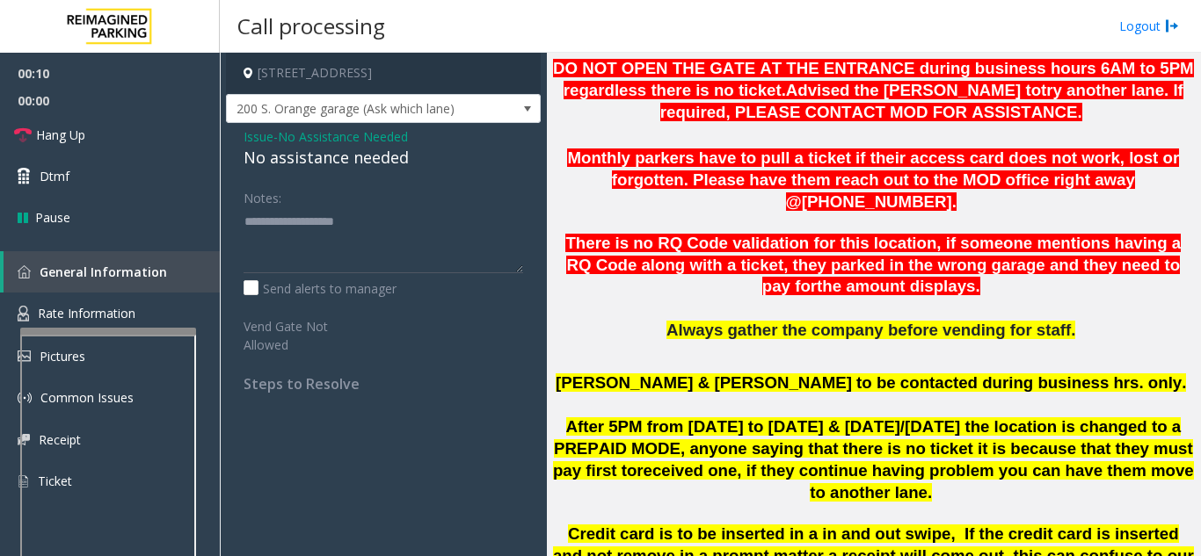
click at [352, 153] on div "No assistance needed" at bounding box center [383, 158] width 280 height 24
click at [441, 247] on textarea at bounding box center [383, 240] width 280 height 66
type textarea "**********"
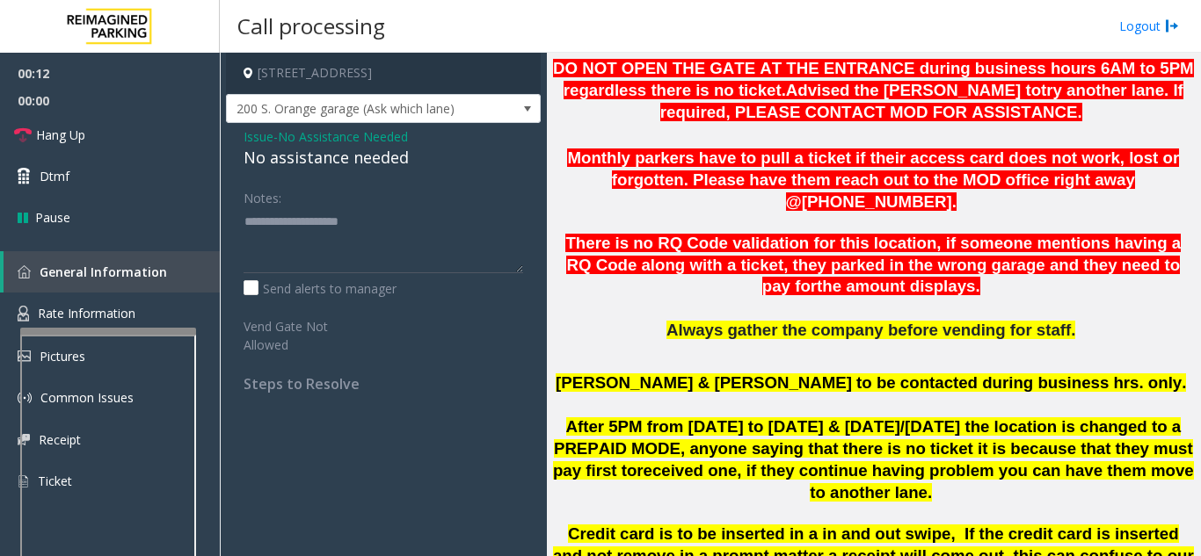
click at [258, 143] on span "Issue" at bounding box center [258, 136] width 30 height 18
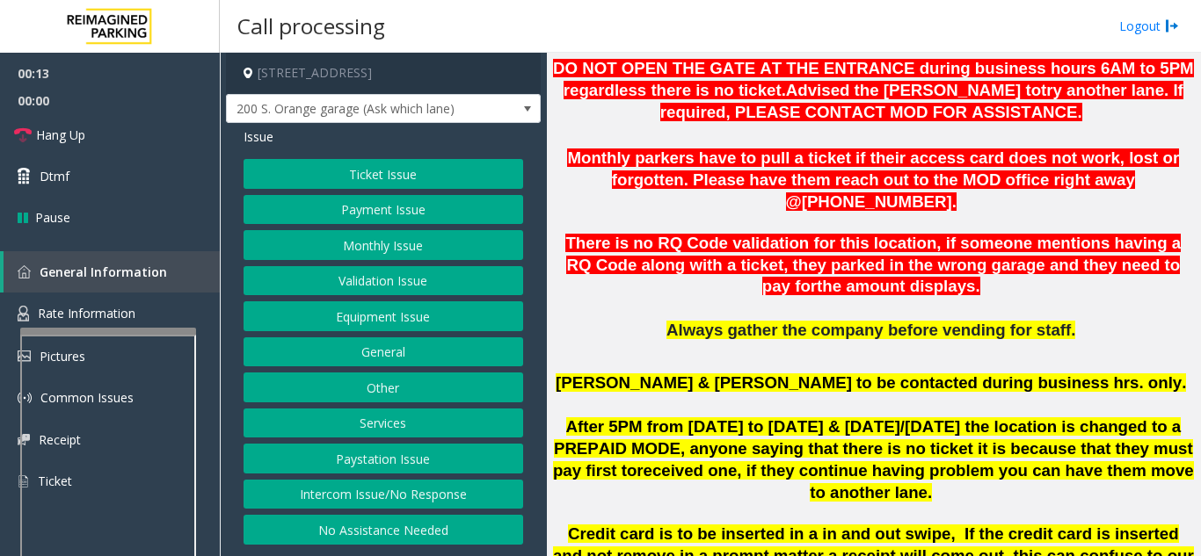
drag, startPoint x: 454, startPoint y: 500, endPoint x: 405, endPoint y: 302, distance: 203.6
click at [454, 499] on button "Intercom Issue/No Response" at bounding box center [383, 495] width 280 height 30
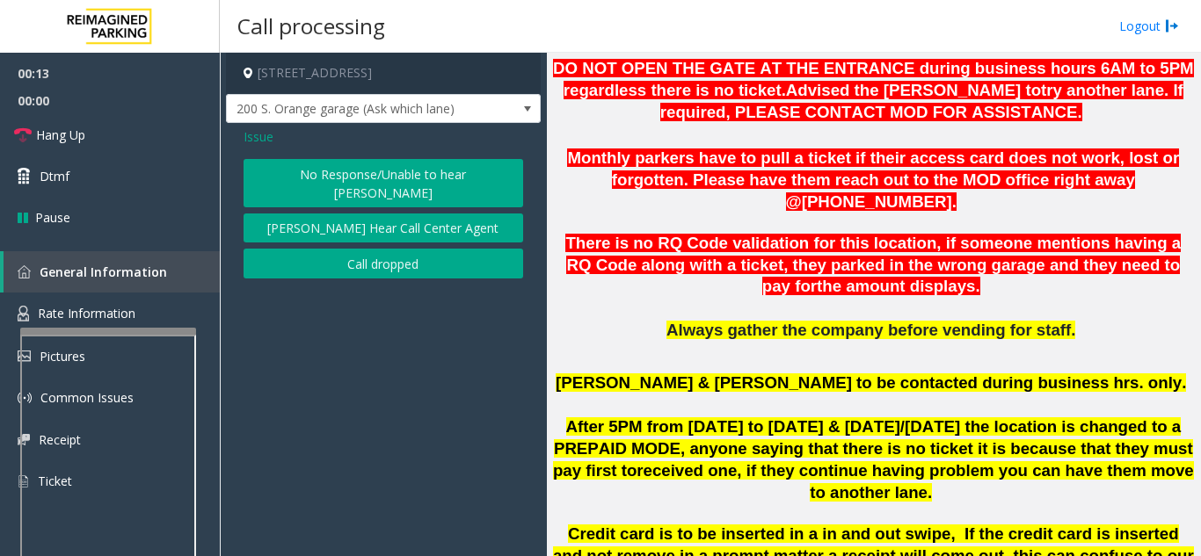
click at [364, 172] on button "No Response/Unable to hear [PERSON_NAME]" at bounding box center [383, 183] width 280 height 48
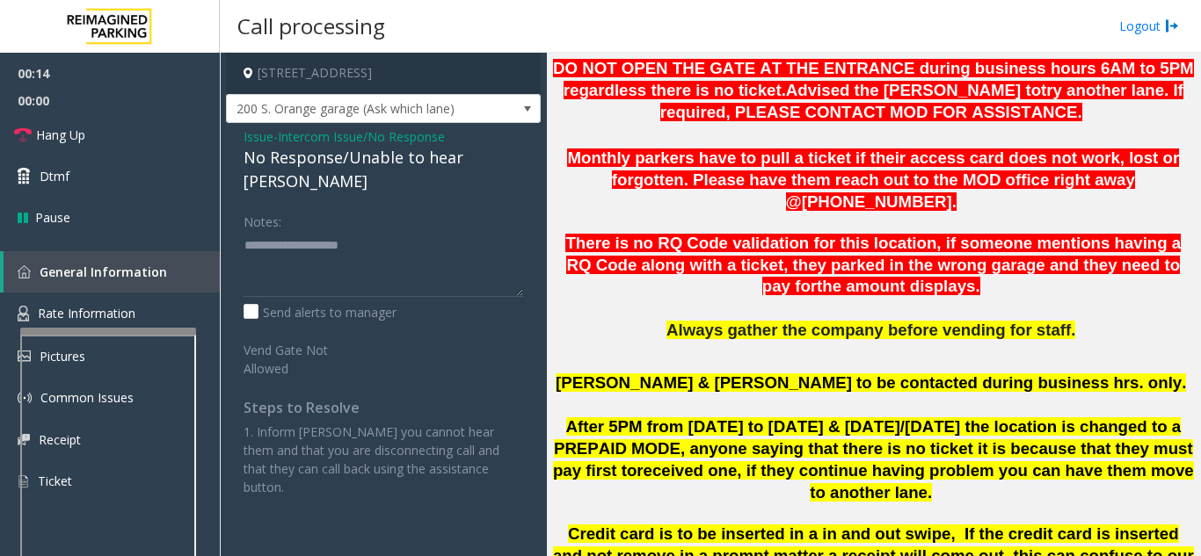
click at [362, 168] on div "No Response/Unable to hear [PERSON_NAME]" at bounding box center [383, 169] width 280 height 47
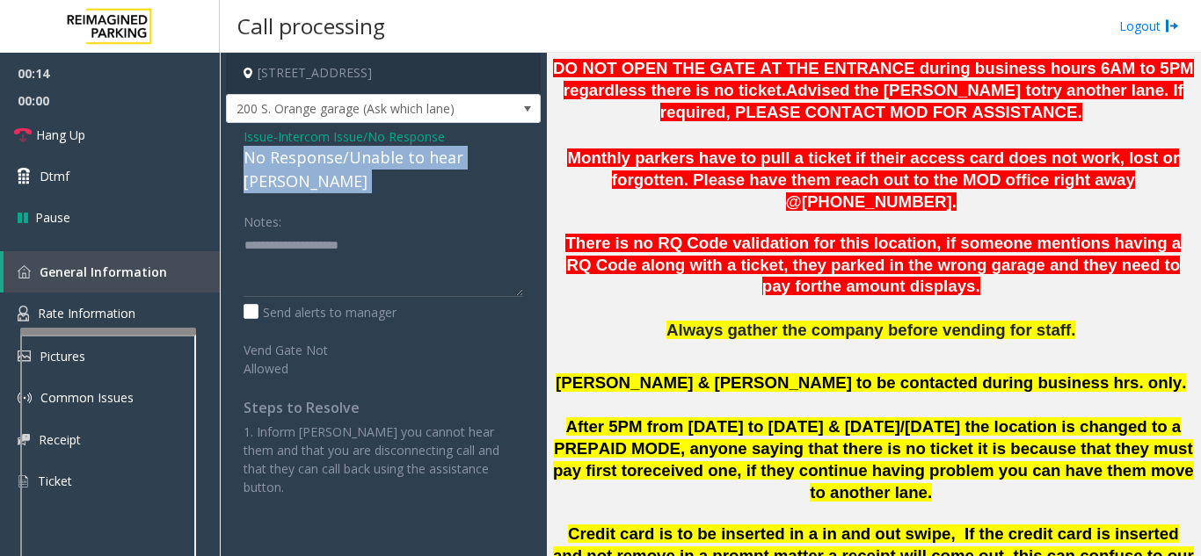
click at [362, 167] on div "No Response/Unable to hear [PERSON_NAME]" at bounding box center [383, 169] width 280 height 47
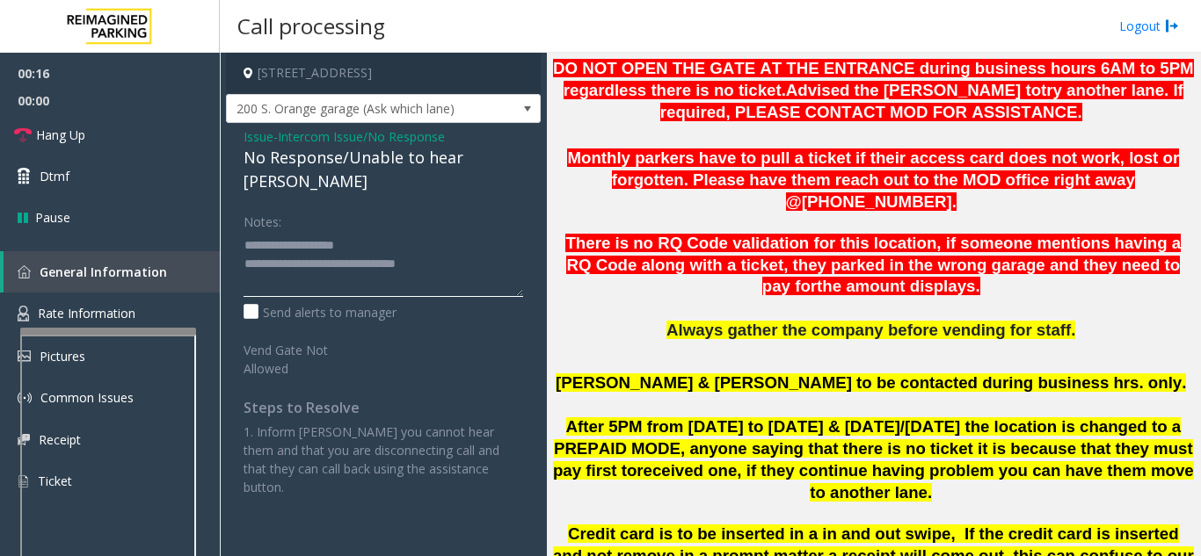
drag, startPoint x: 396, startPoint y: 224, endPoint x: 248, endPoint y: 209, distance: 148.4
click at [248, 231] on textarea at bounding box center [383, 264] width 280 height 66
type textarea "**********"
click at [646, 184] on span "Monthly parkers have to pull a ticket if their access card does not work, lost …" at bounding box center [873, 180] width 612 height 62
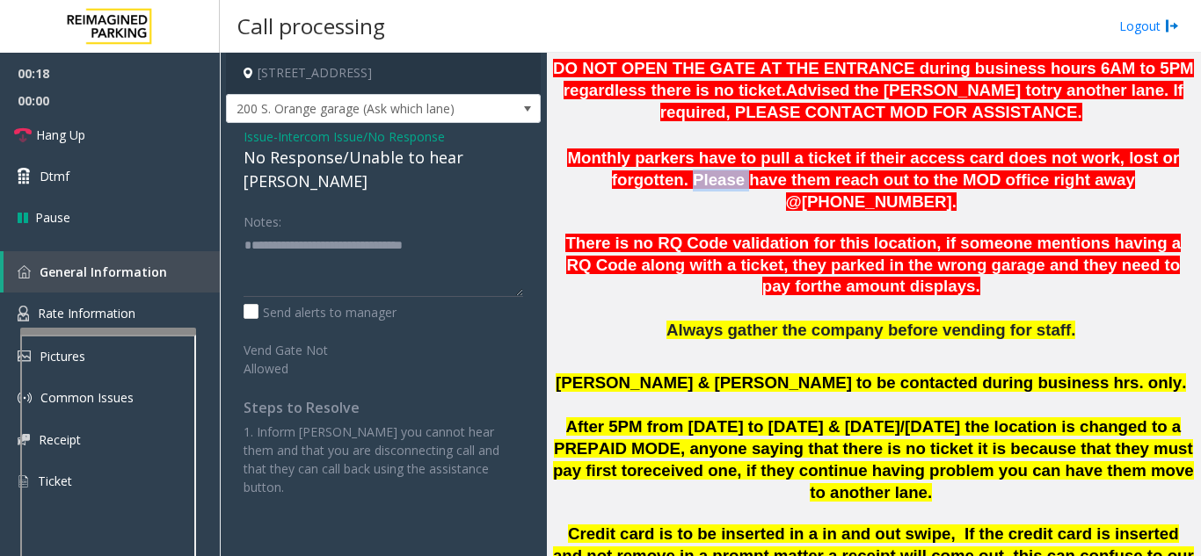
click at [646, 184] on span "Monthly parkers have to pull a ticket if their access card does not work, lost …" at bounding box center [873, 180] width 612 height 62
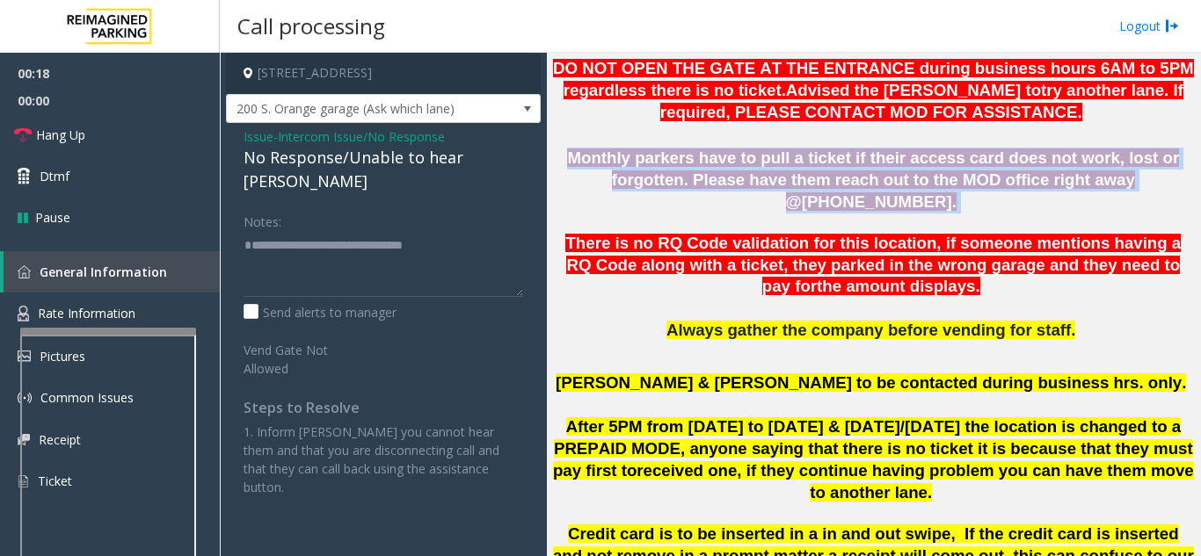
click at [646, 184] on span "Monthly parkers have to pull a ticket if their access card does not work, lost …" at bounding box center [873, 180] width 612 height 62
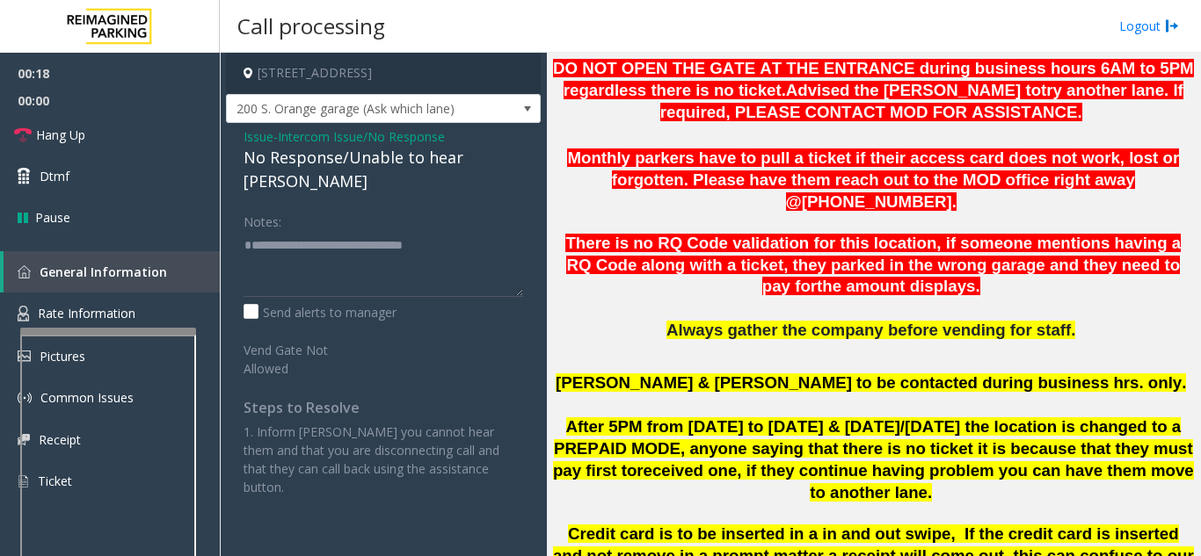
click at [688, 259] on p "There is no RQ Code validation for this location, if someone mentions having a …" at bounding box center [873, 265] width 641 height 65
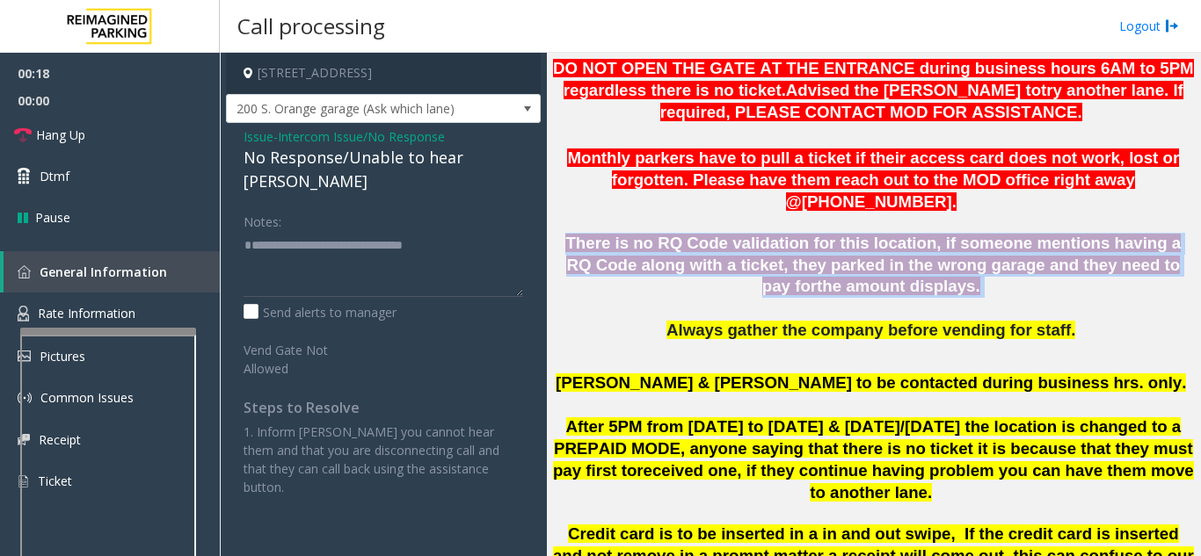
click at [688, 259] on p "There is no RQ Code validation for this location, if someone mentions having a …" at bounding box center [873, 265] width 641 height 65
click at [708, 298] on p at bounding box center [873, 309] width 641 height 22
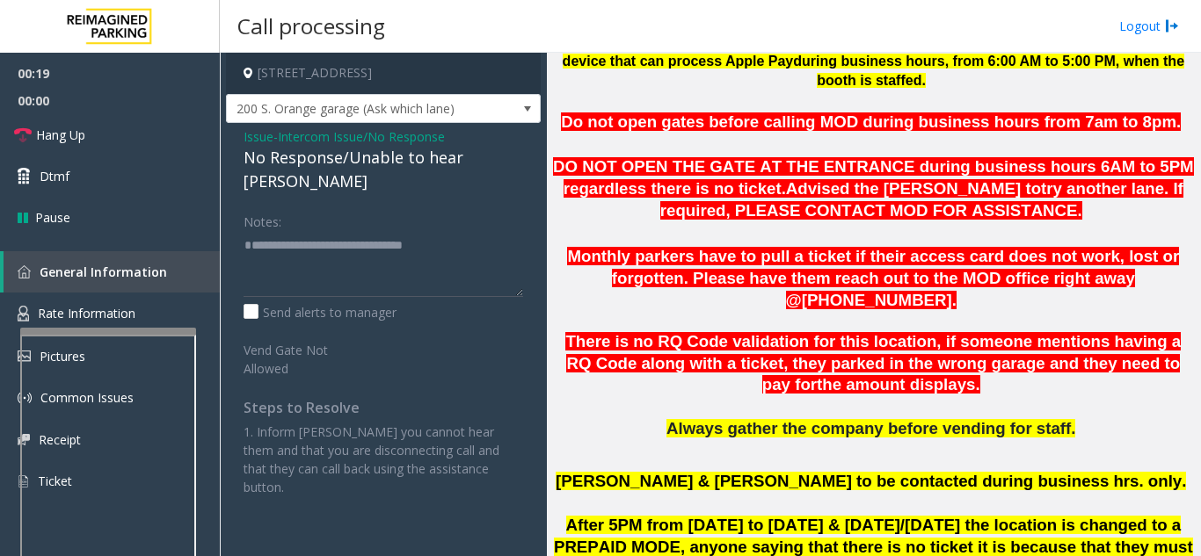
scroll to position [527, 0]
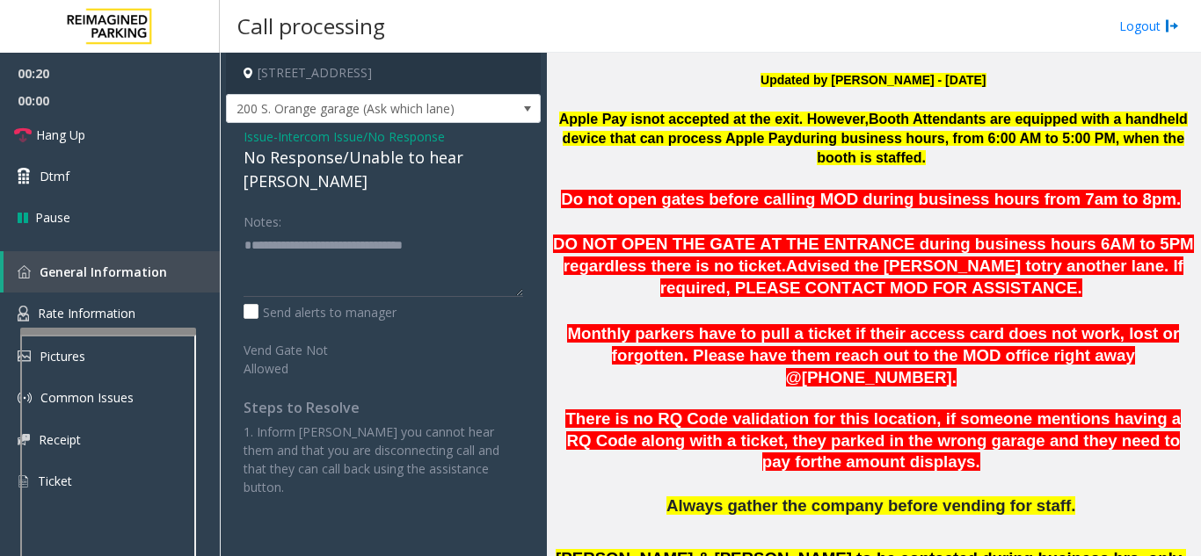
click at [786, 270] on span "Advised the [PERSON_NAME] to" at bounding box center [913, 266] width 255 height 18
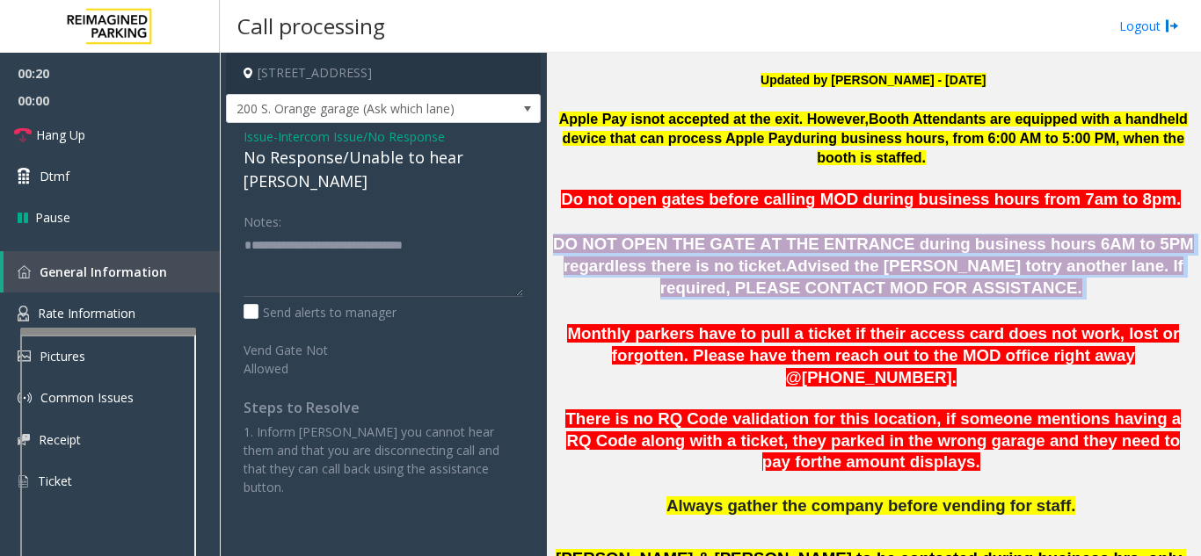
click at [786, 270] on span "Advised the [PERSON_NAME] to" at bounding box center [913, 266] width 255 height 18
click at [730, 314] on p "Monthly parkers have to pull a ticket if their access card does not work, lost …" at bounding box center [873, 345] width 641 height 87
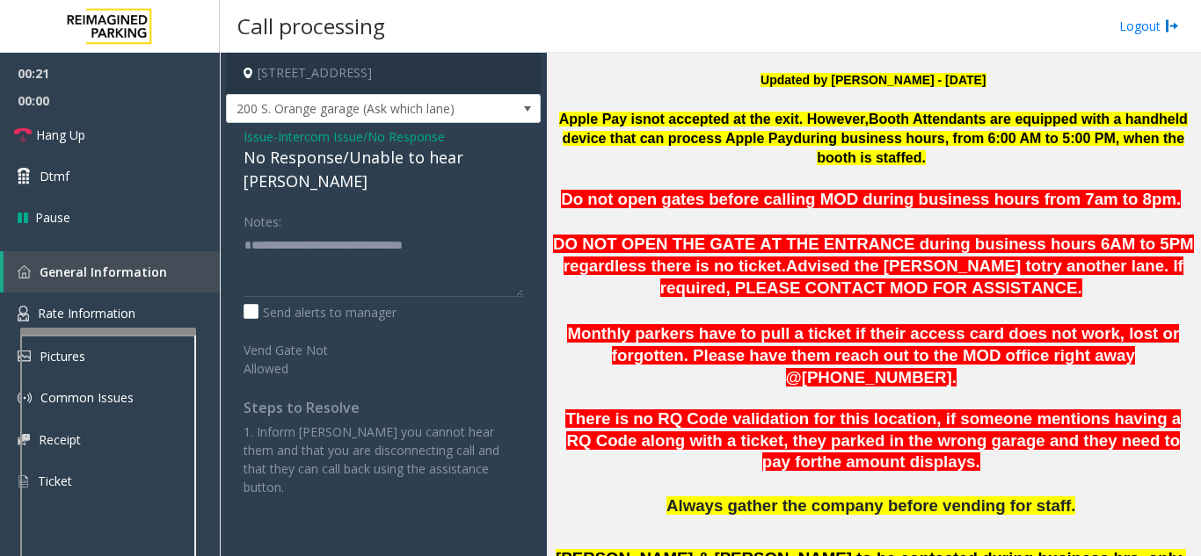
drag, startPoint x: 730, startPoint y: 314, endPoint x: 704, endPoint y: 311, distance: 26.5
click at [704, 311] on p "Monthly parkers have to pull a ticket if their access card does not work, lost …" at bounding box center [873, 345] width 641 height 87
click at [295, 237] on textarea at bounding box center [383, 264] width 280 height 66
click at [290, 231] on textarea at bounding box center [383, 264] width 280 height 66
click at [725, 117] on span "not accepted at the exit" at bounding box center [721, 119] width 156 height 15
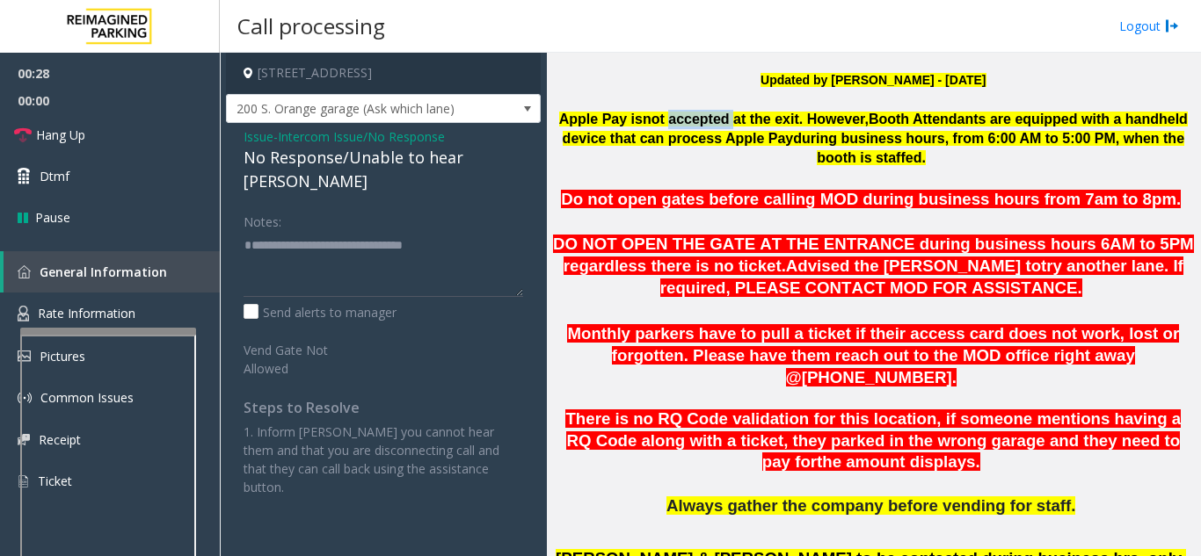
click at [725, 117] on span "not accepted at the exit" at bounding box center [721, 119] width 156 height 15
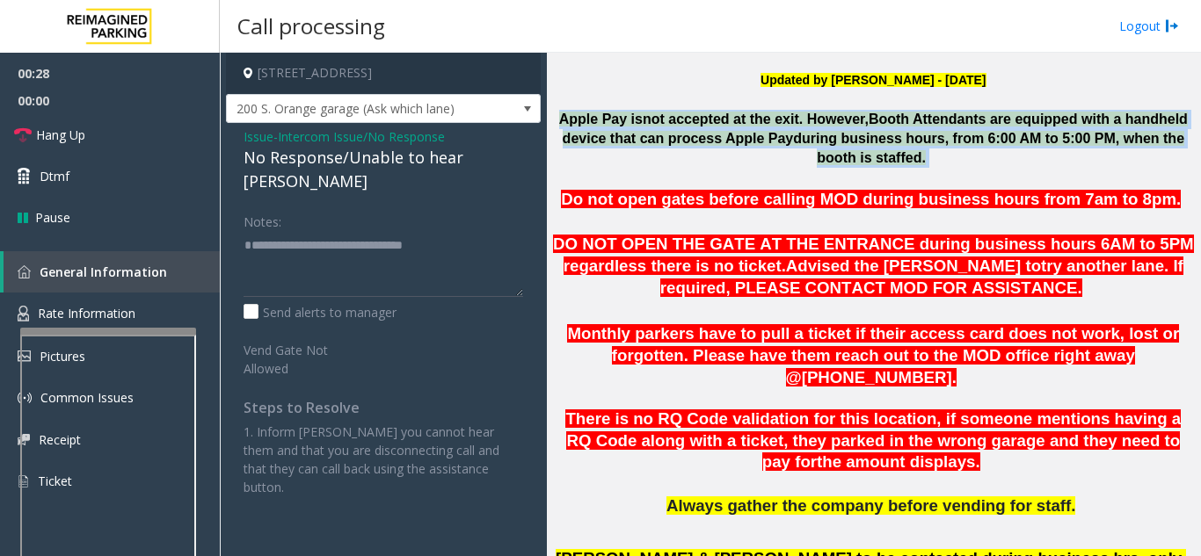
click at [725, 117] on span "not accepted at the exit" at bounding box center [721, 119] width 156 height 15
click at [692, 175] on p at bounding box center [873, 178] width 641 height 19
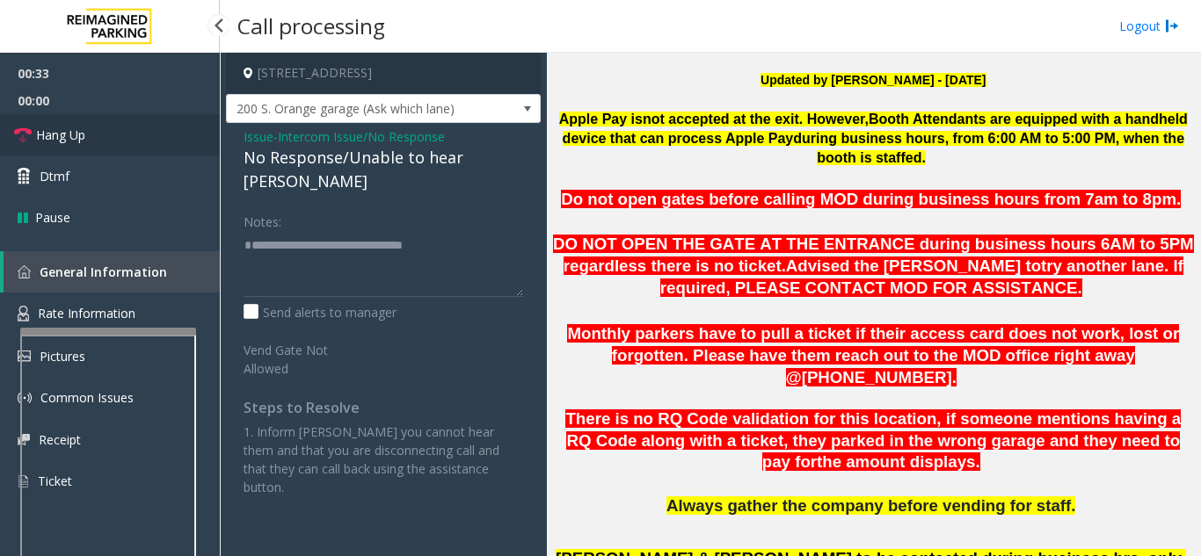
click at [155, 120] on link "Hang Up" at bounding box center [110, 134] width 220 height 41
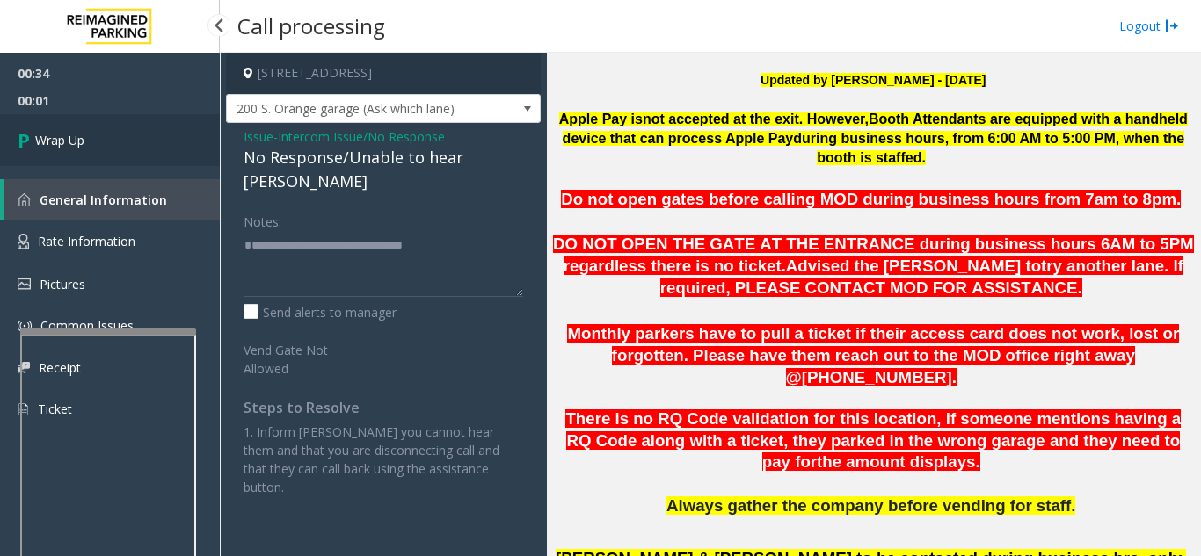
click at [147, 141] on link "Wrap Up" at bounding box center [110, 140] width 220 height 52
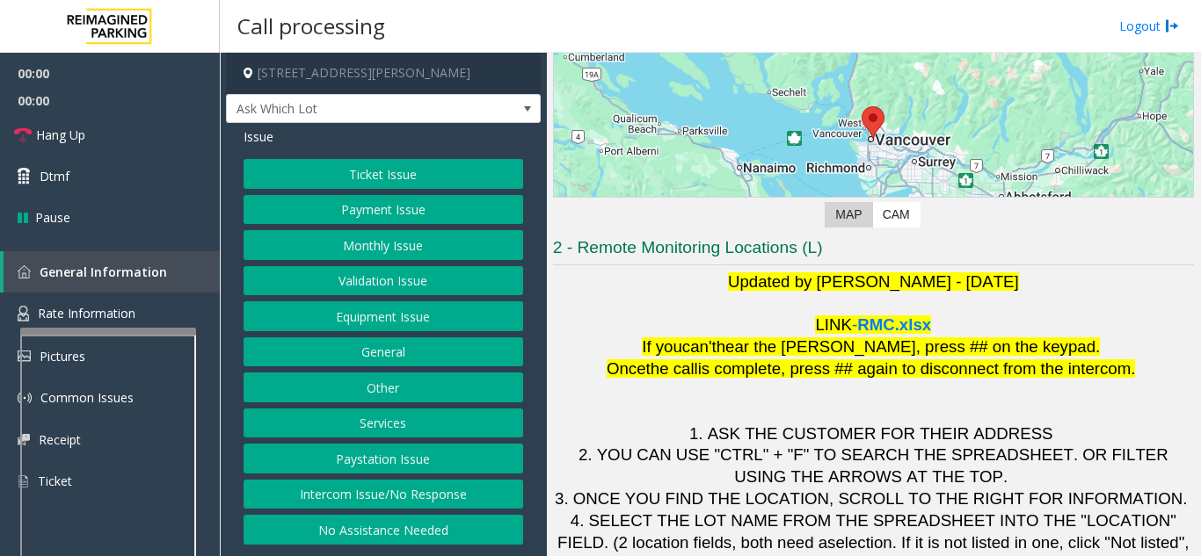
scroll to position [258, 0]
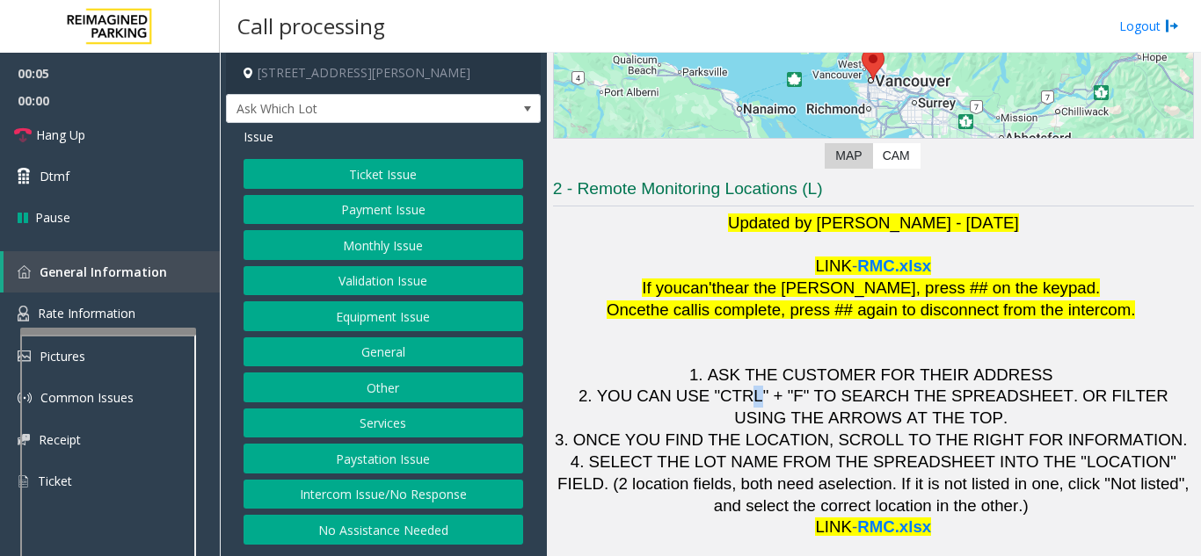
drag, startPoint x: 727, startPoint y: 375, endPoint x: 697, endPoint y: 397, distance: 37.1
click at [705, 397] on span "2. YOU CAN USE "CTRL" + "F" TO SEARCH THE SPREADSHEET. OR FILTER USING THE ARRO…" at bounding box center [875, 407] width 594 height 40
click at [368, 277] on button "Validation Issue" at bounding box center [383, 281] width 280 height 30
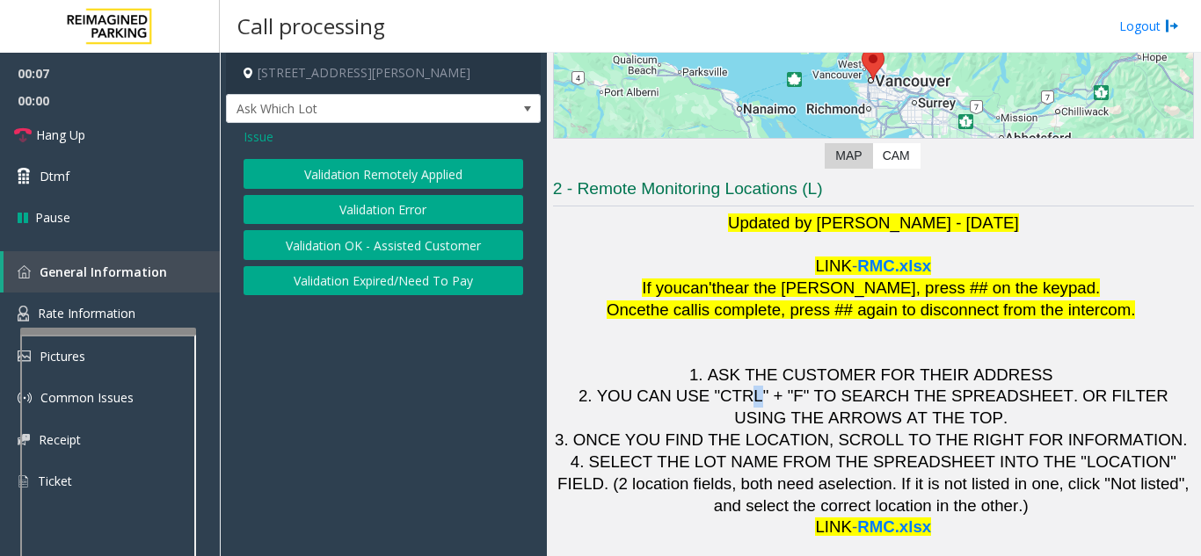
click at [355, 200] on button "Validation Error" at bounding box center [383, 210] width 280 height 30
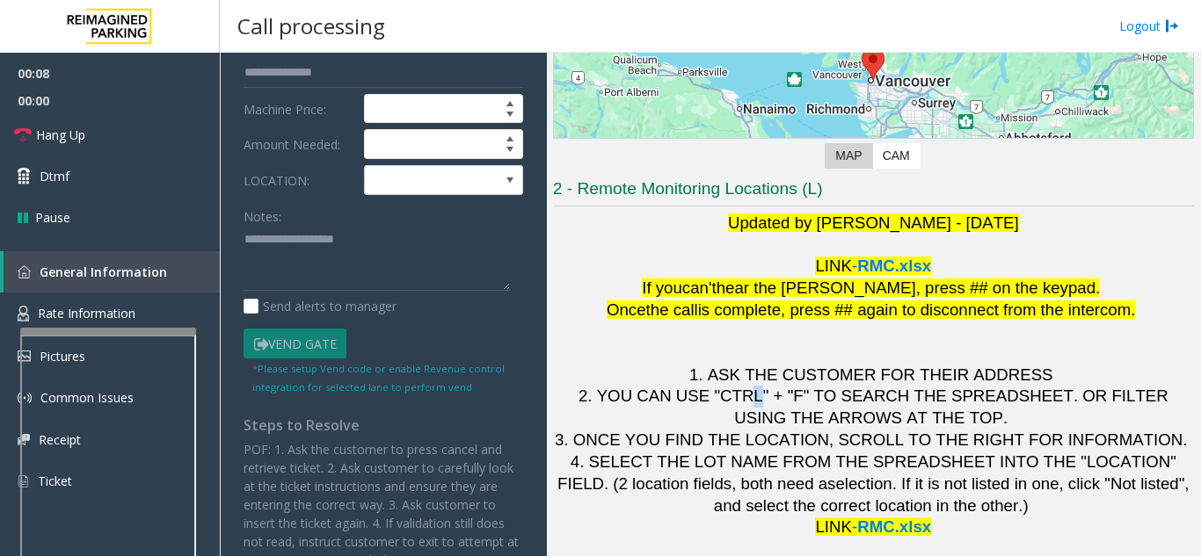
scroll to position [352, 0]
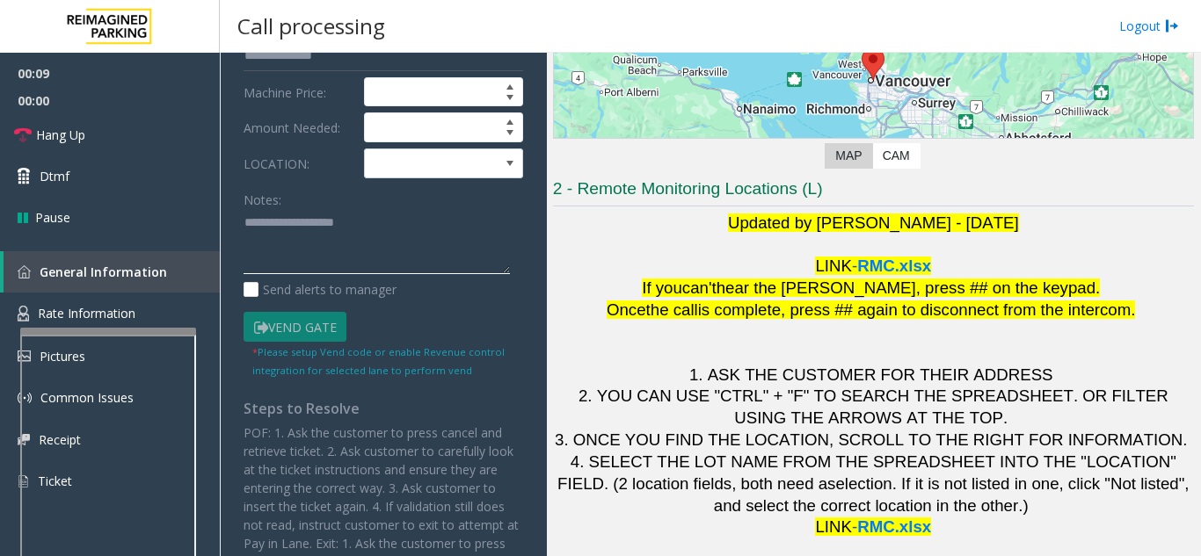
paste textarea "**********"
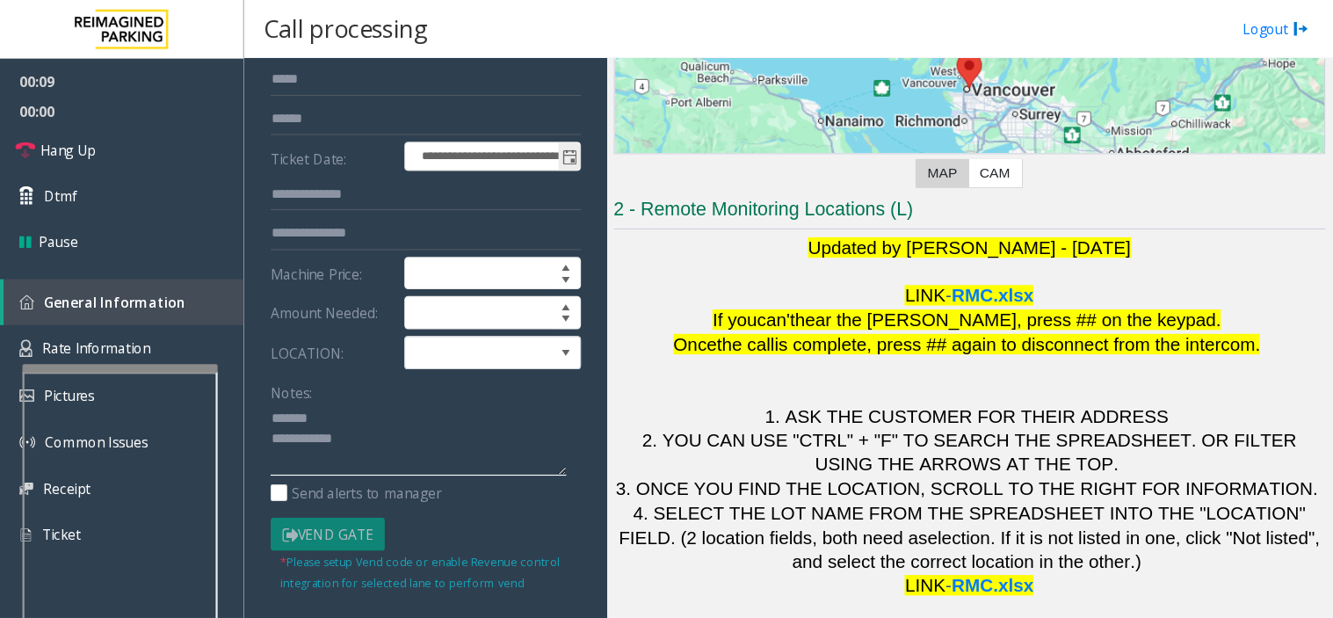
scroll to position [0, 0]
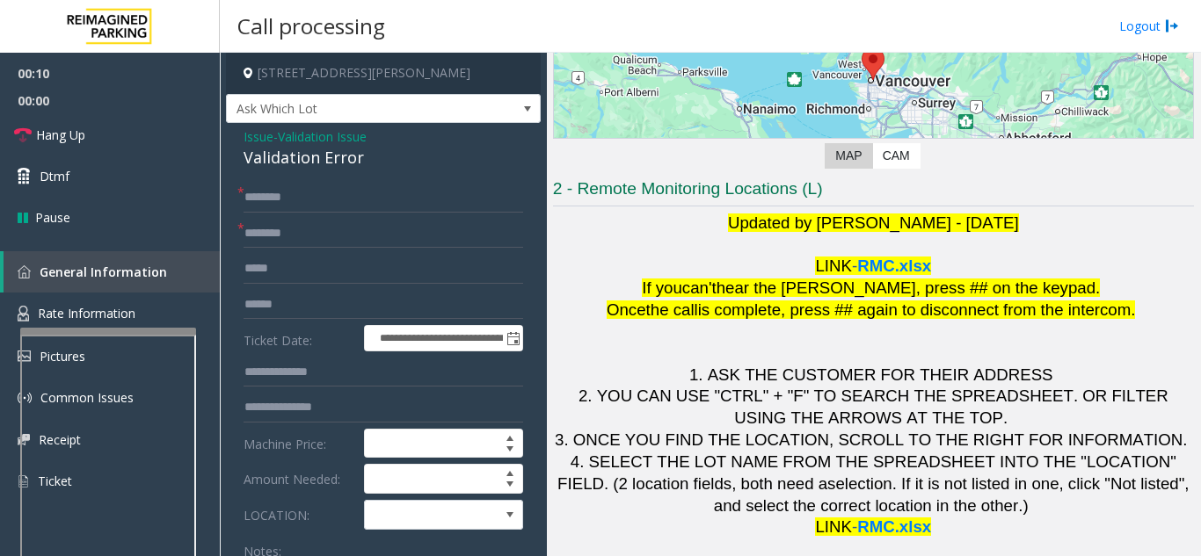
click at [298, 147] on div "Validation Error" at bounding box center [383, 158] width 280 height 24
drag, startPoint x: 298, startPoint y: 147, endPoint x: 303, endPoint y: 157, distance: 11.8
click at [302, 154] on div "Validation Error" at bounding box center [383, 158] width 280 height 24
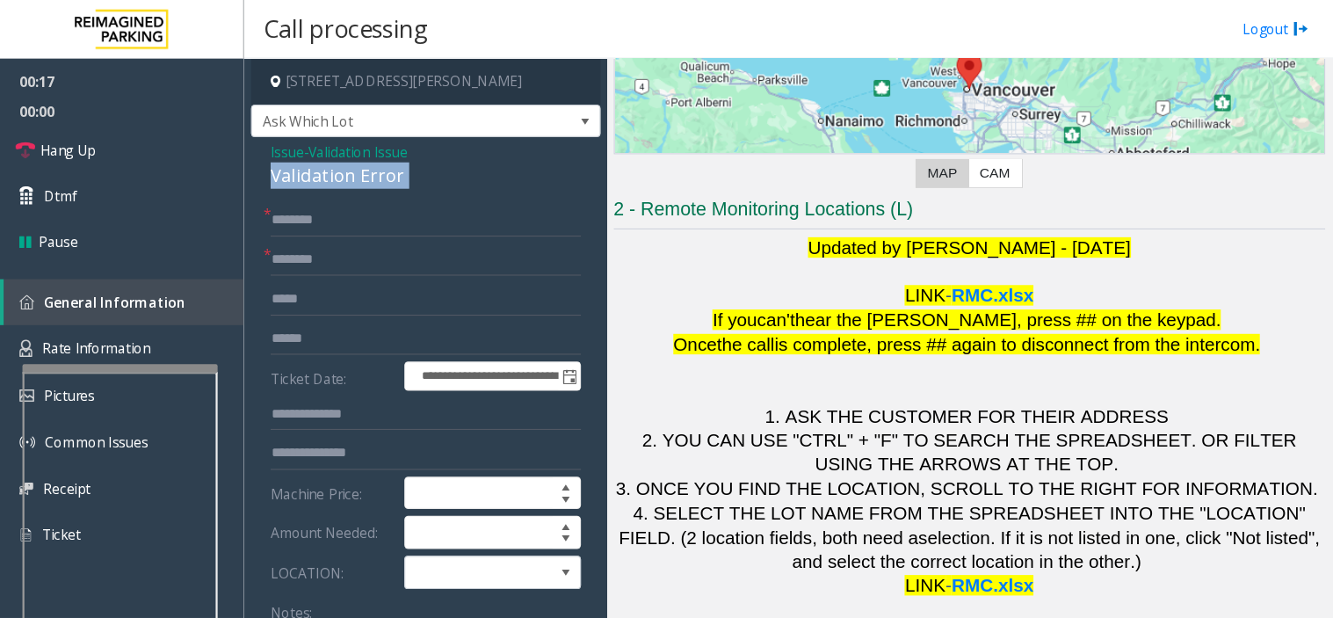
scroll to position [185, 0]
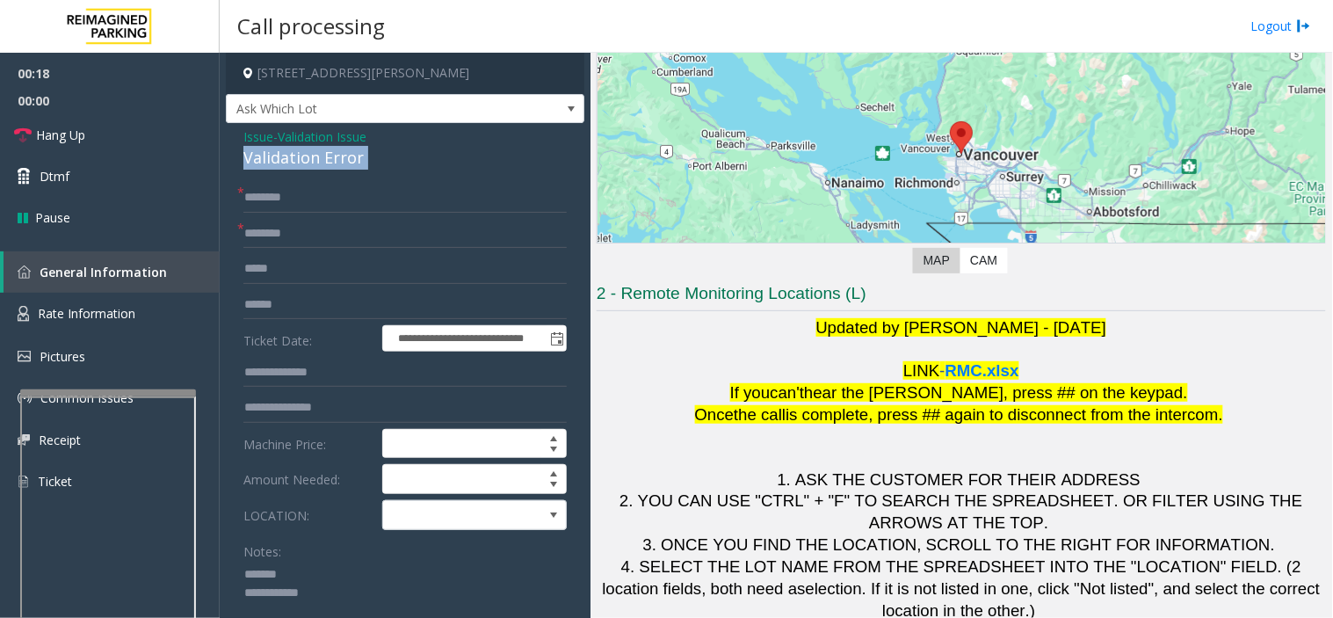
click at [308, 156] on div "Validation Error" at bounding box center [404, 158] width 323 height 24
paste textarea "**********"
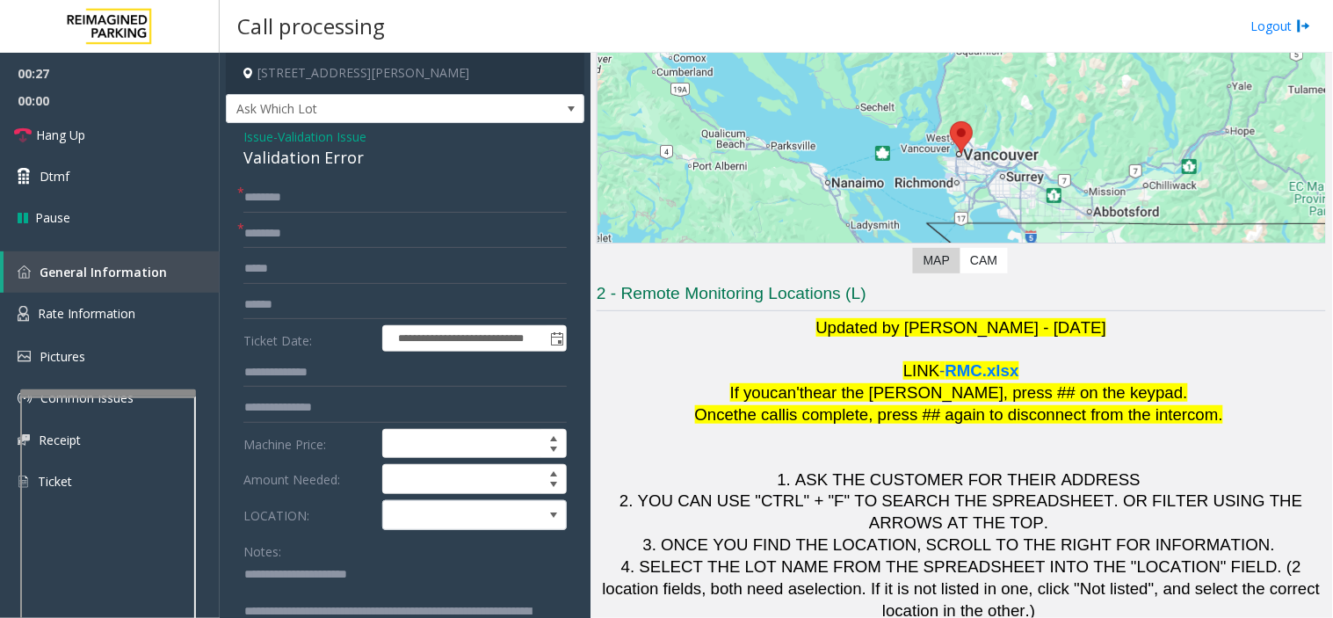
scroll to position [7, 0]
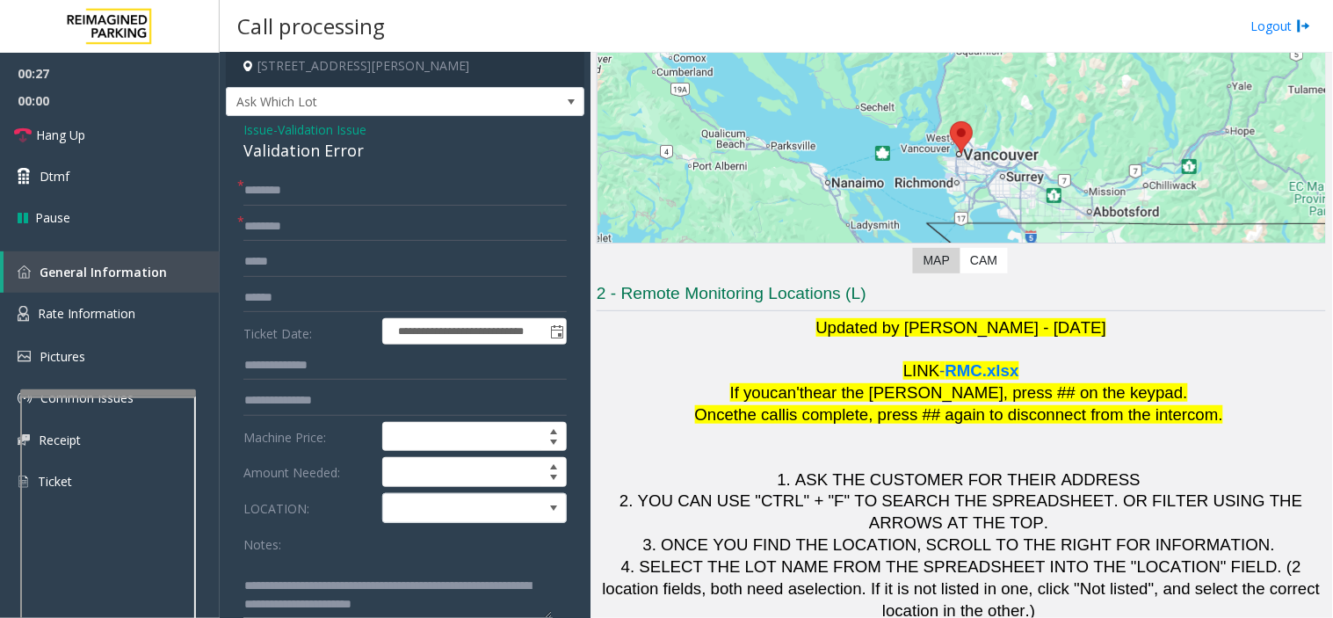
type textarea "**********"
click at [329, 226] on input "text" at bounding box center [404, 227] width 323 height 30
click at [313, 300] on input "text" at bounding box center [404, 298] width 323 height 30
type input "*******"
click at [300, 221] on input "text" at bounding box center [404, 227] width 323 height 30
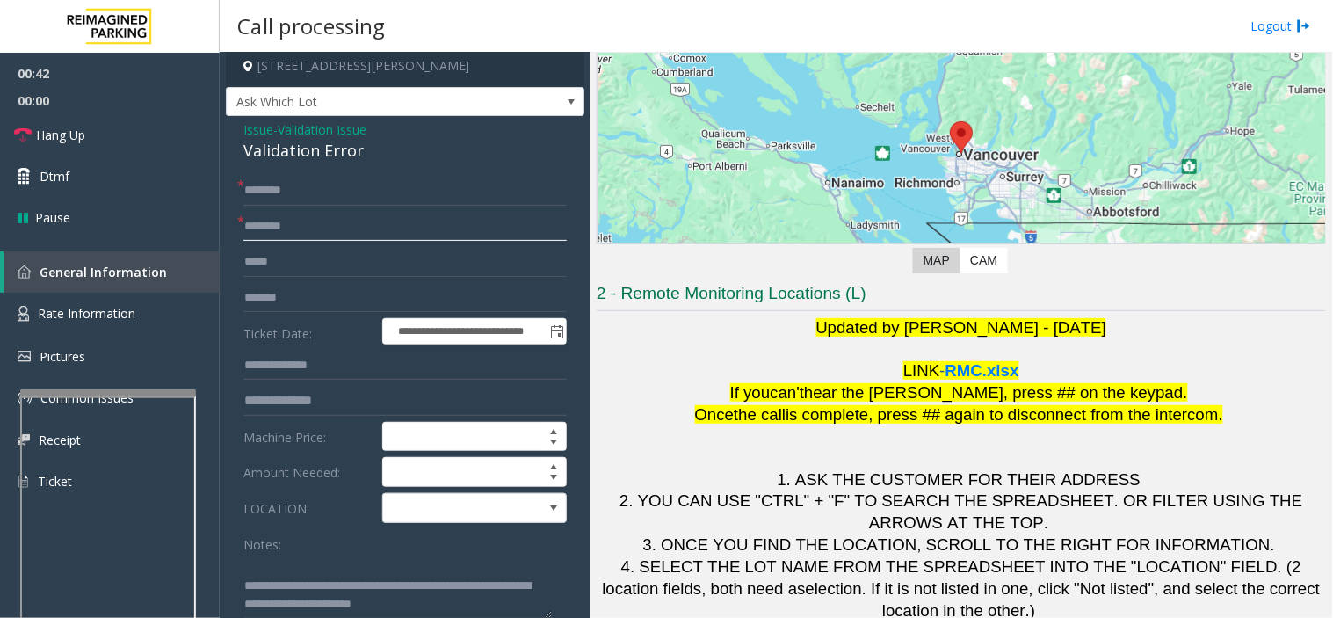
type input "********"
click at [373, 190] on input "text" at bounding box center [404, 191] width 323 height 30
click at [794, 507] on span "2. YOU CAN USE "CTRL" + "F" TO SEARCH THE SPREADSHEET. OR FILTER USING THE ARRO…" at bounding box center [964, 511] width 688 height 40
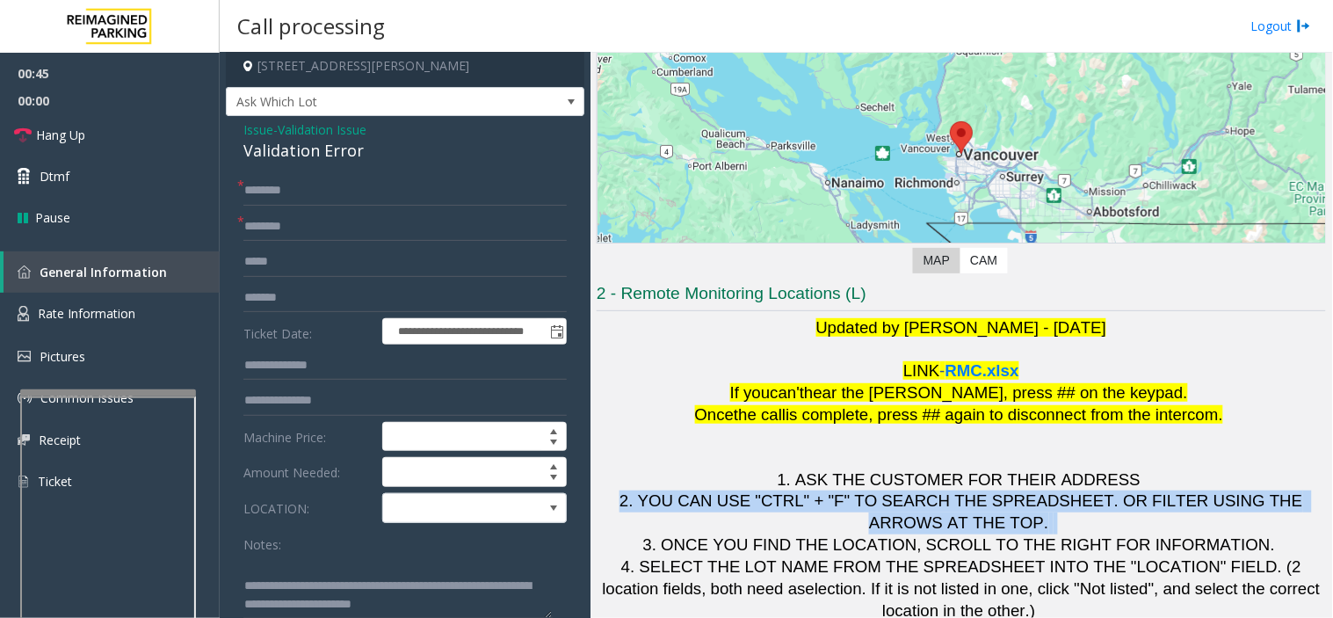
click at [794, 507] on span "2. YOU CAN USE "CTRL" + "F" TO SEARCH THE SPREADSHEET. OR FILTER USING THE ARRO…" at bounding box center [964, 511] width 688 height 40
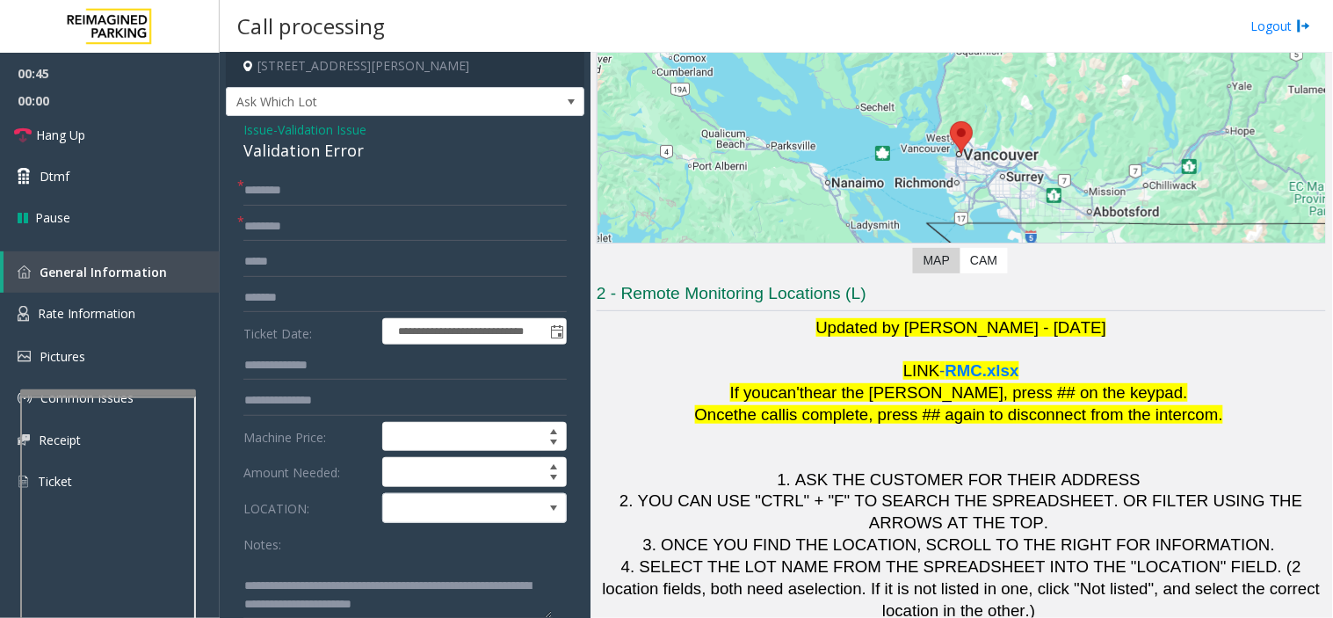
click at [862, 556] on span ". If it is not listed in one, click "Not listed", and select the correct locati…" at bounding box center [1093, 599] width 463 height 40
click at [788, 556] on span "4. SELECT THE LOT NAME FROM THE SPREADSHEET INTO THE "LOCATION" FIELD. (2 locat…" at bounding box center [955, 577] width 704 height 40
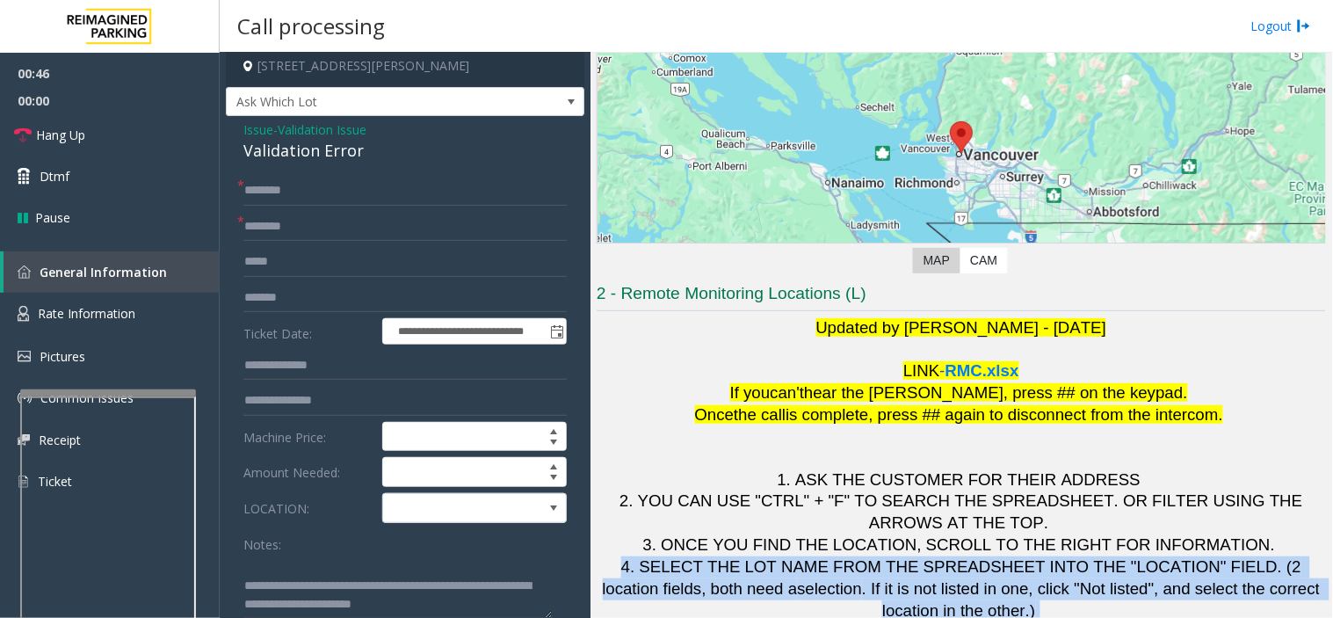
click at [787, 556] on span "4. SELECT THE LOT NAME FROM THE SPREADSHEET INTO THE "LOCATION" FIELD. (2 locat…" at bounding box center [955, 577] width 704 height 40
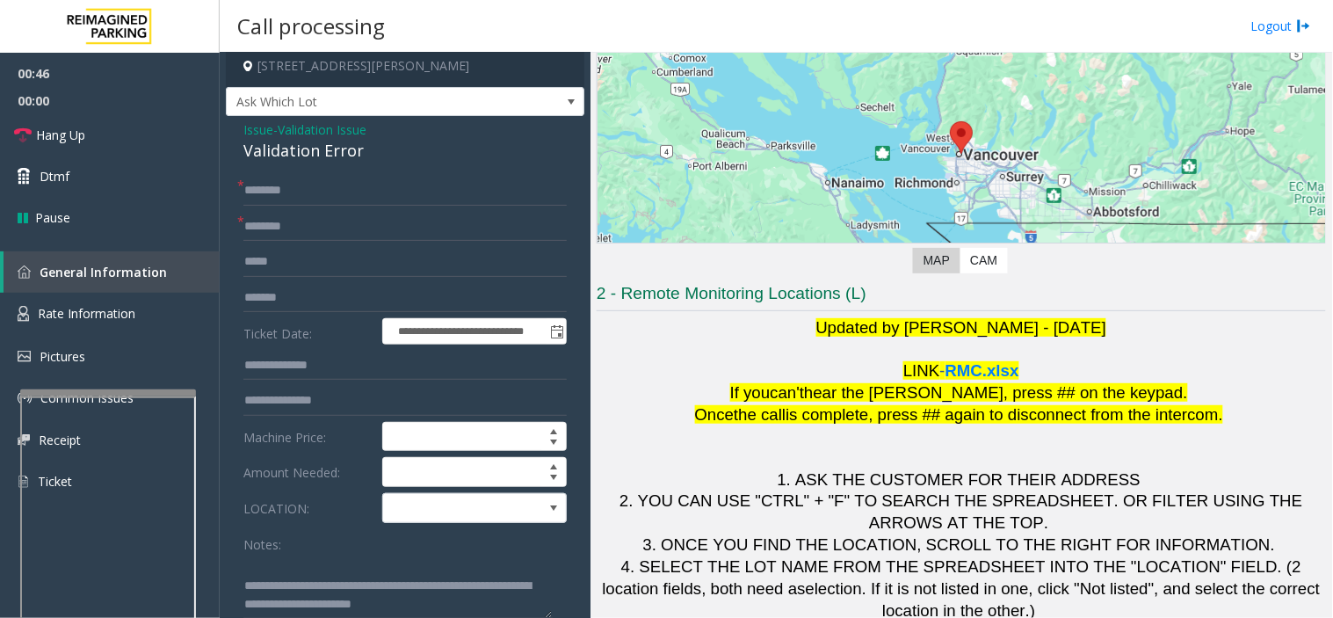
click at [383, 207] on form "**********" at bounding box center [404, 450] width 323 height 548
click at [388, 191] on input "text" at bounding box center [404, 191] width 323 height 30
click at [980, 374] on span "RMC.xlsx" at bounding box center [983, 370] width 74 height 18
click at [91, 120] on link "Hang Up" at bounding box center [110, 134] width 220 height 41
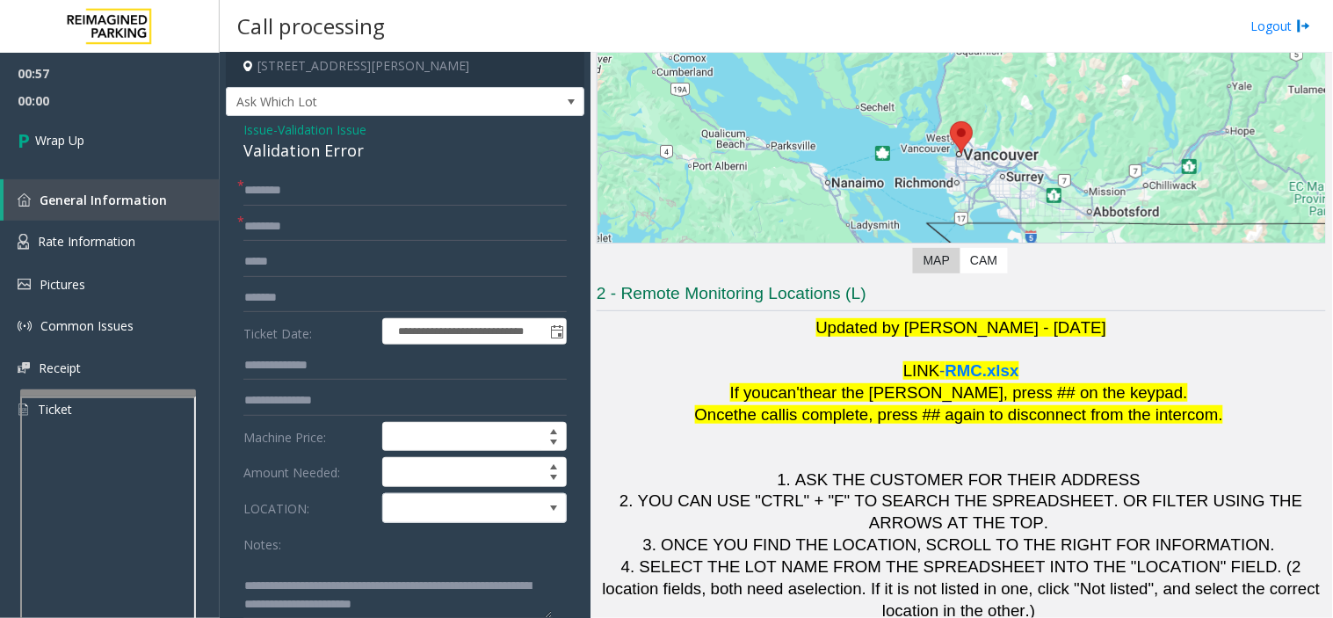
click at [747, 355] on p at bounding box center [962, 350] width 730 height 22
drag, startPoint x: 418, startPoint y: 183, endPoint x: 444, endPoint y: 180, distance: 26.5
click at [434, 180] on input "text" at bounding box center [404, 191] width 323 height 30
type input "******"
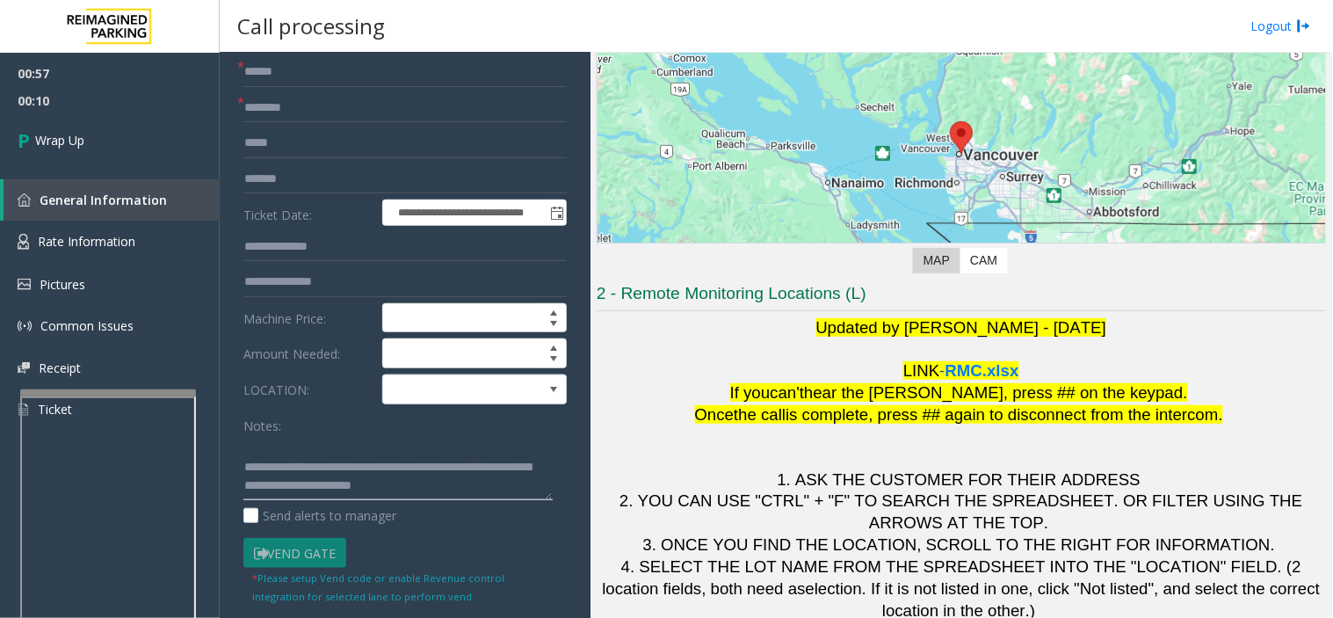
drag, startPoint x: 497, startPoint y: 601, endPoint x: 589, endPoint y: 621, distance: 94.5
click at [589, 556] on html "**********" at bounding box center [666, 309] width 1333 height 618
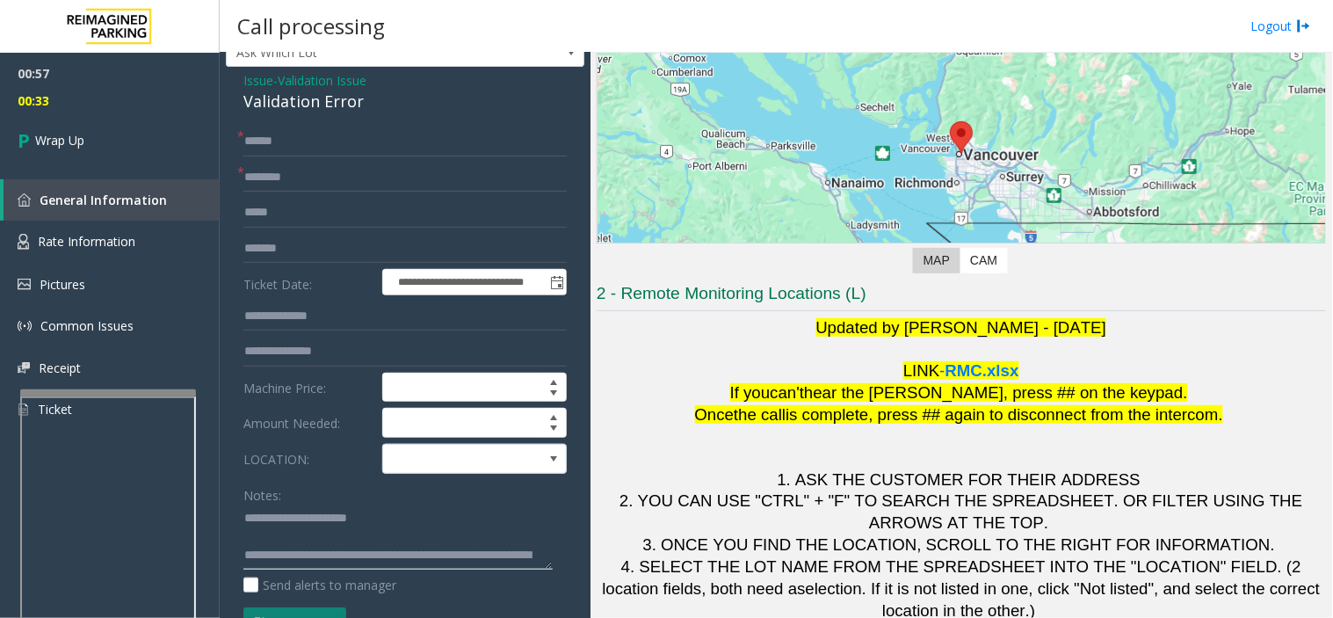
scroll to position [0, 0]
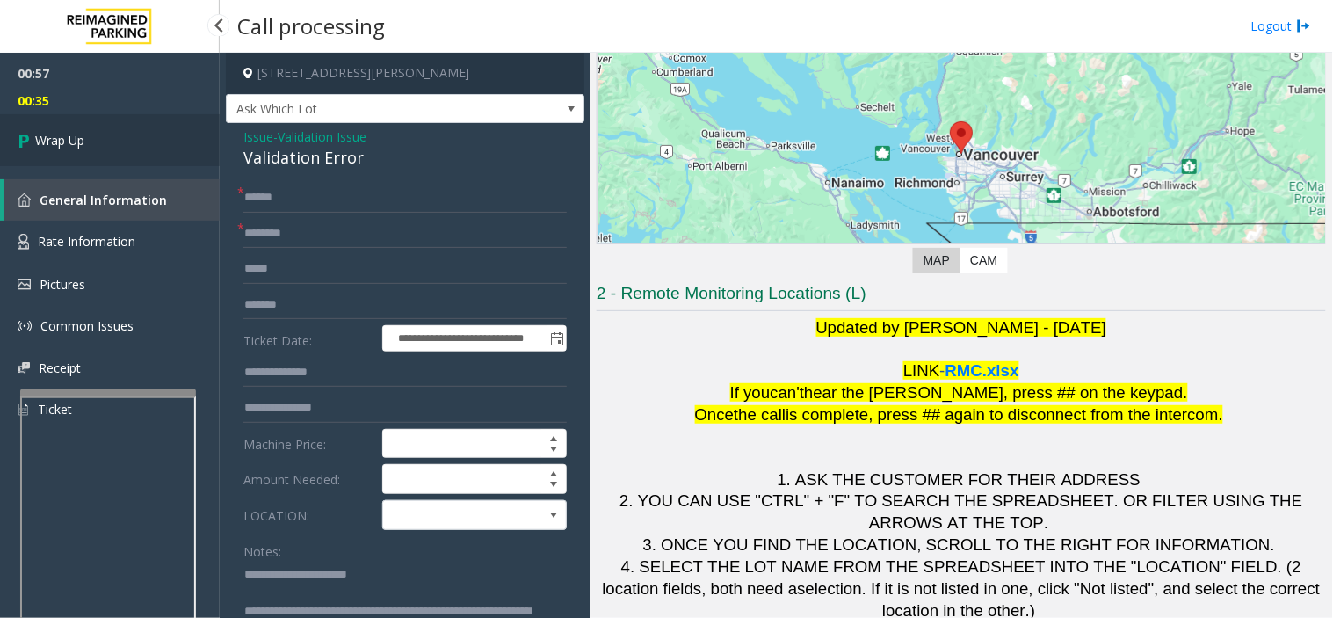
type textarea "**********"
click at [174, 141] on link "Wrap Up" at bounding box center [110, 140] width 220 height 52
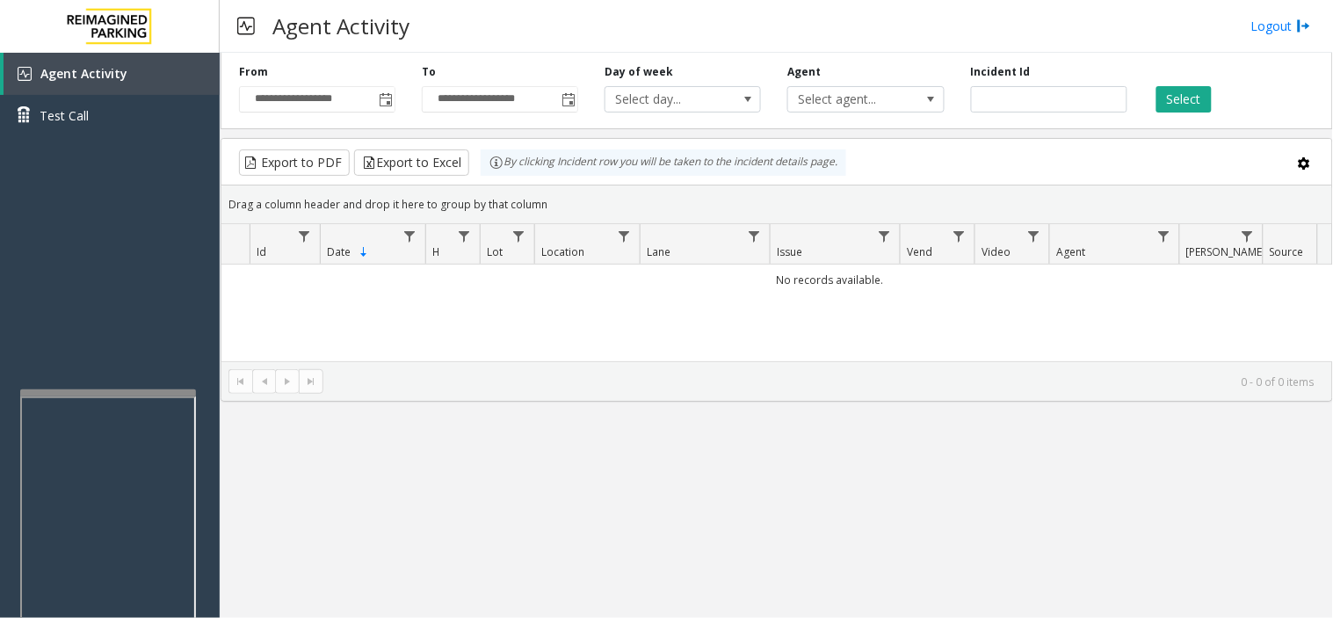
drag, startPoint x: 557, startPoint y: 352, endPoint x: 572, endPoint y: 236, distance: 117.0
click at [508, 383] on kendo-pager-info "0 - 0 of 0 items" at bounding box center [824, 381] width 981 height 15
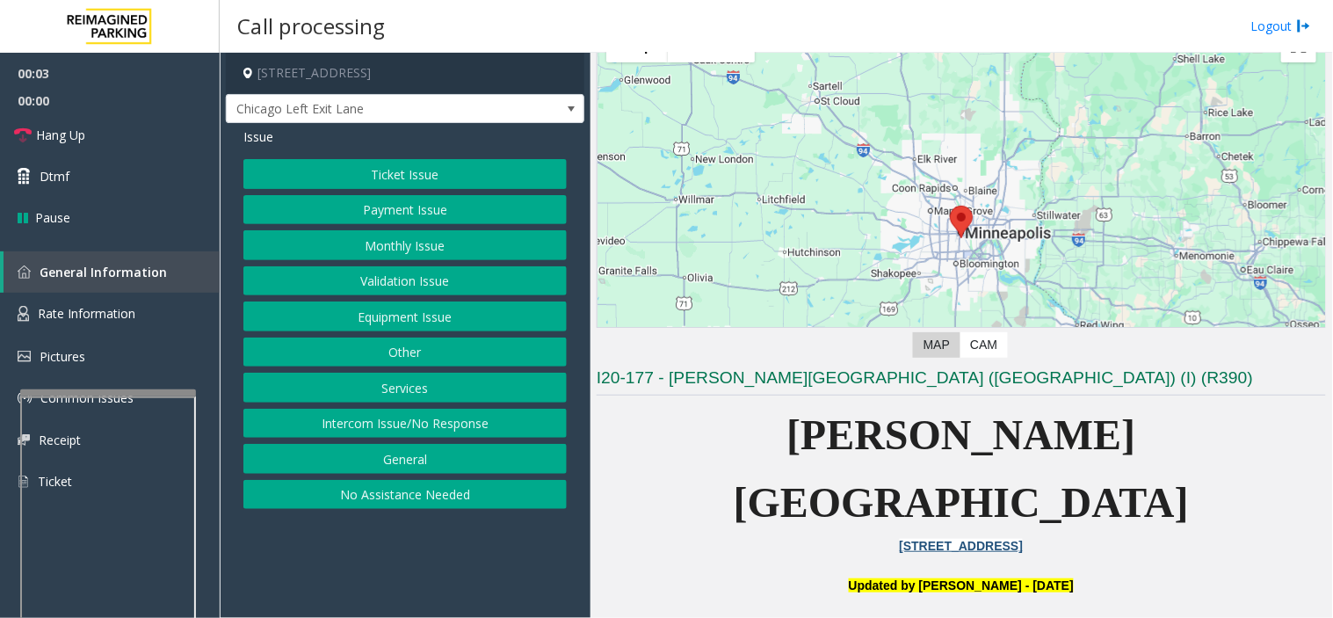
scroll to position [195, 0]
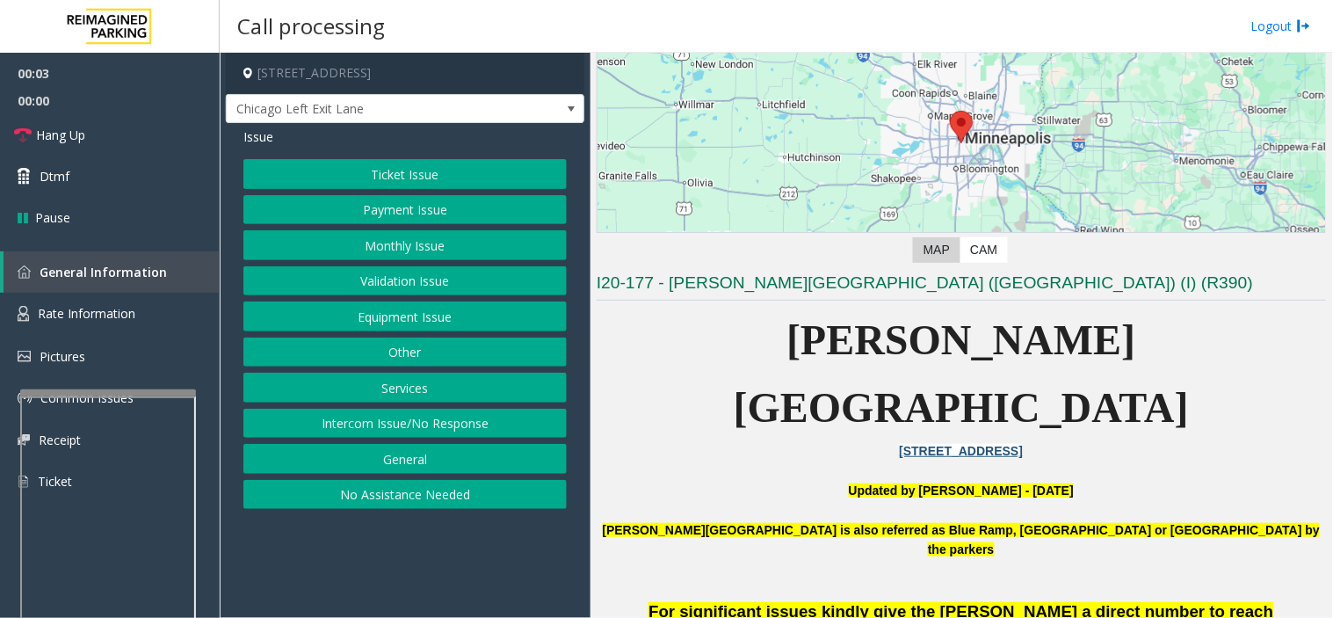
drag, startPoint x: 673, startPoint y: 545, endPoint x: 649, endPoint y: 552, distance: 25.6
drag, startPoint x: 649, startPoint y: 552, endPoint x: 573, endPoint y: 561, distance: 76.1
drag, startPoint x: 513, startPoint y: 566, endPoint x: 505, endPoint y: 571, distance: 10.3
click at [505, 556] on app-call-processing-form "[STREET_ADDRESS] [GEOGRAPHIC_DATA] Left Exit Lane Issue Ticket Issue Payment Is…" at bounding box center [405, 335] width 371 height 565
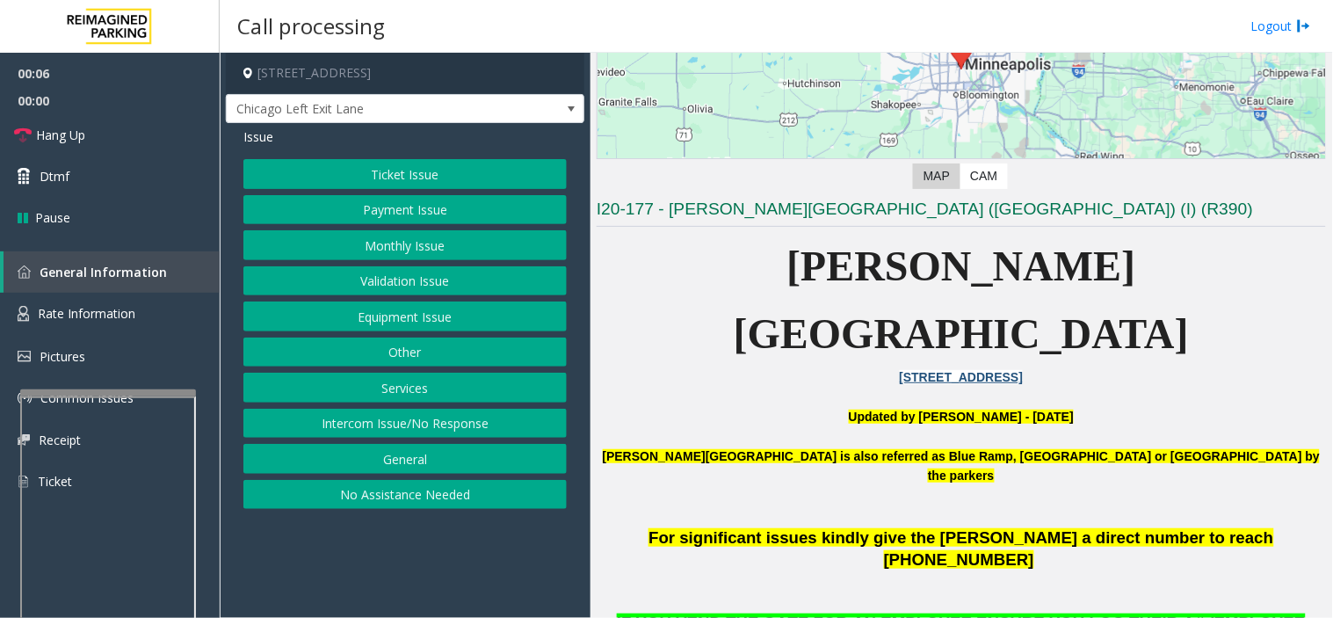
scroll to position [488, 0]
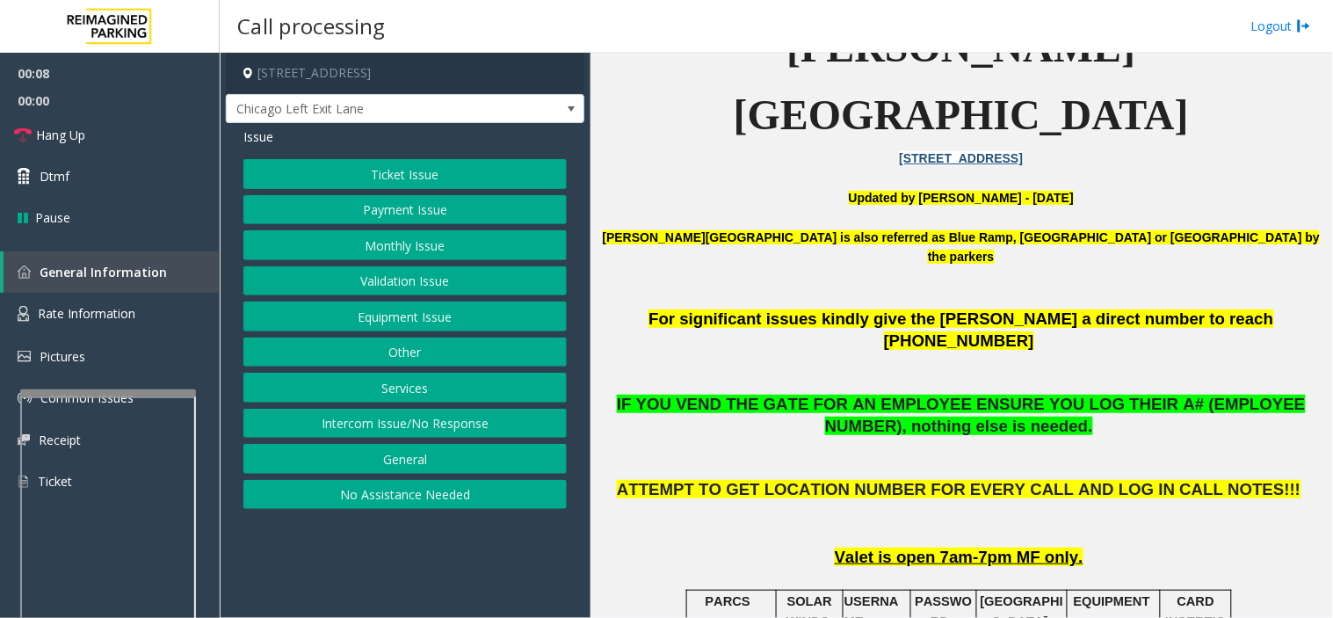
click at [470, 169] on button "Ticket Issue" at bounding box center [404, 174] width 323 height 30
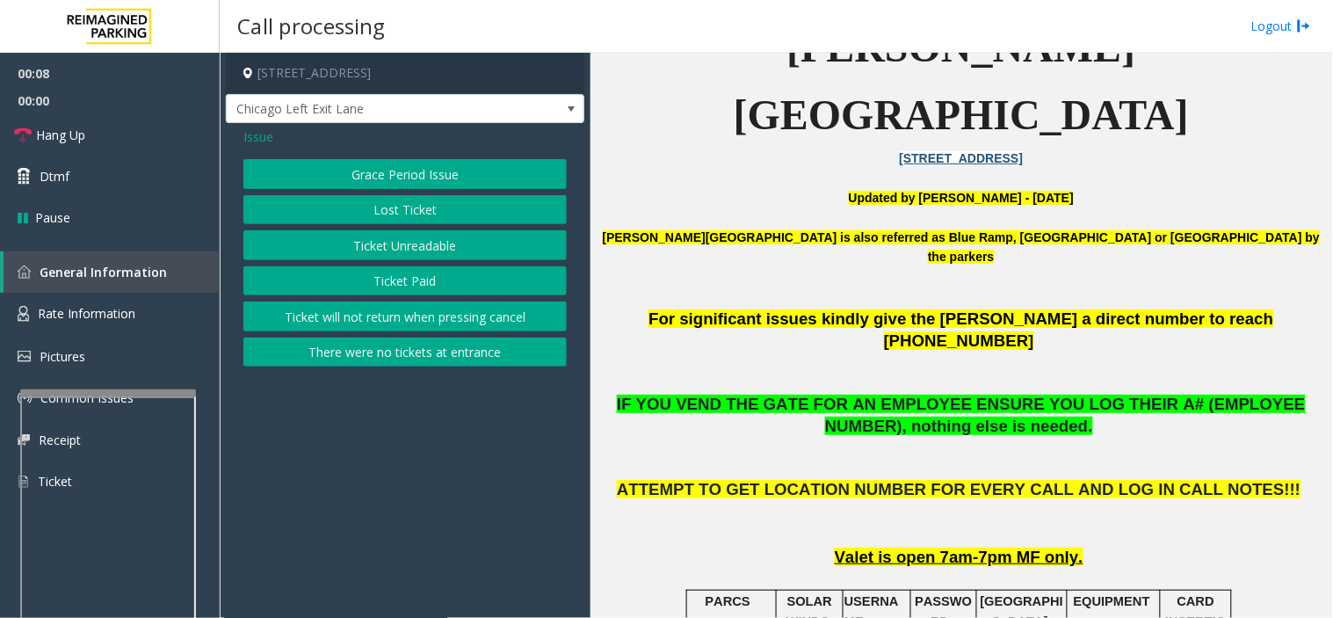
click at [422, 336] on div "Grace Period Issue Lost Ticket Ticket Unreadable Ticket Paid Ticket will not re…" at bounding box center [404, 262] width 323 height 207
click at [422, 344] on button "There were no tickets at entrance" at bounding box center [404, 353] width 323 height 30
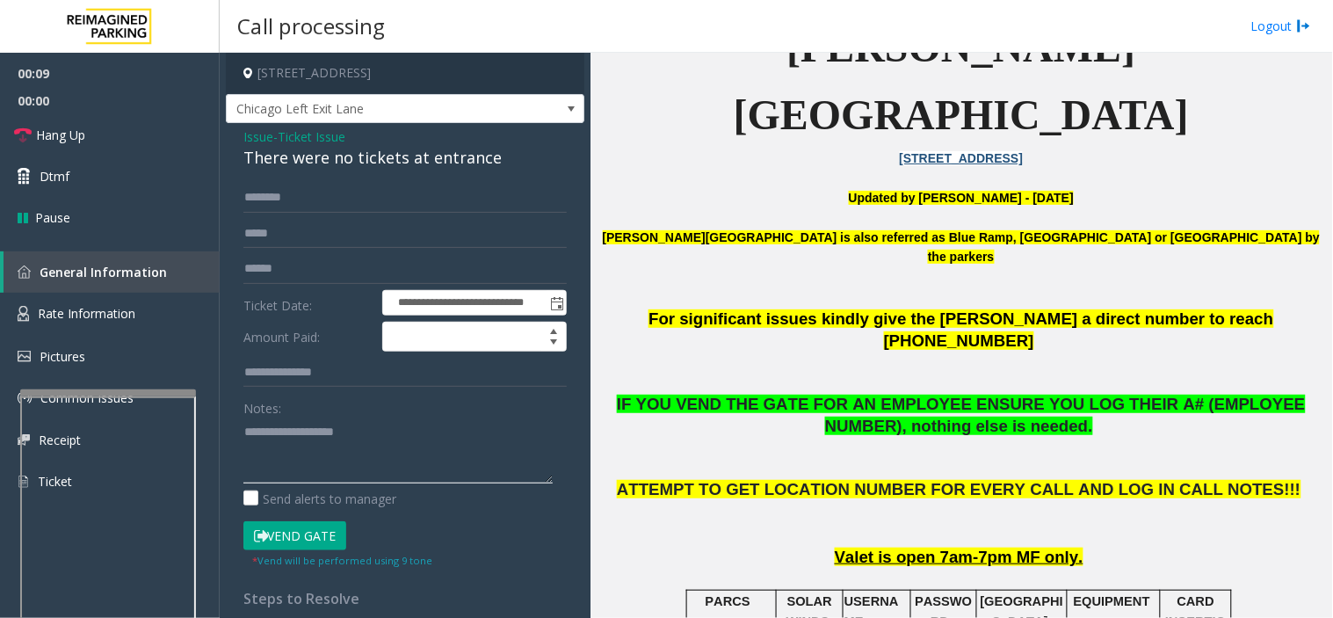
click at [359, 471] on textarea at bounding box center [397, 451] width 309 height 66
paste textarea "**********"
click at [295, 146] on div "There were no tickets at entrance" at bounding box center [404, 158] width 323 height 24
click at [296, 146] on div "There were no tickets at entrance" at bounding box center [404, 158] width 323 height 24
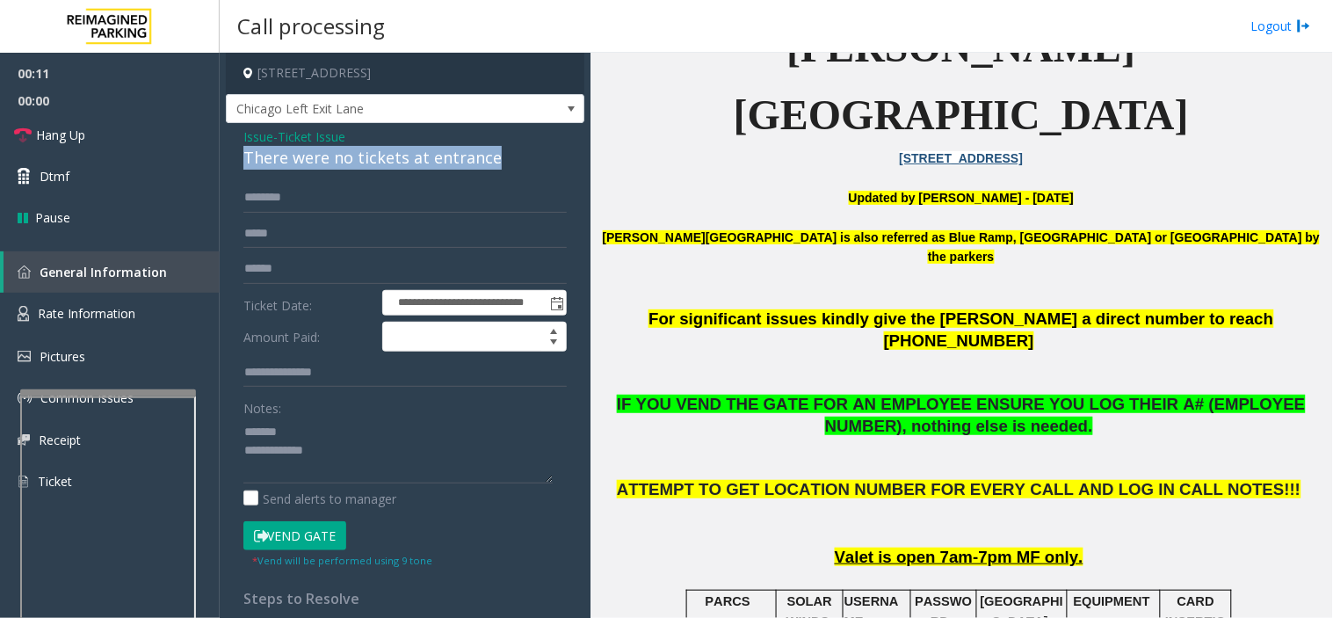
click at [296, 146] on div "There were no tickets at entrance" at bounding box center [404, 158] width 323 height 24
copy div "There were no tickets at entrance"
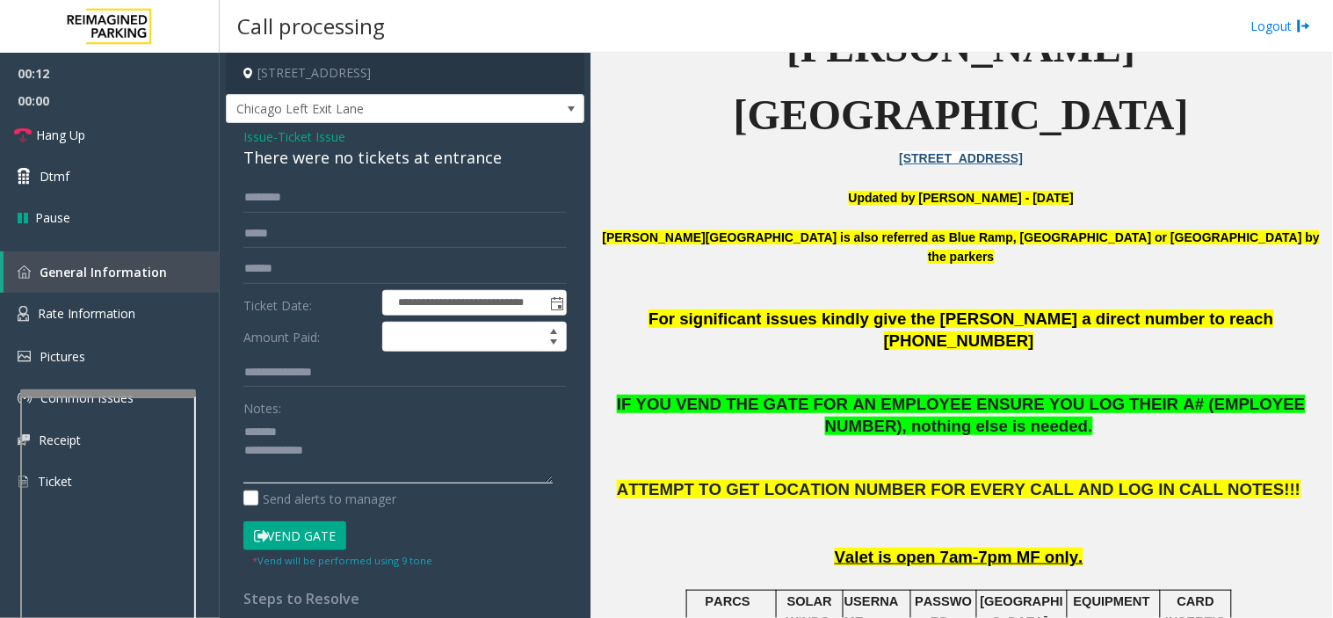
paste textarea "**********"
click at [317, 422] on textarea at bounding box center [397, 451] width 309 height 66
click at [349, 471] on textarea at bounding box center [397, 451] width 309 height 66
type textarea "**********"
click at [259, 142] on span "Issue" at bounding box center [258, 136] width 30 height 18
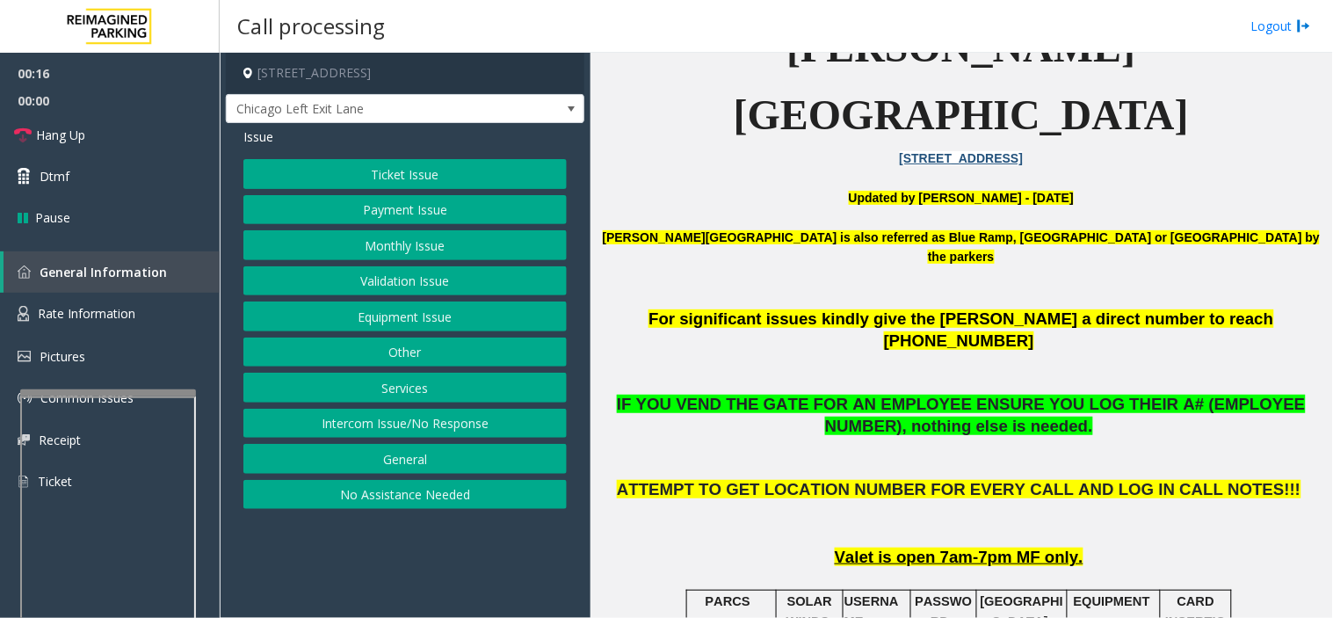
click at [346, 250] on button "Monthly Issue" at bounding box center [404, 245] width 323 height 30
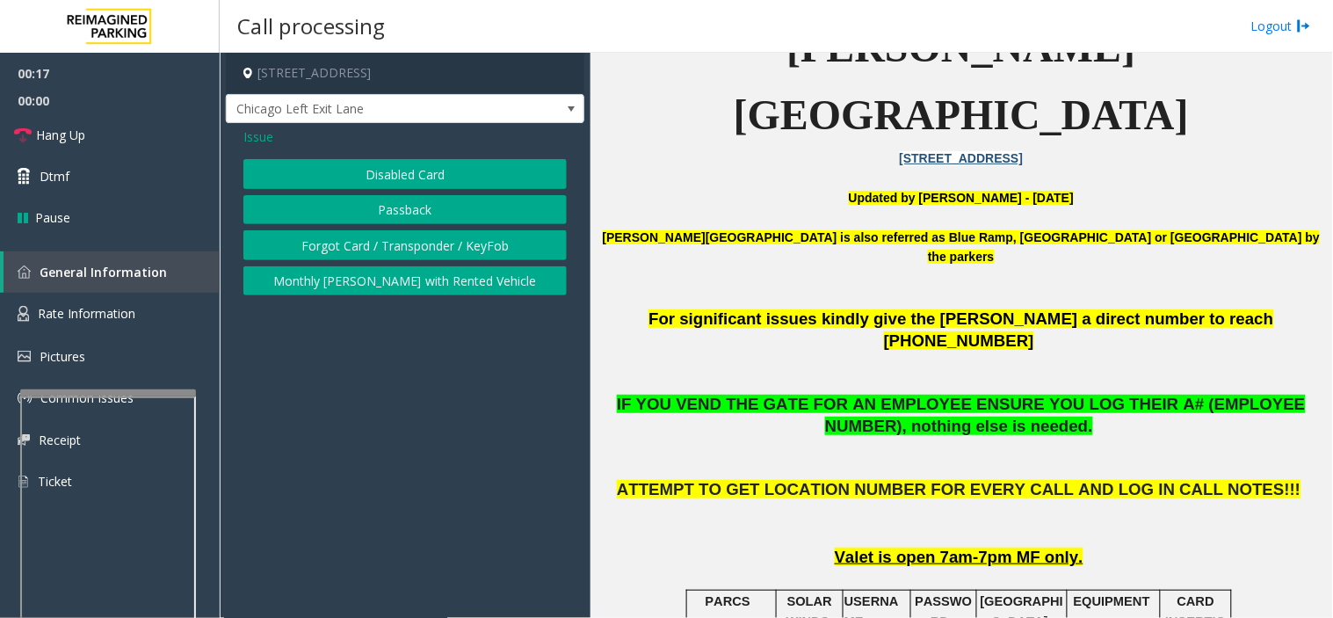
click at [355, 185] on button "Disabled Card" at bounding box center [404, 174] width 323 height 30
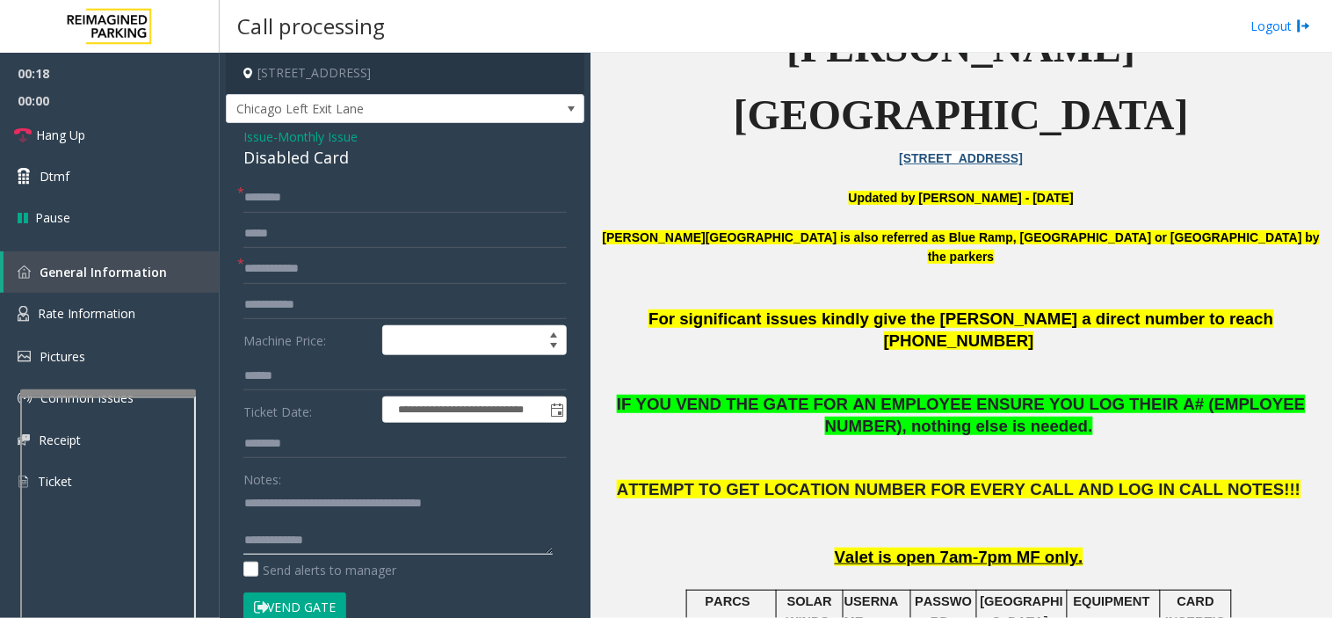
drag, startPoint x: 303, startPoint y: 498, endPoint x: 470, endPoint y: 497, distance: 167.0
click at [468, 499] on textarea at bounding box center [397, 522] width 309 height 66
type textarea "**********"
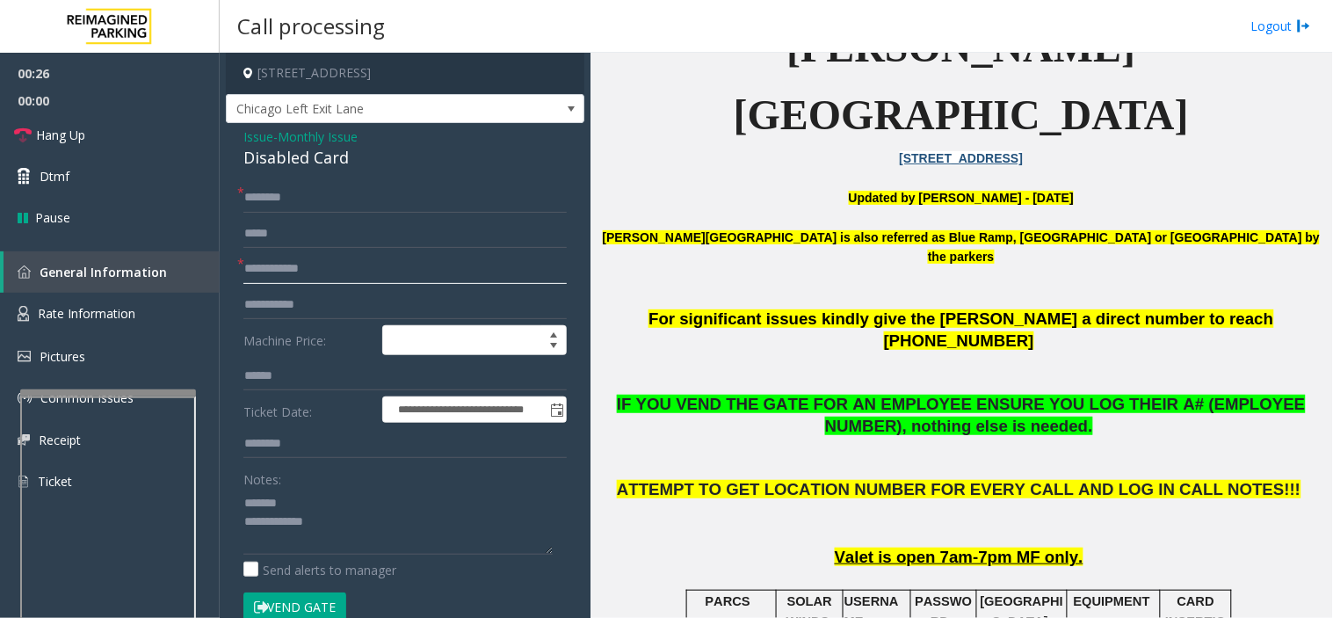
click at [353, 269] on input "text" at bounding box center [404, 269] width 323 height 30
type input "******"
click at [359, 527] on textarea at bounding box center [397, 522] width 309 height 66
paste textarea "**********"
click at [370, 527] on textarea at bounding box center [397, 522] width 309 height 66
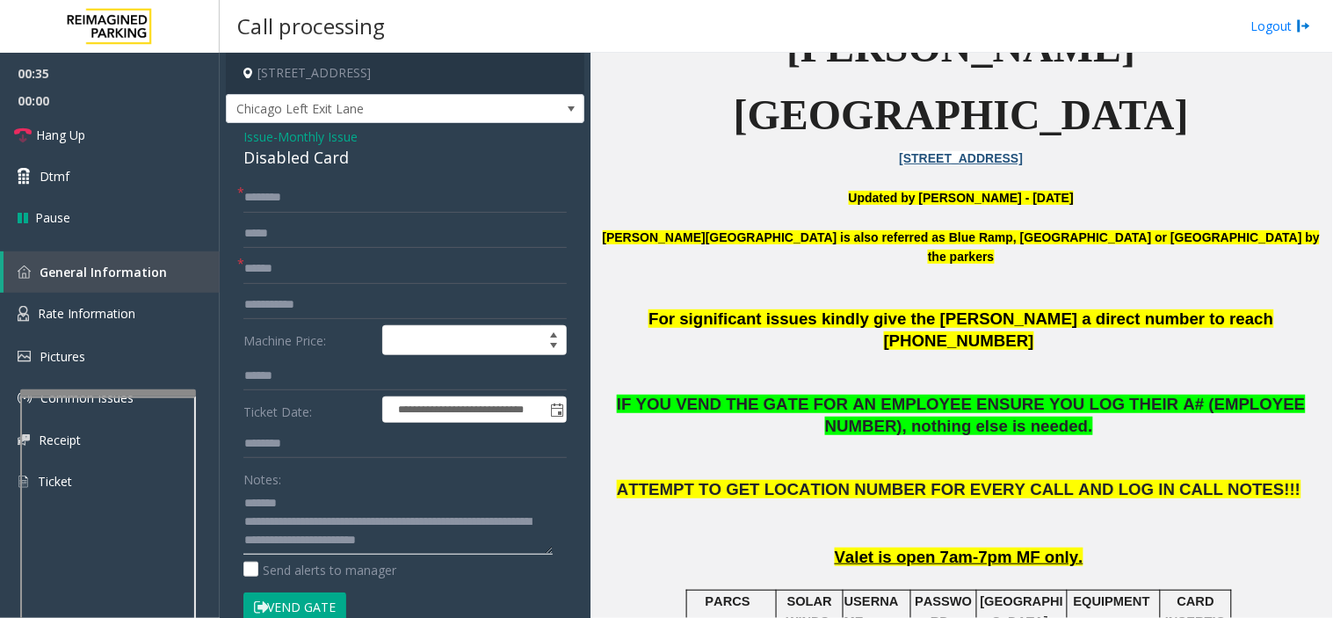
scroll to position [0, 0]
click at [322, 512] on textarea at bounding box center [397, 522] width 309 height 66
click at [345, 486] on div "Notes:" at bounding box center [404, 509] width 323 height 91
click at [321, 502] on textarea at bounding box center [397, 522] width 309 height 66
click at [278, 160] on div "Disabled Card" at bounding box center [404, 158] width 323 height 24
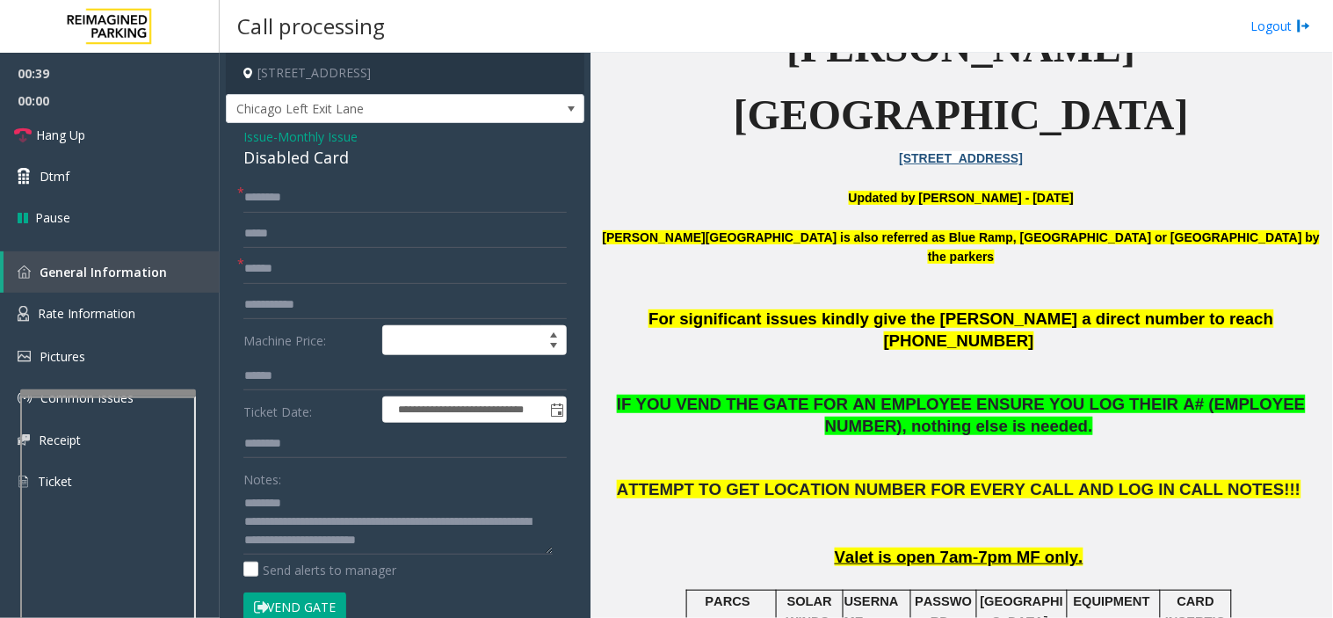
click at [278, 160] on div "Disabled Card" at bounding box center [404, 158] width 323 height 24
copy div "Disabled Card"
click at [299, 505] on textarea at bounding box center [397, 522] width 309 height 66
paste textarea "**********"
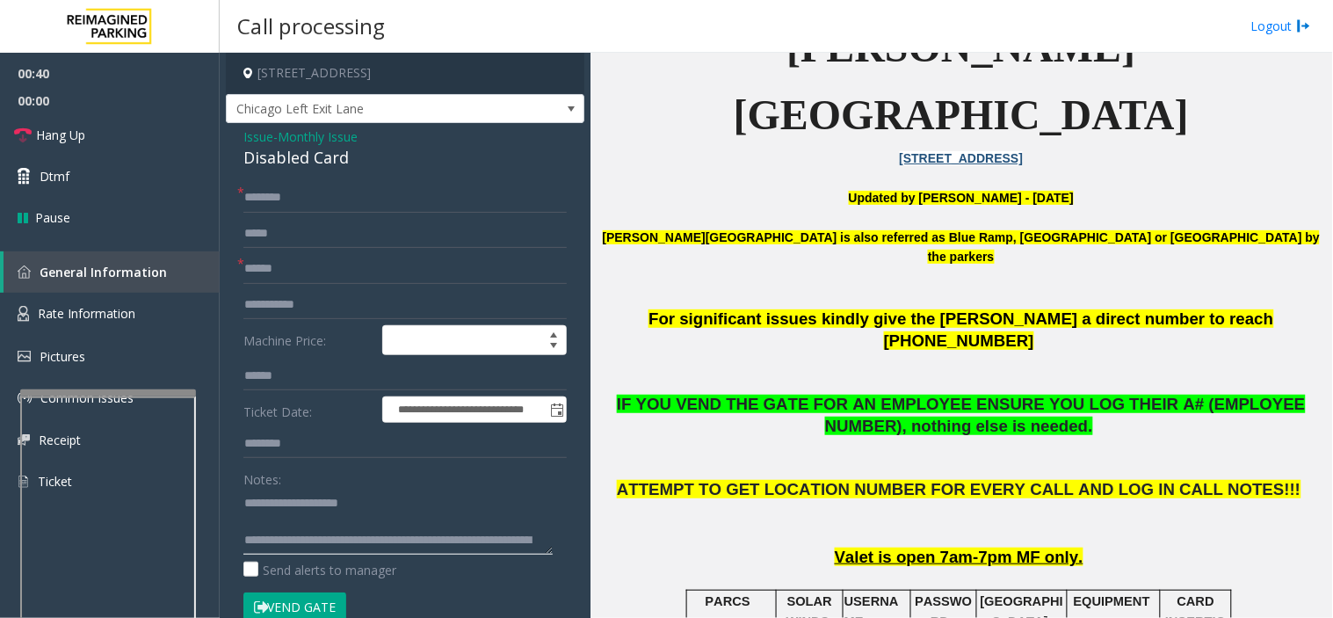
type textarea "**********"
click at [322, 189] on input "text" at bounding box center [404, 198] width 323 height 30
type input "*****"
drag, startPoint x: 304, startPoint y: 195, endPoint x: 155, endPoint y: 200, distance: 149.5
click at [155, 200] on app-root "**********" at bounding box center [666, 309] width 1333 height 618
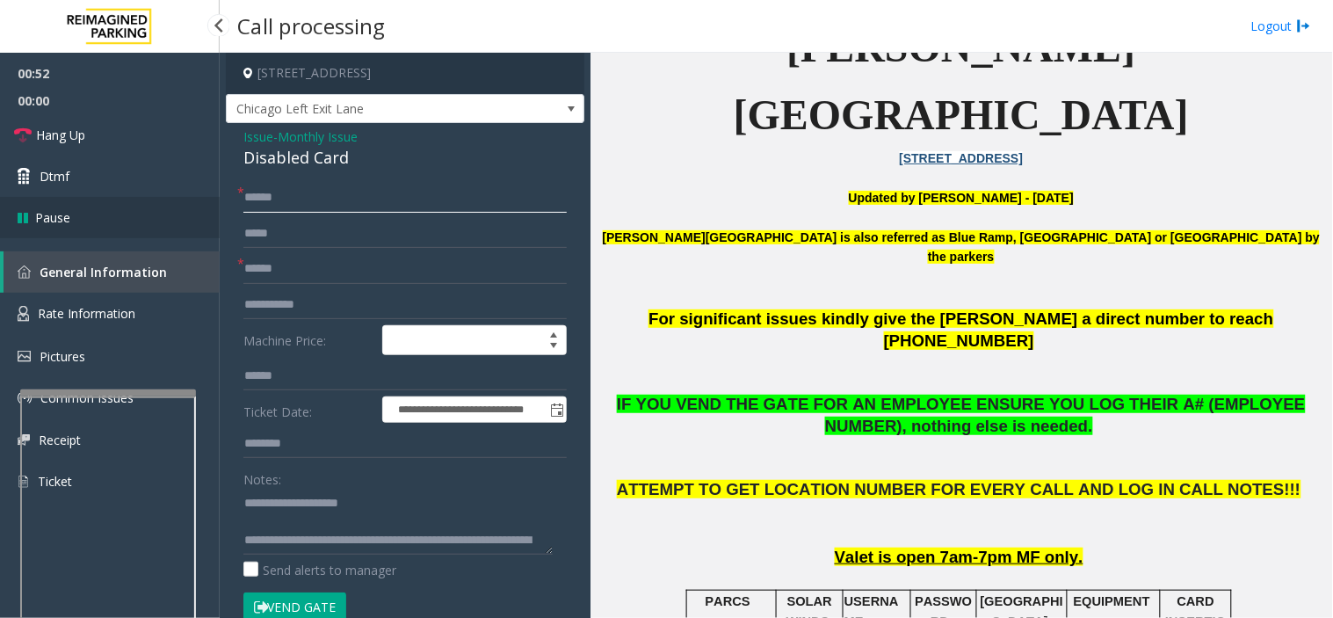
type input "*******"
click at [301, 193] on input "*******" at bounding box center [404, 198] width 323 height 30
drag, startPoint x: 297, startPoint y: 200, endPoint x: 162, endPoint y: 195, distance: 135.4
click at [162, 195] on app-root "**********" at bounding box center [666, 309] width 1333 height 618
click at [300, 556] on button "Vend Gate" at bounding box center [294, 607] width 103 height 30
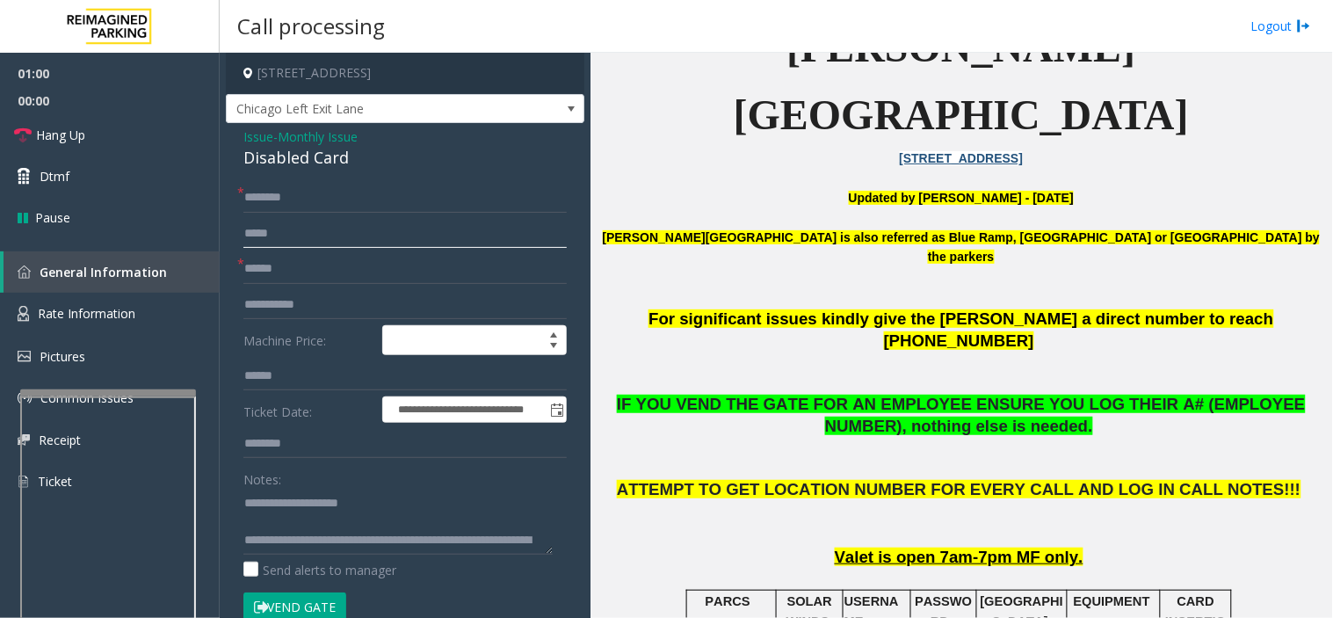
click at [347, 219] on input "text" at bounding box center [404, 234] width 323 height 30
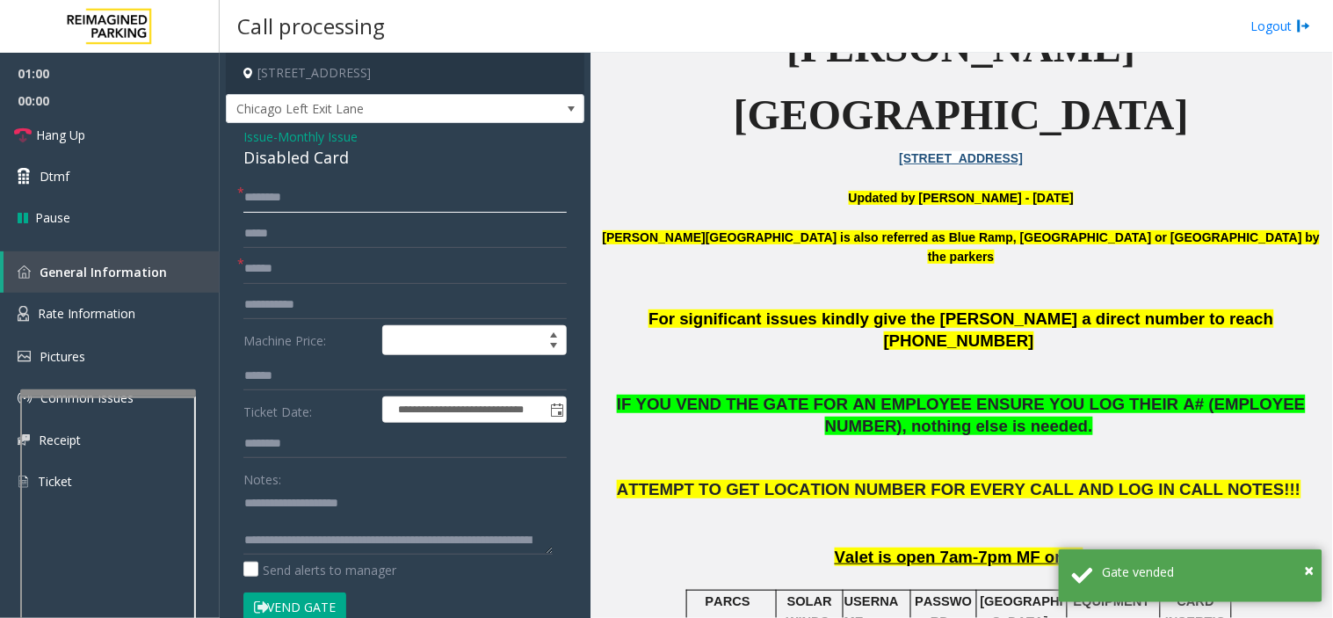
click at [345, 199] on input "text" at bounding box center [404, 198] width 323 height 30
type input "**"
click at [319, 286] on form "**********" at bounding box center [404, 427] width 323 height 488
click at [318, 269] on input "******" at bounding box center [404, 269] width 323 height 30
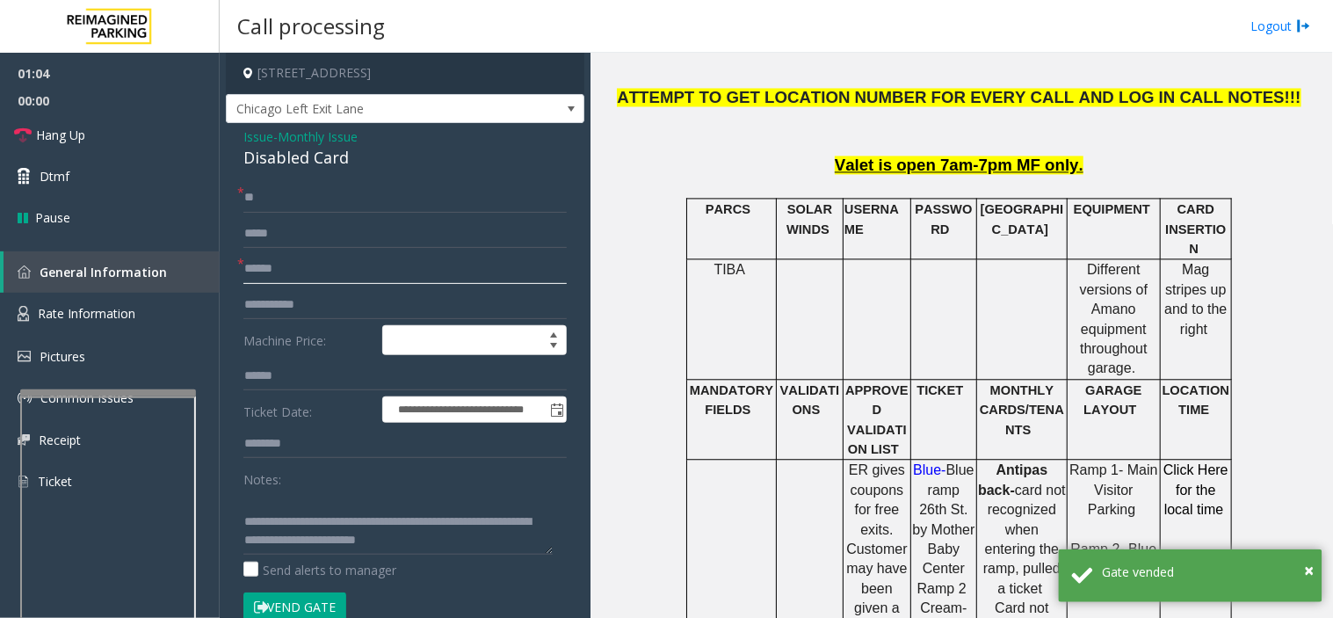
scroll to position [37, 0]
click at [332, 541] on textarea at bounding box center [397, 522] width 309 height 66
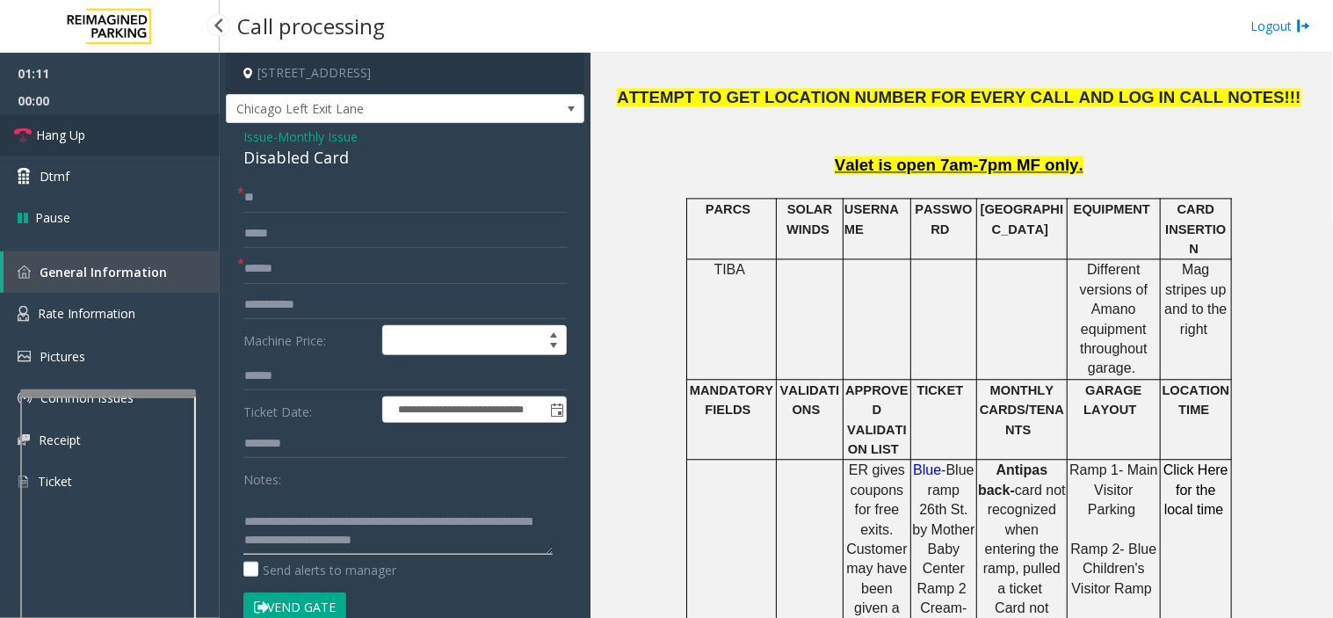
type textarea "**********"
click at [115, 134] on link "Hang Up" at bounding box center [110, 134] width 220 height 41
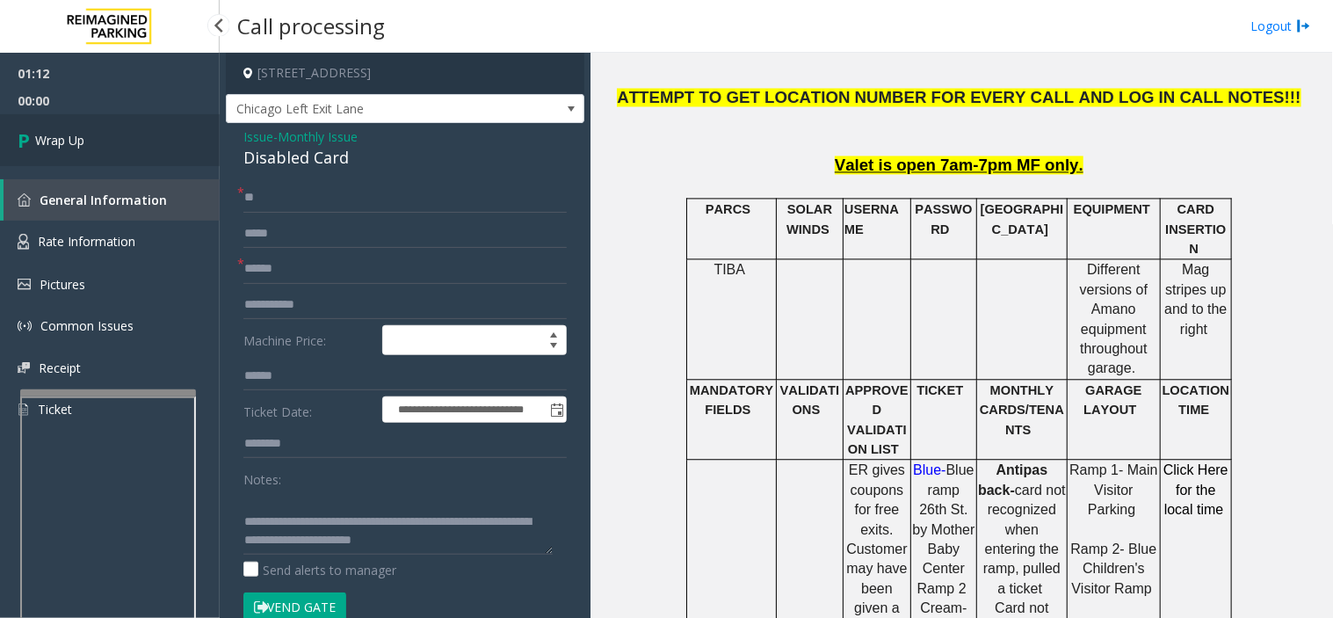
click at [2, 126] on link "Wrap Up" at bounding box center [110, 140] width 220 height 52
click at [76, 145] on span "Wrap Up" at bounding box center [59, 140] width 49 height 18
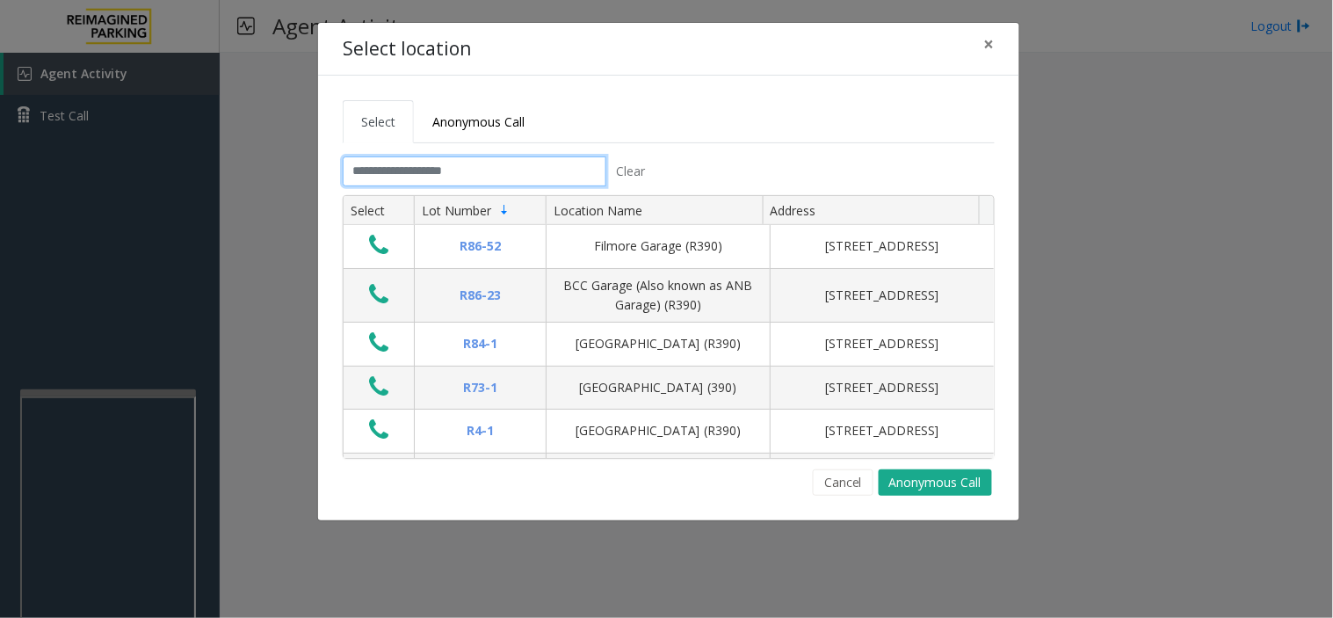
click at [533, 160] on input "text" at bounding box center [475, 171] width 264 height 30
click at [540, 170] on input "text" at bounding box center [475, 171] width 264 height 30
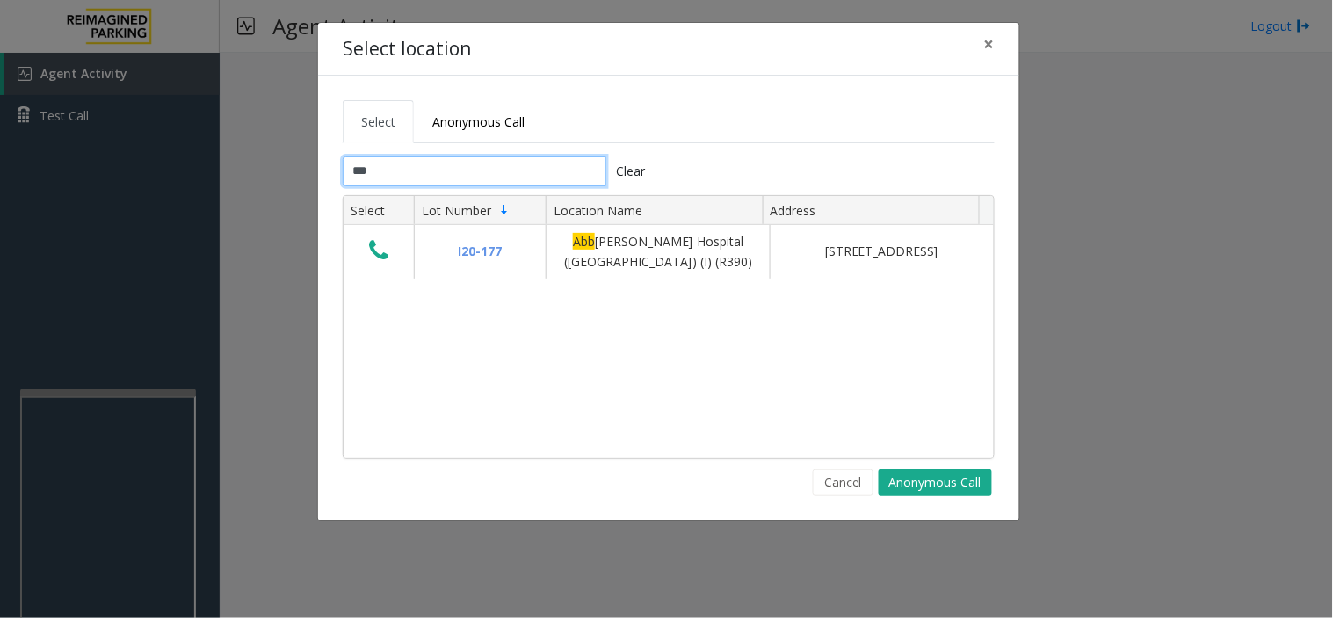
type input "***"
click at [839, 480] on button "Cancel" at bounding box center [843, 482] width 61 height 26
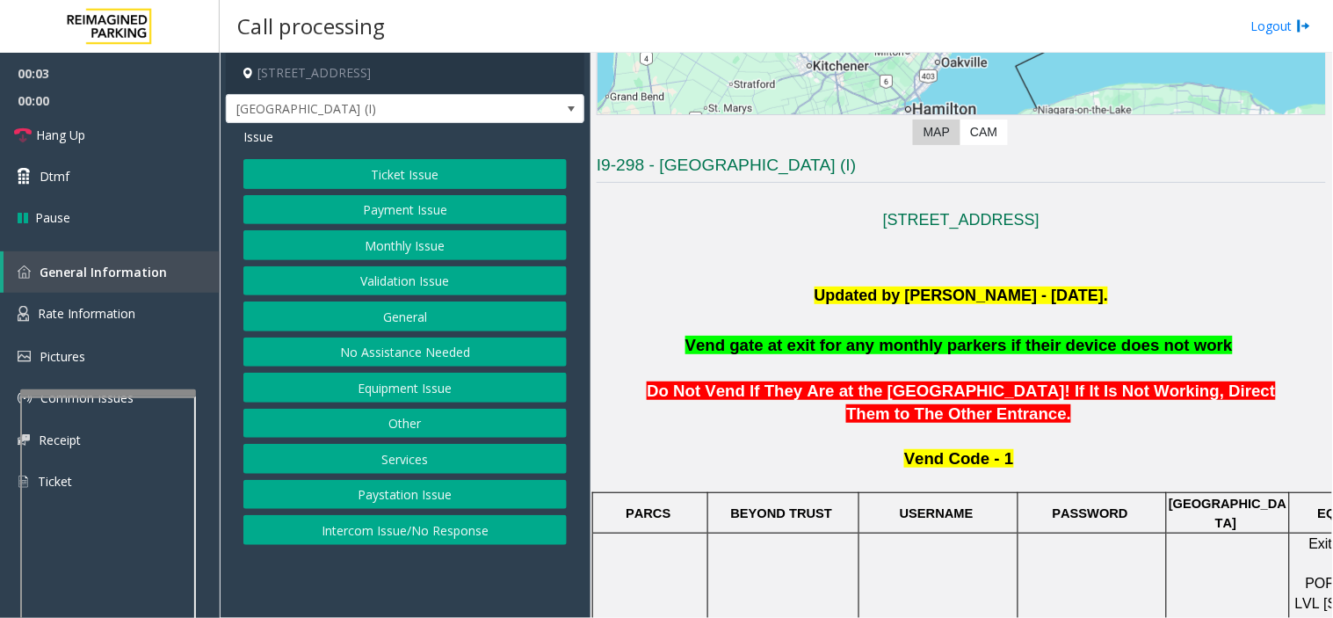
scroll to position [488, 0]
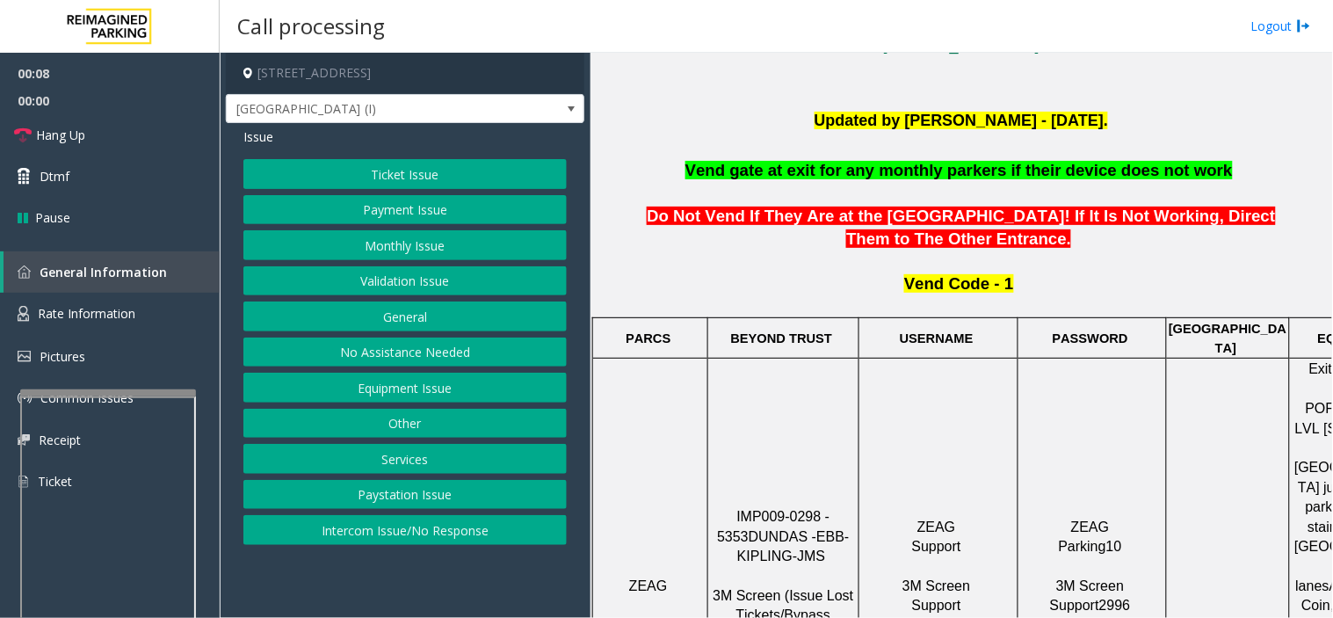
click at [362, 256] on button "Monthly Issue" at bounding box center [404, 245] width 323 height 30
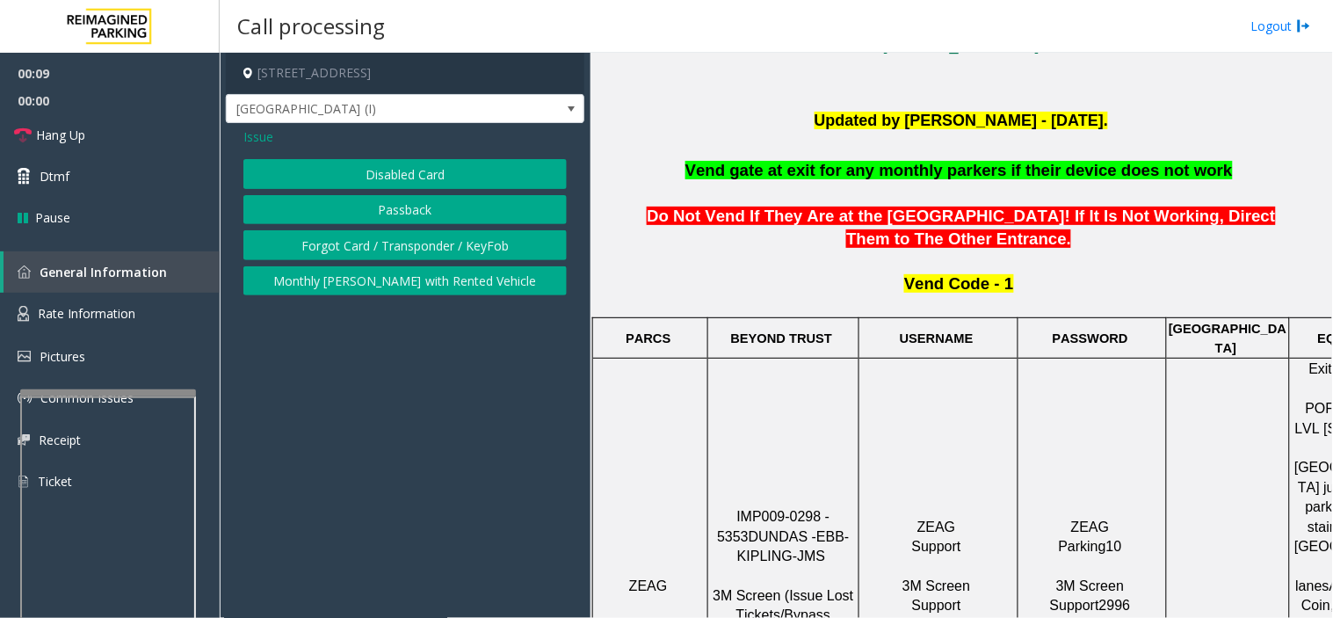
click at [384, 255] on button "Forgot Card / Transponder / KeyFob" at bounding box center [404, 245] width 323 height 30
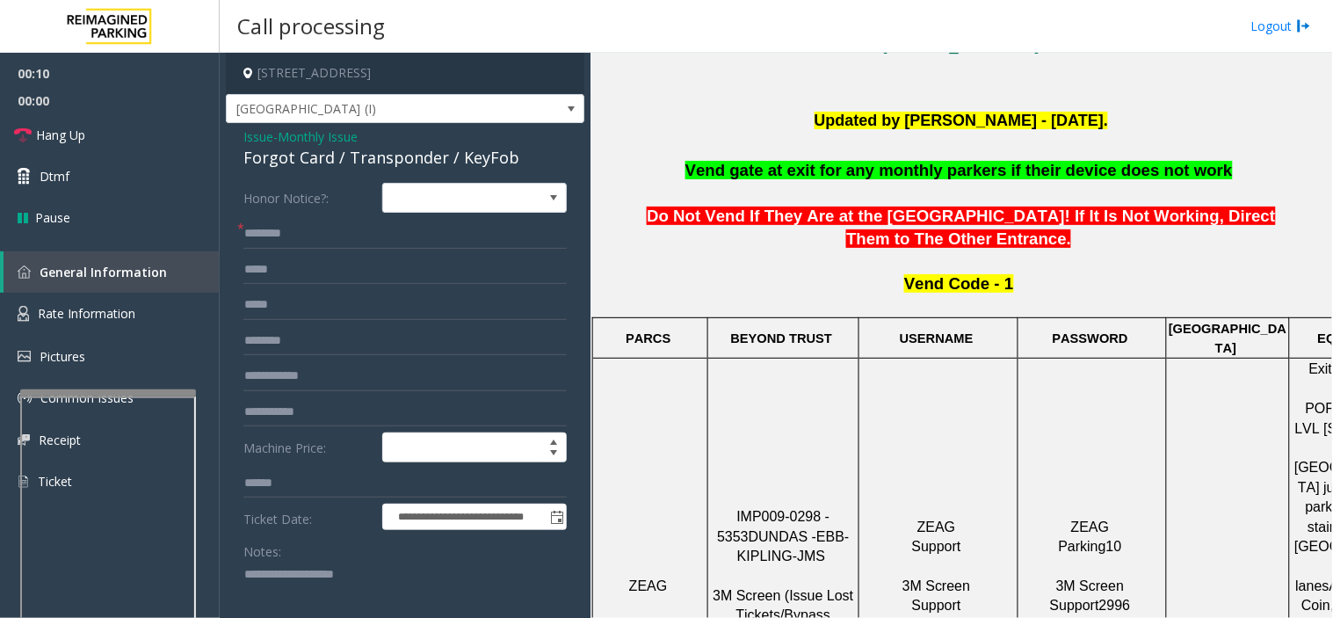
paste textarea "**********"
click at [369, 161] on div "Forgot Card / Transponder / KeyFob" at bounding box center [404, 158] width 323 height 24
drag, startPoint x: 383, startPoint y: 611, endPoint x: 389, endPoint y: 601, distance: 11.0
click at [383, 556] on textarea at bounding box center [397, 594] width 309 height 66
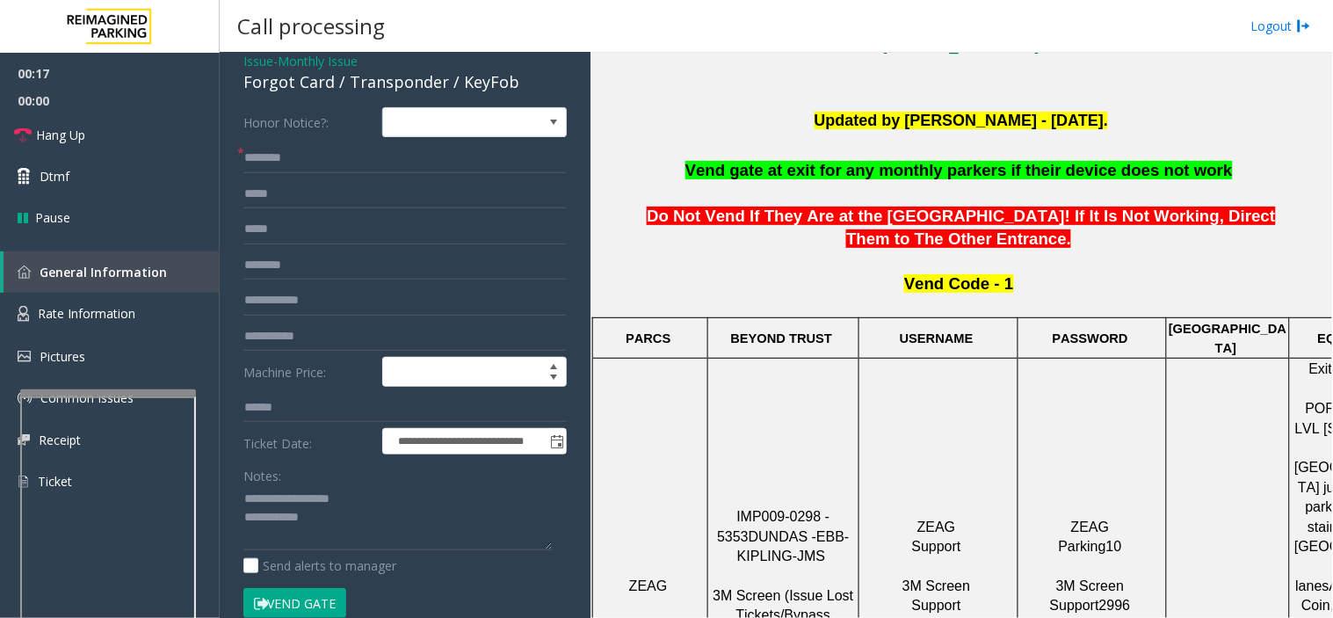
scroll to position [195, 0]
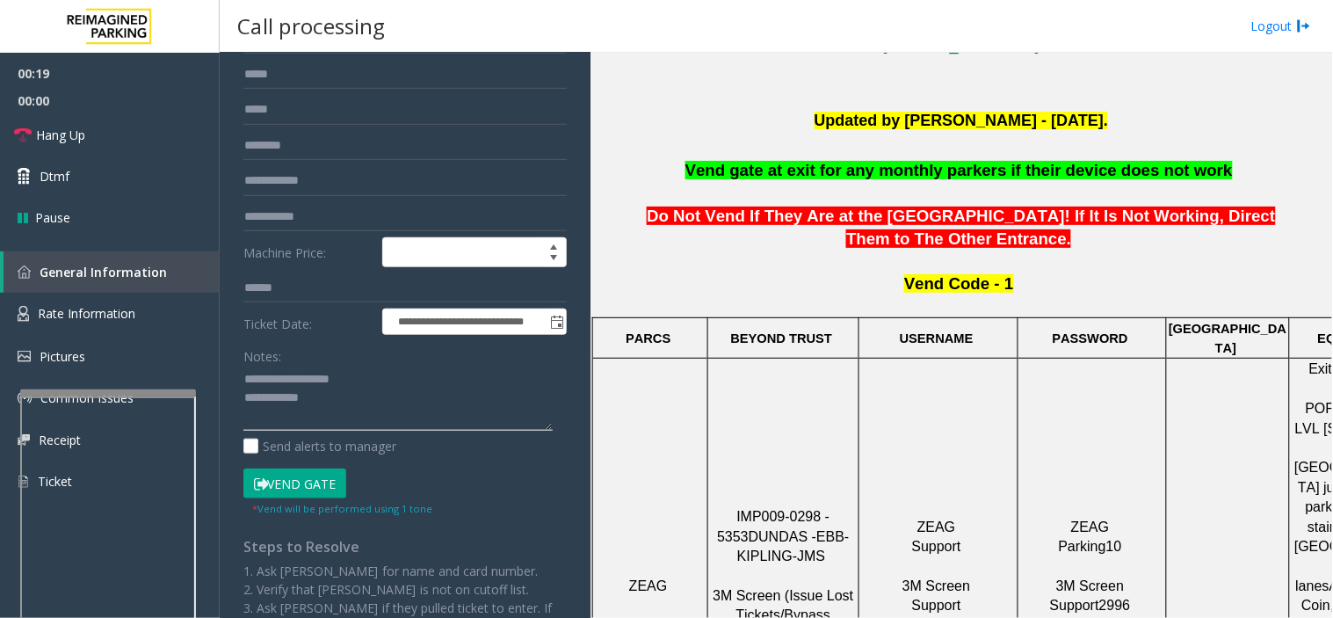
paste textarea "**********"
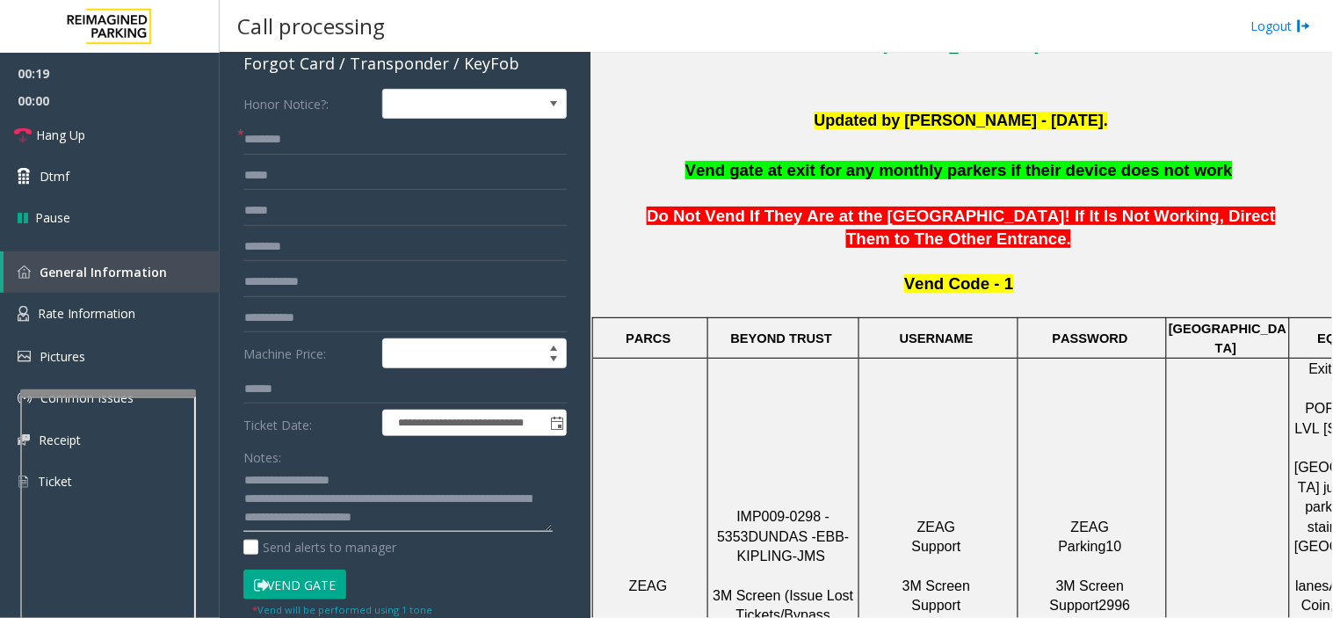
scroll to position [0, 0]
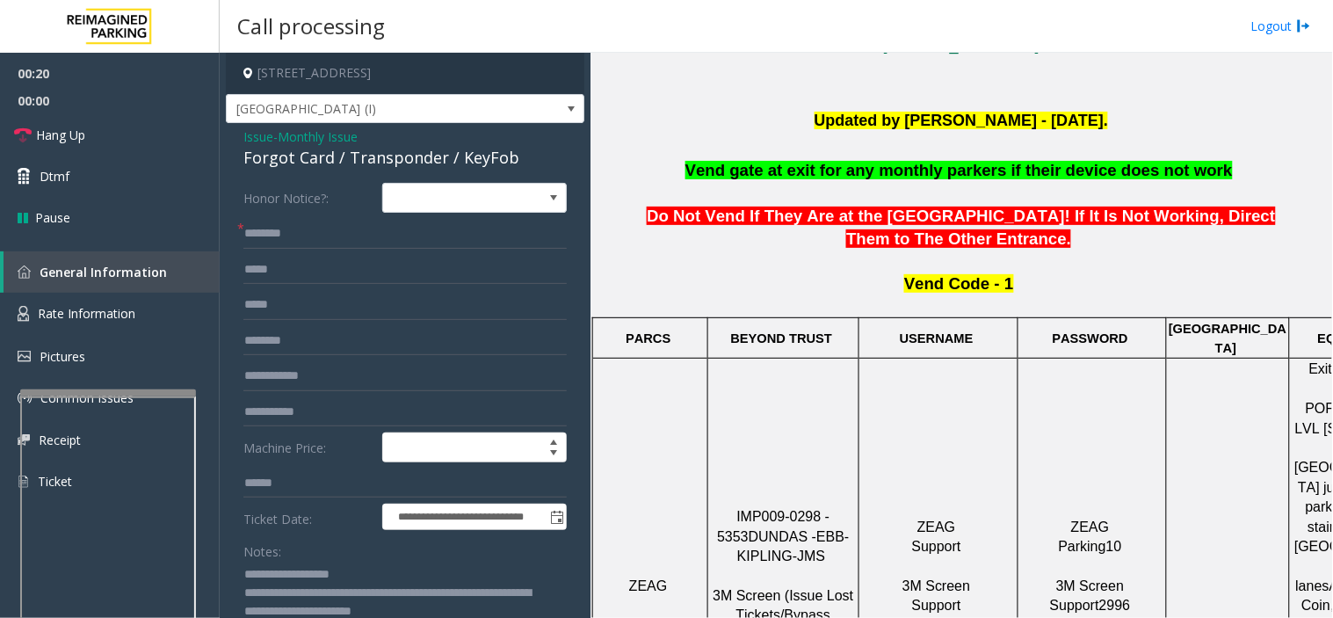
type textarea "**********"
click at [323, 338] on input "text" at bounding box center [404, 341] width 323 height 30
click at [331, 381] on input "text" at bounding box center [404, 376] width 323 height 30
type input "******"
click at [309, 225] on input "text" at bounding box center [404, 234] width 323 height 30
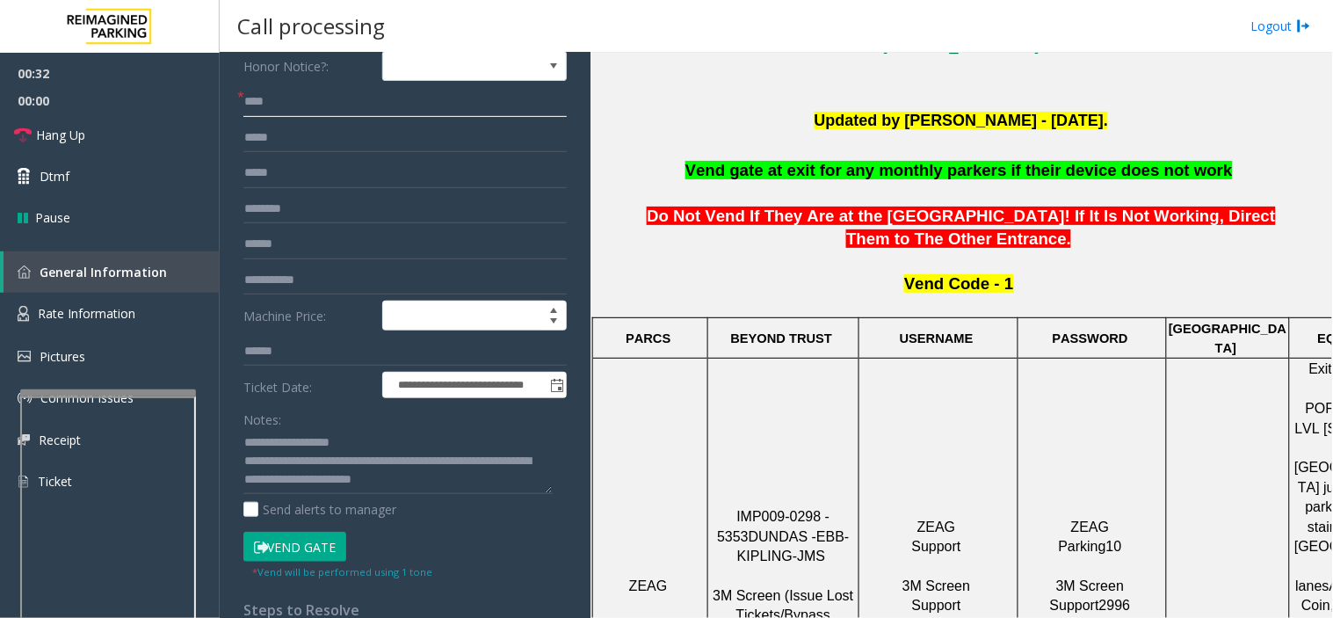
scroll to position [293, 0]
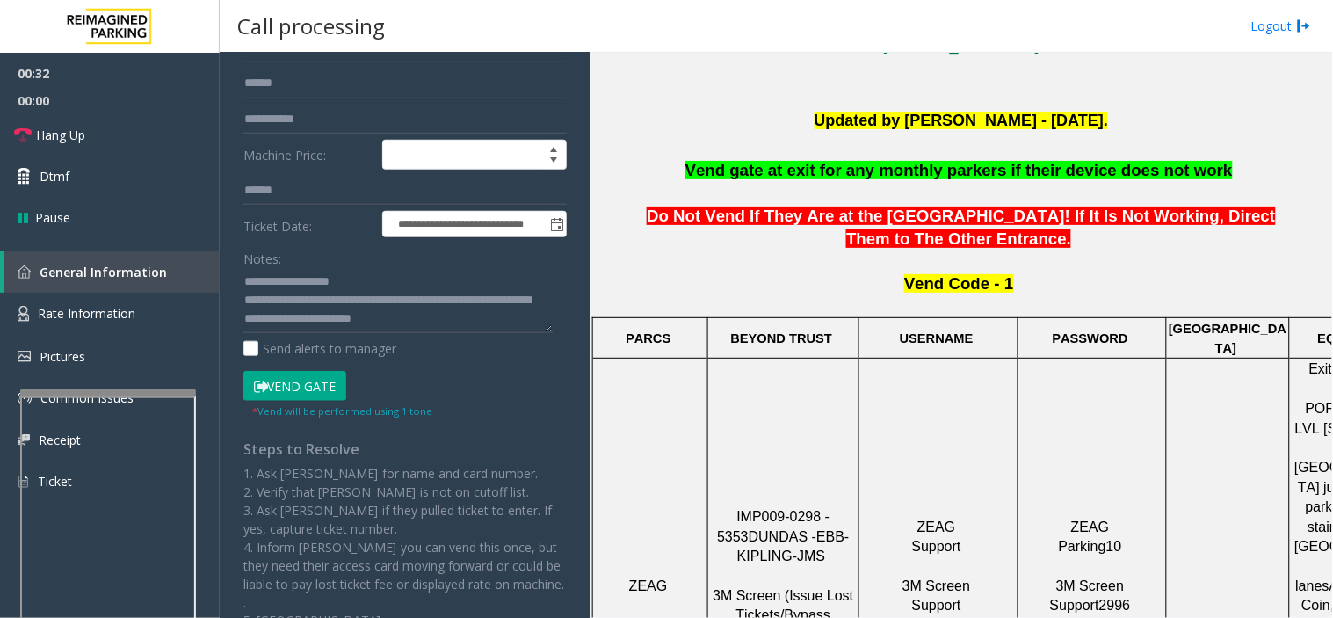
type input "****"
click at [286, 392] on button "Vend Gate" at bounding box center [294, 386] width 103 height 30
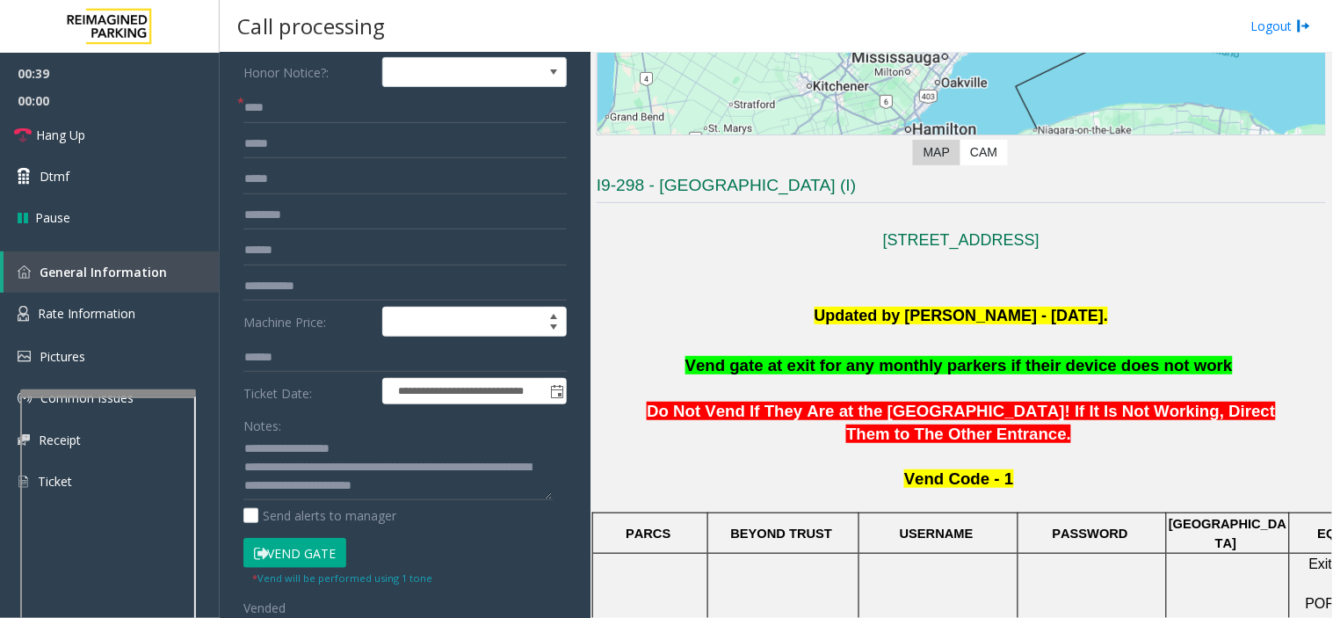
scroll to position [0, 0]
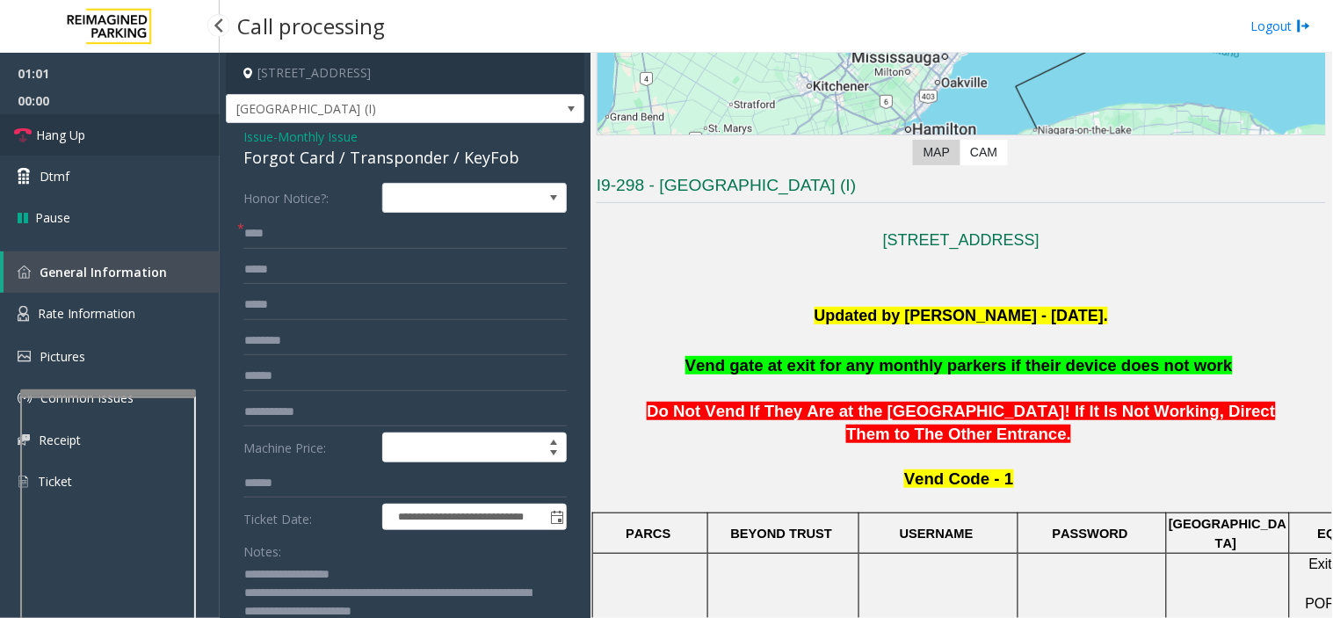
click at [125, 129] on link "Hang Up" at bounding box center [110, 134] width 220 height 41
click at [107, 127] on link "Hang Up" at bounding box center [110, 134] width 220 height 41
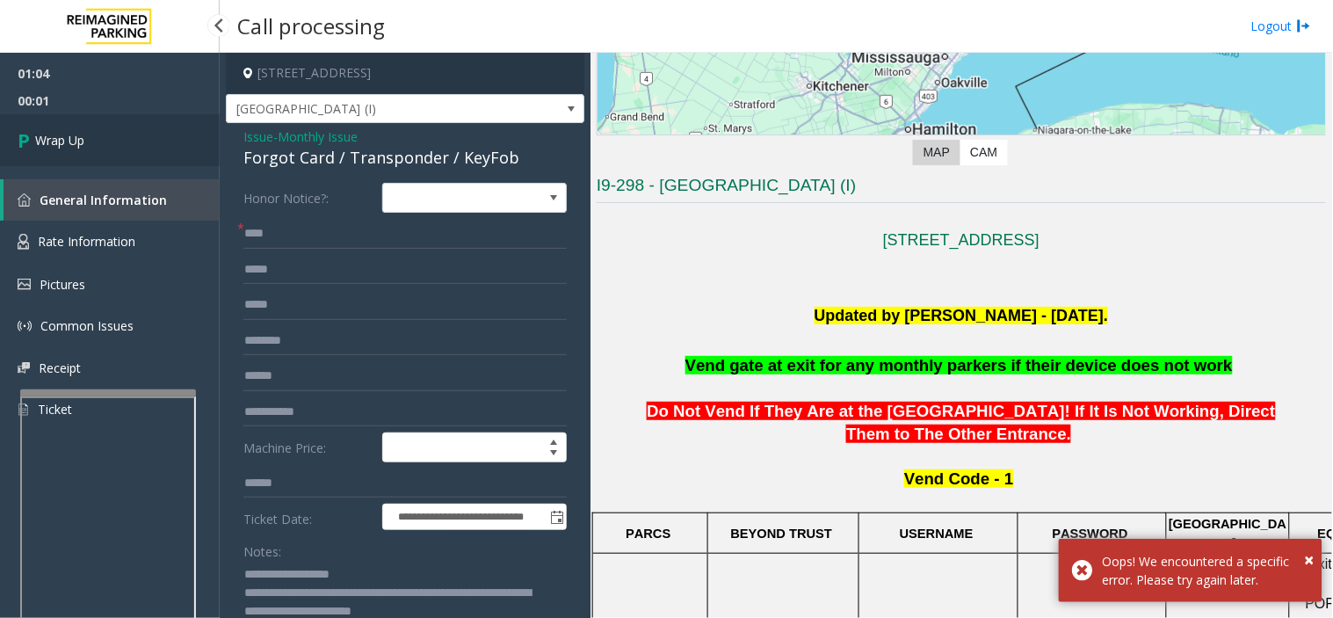
click at [115, 135] on link "Wrap Up" at bounding box center [110, 140] width 220 height 52
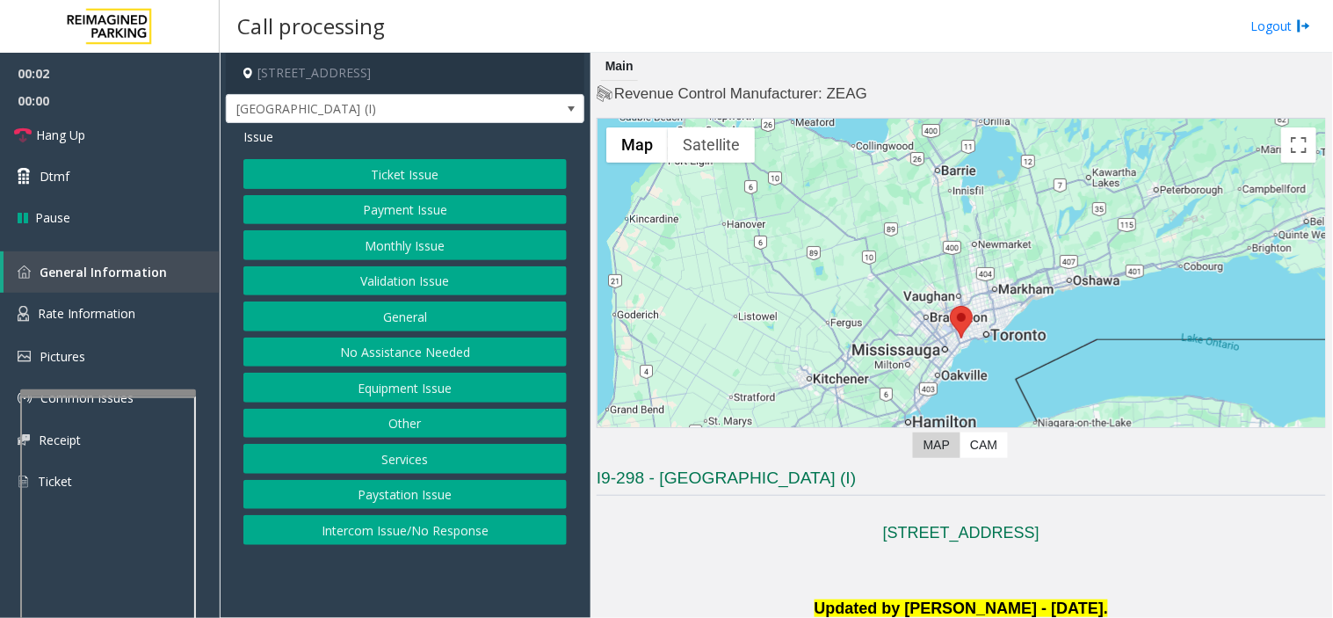
scroll to position [585, 0]
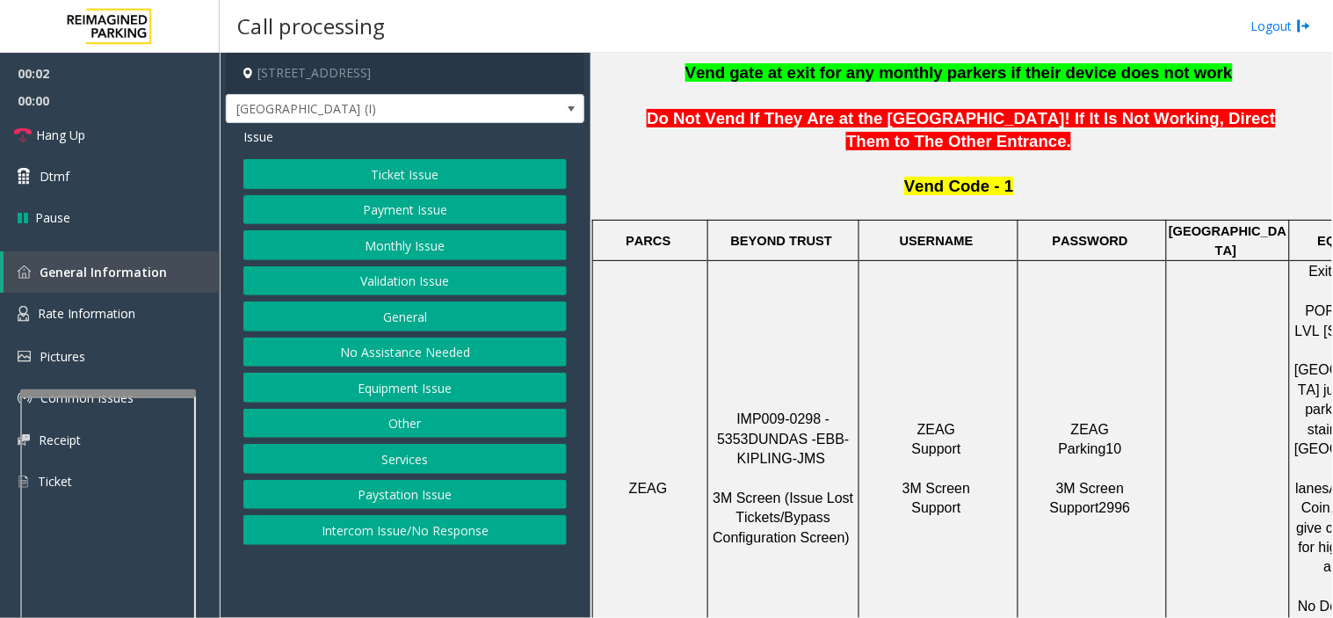
drag, startPoint x: 516, startPoint y: 546, endPoint x: 511, endPoint y: 555, distance: 10.3
drag, startPoint x: 511, startPoint y: 555, endPoint x: 540, endPoint y: 558, distance: 29.2
click at [498, 556] on app-call-processing-form "[STREET_ADDRESS] [GEOGRAPHIC_DATA] (I) Issue Ticket Issue Payment Issue Monthly…" at bounding box center [405, 335] width 371 height 565
drag, startPoint x: 402, startPoint y: 536, endPoint x: 375, endPoint y: 402, distance: 137.0
click at [402, 536] on button "Intercom Issue/No Response" at bounding box center [404, 530] width 323 height 30
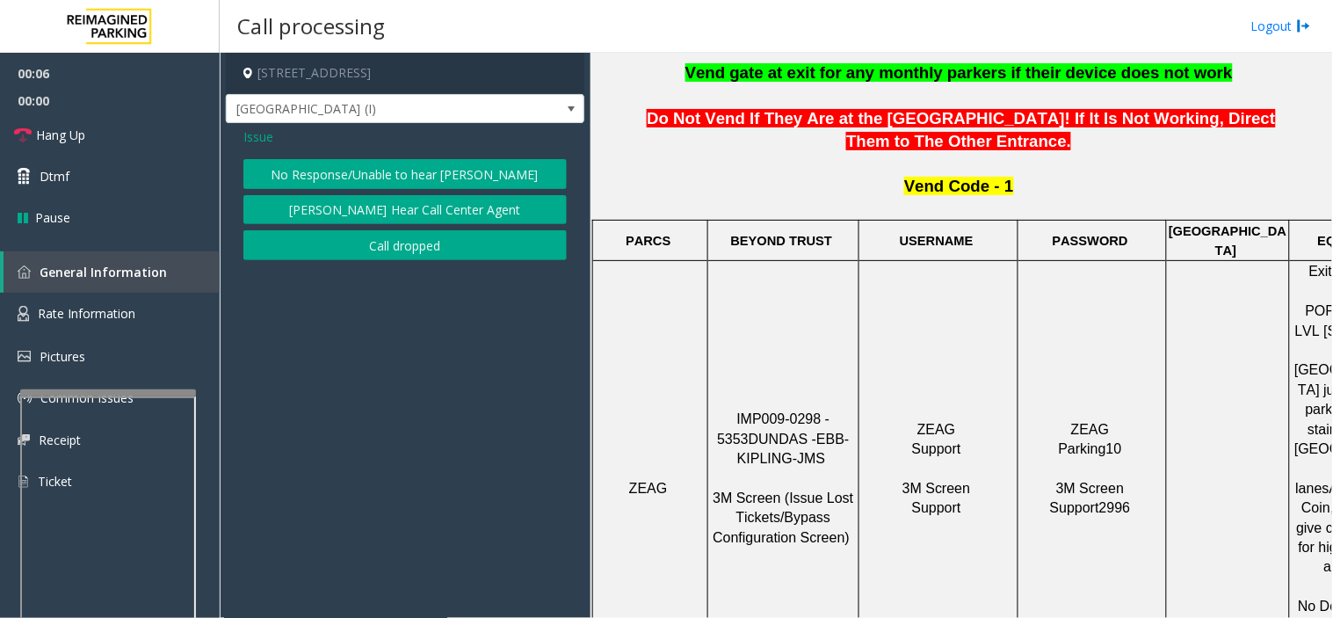
click at [367, 170] on button "No Response/Unable to hear [PERSON_NAME]" at bounding box center [404, 174] width 323 height 30
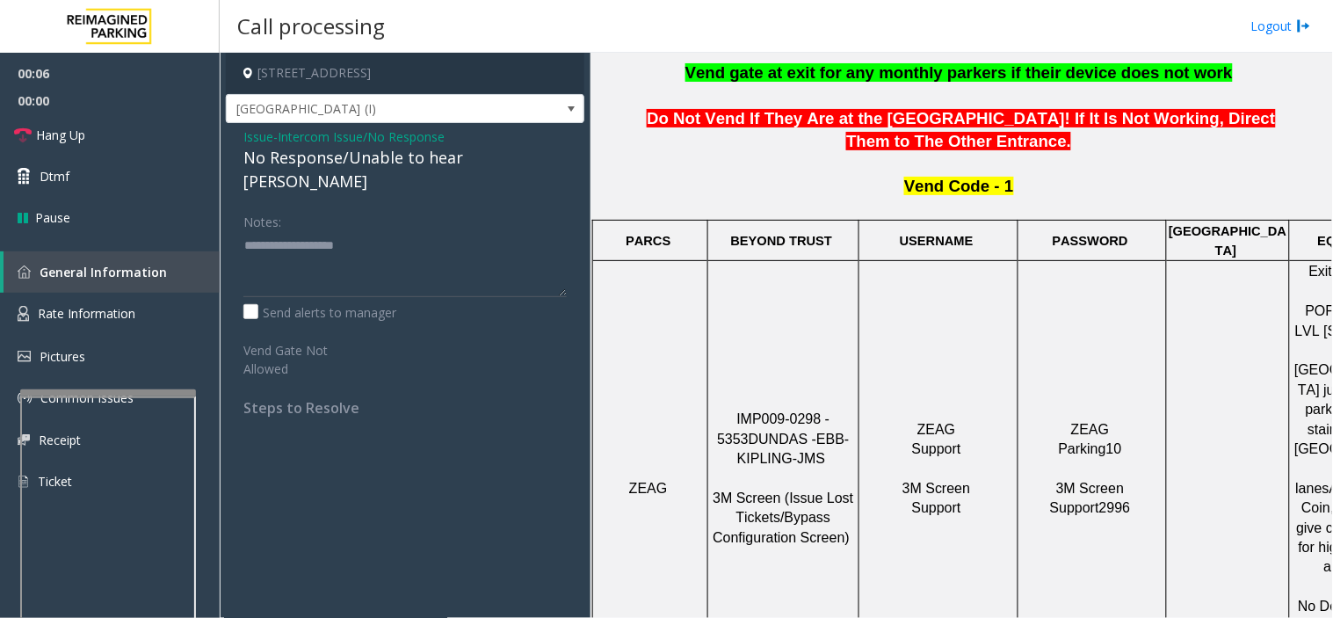
click at [355, 163] on div "No Response/Unable to hear [PERSON_NAME]" at bounding box center [404, 169] width 323 height 47
drag, startPoint x: 265, startPoint y: 136, endPoint x: 313, endPoint y: 153, distance: 51.1
click at [269, 141] on span "Issue" at bounding box center [258, 136] width 30 height 18
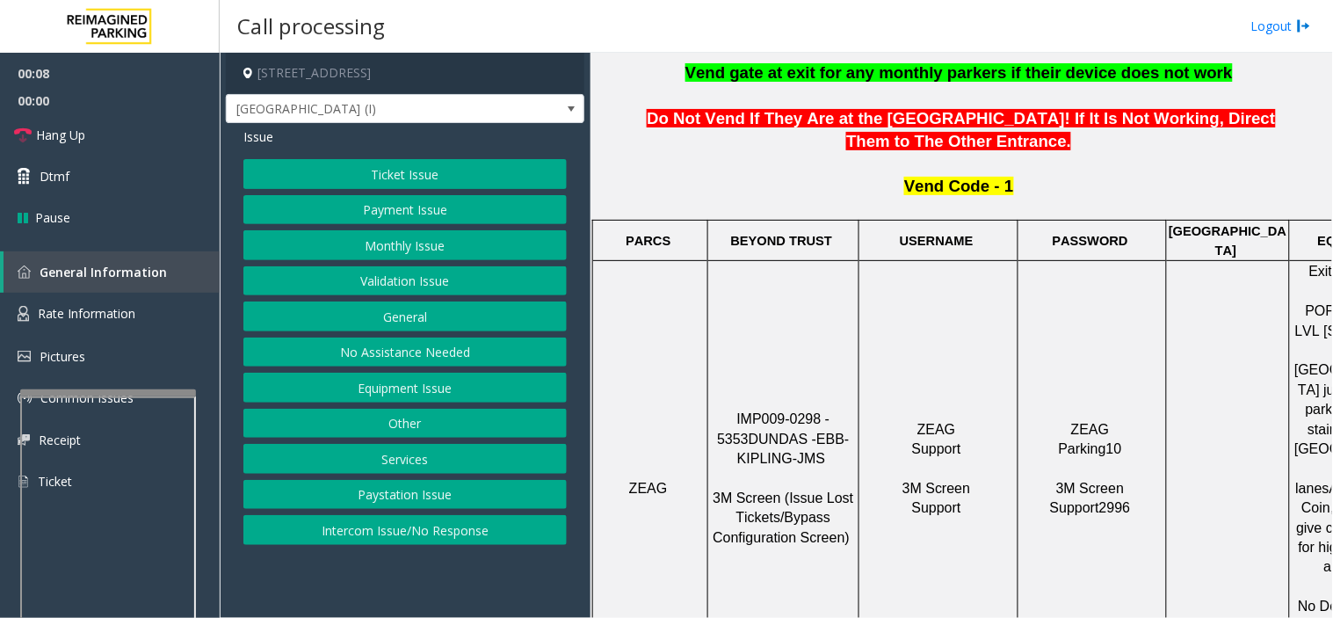
click at [754, 432] on span "EBB-KIPLING-JMS" at bounding box center [793, 449] width 113 height 34
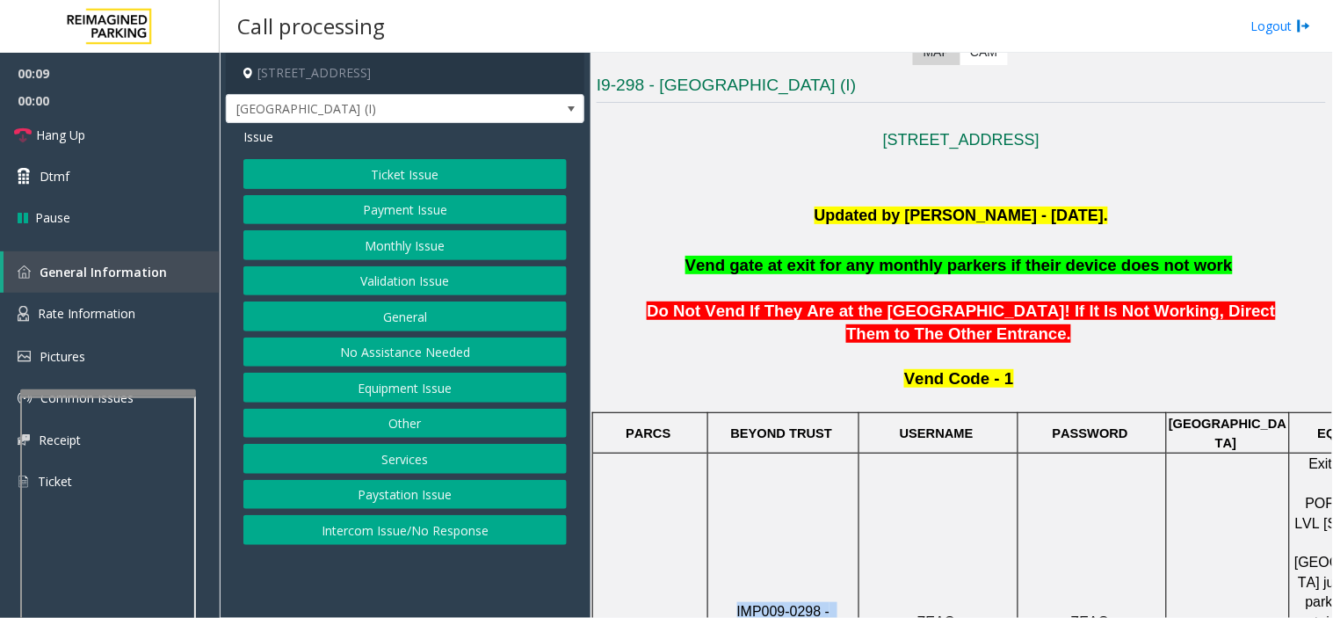
scroll to position [195, 0]
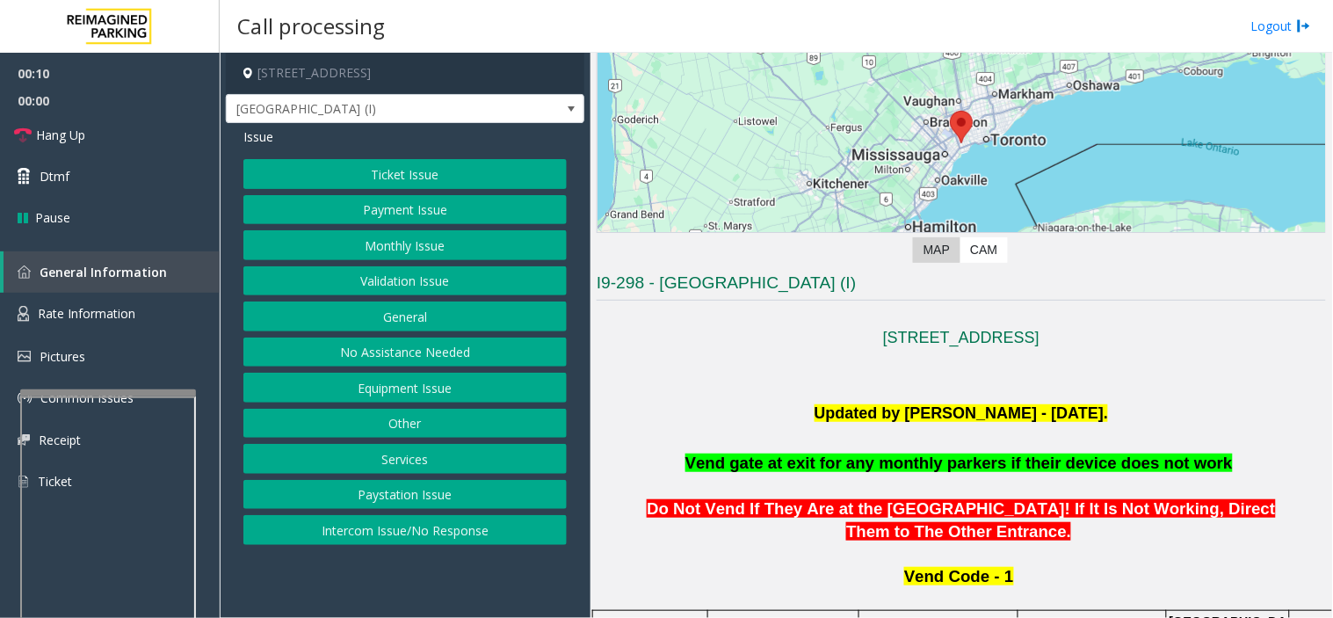
click at [936, 458] on span "Vend gate at exit for any monthly parkers if their device does not work" at bounding box center [960, 463] width 548 height 18
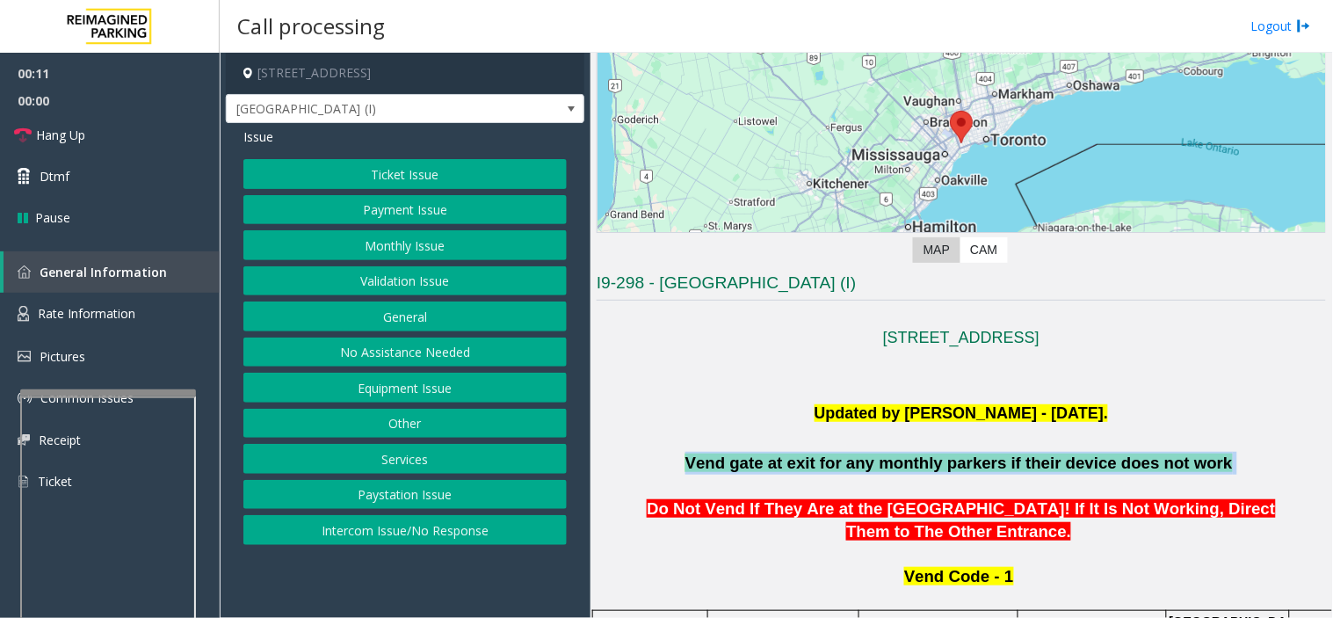
click at [936, 458] on span "Vend gate at exit for any monthly parkers if their device does not work" at bounding box center [960, 463] width 548 height 18
click at [331, 243] on button "Monthly Issue" at bounding box center [404, 245] width 323 height 30
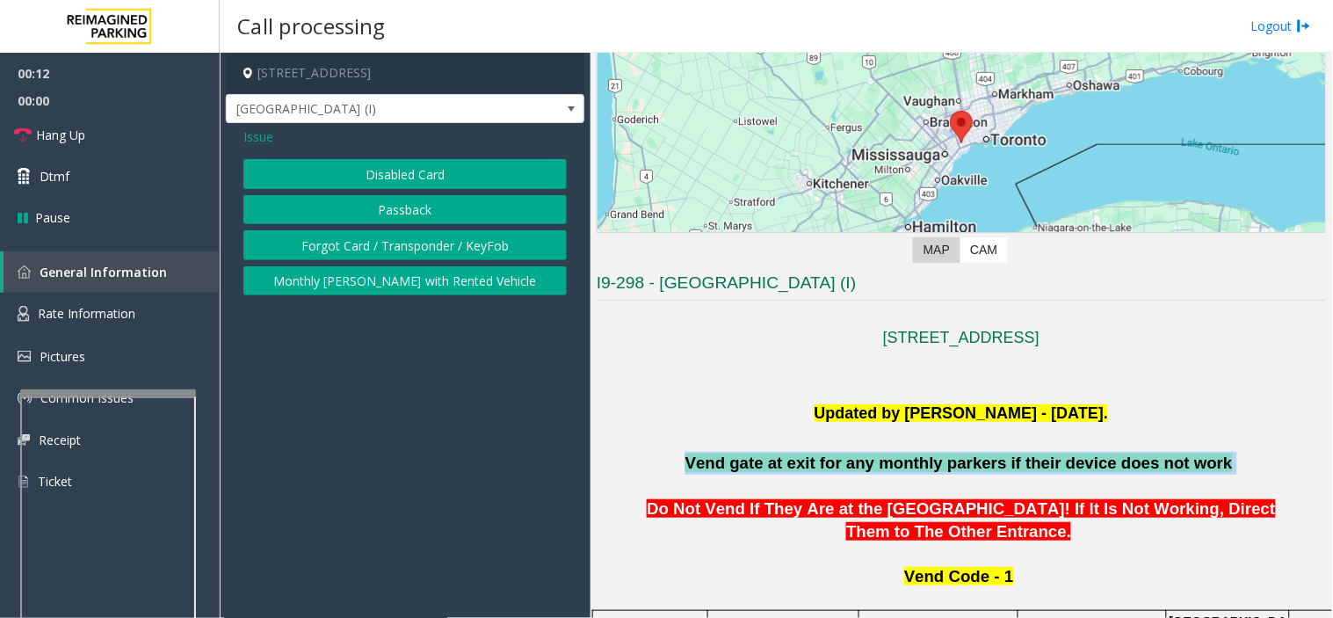
click at [331, 185] on button "Disabled Card" at bounding box center [404, 174] width 323 height 30
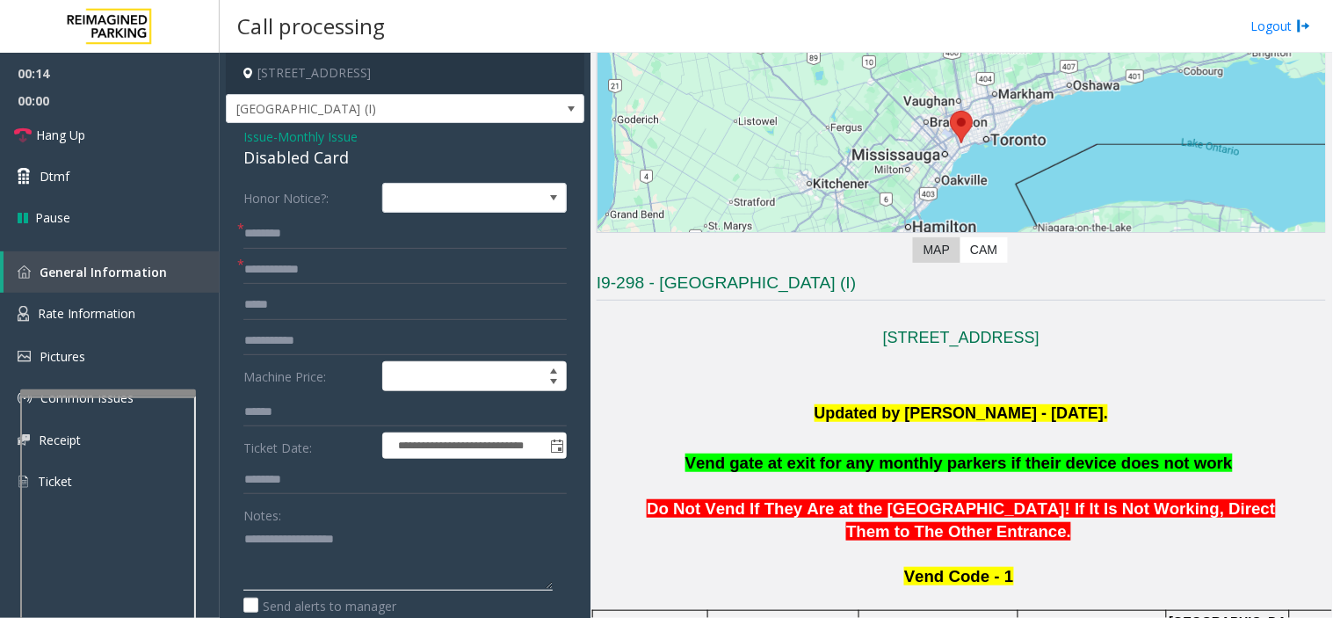
paste textarea "**********"
click at [285, 164] on div "Disabled Card" at bounding box center [404, 158] width 323 height 24
click at [396, 556] on textarea at bounding box center [397, 558] width 309 height 66
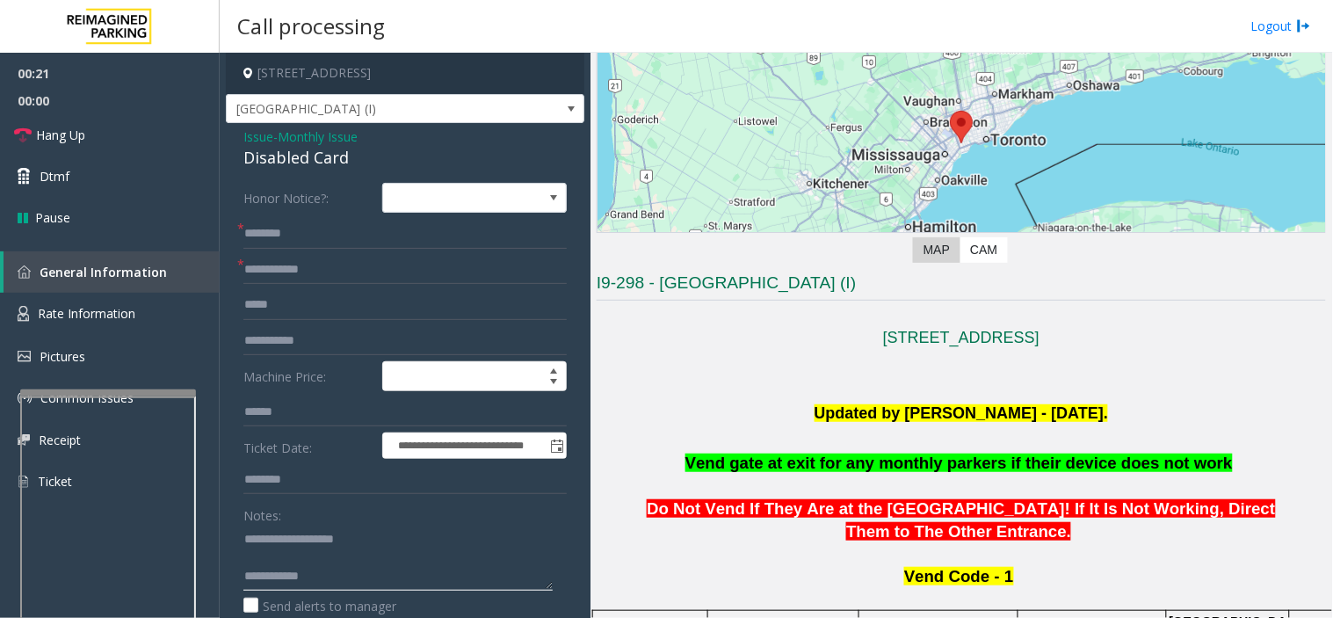
paste textarea "**********"
type textarea "**********"
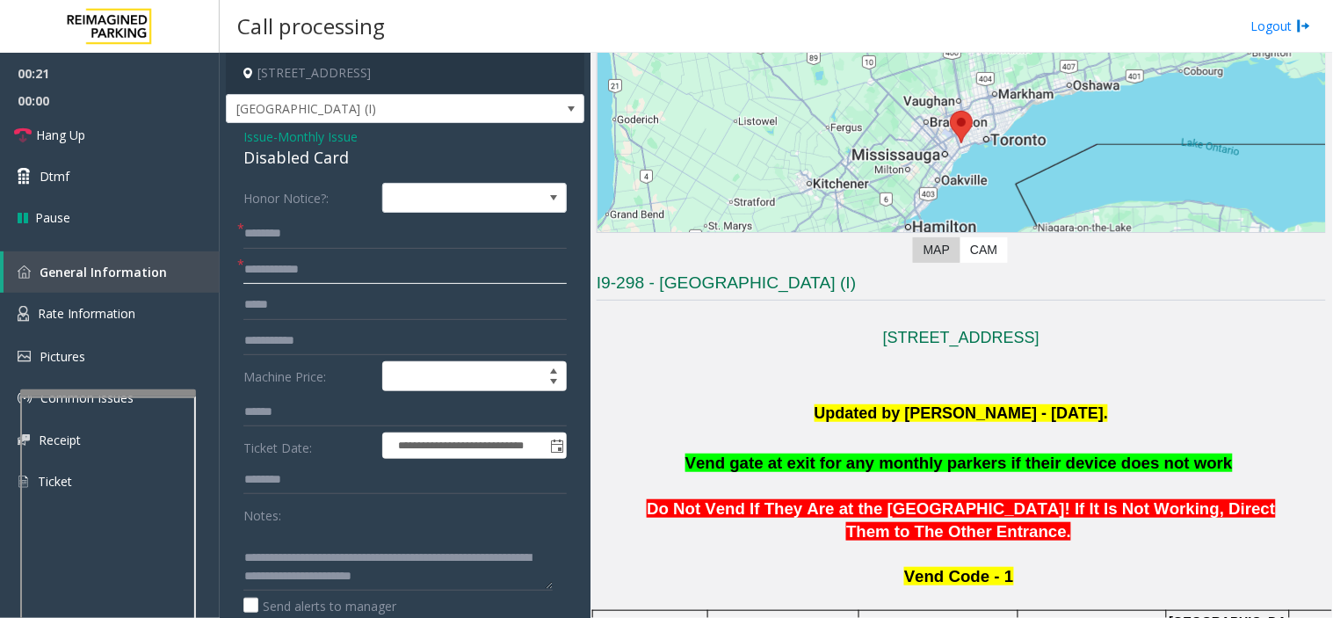
click at [363, 274] on input "text" at bounding box center [404, 270] width 323 height 30
click at [326, 143] on span "Monthly Issue" at bounding box center [318, 136] width 80 height 18
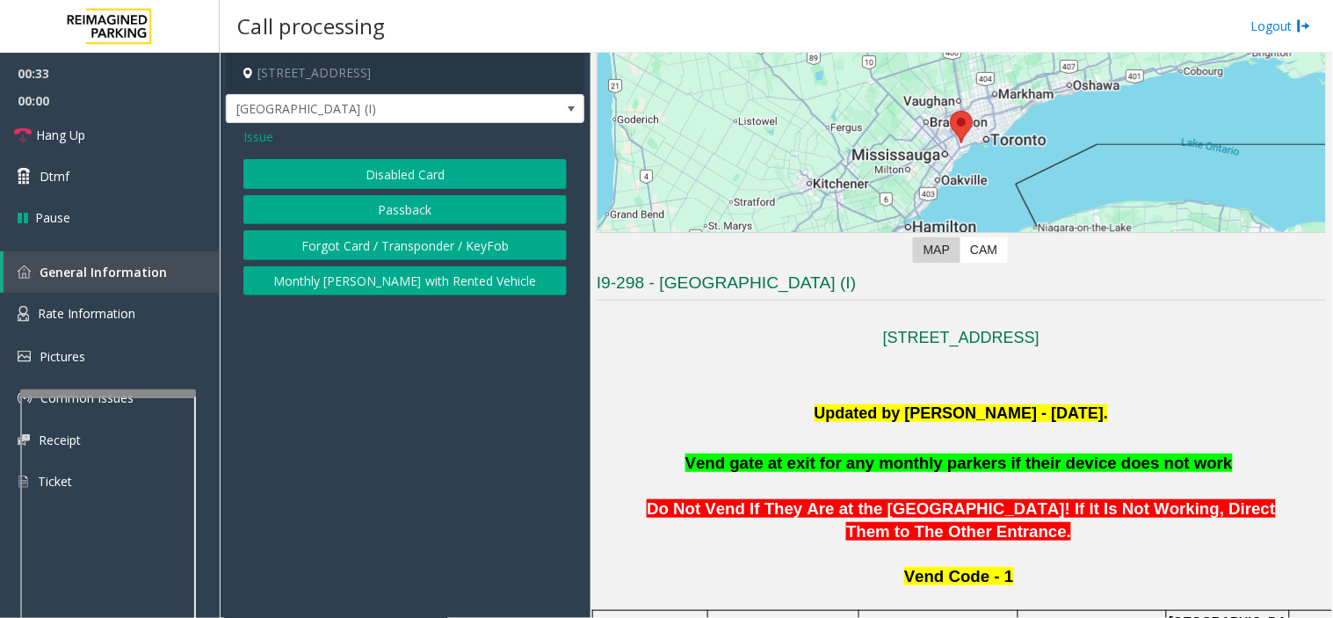
click at [429, 236] on button "Forgot Card / Transponder / KeyFob" at bounding box center [404, 245] width 323 height 30
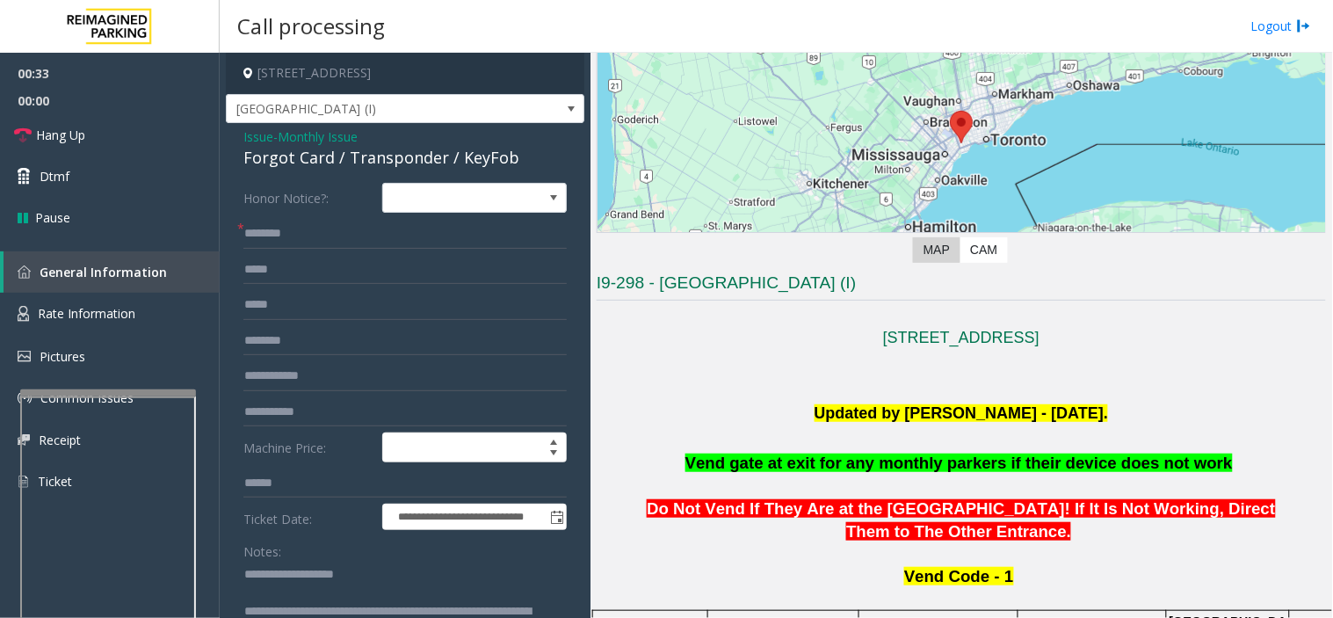
click at [413, 152] on div "Forgot Card / Transponder / KeyFob" at bounding box center [404, 158] width 323 height 24
drag, startPoint x: 285, startPoint y: 572, endPoint x: 362, endPoint y: 570, distance: 77.4
click at [381, 556] on textarea at bounding box center [397, 594] width 309 height 66
drag, startPoint x: 243, startPoint y: 593, endPoint x: 323, endPoint y: 592, distance: 80.9
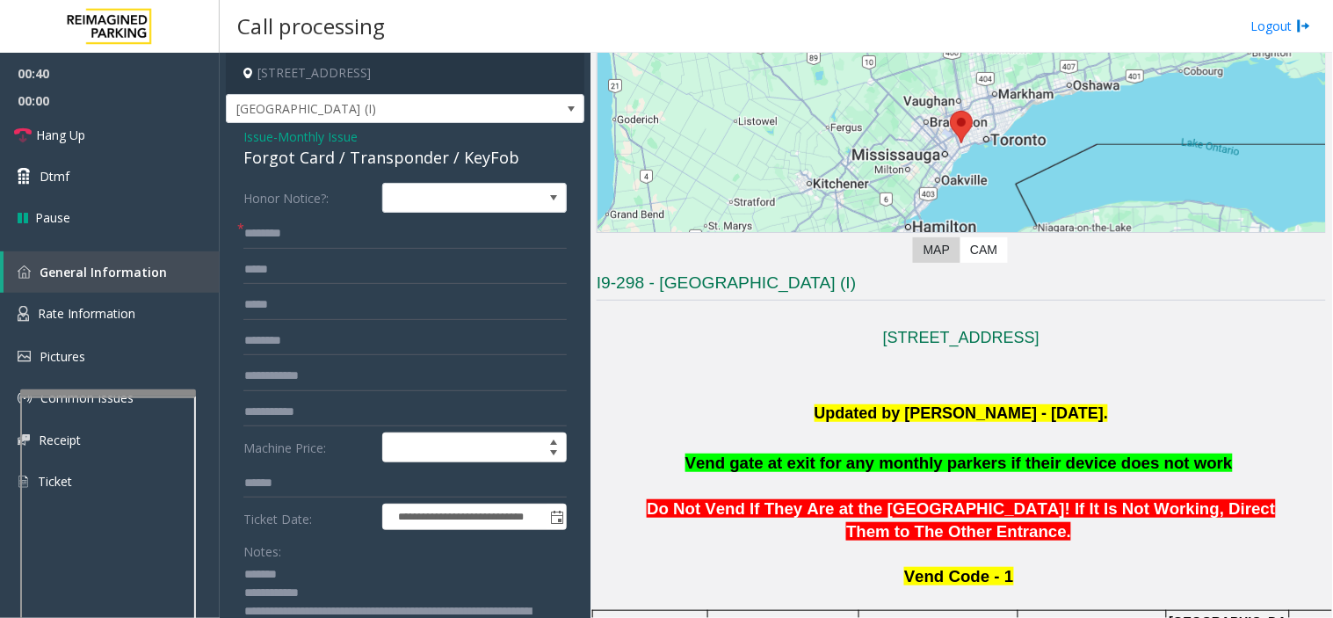
click at [323, 556] on textarea at bounding box center [397, 594] width 309 height 66
type textarea "**********"
click at [366, 374] on input "text" at bounding box center [404, 376] width 323 height 30
type input "******"
click at [490, 243] on input "text" at bounding box center [404, 234] width 323 height 30
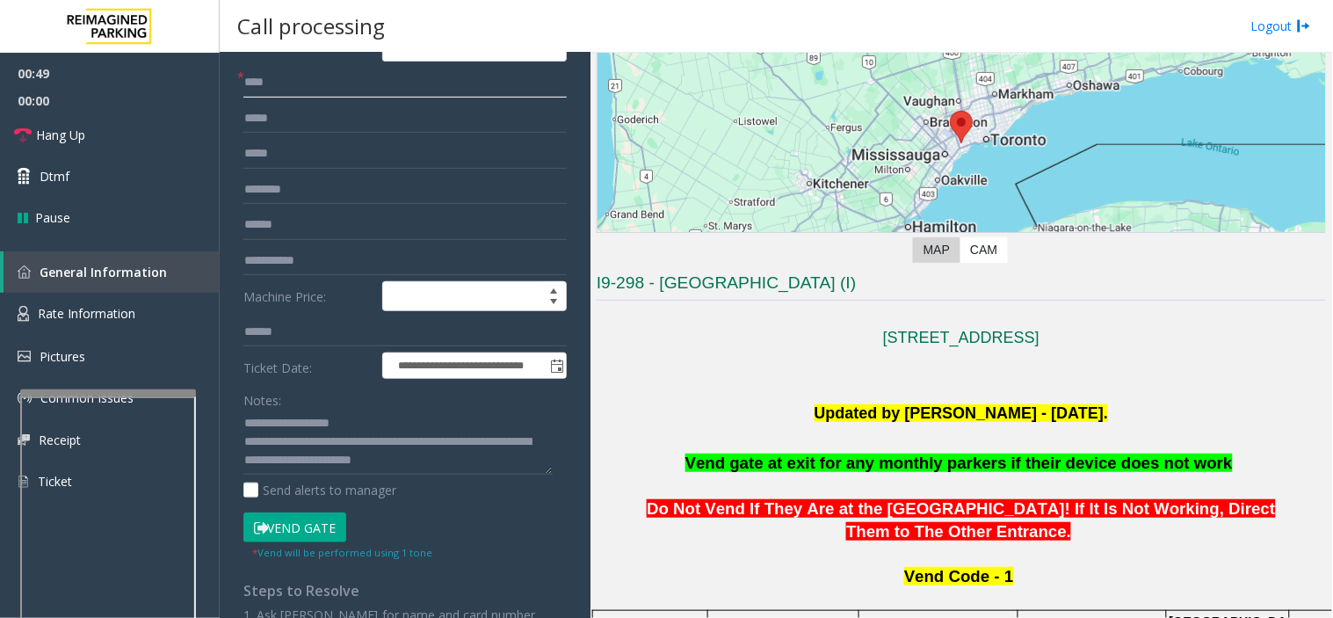
scroll to position [293, 0]
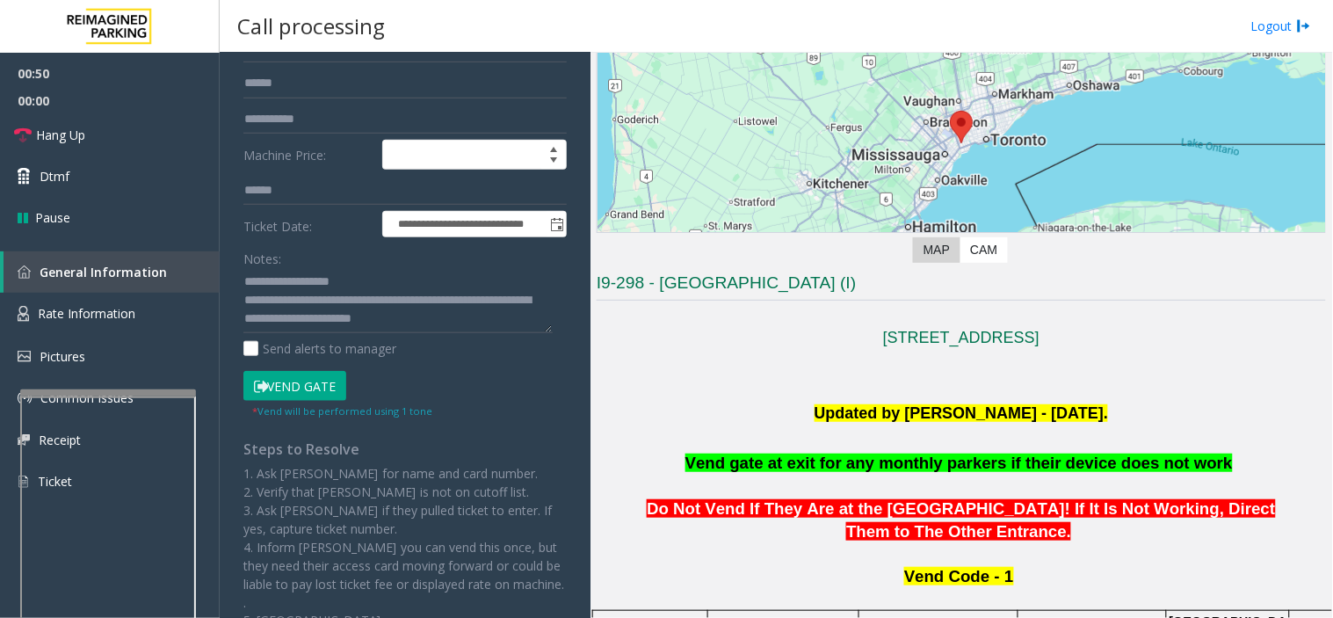
type input "****"
click at [293, 374] on button "Vend Gate" at bounding box center [294, 386] width 103 height 30
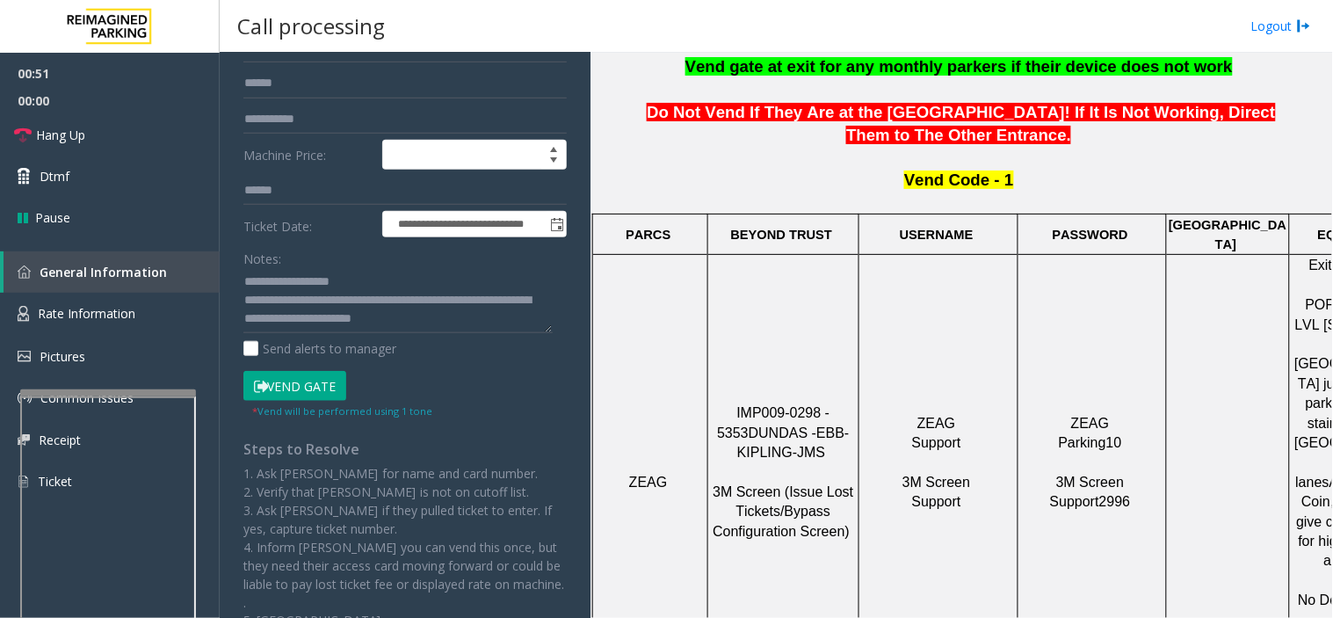
scroll to position [683, 0]
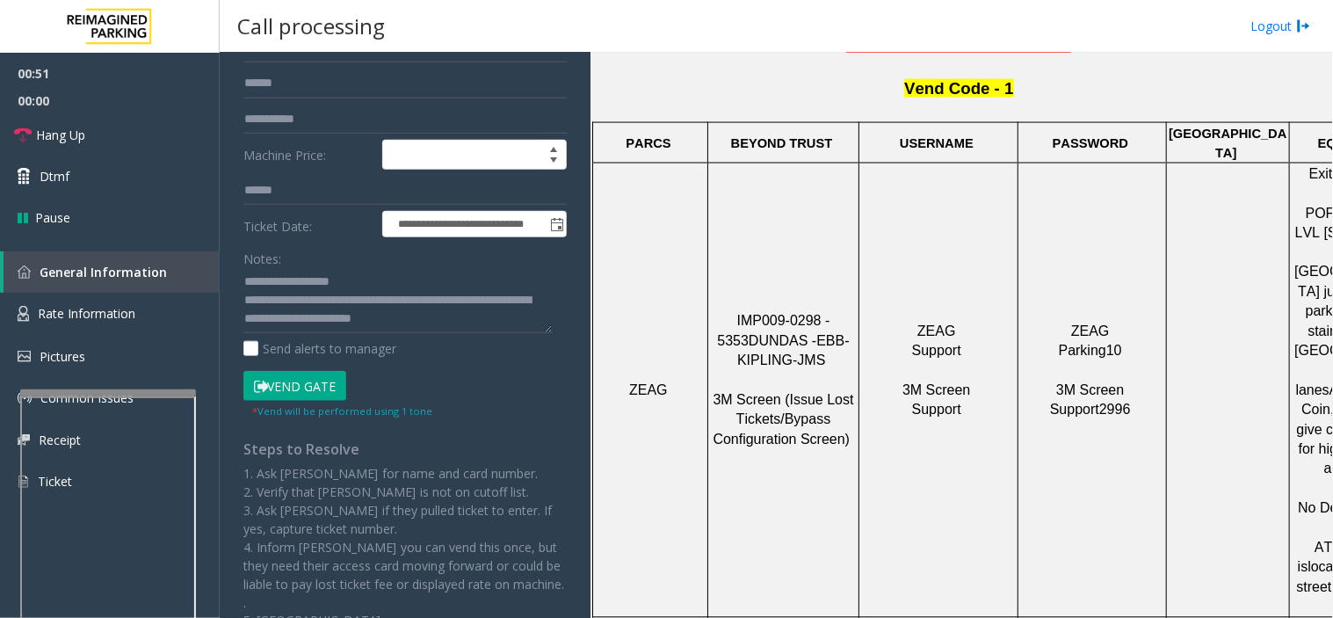
drag, startPoint x: 862, startPoint y: 490, endPoint x: 800, endPoint y: 498, distance: 62.8
click at [800, 505] on td "IMP009-0298 - 5353 DUNDAS - EBB-KIPLING-JMS 3M Screen (Issue Lost Tickets/Bypas…" at bounding box center [783, 390] width 151 height 454
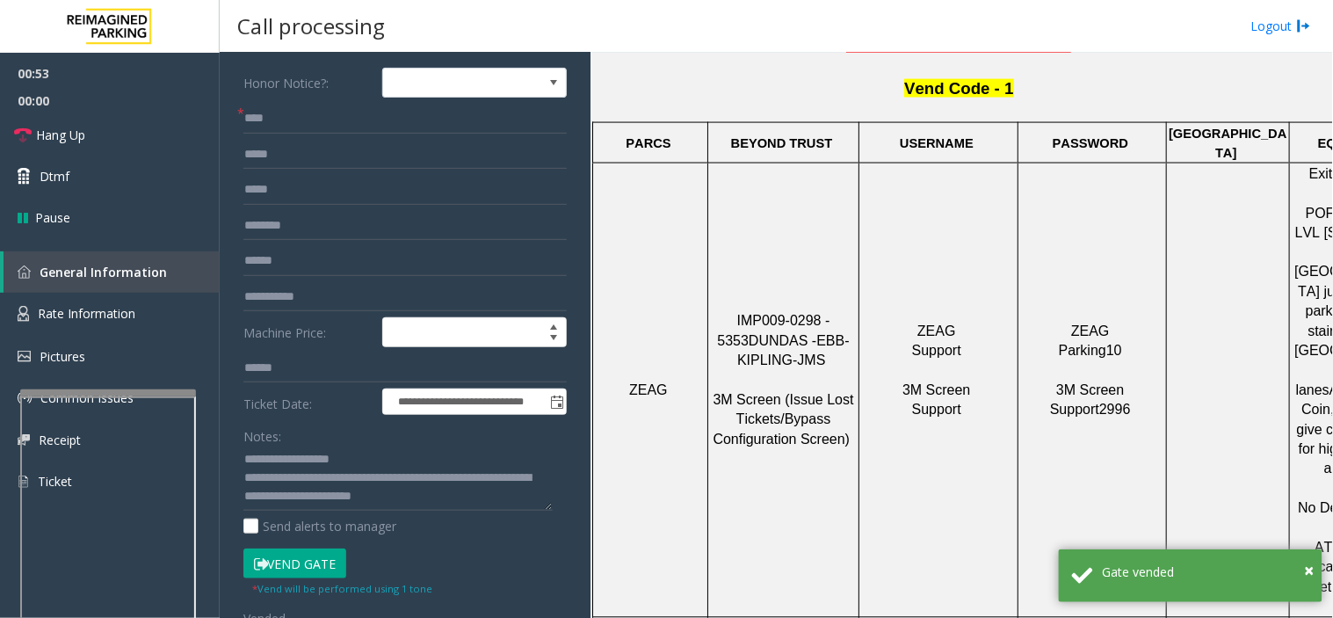
scroll to position [0, 0]
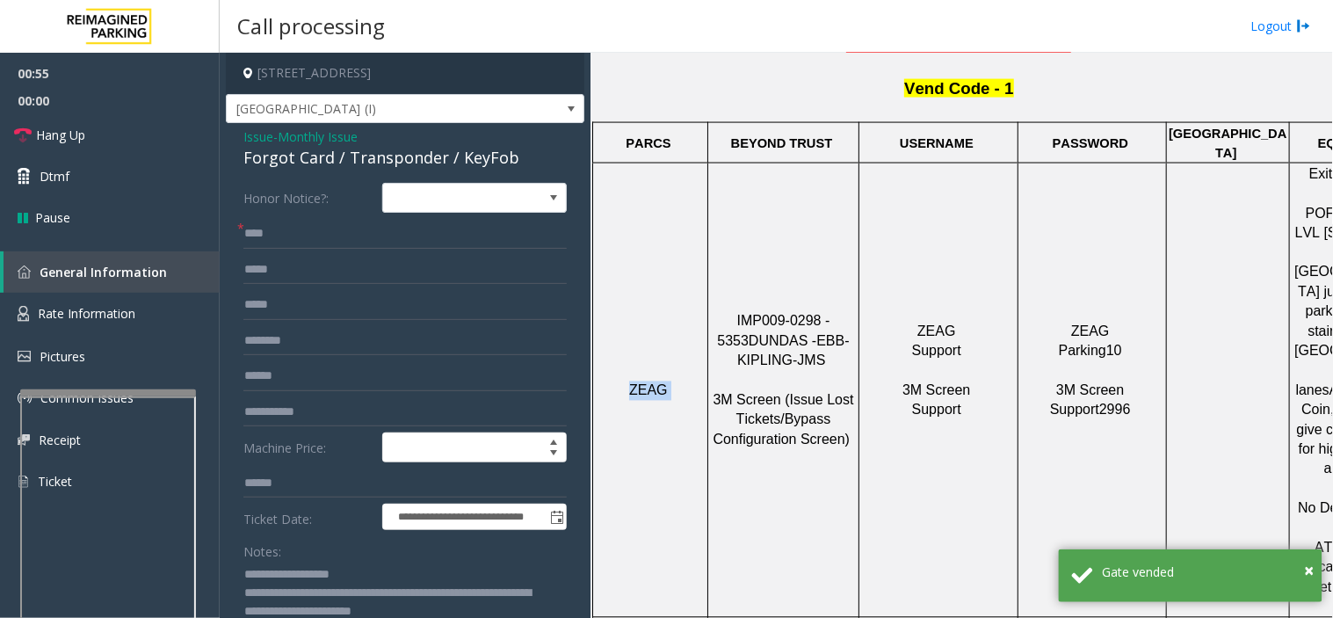
drag, startPoint x: 708, startPoint y: 271, endPoint x: 786, endPoint y: 350, distance: 110.6
click at [863, 332] on tr "ZEAG IMP009-0298 - 5353 DUNDAS - EBB-KIPLING-JMS 3M Screen (Issue Lost Tickets/…" at bounding box center [1070, 390] width 954 height 454
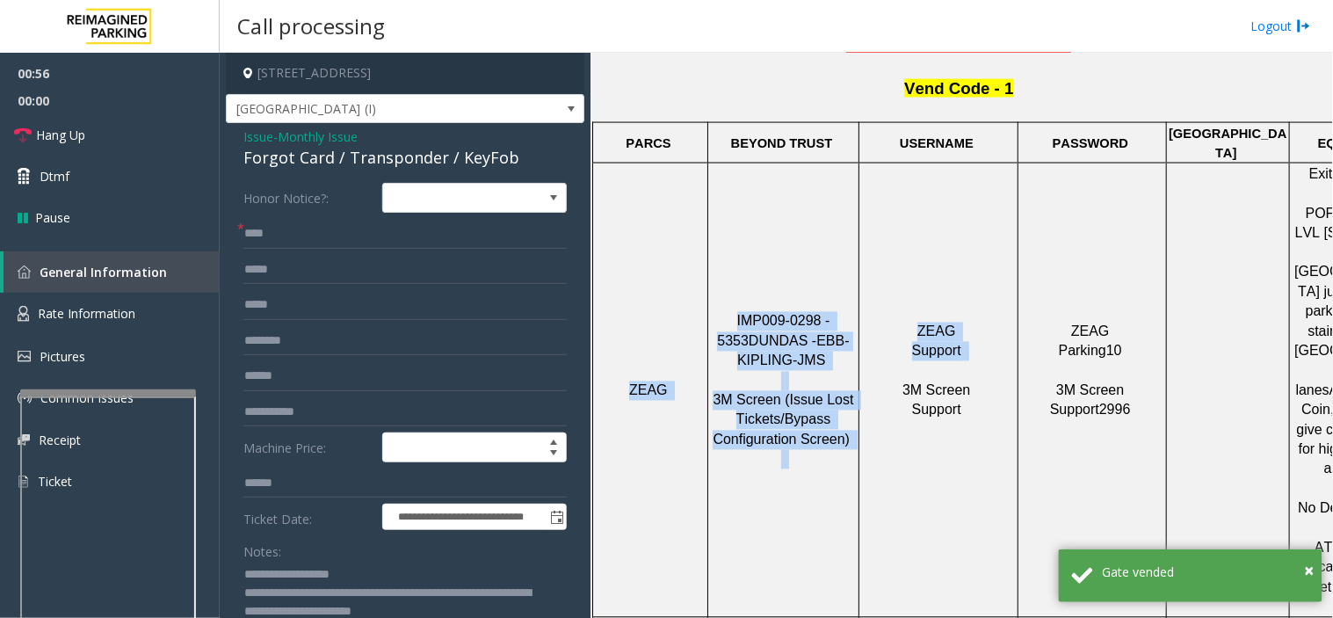
click at [785, 393] on span "3M Screen (Issue Lost Tickets/Bypass Configuration Screen)" at bounding box center [785, 420] width 145 height 54
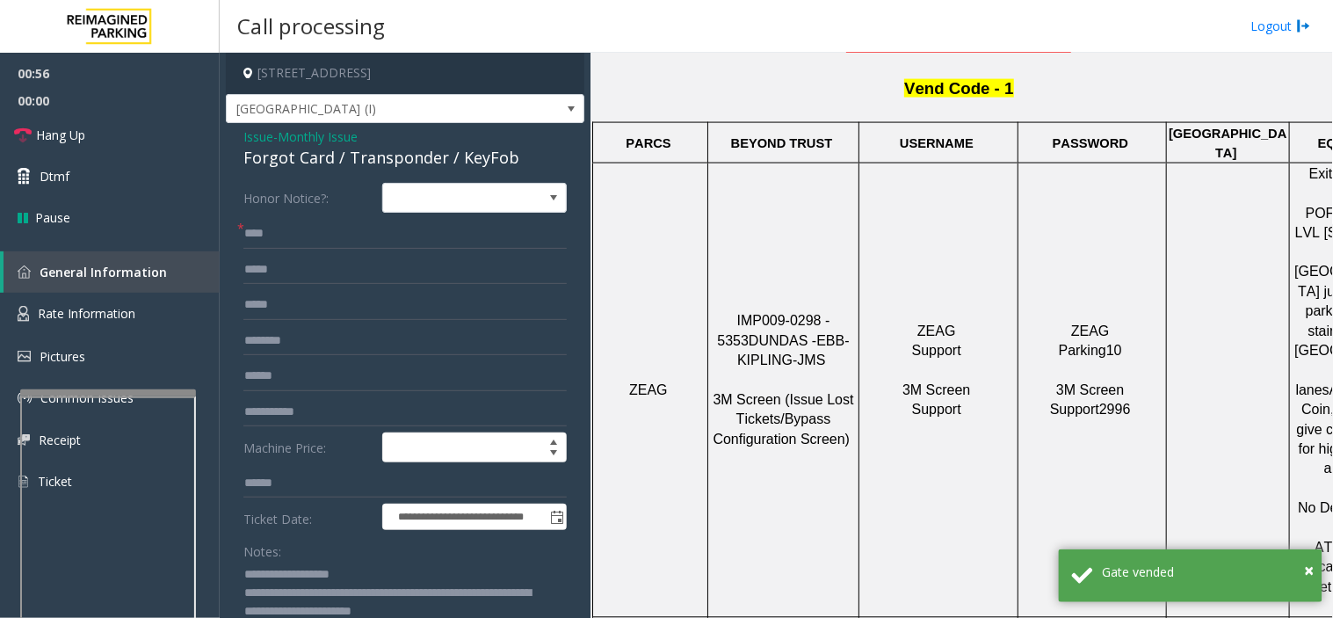
click at [825, 398] on span "3M Screen (Issue Lost Tickets/Bypass Configuration Screen)" at bounding box center [785, 420] width 145 height 54
click at [824, 398] on span "3M Screen (Issue Lost Tickets/Bypass Configuration Screen)" at bounding box center [785, 420] width 145 height 54
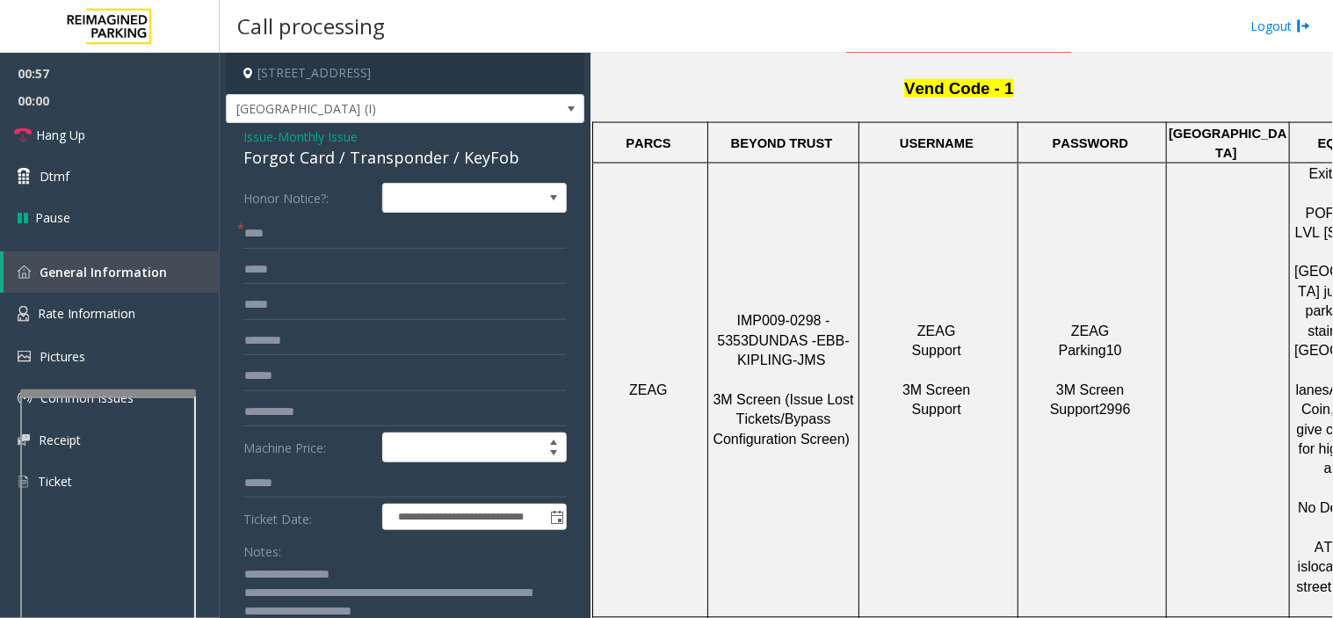
click at [944, 381] on p "ZEAG Support 3M Screen Support" at bounding box center [939, 392] width 156 height 138
drag, startPoint x: 1048, startPoint y: 354, endPoint x: 1144, endPoint y: 389, distance: 102.1
click at [1144, 389] on p "ZEAG Parking10 3M Screen Support2996" at bounding box center [1093, 392] width 146 height 138
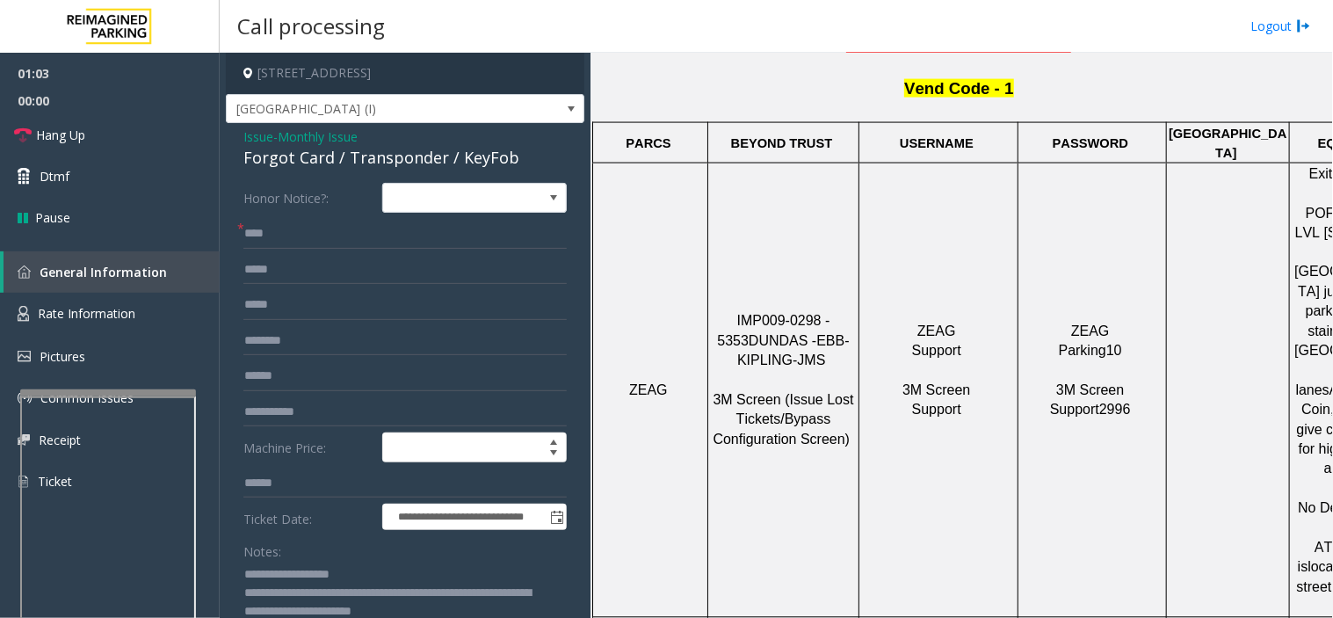
click at [801, 340] on p "IMP009-0298 - 5353 DUNDAS - EBB-KIPLING-JMS 3M Screen (Issue Lost Tickets/Bypas…" at bounding box center [783, 390] width 149 height 157
click at [801, 338] on p "IMP009-0298 - 5353 DUNDAS - EBB-KIPLING-JMS 3M Screen (Issue Lost Tickets/Bypas…" at bounding box center [783, 390] width 149 height 157
drag, startPoint x: 745, startPoint y: 332, endPoint x: 765, endPoint y: 273, distance: 62.0
click at [747, 331] on p "IMP009-0298 - 5353 DUNDAS - EBB-KIPLING-JMS 3M Screen (Issue Lost Tickets/Bypas…" at bounding box center [783, 390] width 149 height 157
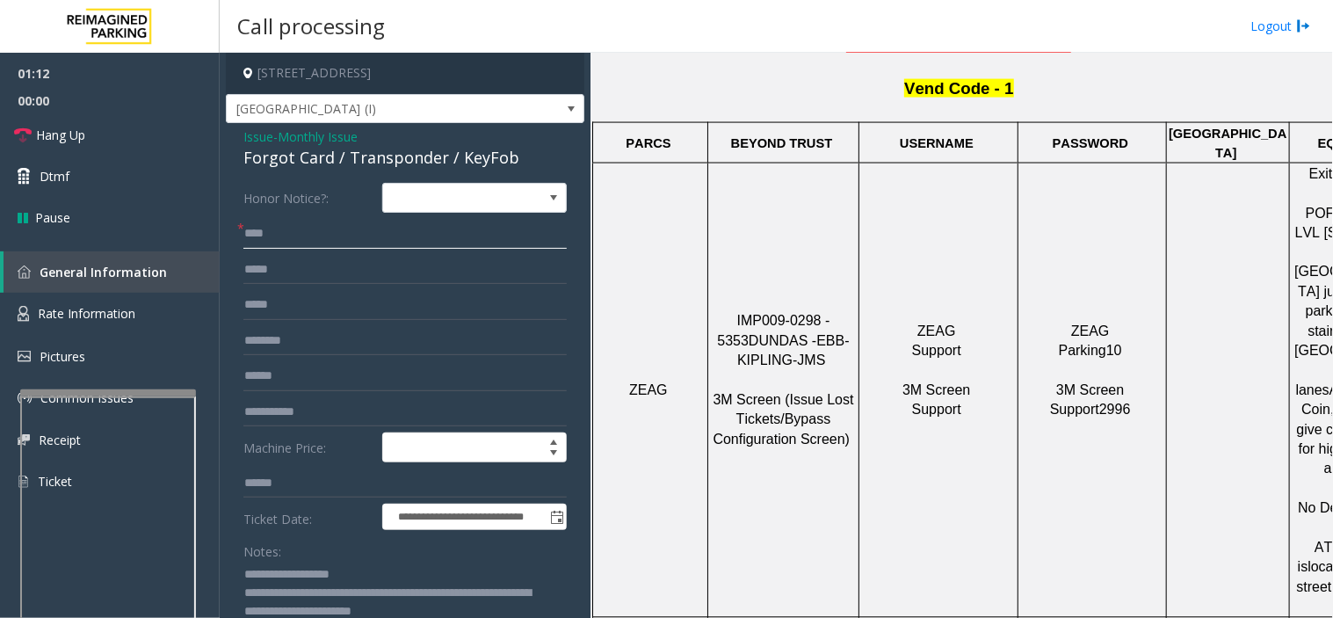
click at [292, 229] on input "****" at bounding box center [404, 234] width 323 height 30
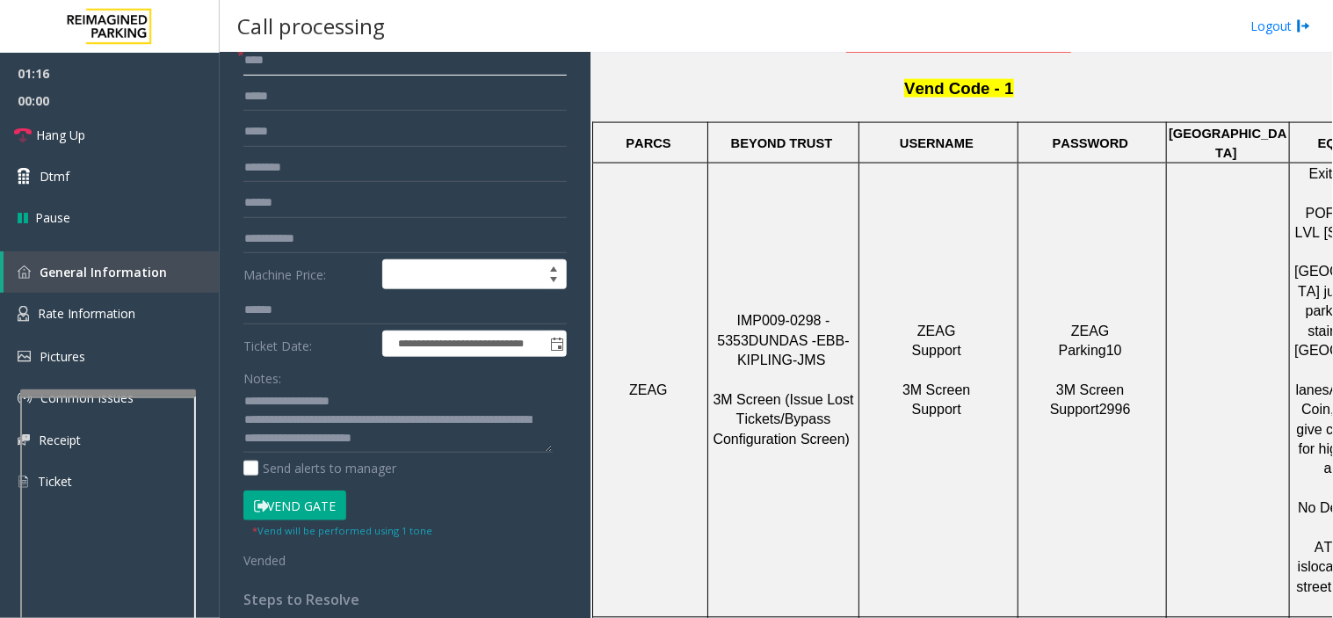
scroll to position [390, 0]
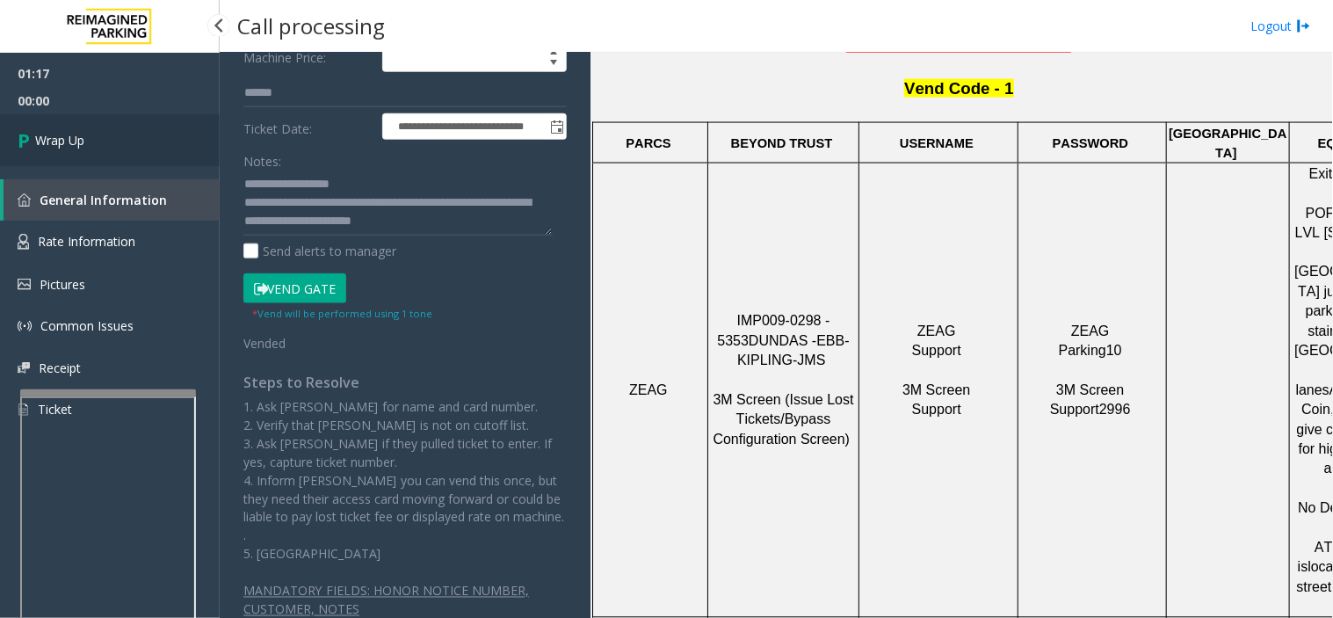
click at [148, 136] on link "Wrap Up" at bounding box center [110, 140] width 220 height 52
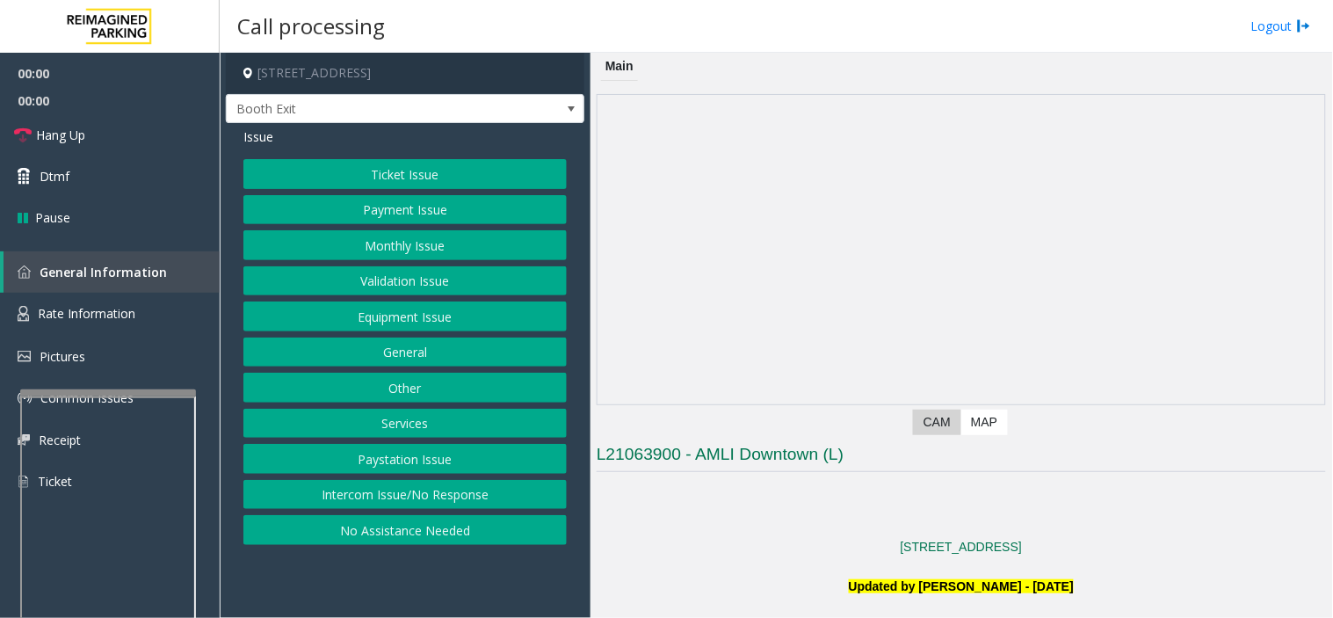
scroll to position [390, 0]
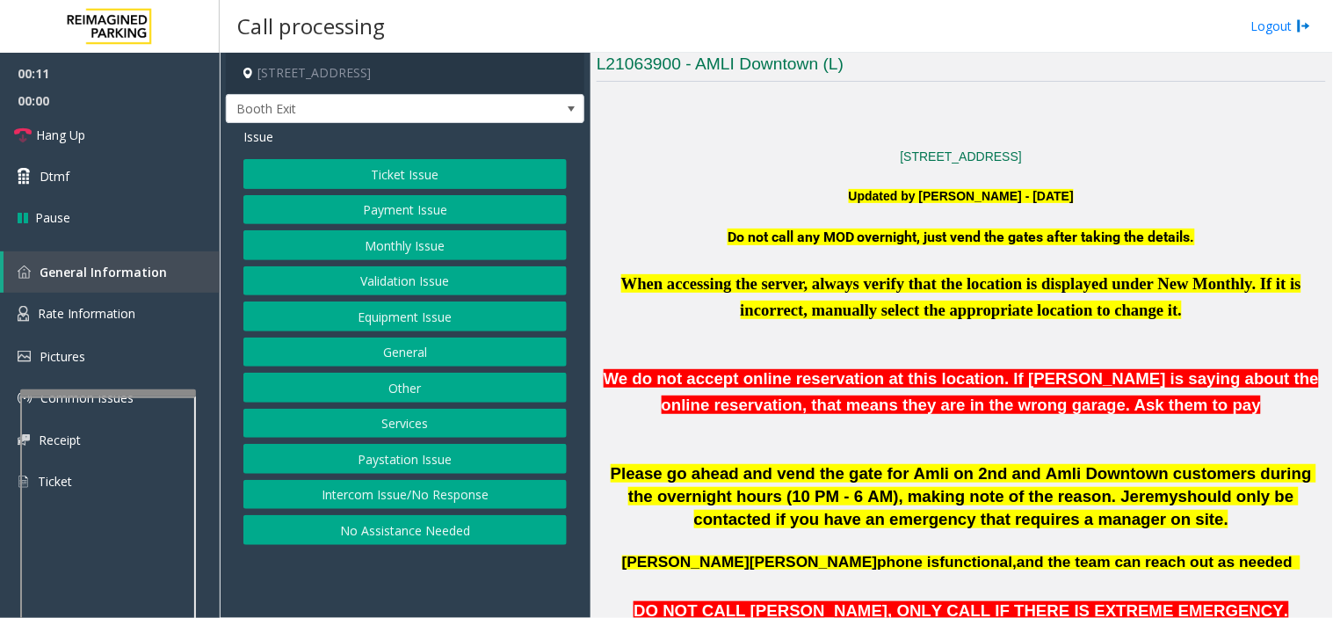
drag, startPoint x: 418, startPoint y: 584, endPoint x: 384, endPoint y: 578, distance: 34.0
drag, startPoint x: 384, startPoint y: 578, endPoint x: 541, endPoint y: 556, distance: 158.9
click at [389, 556] on app-call-processing-form "[STREET_ADDRESS] Booth Exit Issue Ticket Issue Payment Issue Monthly Issue Vali…" at bounding box center [405, 335] width 371 height 565
click at [409, 282] on button "Validation Issue" at bounding box center [404, 281] width 323 height 30
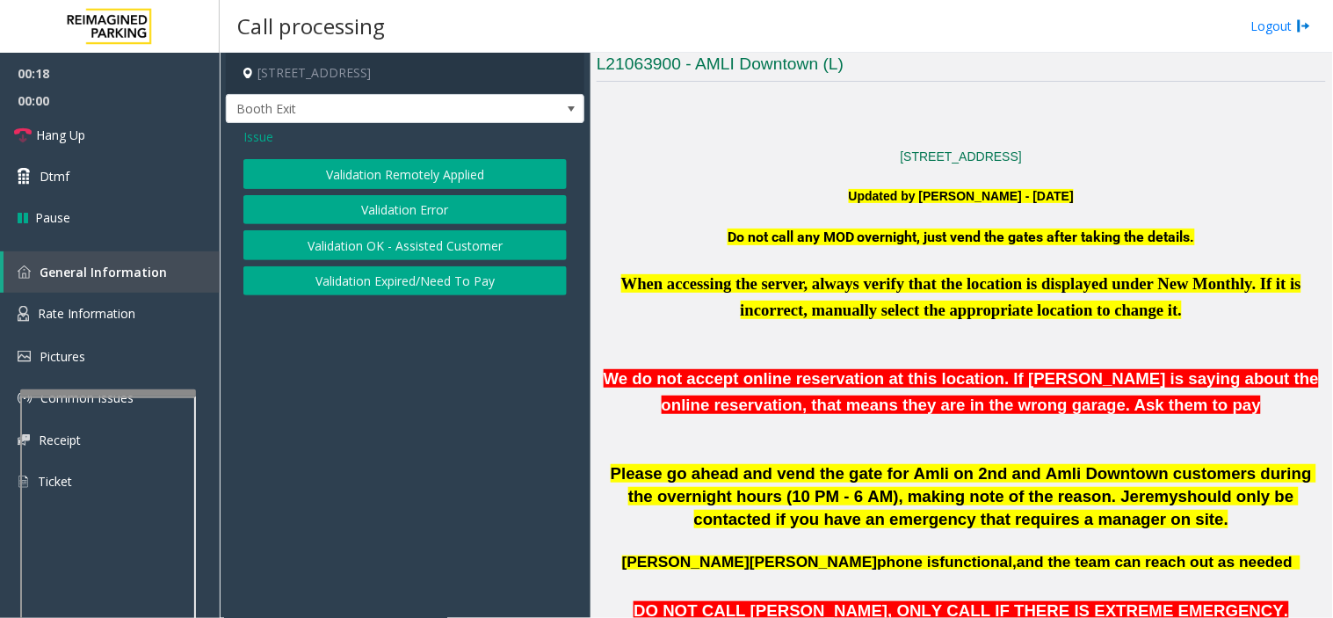
click at [404, 220] on button "Validation Error" at bounding box center [404, 210] width 323 height 30
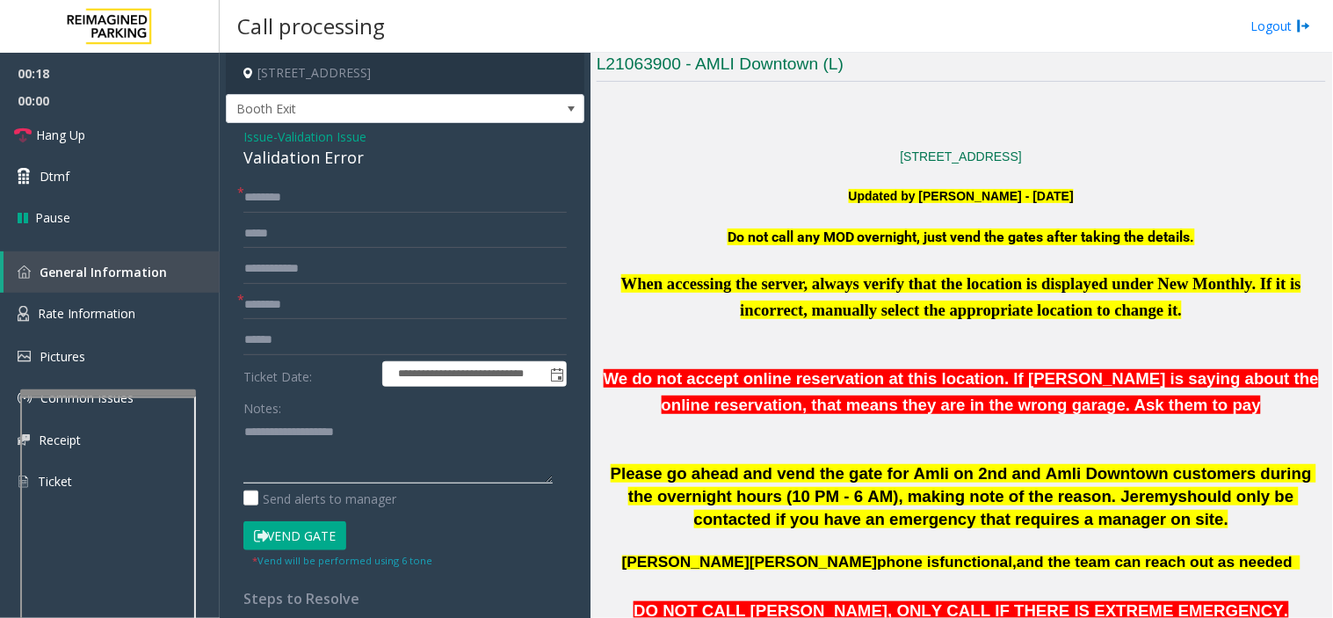
paste textarea "**********"
click at [365, 457] on textarea at bounding box center [397, 451] width 309 height 66
click at [304, 151] on div "Validation Error" at bounding box center [404, 158] width 323 height 24
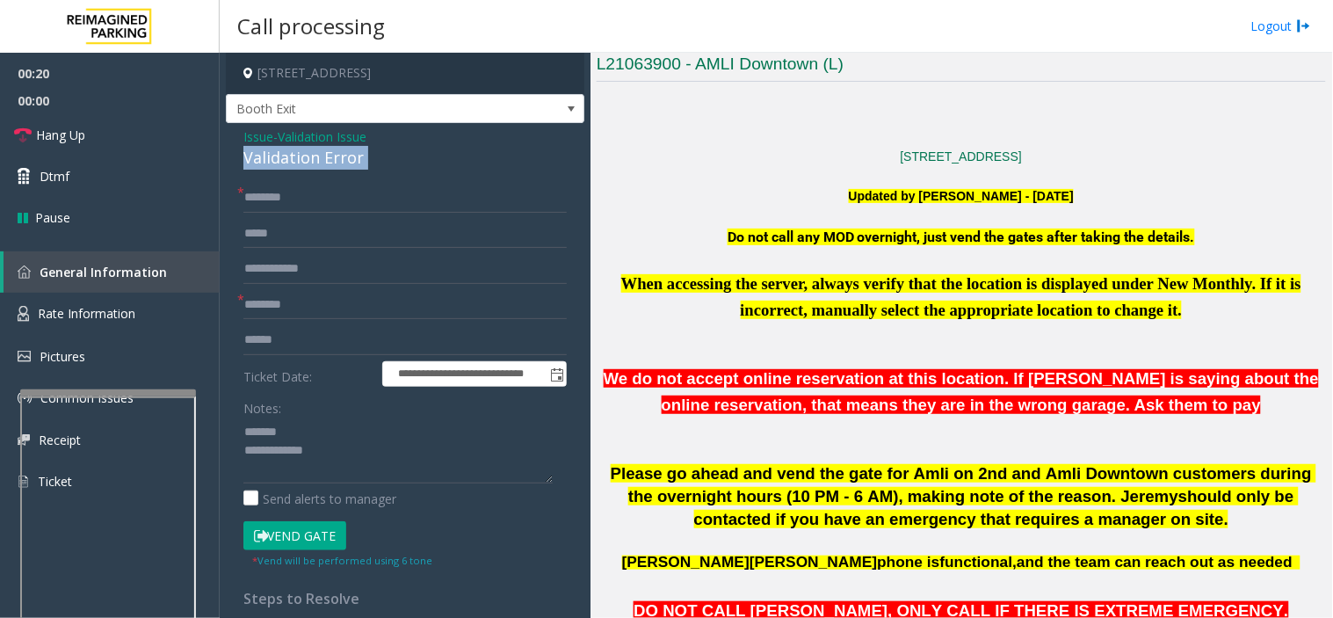
drag, startPoint x: 304, startPoint y: 151, endPoint x: 287, endPoint y: 422, distance: 271.3
click at [299, 189] on div "**********" at bounding box center [405, 478] width 359 height 711
copy div "Validation Error"
click at [302, 434] on textarea at bounding box center [397, 451] width 309 height 66
paste textarea "**********"
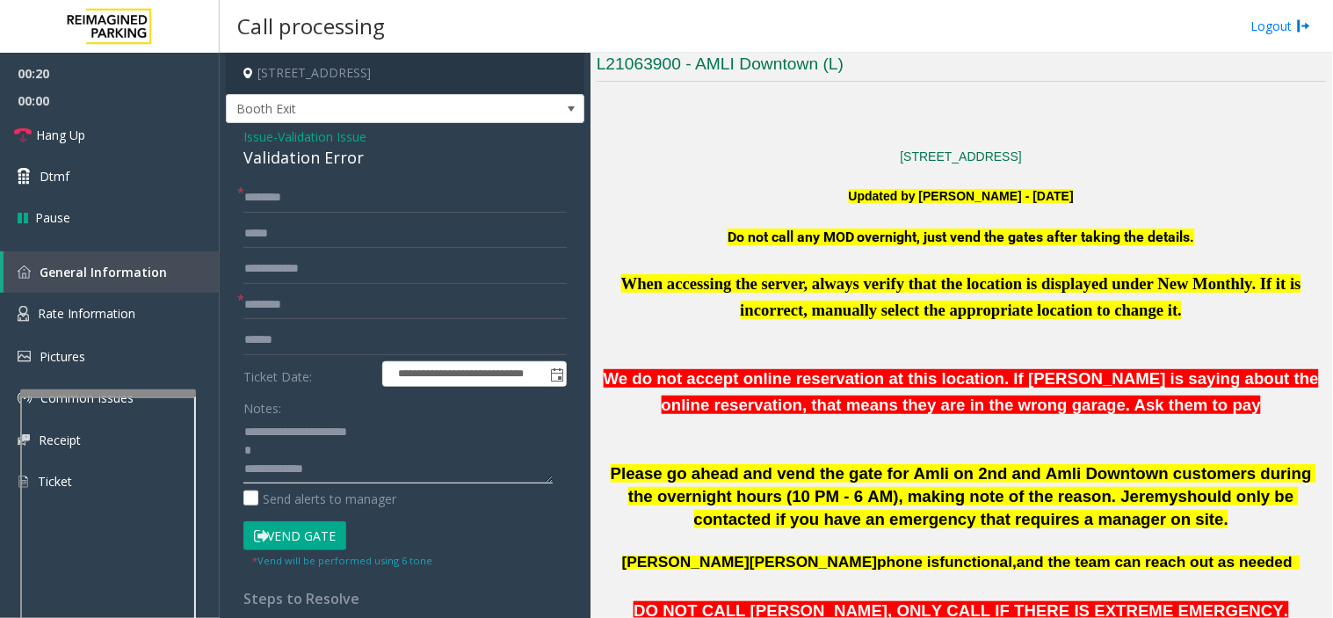
click at [366, 472] on textarea at bounding box center [397, 451] width 309 height 66
click at [350, 473] on textarea at bounding box center [397, 451] width 309 height 66
paste textarea "**********"
click at [290, 450] on textarea at bounding box center [397, 451] width 309 height 66
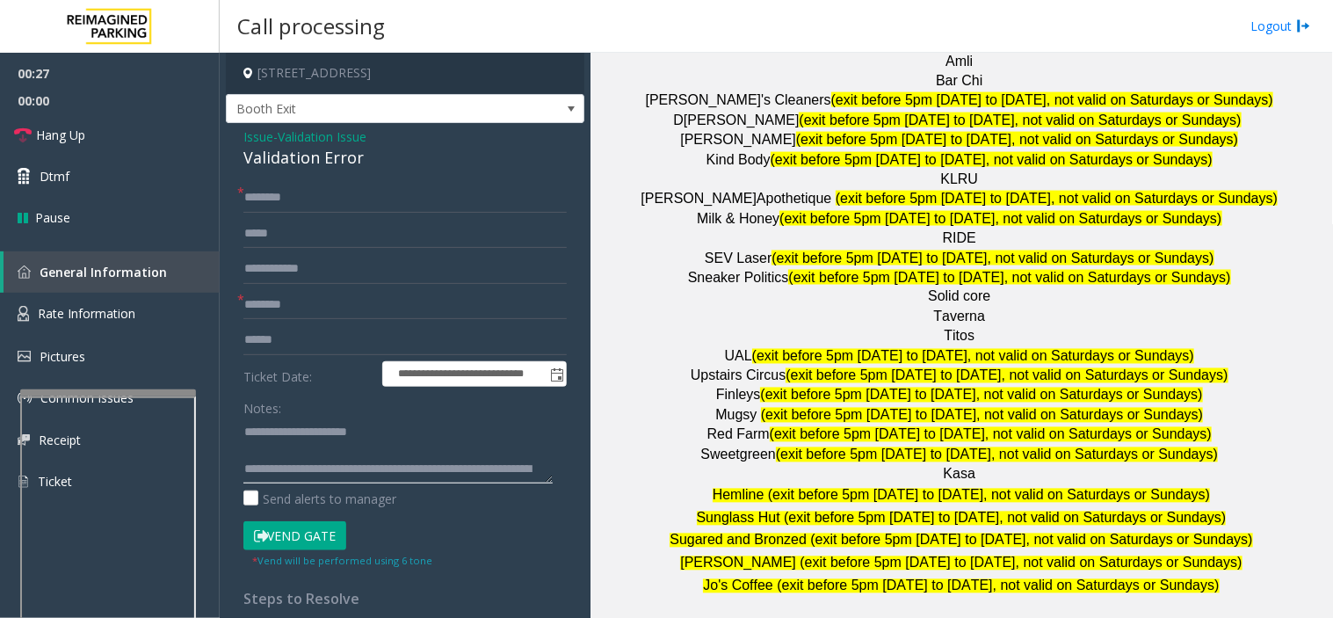
scroll to position [2246, 0]
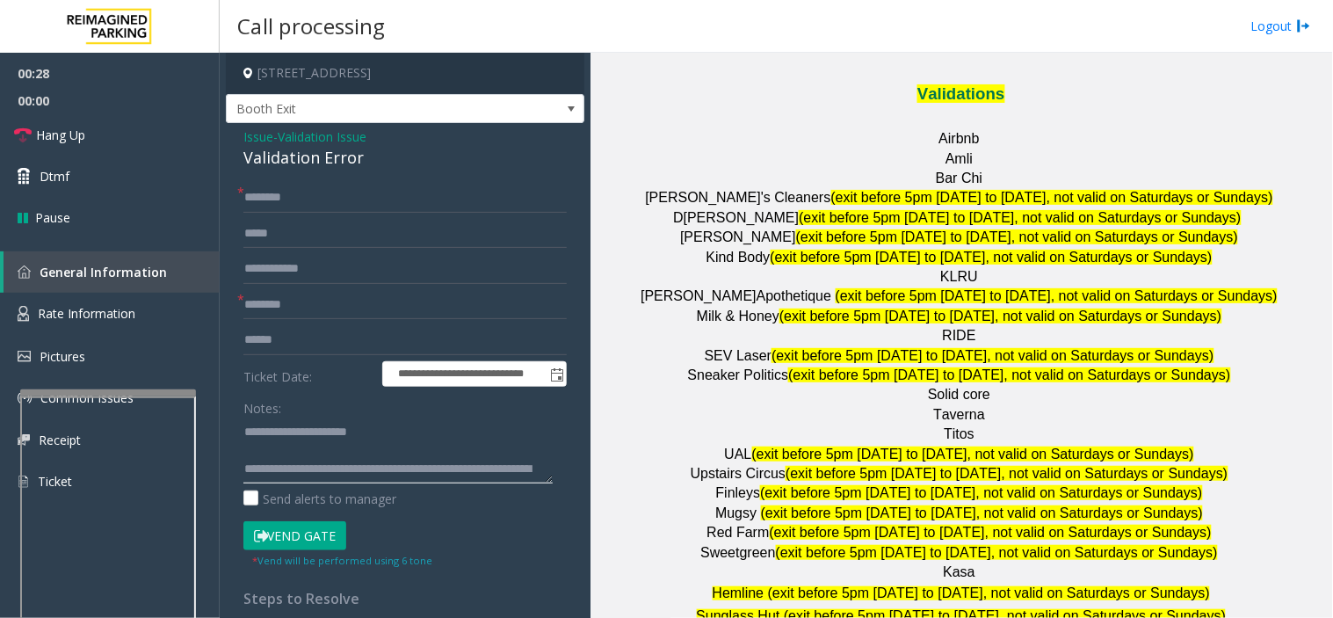
type textarea "**********"
drag, startPoint x: 724, startPoint y: 268, endPoint x: 775, endPoint y: 274, distance: 51.4
click at [772, 348] on span "SEV Laser" at bounding box center [738, 355] width 67 height 15
click at [347, 301] on input "text" at bounding box center [404, 305] width 323 height 30
paste input "*********"
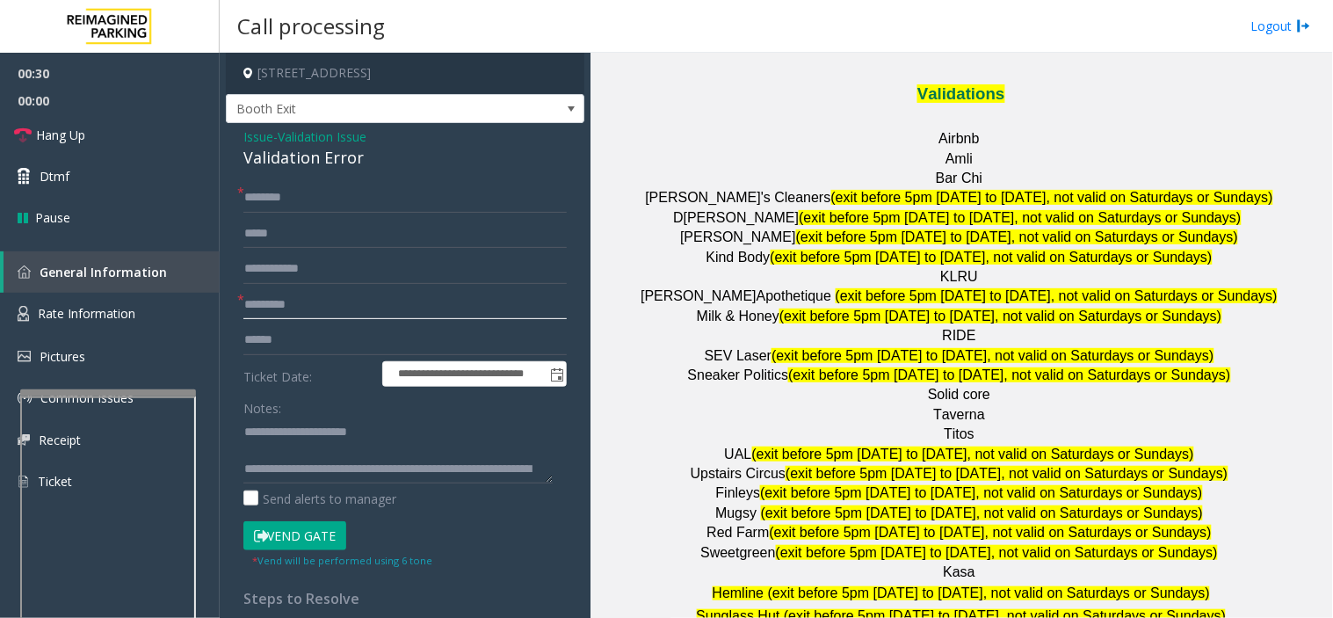
type input "*********"
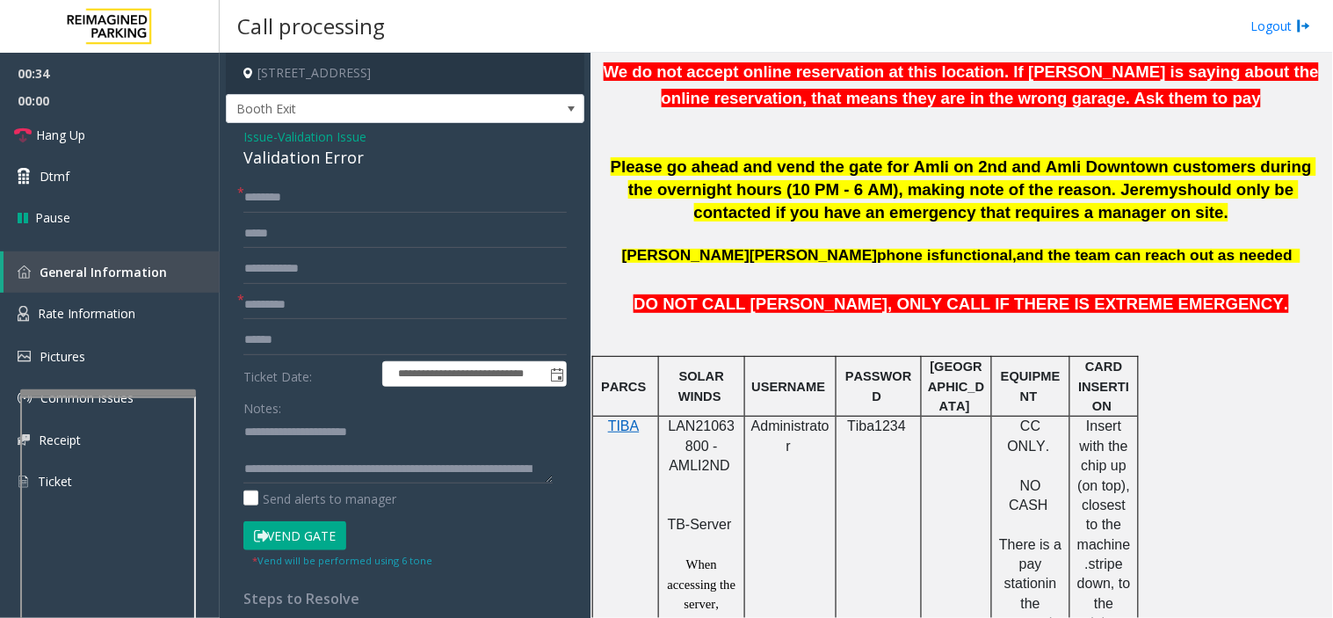
scroll to position [585, 0]
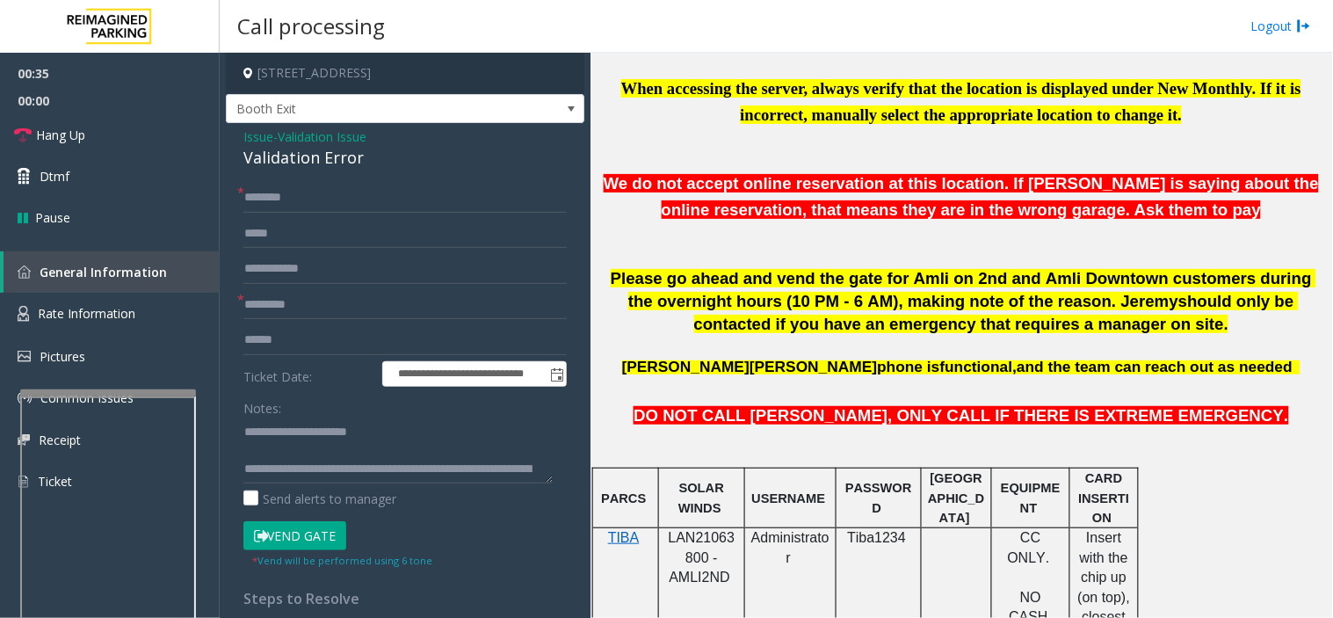
click at [699, 551] on span "LAN21063800 - AMLI2ND" at bounding box center [702, 557] width 67 height 54
click at [295, 343] on input "text" at bounding box center [404, 340] width 323 height 30
type input "******"
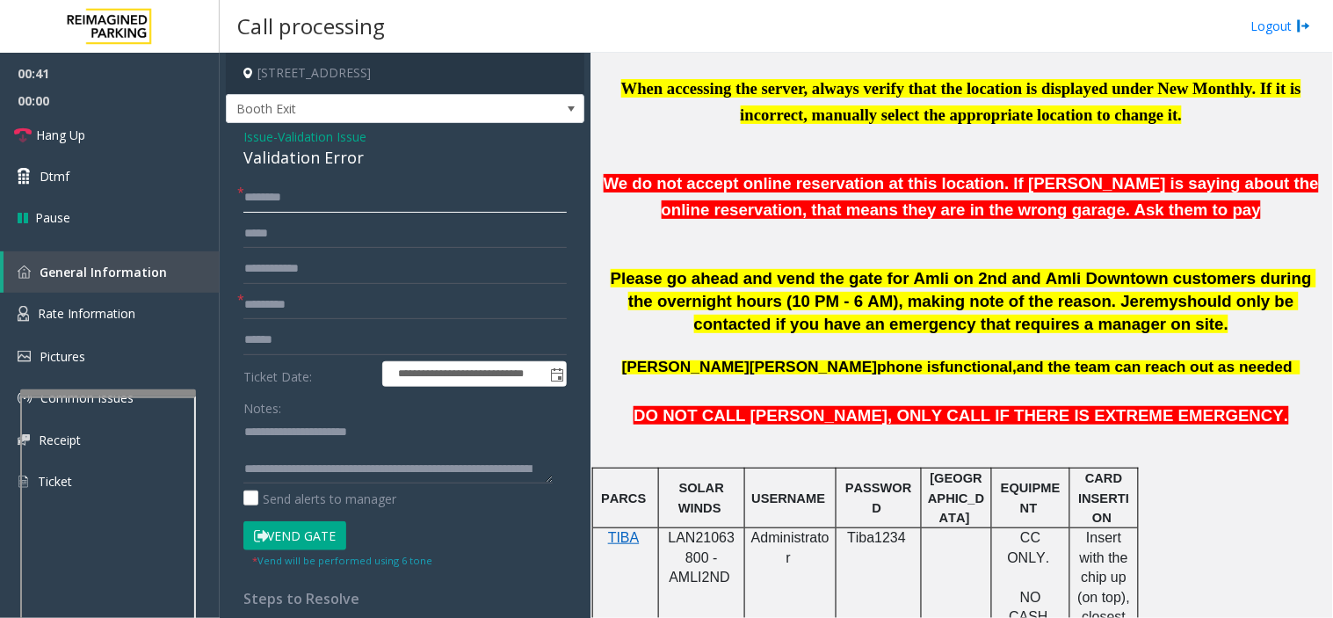
click at [338, 187] on input "text" at bounding box center [404, 198] width 323 height 30
click at [273, 344] on input "******" at bounding box center [404, 340] width 323 height 30
drag, startPoint x: 273, startPoint y: 344, endPoint x: 290, endPoint y: 345, distance: 16.8
click at [276, 344] on input "******" at bounding box center [404, 340] width 323 height 30
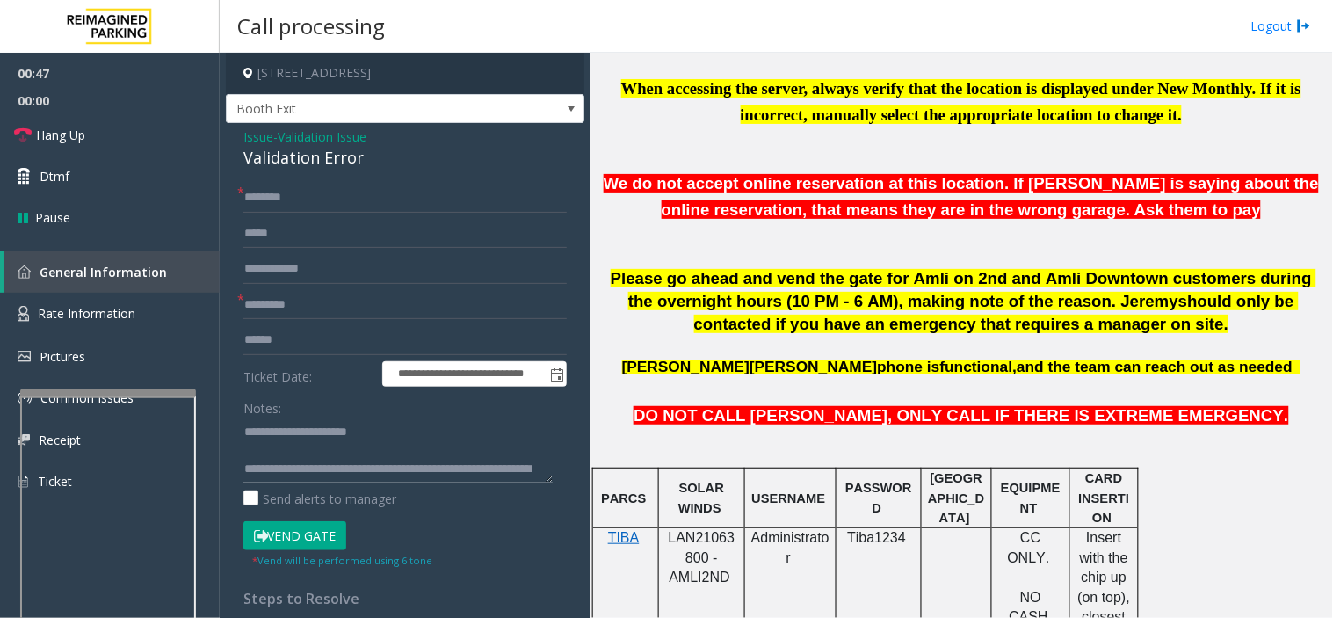
click at [302, 440] on textarea at bounding box center [397, 451] width 309 height 66
click at [302, 454] on textarea at bounding box center [397, 451] width 309 height 66
paste textarea "******"
type textarea "**********"
drag, startPoint x: 314, startPoint y: 332, endPoint x: 136, endPoint y: 331, distance: 177.6
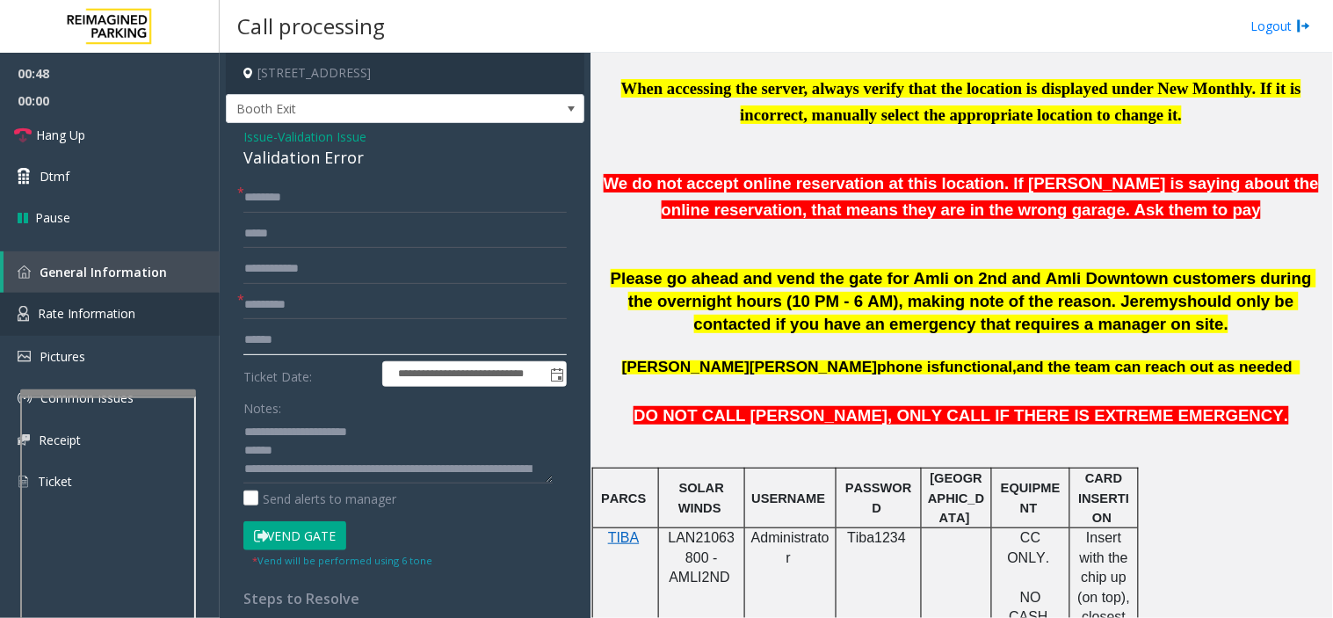
click at [136, 331] on app-root "**********" at bounding box center [666, 309] width 1333 height 618
click at [302, 340] on input "text" at bounding box center [404, 340] width 323 height 30
type input "*******"
click at [393, 186] on input "text" at bounding box center [404, 198] width 323 height 30
click at [323, 204] on input "text" at bounding box center [404, 198] width 323 height 30
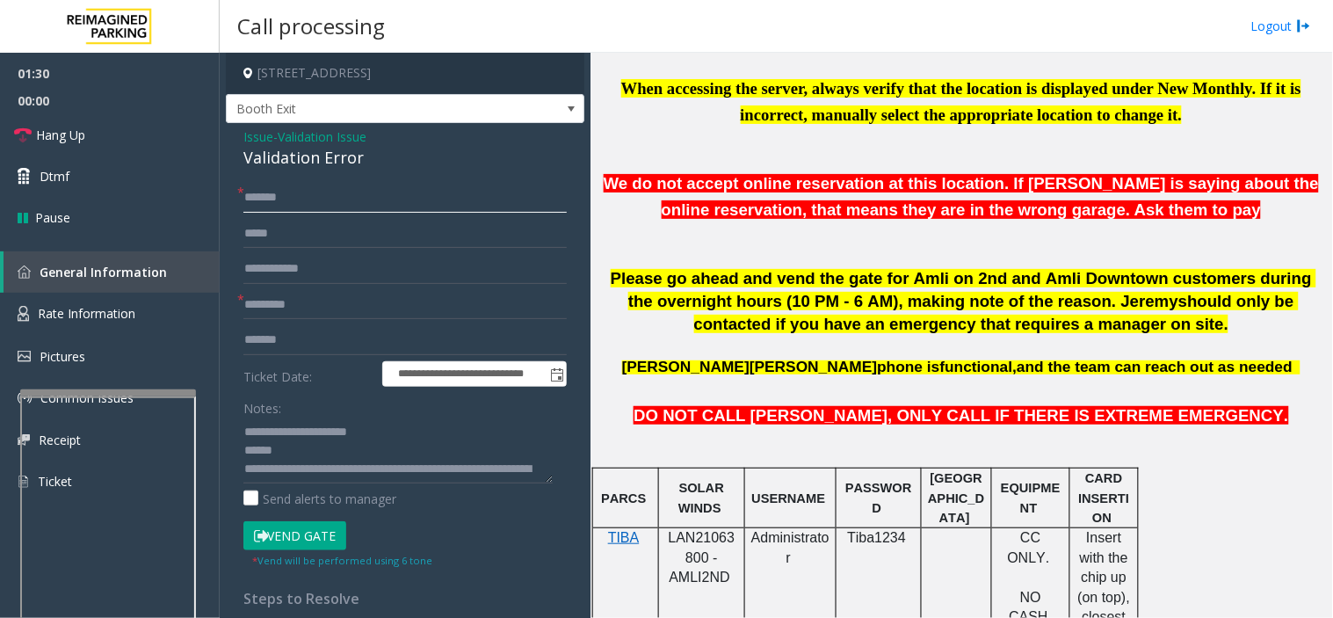
type input "*******"
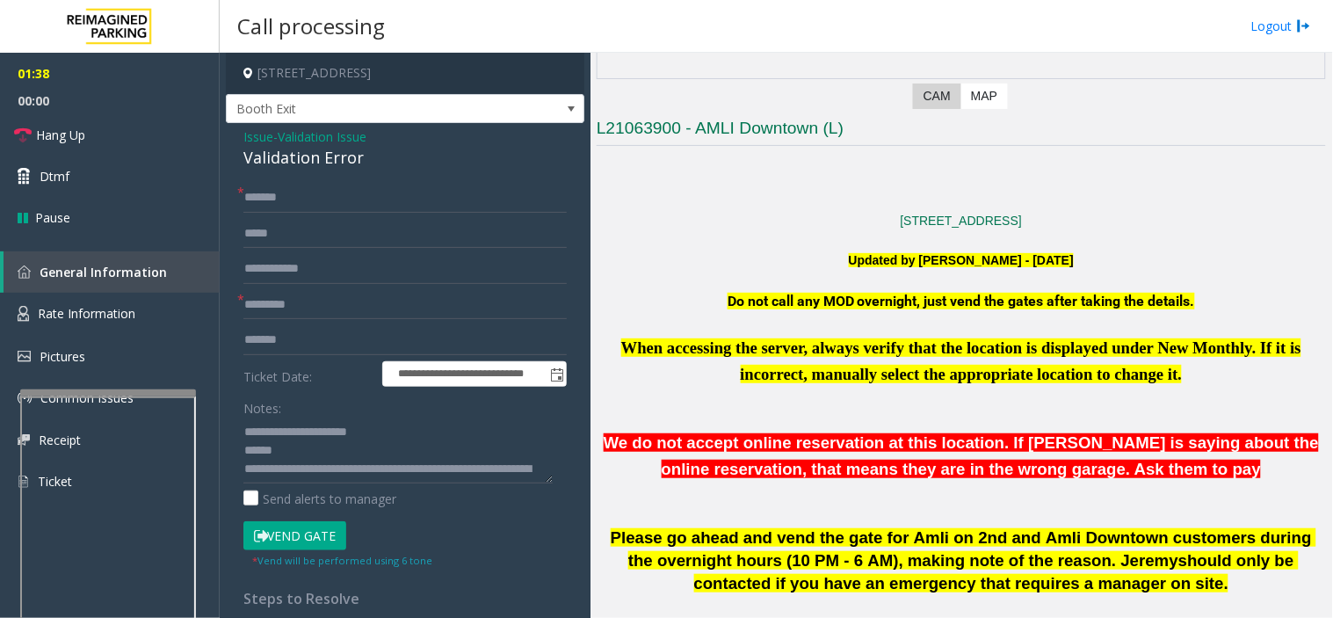
scroll to position [488, 0]
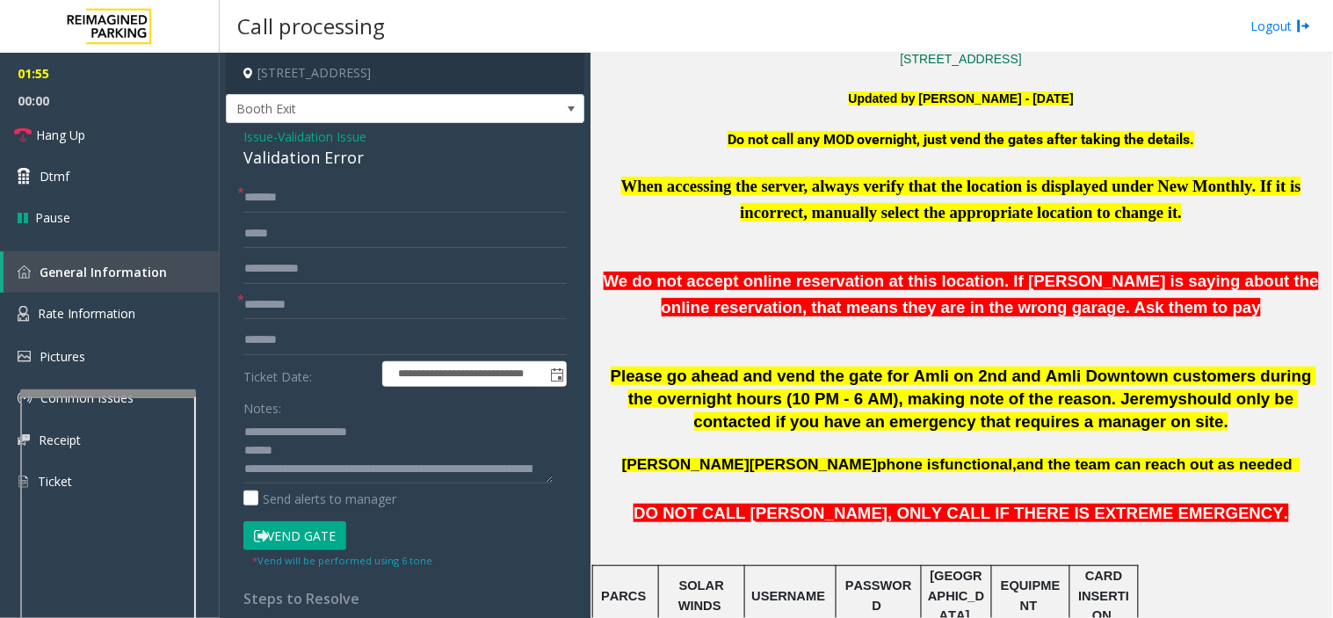
click at [309, 533] on button "Vend Gate" at bounding box center [294, 536] width 103 height 30
drag, startPoint x: 283, startPoint y: 523, endPoint x: 100, endPoint y: 148, distance: 417.5
click at [85, 154] on app-root "**********" at bounding box center [666, 309] width 1333 height 618
click at [102, 143] on link "Hang Up" at bounding box center [110, 134] width 220 height 41
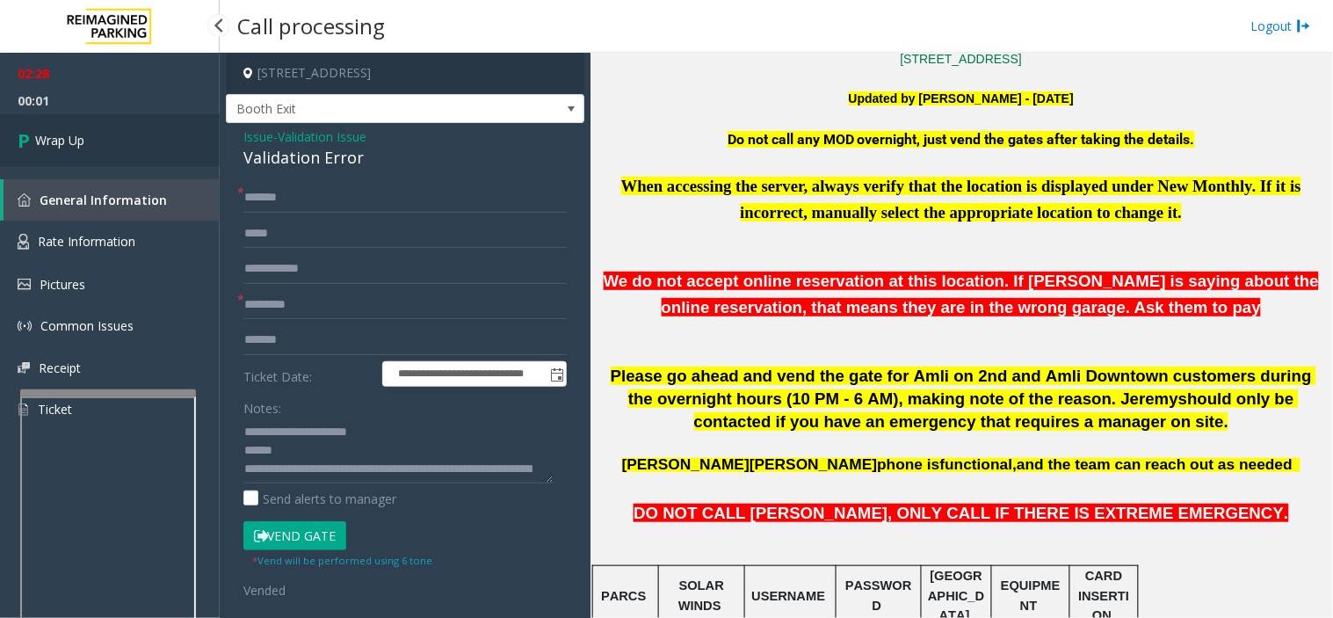
click at [171, 139] on link "Wrap Up" at bounding box center [110, 140] width 220 height 52
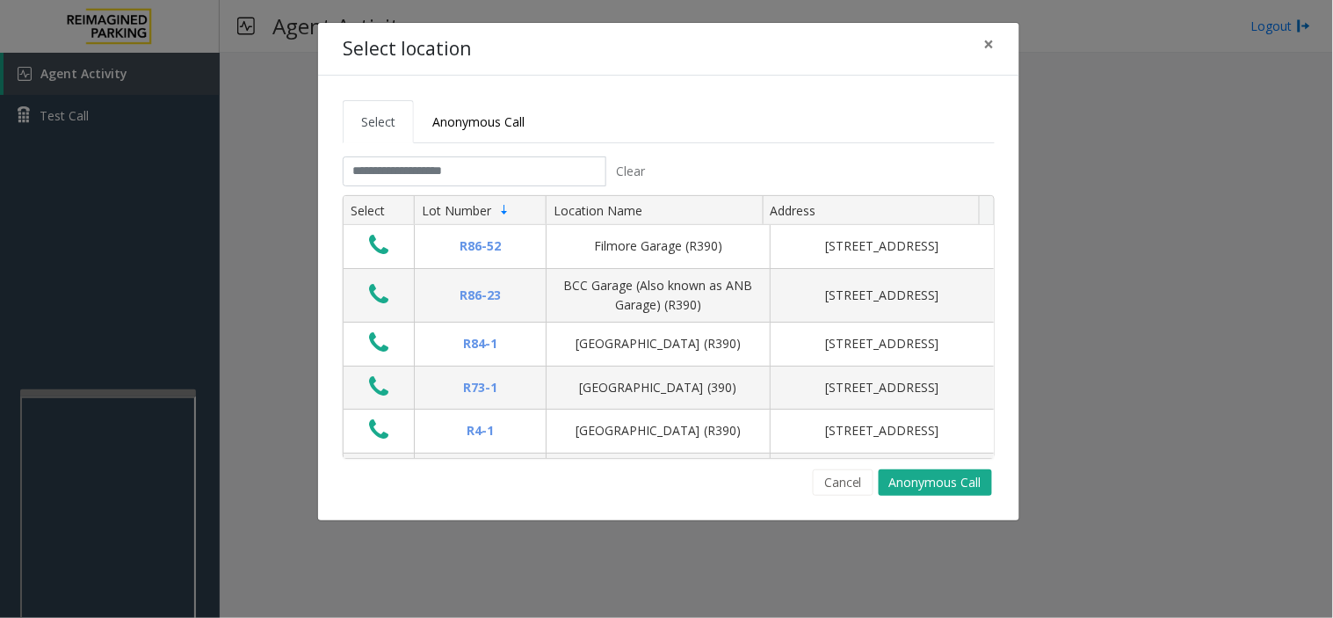
drag, startPoint x: 543, startPoint y: 189, endPoint x: 543, endPoint y: 179, distance: 9.7
click at [543, 182] on tab "Clear Select Lot Number Location Name Address R86-[GEOGRAPHIC_DATA][STREET_ADDR…" at bounding box center [669, 325] width 652 height 339
click at [543, 179] on input "text" at bounding box center [475, 171] width 264 height 30
drag, startPoint x: 767, startPoint y: 129, endPoint x: 744, endPoint y: 153, distance: 33.6
click at [744, 153] on tabset "Select Anonymous Call Clear Select Lot Number Location Name Address R86-52 Film…" at bounding box center [669, 298] width 652 height 396
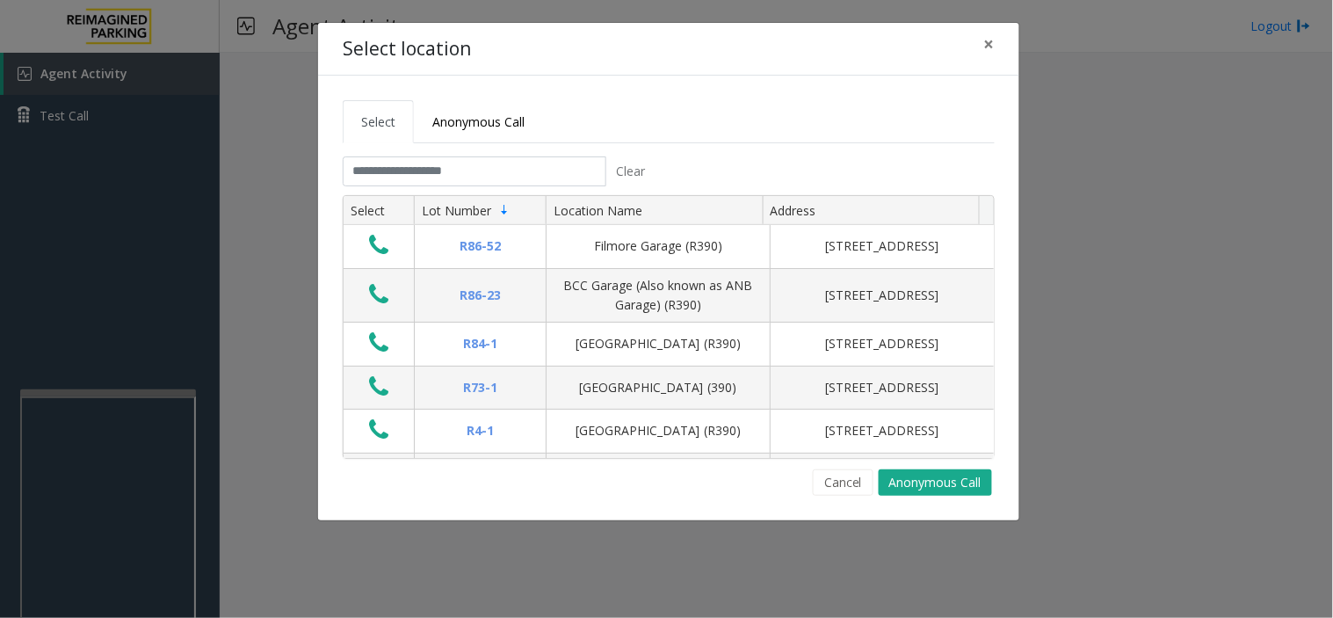
drag, startPoint x: 732, startPoint y: 64, endPoint x: 710, endPoint y: 134, distance: 73.7
drag, startPoint x: 710, startPoint y: 134, endPoint x: 615, endPoint y: 123, distance: 95.6
click at [615, 123] on ul "Select Anonymous Call" at bounding box center [669, 121] width 652 height 43
drag, startPoint x: 610, startPoint y: 117, endPoint x: 599, endPoint y: 148, distance: 32.8
click at [599, 148] on tabset "Select Anonymous Call Clear Select Lot Number Location Name Address R86-52 Film…" at bounding box center [669, 298] width 652 height 396
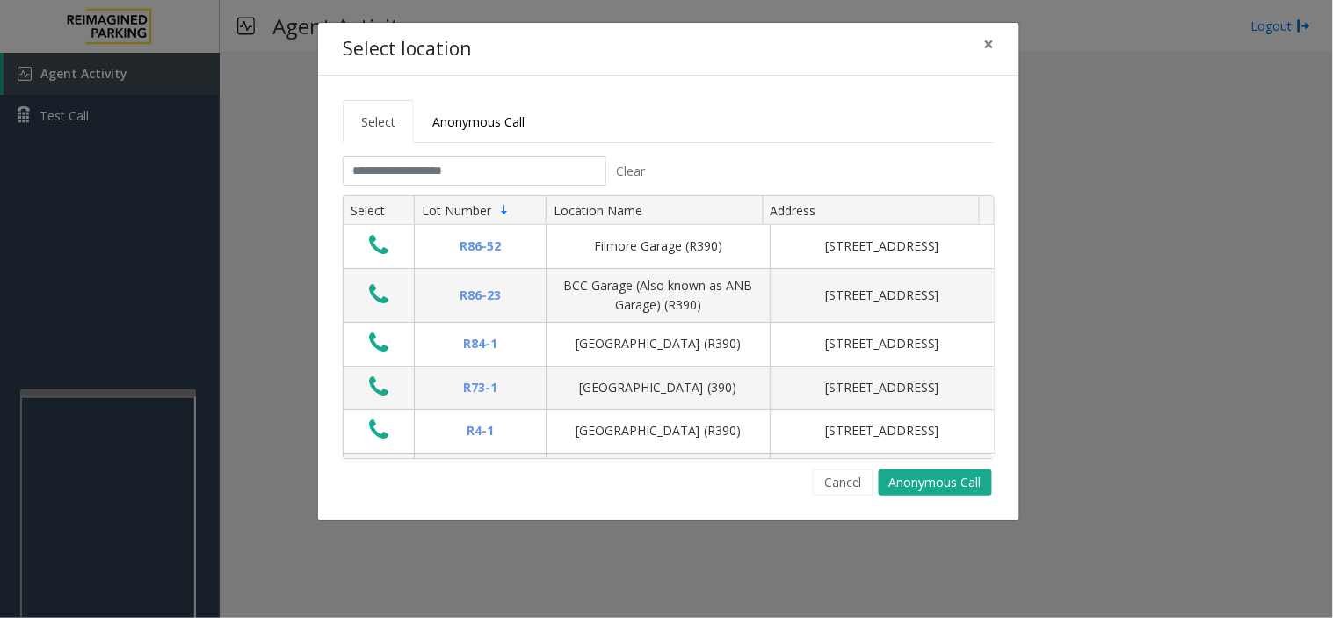
drag, startPoint x: 666, startPoint y: 115, endPoint x: 662, endPoint y: 132, distance: 17.3
click at [662, 132] on ul "Select Anonymous Call" at bounding box center [669, 121] width 652 height 43
drag, startPoint x: 716, startPoint y: 167, endPoint x: 703, endPoint y: 172, distance: 13.4
click at [703, 172] on div "Clear" at bounding box center [669, 171] width 679 height 30
click at [365, 182] on input "text" at bounding box center [475, 171] width 264 height 30
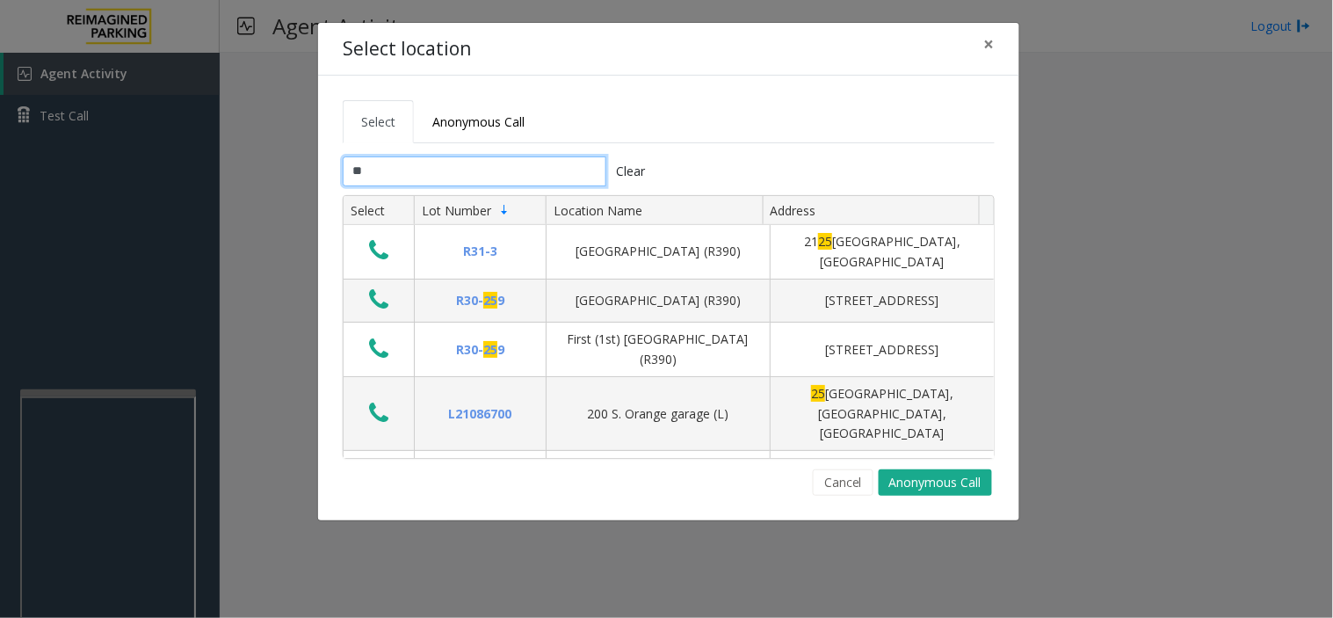
type input "*"
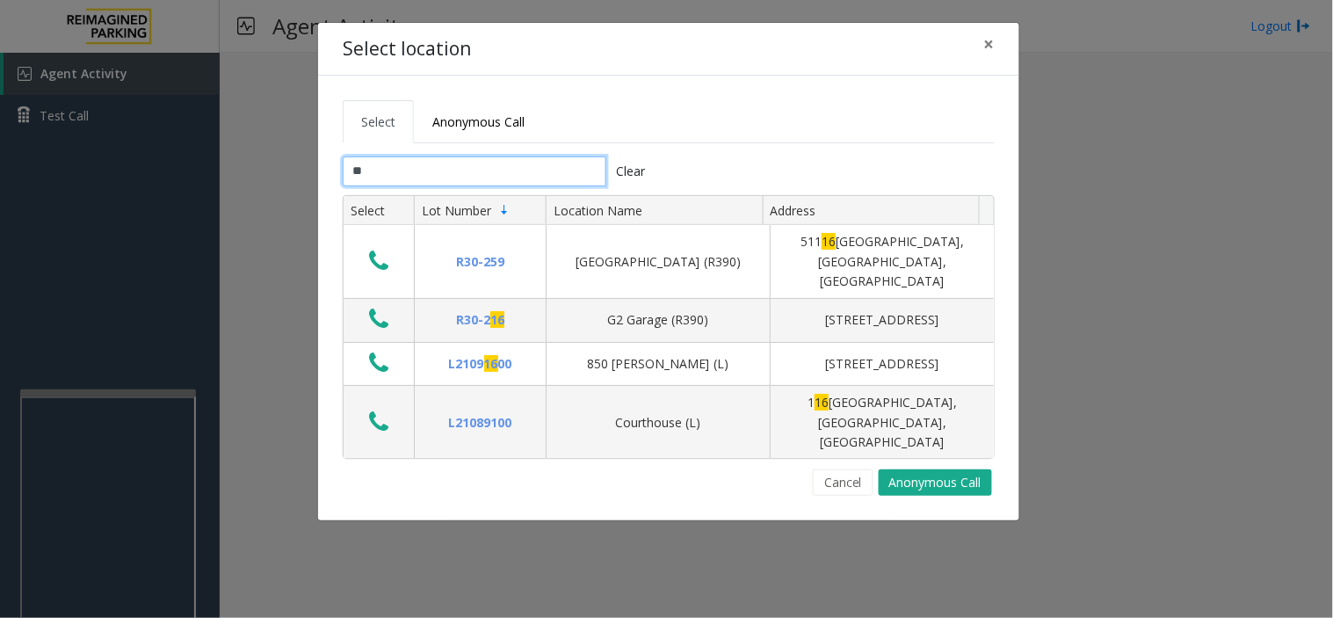
type input "*"
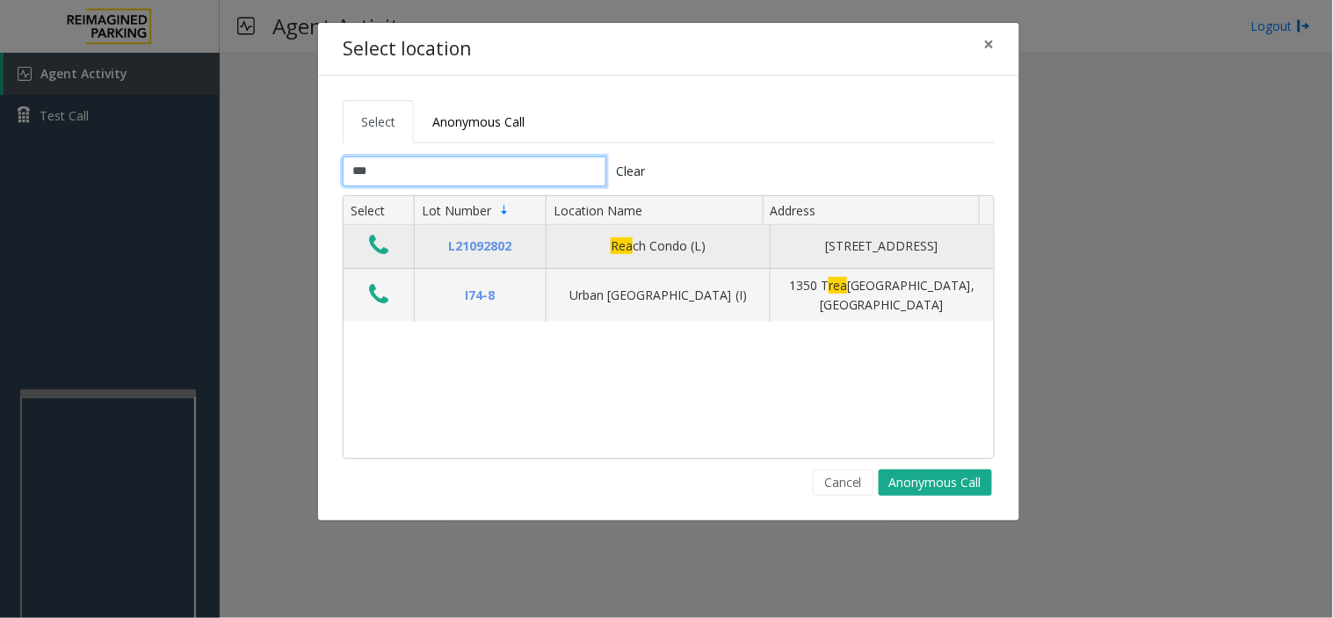
type input "***"
drag, startPoint x: 374, startPoint y: 265, endPoint x: 384, endPoint y: 260, distance: 11.0
click at [378, 260] on button "Data table" at bounding box center [379, 246] width 30 height 28
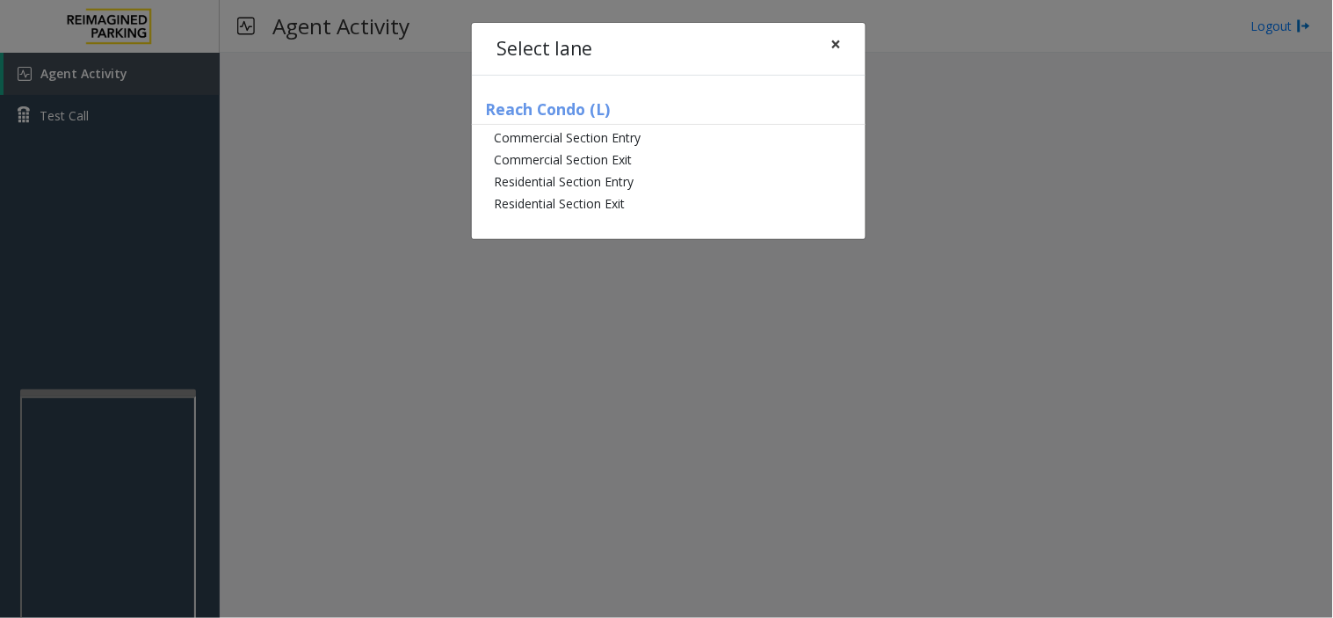
click at [840, 40] on button "×" at bounding box center [835, 44] width 35 height 43
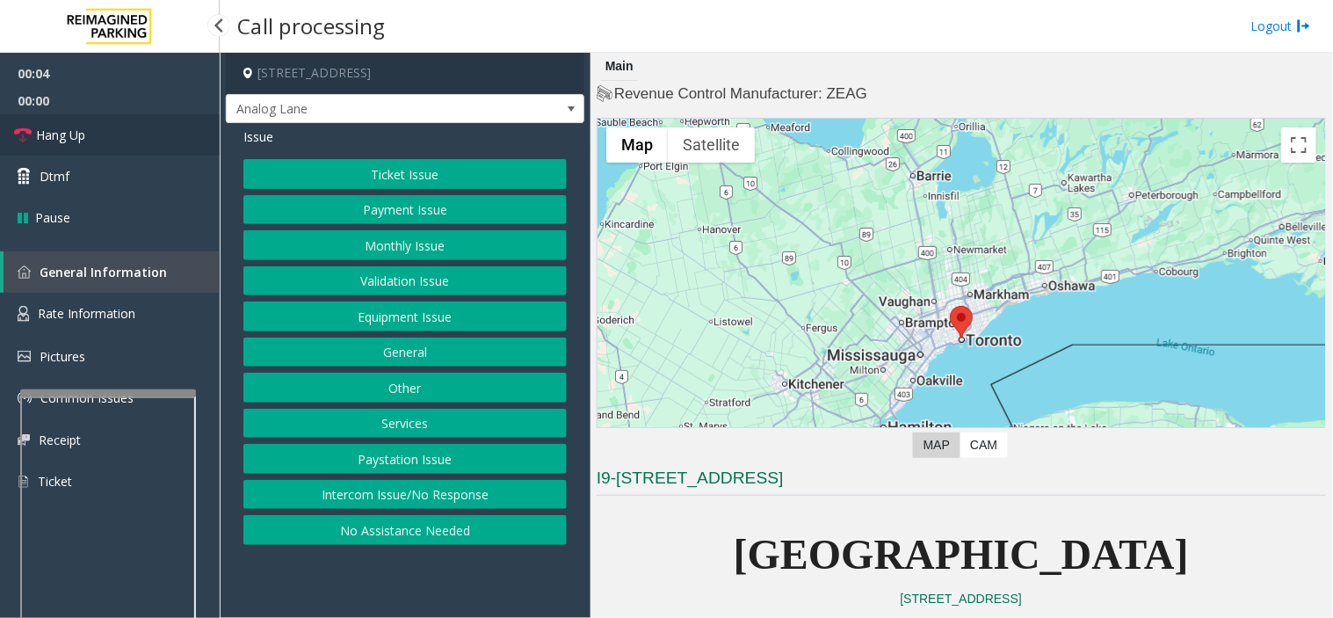
click at [158, 139] on link "Hang Up" at bounding box center [110, 134] width 220 height 41
drag, startPoint x: 375, startPoint y: 531, endPoint x: 341, endPoint y: 426, distance: 110.1
click at [376, 534] on button "No Assistance Needed" at bounding box center [404, 530] width 323 height 30
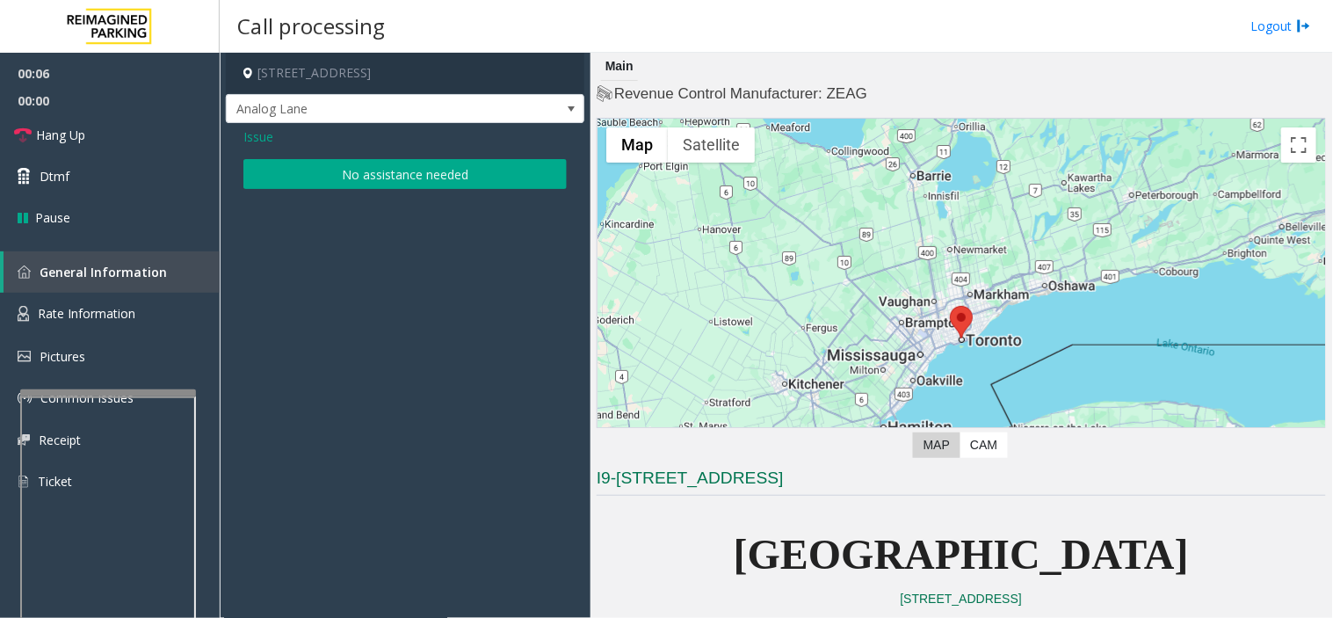
click at [317, 178] on button "No assistance needed" at bounding box center [404, 174] width 323 height 30
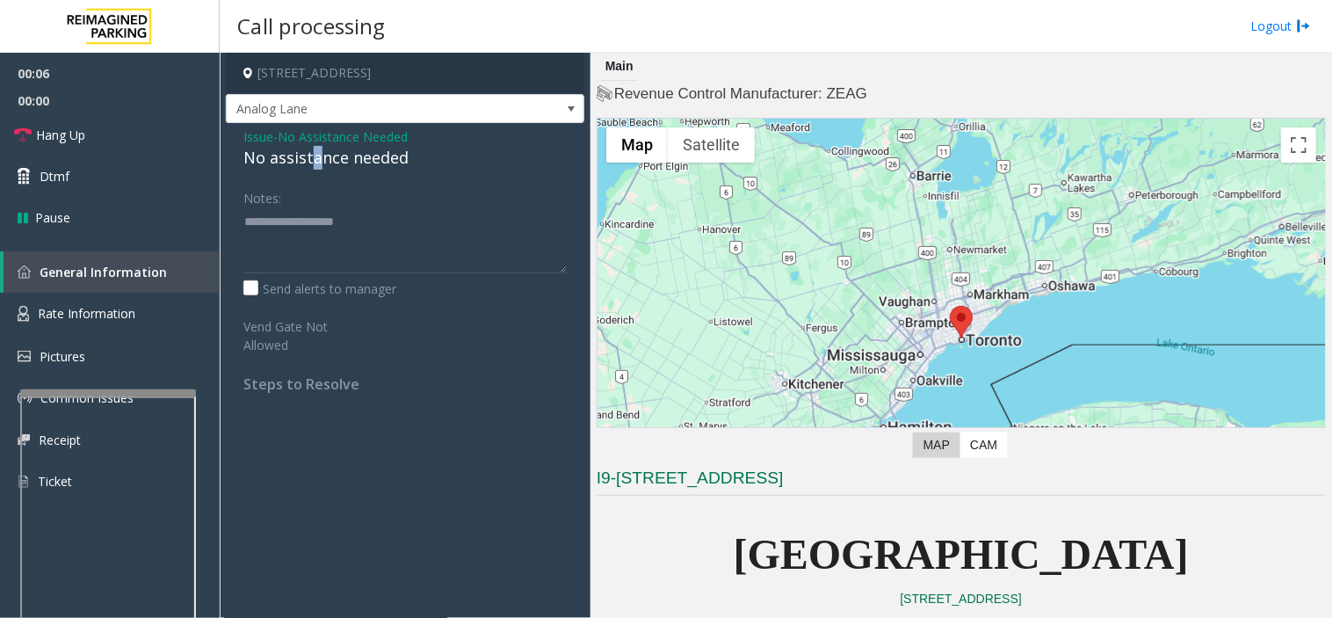
drag, startPoint x: 318, startPoint y: 154, endPoint x: 310, endPoint y: 160, distance: 10.0
click at [310, 160] on div "No assistance needed" at bounding box center [404, 158] width 323 height 24
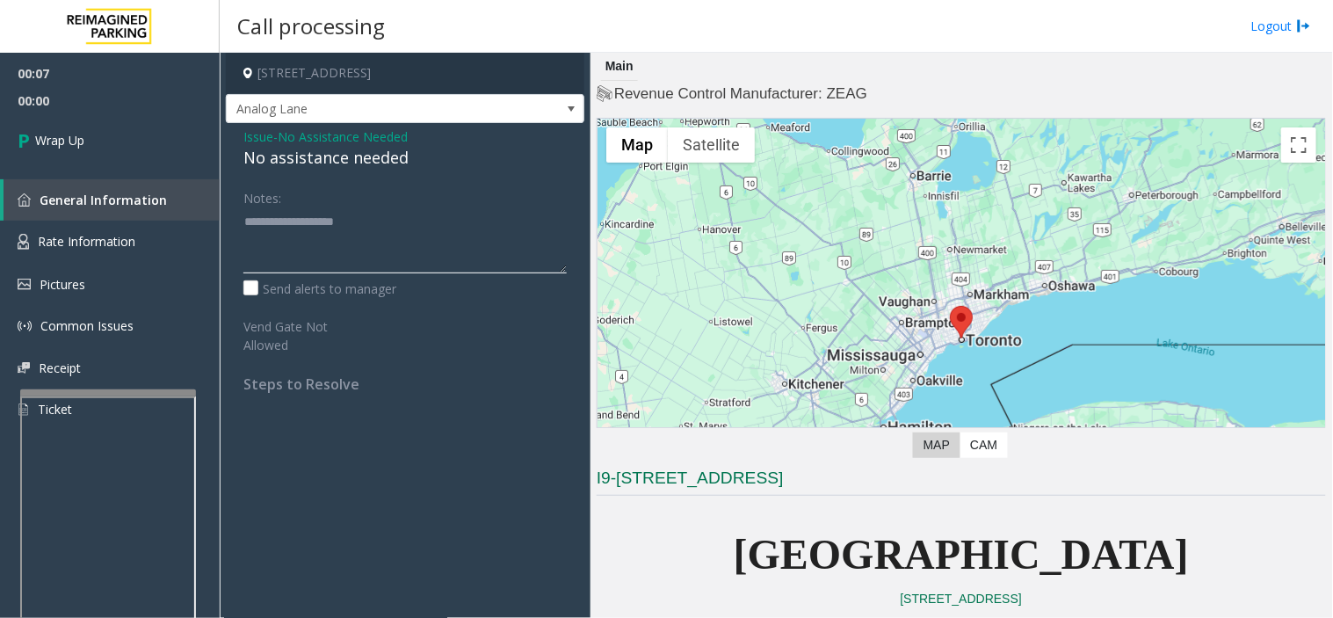
paste textarea "**********"
click at [341, 234] on textarea at bounding box center [404, 240] width 323 height 66
type textarea "**********"
click at [168, 170] on div "00:07 00:00 Wrap Up General Information Rate Information Pictures Common Issues…" at bounding box center [110, 249] width 220 height 392
click at [165, 156] on link "Wrap Up" at bounding box center [110, 140] width 220 height 52
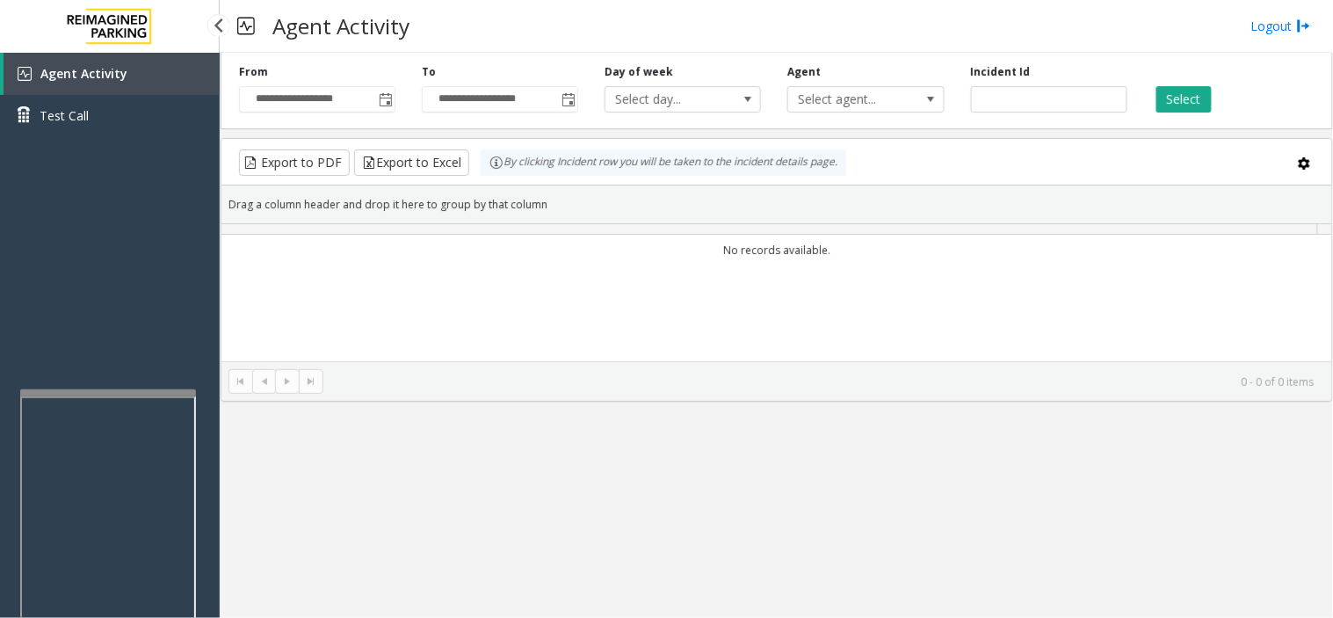
click at [163, 144] on div "Agent Activity Test Call" at bounding box center [110, 101] width 220 height 97
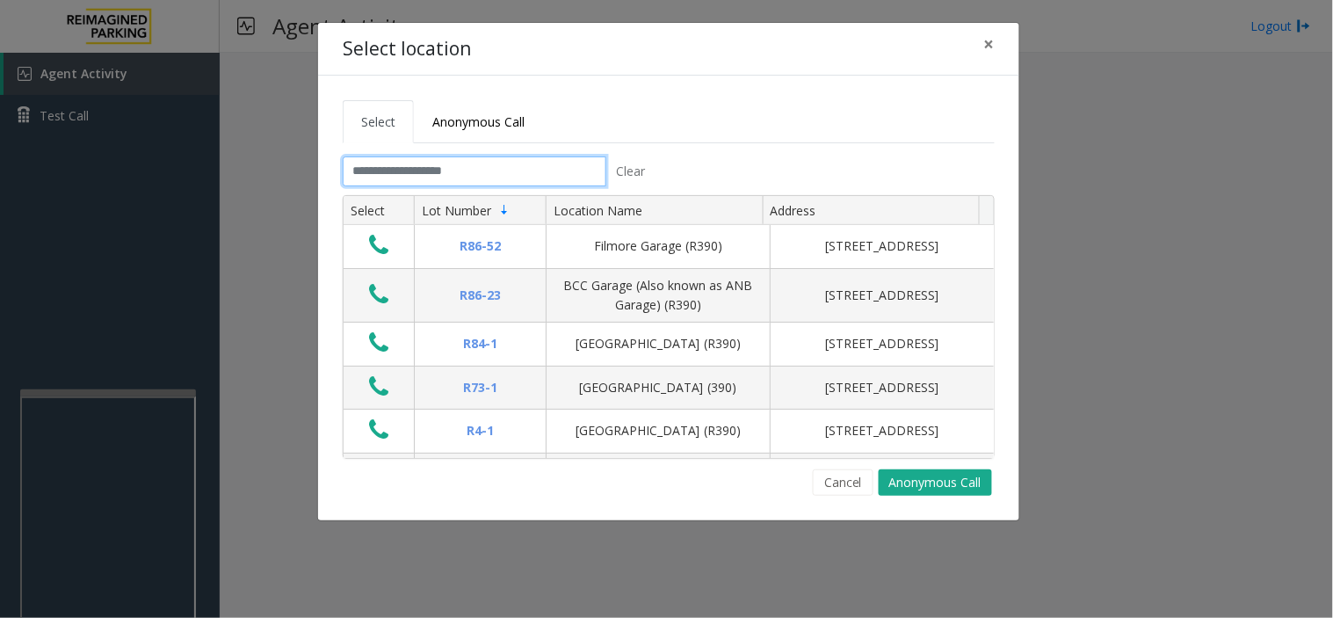
click at [512, 170] on input "text" at bounding box center [475, 171] width 264 height 30
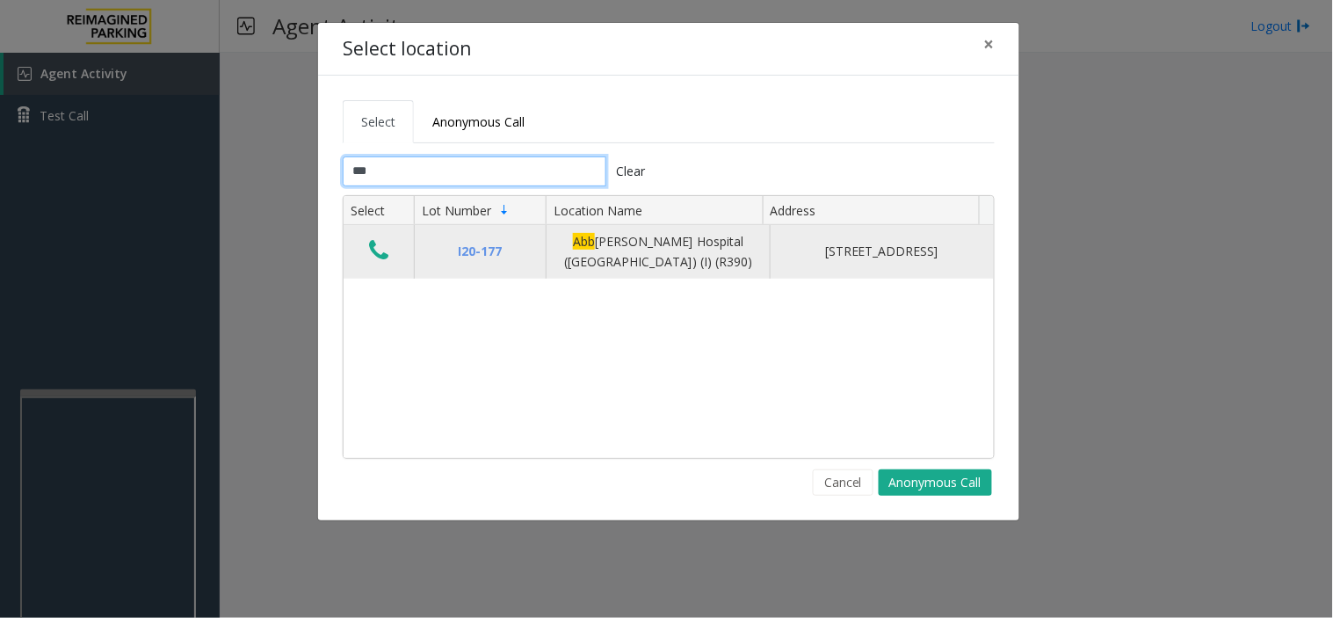
type input "***"
drag, startPoint x: 374, startPoint y: 259, endPoint x: 371, endPoint y: 246, distance: 13.4
click at [374, 258] on icon "Data table" at bounding box center [378, 250] width 19 height 25
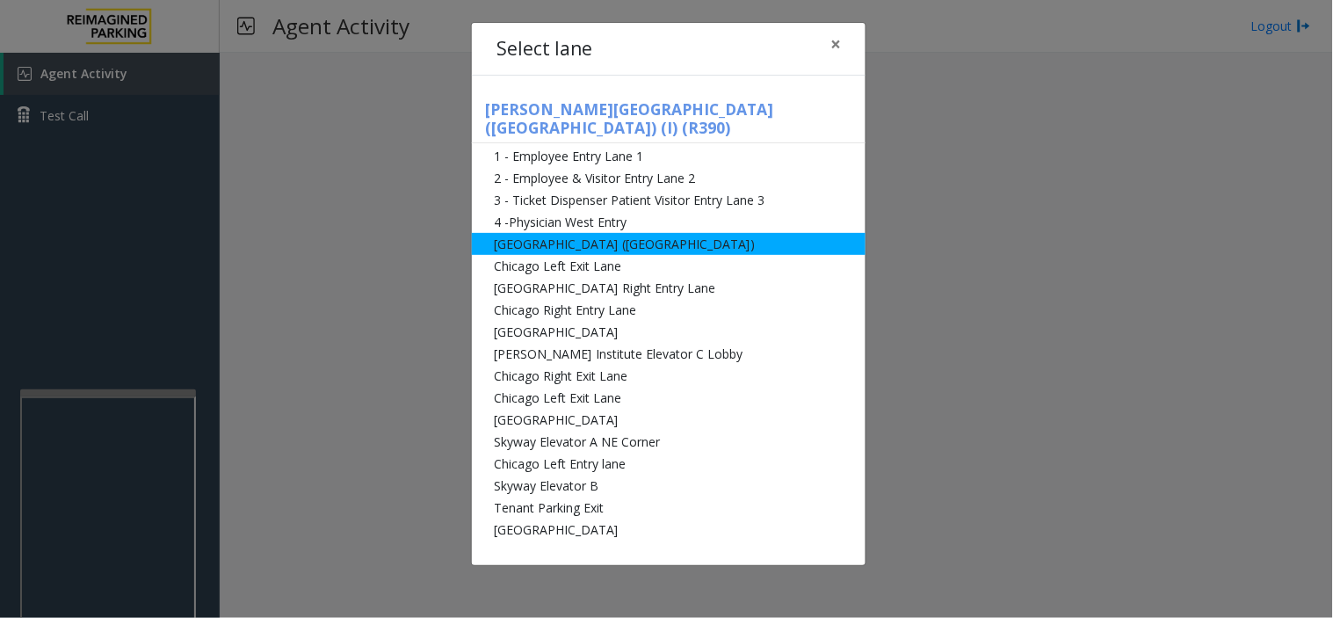
click at [621, 233] on li "[GEOGRAPHIC_DATA] ([GEOGRAPHIC_DATA])" at bounding box center [669, 244] width 394 height 22
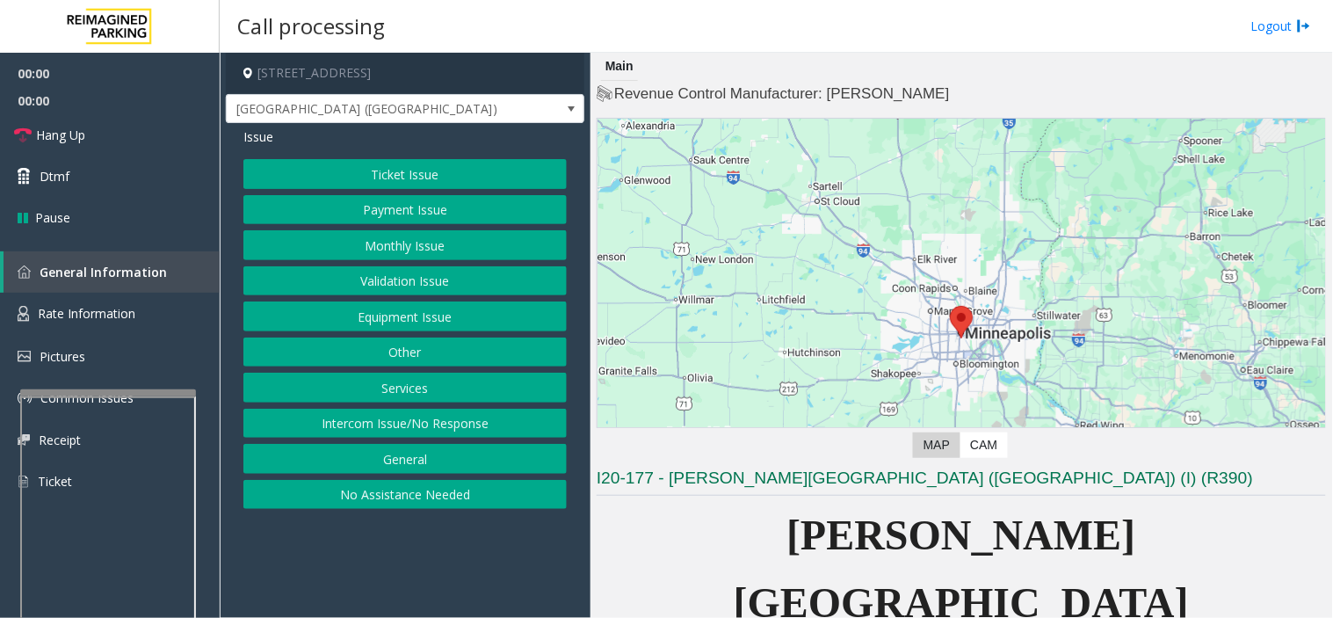
click at [388, 255] on button "Monthly Issue" at bounding box center [404, 245] width 323 height 30
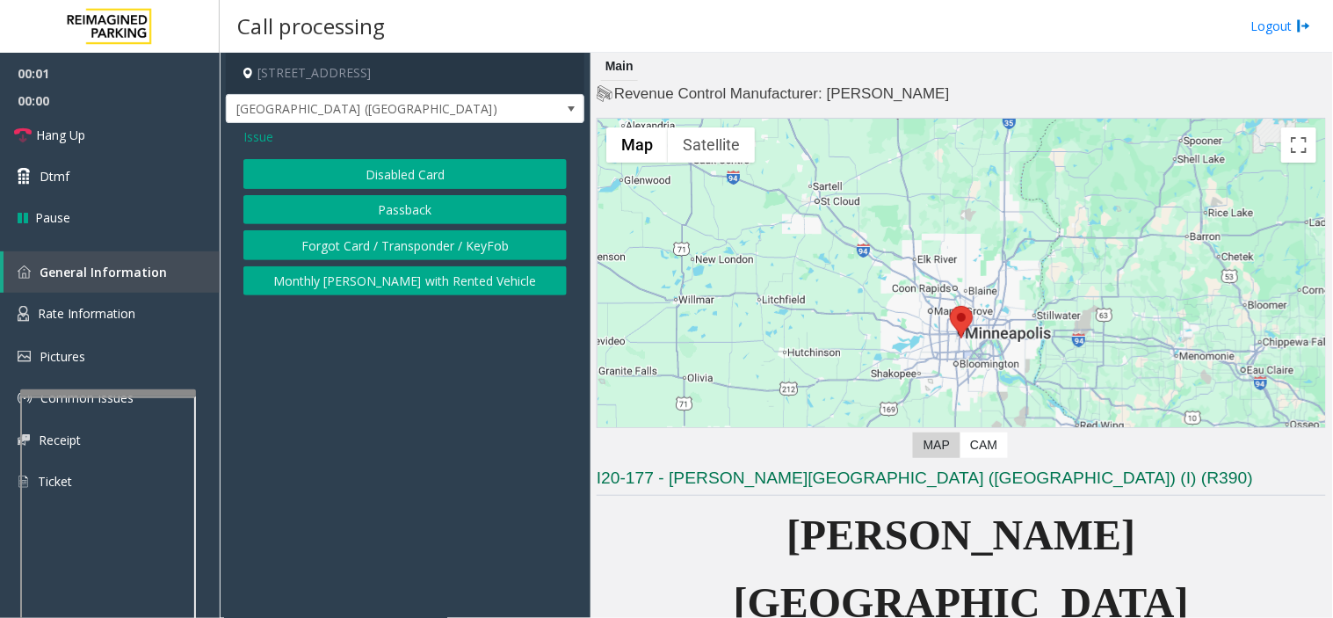
click at [356, 253] on button "Forgot Card / Transponder / KeyFob" at bounding box center [404, 245] width 323 height 30
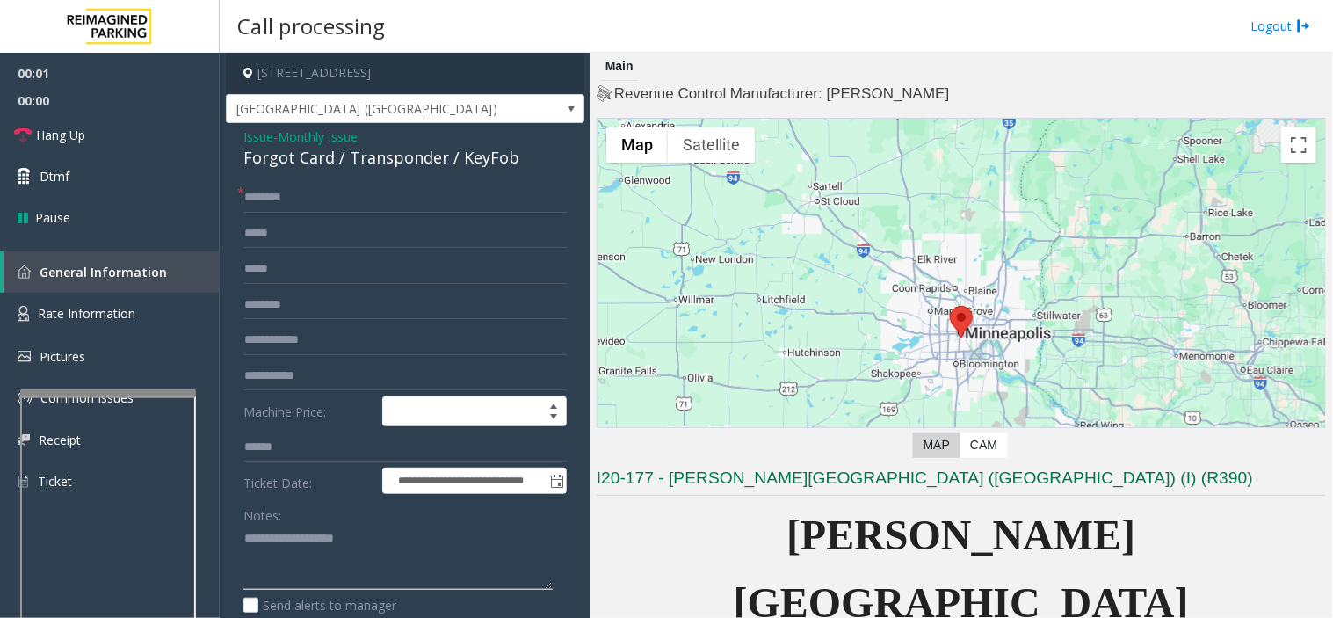
paste textarea "**********"
click at [302, 537] on textarea at bounding box center [397, 558] width 309 height 66
type textarea "**********"
click at [250, 143] on span "Issue" at bounding box center [258, 136] width 30 height 18
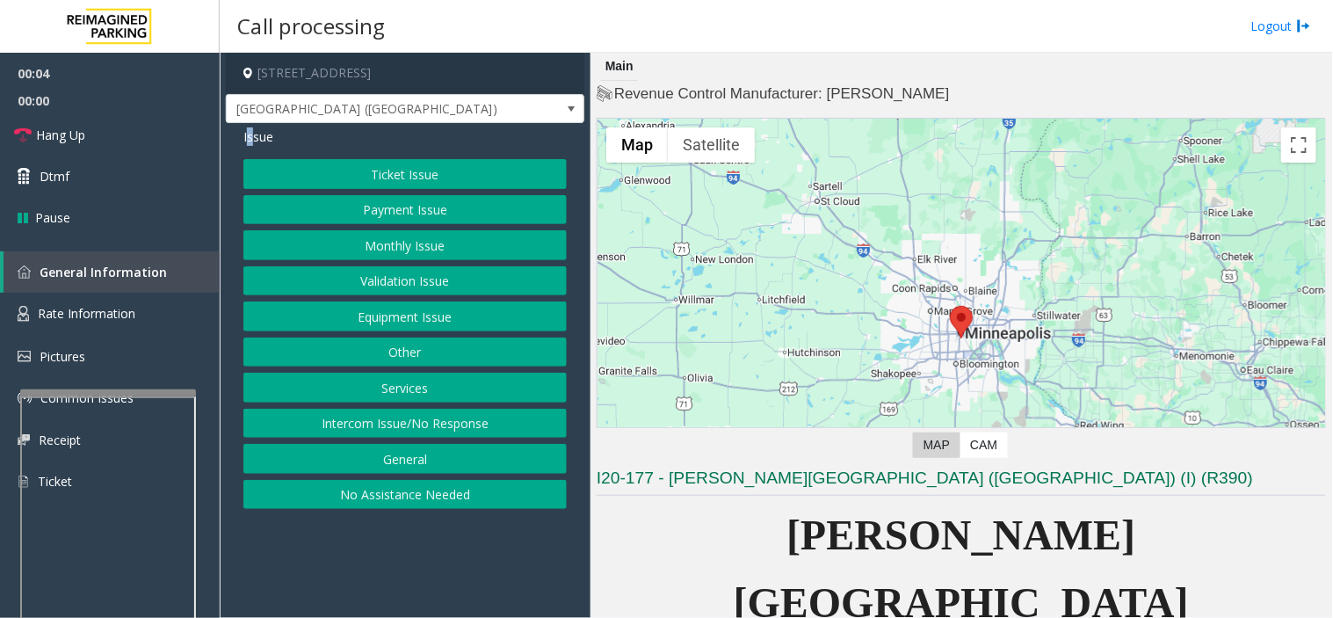
click at [382, 242] on button "Monthly Issue" at bounding box center [404, 245] width 323 height 30
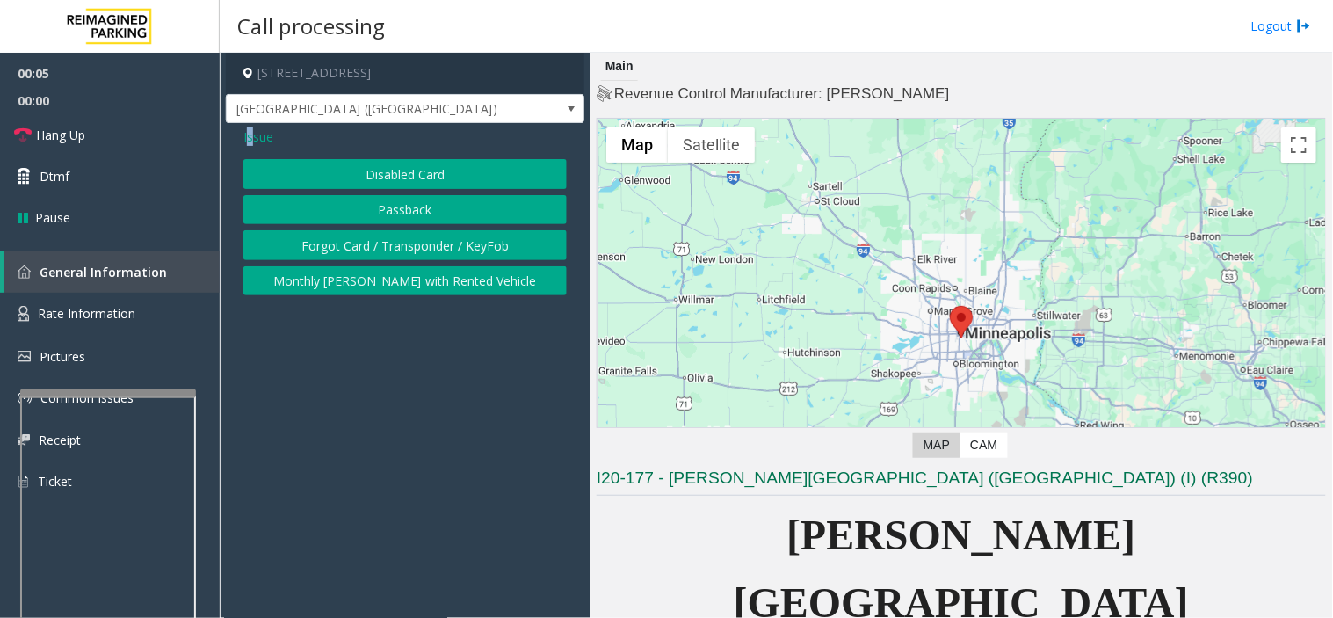
click at [352, 176] on button "Disabled Card" at bounding box center [404, 174] width 323 height 30
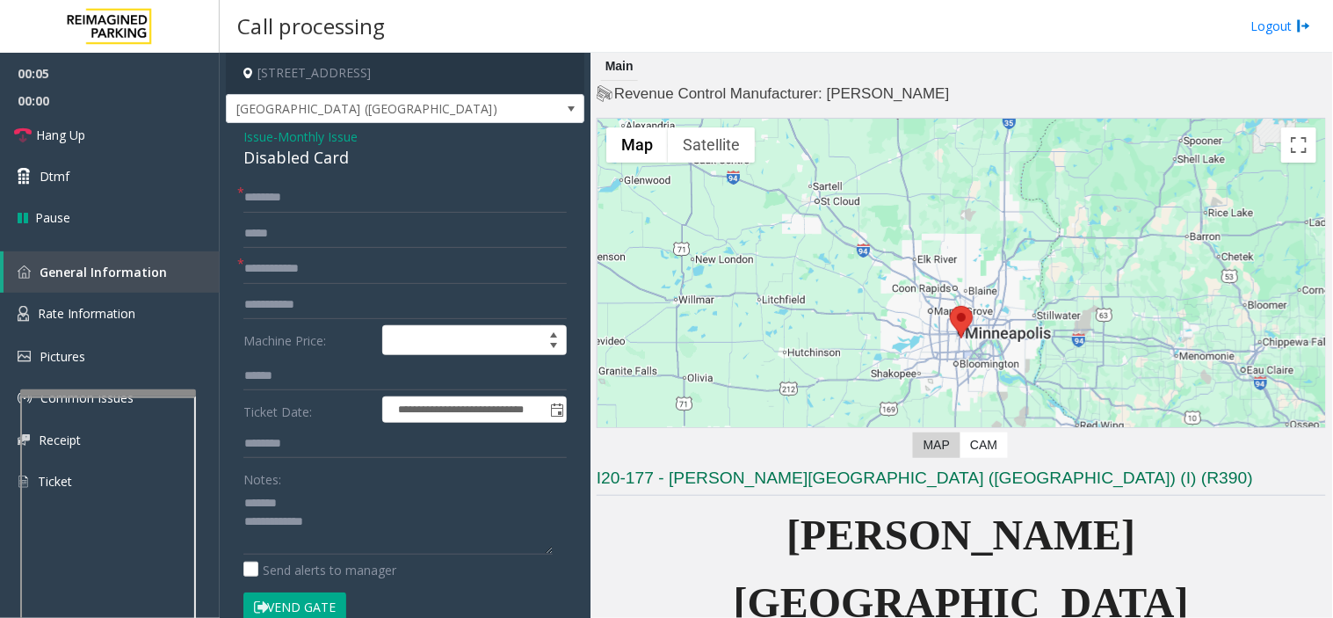
click at [311, 159] on div "Disabled Card" at bounding box center [404, 158] width 323 height 24
drag, startPoint x: 238, startPoint y: 161, endPoint x: 247, endPoint y: 156, distance: 9.8
click at [246, 161] on div "**********" at bounding box center [405, 579] width 359 height 912
drag, startPoint x: 244, startPoint y: 156, endPoint x: 358, endPoint y: 160, distance: 113.5
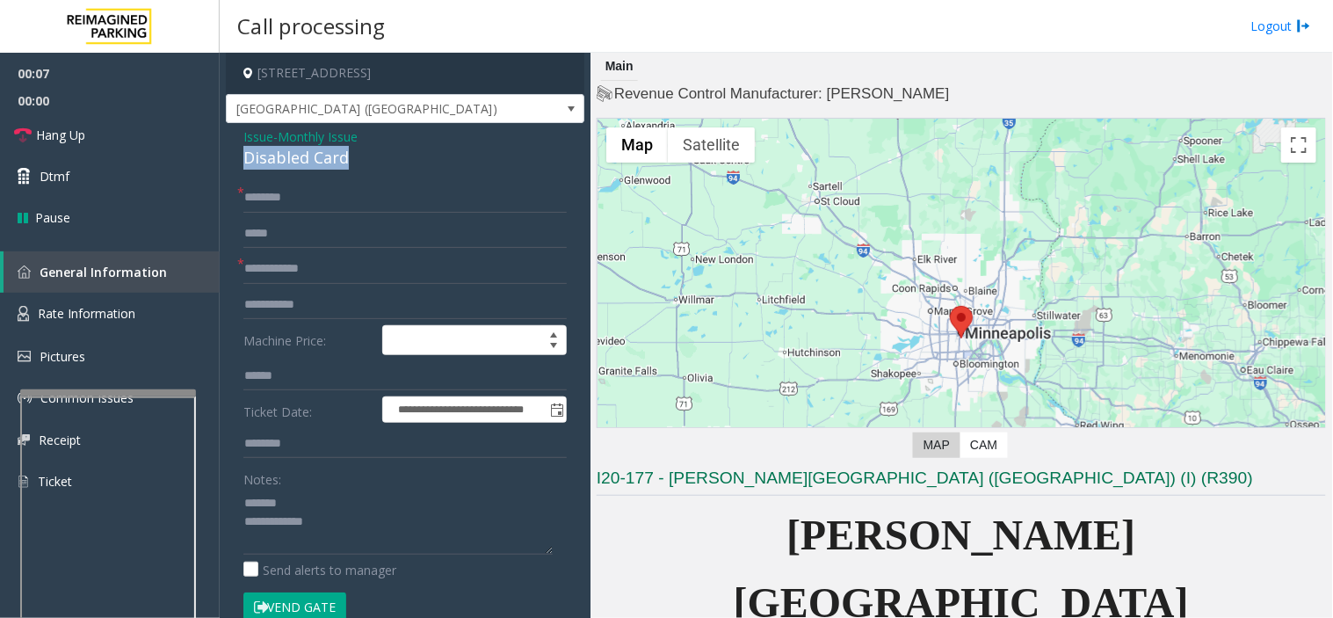
click at [358, 160] on div "Disabled Card" at bounding box center [404, 158] width 323 height 24
paste textarea "**********"
click at [311, 508] on textarea at bounding box center [397, 522] width 309 height 66
click at [337, 541] on textarea at bounding box center [397, 522] width 309 height 66
click at [366, 539] on textarea at bounding box center [397, 522] width 309 height 66
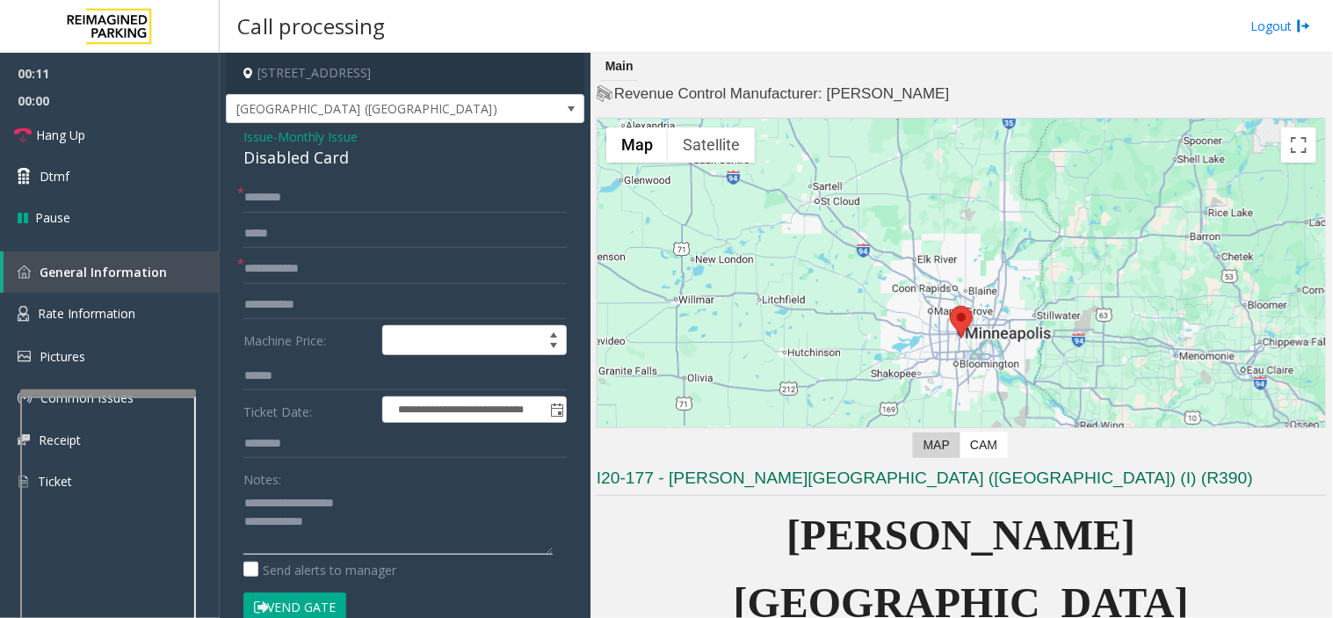
paste textarea "**********"
type textarea "**********"
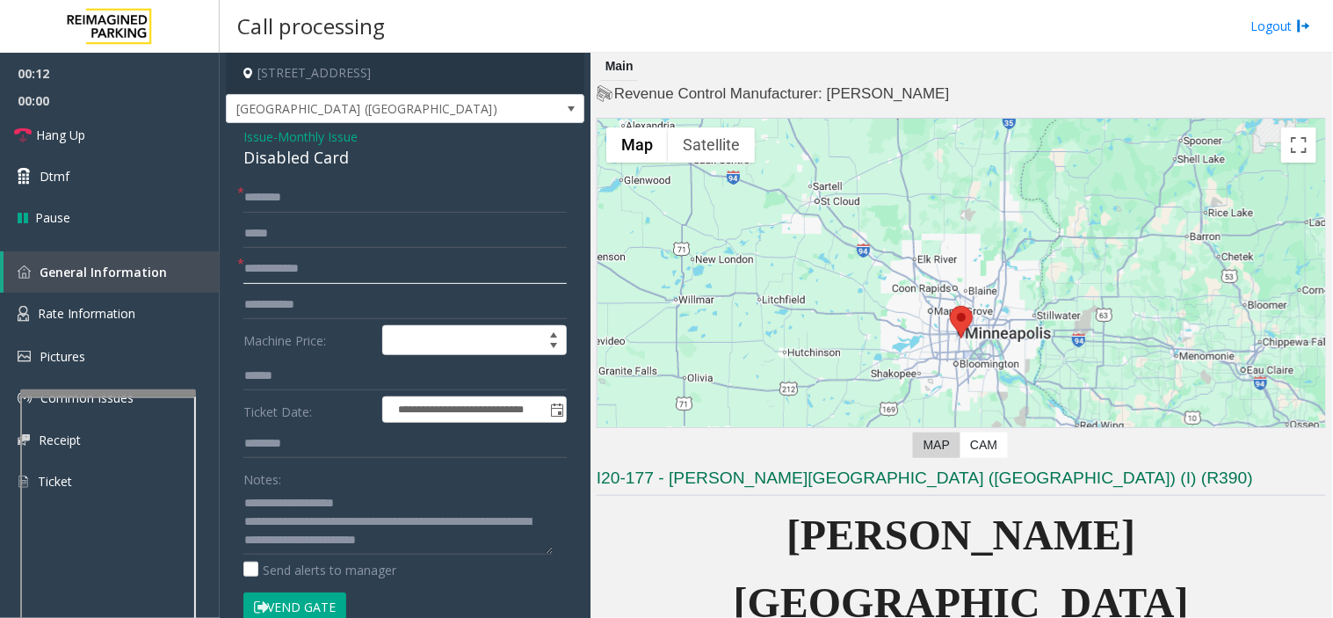
click at [355, 271] on input "text" at bounding box center [404, 269] width 323 height 30
drag, startPoint x: 321, startPoint y: 520, endPoint x: 532, endPoint y: 571, distance: 217.0
click at [532, 556] on div "Notes: Send alerts to manager" at bounding box center [404, 521] width 323 height 115
click at [265, 143] on span "Issue" at bounding box center [258, 136] width 30 height 18
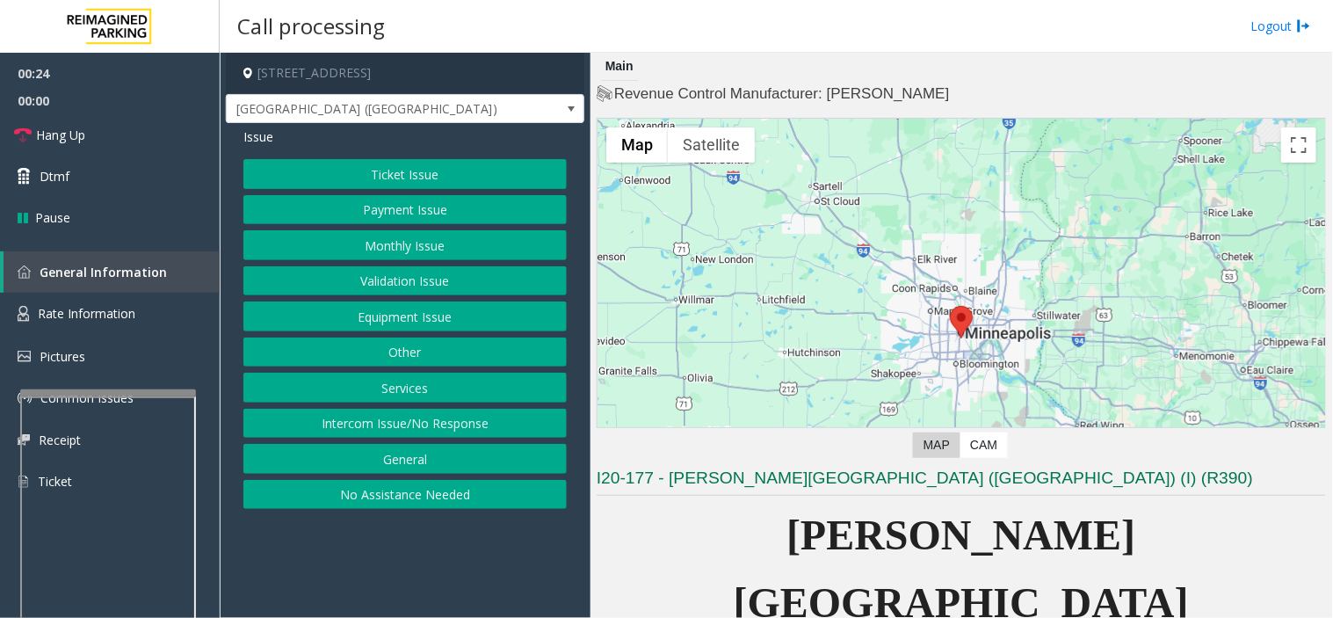
click at [419, 311] on button "Equipment Issue" at bounding box center [404, 317] width 323 height 30
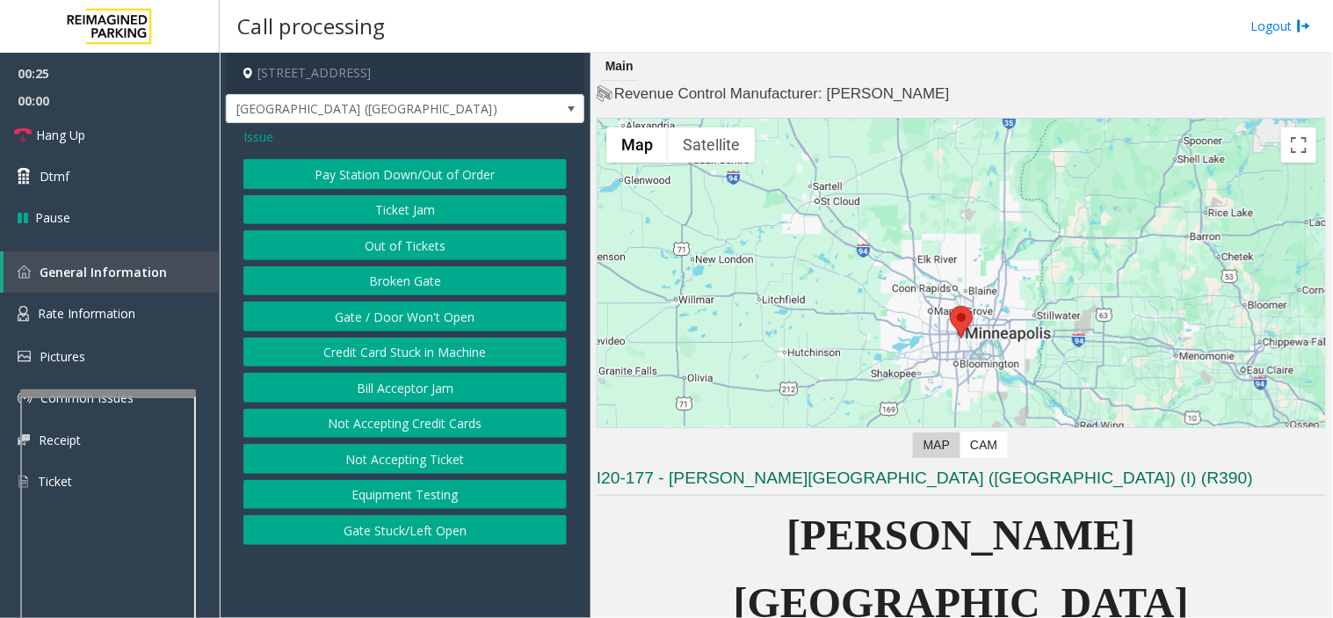
click at [419, 313] on button "Gate / Door Won't Open" at bounding box center [404, 317] width 323 height 30
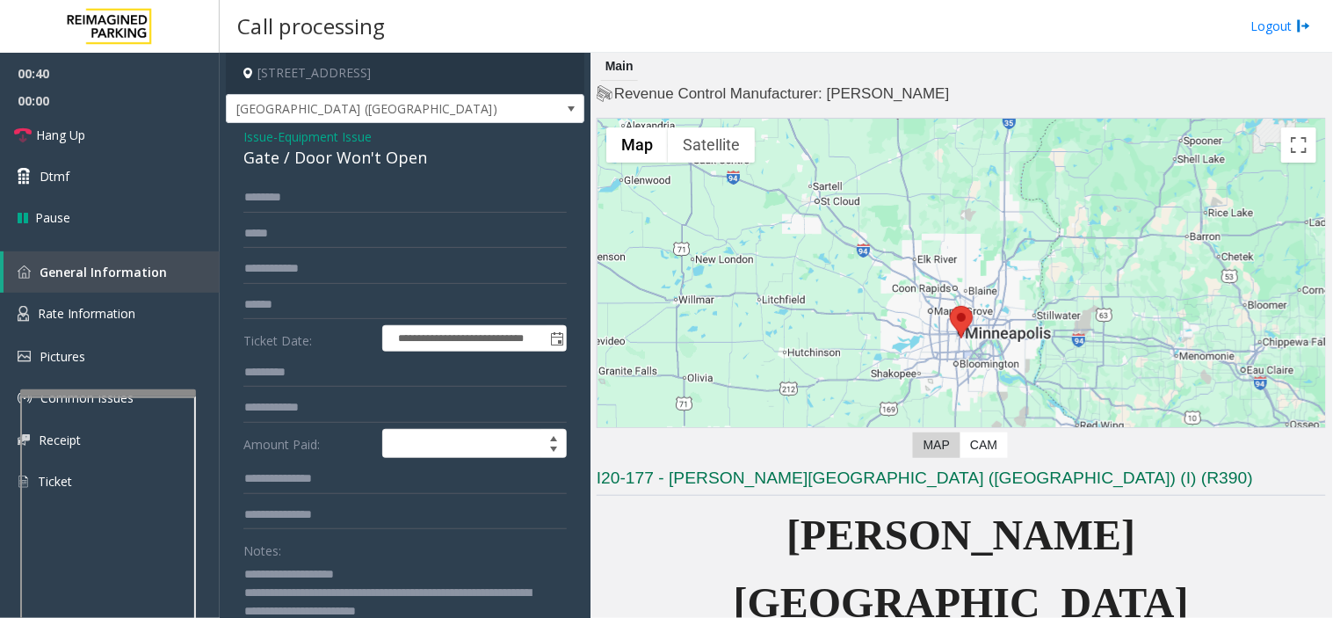
click at [270, 141] on span "Issue" at bounding box center [258, 136] width 30 height 18
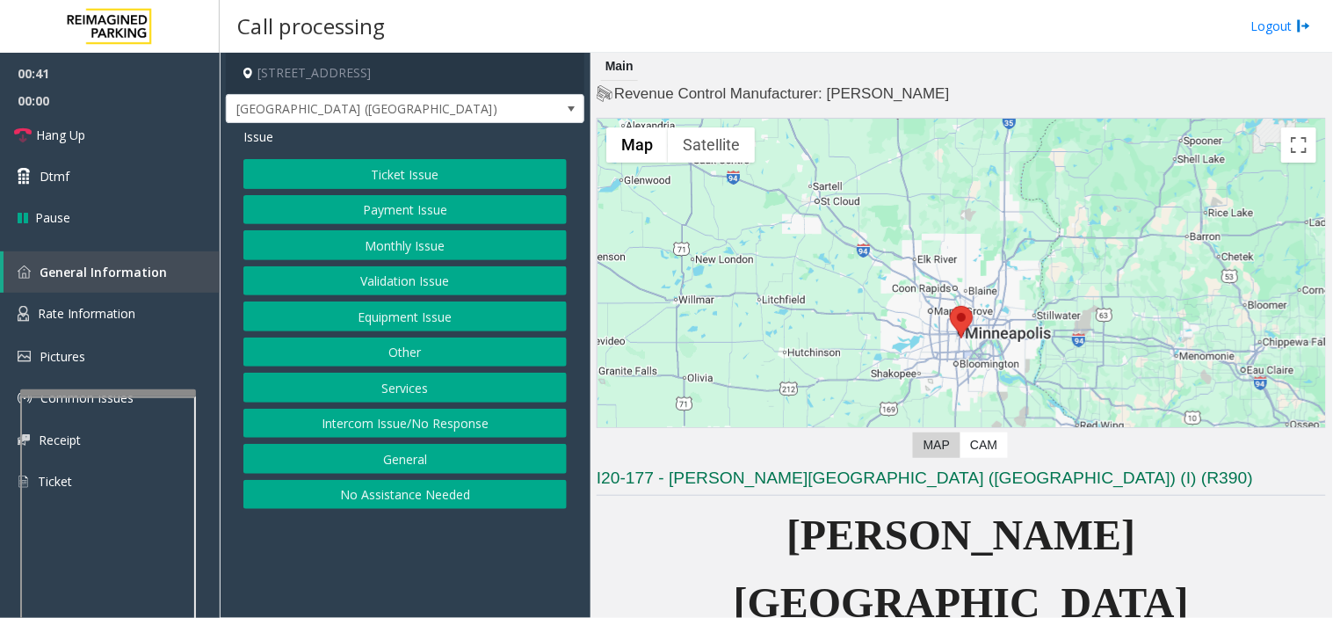
click at [369, 313] on button "Equipment Issue" at bounding box center [404, 317] width 323 height 30
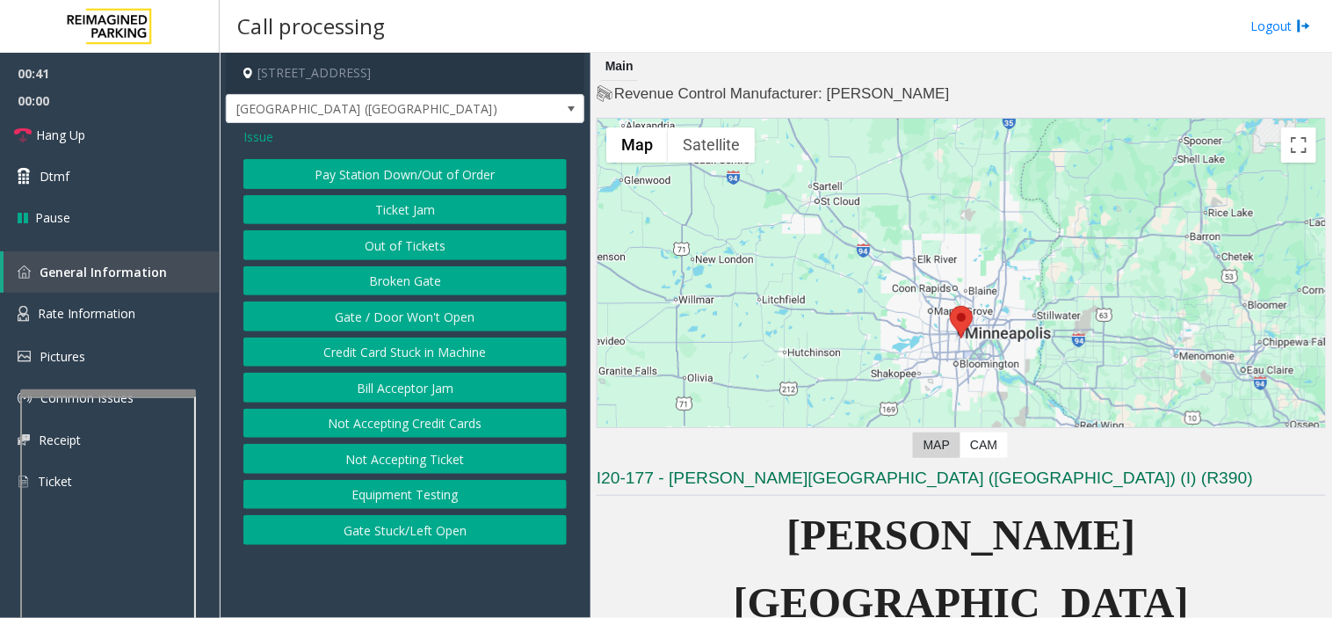
click at [369, 313] on button "Gate / Door Won't Open" at bounding box center [404, 317] width 323 height 30
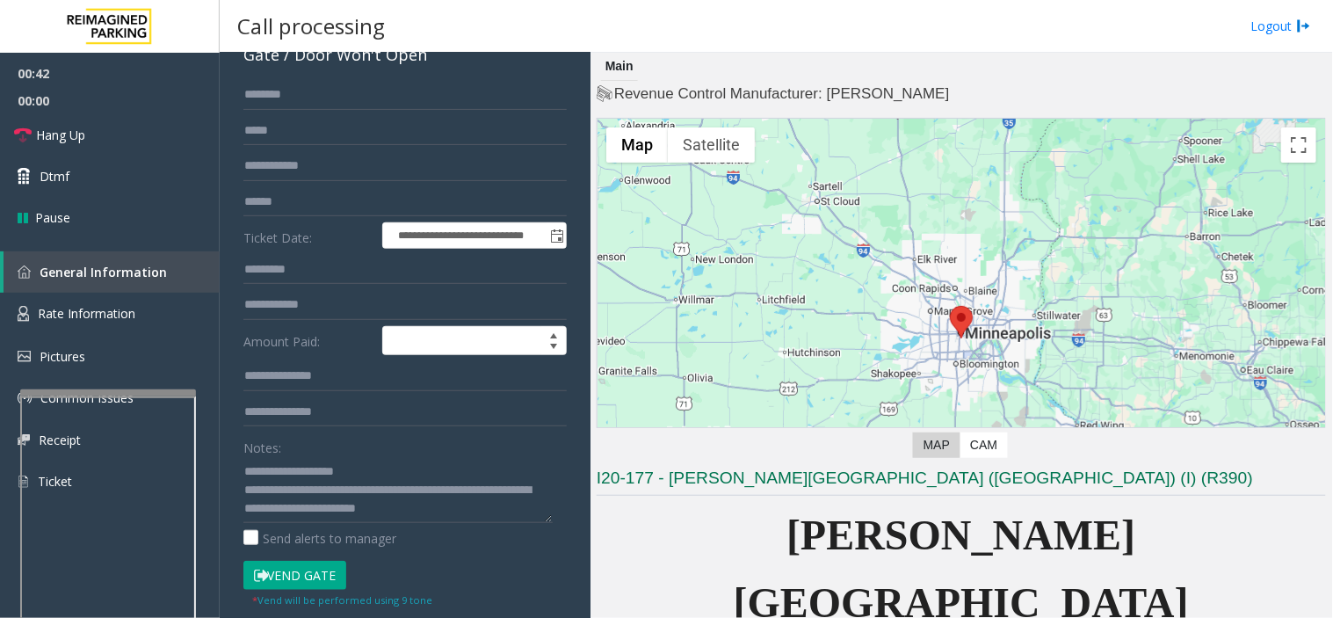
scroll to position [195, 0]
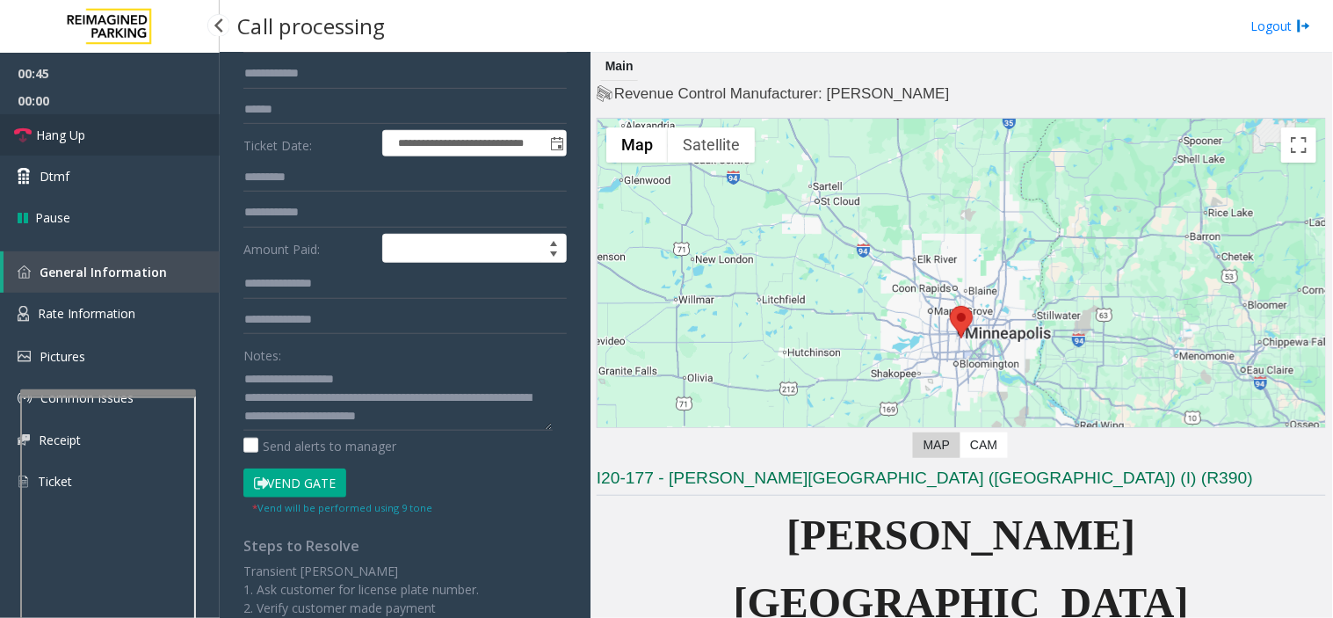
click at [142, 142] on link "Hang Up" at bounding box center [110, 134] width 220 height 41
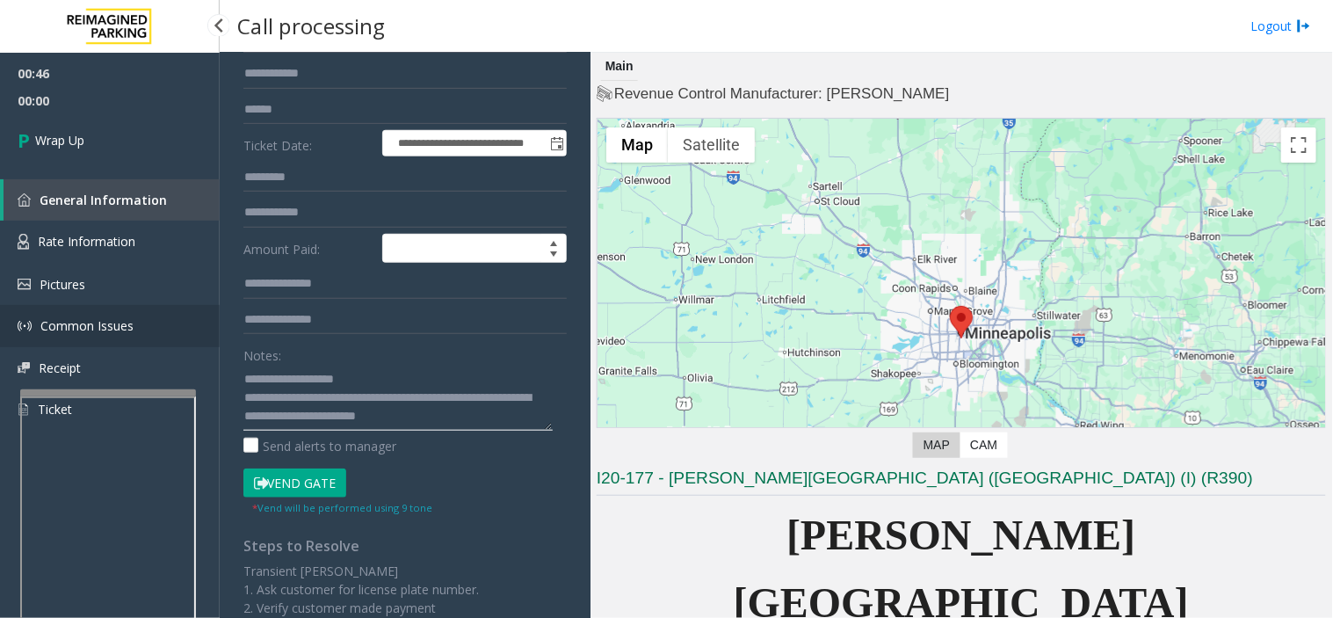
drag, startPoint x: 493, startPoint y: 415, endPoint x: 142, endPoint y: 311, distance: 366.6
click at [142, 318] on app-root "**********" at bounding box center [666, 309] width 1333 height 618
type textarea "*"
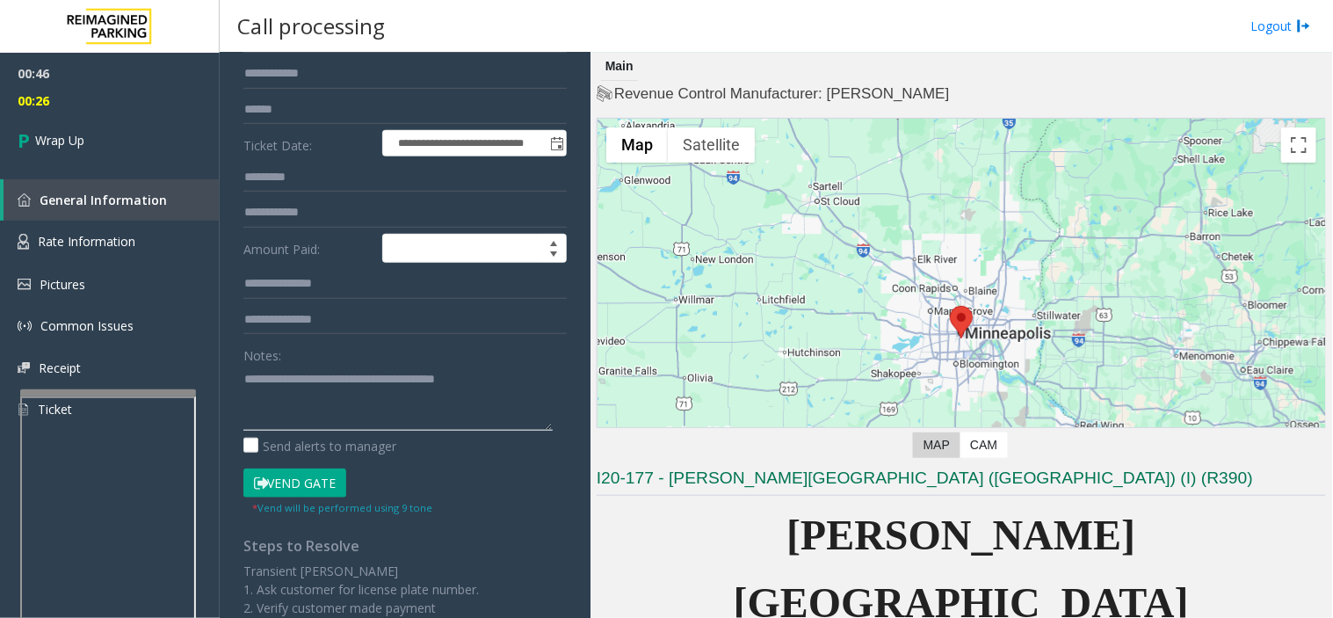
click at [337, 382] on textarea at bounding box center [397, 398] width 309 height 66
click at [533, 383] on textarea at bounding box center [397, 398] width 309 height 66
type textarea "**********"
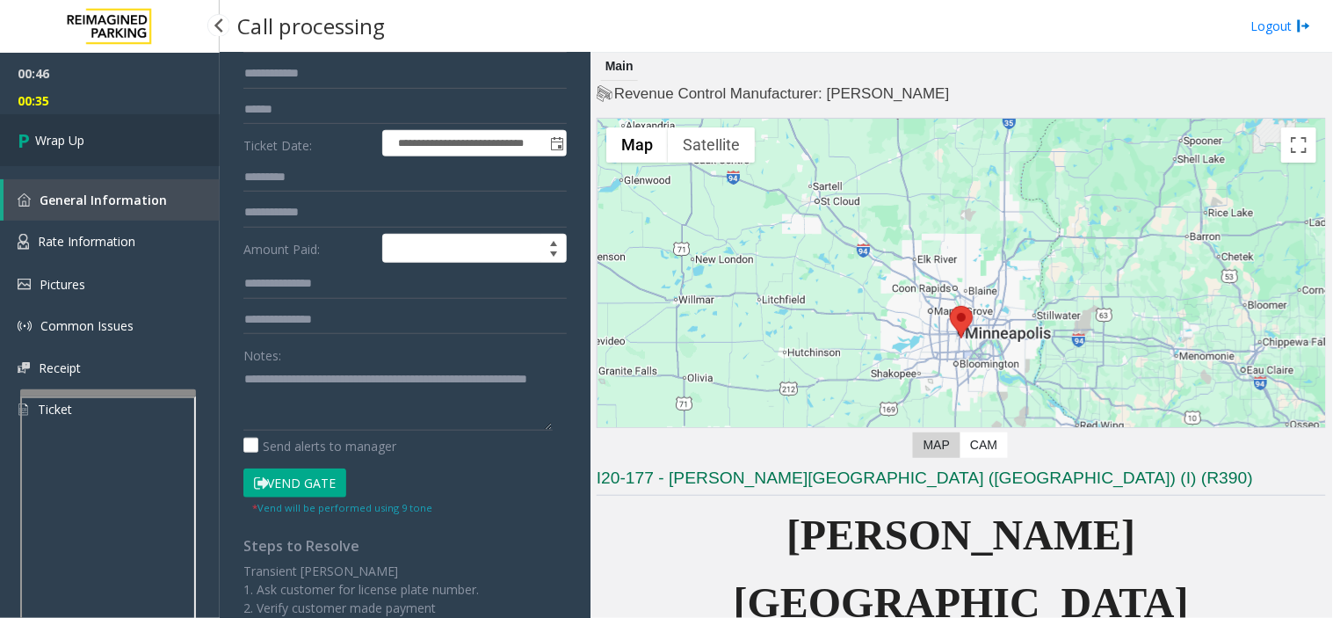
click at [112, 130] on link "Wrap Up" at bounding box center [110, 140] width 220 height 52
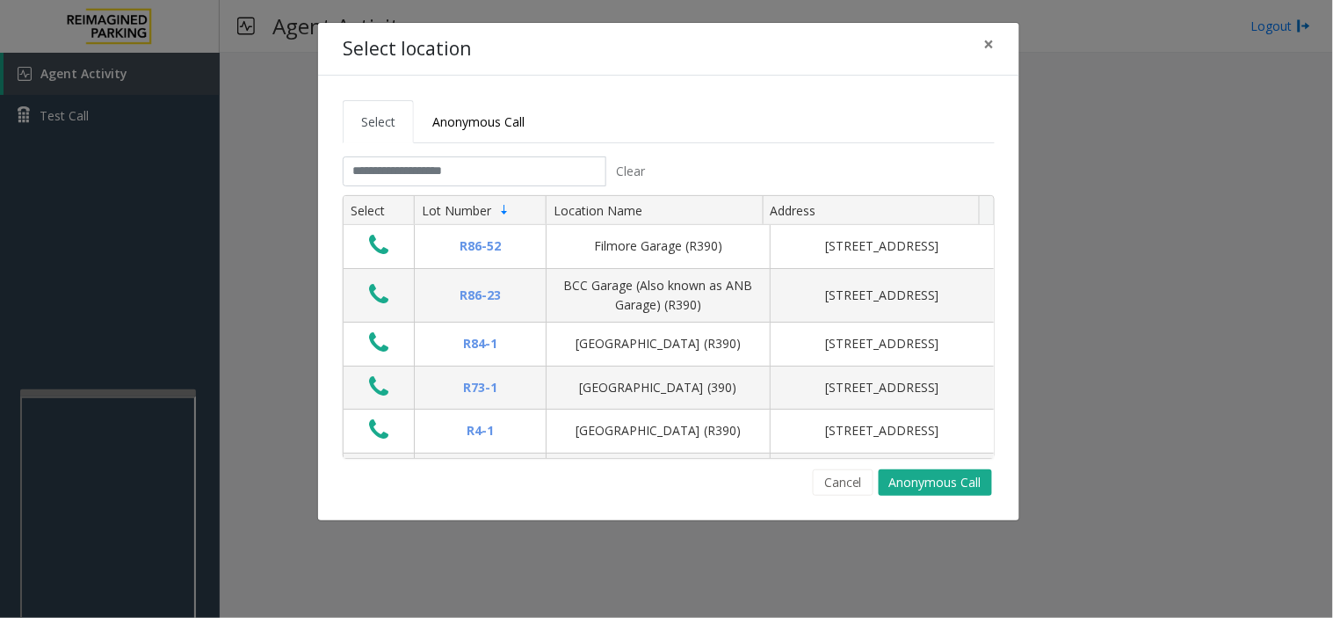
drag, startPoint x: 600, startPoint y: 97, endPoint x: 589, endPoint y: 102, distance: 12.6
drag, startPoint x: 589, startPoint y: 102, endPoint x: 567, endPoint y: 155, distance: 57.1
click at [581, 111] on ul "Select Anonymous Call" at bounding box center [669, 121] width 652 height 43
click at [534, 168] on input "text" at bounding box center [475, 171] width 264 height 30
click at [585, 178] on input "text" at bounding box center [475, 171] width 264 height 30
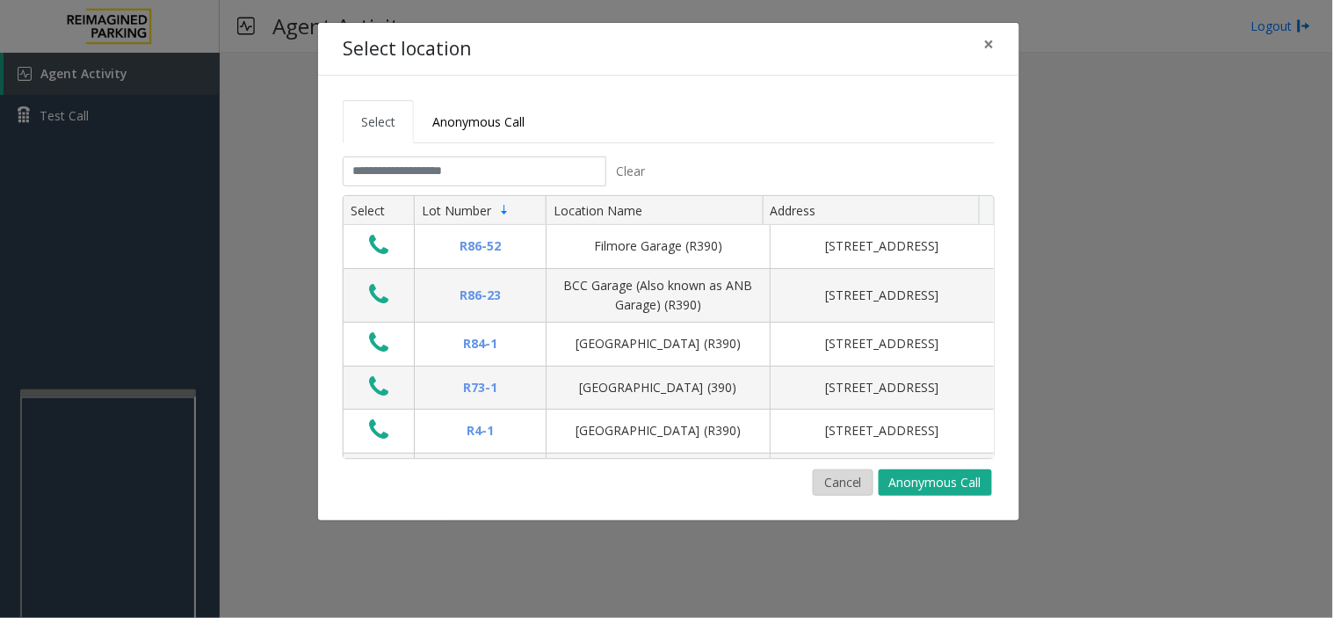
click at [848, 478] on button "Cancel" at bounding box center [843, 482] width 61 height 26
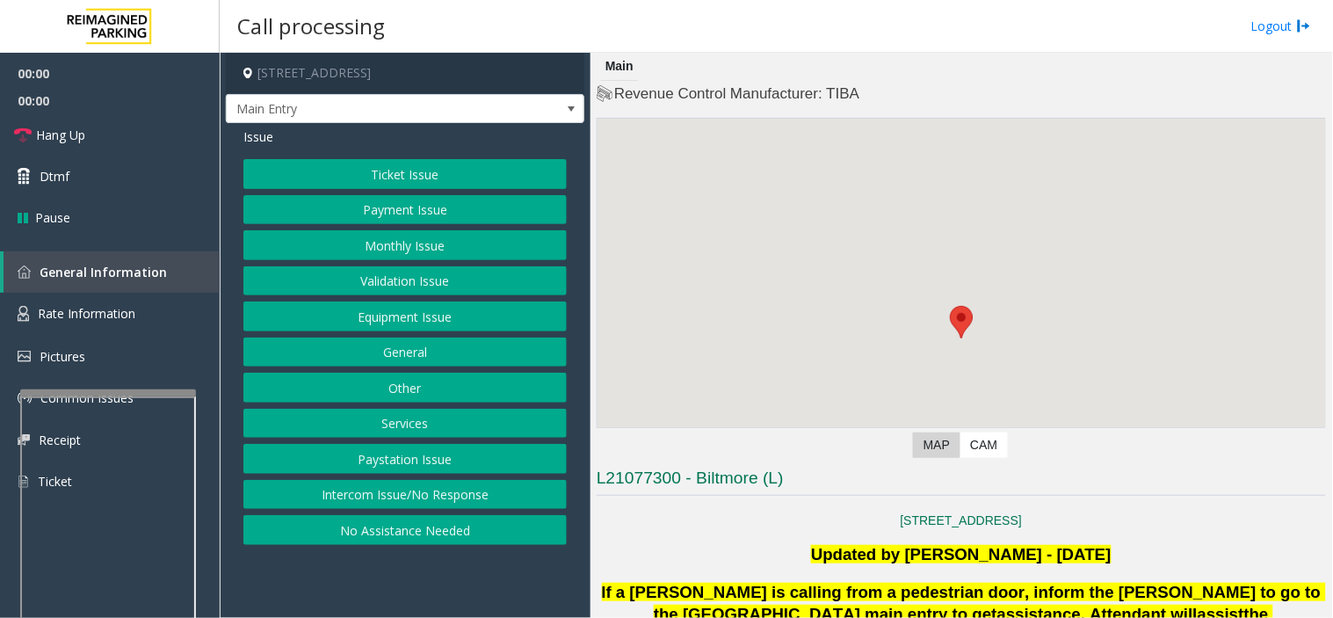
scroll to position [390, 0]
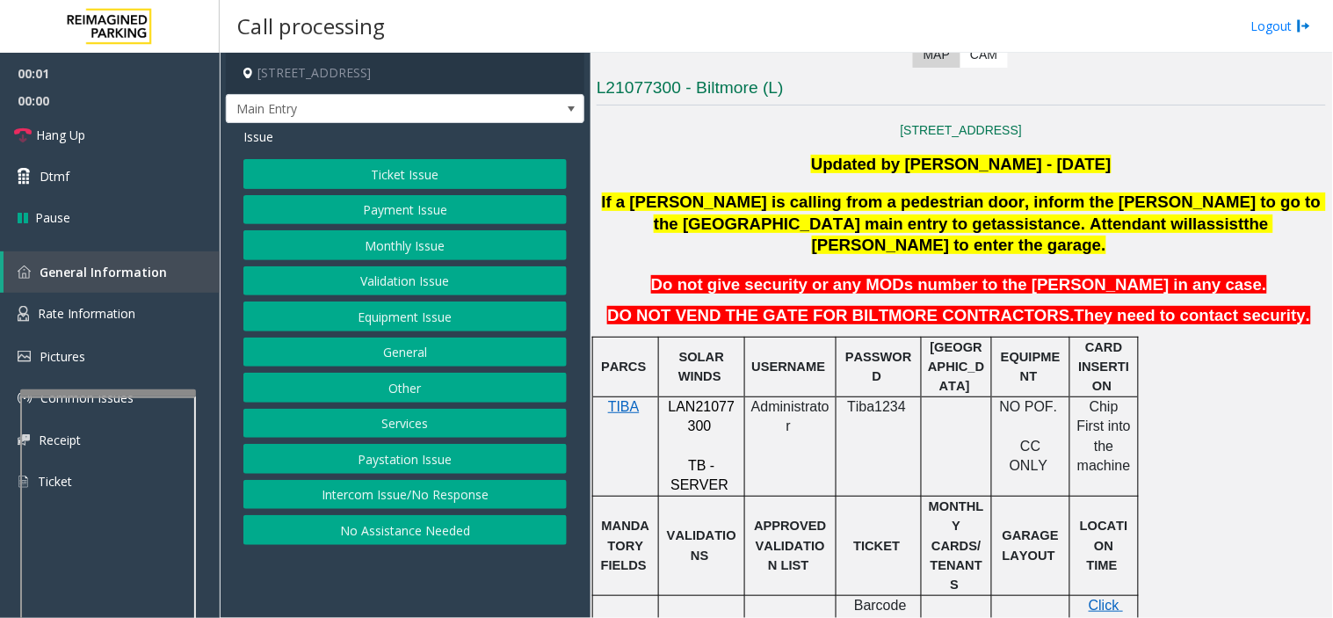
click at [715, 399] on span "LAN21077300" at bounding box center [702, 416] width 67 height 34
click at [367, 240] on button "Monthly Issue" at bounding box center [404, 245] width 323 height 30
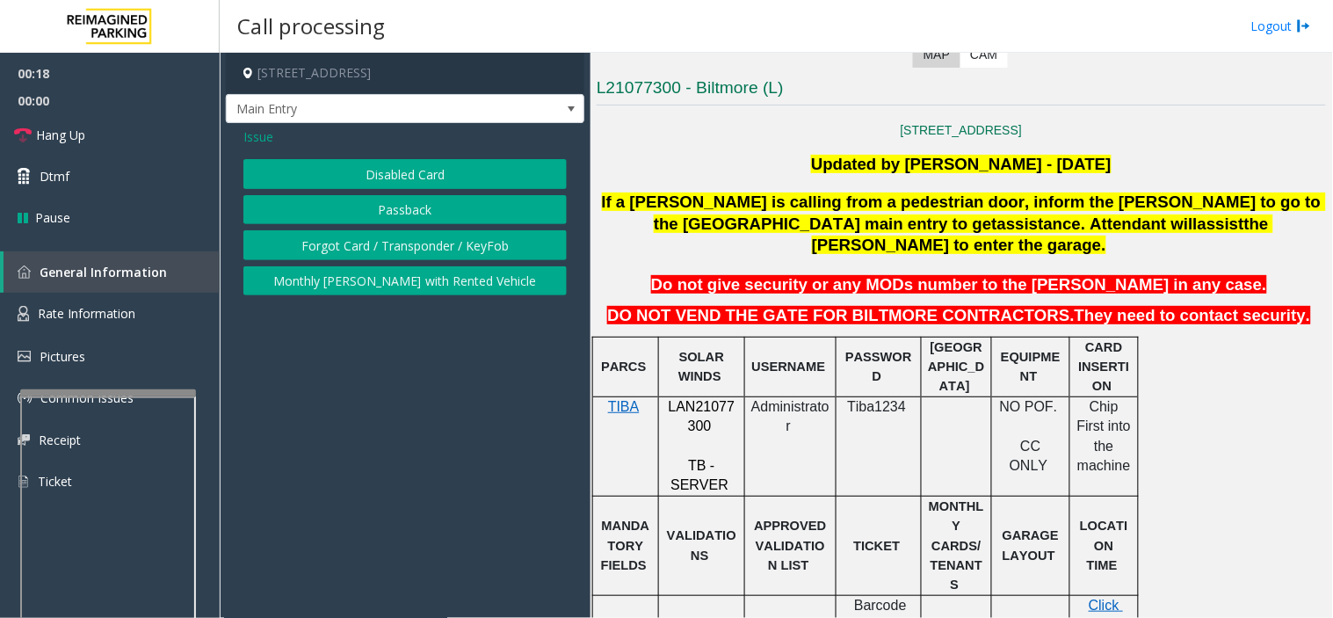
click at [250, 137] on span "Issue" at bounding box center [258, 136] width 30 height 18
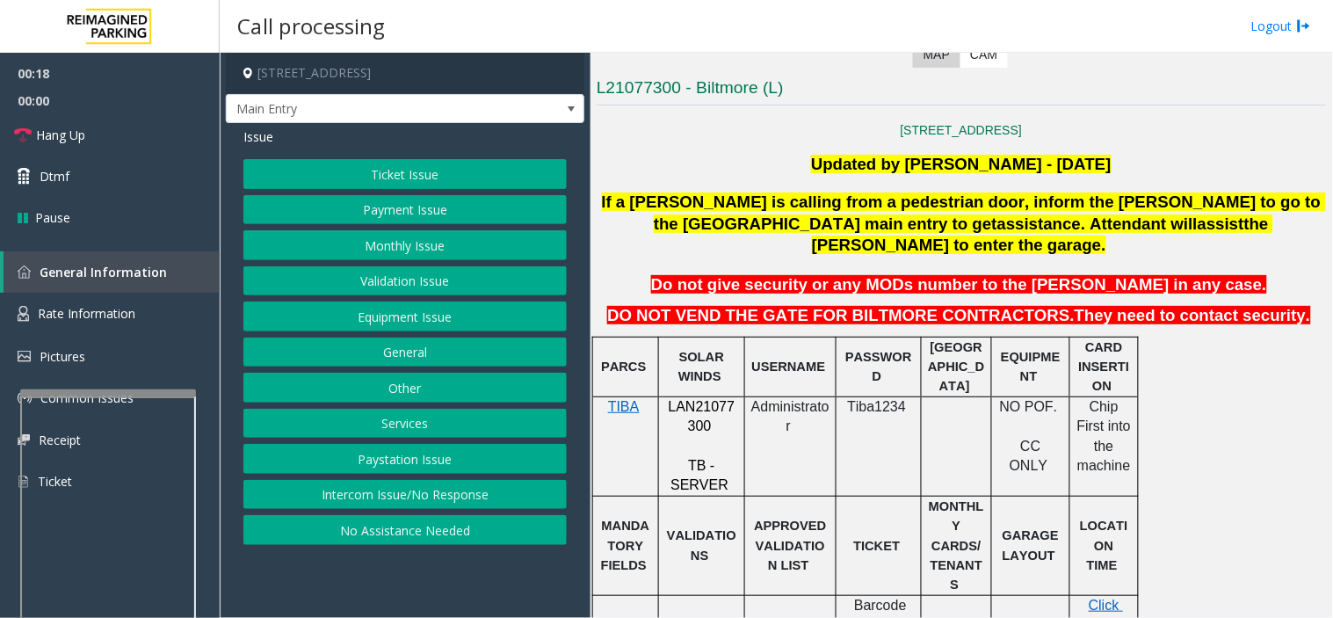
click at [330, 207] on button "Payment Issue" at bounding box center [404, 210] width 323 height 30
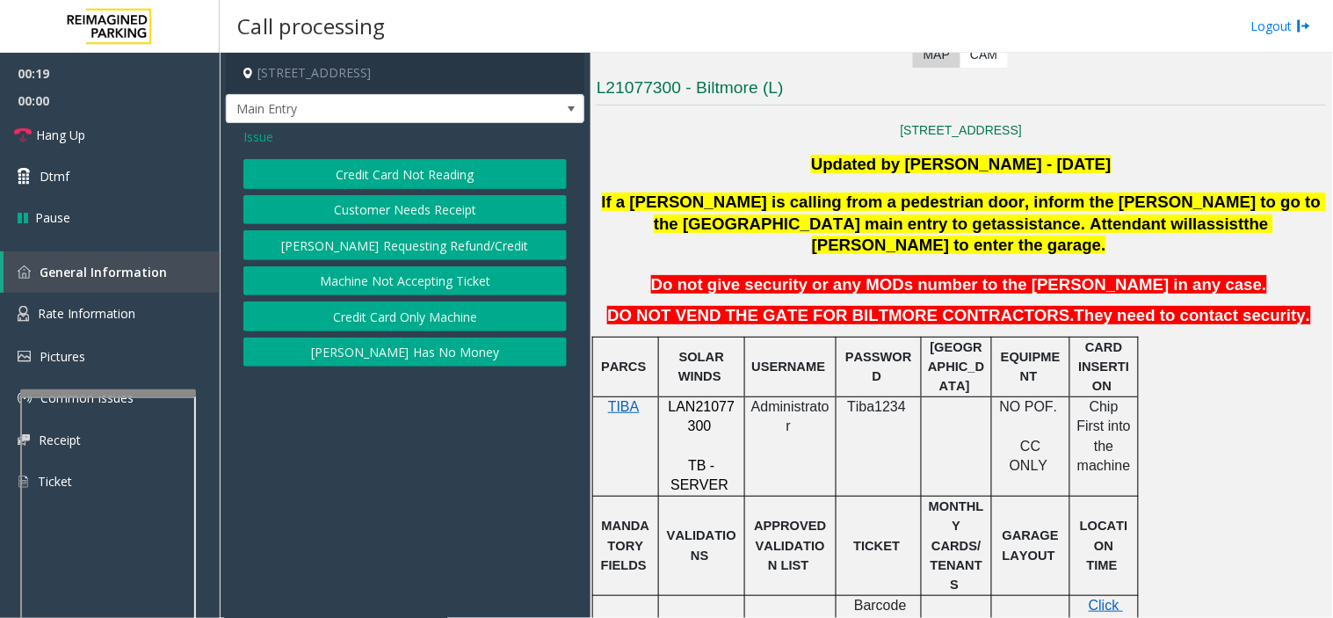
drag, startPoint x: 381, startPoint y: 461, endPoint x: 367, endPoint y: 461, distance: 14.1
drag, startPoint x: 367, startPoint y: 461, endPoint x: 353, endPoint y: 469, distance: 15.7
click at [353, 469] on app-call-processing-form "[STREET_ADDRESS] Main Entry Issue Credit Card Not Reading Customer Needs Receip…" at bounding box center [405, 335] width 371 height 565
drag, startPoint x: 403, startPoint y: 418, endPoint x: 350, endPoint y: 487, distance: 86.5
click at [352, 483] on app-call-processing-form "[STREET_ADDRESS] Main Entry Issue Credit Card Not Reading Customer Needs Receip…" at bounding box center [405, 335] width 371 height 565
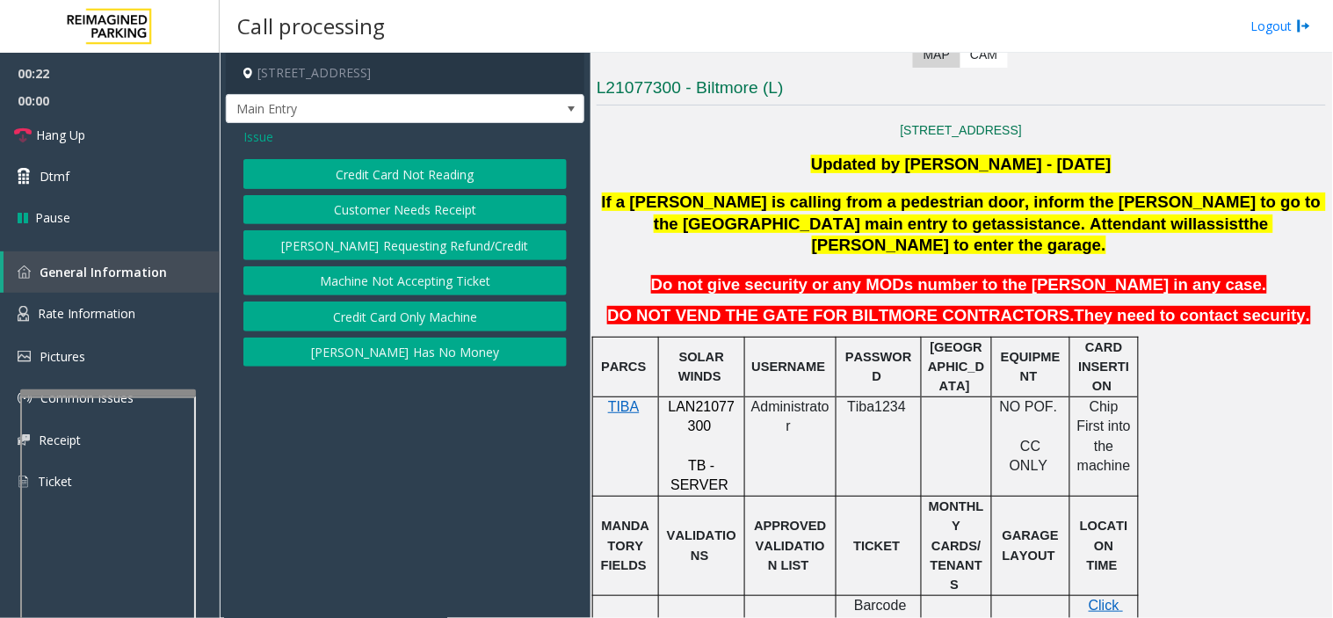
click at [371, 316] on button "Credit Card Only Machine" at bounding box center [404, 317] width 323 height 30
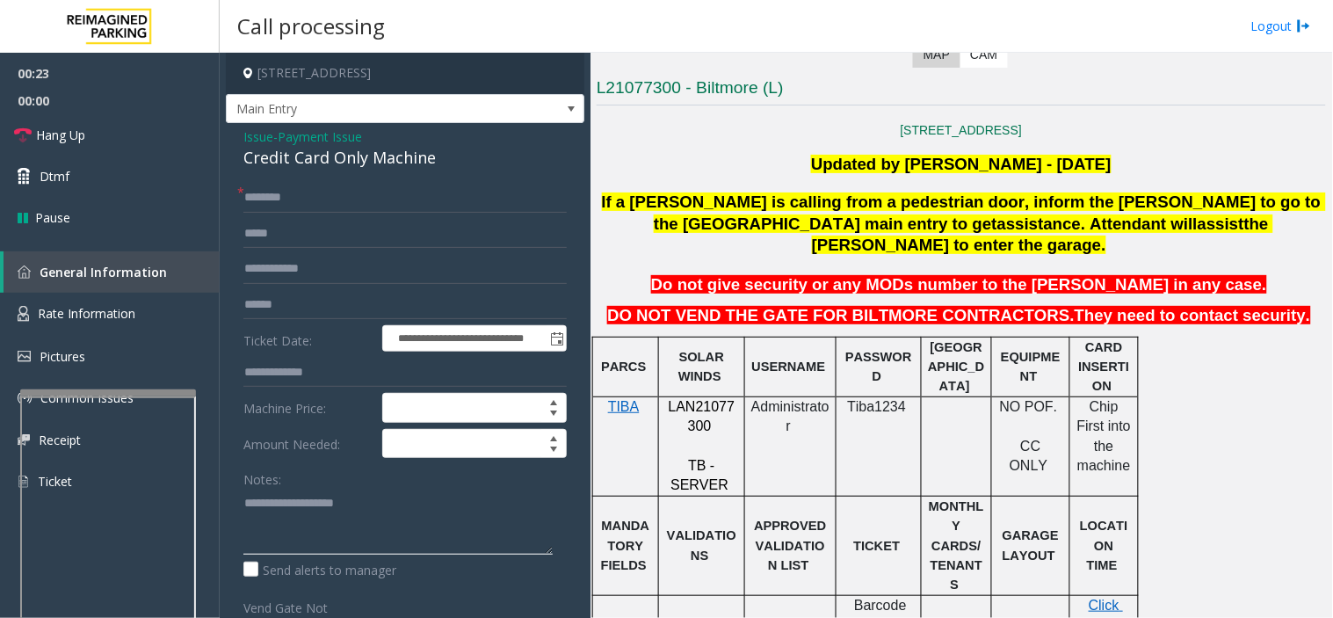
click at [353, 531] on textarea at bounding box center [397, 522] width 309 height 66
paste textarea "**********"
type textarea "**********"
click at [328, 162] on div "Credit Card Only Machine" at bounding box center [404, 158] width 323 height 24
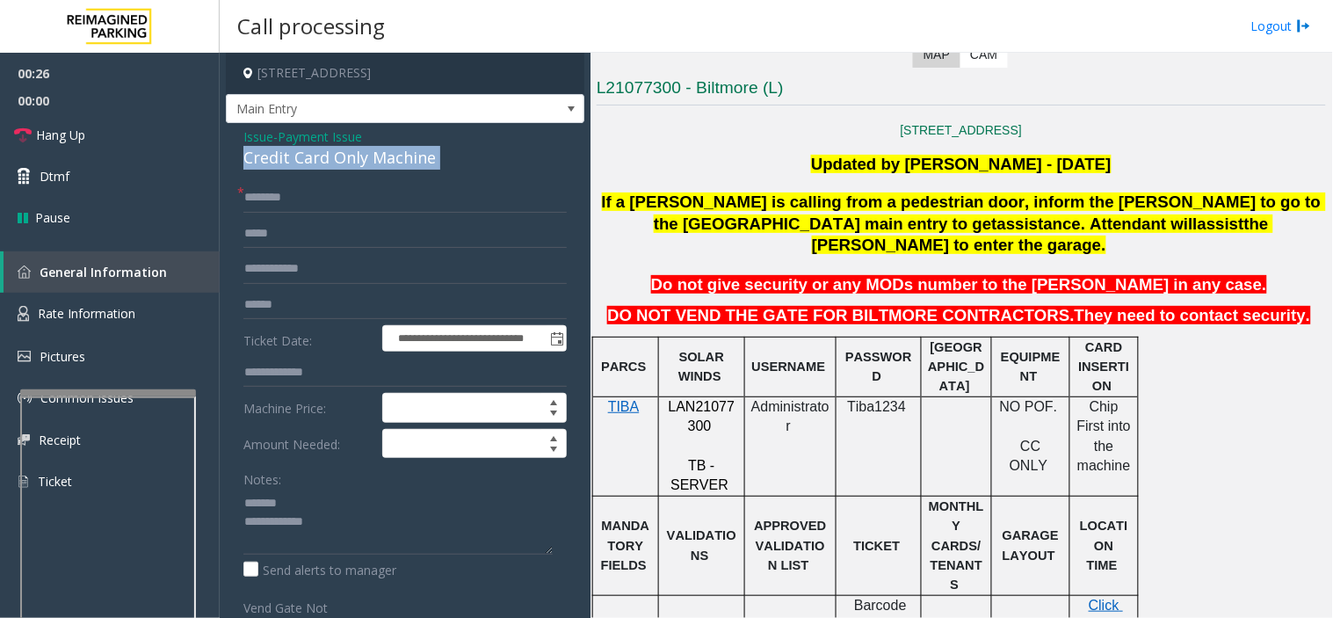
click at [328, 162] on div "Credit Card Only Machine" at bounding box center [404, 158] width 323 height 24
click at [252, 142] on span "Issue" at bounding box center [258, 136] width 30 height 18
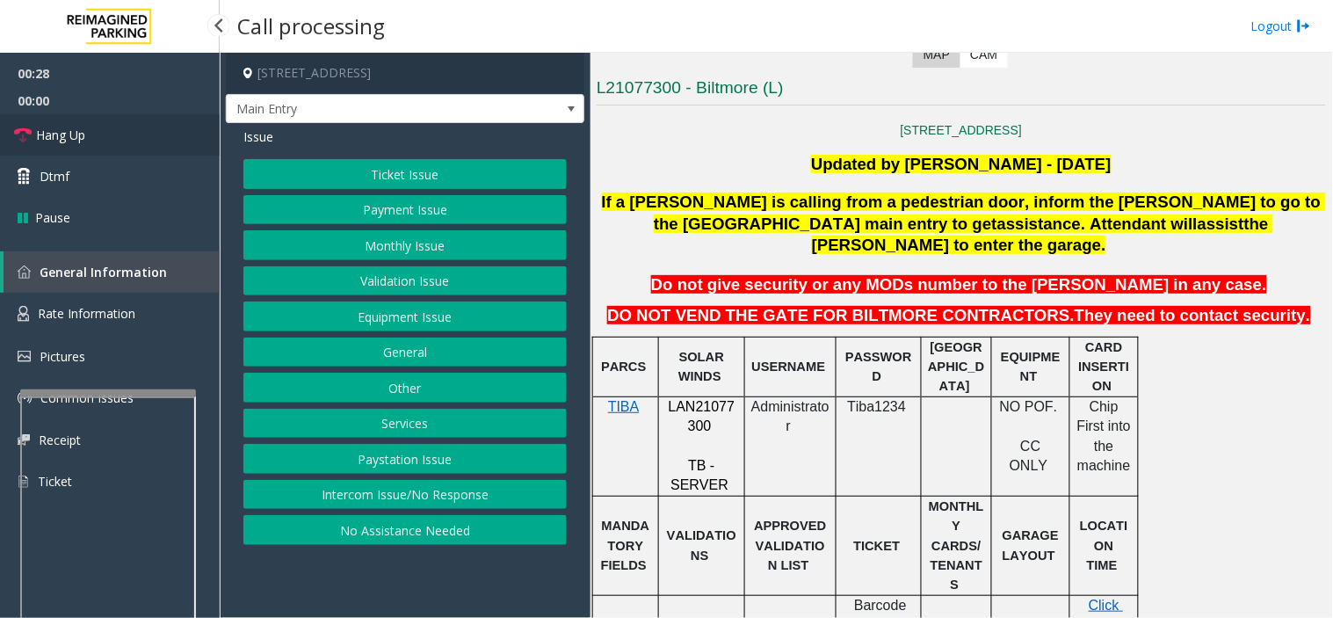
drag, startPoint x: 142, startPoint y: 127, endPoint x: 267, endPoint y: 202, distance: 145.9
click at [142, 127] on link "Hang Up" at bounding box center [110, 134] width 220 height 41
click at [388, 375] on button "Other" at bounding box center [404, 388] width 323 height 30
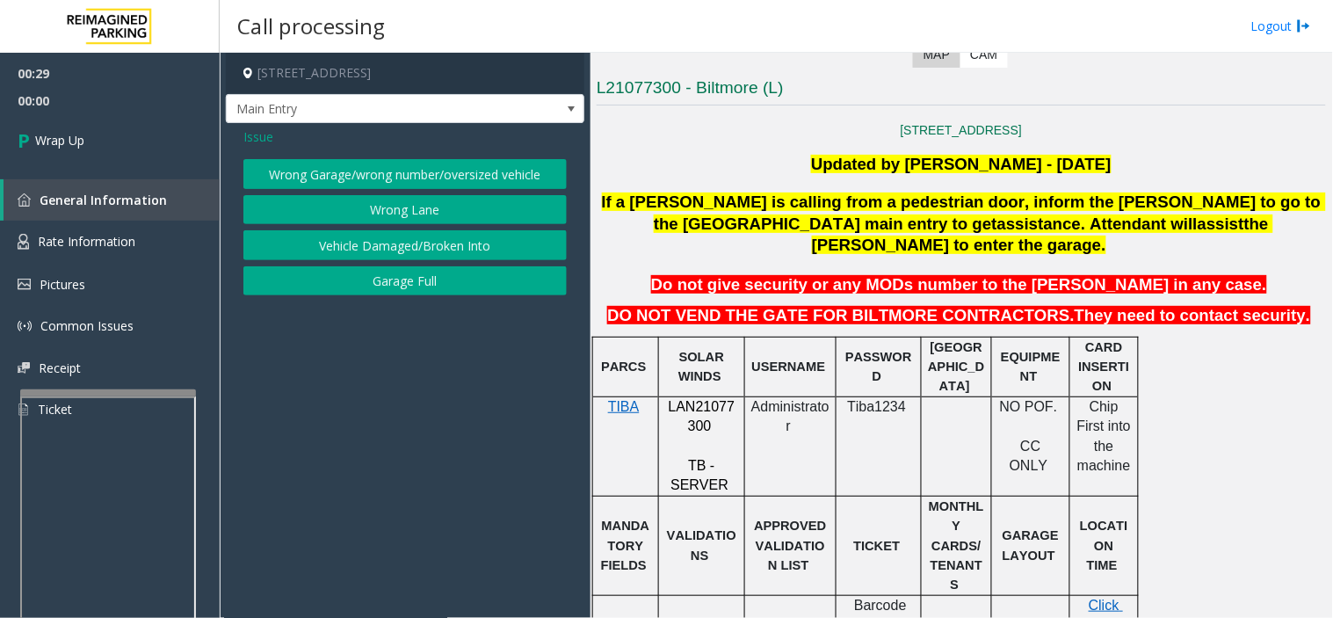
click at [354, 205] on button "Wrong Lane" at bounding box center [404, 210] width 323 height 30
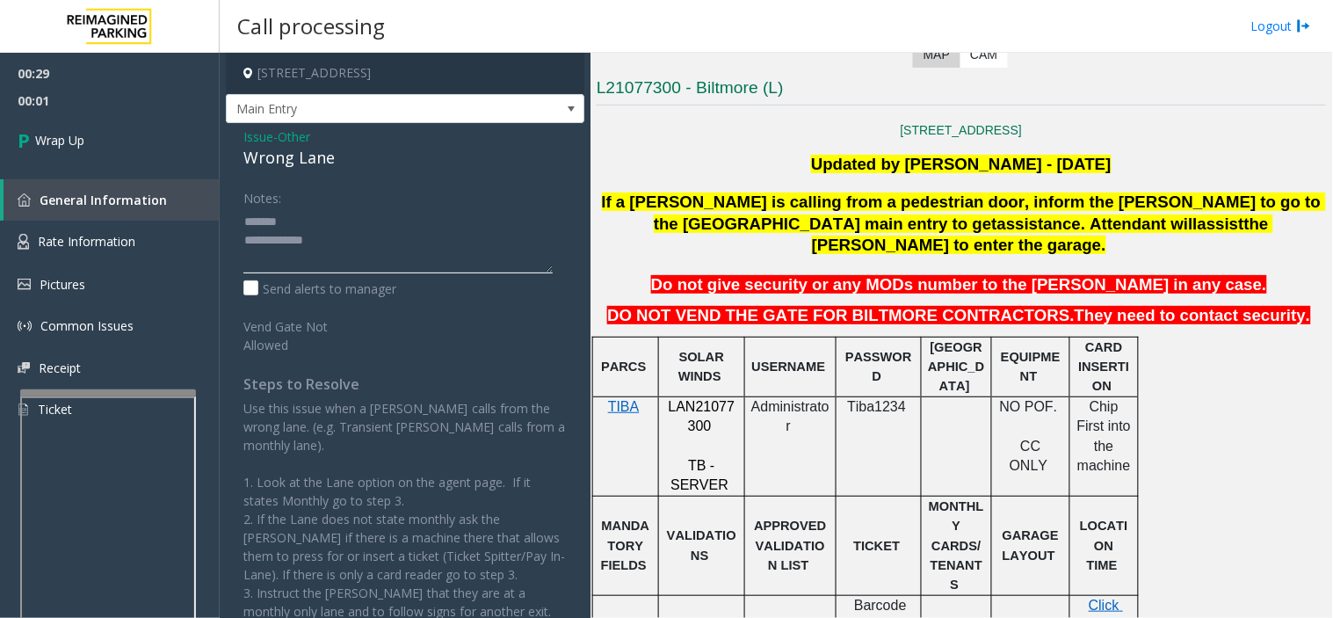
click at [373, 226] on textarea at bounding box center [397, 240] width 309 height 66
click at [358, 236] on textarea at bounding box center [397, 240] width 309 height 66
type textarea "**********"
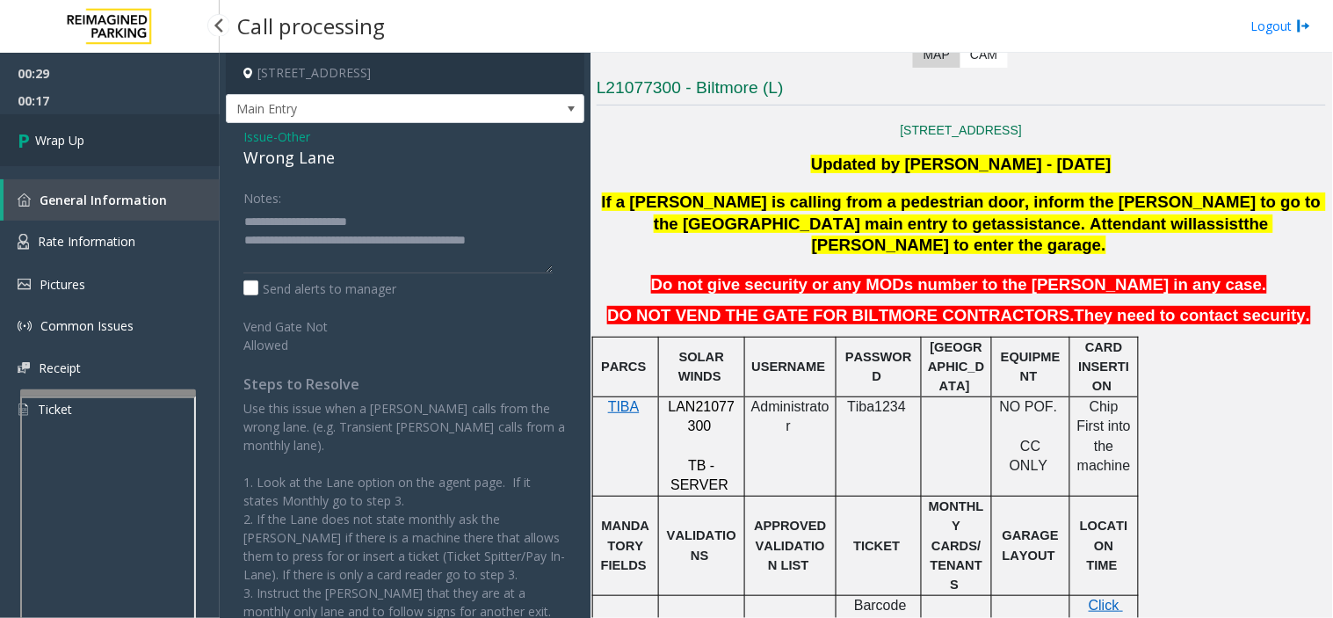
click at [134, 145] on link "Wrap Up" at bounding box center [110, 140] width 220 height 52
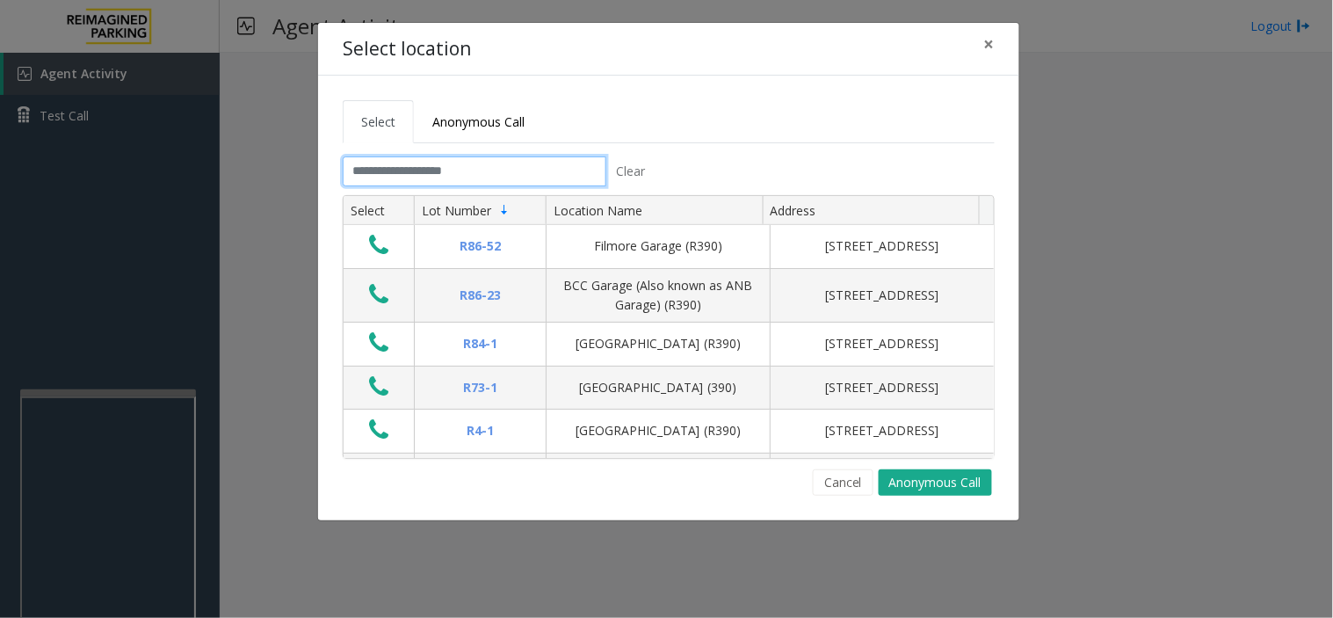
click at [508, 178] on input "text" at bounding box center [475, 171] width 264 height 30
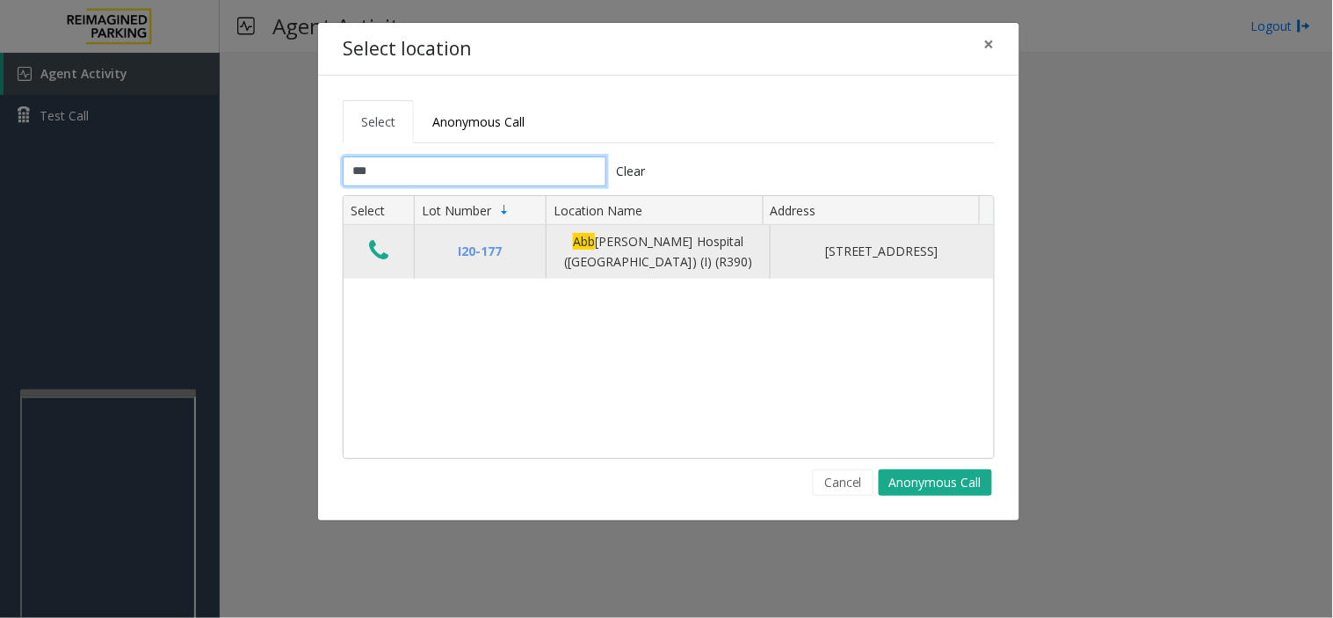
type input "***"
click at [378, 249] on icon "Data table" at bounding box center [378, 250] width 19 height 25
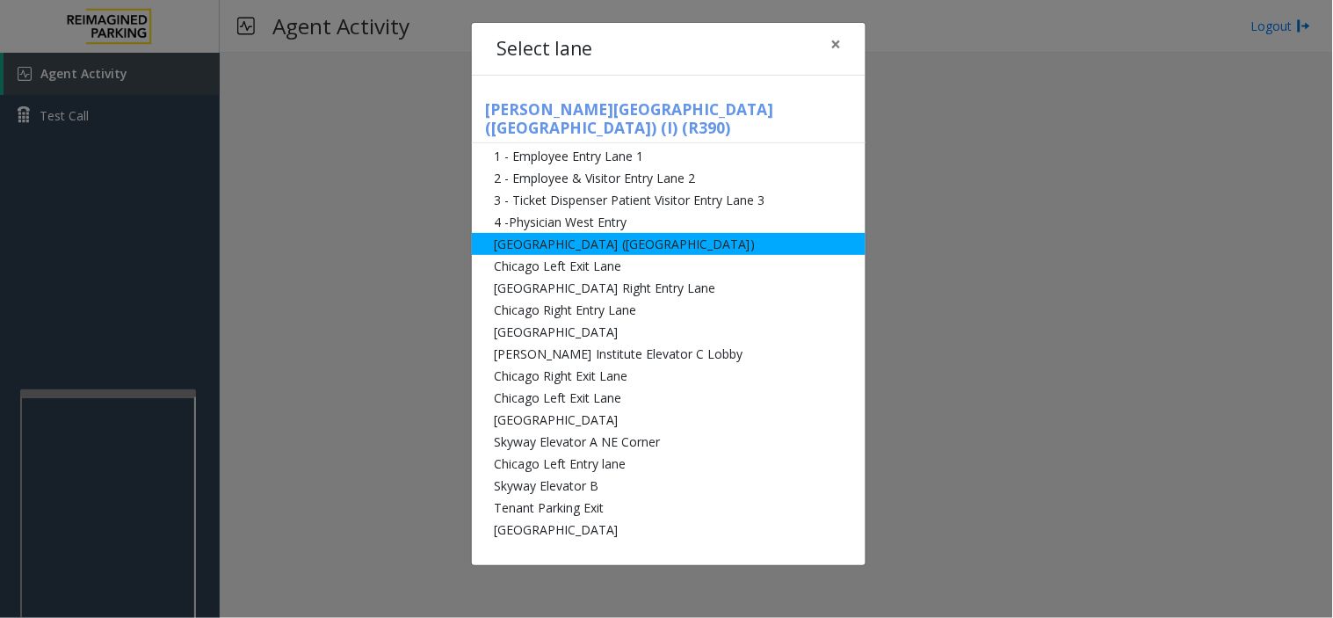
click at [549, 233] on li "[GEOGRAPHIC_DATA] ([GEOGRAPHIC_DATA])" at bounding box center [669, 244] width 394 height 22
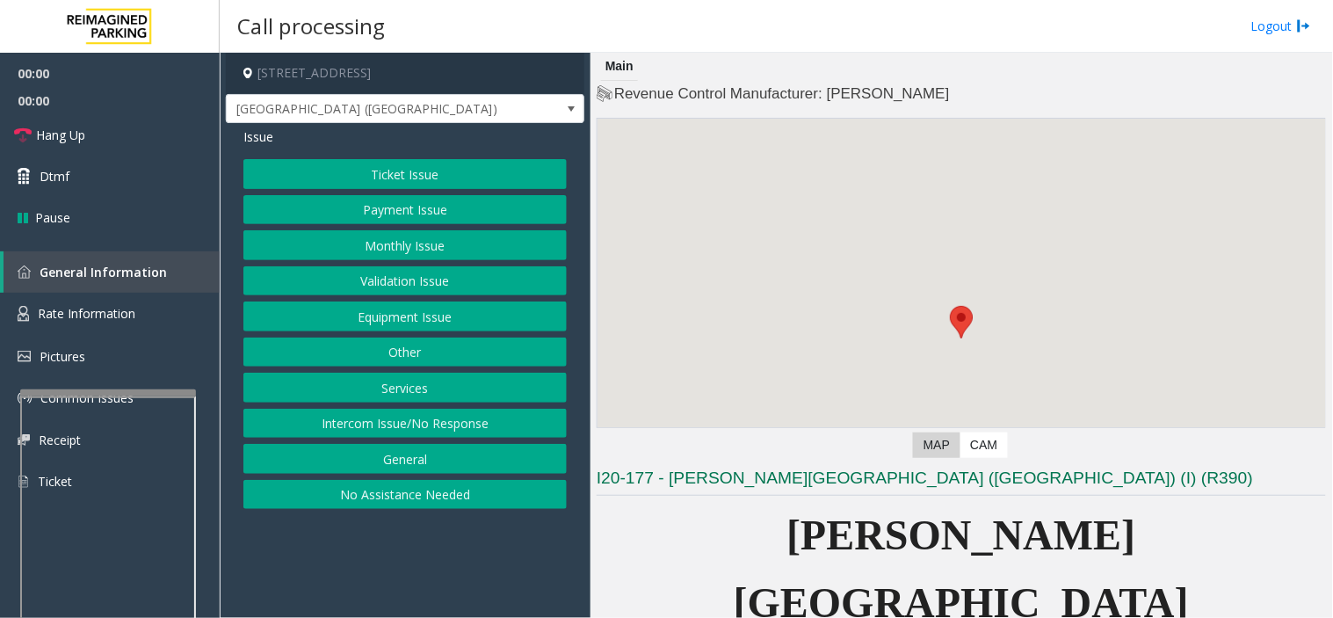
click at [426, 239] on button "Monthly Issue" at bounding box center [404, 245] width 323 height 30
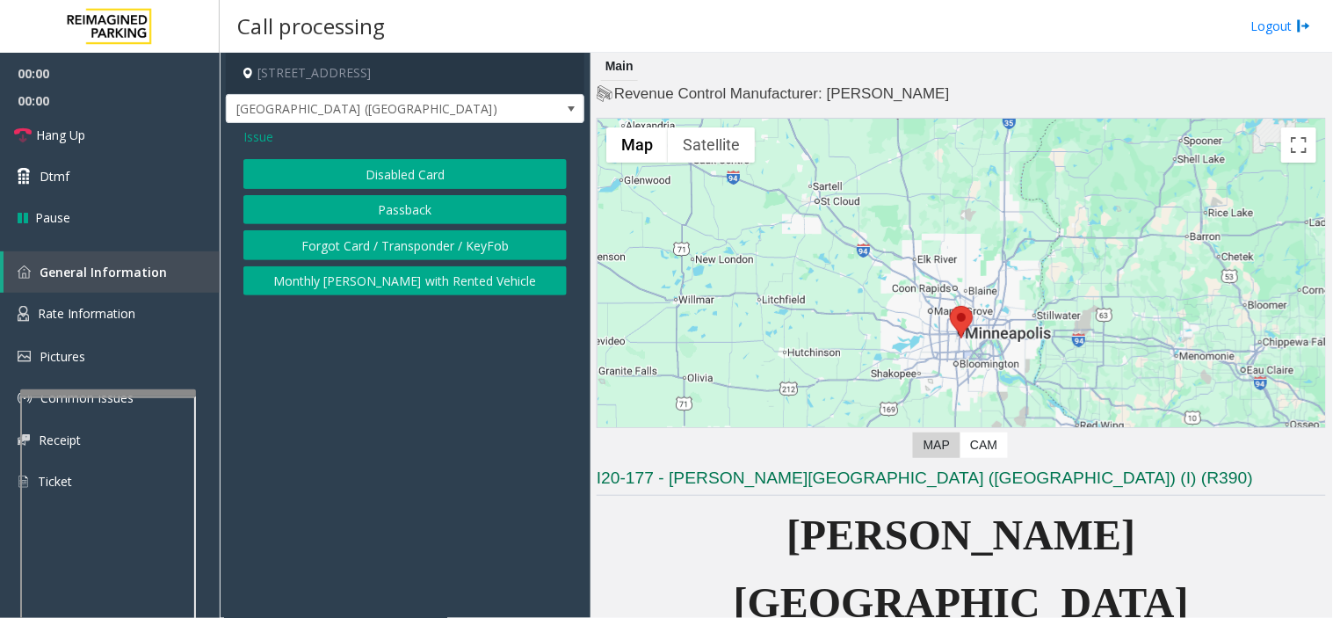
click at [405, 177] on button "Disabled Card" at bounding box center [404, 174] width 323 height 30
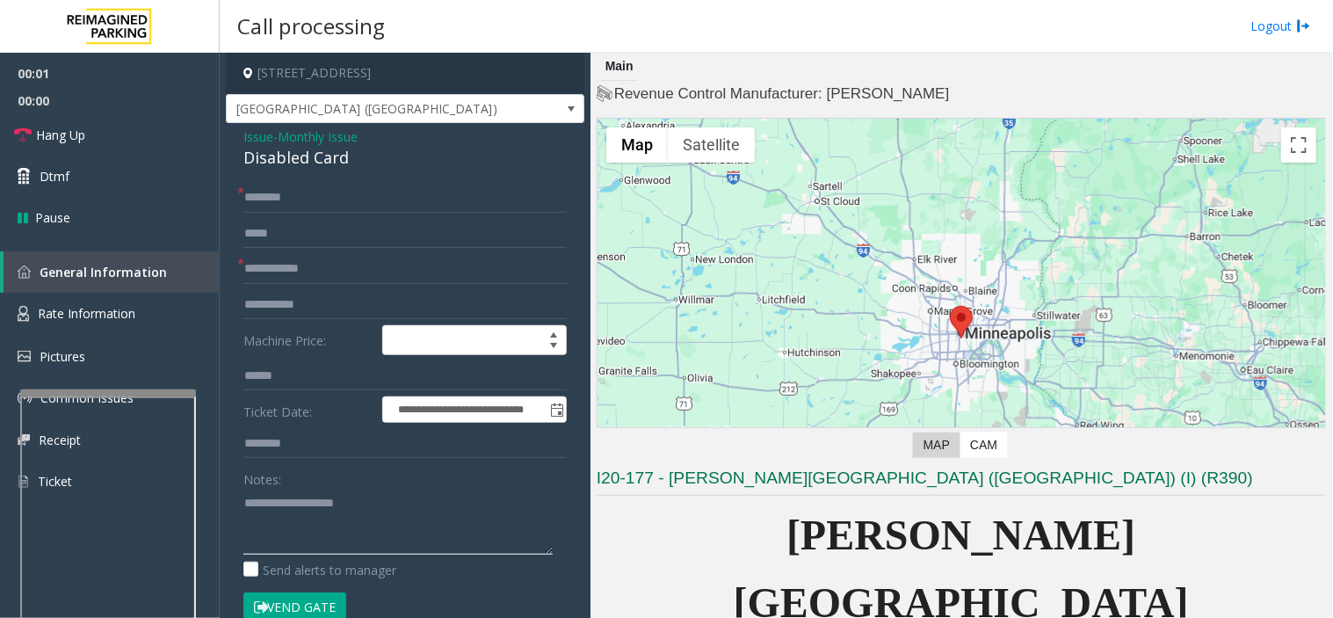
click at [375, 521] on textarea at bounding box center [397, 522] width 309 height 66
paste textarea "**********"
click at [312, 169] on div "Disabled Card" at bounding box center [404, 158] width 323 height 24
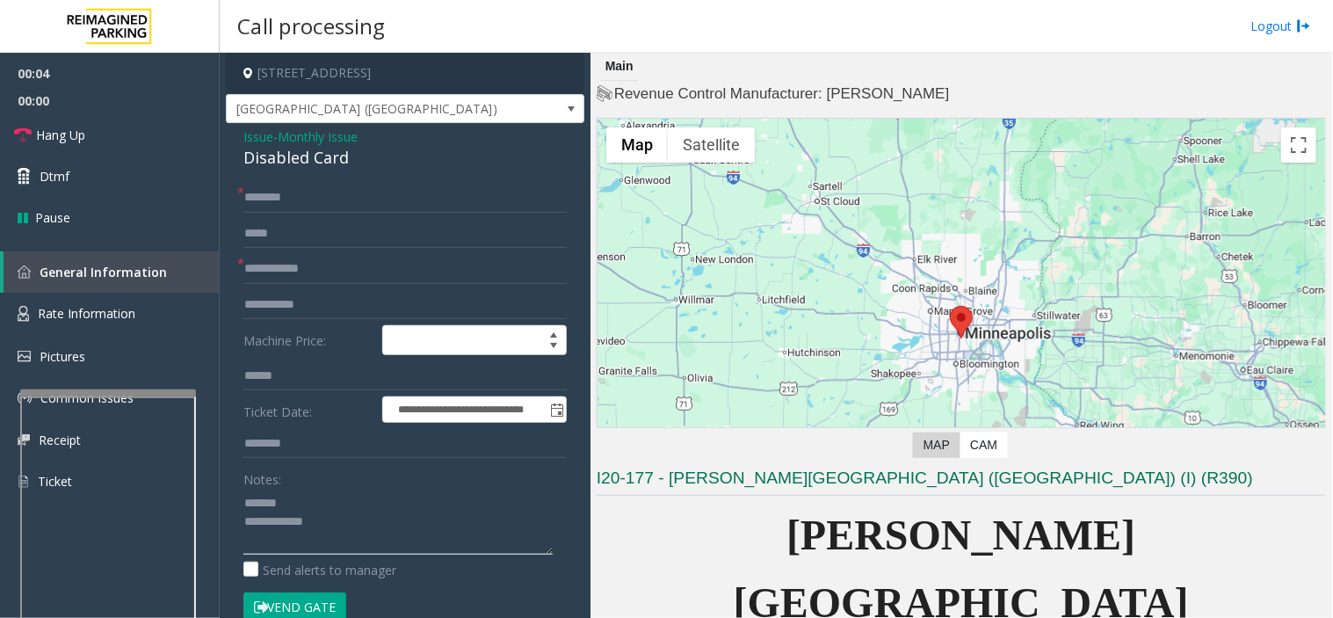
click at [335, 499] on textarea at bounding box center [397, 522] width 309 height 66
paste textarea "**********"
click at [367, 549] on textarea at bounding box center [397, 522] width 309 height 66
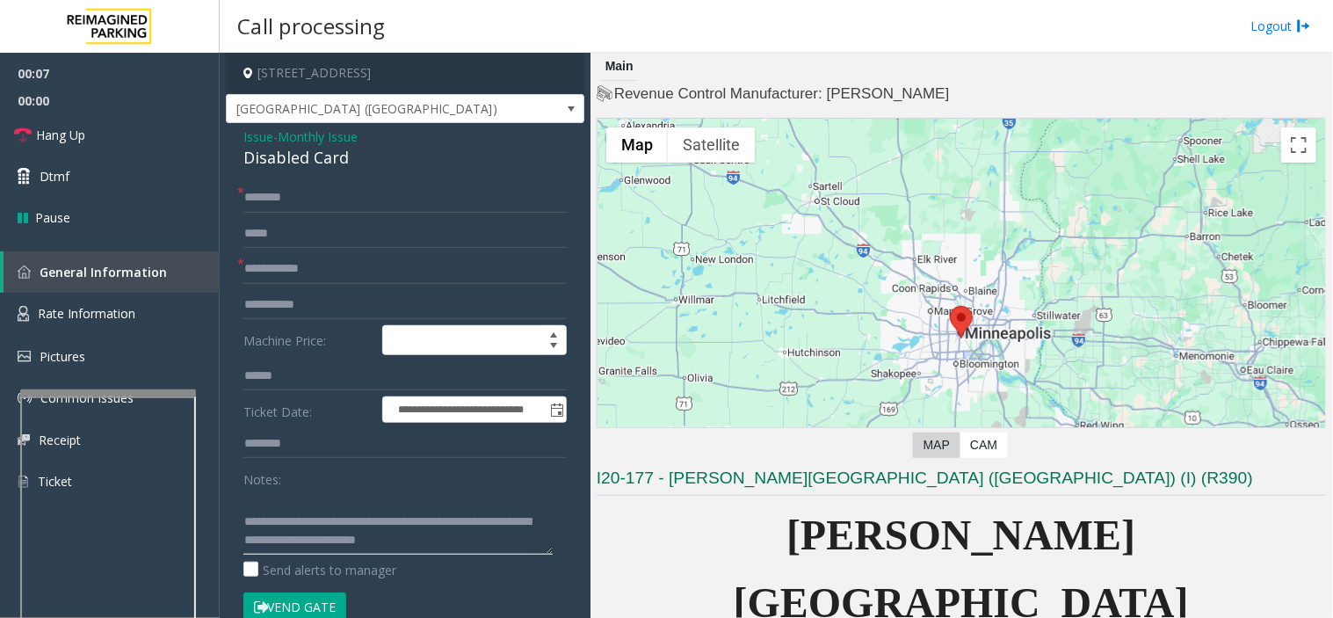
type textarea "**********"
click at [315, 277] on input "text" at bounding box center [404, 269] width 323 height 30
type input "**********"
click at [363, 192] on input "text" at bounding box center [404, 198] width 323 height 30
type input "*****"
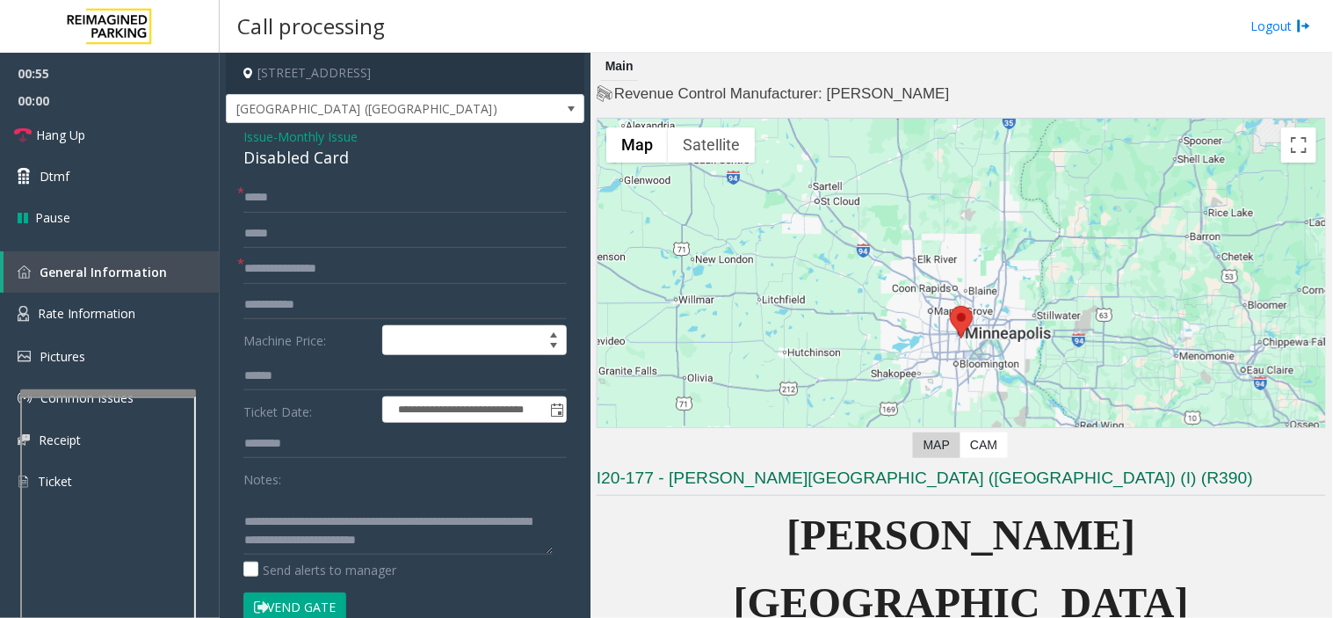
click at [299, 556] on button "Vend Gate" at bounding box center [294, 607] width 103 height 30
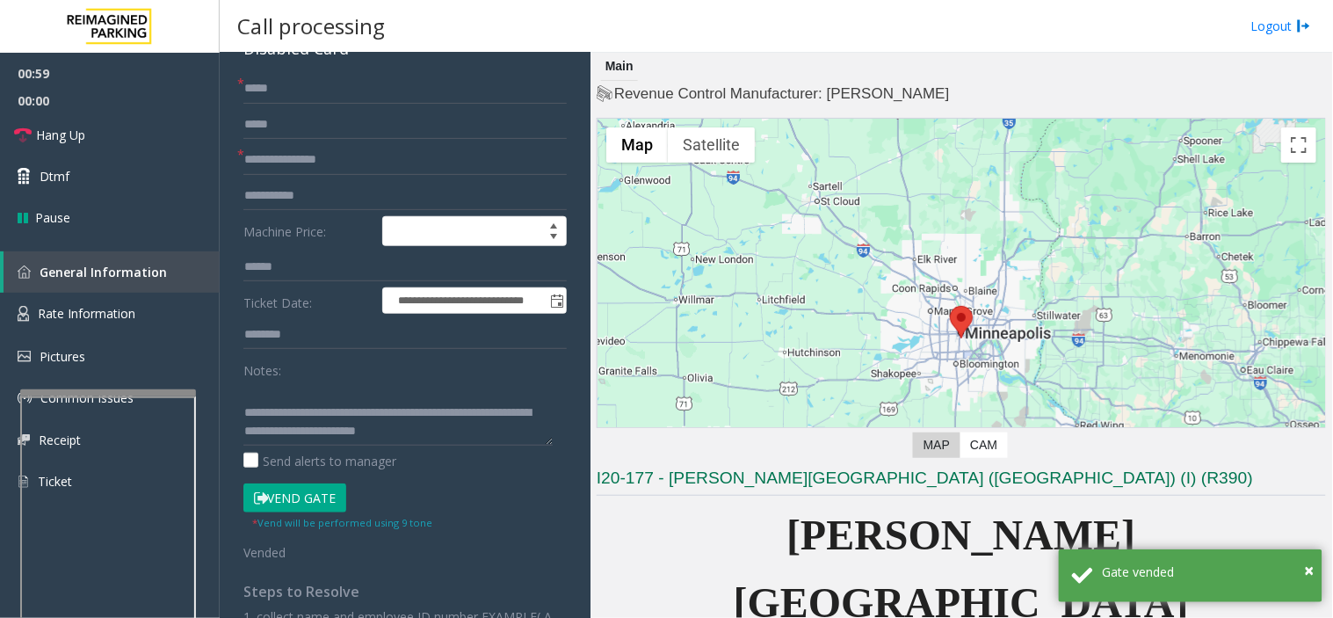
scroll to position [195, 0]
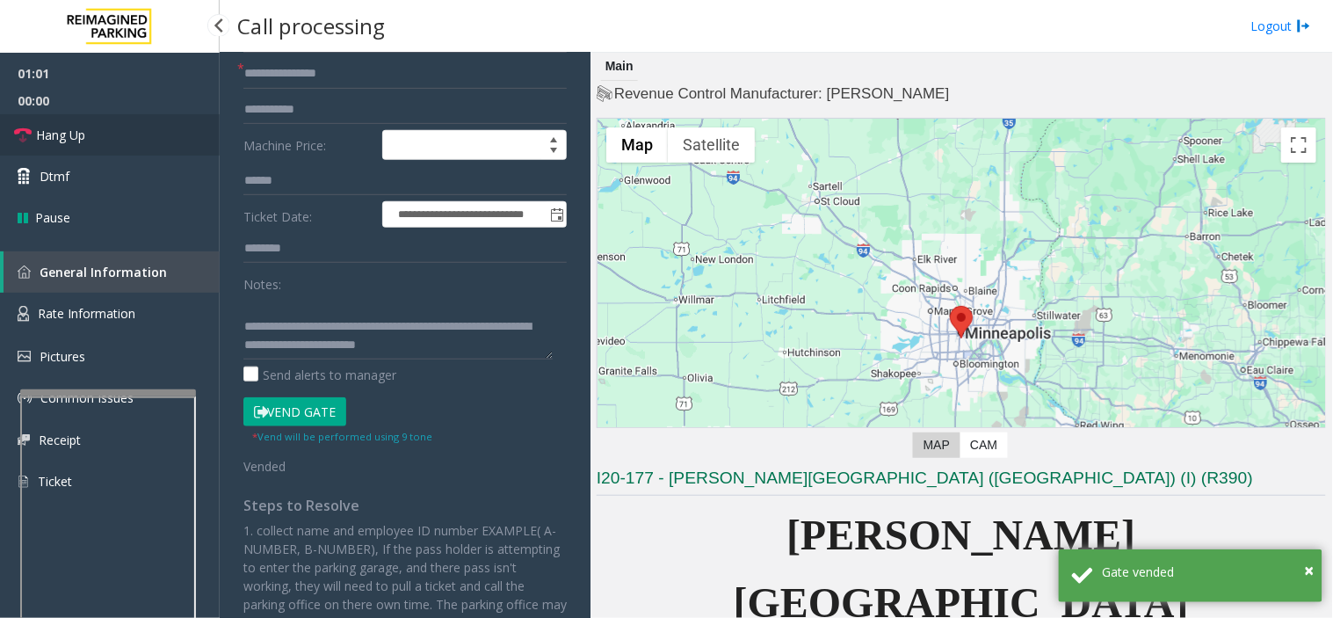
click at [137, 123] on link "Hang Up" at bounding box center [110, 134] width 220 height 41
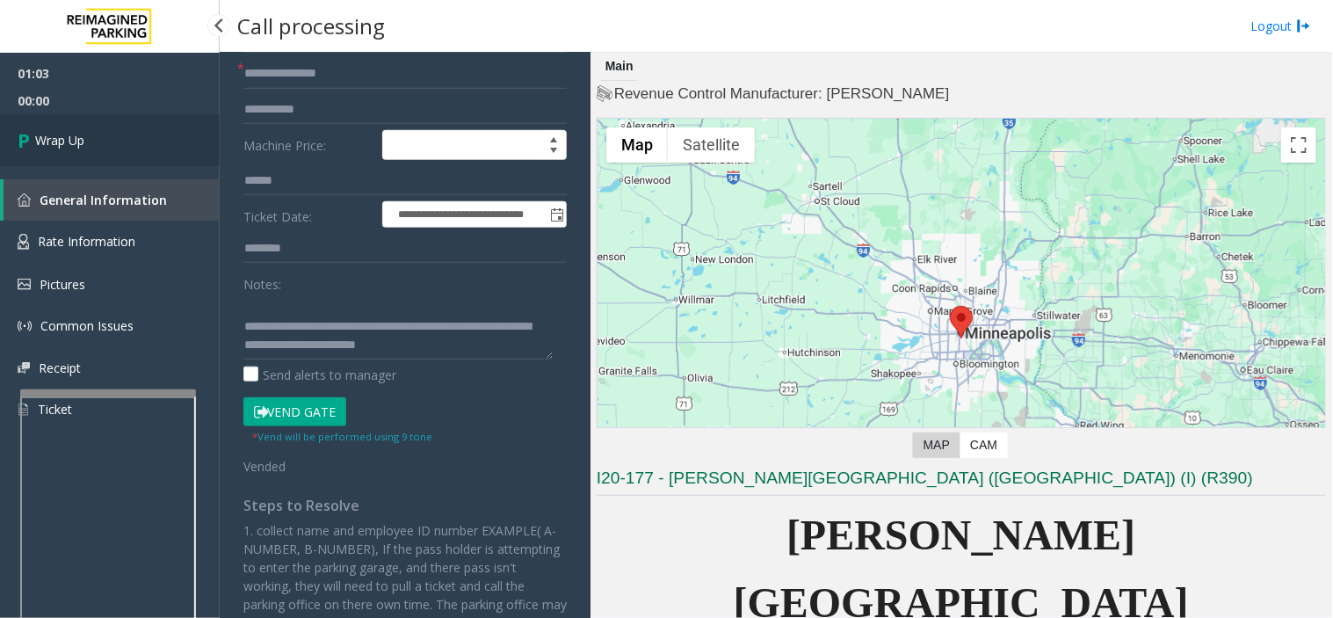
click at [137, 123] on link "Wrap Up" at bounding box center [110, 140] width 220 height 52
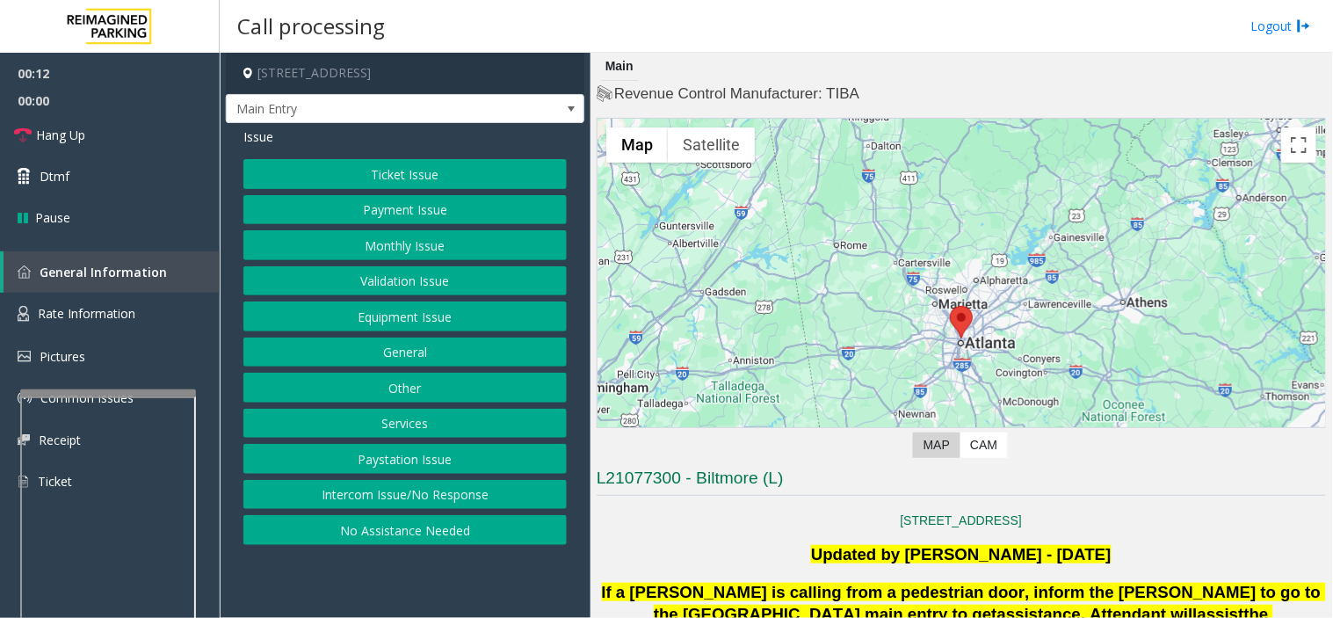
drag, startPoint x: 460, startPoint y: 570, endPoint x: 1314, endPoint y: 537, distance: 855.0
click at [418, 556] on app-call-processing-form "[STREET_ADDRESS] Main Entry Issue Ticket Issue Payment Issue Monthly Issue Vali…" at bounding box center [405, 335] width 371 height 565
drag, startPoint x: 436, startPoint y: 590, endPoint x: 374, endPoint y: 584, distance: 61.8
click at [374, 556] on app-call-processing-form "[STREET_ADDRESS] Main Entry Issue Ticket Issue Payment Issue Monthly Issue Vali…" at bounding box center [405, 335] width 371 height 565
drag, startPoint x: 453, startPoint y: 565, endPoint x: 305, endPoint y: 563, distance: 147.7
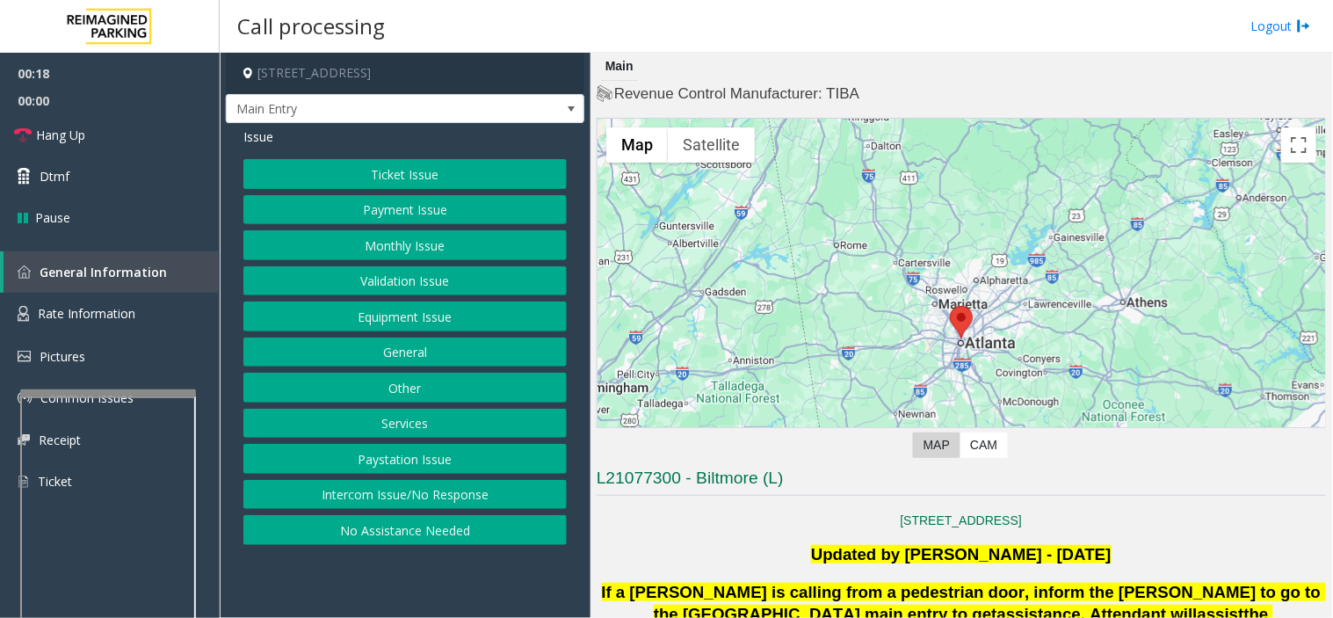
click at [305, 556] on app-call-processing-form "[STREET_ADDRESS] Main Entry Issue Ticket Issue Payment Issue Monthly Issue Vali…" at bounding box center [405, 335] width 371 height 565
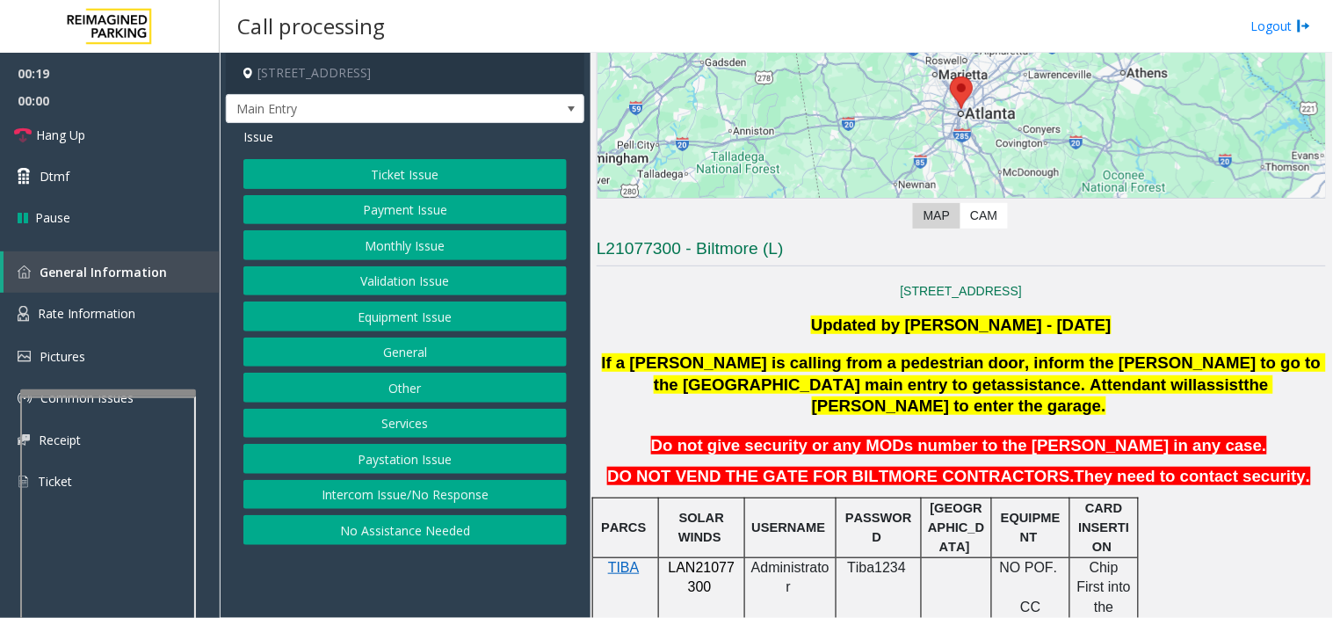
scroll to position [293, 0]
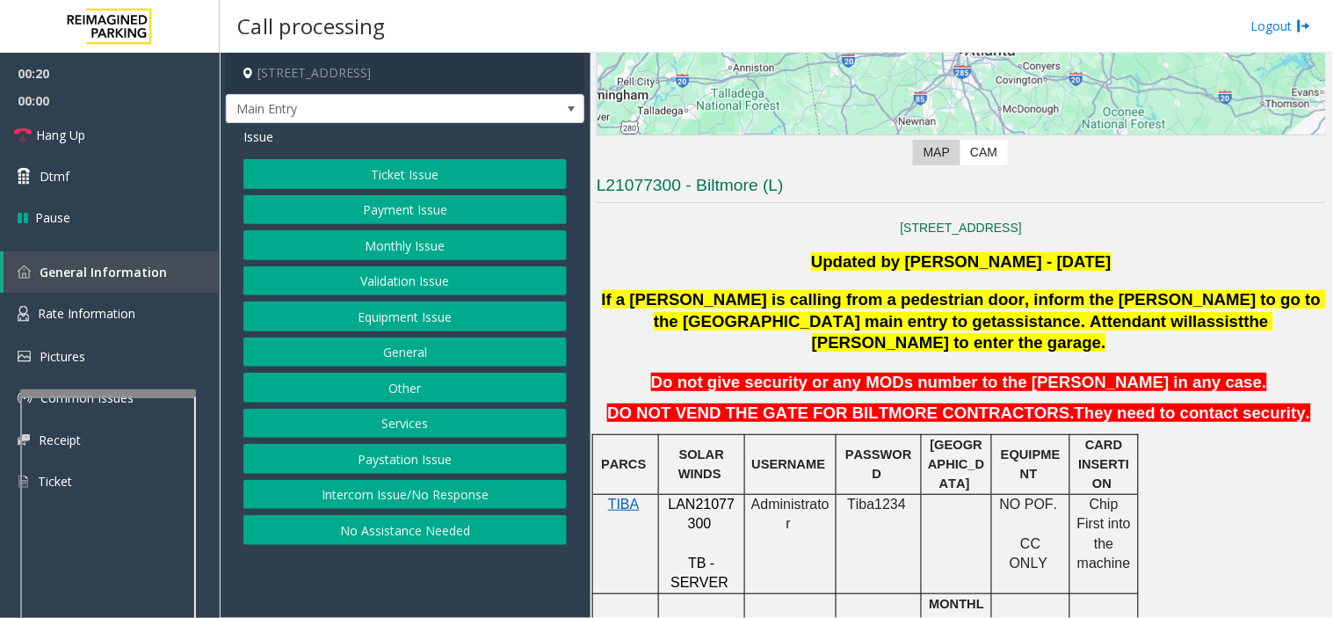
drag, startPoint x: 824, startPoint y: 489, endPoint x: 803, endPoint y: 506, distance: 27.5
click at [803, 506] on p "Administrator" at bounding box center [791, 515] width 78 height 40
click at [415, 388] on button "Other" at bounding box center [404, 388] width 323 height 30
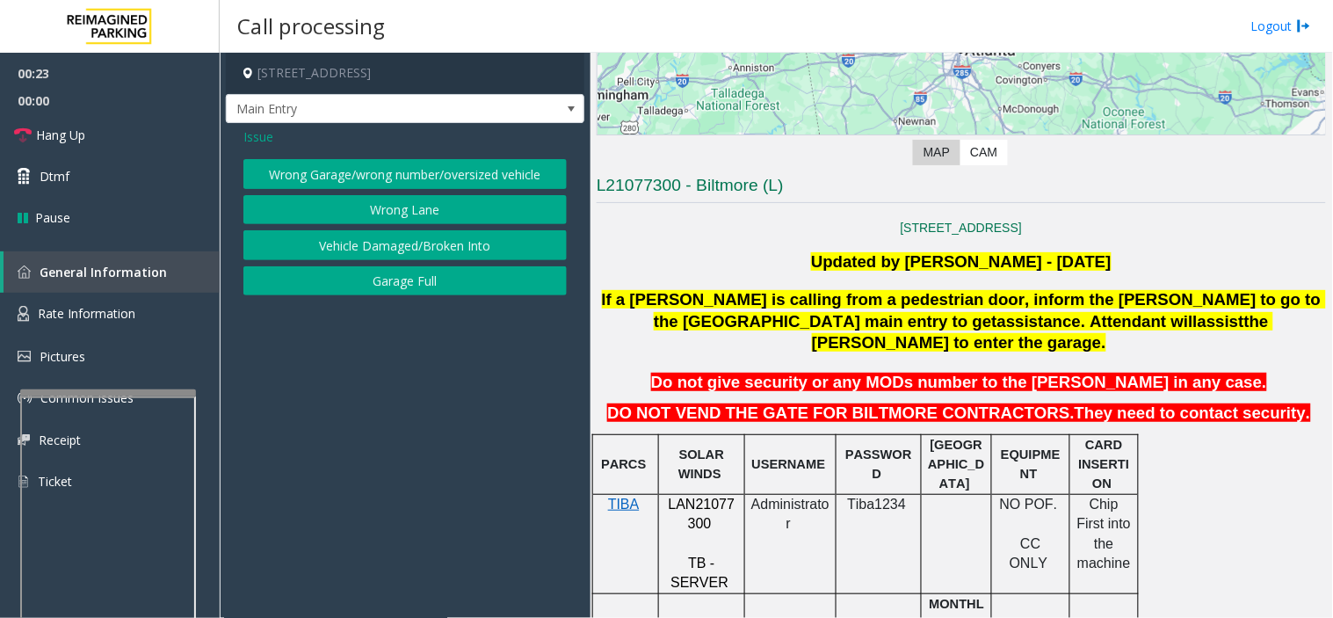
click at [423, 214] on button "Wrong Lane" at bounding box center [404, 210] width 323 height 30
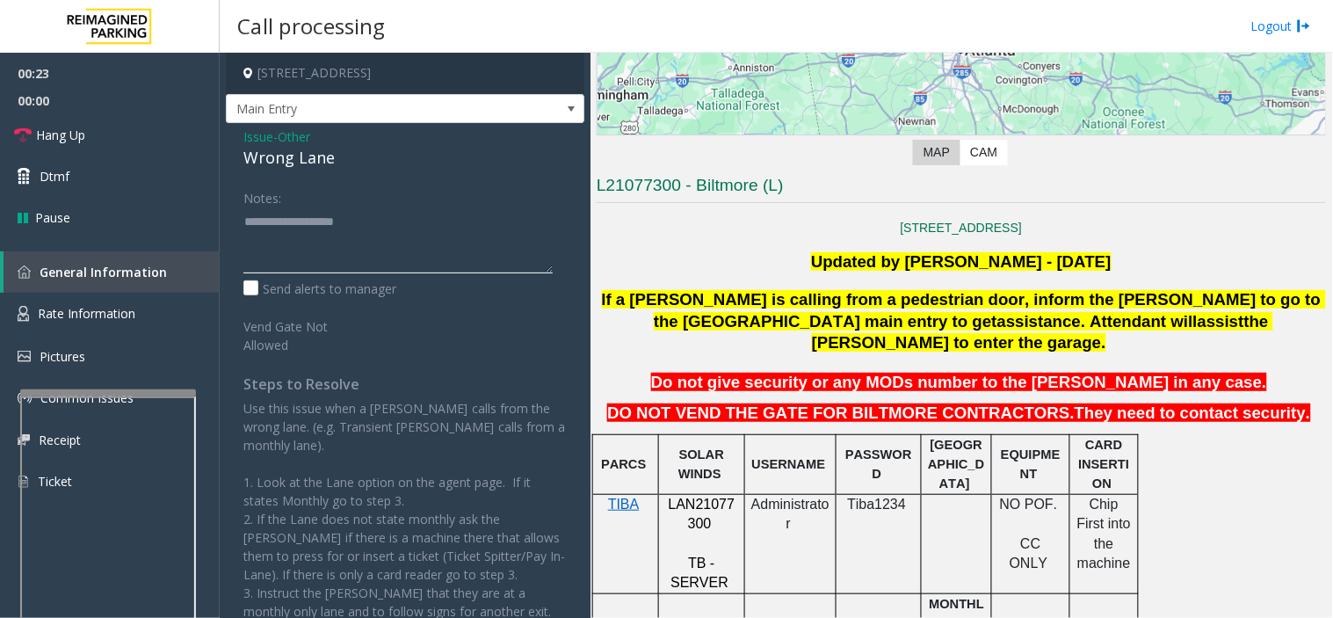
click at [363, 229] on textarea at bounding box center [397, 240] width 309 height 66
paste textarea "**********"
click at [292, 163] on div "Wrong Lane" at bounding box center [404, 158] width 323 height 24
drag, startPoint x: 292, startPoint y: 163, endPoint x: 338, endPoint y: 221, distance: 73.2
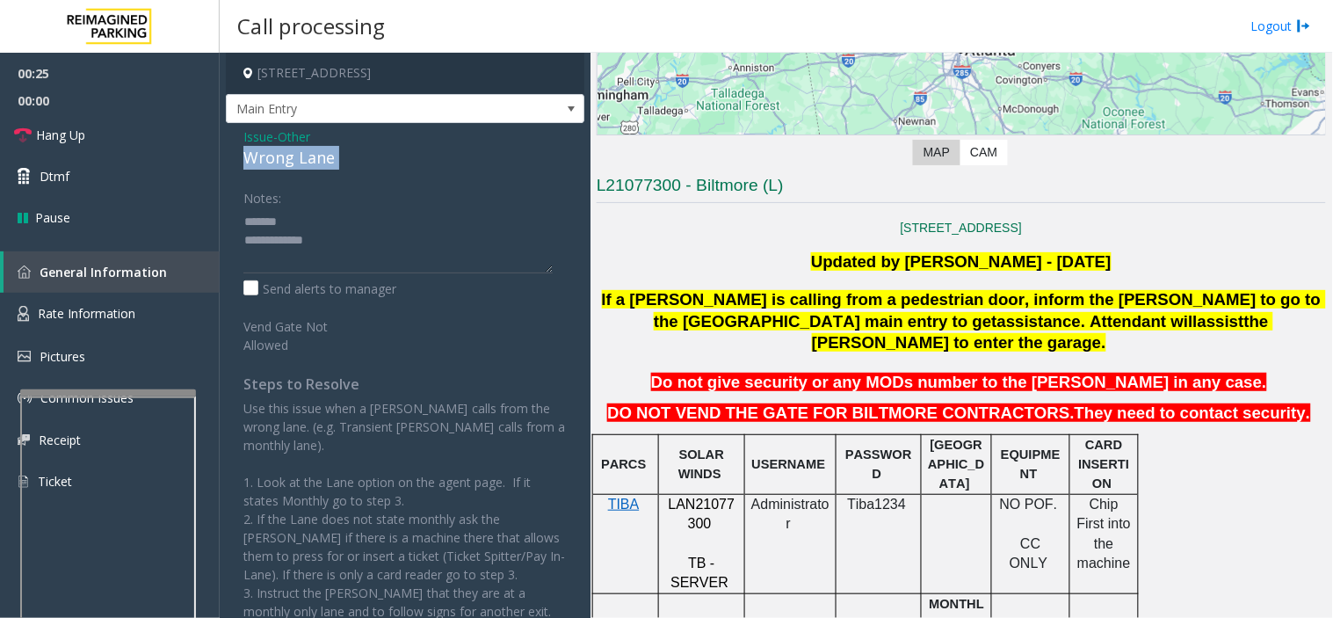
click at [294, 168] on div "Wrong Lane" at bounding box center [404, 158] width 323 height 24
click at [338, 222] on textarea at bounding box center [397, 240] width 309 height 66
paste textarea "**********"
click at [364, 252] on textarea at bounding box center [397, 240] width 309 height 66
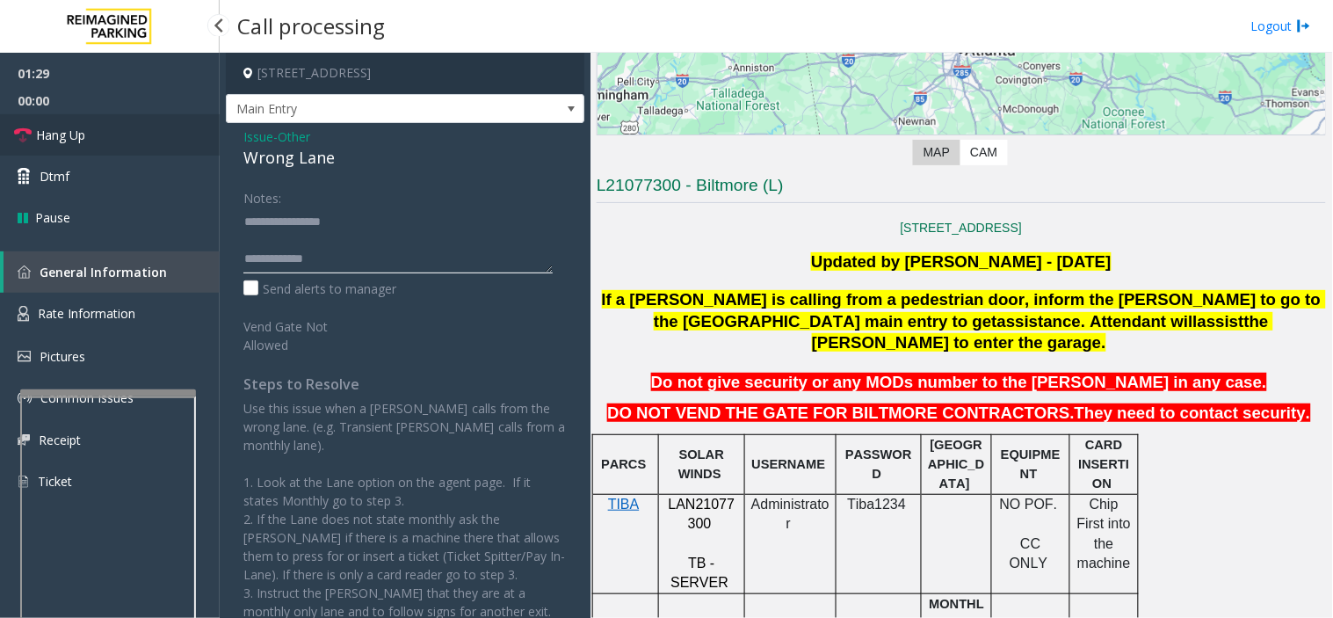
type textarea "**********"
click at [112, 145] on link "Hang Up" at bounding box center [110, 134] width 220 height 41
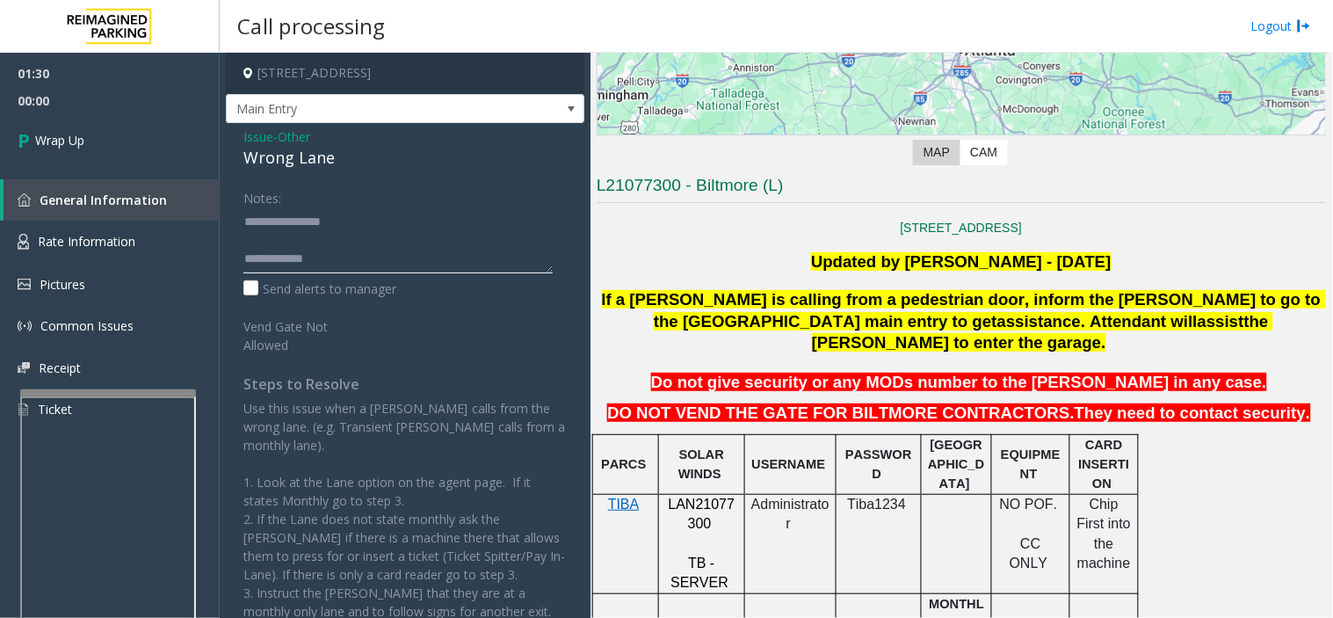
click at [380, 260] on textarea at bounding box center [397, 240] width 309 height 66
click at [258, 144] on span "Issue" at bounding box center [258, 136] width 30 height 18
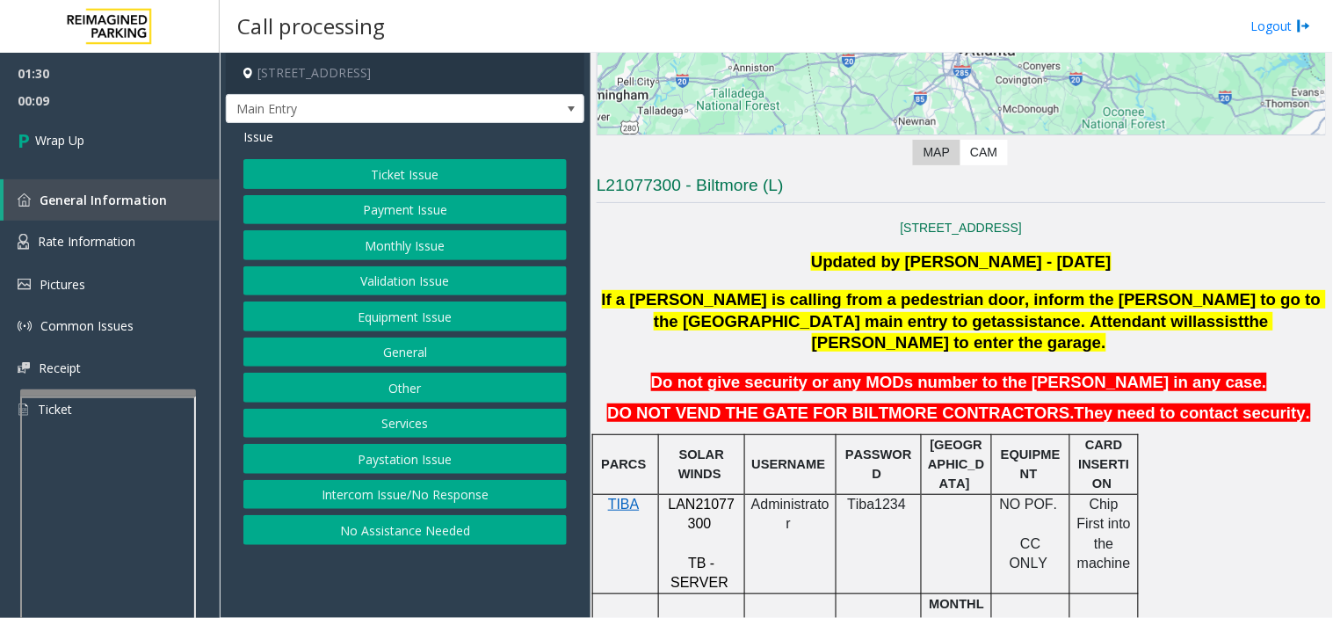
click at [362, 314] on button "Equipment Issue" at bounding box center [404, 317] width 323 height 30
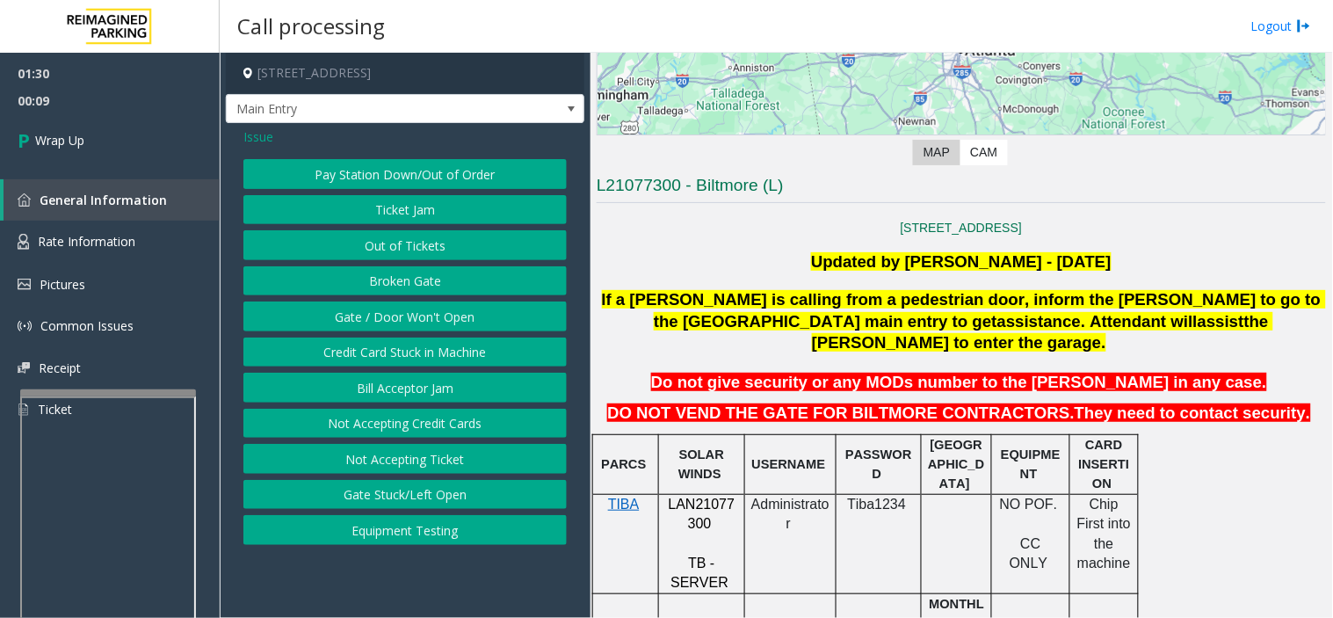
click at [362, 314] on button "Gate / Door Won't Open" at bounding box center [404, 317] width 323 height 30
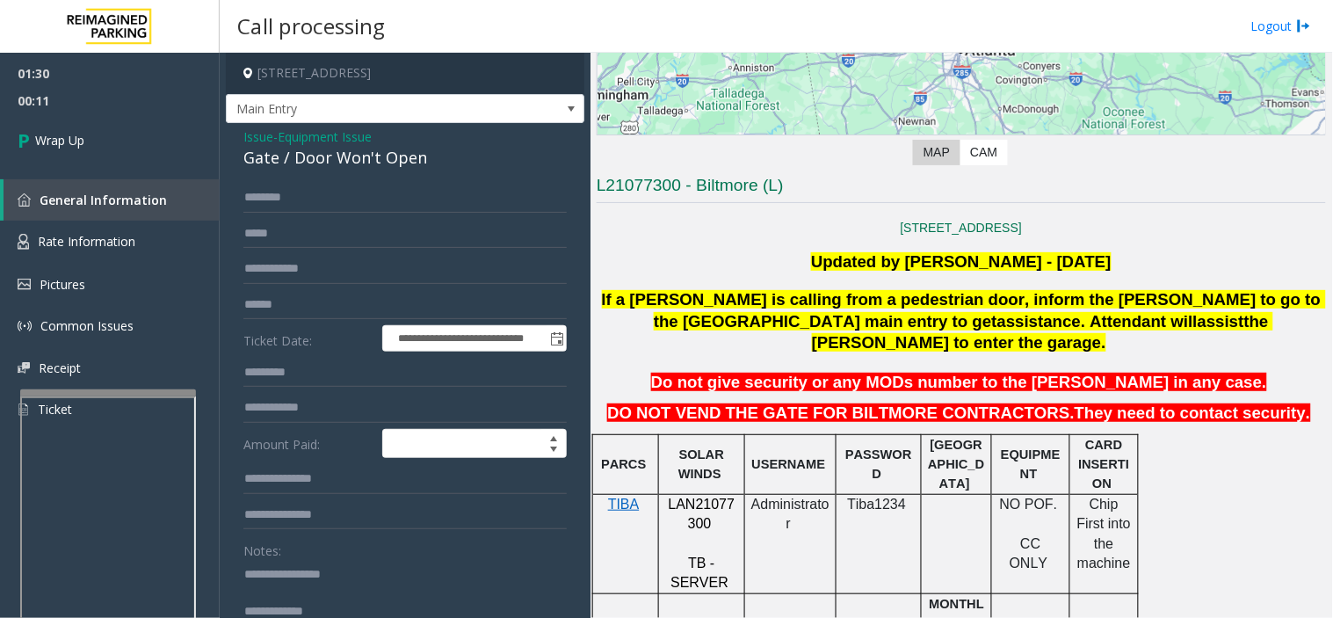
drag, startPoint x: 294, startPoint y: 568, endPoint x: 449, endPoint y: 578, distance: 155.9
click at [449, 556] on textarea at bounding box center [397, 593] width 309 height 66
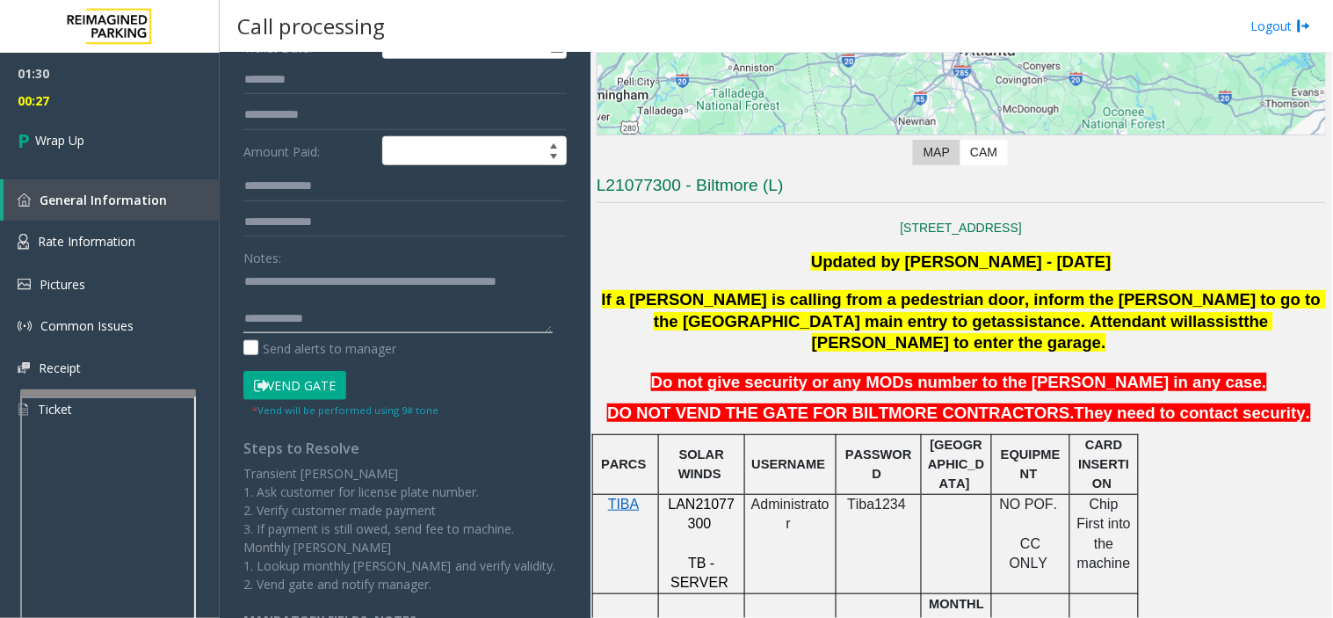
scroll to position [18, 0]
click at [402, 328] on textarea at bounding box center [397, 300] width 309 height 66
click at [423, 317] on textarea at bounding box center [397, 300] width 309 height 66
click at [410, 316] on textarea at bounding box center [397, 300] width 309 height 66
type textarea "**********"
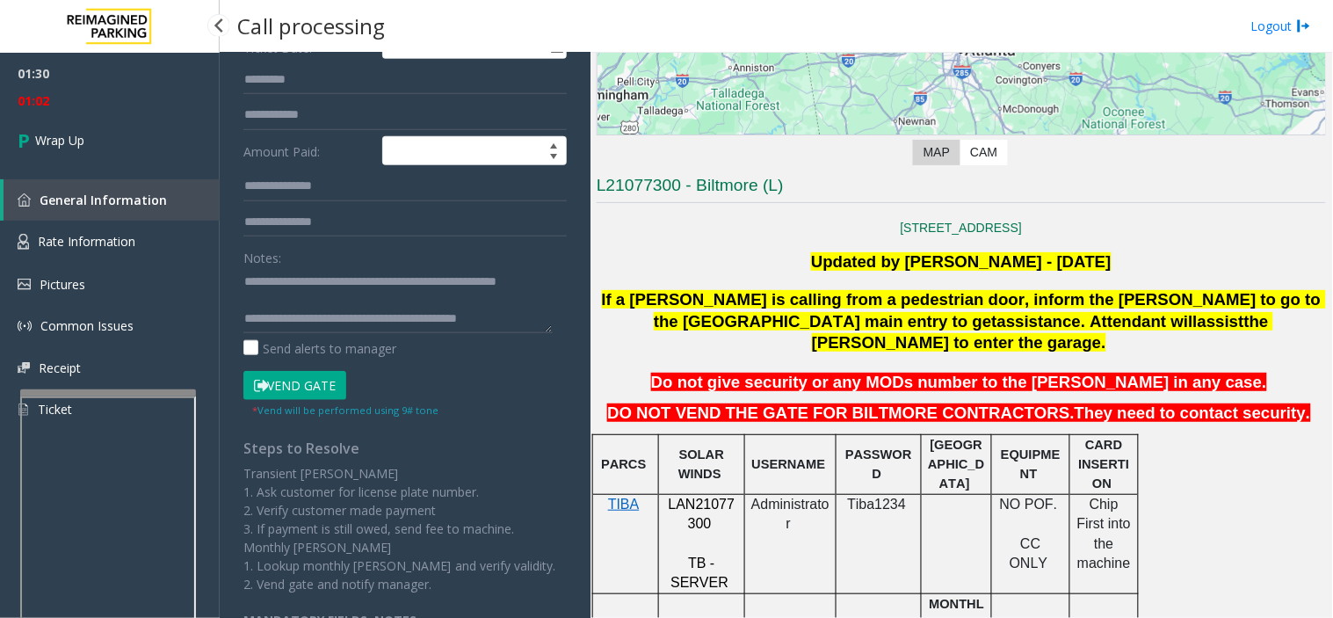
click at [90, 171] on div "01:30 01:02 Wrap Up General Information Rate Information Pictures Common Issues…" at bounding box center [110, 249] width 220 height 392
click at [76, 145] on span "Wrap Up" at bounding box center [59, 140] width 49 height 18
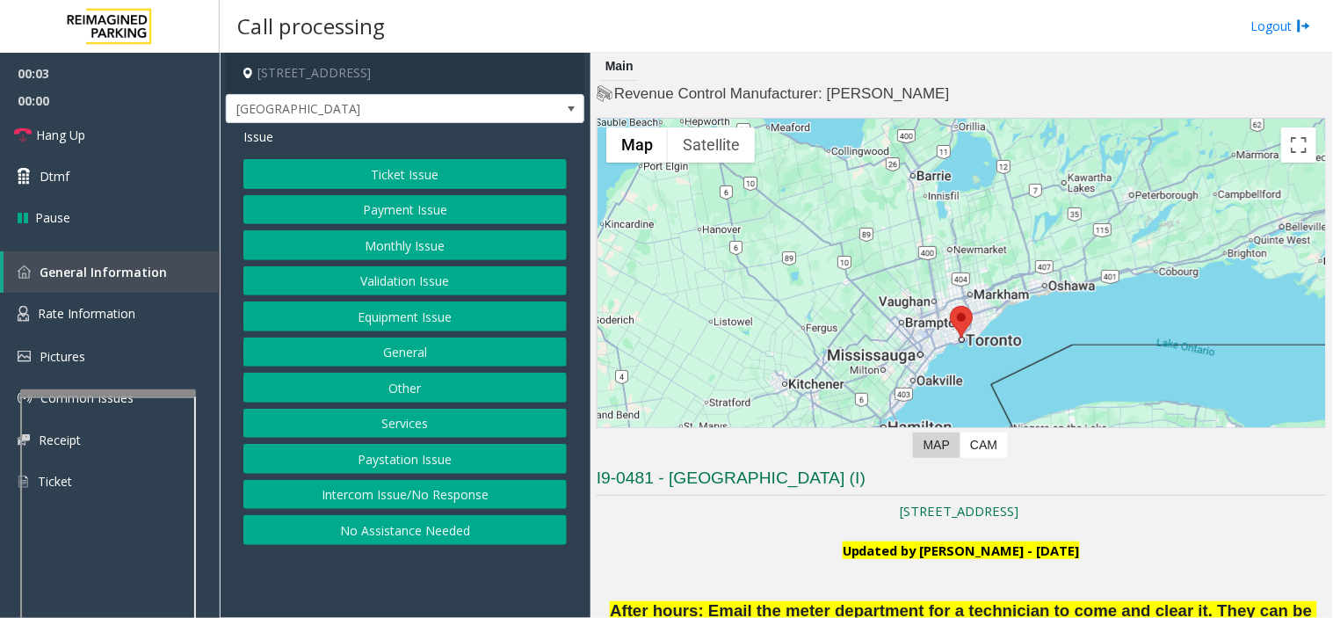
scroll to position [293, 0]
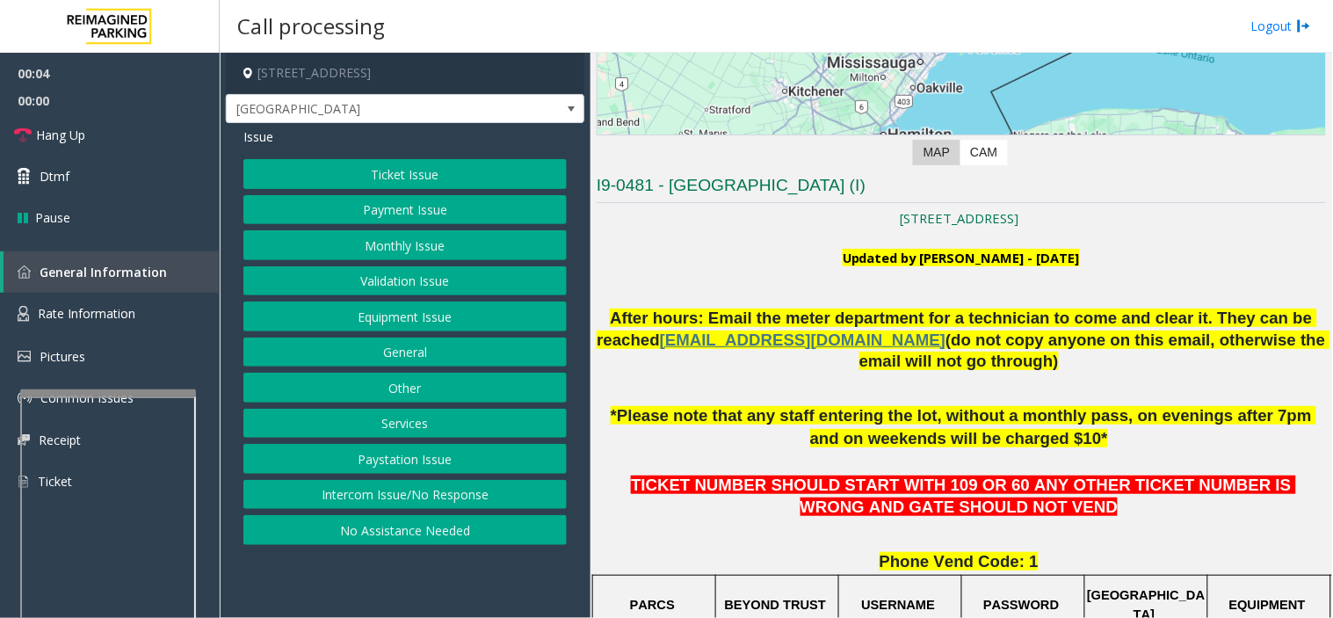
click at [454, 207] on button "Payment Issue" at bounding box center [404, 210] width 323 height 30
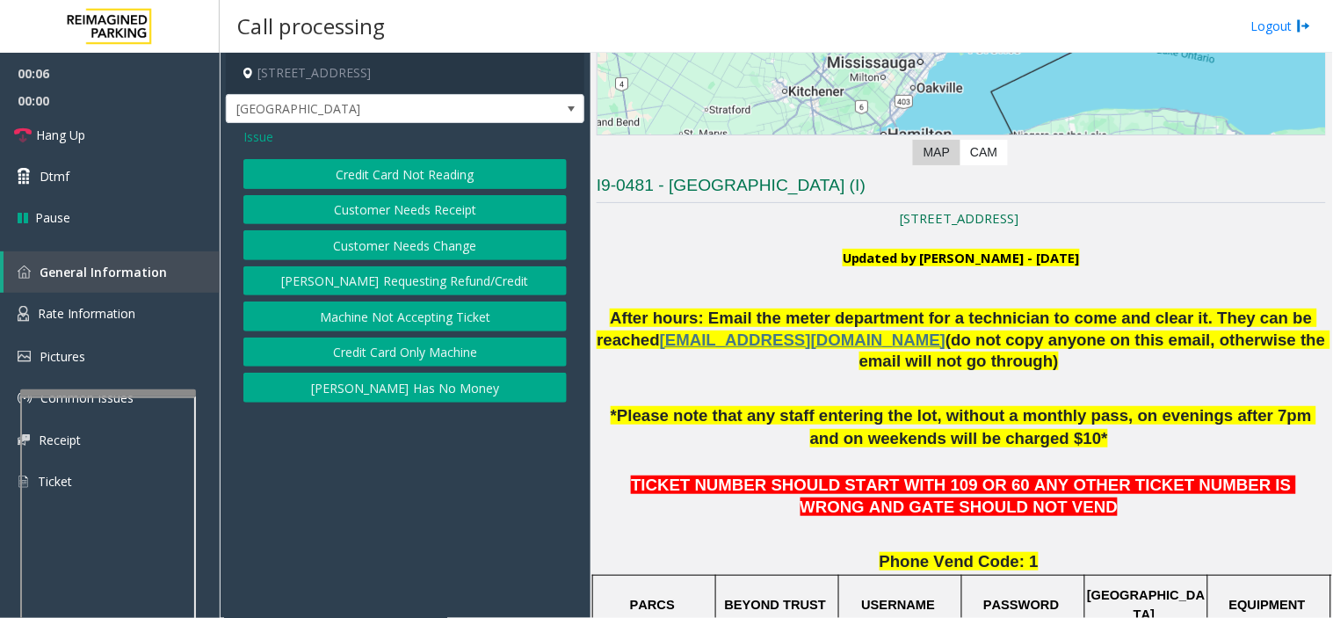
click at [505, 215] on button "Customer Needs Receipt" at bounding box center [404, 210] width 323 height 30
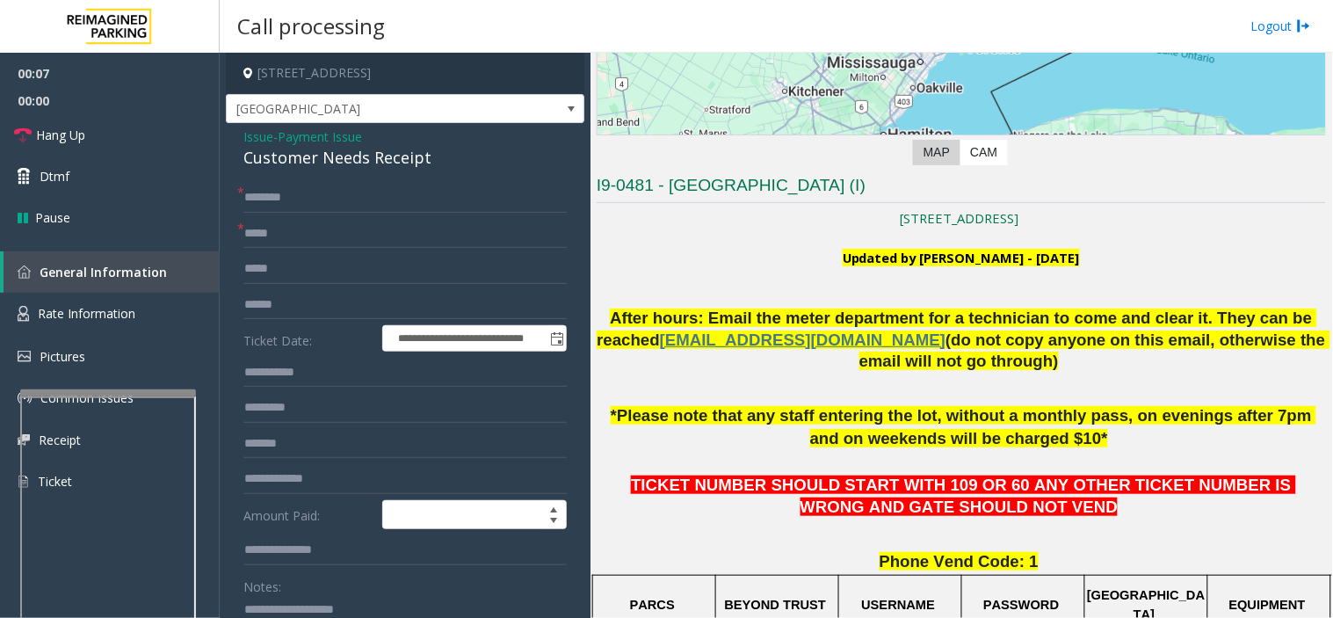
click at [334, 556] on textarea at bounding box center [397, 629] width 309 height 66
paste textarea "**********"
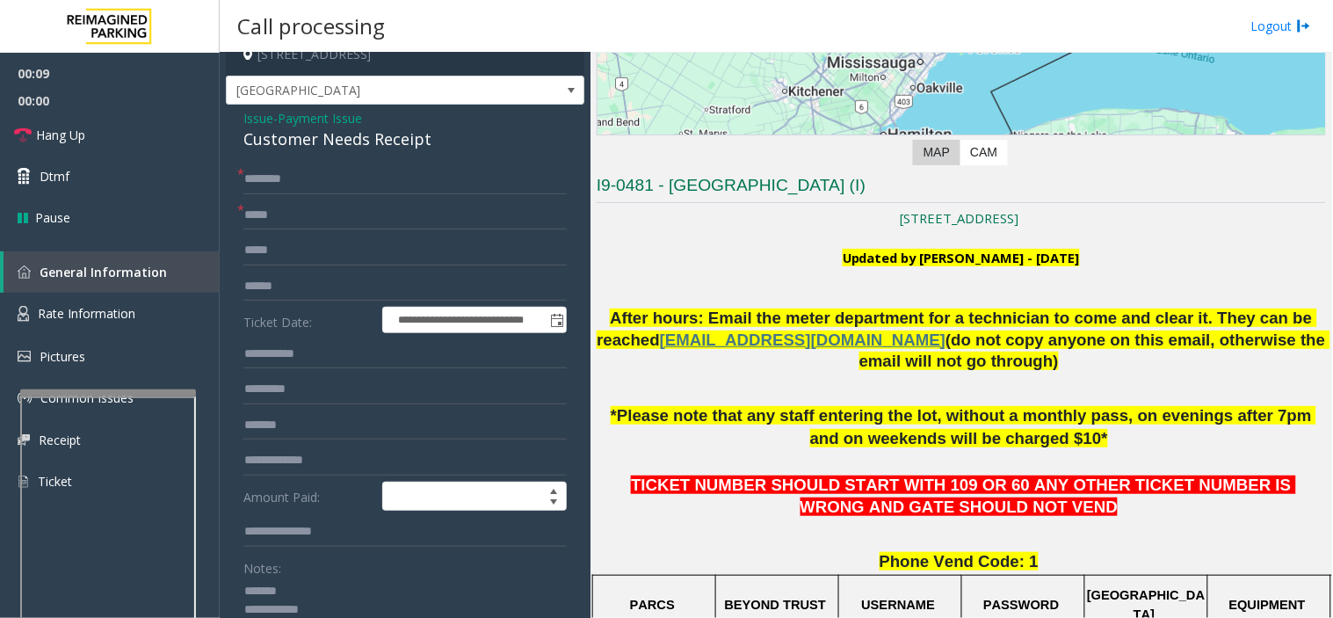
click at [347, 152] on div "**********" at bounding box center [405, 519] width 359 height 829
click at [348, 146] on div "Customer Needs Receipt" at bounding box center [404, 139] width 323 height 24
click at [310, 556] on textarea at bounding box center [397, 611] width 309 height 66
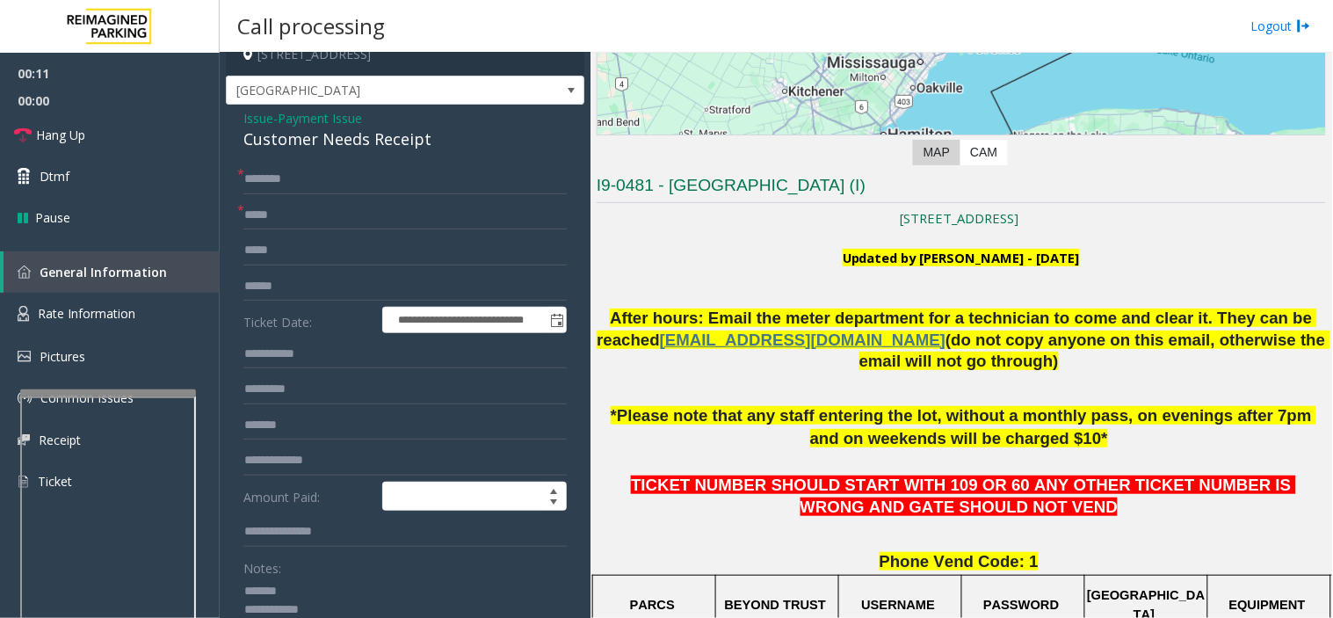
paste textarea "**********"
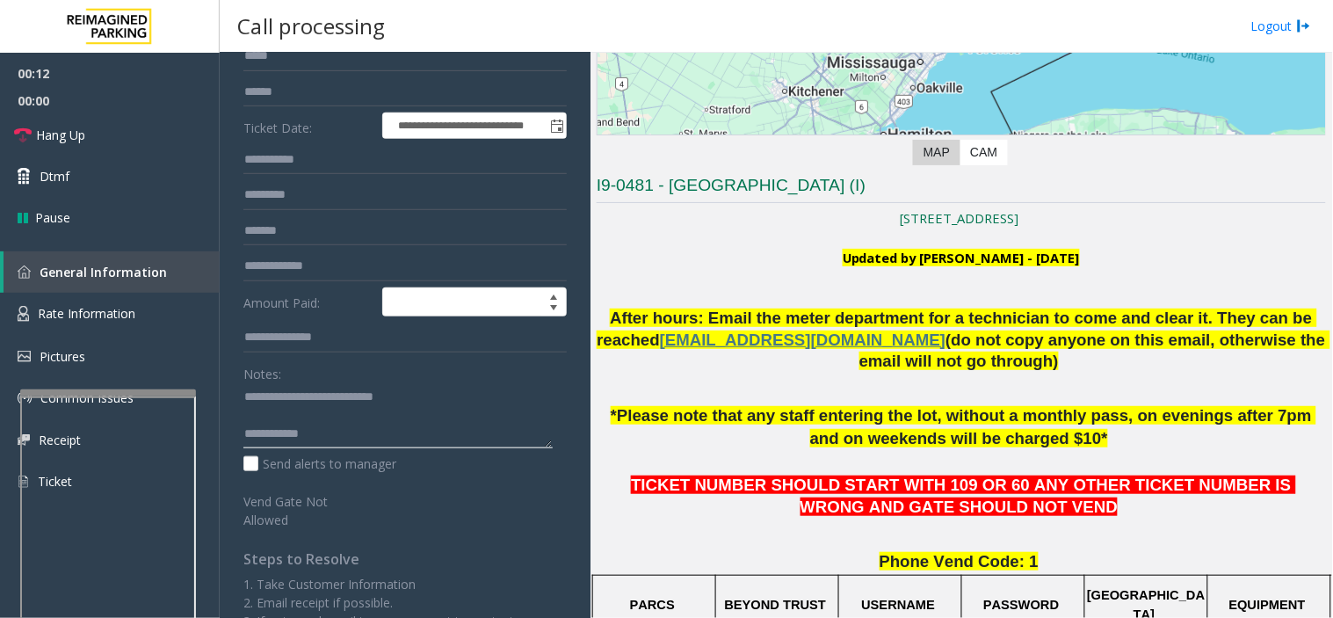
scroll to position [214, 0]
click at [369, 433] on textarea at bounding box center [397, 415] width 309 height 66
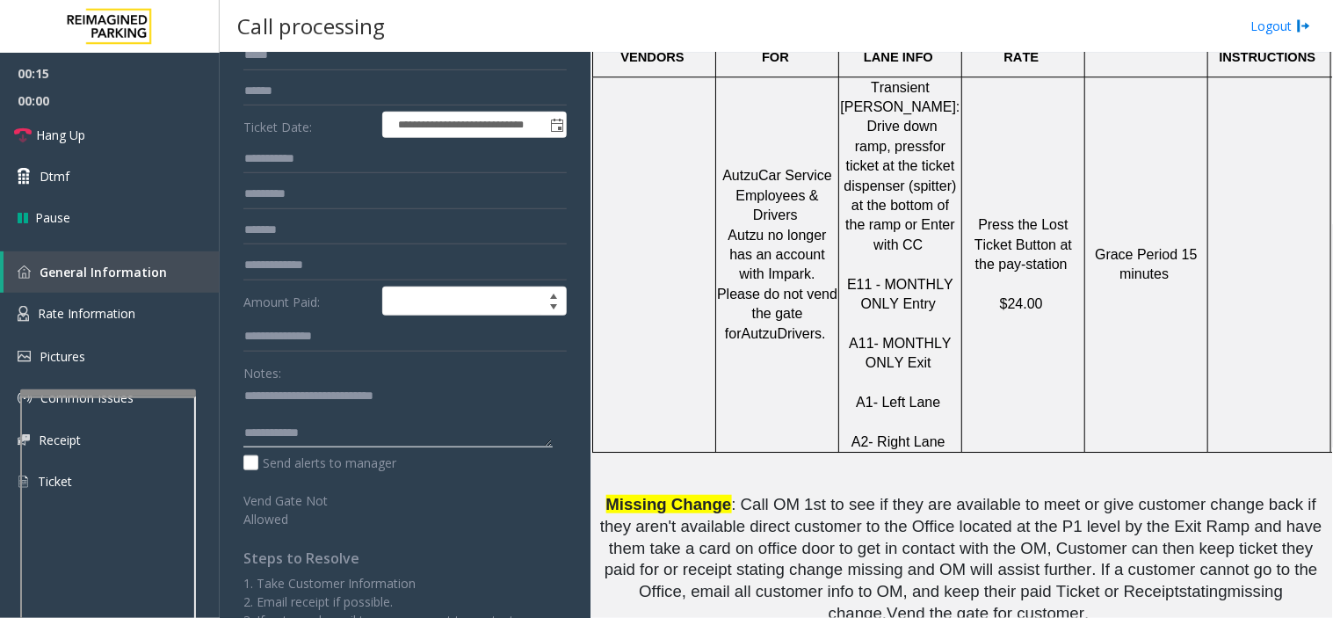
scroll to position [1172, 0]
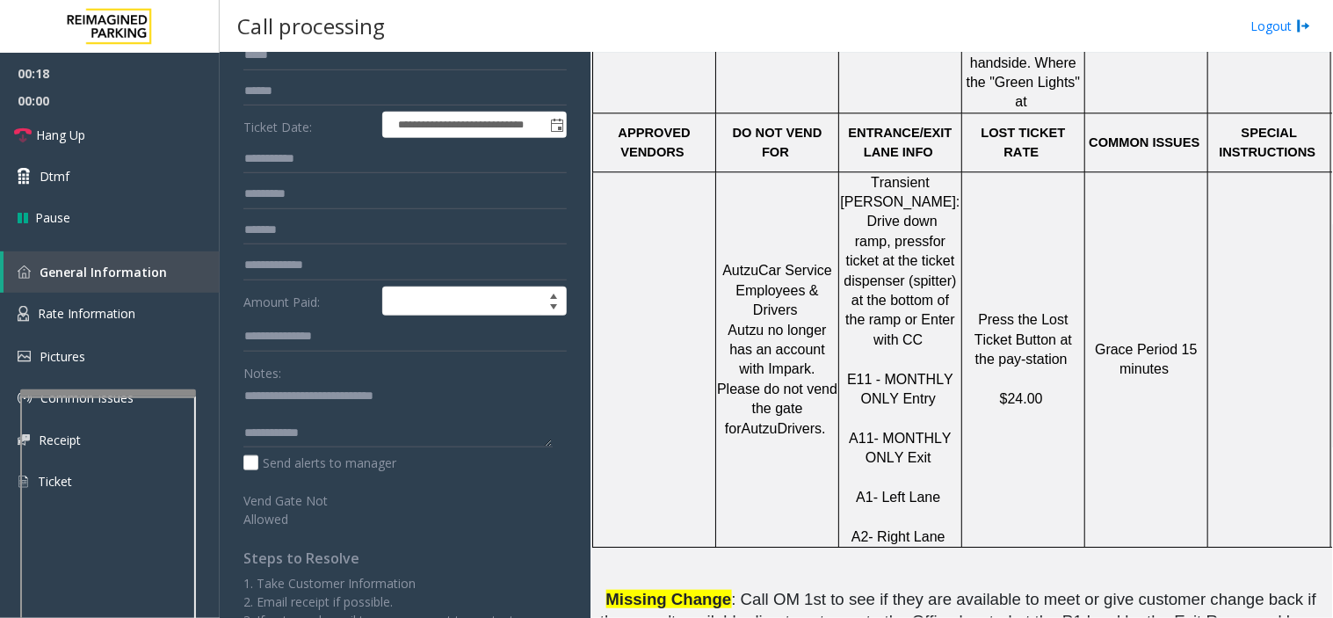
click at [897, 482] on p "E11 - MONTHLY ONLY Entry A11- MONTHLY ONLY Exit A1- Left Lane A2- Right Lane" at bounding box center [900, 448] width 120 height 197
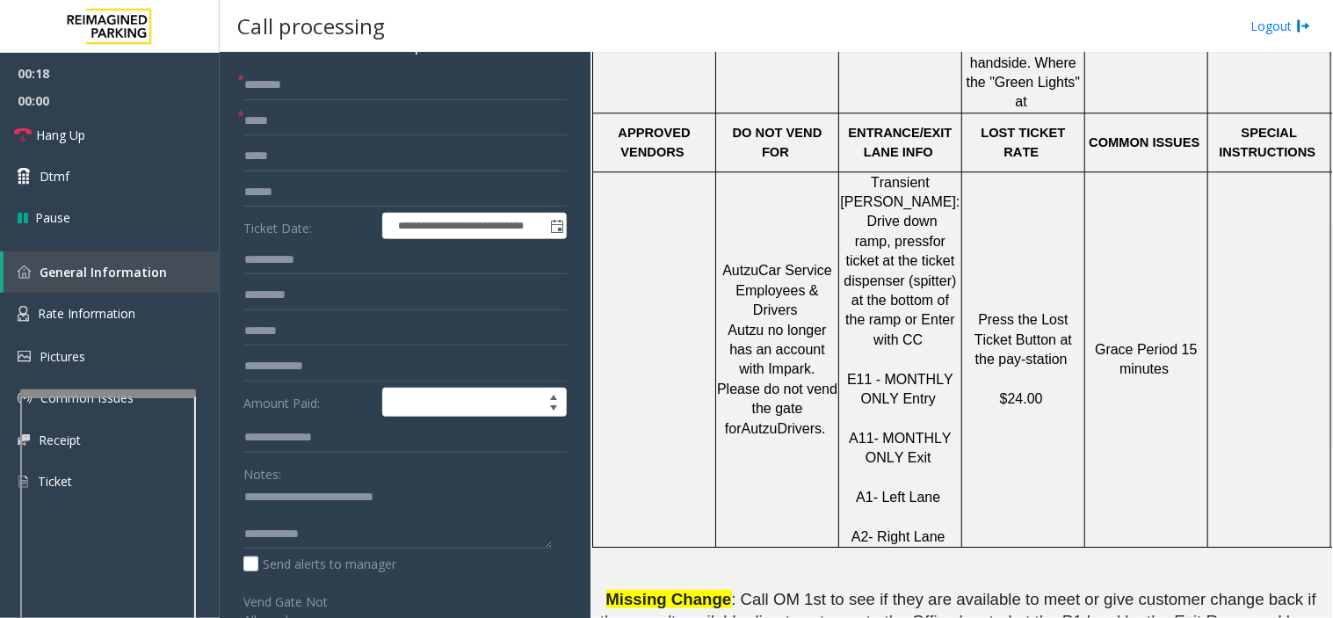
scroll to position [18, 0]
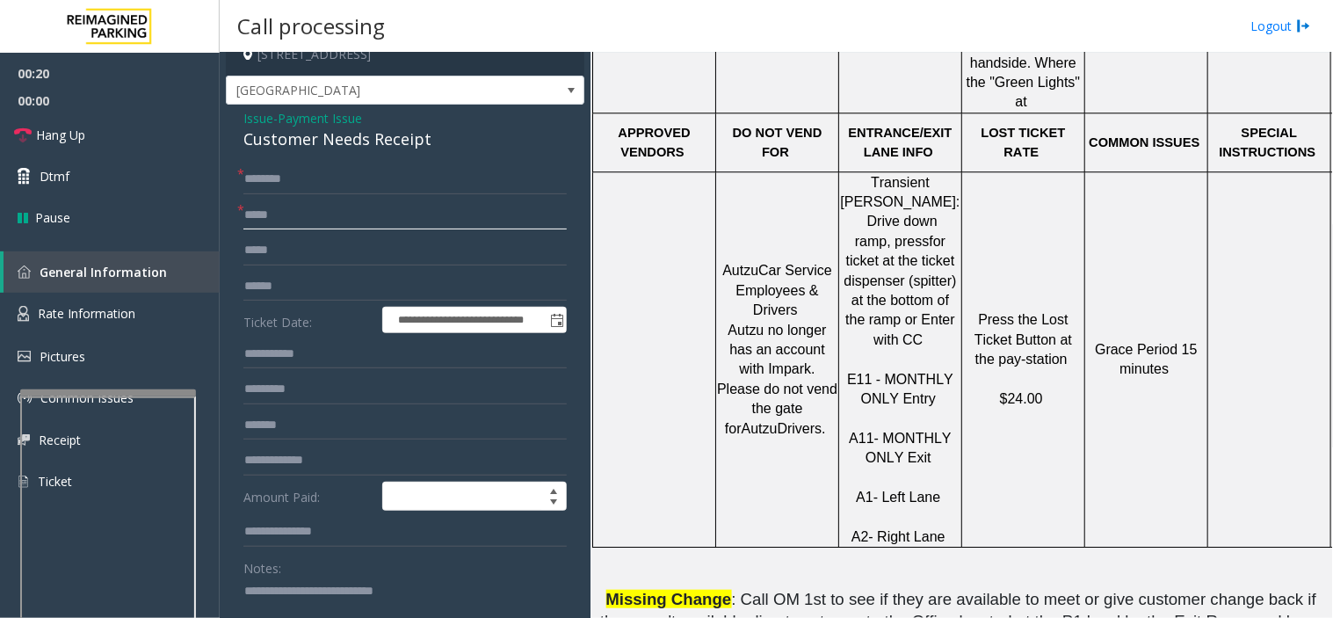
click at [391, 207] on input "text" at bounding box center [404, 215] width 323 height 30
click at [433, 171] on input "text" at bounding box center [404, 179] width 323 height 30
click at [436, 213] on input "text" at bounding box center [404, 215] width 323 height 30
click at [472, 171] on input "text" at bounding box center [404, 179] width 323 height 30
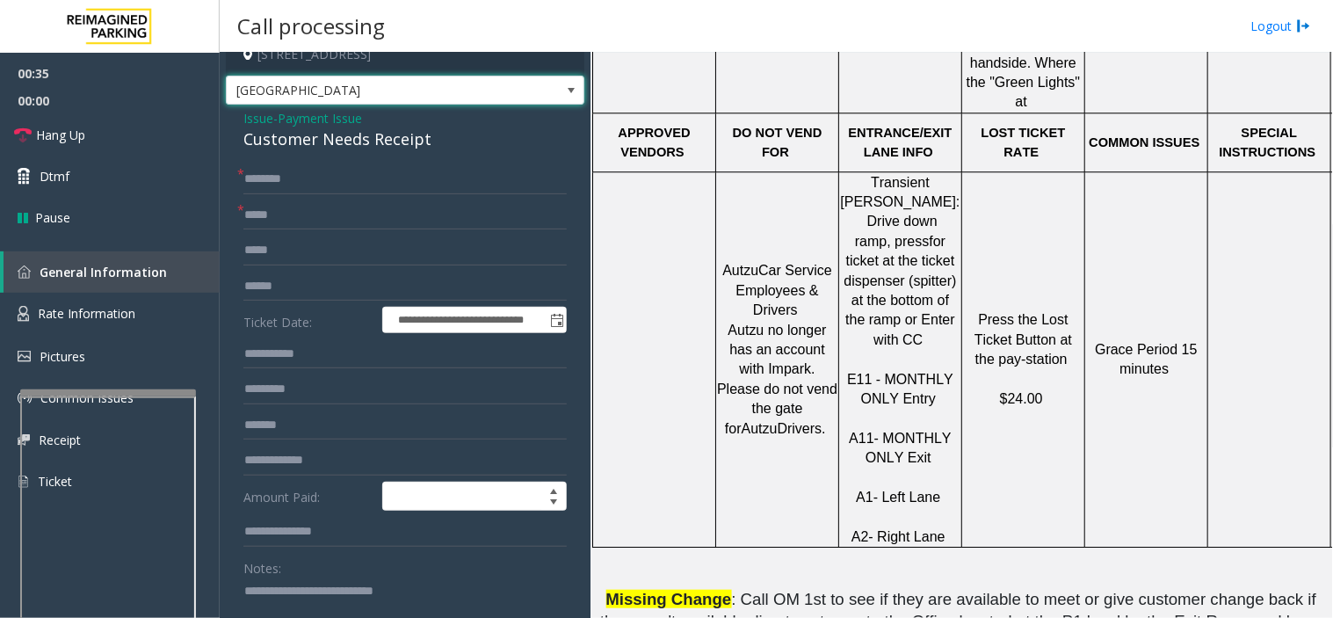
click at [484, 83] on span "[GEOGRAPHIC_DATA]" at bounding box center [370, 90] width 286 height 28
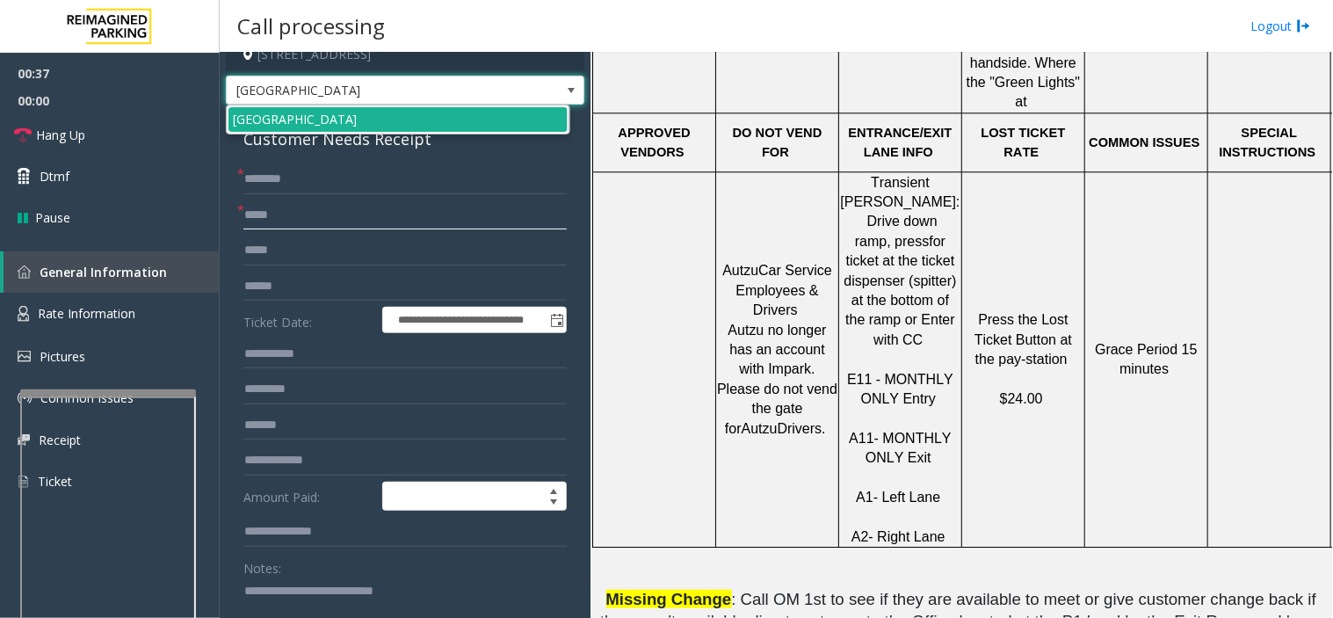
click at [432, 205] on input "text" at bounding box center [404, 215] width 323 height 30
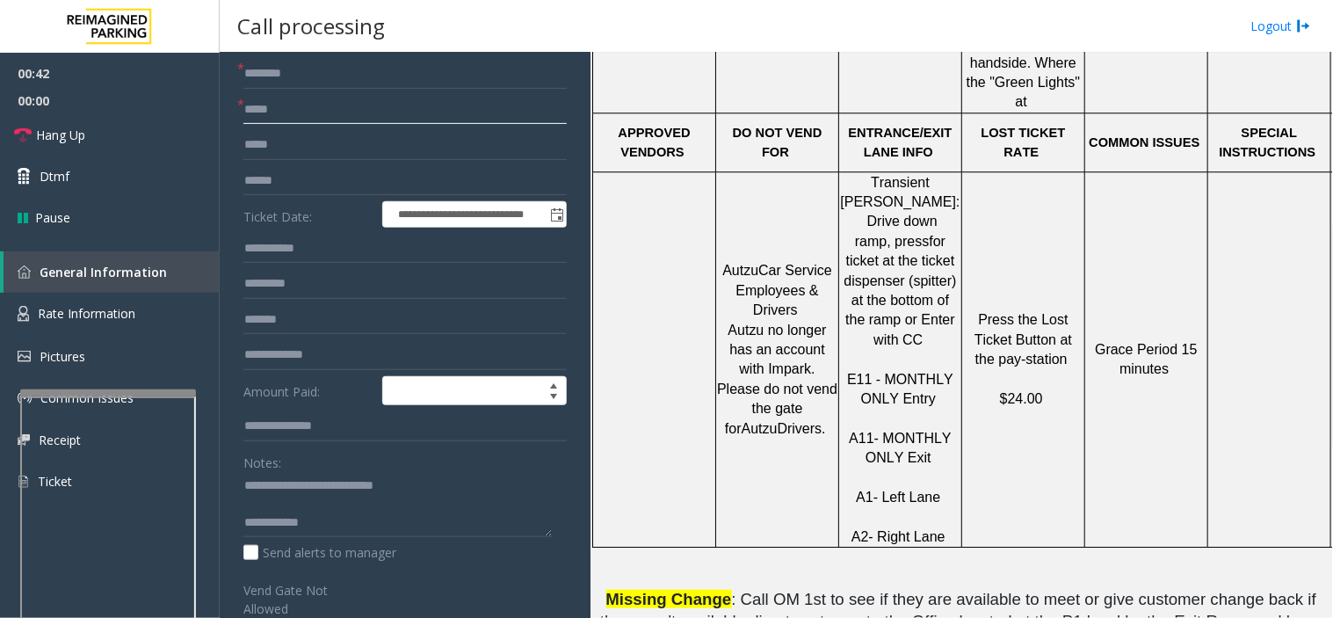
scroll to position [214, 0]
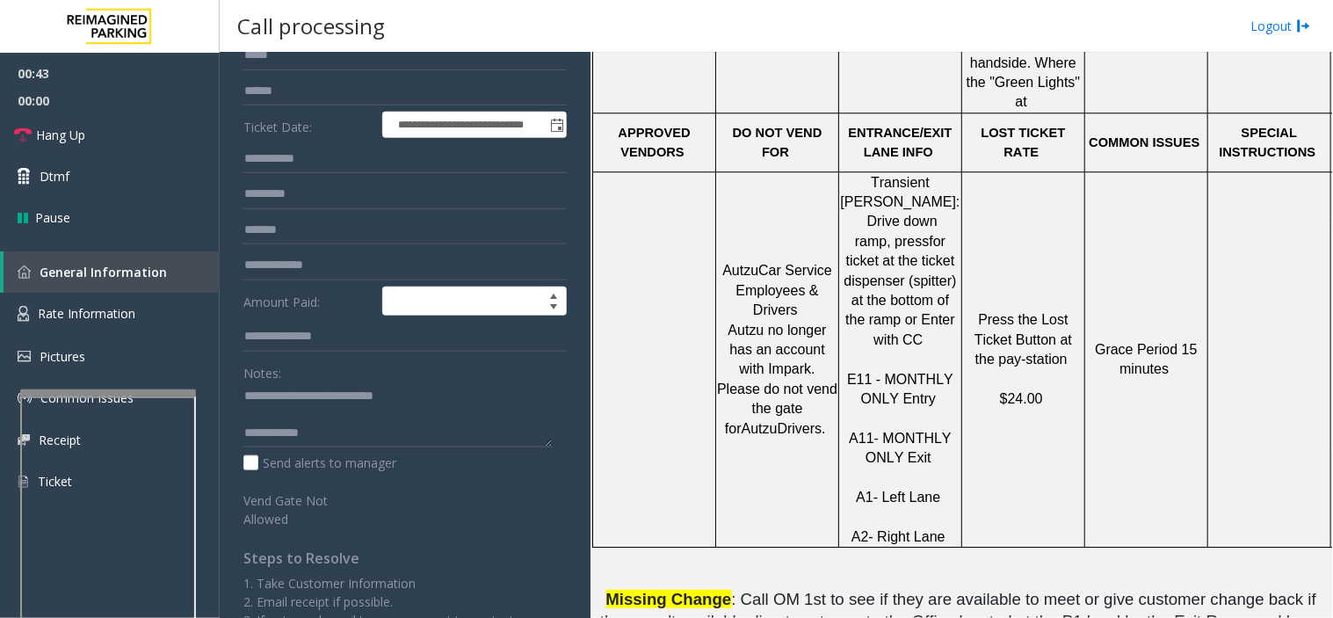
click at [380, 451] on div "Notes: Send alerts to manager" at bounding box center [404, 415] width 323 height 115
click at [372, 436] on textarea at bounding box center [397, 415] width 309 height 66
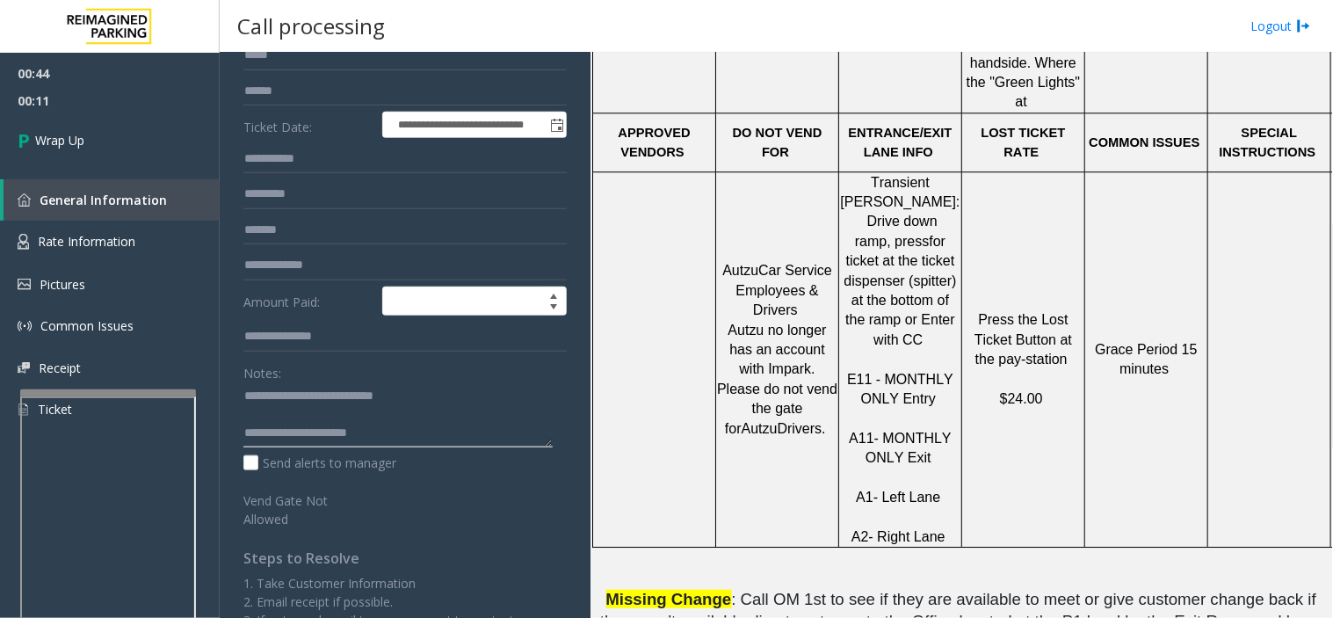
click at [330, 432] on textarea at bounding box center [397, 415] width 309 height 66
type textarea "**********"
click at [186, 127] on link "Wrap Up" at bounding box center [110, 140] width 220 height 52
click at [384, 426] on textarea at bounding box center [397, 415] width 309 height 66
click at [118, 127] on link "Wrap Up" at bounding box center [110, 140] width 220 height 52
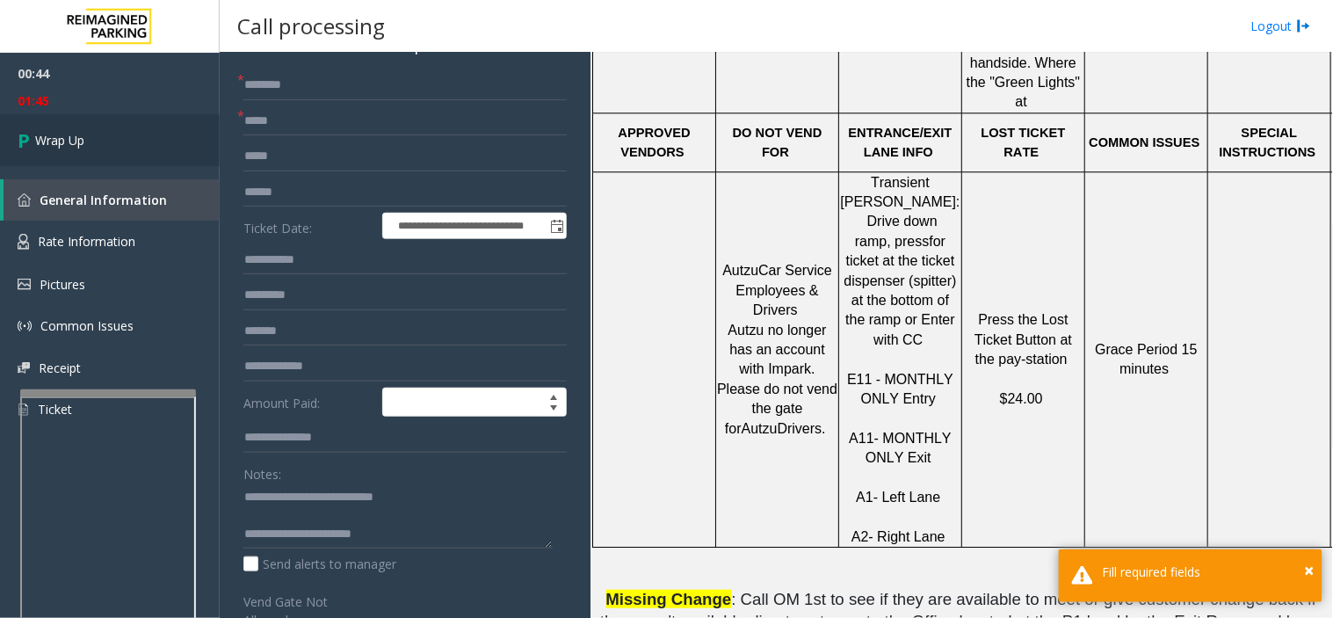
scroll to position [0, 0]
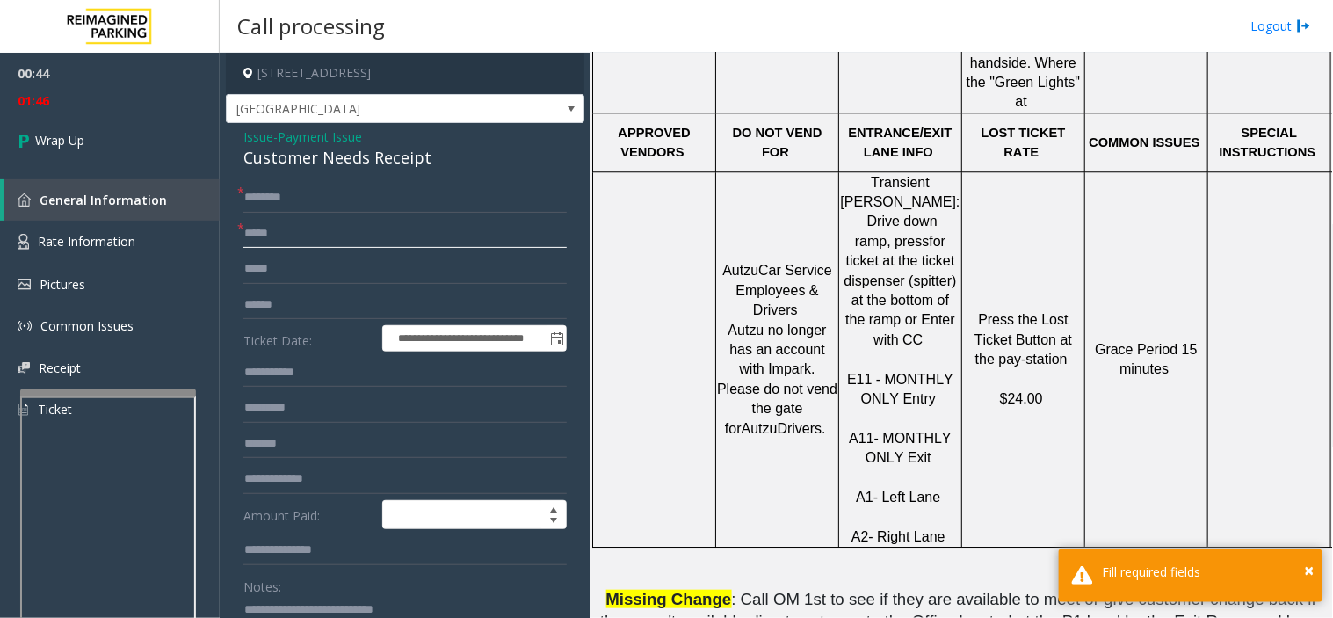
click at [323, 229] on input "text" at bounding box center [404, 234] width 323 height 30
type input "**"
drag, startPoint x: 338, startPoint y: 197, endPoint x: 249, endPoint y: 185, distance: 89.5
click at [330, 197] on input "**" at bounding box center [404, 198] width 323 height 30
type input "**"
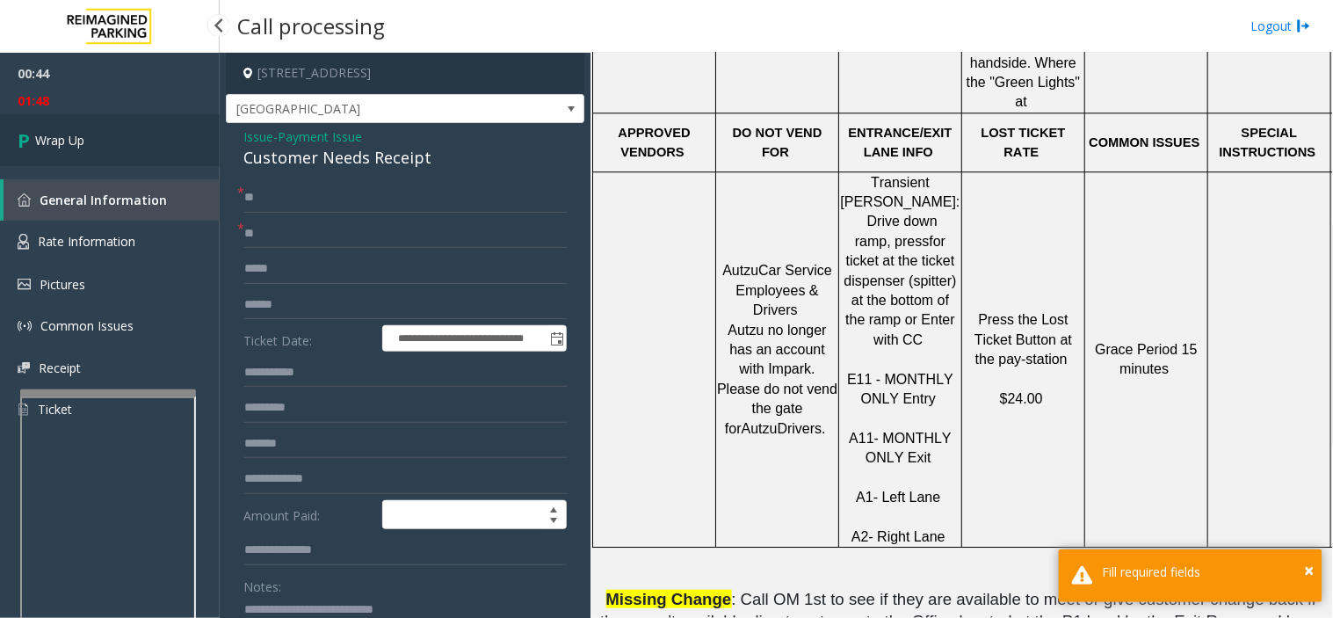
click at [130, 139] on link "Wrap Up" at bounding box center [110, 140] width 220 height 52
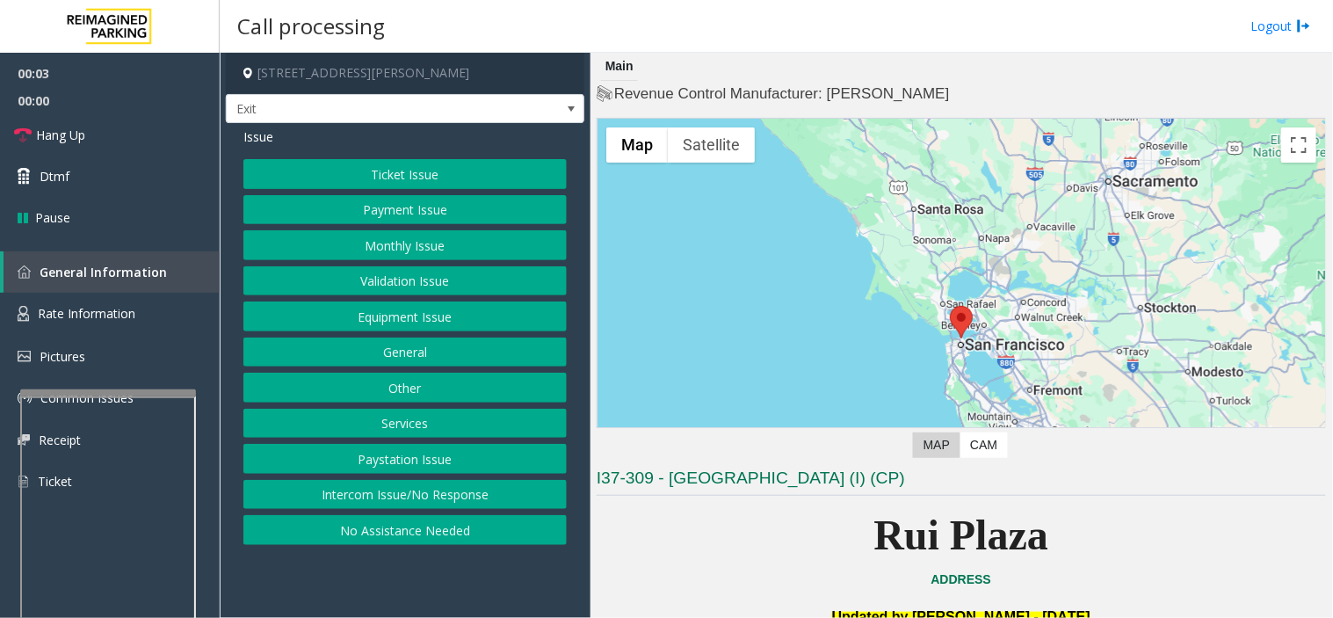
drag, startPoint x: 420, startPoint y: 583, endPoint x: 390, endPoint y: 598, distance: 33.4
drag, startPoint x: 390, startPoint y: 598, endPoint x: 1311, endPoint y: 442, distance: 933.4
click at [378, 556] on app-call-processing-form "[STREET_ADDRESS][PERSON_NAME] Exit Issue Ticket Issue Payment Issue Monthly Iss…" at bounding box center [405, 335] width 371 height 565
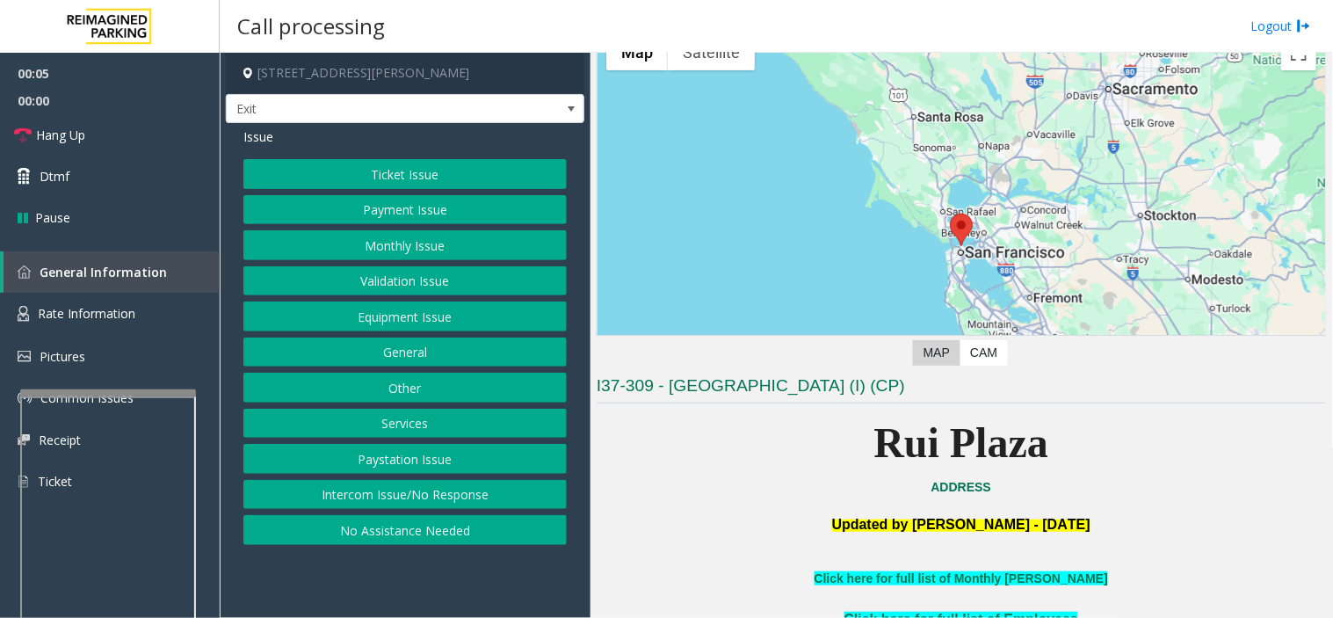
scroll to position [390, 0]
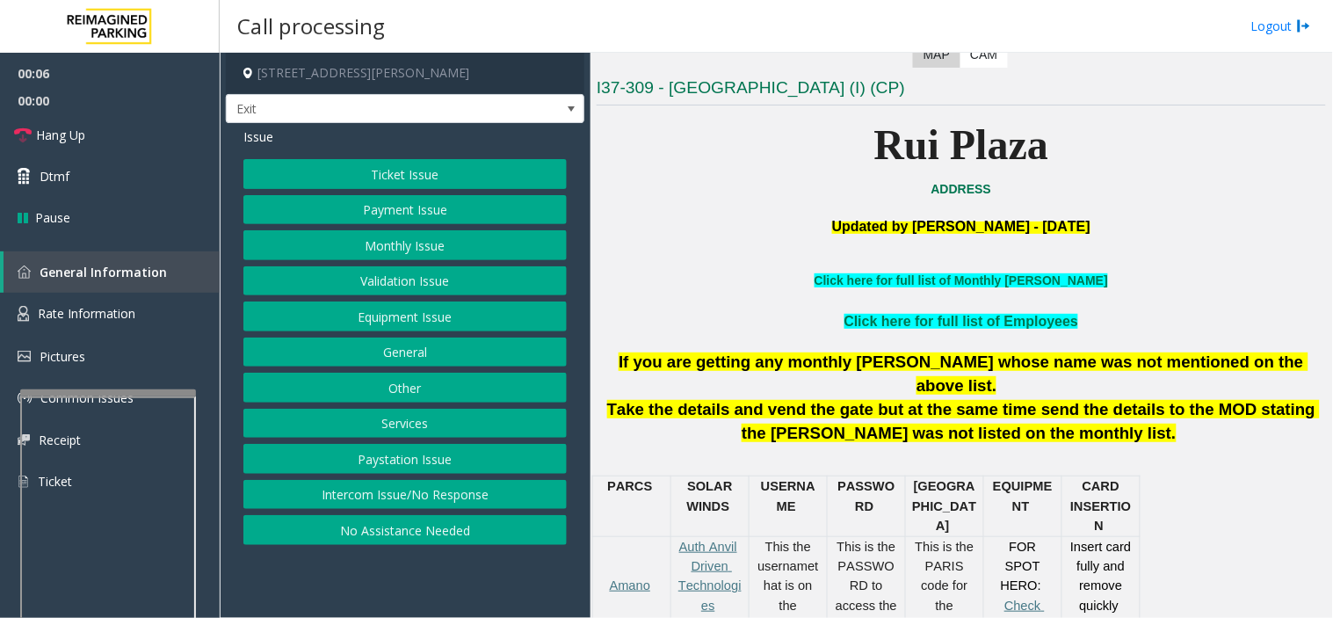
drag, startPoint x: 760, startPoint y: 451, endPoint x: 713, endPoint y: 426, distance: 53.5
click at [416, 193] on div "Ticket Issue Payment Issue Monthly Issue Validation Issue Equipment Issue Gener…" at bounding box center [404, 352] width 323 height 386
click at [387, 156] on div "Issue Ticket Issue Payment Issue Monthly Issue Validation Issue Equipment Issue…" at bounding box center [405, 338] width 359 height 431
click at [382, 179] on button "Ticket Issue" at bounding box center [404, 174] width 323 height 30
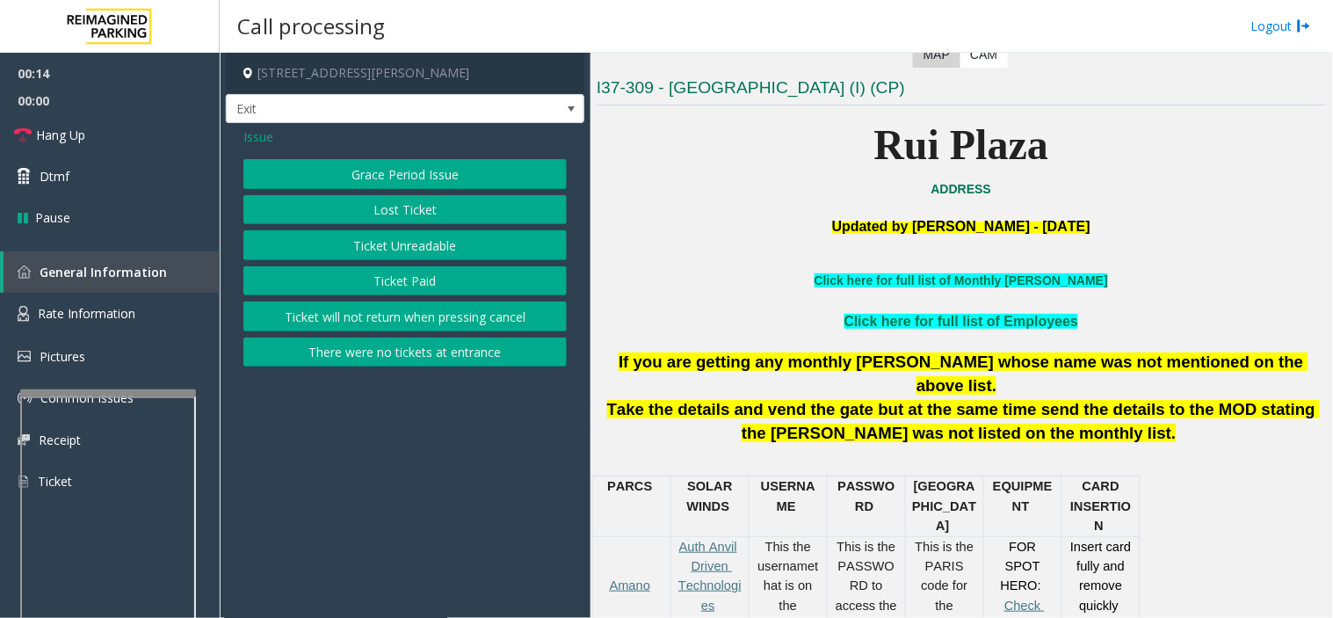
drag, startPoint x: 258, startPoint y: 143, endPoint x: 268, endPoint y: 153, distance: 14.3
click at [258, 142] on span "Issue" at bounding box center [258, 136] width 30 height 18
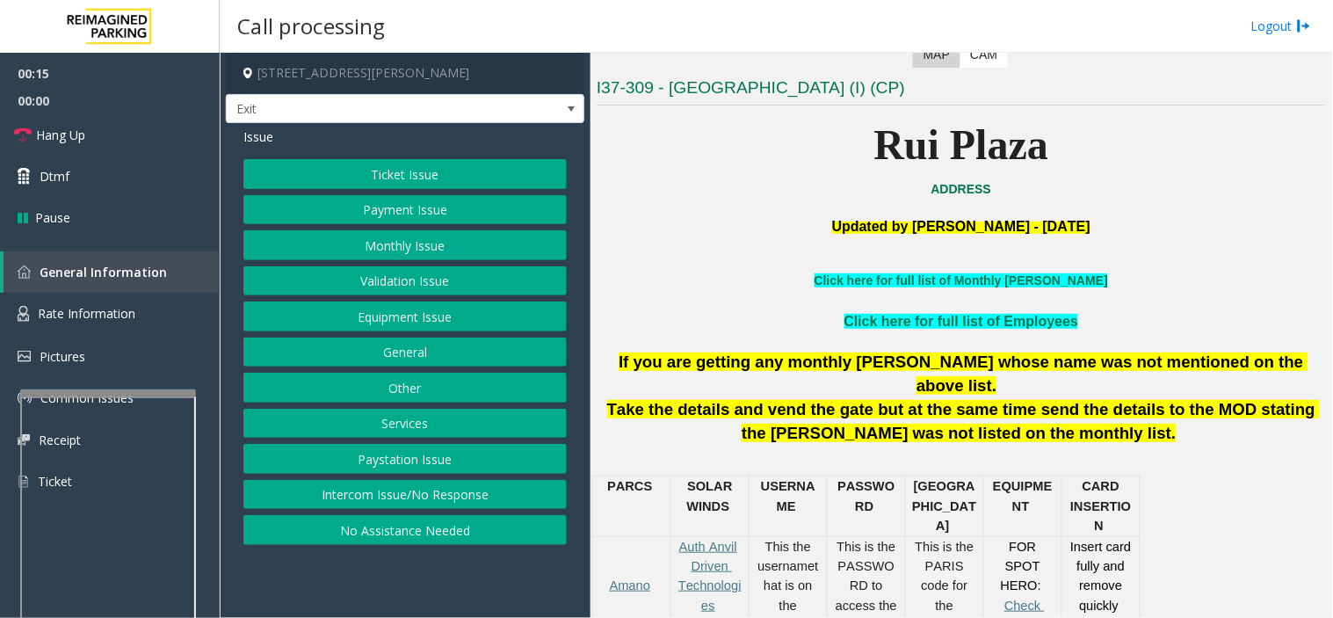
click at [392, 356] on button "General" at bounding box center [404, 353] width 323 height 30
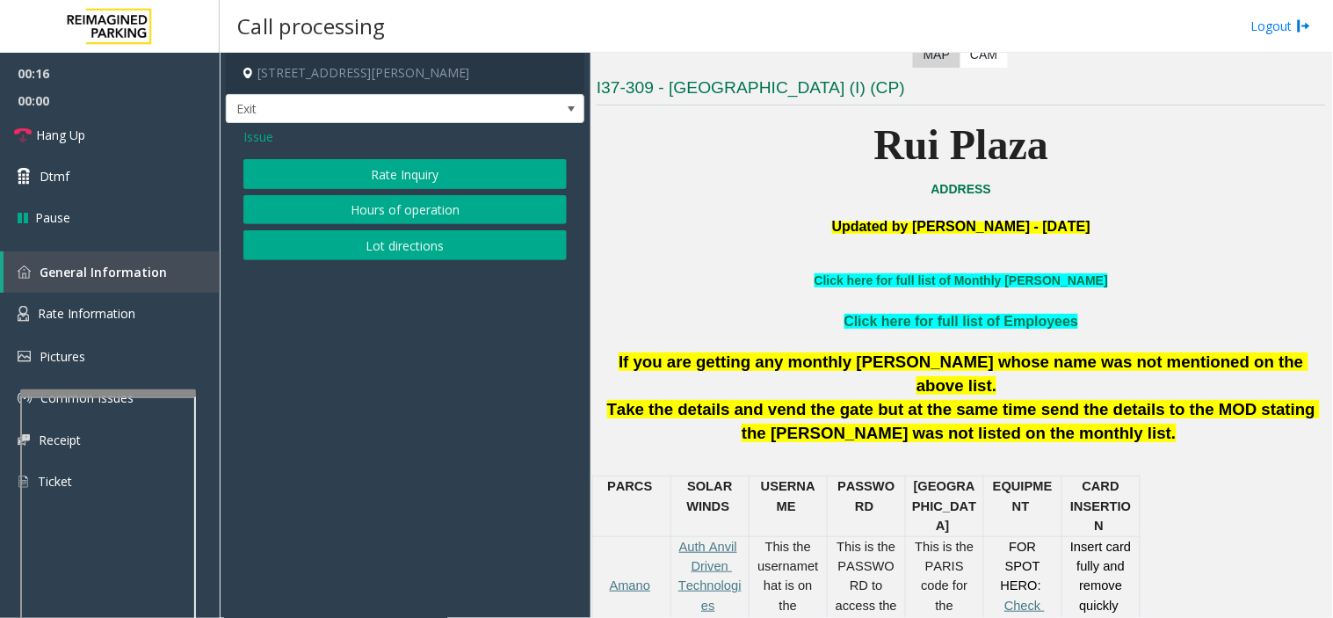
click at [251, 130] on span "Issue" at bounding box center [258, 136] width 30 height 18
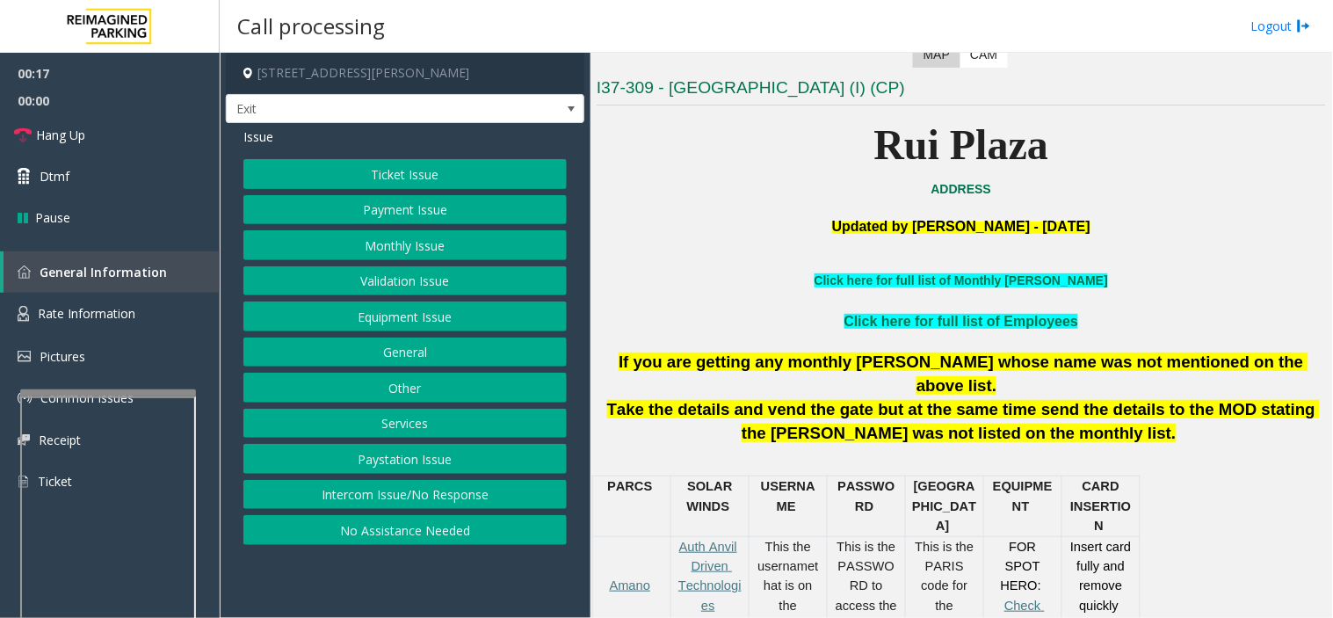
click at [394, 414] on button "Services" at bounding box center [404, 424] width 323 height 30
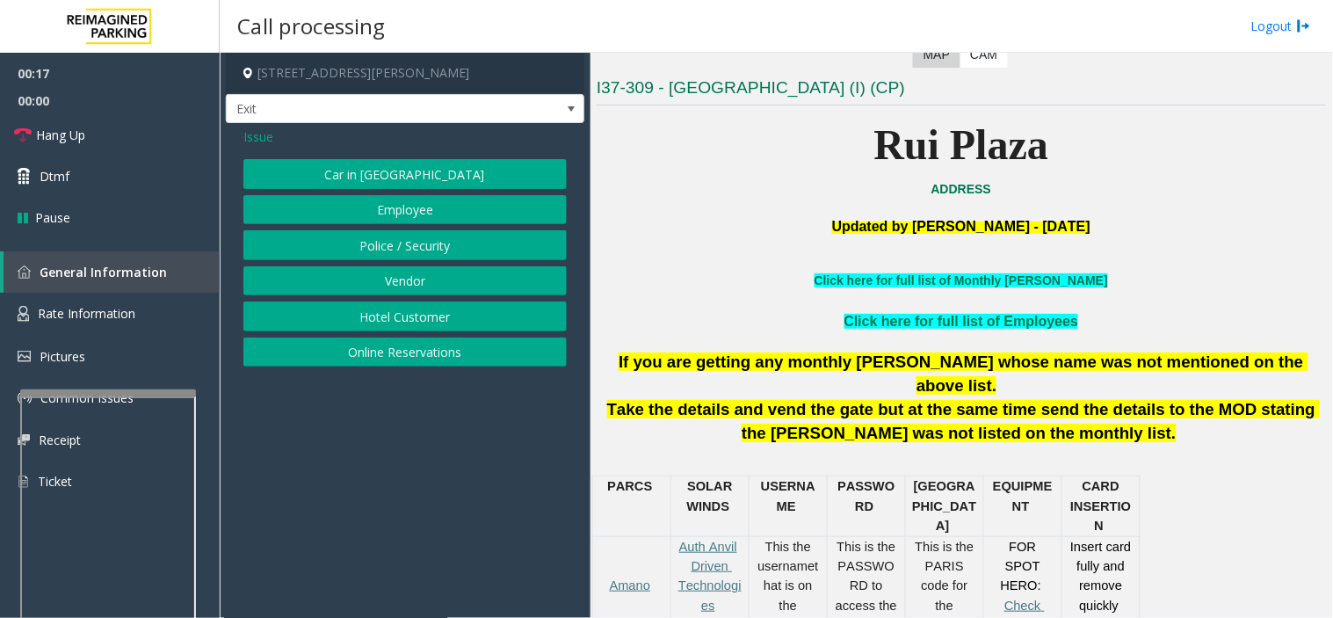
click at [374, 334] on div "Car in Tow Employee Police / Security Vendor Hotel Customer Online Reservations" at bounding box center [404, 262] width 323 height 207
click at [376, 345] on button "Online Reservations" at bounding box center [404, 353] width 323 height 30
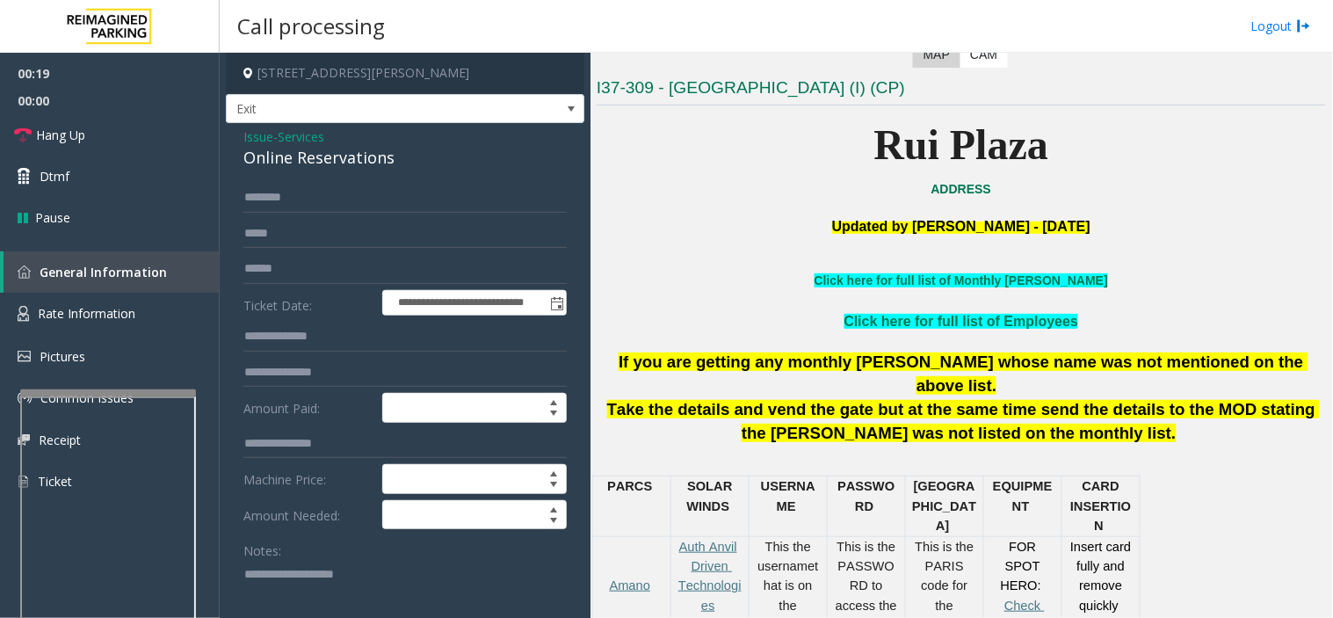
click at [318, 135] on span "Services" at bounding box center [301, 136] width 47 height 18
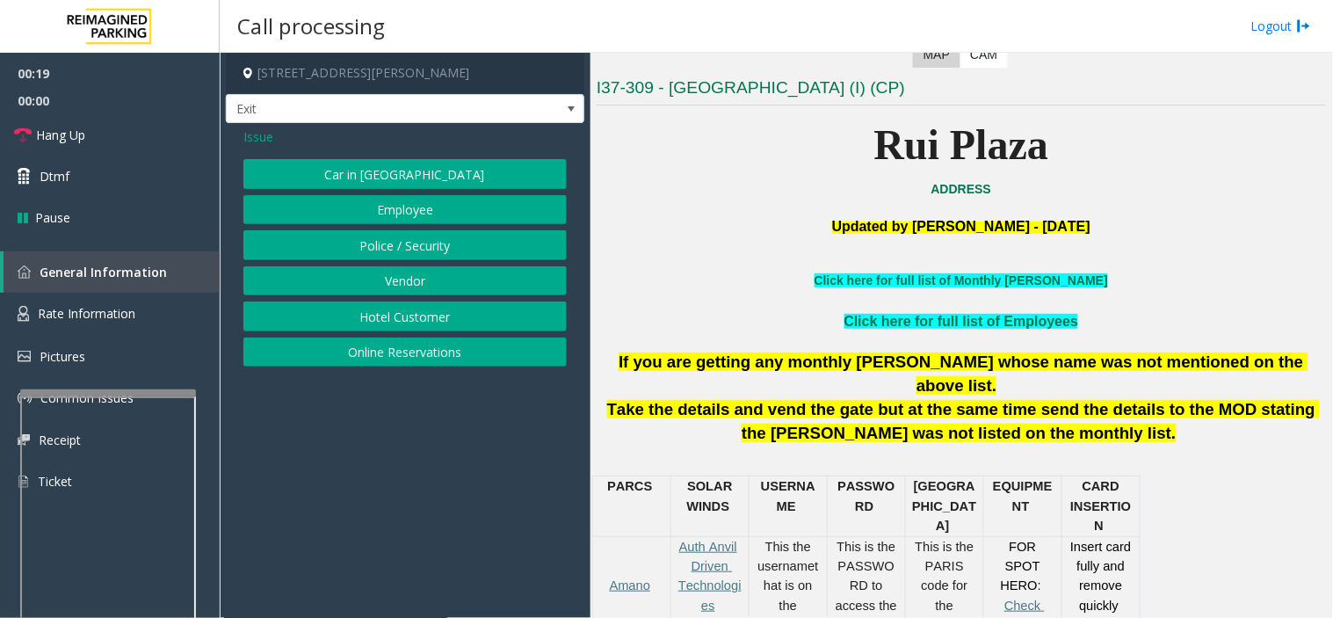
click at [403, 321] on button "Hotel Customer" at bounding box center [404, 317] width 323 height 30
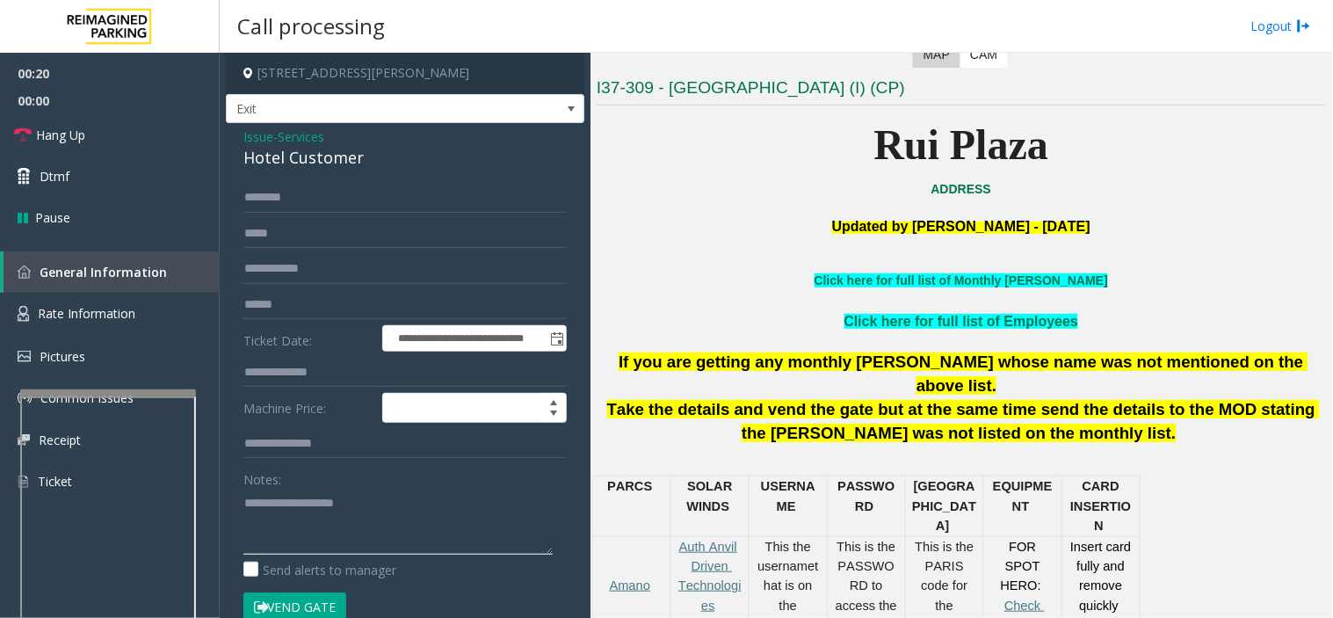
click at [366, 533] on textarea at bounding box center [397, 522] width 309 height 66
paste textarea "**********"
type textarea "**********"
click at [308, 134] on span "Services" at bounding box center [301, 136] width 47 height 18
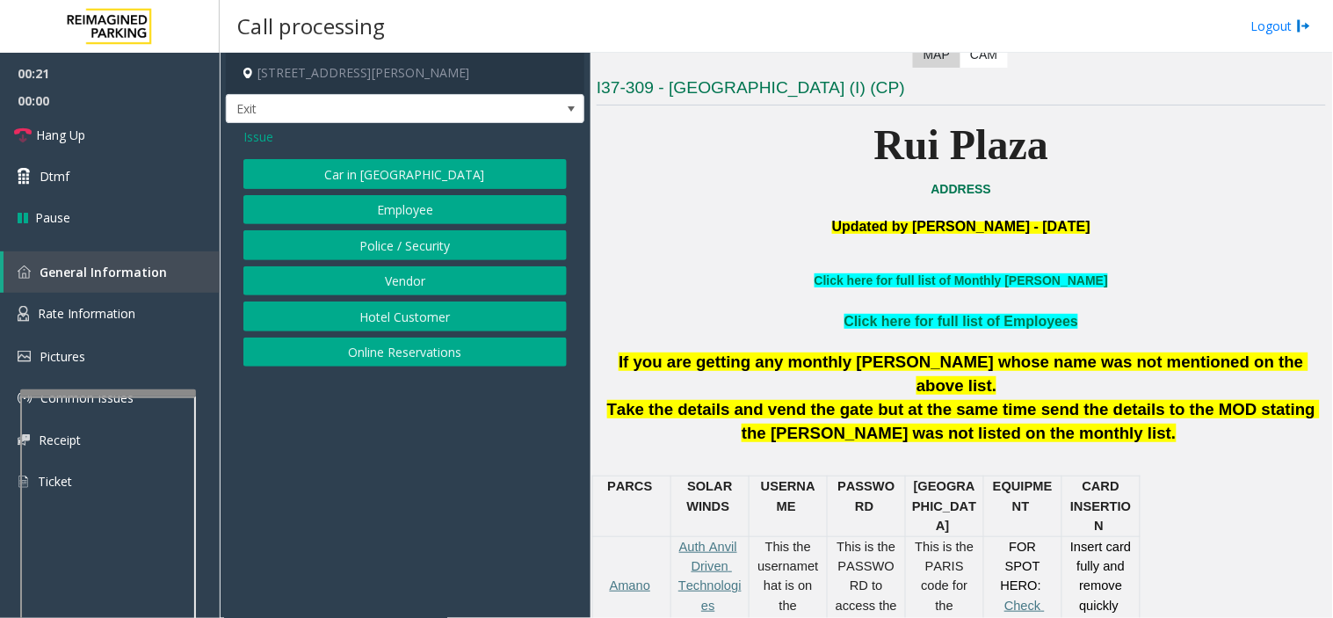
click at [394, 359] on button "Online Reservations" at bounding box center [404, 353] width 323 height 30
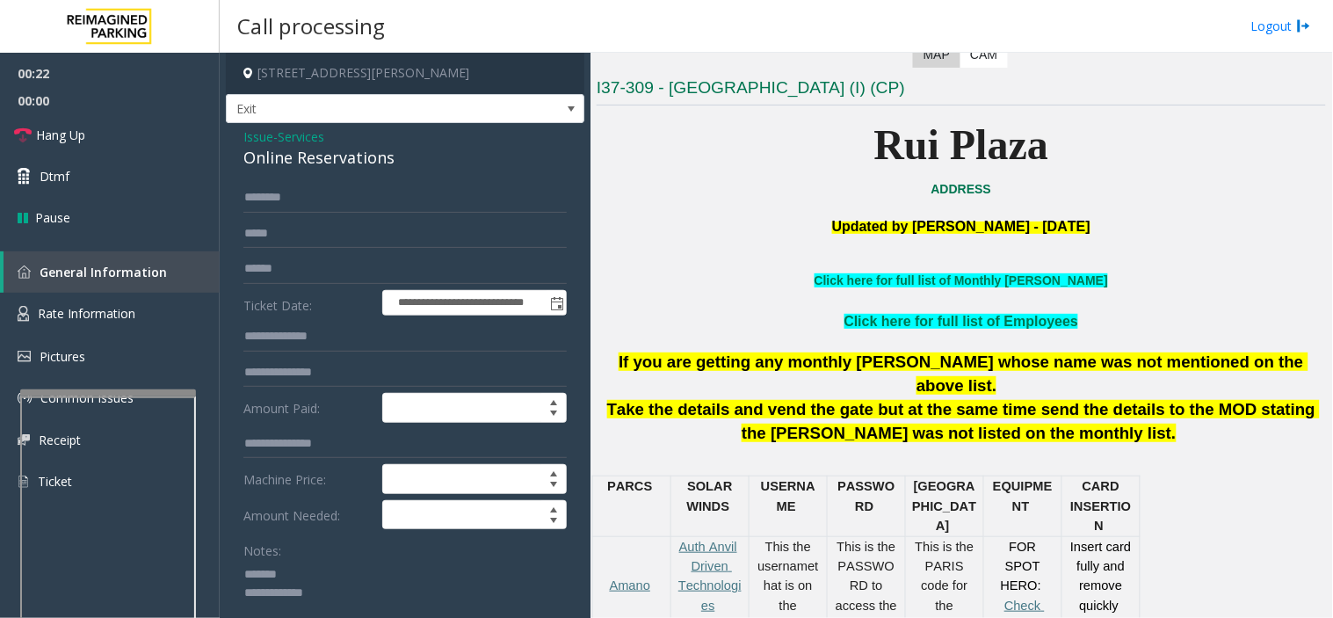
click at [331, 163] on div "Online Reservations" at bounding box center [404, 158] width 323 height 24
paste textarea "**********"
click at [319, 556] on textarea at bounding box center [397, 593] width 309 height 66
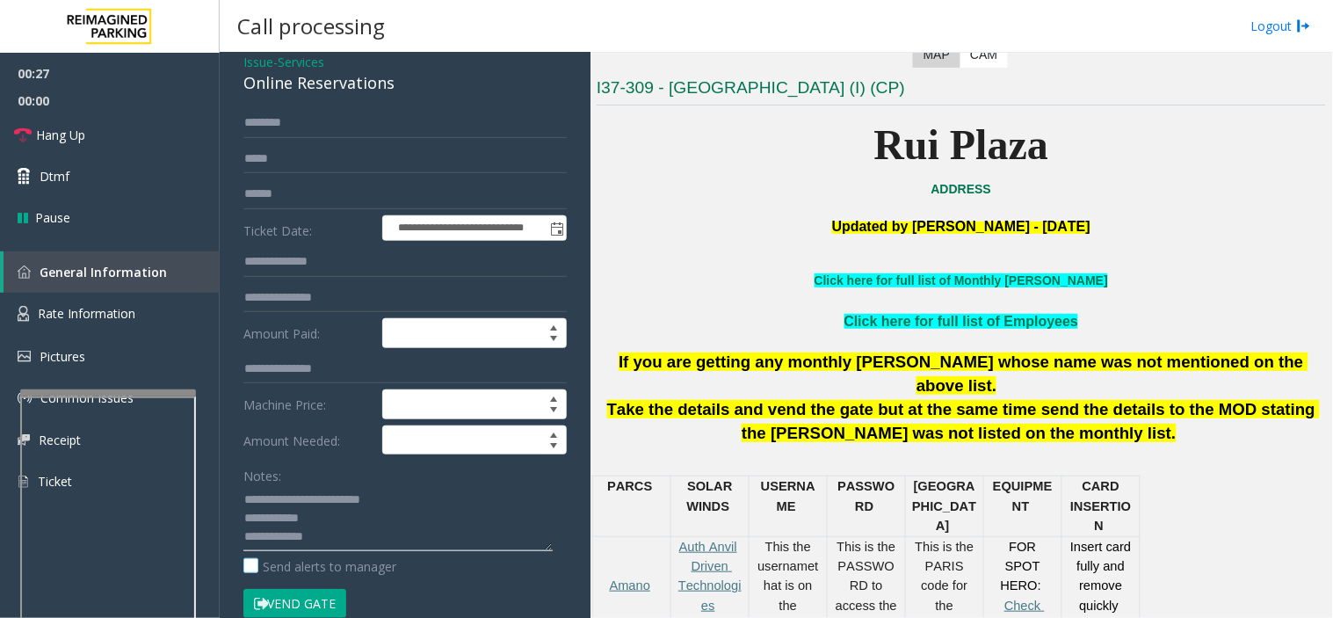
scroll to position [293, 0]
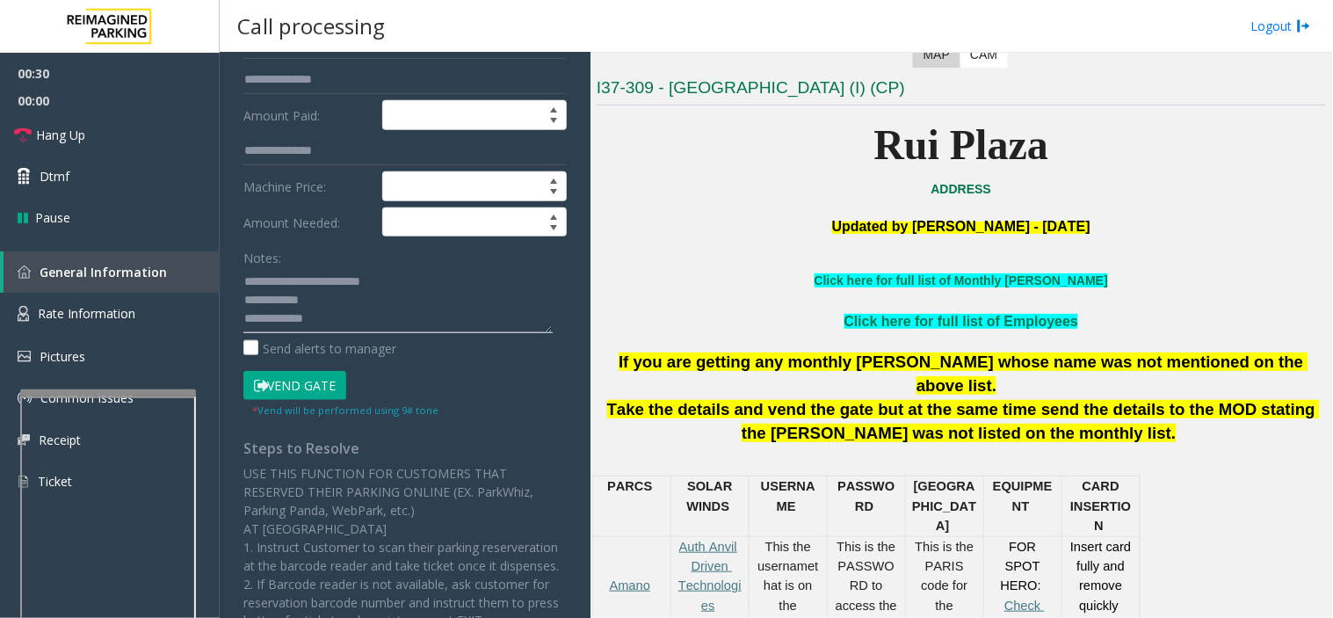
paste textarea "**********"
drag, startPoint x: 361, startPoint y: 323, endPoint x: 352, endPoint y: 315, distance: 13.1
click at [361, 323] on textarea at bounding box center [397, 300] width 309 height 66
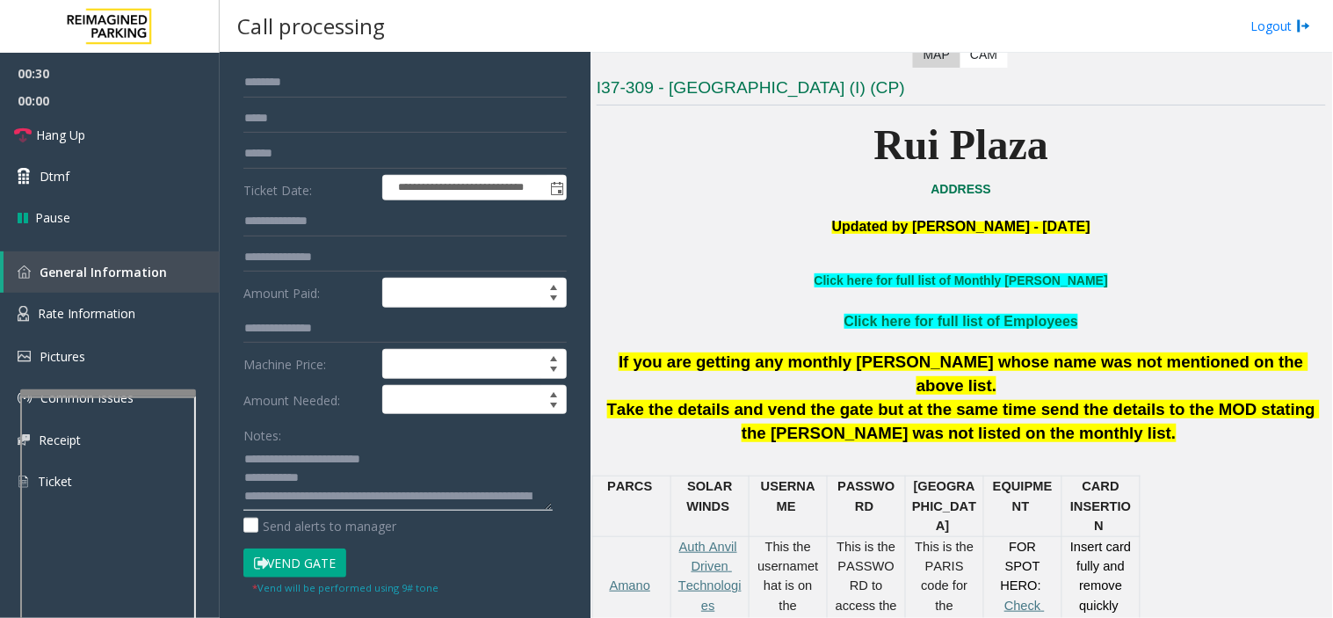
scroll to position [98, 0]
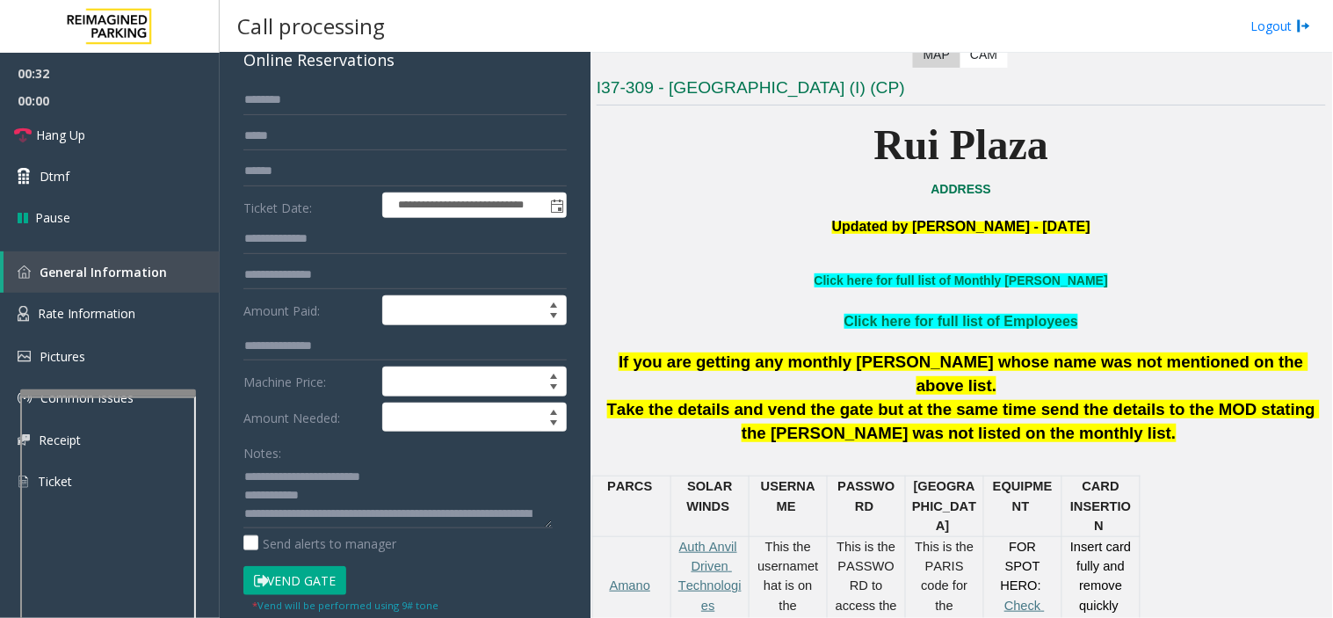
drag, startPoint x: 723, startPoint y: 286, endPoint x: 684, endPoint y: 313, distance: 47.3
click at [683, 312] on p "Click here for full list of Employees" at bounding box center [962, 321] width 730 height 23
click at [677, 400] on span "Take the details and vend the gate but at the same time send the details to the…" at bounding box center [964, 421] width 714 height 42
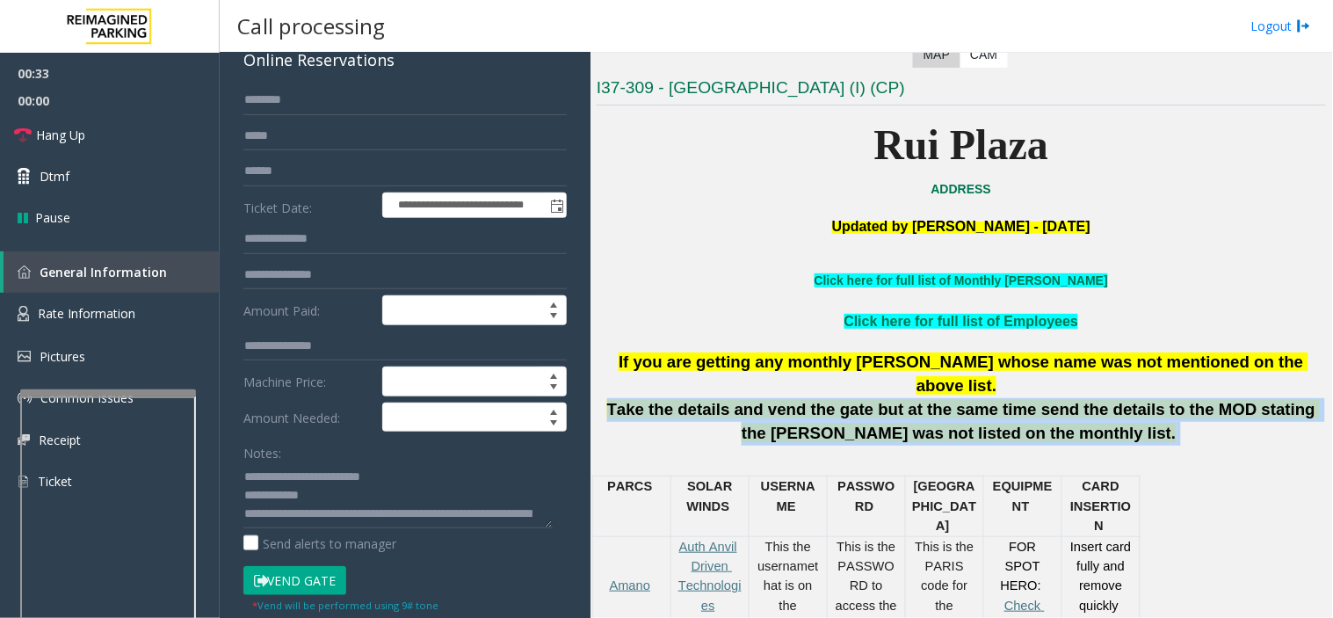
drag, startPoint x: 677, startPoint y: 389, endPoint x: 722, endPoint y: 332, distance: 71.9
click at [684, 400] on span "Take the details and vend the gate but at the same time send the details to the…" at bounding box center [964, 421] width 714 height 42
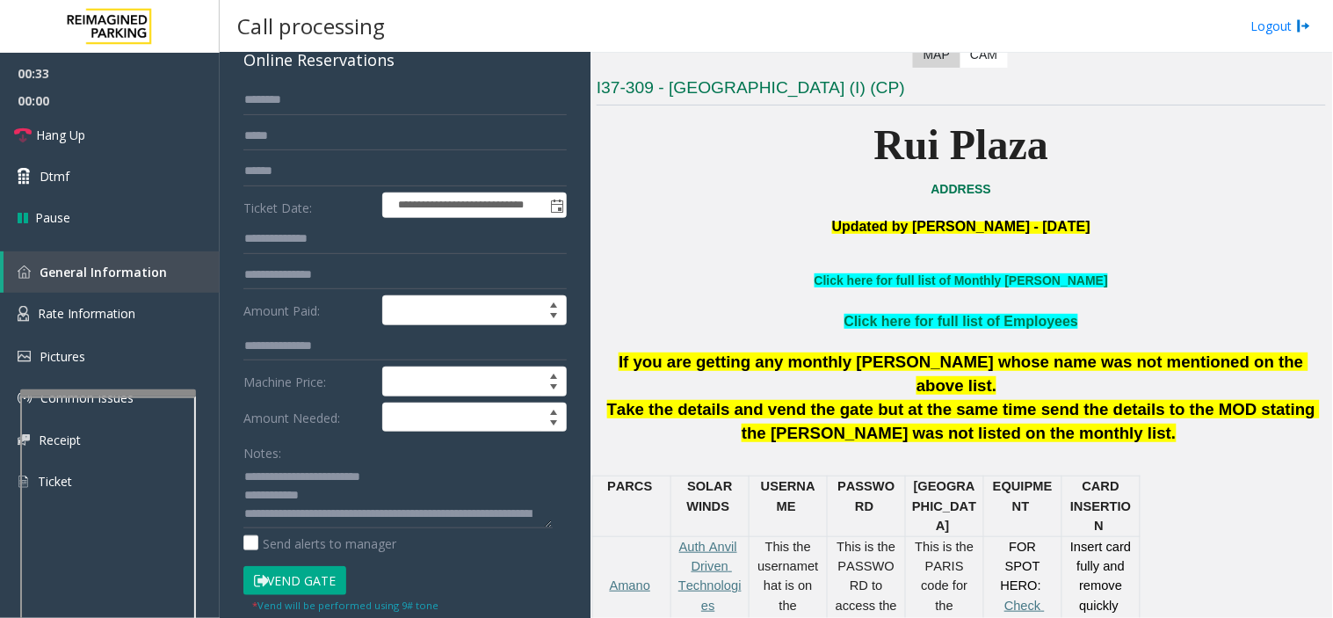
click at [722, 332] on div at bounding box center [962, 341] width 730 height 18
click at [314, 490] on textarea at bounding box center [397, 495] width 309 height 66
type textarea "**********"
drag, startPoint x: 258, startPoint y: 585, endPoint x: 233, endPoint y: 569, distance: 30.5
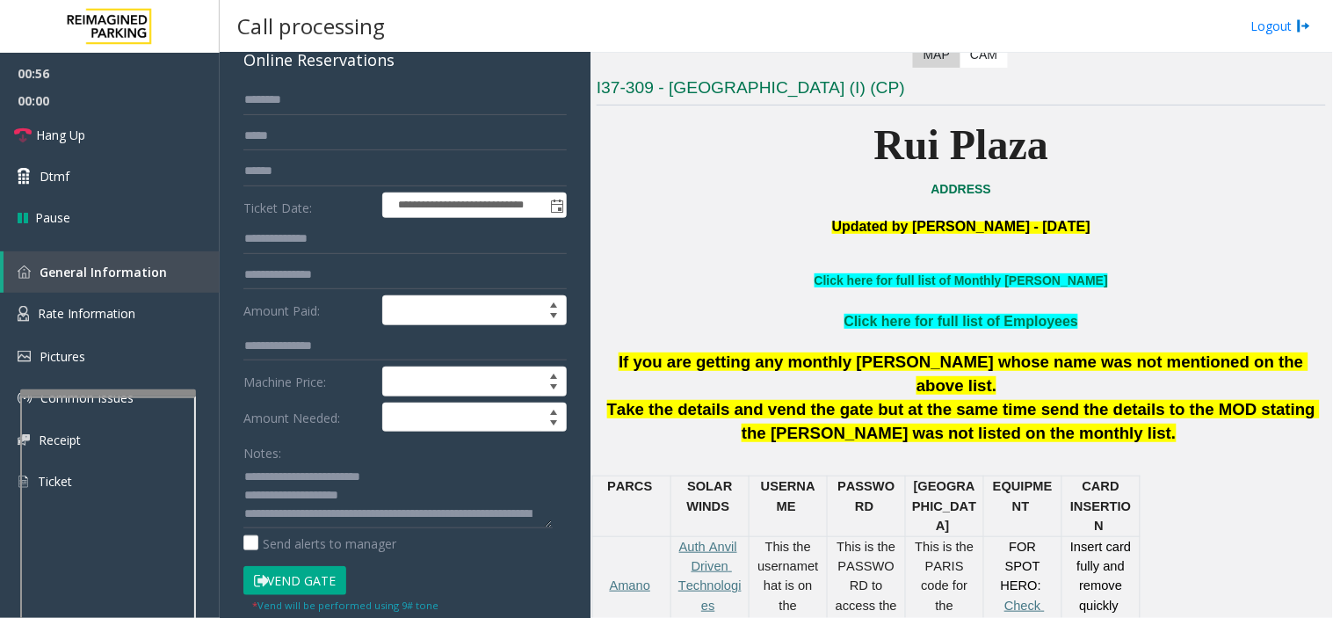
click at [251, 556] on button "Vend Gate" at bounding box center [294, 581] width 103 height 30
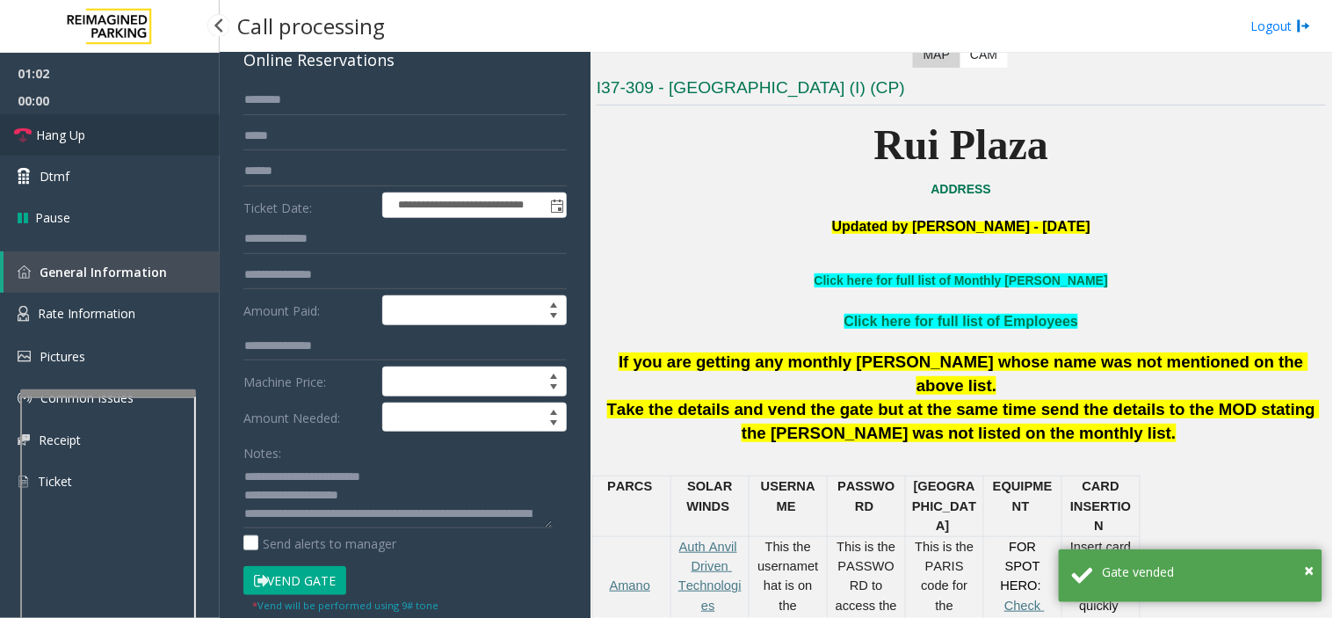
click at [147, 115] on link "Hang Up" at bounding box center [110, 134] width 220 height 41
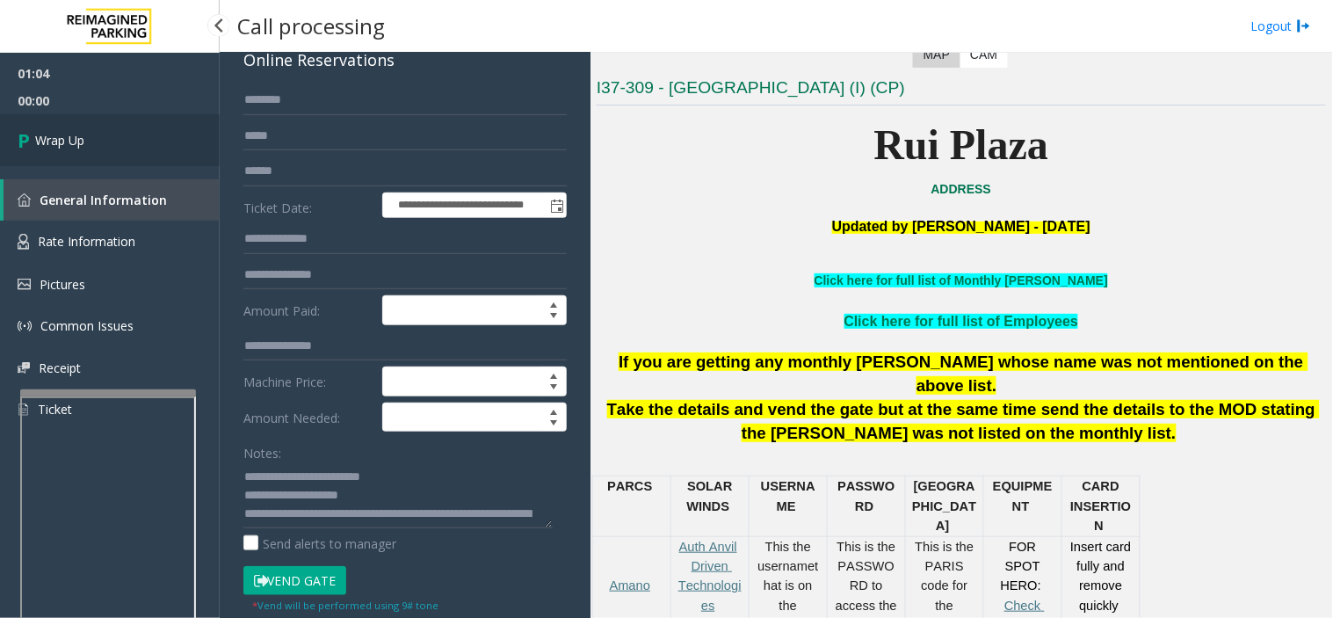
click at [147, 115] on link "Wrap Up" at bounding box center [110, 140] width 220 height 52
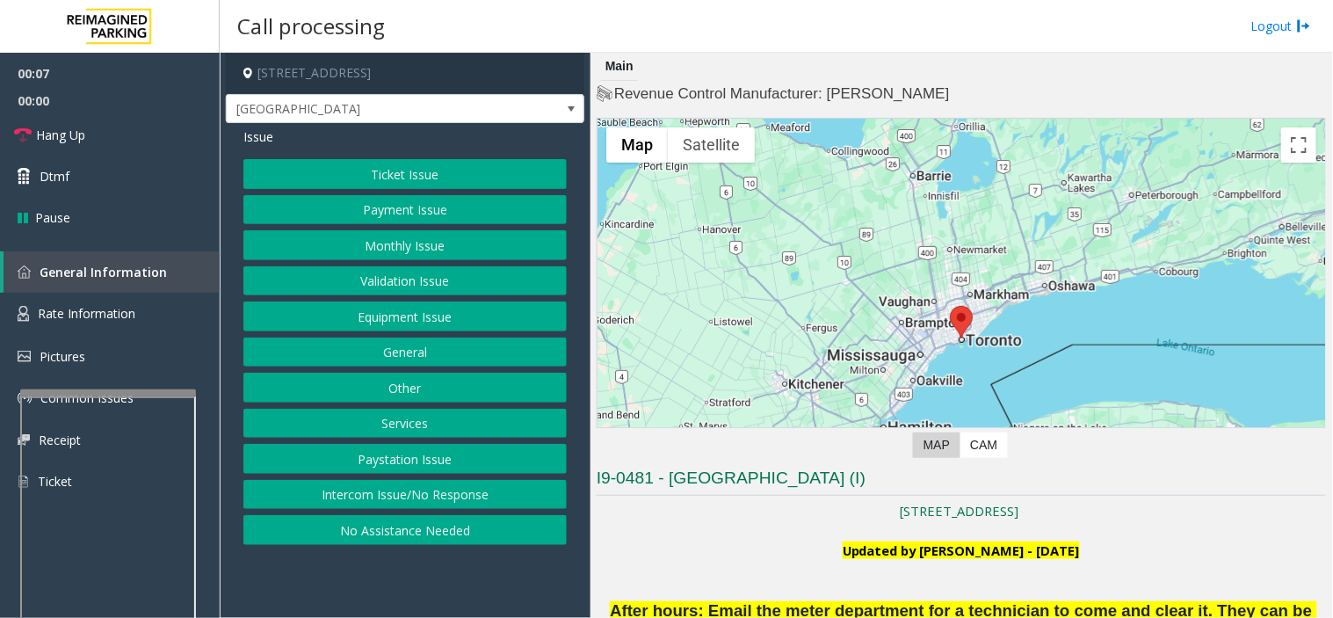
drag, startPoint x: 423, startPoint y: 587, endPoint x: 414, endPoint y: 581, distance: 10.7
click at [414, 556] on app-call-processing-form "[STREET_ADDRESS] Women's College Hospital Issue Ticket Issue Payment Issue Mont…" at bounding box center [405, 335] width 371 height 565
click at [452, 213] on button "Payment Issue" at bounding box center [404, 210] width 323 height 30
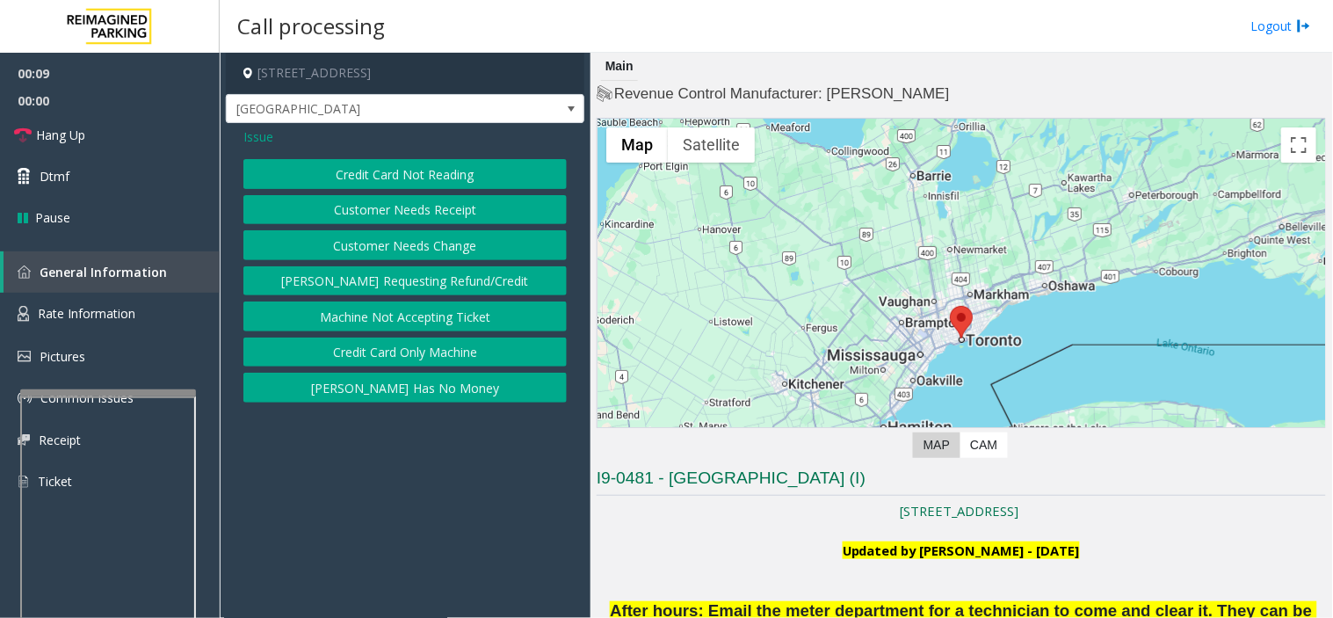
click at [414, 209] on button "Customer Needs Receipt" at bounding box center [404, 210] width 323 height 30
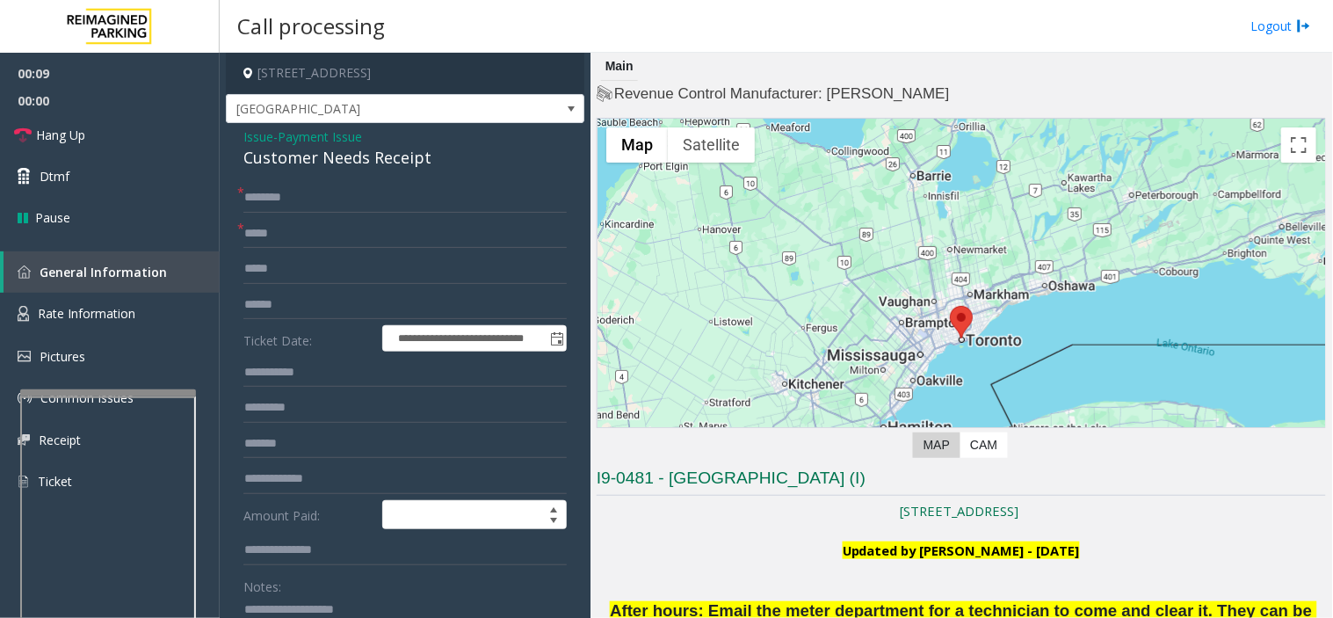
scroll to position [293, 0]
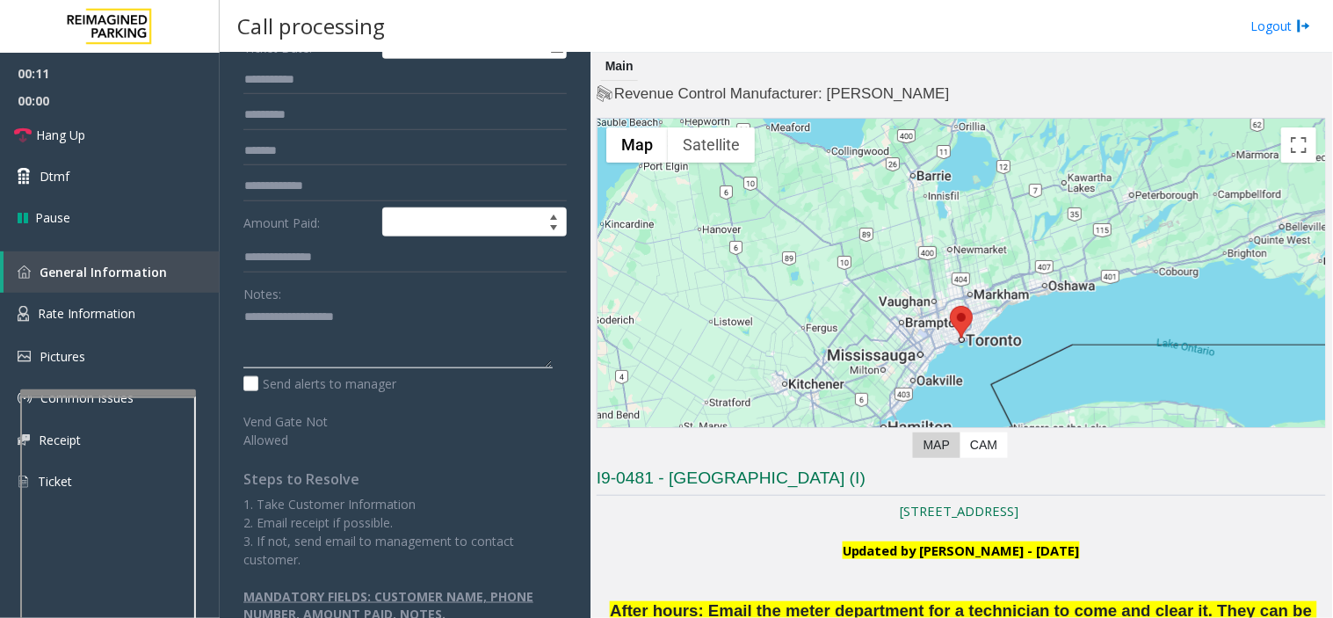
paste textarea "**********"
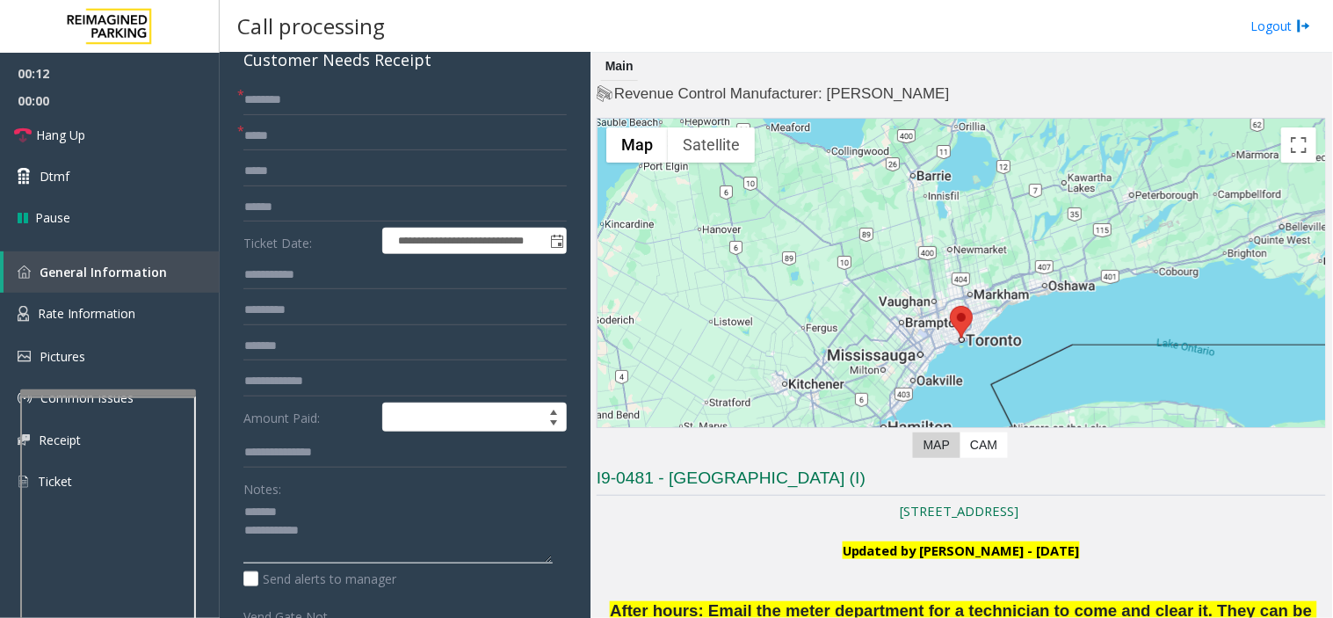
type textarea "**********"
drag, startPoint x: 726, startPoint y: 39, endPoint x: 689, endPoint y: 11, distance: 45.9
drag, startPoint x: 689, startPoint y: 11, endPoint x: 668, endPoint y: 15, distance: 21.4
click at [668, 15] on div "Call processing Logout" at bounding box center [777, 26] width 1114 height 53
click at [435, 545] on textarea at bounding box center [397, 531] width 309 height 66
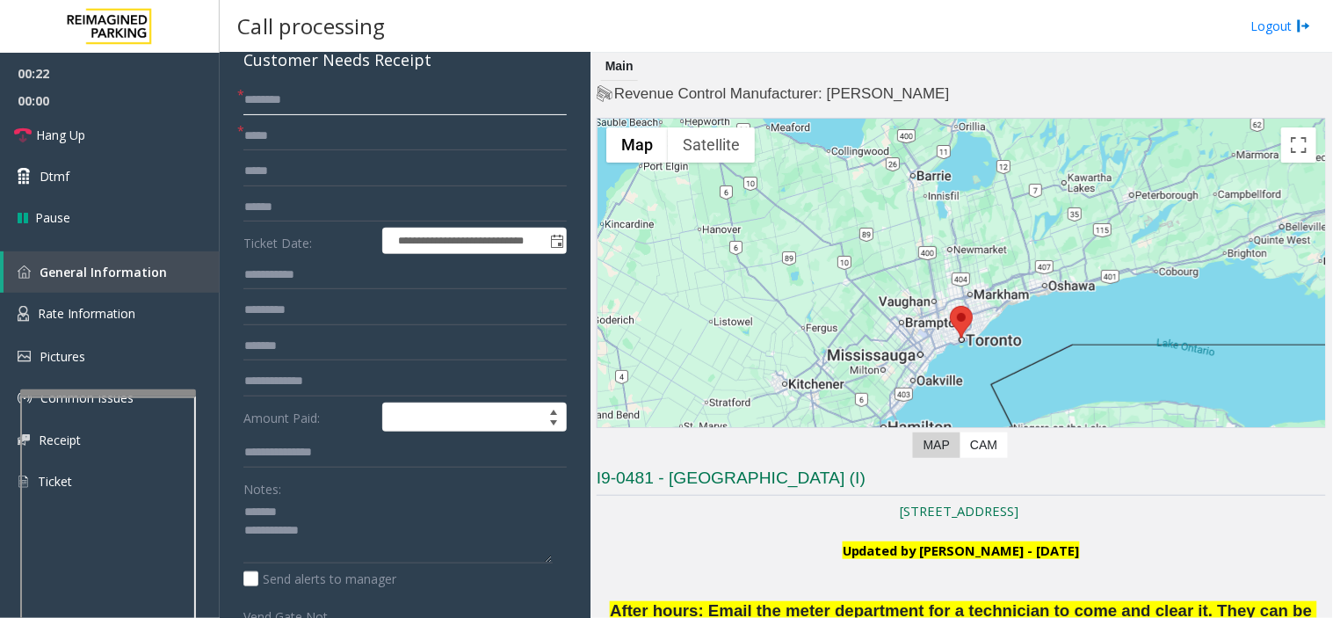
click at [292, 111] on input "text" at bounding box center [404, 100] width 323 height 30
drag, startPoint x: 323, startPoint y: 91, endPoint x: 294, endPoint y: 105, distance: 32.6
click at [295, 97] on input "text" at bounding box center [404, 100] width 323 height 30
click at [310, 132] on input "text" at bounding box center [404, 136] width 323 height 30
click at [321, 106] on input "text" at bounding box center [404, 100] width 323 height 30
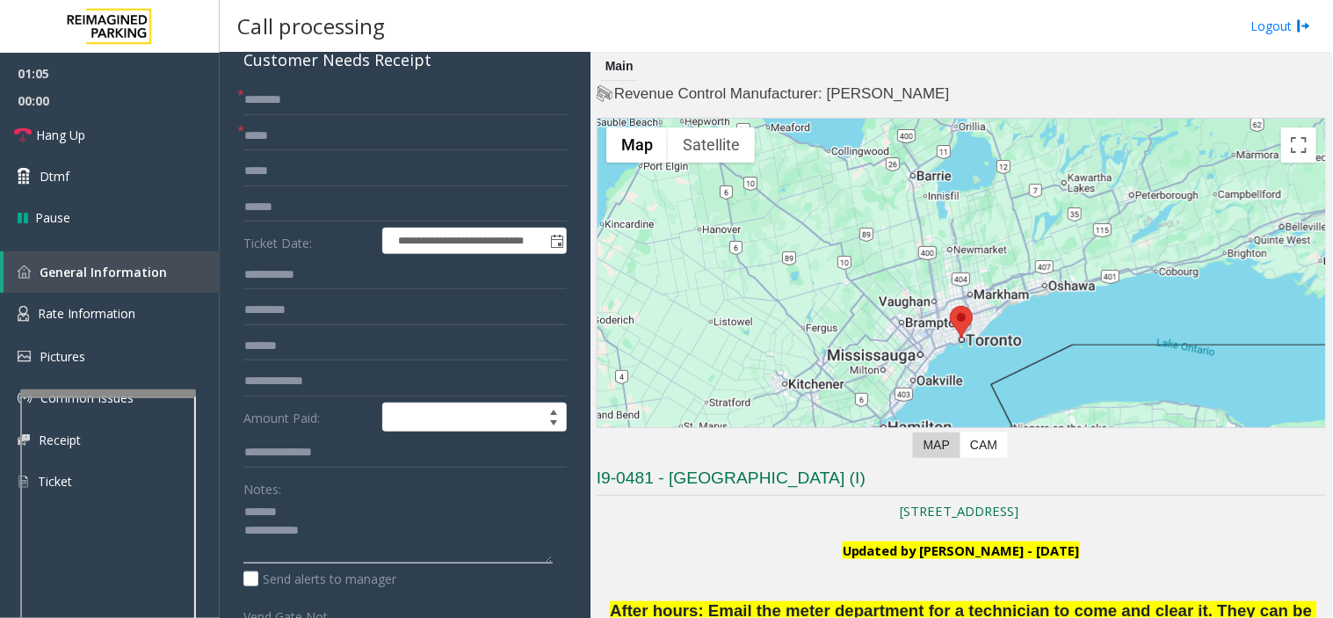
click at [403, 549] on textarea at bounding box center [397, 531] width 309 height 66
click at [361, 516] on textarea at bounding box center [397, 531] width 309 height 66
click at [357, 526] on textarea at bounding box center [397, 531] width 309 height 66
click at [317, 127] on input "text" at bounding box center [404, 136] width 323 height 30
click at [327, 106] on input "text" at bounding box center [404, 100] width 323 height 30
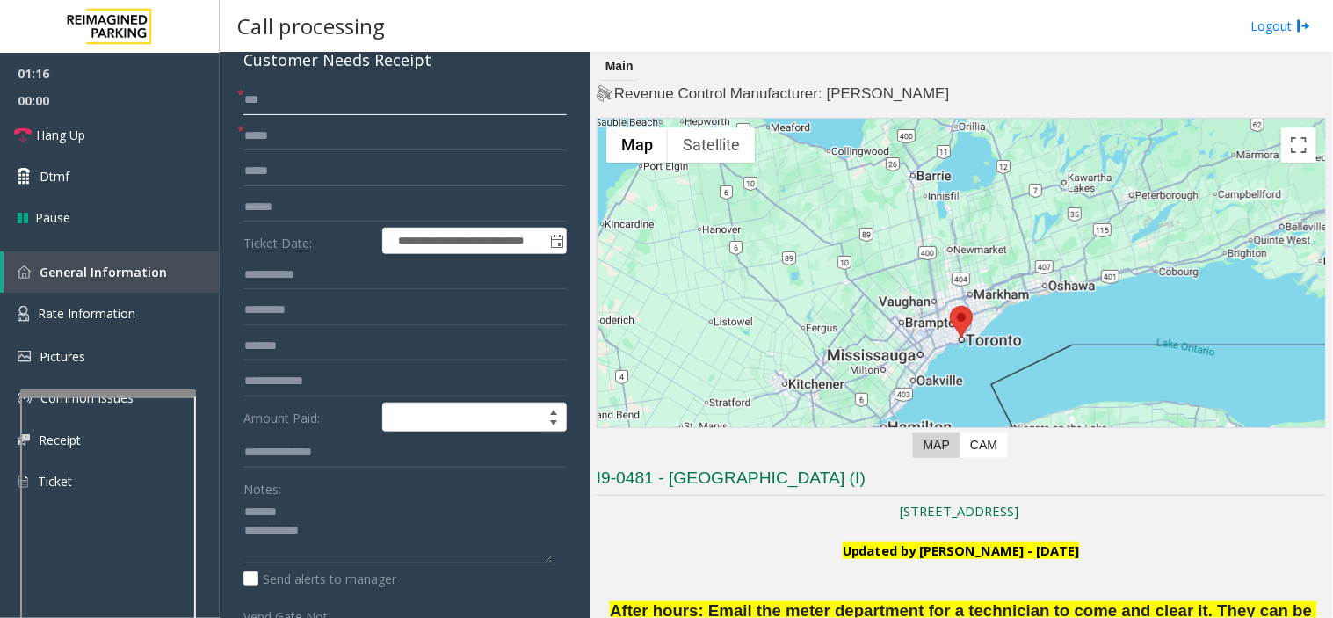
type input "**"
click at [299, 134] on input "*" at bounding box center [404, 136] width 323 height 30
type input "**"
click at [142, 134] on link "Hang Up" at bounding box center [110, 134] width 220 height 41
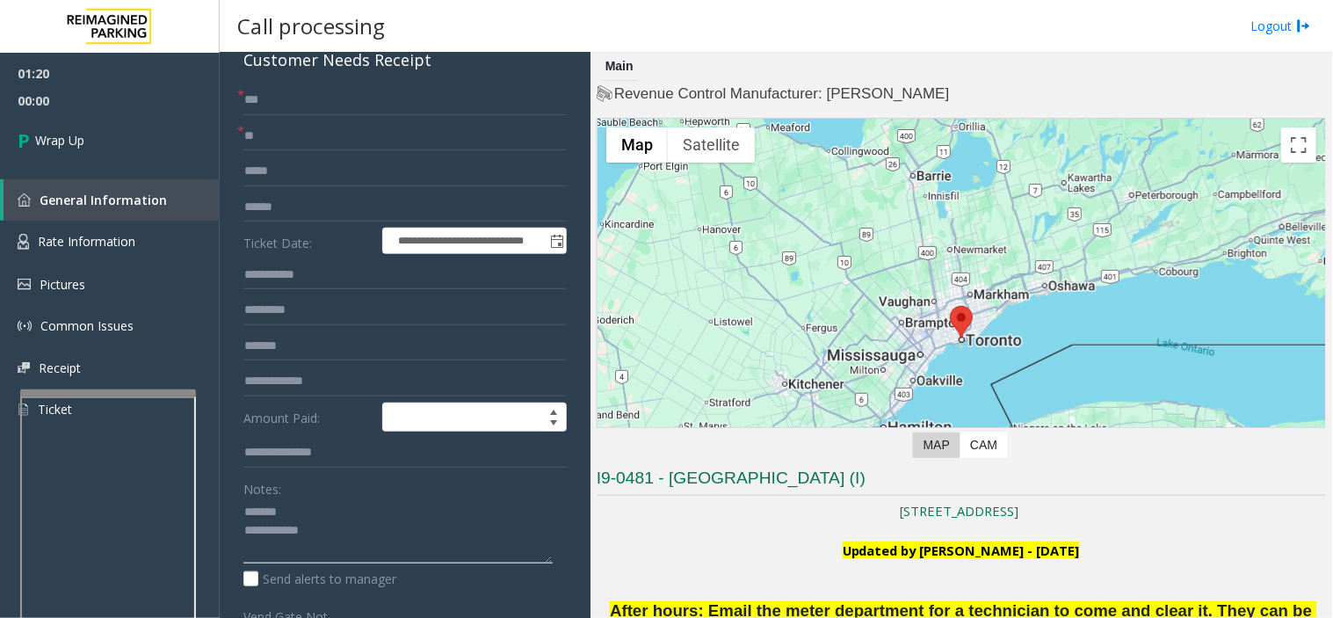
click at [372, 519] on textarea at bounding box center [397, 531] width 309 height 66
click at [339, 60] on div "Customer Needs Receipt" at bounding box center [404, 60] width 323 height 24
paste textarea "**********"
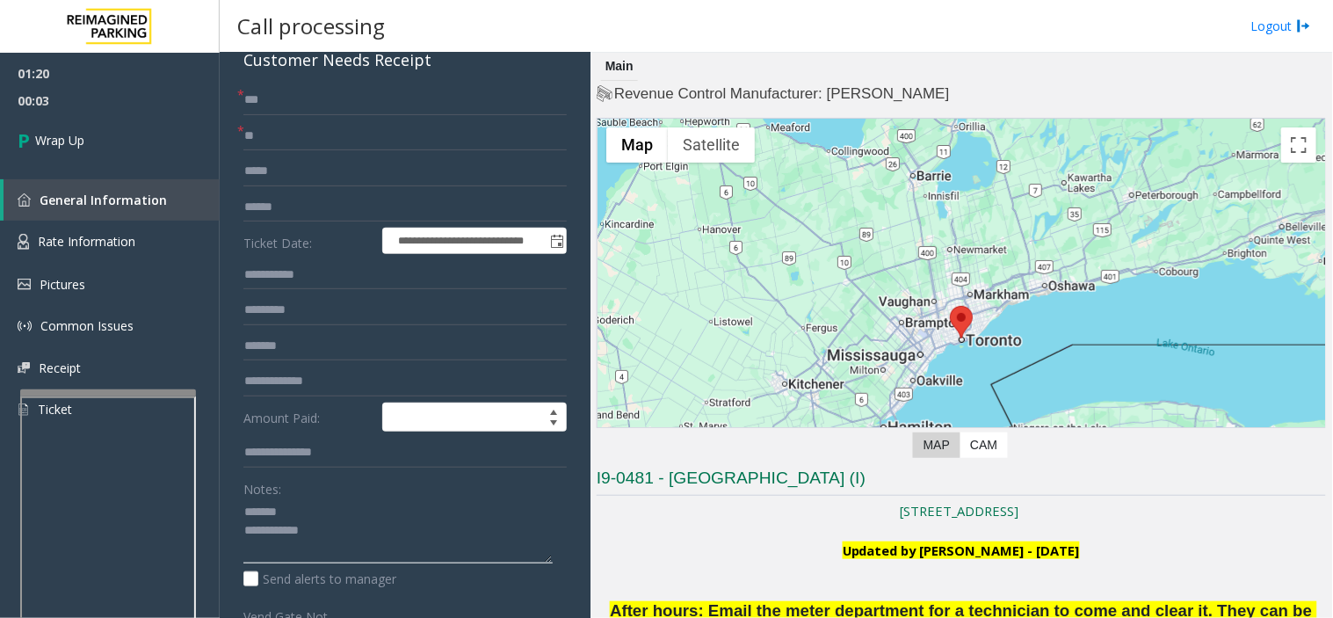
drag, startPoint x: 347, startPoint y: 505, endPoint x: 372, endPoint y: 539, distance: 41.5
click at [348, 506] on textarea at bounding box center [397, 531] width 309 height 66
click at [384, 551] on textarea at bounding box center [397, 531] width 309 height 66
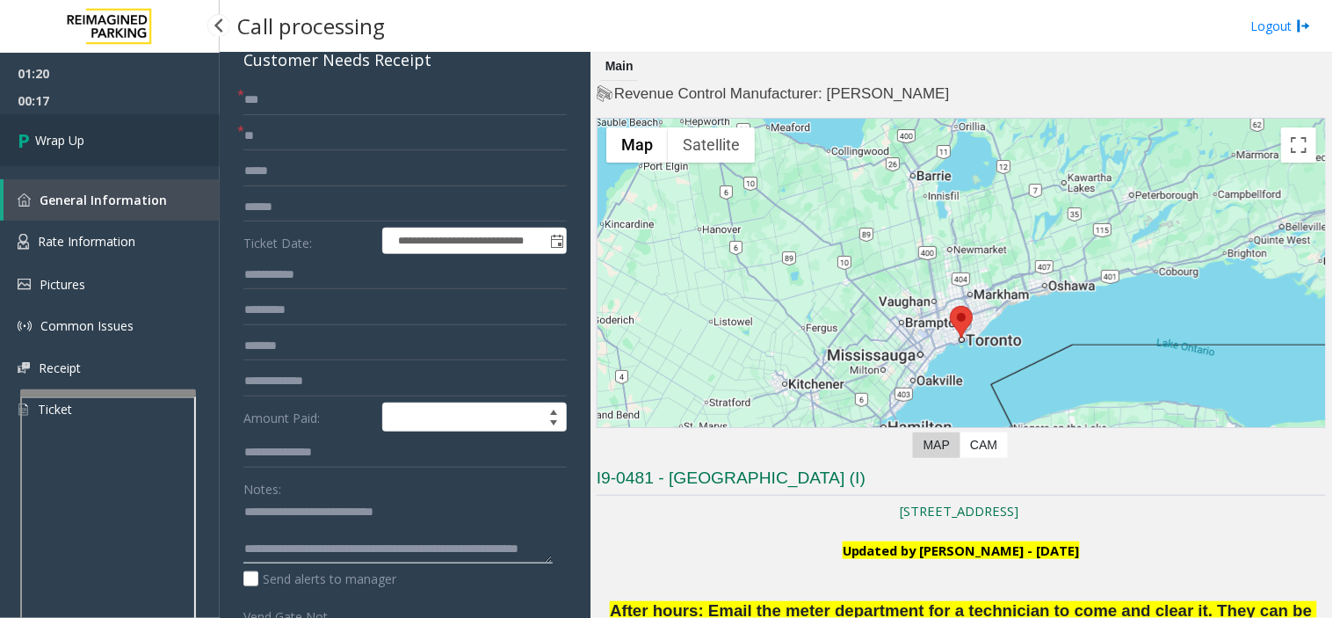
type textarea "**********"
click at [99, 142] on link "Wrap Up" at bounding box center [110, 140] width 220 height 52
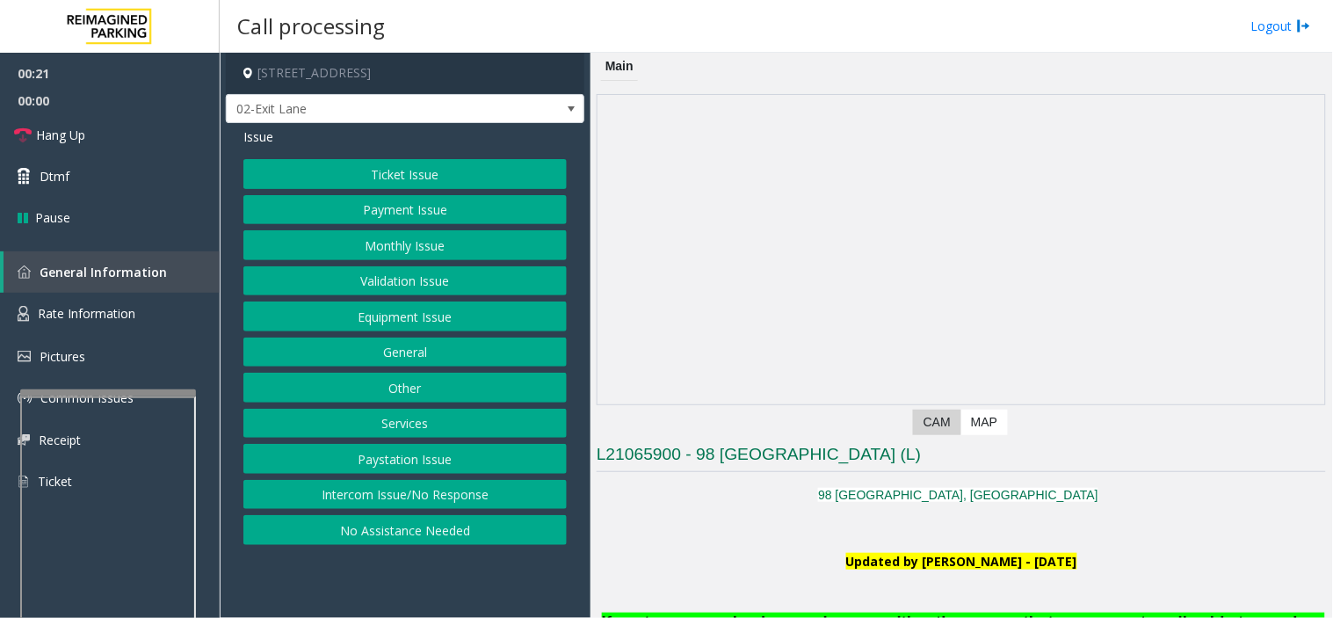
drag, startPoint x: 478, startPoint y: 587, endPoint x: 454, endPoint y: 586, distance: 24.6
drag, startPoint x: 454, startPoint y: 586, endPoint x: 442, endPoint y: 592, distance: 13.0
click at [442, 556] on app-call-processing-form "[STREET_ADDRESS] 02-Exit Lane Issue Ticket Issue Payment Issue Monthly Issue Va…" at bounding box center [405, 335] width 371 height 565
drag, startPoint x: 797, startPoint y: 592, endPoint x: 752, endPoint y: 592, distance: 44.8
click at [754, 556] on p at bounding box center [962, 598] width 730 height 19
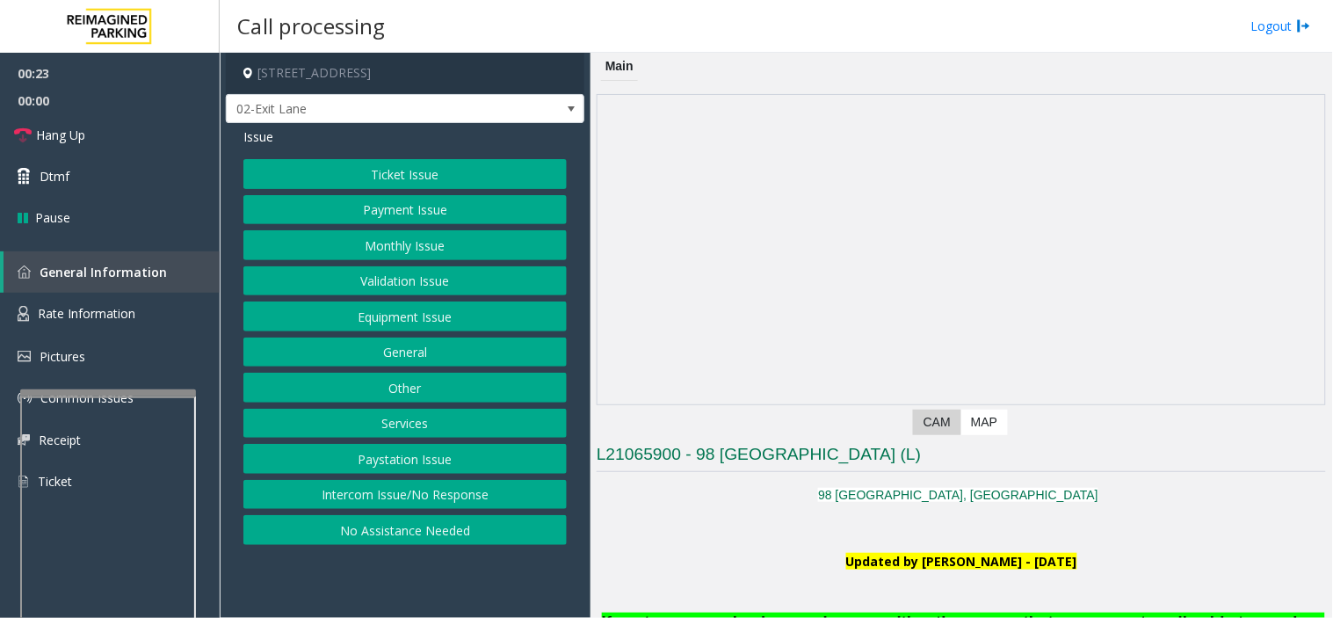
drag, startPoint x: 367, startPoint y: 569, endPoint x: 356, endPoint y: 570, distance: 10.6
drag, startPoint x: 356, startPoint y: 570, endPoint x: 341, endPoint y: 572, distance: 15.2
click at [341, 556] on app-call-processing-form "[STREET_ADDRESS] 02-Exit Lane Issue Ticket Issue Payment Issue Monthly Issue Va…" at bounding box center [405, 335] width 371 height 565
drag, startPoint x: 548, startPoint y: 612, endPoint x: 513, endPoint y: 609, distance: 34.4
click at [513, 556] on app-call-processing-form "[STREET_ADDRESS] 02-Exit Lane Issue Ticket Issue Payment Issue Monthly Issue Va…" at bounding box center [405, 335] width 371 height 565
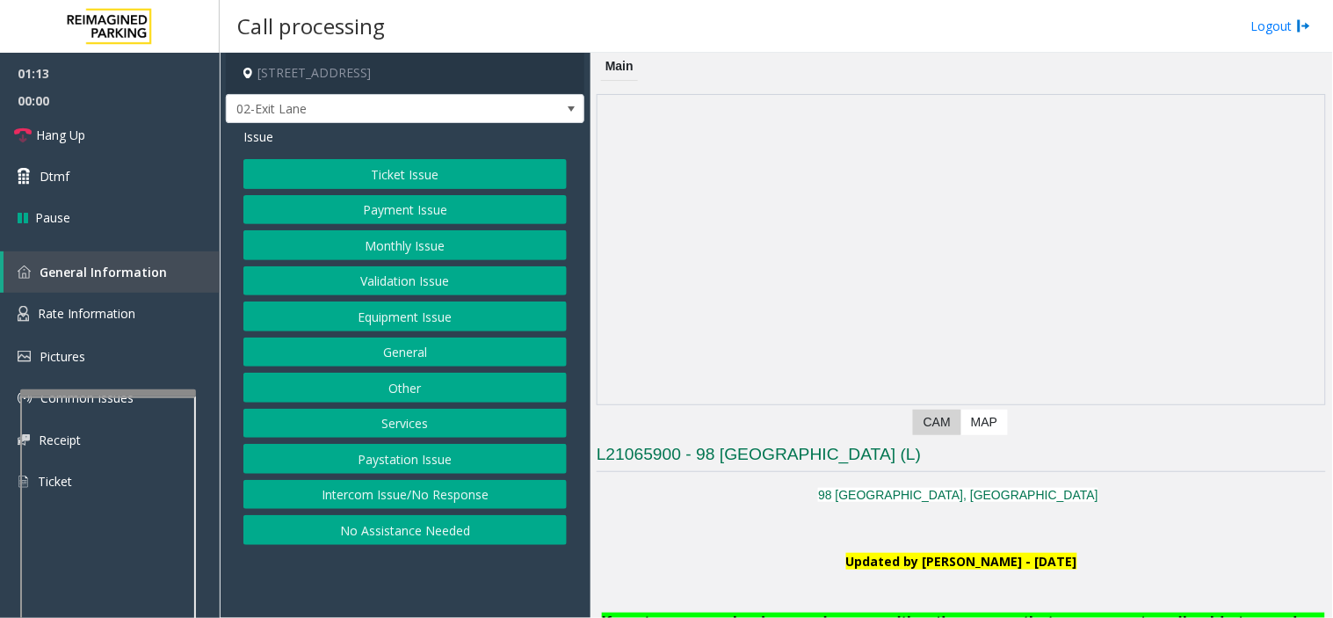
click at [370, 506] on button "Intercom Issue/No Response" at bounding box center [404, 495] width 323 height 30
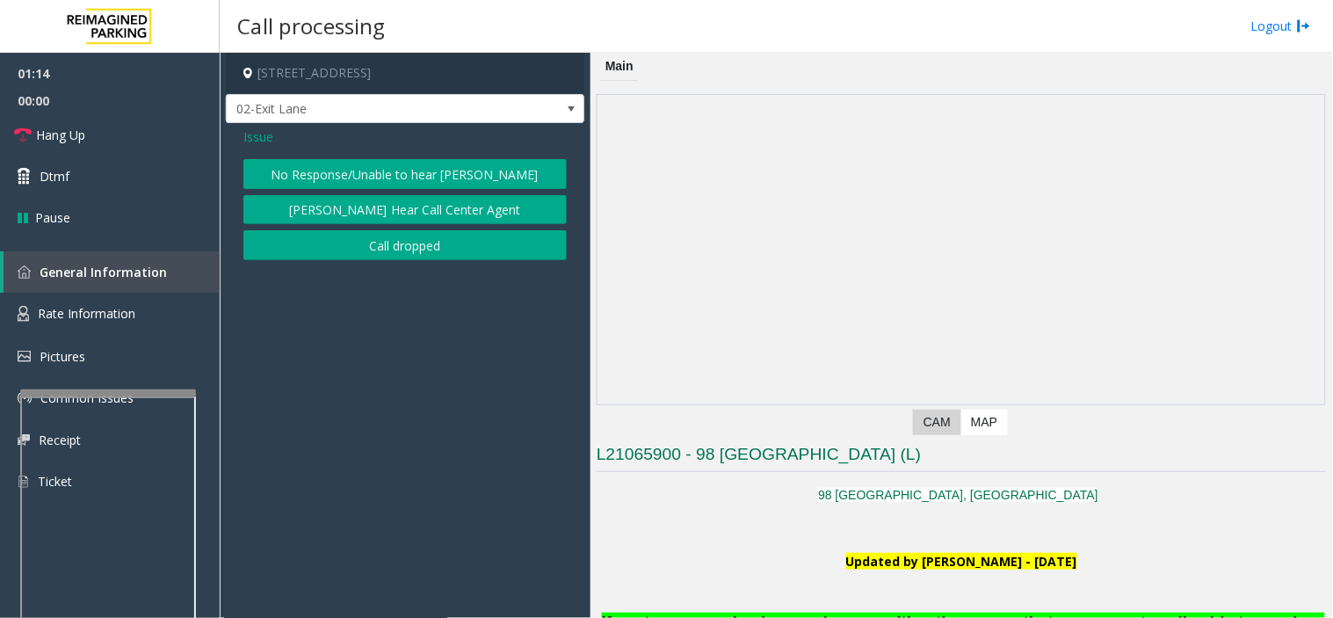
click at [357, 161] on button "No Response/Unable to hear [PERSON_NAME]" at bounding box center [404, 174] width 323 height 30
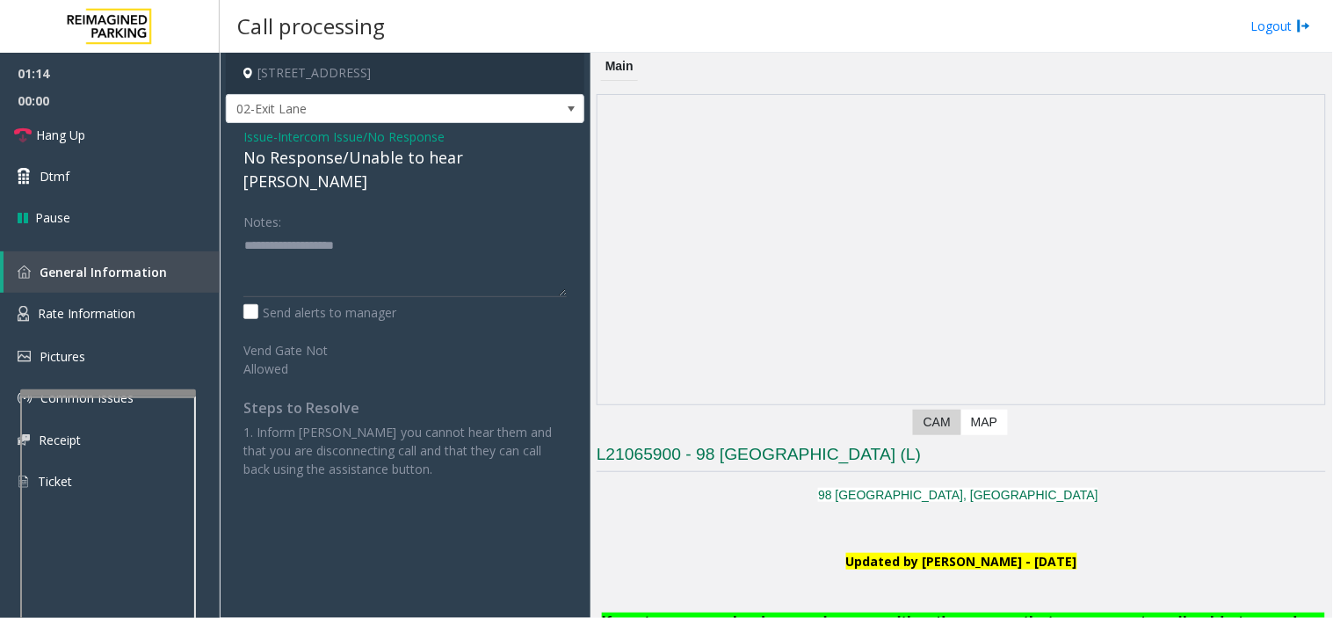
click at [358, 151] on div "No Response/Unable to hear [PERSON_NAME]" at bounding box center [404, 169] width 323 height 47
drag, startPoint x: 358, startPoint y: 151, endPoint x: 404, endPoint y: 165, distance: 48.7
click at [370, 155] on div "No Response/Unable to hear [PERSON_NAME]" at bounding box center [404, 169] width 323 height 47
type textarea "**********"
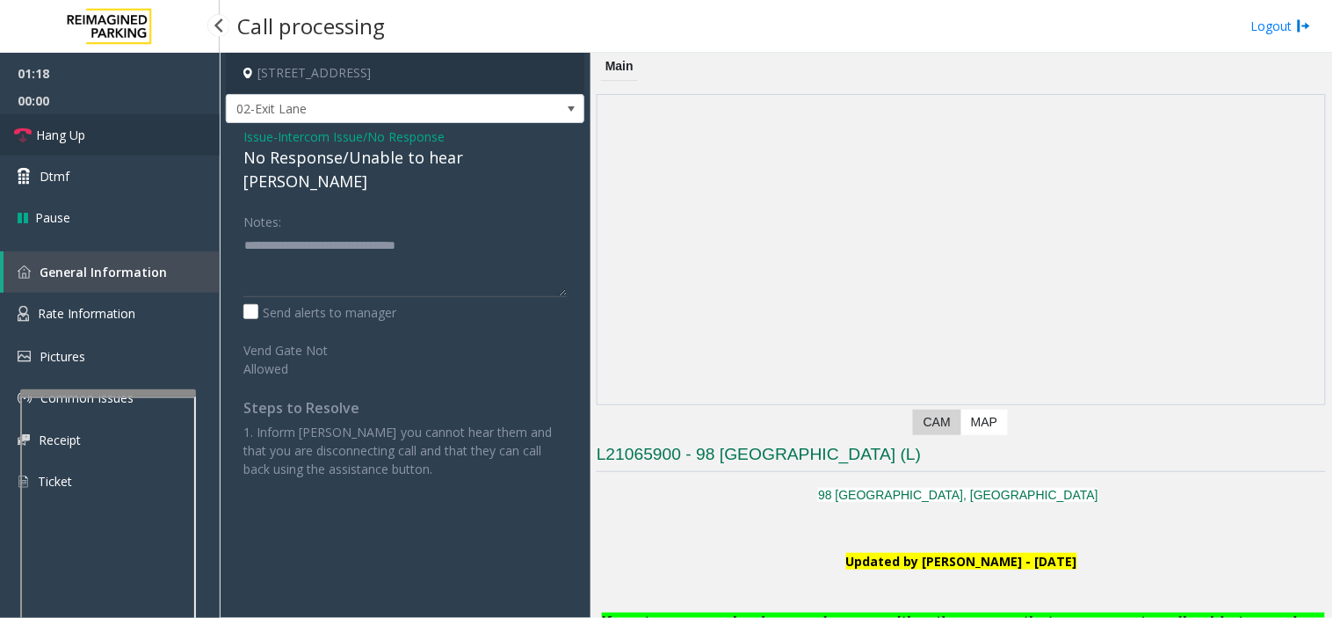
click at [156, 130] on link "Hang Up" at bounding box center [110, 134] width 220 height 41
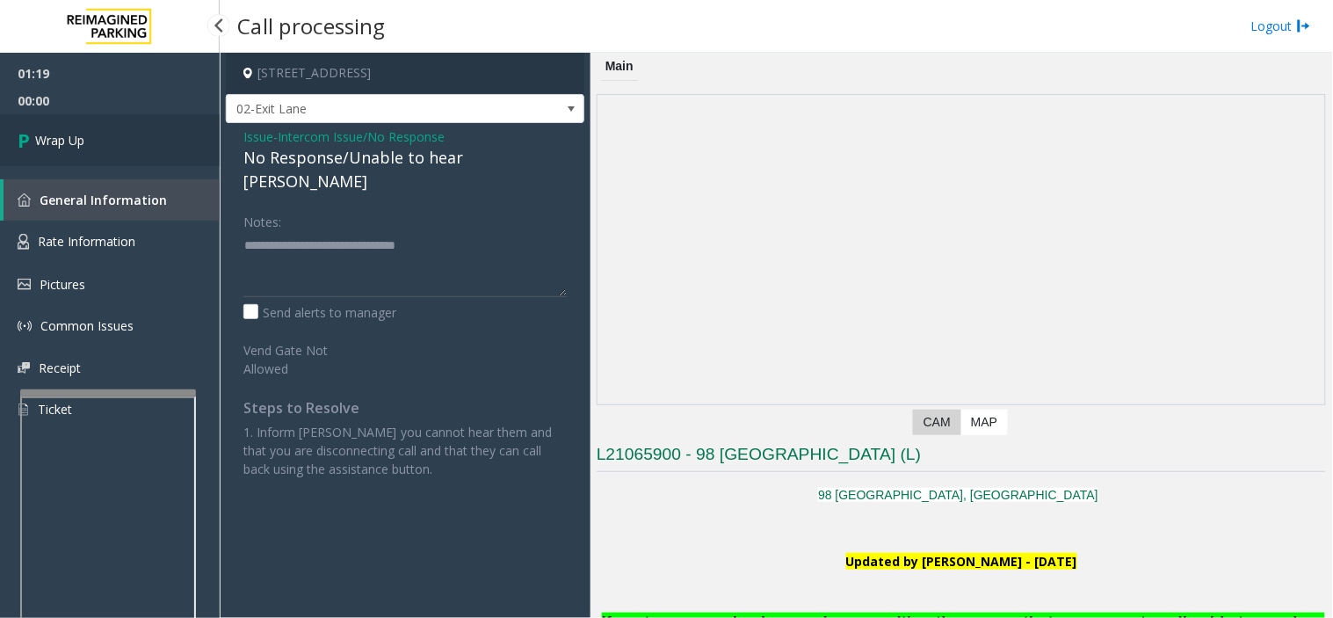
click at [156, 130] on link "Wrap Up" at bounding box center [110, 140] width 220 height 52
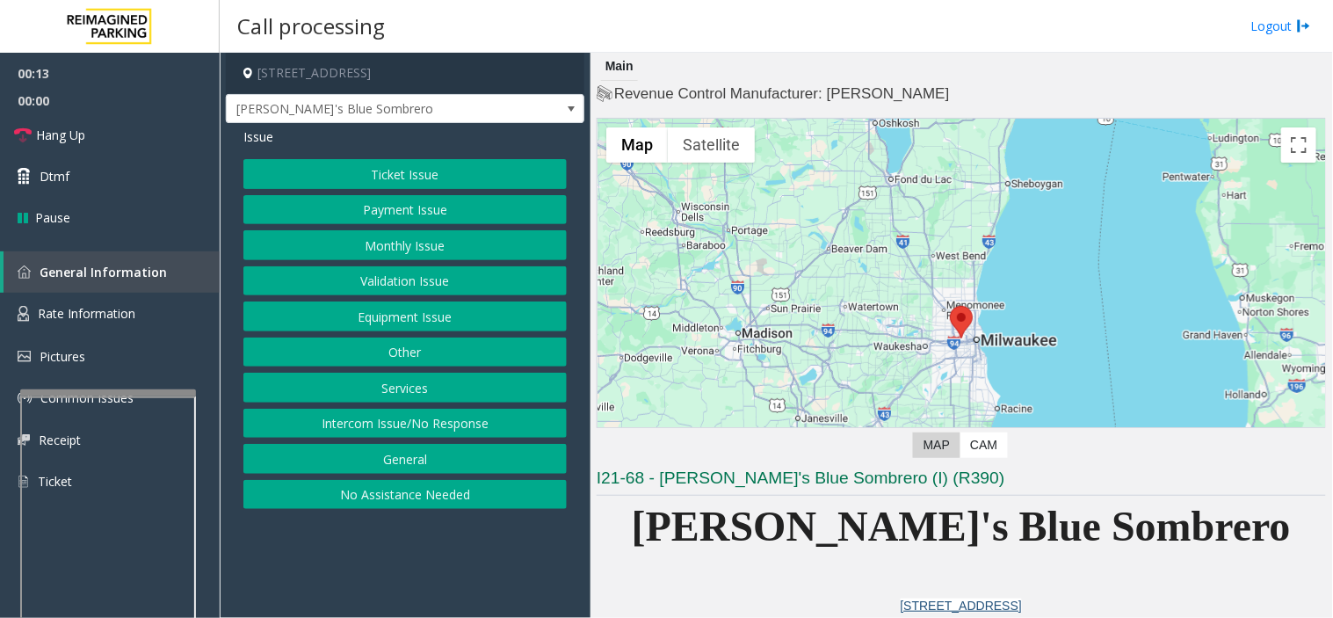
click at [283, 335] on div "Ticket Issue Payment Issue Monthly Issue Validation Issue Equipment Issue Other…" at bounding box center [404, 334] width 323 height 350
click at [284, 328] on button "Equipment Issue" at bounding box center [404, 317] width 323 height 30
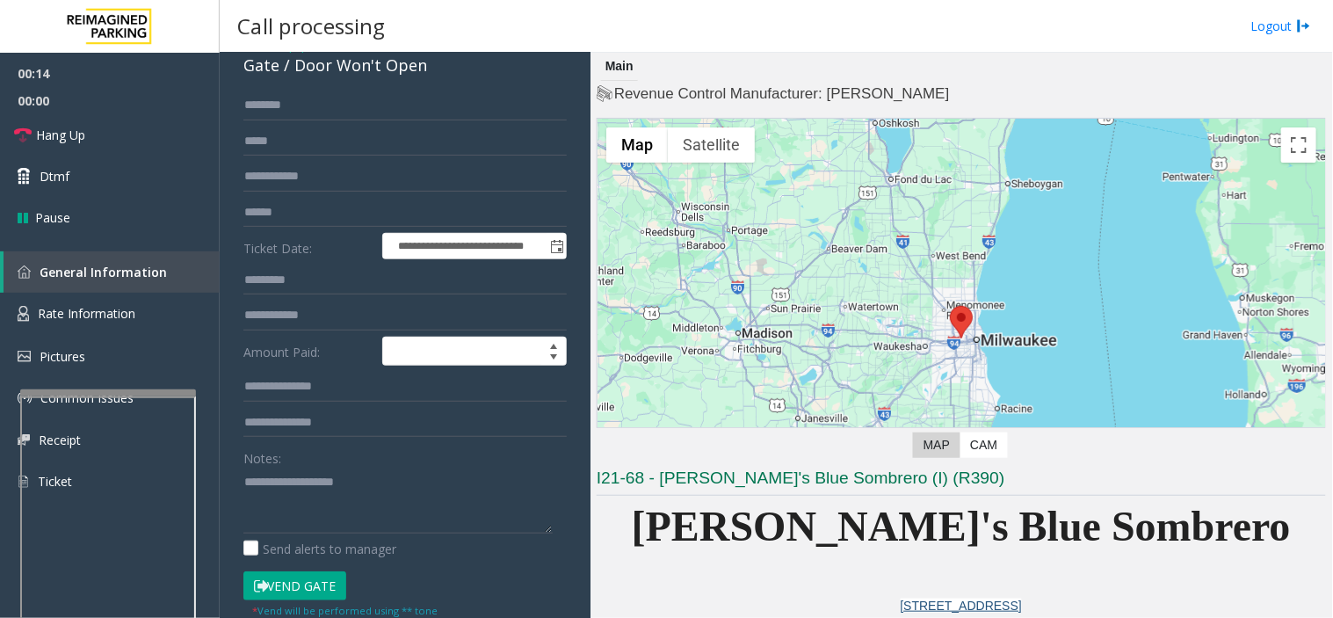
scroll to position [195, 0]
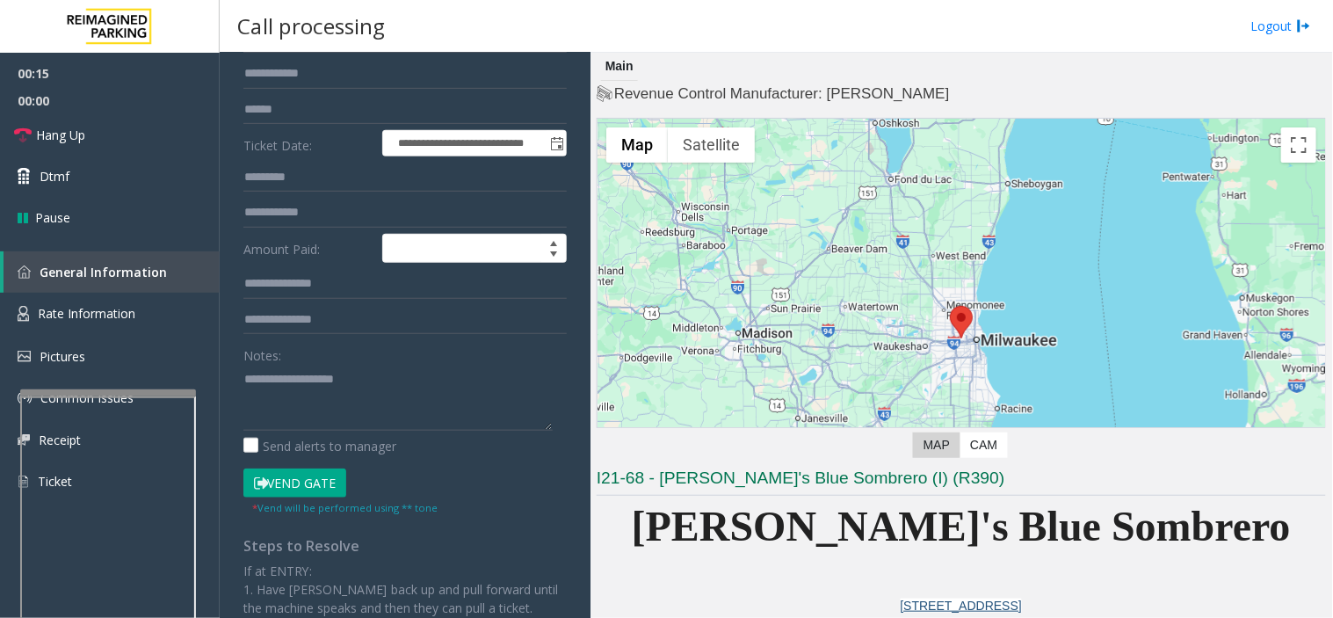
click at [311, 481] on button "Vend Gate" at bounding box center [294, 484] width 103 height 30
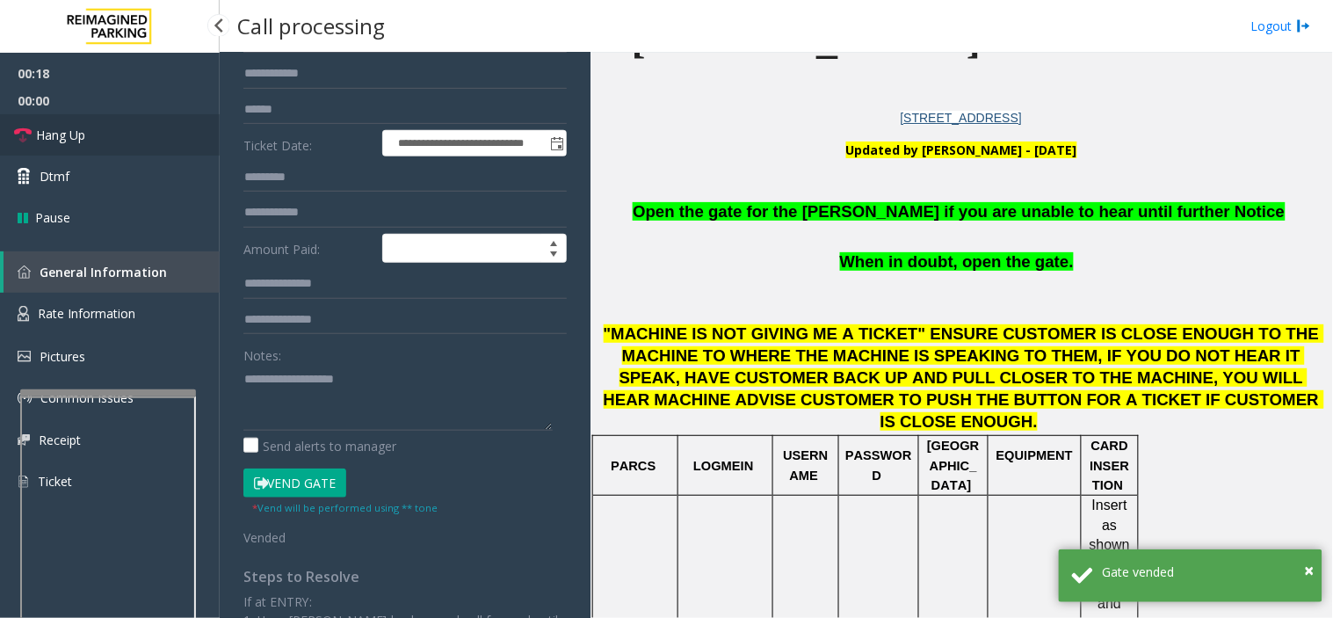
click at [163, 132] on link "Hang Up" at bounding box center [110, 134] width 220 height 41
click at [870, 208] on span "Open the gate for the [PERSON_NAME] if you are unable to hear until further Not…" at bounding box center [959, 211] width 652 height 18
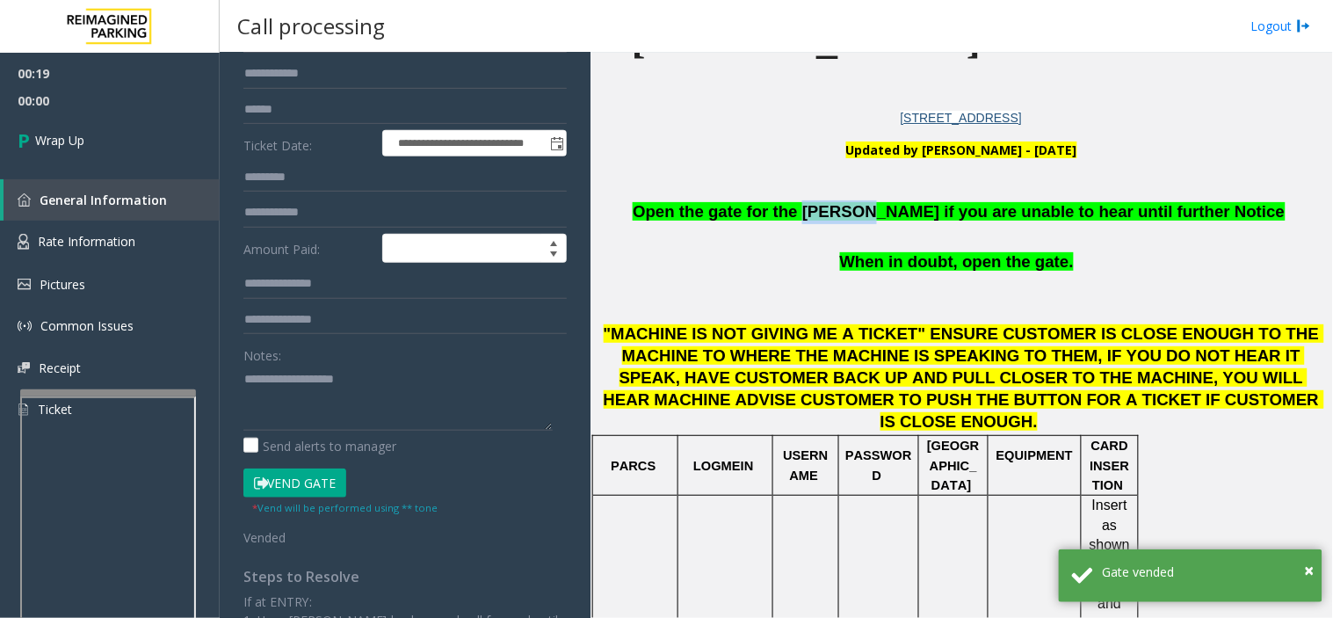
click at [871, 208] on span "Open the gate for the [PERSON_NAME] if you are unable to hear until further Not…" at bounding box center [959, 211] width 652 height 18
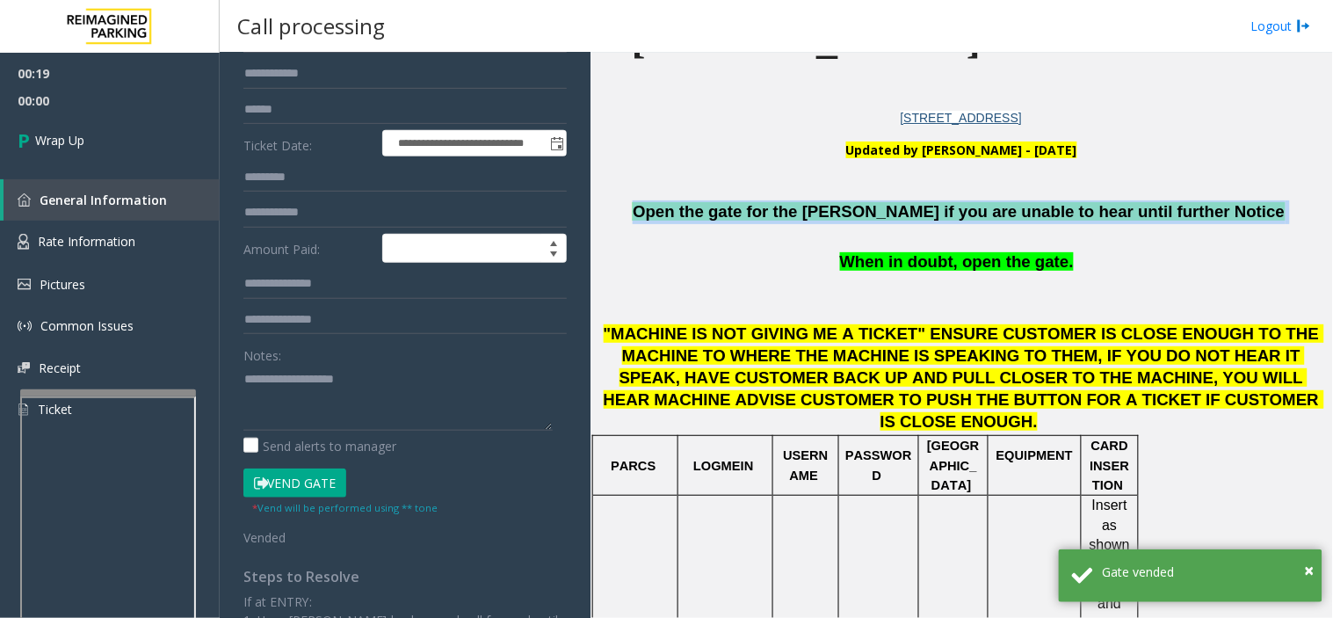
click at [873, 208] on span "Open the gate for the [PERSON_NAME] if you are unable to hear until further Not…" at bounding box center [959, 211] width 652 height 18
copy p "Open the gate for the [PERSON_NAME] if you are unable to hear until further Not…"
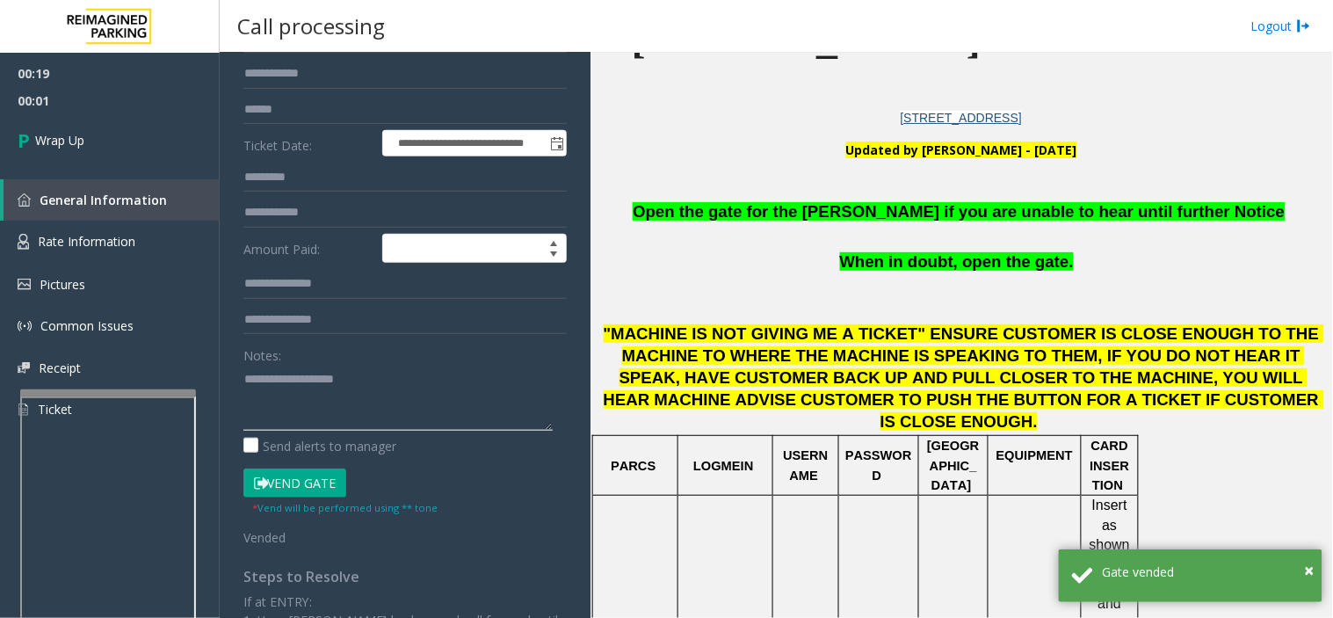
paste textarea "**********"
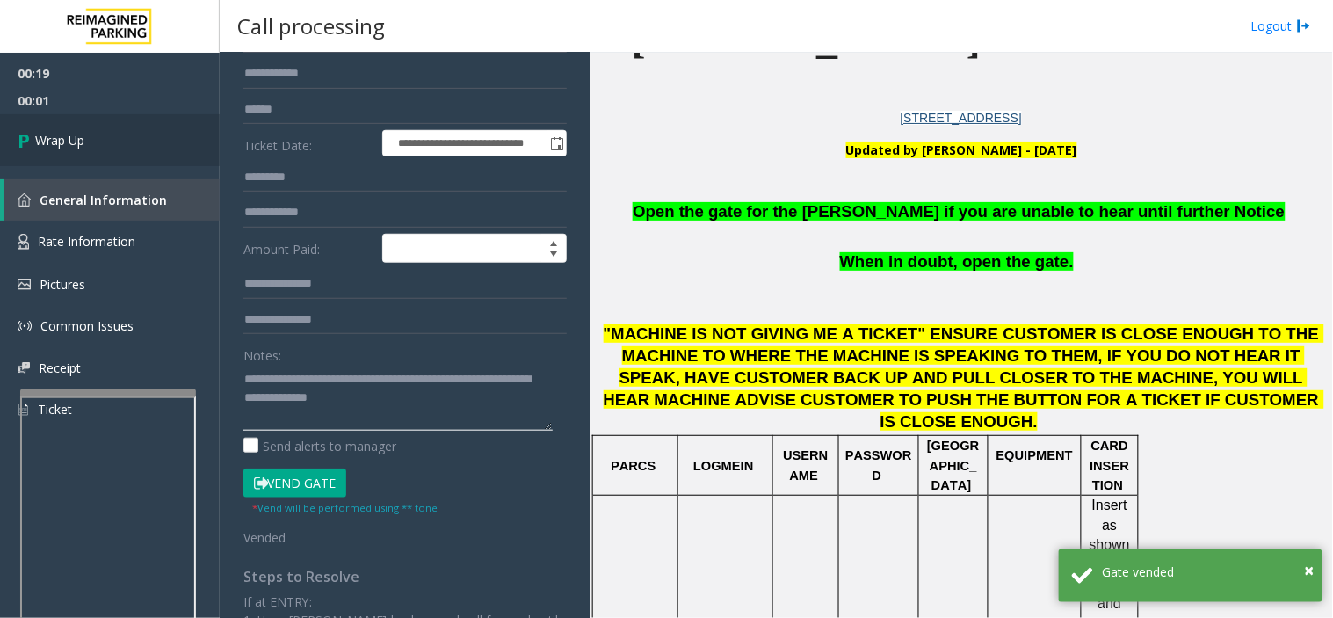
drag, startPoint x: 367, startPoint y: 402, endPoint x: 79, endPoint y: 139, distance: 390.1
click at [352, 399] on textarea at bounding box center [397, 398] width 309 height 66
type textarea "**********"
click at [132, 142] on link "Wrap Up" at bounding box center [110, 140] width 220 height 52
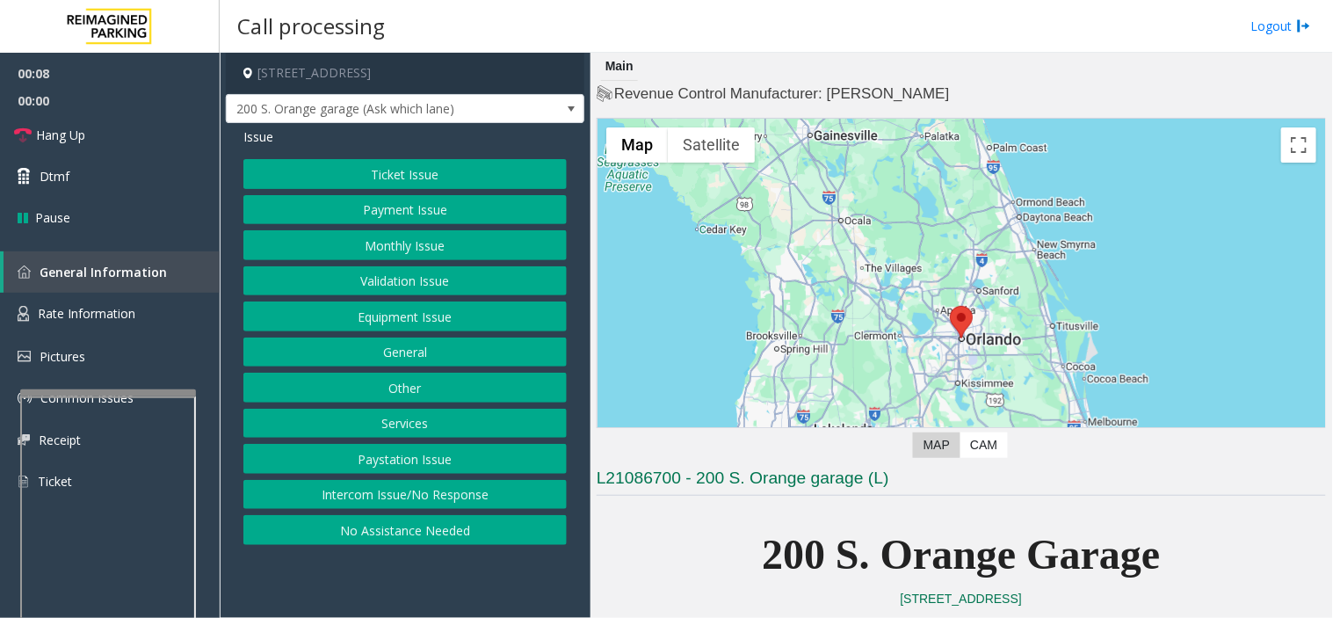
drag, startPoint x: 425, startPoint y: 577, endPoint x: 390, endPoint y: 576, distance: 35.2
click at [390, 576] on app-call-processing-form "25 West South Street, Orlando, FL 200 S. Orange garage (Ask which lane) Issue T…" at bounding box center [405, 335] width 371 height 565
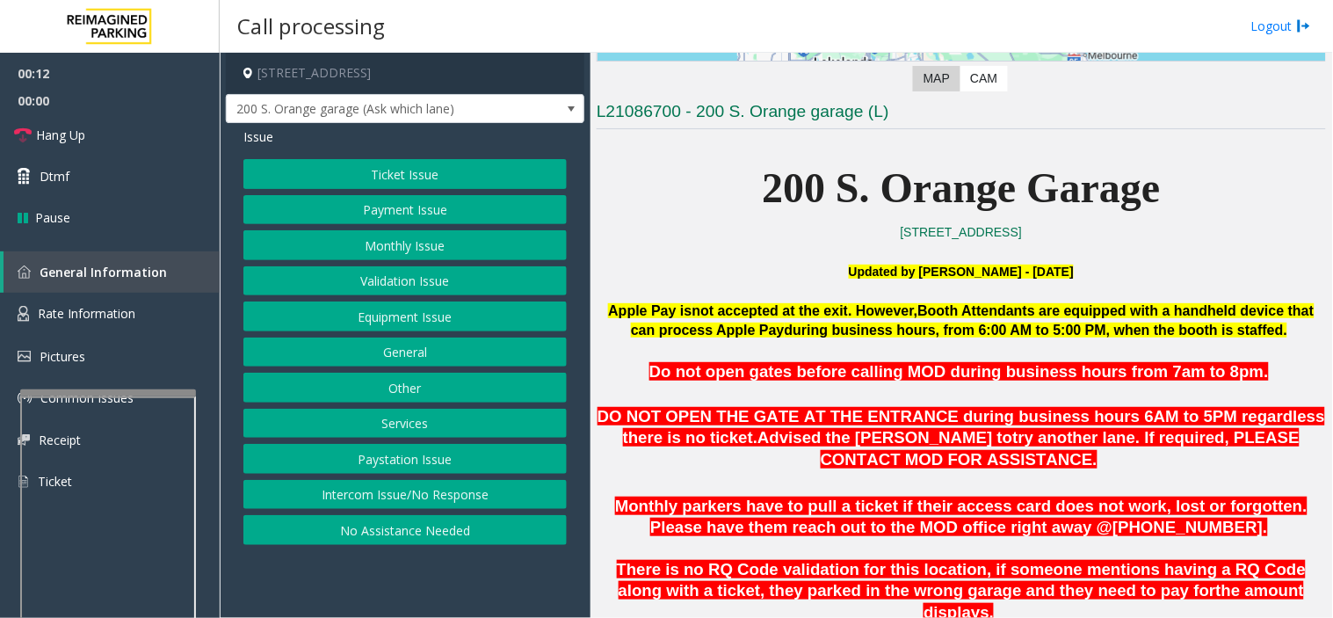
scroll to position [195, 0]
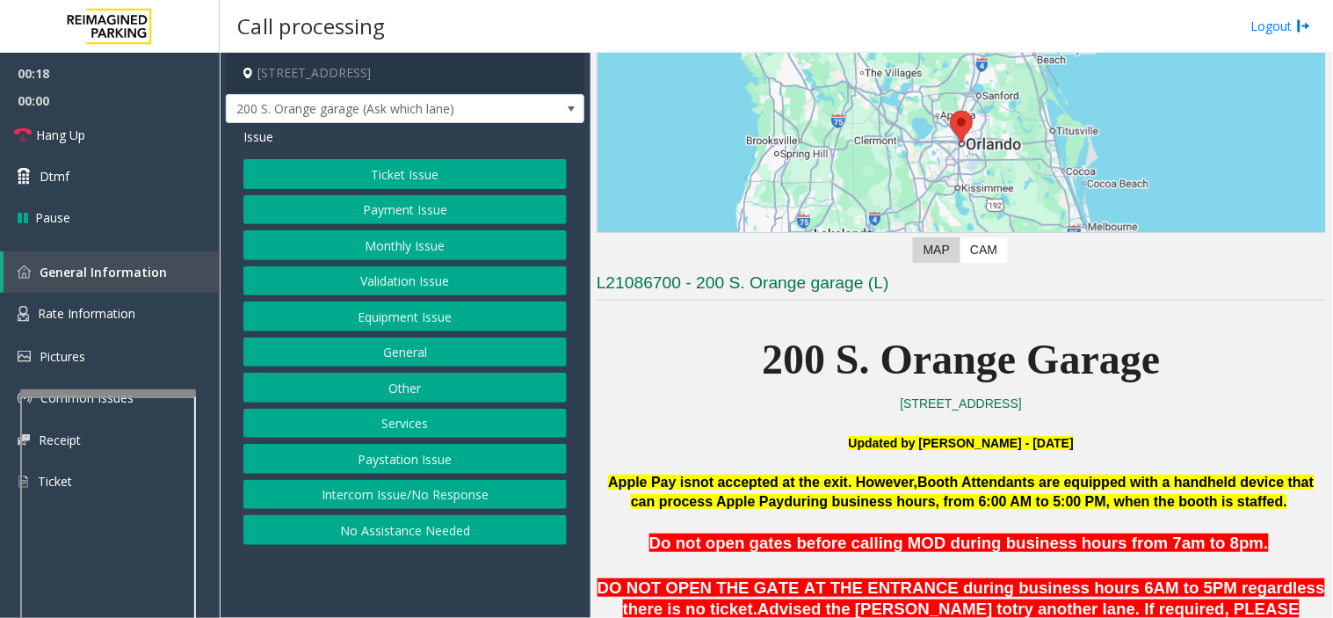
drag, startPoint x: 715, startPoint y: 385, endPoint x: 707, endPoint y: 413, distance: 29.2
drag, startPoint x: 707, startPoint y: 413, endPoint x: 701, endPoint y: 425, distance: 13.8
click at [701, 425] on p at bounding box center [962, 422] width 730 height 19
click at [167, 313] on link "Rate Information" at bounding box center [110, 314] width 220 height 43
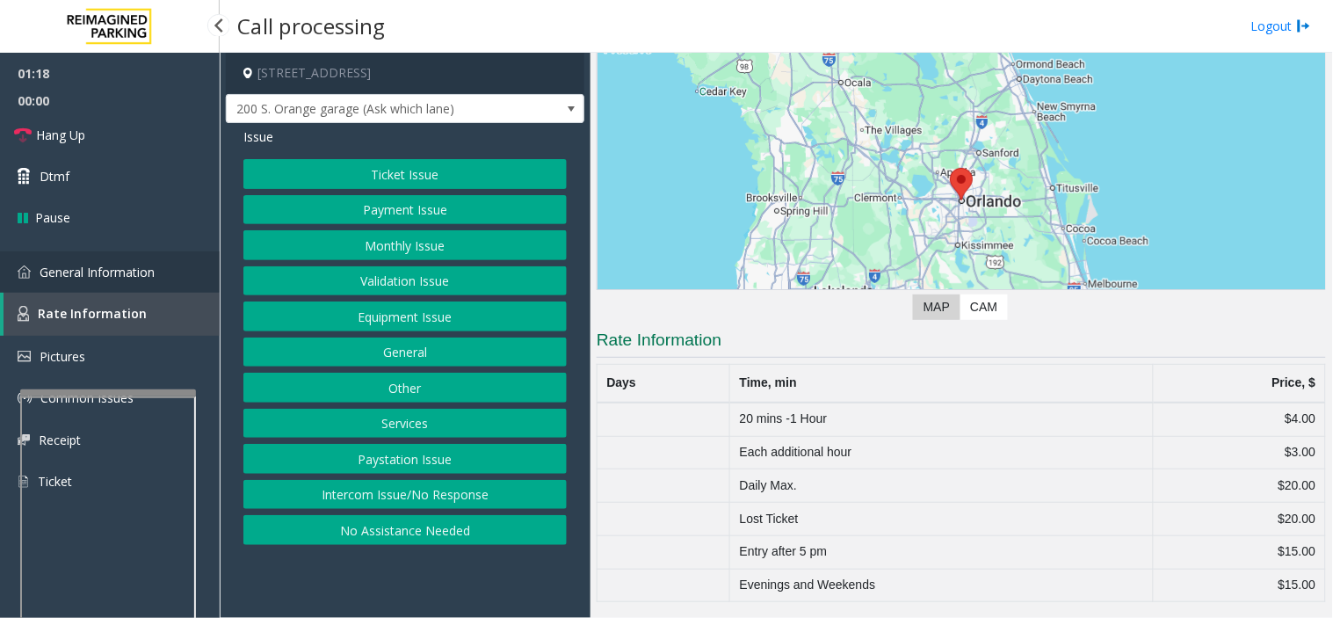
scroll to position [137, 0]
click at [188, 269] on link "General Information" at bounding box center [110, 271] width 220 height 41
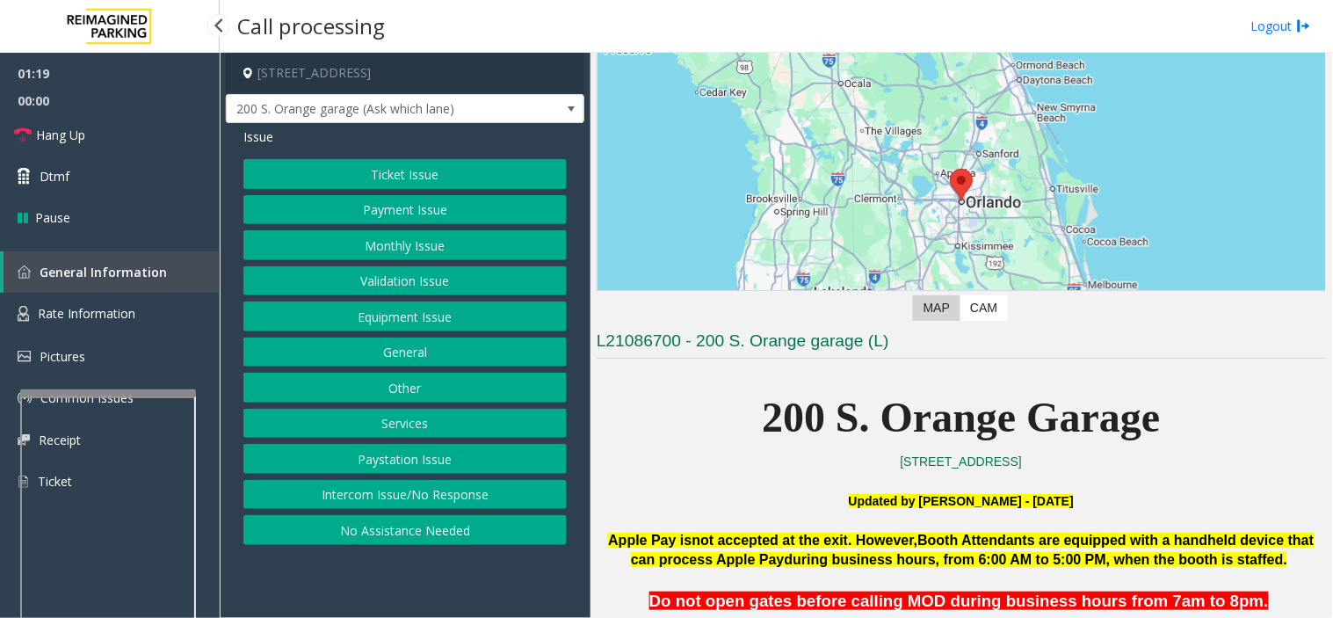
scroll to position [195, 0]
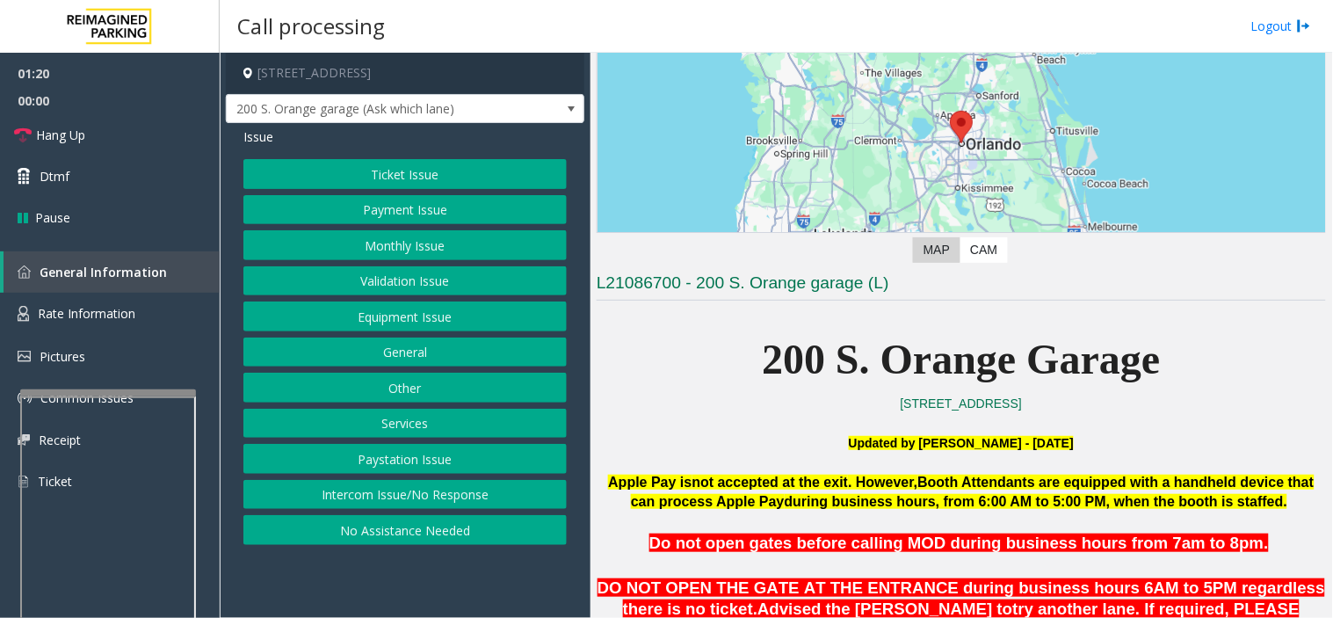
drag, startPoint x: 478, startPoint y: 582, endPoint x: 541, endPoint y: 530, distance: 81.8
click at [448, 584] on app-call-processing-form "25 West South Street, Orlando, FL 200 S. Orange garage (Ask which lane) Issue T…" at bounding box center [405, 335] width 371 height 565
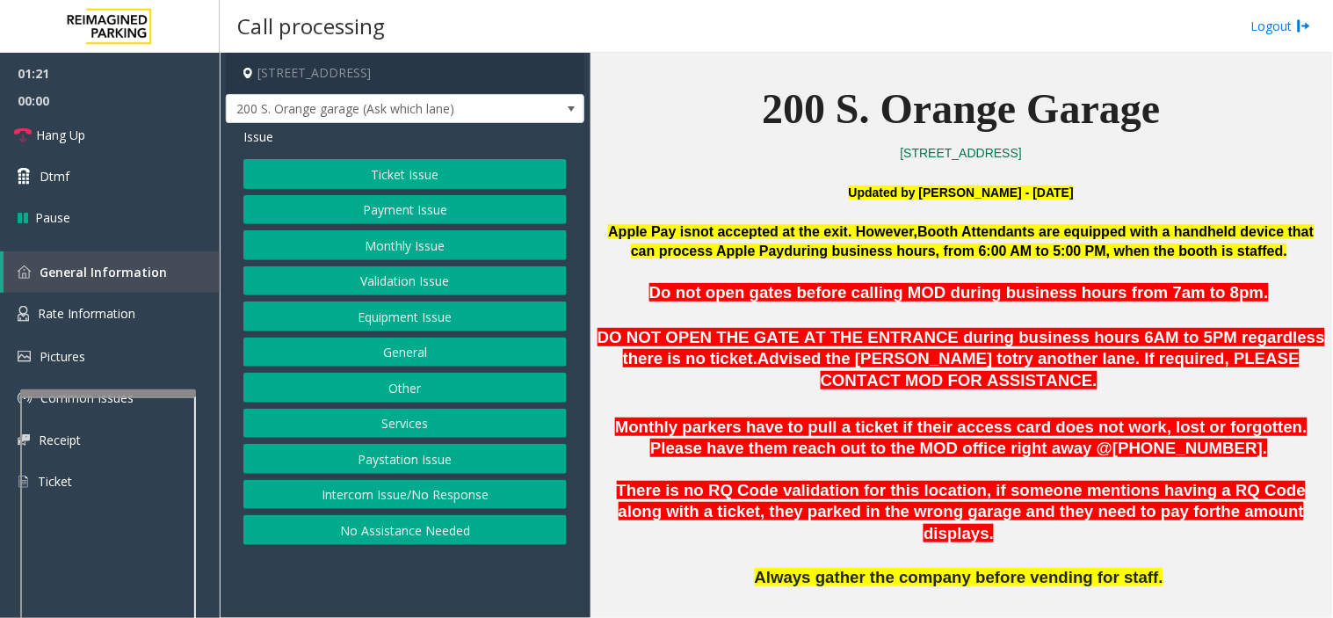
scroll to position [488, 0]
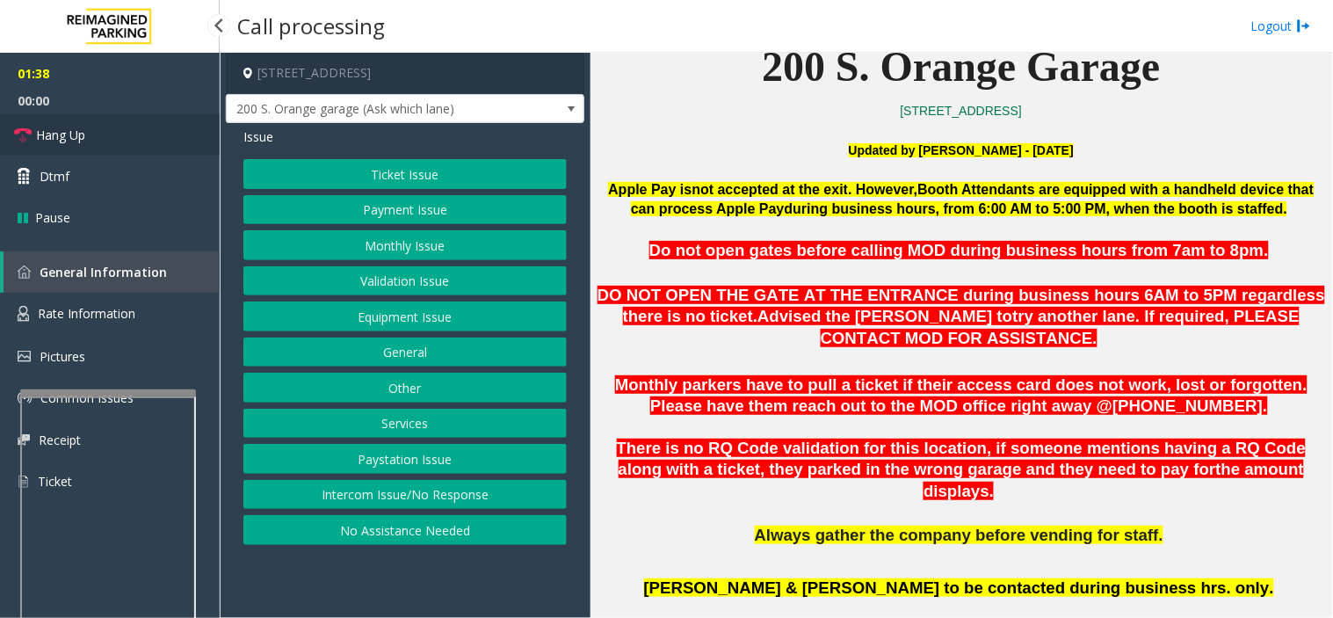
click at [183, 134] on link "Hang Up" at bounding box center [110, 134] width 220 height 41
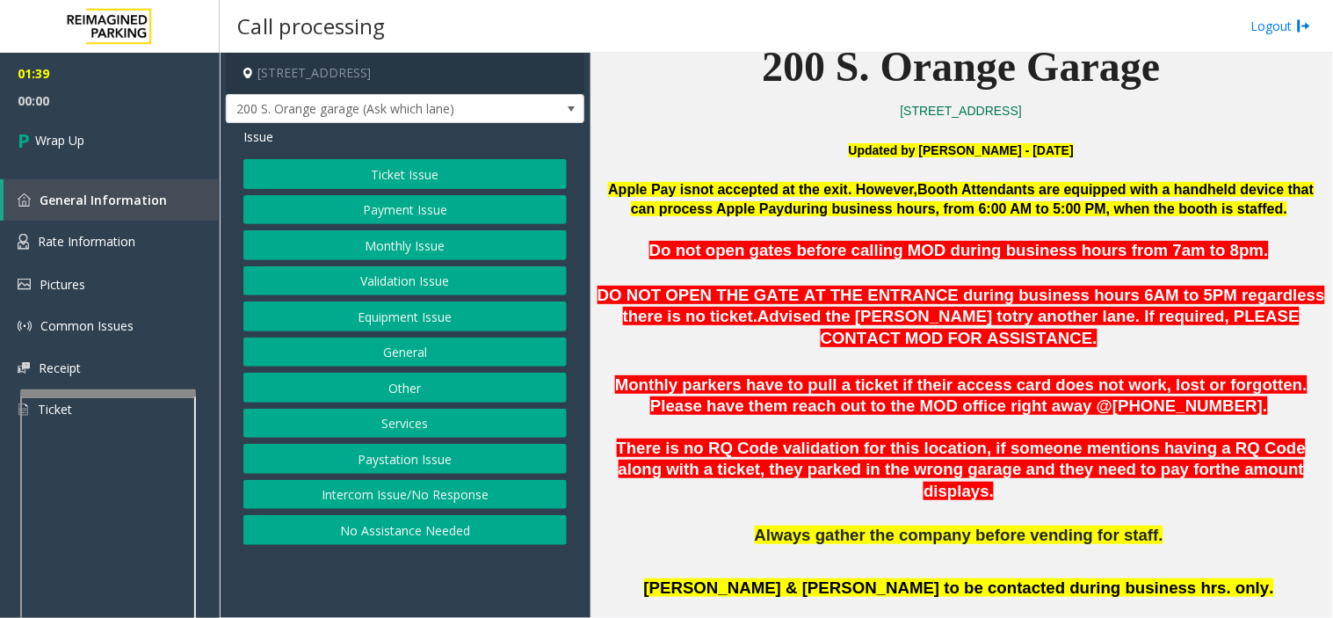
click at [408, 316] on button "Equipment Issue" at bounding box center [404, 317] width 323 height 30
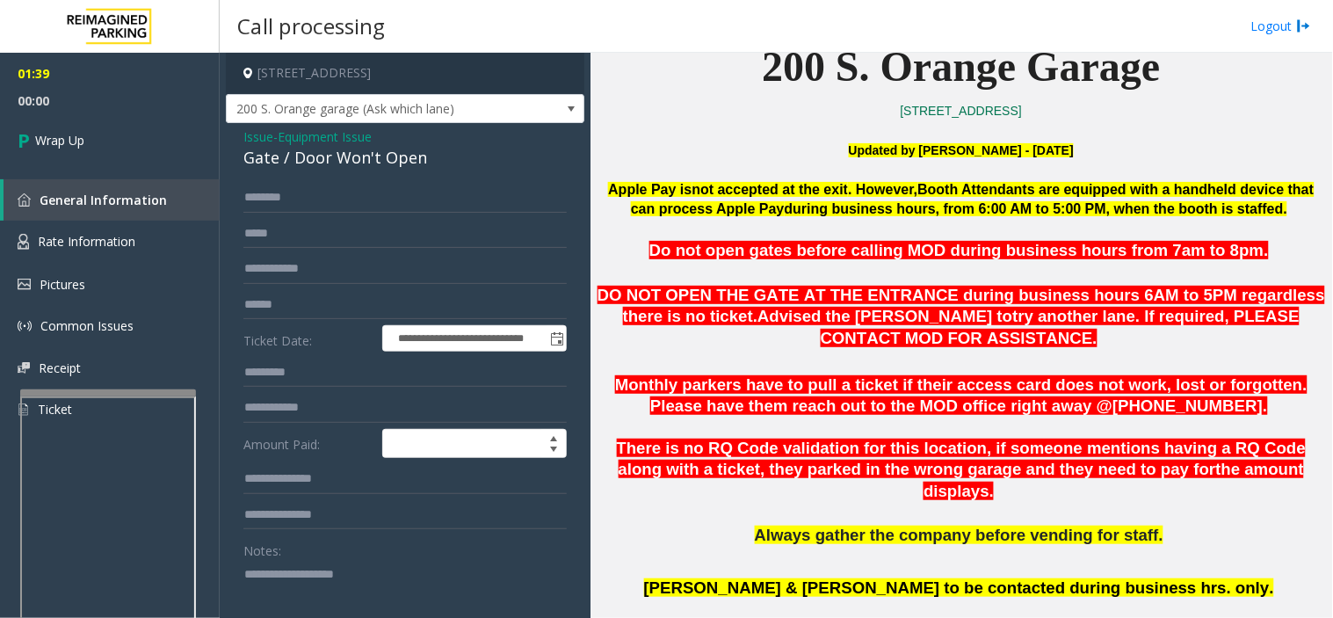
click at [404, 599] on textarea at bounding box center [397, 593] width 309 height 66
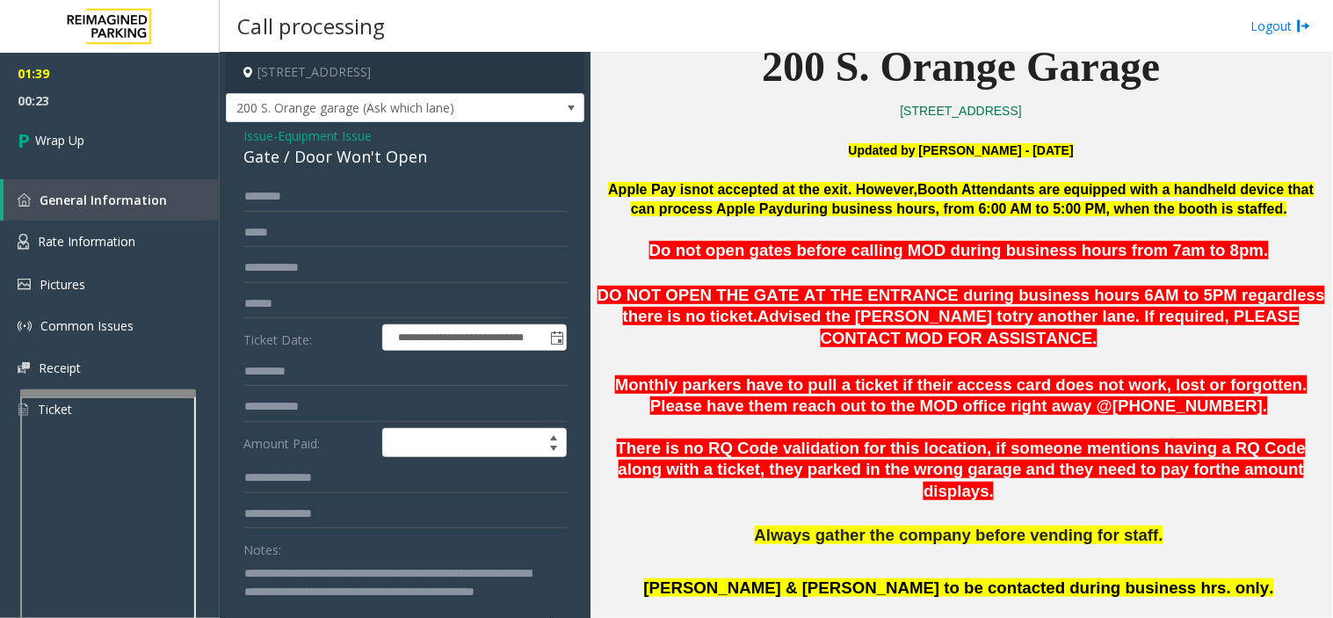
drag, startPoint x: 423, startPoint y: 572, endPoint x: 445, endPoint y: 587, distance: 26.6
click at [445, 589] on textarea at bounding box center [397, 592] width 309 height 66
click at [432, 575] on textarea at bounding box center [397, 592] width 309 height 66
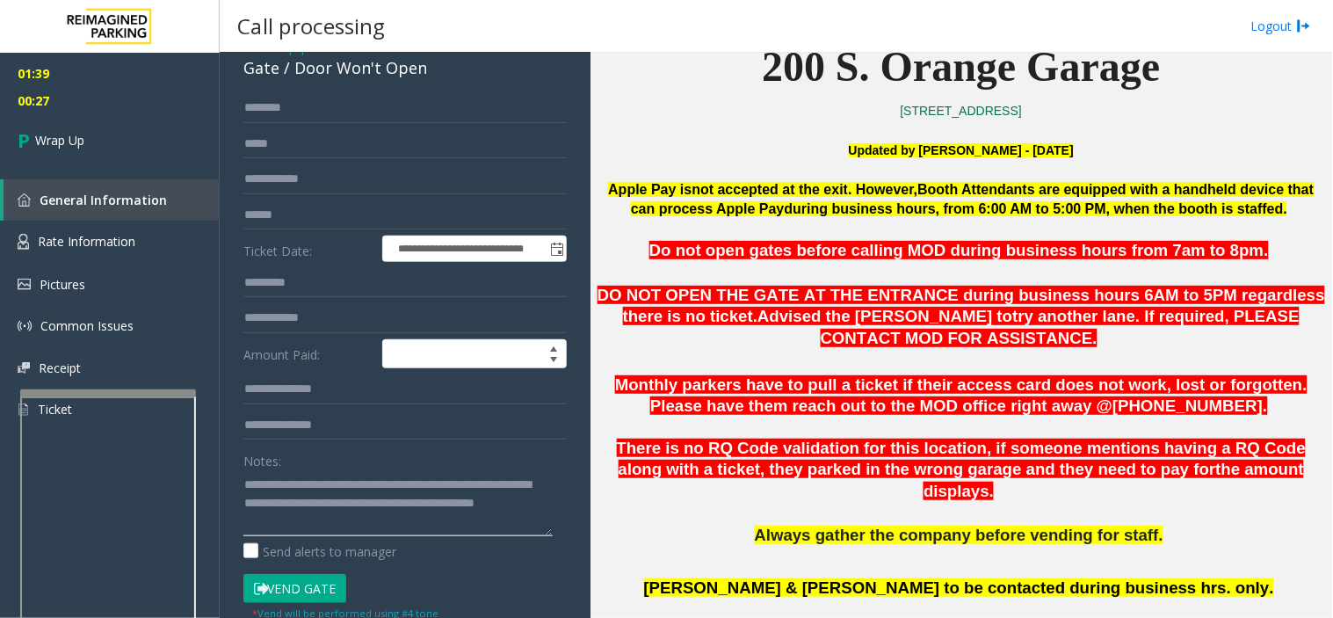
scroll to position [196, 0]
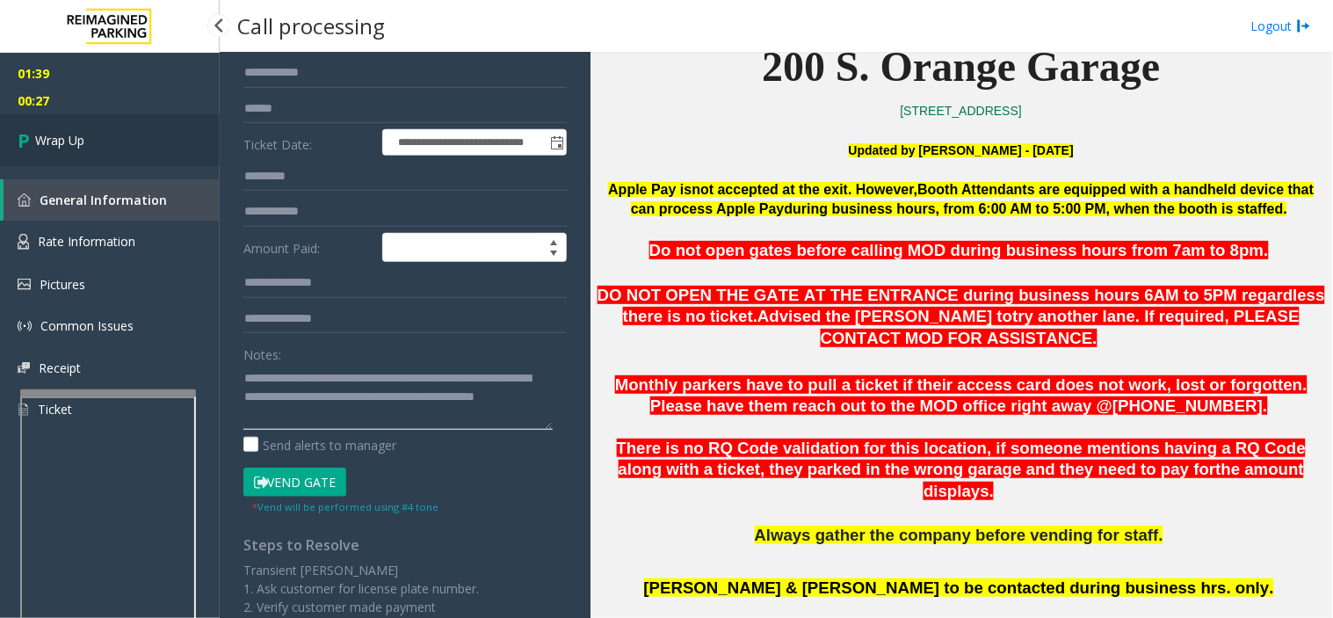
type textarea "**********"
click at [110, 130] on link "Wrap Up" at bounding box center [110, 140] width 220 height 52
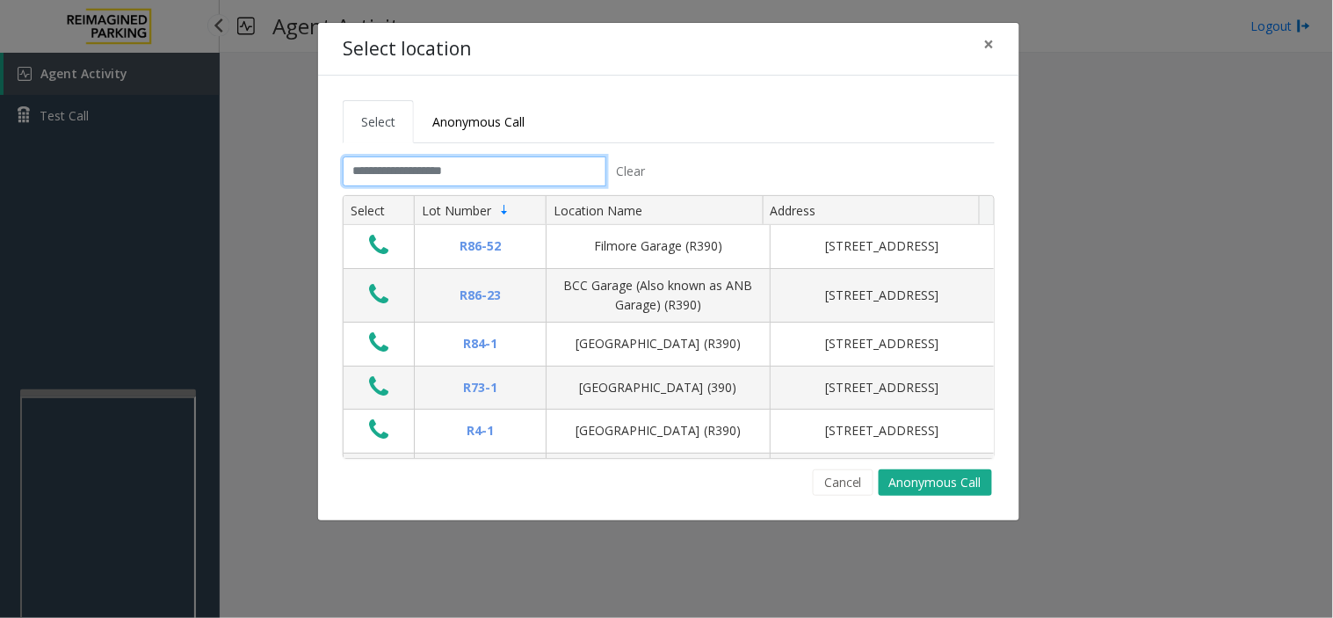
click at [513, 168] on input "text" at bounding box center [475, 171] width 264 height 30
click at [549, 171] on input "text" at bounding box center [475, 171] width 264 height 30
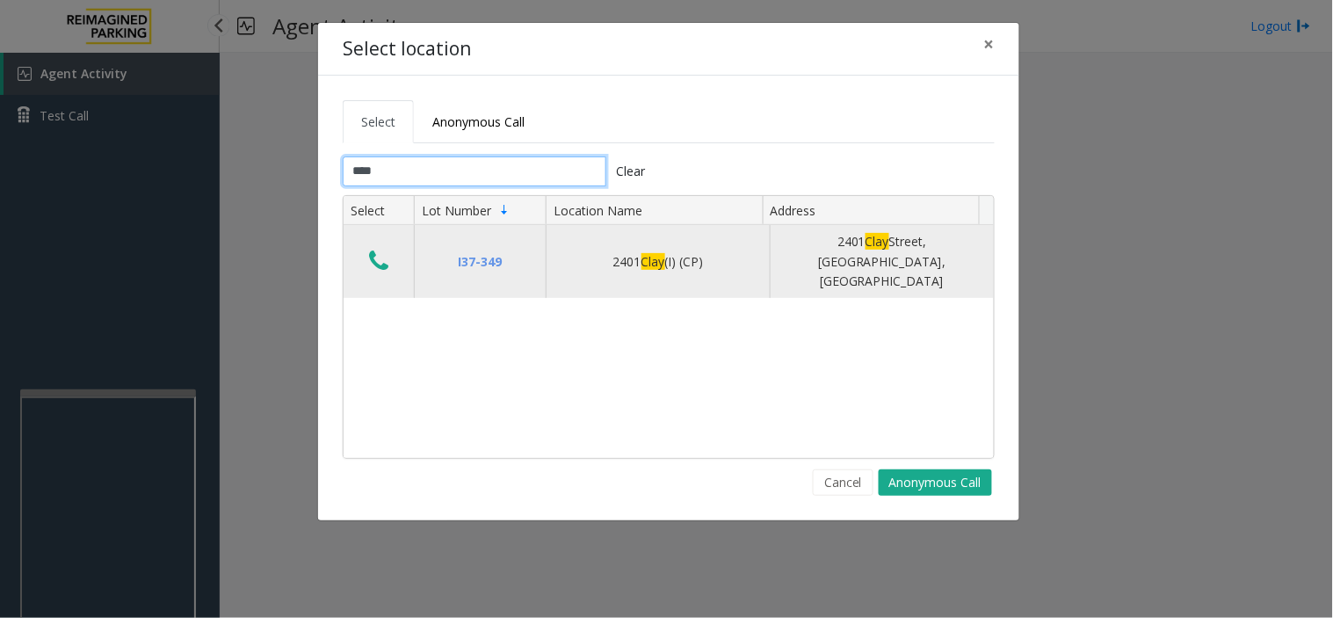
type input "****"
drag, startPoint x: 382, startPoint y: 269, endPoint x: 374, endPoint y: 267, distance: 9.0
click at [376, 269] on td "Data table" at bounding box center [379, 261] width 70 height 73
click at [375, 251] on icon "Data table" at bounding box center [378, 261] width 19 height 25
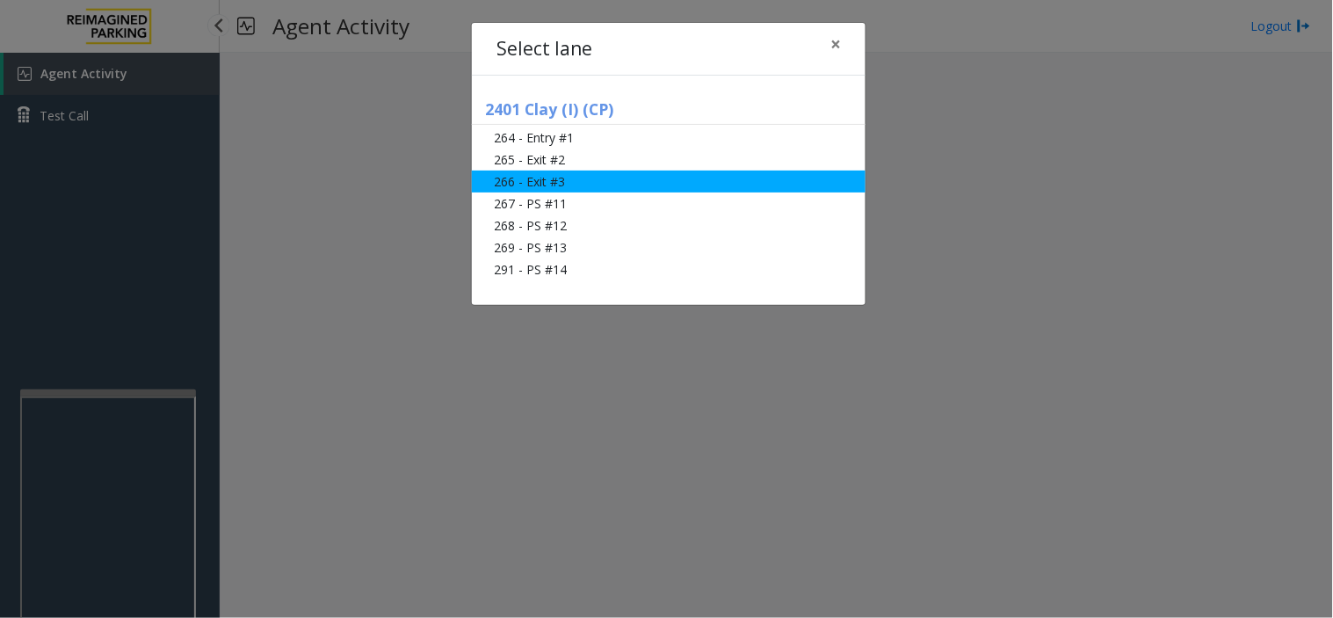
drag, startPoint x: 653, startPoint y: 152, endPoint x: 677, endPoint y: 156, distance: 24.1
click at [653, 152] on li "265 - Exit #2" at bounding box center [669, 160] width 394 height 22
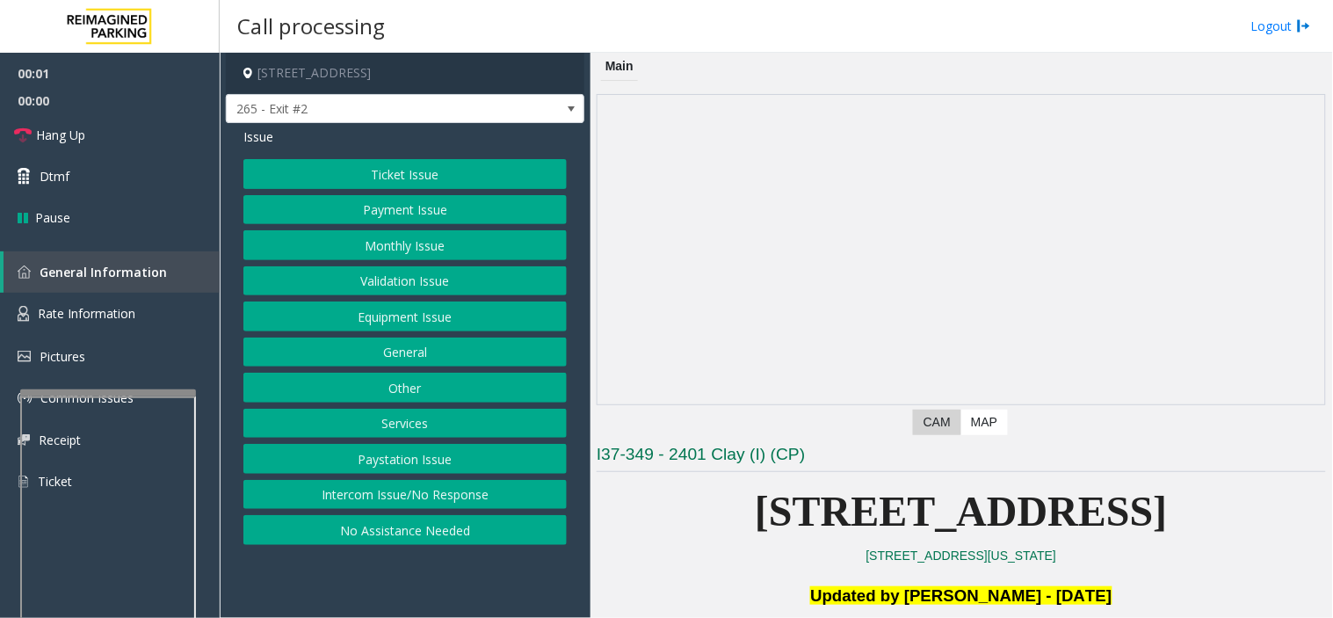
click at [402, 246] on button "Monthly Issue" at bounding box center [404, 245] width 323 height 30
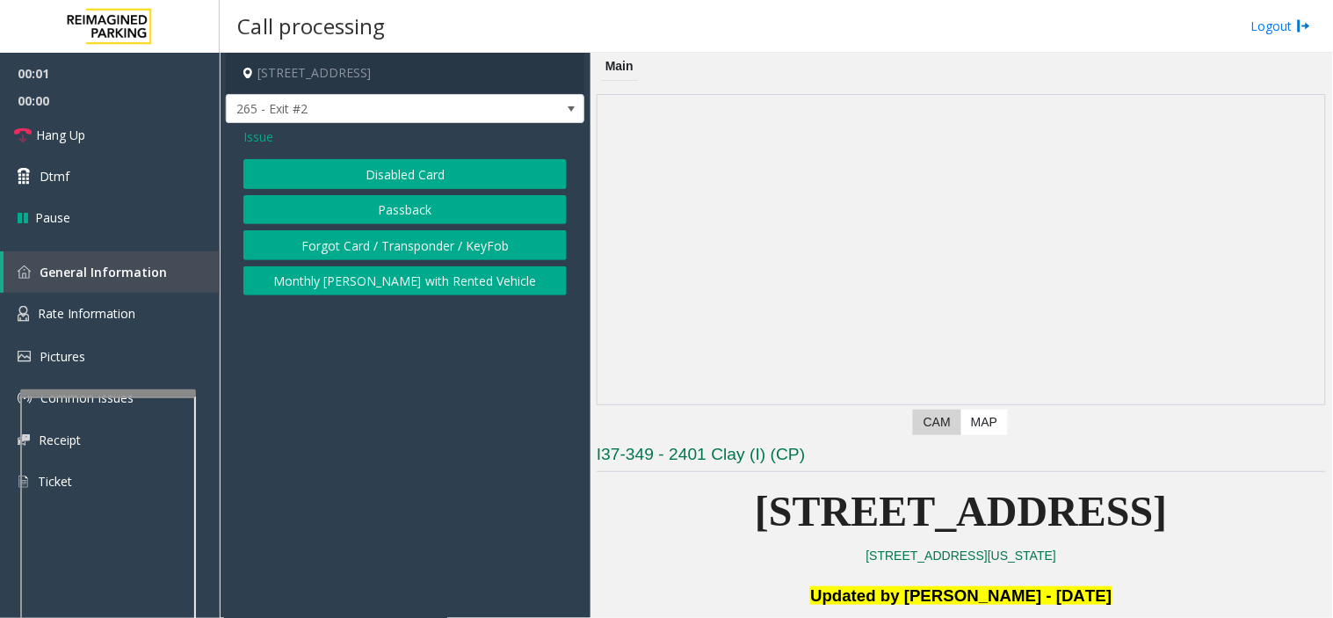
click at [363, 176] on button "Disabled Card" at bounding box center [404, 174] width 323 height 30
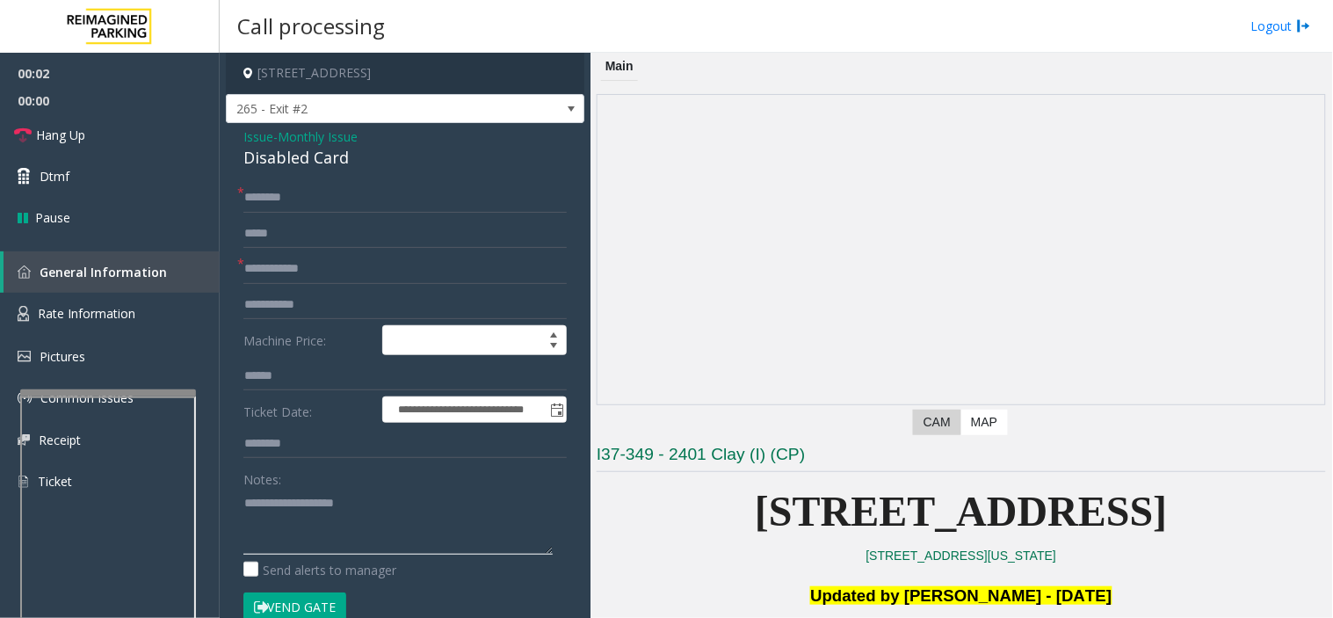
paste textarea "**********"
click at [403, 537] on textarea at bounding box center [397, 522] width 309 height 66
click at [302, 171] on div "**********" at bounding box center [405, 625] width 359 height 1004
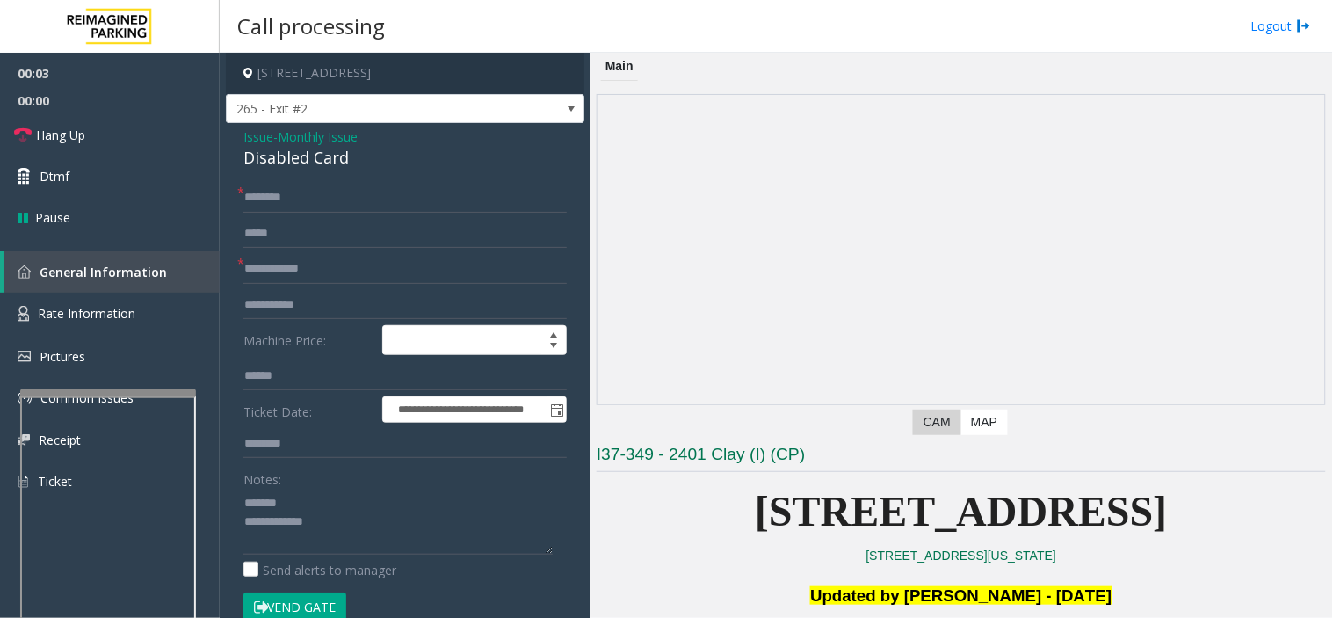
click at [299, 167] on div "Disabled Card" at bounding box center [404, 158] width 323 height 24
copy div "Disabled Card"
click at [305, 505] on textarea at bounding box center [397, 522] width 309 height 66
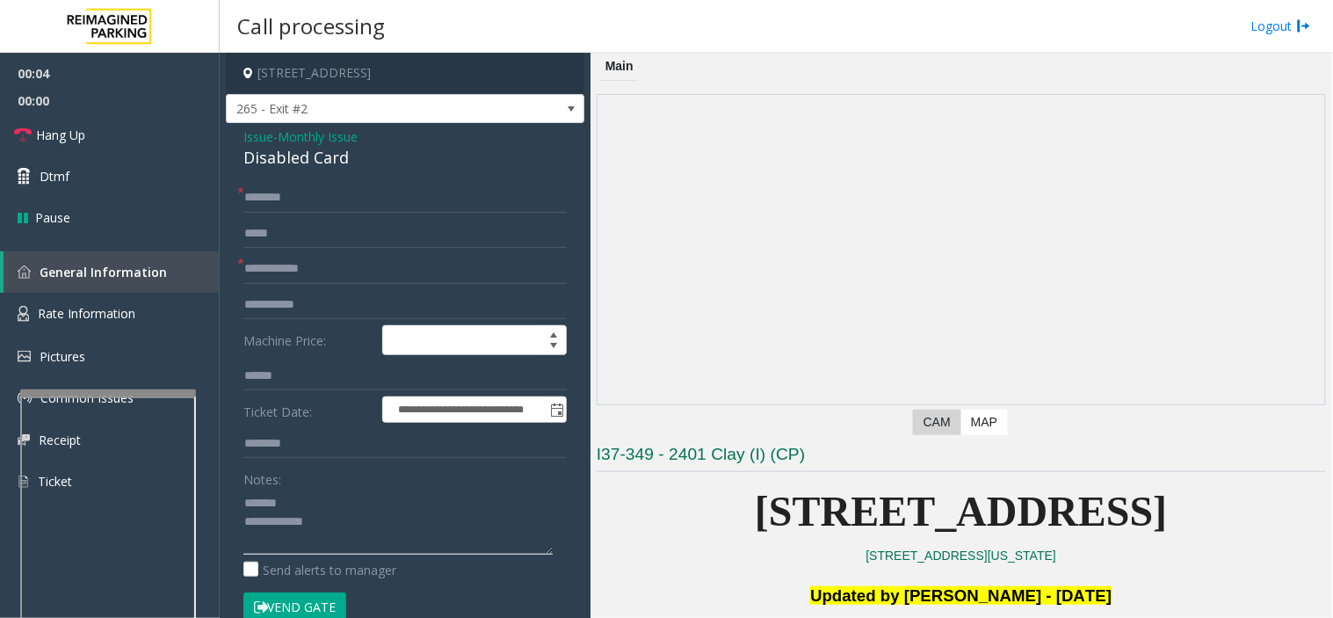
paste textarea "**********"
click at [364, 260] on input "text" at bounding box center [404, 269] width 323 height 30
paste textarea "**********"
click at [372, 541] on textarea at bounding box center [397, 522] width 309 height 66
type textarea "**********"
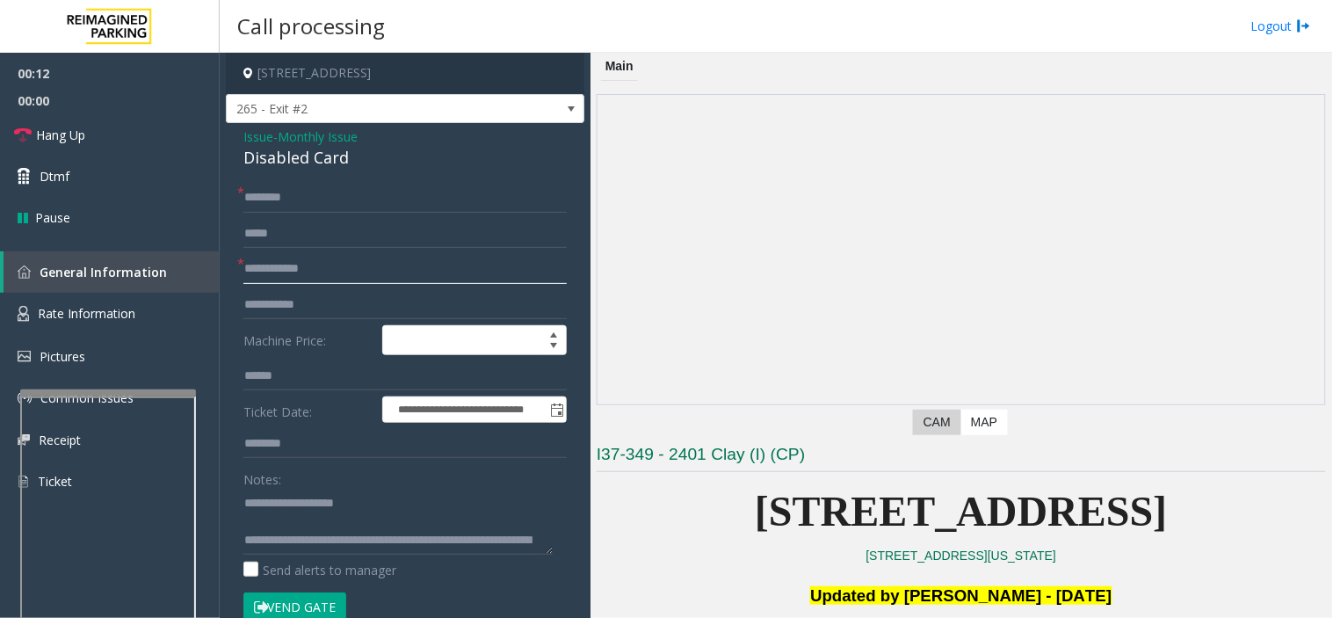
click at [321, 262] on input "text" at bounding box center [404, 269] width 323 height 30
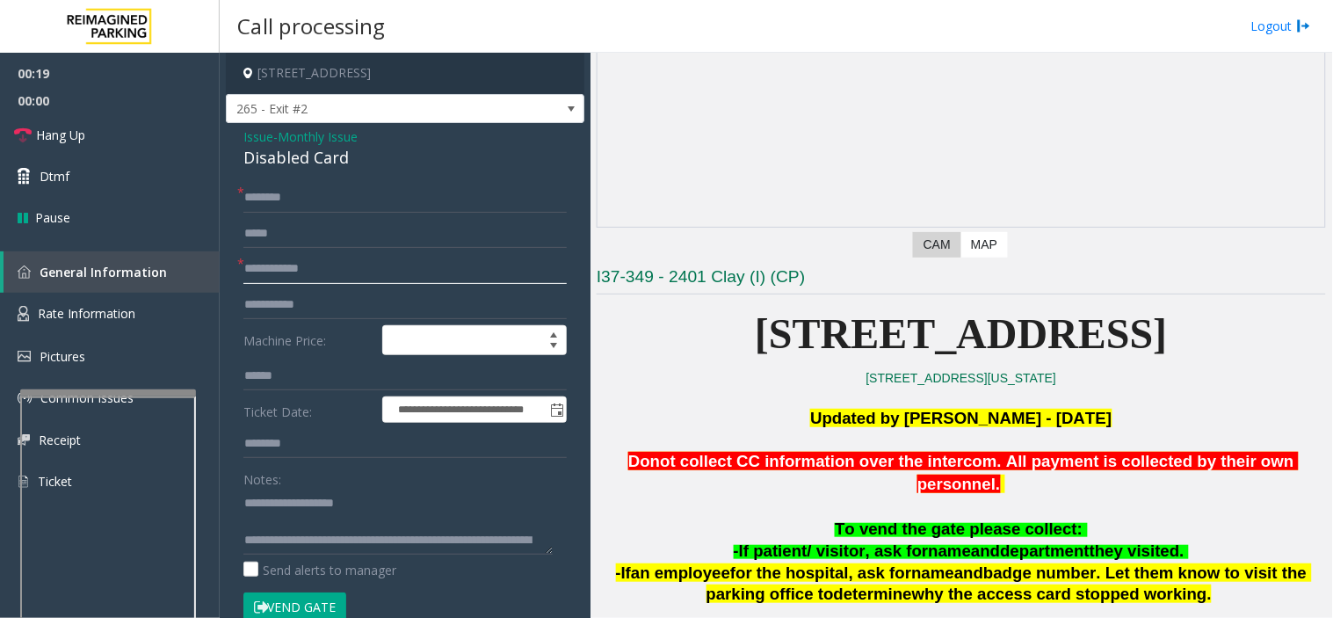
scroll to position [390, 0]
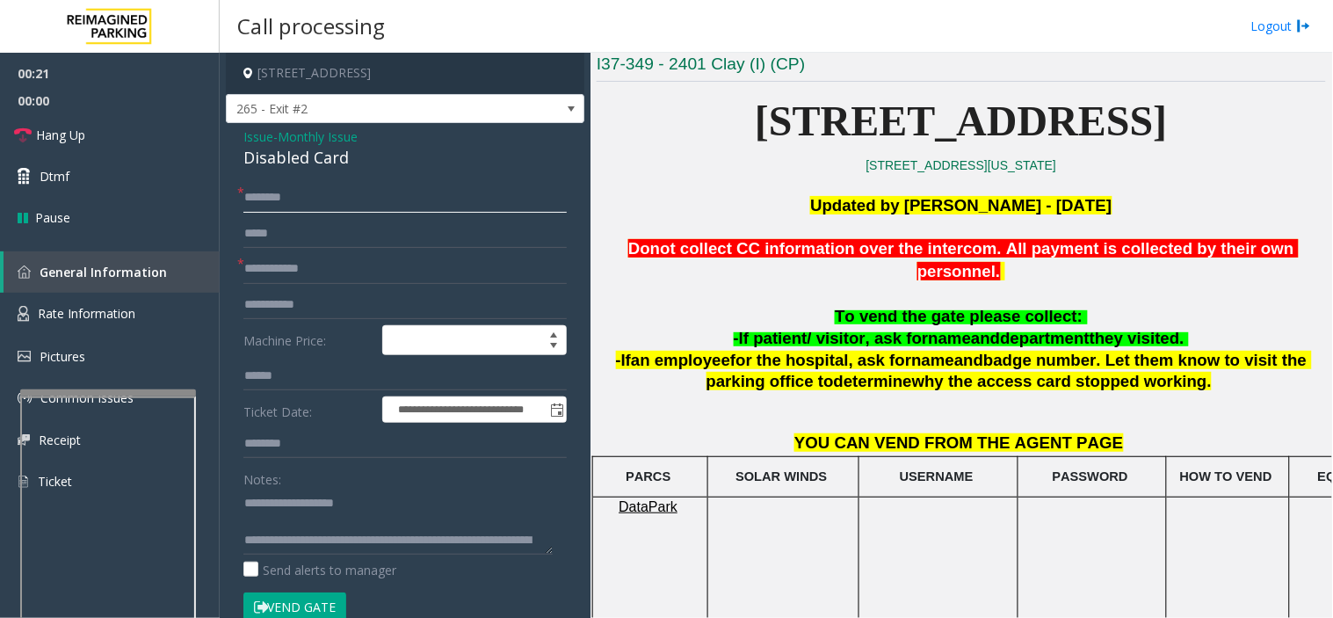
click at [414, 199] on input "text" at bounding box center [404, 198] width 323 height 30
type input "*****"
click at [402, 274] on input "text" at bounding box center [404, 269] width 323 height 30
click at [311, 598] on button "Vend Gate" at bounding box center [294, 607] width 103 height 30
click at [316, 193] on input "*****" at bounding box center [404, 198] width 323 height 30
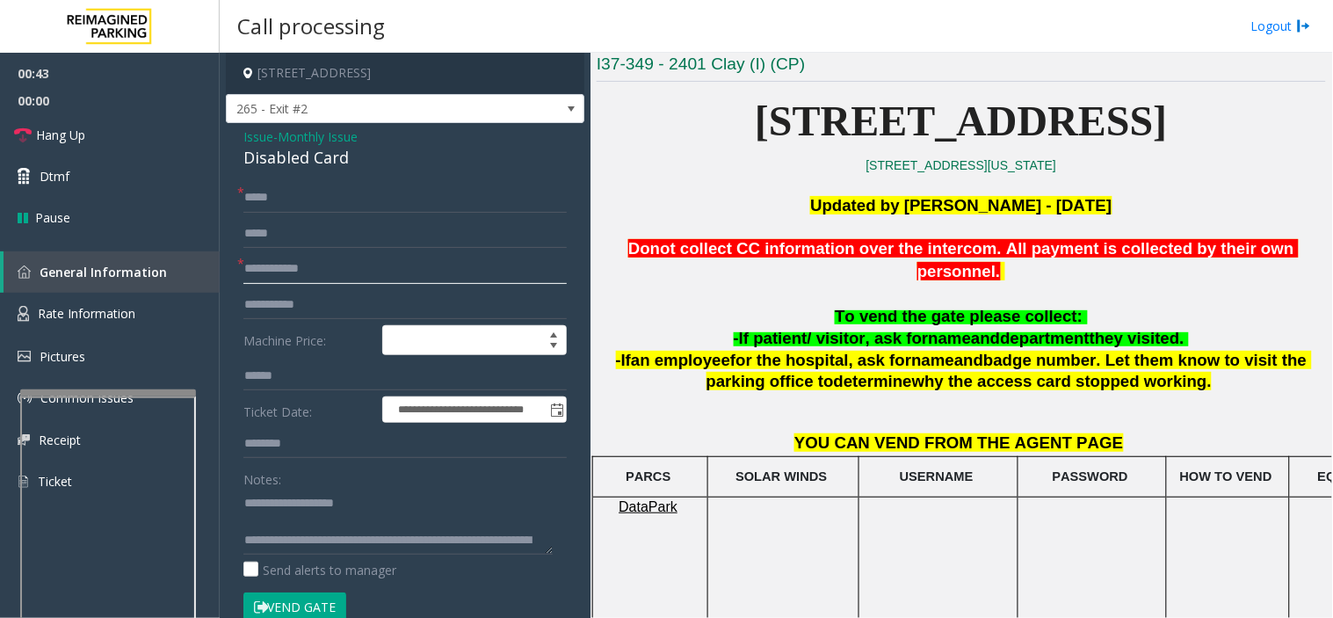
click at [336, 271] on input "text" at bounding box center [404, 269] width 323 height 30
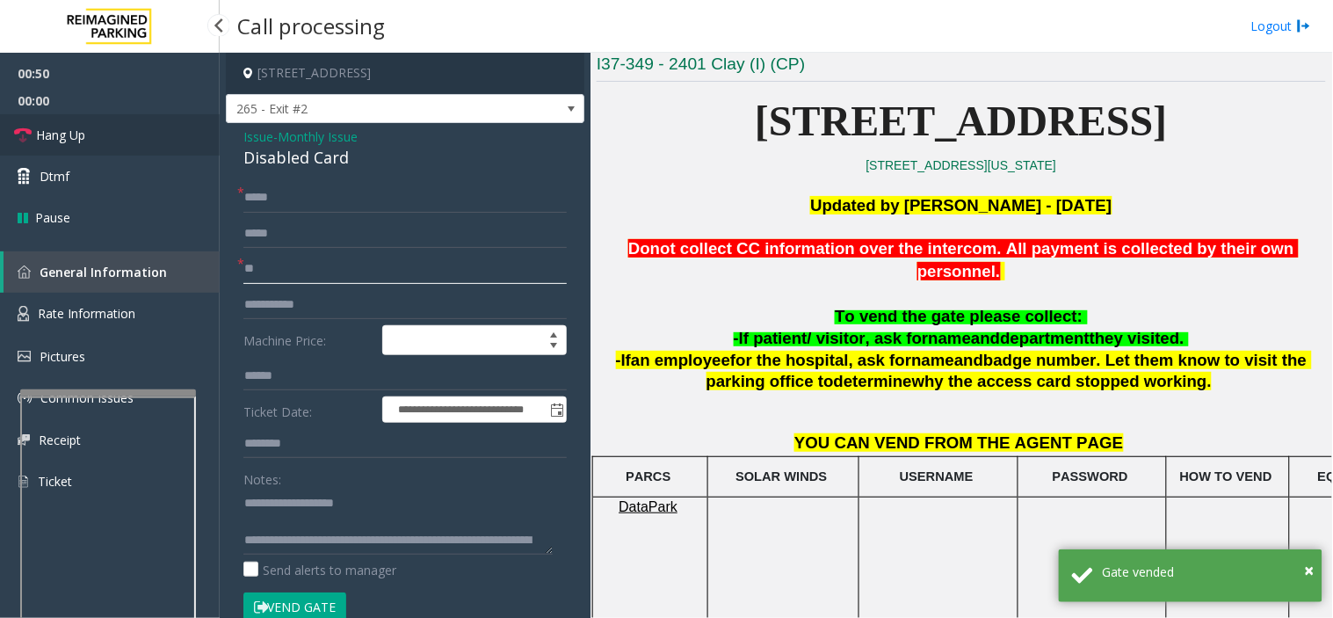
type input "**"
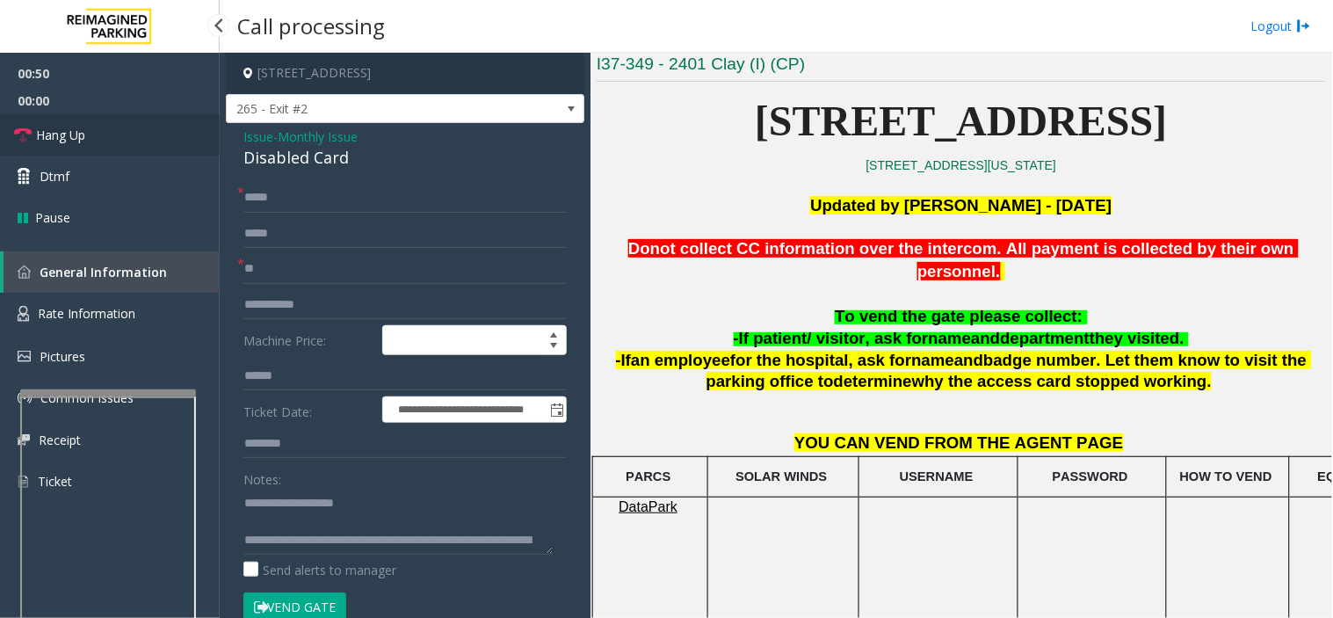
click at [152, 126] on link "Hang Up" at bounding box center [110, 134] width 220 height 41
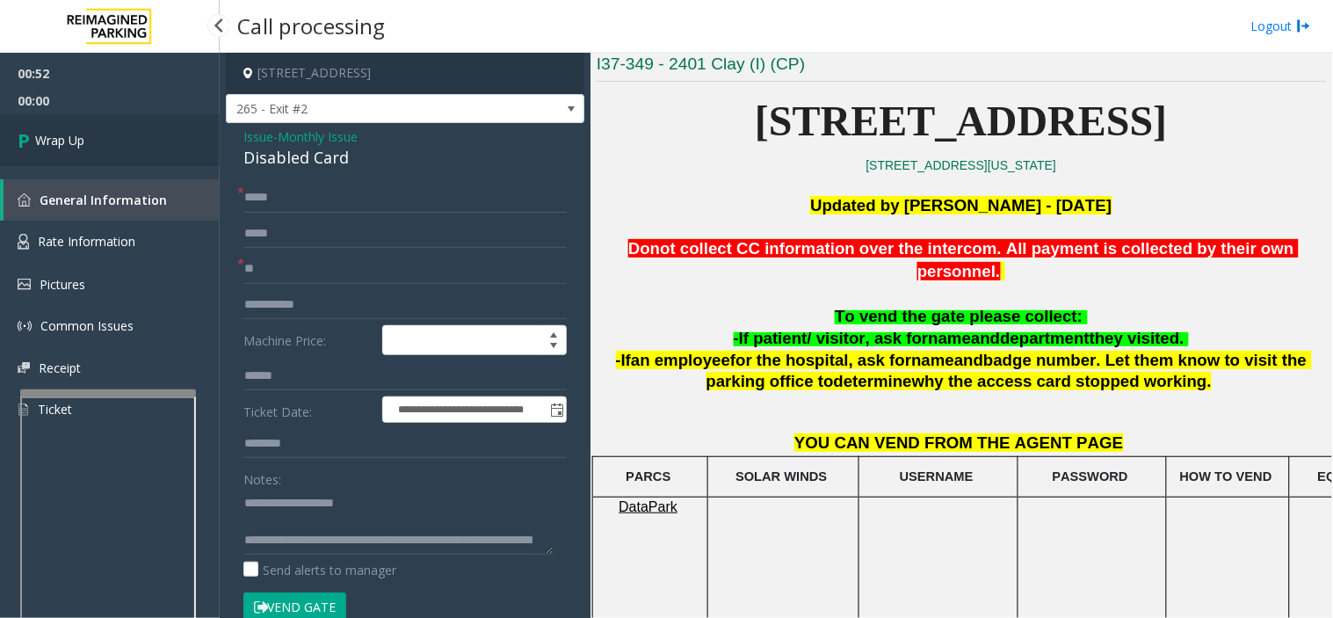
click at [152, 126] on link "Wrap Up" at bounding box center [110, 140] width 220 height 52
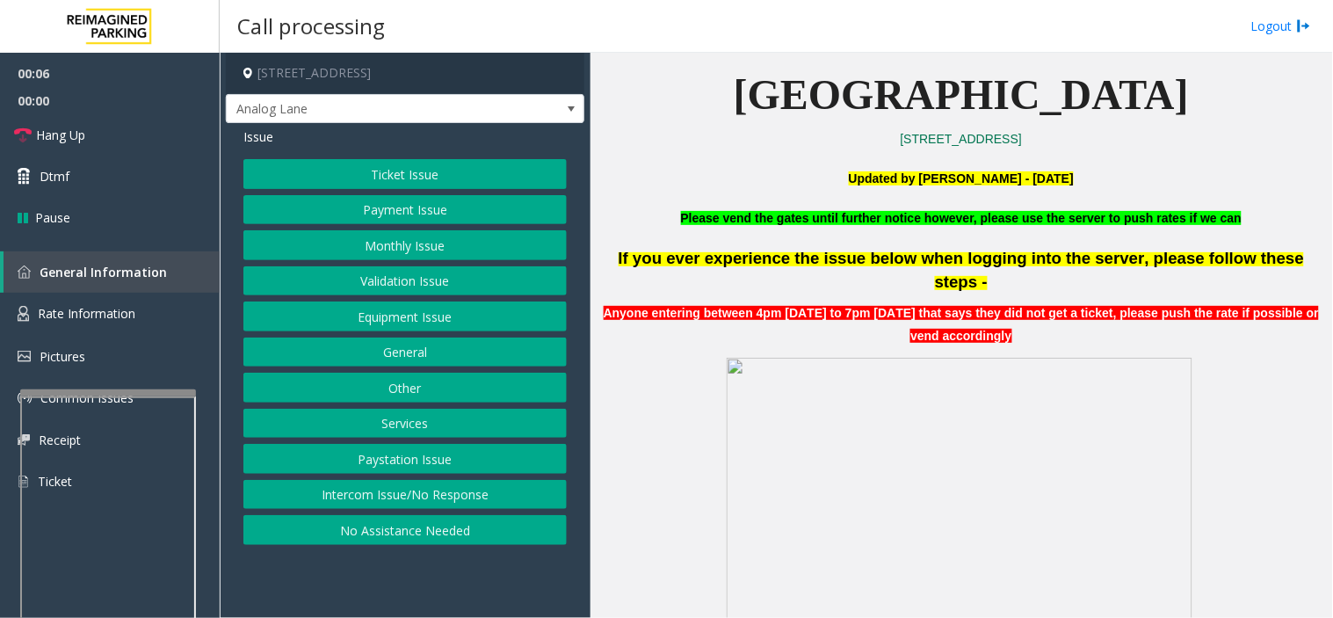
scroll to position [585, 0]
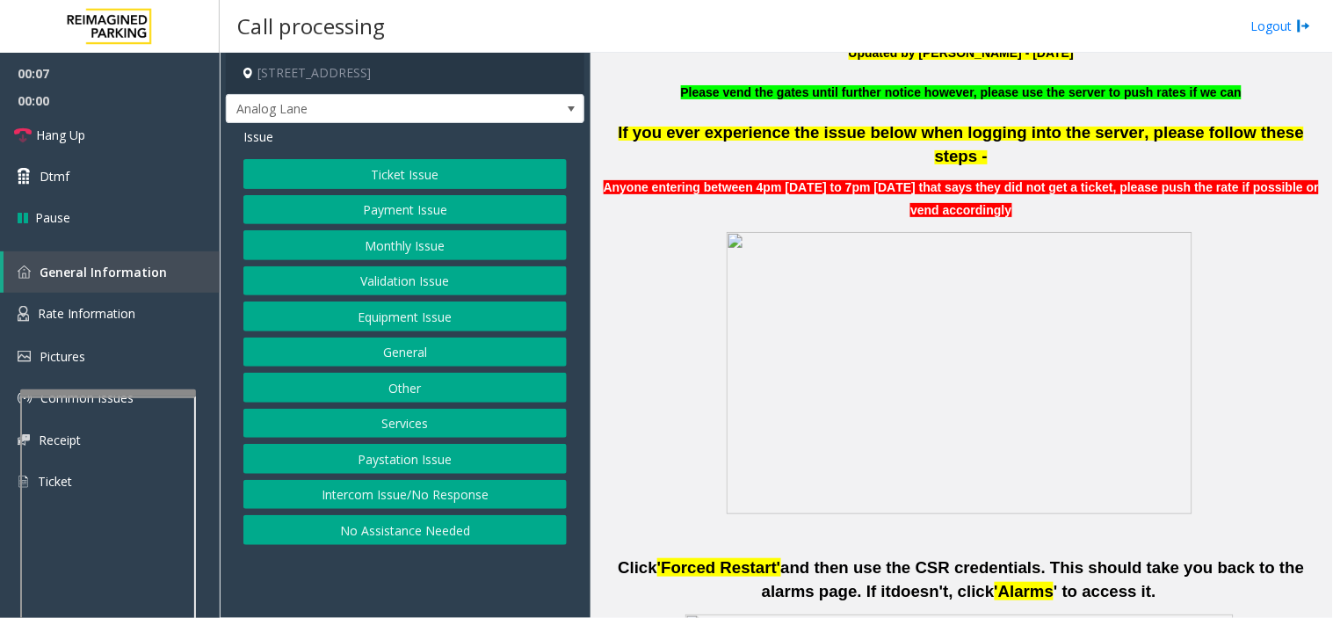
click at [415, 171] on button "Ticket Issue" at bounding box center [404, 174] width 323 height 30
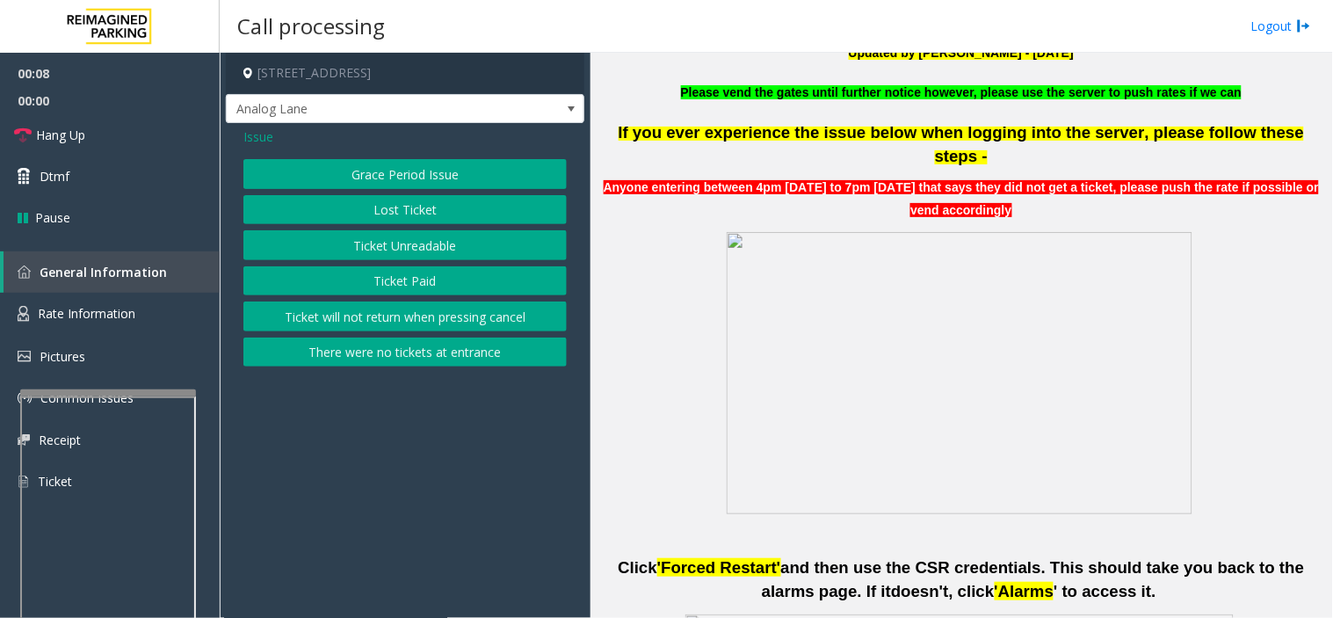
click at [432, 247] on button "Ticket Unreadable" at bounding box center [404, 245] width 323 height 30
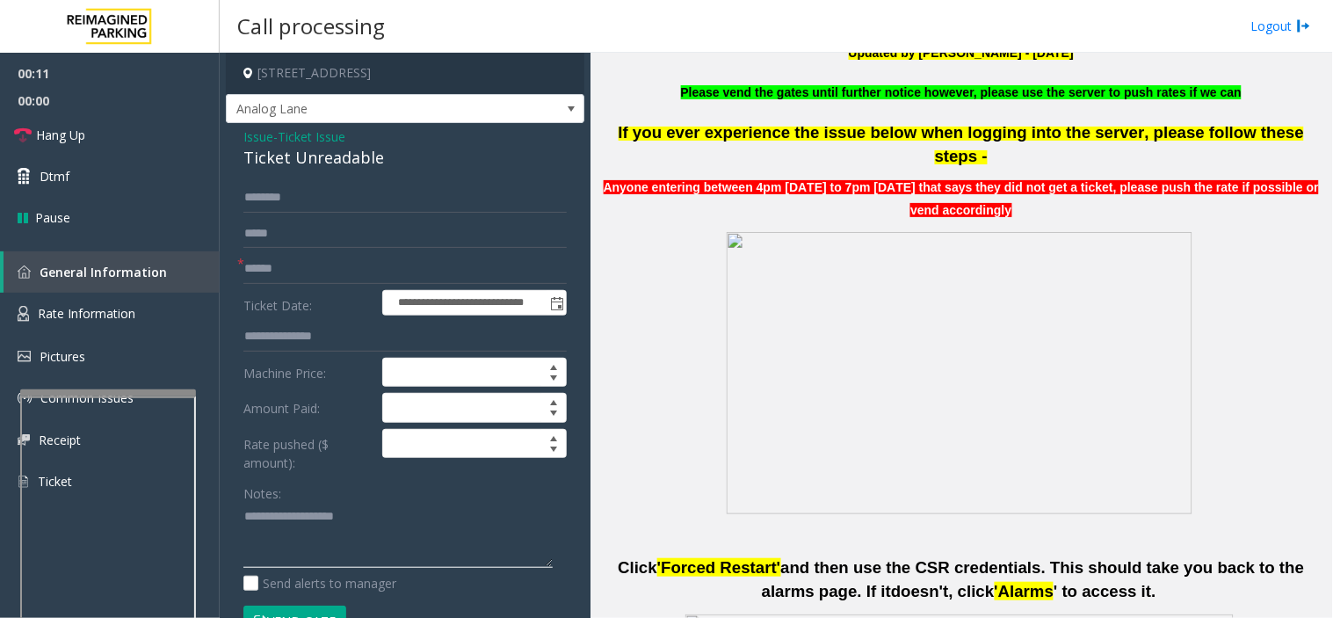
click at [436, 517] on textarea at bounding box center [397, 536] width 309 height 66
paste textarea "**********"
click at [301, 171] on div "**********" at bounding box center [405, 595] width 359 height 944
click at [301, 170] on div "Ticket Unreadable" at bounding box center [404, 158] width 323 height 24
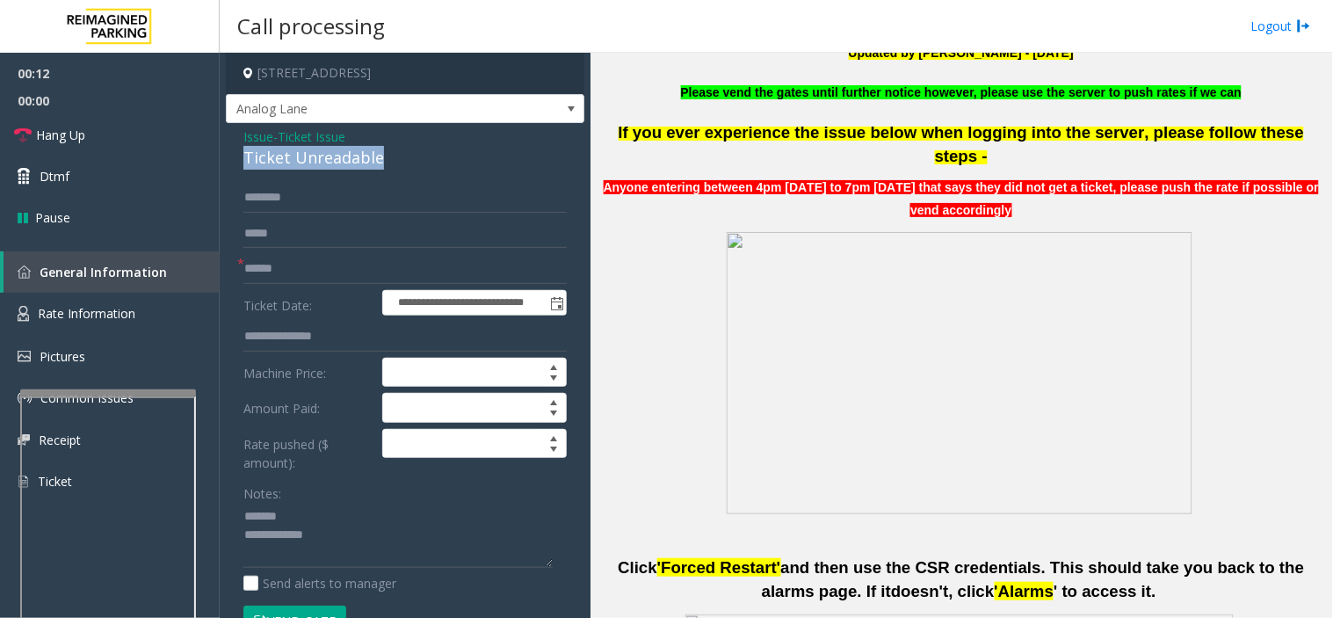
click at [301, 170] on div "Ticket Unreadable" at bounding box center [404, 158] width 323 height 24
copy div "Ticket Unreadable"
paste textarea "**********"
drag, startPoint x: 343, startPoint y: 515, endPoint x: 594, endPoint y: 496, distance: 252.1
click at [343, 514] on textarea at bounding box center [397, 536] width 309 height 66
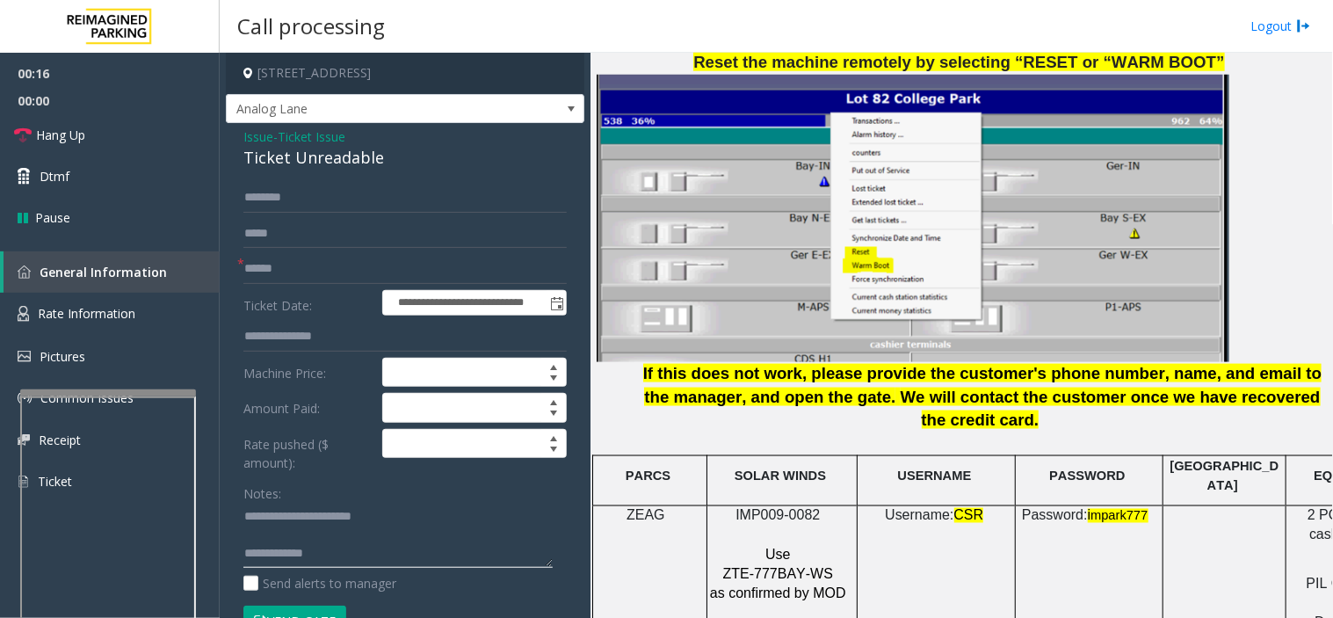
scroll to position [2441, 0]
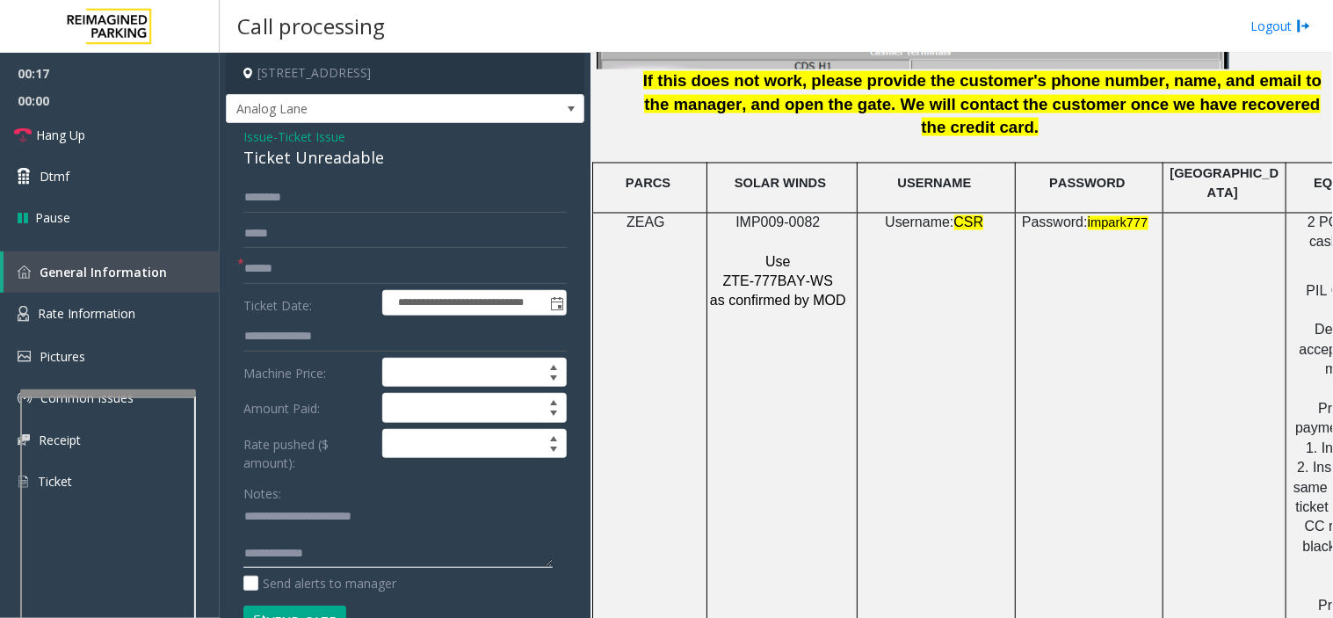
type textarea "**********"
click at [783, 215] on span "IMP009-0082" at bounding box center [778, 222] width 84 height 15
copy p "IMP009-0082"
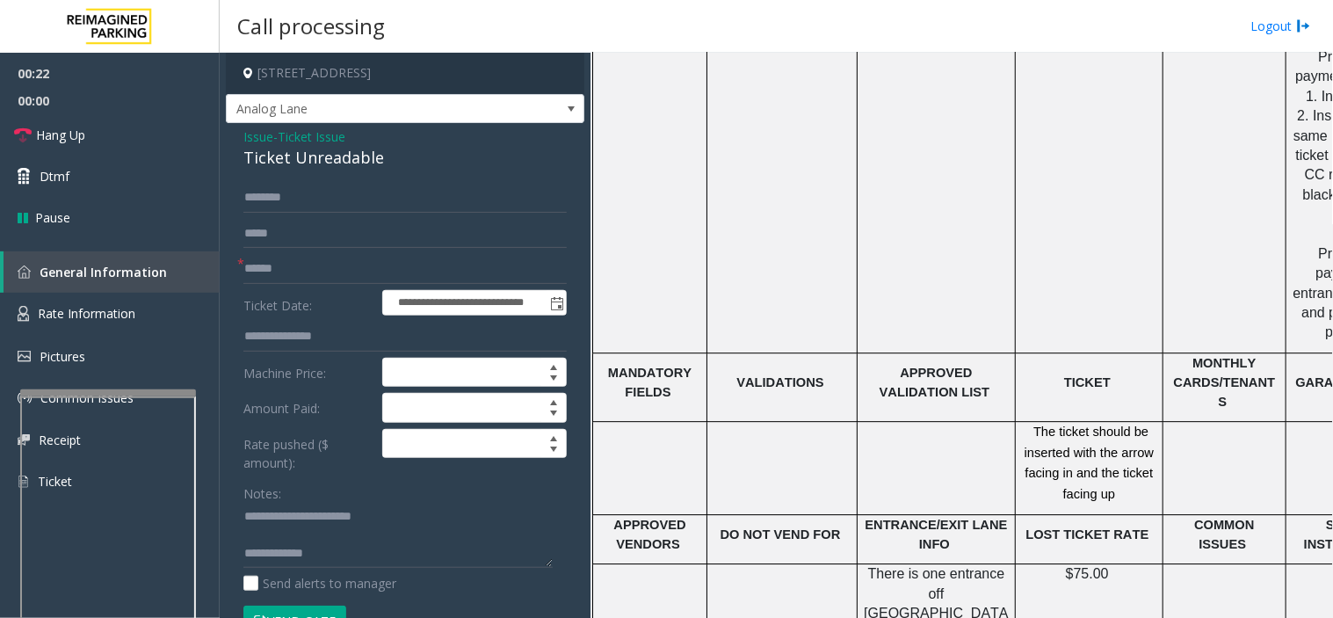
scroll to position [2930, 0]
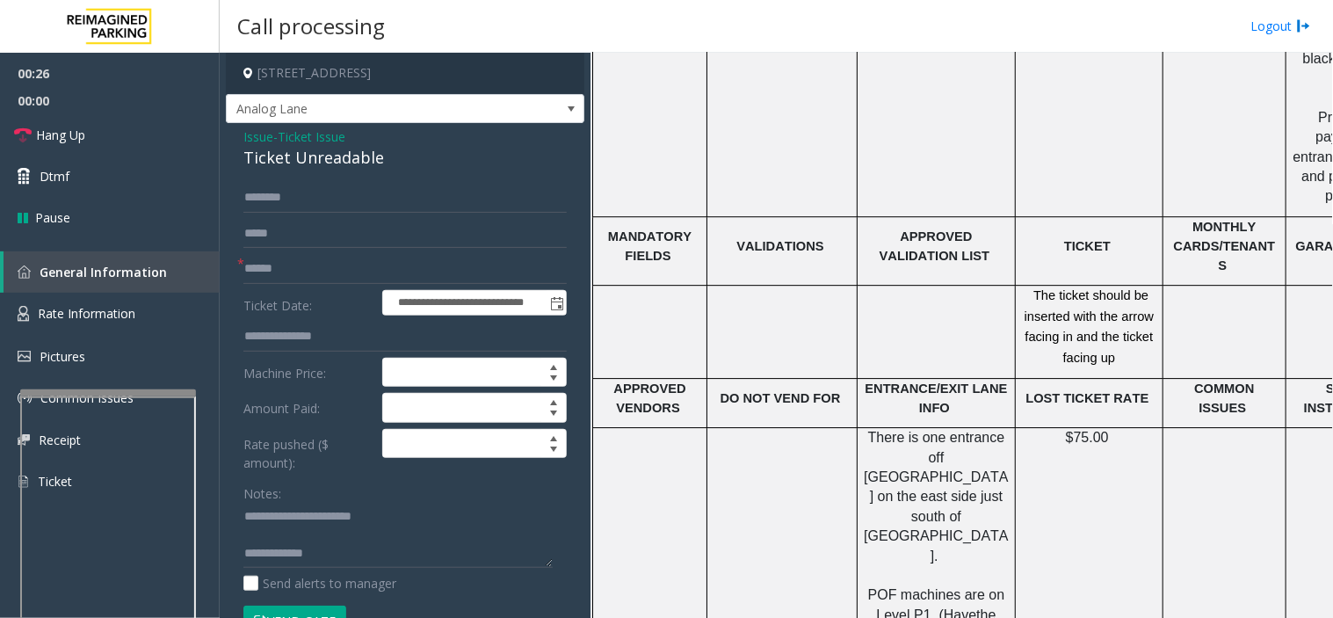
click at [265, 143] on span "Issue" at bounding box center [258, 136] width 30 height 18
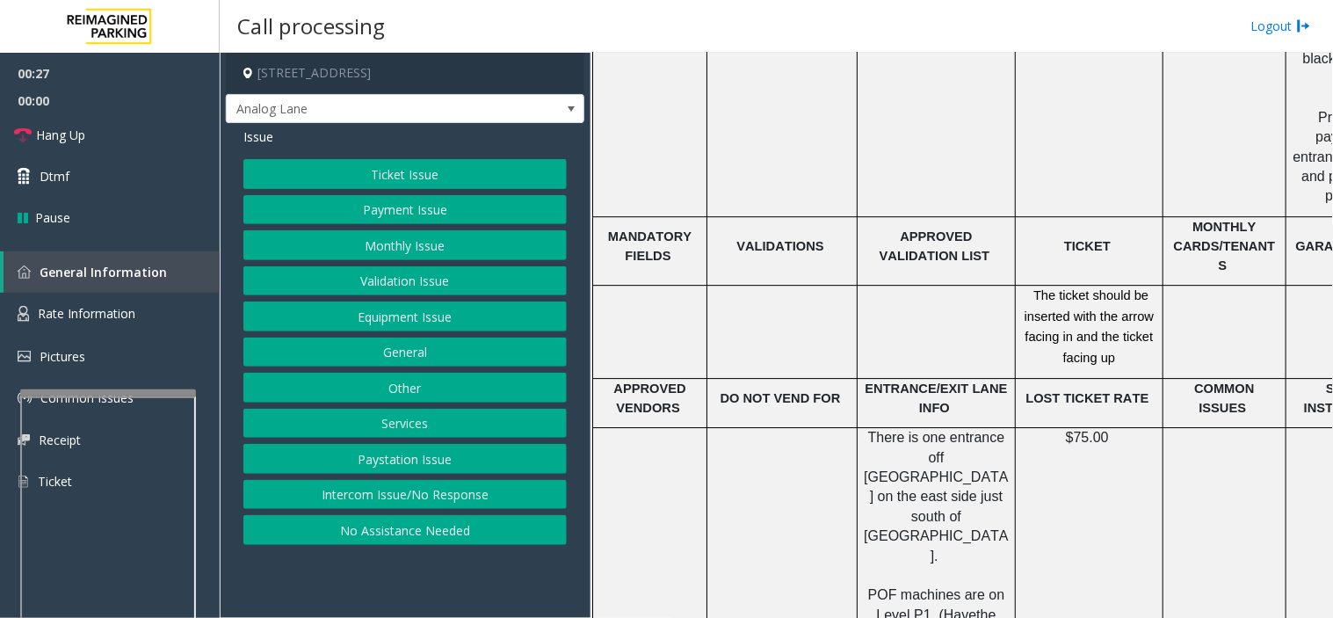
click at [373, 170] on button "Ticket Issue" at bounding box center [404, 174] width 323 height 30
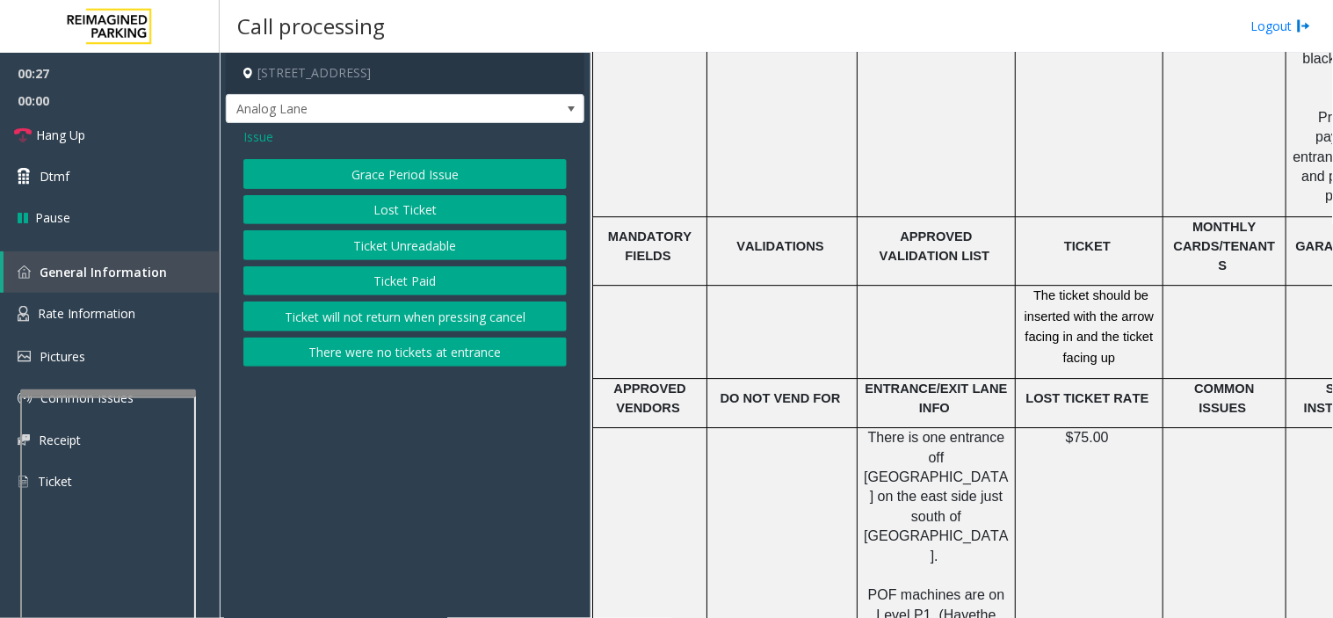
click at [405, 285] on button "Ticket Paid" at bounding box center [404, 281] width 323 height 30
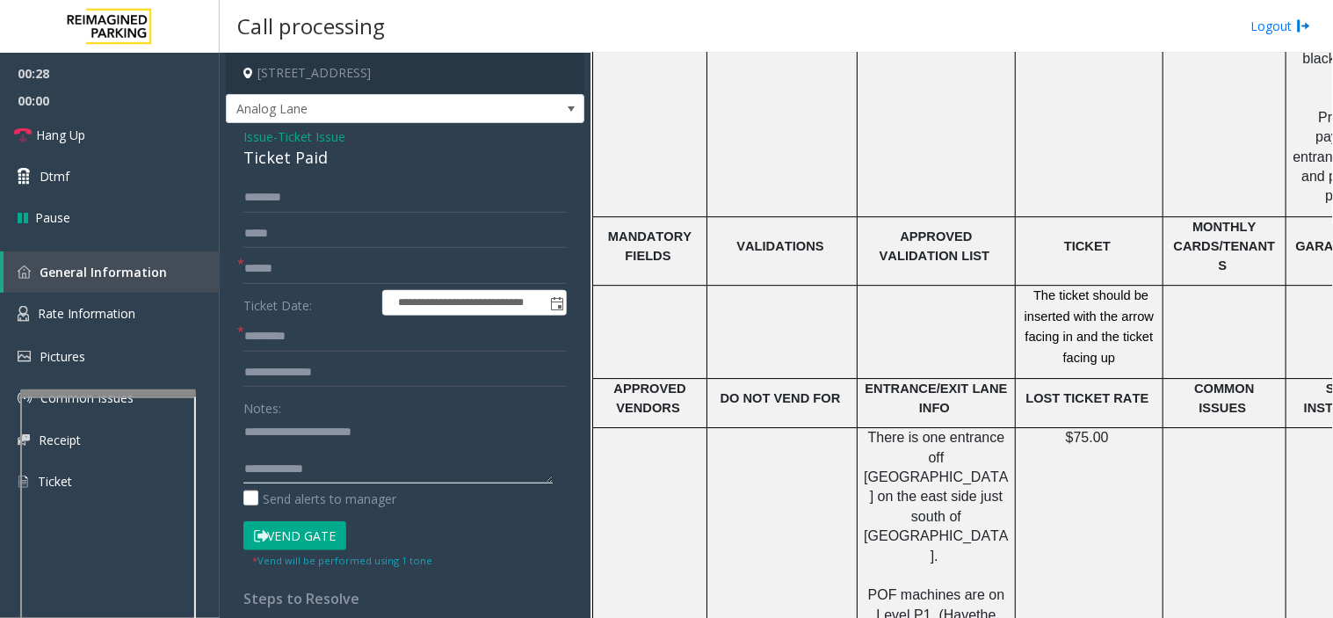
click at [354, 479] on textarea at bounding box center [397, 451] width 309 height 66
drag, startPoint x: 317, startPoint y: 435, endPoint x: 401, endPoint y: 436, distance: 83.5
click at [401, 436] on textarea at bounding box center [397, 451] width 309 height 66
click at [399, 476] on textarea at bounding box center [397, 451] width 309 height 66
type textarea "**********"
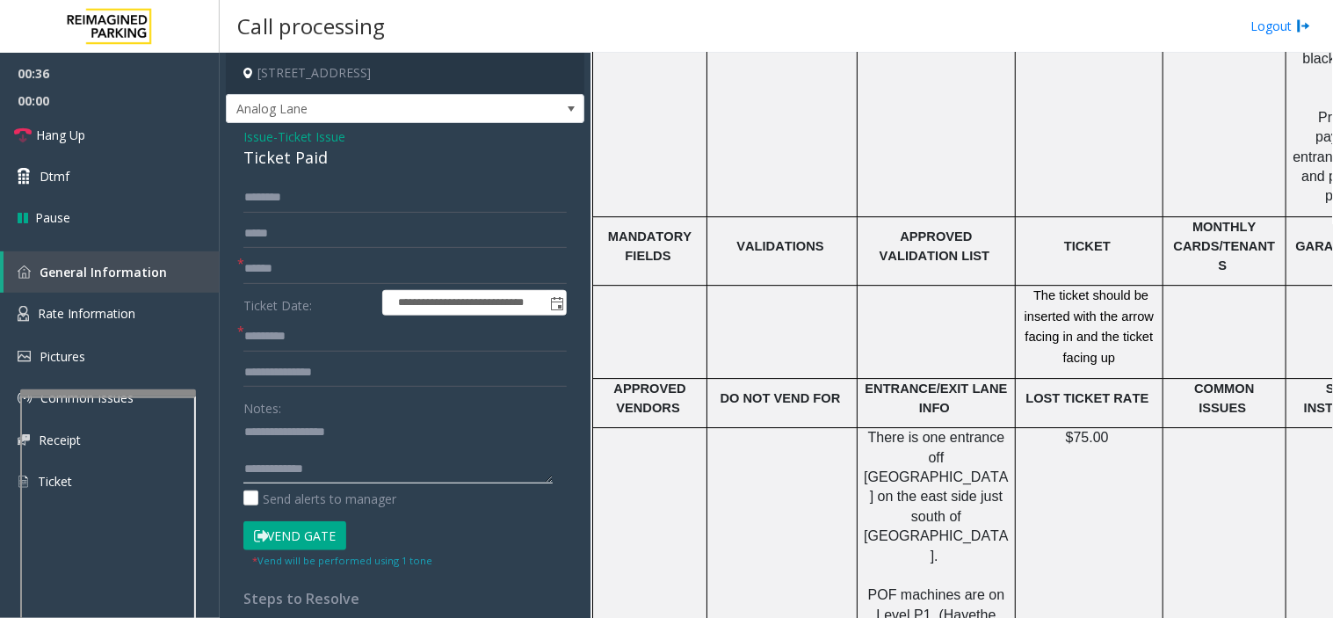
click at [370, 473] on textarea at bounding box center [397, 451] width 309 height 66
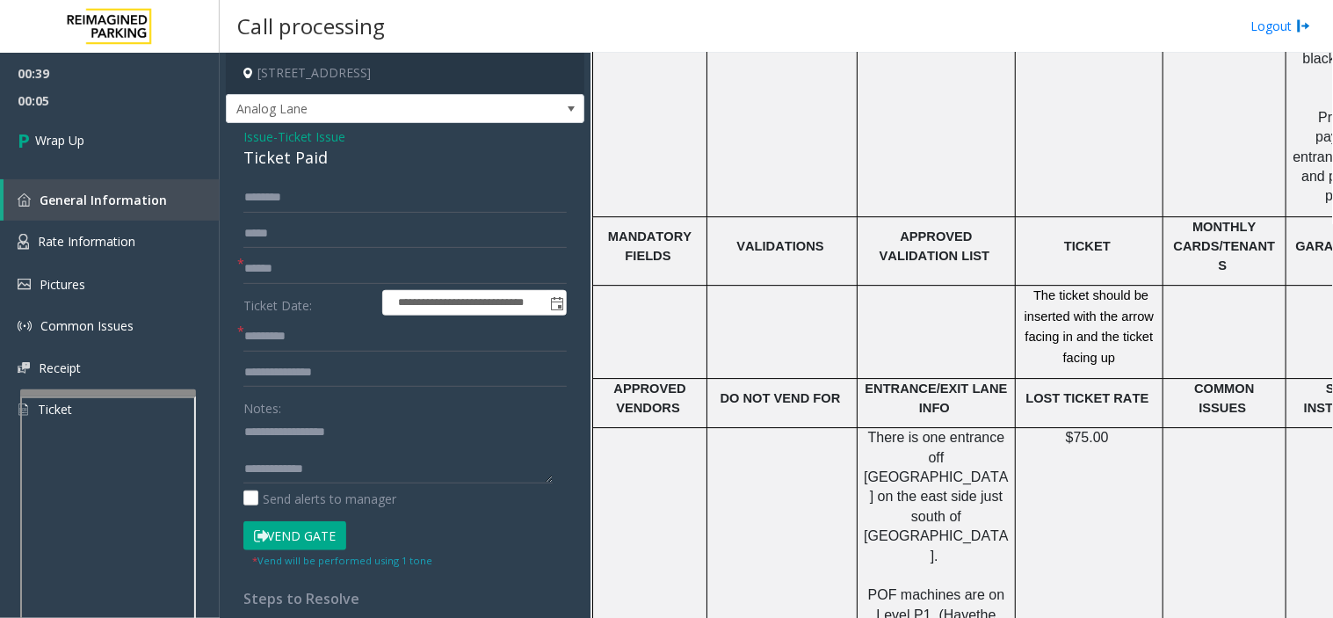
click at [253, 138] on span "Issue" at bounding box center [258, 136] width 30 height 18
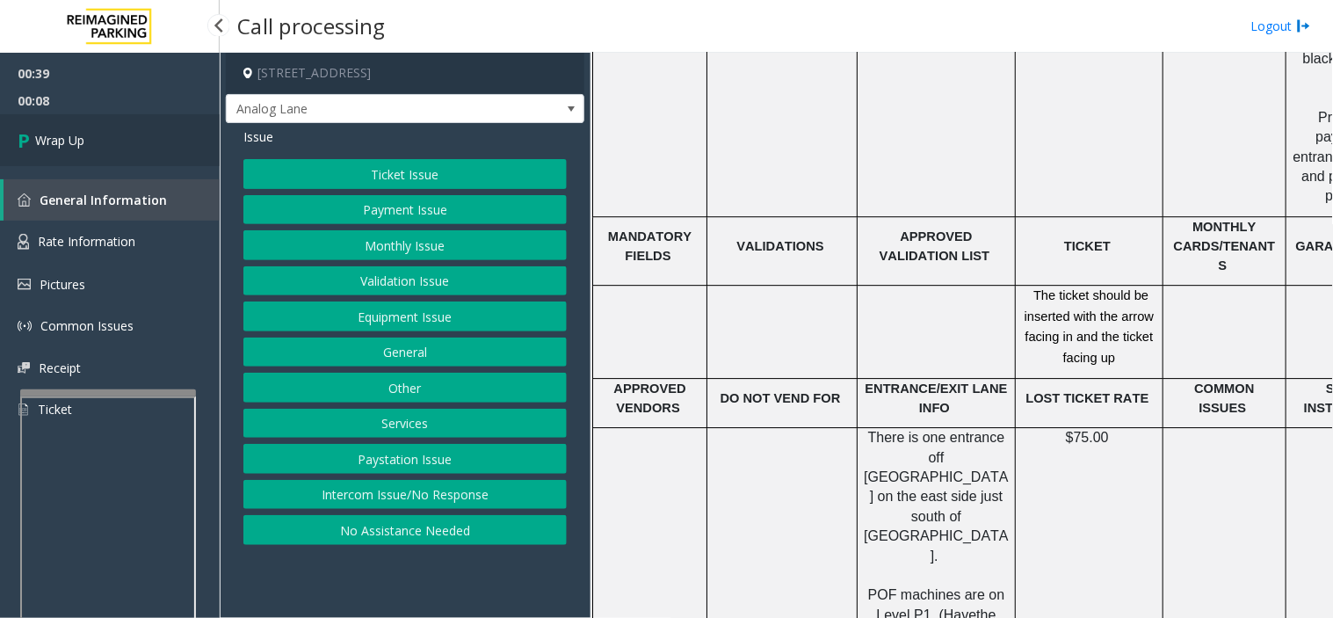
click at [134, 126] on link "Wrap Up" at bounding box center [110, 140] width 220 height 52
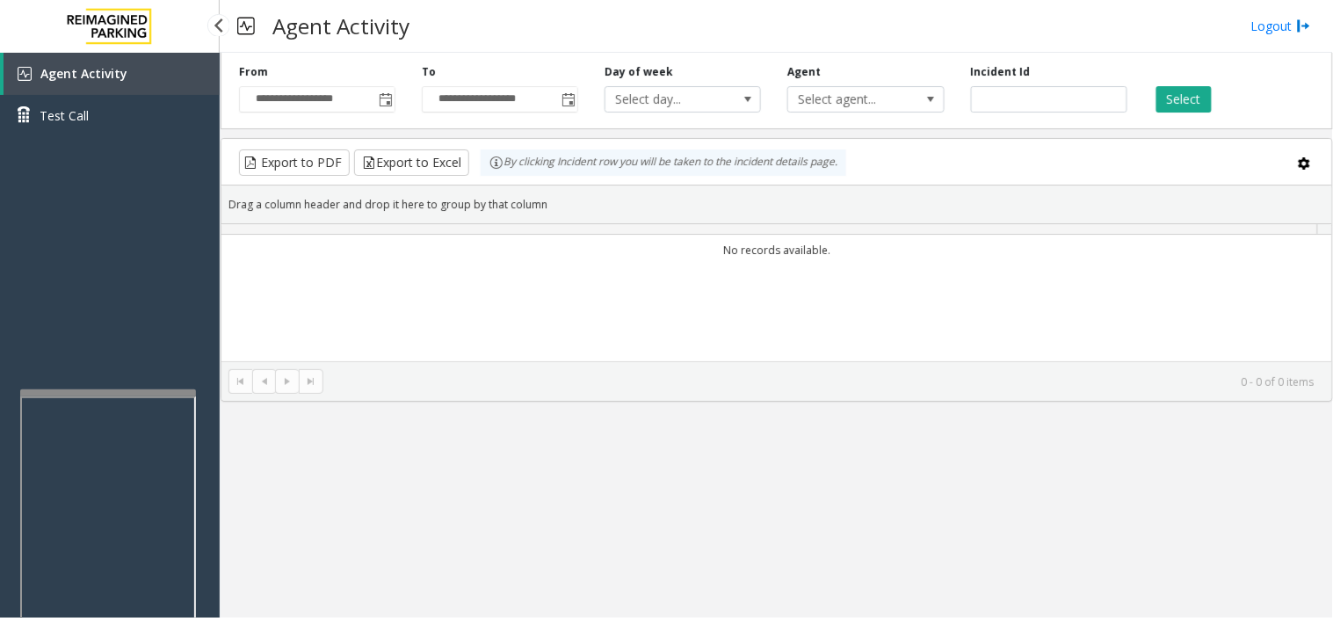
click at [124, 137] on div "Agent Activity Test Call" at bounding box center [110, 101] width 220 height 97
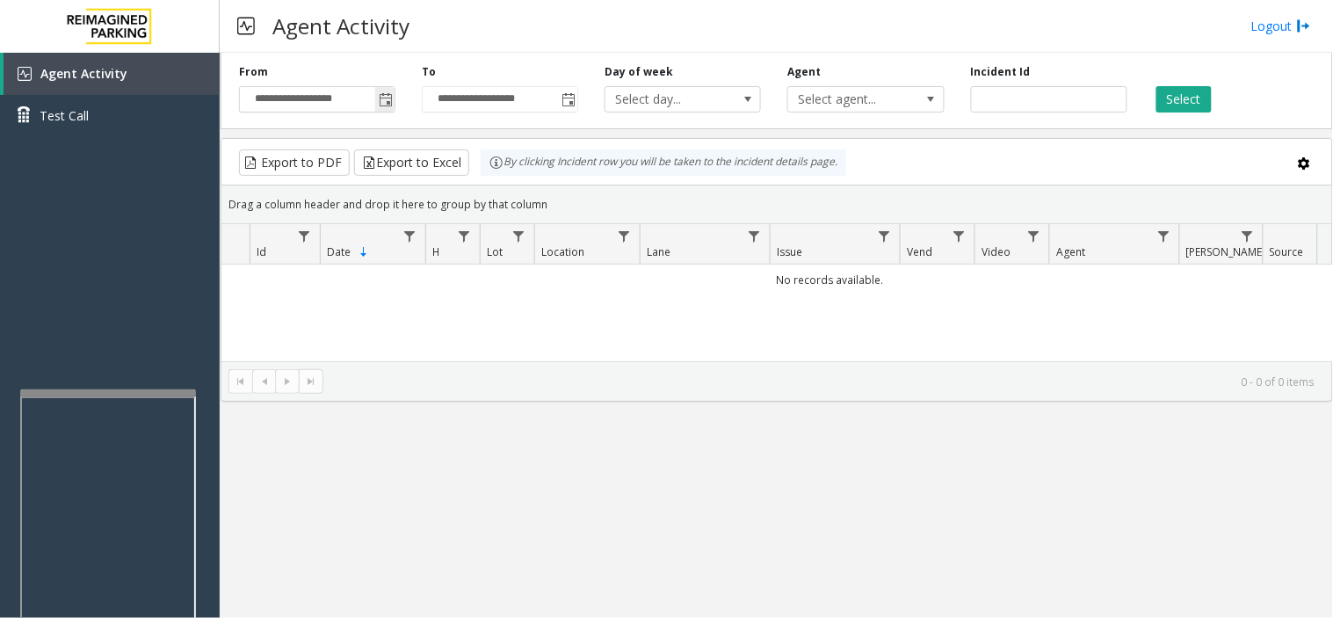
click at [384, 104] on span "Toggle popup" at bounding box center [386, 100] width 14 height 14
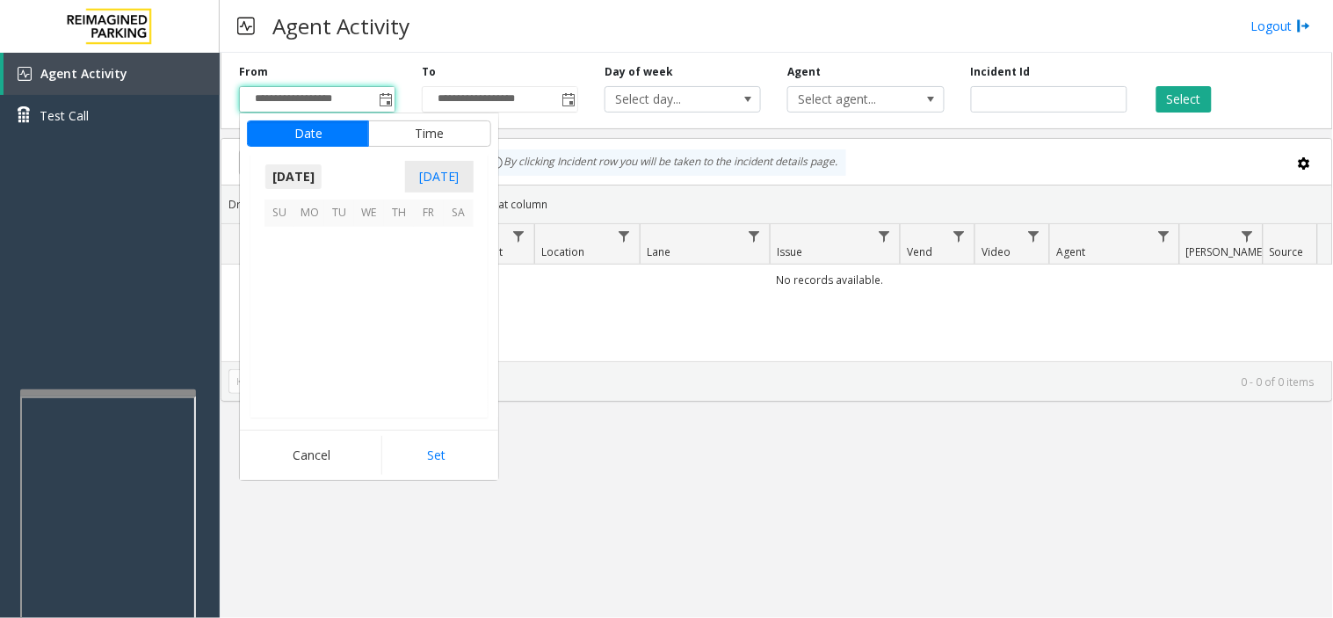
scroll to position [315416, 0]
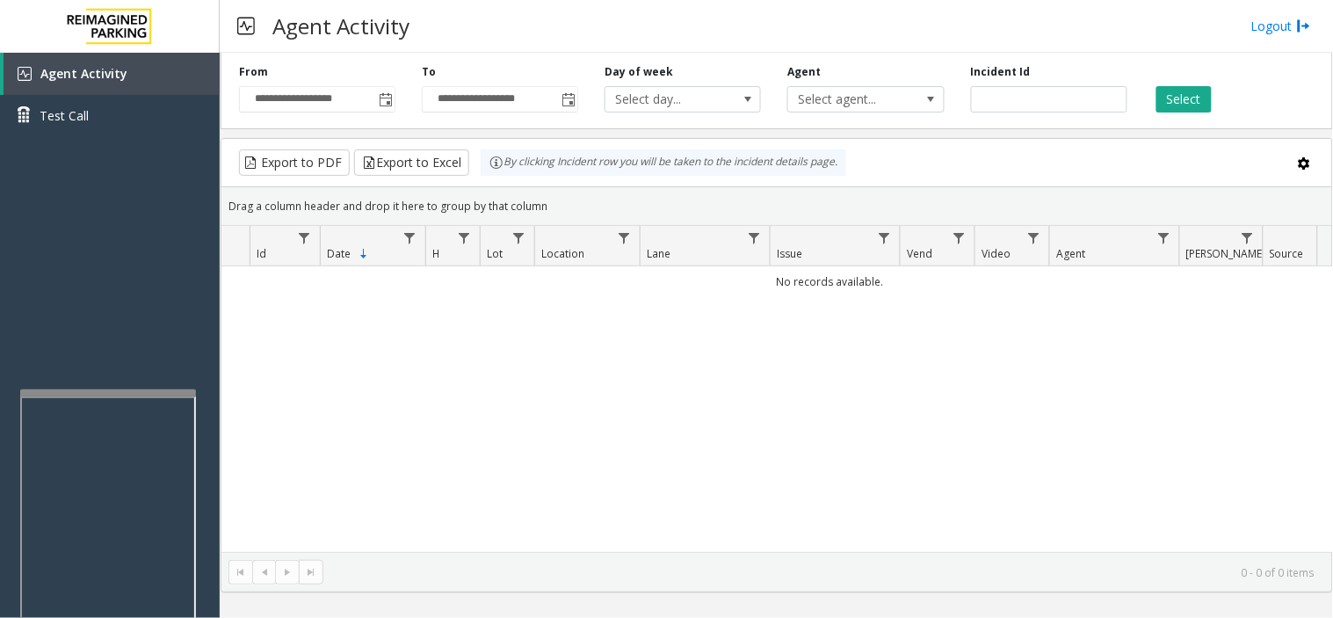
click at [699, 374] on div "No records available." at bounding box center [777, 409] width 1111 height 286
click at [376, 103] on span "Toggle popup" at bounding box center [384, 99] width 19 height 28
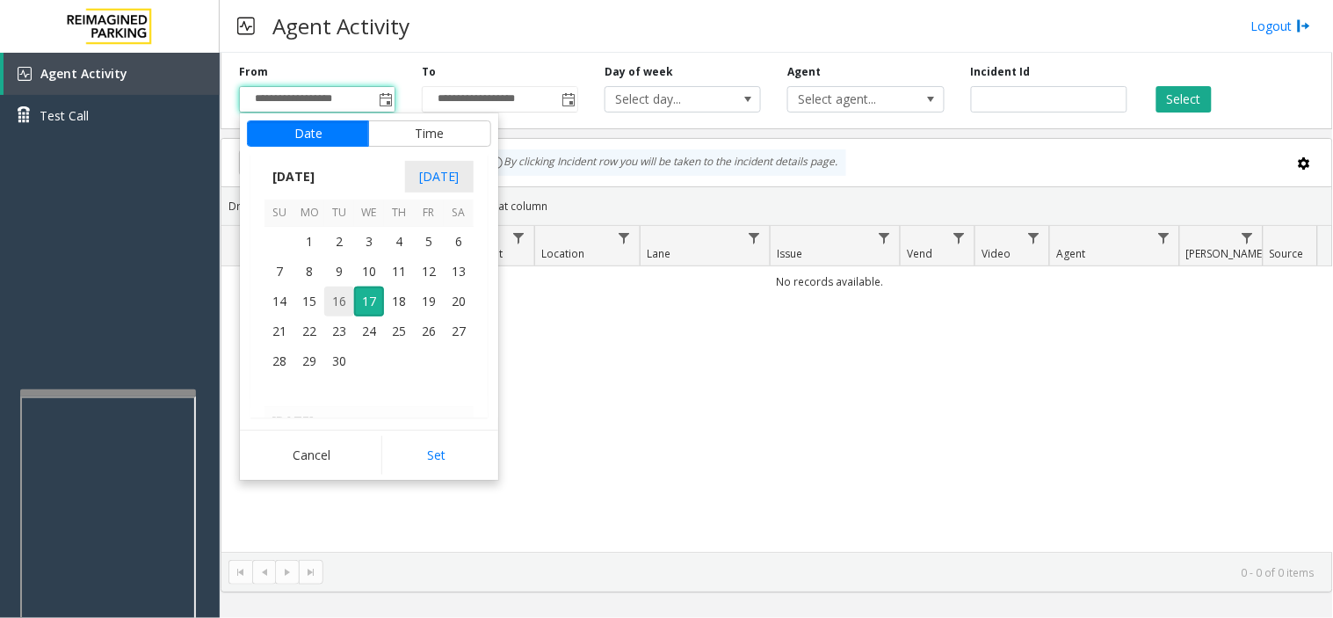
click at [340, 302] on span "16" at bounding box center [339, 302] width 30 height 30
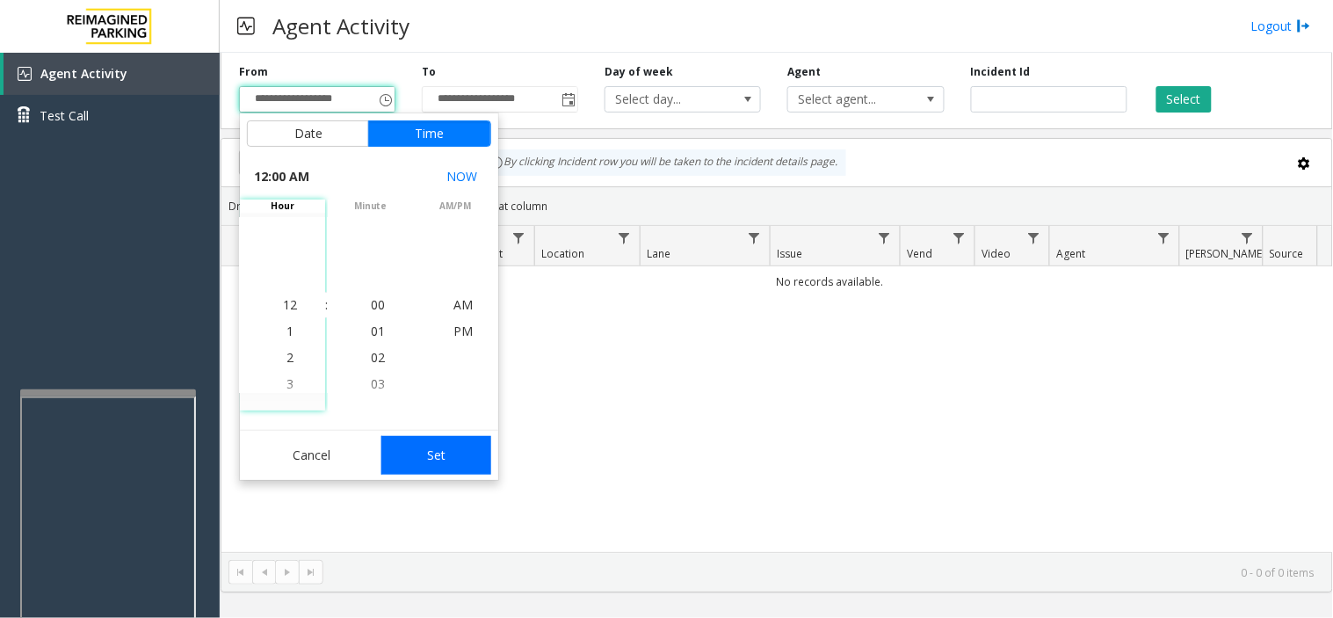
click at [442, 451] on button "Set" at bounding box center [436, 455] width 111 height 39
type input "**********"
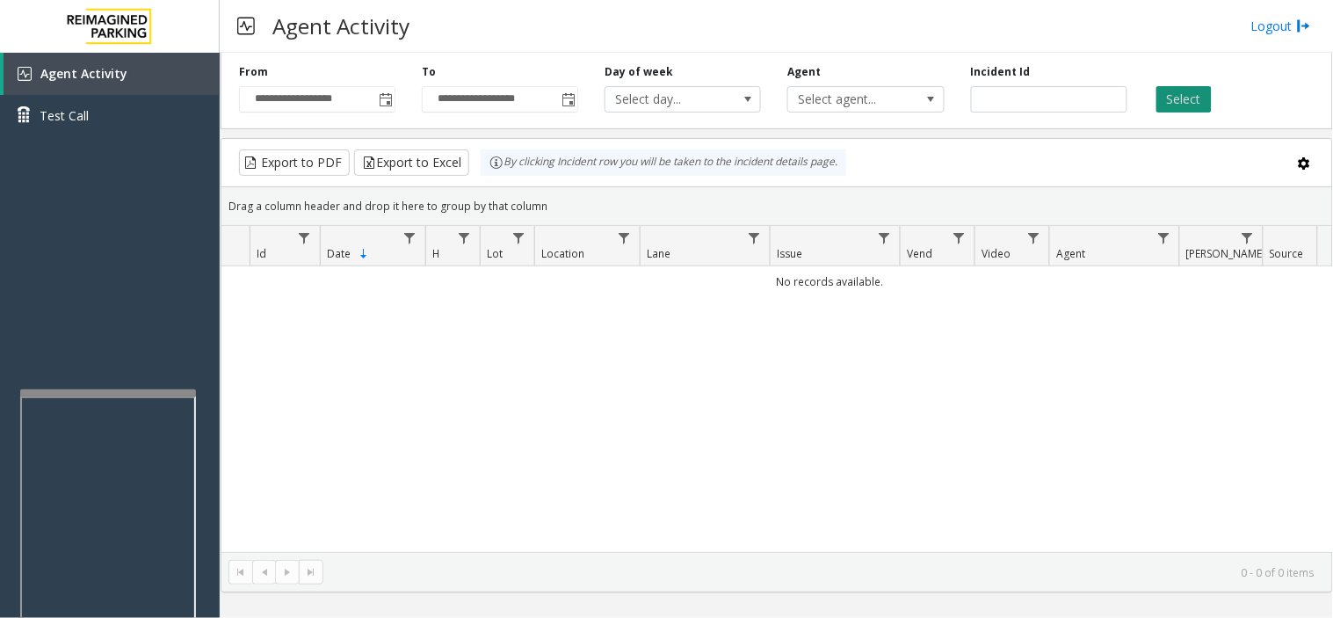
click at [1188, 95] on button "Select" at bounding box center [1184, 99] width 55 height 26
